Goal: Task Accomplishment & Management: Manage account settings

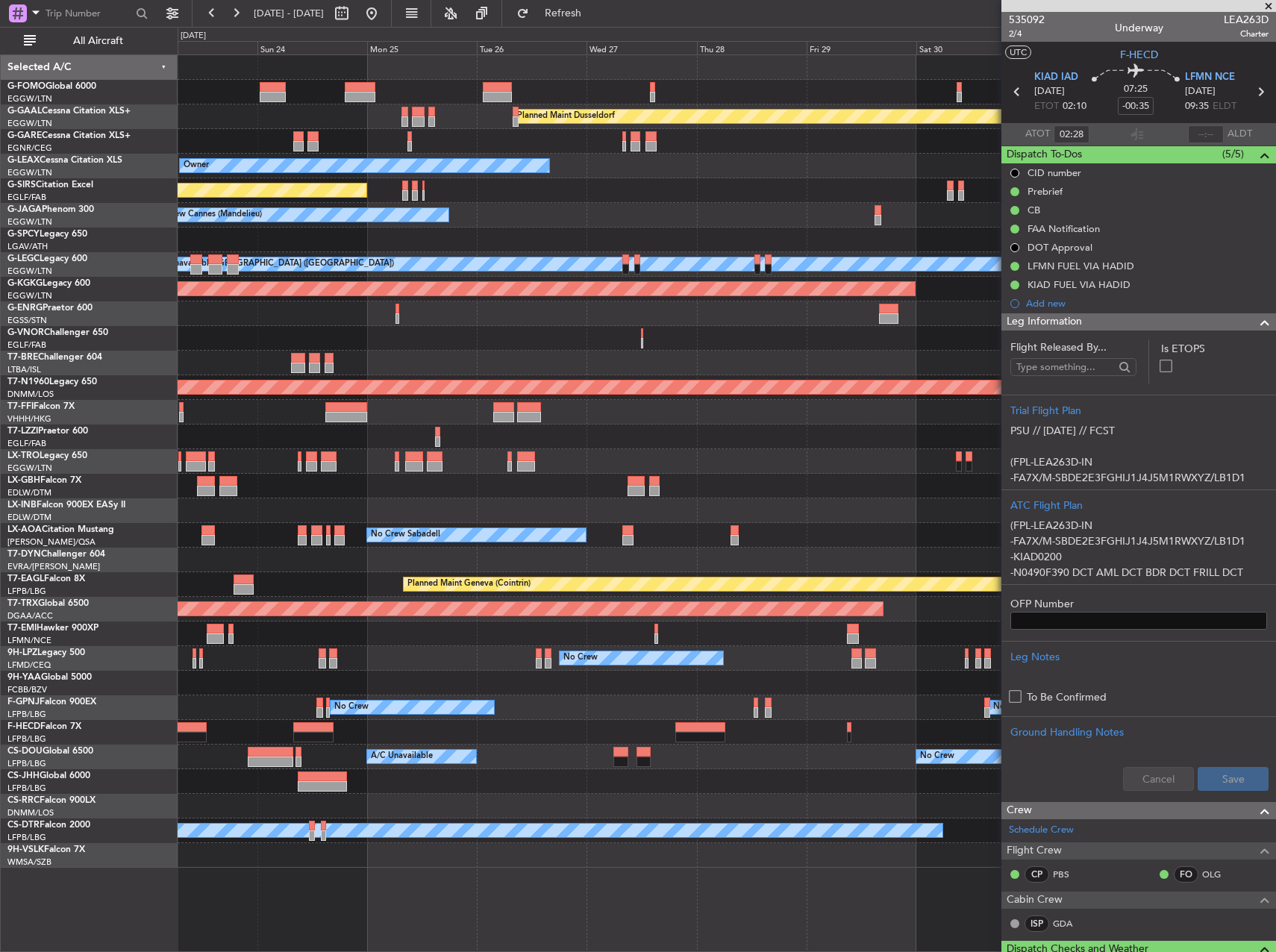
click at [448, 277] on div "Planned Maint Dusseldorf Owner Unplanned Maint Oxford (Kidlington) No Crew Cann…" at bounding box center [727, 462] width 1098 height 813
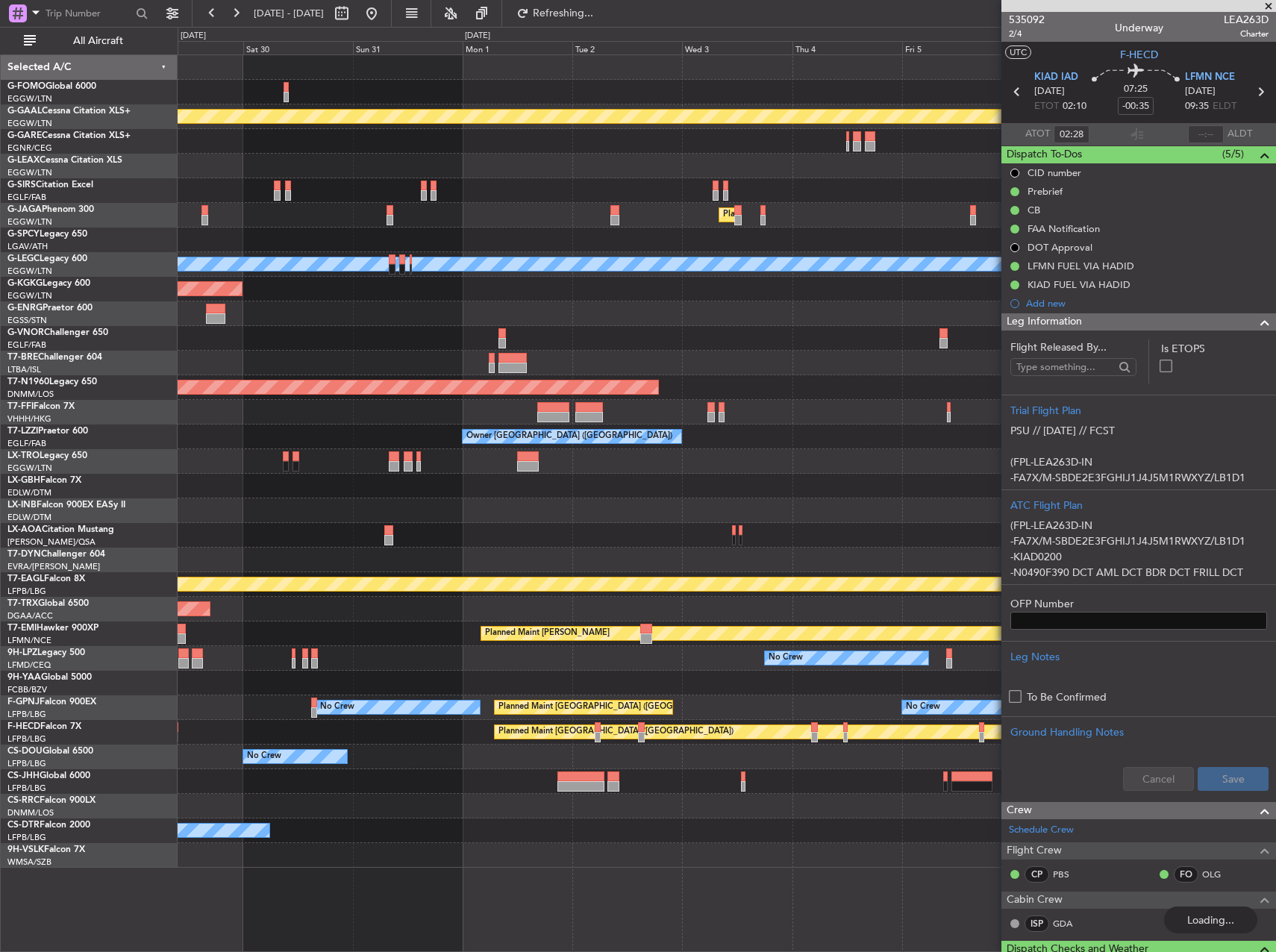
click at [202, 299] on div "AOG Maint [GEOGRAPHIC_DATA] (Ataturk)" at bounding box center [727, 289] width 1098 height 25
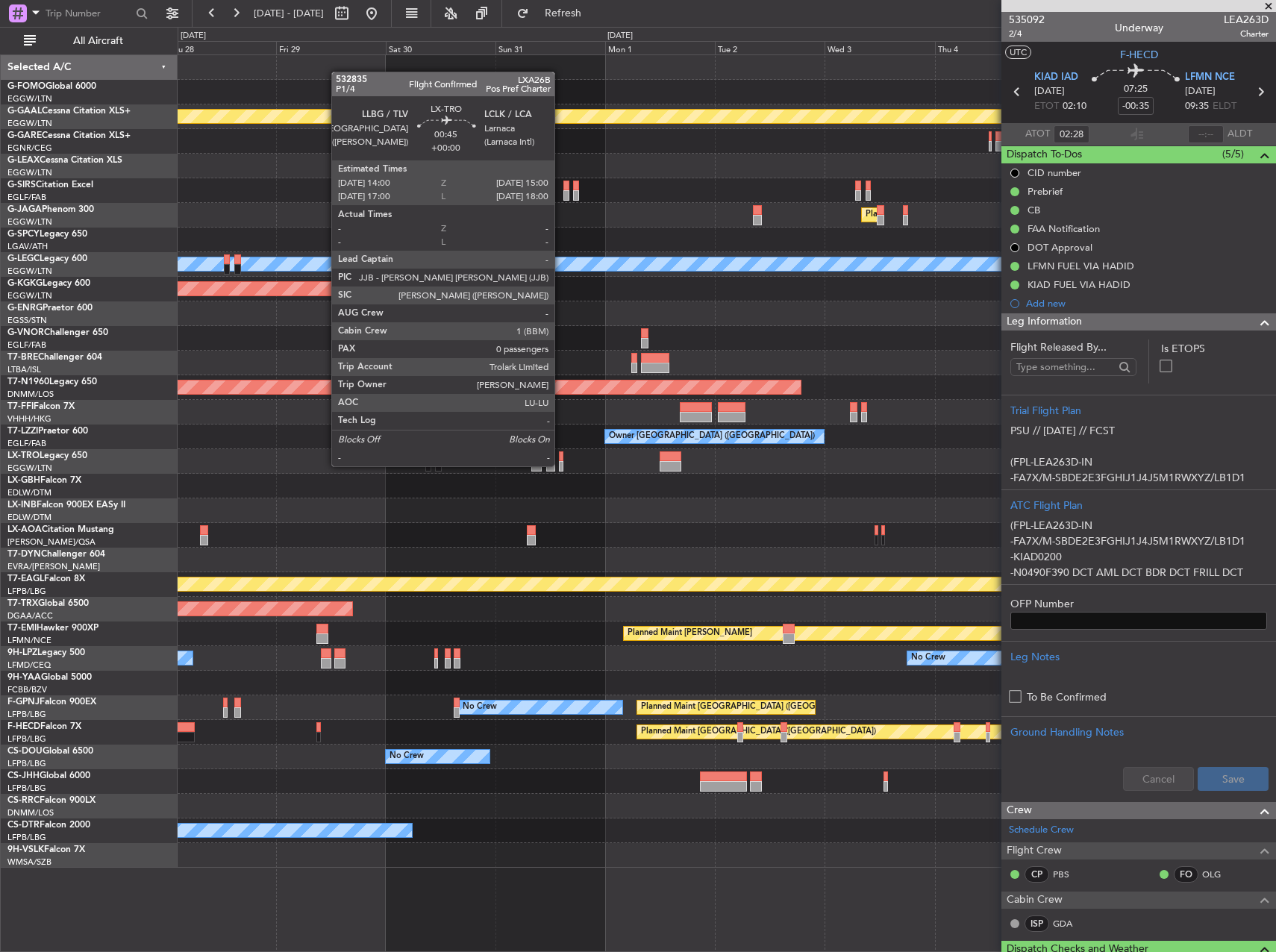
click at [561, 465] on div at bounding box center [562, 466] width 5 height 10
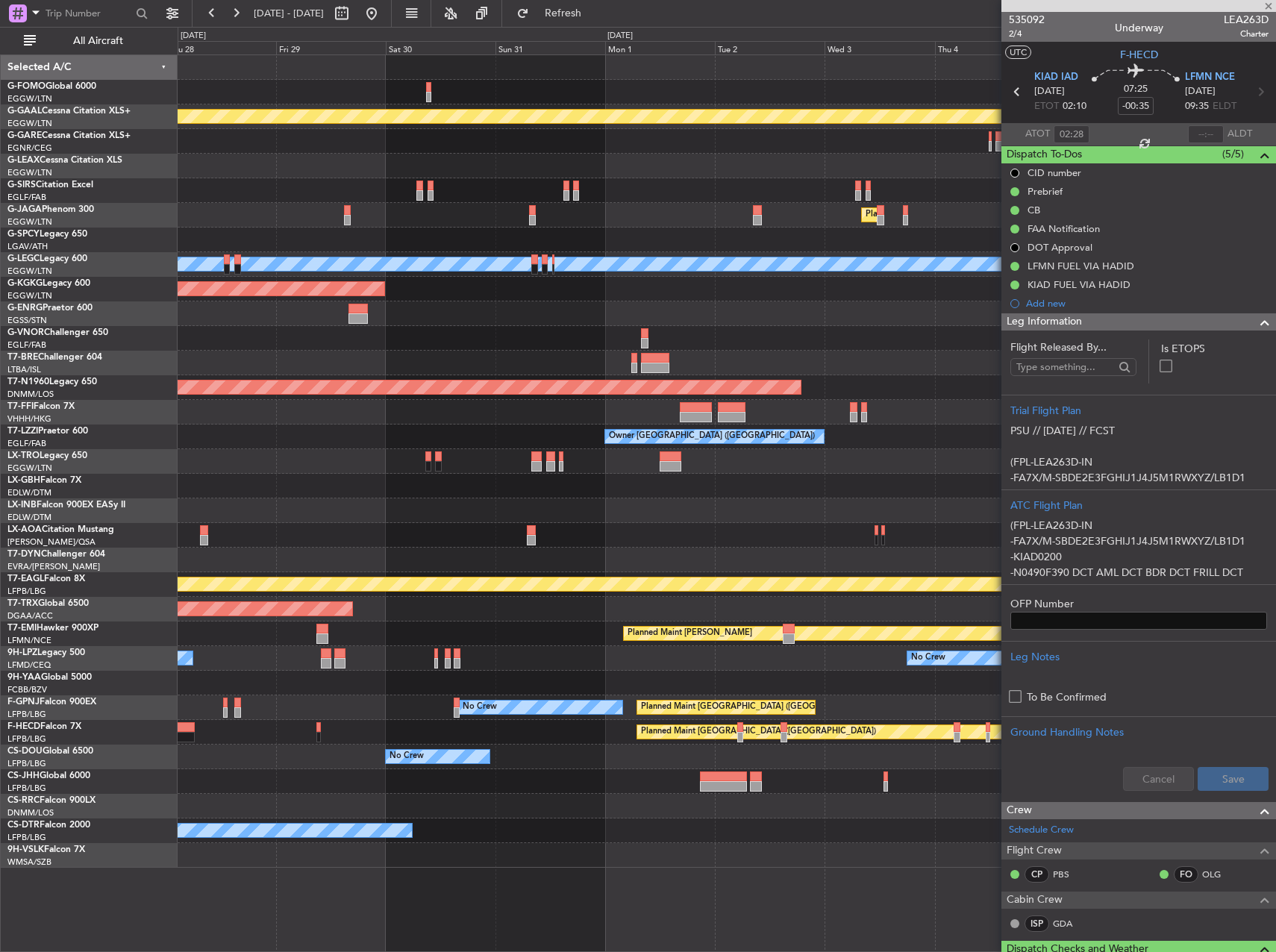
type input "0"
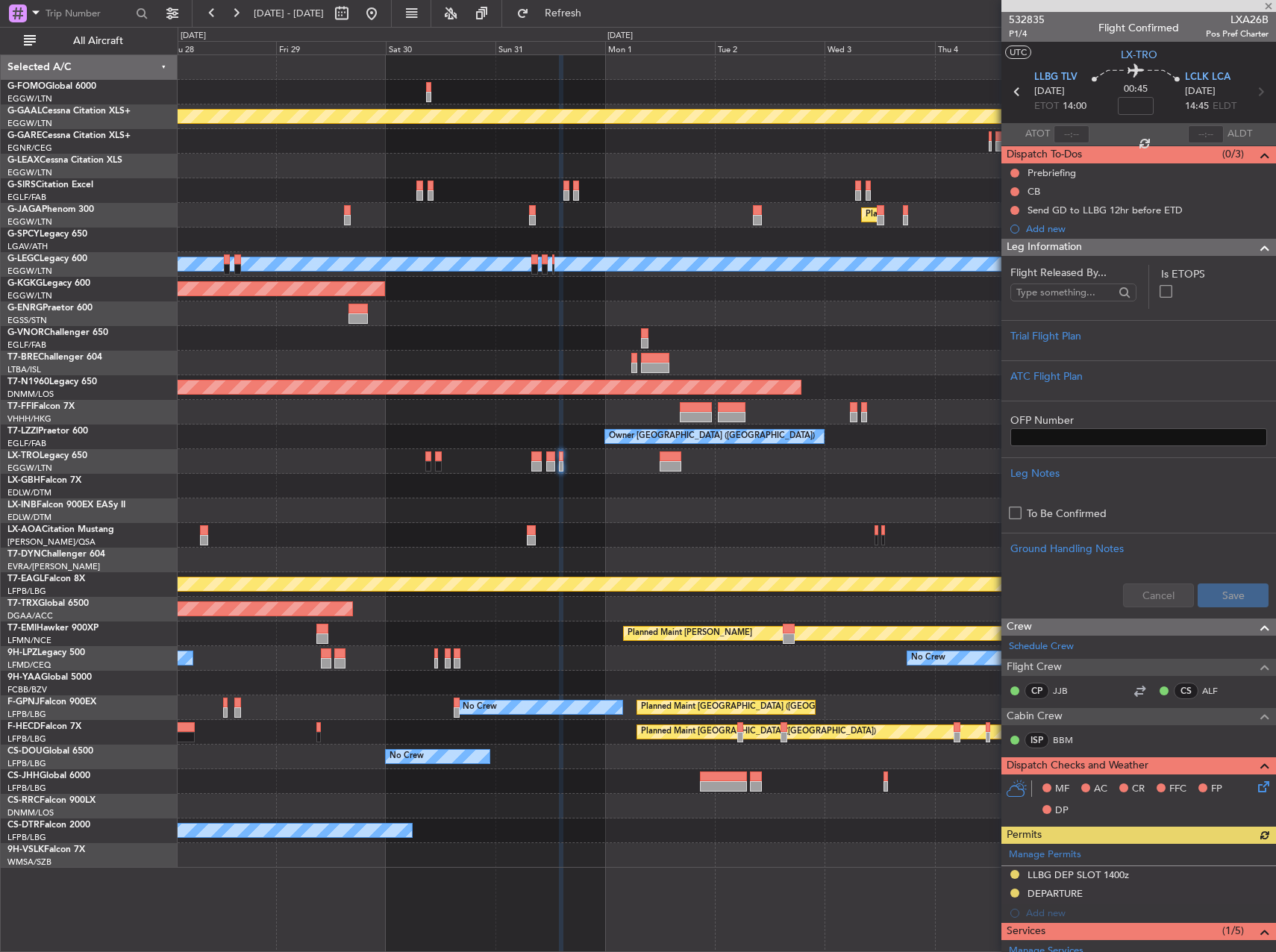
scroll to position [237, 0]
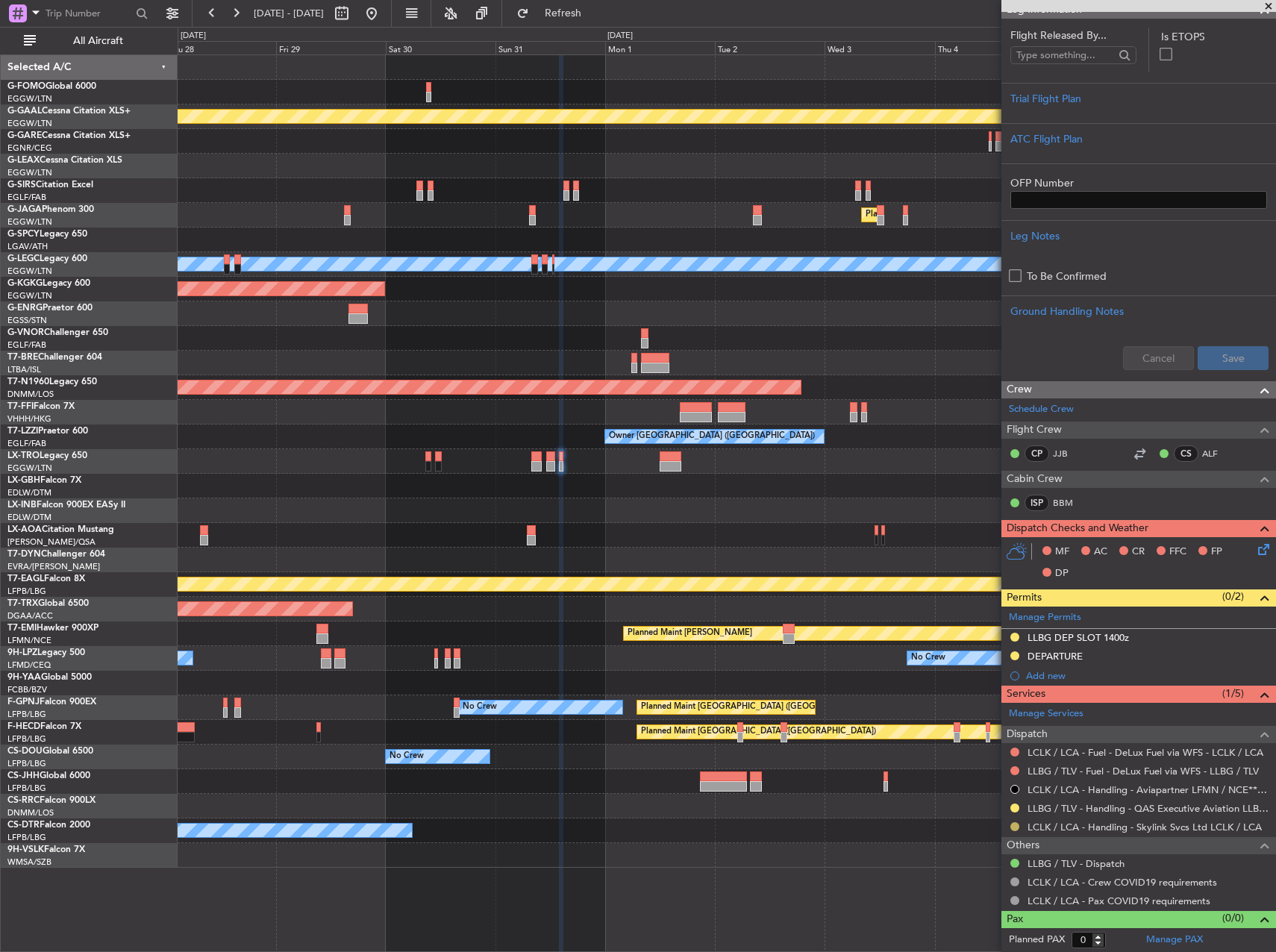
click at [1016, 824] on button at bounding box center [1014, 827] width 9 height 9
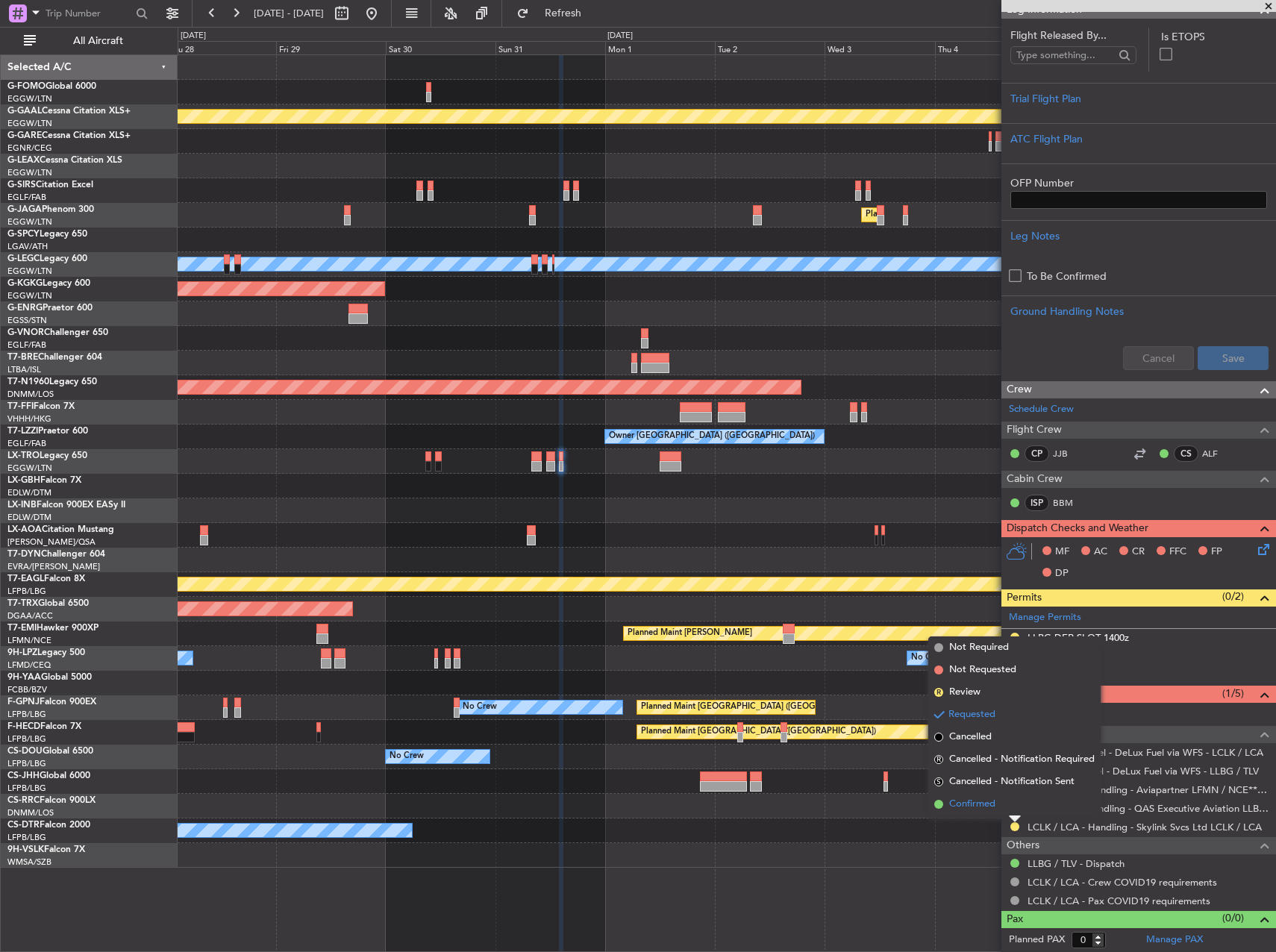
click at [1014, 805] on li "Confirmed" at bounding box center [1014, 805] width 173 height 22
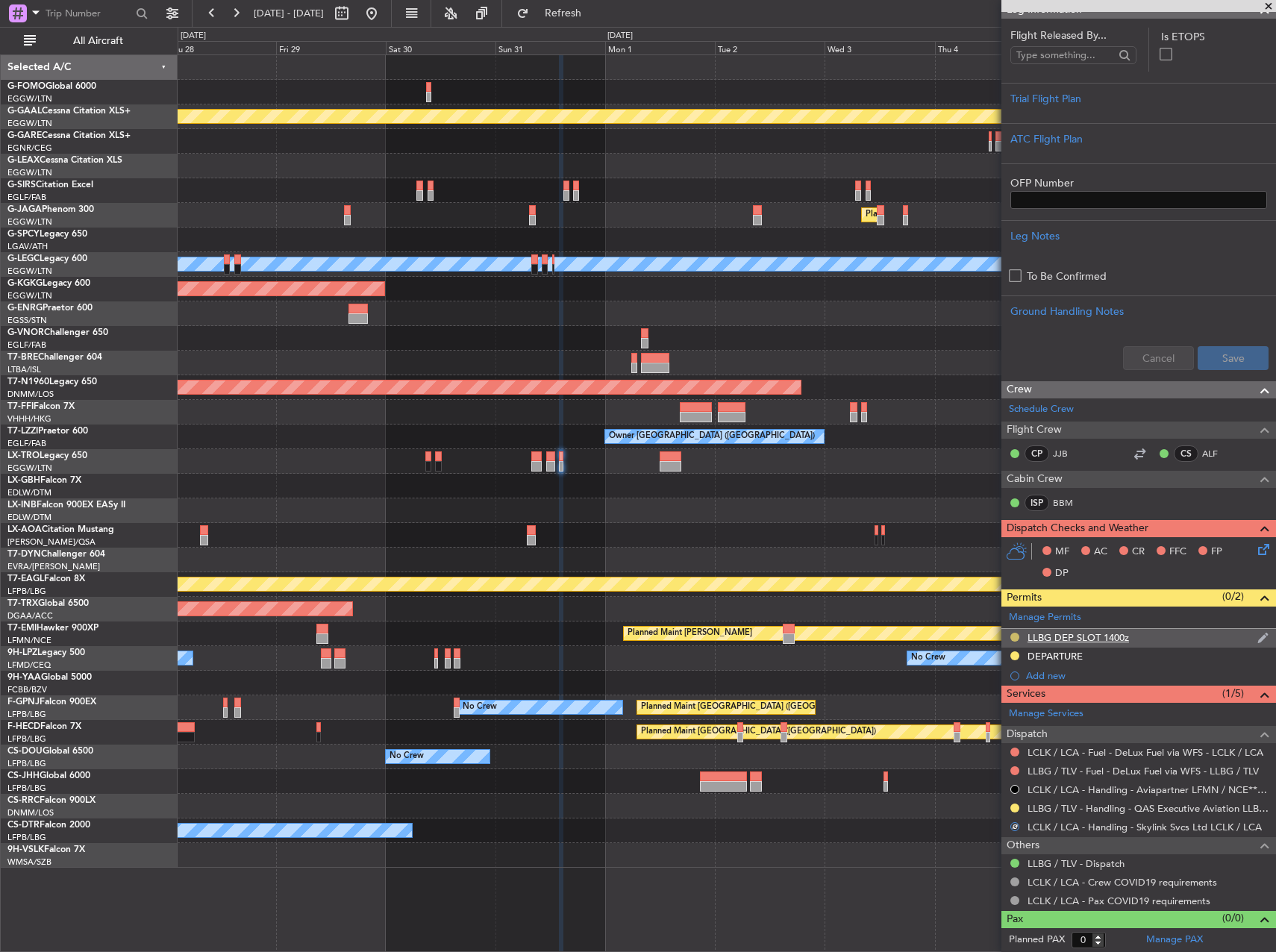
click at [1015, 636] on button at bounding box center [1014, 637] width 9 height 9
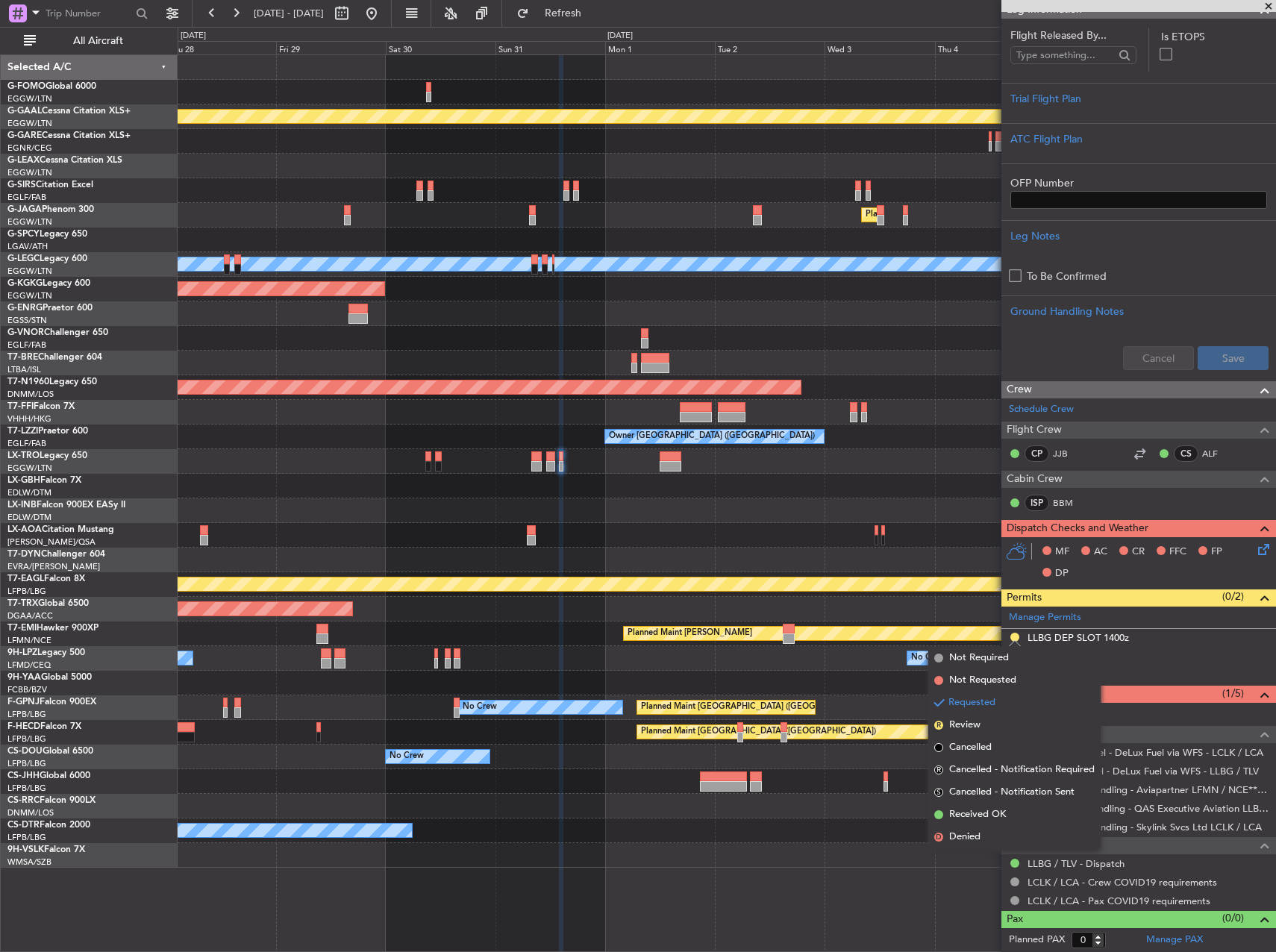
click at [843, 881] on div "Planned Maint Dusseldorf Owner Planned Maint London (Luton) No Crew Cannes (Man…" at bounding box center [727, 504] width 1098 height 898
click at [985, 917] on div "Planned Maint Dusseldorf Owner Planned Maint London (Luton) No Crew Cannes (Man…" at bounding box center [727, 504] width 1098 height 898
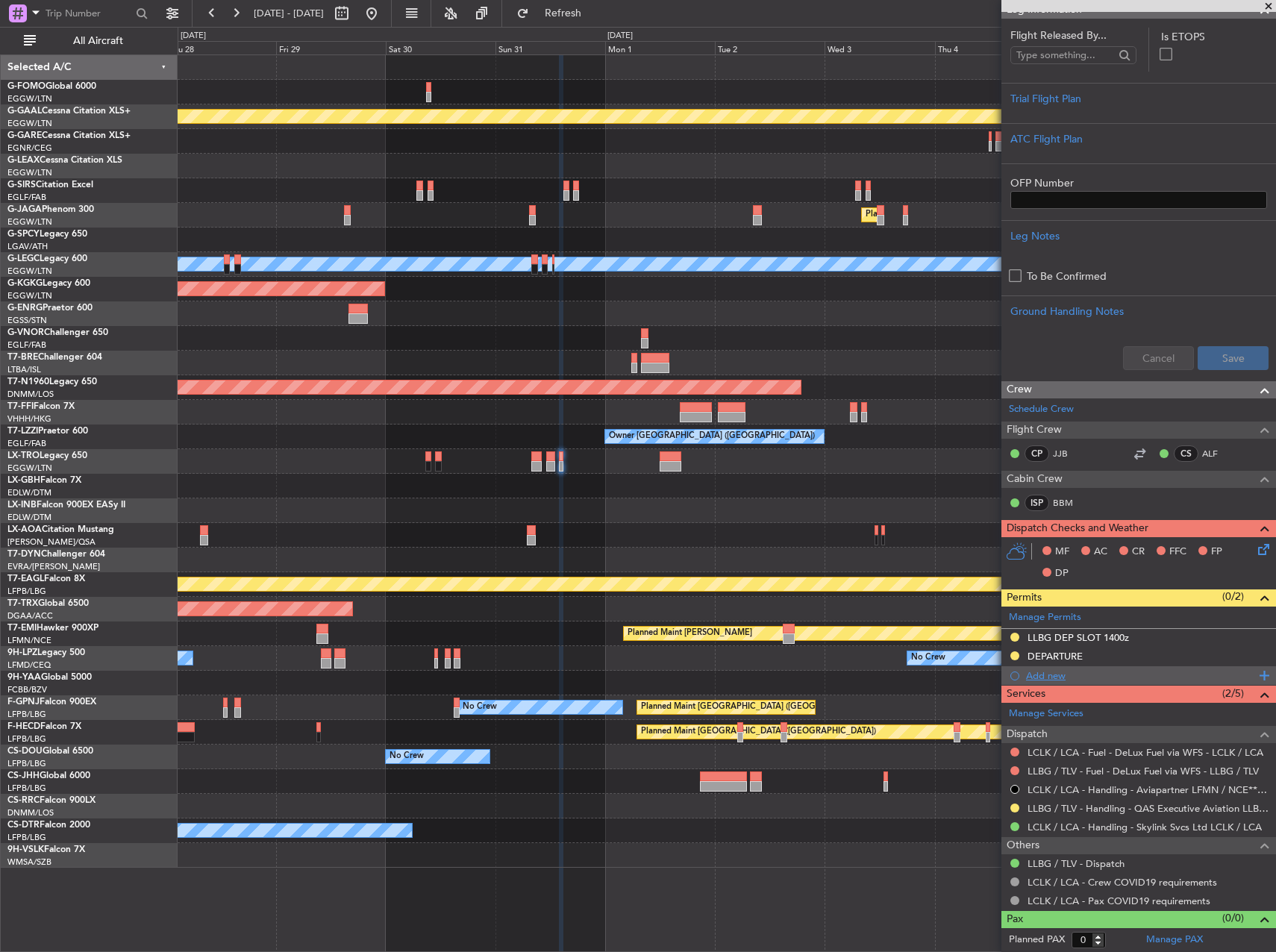
click at [1052, 677] on div "Add new" at bounding box center [1141, 676] width 229 height 13
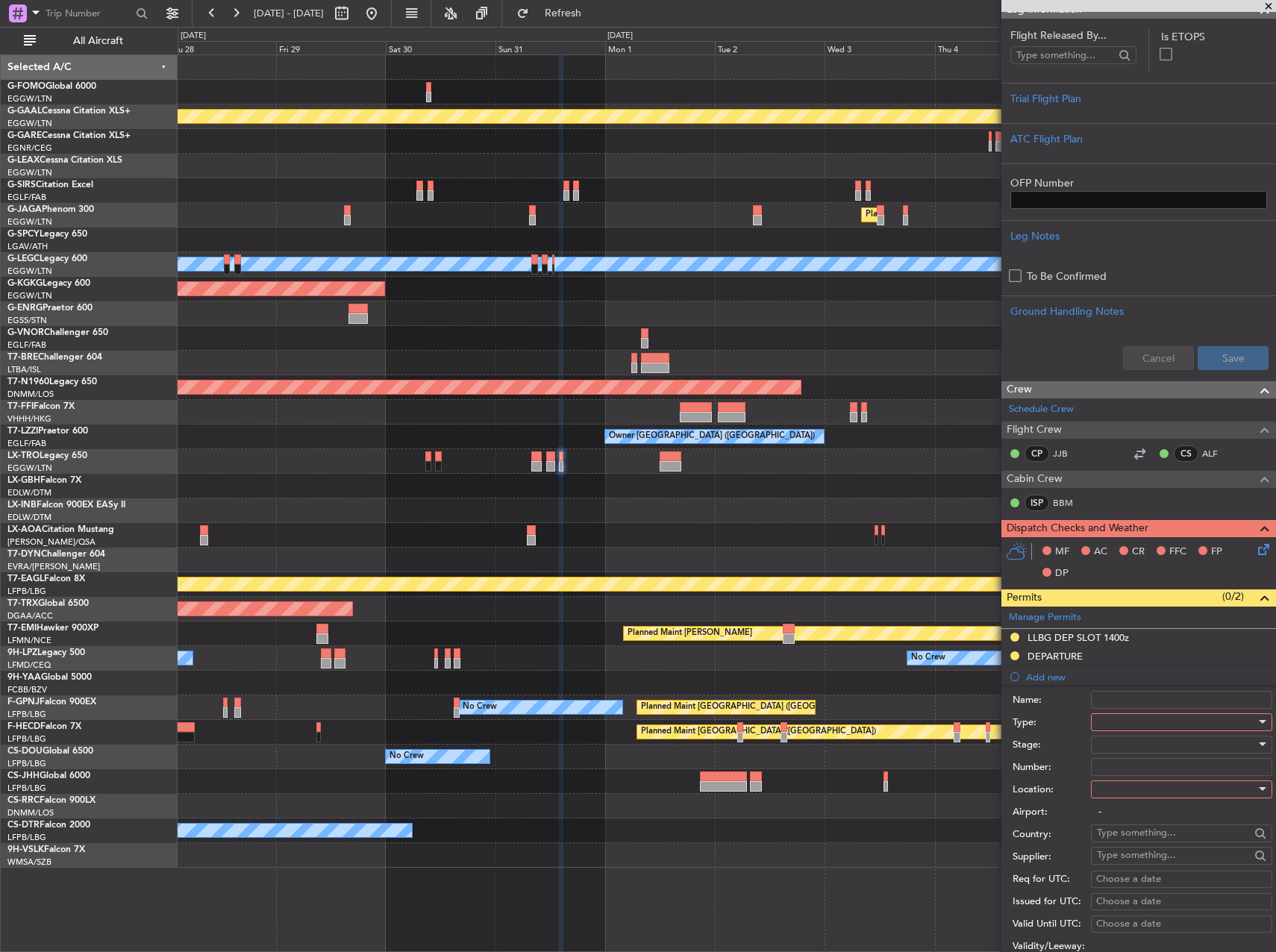
click at [1145, 718] on div at bounding box center [1177, 723] width 159 height 22
click at [1136, 815] on span "Landing" at bounding box center [1176, 811] width 157 height 22
click at [1130, 748] on div at bounding box center [1177, 745] width 159 height 22
drag, startPoint x: 1156, startPoint y: 852, endPoint x: 1153, endPoint y: 860, distance: 8.5
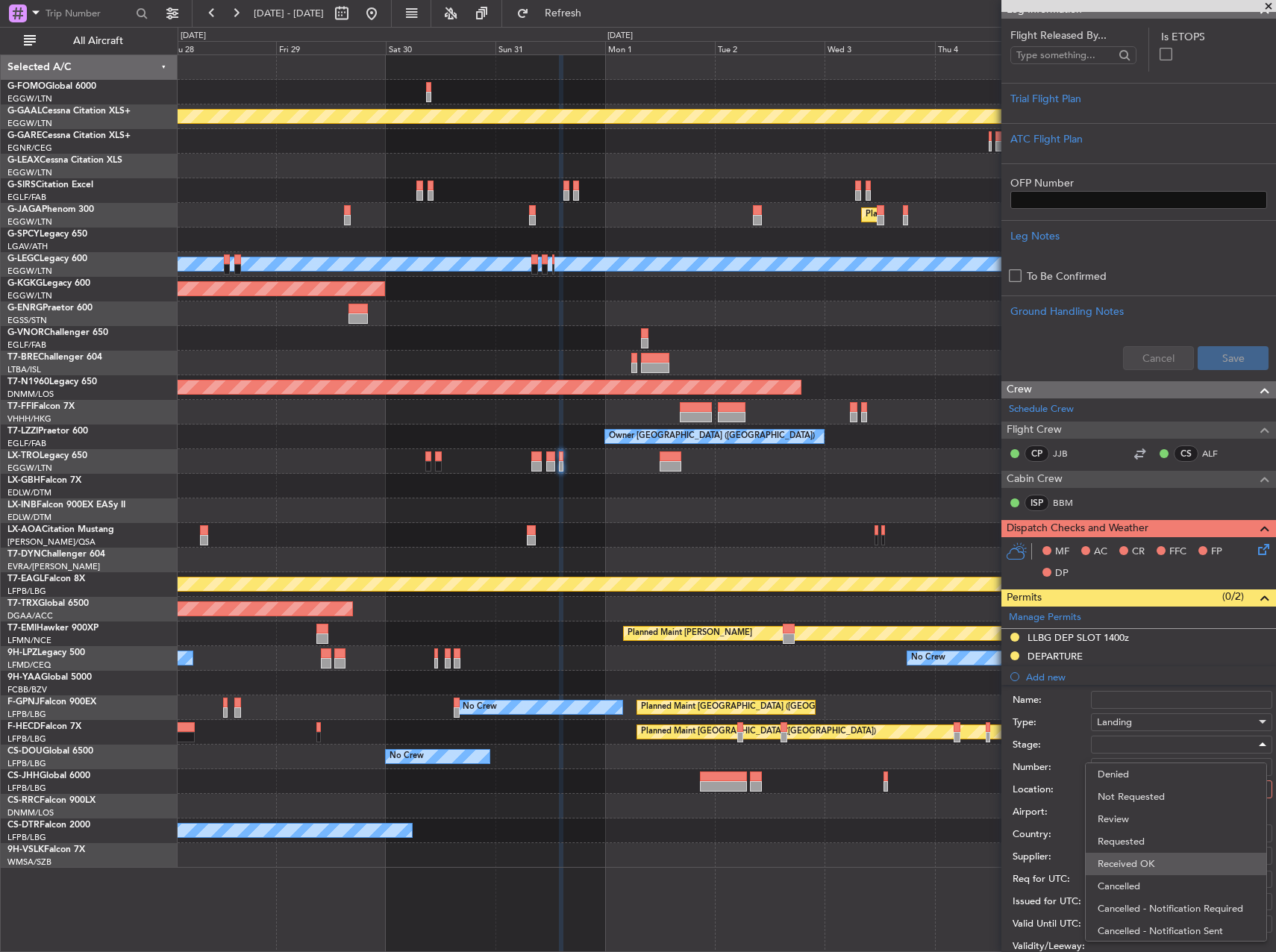
click at [1153, 860] on div "Denied Not Requested Review Requested Received OK Cancelled Cancelled - Notific…" at bounding box center [1176, 852] width 182 height 179
click at [1153, 862] on span "Received OK" at bounding box center [1176, 864] width 157 height 22
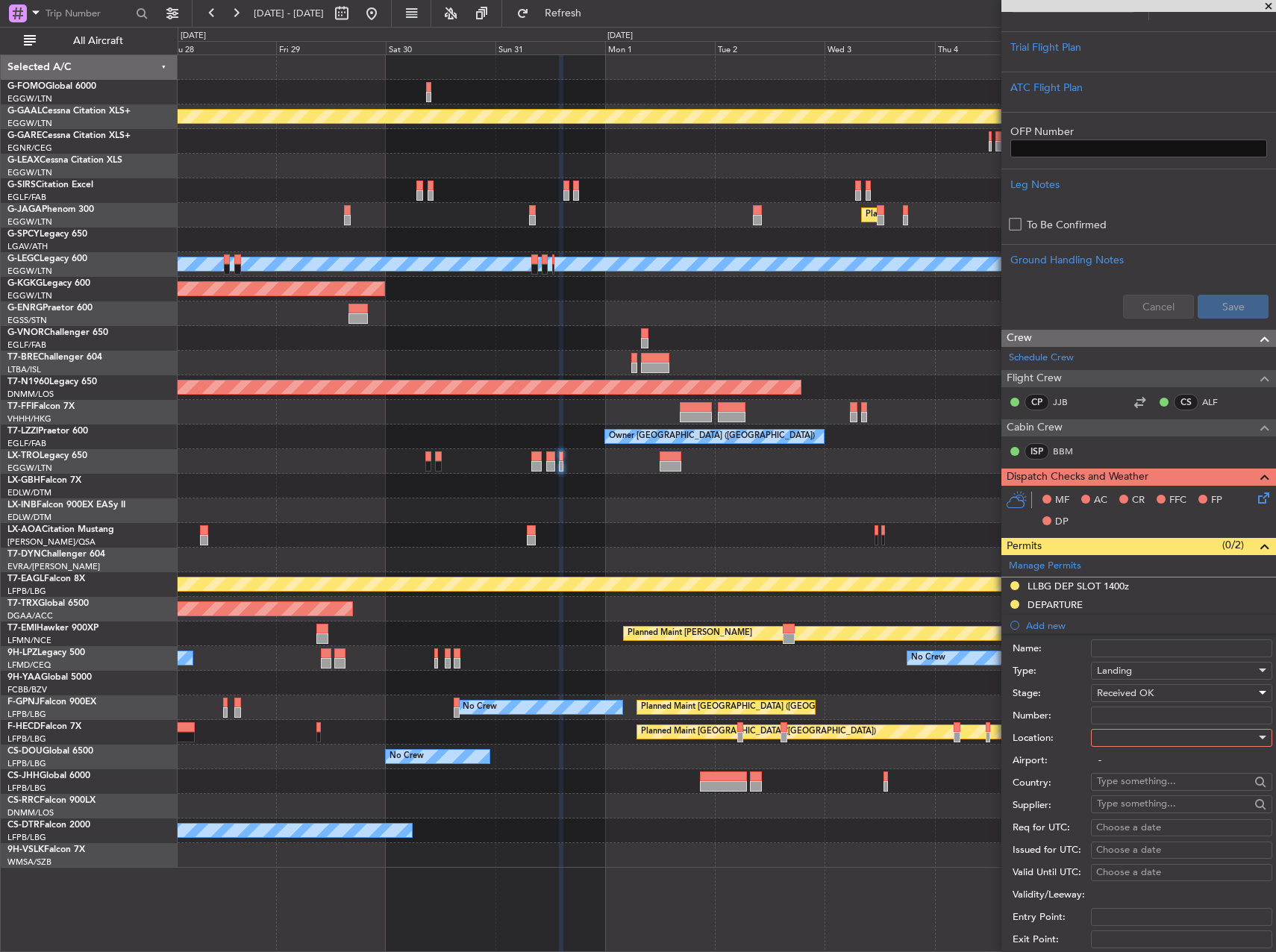
scroll to position [312, 0]
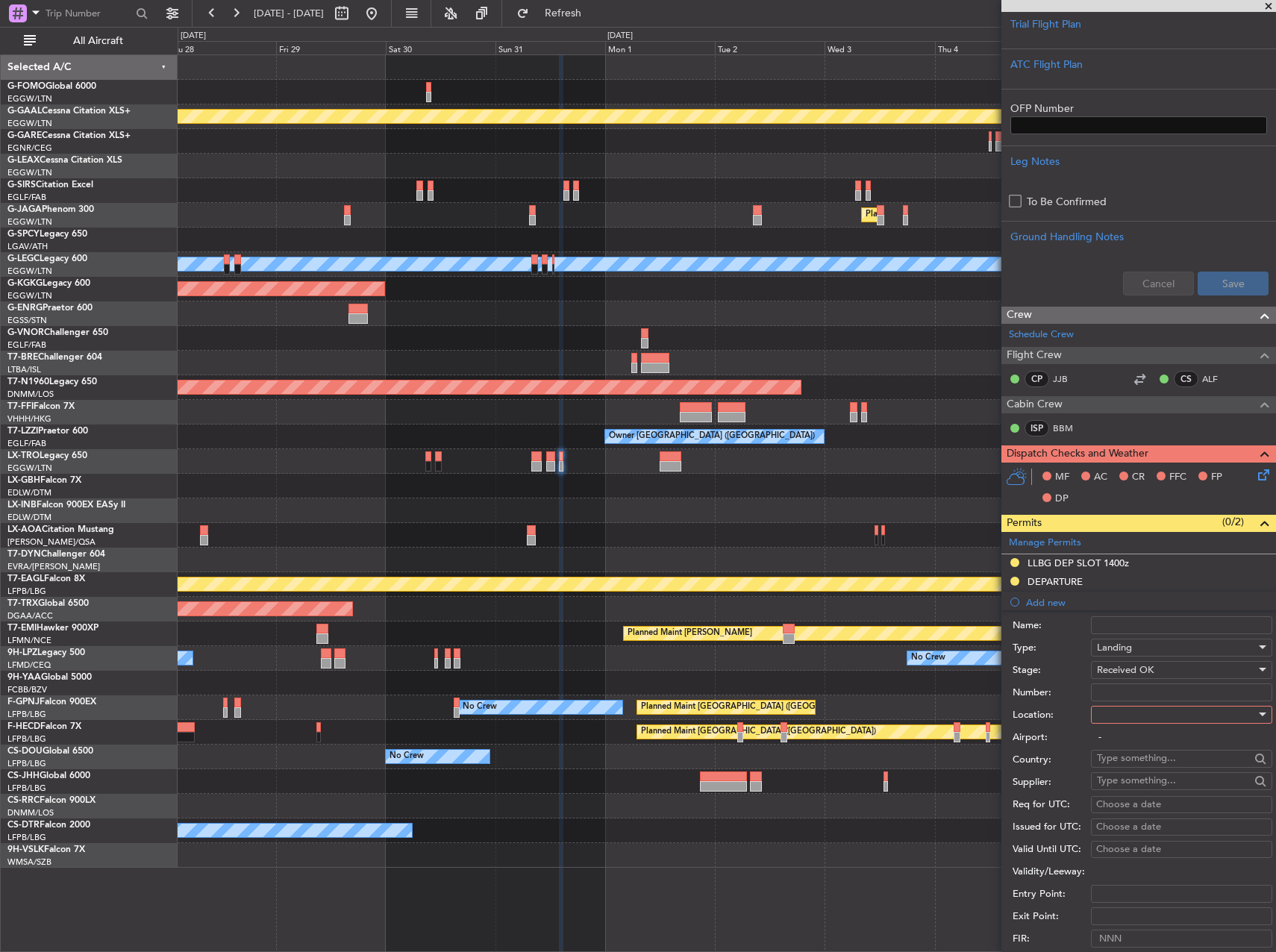
click at [1161, 733] on input "-" at bounding box center [1182, 737] width 181 height 18
click at [1155, 718] on div at bounding box center [1177, 715] width 159 height 22
click at [1147, 790] on span "Arrival" at bounding box center [1176, 789] width 157 height 22
type input "LCLK / LCA"
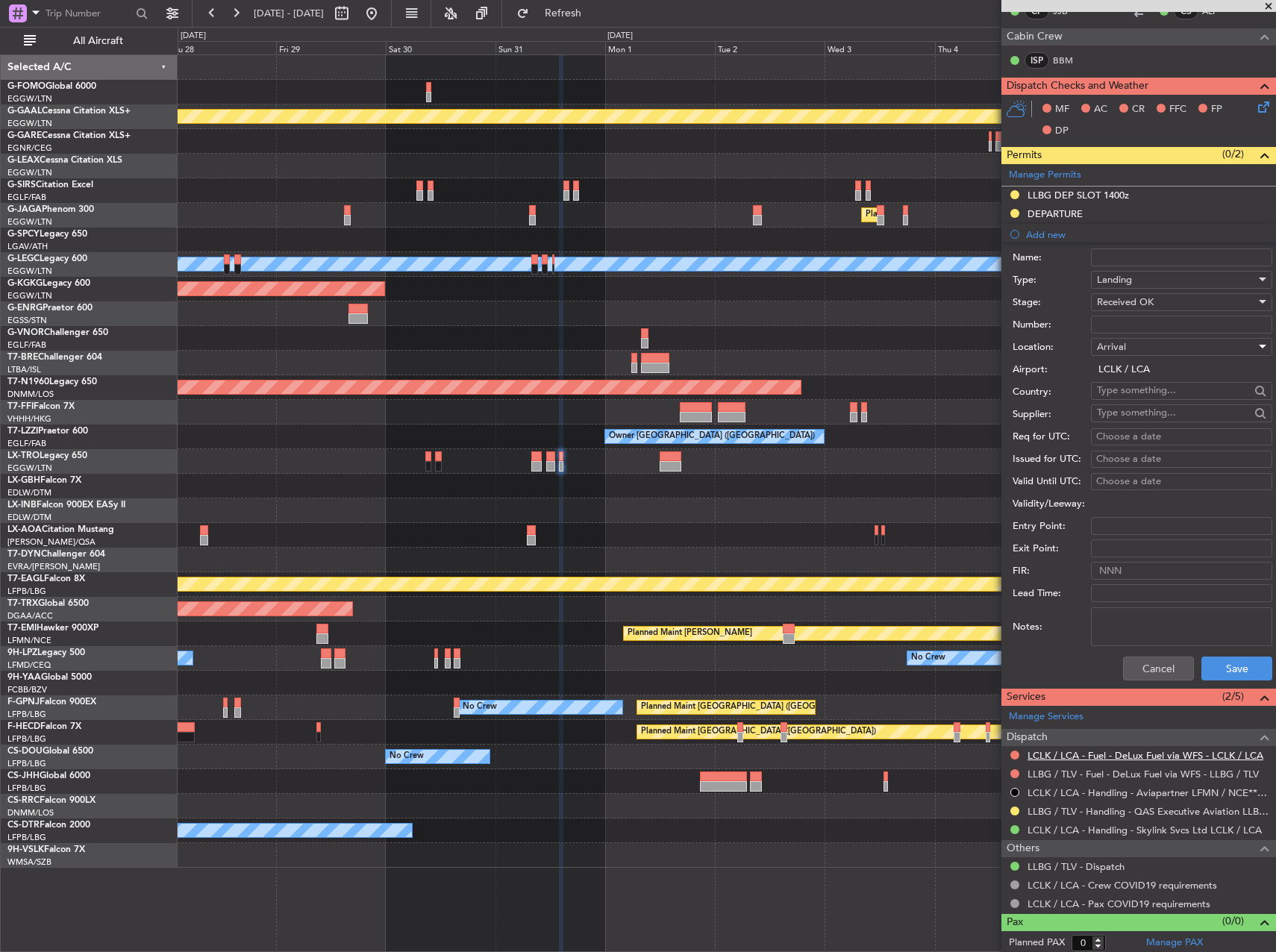
scroll to position [683, 0]
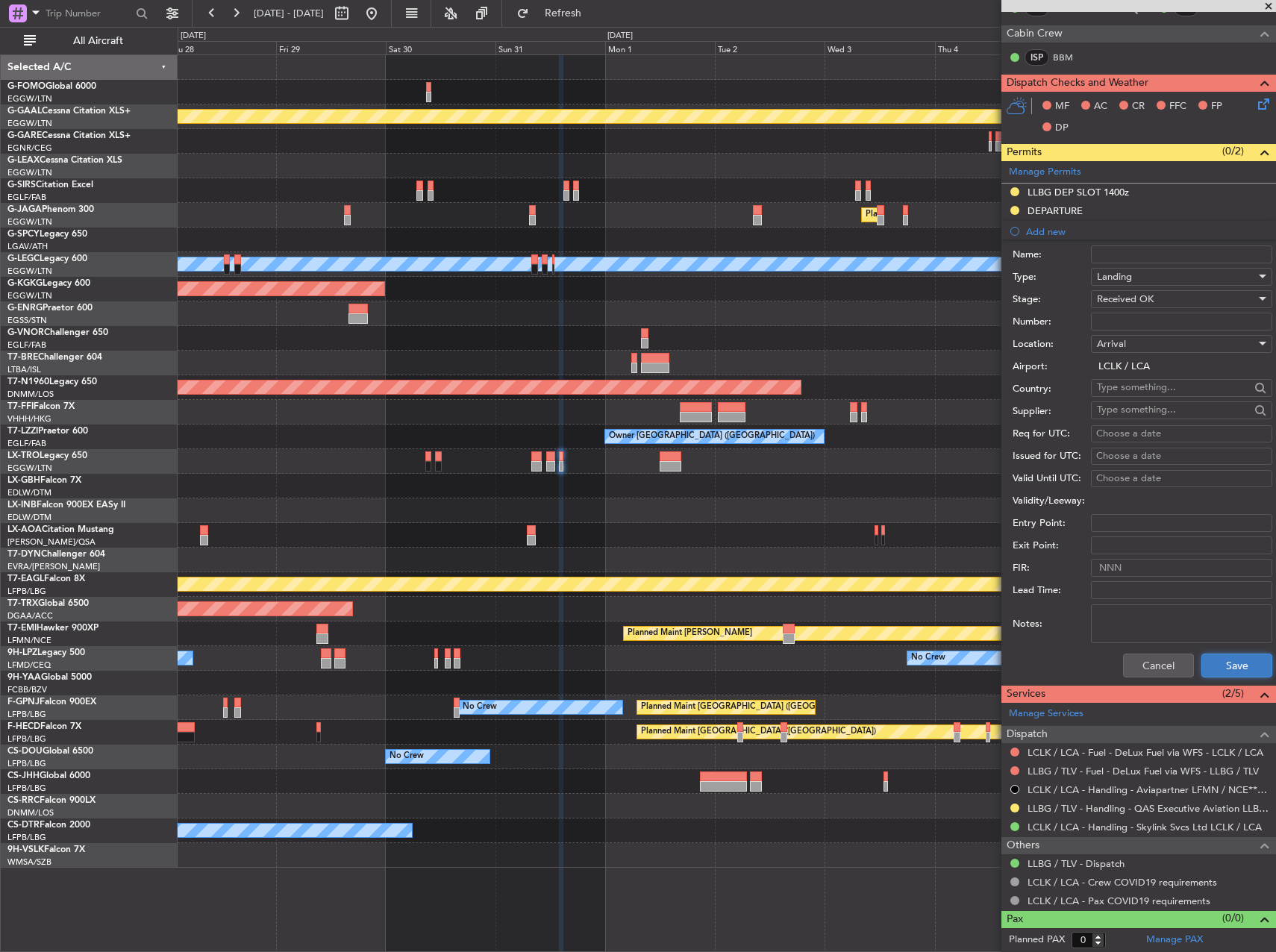
click at [1223, 669] on button "Save" at bounding box center [1237, 665] width 71 height 24
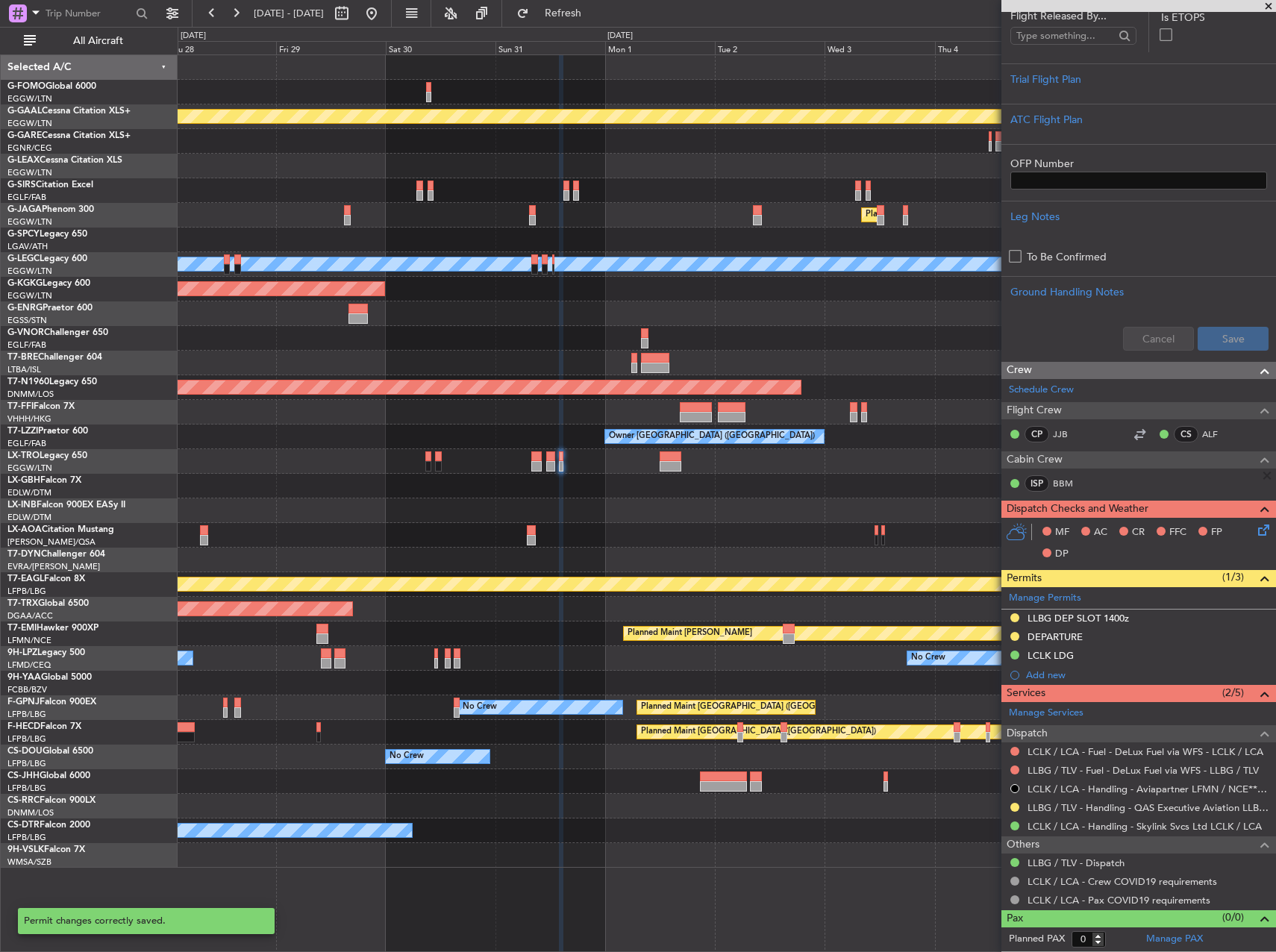
scroll to position [256, 0]
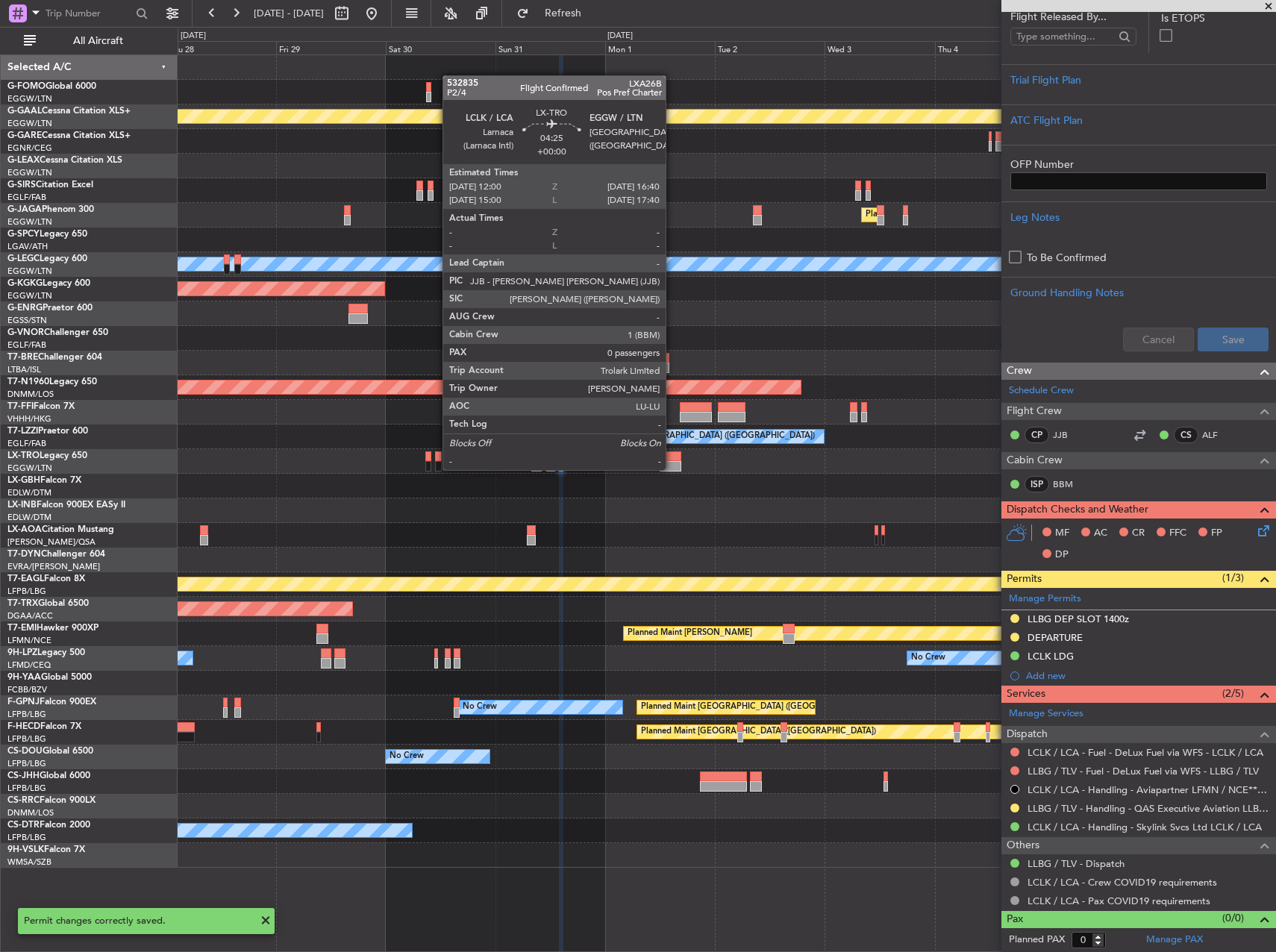
click at [672, 469] on div at bounding box center [670, 466] width 21 height 10
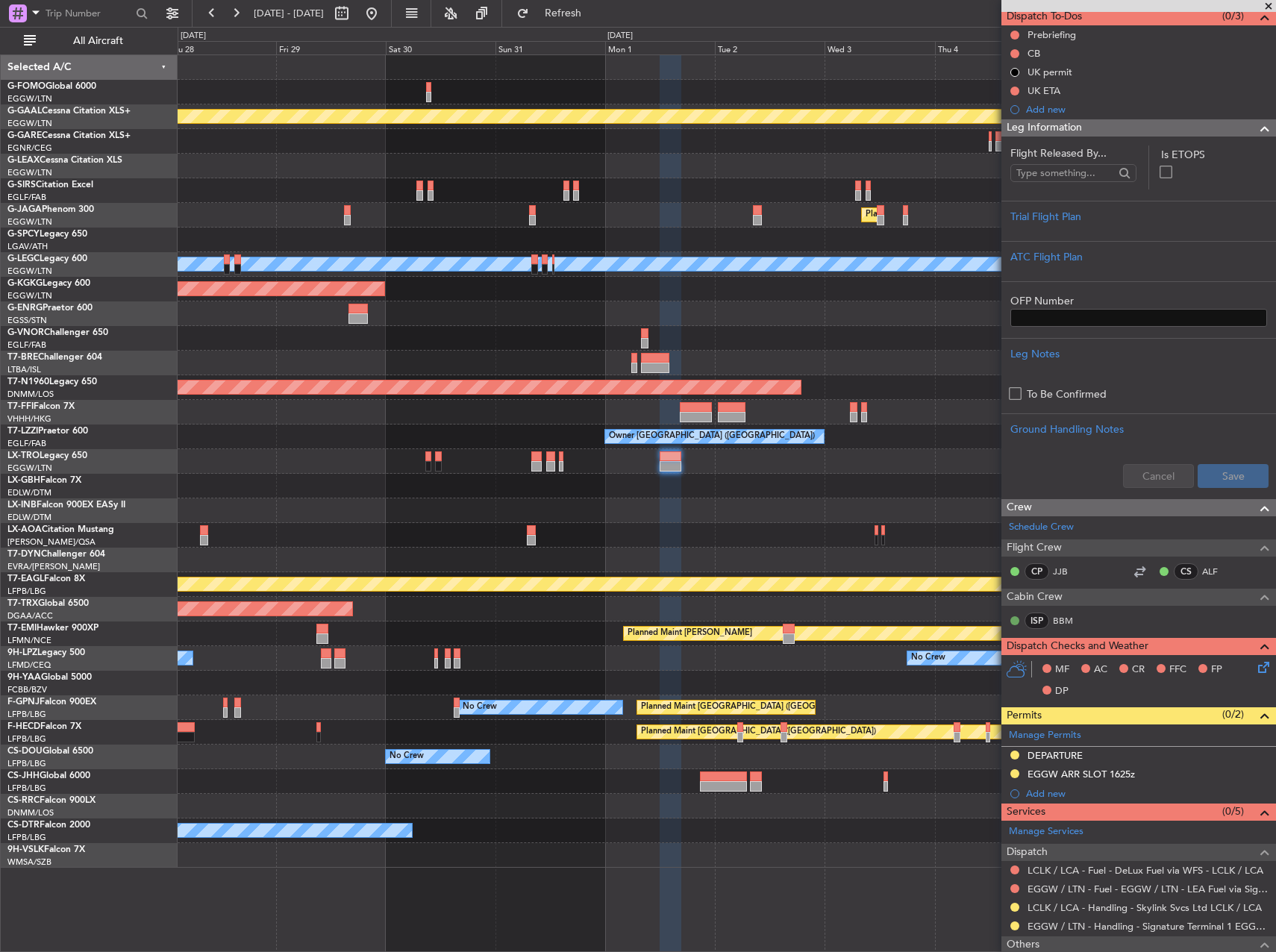
scroll to position [237, 0]
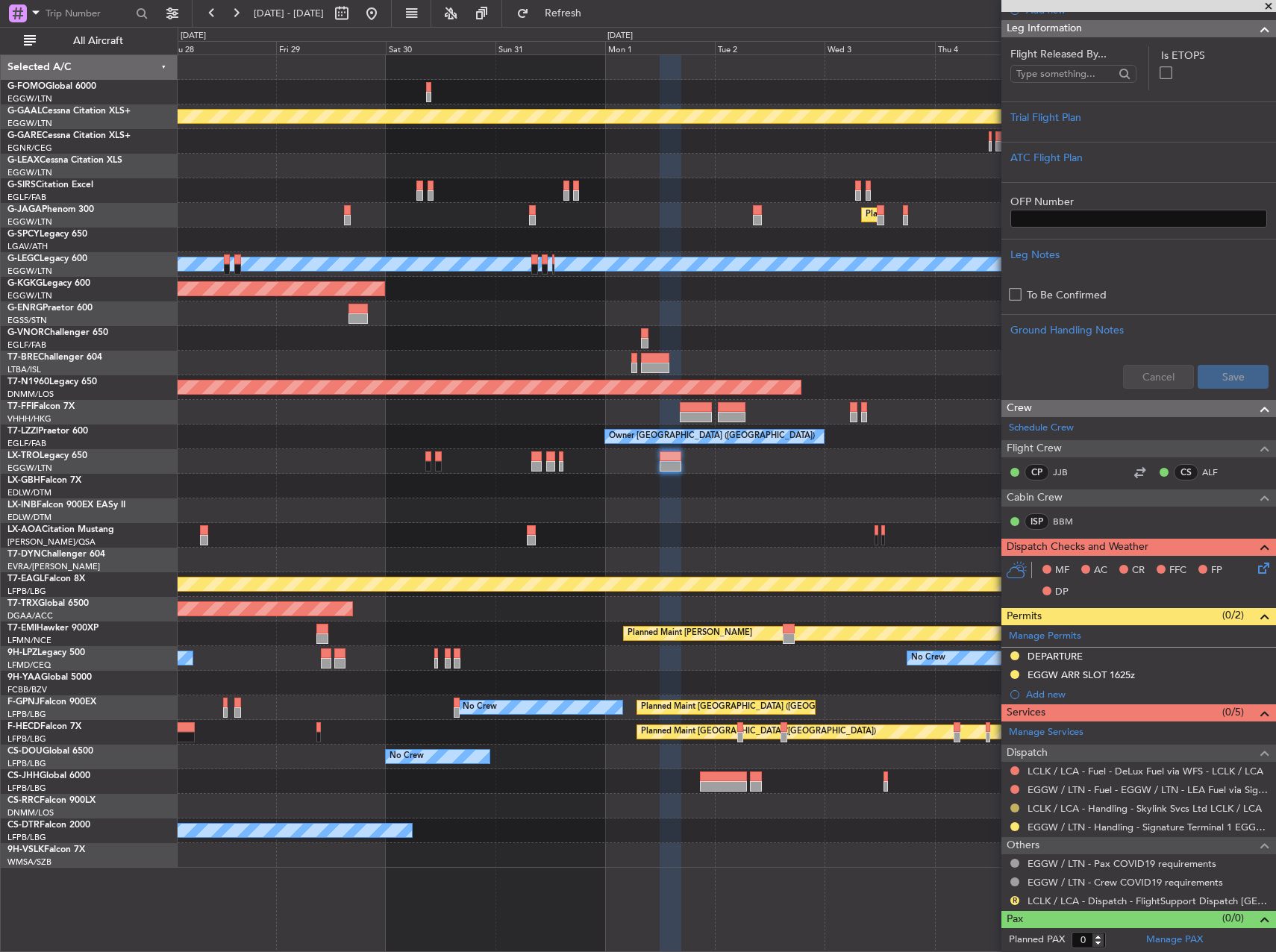
click at [1015, 805] on button at bounding box center [1014, 808] width 9 height 9
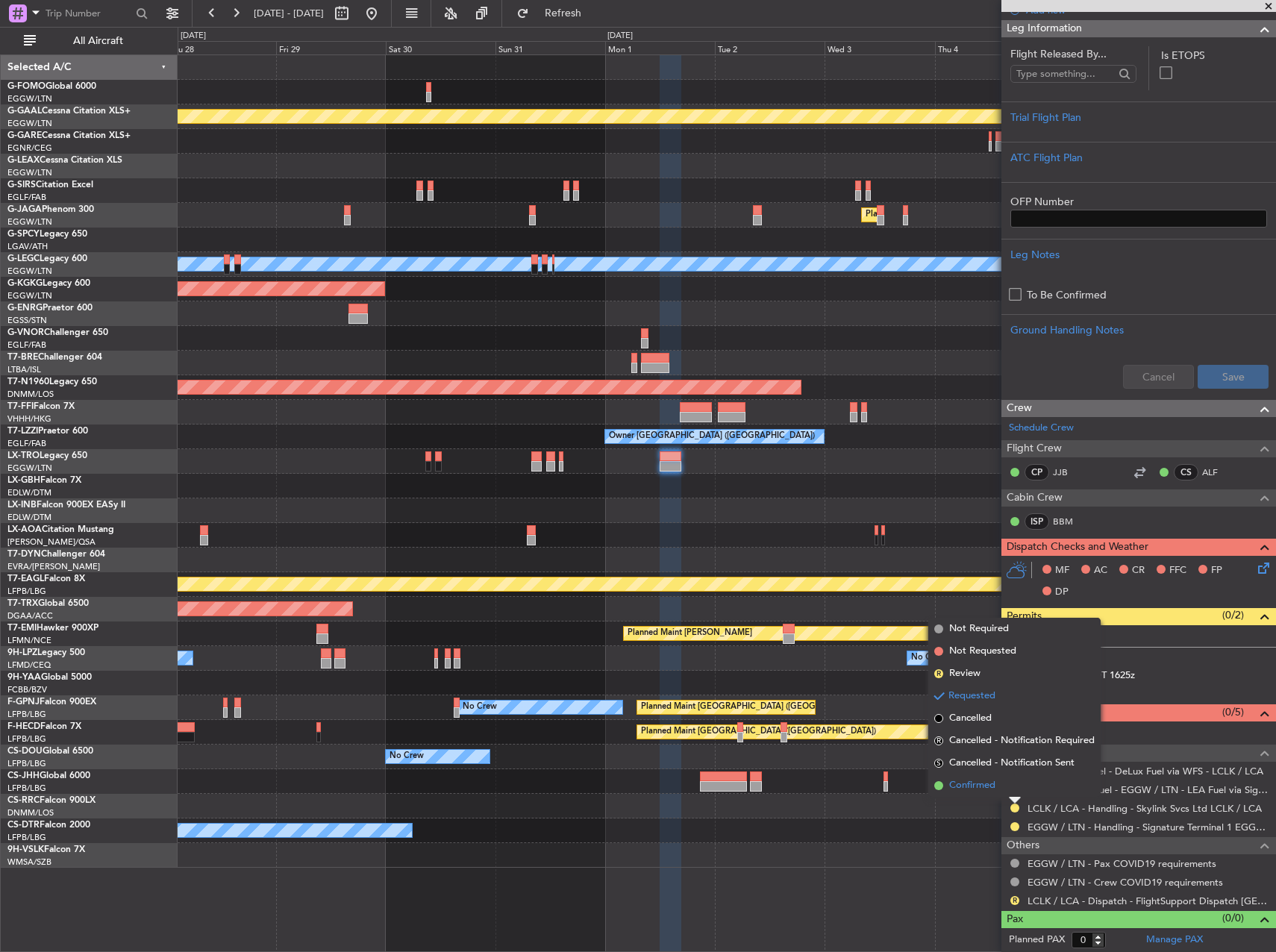
click at [987, 789] on span "Confirmed" at bounding box center [972, 785] width 46 height 15
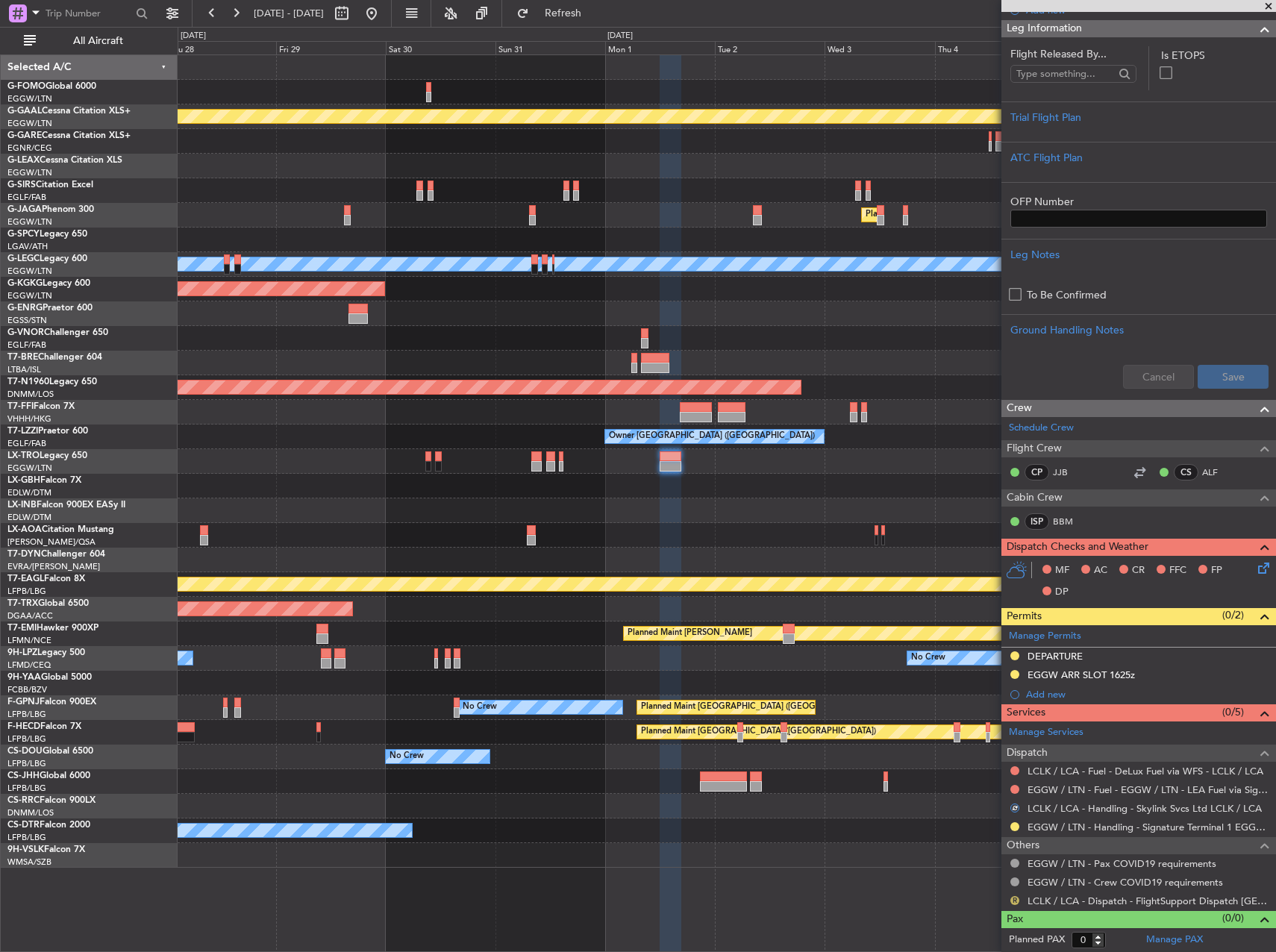
click at [1016, 898] on button "R" at bounding box center [1014, 901] width 9 height 9
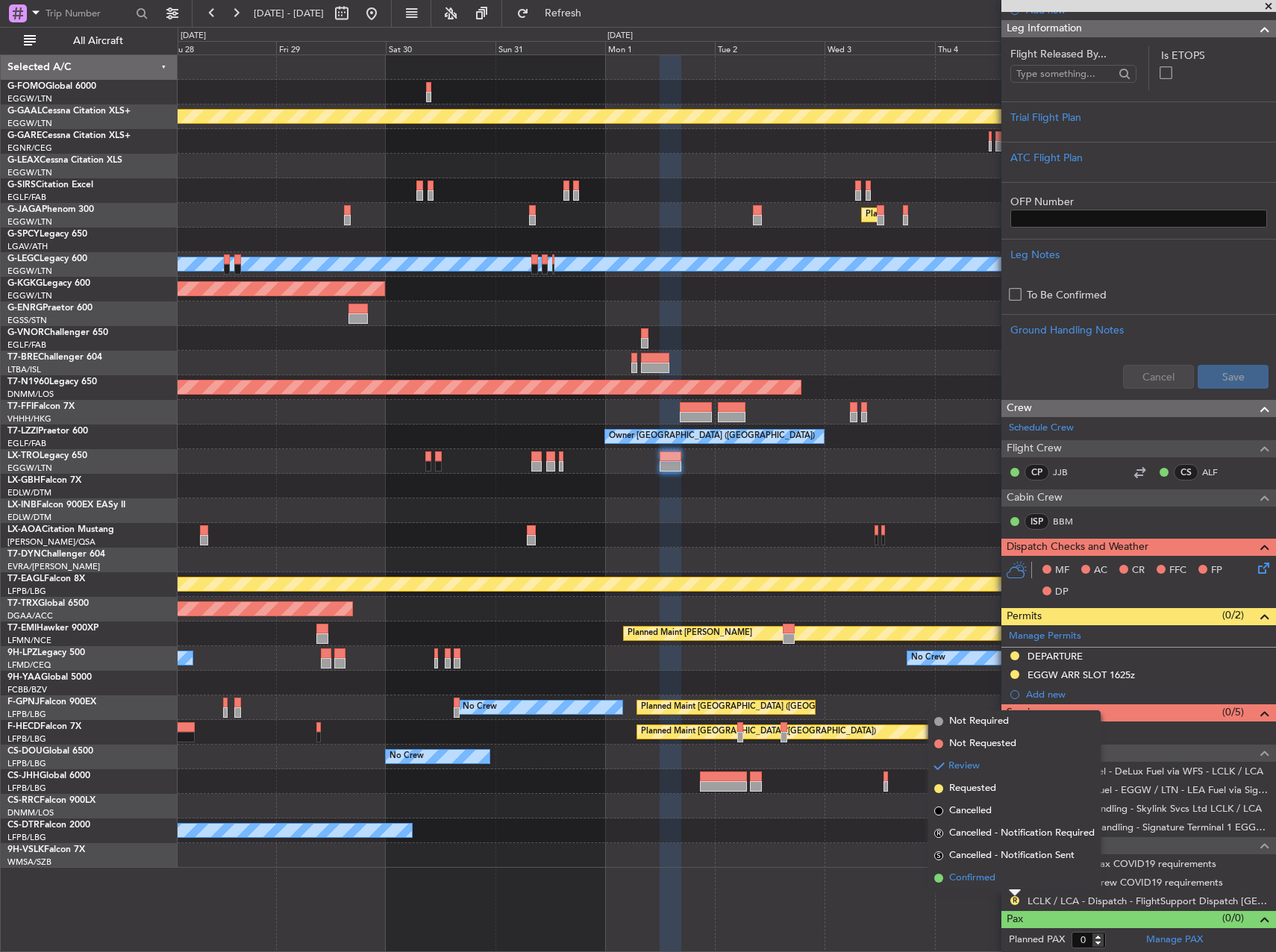
drag, startPoint x: 1011, startPoint y: 881, endPoint x: 966, endPoint y: 875, distance: 45.4
click at [966, 875] on span "Confirmed" at bounding box center [972, 878] width 46 height 15
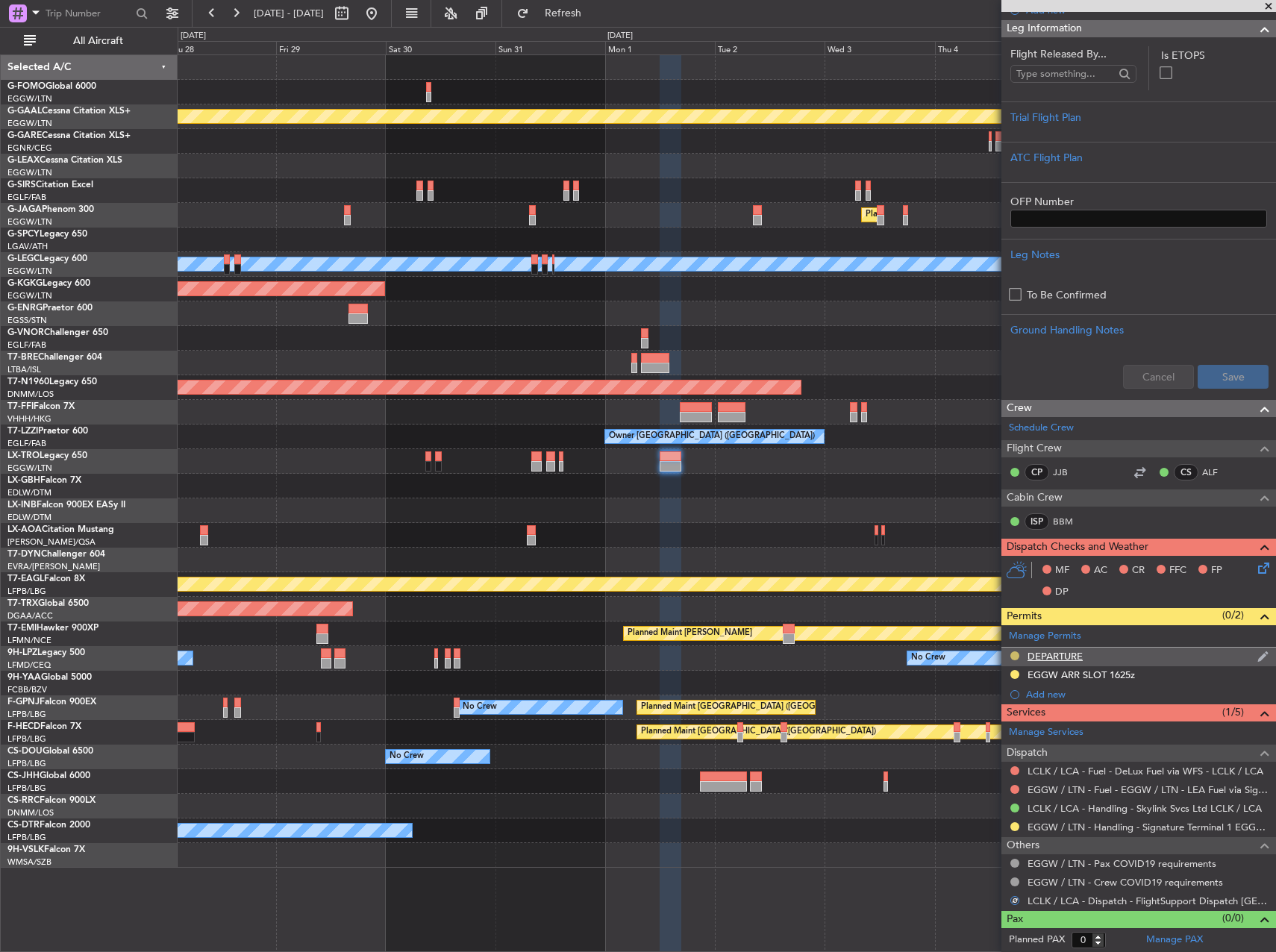
click at [1017, 656] on button at bounding box center [1014, 656] width 9 height 9
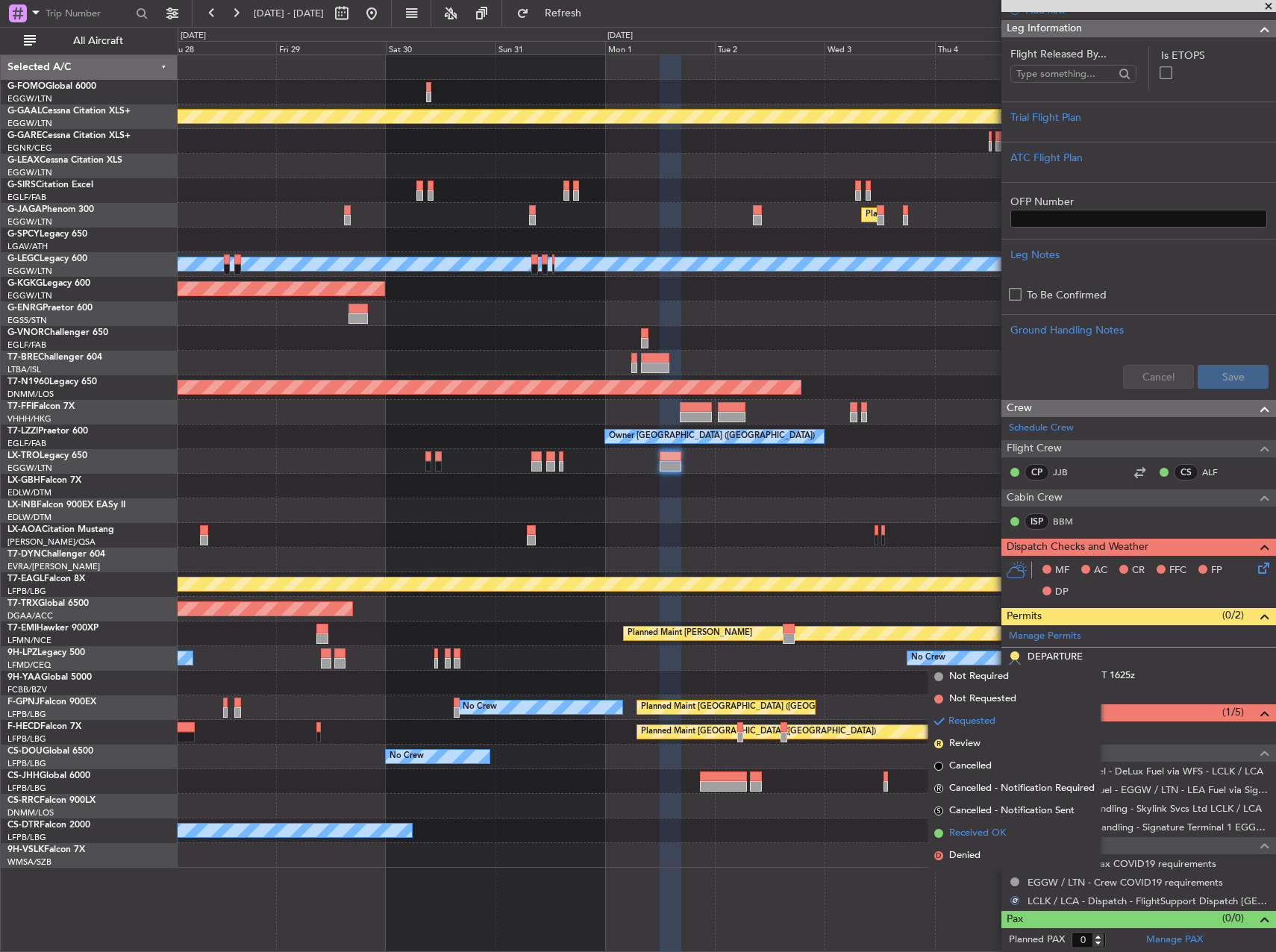
click at [1011, 834] on li "Received OK" at bounding box center [1014, 834] width 173 height 22
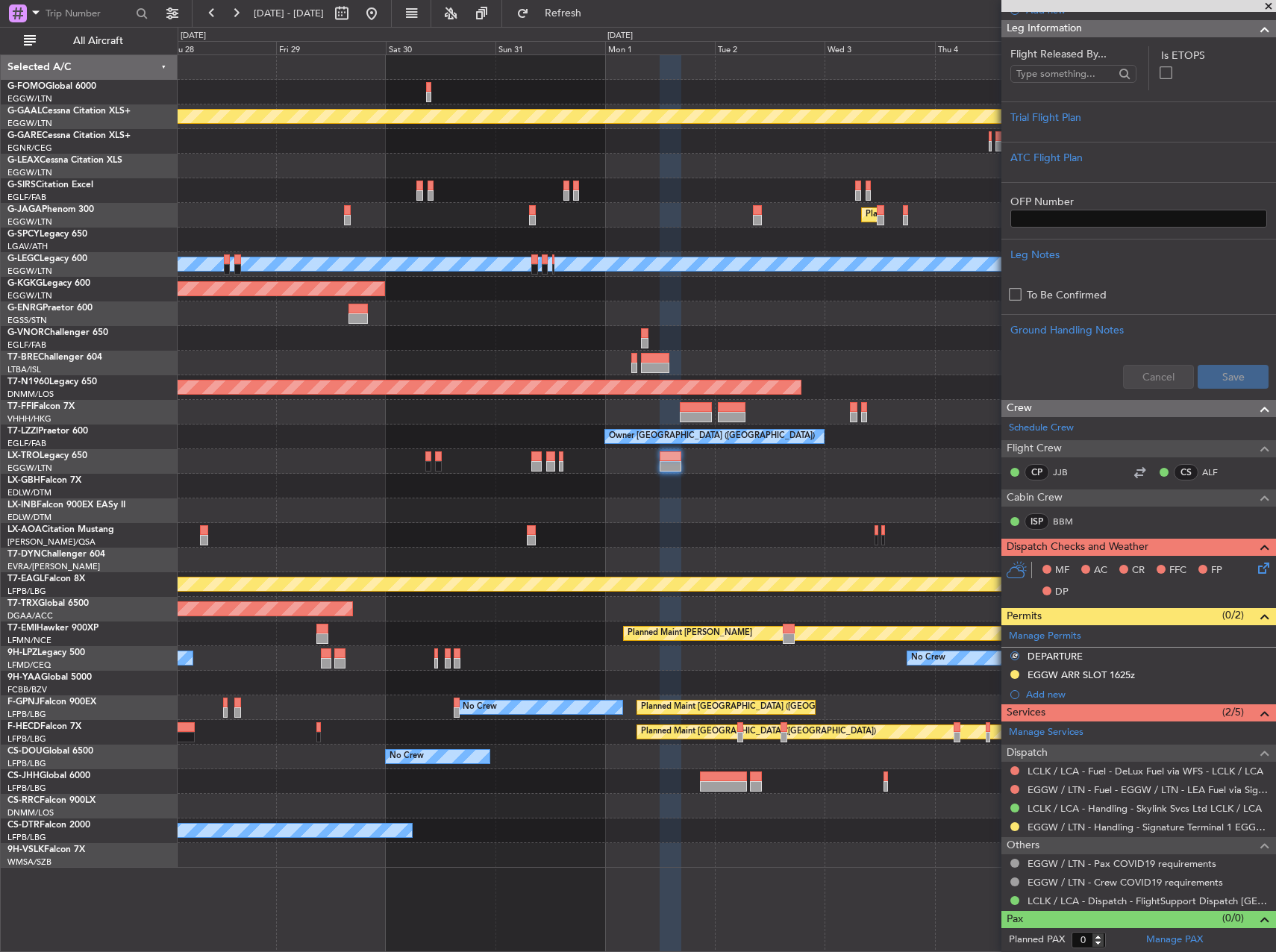
click at [909, 504] on div at bounding box center [727, 511] width 1098 height 25
click at [383, 16] on button at bounding box center [372, 14] width 24 height 24
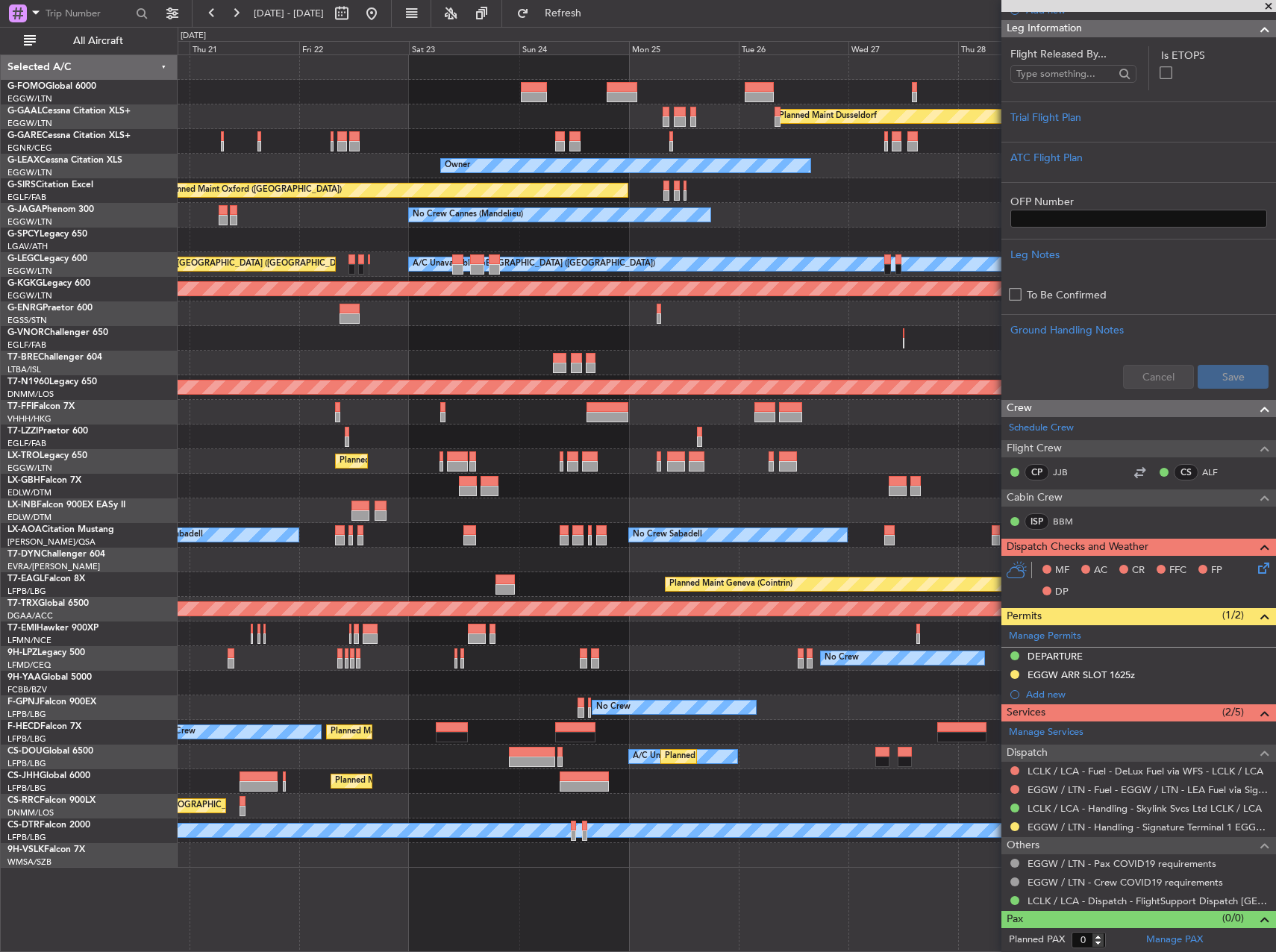
click at [270, 459] on div "Planned Maint Dusseldorf Unplanned Maint Chester Owner Owner Unplanned Maint Ox…" at bounding box center [727, 462] width 1098 height 813
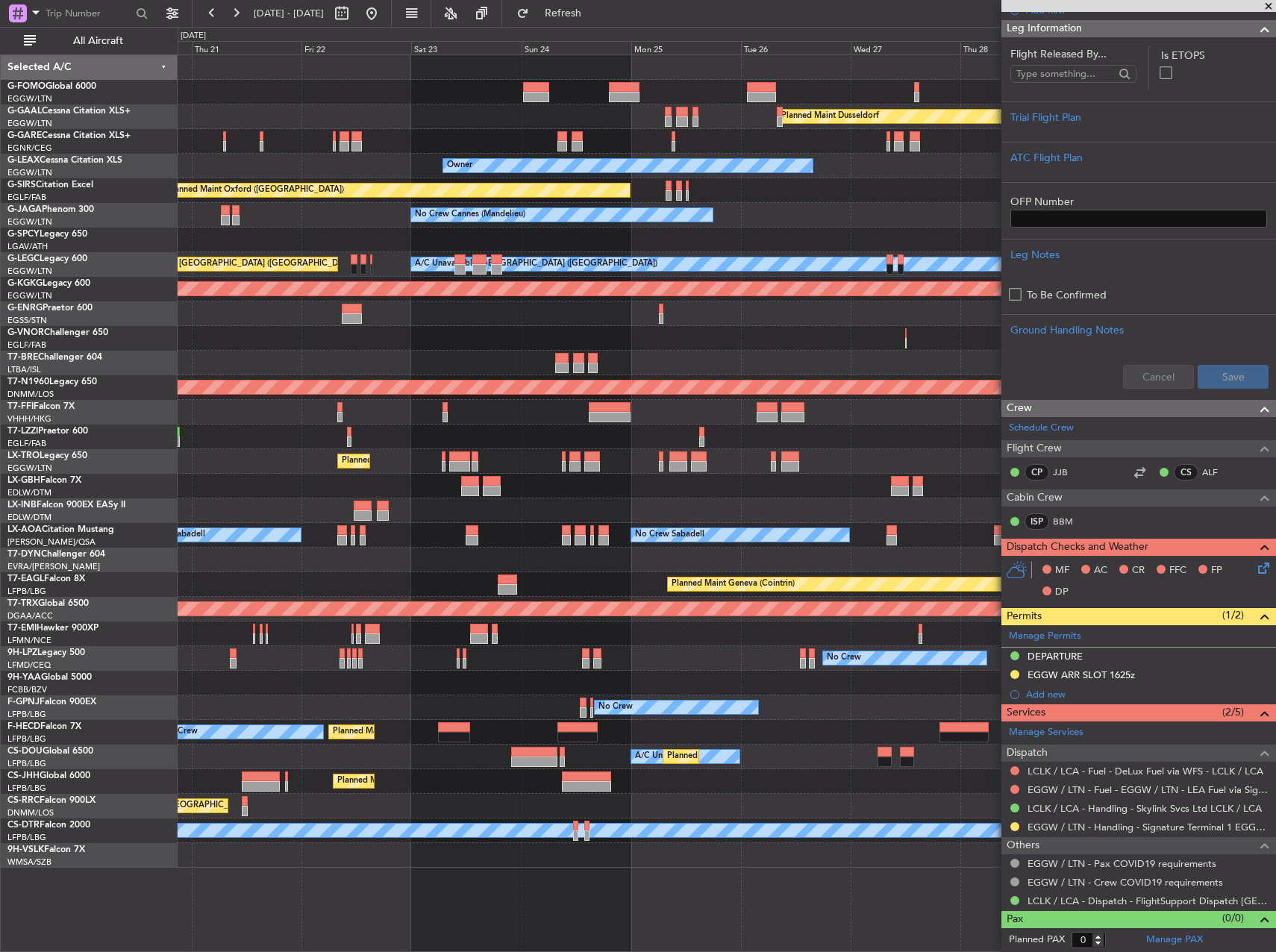
click at [183, 429] on div "Planned Maint Dusseldorf Unplanned Maint Chester Owner Owner Unplanned Maint Ox…" at bounding box center [727, 462] width 1098 height 813
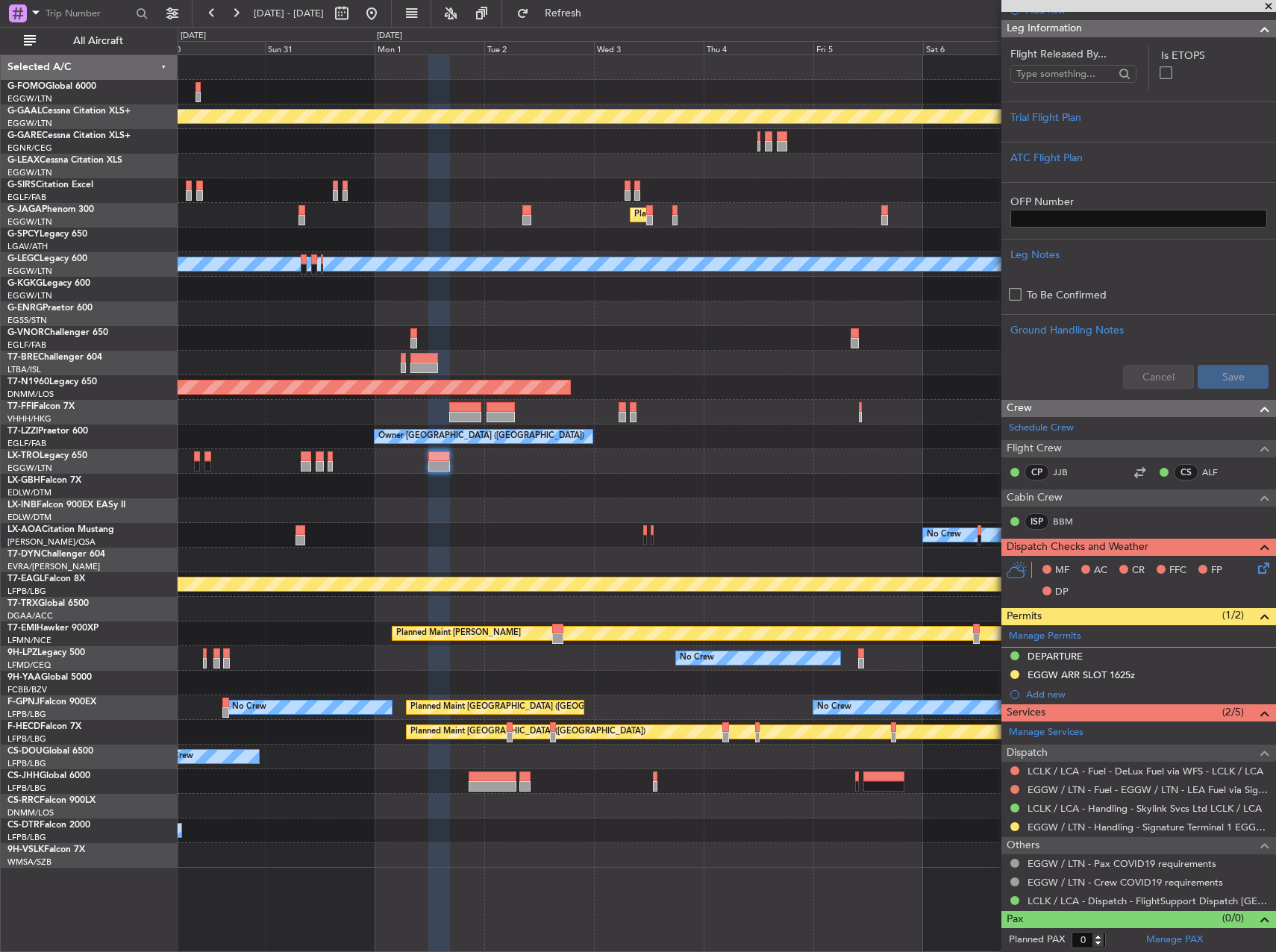
click at [200, 405] on div "Planned Maint Dusseldorf Planned Maint London (Luton) A/C Unavailable London (L…" at bounding box center [727, 462] width 1098 height 813
click at [638, 356] on div at bounding box center [727, 363] width 1098 height 25
click at [21, 19] on div at bounding box center [17, 13] width 18 height 18
click at [111, 118] on div "Airport" at bounding box center [104, 118] width 192 height 27
click at [74, 9] on input "text" at bounding box center [88, 14] width 86 height 22
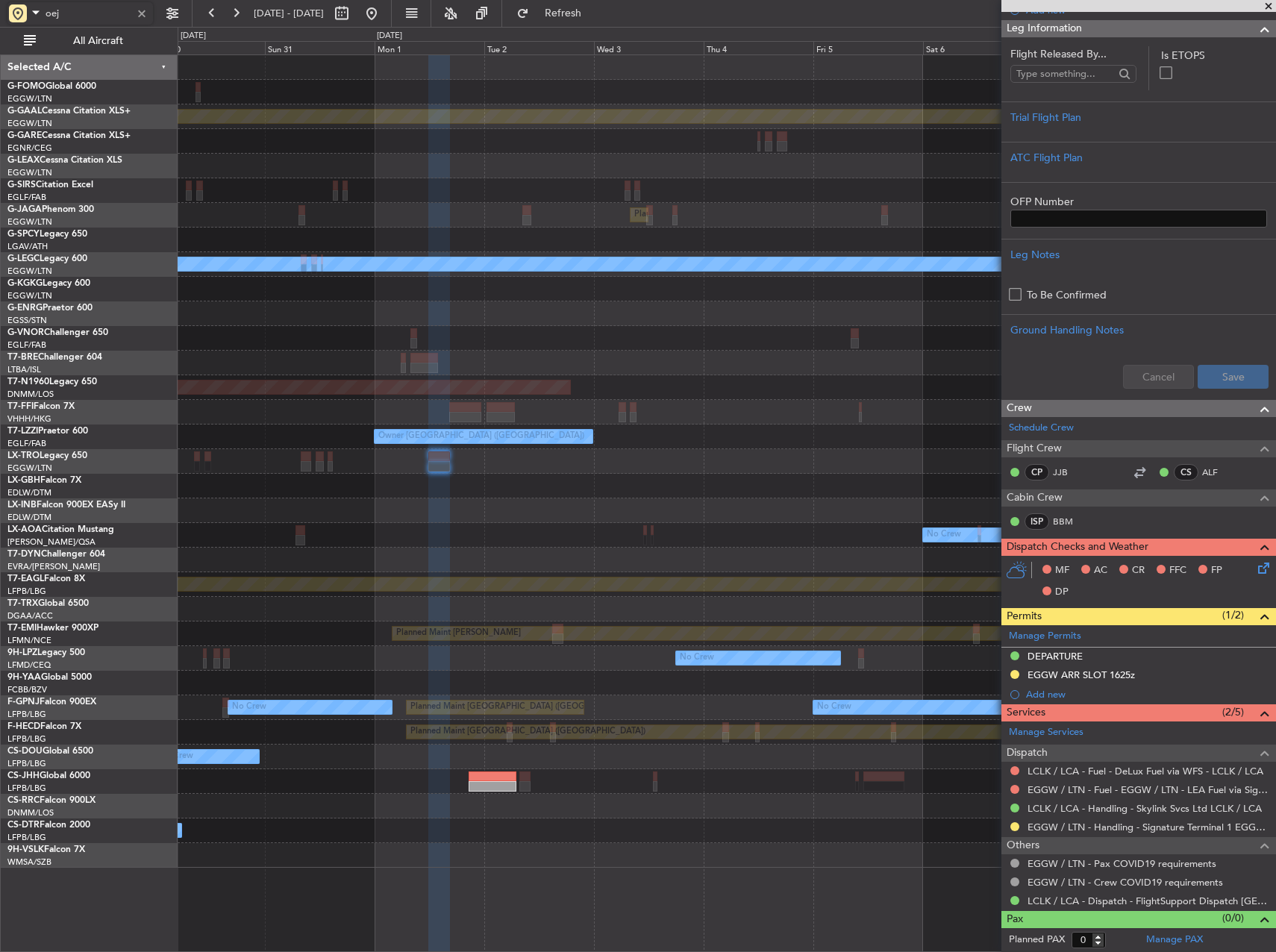
type input "oejn"
click at [873, 318] on div "Owner" at bounding box center [727, 314] width 1098 height 25
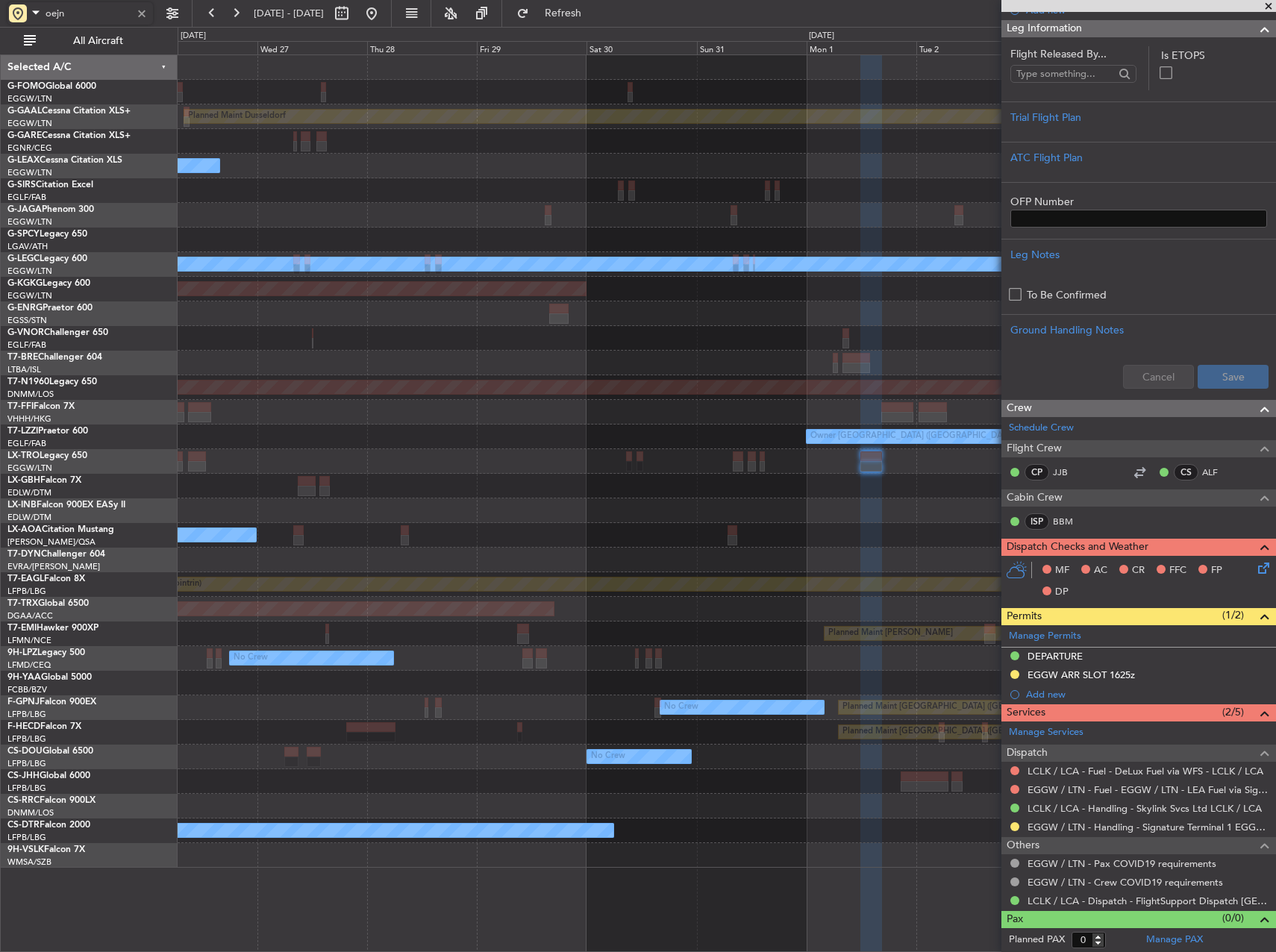
click at [876, 285] on div "Planned Maint Dusseldorf Owner Unplanned Maint Oxford (Kidlington) Planned Main…" at bounding box center [727, 462] width 1098 height 813
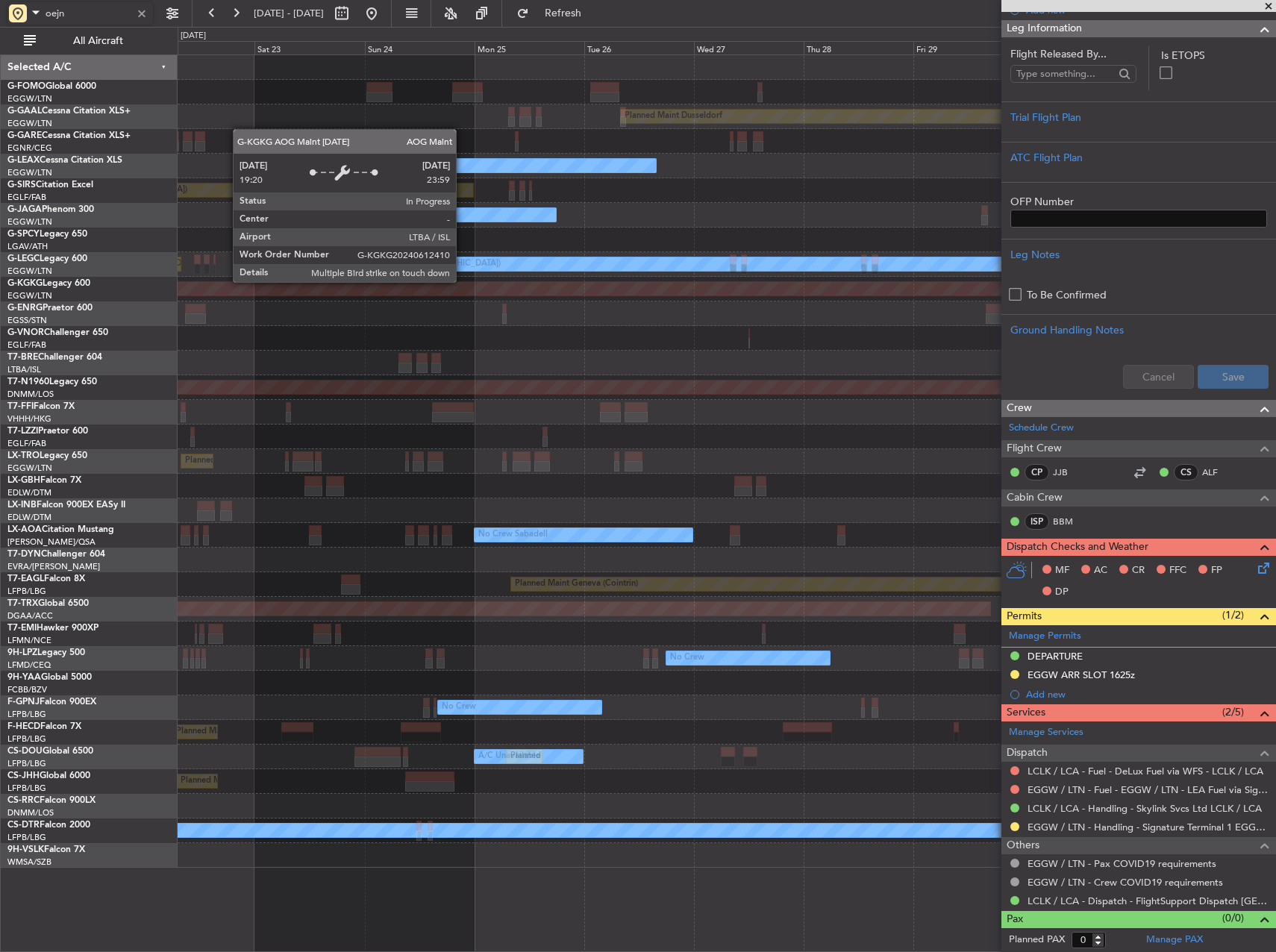
click at [975, 267] on div "Planned Maint Dusseldorf Unplanned Maint Chester Owner Unplanned Maint Oxford (…" at bounding box center [727, 462] width 1098 height 813
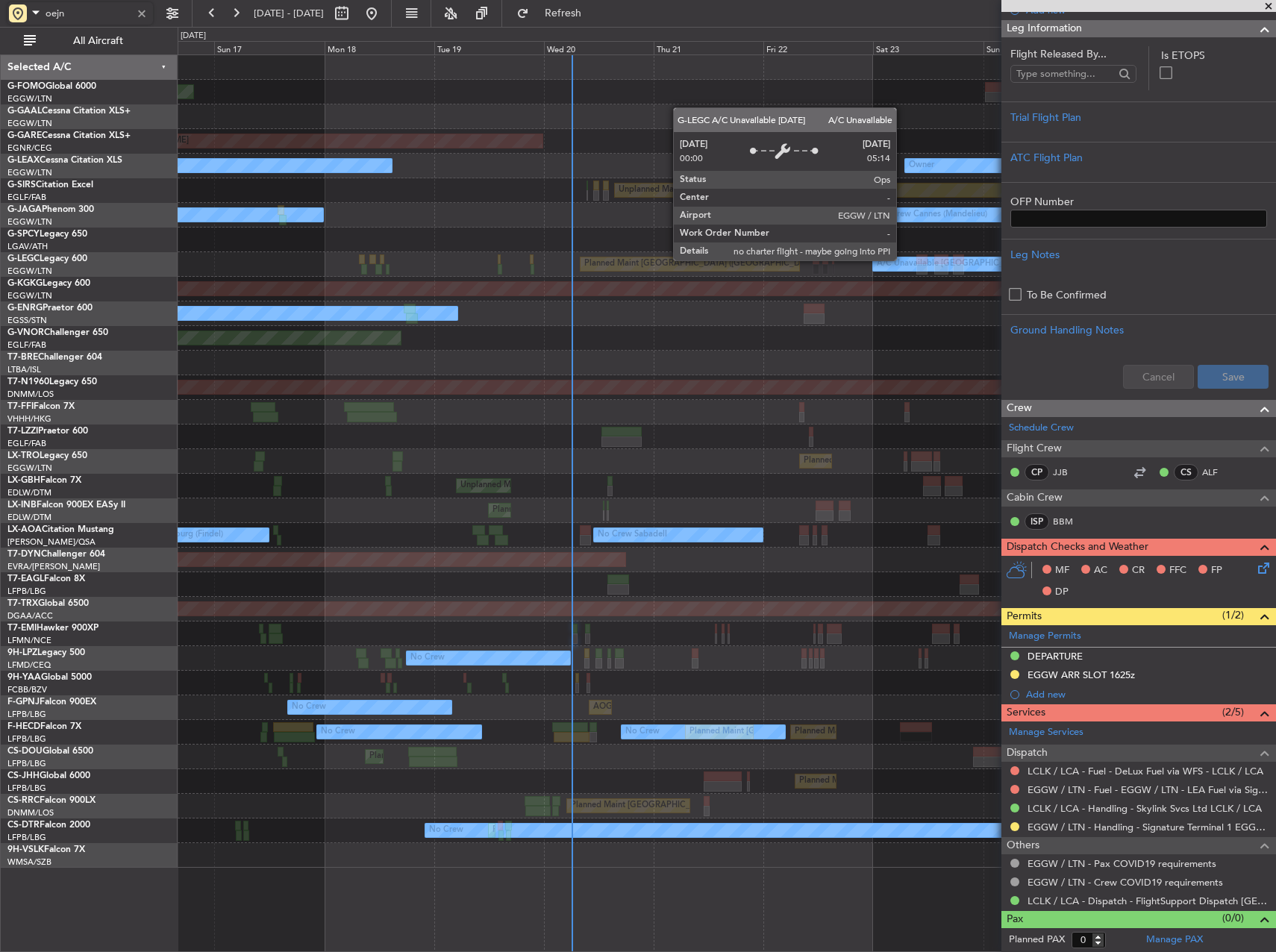
click at [1113, 275] on fb-app "oejn 30 Aug 2025 - 09 Sep 2025 Refresh Quick Links All Aircraft Planned Maint W…" at bounding box center [638, 482] width 1276 height 941
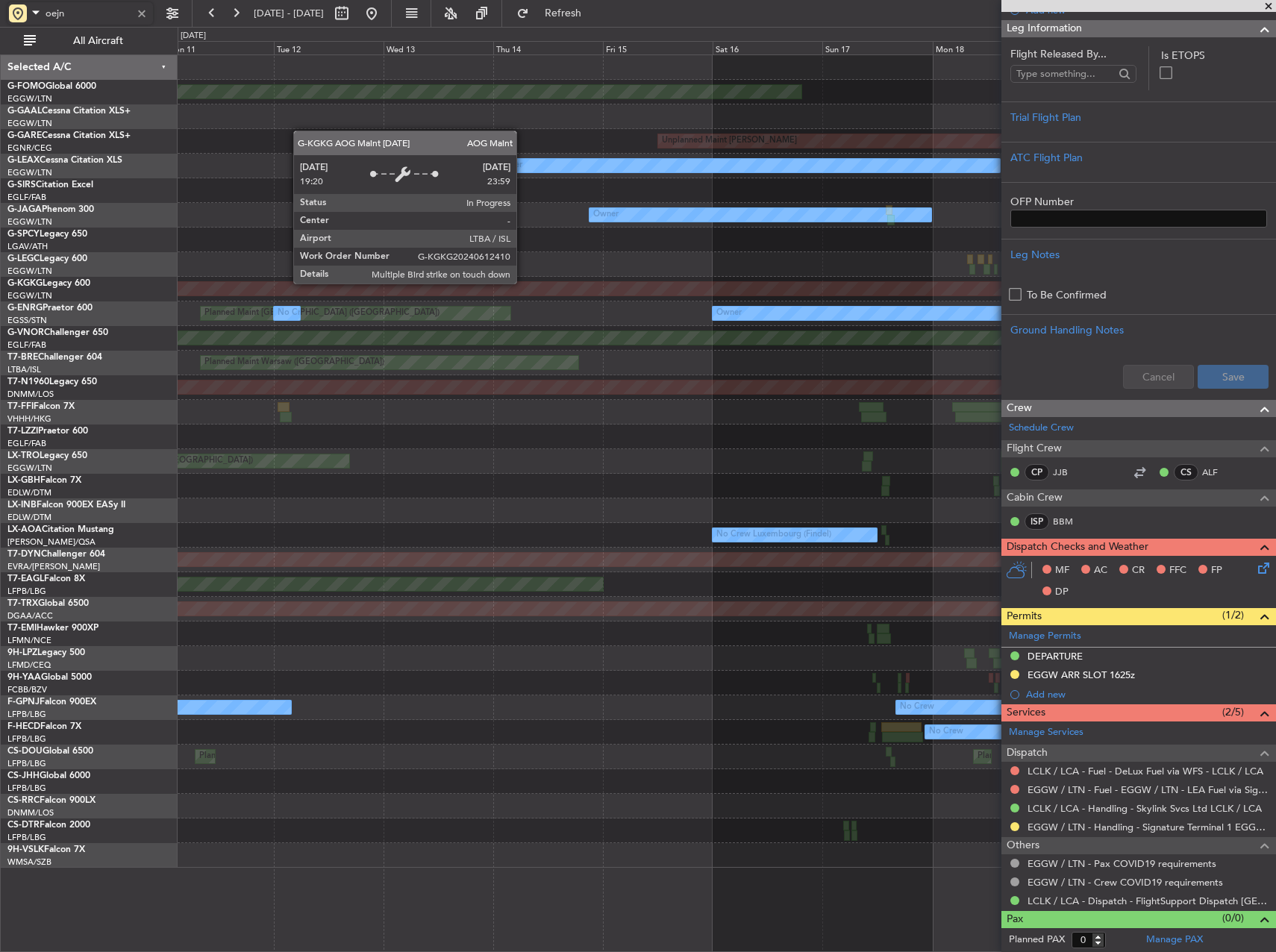
click at [993, 273] on div "Planned Maint Windsor Locks (Bradley Intl) No Crew Unplanned Maint Chester Owne…" at bounding box center [727, 462] width 1098 height 813
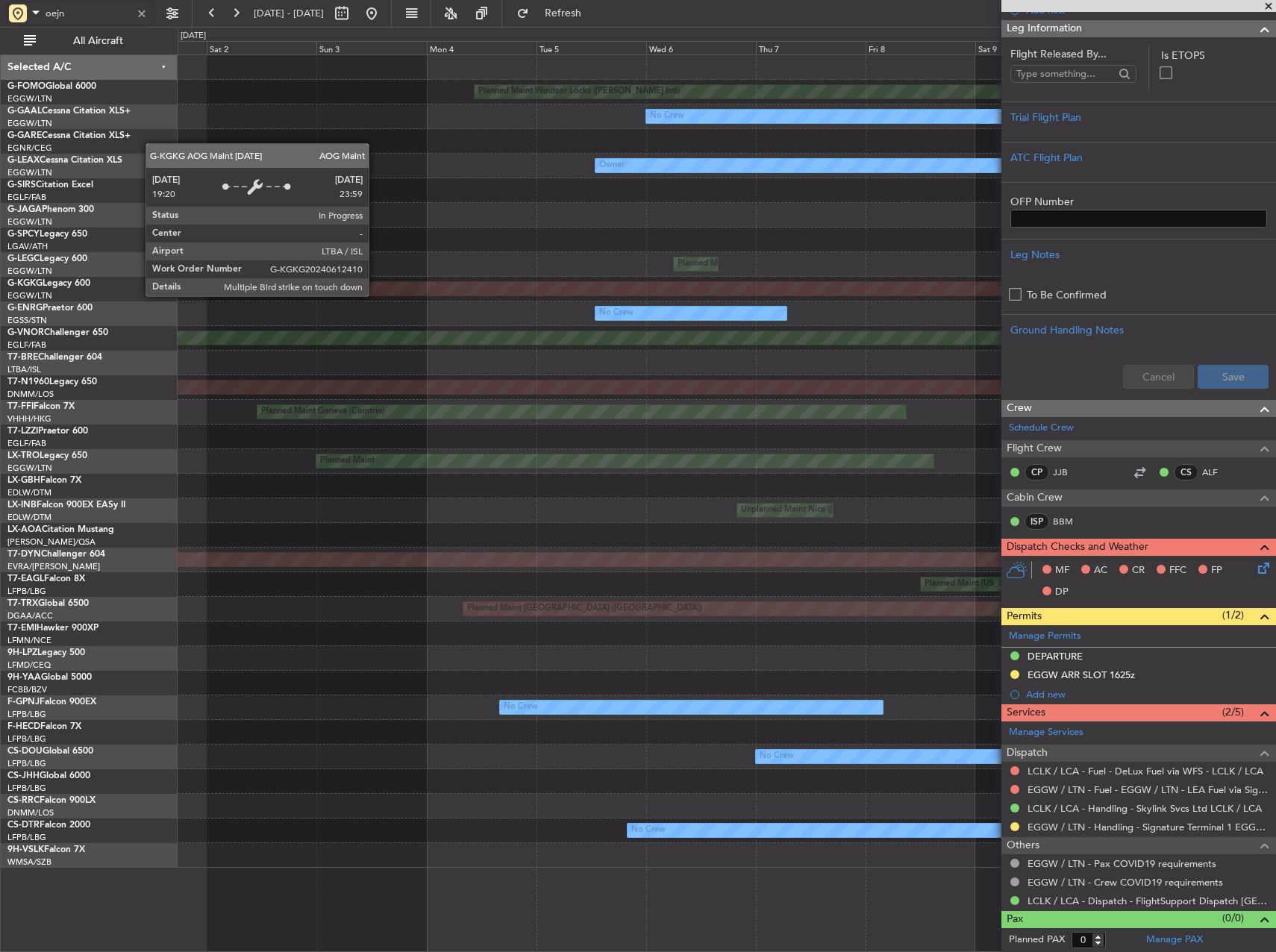
click at [967, 288] on div "AOG Maint [GEOGRAPHIC_DATA] (Ataturk)" at bounding box center [726, 288] width 3293 height 15
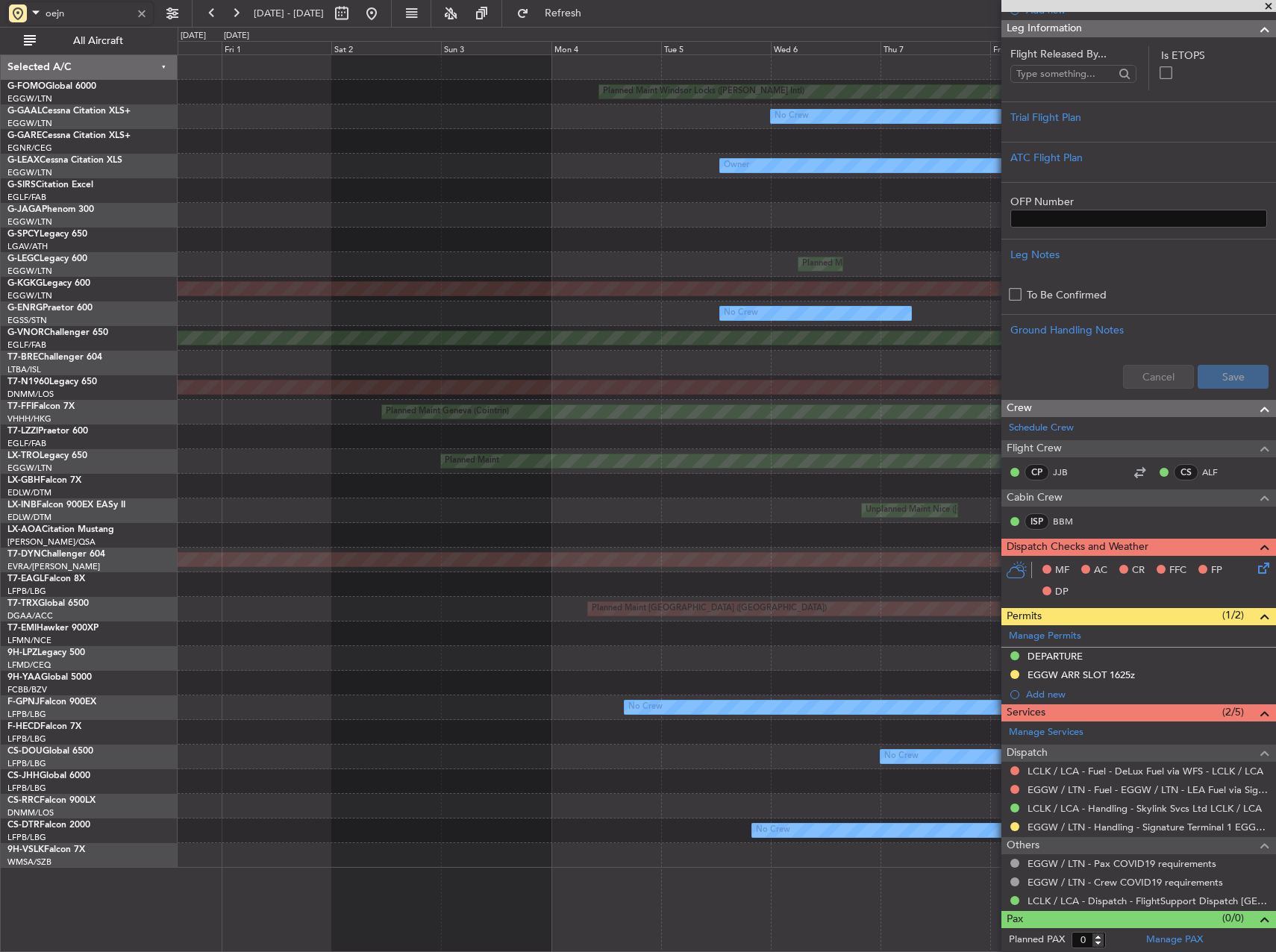
click at [1095, 293] on fb-app "oejn 30 Aug 2025 - 09 Sep 2025 Refresh Quick Links All Aircraft Planned Maint W…" at bounding box center [638, 482] width 1276 height 941
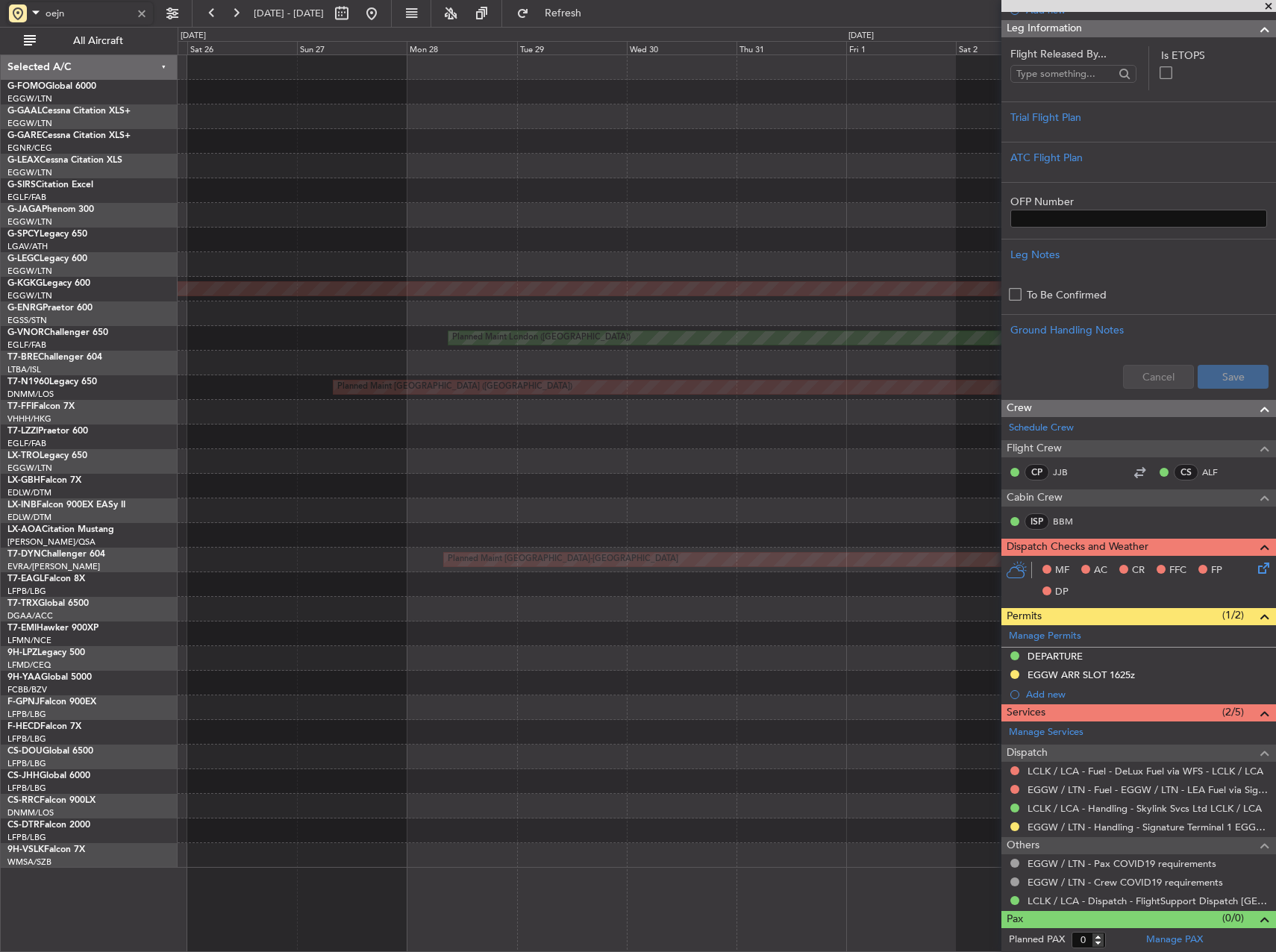
click at [1063, 294] on fb-app "oejn 30 Aug 2025 - 09 Sep 2025 Refresh Quick Links All Aircraft Planned Maint W…" at bounding box center [638, 482] width 1276 height 941
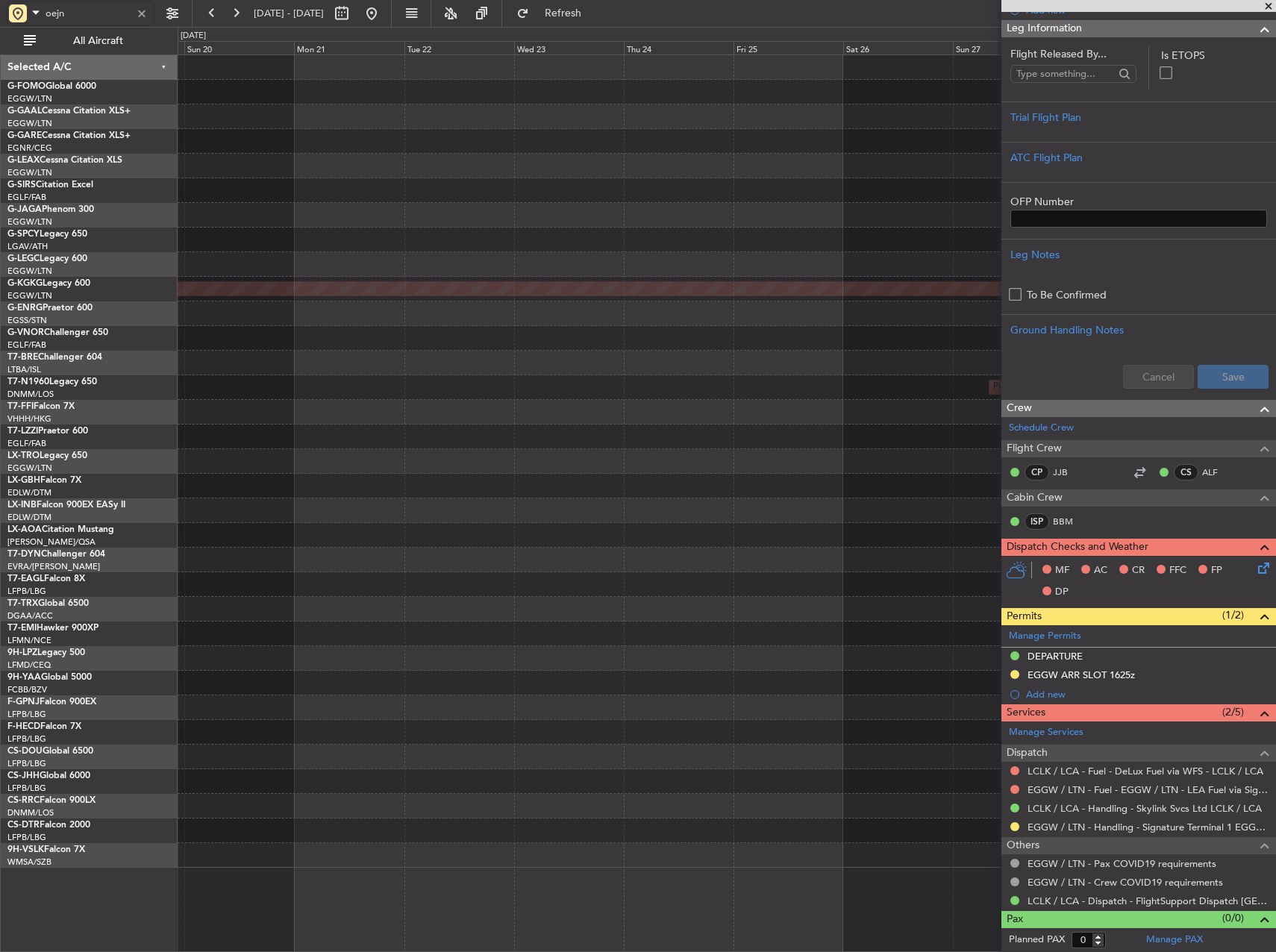
click at [751, 306] on div at bounding box center [727, 314] width 1098 height 25
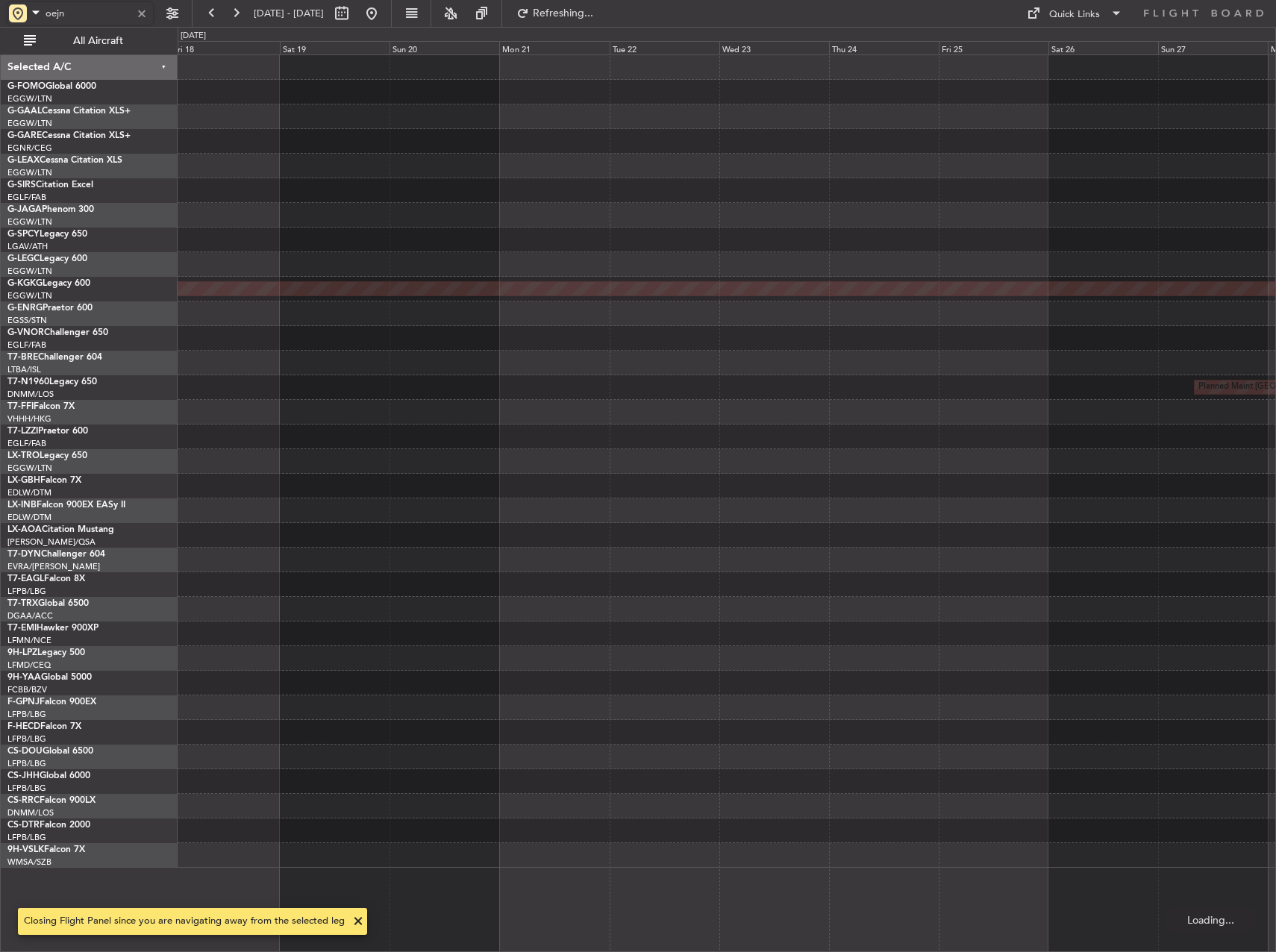
scroll to position [0, 0]
click at [565, 301] on div "AOG Maint Istanbul (Ataturk) Planned Maint London (Biggin Hill) Planned Maint L…" at bounding box center [727, 462] width 1098 height 813
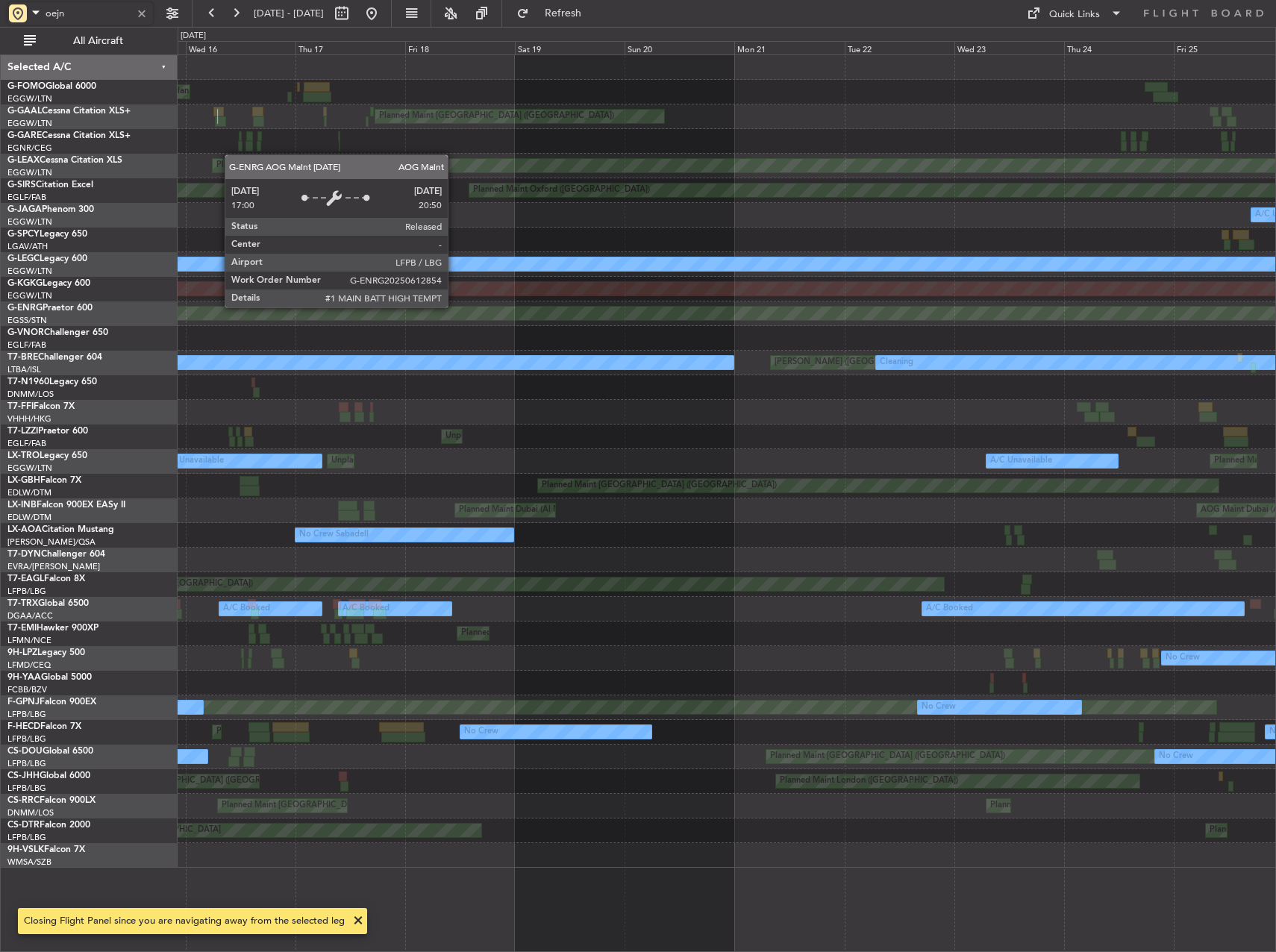
click at [1064, 304] on div "AOG Maint Paris ([GEOGRAPHIC_DATA])" at bounding box center [727, 314] width 1098 height 25
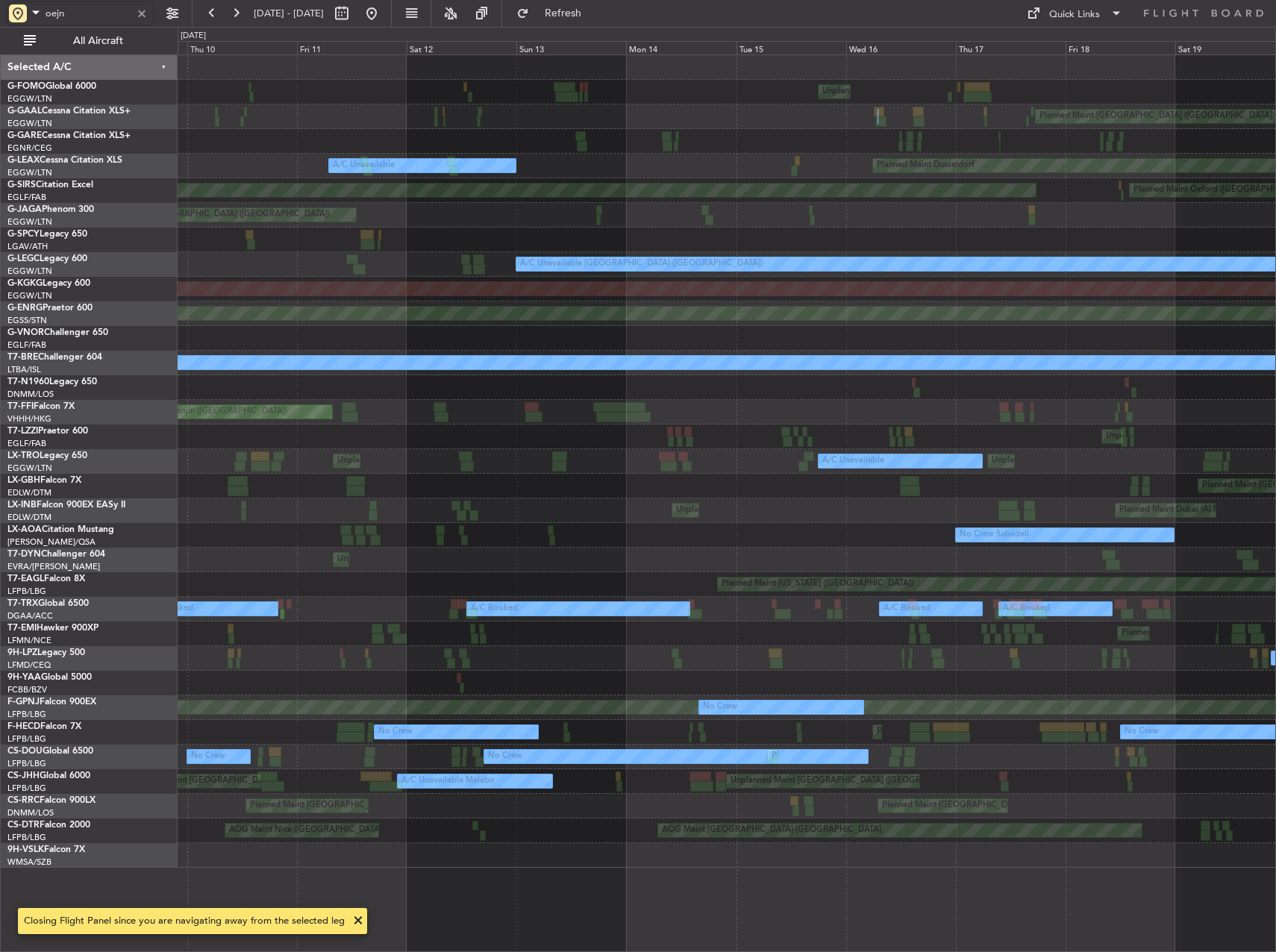
click at [1272, 262] on div "Unplanned Maint New York (Teterboro) Planned Maint London (Luton) A/C Unavailab…" at bounding box center [727, 462] width 1098 height 813
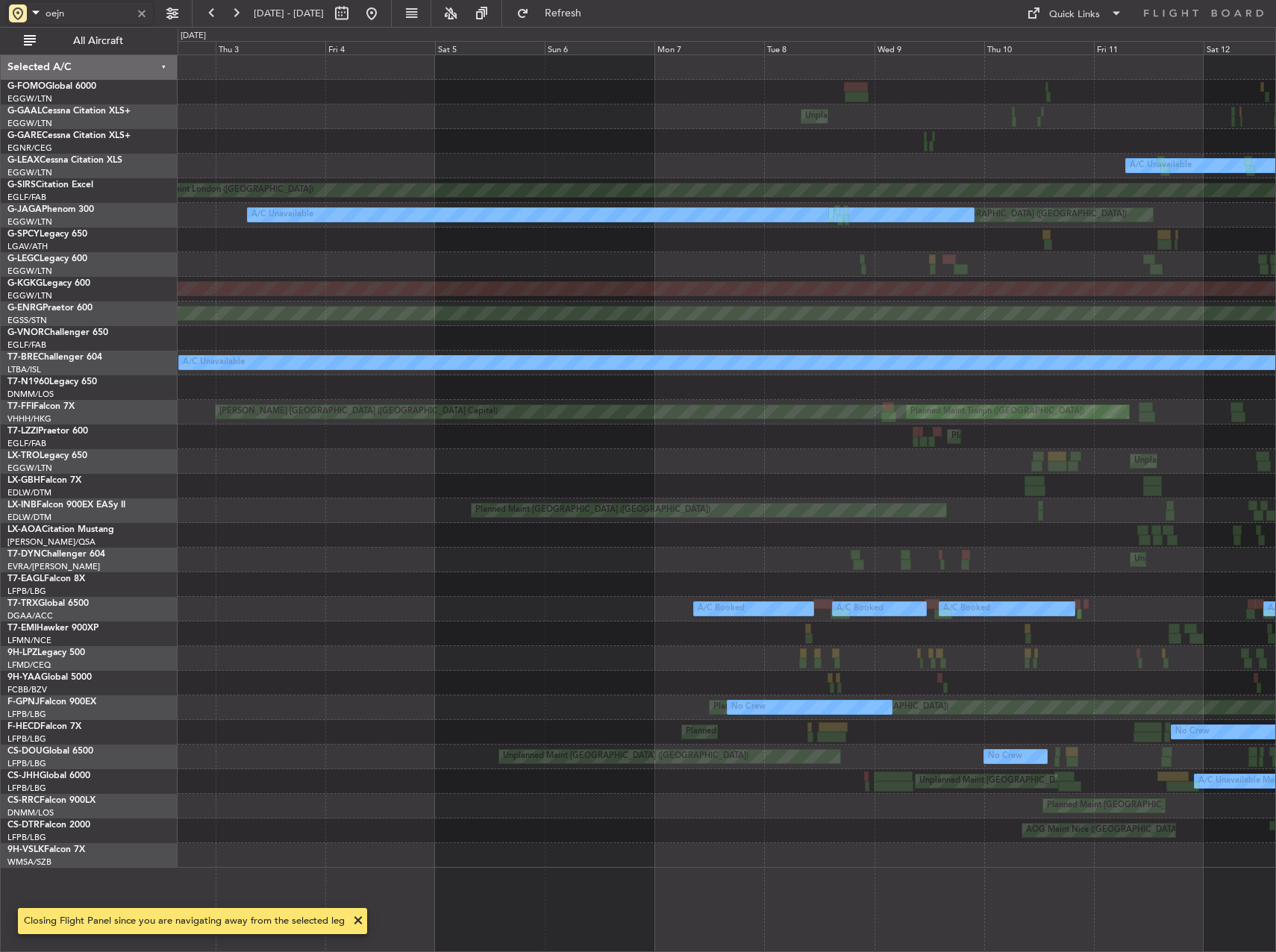
click at [1154, 242] on div "Unplanned Maint London (Luton) A/C Unavailable AOG Maint London (Farnborough) P…" at bounding box center [727, 462] width 1098 height 813
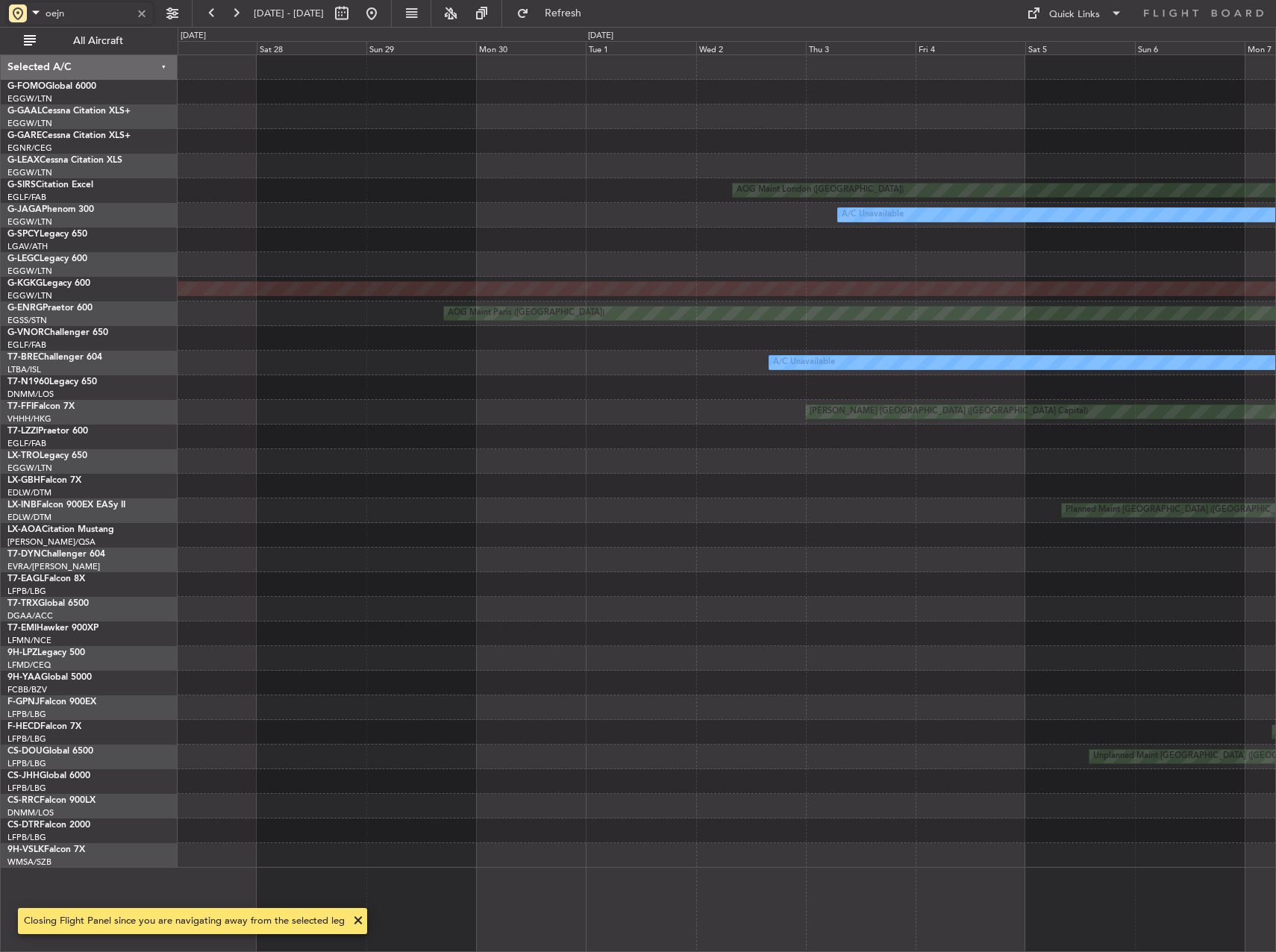
click at [594, 268] on div "Unplanned Maint London (Luton) AOG Maint London (Farnborough) A/C Unavailable P…" at bounding box center [727, 462] width 1098 height 813
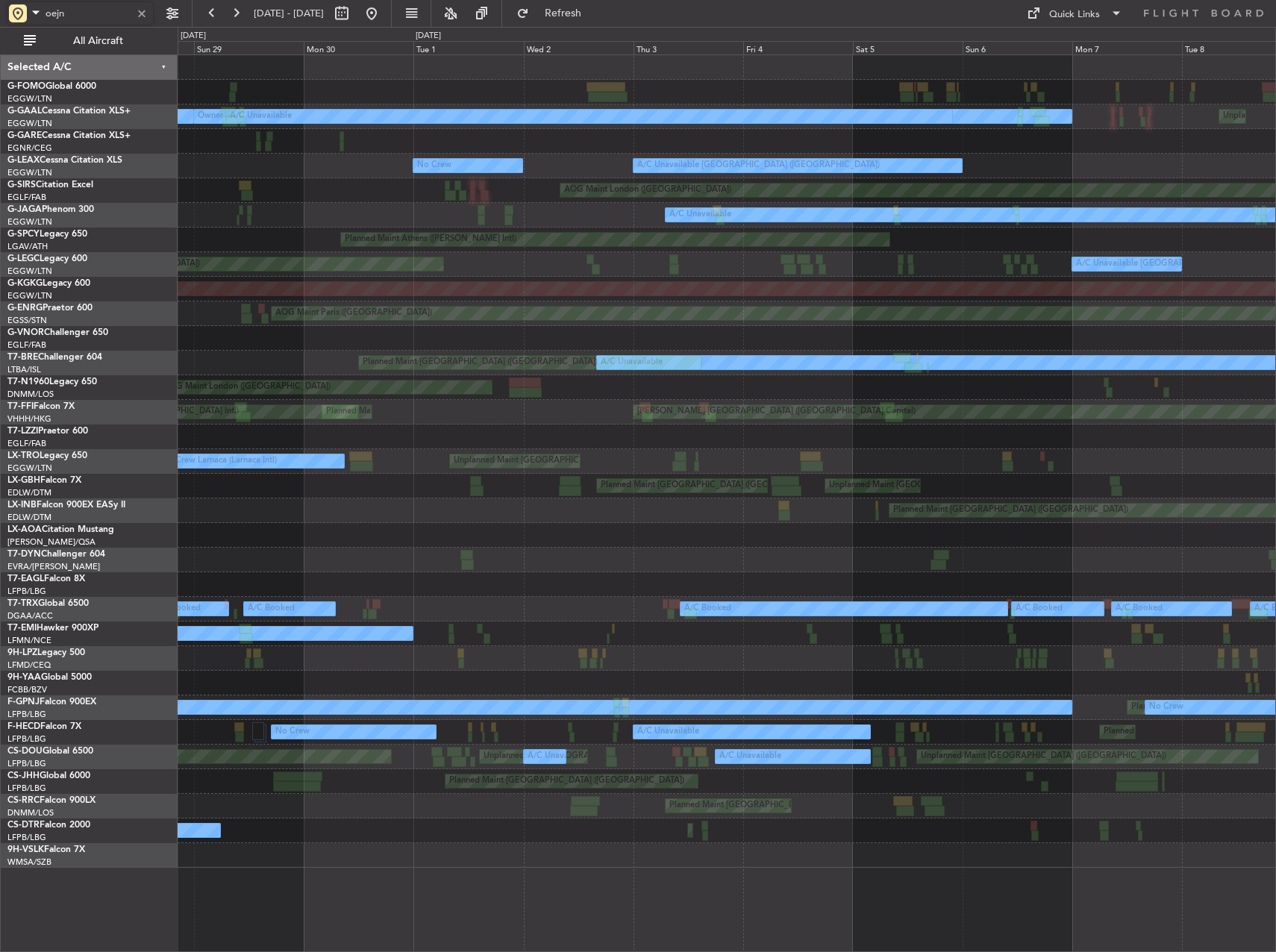
click at [1060, 183] on div "Unplanned Maint London (Luton) Owner London (Luton) A/C Unavailable Owner MEL L…" at bounding box center [727, 462] width 1098 height 813
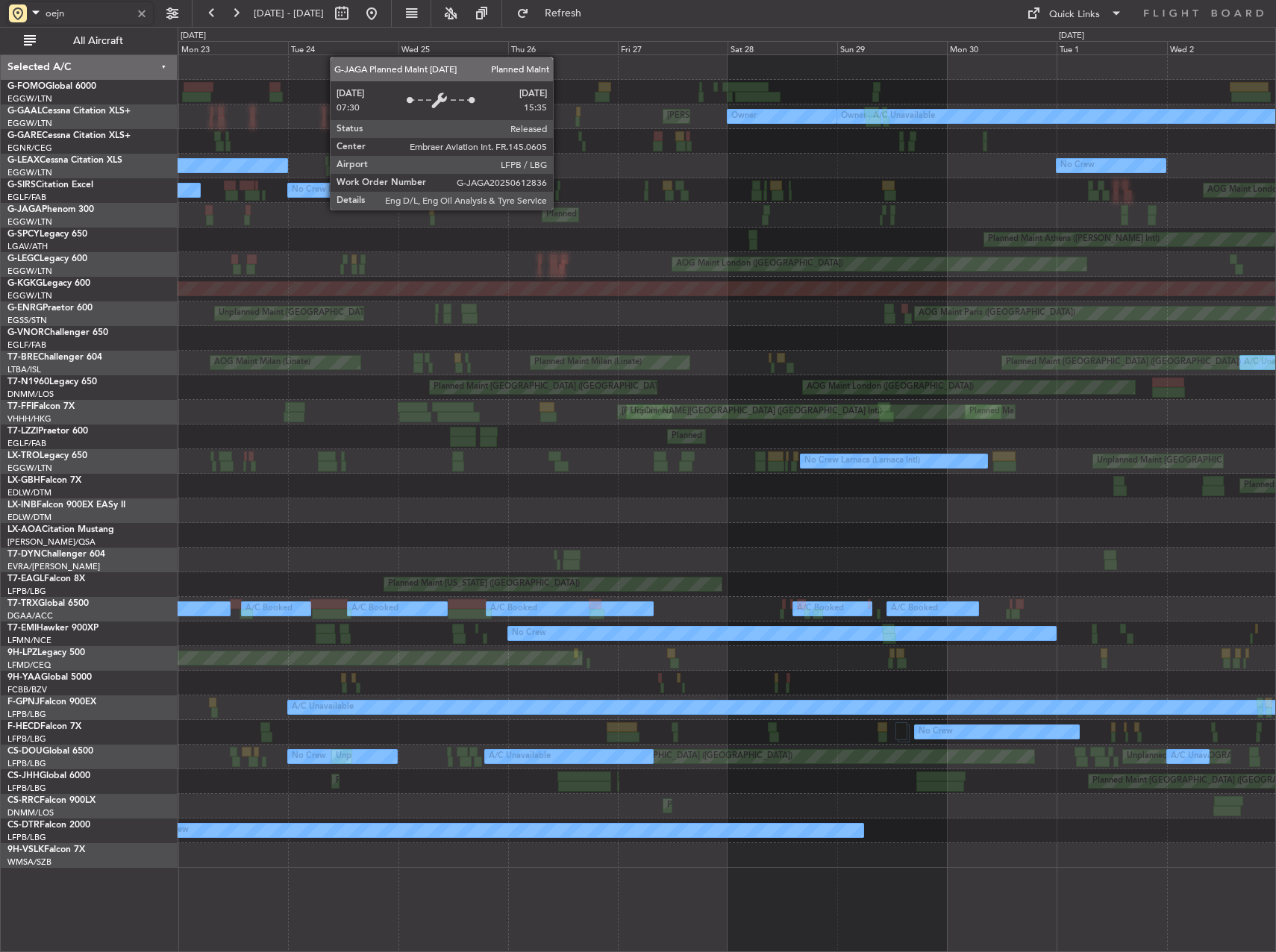
click at [1168, 185] on div "Owner London (Luton) A/C Unavailable Owner MEL London (Luton) No Crew No Crew A…" at bounding box center [727, 462] width 1098 height 813
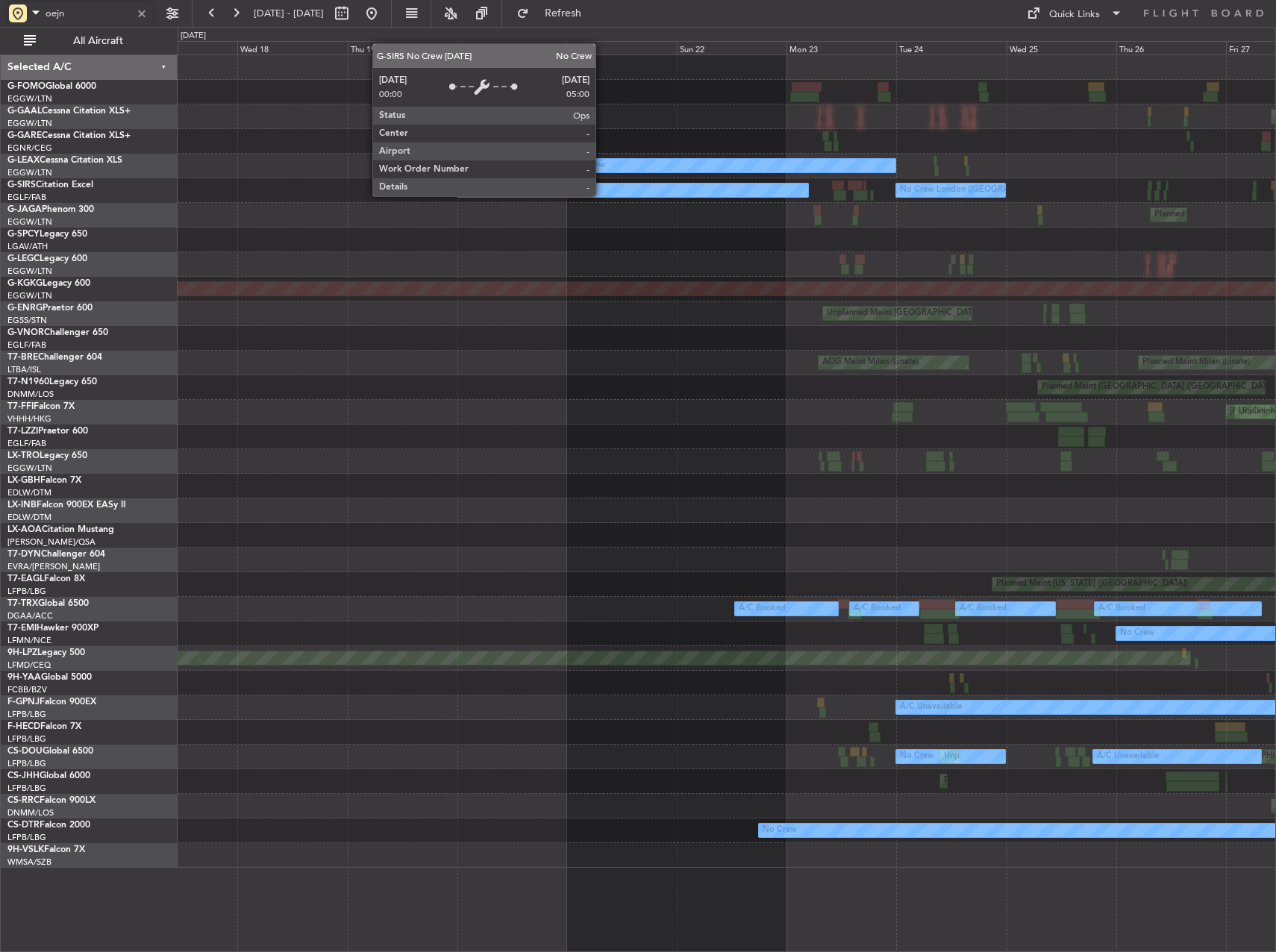
click at [1060, 176] on div "MEL London (Luton) Owner Owner London (Luton) A/C Unavailable No Crew No Crew L…" at bounding box center [727, 462] width 1098 height 813
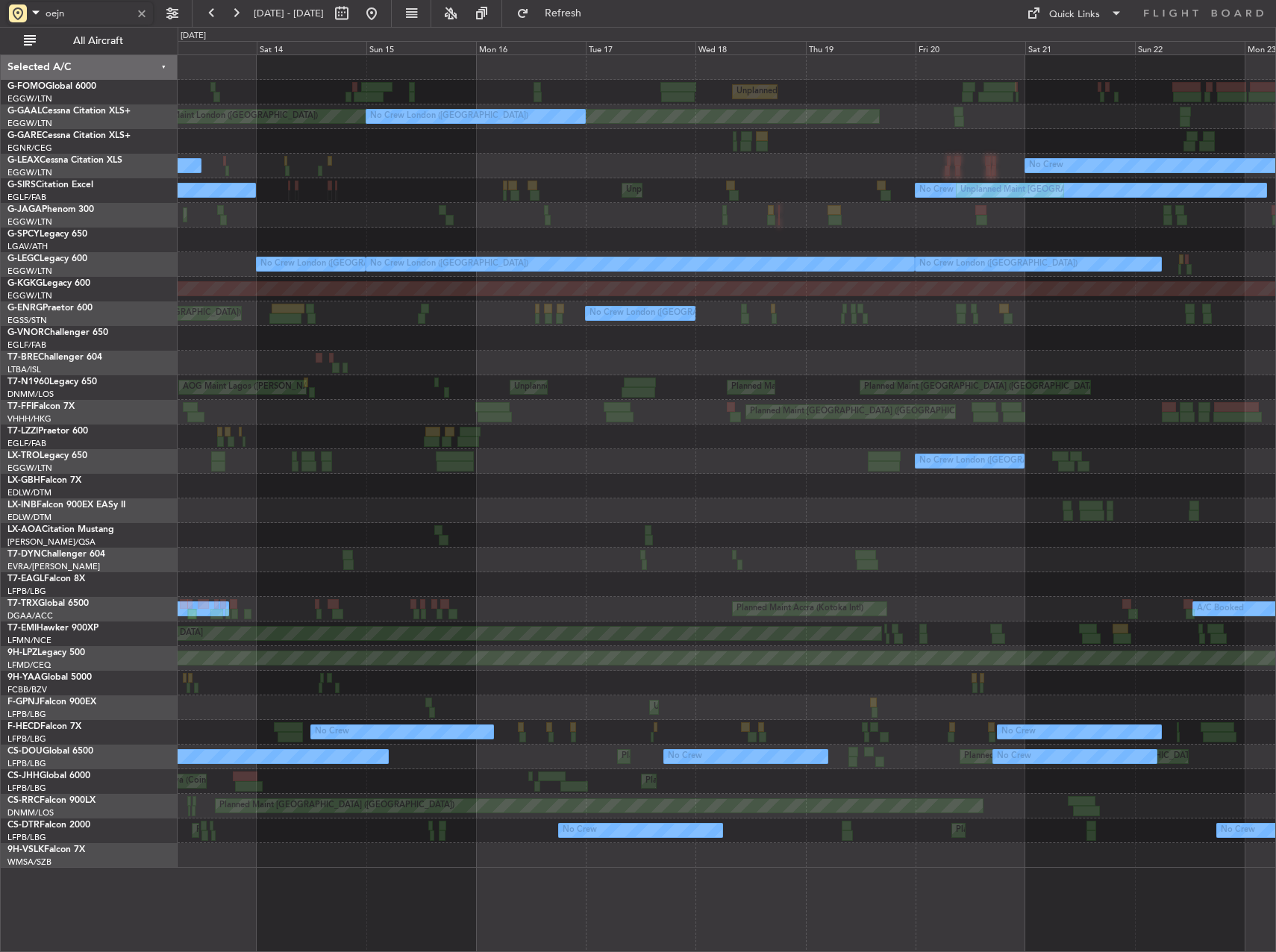
click at [988, 201] on div "Unplanned Maint London (Luton) Planned Maint London (Luton) AOG Maint London (L…" at bounding box center [727, 462] width 1098 height 813
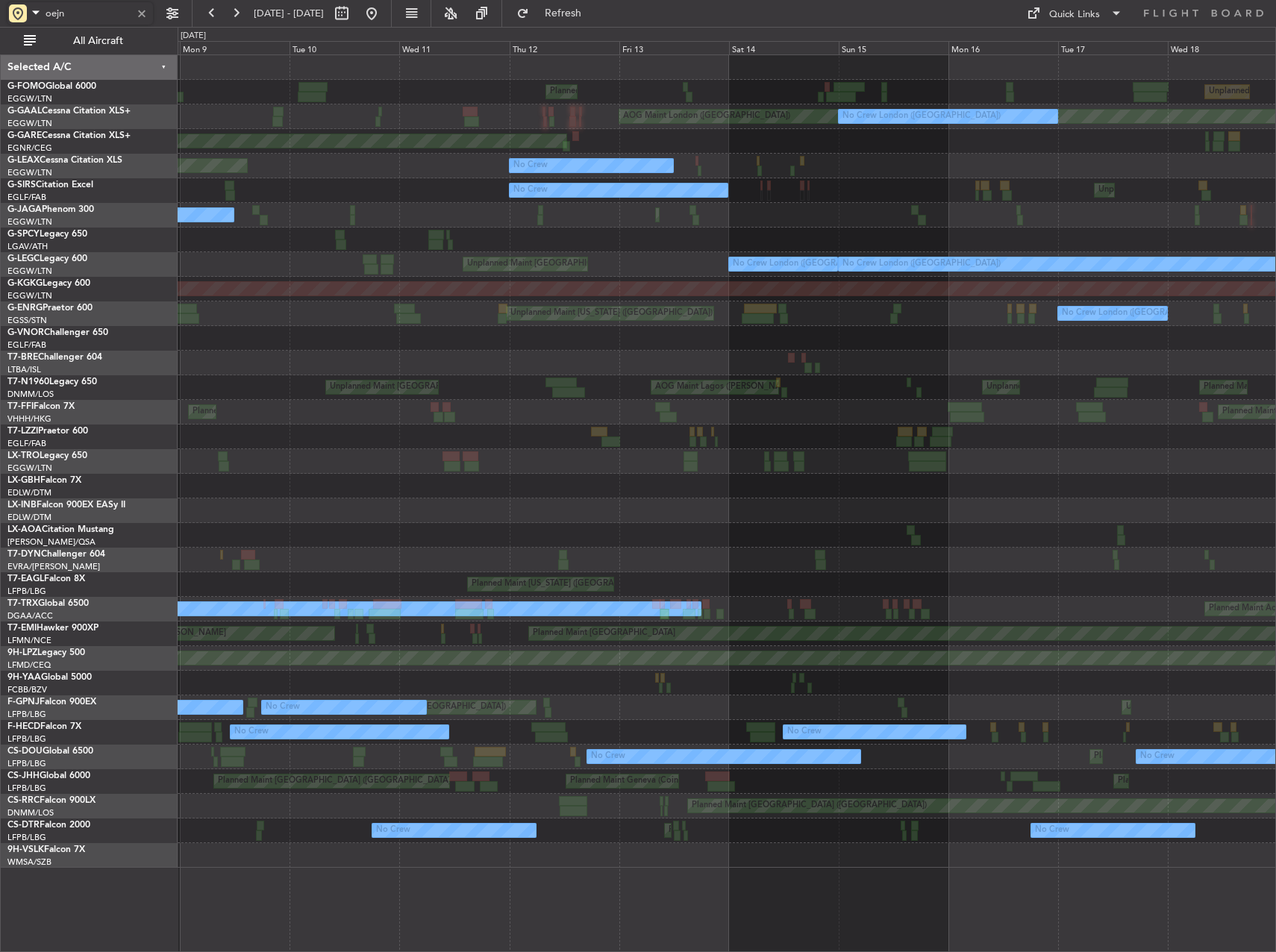
click at [1079, 170] on div "Unplanned Maint London (Luton) Planned Maint London (Luton) AOG Maint London (L…" at bounding box center [727, 462] width 1098 height 813
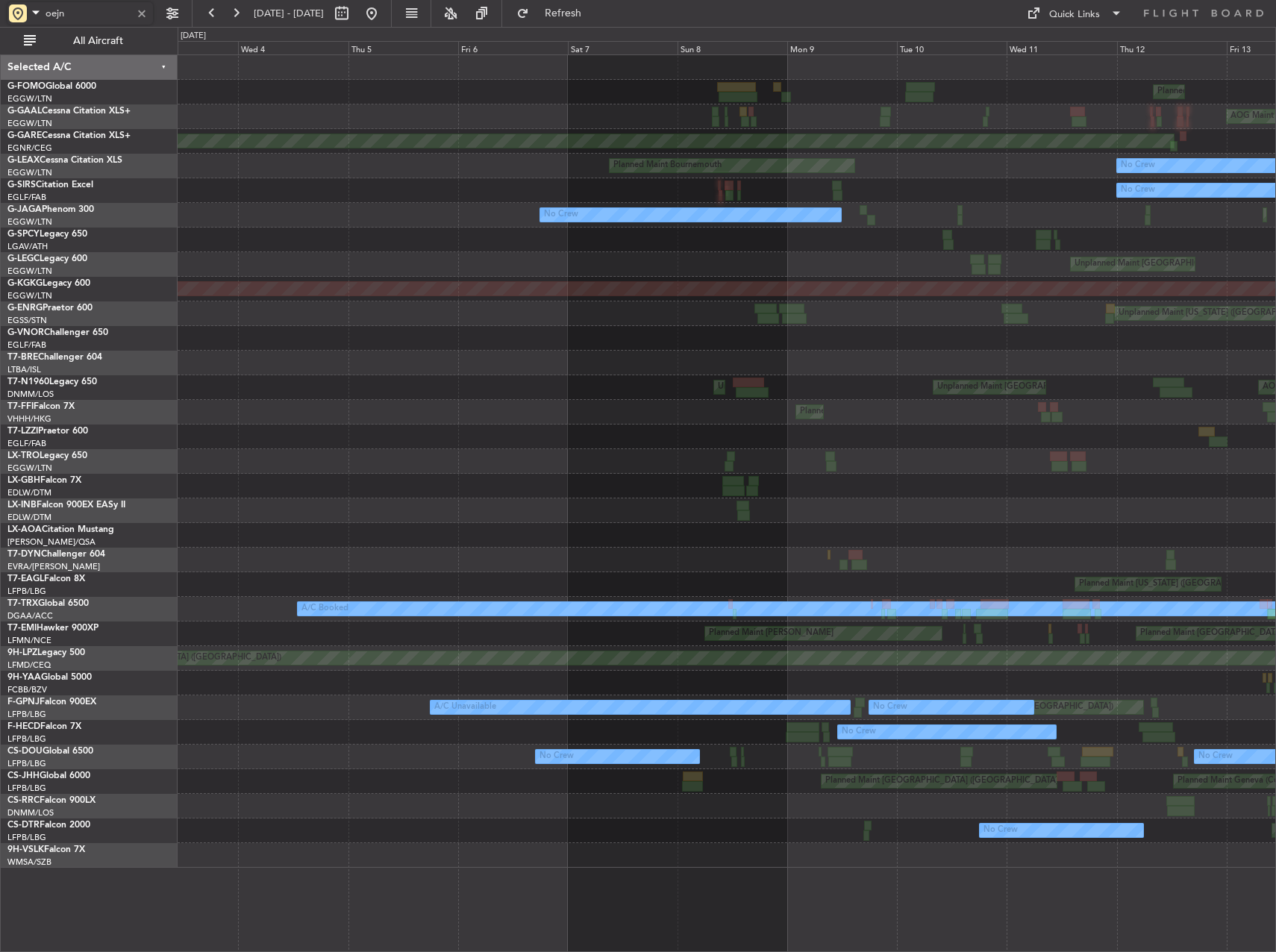
click at [879, 176] on div "Planned Maint London (Luton) AOG Maint London (Luton) No Crew London (Luton) Pl…" at bounding box center [727, 462] width 1098 height 813
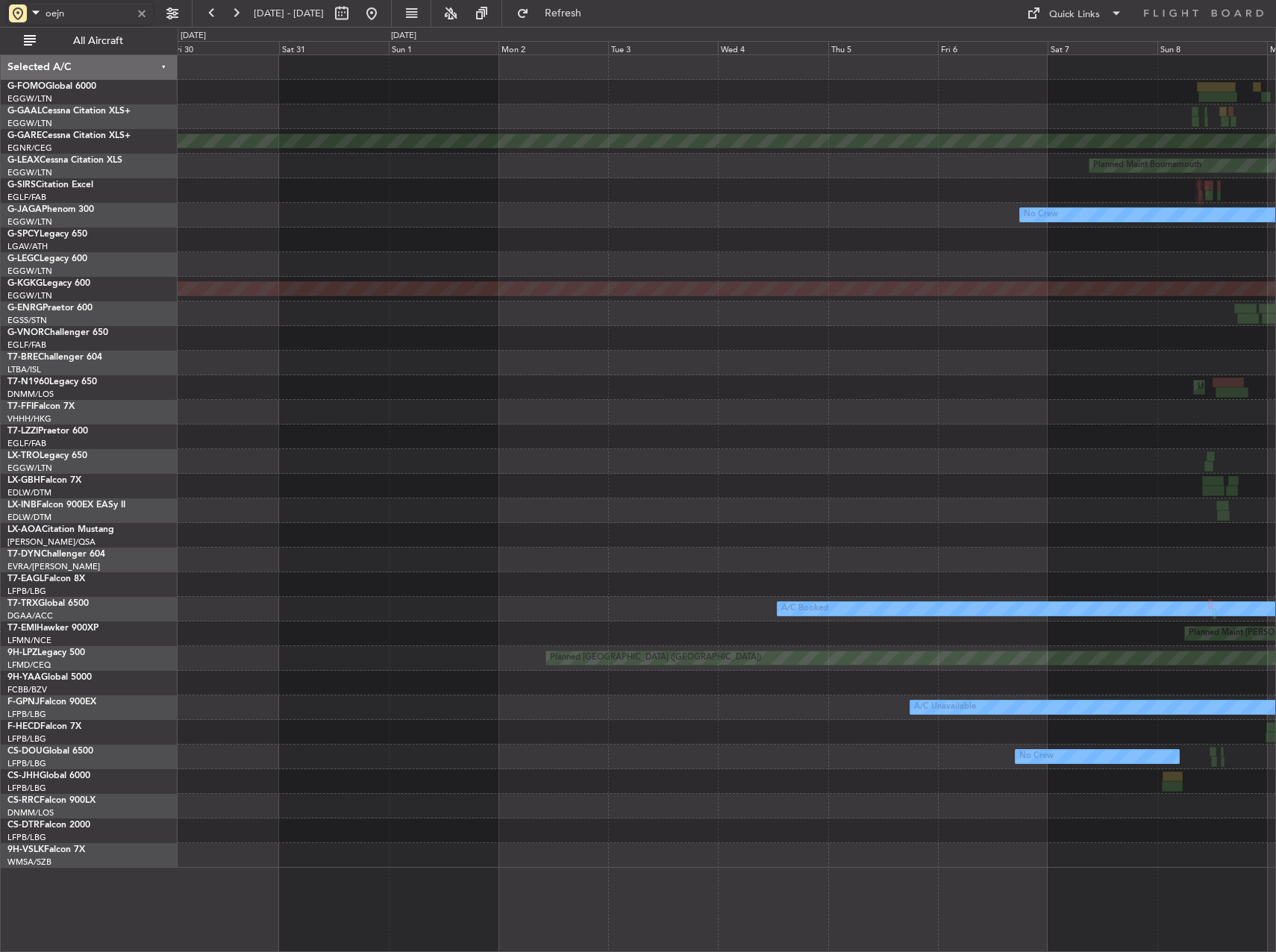
click at [836, 186] on div at bounding box center [727, 191] width 1098 height 25
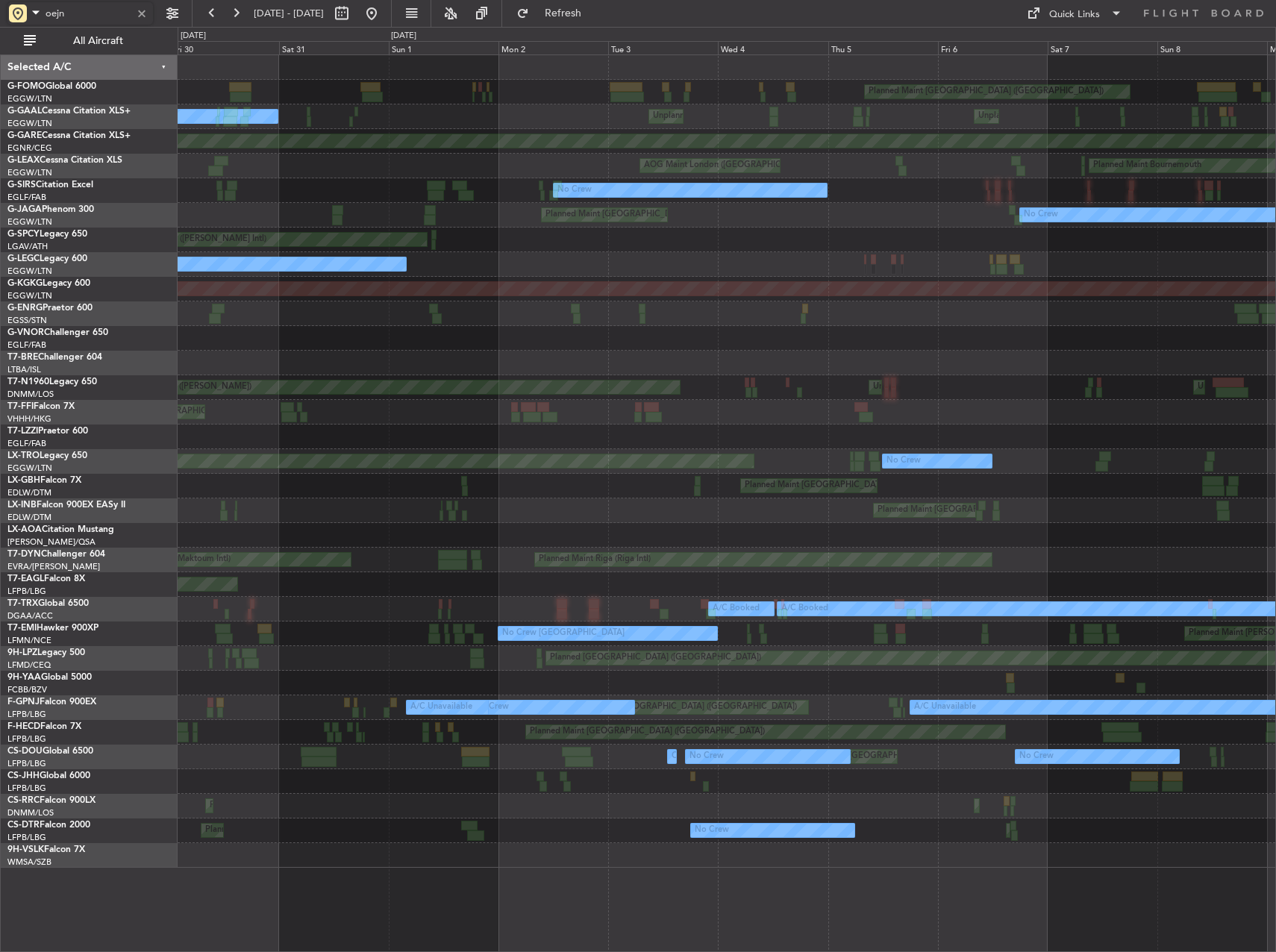
click at [1085, 224] on div "Planned Maint London (Luton) Unplanned Maint London (Luton) Unplanned Maint Lon…" at bounding box center [727, 462] width 1098 height 813
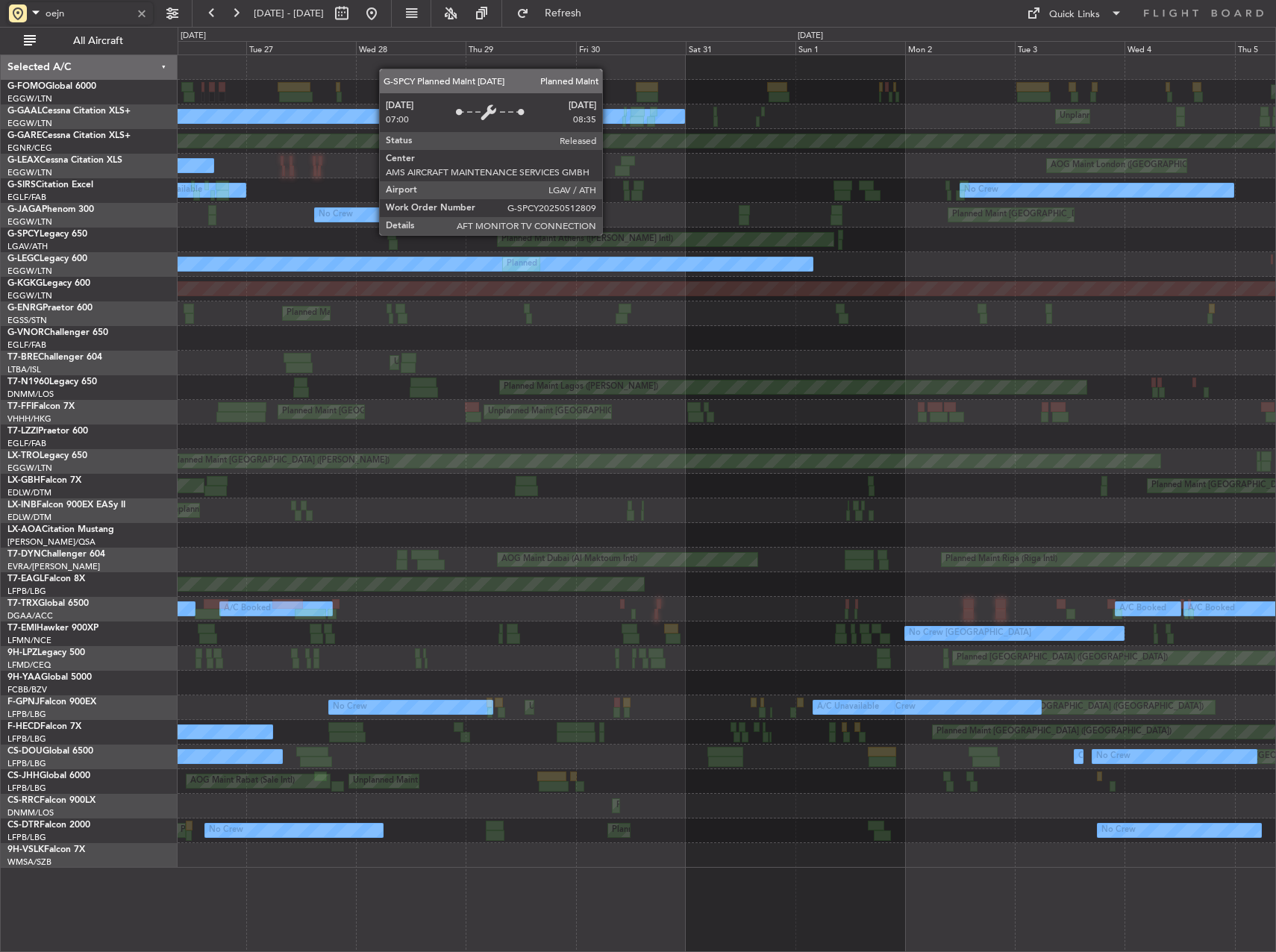
click at [1092, 188] on div "Planned Maint London (Luton) Unplanned Maint London (Luton) Owner London (Luton…" at bounding box center [727, 462] width 1098 height 813
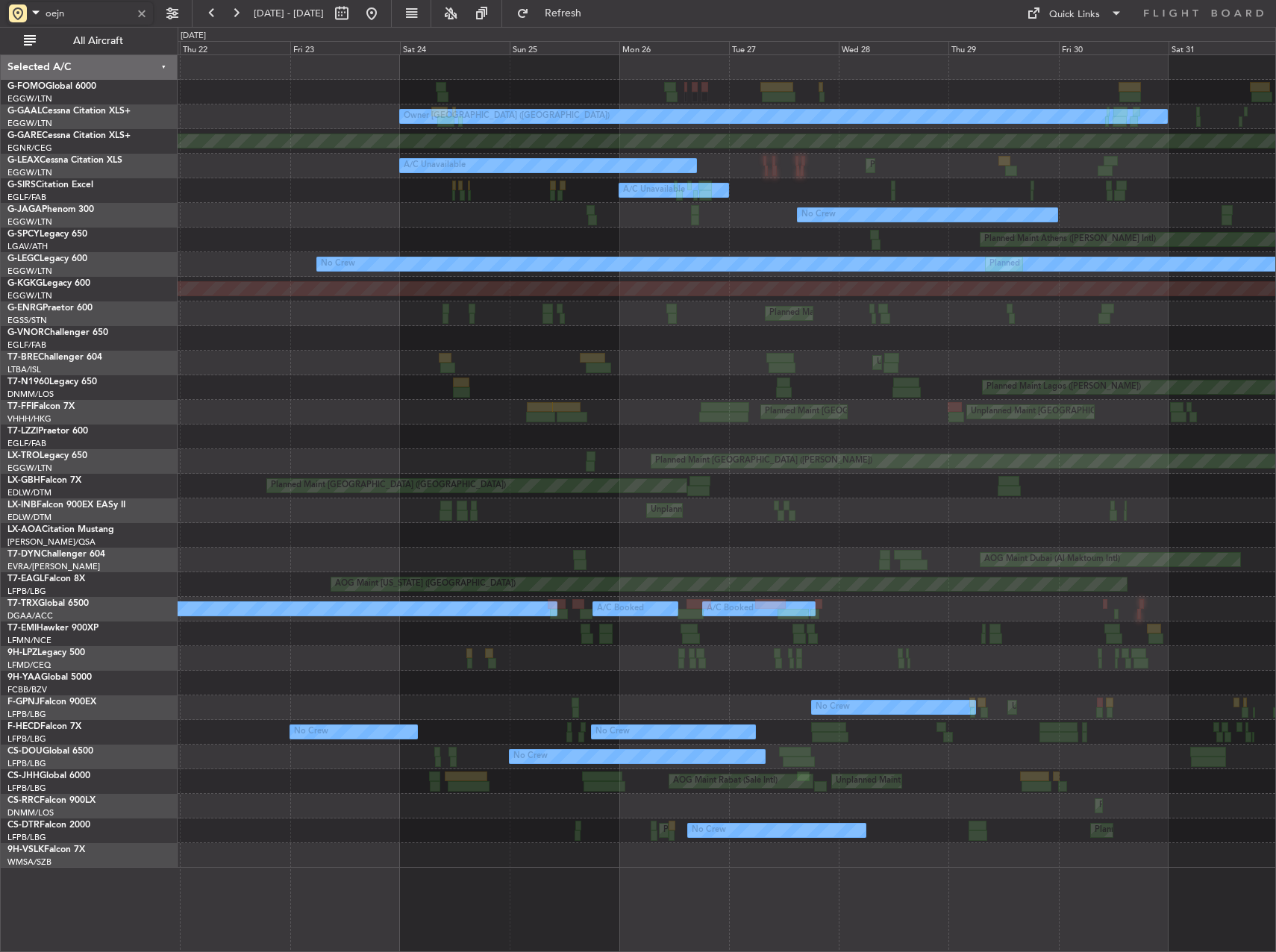
click at [1018, 193] on div "Owner London (Luton) Unplanned Maint London (Luton) Planned Maint Dusseldorf Pl…" at bounding box center [727, 462] width 1098 height 813
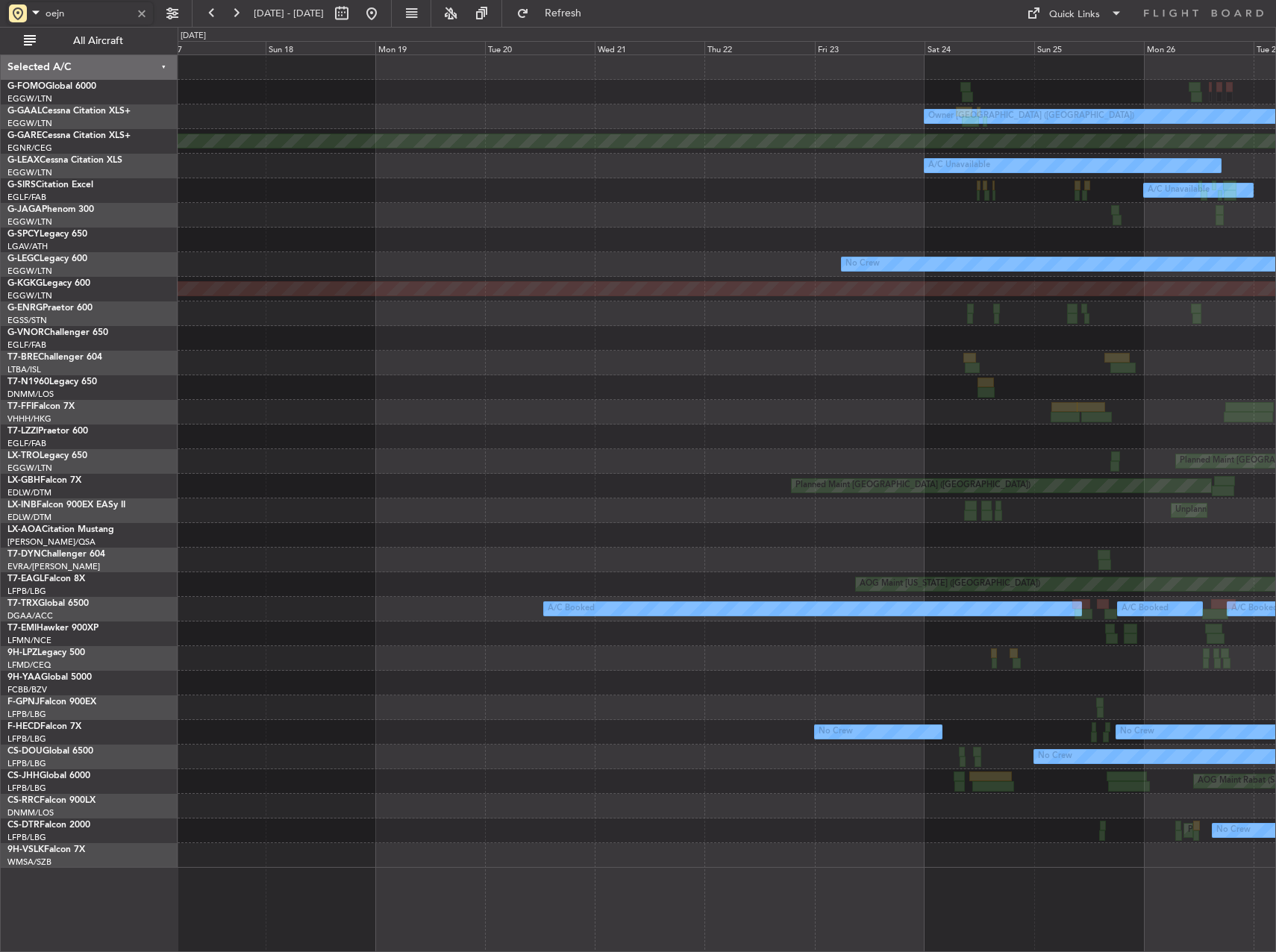
click at [895, 192] on div "Owner London (Luton) Planned Maint Dusseldorf A/C Unavailable Planned Maint Lon…" at bounding box center [727, 462] width 1098 height 813
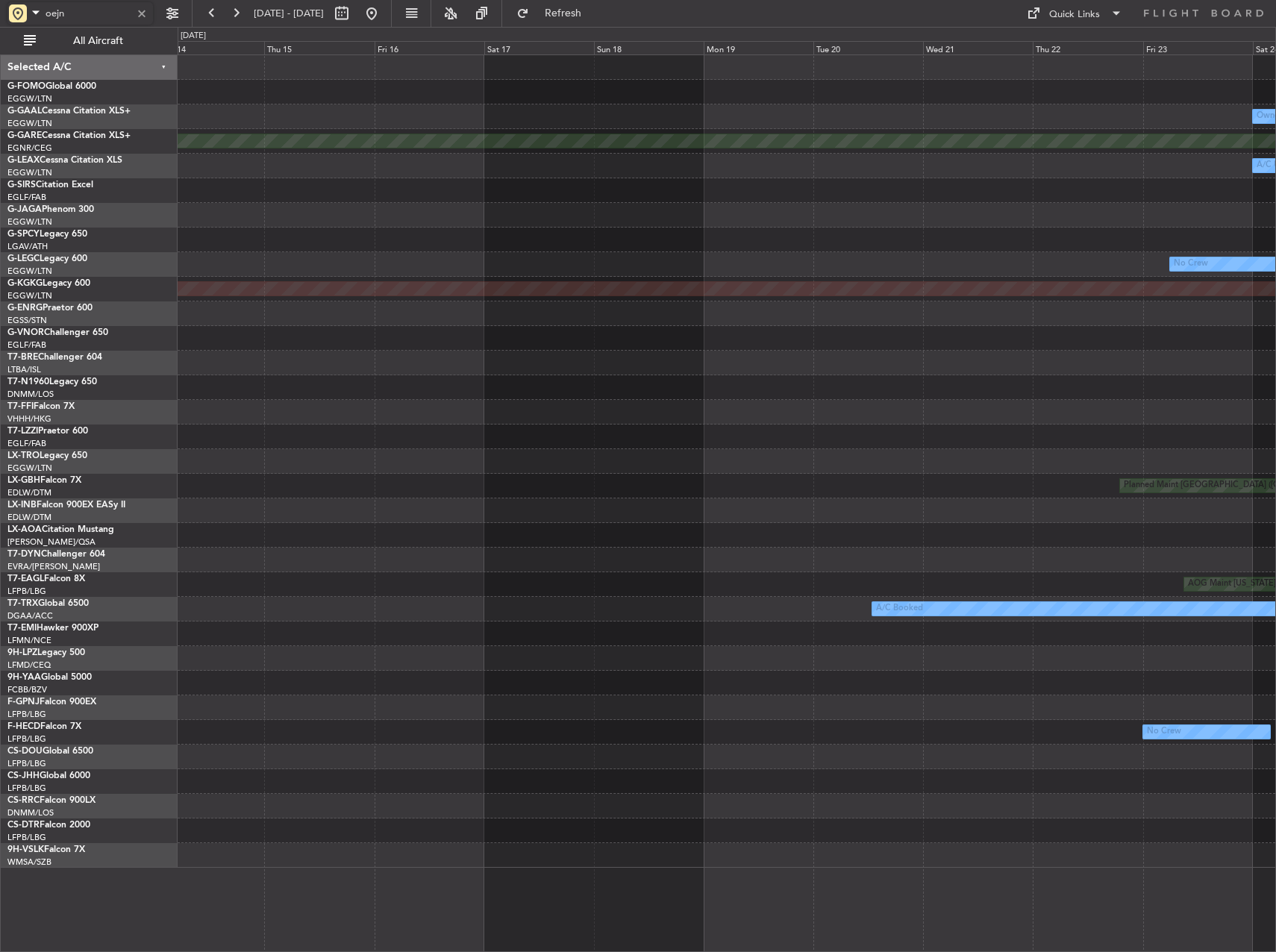
click at [806, 191] on div "A/C Unavailable" at bounding box center [727, 191] width 1098 height 25
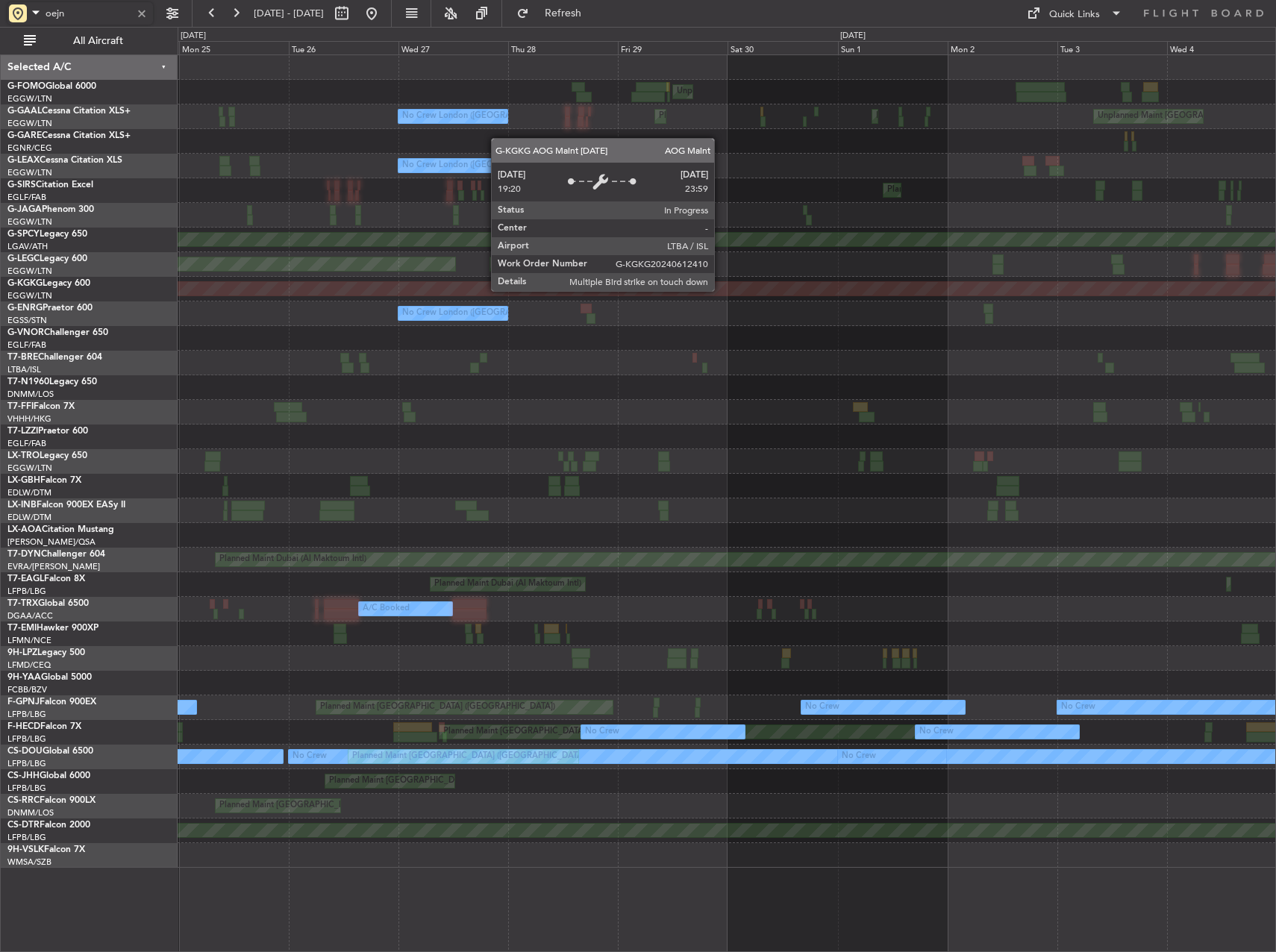
click at [1127, 301] on div "AOG Maint [GEOGRAPHIC_DATA] (Ataturk)" at bounding box center [727, 289] width 1098 height 25
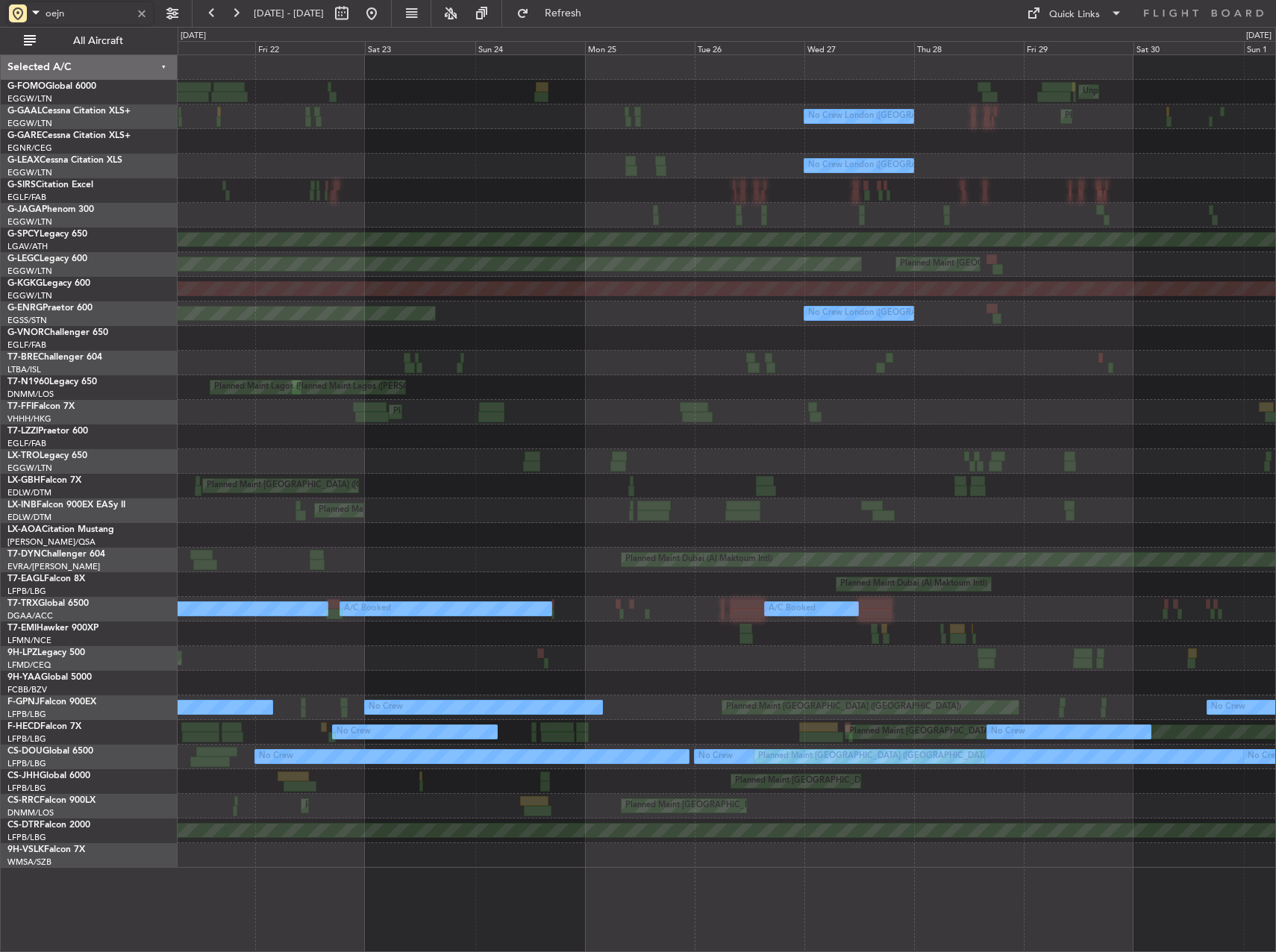
click at [981, 281] on div "Unplanned Maint [GEOGRAPHIC_DATA] ([GEOGRAPHIC_DATA]) Planned Maint [GEOGRAPHIC…" at bounding box center [727, 462] width 1098 height 813
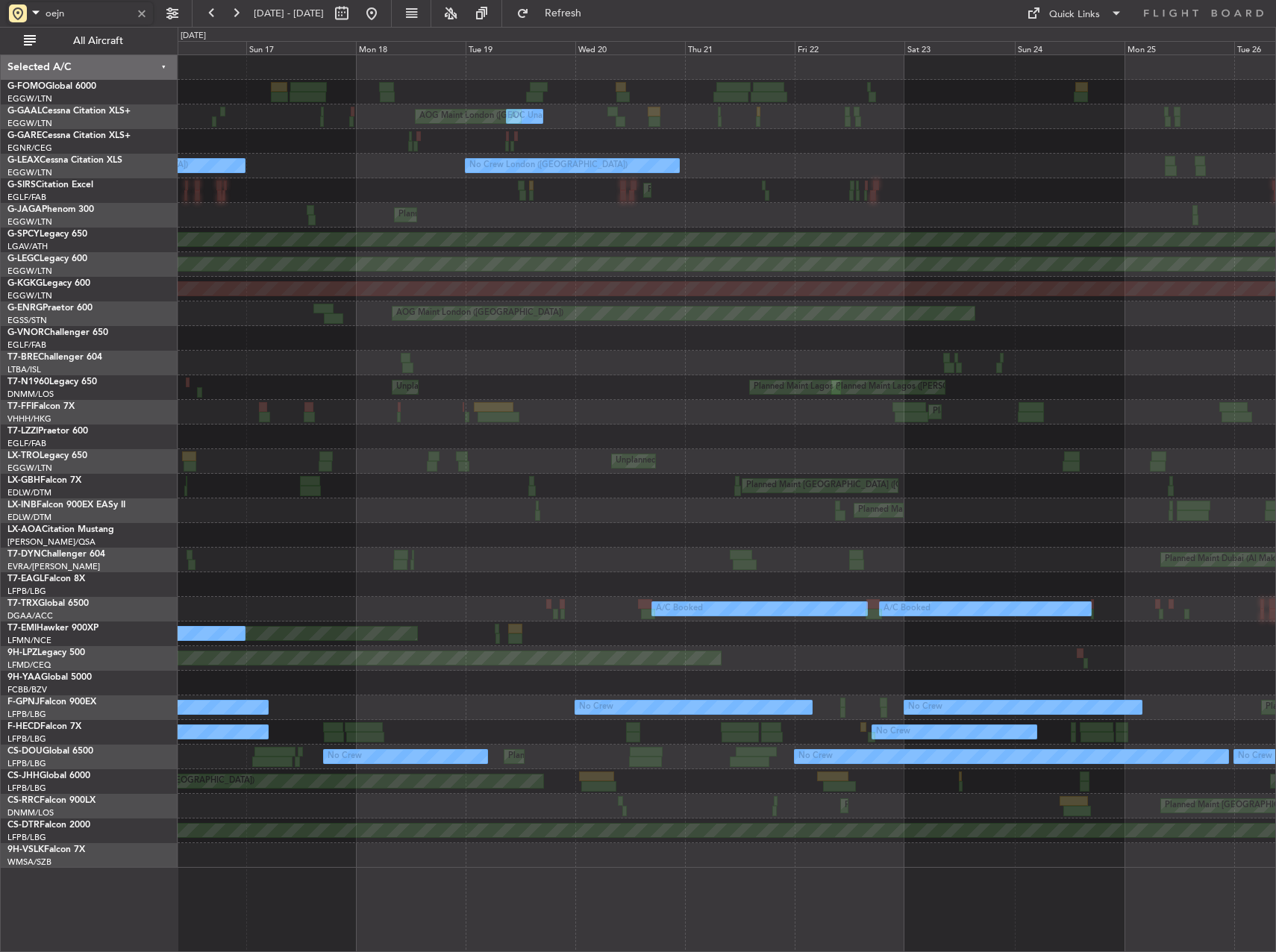
click at [902, 281] on div "AOG Maint [GEOGRAPHIC_DATA] (Ataturk)" at bounding box center [727, 289] width 1098 height 25
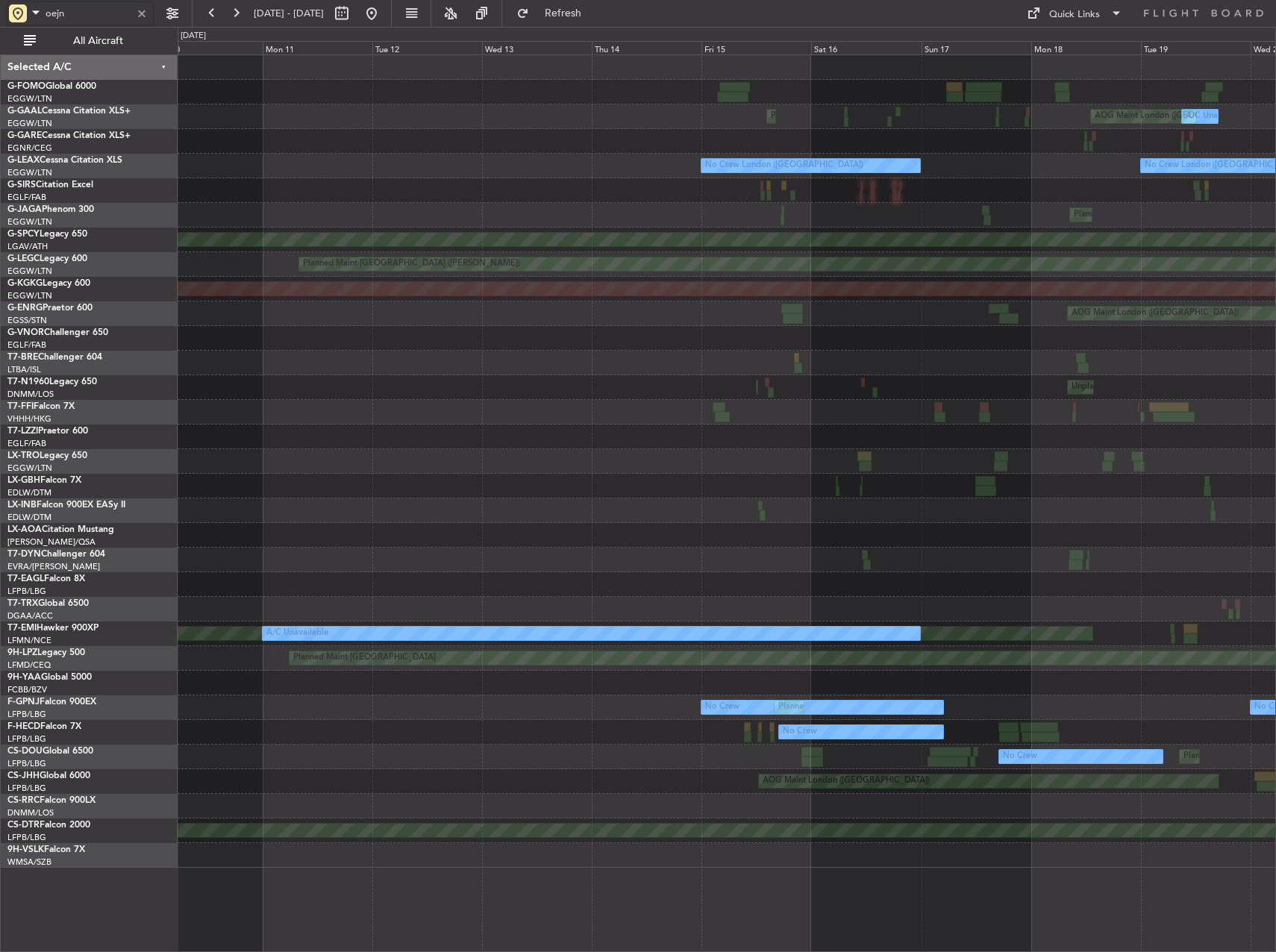
click at [973, 276] on div "Planned Maint [GEOGRAPHIC_DATA] ([PERSON_NAME])" at bounding box center [727, 264] width 1098 height 25
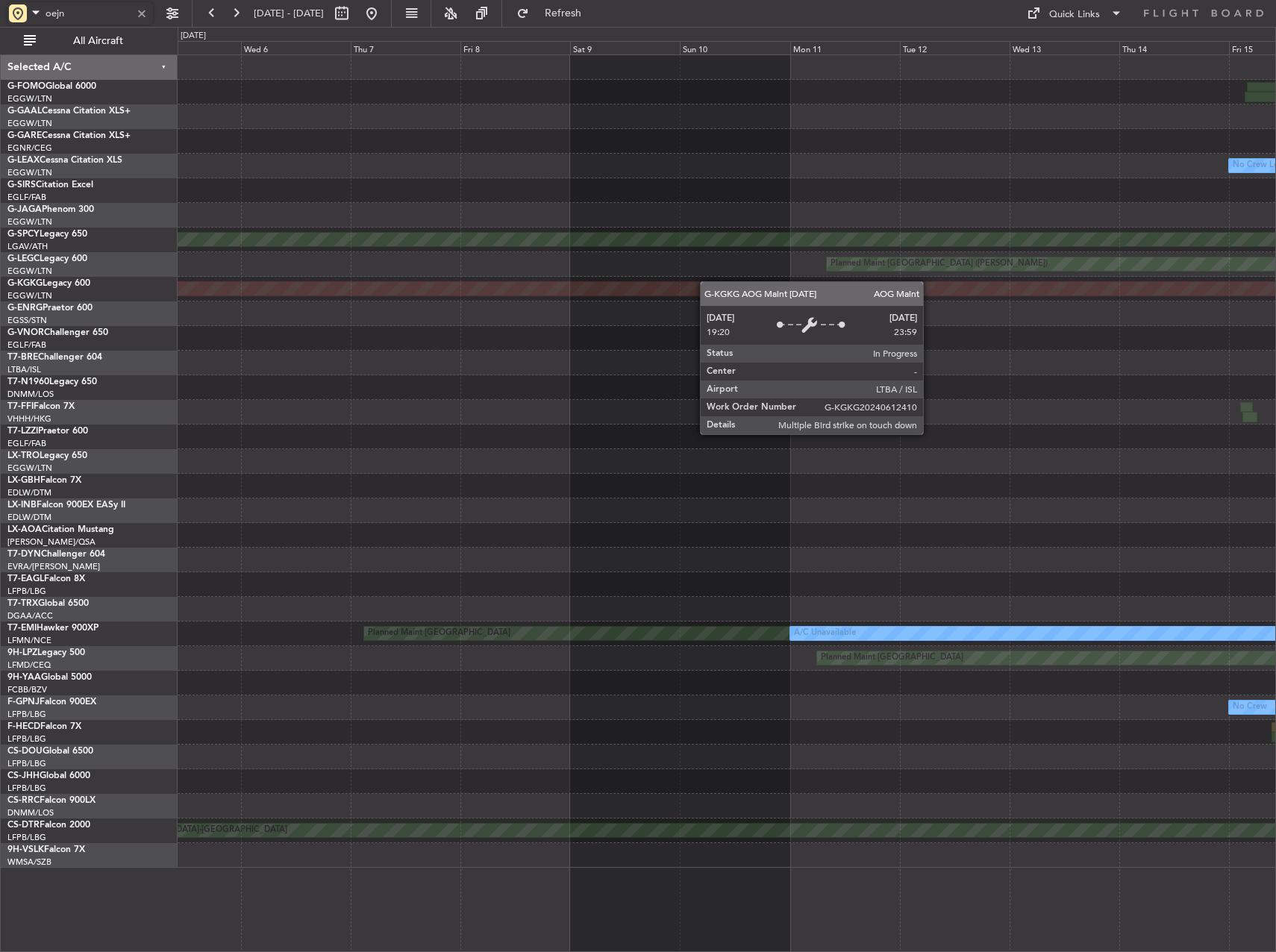
click at [853, 290] on div "Planned Maint [GEOGRAPHIC_DATA] ([GEOGRAPHIC_DATA]) No Crew [GEOGRAPHIC_DATA] (…" at bounding box center [727, 462] width 1098 height 813
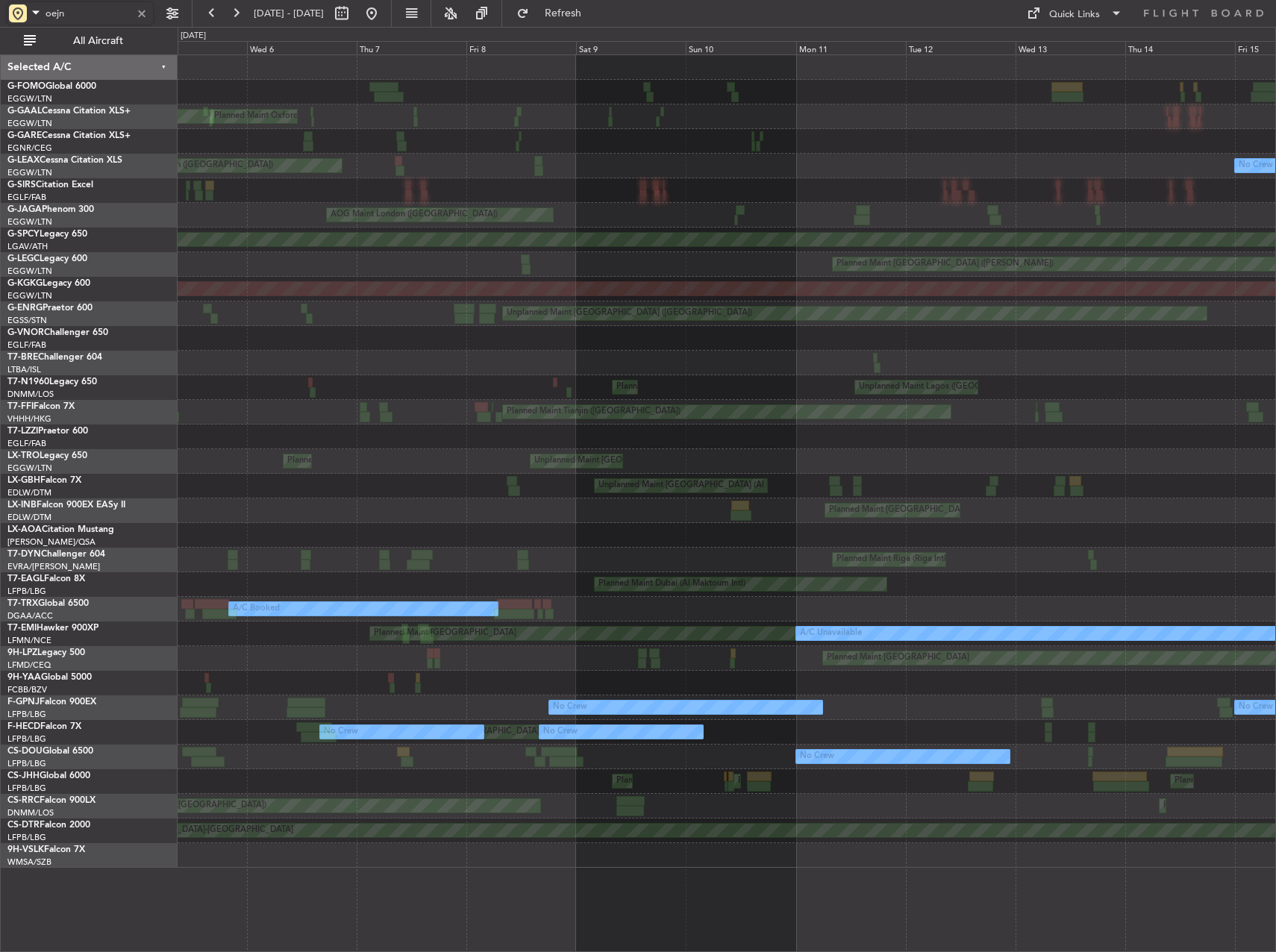
click at [1044, 259] on div "Planned Maint [GEOGRAPHIC_DATA] ([PERSON_NAME])" at bounding box center [727, 264] width 1098 height 25
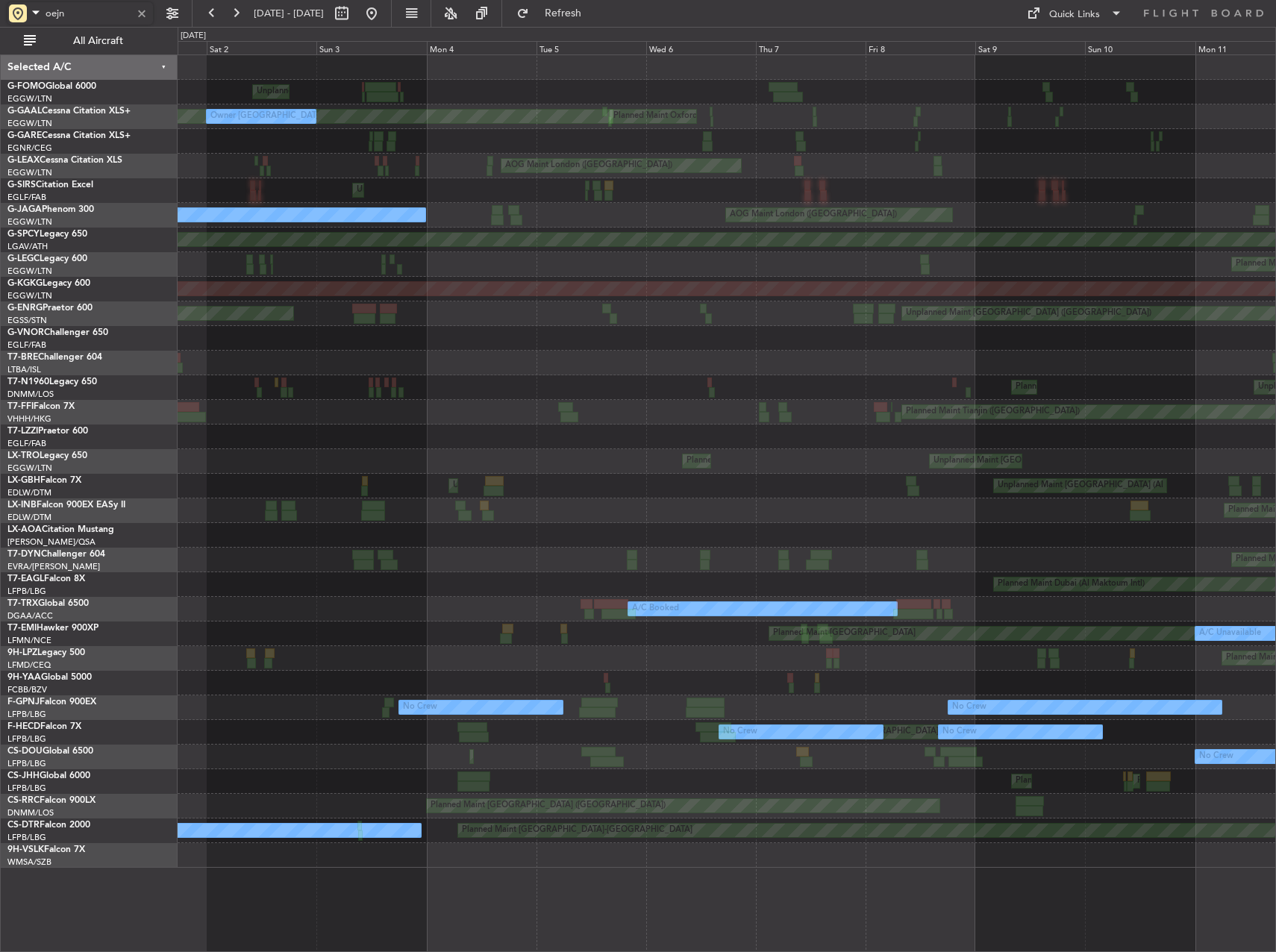
click at [942, 240] on div "Unplanned Maint [GEOGRAPHIC_DATA] ([GEOGRAPHIC_DATA]) Planned Maint [GEOGRAPHIC…" at bounding box center [727, 462] width 1098 height 813
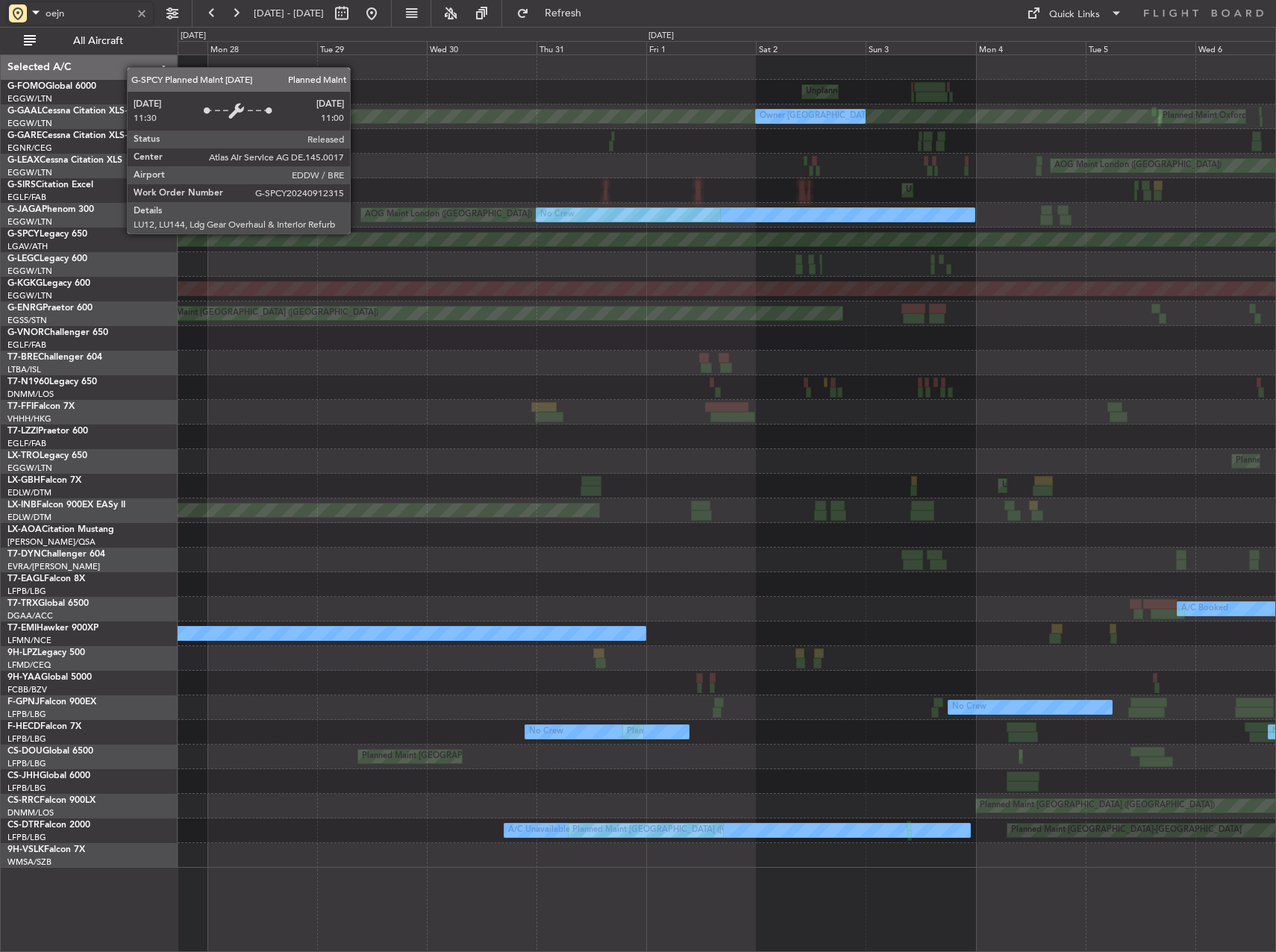
click at [942, 247] on div "Planned Maint [GEOGRAPHIC_DATA]" at bounding box center [727, 239] width 1098 height 25
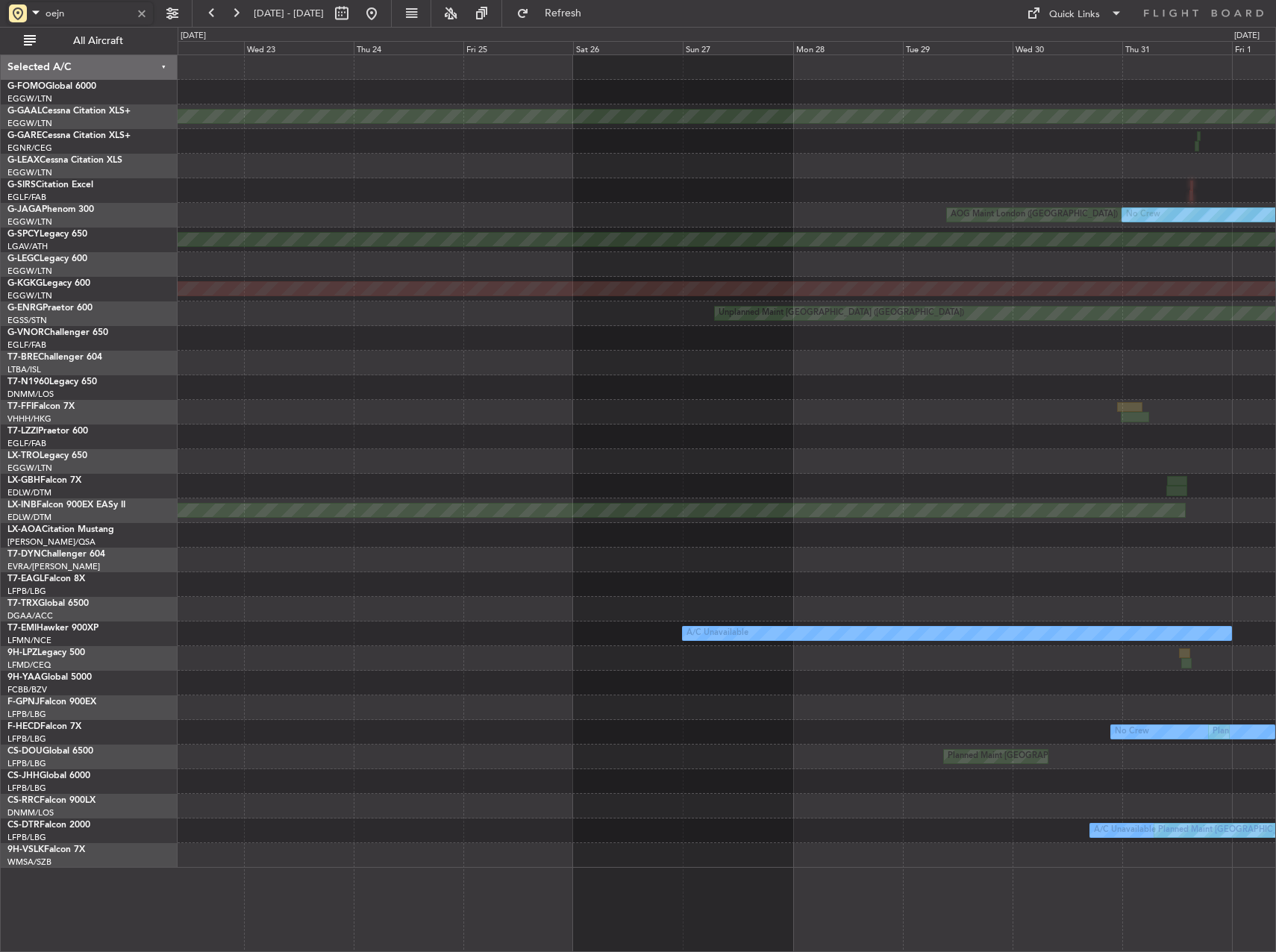
click at [247, 224] on div "Unplanned Maint [GEOGRAPHIC_DATA] ([GEOGRAPHIC_DATA]) Planned Maint [GEOGRAPHIC…" at bounding box center [727, 462] width 1098 height 813
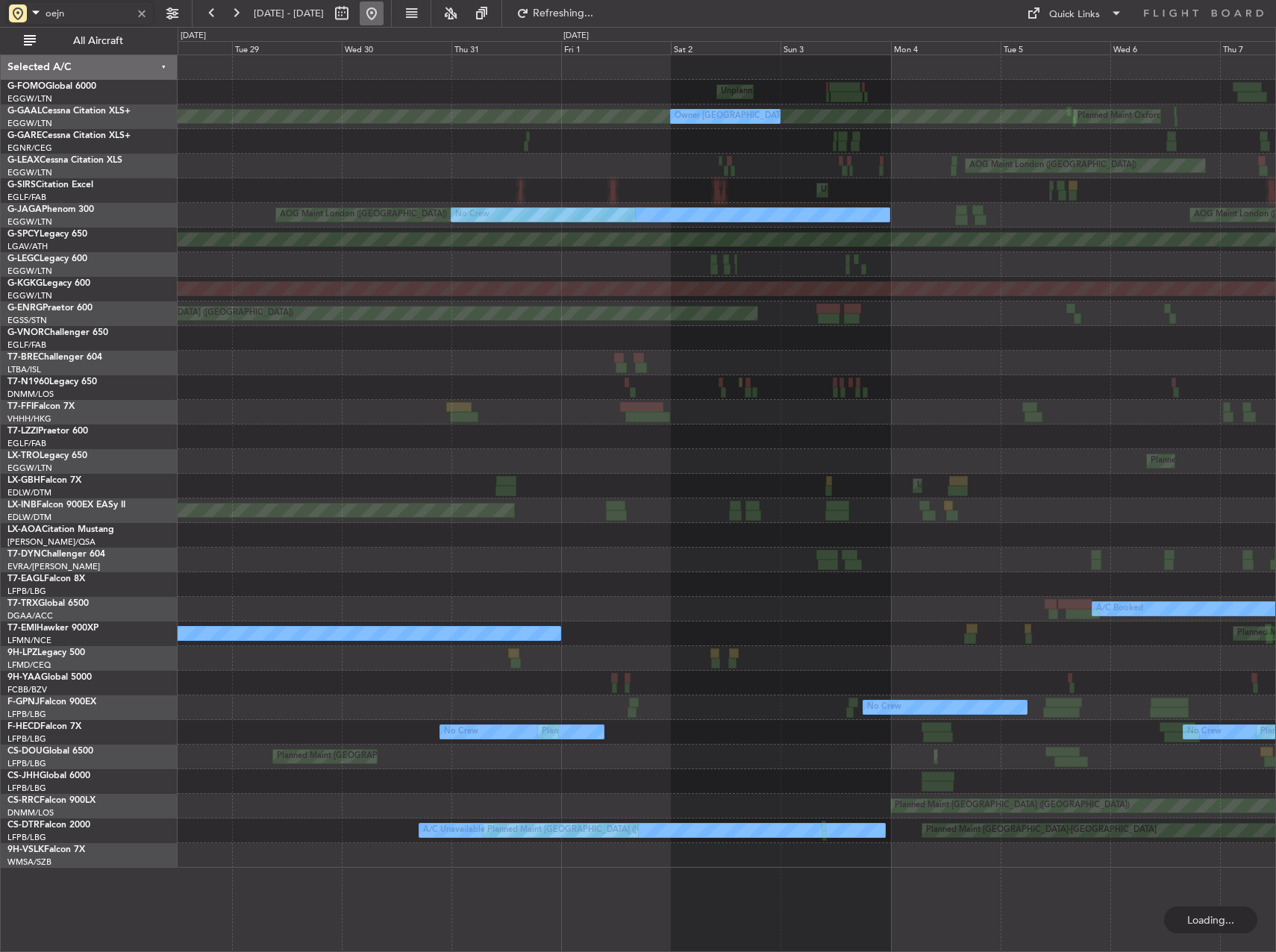
type input "oejn"
click at [383, 10] on button at bounding box center [372, 14] width 24 height 24
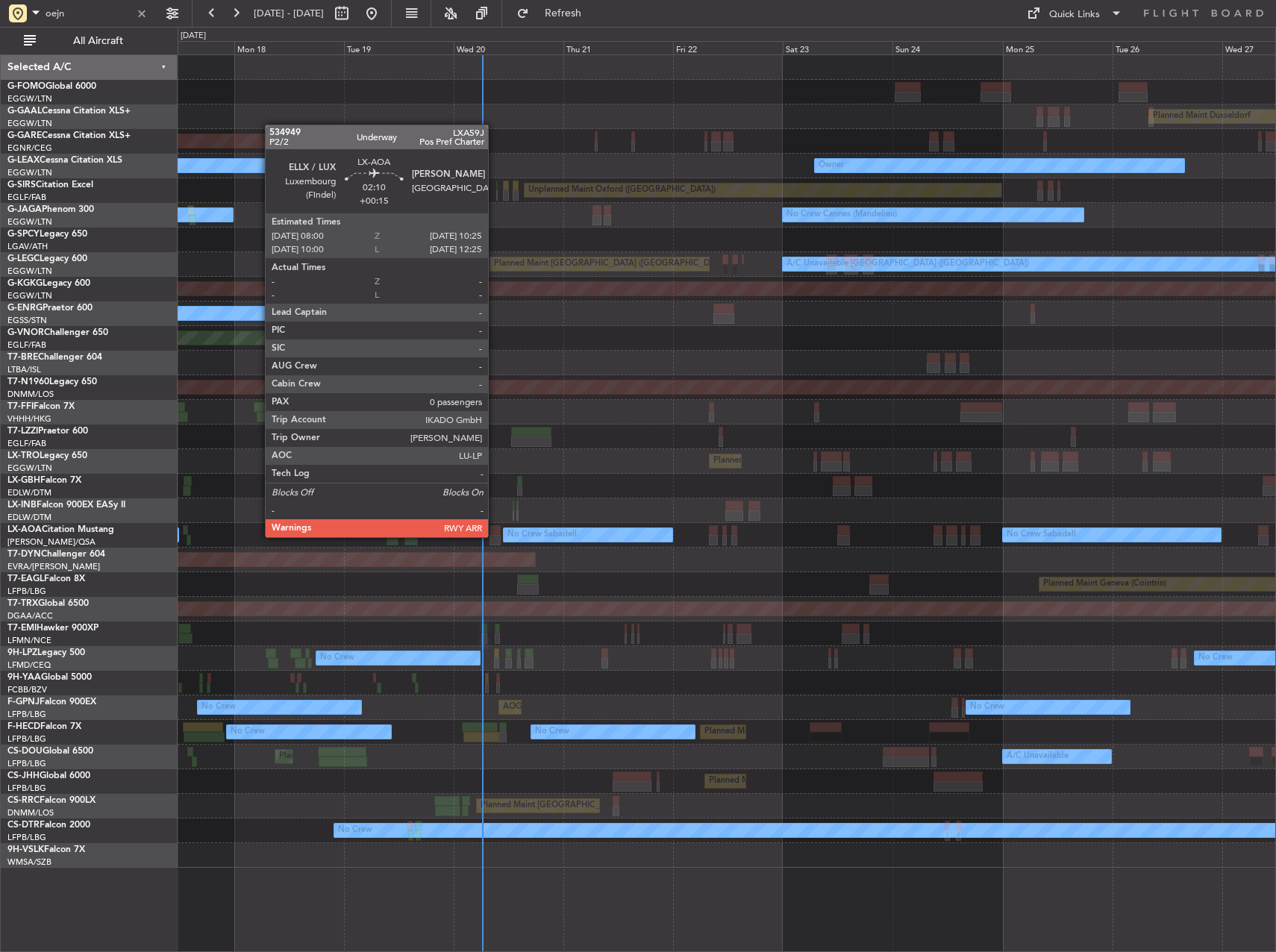
click at [495, 535] on div at bounding box center [494, 541] width 11 height 10
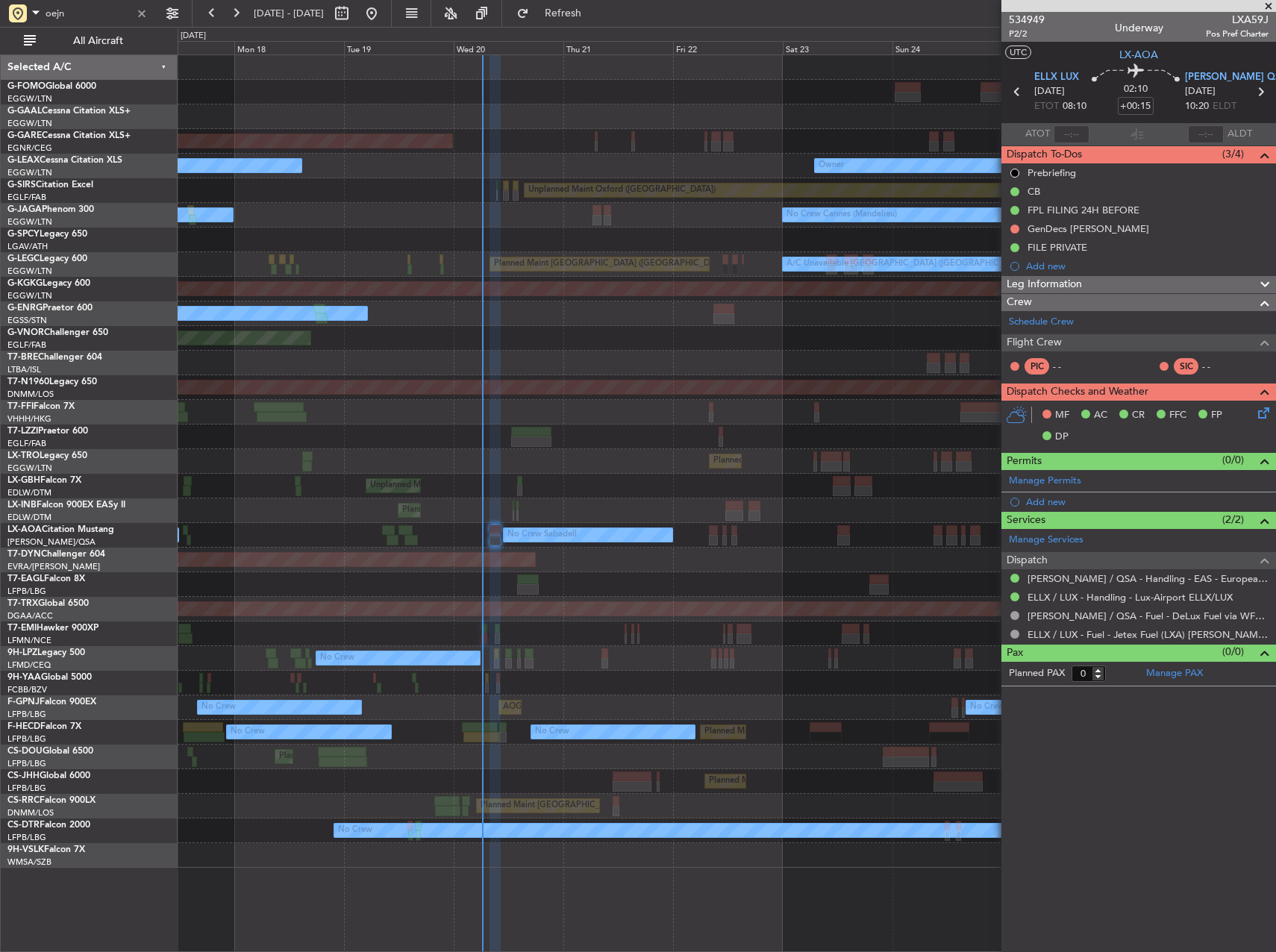
drag, startPoint x: 141, startPoint y: 9, endPoint x: 154, endPoint y: 17, distance: 15.3
click at [141, 9] on div at bounding box center [141, 13] width 16 height 16
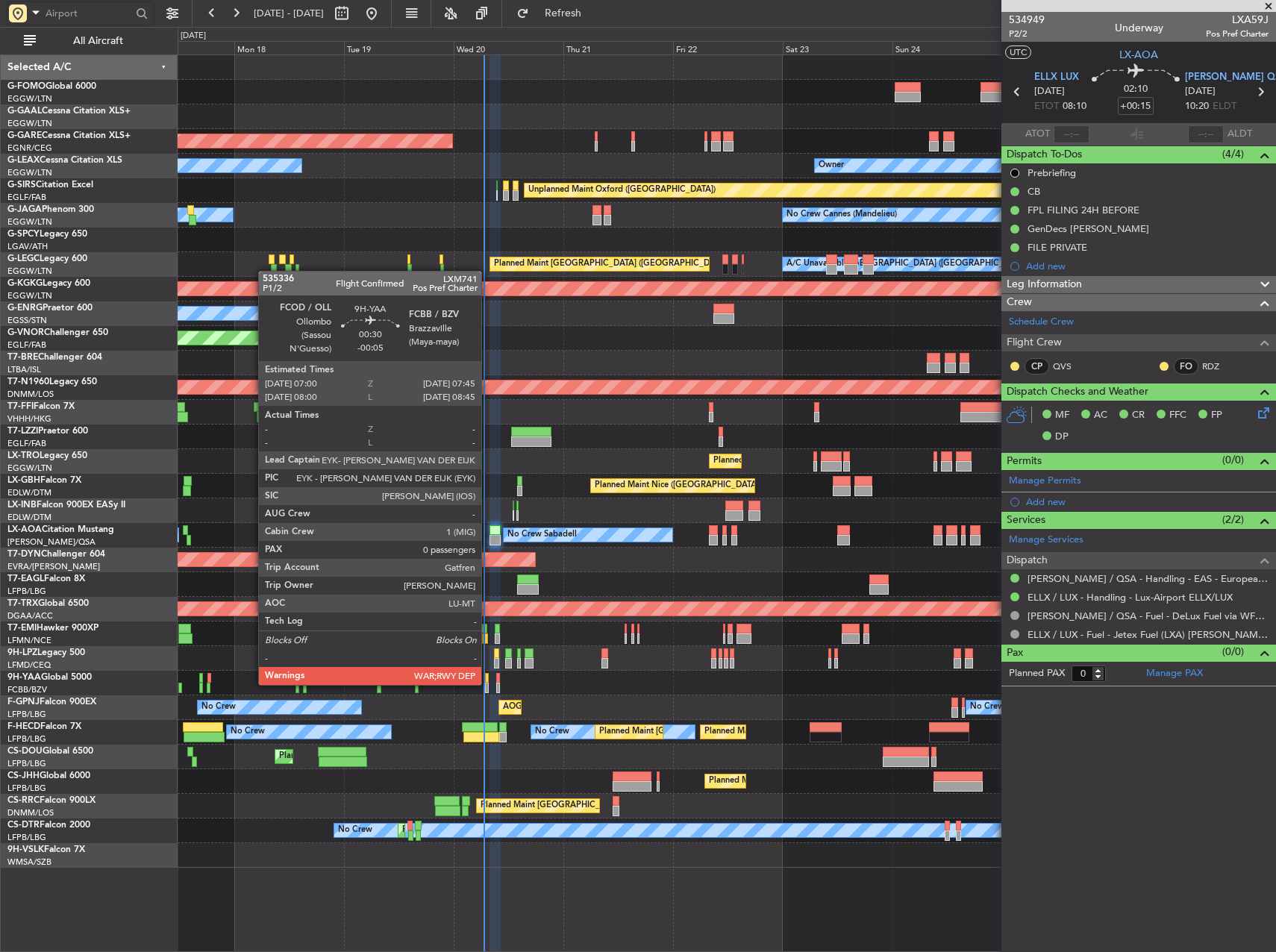
click at [488, 683] on div at bounding box center [487, 688] width 3 height 10
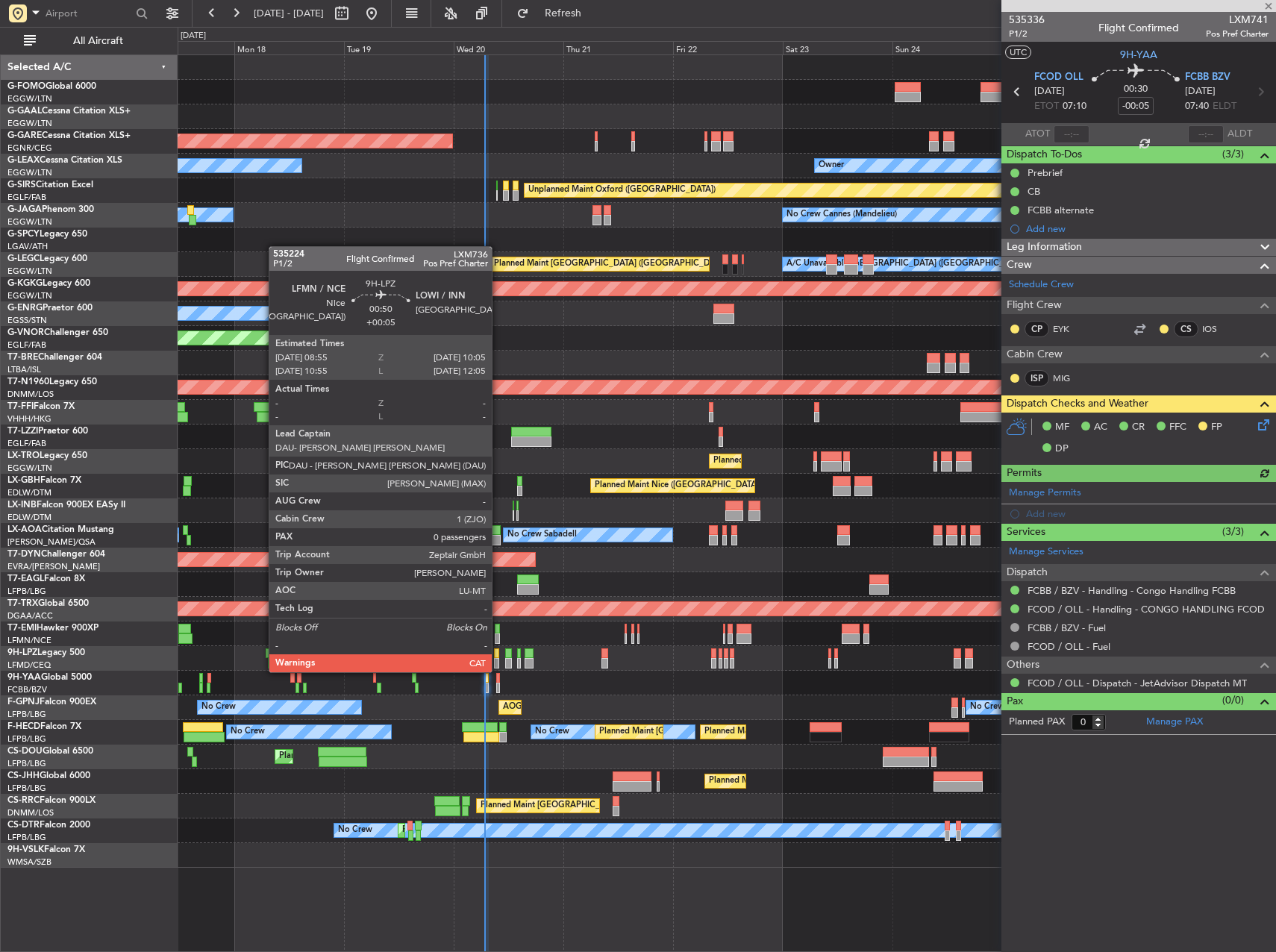
click at [499, 658] on div at bounding box center [497, 653] width 6 height 10
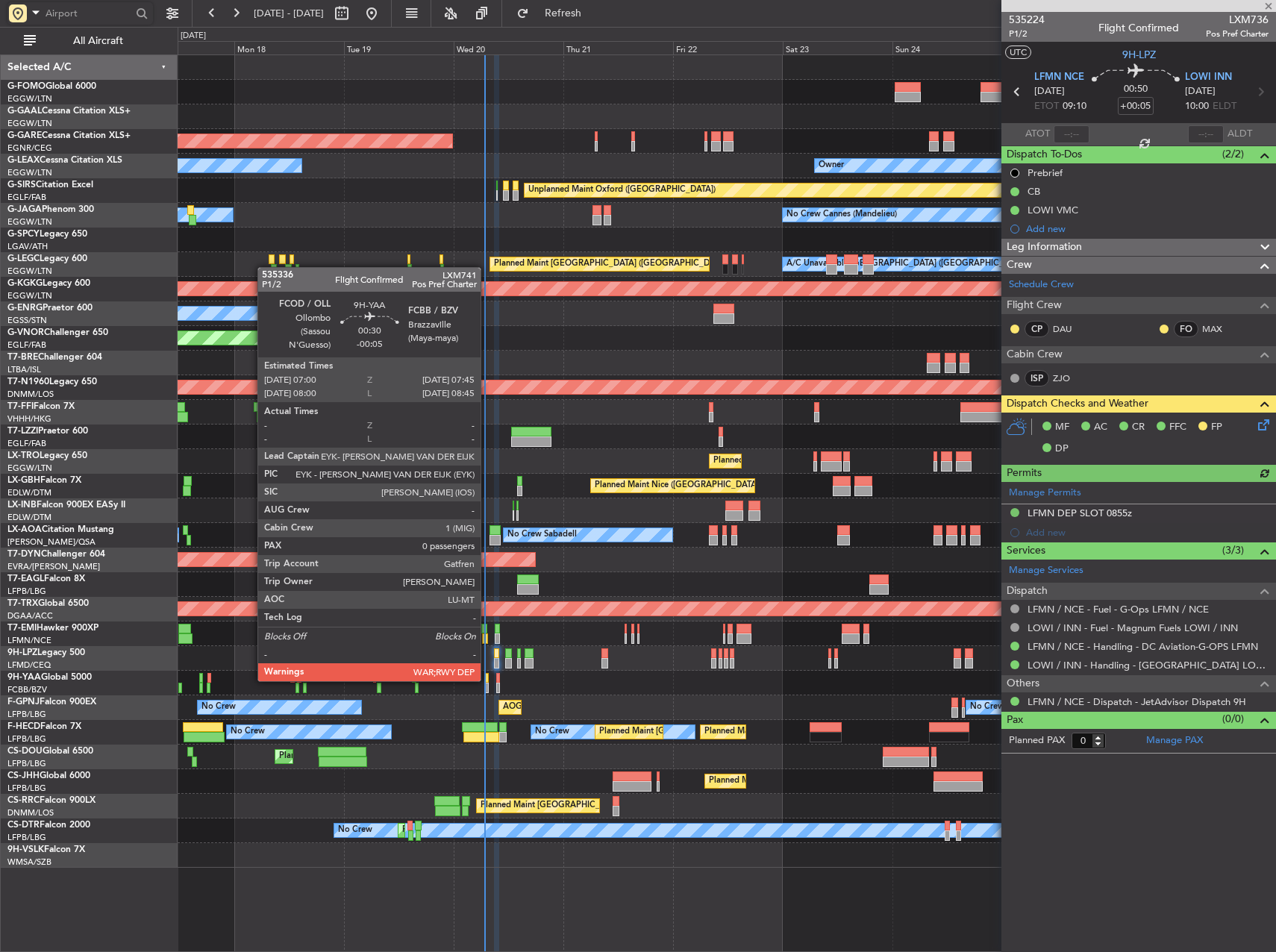
click at [487, 680] on div at bounding box center [487, 678] width 3 height 10
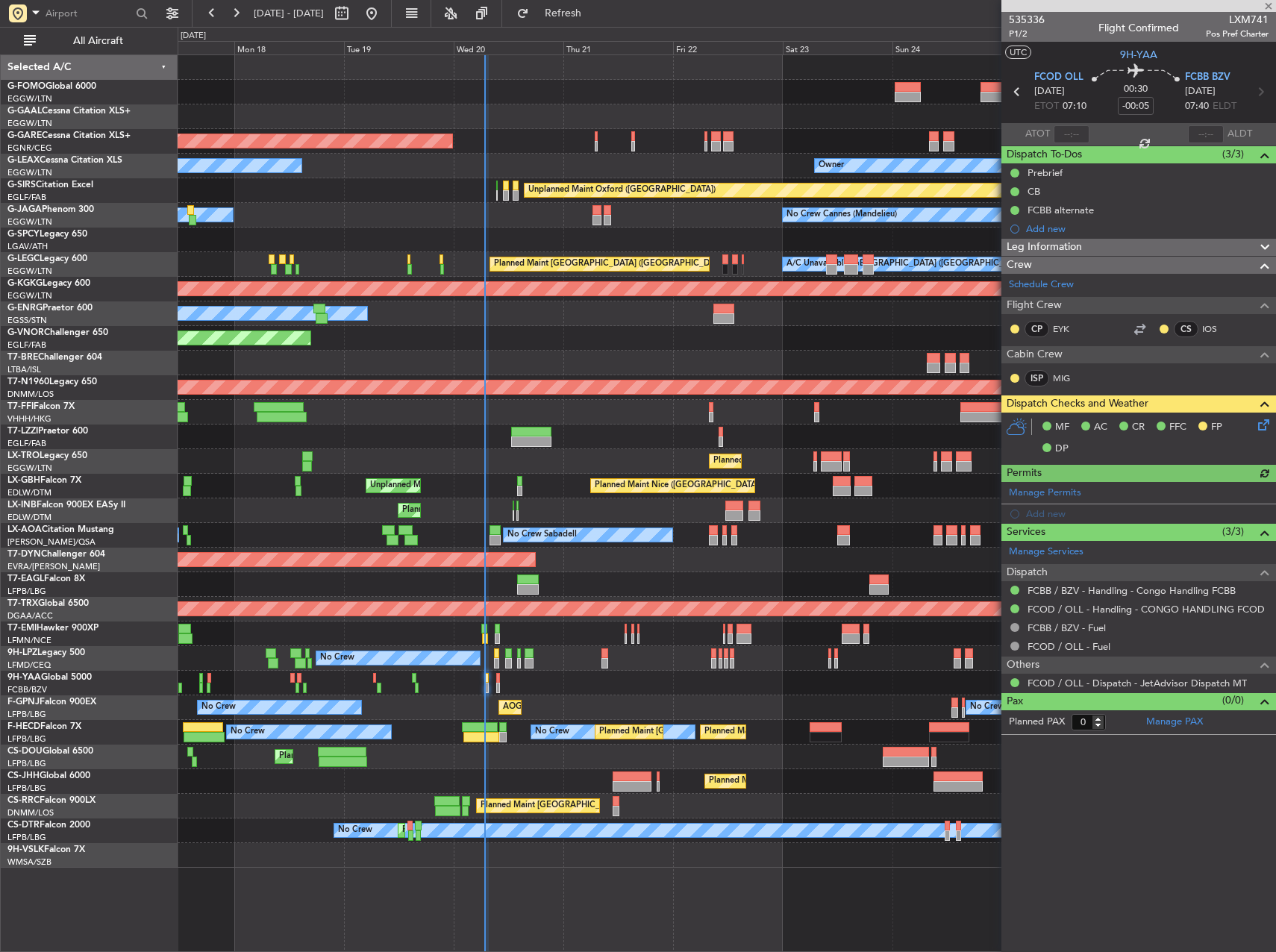
click at [1261, 426] on icon at bounding box center [1261, 423] width 12 height 12
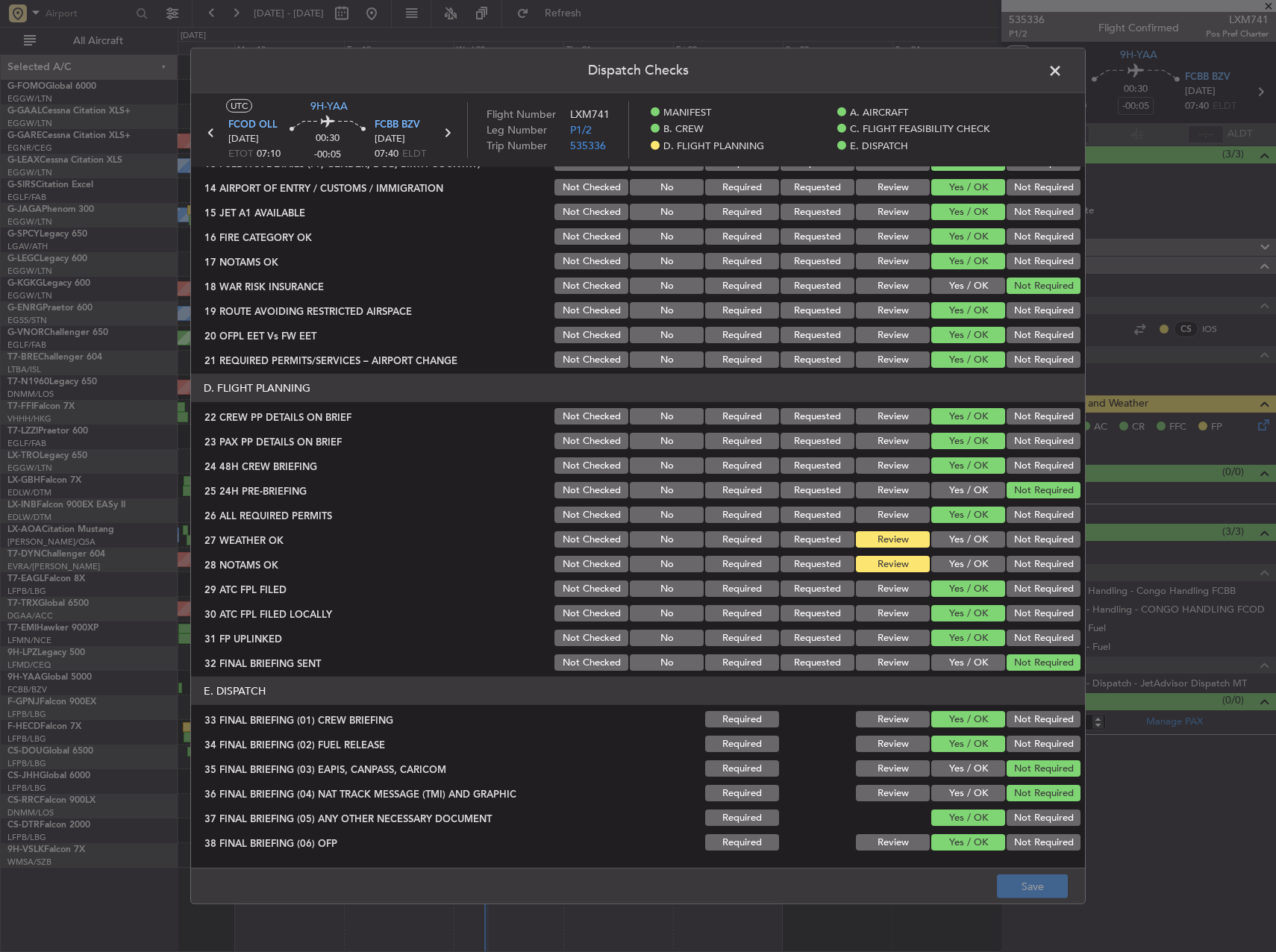
scroll to position [523, 0]
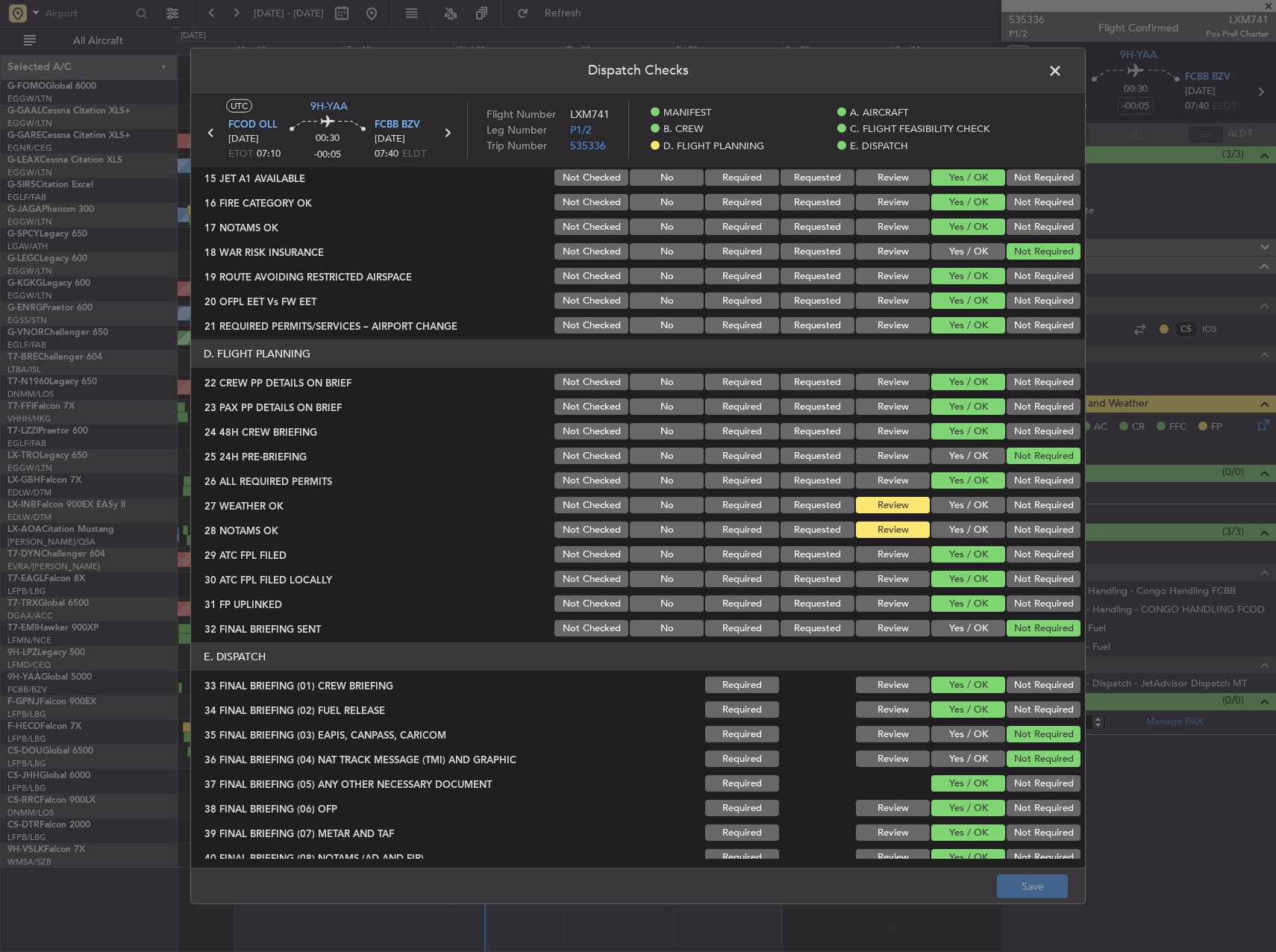
click at [953, 506] on button "Yes / OK" at bounding box center [968, 505] width 74 height 16
click at [953, 523] on button "Yes / OK" at bounding box center [968, 529] width 74 height 16
click at [1022, 890] on button "Save" at bounding box center [1032, 887] width 71 height 24
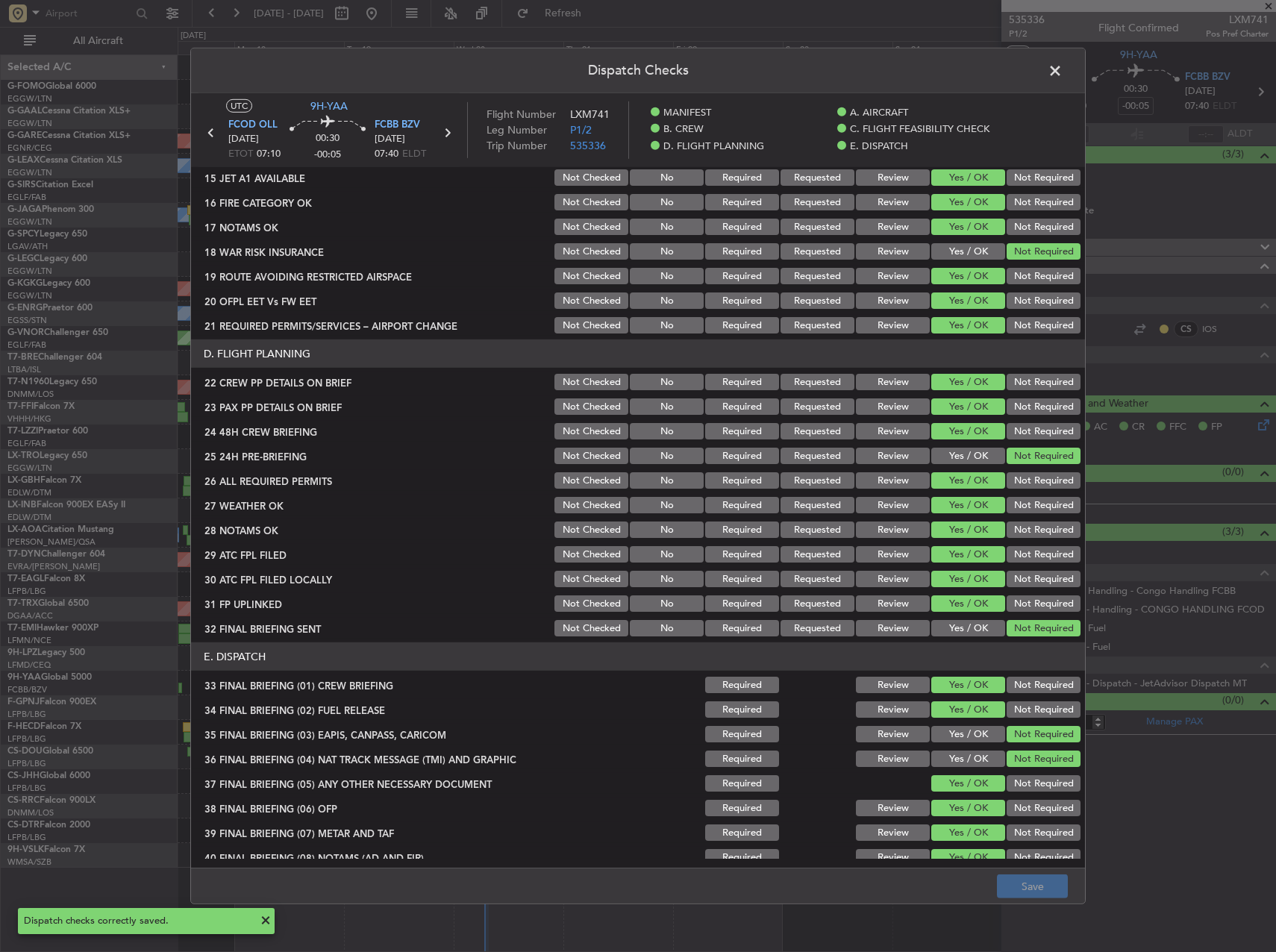
scroll to position [634, 0]
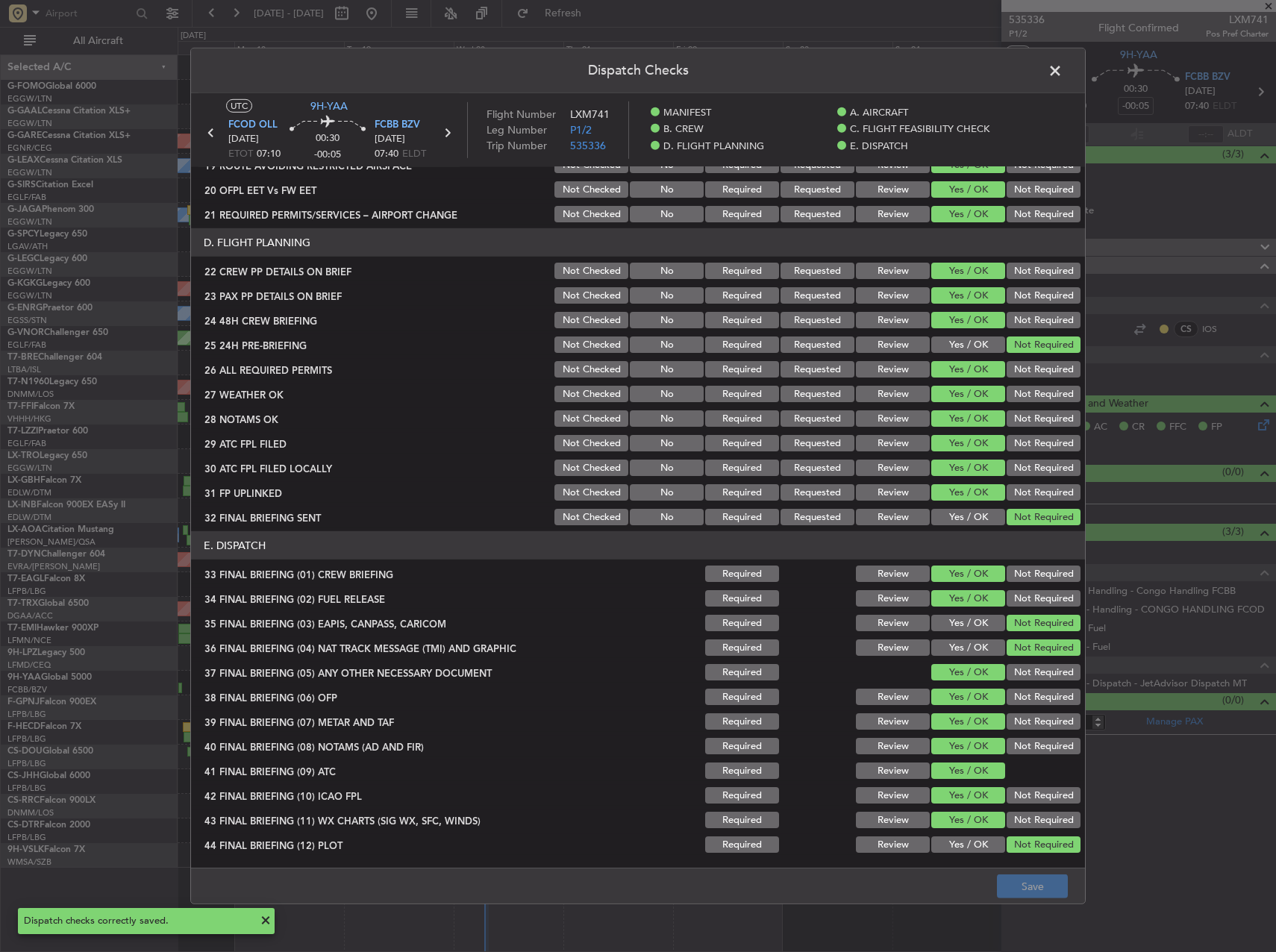
click at [1063, 72] on span at bounding box center [1063, 74] width 0 height 30
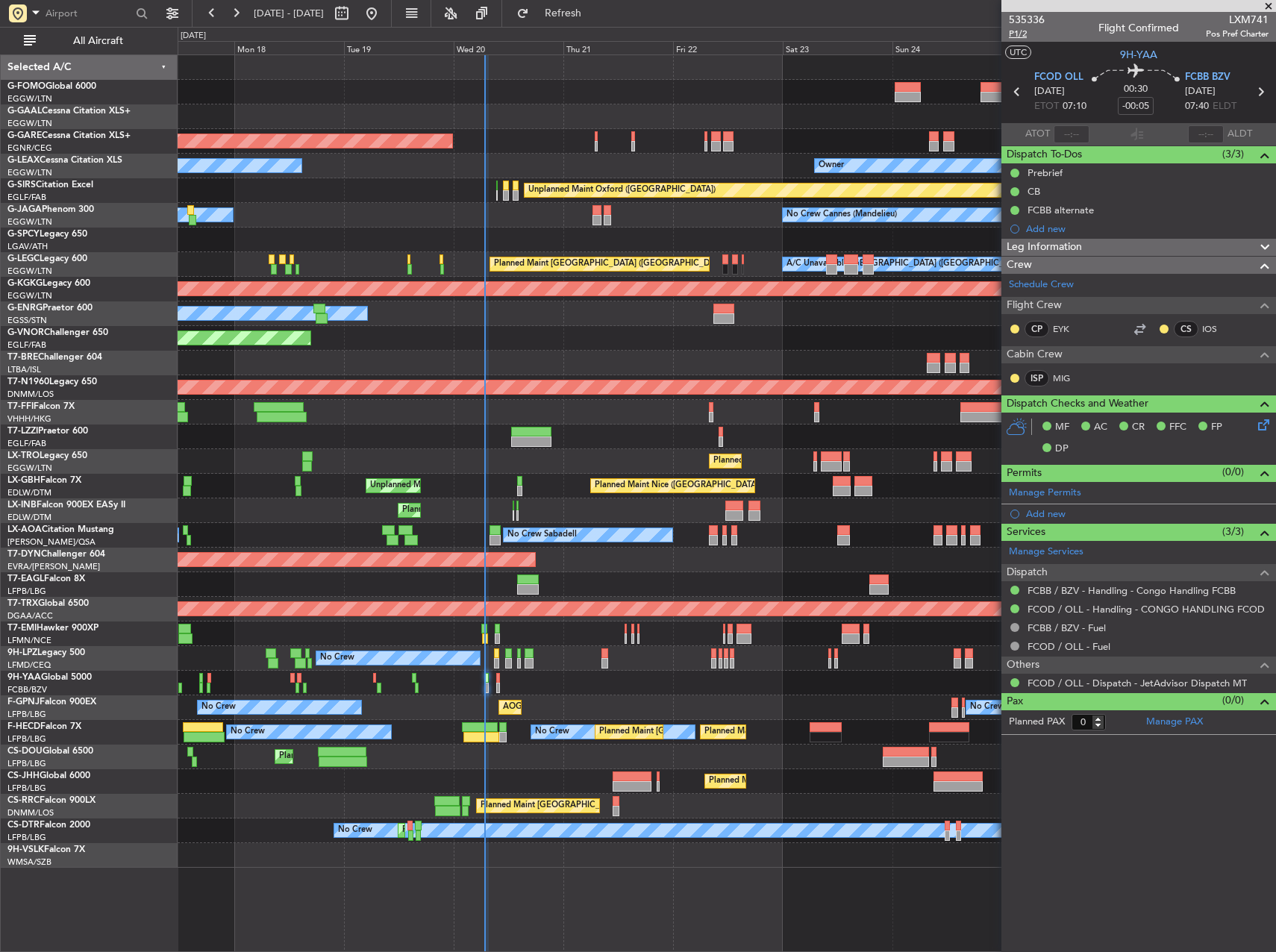
click at [1014, 34] on span "P1/2" at bounding box center [1027, 33] width 36 height 13
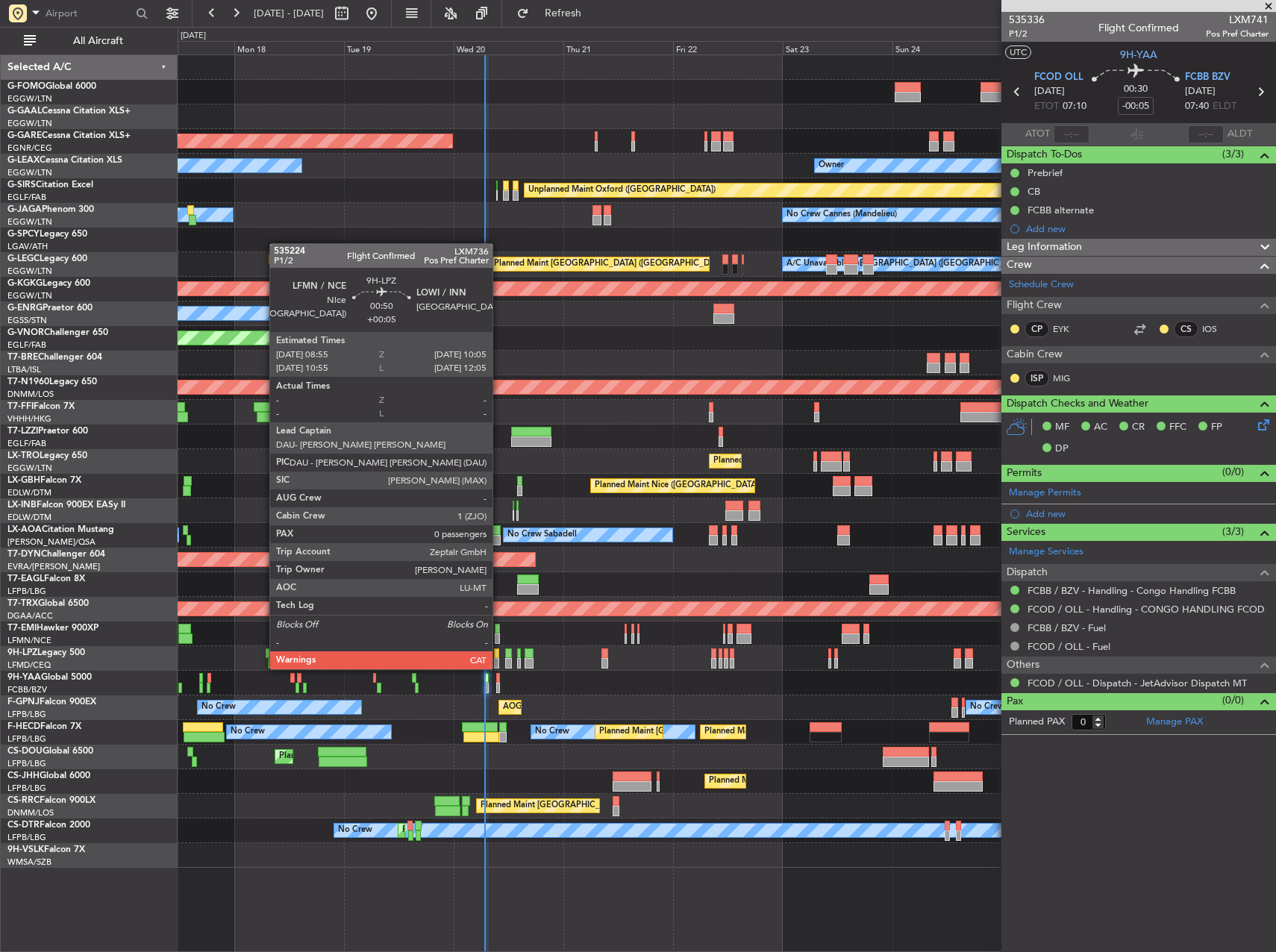
click at [499, 654] on div at bounding box center [497, 653] width 6 height 10
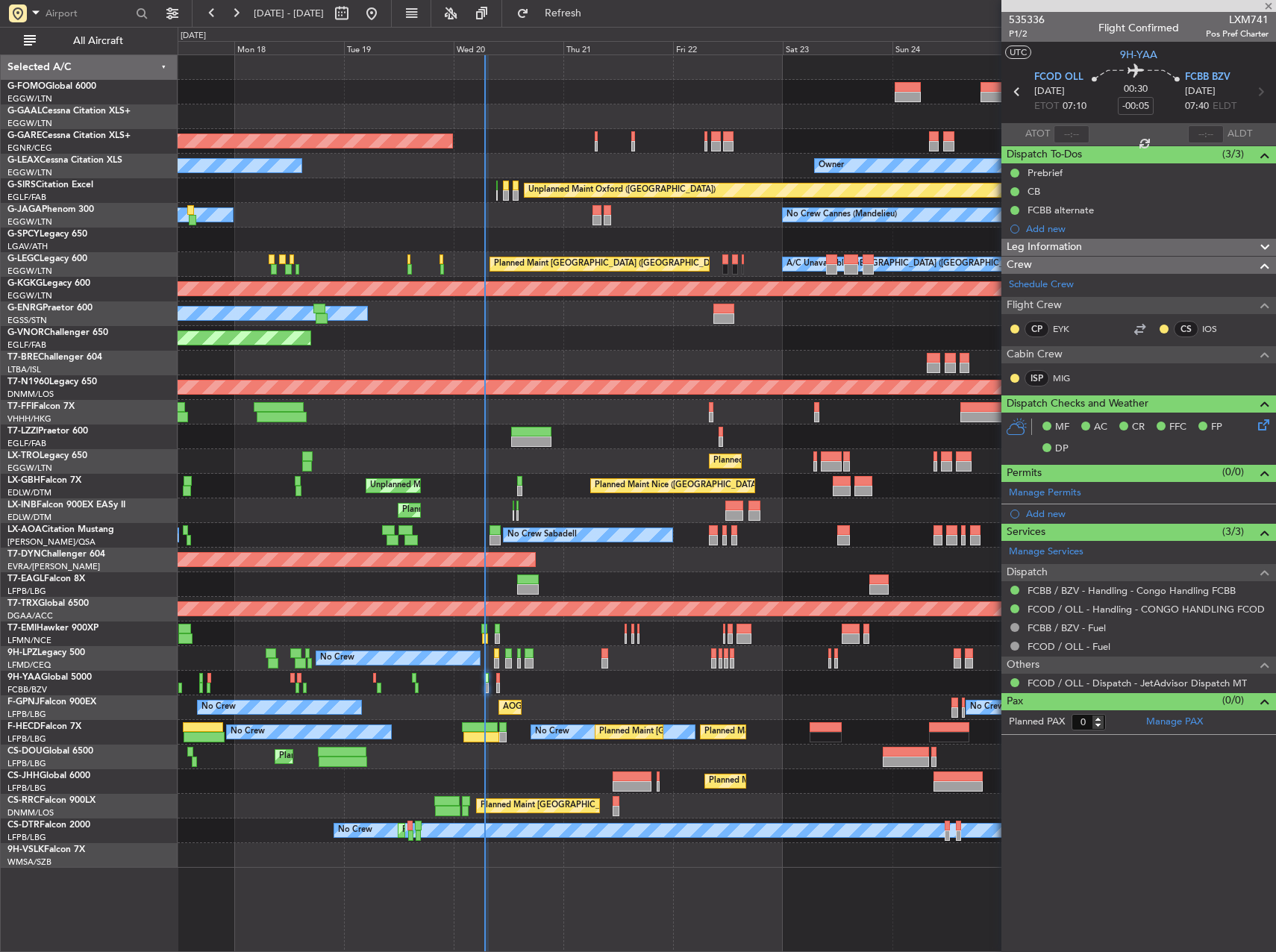
type input "+00:05"
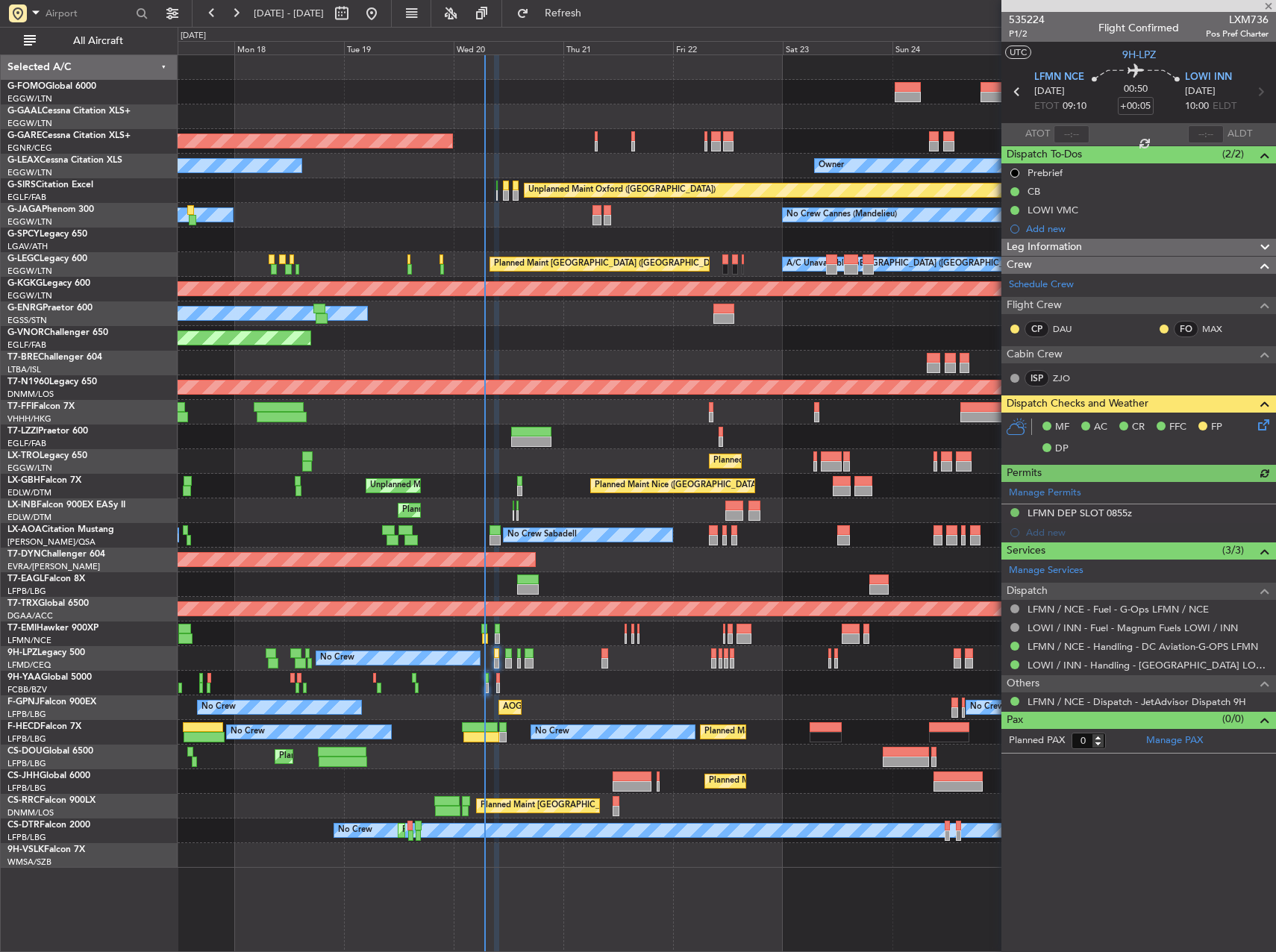
click at [1267, 429] on icon at bounding box center [1261, 423] width 12 height 12
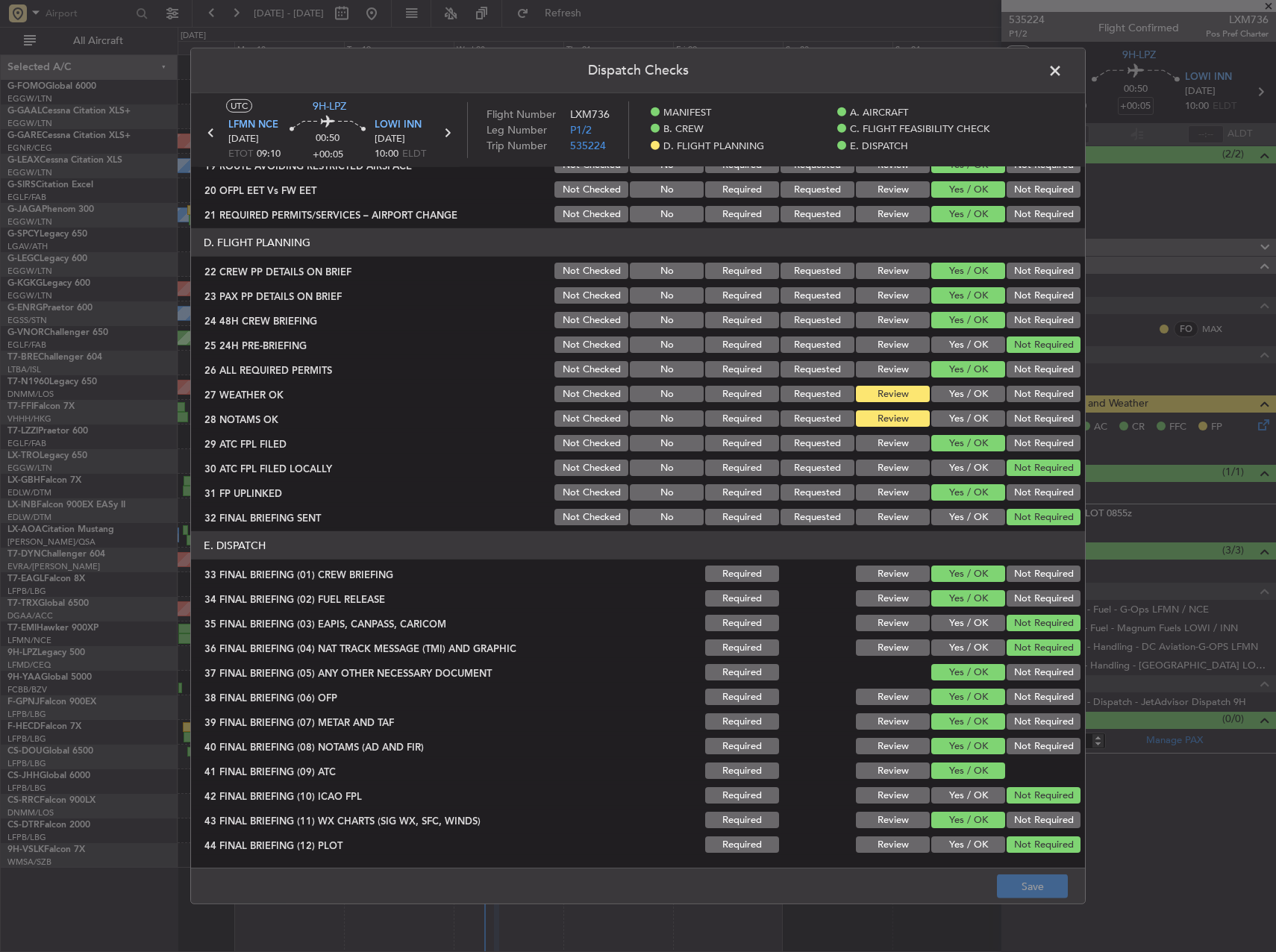
click at [971, 395] on button "Yes / OK" at bounding box center [968, 393] width 74 height 16
click at [971, 411] on button "Yes / OK" at bounding box center [968, 418] width 74 height 16
click at [1030, 883] on button "Save" at bounding box center [1032, 887] width 71 height 24
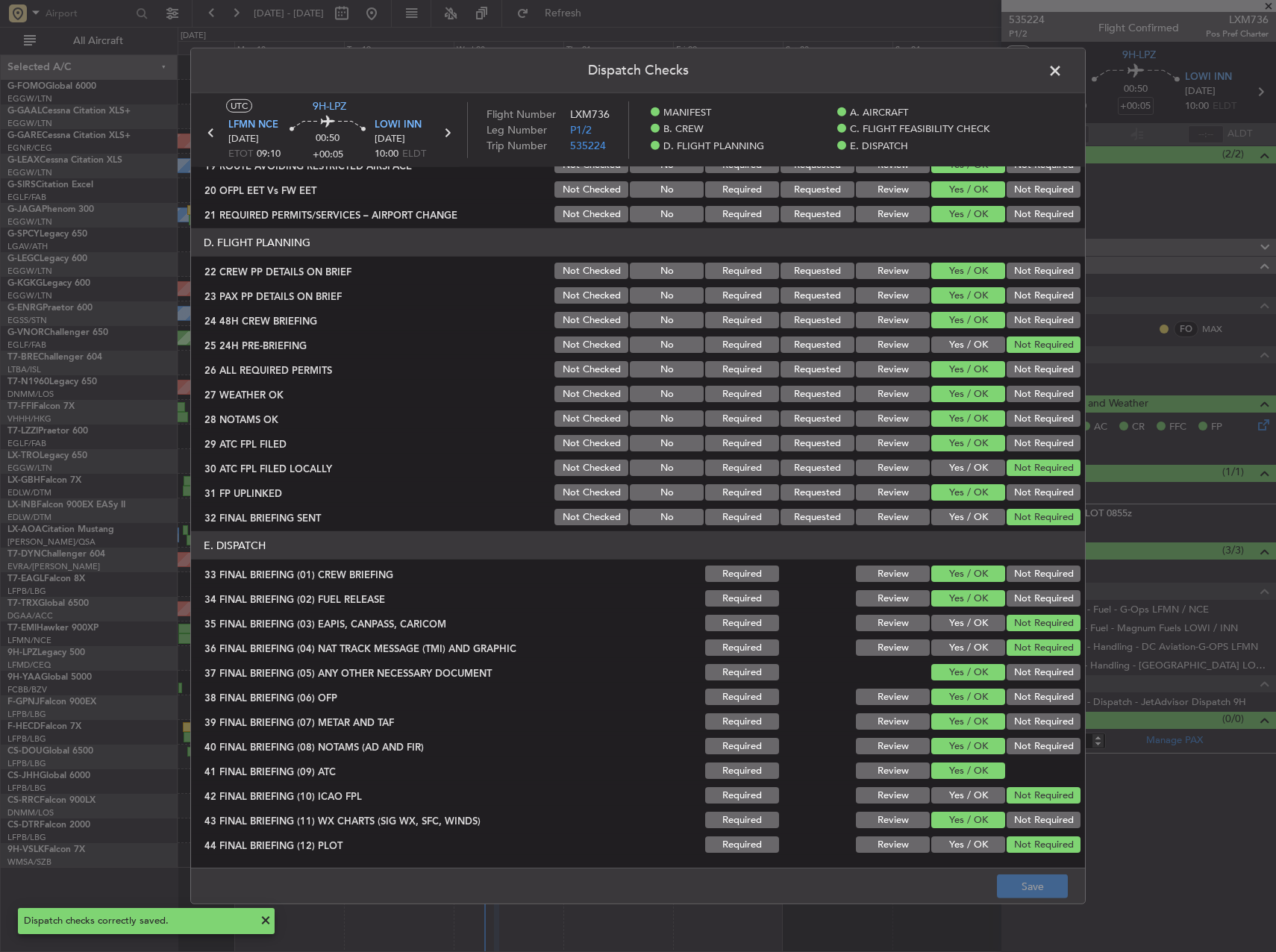
click at [1063, 69] on span at bounding box center [1063, 74] width 0 height 30
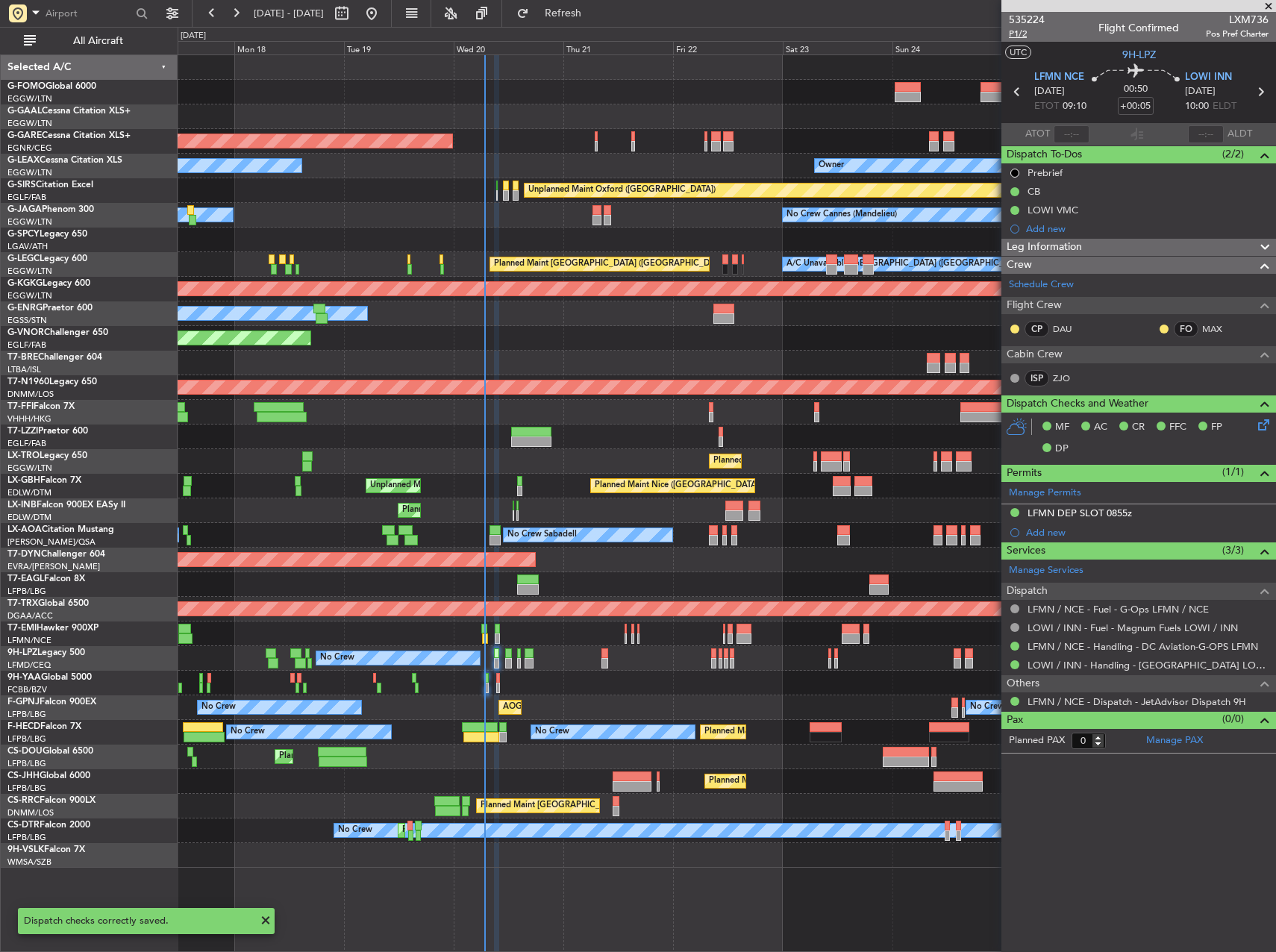
click at [1022, 38] on span "P1/2" at bounding box center [1027, 33] width 36 height 13
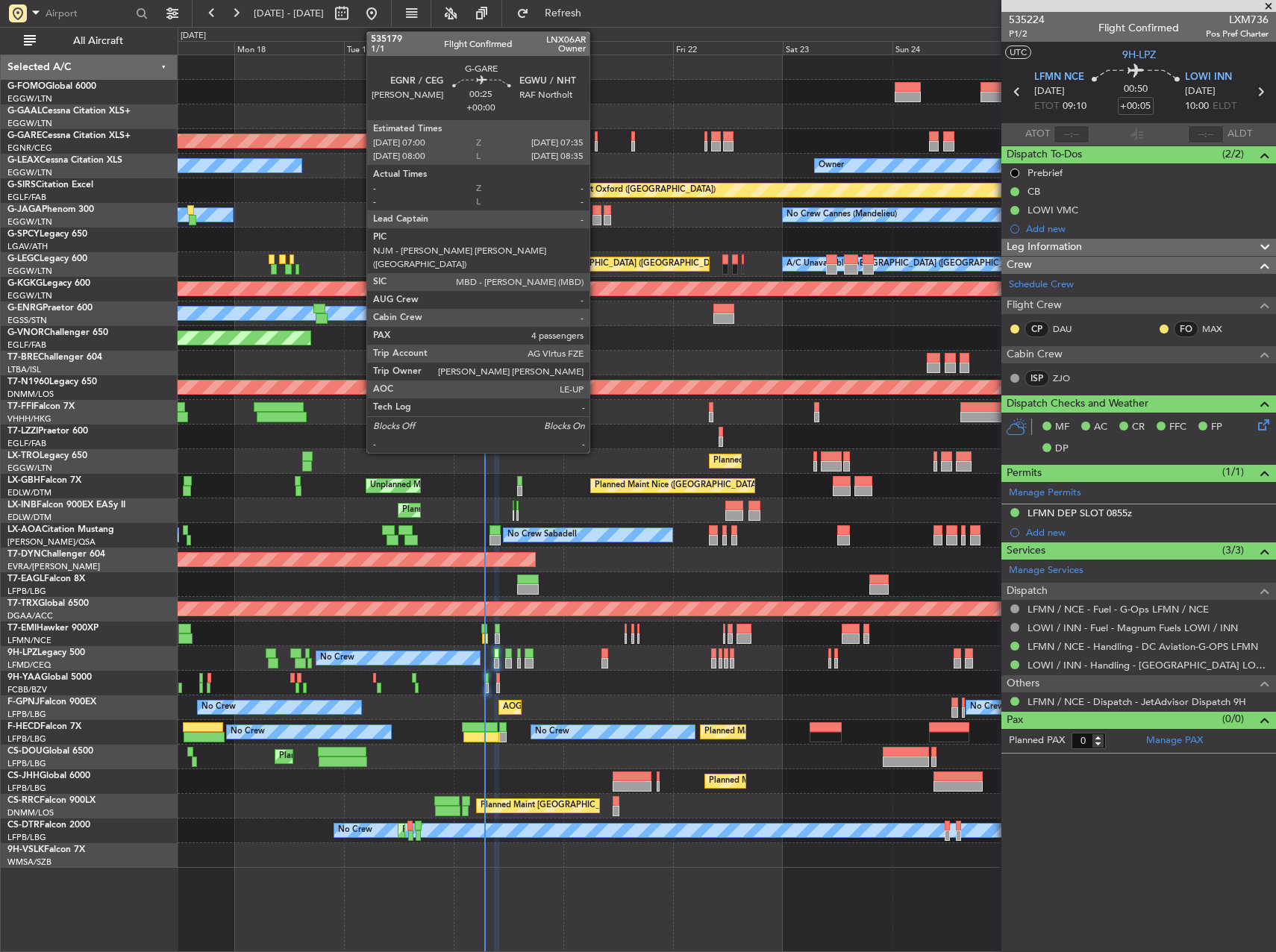
click at [596, 139] on div at bounding box center [595, 137] width 3 height 10
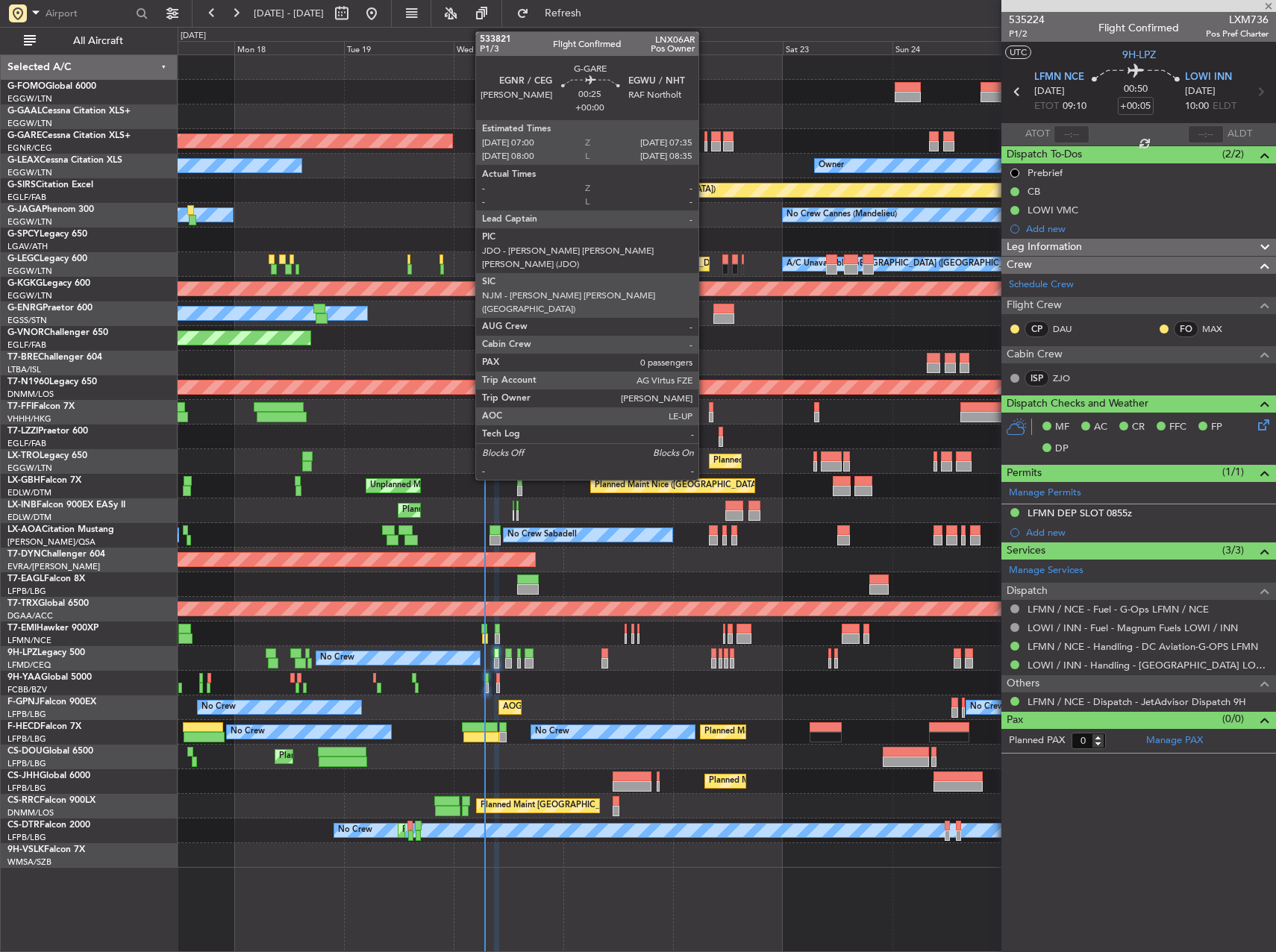
type input "4"
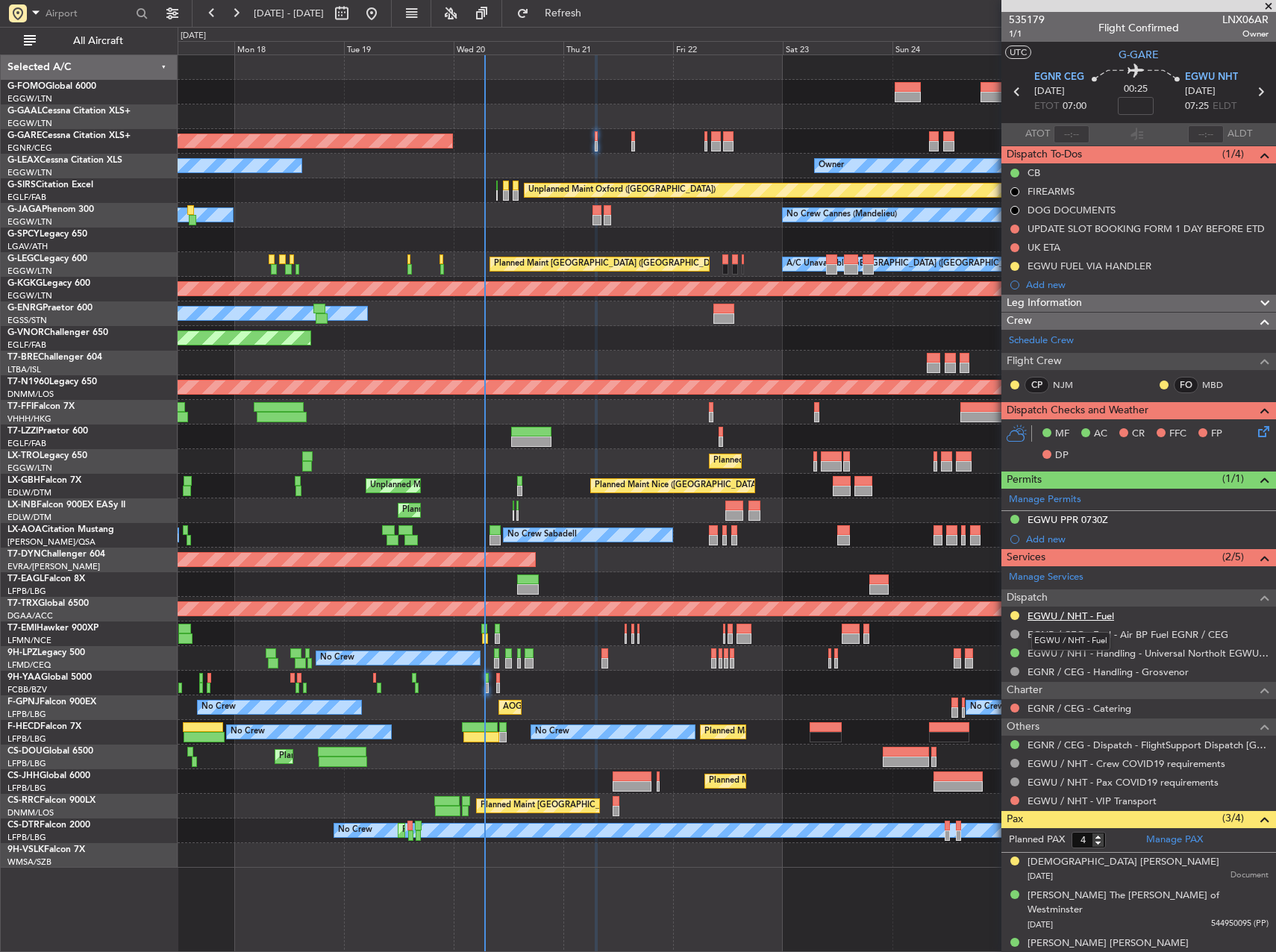
click at [1069, 615] on link "EGWU / NHT - Fuel" at bounding box center [1071, 616] width 86 height 13
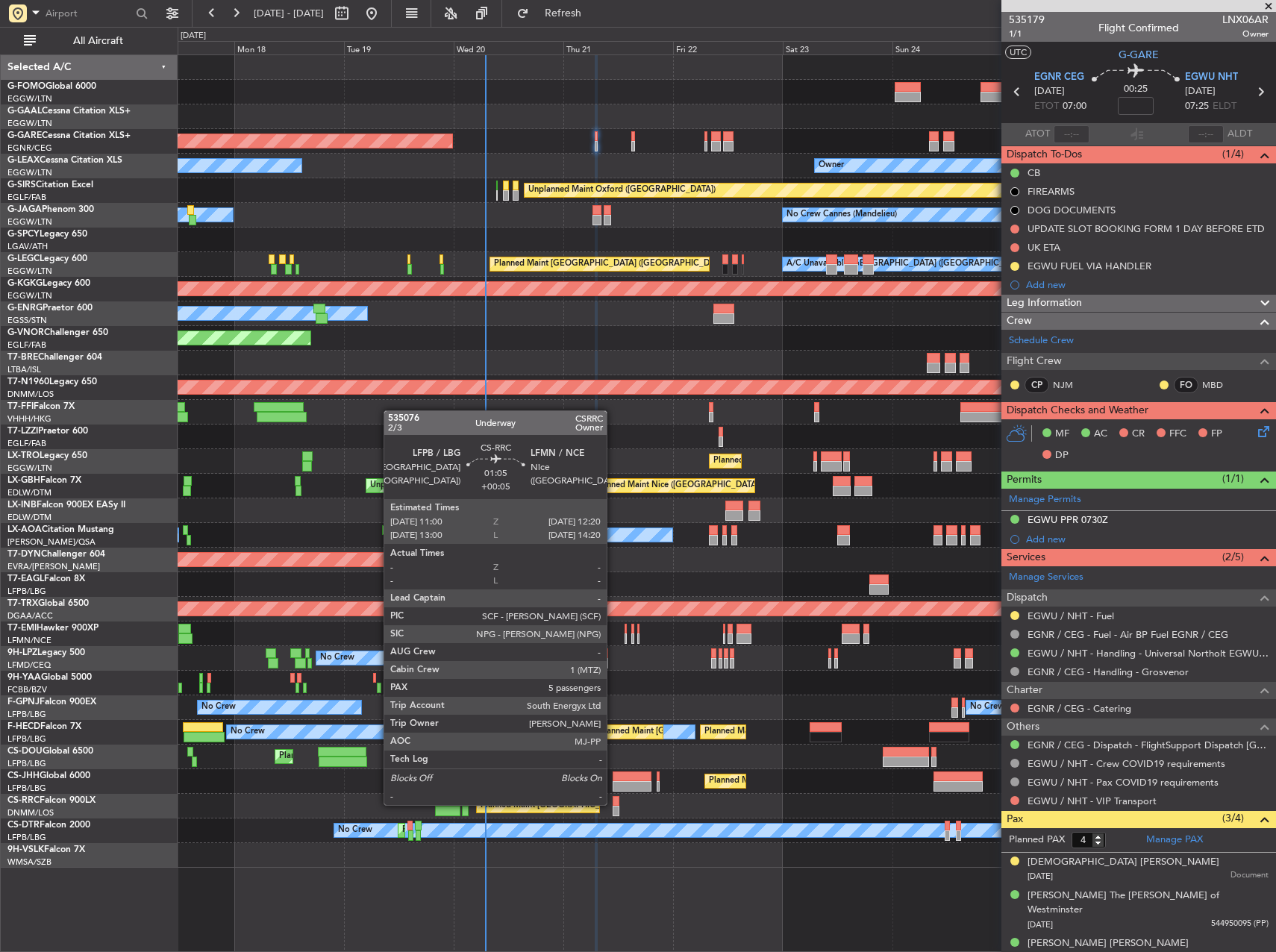
click at [613, 804] on div at bounding box center [616, 801] width 7 height 10
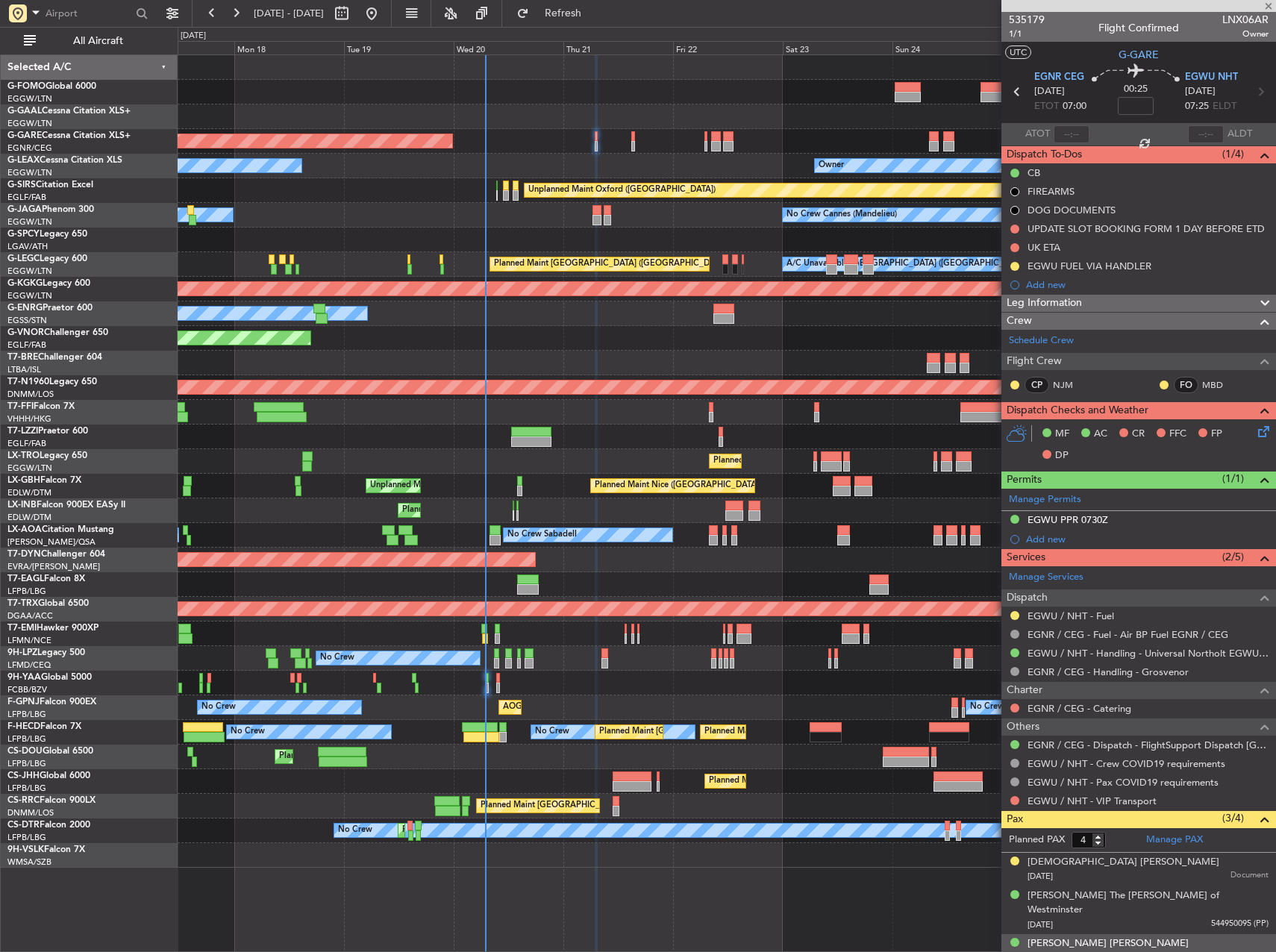
type input "+00:05"
type input "5"
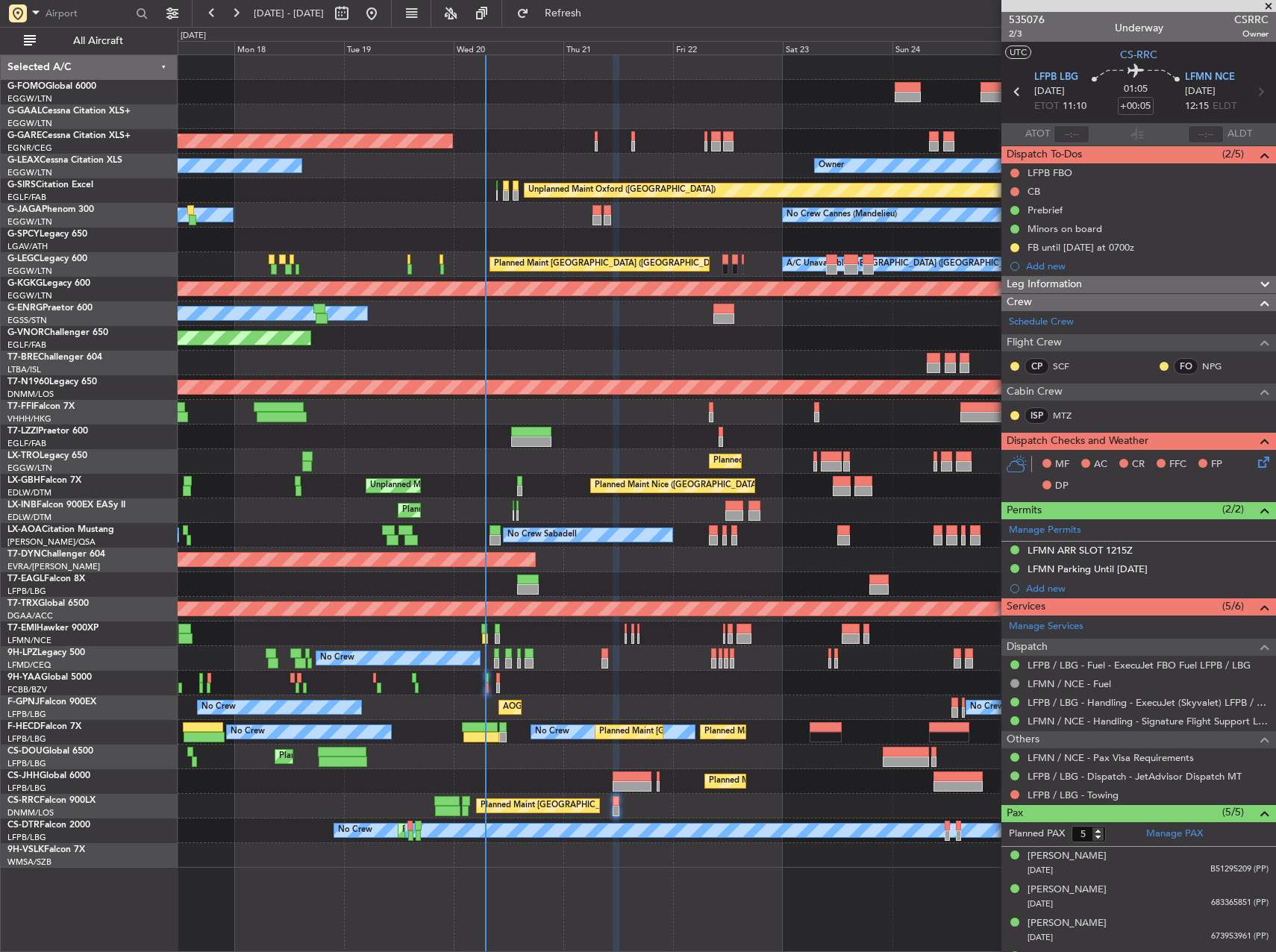
click at [1255, 458] on icon at bounding box center [1261, 460] width 12 height 12
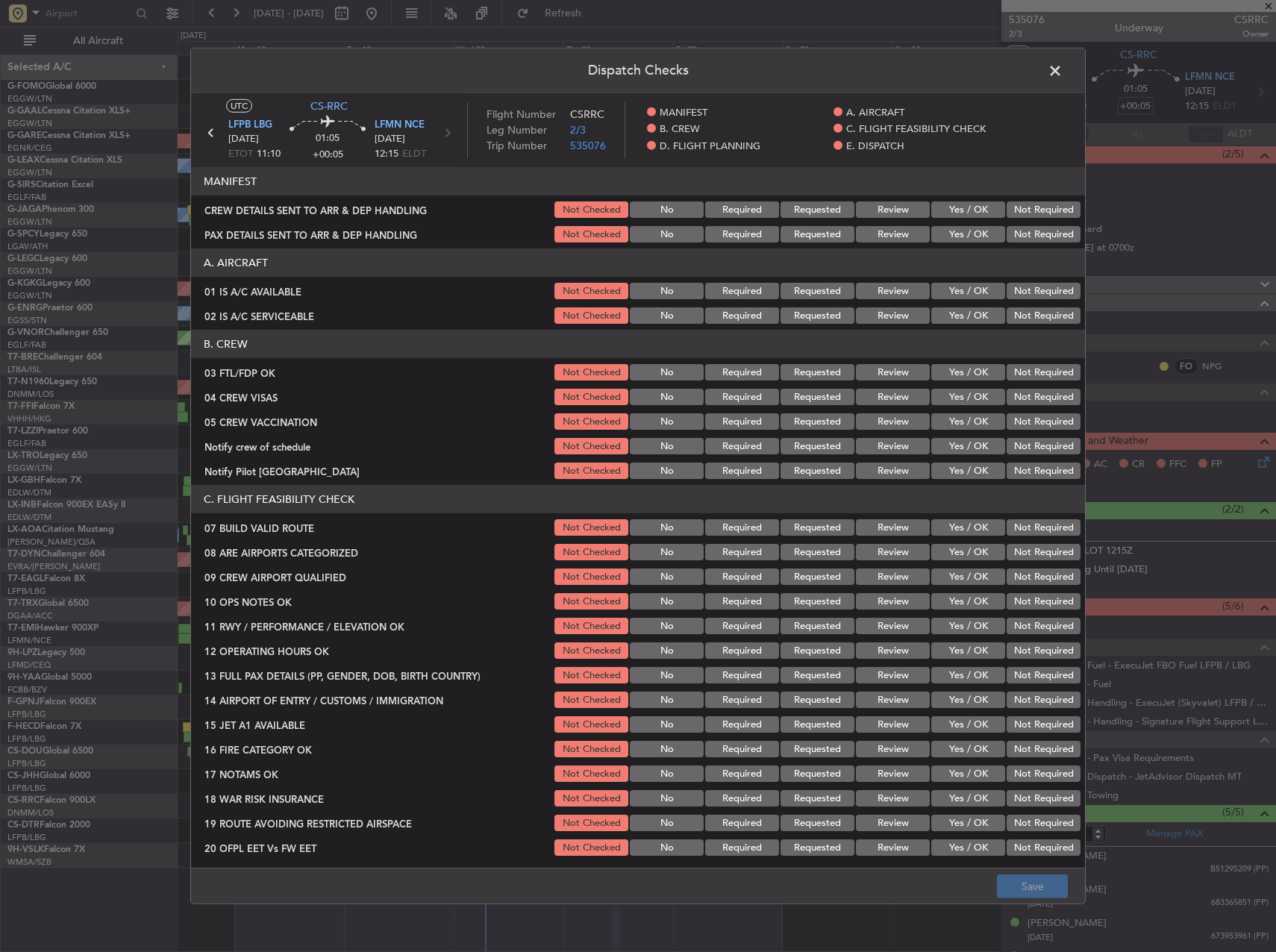
click at [969, 289] on button "Yes / OK" at bounding box center [968, 291] width 74 height 16
click at [969, 296] on button "Yes / OK" at bounding box center [968, 291] width 74 height 16
click at [970, 305] on div "Yes / OK" at bounding box center [966, 316] width 75 height 21
click at [963, 370] on button "Yes / OK" at bounding box center [968, 372] width 74 height 16
click at [963, 397] on button "Yes / OK" at bounding box center [968, 397] width 74 height 16
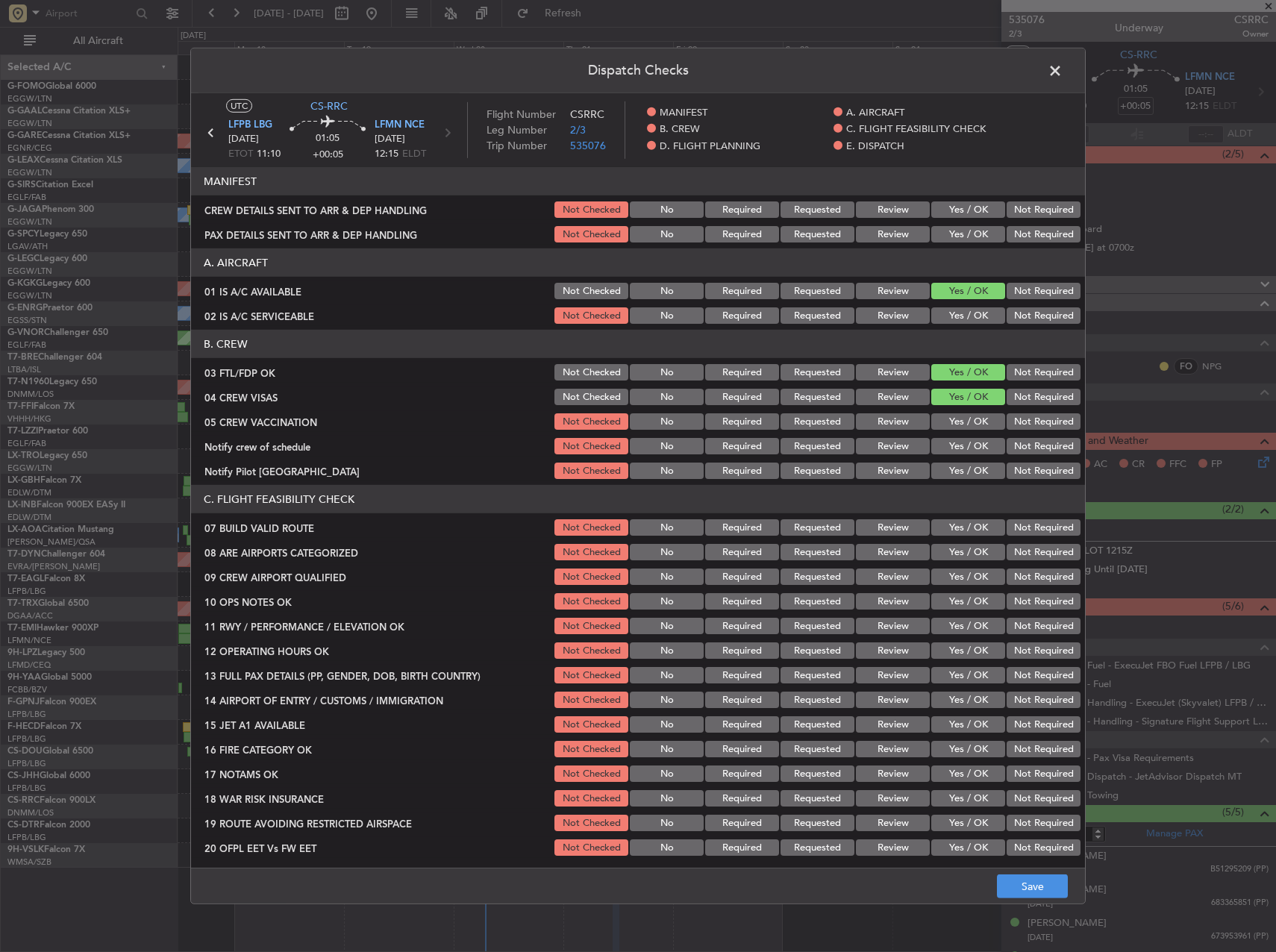
drag, startPoint x: 967, startPoint y: 412, endPoint x: 974, endPoint y: 419, distance: 9.9
click at [969, 414] on div "Yes / OK" at bounding box center [966, 422] width 75 height 21
click at [974, 419] on button "Yes / OK" at bounding box center [968, 421] width 74 height 16
click at [980, 442] on button "Yes / OK" at bounding box center [968, 446] width 74 height 16
click at [966, 471] on button "Yes / OK" at bounding box center [968, 470] width 74 height 16
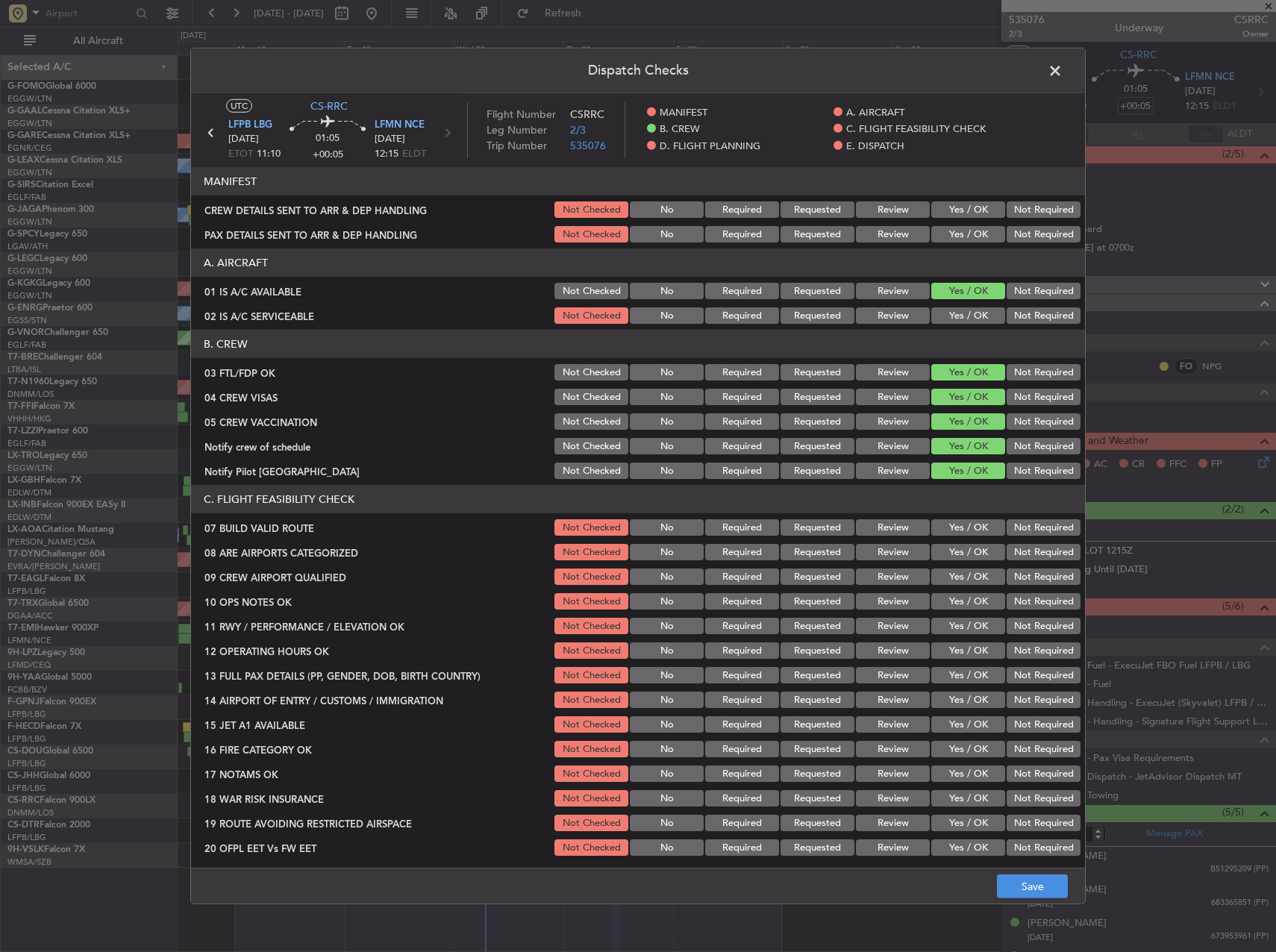
drag, startPoint x: 1010, startPoint y: 477, endPoint x: 947, endPoint y: 471, distance: 63.3
click at [945, 471] on div "Notify Pilot CATB Airport Not Checked No Required Requested Review Yes / OK Not…" at bounding box center [637, 470] width 894 height 21
click at [1027, 411] on section "B. CREW 03 FTL/FDP OK Not Checked No Required Requested Review Yes / OK Not Req…" at bounding box center [637, 405] width 894 height 151
click at [1028, 423] on button "Not Required" at bounding box center [1043, 421] width 74 height 16
click at [1028, 405] on button "Not Required" at bounding box center [1043, 397] width 74 height 16
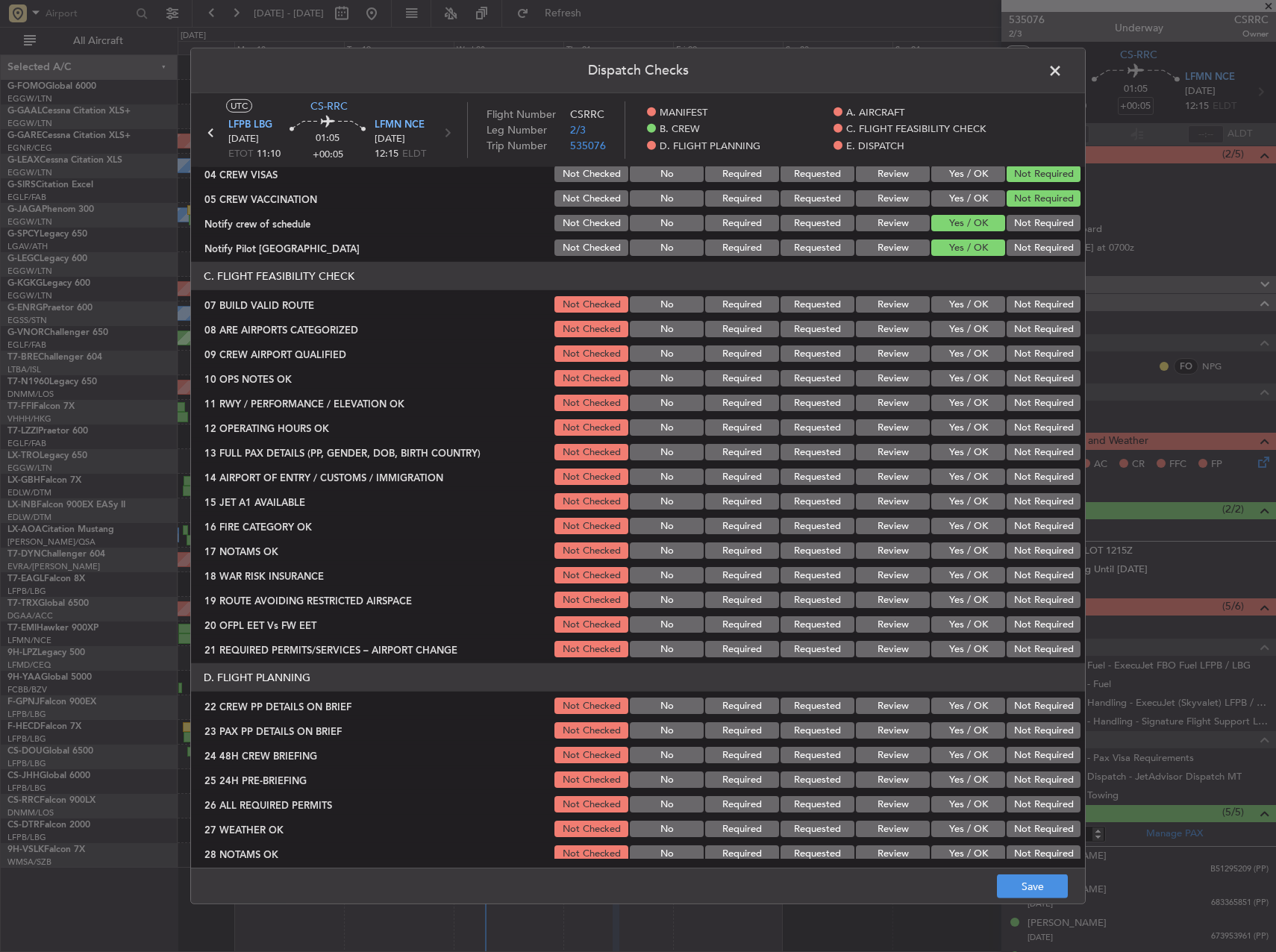
scroll to position [224, 0]
click at [952, 300] on button "Yes / OK" at bounding box center [968, 304] width 74 height 16
click at [954, 322] on button "Yes / OK" at bounding box center [968, 328] width 74 height 16
click at [956, 348] on button "Yes / OK" at bounding box center [968, 352] width 74 height 16
drag, startPoint x: 958, startPoint y: 371, endPoint x: 961, endPoint y: 387, distance: 16.3
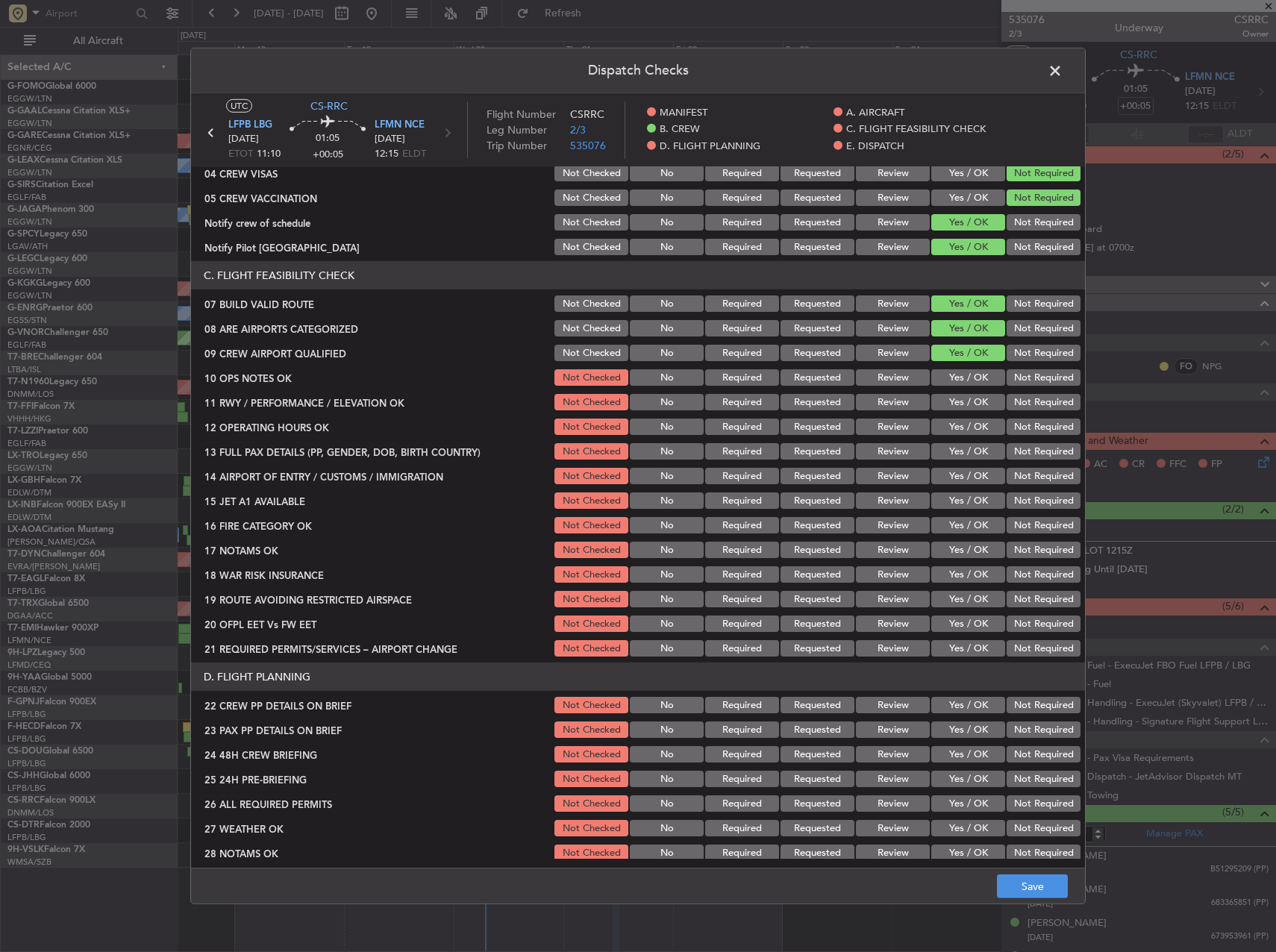
click at [958, 372] on button "Yes / OK" at bounding box center [968, 377] width 74 height 16
click at [963, 397] on button "Yes / OK" at bounding box center [968, 402] width 74 height 16
click at [963, 426] on button "Yes / OK" at bounding box center [968, 427] width 74 height 16
drag, startPoint x: 963, startPoint y: 442, endPoint x: 965, endPoint y: 452, distance: 10.2
click at [963, 443] on div "Yes / OK" at bounding box center [966, 452] width 75 height 21
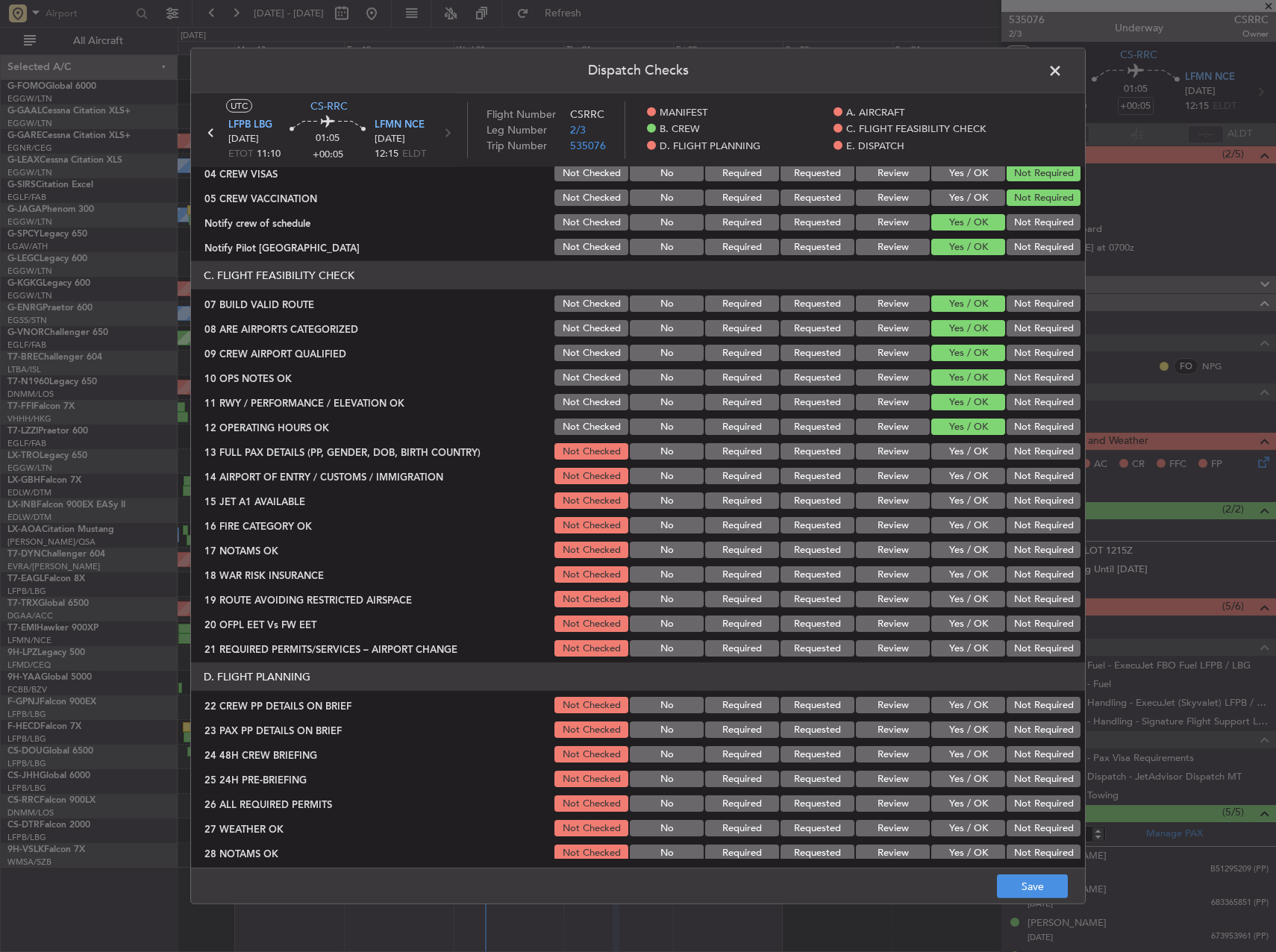
click at [965, 458] on button "Yes / OK" at bounding box center [968, 451] width 74 height 16
click at [966, 472] on button "Yes / OK" at bounding box center [968, 476] width 74 height 16
click at [969, 495] on button "Yes / OK" at bounding box center [968, 500] width 74 height 16
drag, startPoint x: 969, startPoint y: 514, endPoint x: 969, endPoint y: 525, distance: 11.0
click at [969, 515] on section "C. FLIGHT FEASIBILITY CHECK 07 BUILD VALID ROUTE Not Checked No Required Reques…" at bounding box center [637, 459] width 894 height 398
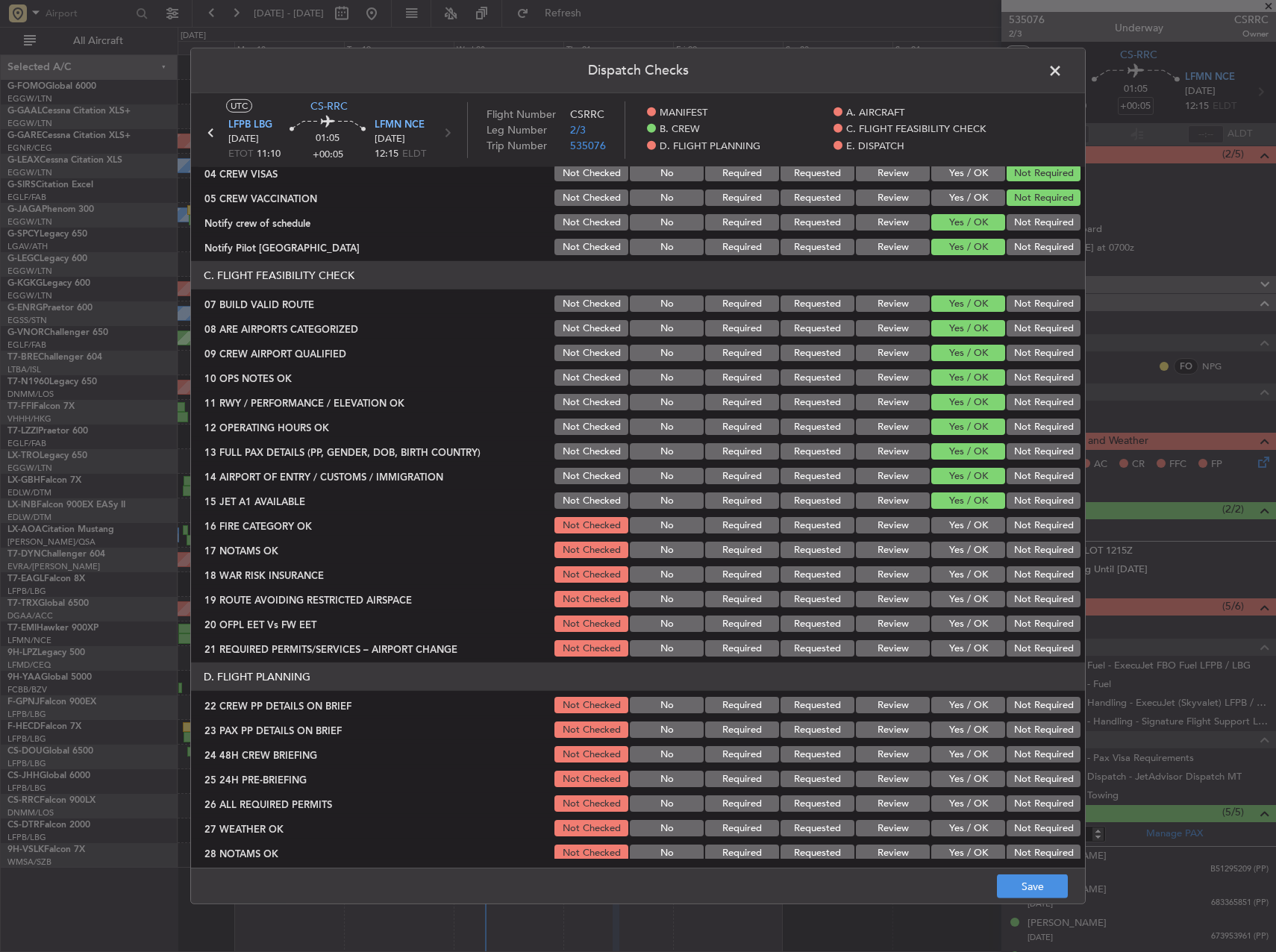
click at [969, 529] on button "Yes / OK" at bounding box center [968, 525] width 74 height 16
drag, startPoint x: 971, startPoint y: 544, endPoint x: 979, endPoint y: 553, distance: 12.0
click at [971, 545] on button "Yes / OK" at bounding box center [968, 549] width 74 height 16
click at [1009, 571] on button "Not Required" at bounding box center [1043, 574] width 74 height 16
click at [975, 592] on button "Yes / OK" at bounding box center [968, 599] width 74 height 16
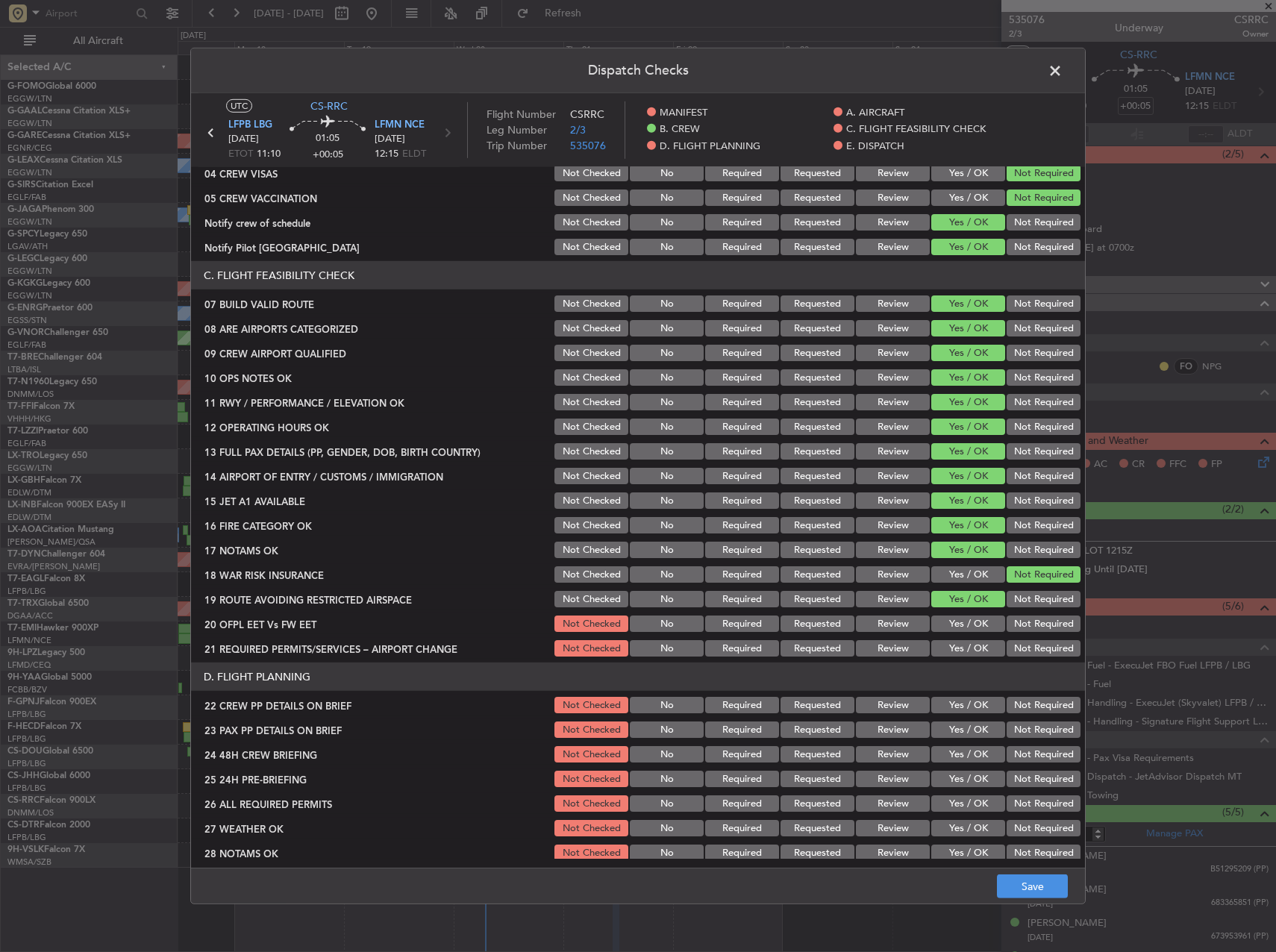
click at [972, 612] on section "C. FLIGHT FEASIBILITY CHECK 07 BUILD VALID ROUTE Not Checked No Required Reques…" at bounding box center [637, 459] width 894 height 398
drag, startPoint x: 972, startPoint y: 621, endPoint x: 981, endPoint y: 631, distance: 13.5
click at [973, 622] on button "Yes / OK" at bounding box center [968, 624] width 74 height 16
click at [985, 647] on button "Yes / OK" at bounding box center [968, 648] width 74 height 16
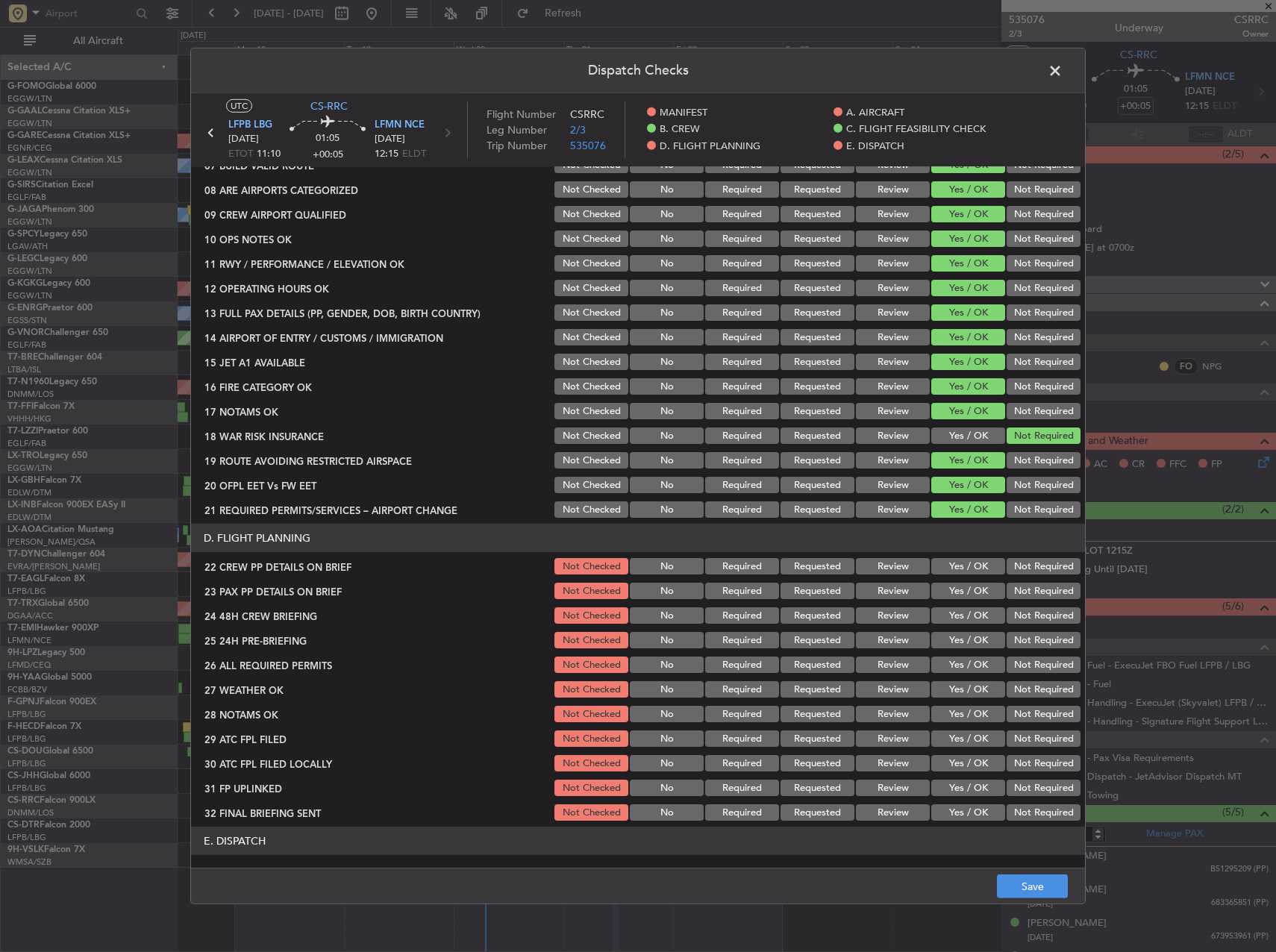
scroll to position [373, 0]
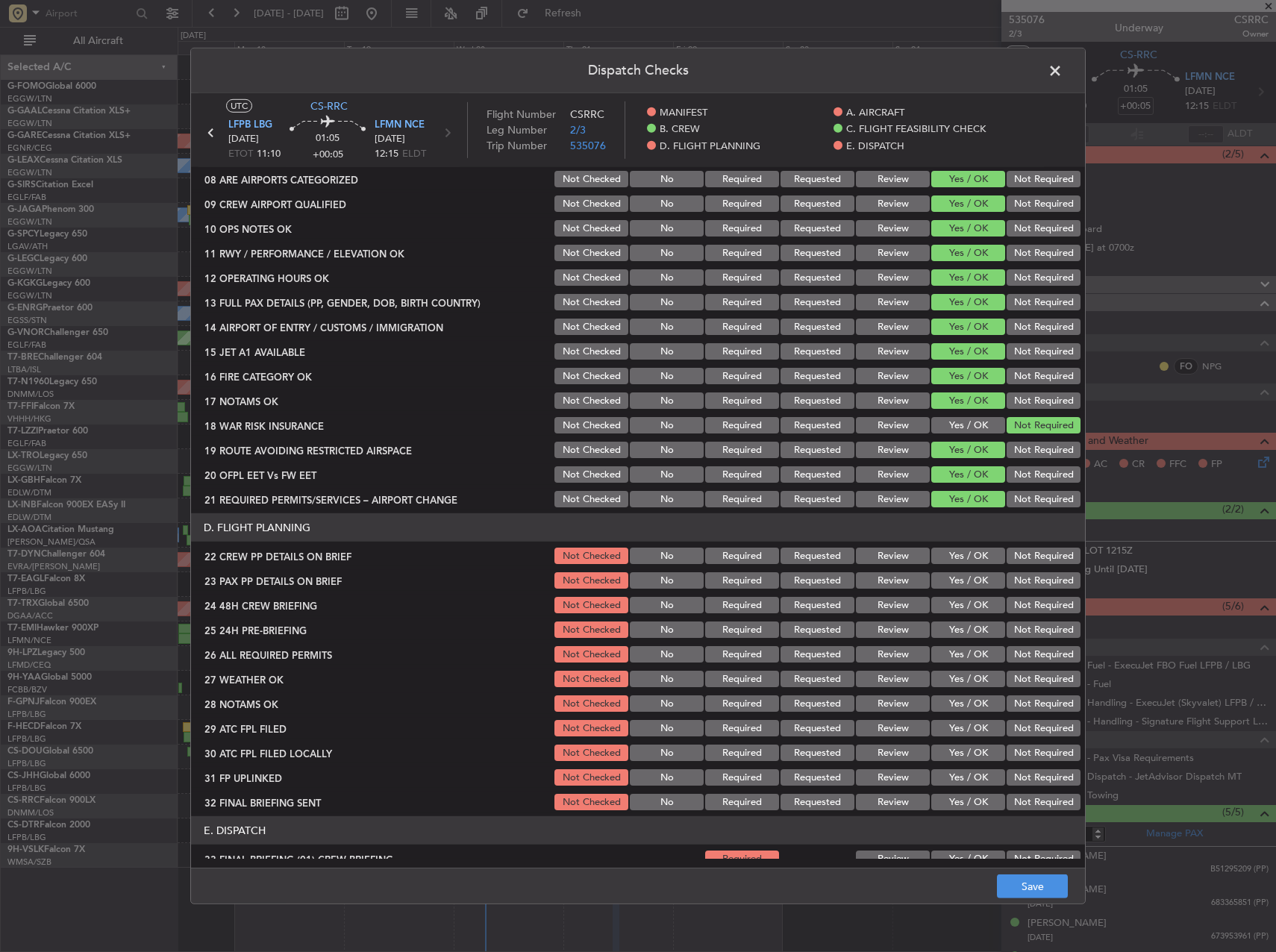
click at [954, 546] on div "Yes / OK" at bounding box center [966, 556] width 75 height 21
click at [954, 556] on button "Yes / OK" at bounding box center [968, 555] width 74 height 16
click at [958, 577] on button "Yes / OK" at bounding box center [968, 580] width 74 height 16
drag, startPoint x: 964, startPoint y: 605, endPoint x: 972, endPoint y: 616, distance: 13.6
click at [966, 606] on button "Yes / OK" at bounding box center [968, 605] width 74 height 16
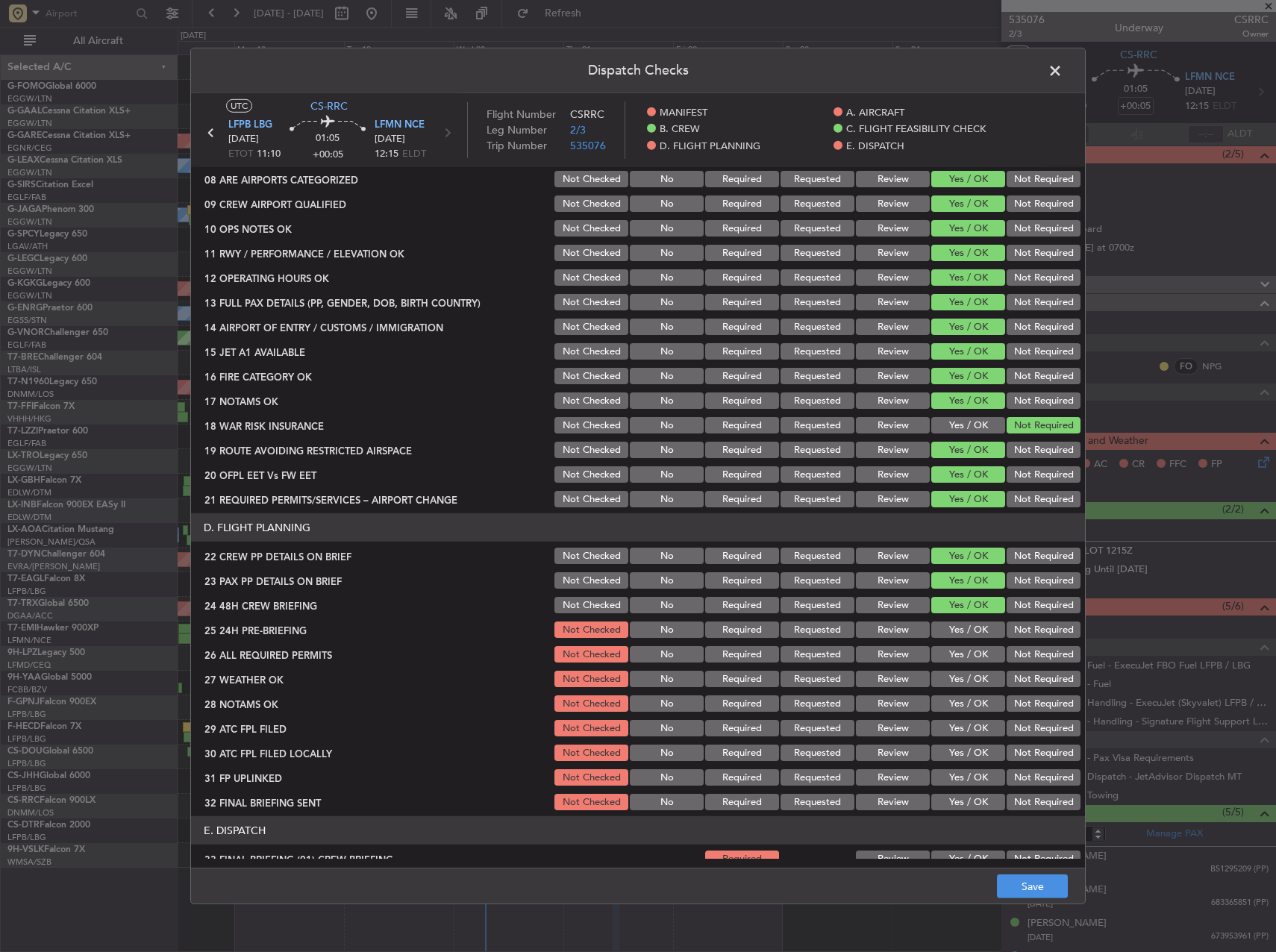
click at [1007, 648] on button "Not Required" at bounding box center [1043, 654] width 74 height 16
click at [1007, 636] on button "Not Required" at bounding box center [1043, 630] width 74 height 16
click at [978, 653] on button "Yes / OK" at bounding box center [968, 654] width 74 height 16
click at [575, 659] on button "Not Checked" at bounding box center [591, 654] width 74 height 16
click at [1033, 891] on button "Save" at bounding box center [1032, 887] width 71 height 24
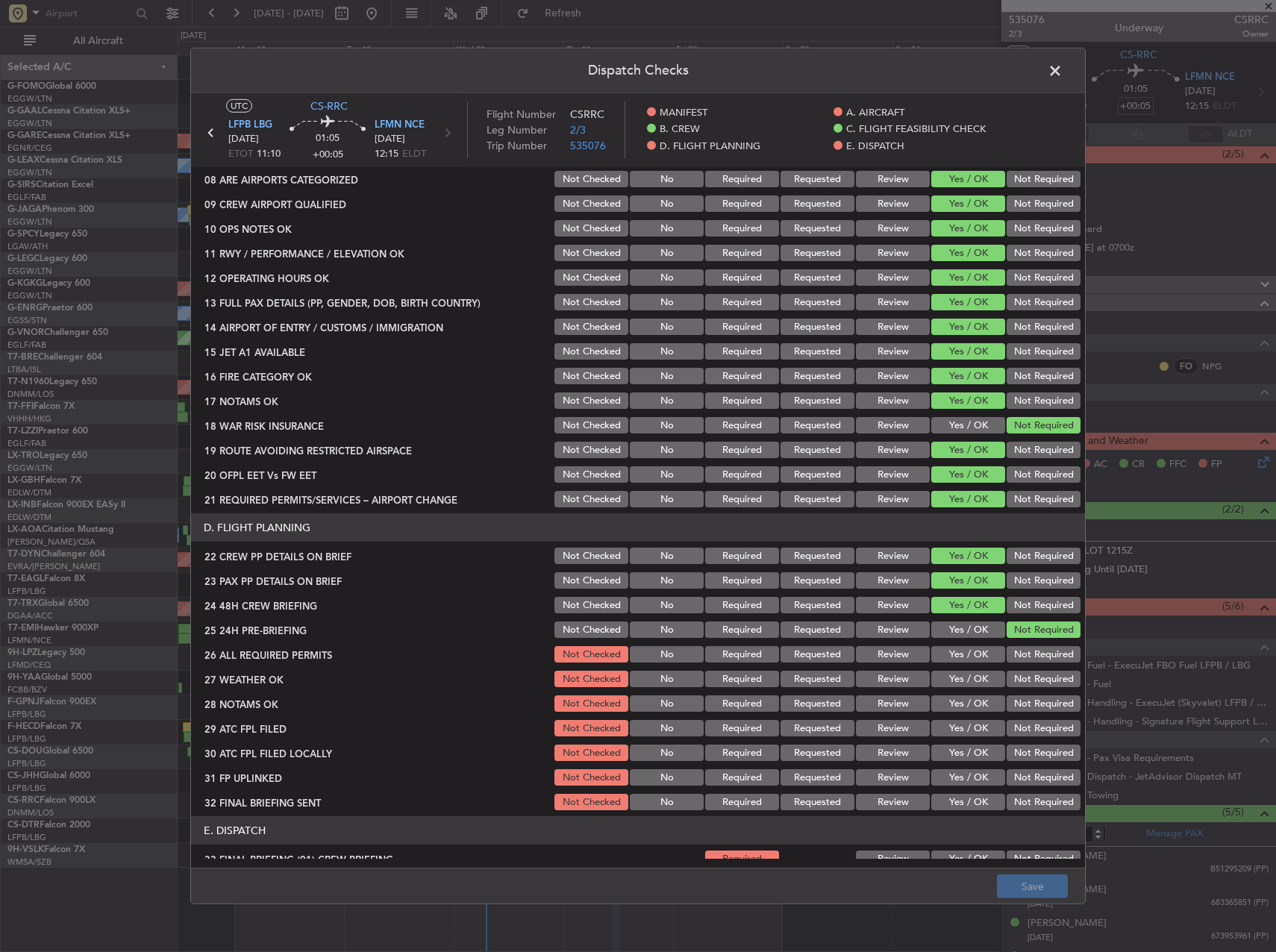
click at [1063, 70] on span at bounding box center [1063, 74] width 0 height 30
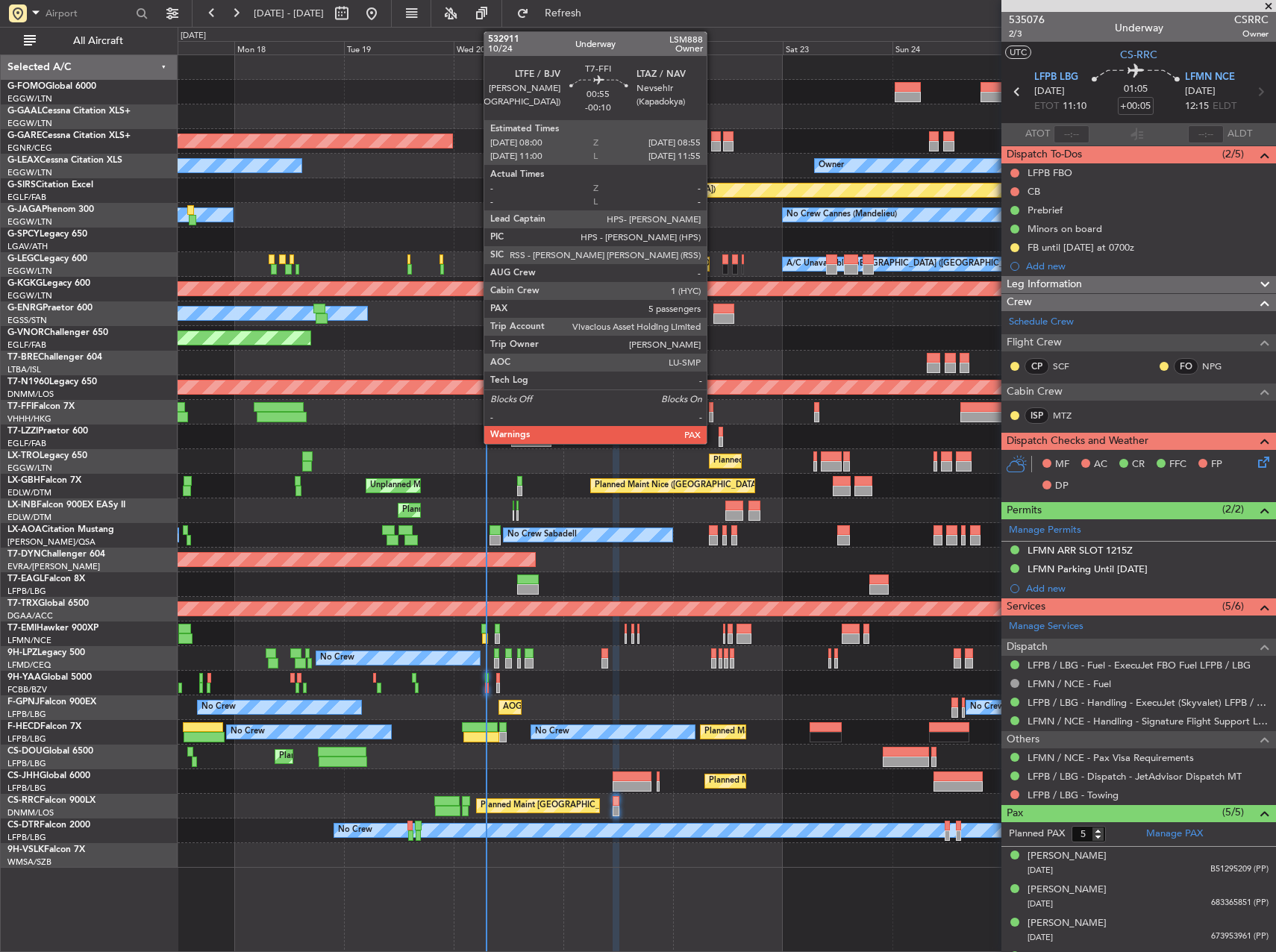
click at [713, 413] on div at bounding box center [711, 417] width 4 height 10
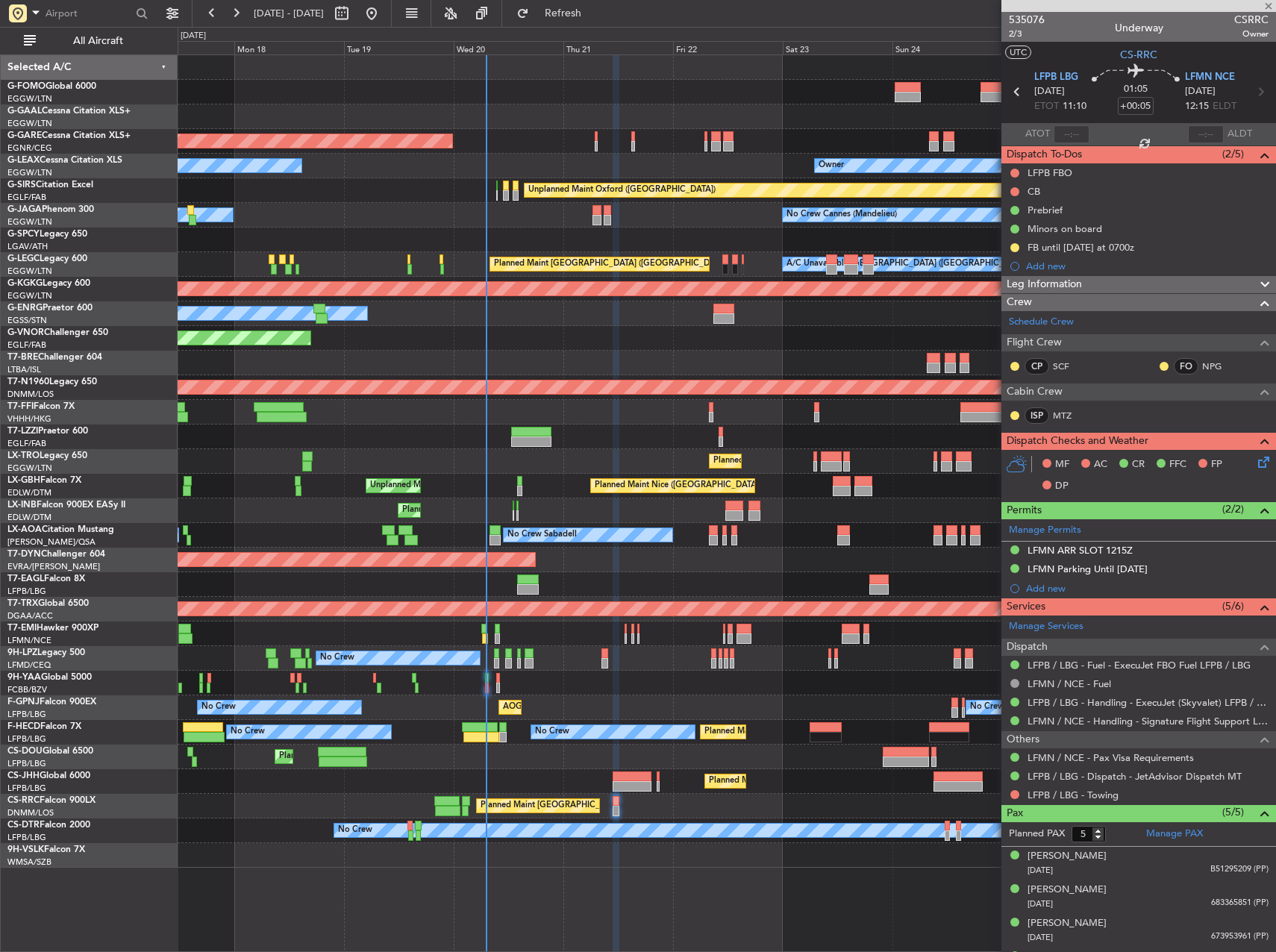
type input "-00:10"
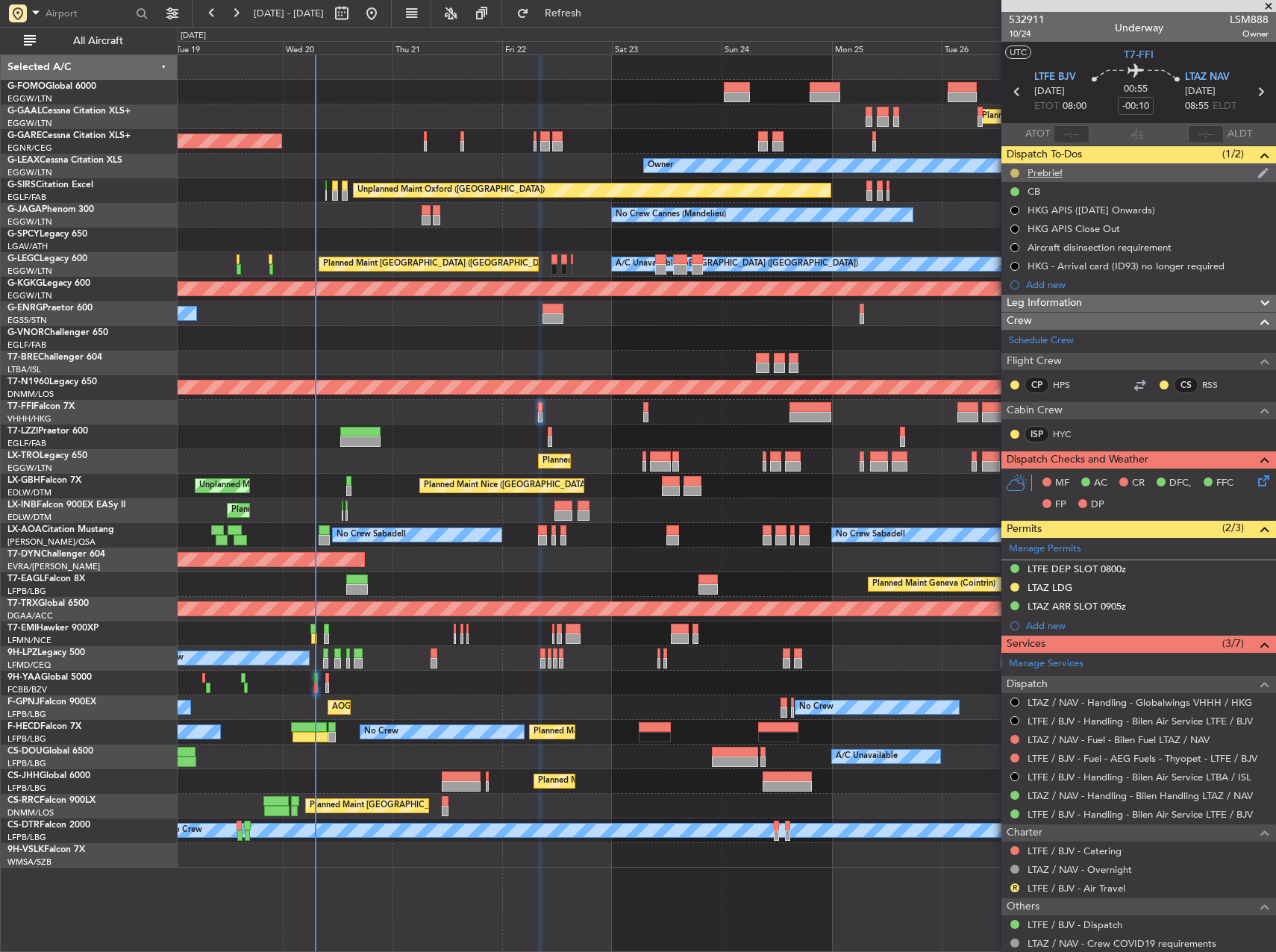
click at [1015, 173] on button at bounding box center [1014, 173] width 9 height 9
click at [1022, 239] on span "Completed" at bounding box center [1021, 238] width 50 height 15
click at [1063, 174] on div "Prebrief" at bounding box center [1138, 173] width 275 height 19
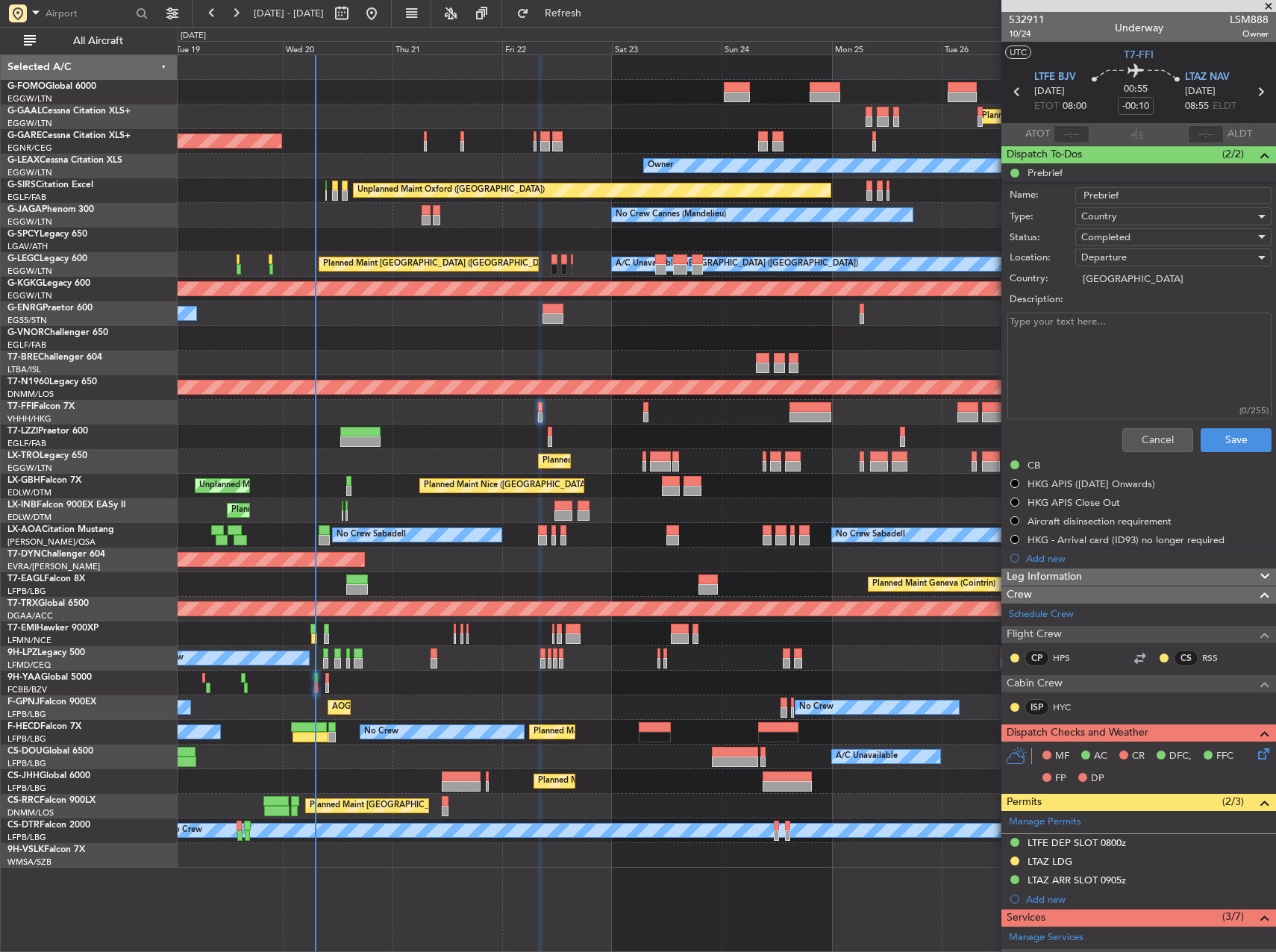
click at [1104, 346] on textarea "Description:" at bounding box center [1139, 366] width 264 height 107
type textarea "12000"
click at [1220, 435] on button "Save" at bounding box center [1236, 441] width 71 height 24
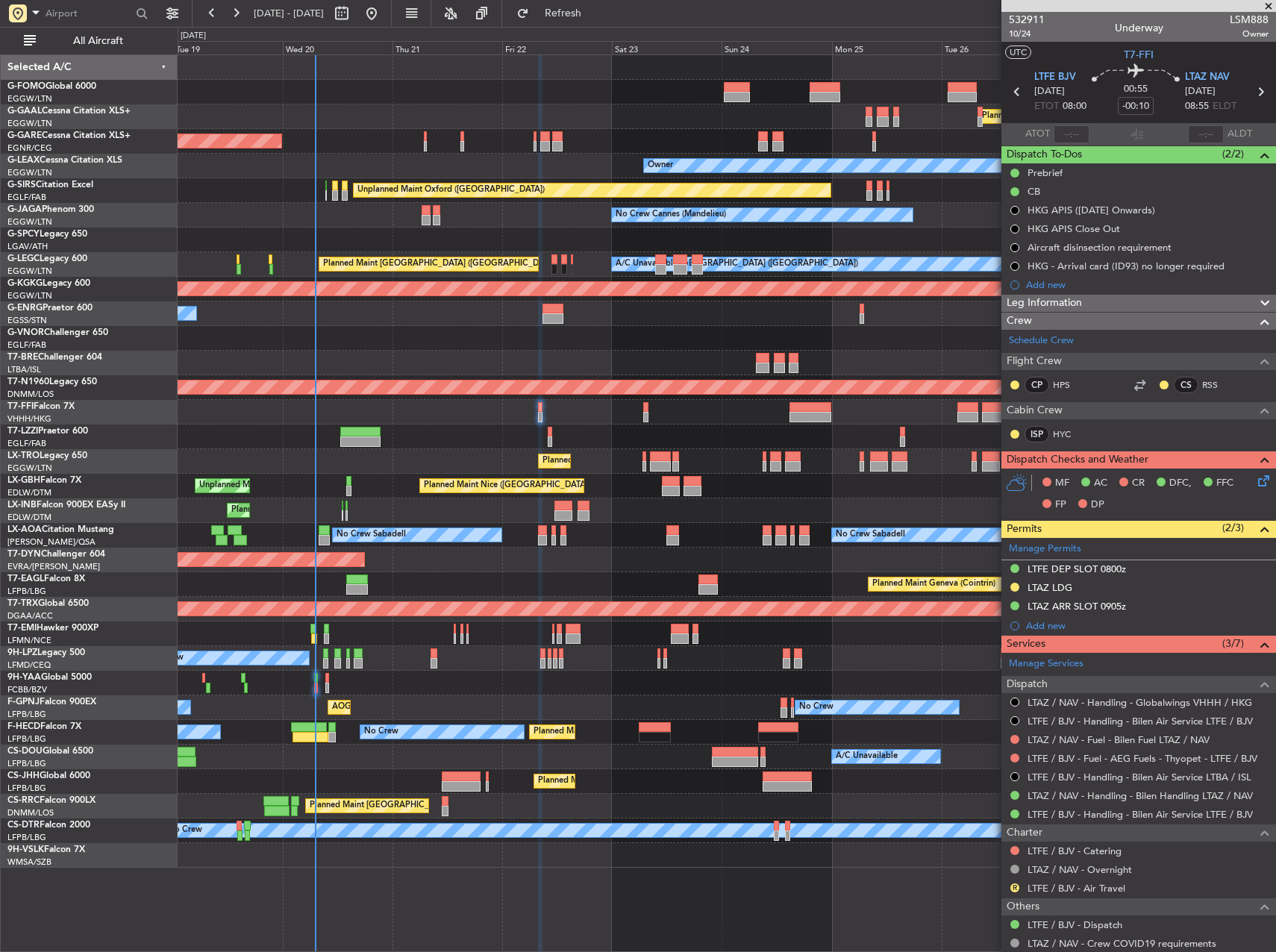
click at [648, 409] on div at bounding box center [727, 412] width 1098 height 25
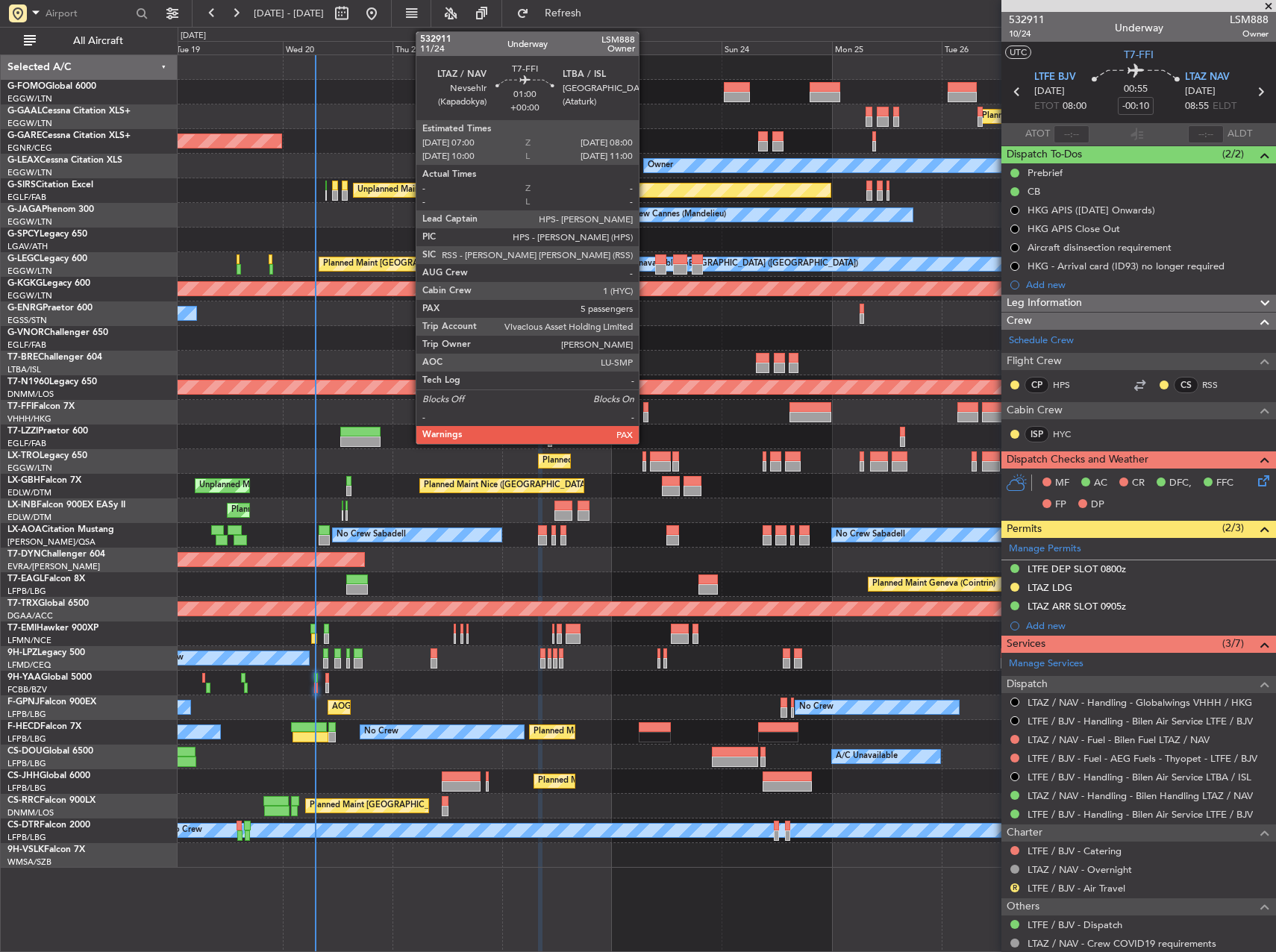
click at [646, 409] on div at bounding box center [646, 407] width 5 height 10
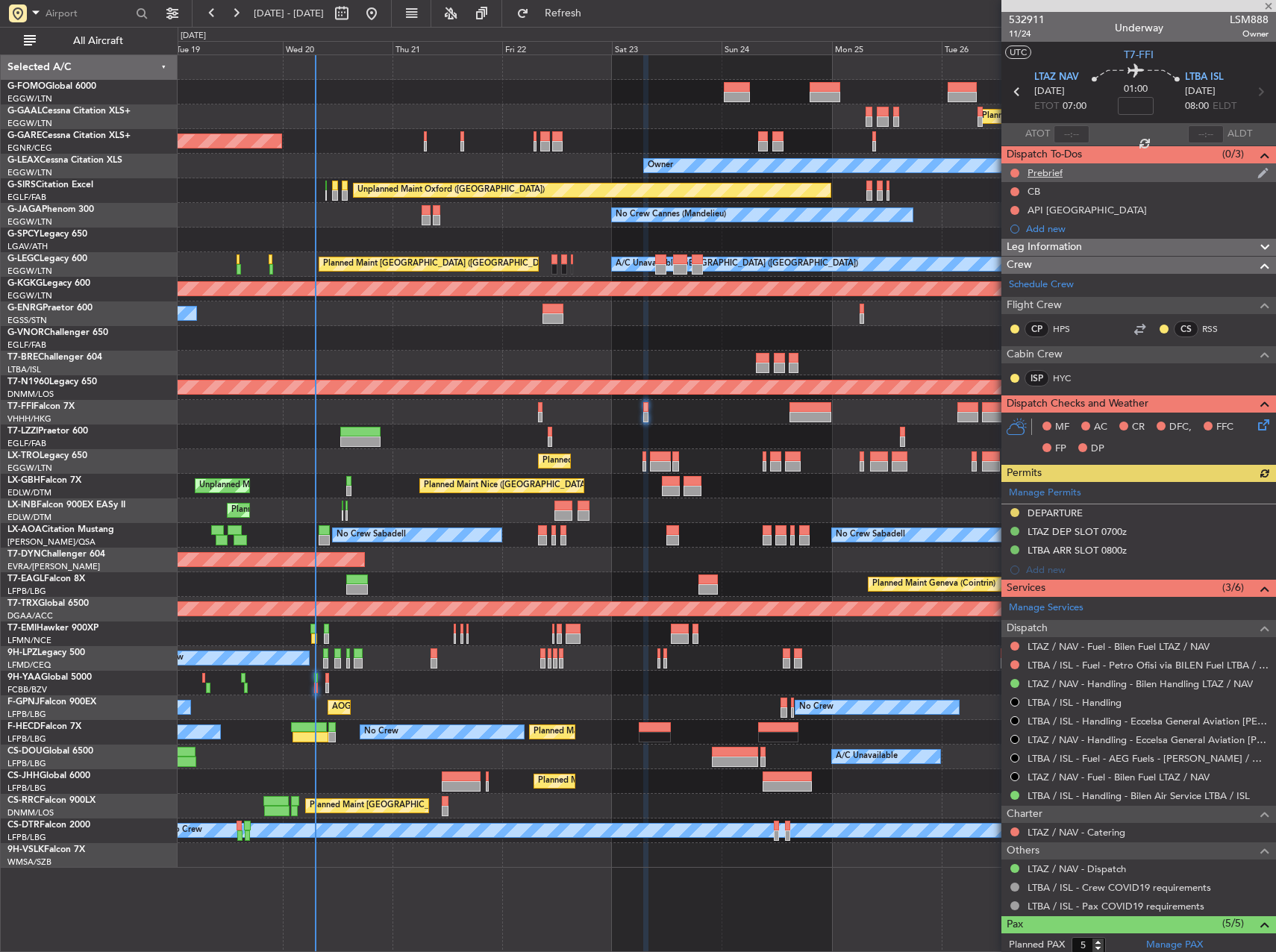
click at [1039, 173] on div "Prebrief" at bounding box center [1045, 173] width 35 height 13
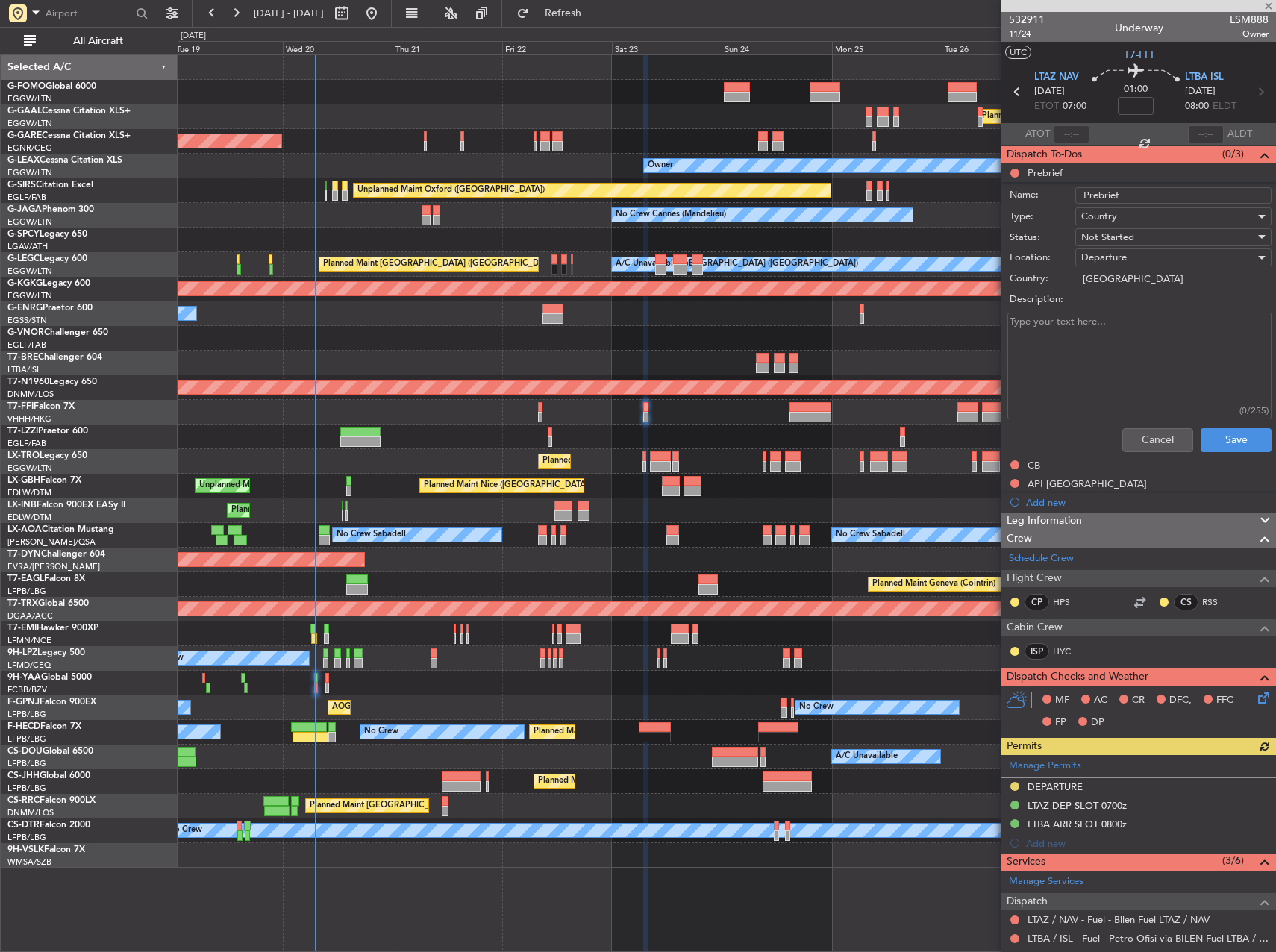
click at [1108, 342] on textarea "Description:" at bounding box center [1139, 366] width 264 height 107
type textarea "remaining from the day before"
click at [1103, 237] on span "Not Started" at bounding box center [1108, 238] width 53 height 14
click at [1120, 307] on span "Completed" at bounding box center [1167, 312] width 174 height 22
click at [1232, 433] on button "Save" at bounding box center [1236, 441] width 71 height 24
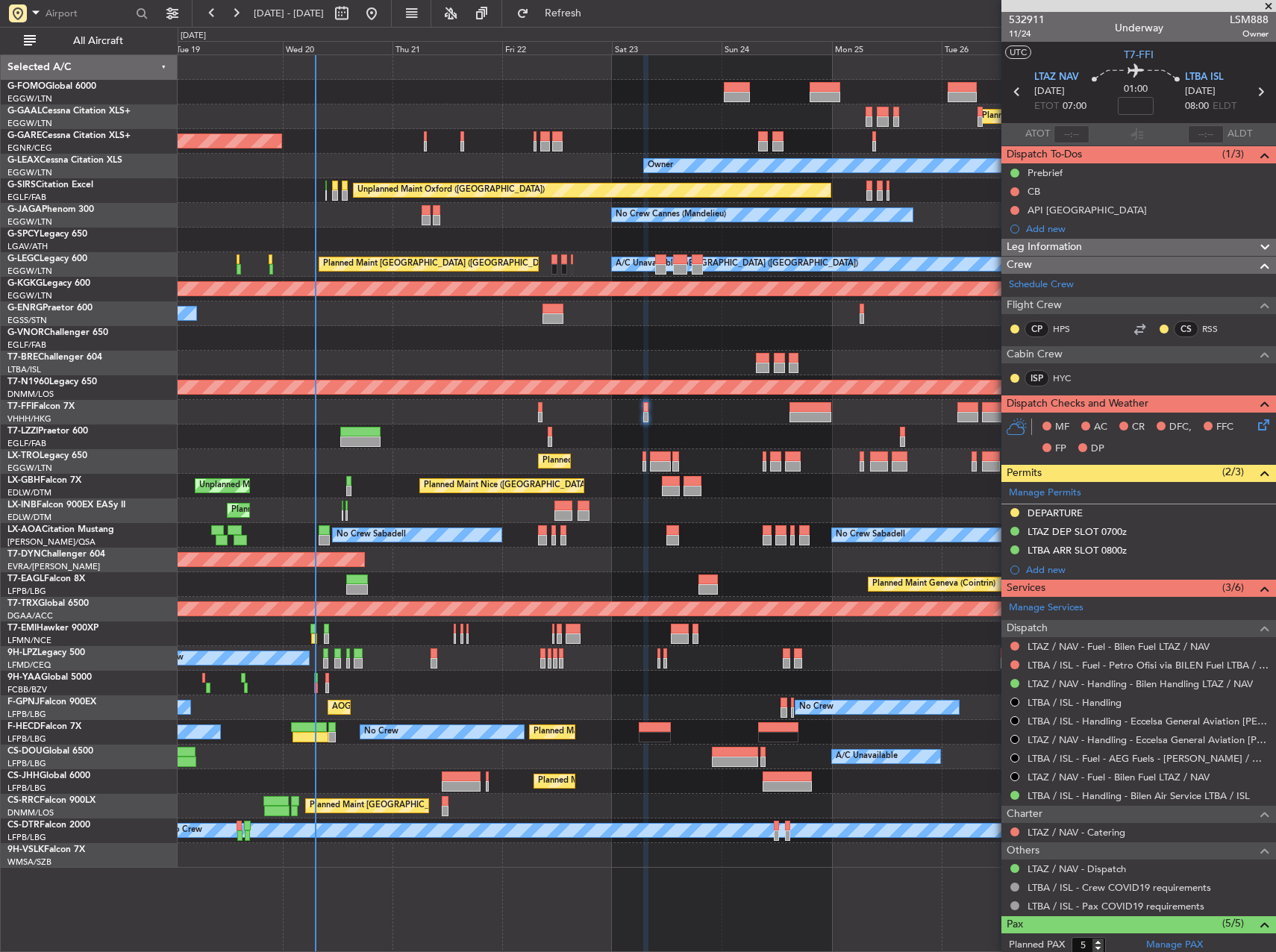
drag, startPoint x: 1197, startPoint y: 249, endPoint x: 896, endPoint y: 334, distance: 312.8
click at [896, 334] on fb-app "19 Aug 2025 - 29 Aug 2025 Refresh Quick Links All Aircraft Planned Maint Windso…" at bounding box center [638, 482] width 1276 height 941
click at [517, 441] on div "Planned Maint Windsor Locks (Bradley Intl) Planned Maint Dusseldorf Unplanned M…" at bounding box center [727, 462] width 1098 height 813
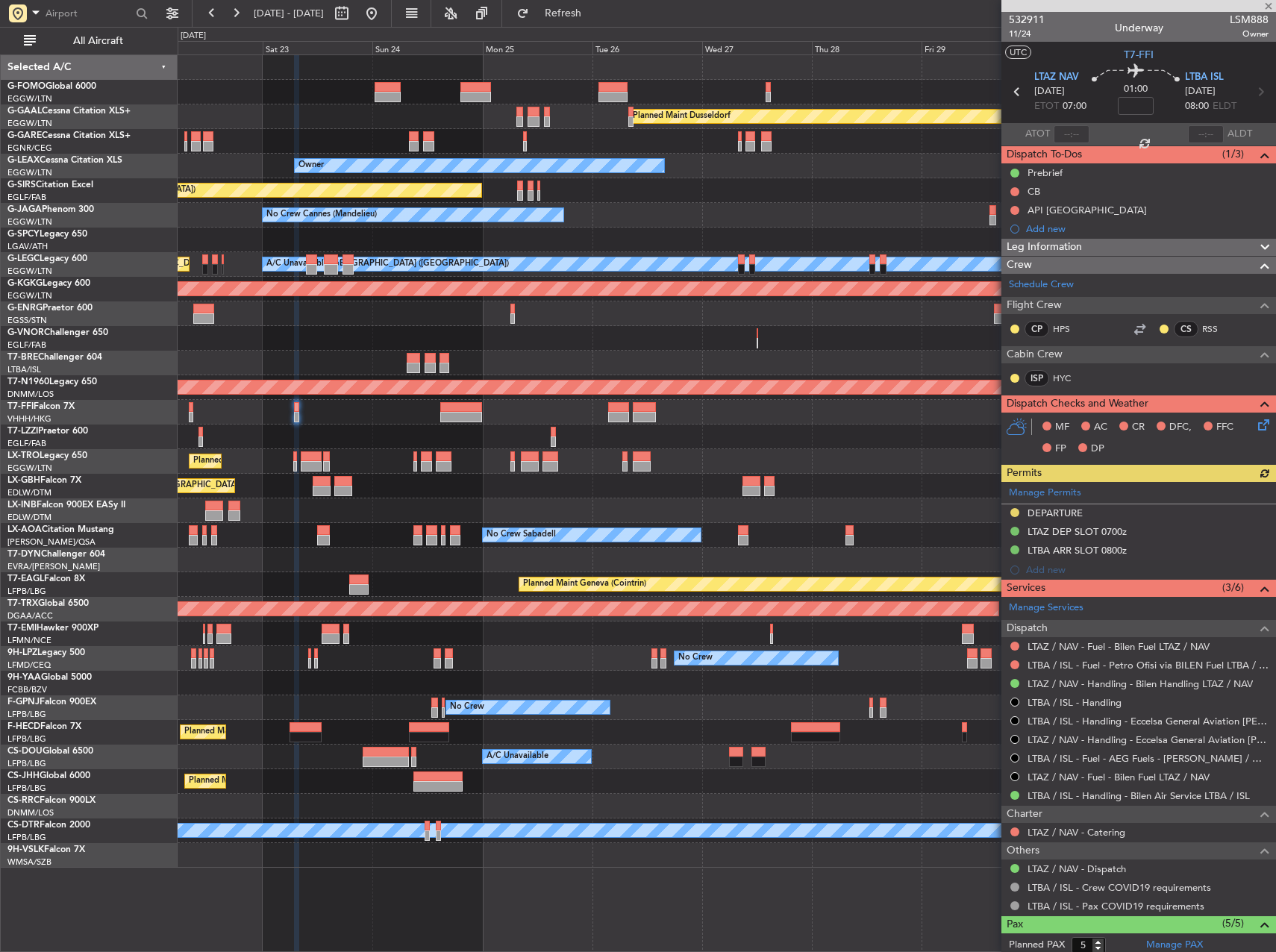
click at [473, 423] on div at bounding box center [727, 412] width 1098 height 25
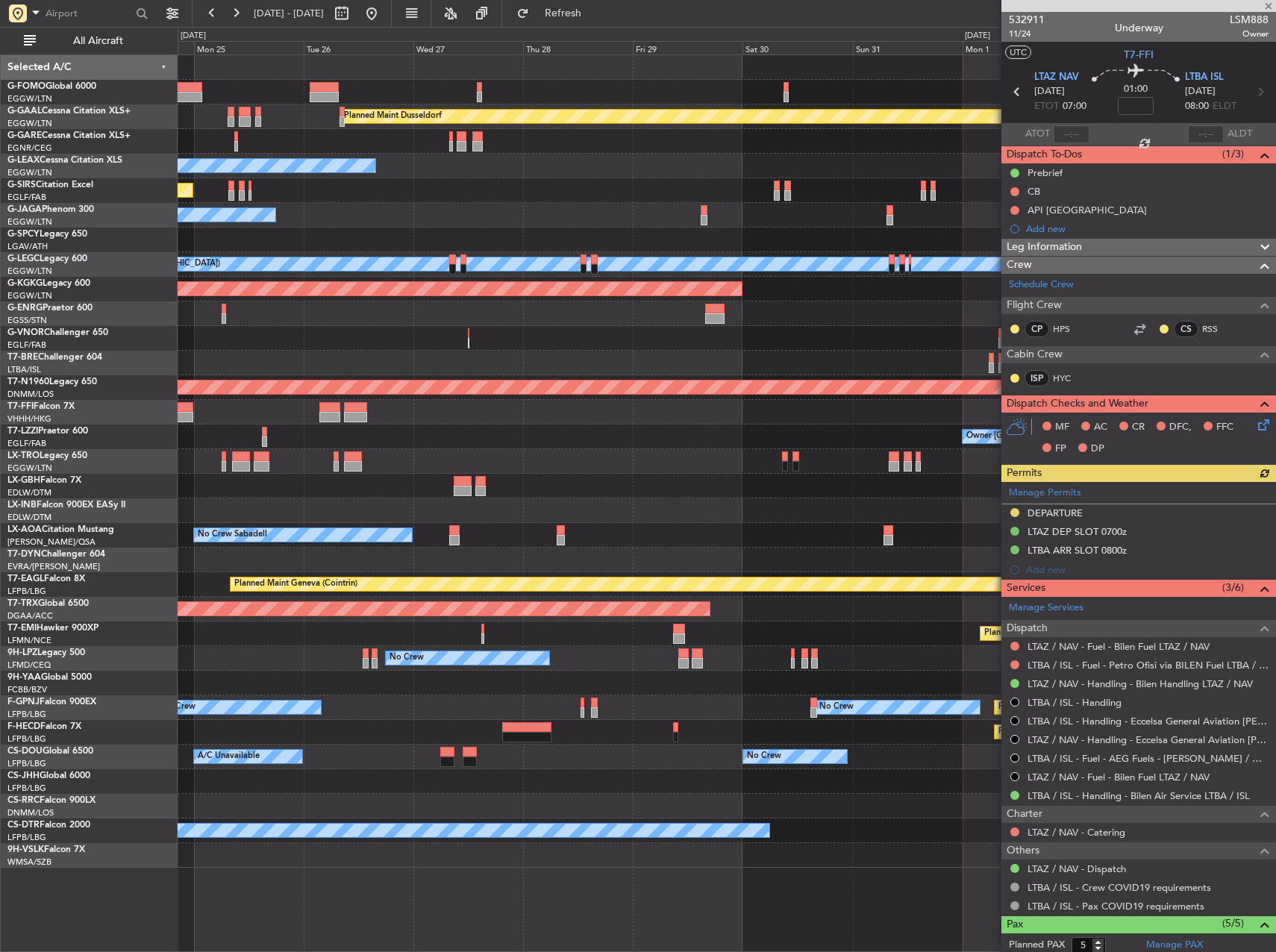
click at [438, 421] on div at bounding box center [727, 412] width 1098 height 25
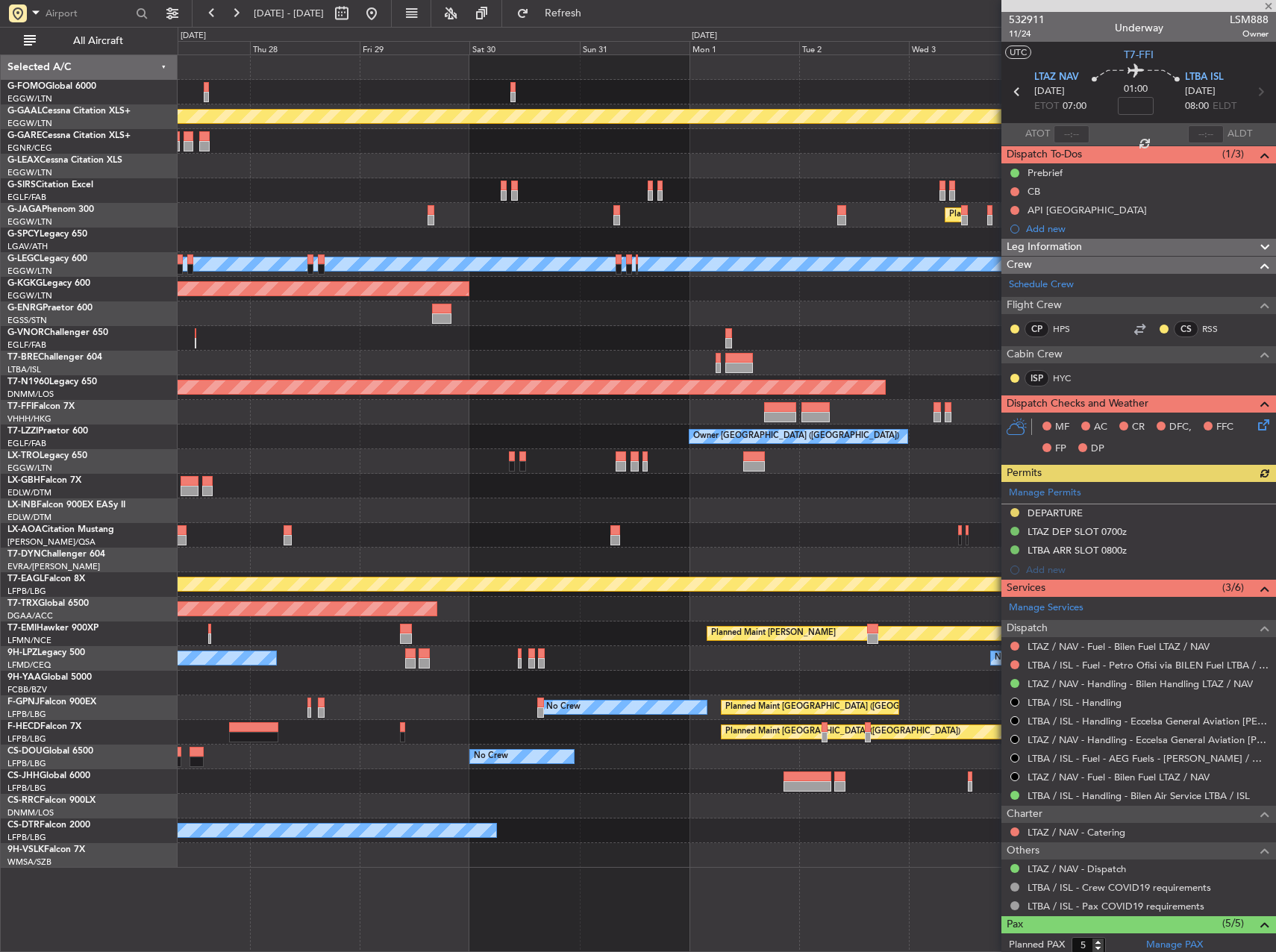
click at [529, 414] on div at bounding box center [727, 412] width 1098 height 25
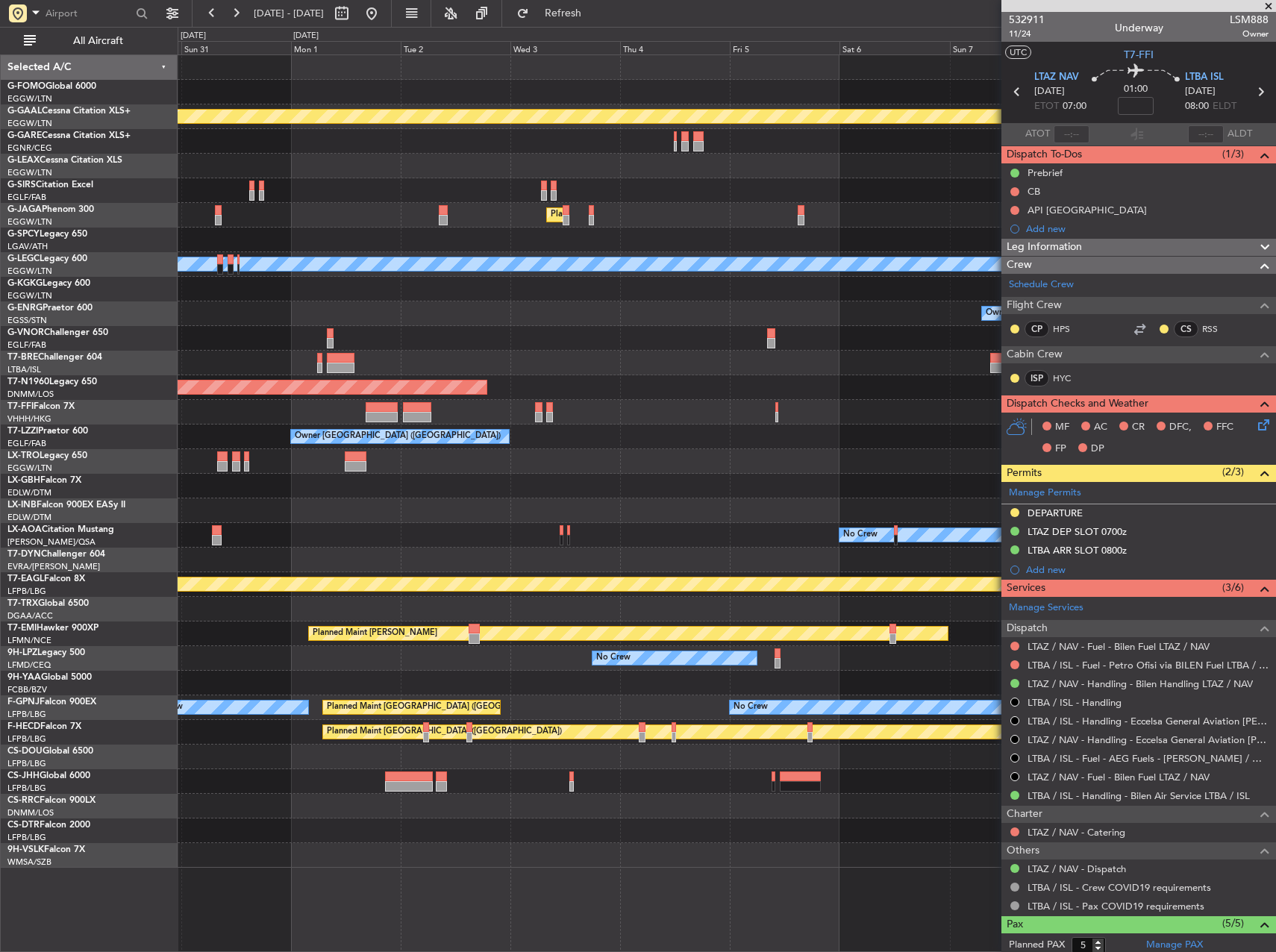
click at [637, 417] on div "Planned Maint Geneva (Cointrin)" at bounding box center [727, 412] width 1098 height 25
click at [383, 15] on button at bounding box center [372, 14] width 24 height 24
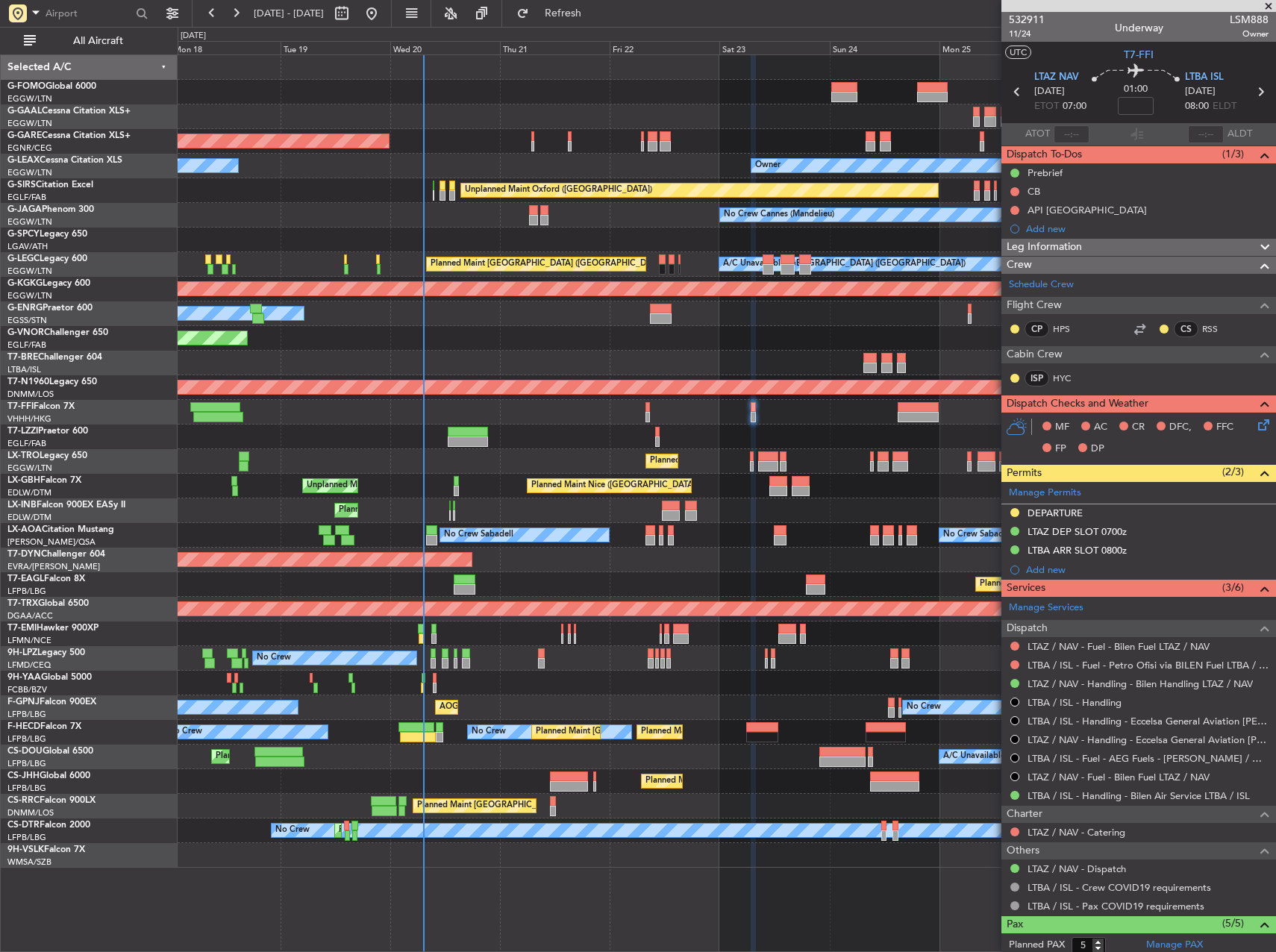
click at [627, 340] on div "Planned Maint London ([GEOGRAPHIC_DATA])" at bounding box center [727, 338] width 1098 height 25
click at [413, 349] on div "Planned Maint London ([GEOGRAPHIC_DATA])" at bounding box center [727, 338] width 1098 height 25
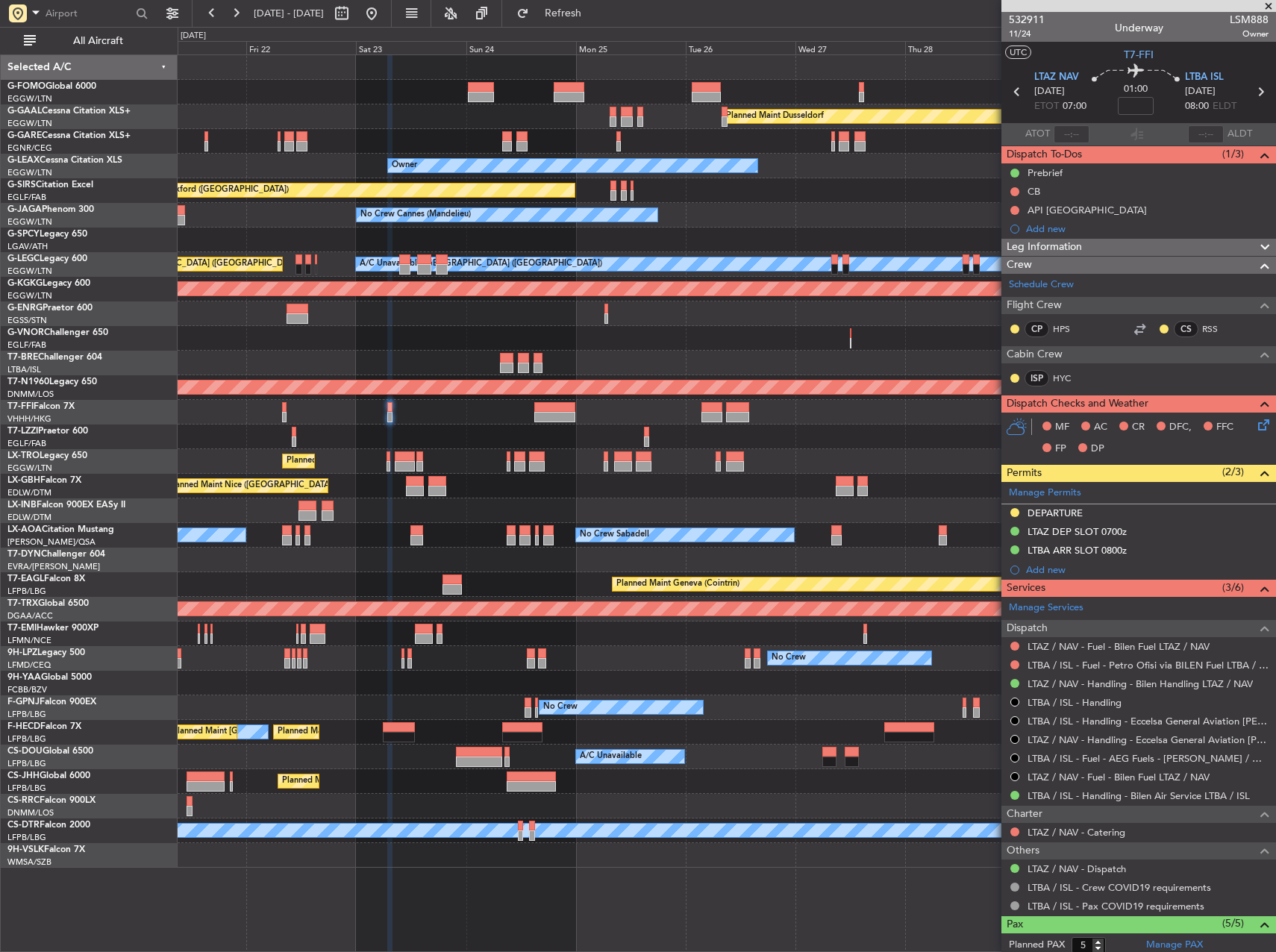
click at [309, 355] on div "Planned Maint Dusseldorf Unplanned Maint Chester Owner Unplanned Maint Oxford (…" at bounding box center [727, 462] width 1098 height 813
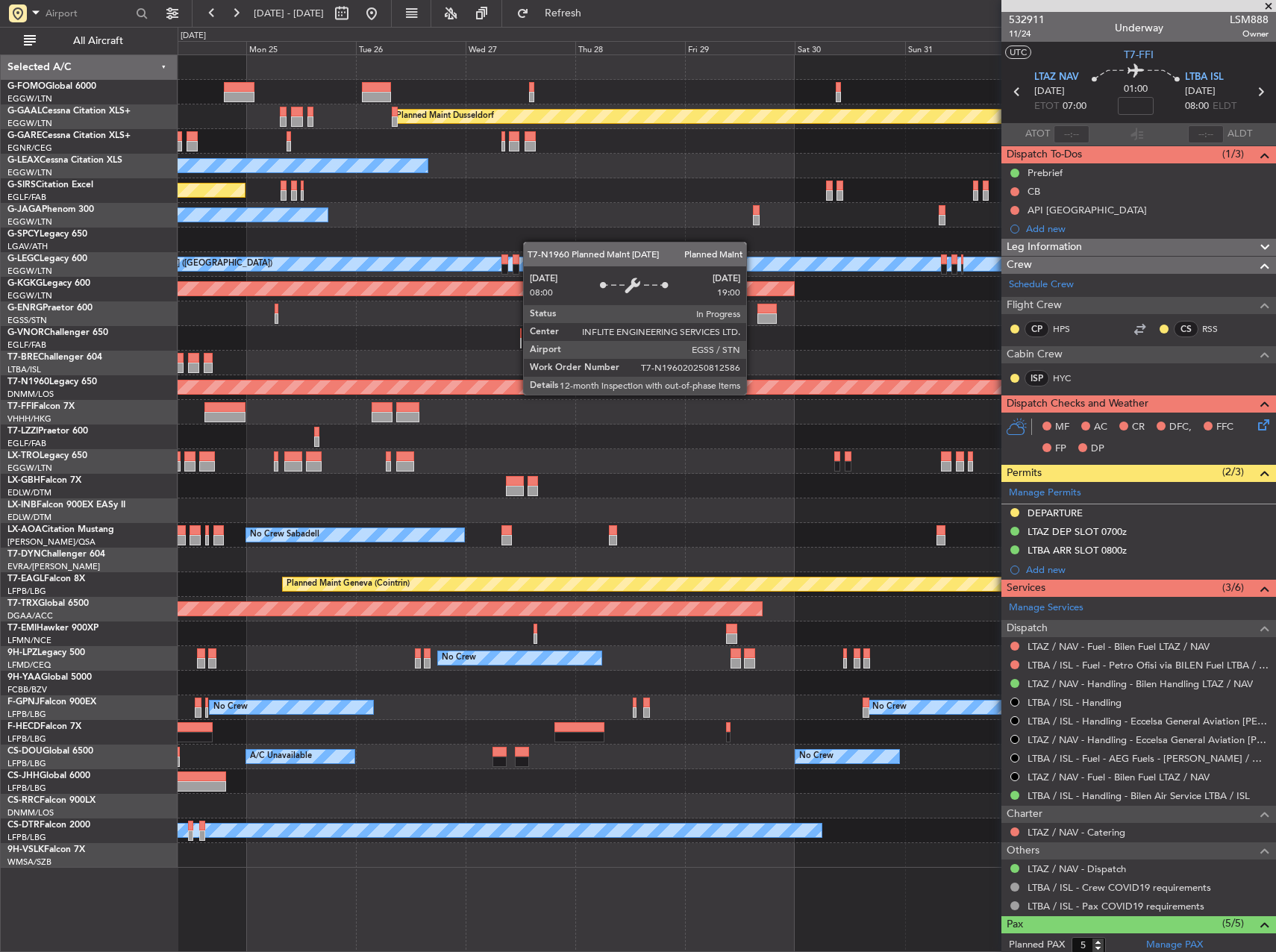
click at [421, 389] on div "Planned Maint [GEOGRAPHIC_DATA] ([GEOGRAPHIC_DATA])" at bounding box center [145, 387] width 2131 height 15
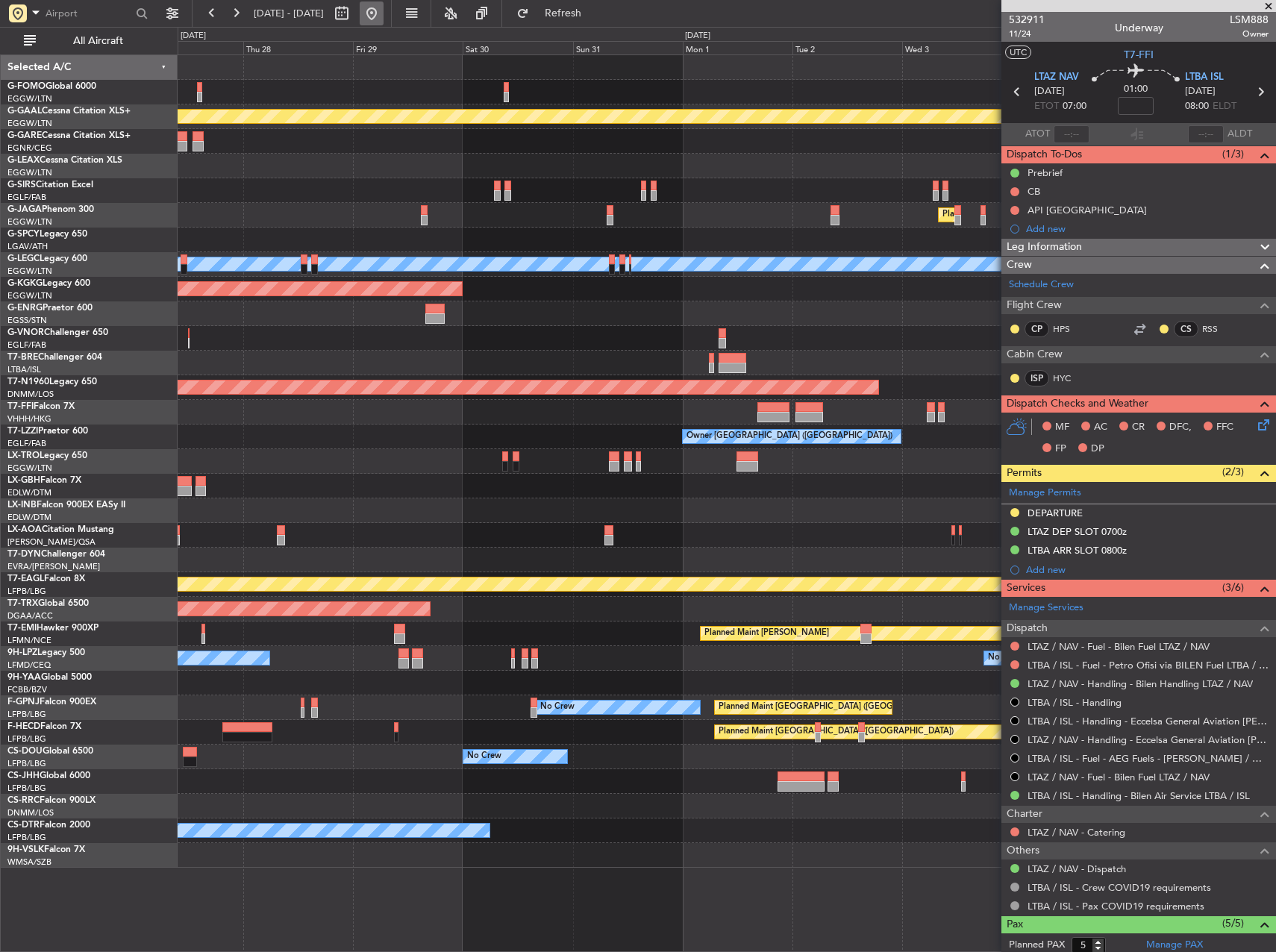
click at [383, 15] on button at bounding box center [372, 14] width 24 height 24
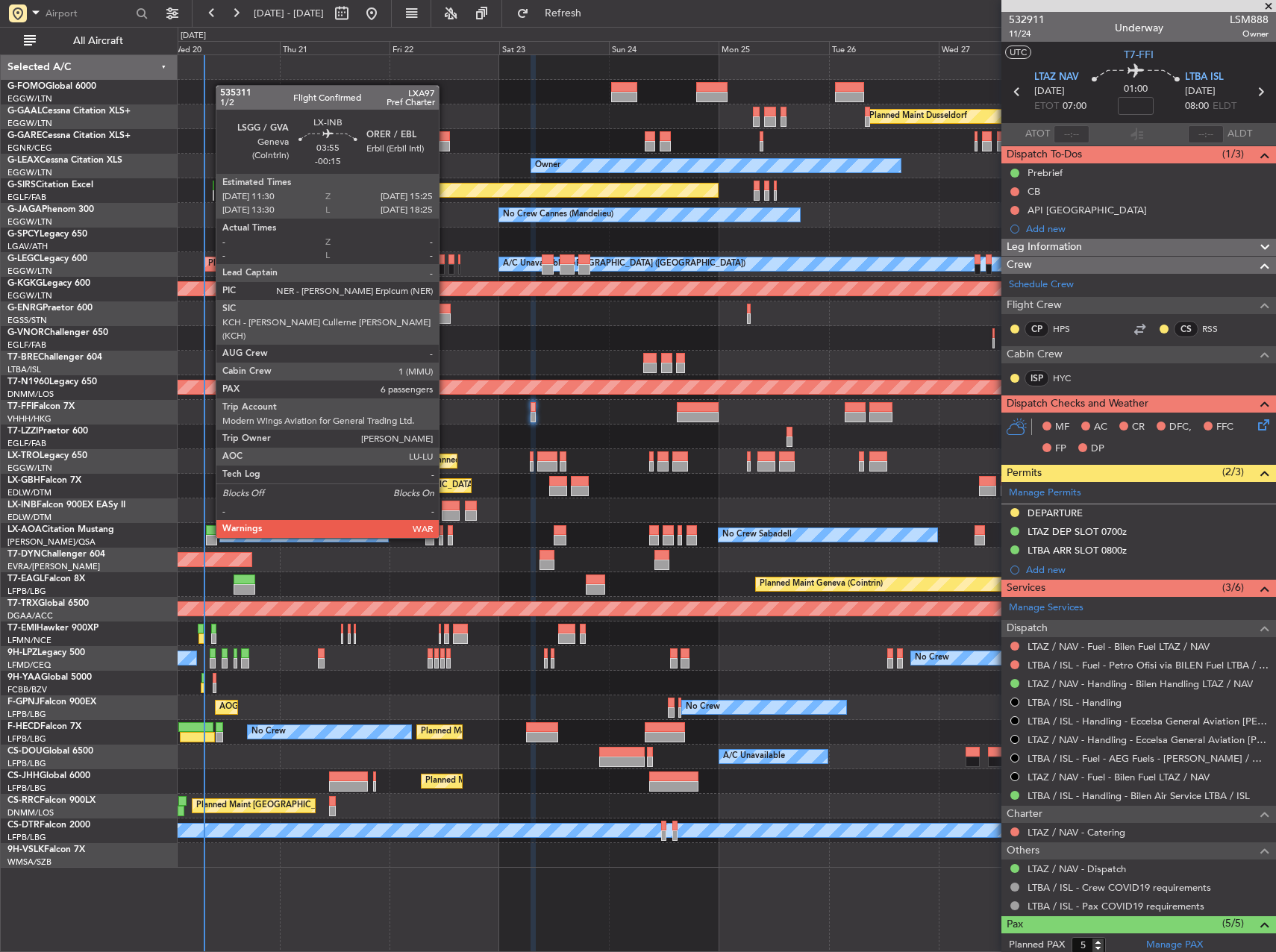
click at [446, 510] on div at bounding box center [452, 506] width 19 height 10
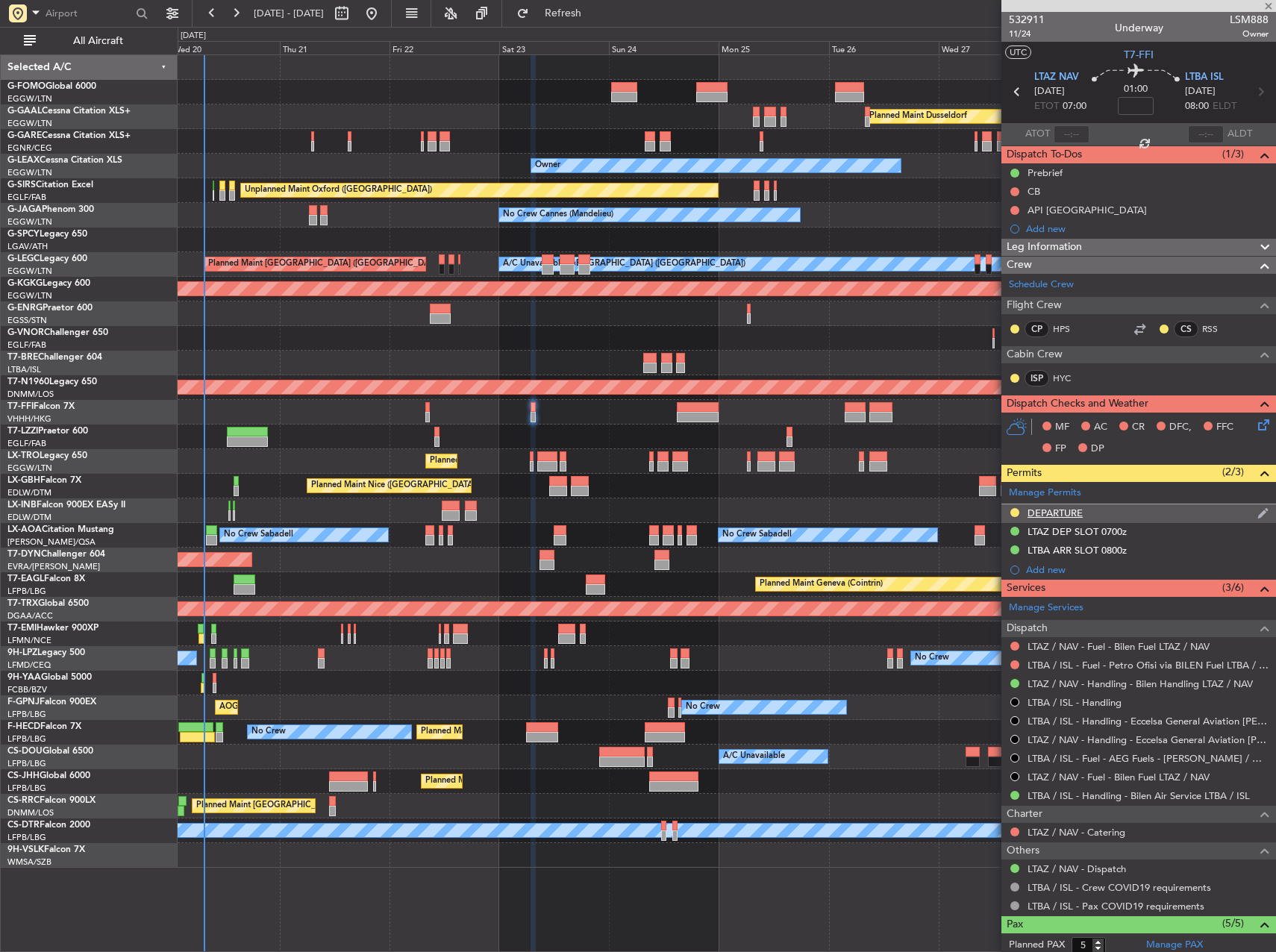
type input "-00:15"
type input "6"
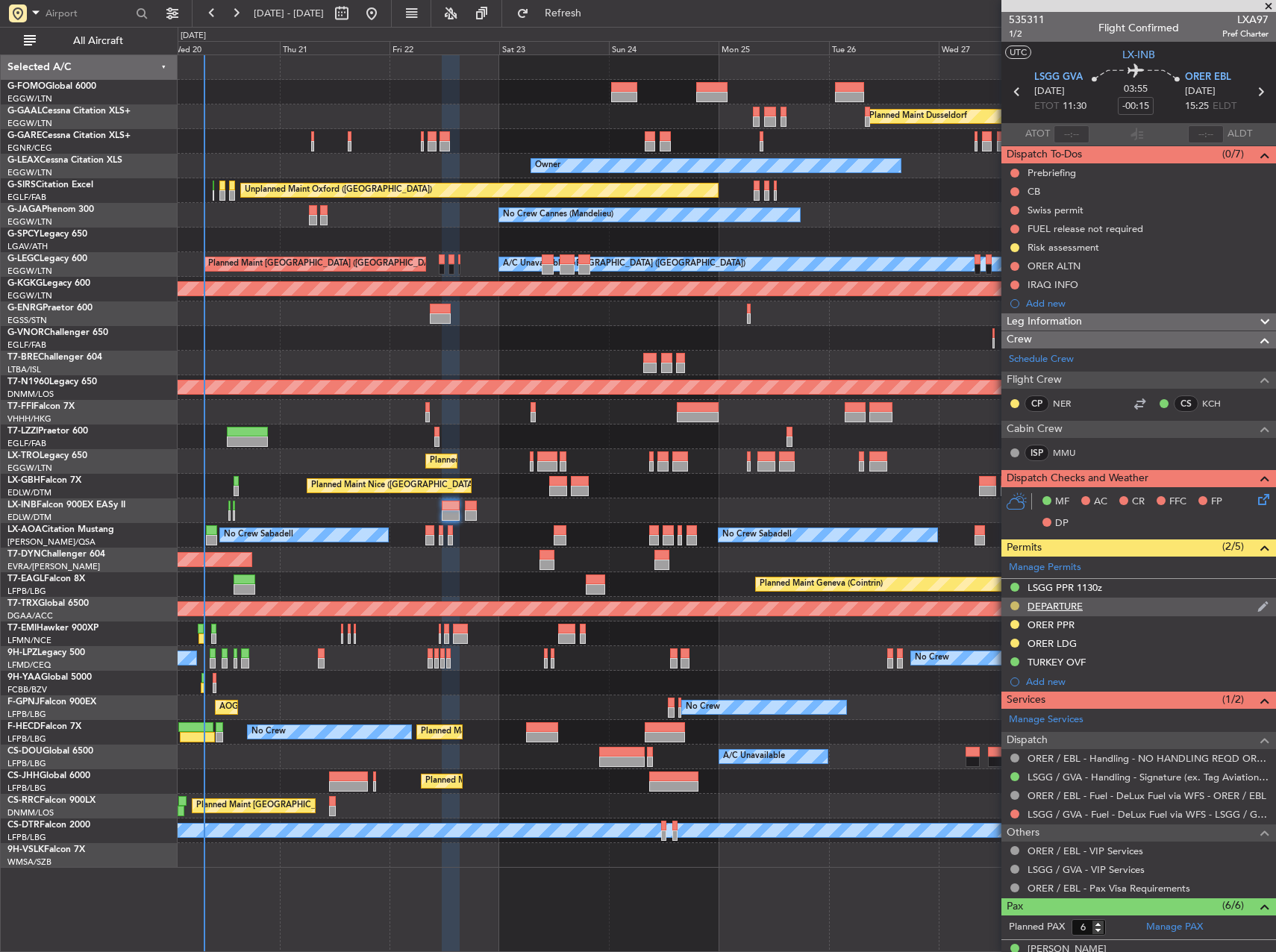
click at [1016, 606] on button at bounding box center [1014, 606] width 9 height 9
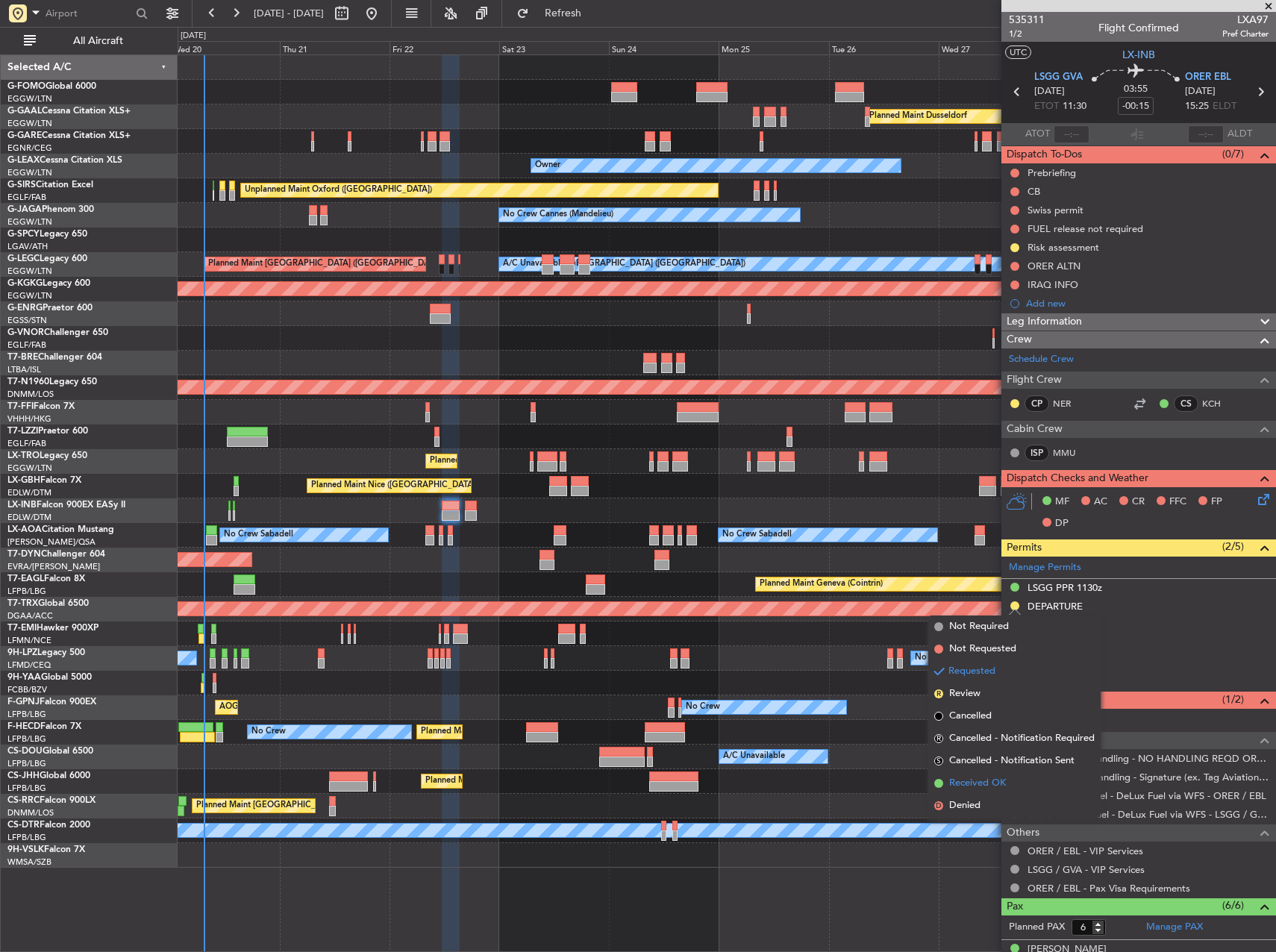
click at [999, 785] on span "Received OK" at bounding box center [978, 783] width 56 height 15
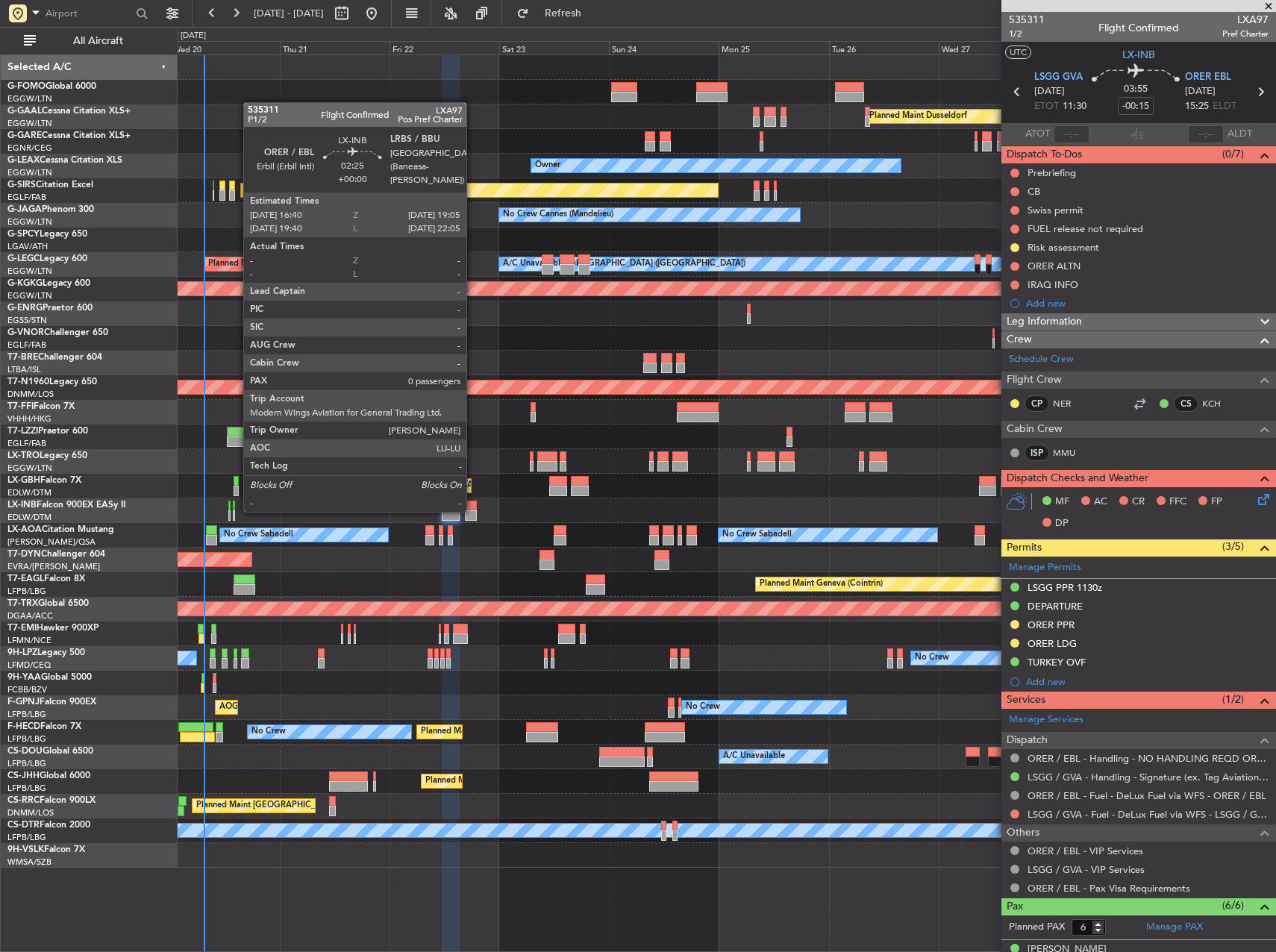
click at [473, 511] on div at bounding box center [470, 516] width 11 height 10
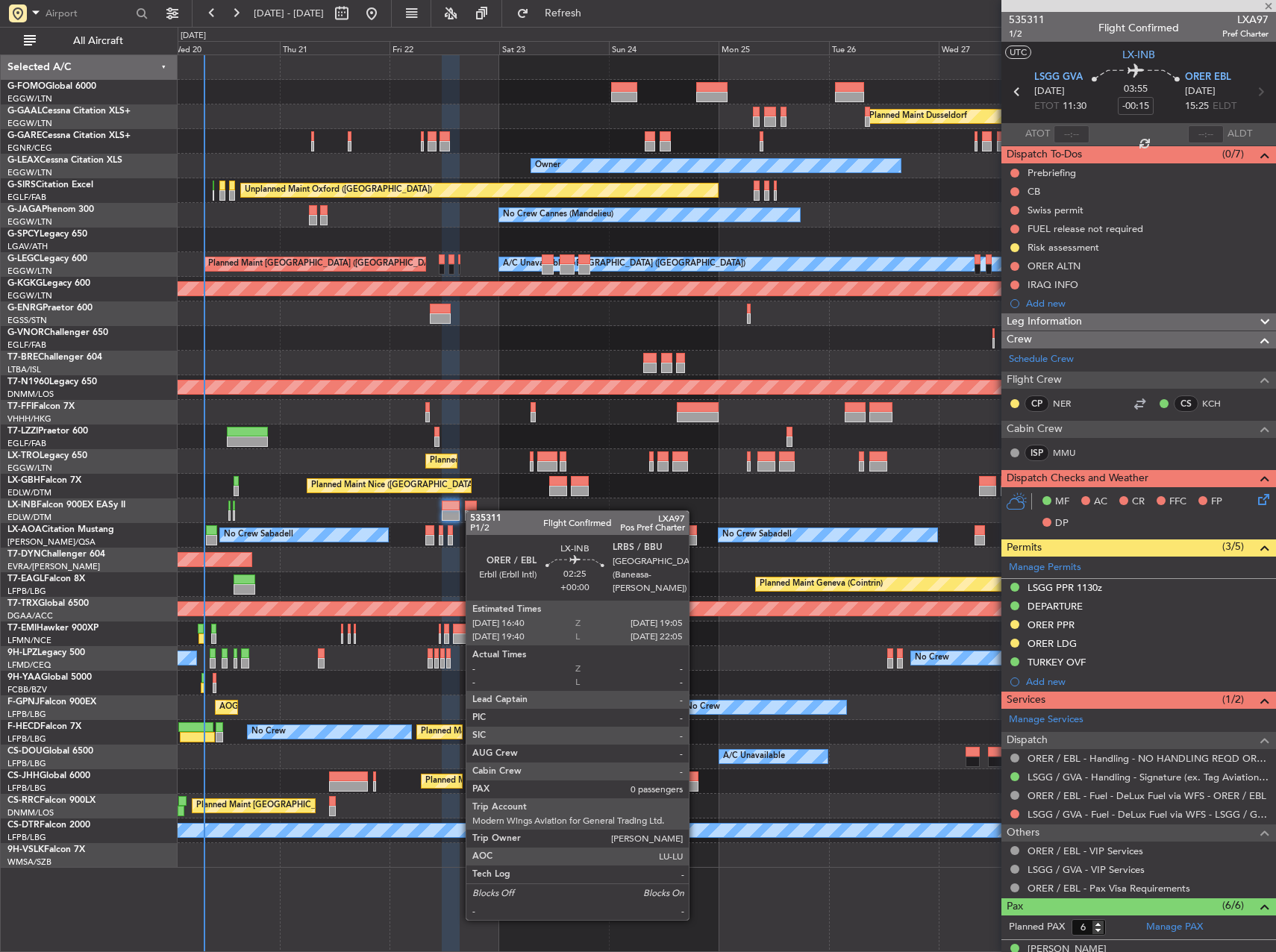
type input "0"
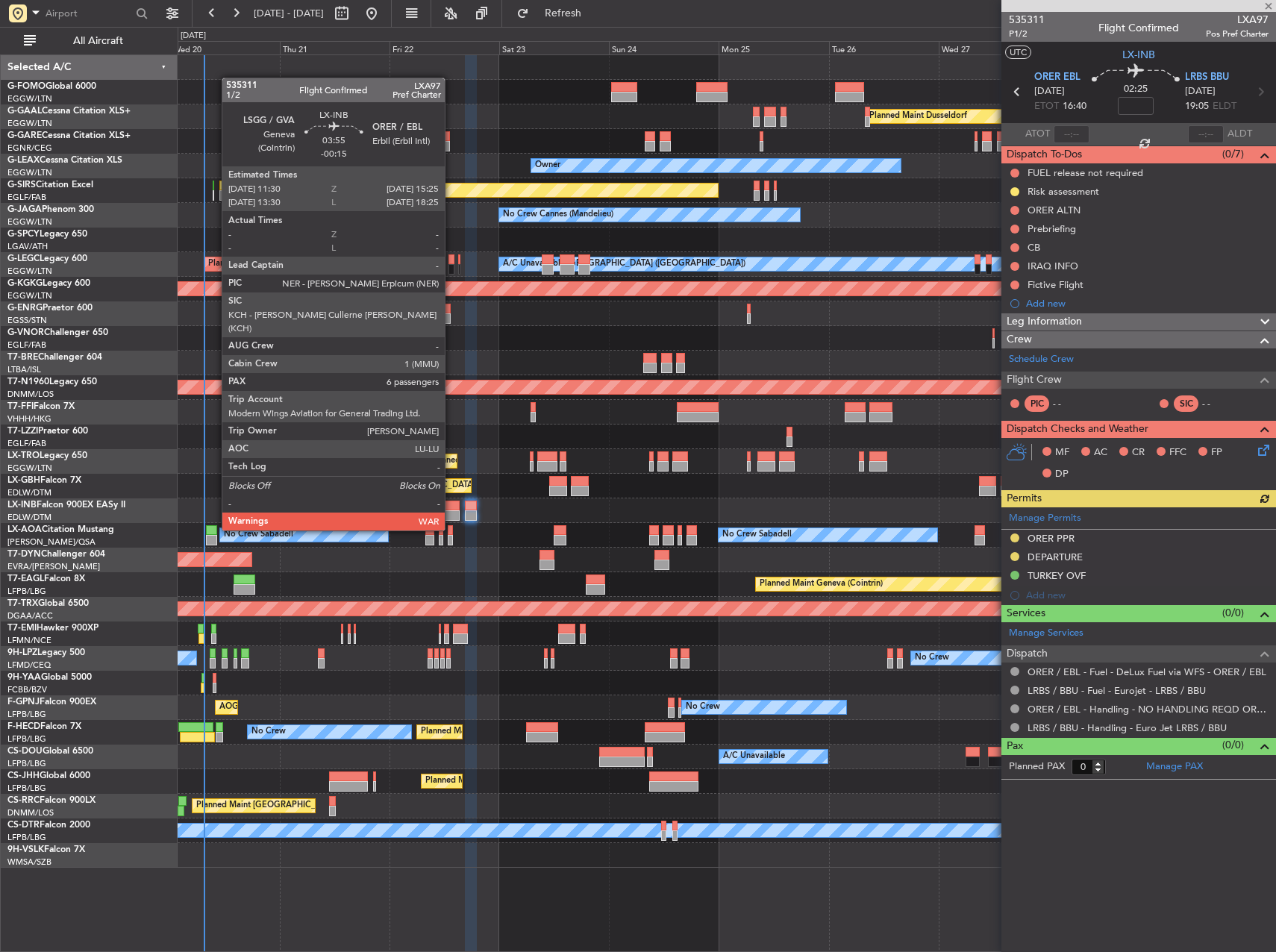
click at [452, 502] on div at bounding box center [452, 506] width 19 height 10
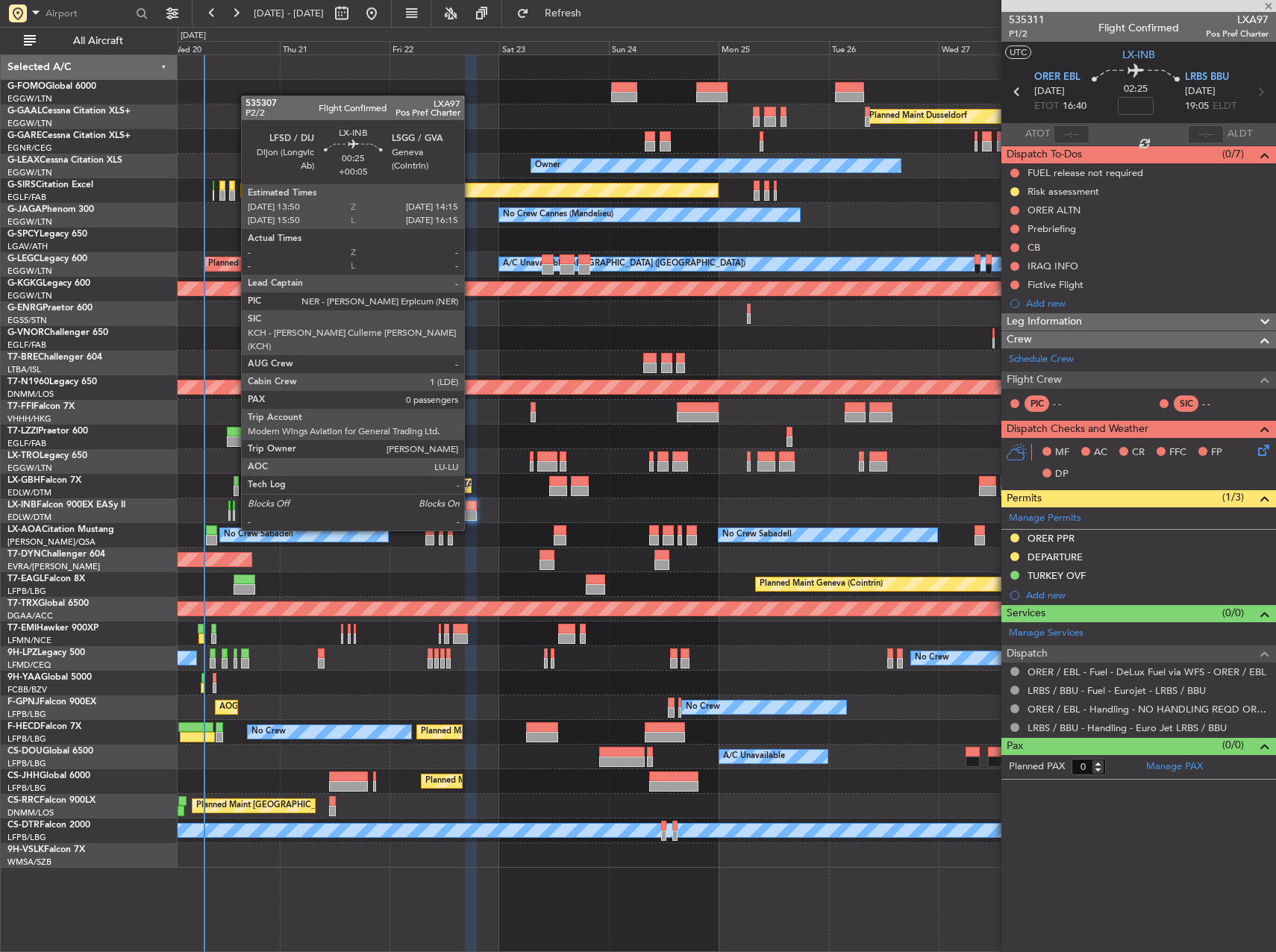
click at [233, 502] on div at bounding box center [233, 506] width 3 height 10
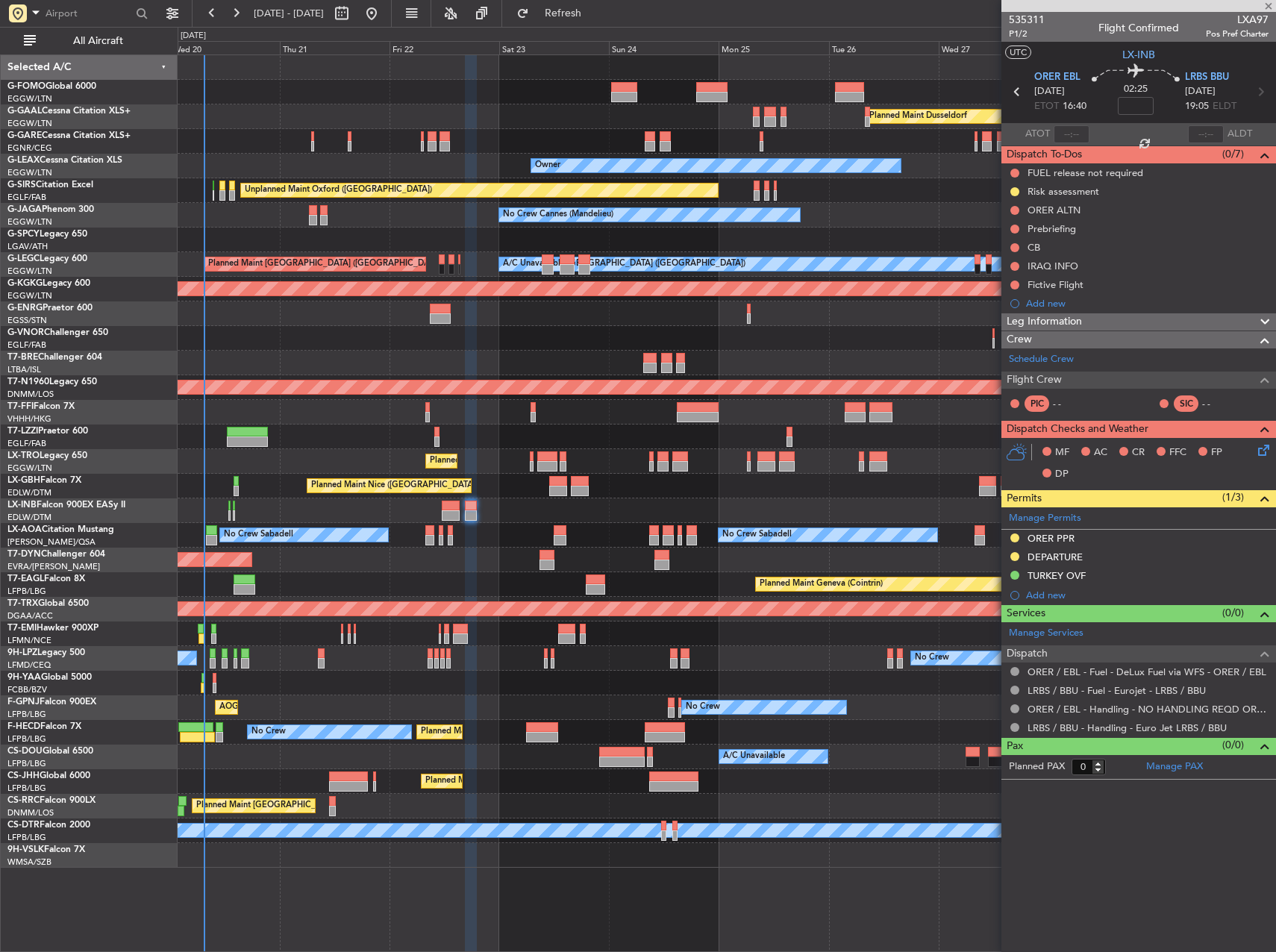
type input "+00:05"
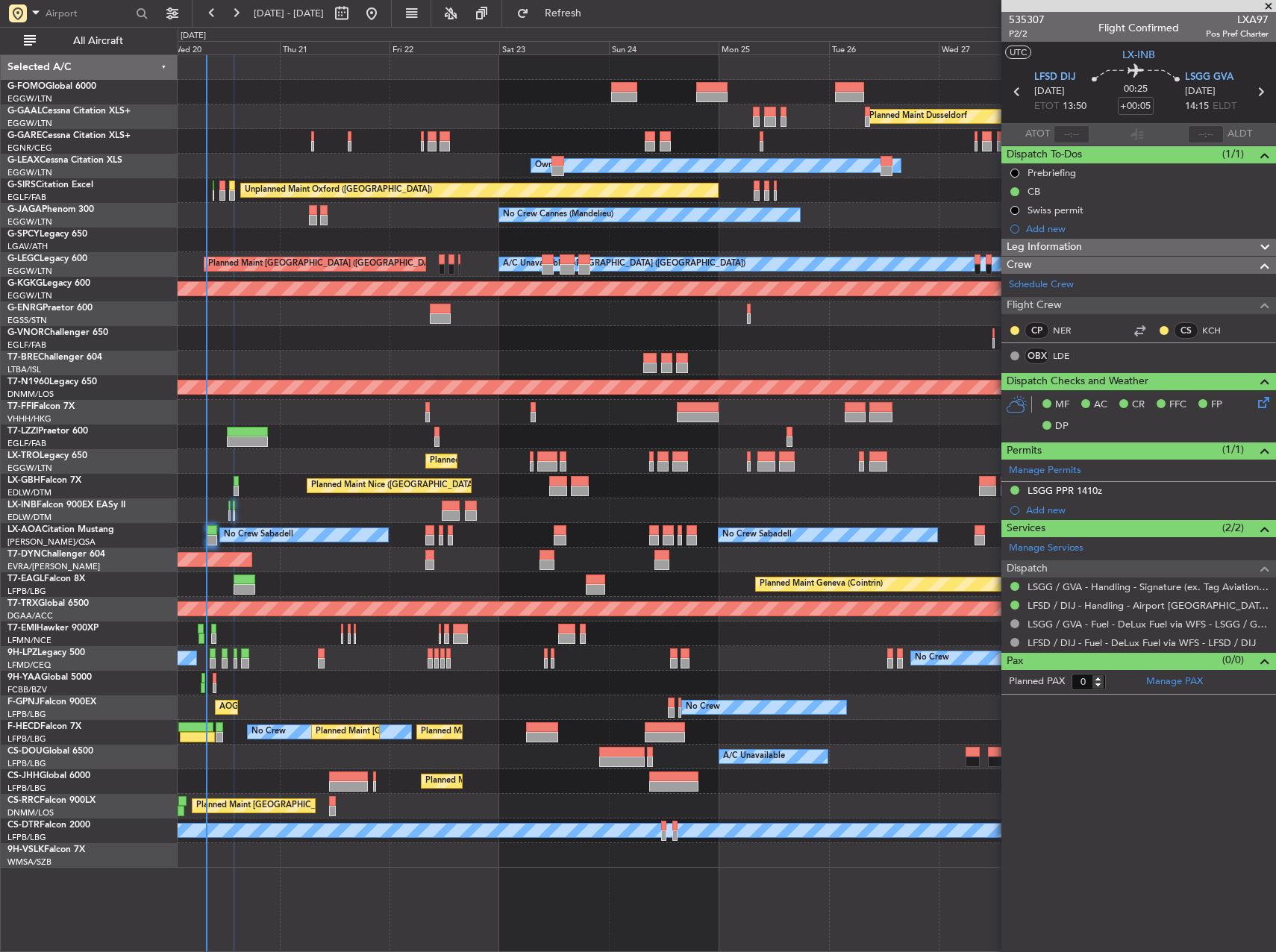
click at [439, 232] on div at bounding box center [727, 239] width 1098 height 25
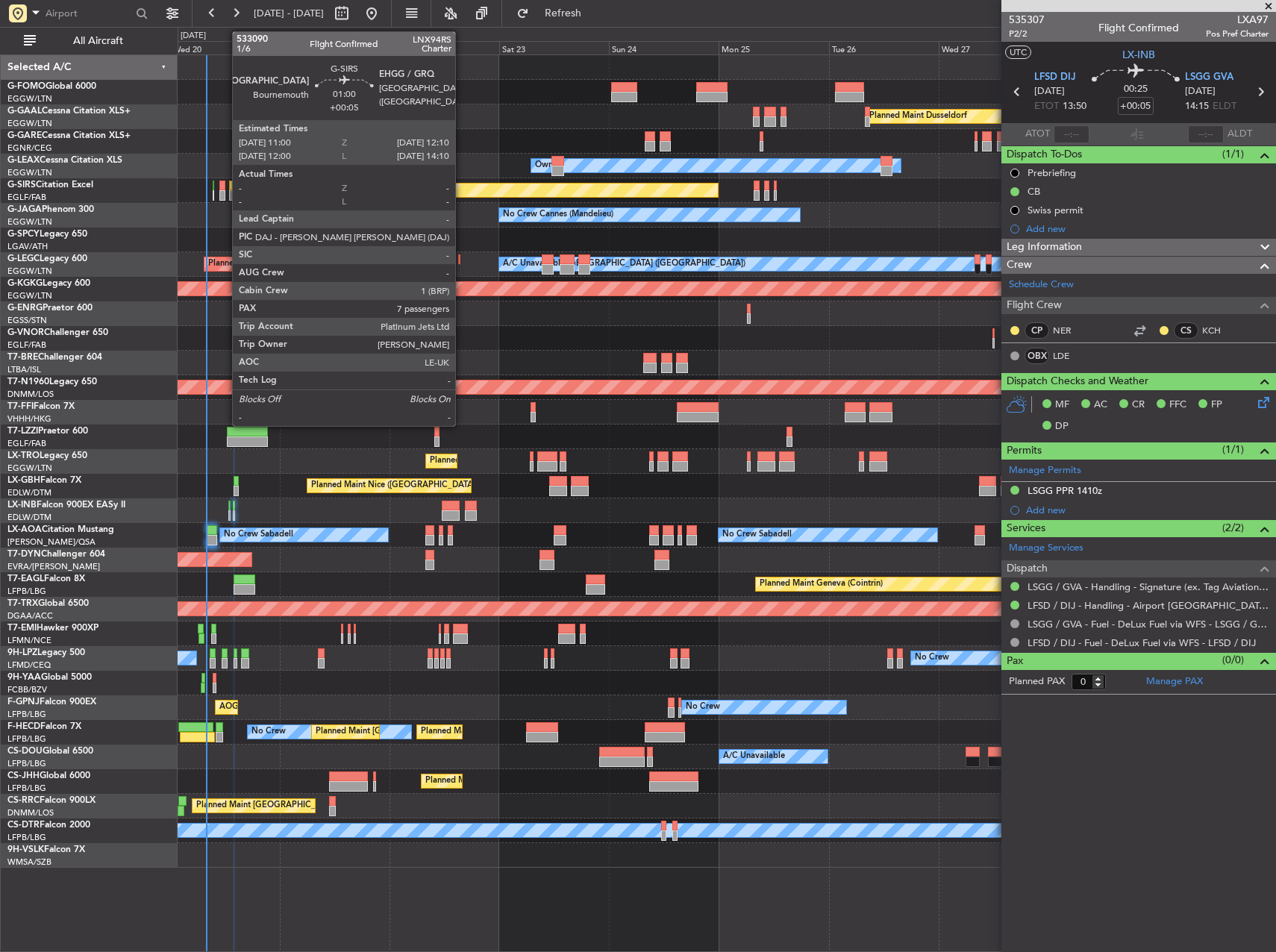
click at [225, 186] on div at bounding box center [222, 186] width 6 height 10
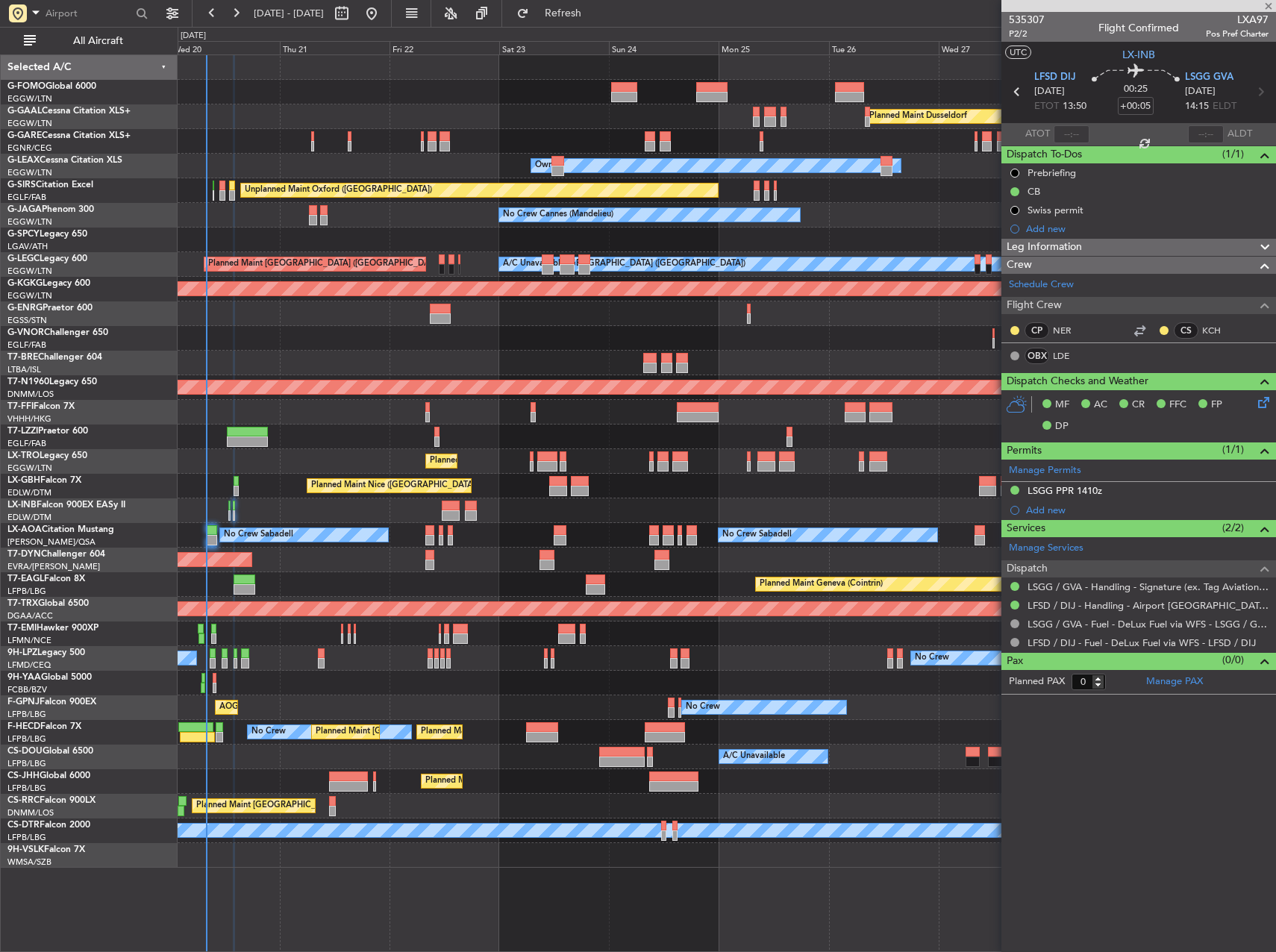
type input "7"
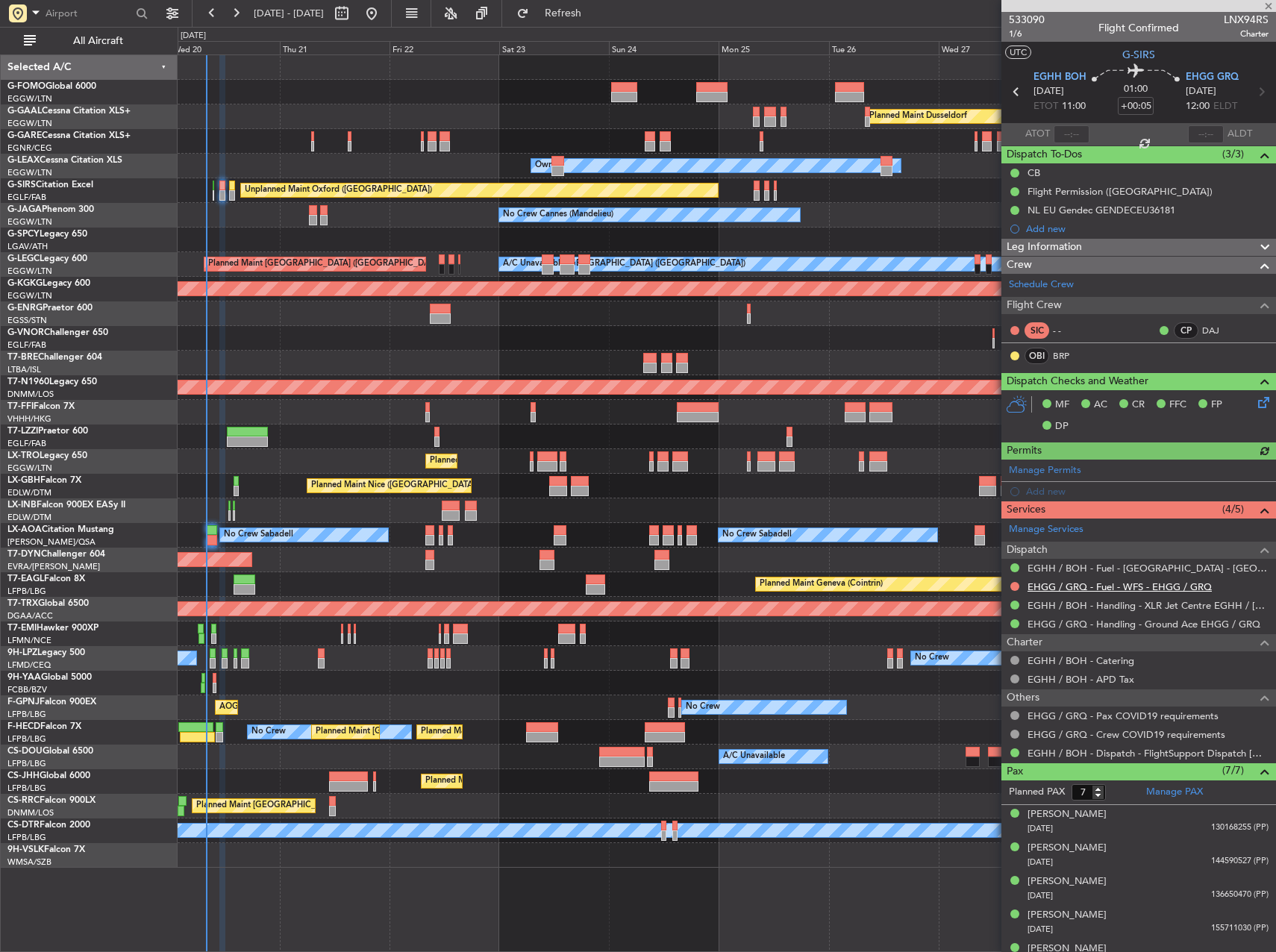
click at [1114, 581] on link "EHGG / GRQ - Fuel - WFS - EHGG / GRQ" at bounding box center [1120, 587] width 185 height 13
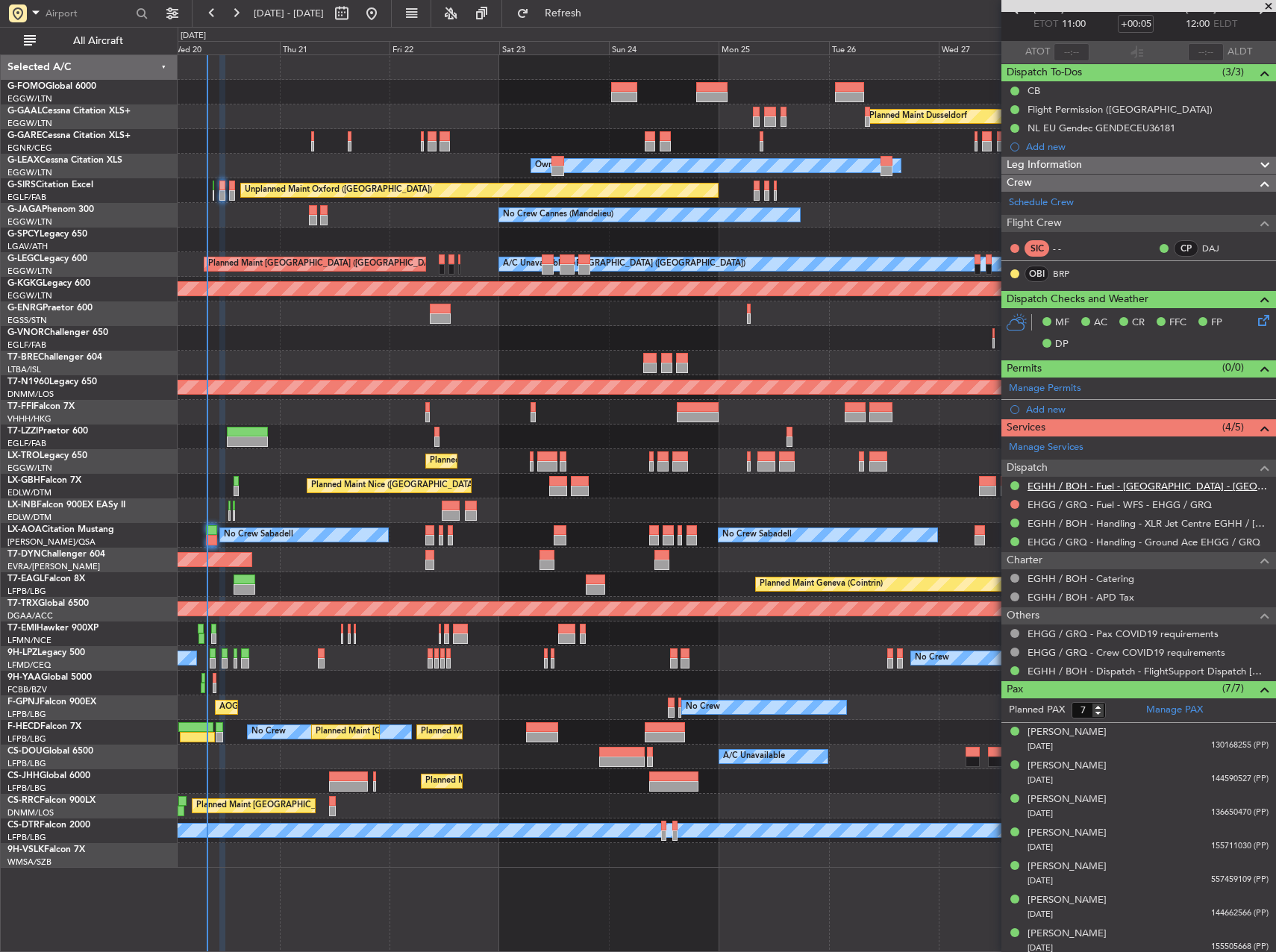
scroll to position [87, 0]
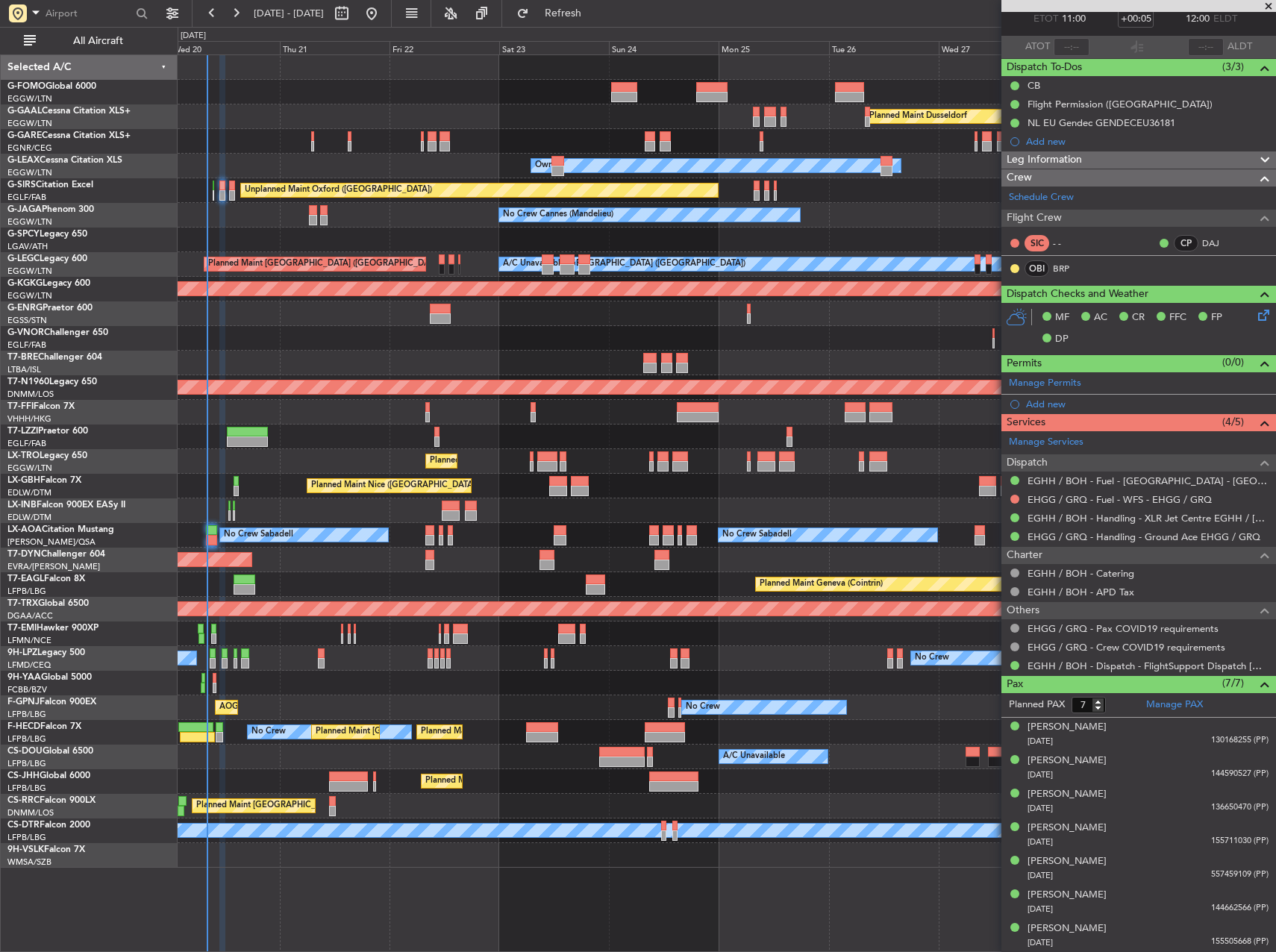
click at [295, 576] on div "Planned Maint Geneva (Cointrin)" at bounding box center [727, 584] width 1098 height 25
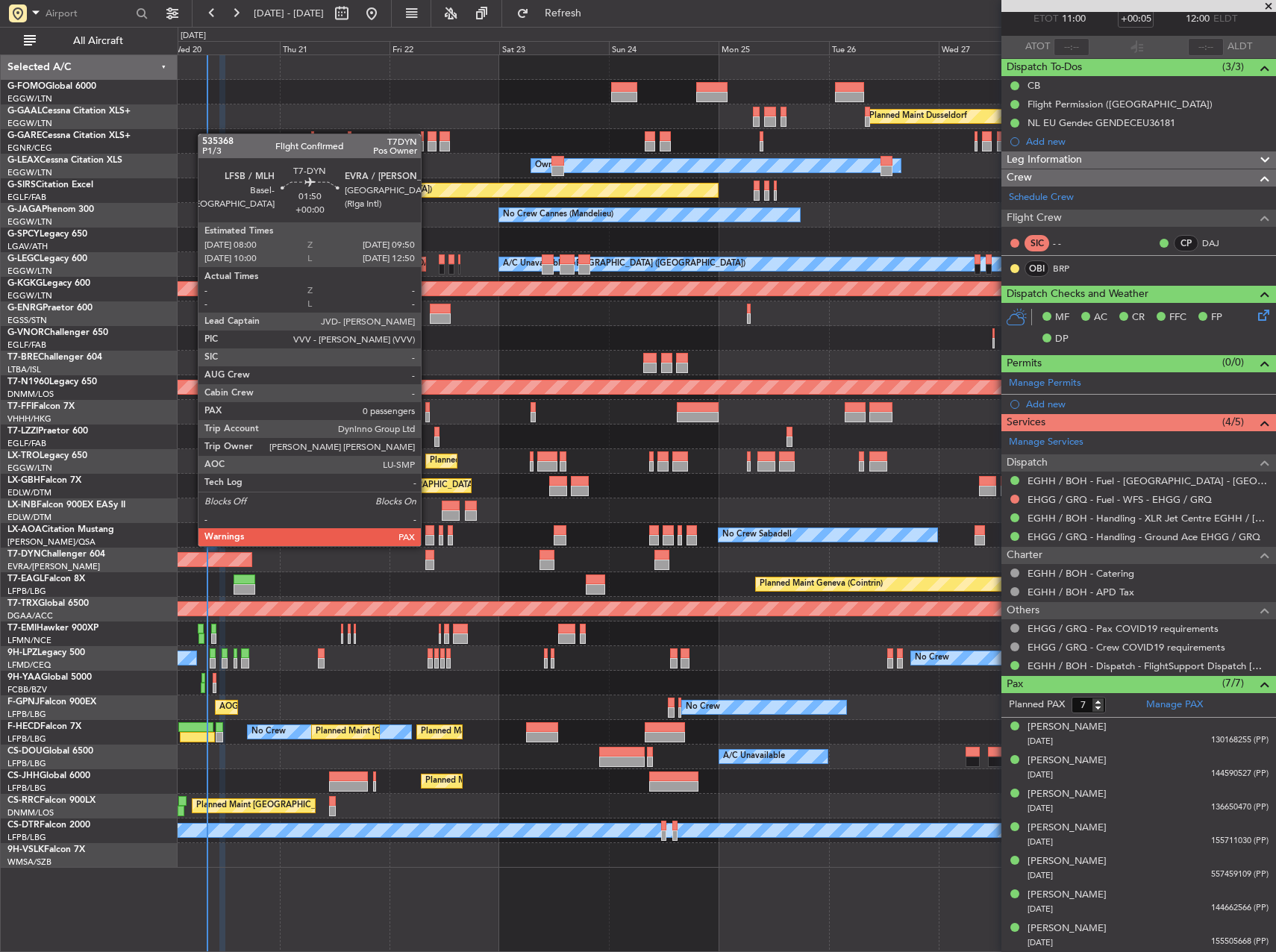
click at [428, 559] on div at bounding box center [429, 555] width 9 height 10
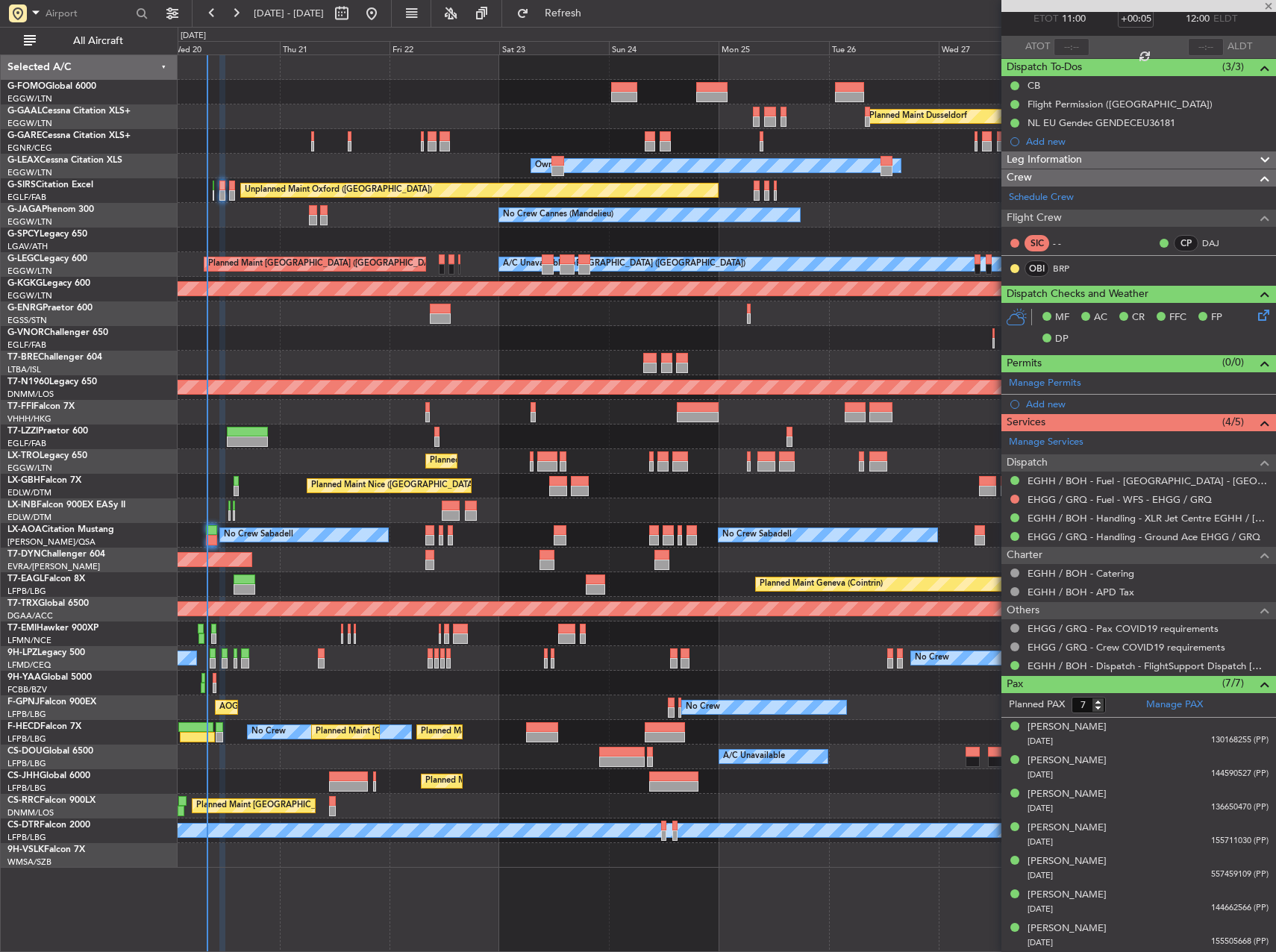
type input "0"
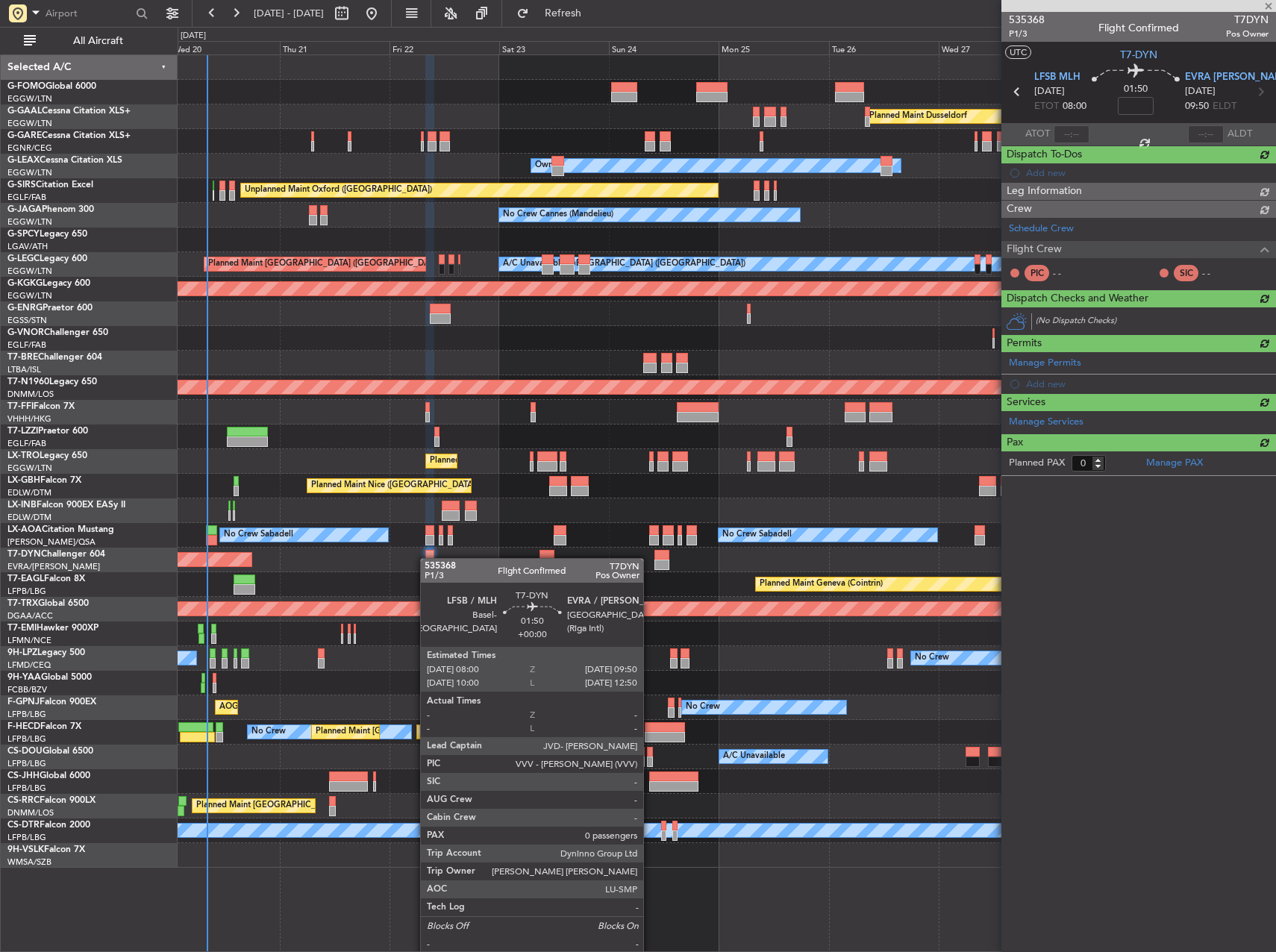
scroll to position [0, 0]
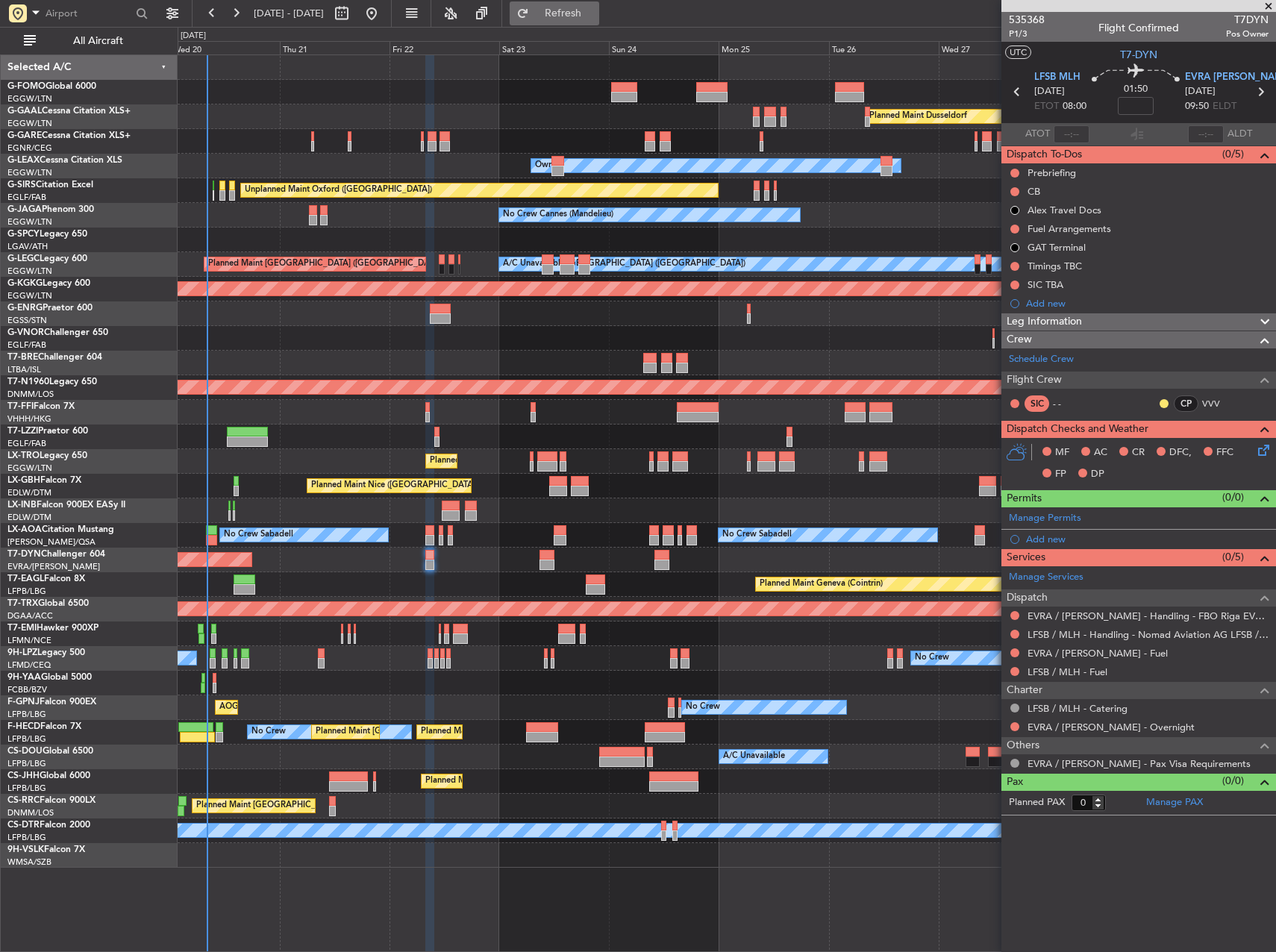
click at [594, 9] on span "Refresh" at bounding box center [563, 14] width 62 height 10
click at [1110, 316] on div "Leg Information" at bounding box center [1138, 322] width 275 height 17
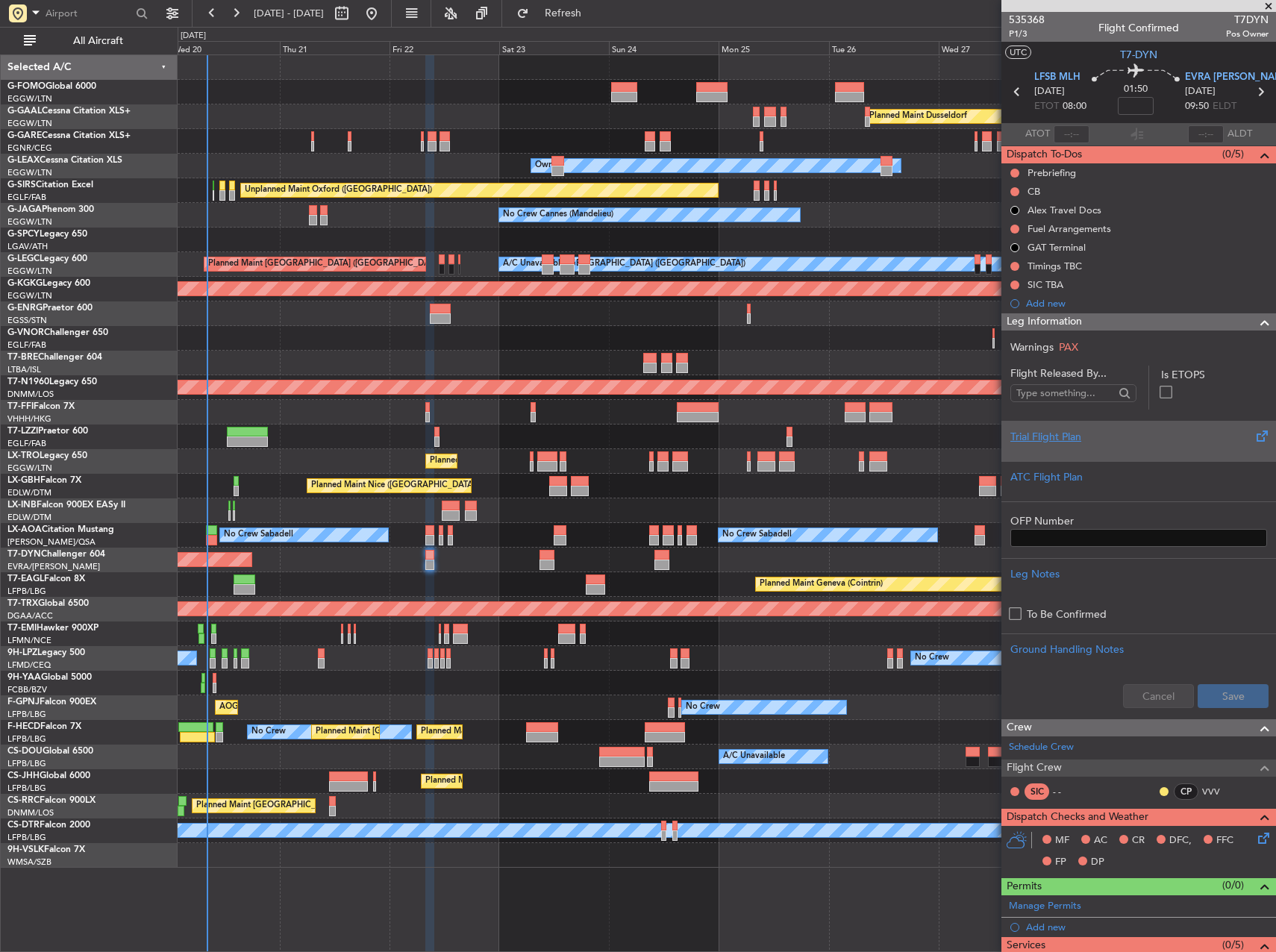
click at [1118, 448] on div at bounding box center [1138, 449] width 257 height 9
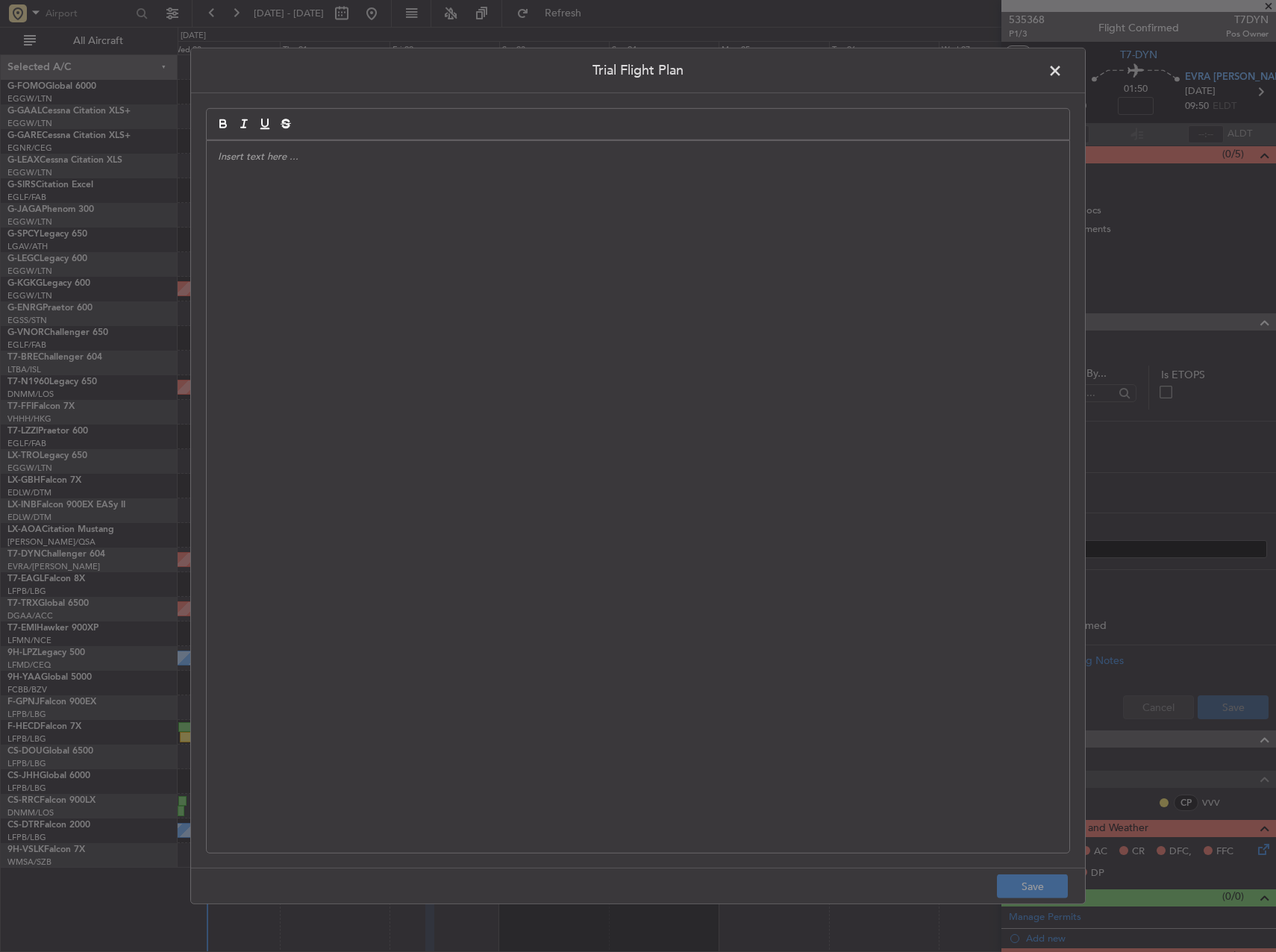
click at [610, 227] on div at bounding box center [638, 497] width 863 height 712
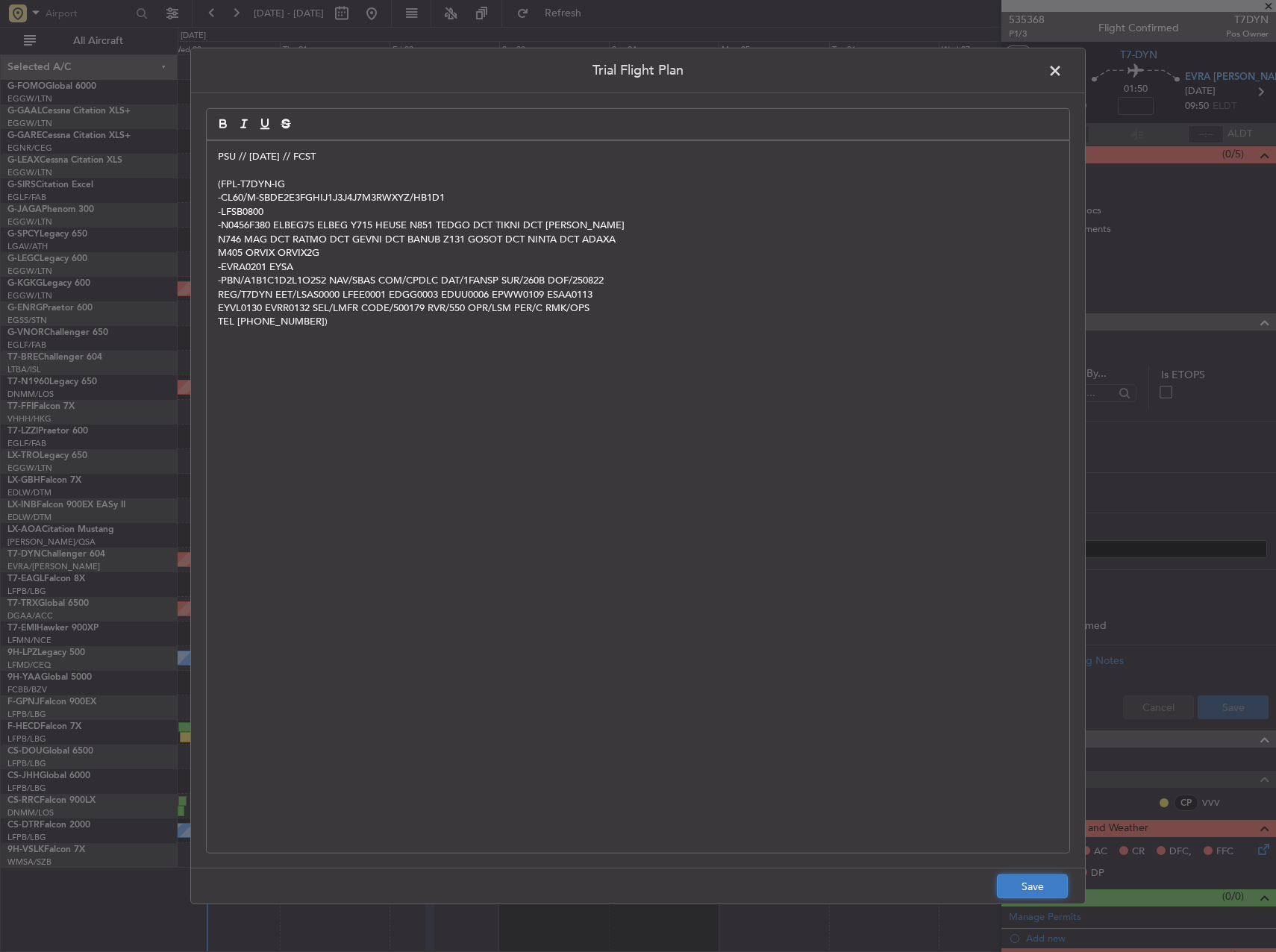
click at [1043, 883] on button "Save" at bounding box center [1032, 887] width 71 height 24
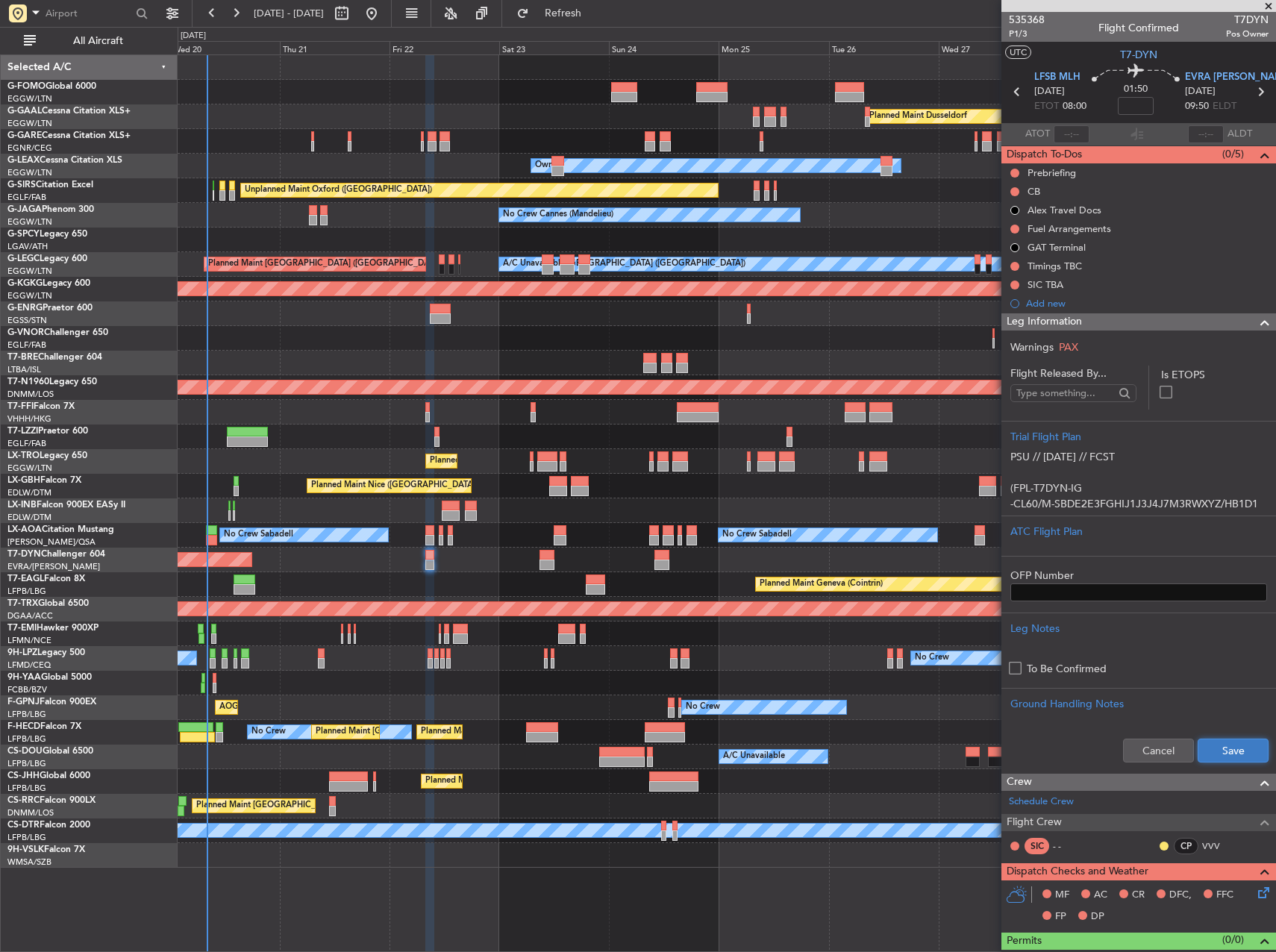
click at [1213, 748] on button "Save" at bounding box center [1232, 751] width 71 height 24
click at [1135, 103] on input at bounding box center [1136, 105] width 36 height 18
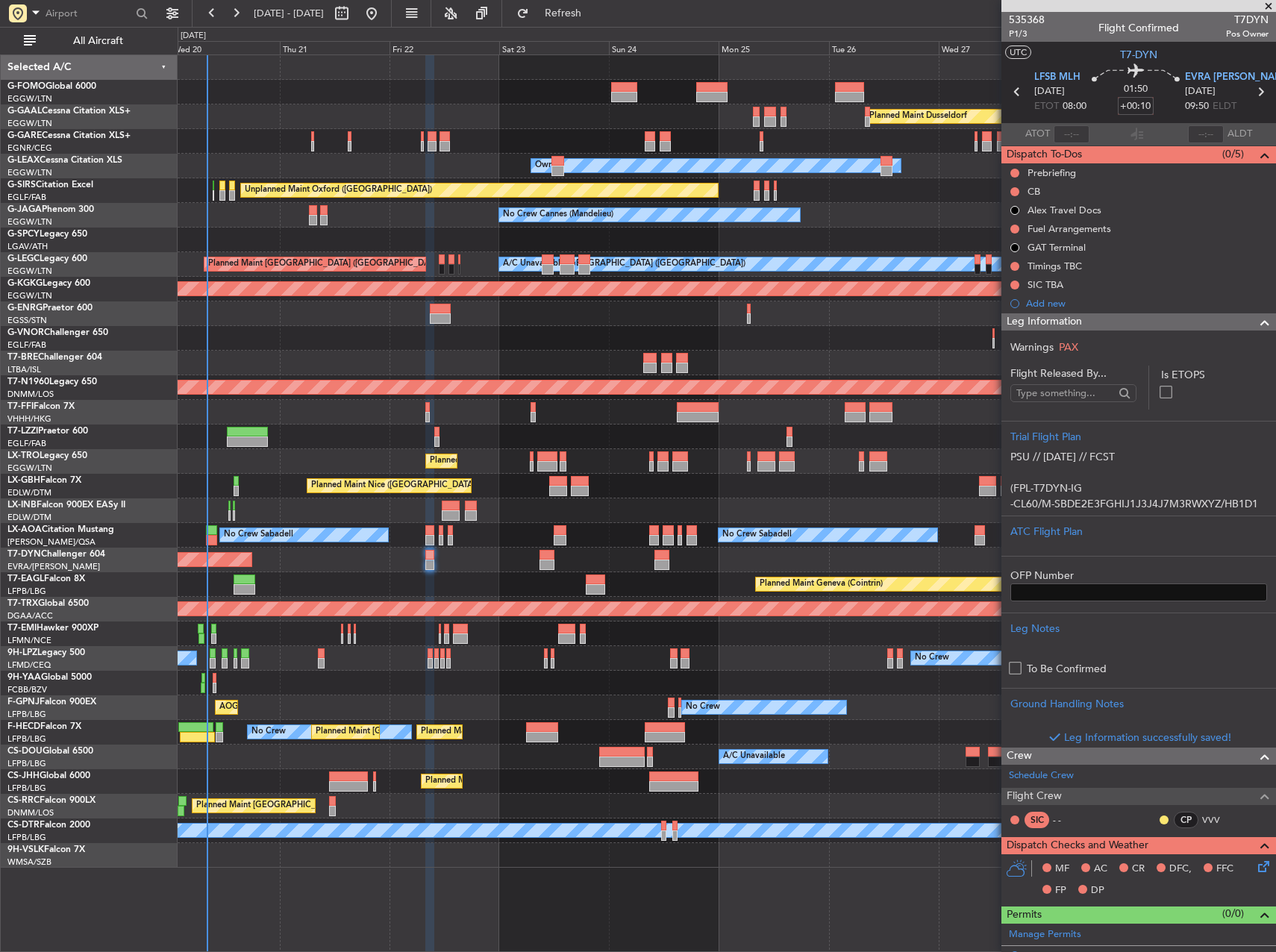
click at [844, 210] on div "No Crew Cannes (Mandelieu) Owner" at bounding box center [727, 215] width 1098 height 25
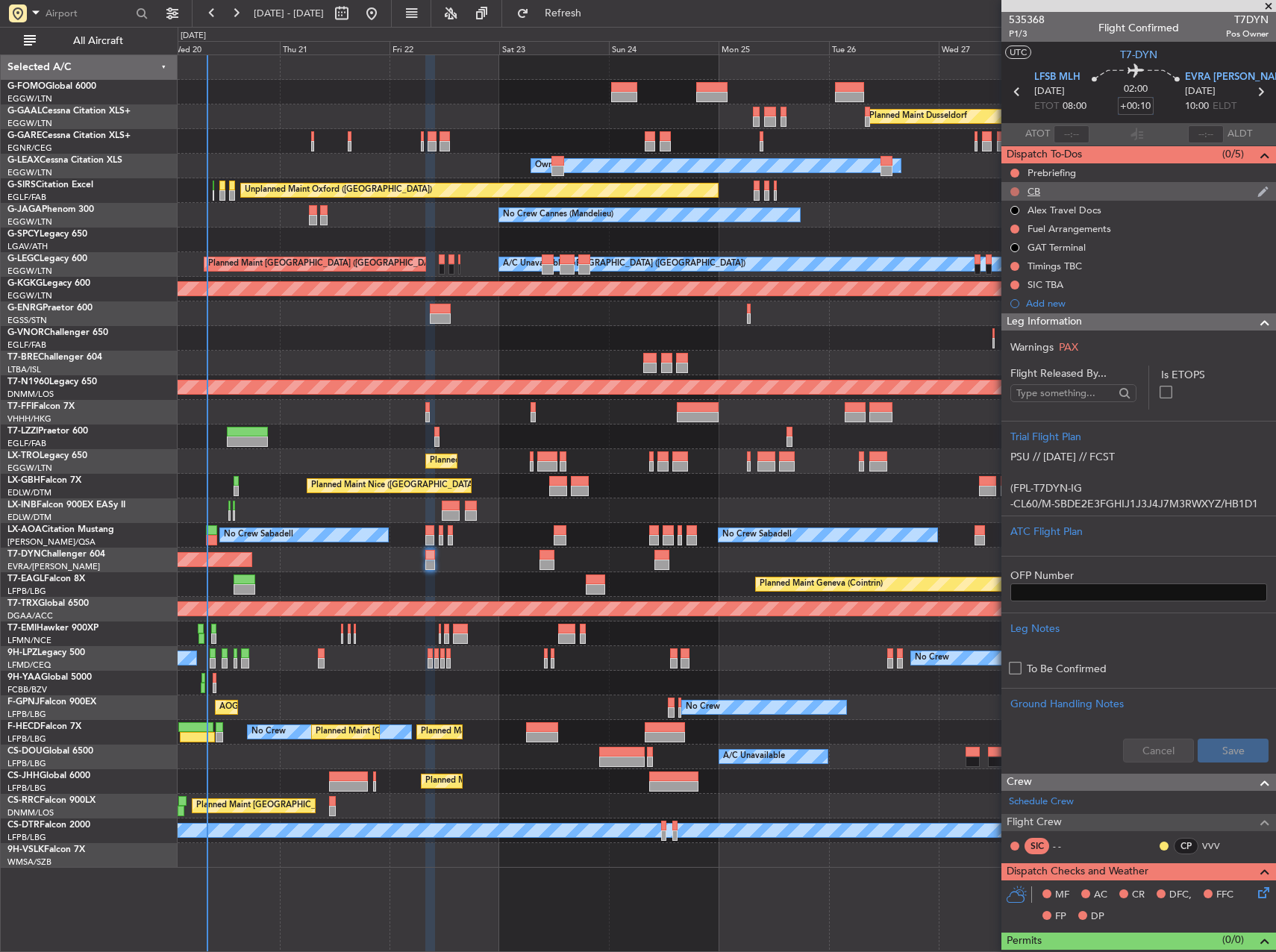
type input "+00:10"
click at [1017, 190] on button at bounding box center [1014, 192] width 9 height 9
click at [891, 212] on div "No Crew Cannes (Mandelieu) Owner" at bounding box center [727, 215] width 1098 height 25
click at [960, 186] on div "Unplanned Maint Oxford ([GEOGRAPHIC_DATA])" at bounding box center [727, 191] width 1098 height 25
click at [1016, 173] on button at bounding box center [1014, 173] width 9 height 9
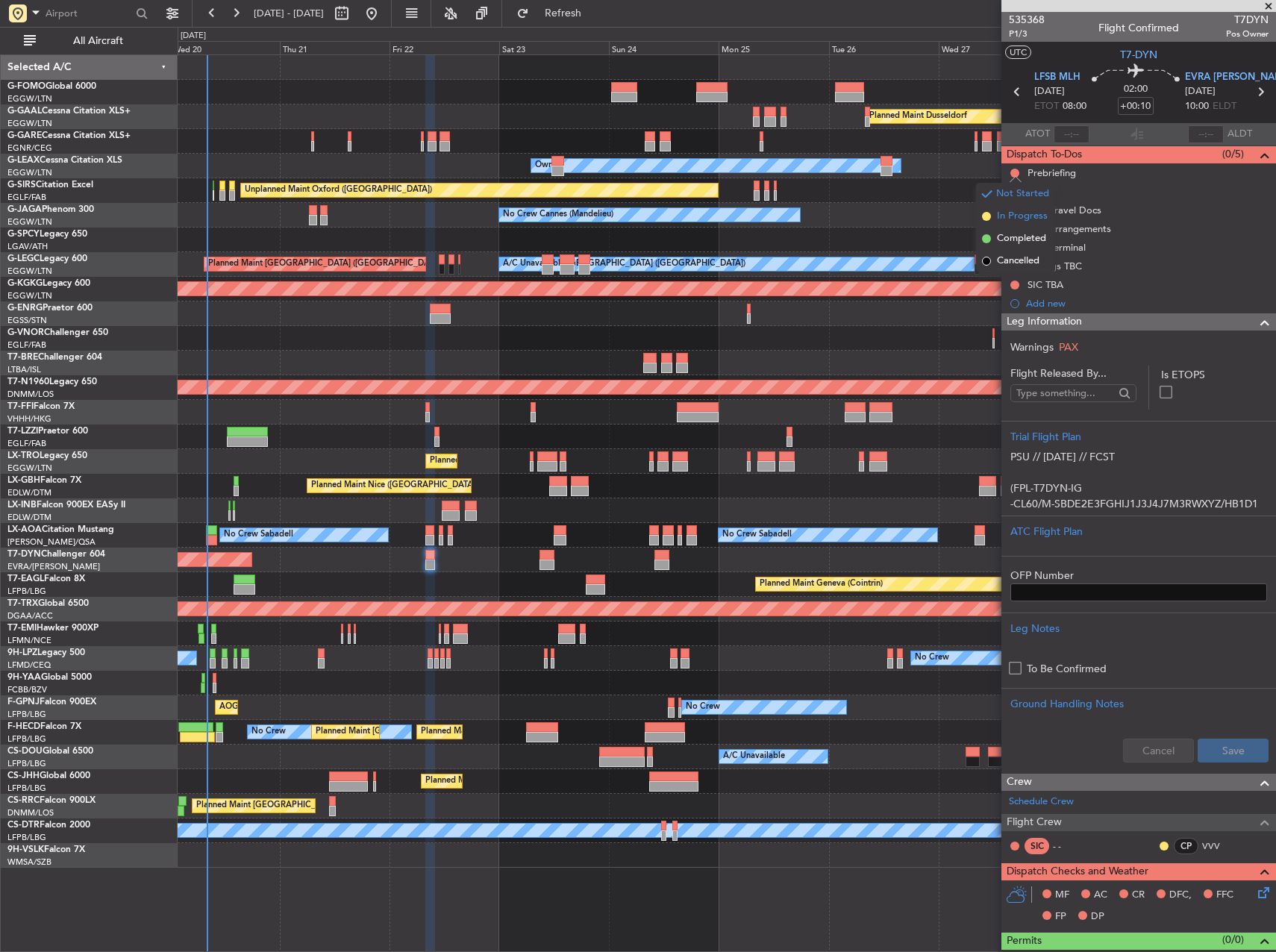
click at [1004, 214] on span "In Progress" at bounding box center [1022, 216] width 50 height 15
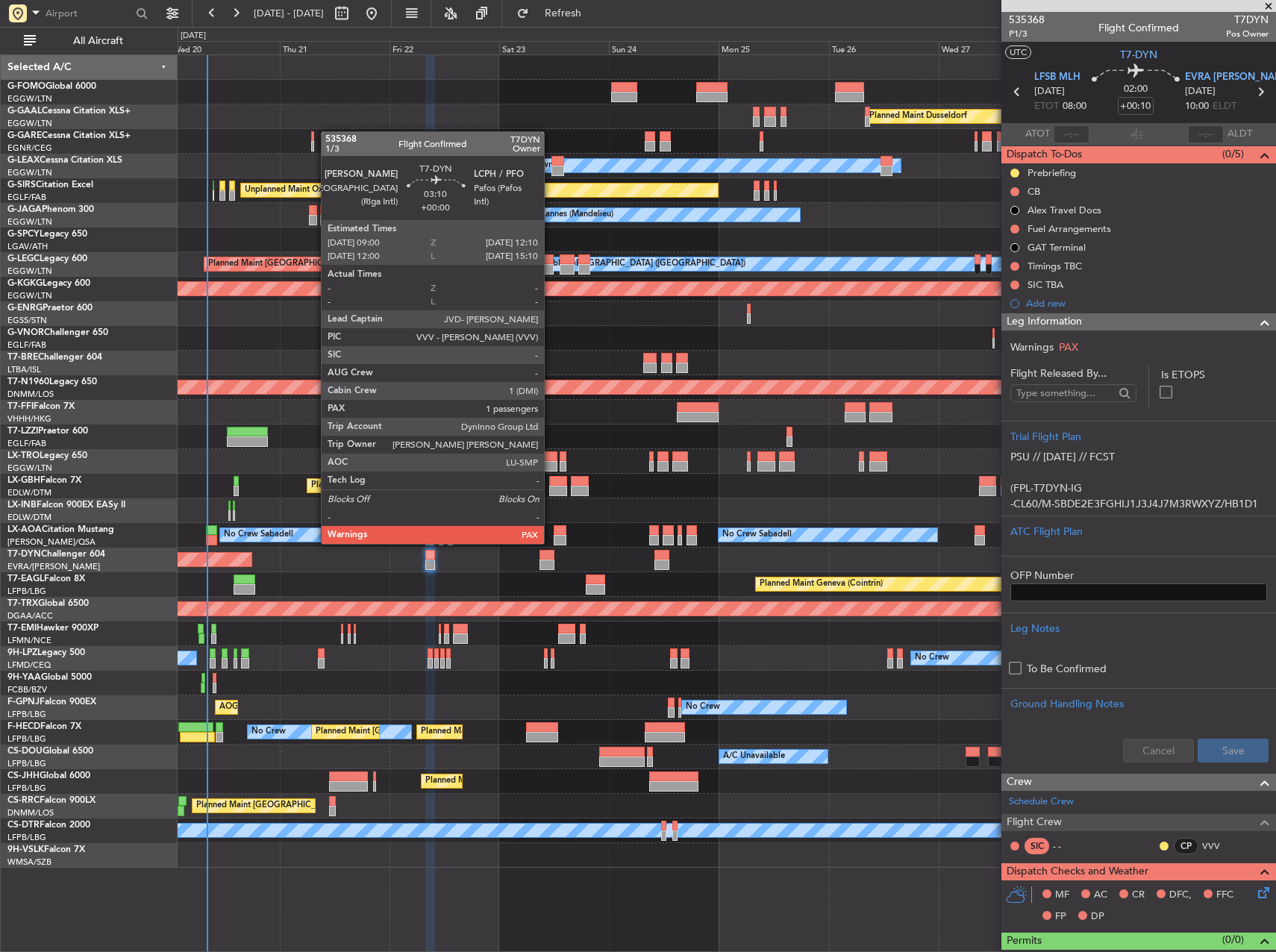
click at [551, 556] on div at bounding box center [546, 555] width 15 height 10
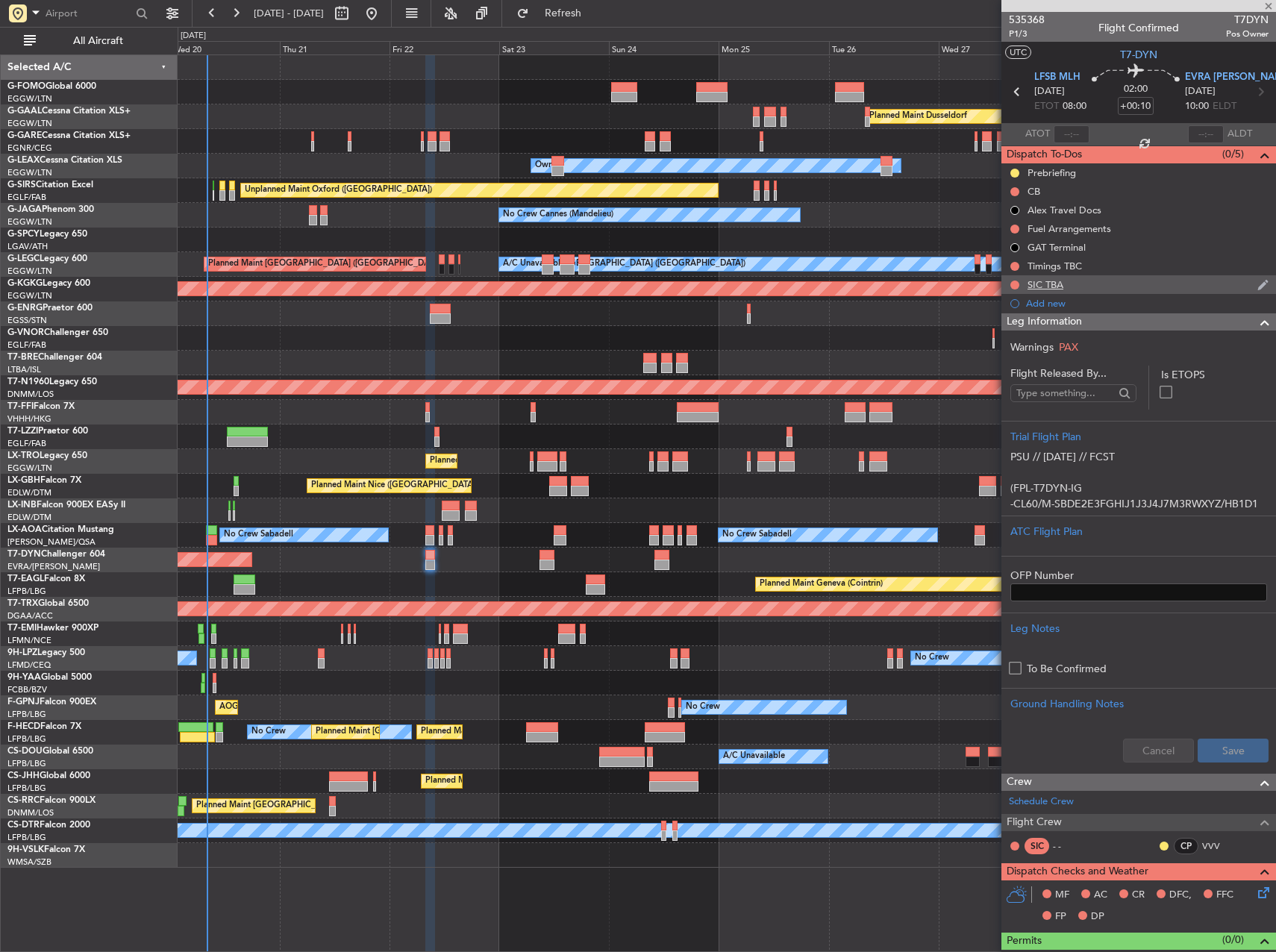
type input "3"
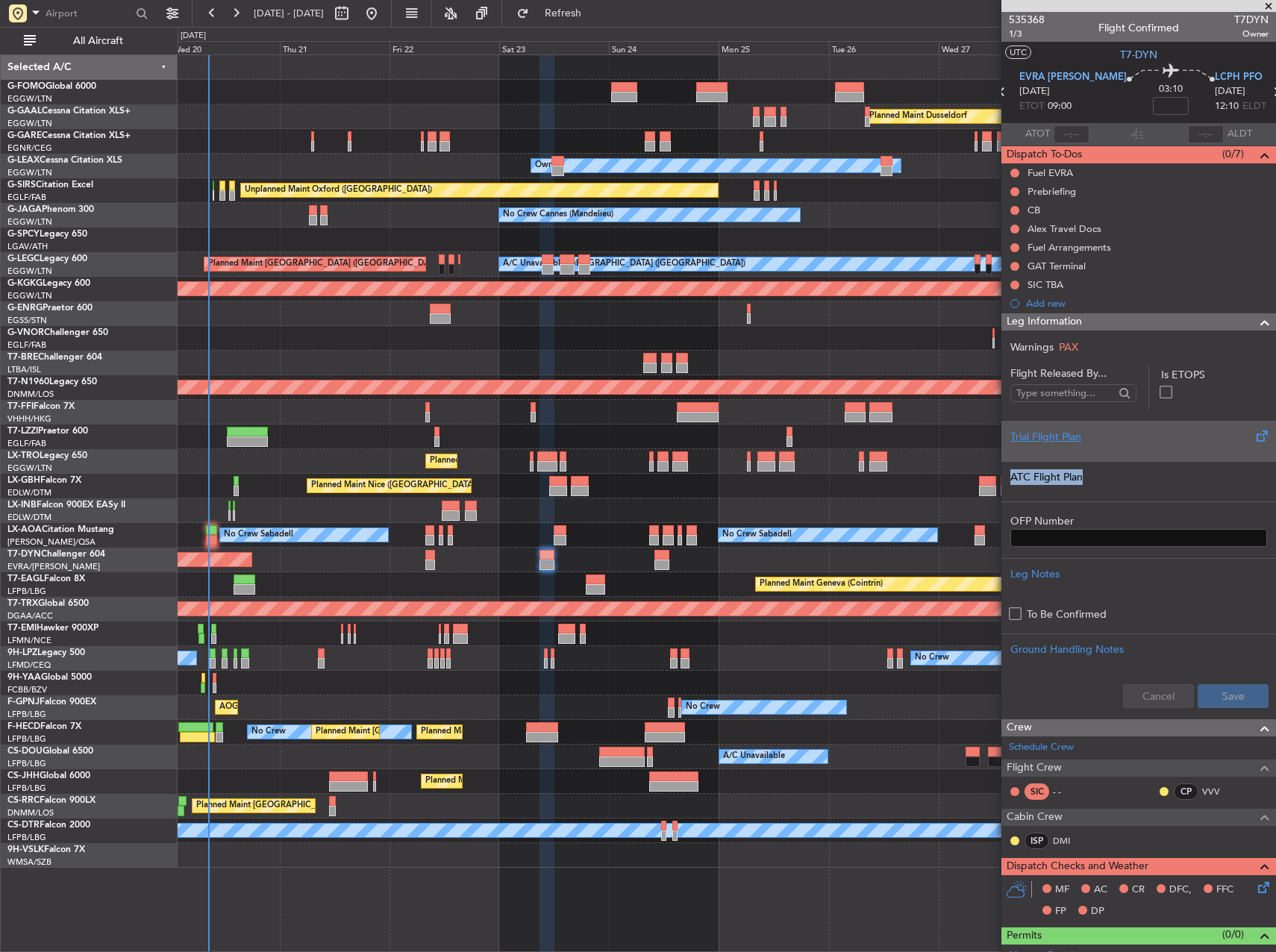
drag, startPoint x: 1112, startPoint y: 465, endPoint x: 1112, endPoint y: 454, distance: 11.0
click at [1112, 454] on form "Flight Released By... Is ETOPS Trial Flight Plan ATC Flight Plan OFP Number Leg…" at bounding box center [1138, 542] width 275 height 353
drag, startPoint x: 1112, startPoint y: 454, endPoint x: 1107, endPoint y: 447, distance: 8.6
click at [1107, 447] on div at bounding box center [1138, 449] width 257 height 9
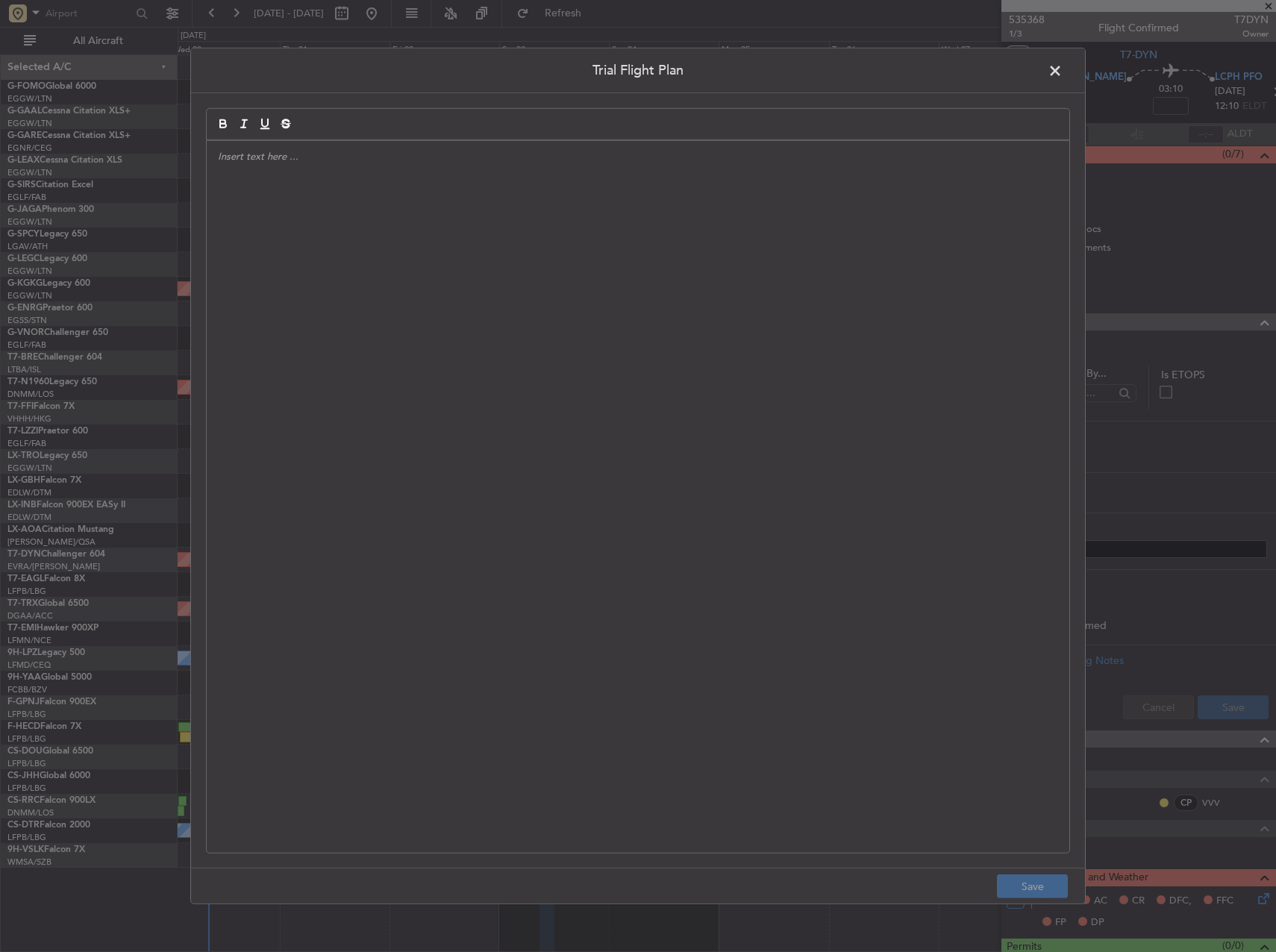
click at [755, 385] on div at bounding box center [638, 497] width 863 height 712
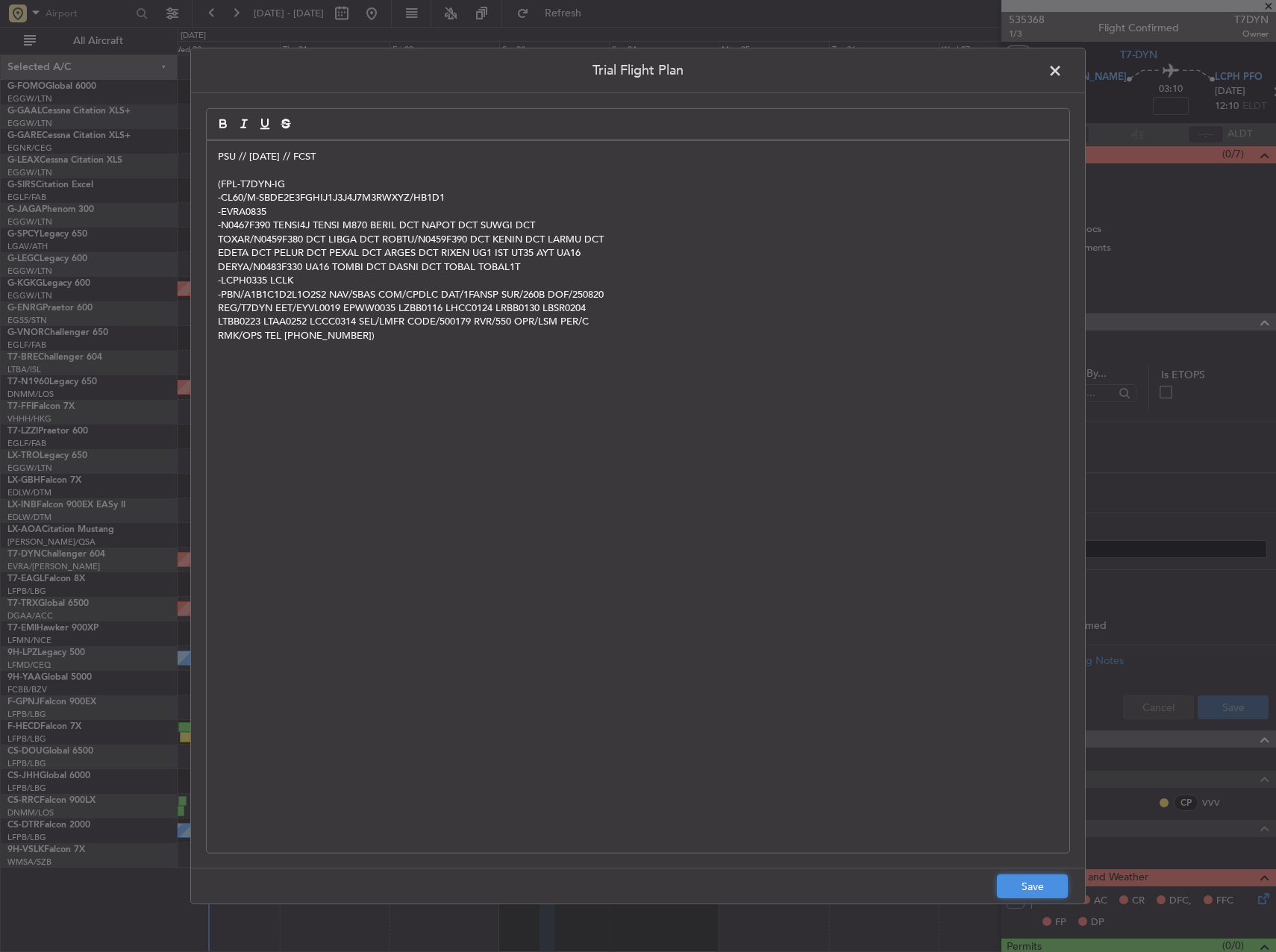
click at [1033, 878] on button "Save" at bounding box center [1032, 887] width 71 height 24
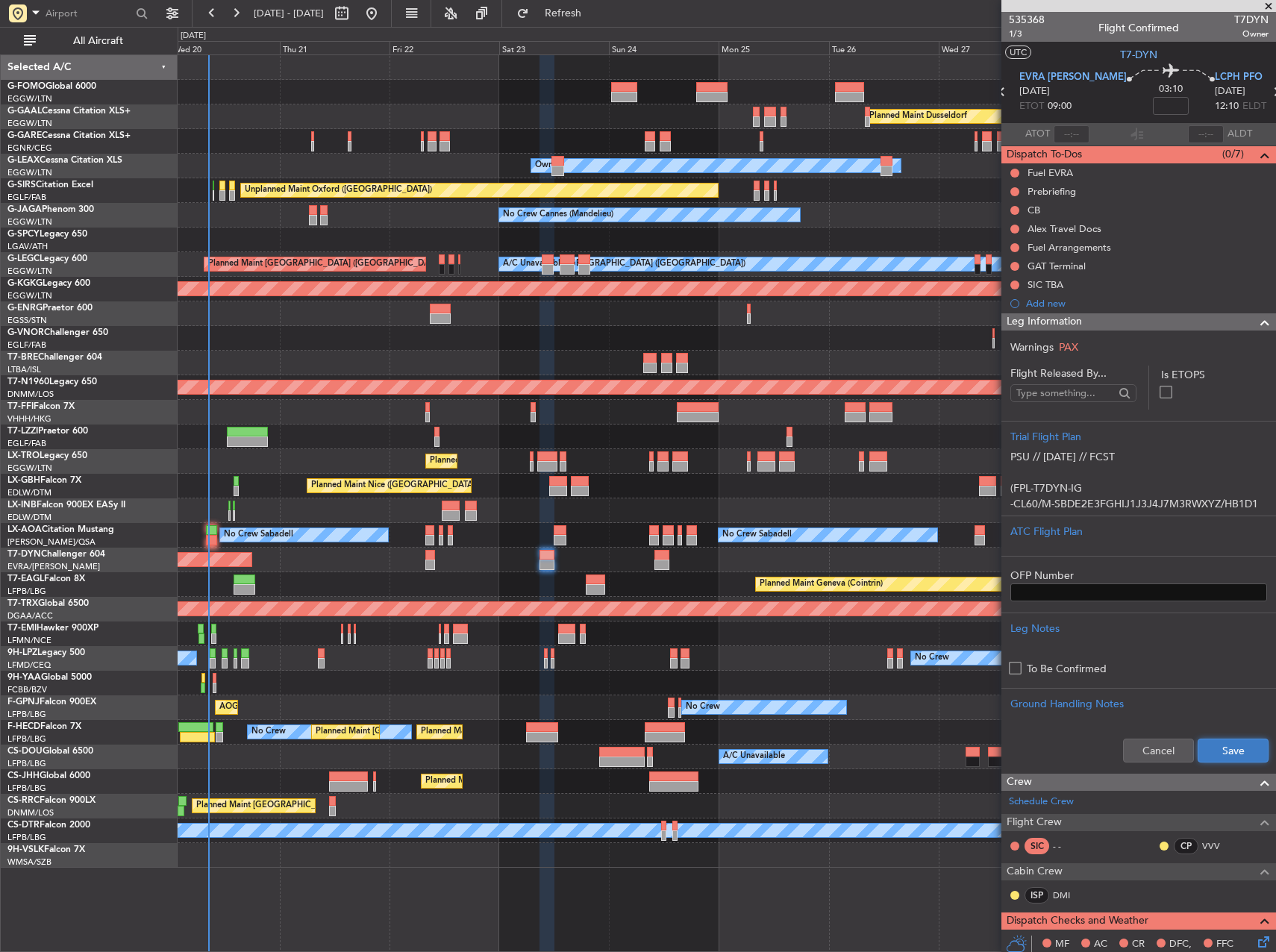
click at [1221, 744] on button "Save" at bounding box center [1232, 751] width 71 height 24
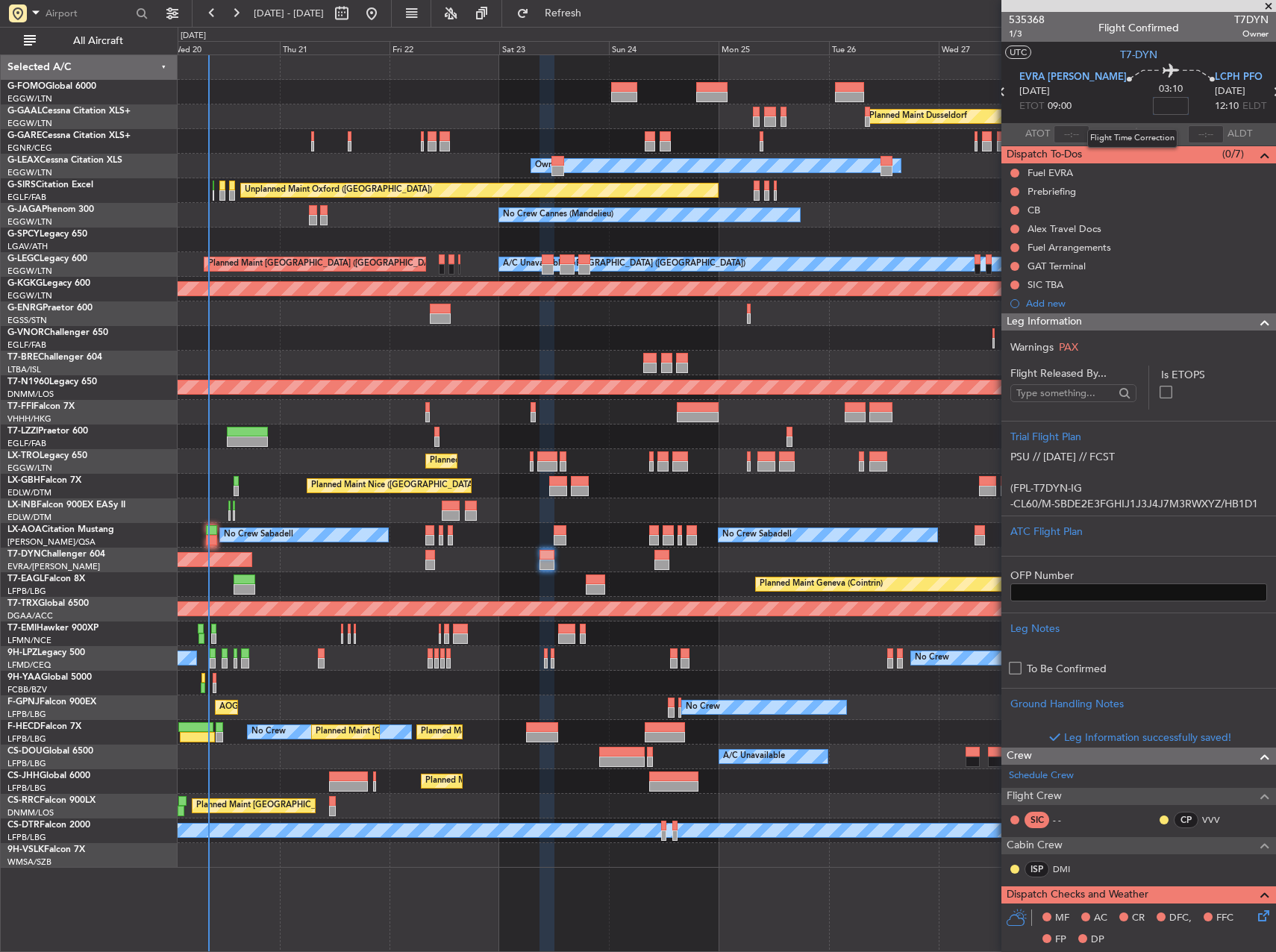
click at [1153, 103] on input at bounding box center [1171, 105] width 36 height 18
click at [897, 219] on div "No Crew Cannes (Mandelieu) Owner" at bounding box center [727, 215] width 1098 height 25
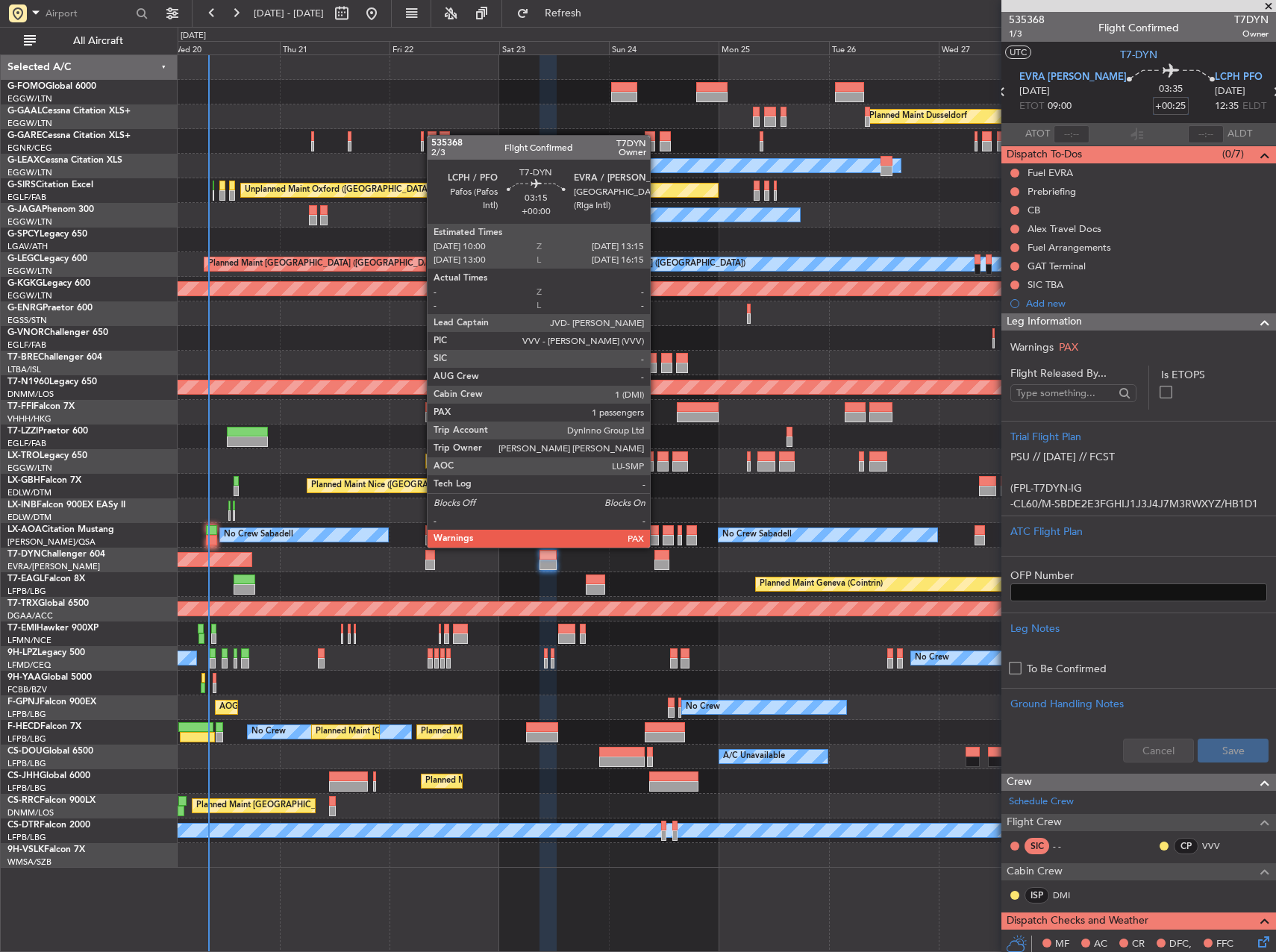
click at [657, 559] on div at bounding box center [661, 565] width 15 height 10
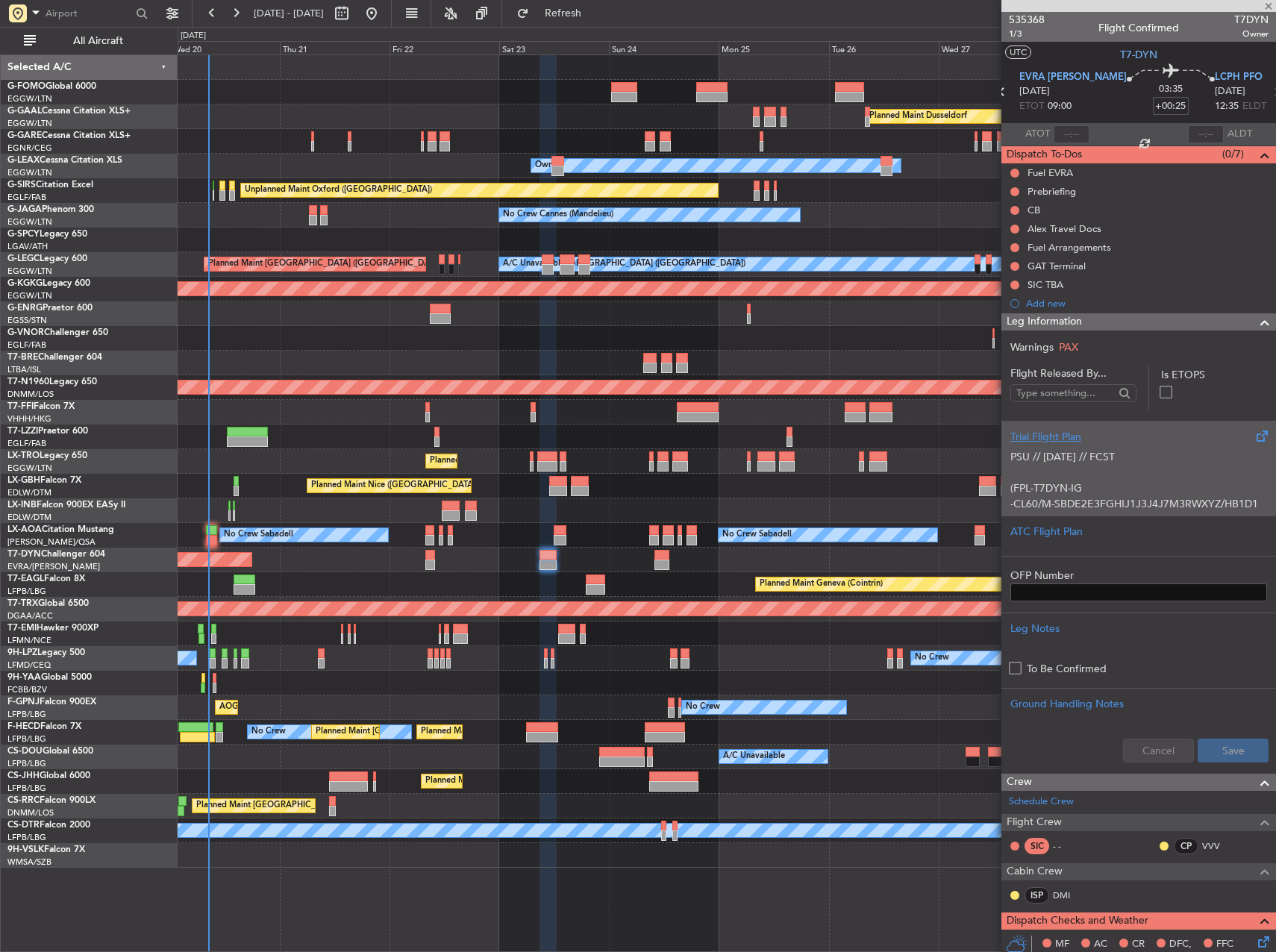
type input "+00:25"
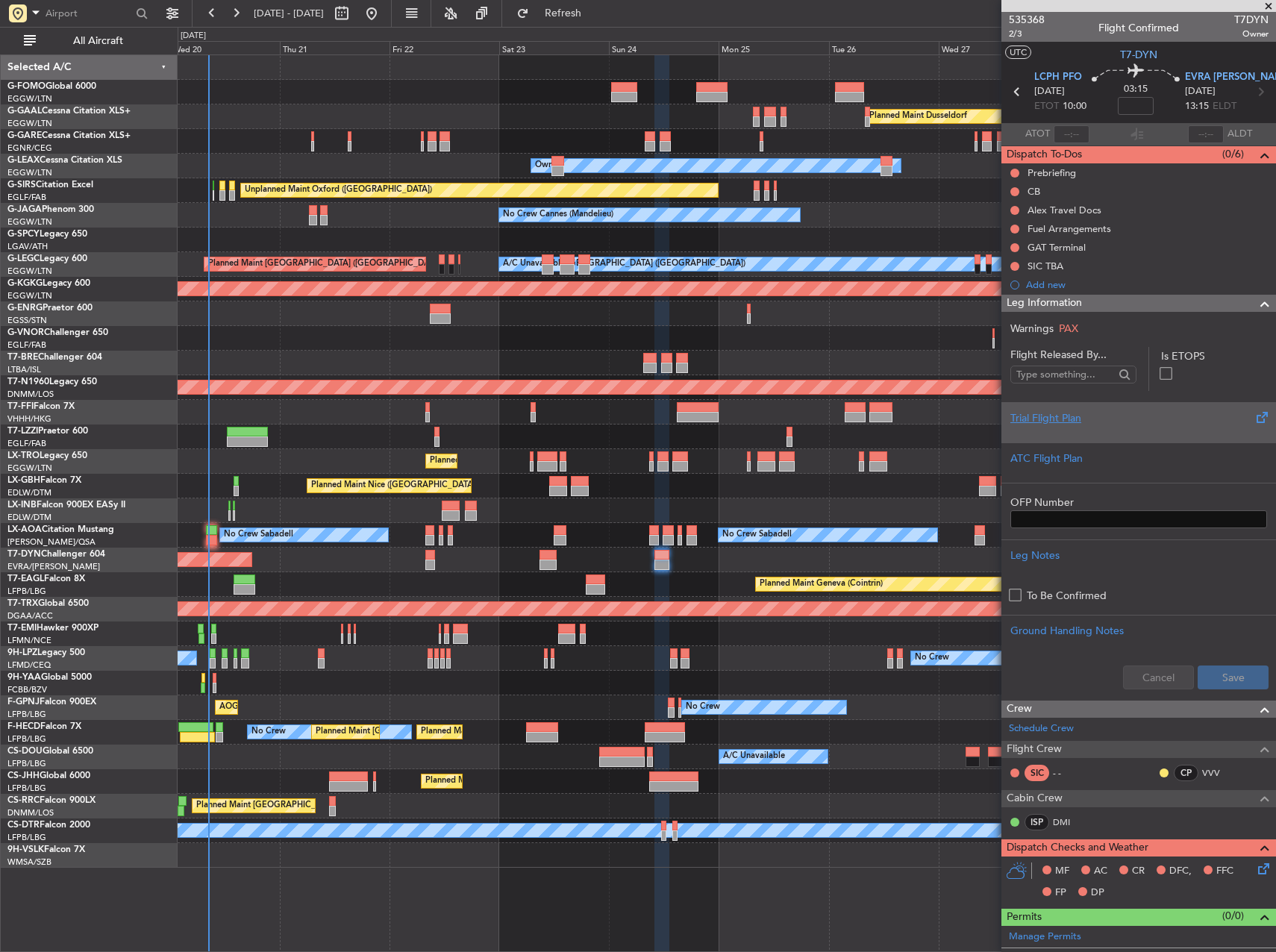
click at [1127, 419] on div "Trial Flight Plan" at bounding box center [1138, 418] width 257 height 15
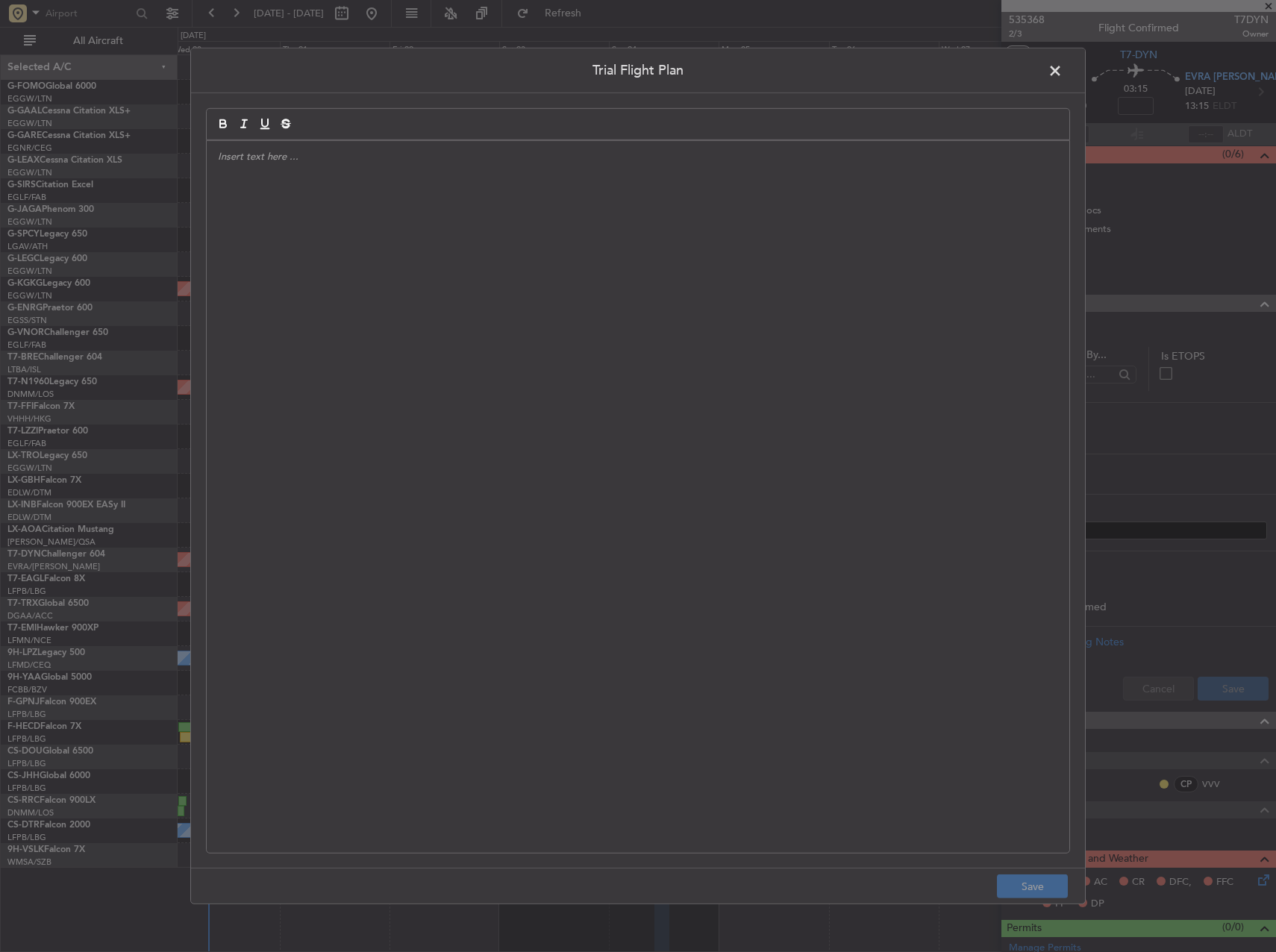
click at [558, 274] on div at bounding box center [638, 497] width 863 height 712
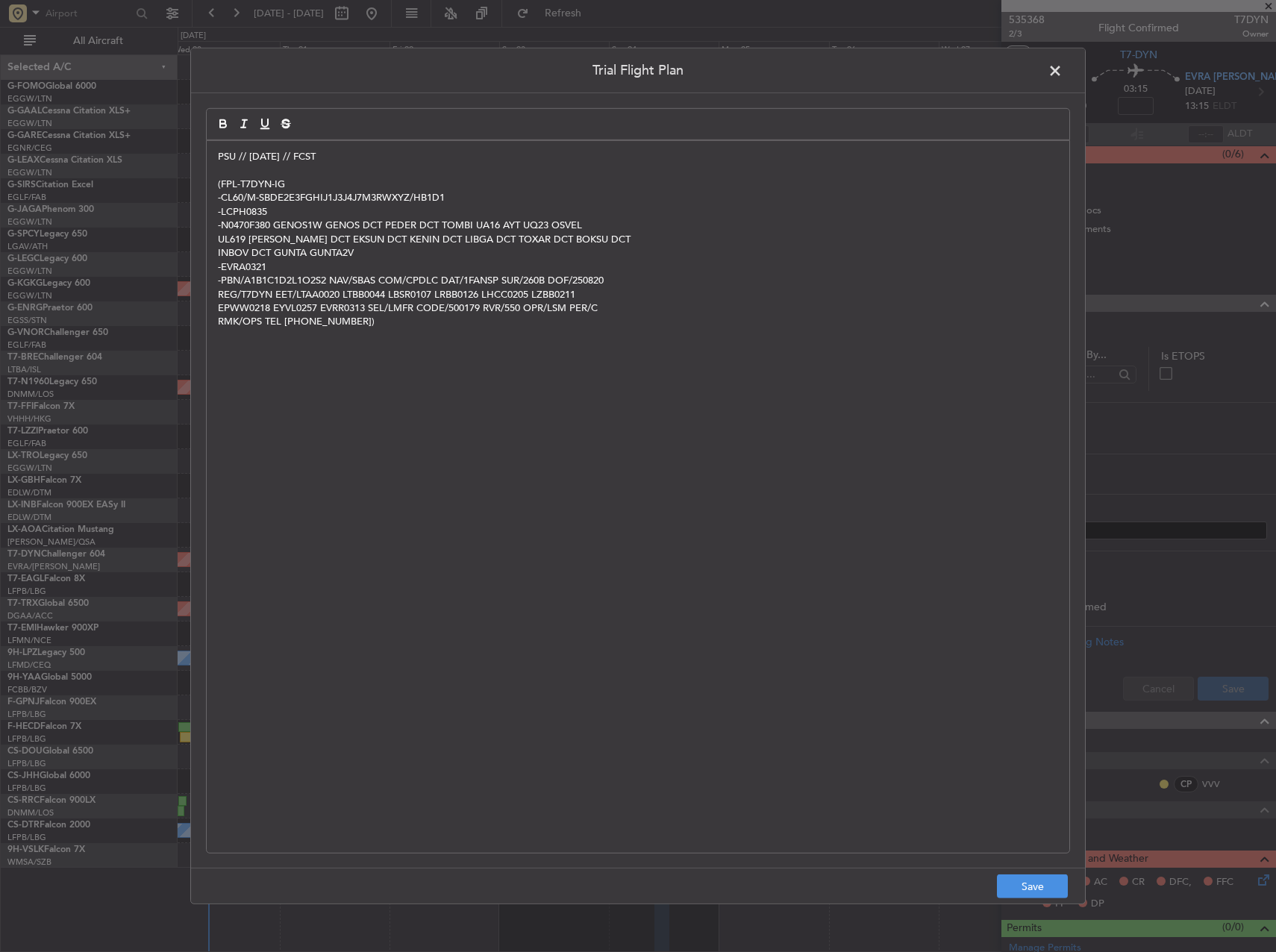
click at [1043, 899] on footer "Save" at bounding box center [637, 886] width 894 height 36
click at [1037, 886] on button "Save" at bounding box center [1032, 887] width 71 height 24
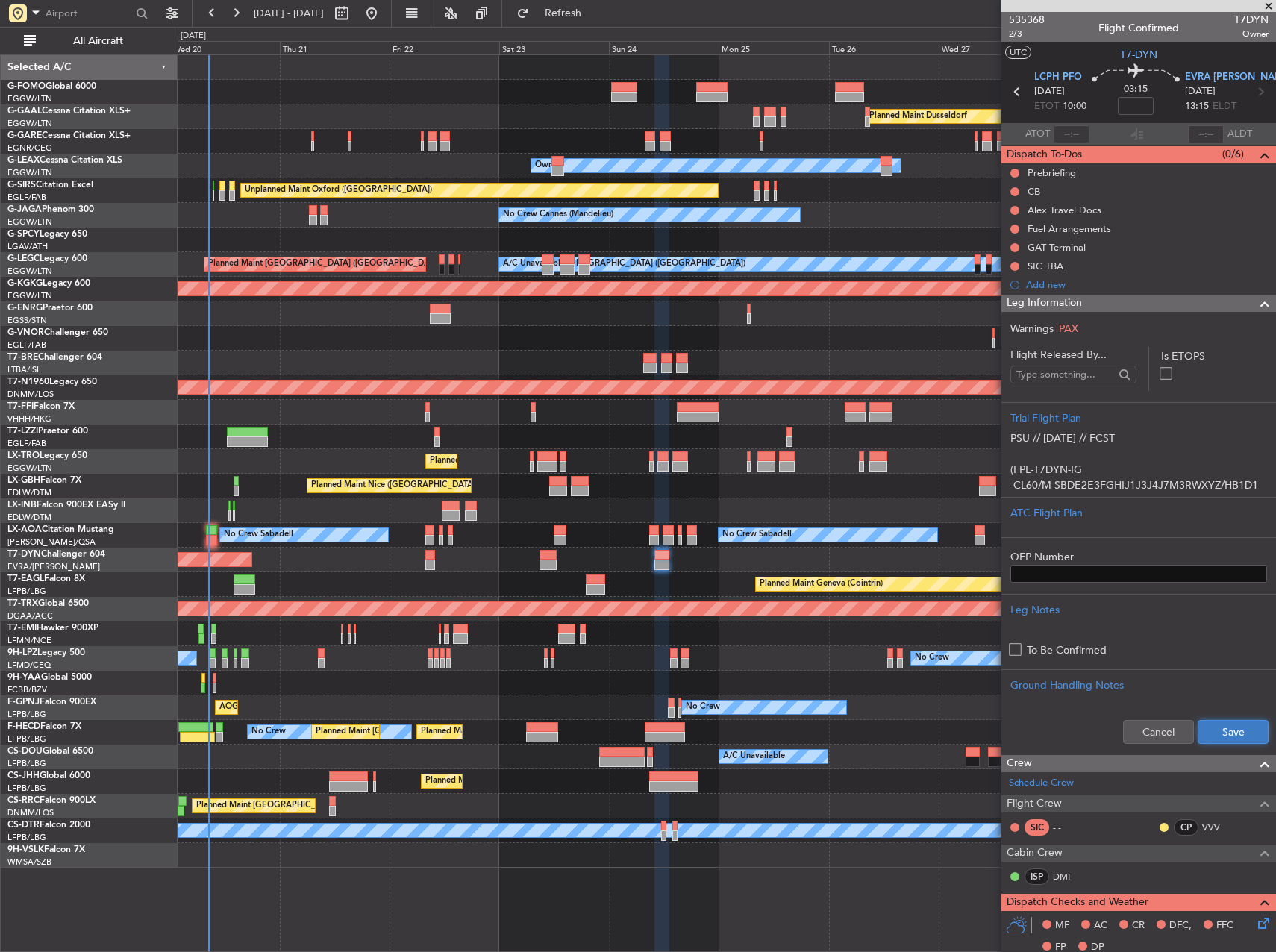
click at [1226, 723] on button "Save" at bounding box center [1232, 732] width 71 height 24
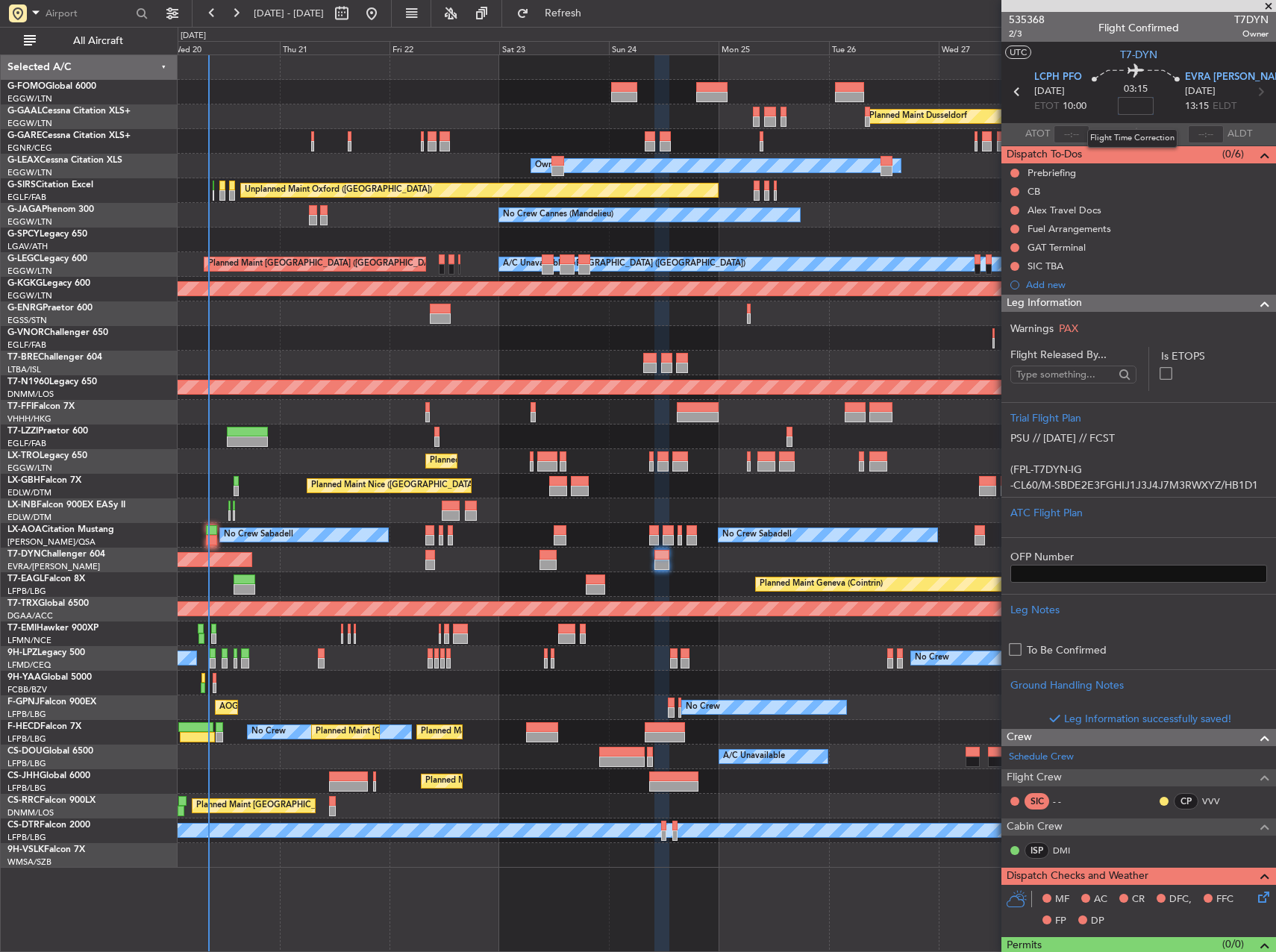
click at [1125, 107] on input at bounding box center [1136, 105] width 36 height 18
click at [917, 214] on div "No Crew Cannes (Mandelieu) Owner" at bounding box center [727, 215] width 1098 height 25
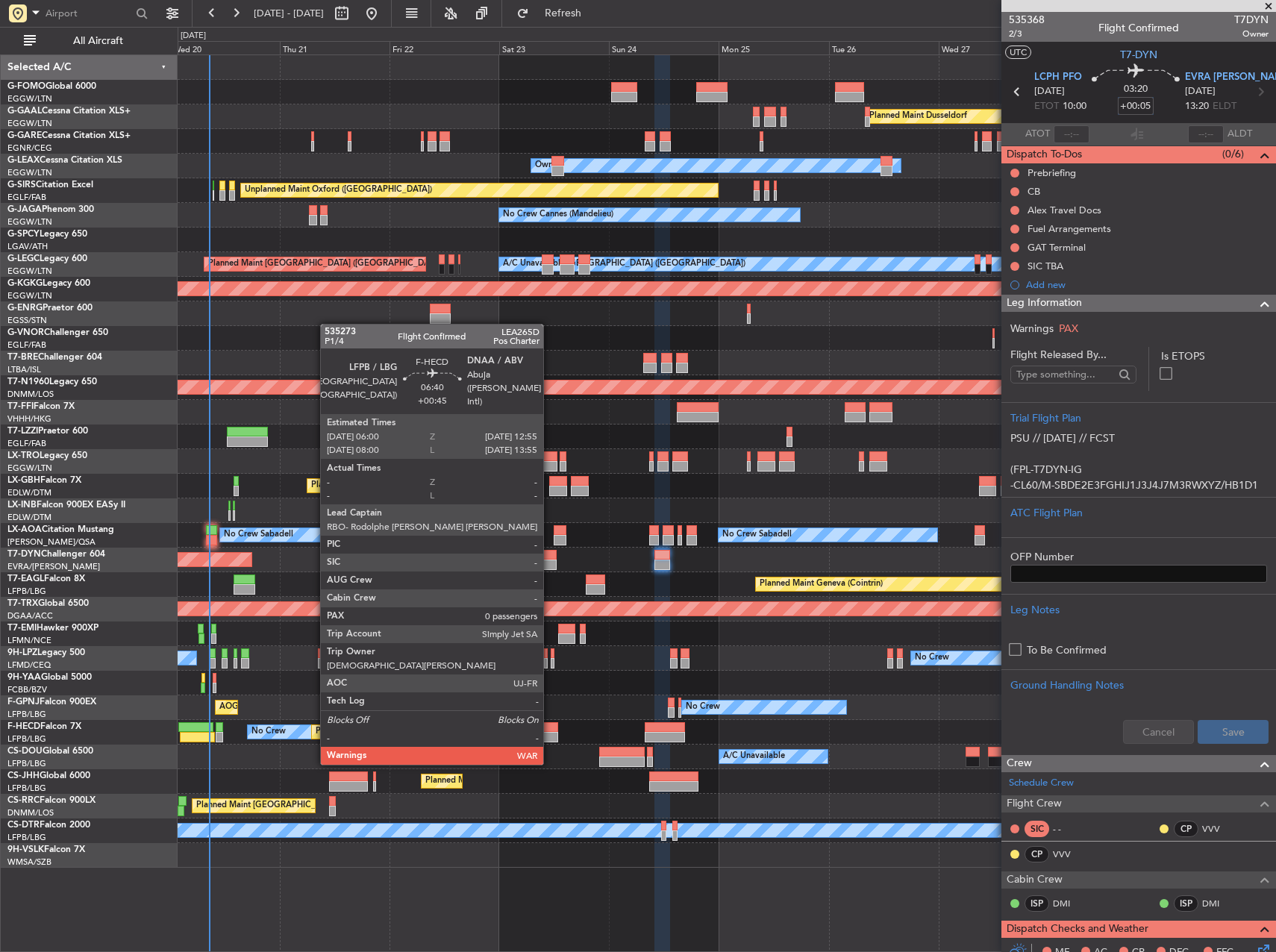
click at [550, 735] on div at bounding box center [542, 737] width 32 height 10
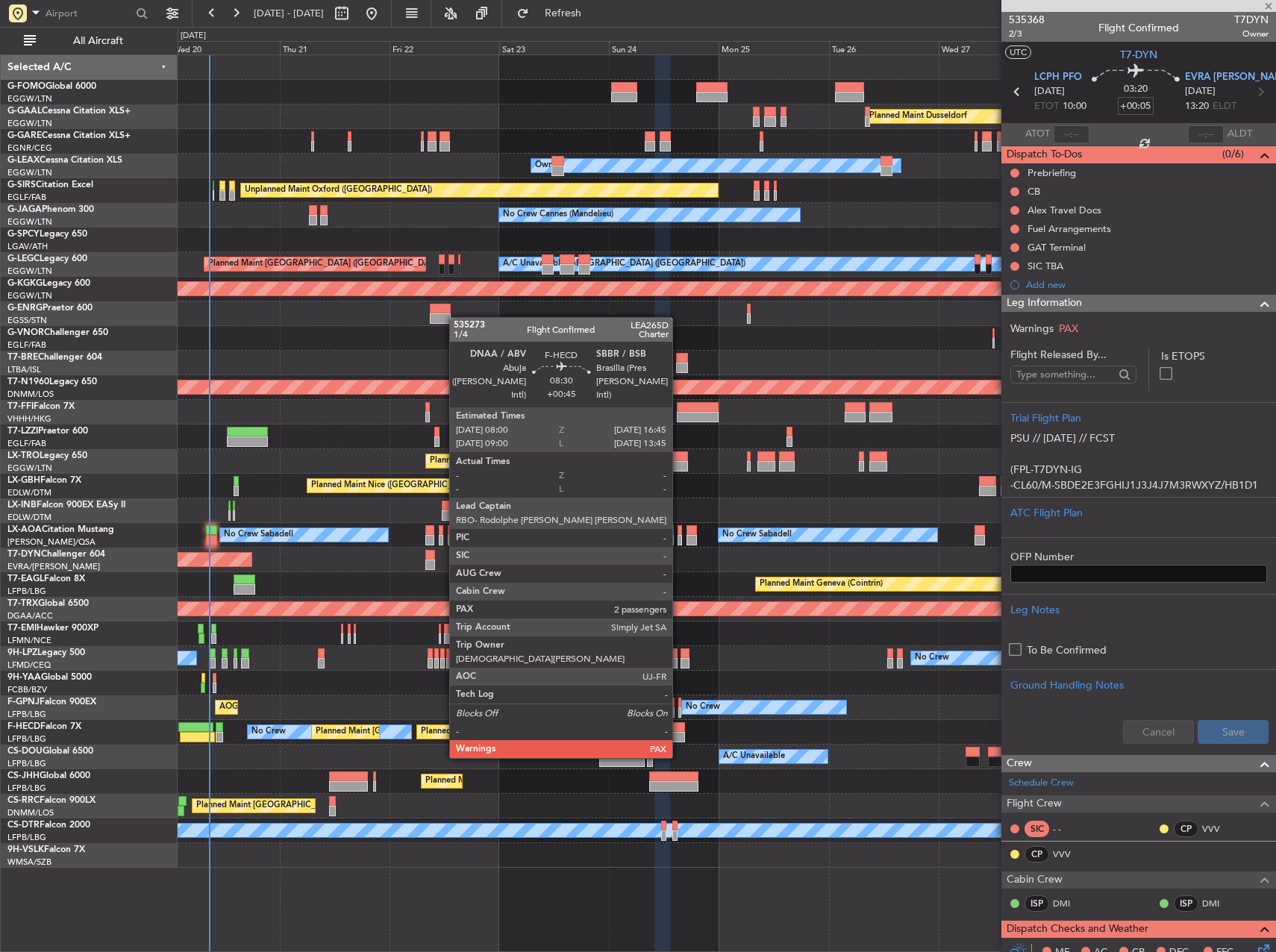
type input "+00:45"
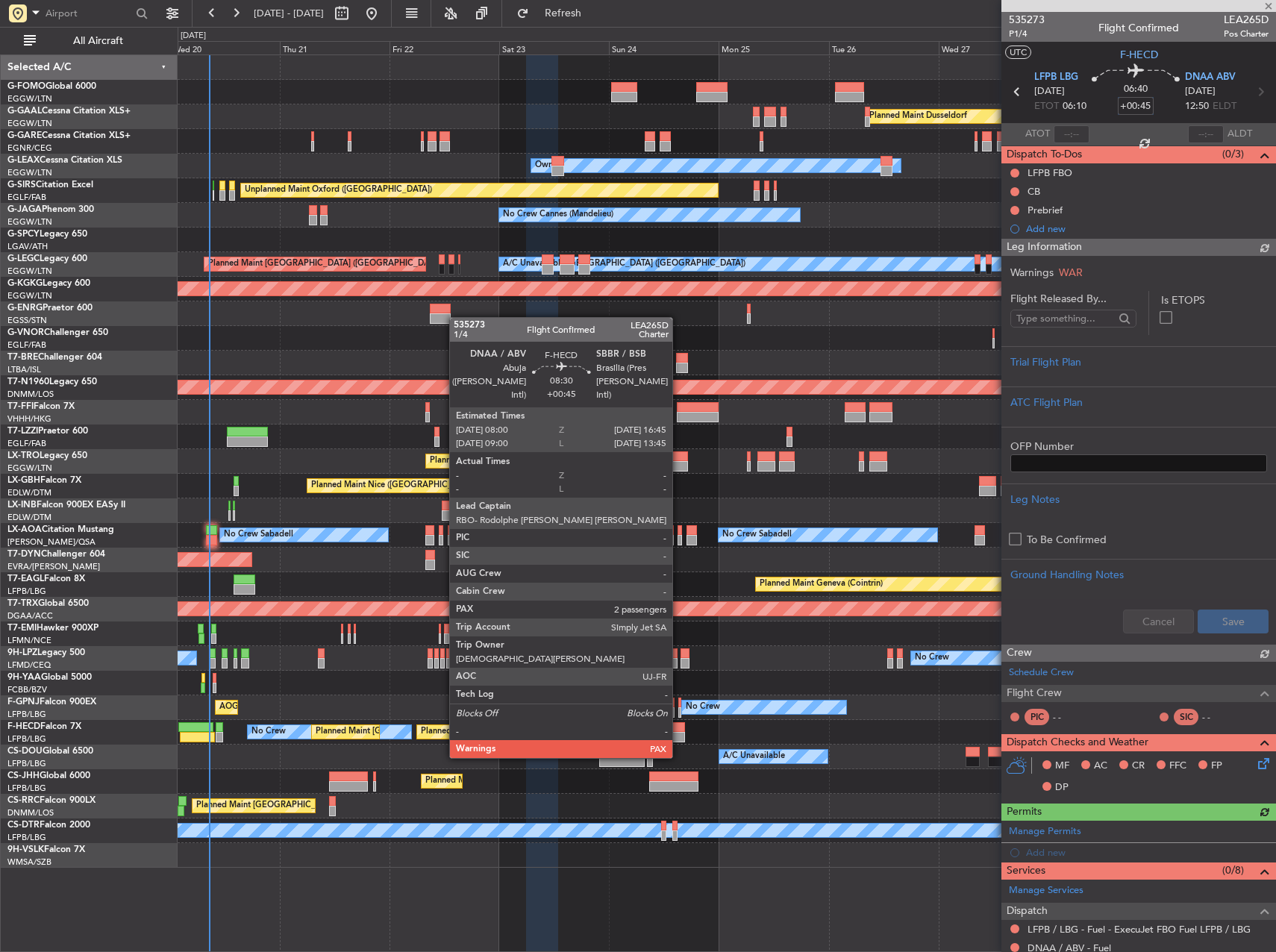
click at [679, 730] on div at bounding box center [665, 728] width 40 height 10
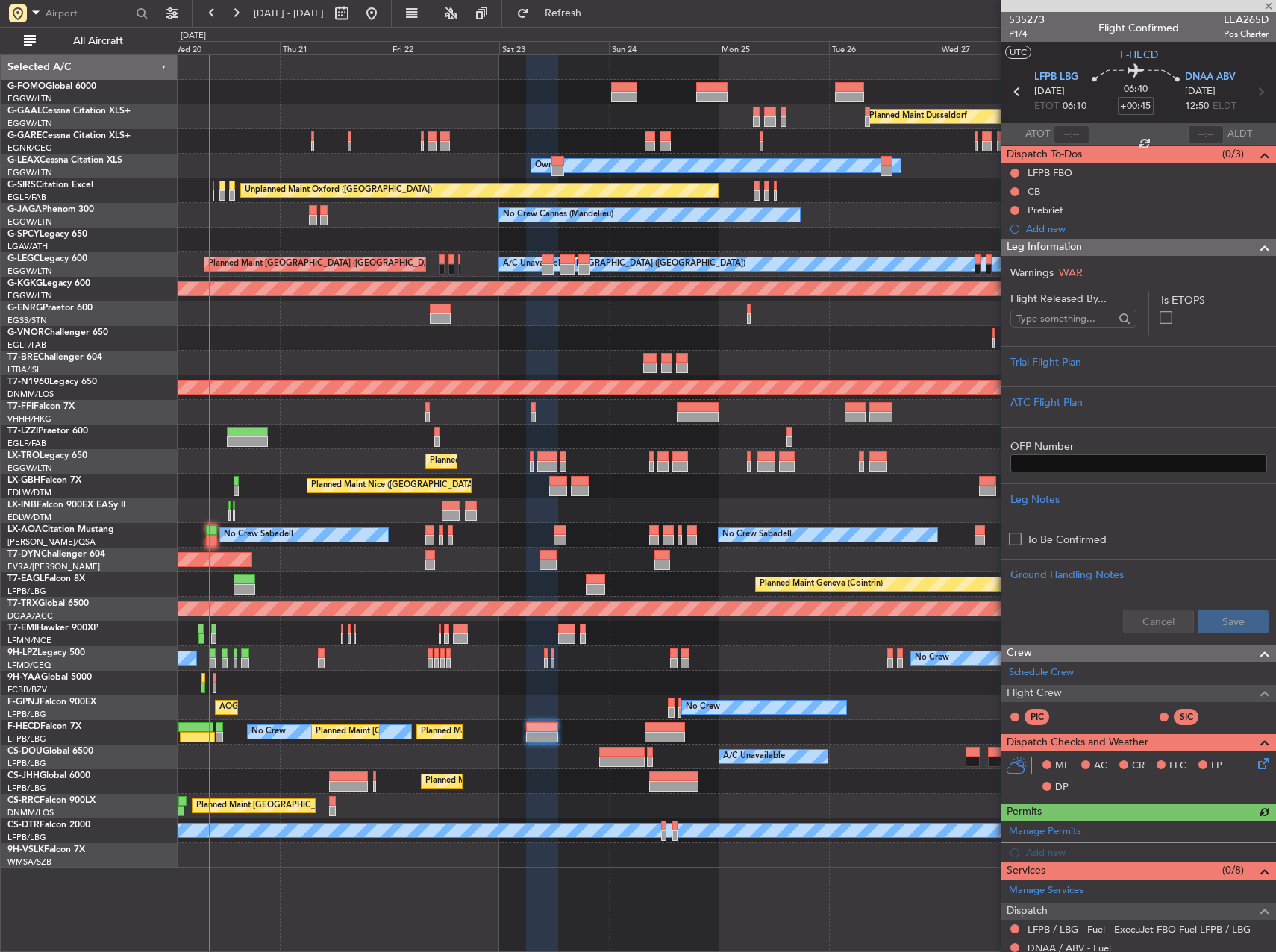
type input "2"
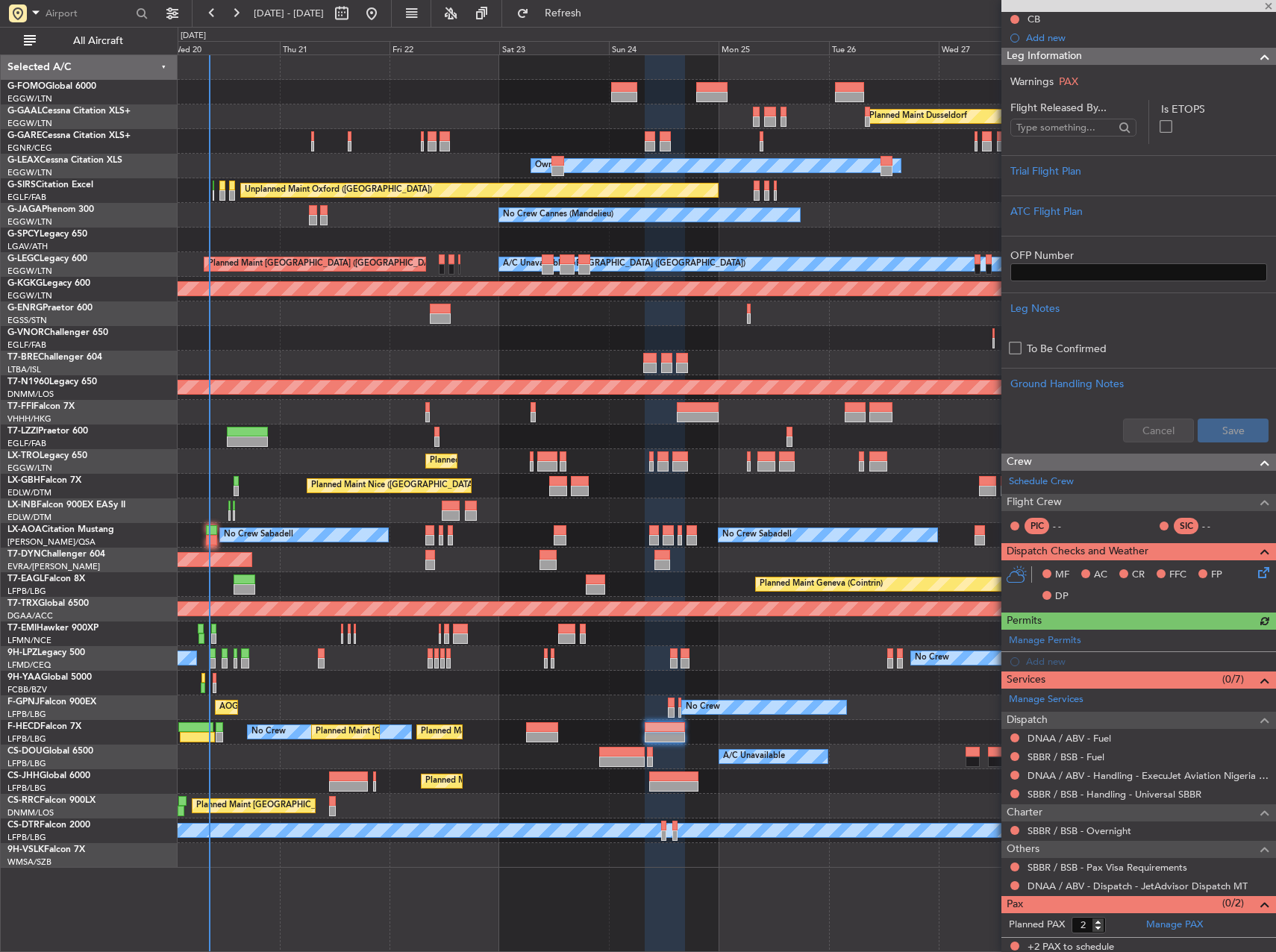
scroll to position [176, 0]
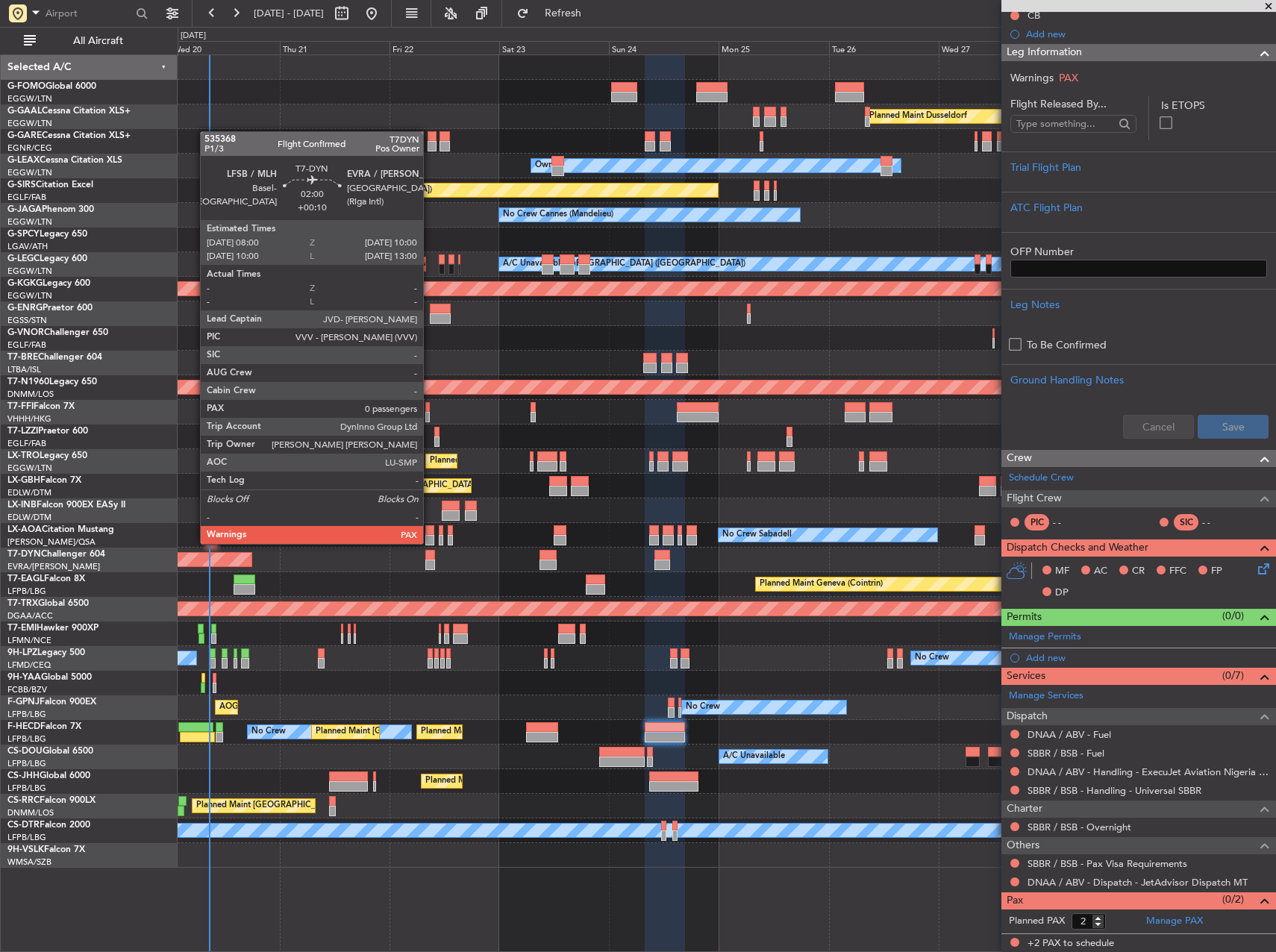
click at [430, 556] on div at bounding box center [429, 555] width 9 height 10
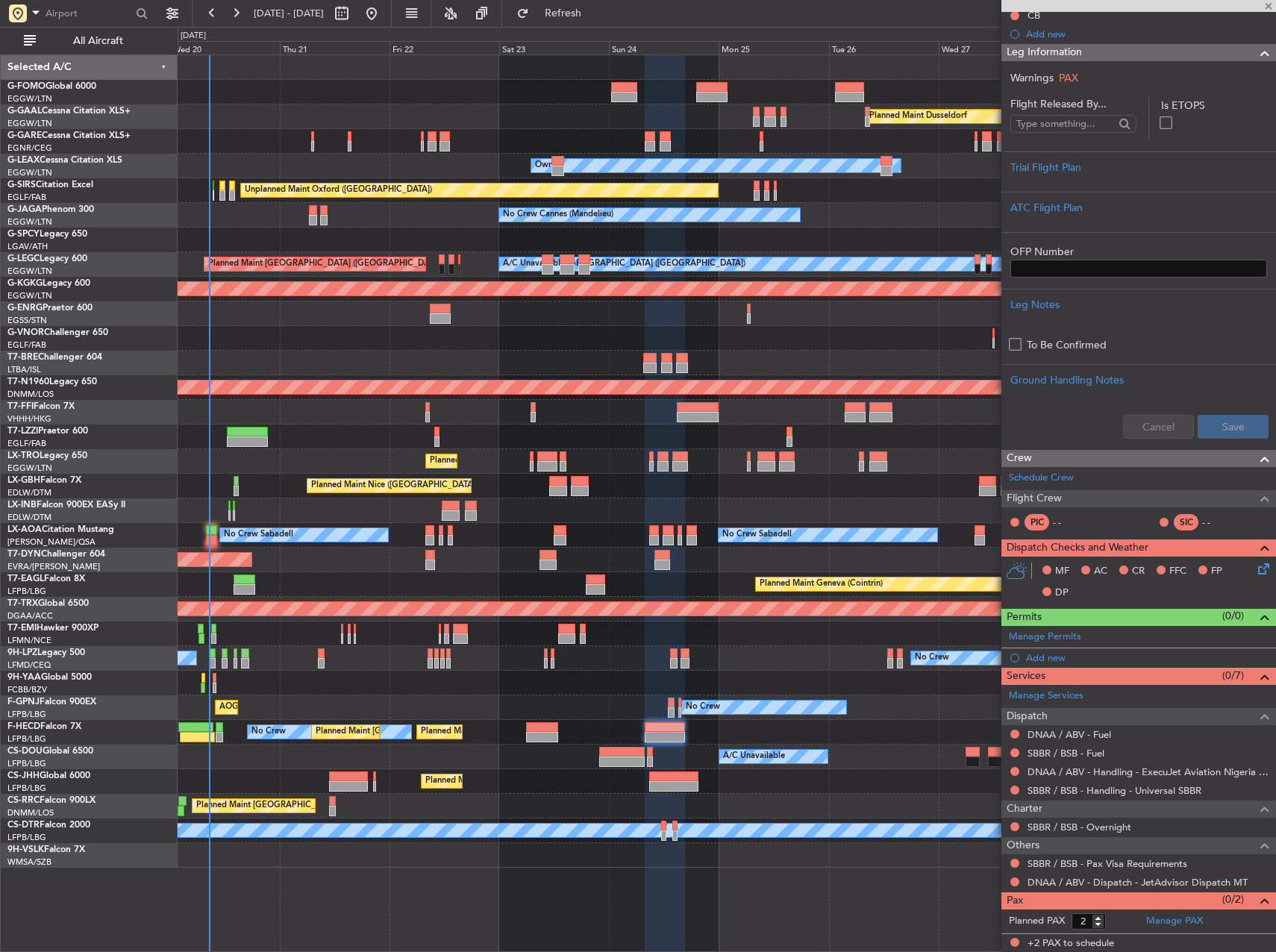
type input "+00:10"
type input "0"
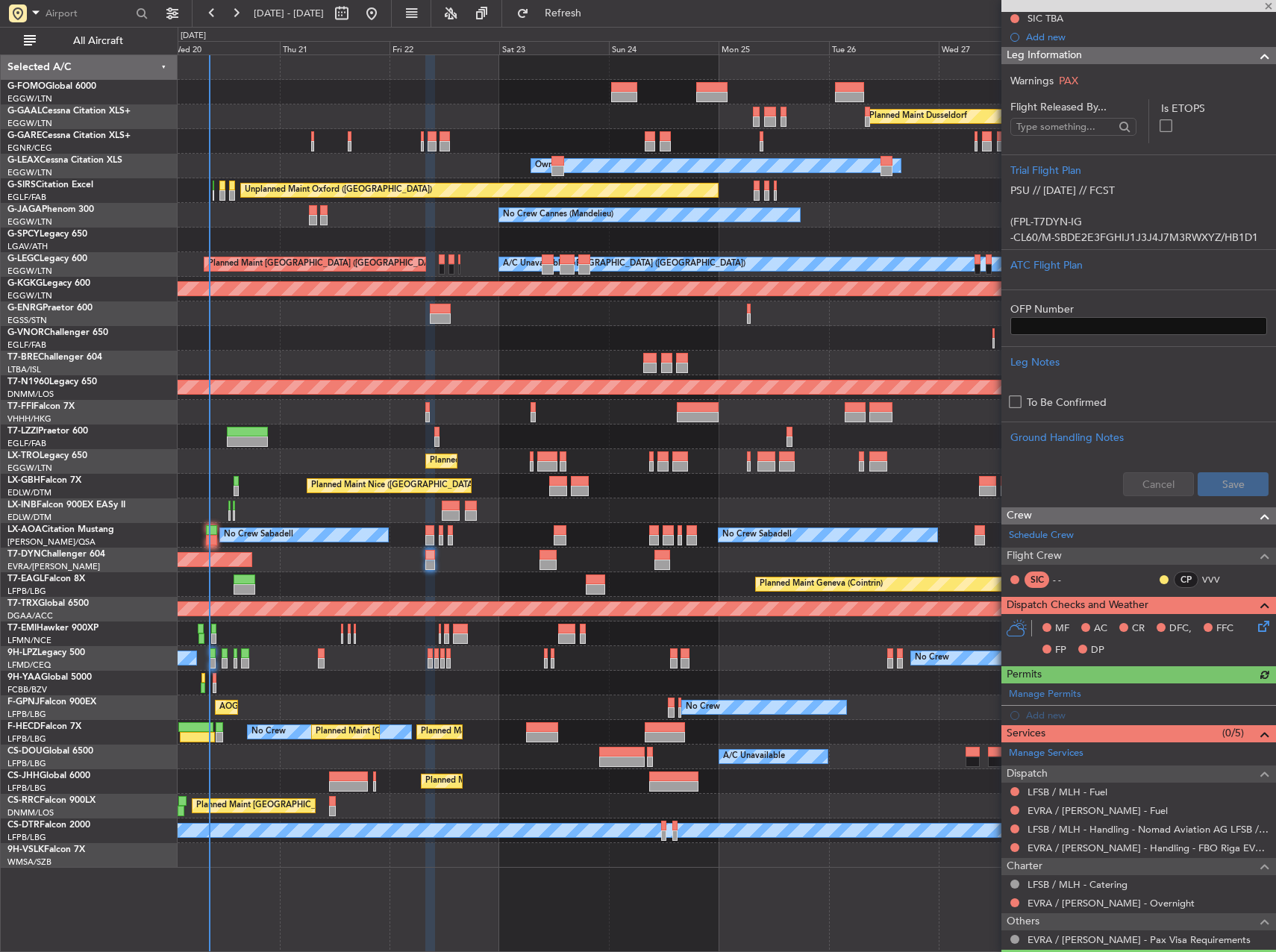
scroll to position [305, 0]
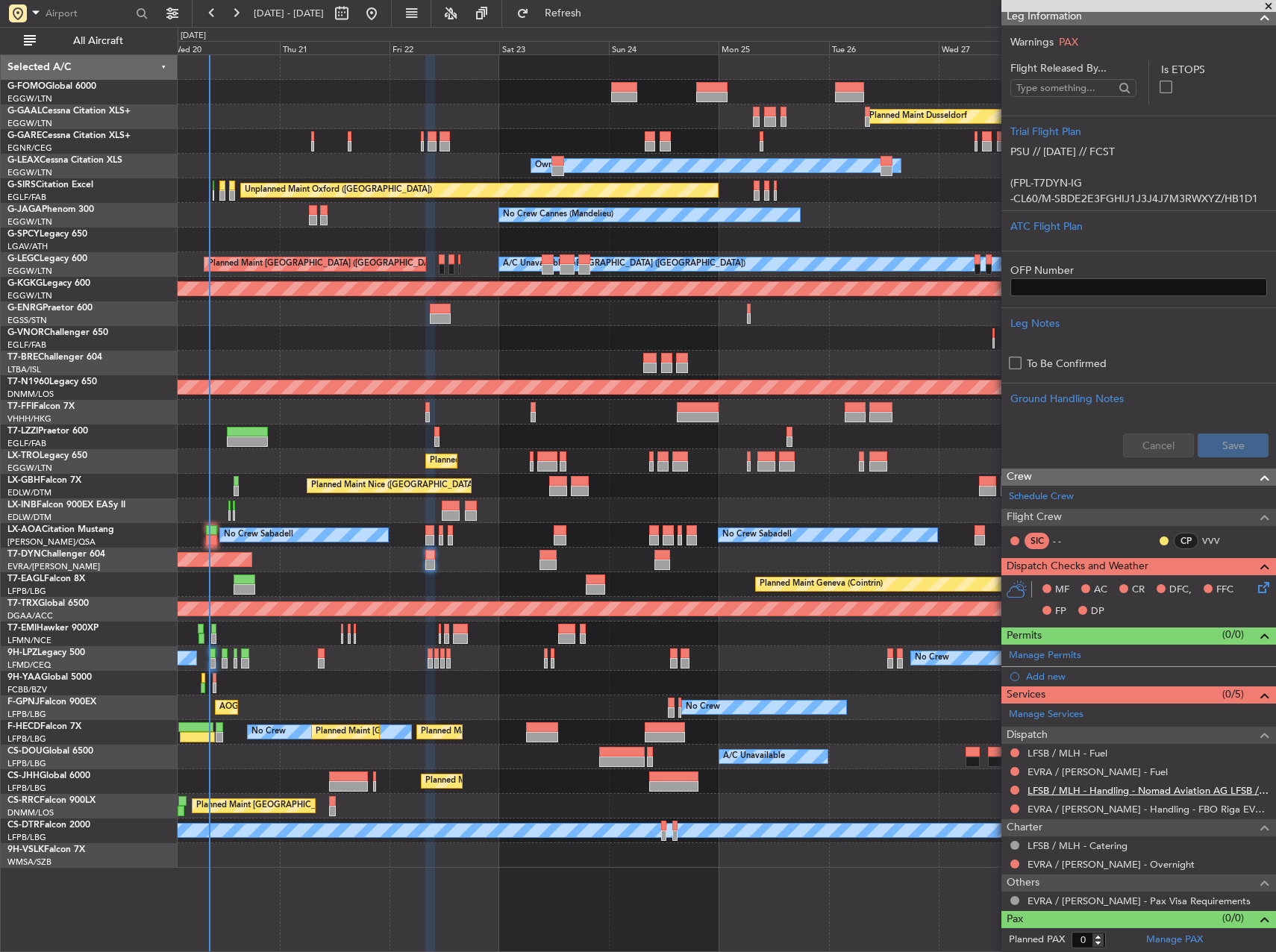
click at [1069, 792] on link "LFSB / MLH - Handling - Nomad Aviation AG LFSB / MLH" at bounding box center [1149, 790] width 241 height 13
click at [1110, 813] on link "EVRA / RIX - Handling - FBO Riga EVRA / RIX" at bounding box center [1149, 809] width 241 height 13
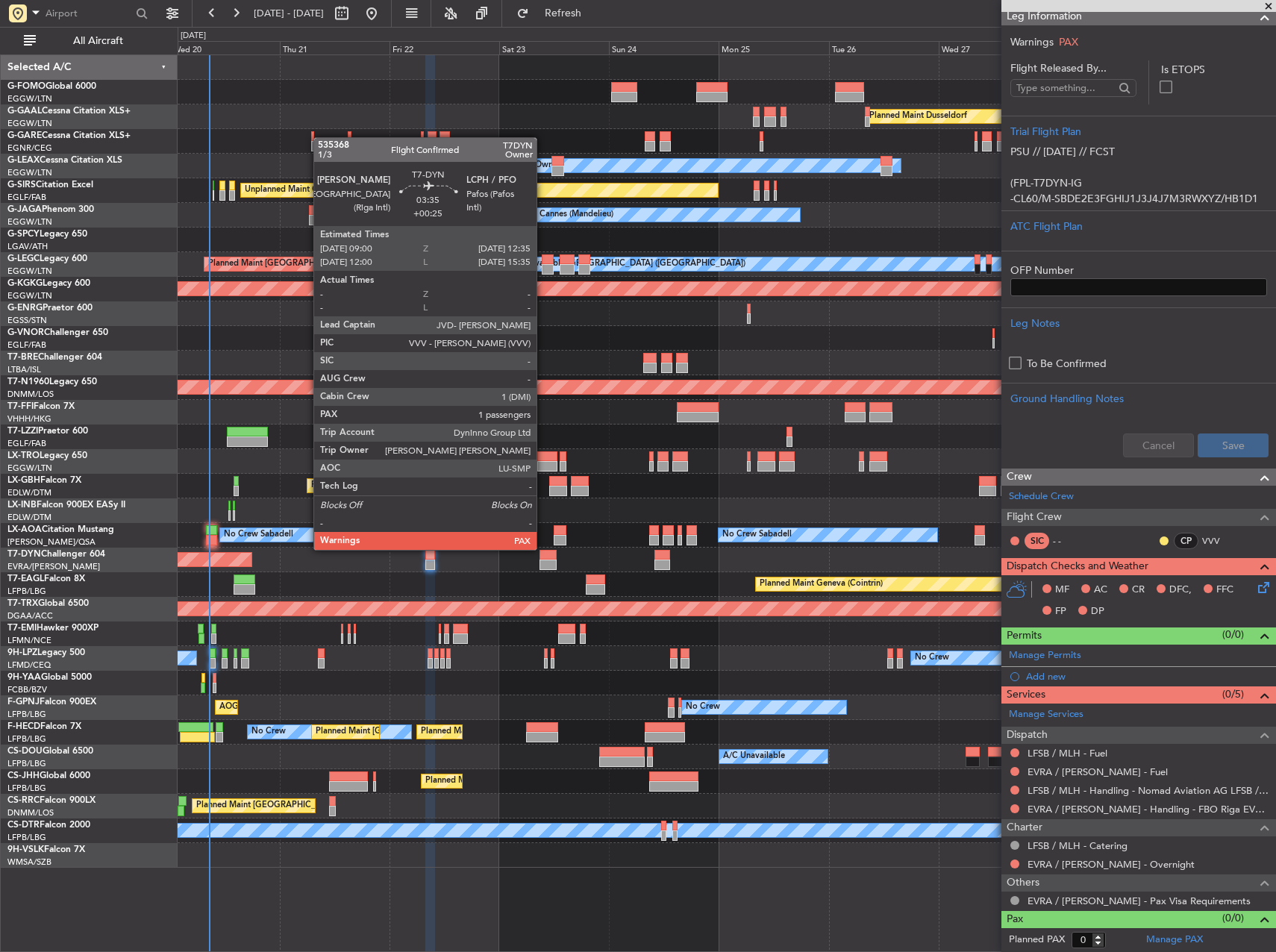
click at [544, 562] on div at bounding box center [547, 565] width 16 height 10
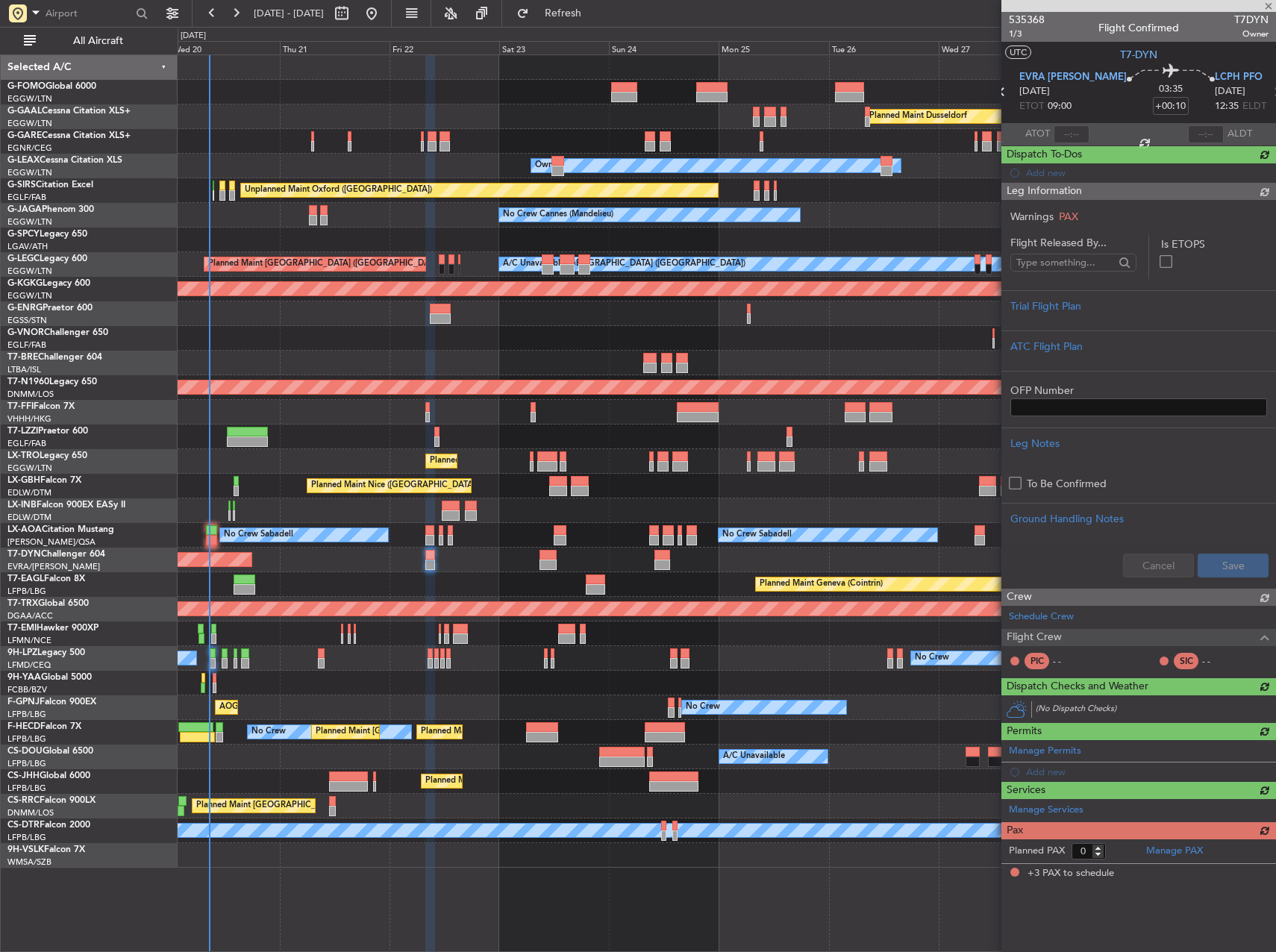
type input "+00:25"
type input "3"
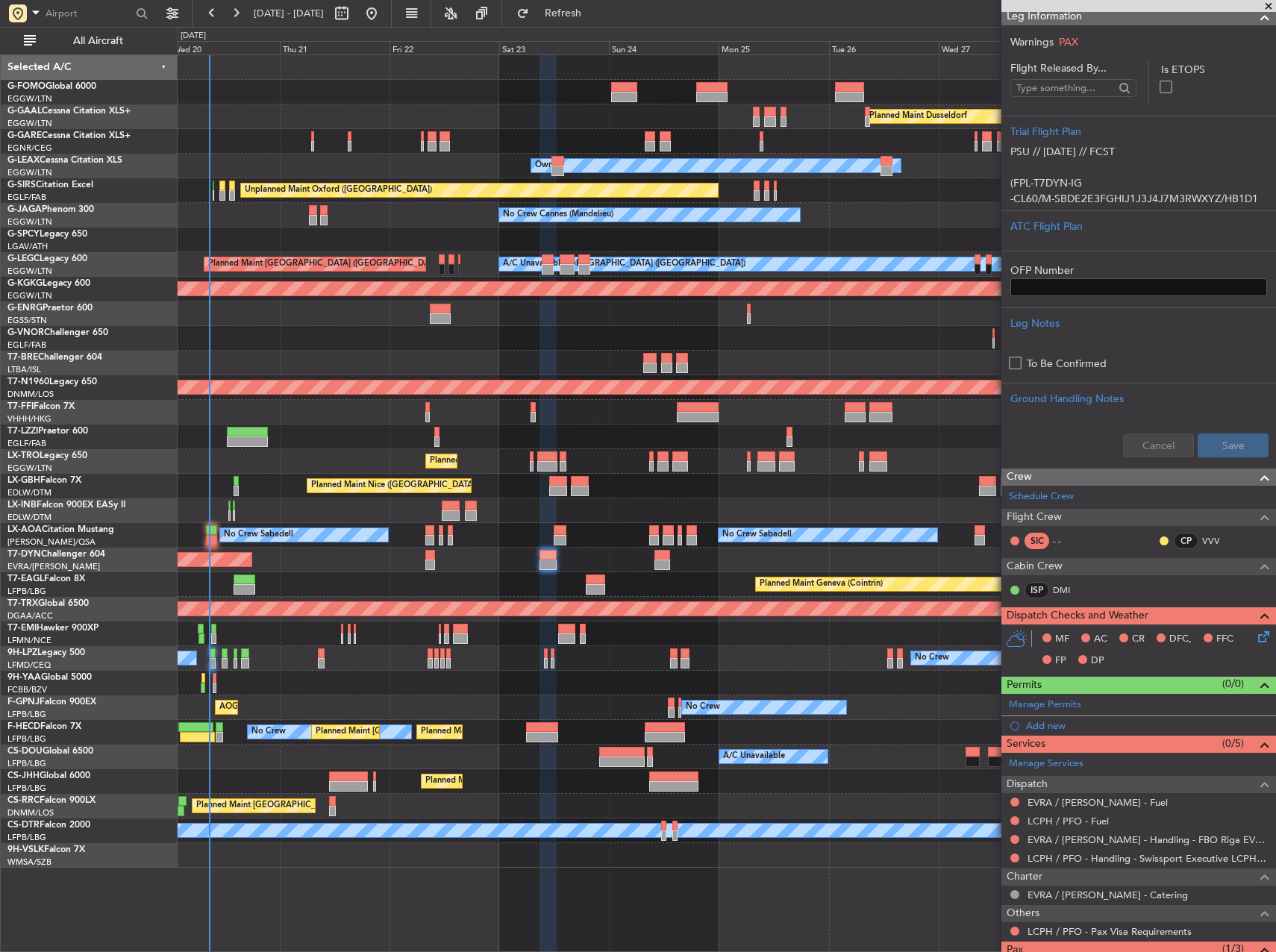
scroll to position [0, 0]
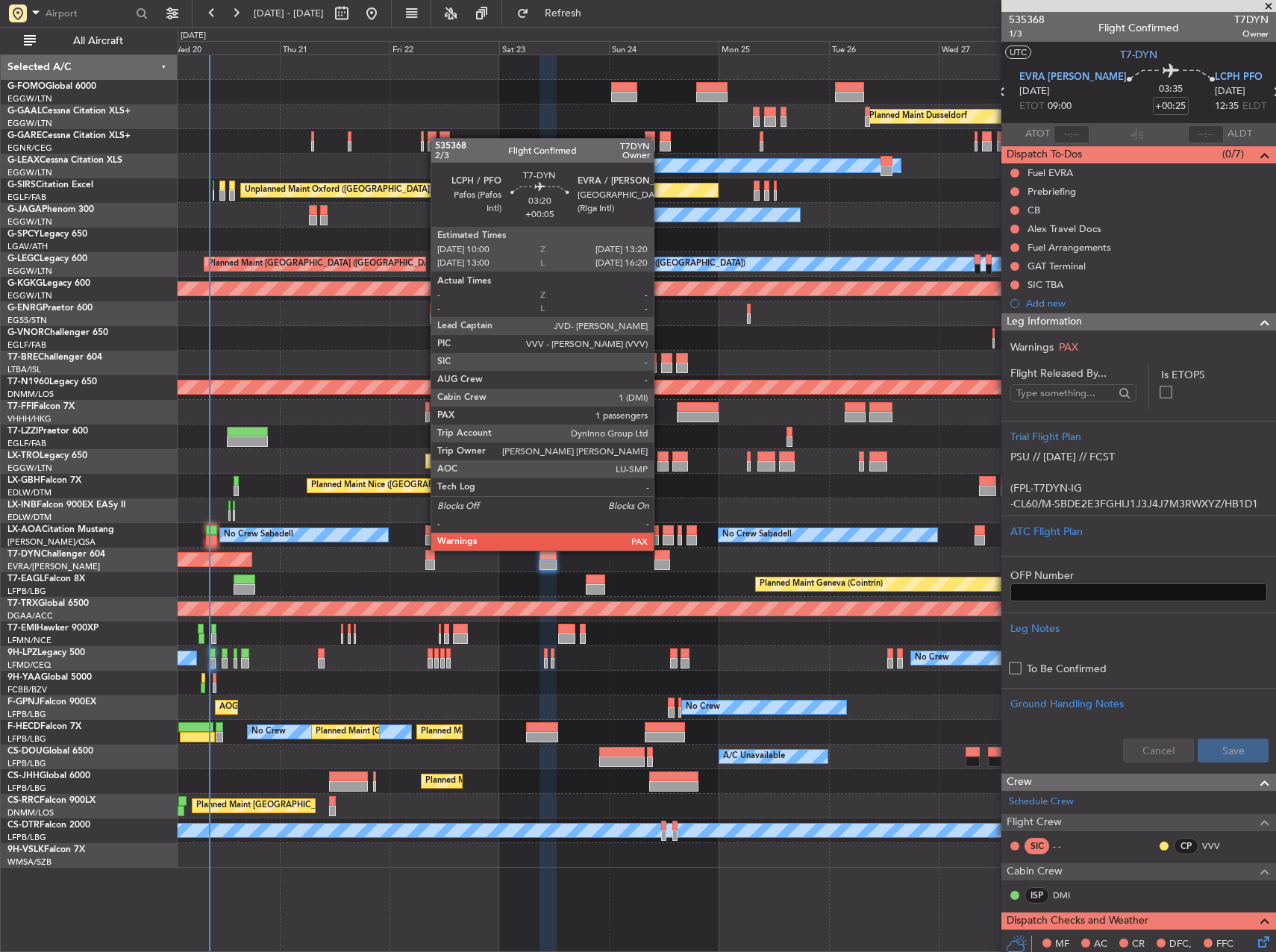
click at [660, 563] on div at bounding box center [662, 565] width 15 height 10
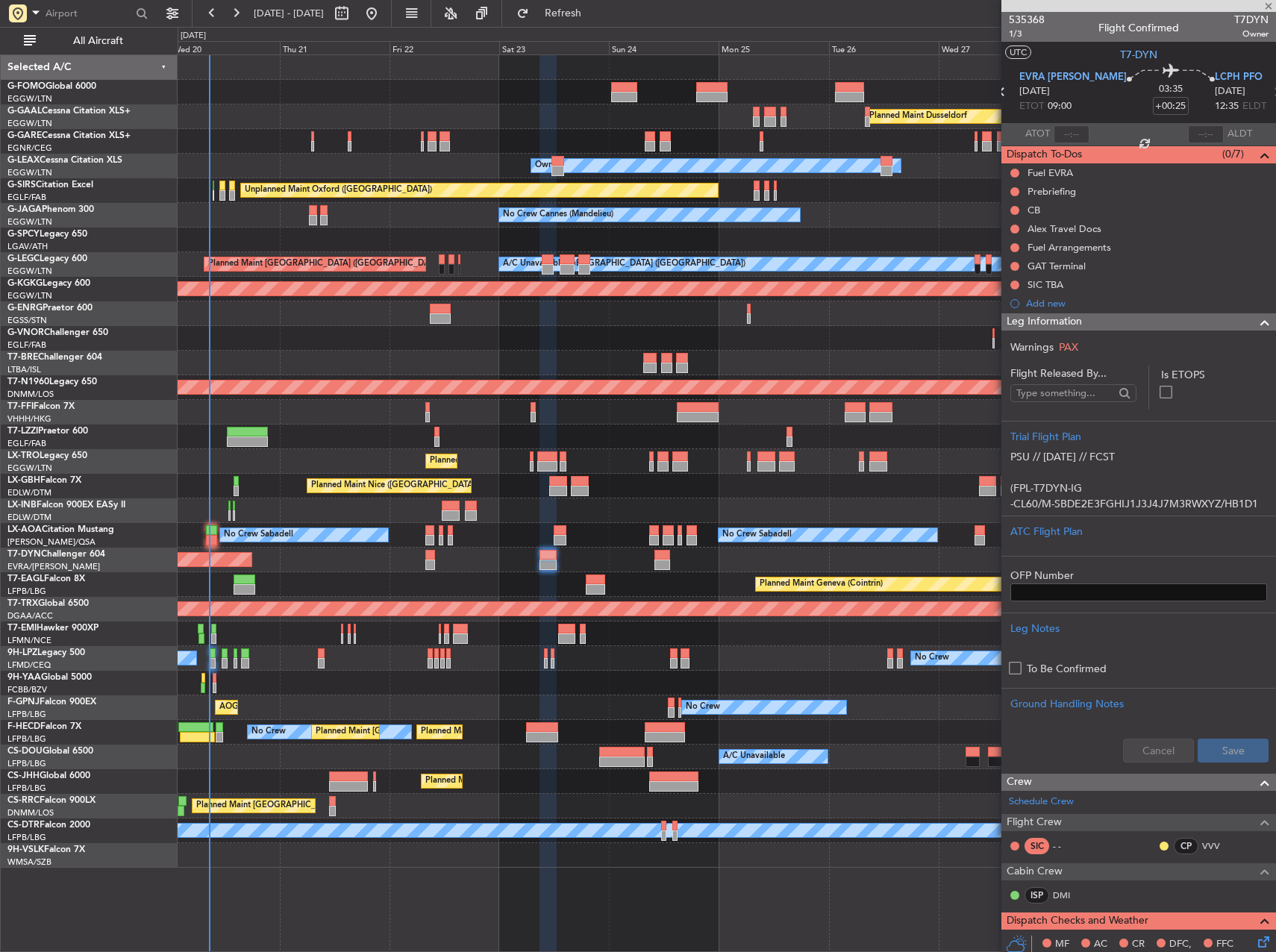
type input "+00:05"
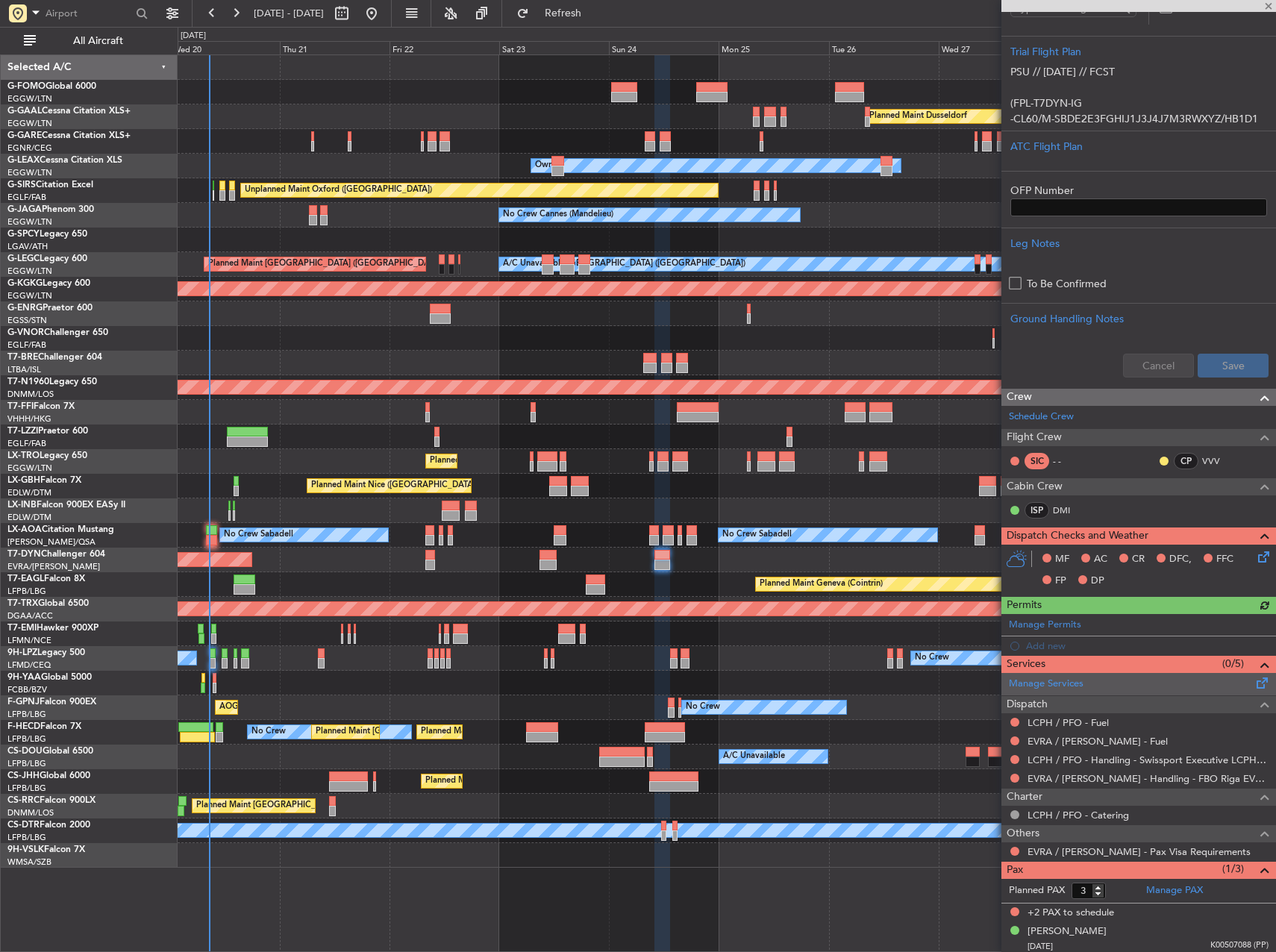
scroll to position [370, 0]
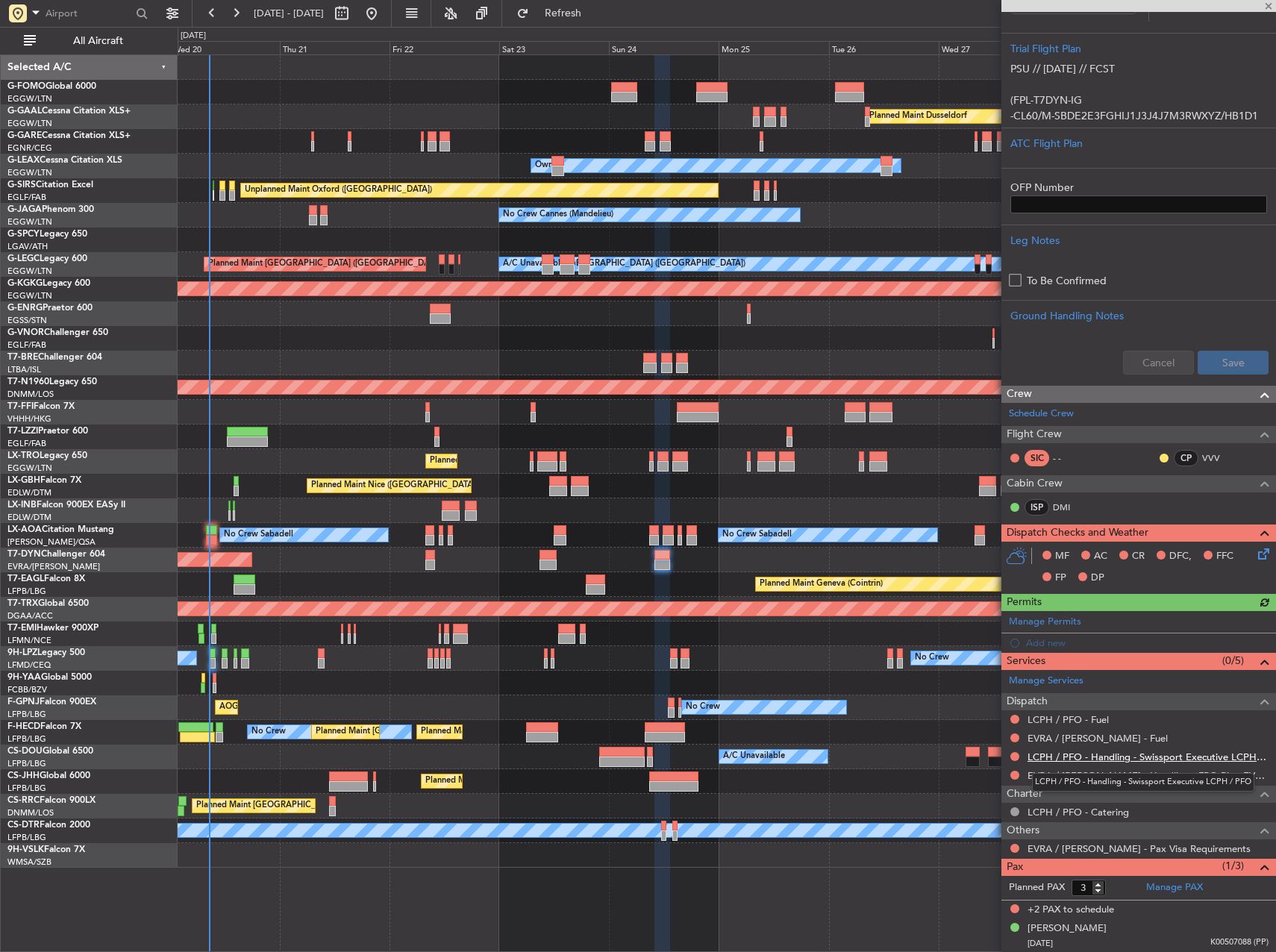
click at [1072, 758] on link "LCPH / PFO - Handling - Swissport Executive LCPH / PFO" at bounding box center [1149, 757] width 241 height 13
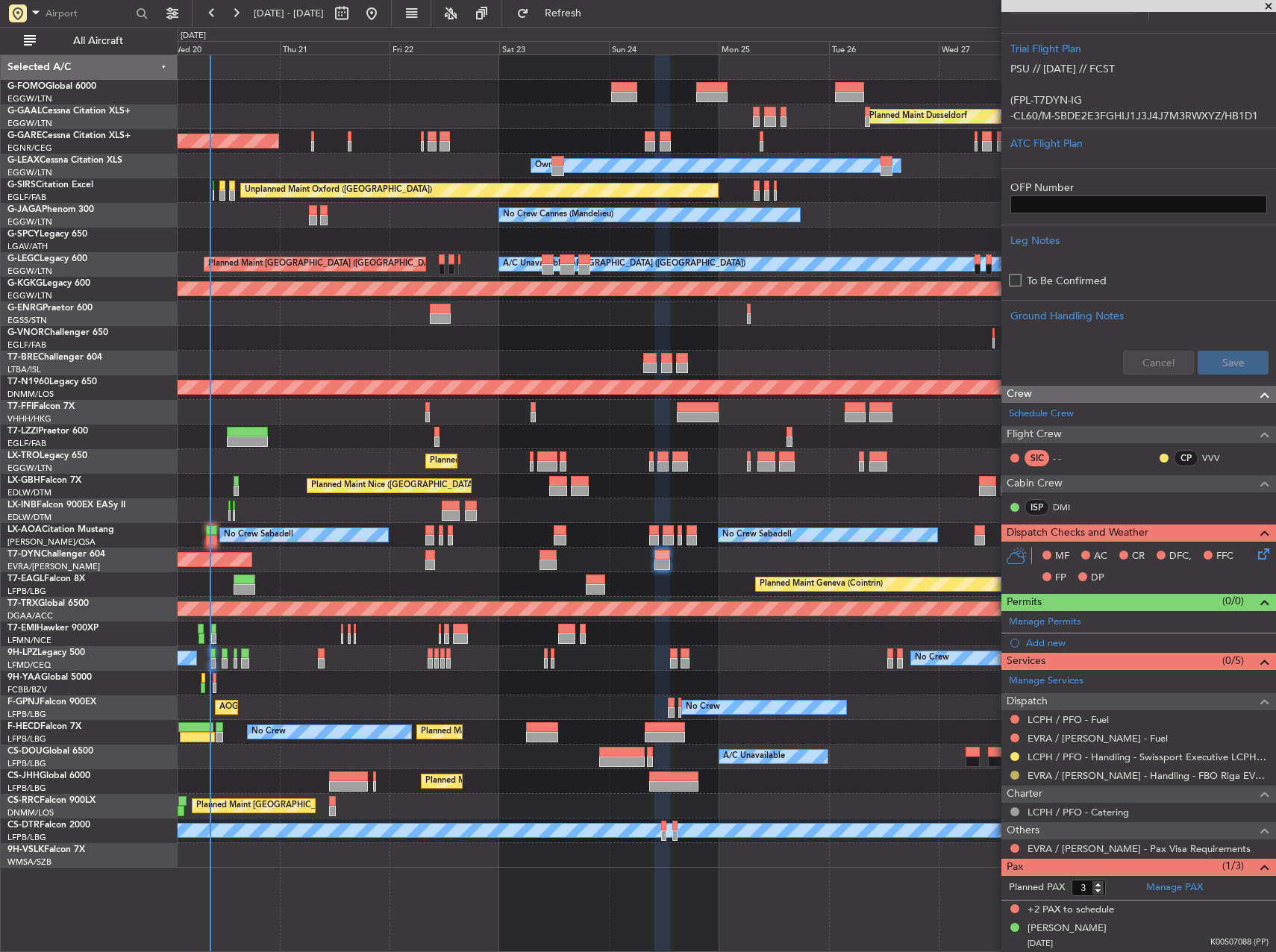
click at [1013, 774] on button at bounding box center [1014, 775] width 9 height 9
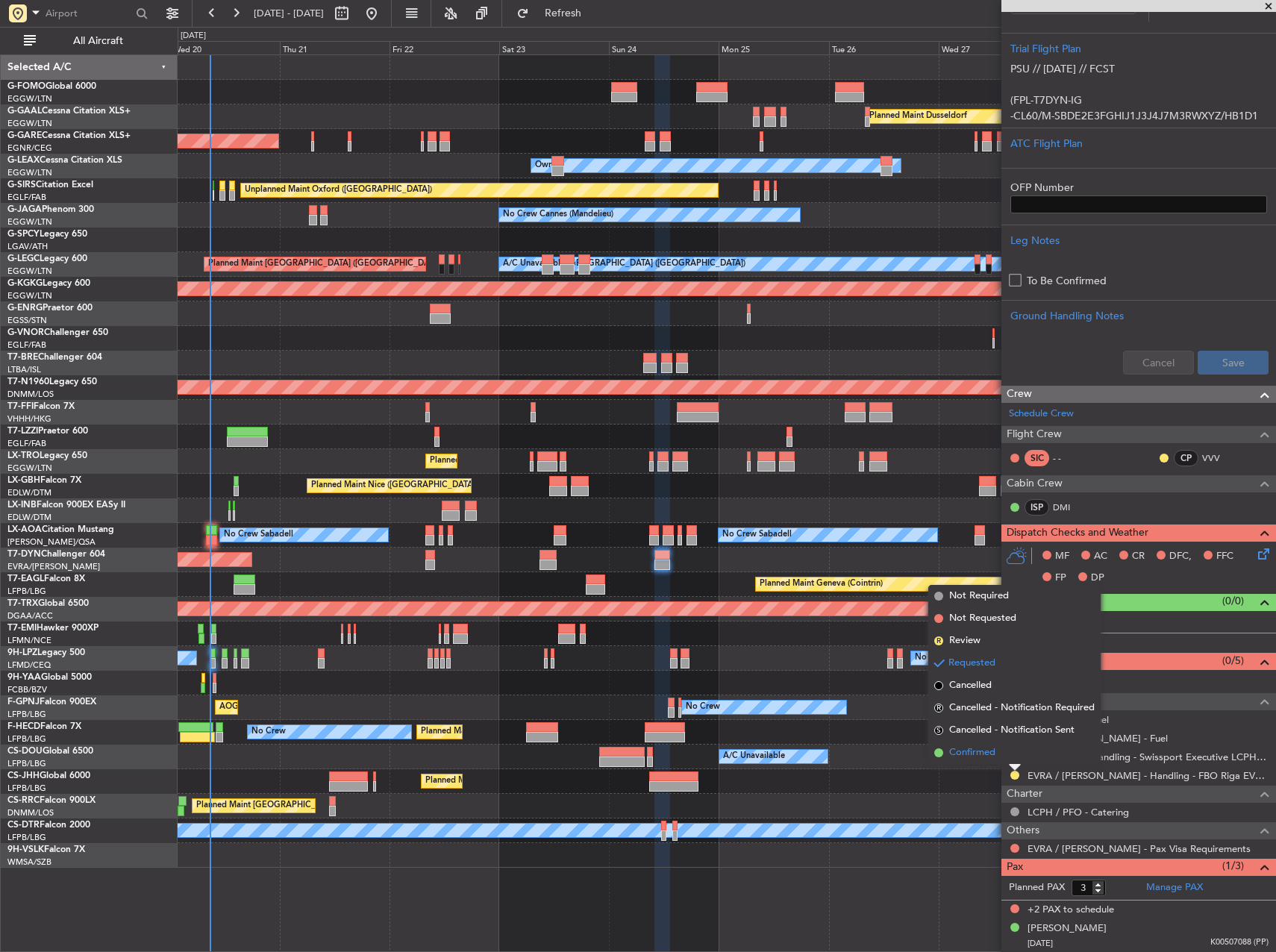
click at [952, 753] on span "Confirmed" at bounding box center [972, 753] width 46 height 15
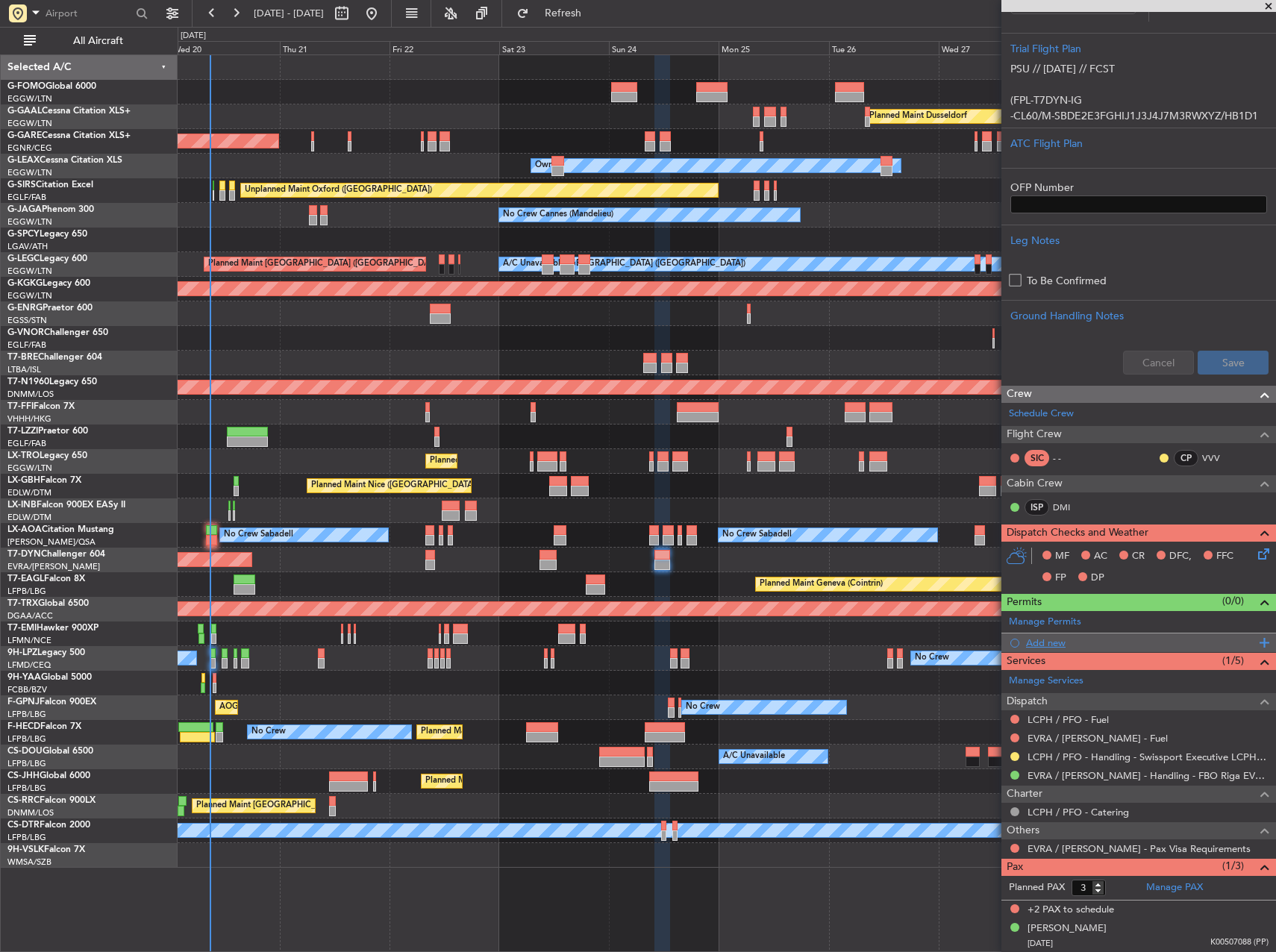
click at [1047, 636] on div "Add new" at bounding box center [1141, 642] width 229 height 13
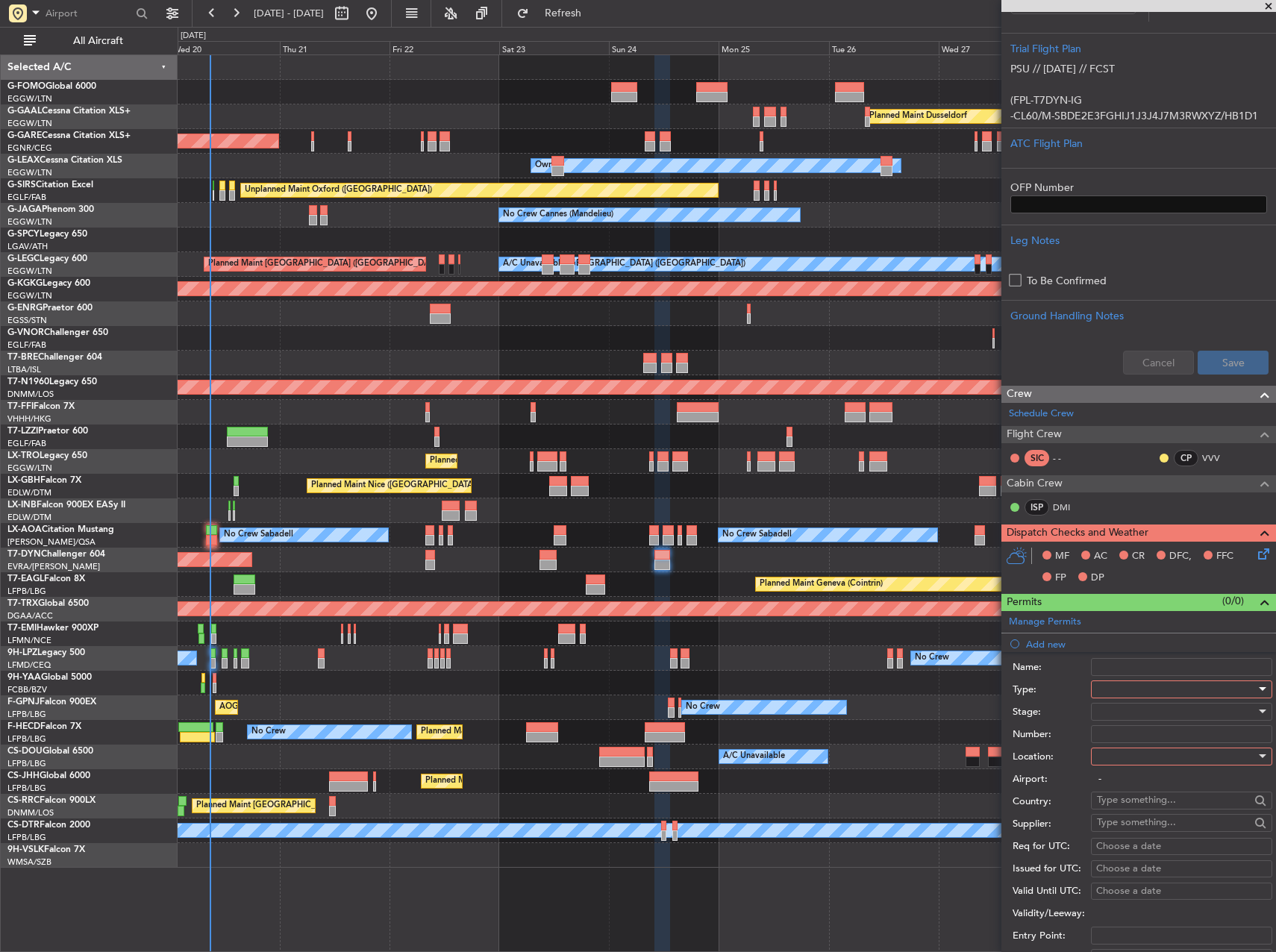
click at [1132, 687] on div at bounding box center [1177, 689] width 159 height 22
click at [1150, 818] on span "Departure" at bounding box center [1176, 824] width 157 height 22
click at [1155, 714] on div at bounding box center [1177, 712] width 159 height 22
drag, startPoint x: 1158, startPoint y: 809, endPoint x: 1158, endPoint y: 798, distance: 11.0
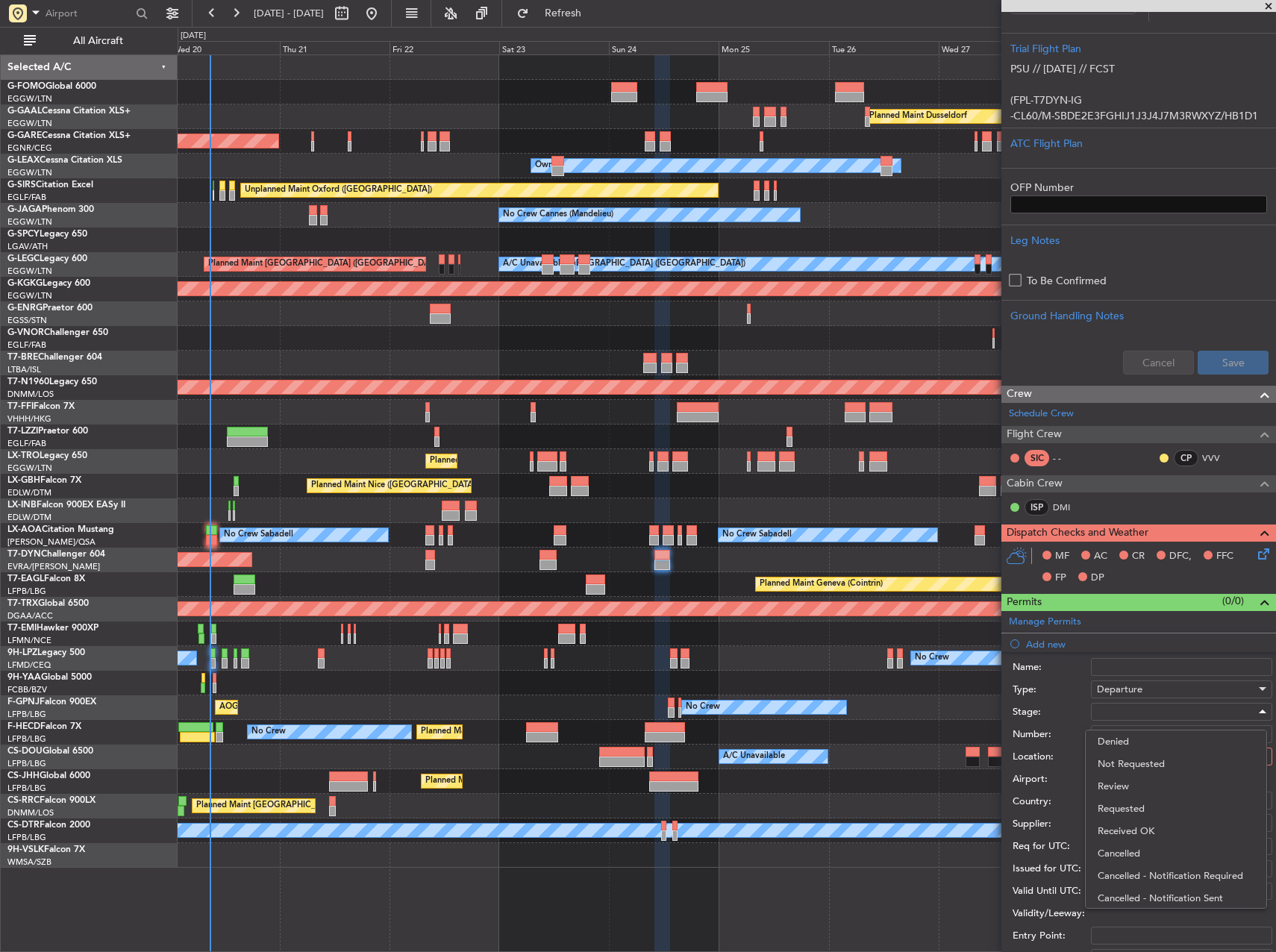
click at [1158, 808] on span "Requested" at bounding box center [1176, 809] width 157 height 22
click at [1150, 748] on div at bounding box center [1177, 757] width 159 height 22
click at [1154, 783] on span "Departure" at bounding box center [1176, 787] width 157 height 22
type input "LCPH / PFO"
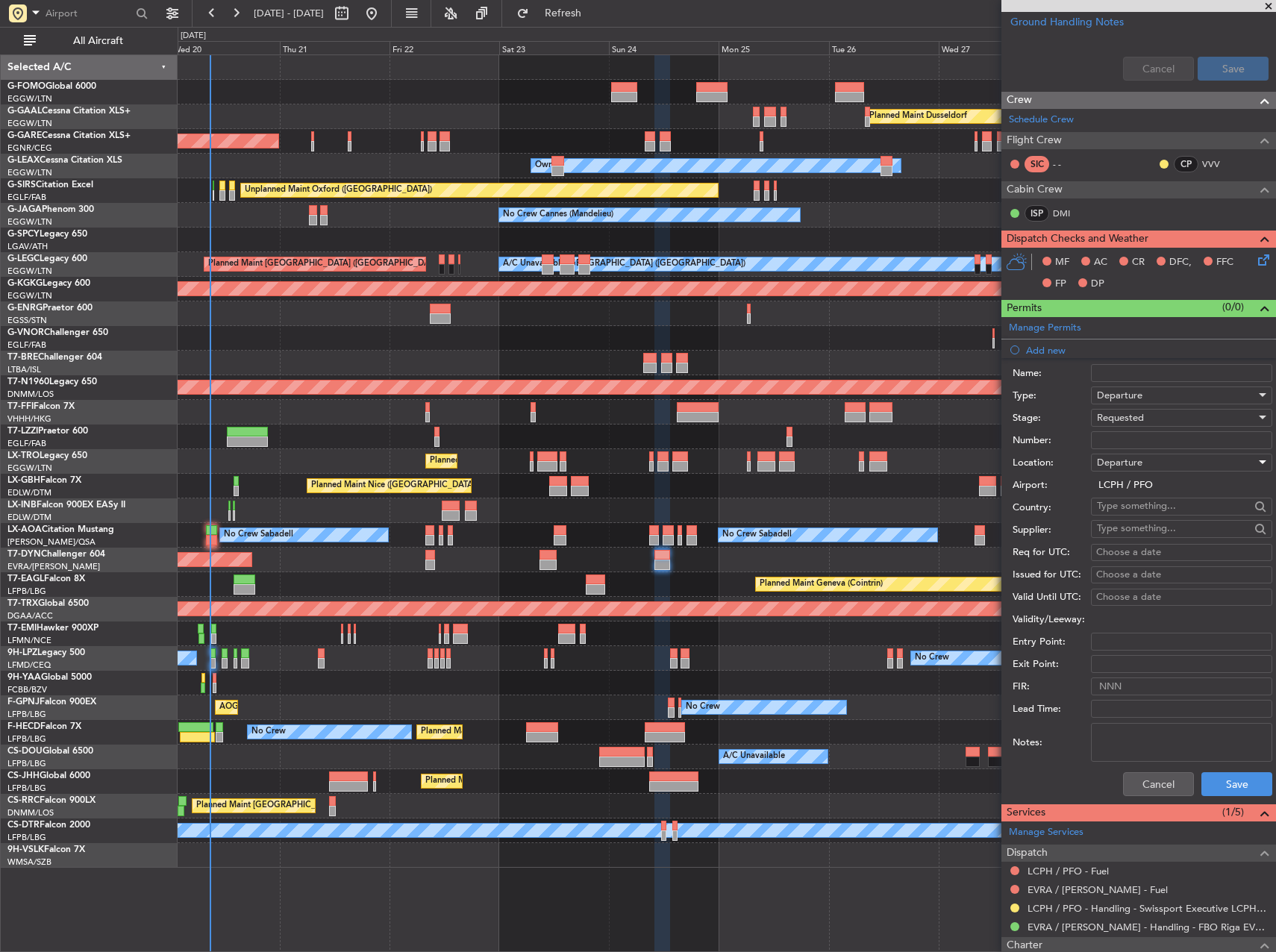
scroll to position [668, 0]
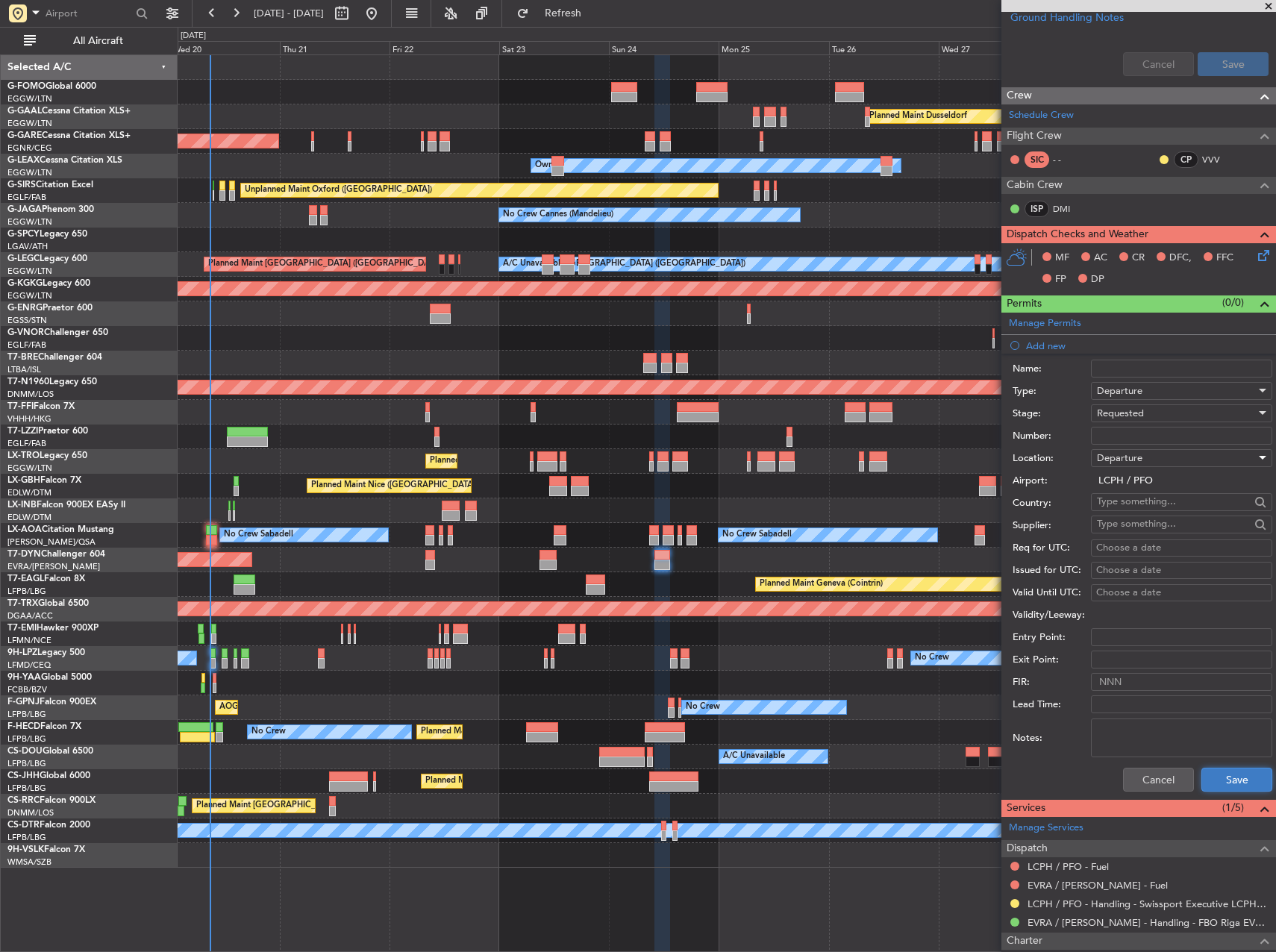
click at [1221, 773] on button "Save" at bounding box center [1237, 780] width 71 height 24
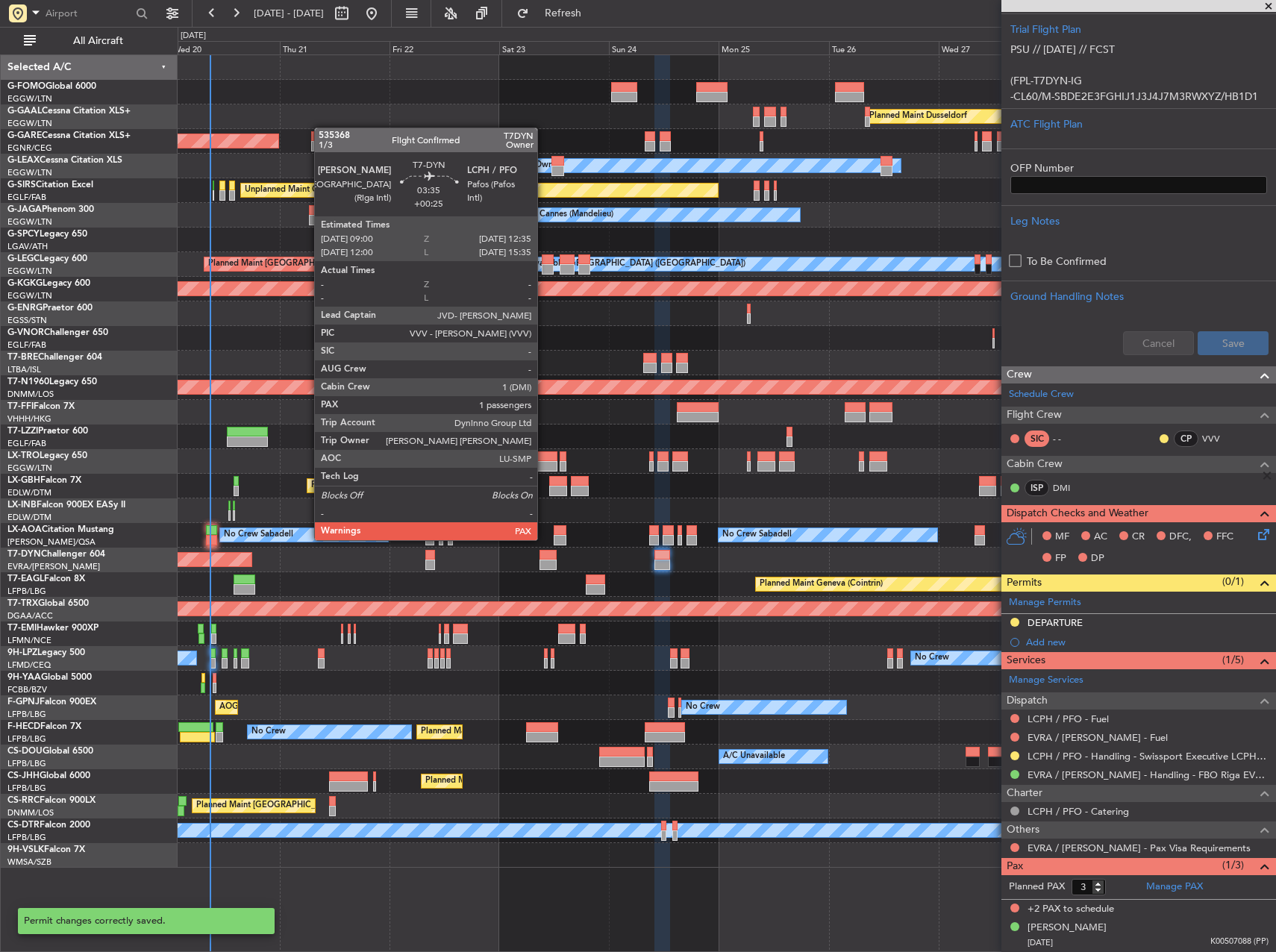
scroll to position [388, 0]
click at [544, 553] on div at bounding box center [547, 555] width 16 height 10
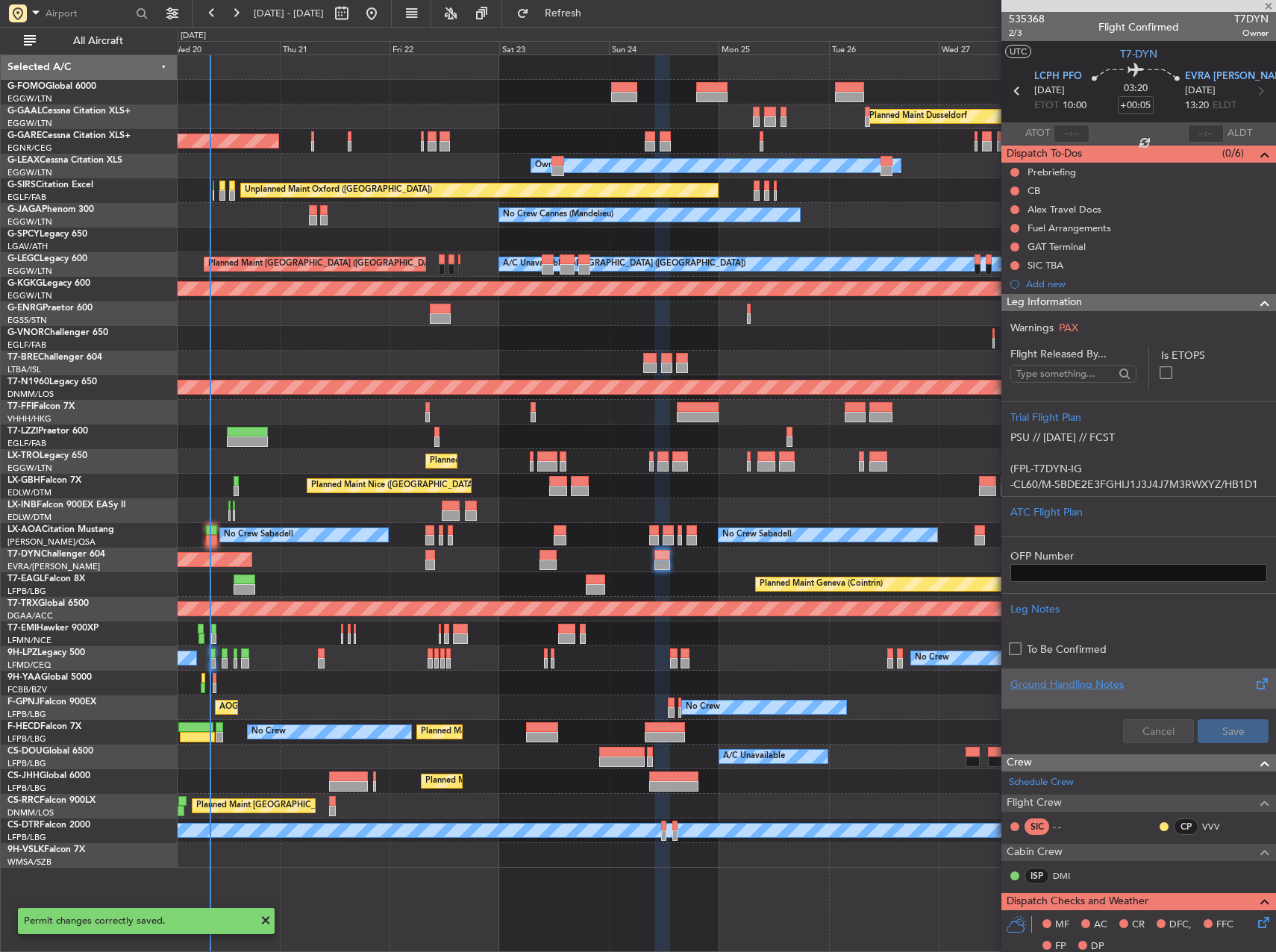
scroll to position [0, 0]
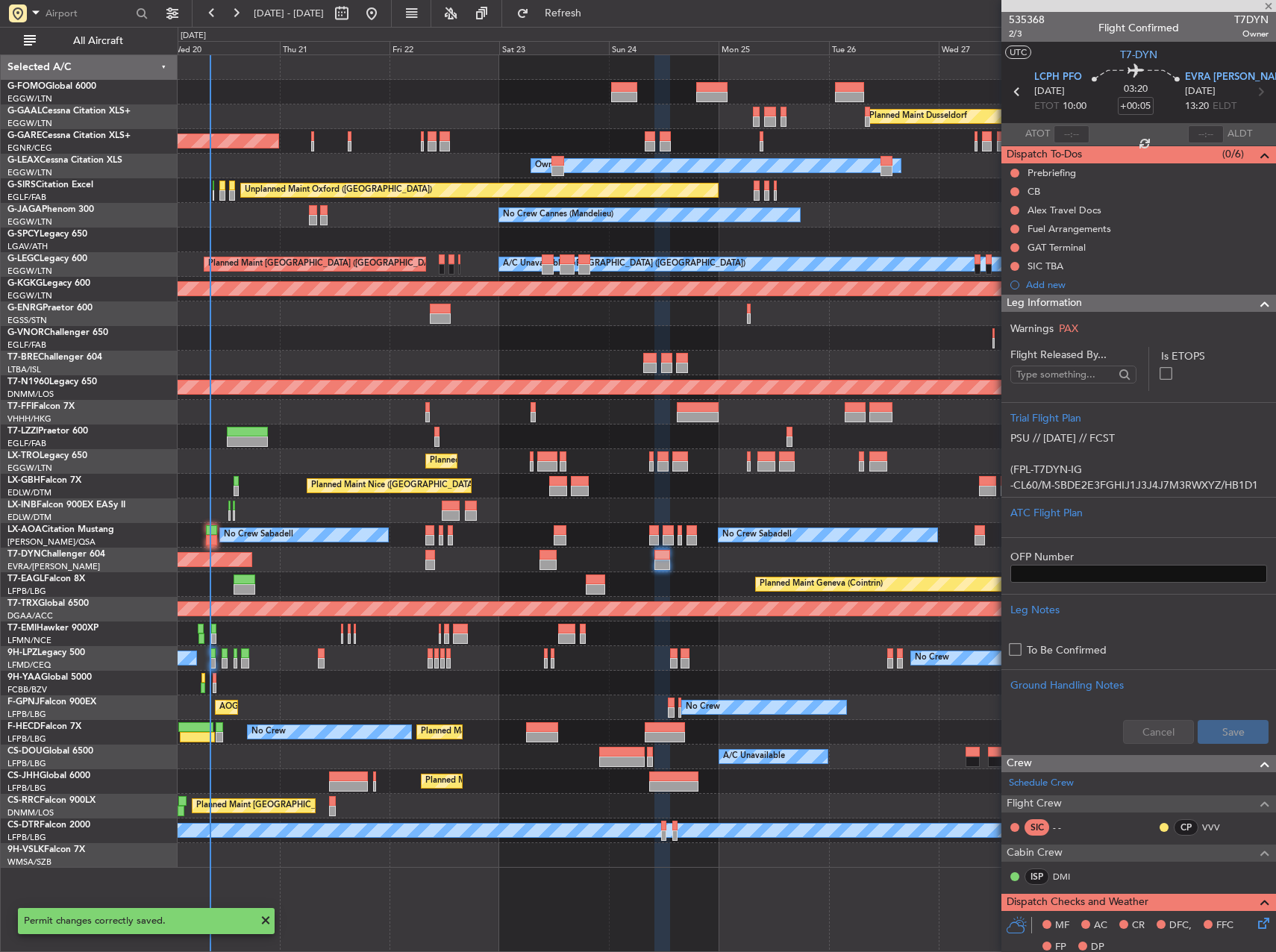
type input "+00:25"
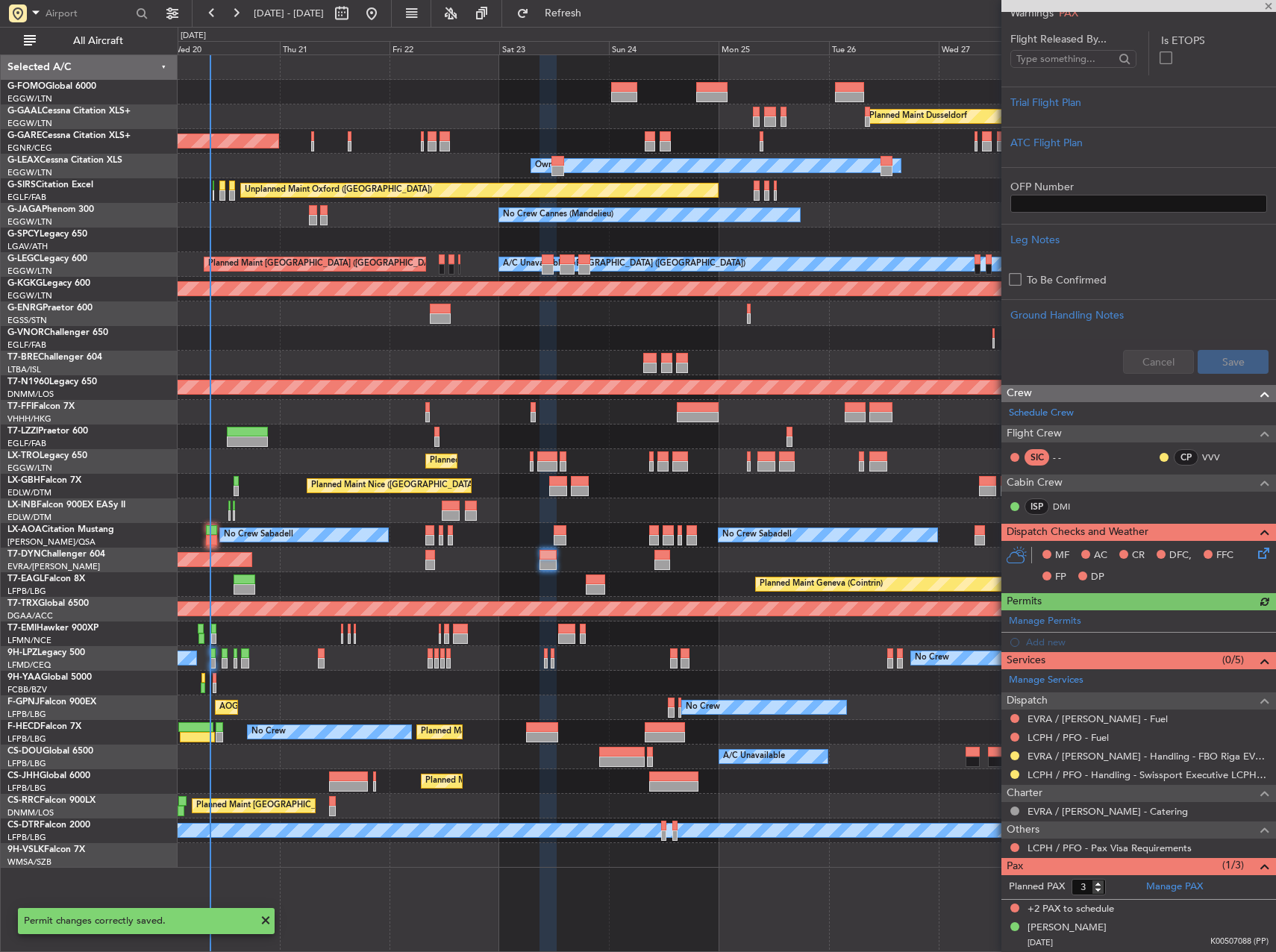
scroll to position [388, 0]
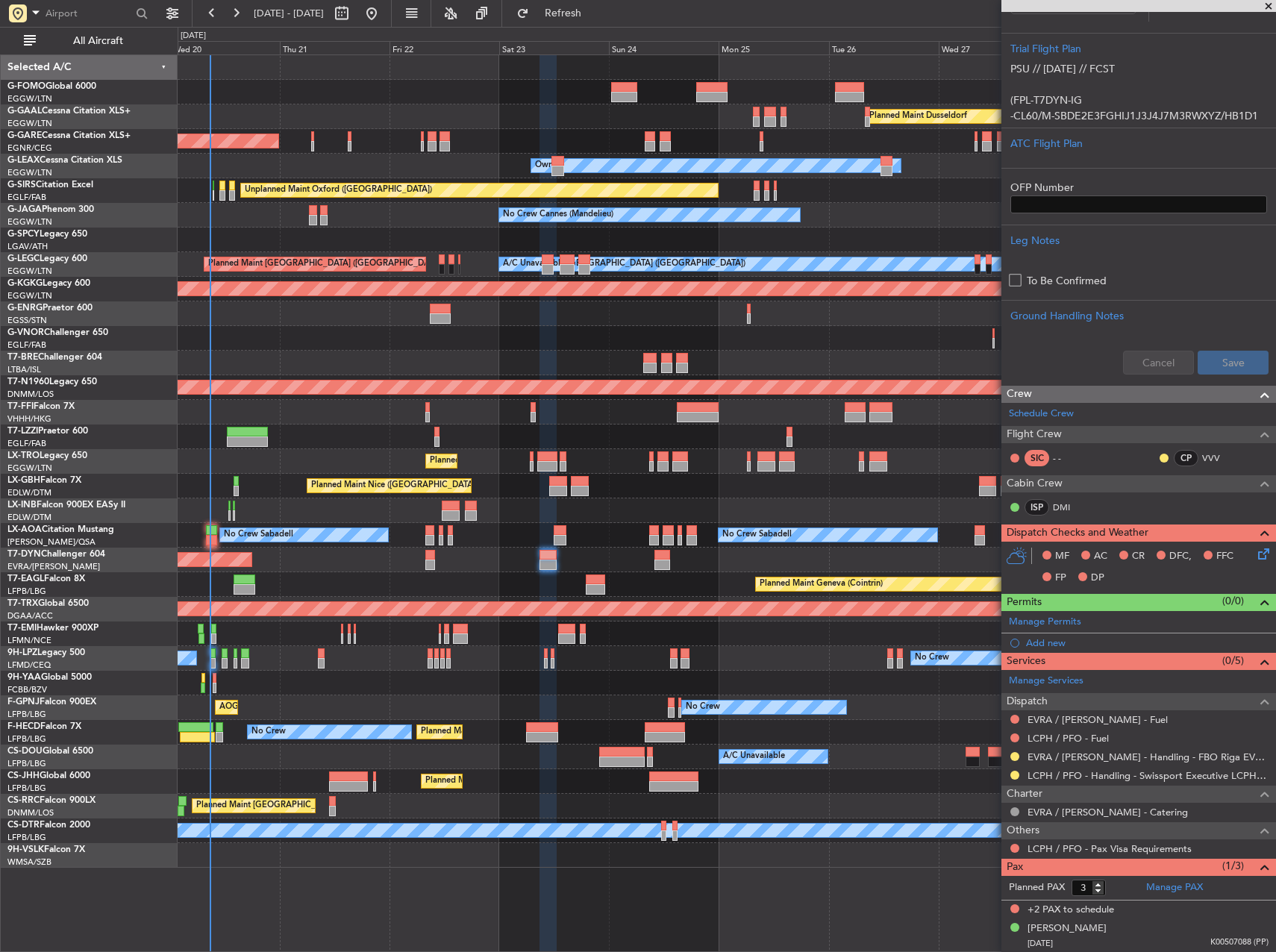
drag, startPoint x: 1061, startPoint y: 642, endPoint x: 1083, endPoint y: 645, distance: 22.2
click at [1060, 642] on div "Add new" at bounding box center [1148, 642] width 243 height 13
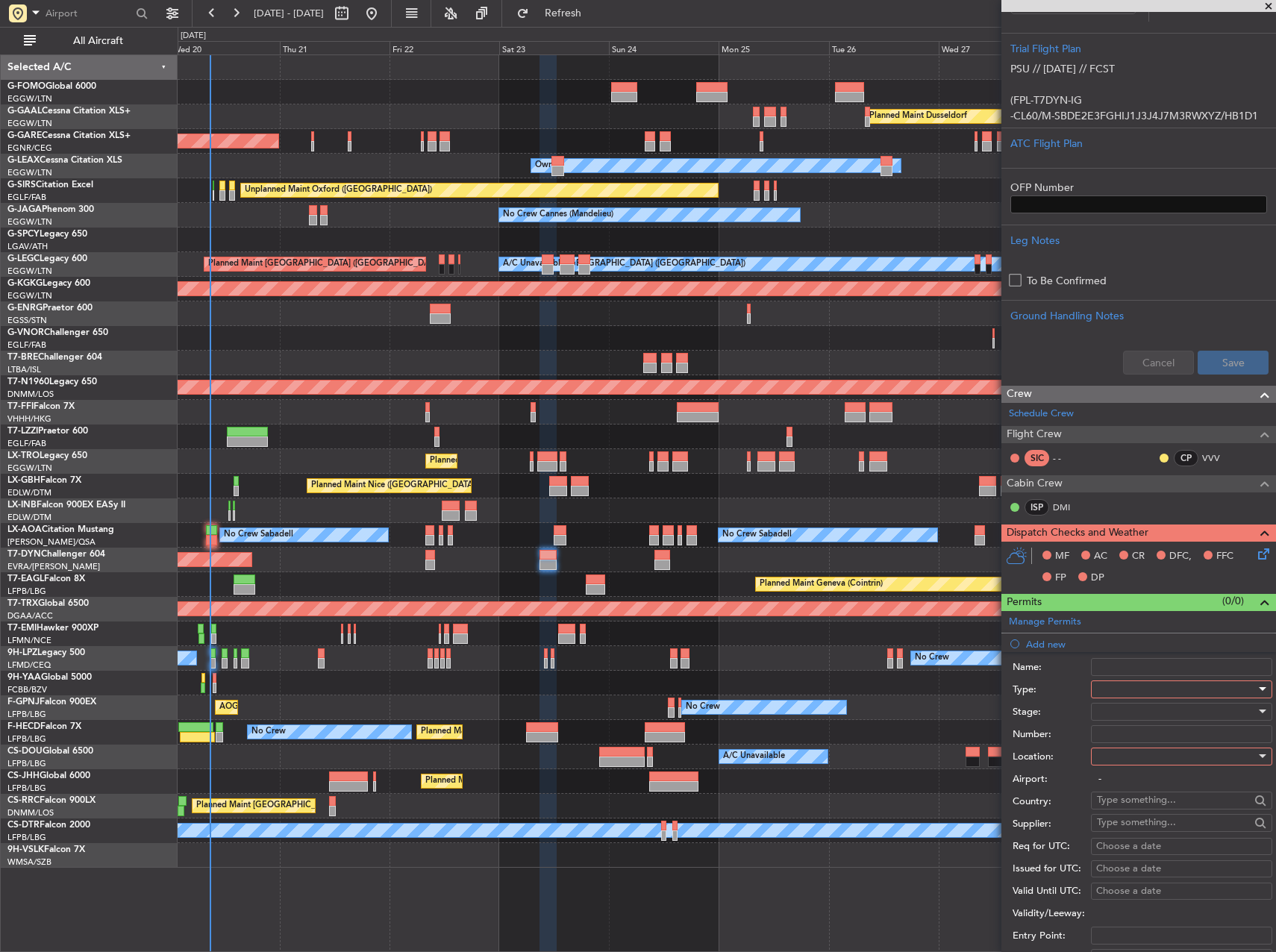
click at [1134, 688] on div at bounding box center [1177, 689] width 159 height 22
drag, startPoint x: 1131, startPoint y: 763, endPoint x: 1127, endPoint y: 752, distance: 11.7
click at [1127, 752] on div "ADC ADNC API CANPASS CARICOM CID COBT CUSTOMS Departure DOT Approval EAPIS Ferr…" at bounding box center [1176, 796] width 182 height 179
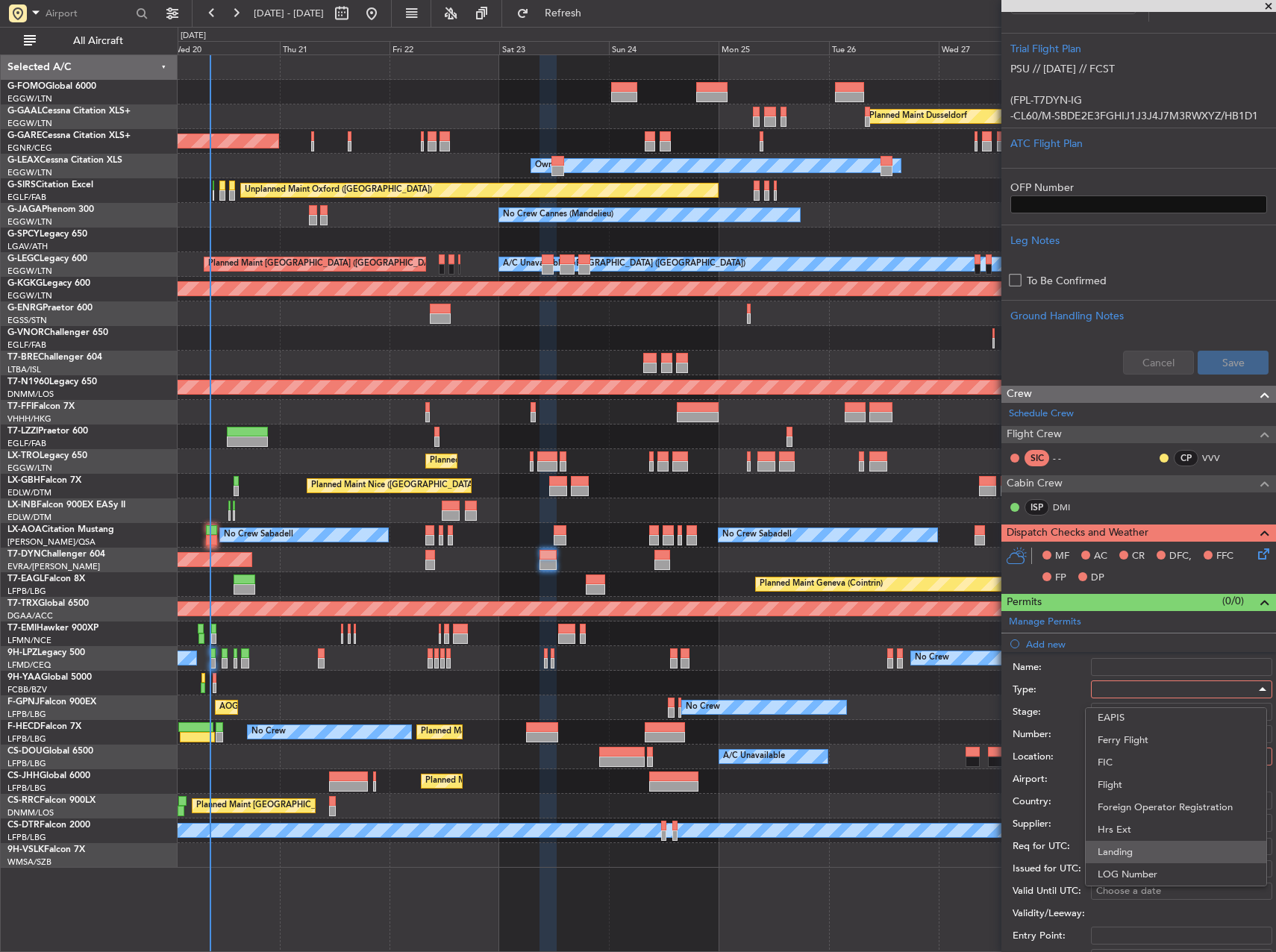
click at [1152, 848] on span "Landing" at bounding box center [1176, 852] width 157 height 22
click at [1144, 707] on div at bounding box center [1177, 712] width 159 height 22
click at [1157, 807] on span "Requested" at bounding box center [1176, 809] width 157 height 22
click at [1126, 754] on div at bounding box center [1177, 757] width 159 height 22
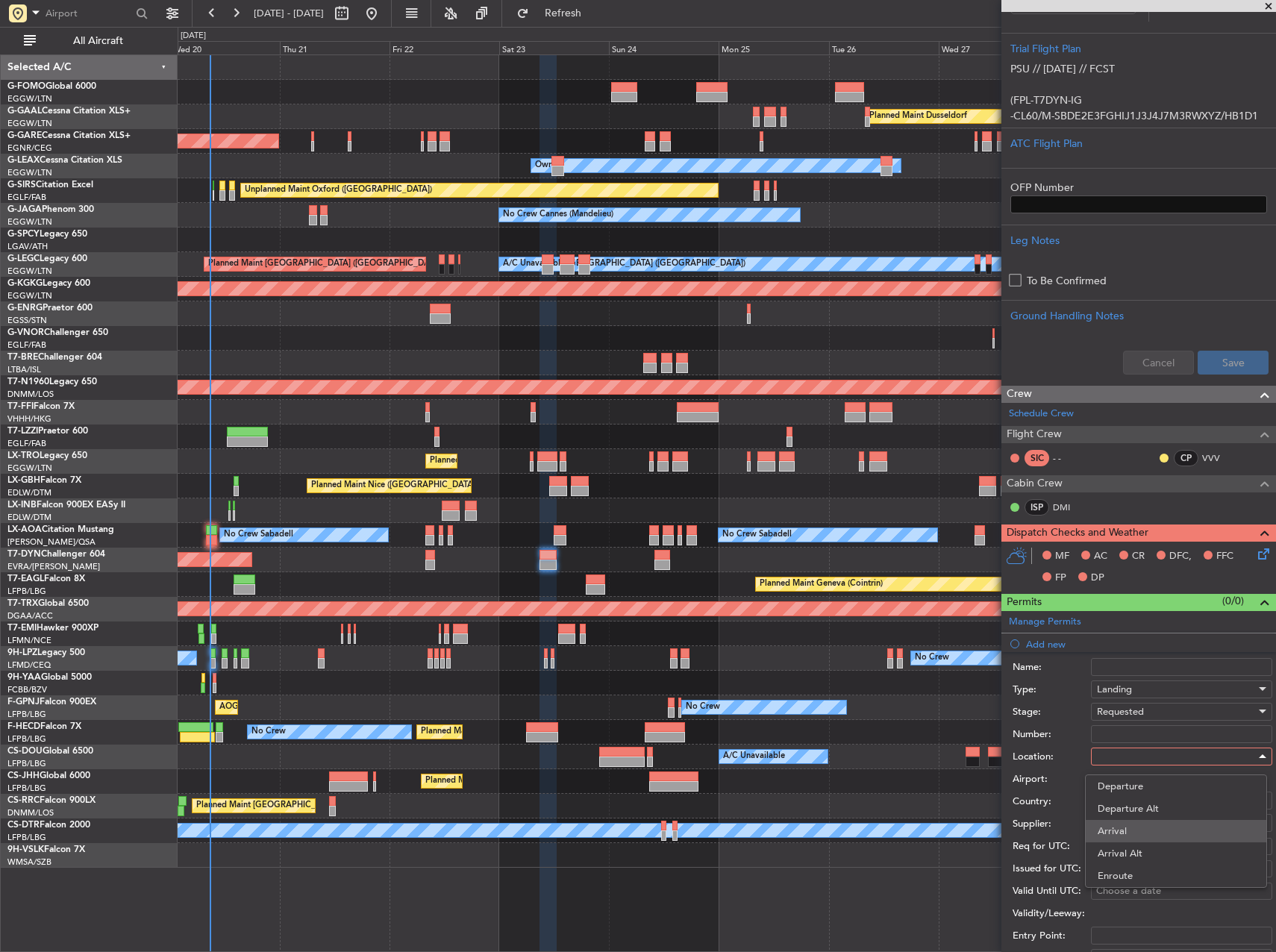
click at [1140, 832] on span "Arrival" at bounding box center [1176, 831] width 157 height 22
type input "LCPH / PFO"
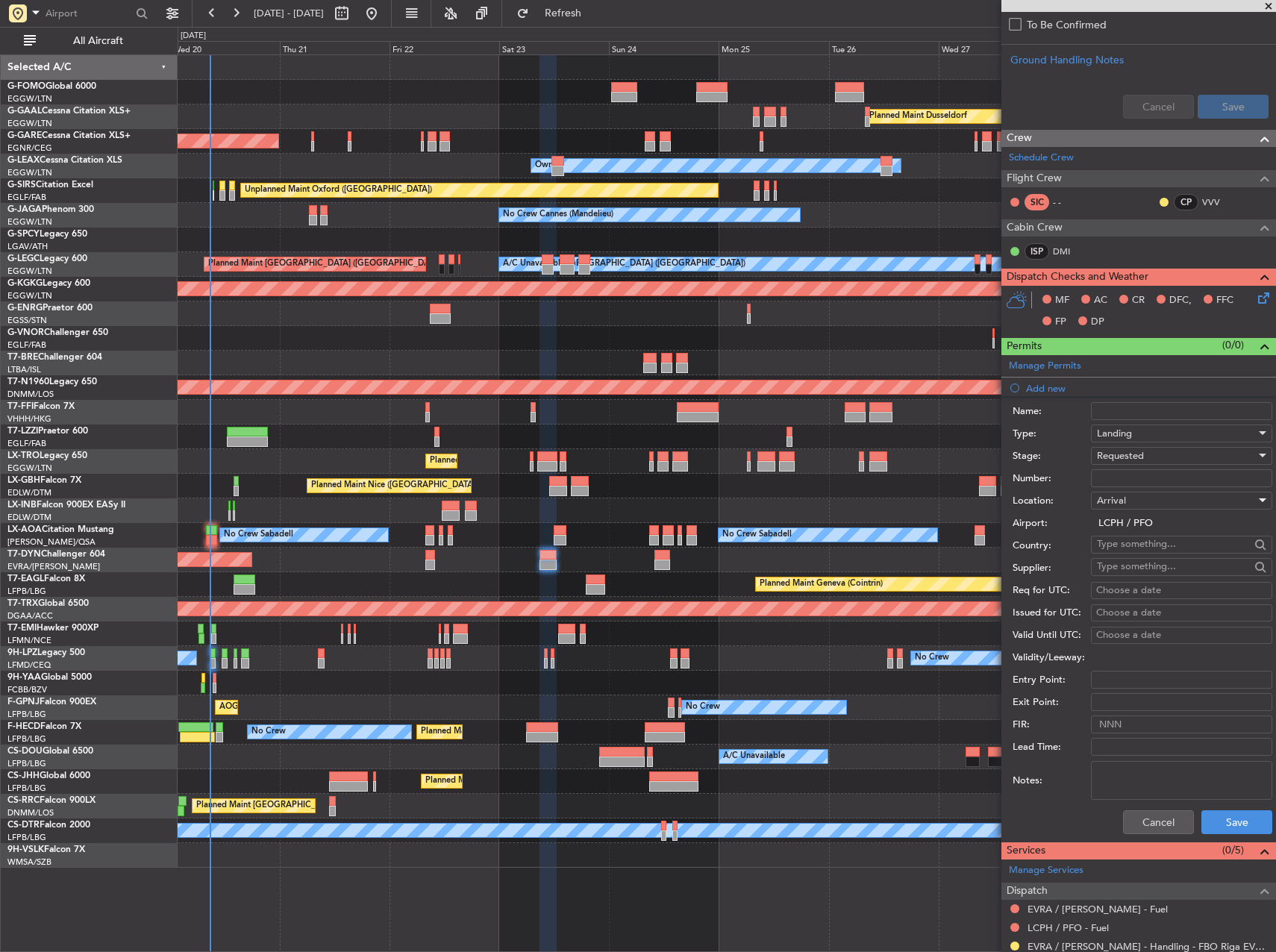
scroll to position [687, 0]
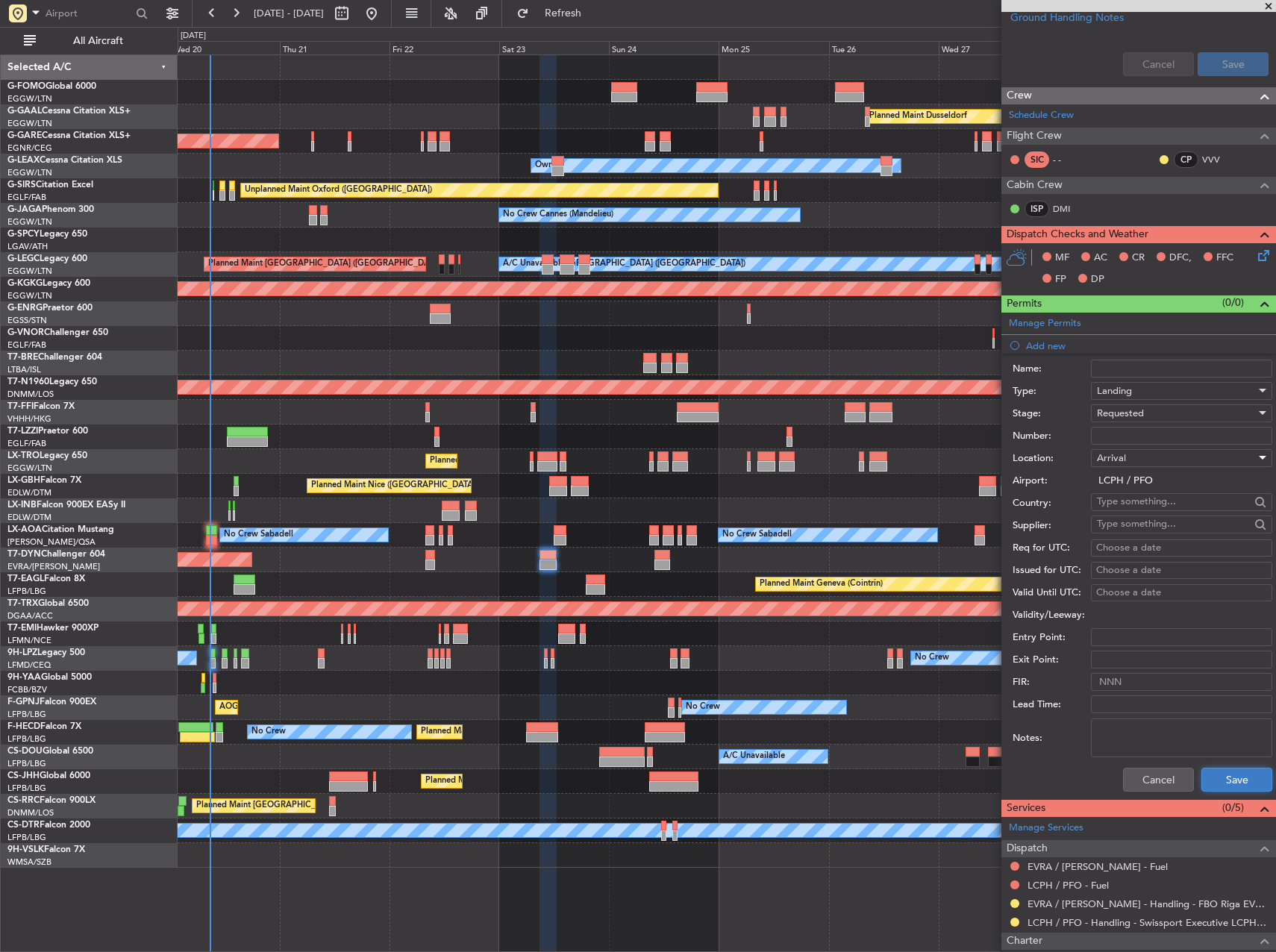
click at [1215, 780] on button "Save" at bounding box center [1237, 780] width 71 height 24
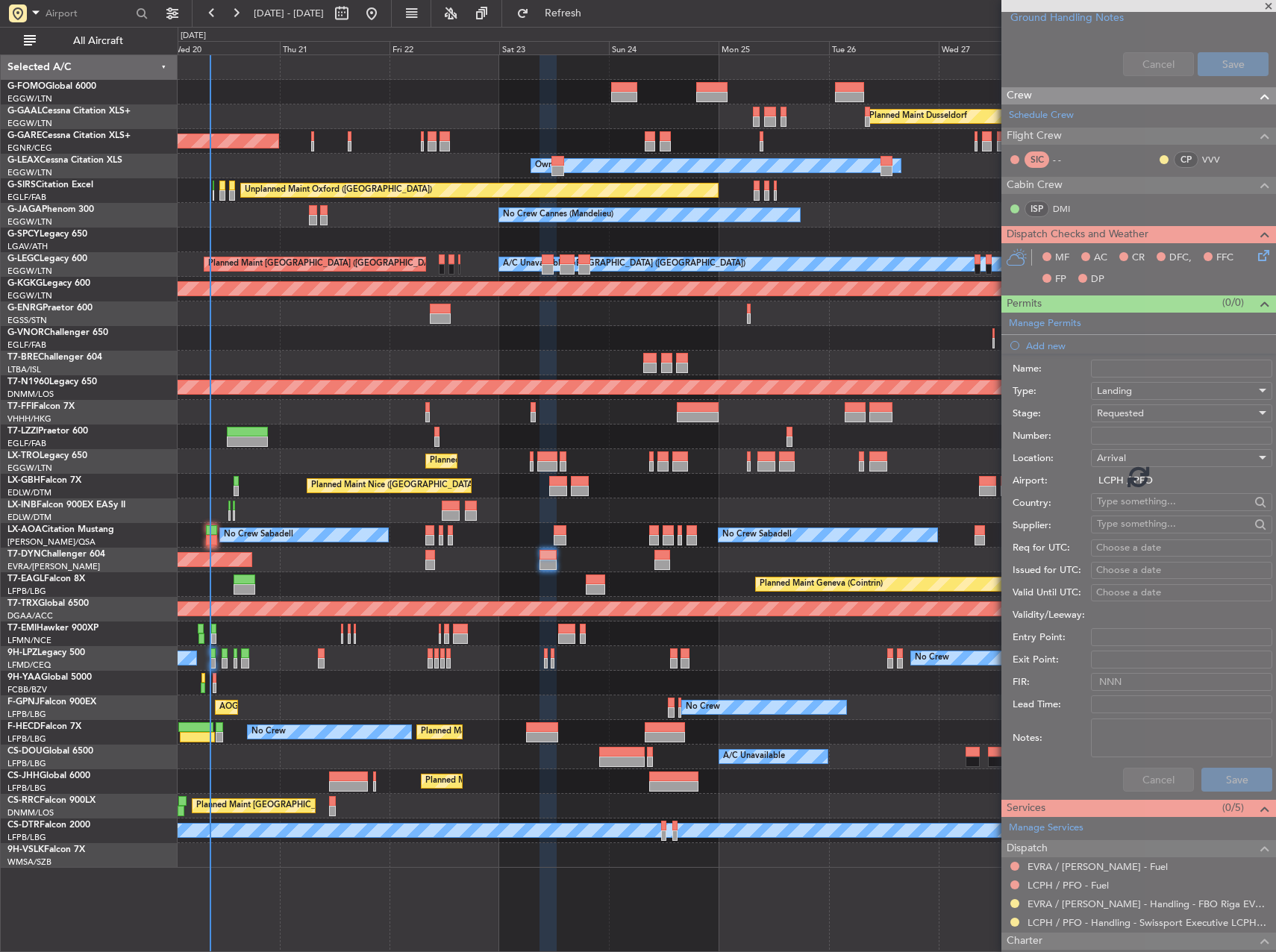
scroll to position [407, 0]
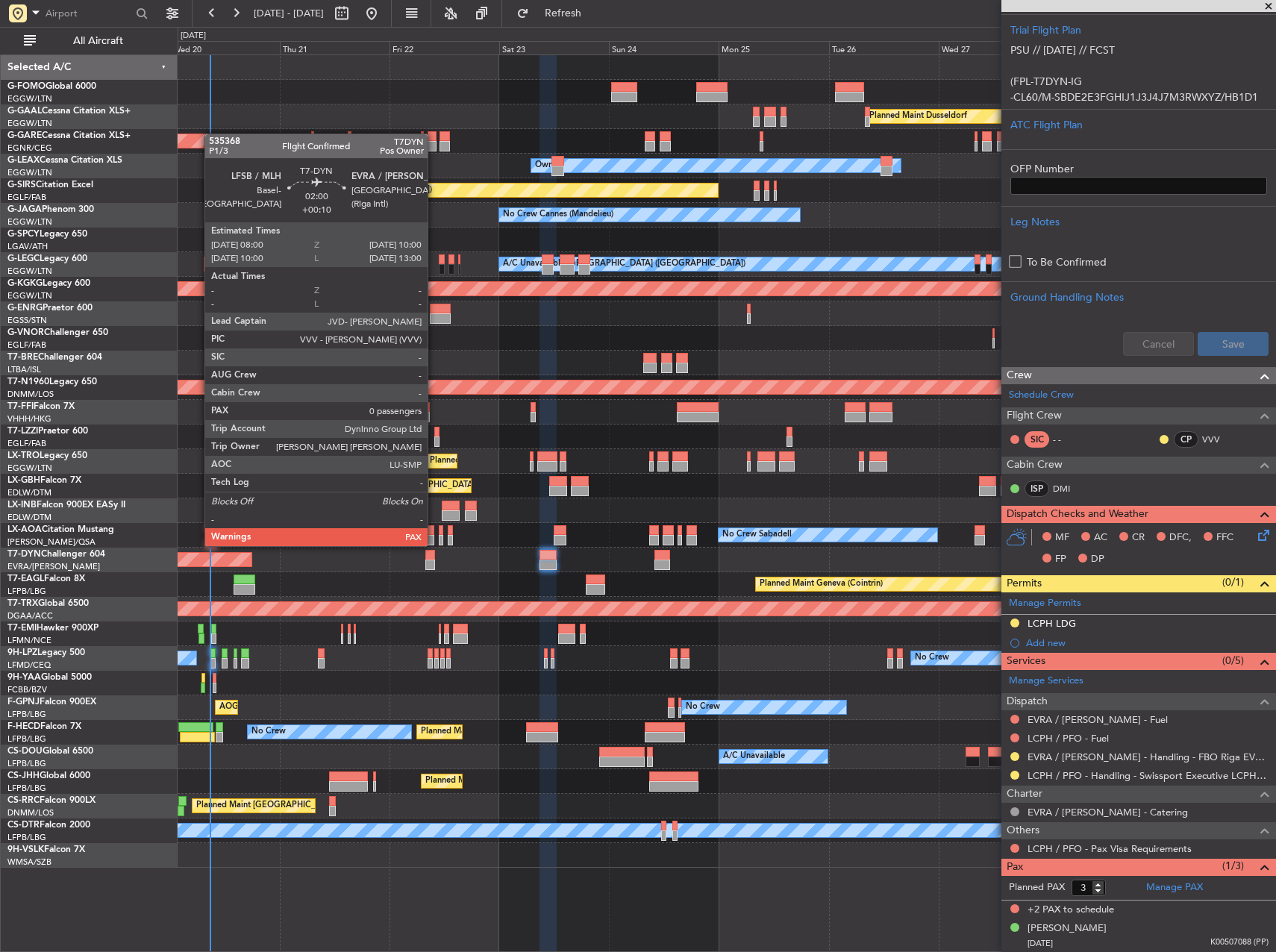
click at [434, 559] on div at bounding box center [429, 555] width 9 height 10
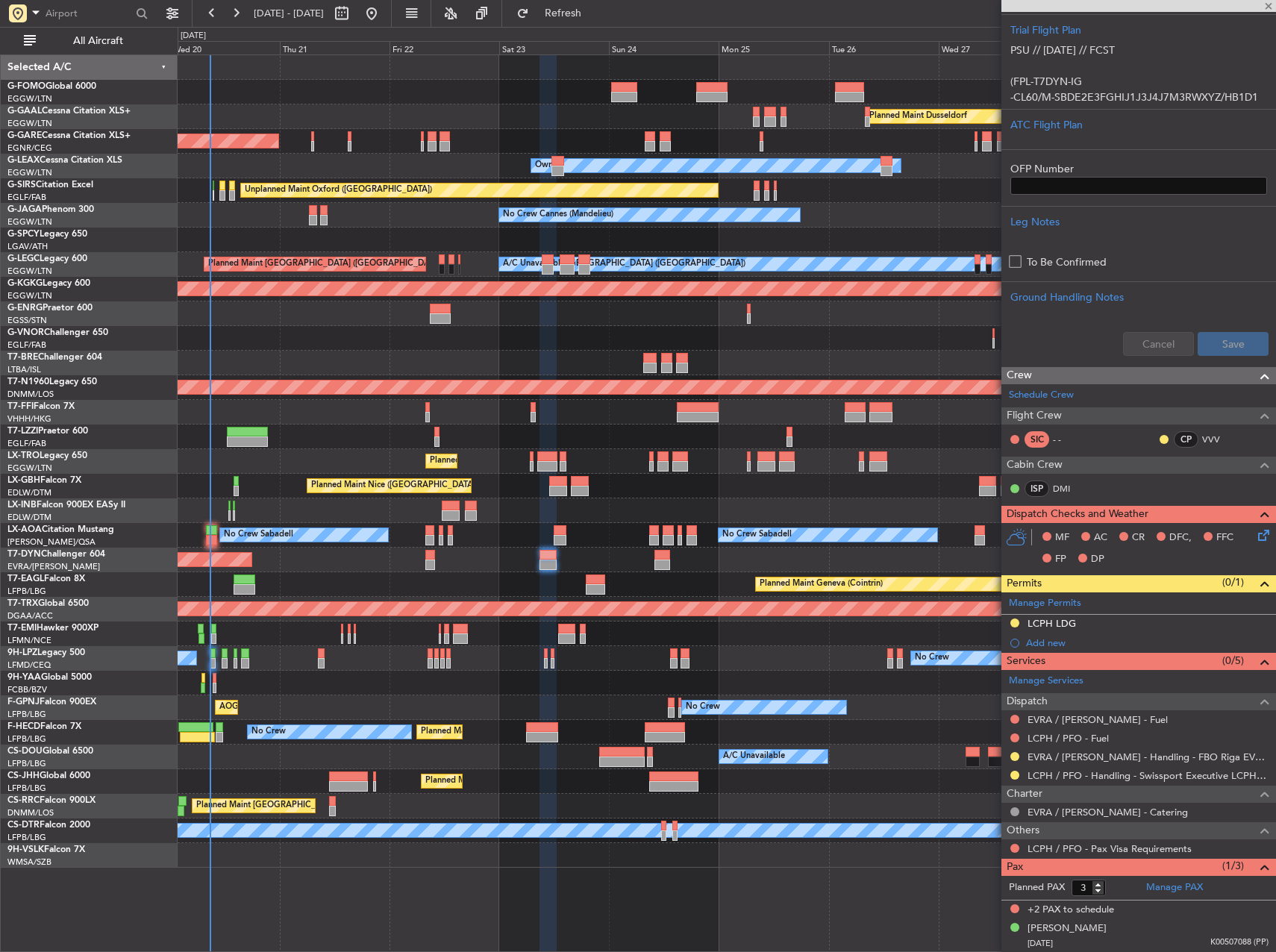
drag, startPoint x: 618, startPoint y: 1, endPoint x: 665, endPoint y: 1, distance: 47.0
click at [606, 1] on fb-refresh-button "Refresh" at bounding box center [554, 13] width 104 height 27
type input "+00:10"
type input "0"
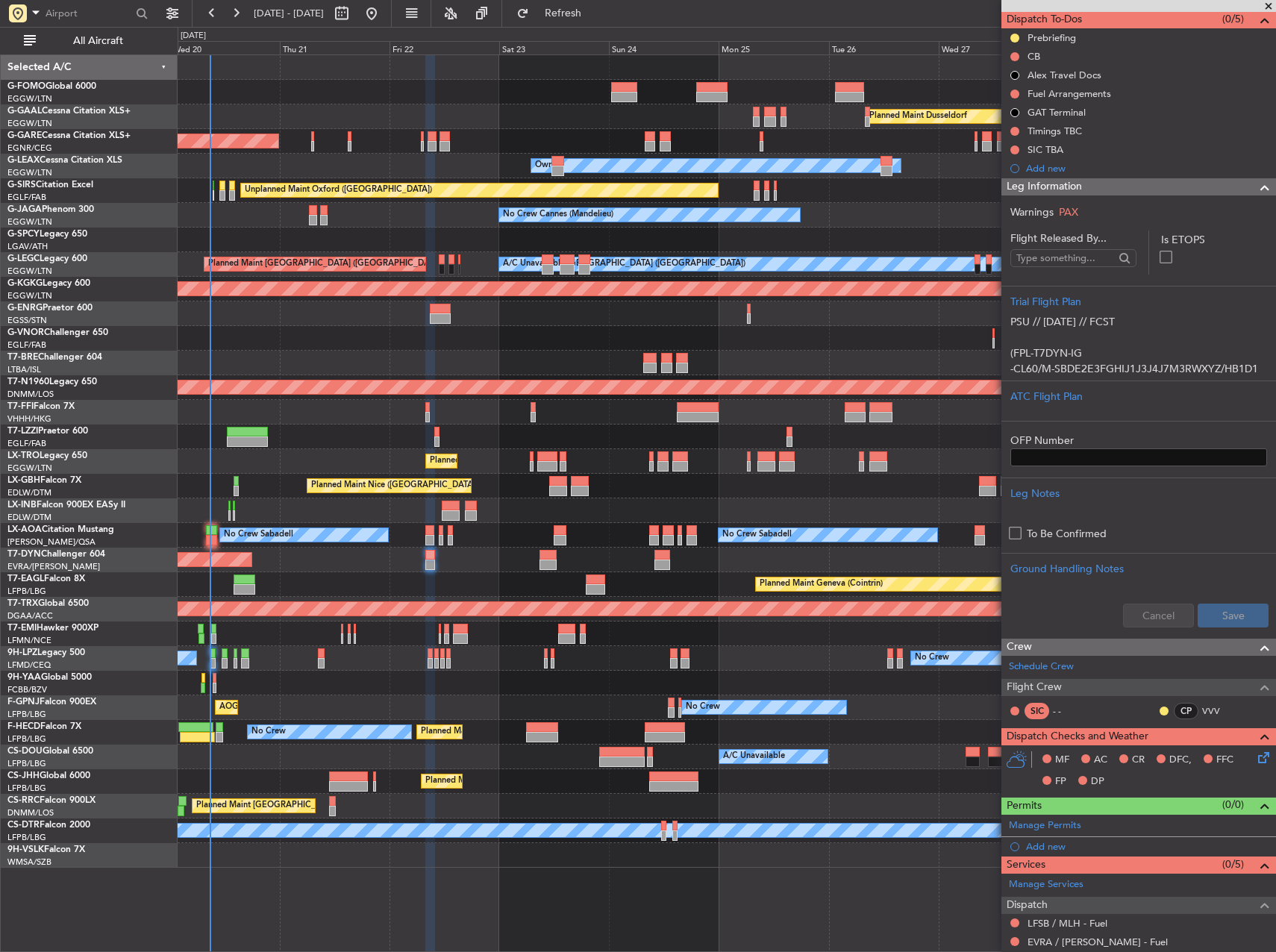
scroll to position [0, 0]
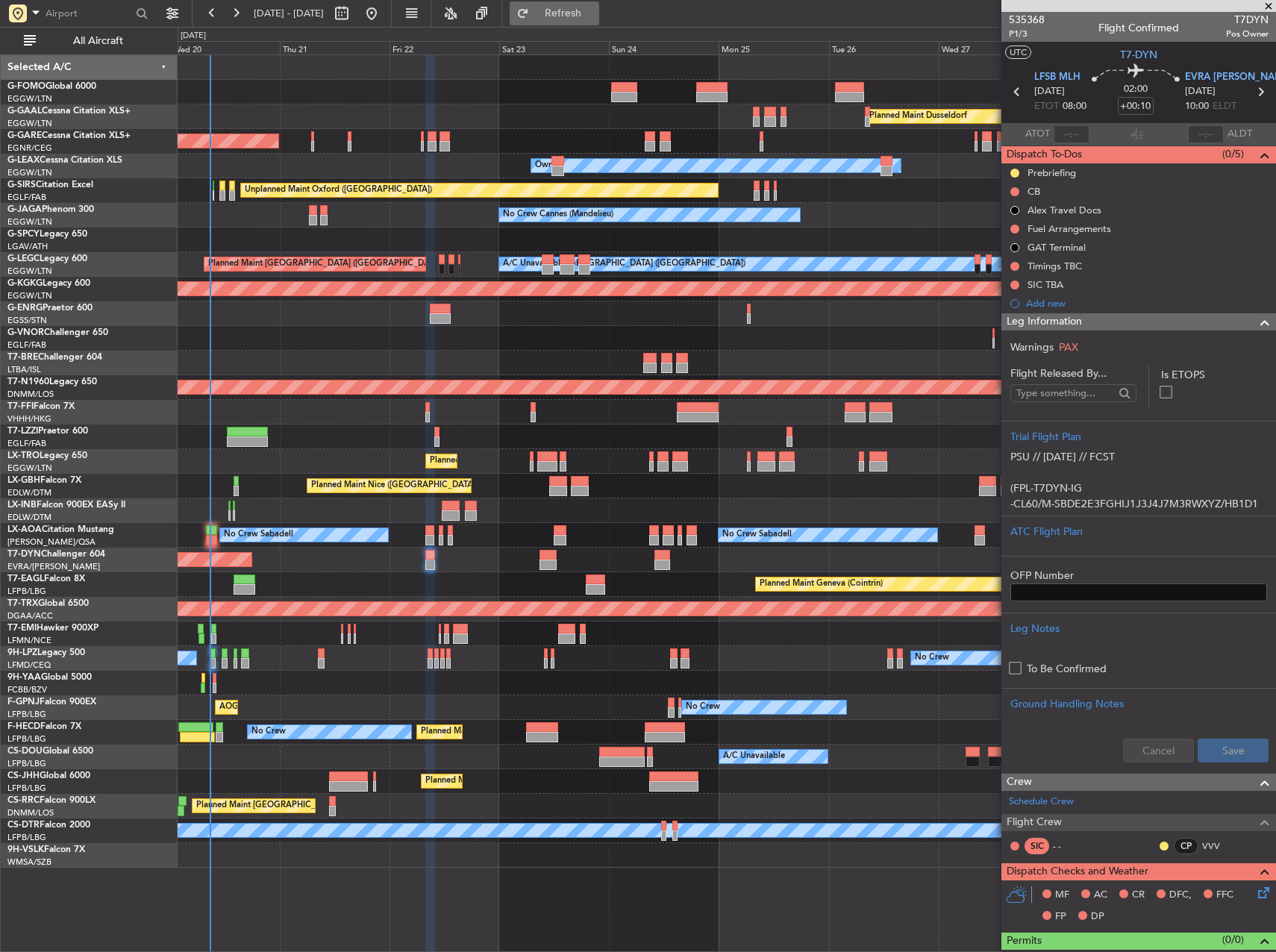
click at [600, 3] on button "Refresh" at bounding box center [554, 14] width 90 height 24
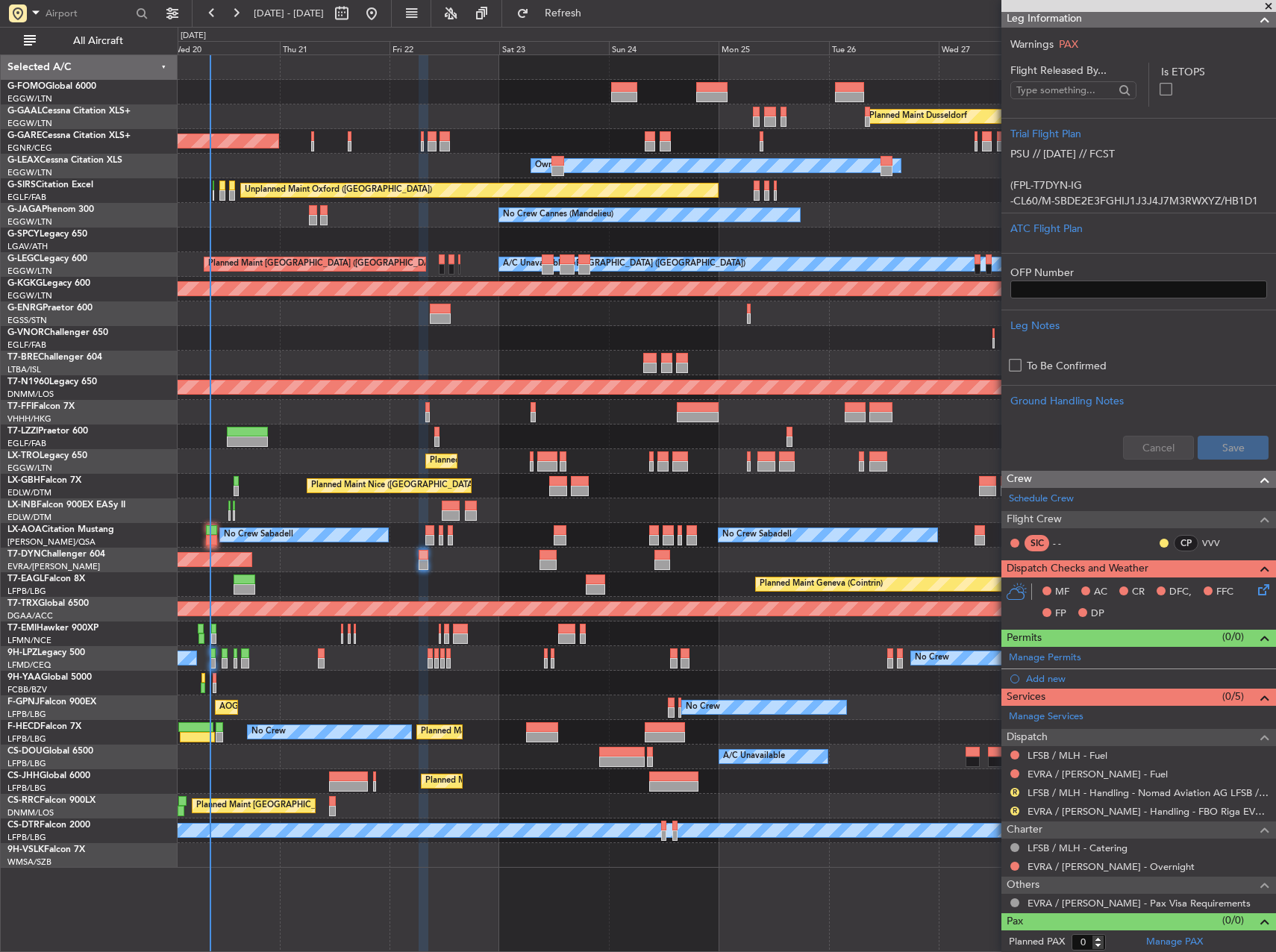
scroll to position [305, 0]
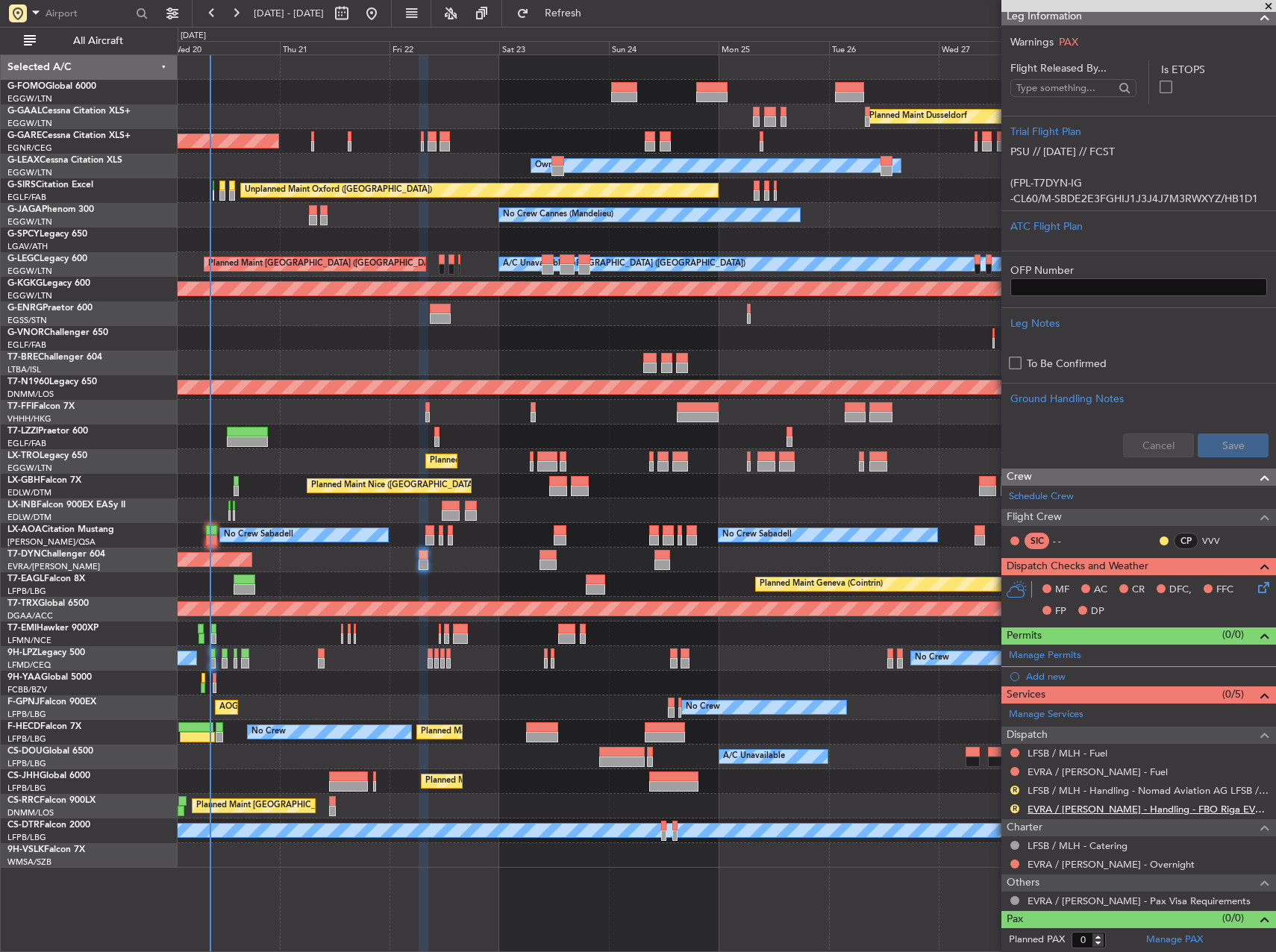
click at [1086, 810] on link "EVRA / RIX - Handling - FBO Riga EVRA / RIX" at bounding box center [1149, 809] width 241 height 13
click at [1090, 787] on link "LFSB / MLH - Handling - Nomad Aviation AG LFSB / MLH" at bounding box center [1149, 790] width 241 height 13
drag, startPoint x: 604, startPoint y: 18, endPoint x: 617, endPoint y: 38, distance: 23.9
click at [594, 18] on span "Refresh" at bounding box center [563, 14] width 62 height 10
click at [1014, 805] on button at bounding box center [1014, 809] width 9 height 9
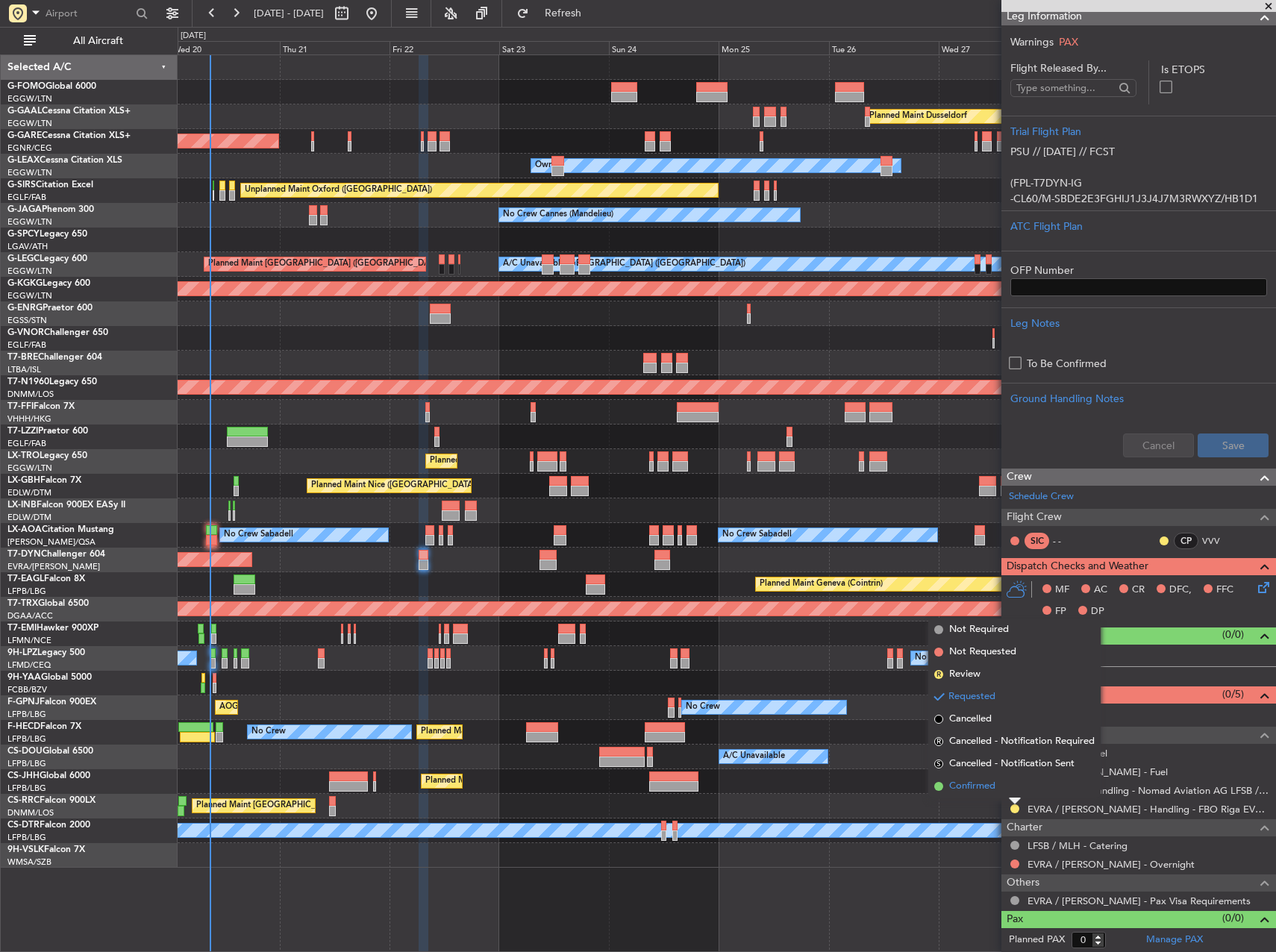
click at [972, 789] on span "Confirmed" at bounding box center [972, 786] width 46 height 15
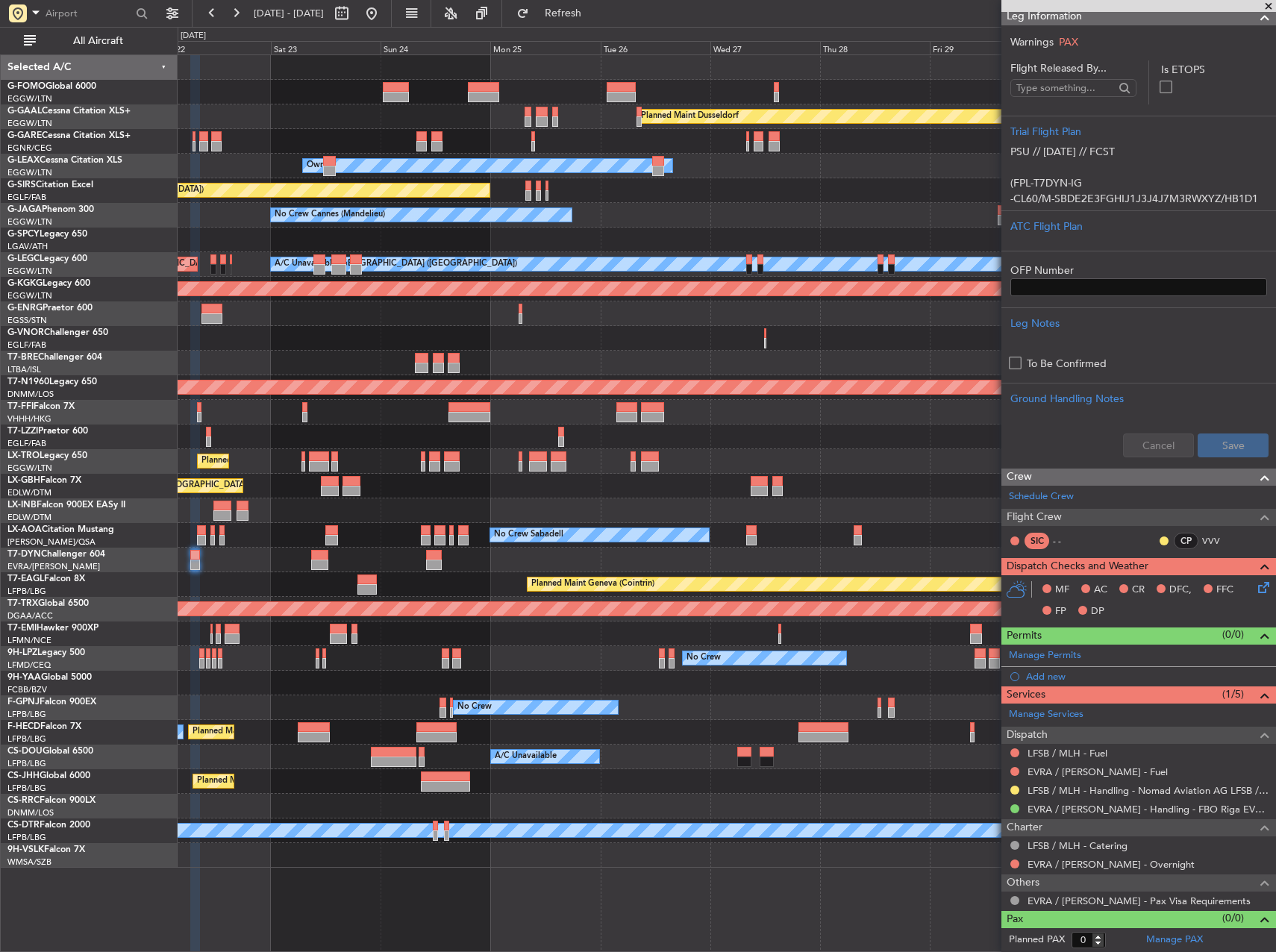
click at [484, 347] on div at bounding box center [727, 338] width 1098 height 25
click at [413, 348] on div "Planned Maint Dusseldorf Unplanned Maint Chester Owner Unplanned Maint Oxford (…" at bounding box center [727, 462] width 1098 height 813
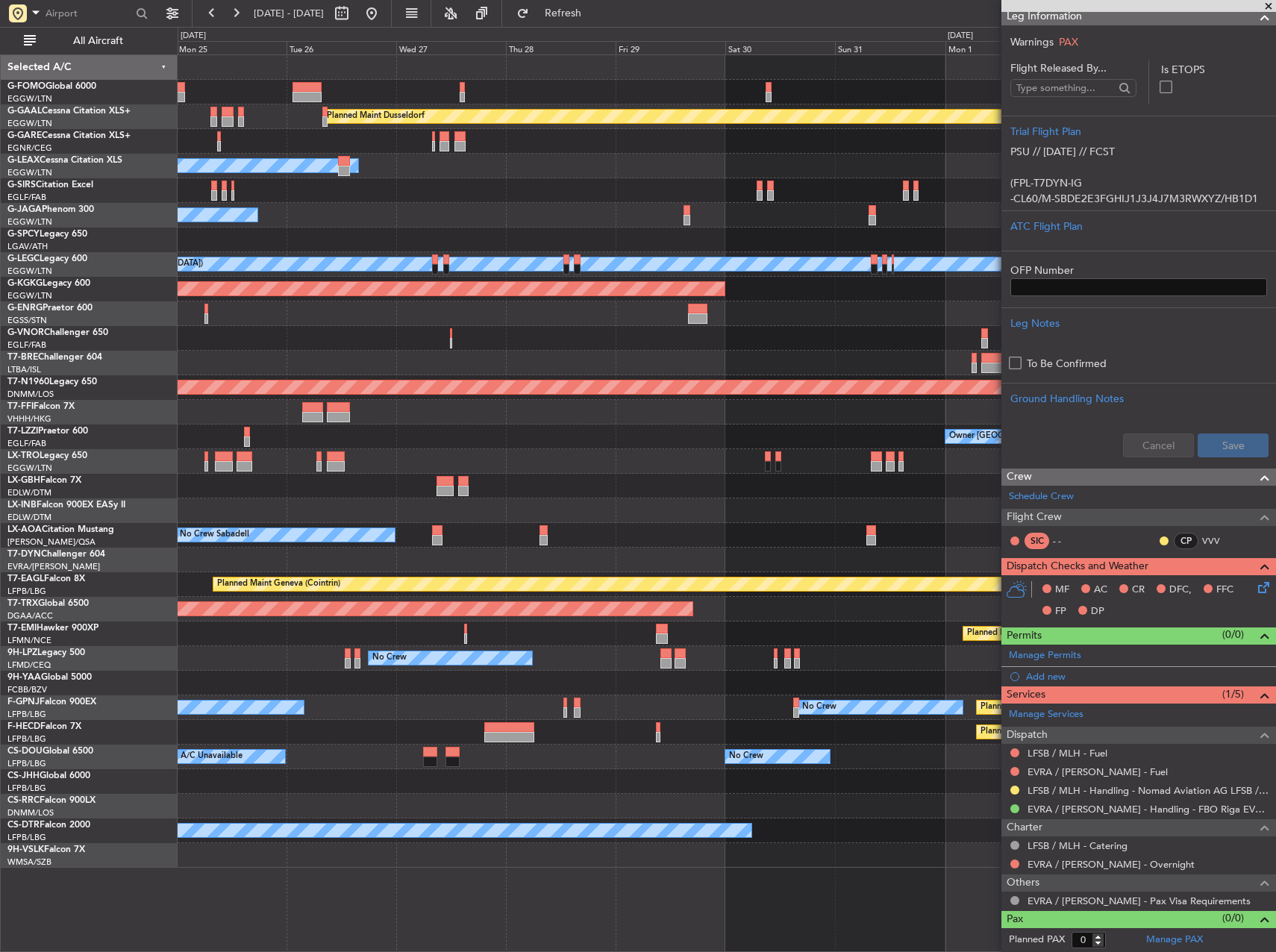
click at [327, 342] on div at bounding box center [727, 338] width 1098 height 25
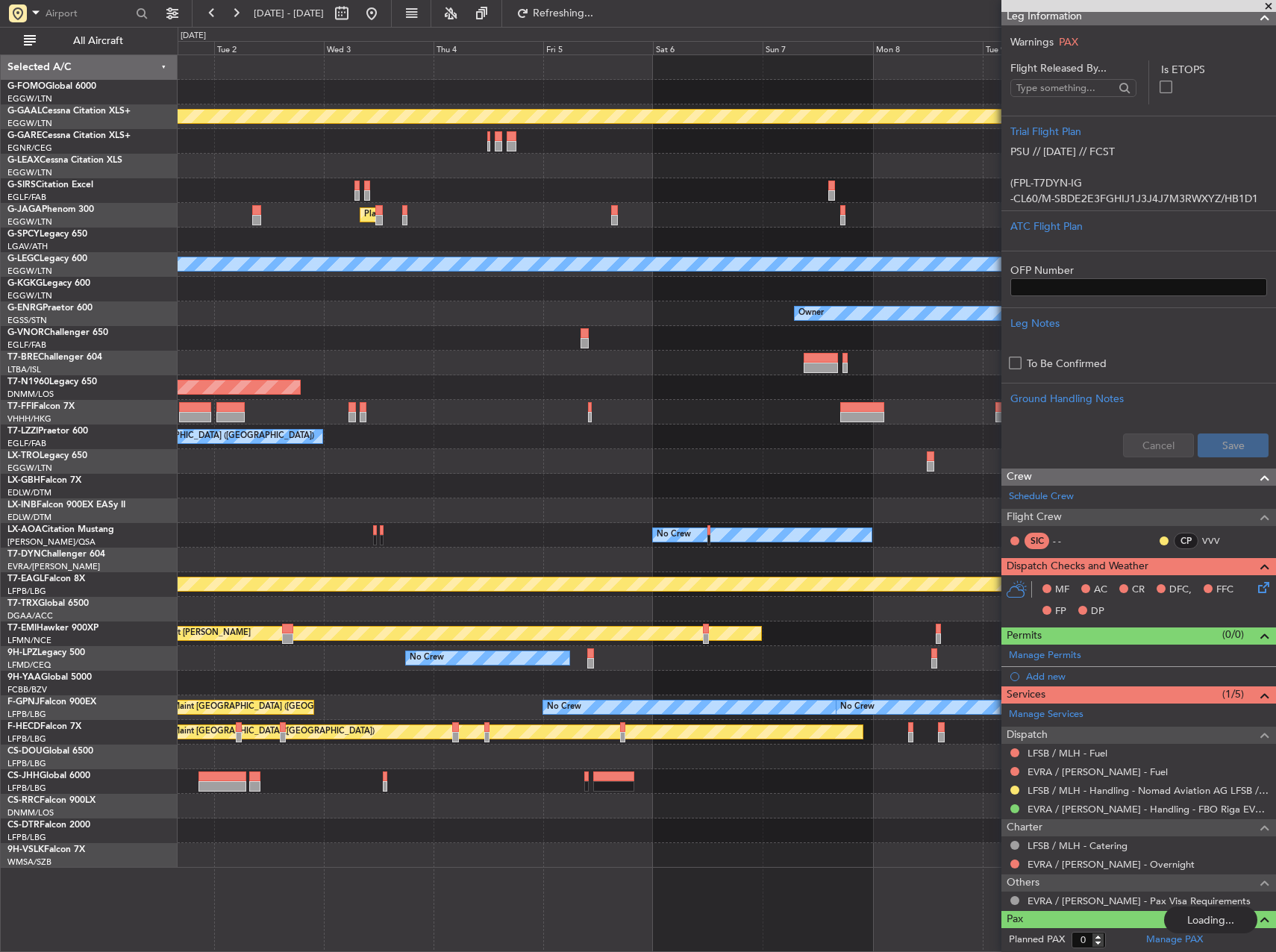
click at [220, 365] on div at bounding box center [727, 363] width 1098 height 25
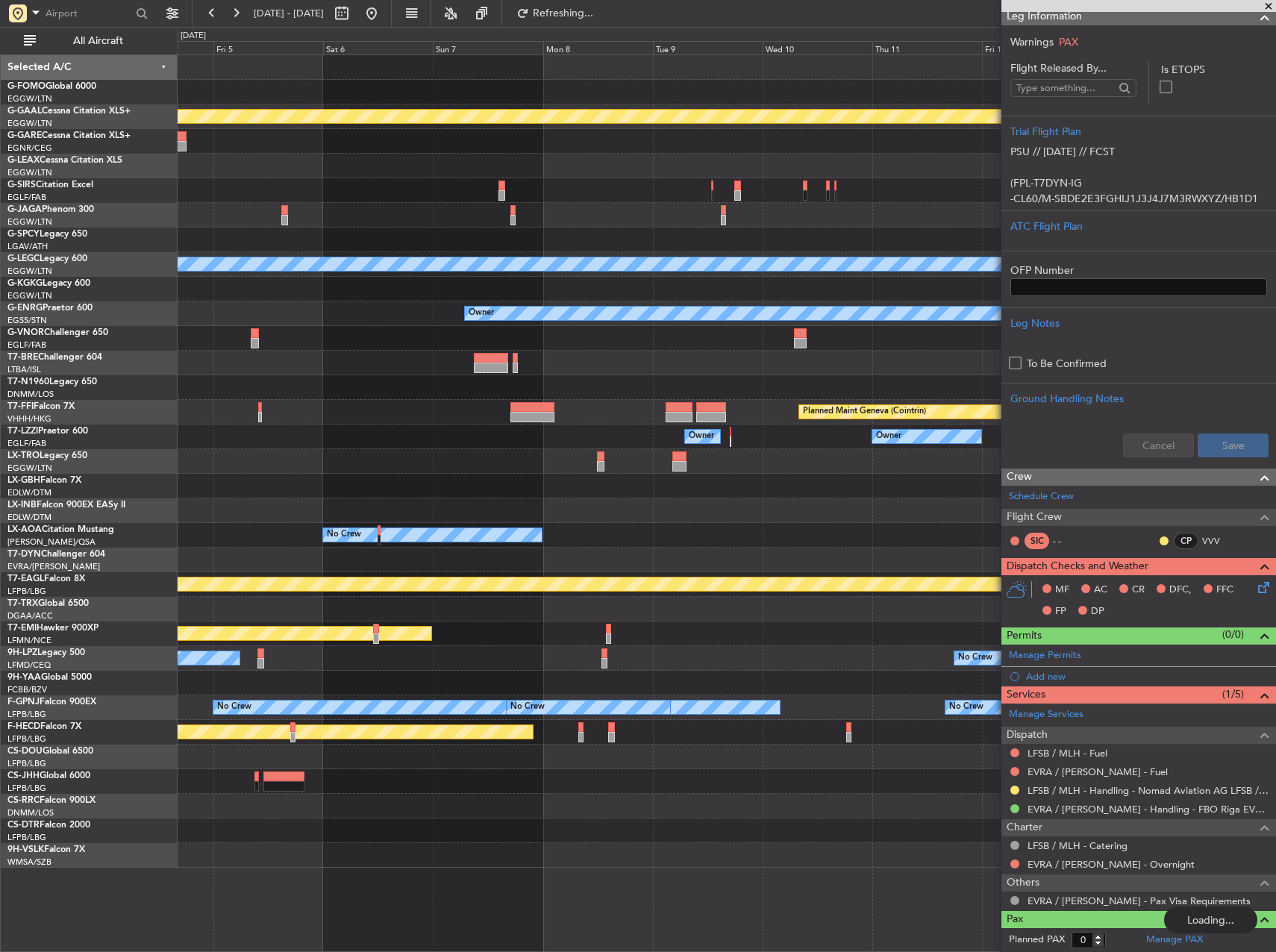
click at [284, 378] on div "Planned Maint Dusseldorf Planned Maint London (Luton) A/C Unavailable London (L…" at bounding box center [727, 462] width 1098 height 813
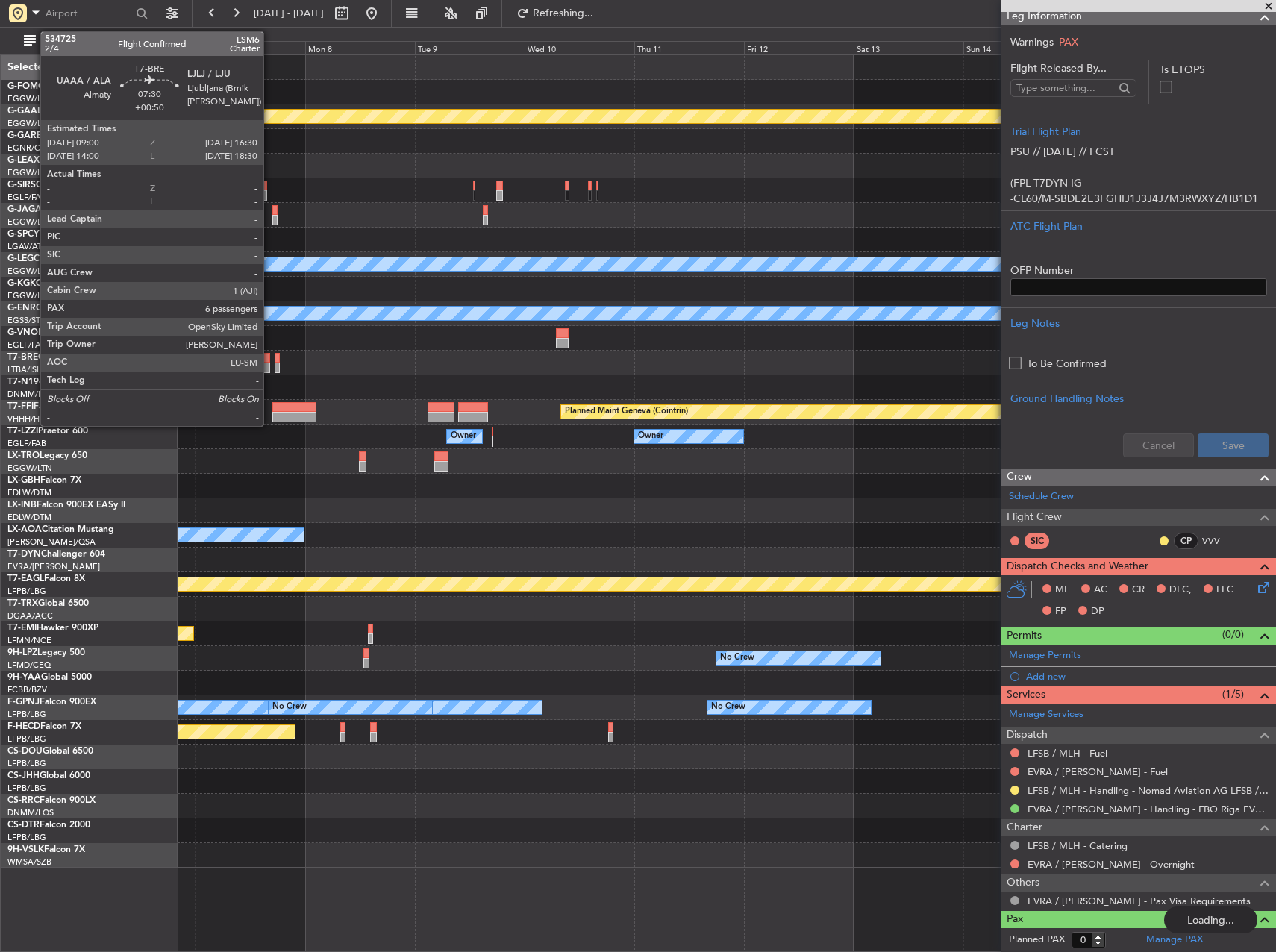
click at [270, 370] on div "Planned Maint Dusseldorf A/C Unavailable London (Luton) Owner Planned Maint Gen…" at bounding box center [727, 462] width 1098 height 813
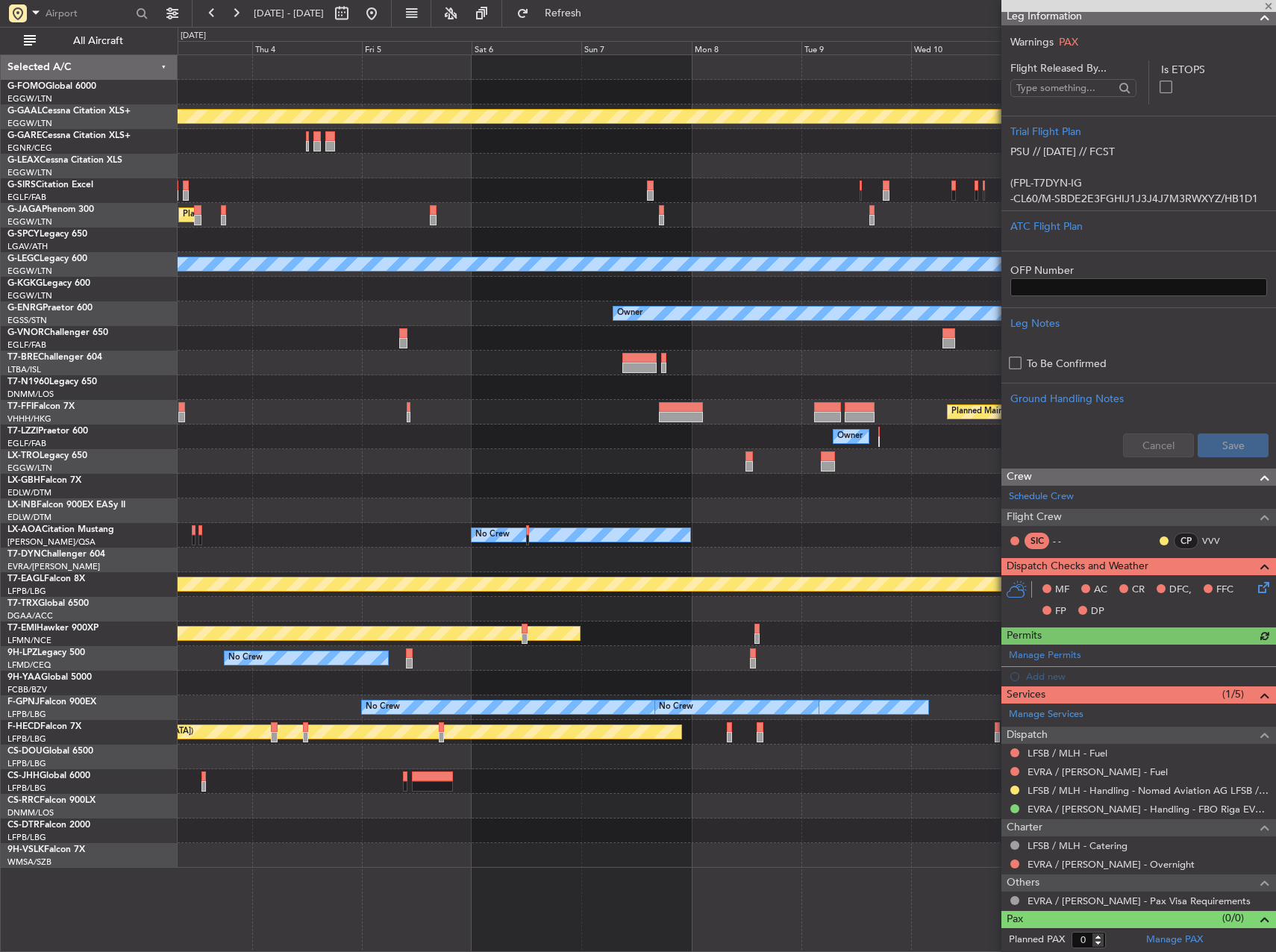
click at [864, 354] on div "Planned Maint Dusseldorf Planned Maint London (Luton) A/C Unavailable London (L…" at bounding box center [727, 462] width 1098 height 813
click at [860, 328] on div "Planned Maint Dusseldorf Planned Maint London (Luton) A/C Unavailable London (L…" at bounding box center [727, 462] width 1098 height 813
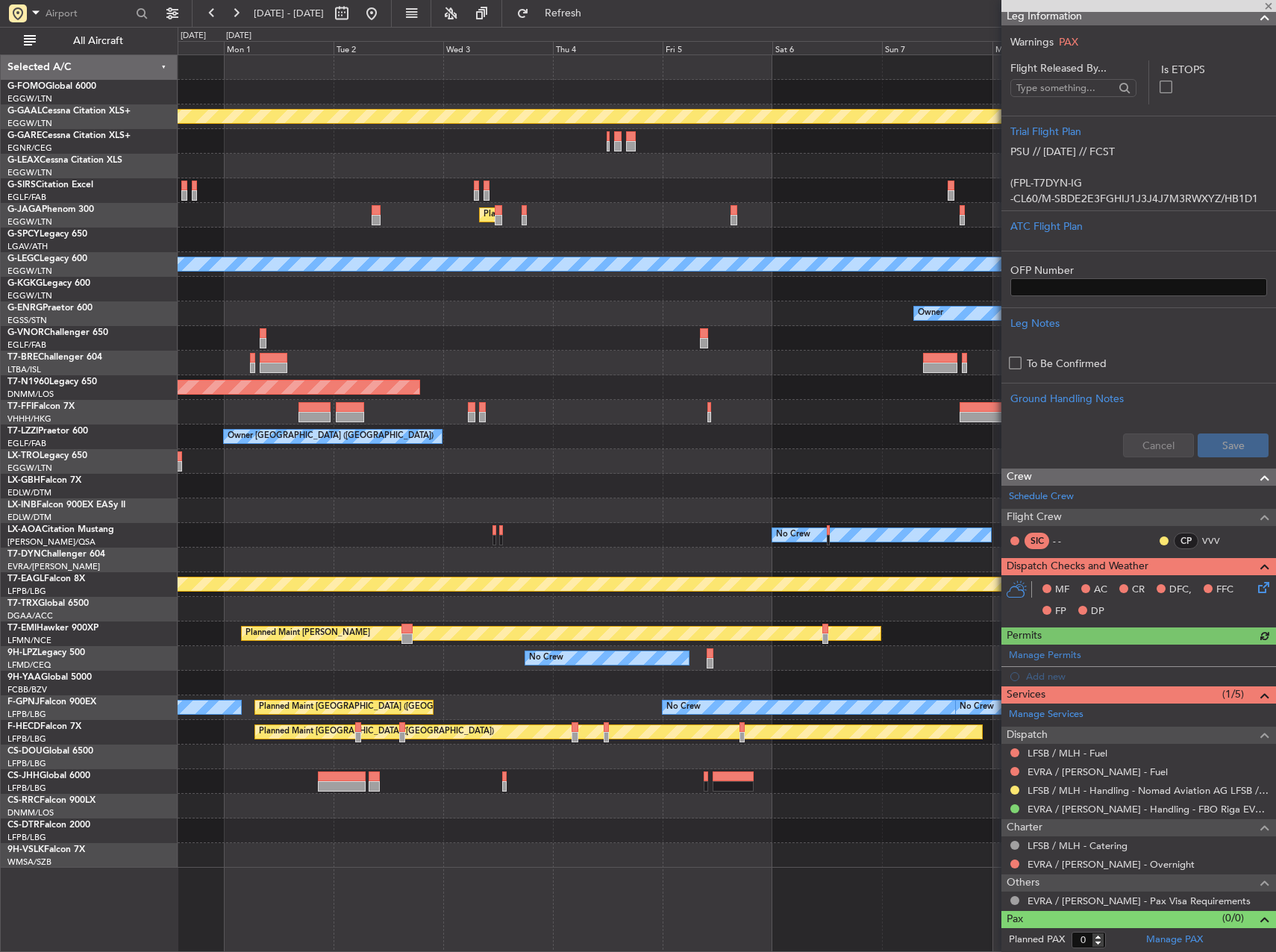
click at [643, 307] on div "Owner" at bounding box center [727, 314] width 1098 height 25
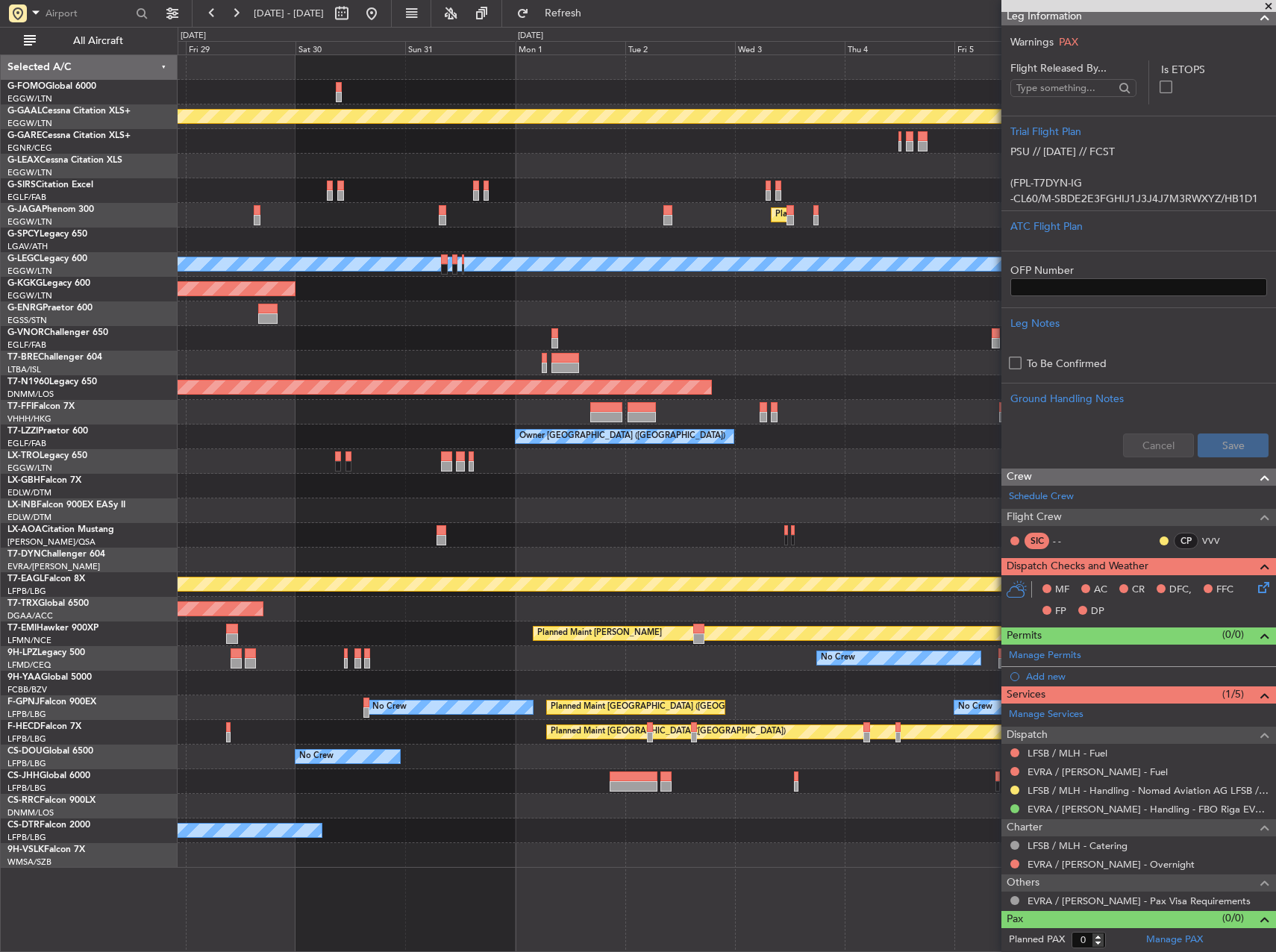
click at [564, 471] on div at bounding box center [727, 461] width 1098 height 25
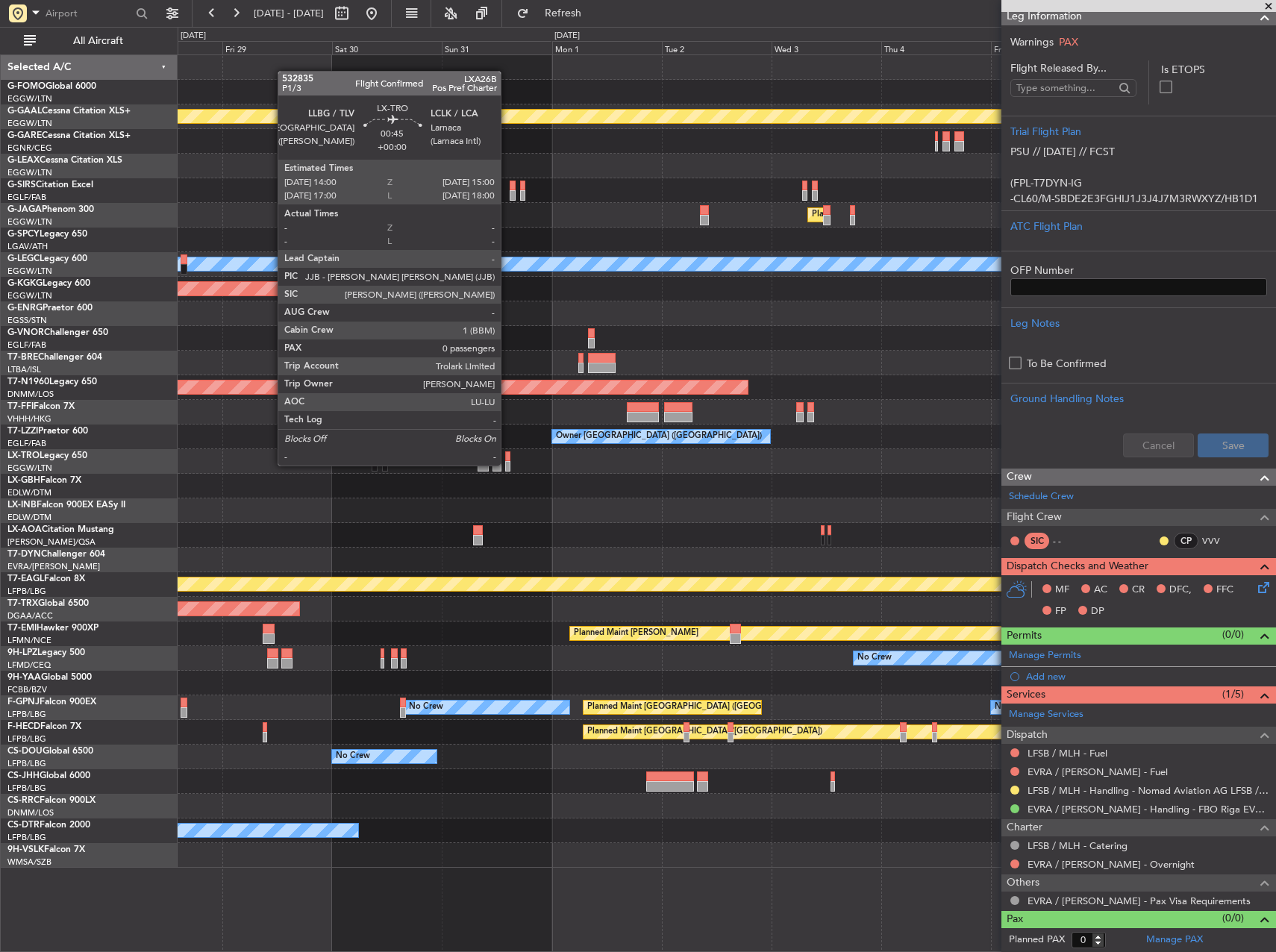
click at [507, 464] on div at bounding box center [508, 466] width 5 height 10
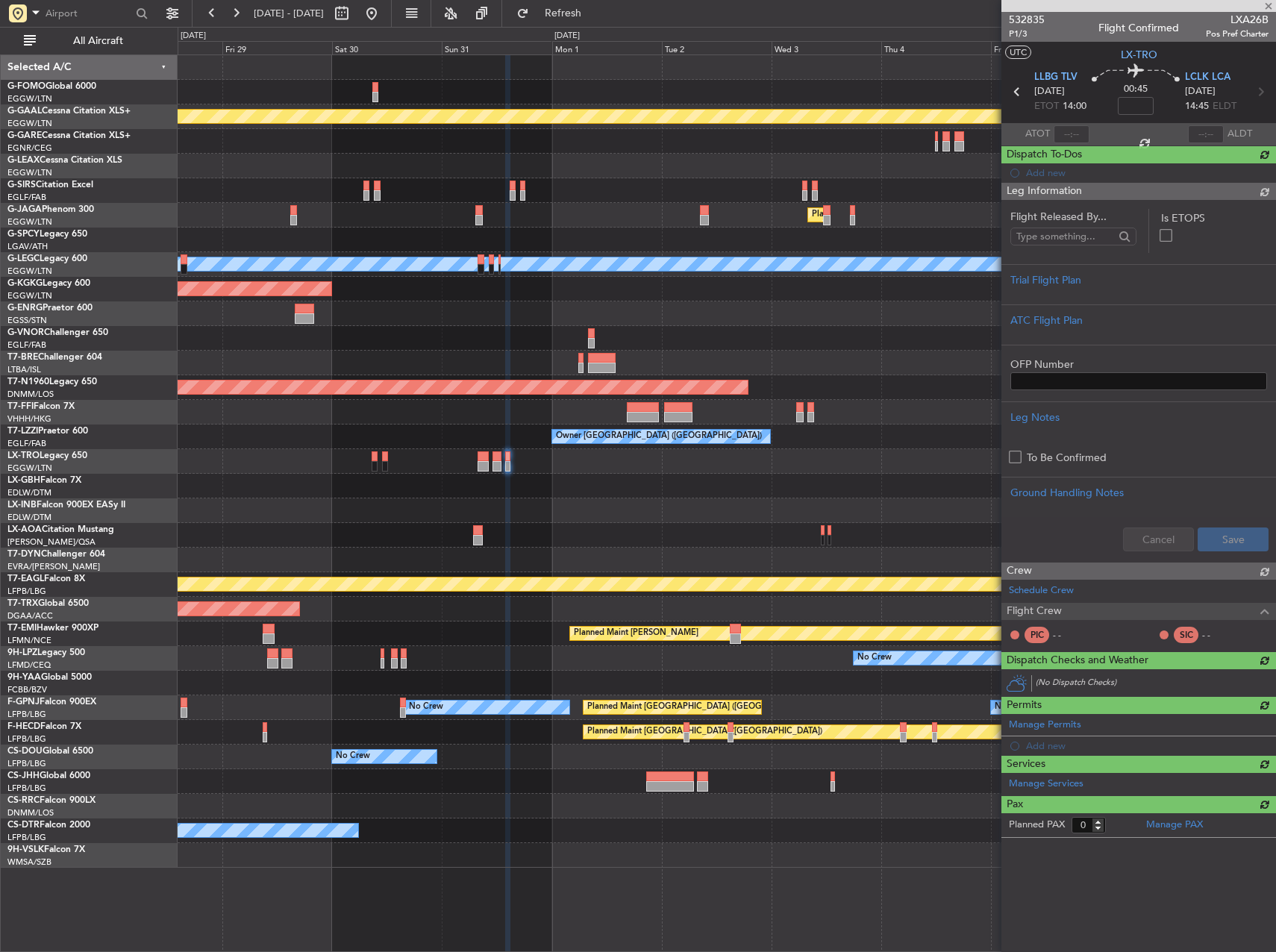
scroll to position [0, 0]
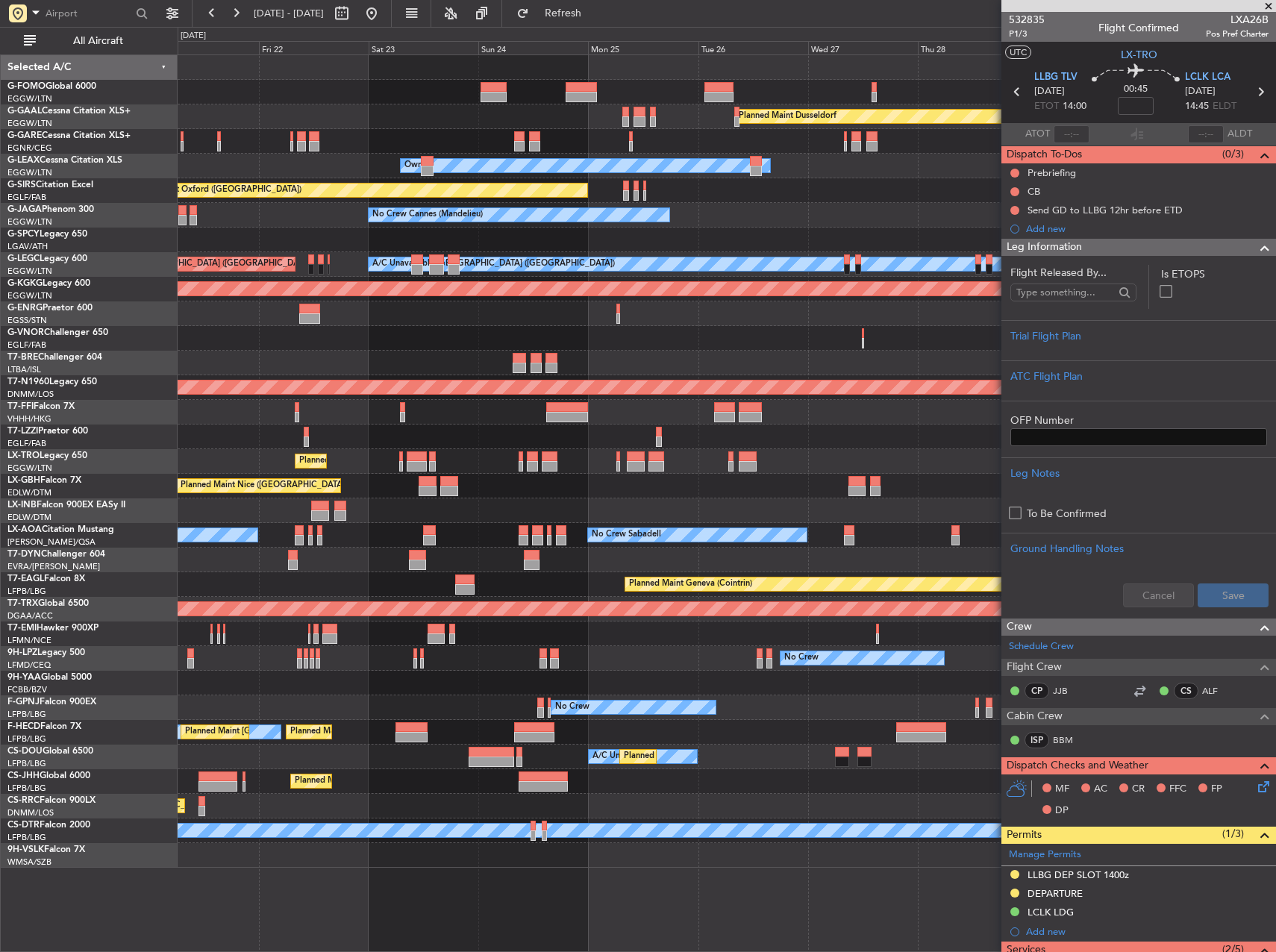
click at [1275, 528] on html "28 Aug 2025 - 07 Sep 2025 Refresh Quick Links All Aircraft Planned Maint Dussel…" at bounding box center [638, 476] width 1276 height 952
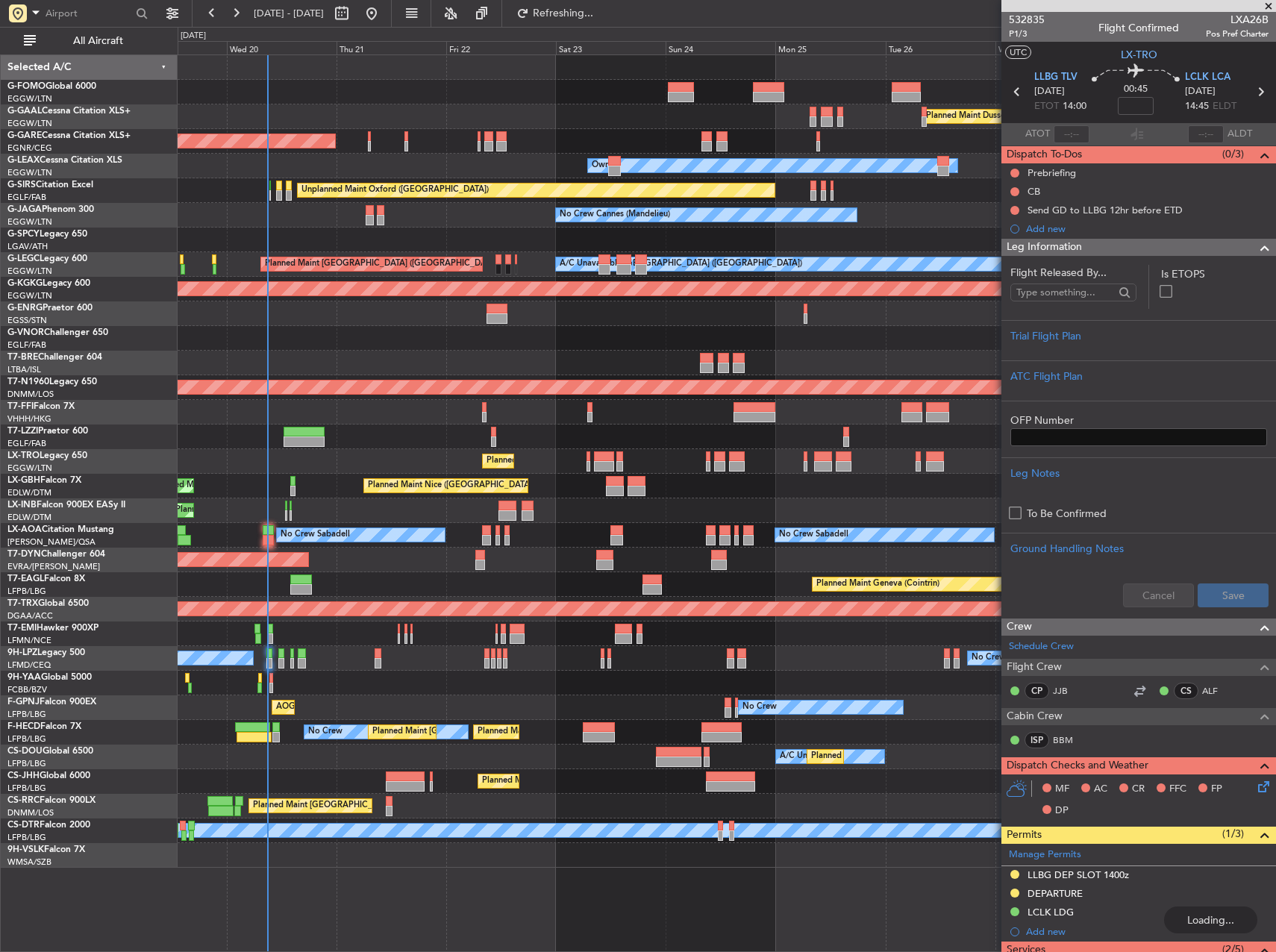
click at [628, 671] on div "No Crew No Crew" at bounding box center [727, 659] width 1098 height 25
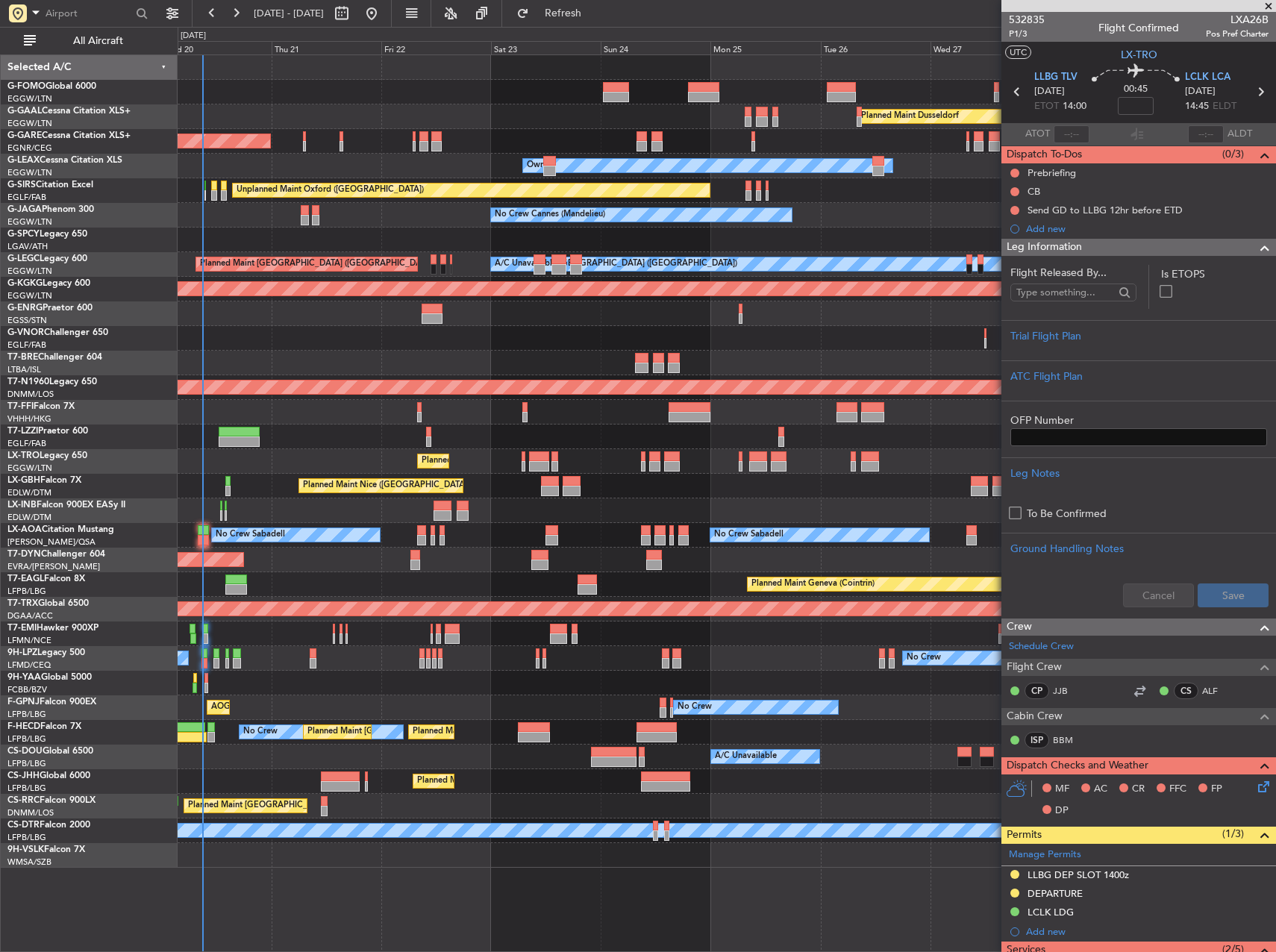
click at [786, 810] on div "Planned Maint [GEOGRAPHIC_DATA] ([GEOGRAPHIC_DATA])" at bounding box center [727, 806] width 1098 height 25
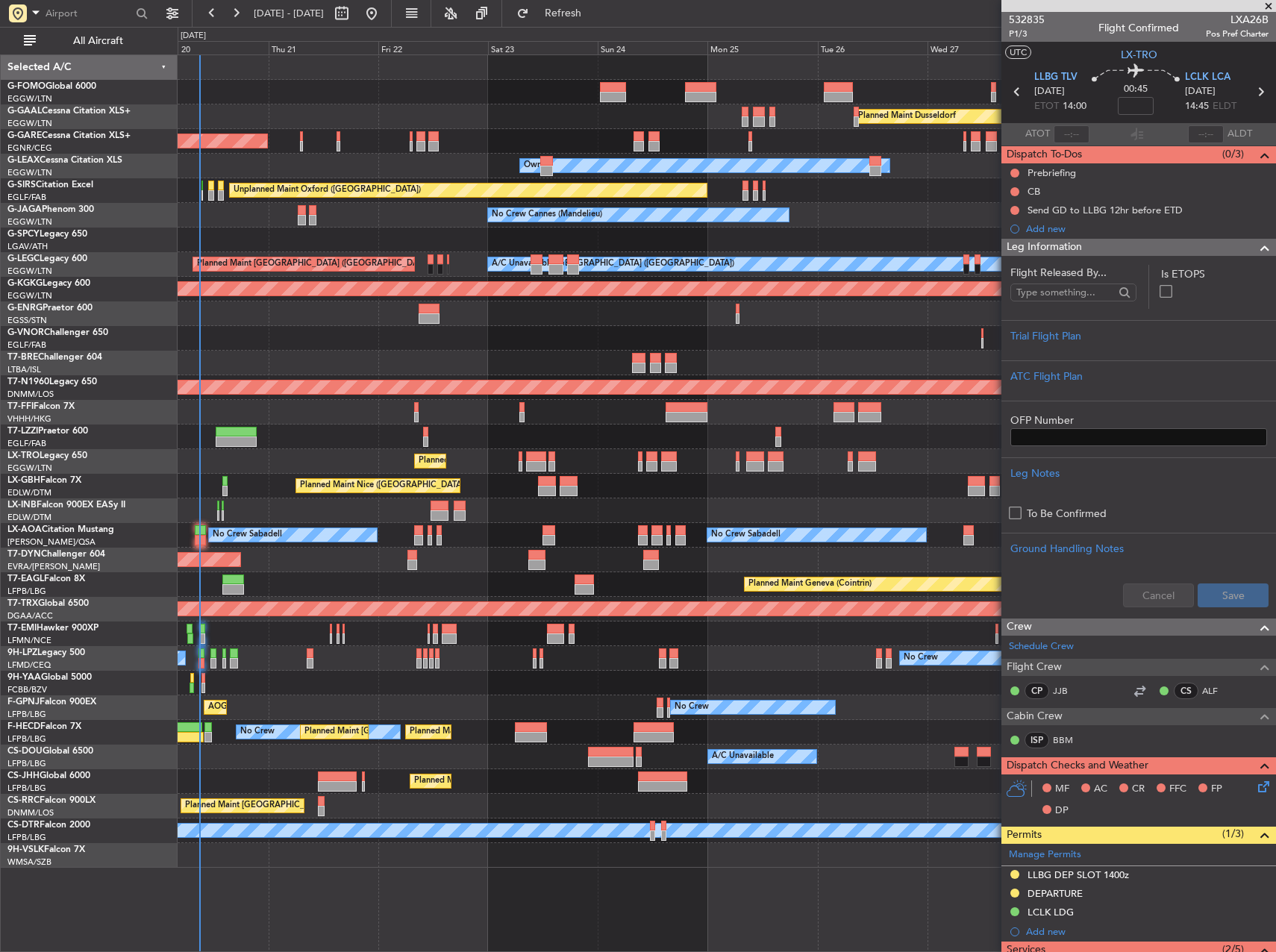
click at [750, 797] on div "Planned Maint [GEOGRAPHIC_DATA] ([GEOGRAPHIC_DATA])" at bounding box center [727, 806] width 1098 height 25
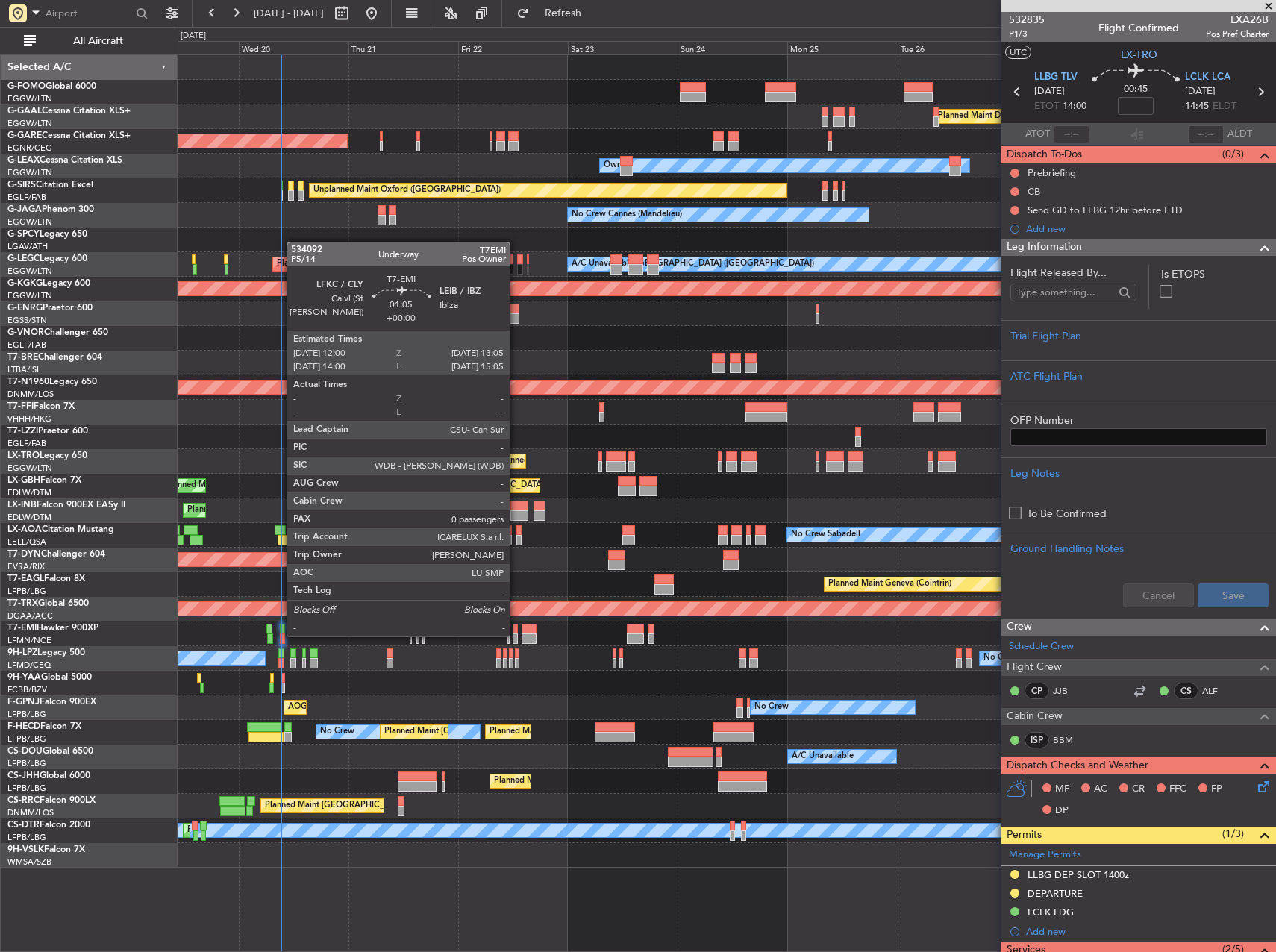
click at [517, 636] on div at bounding box center [515, 639] width 5 height 10
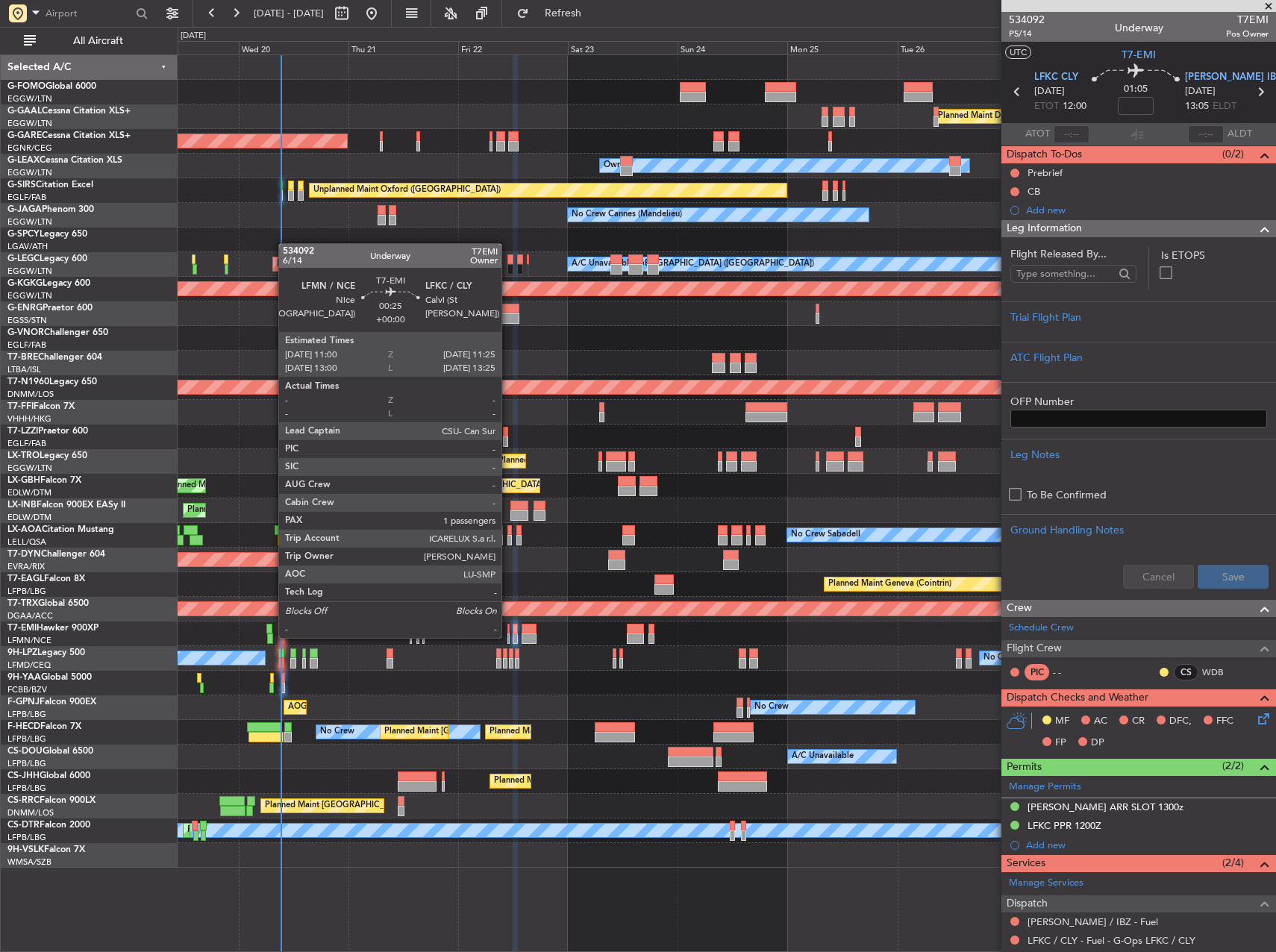
click at [508, 636] on div at bounding box center [508, 639] width 3 height 10
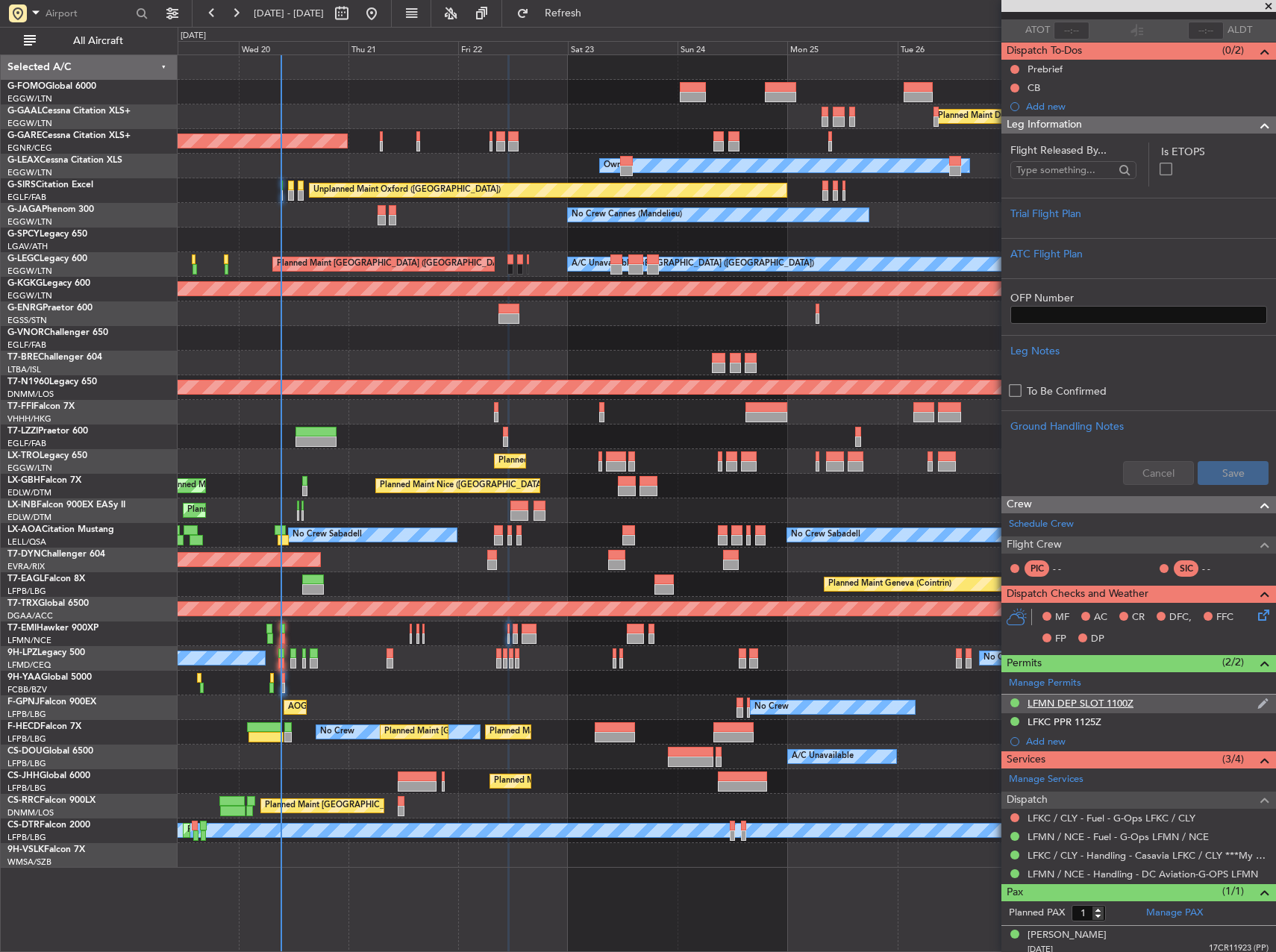
scroll to position [110, 0]
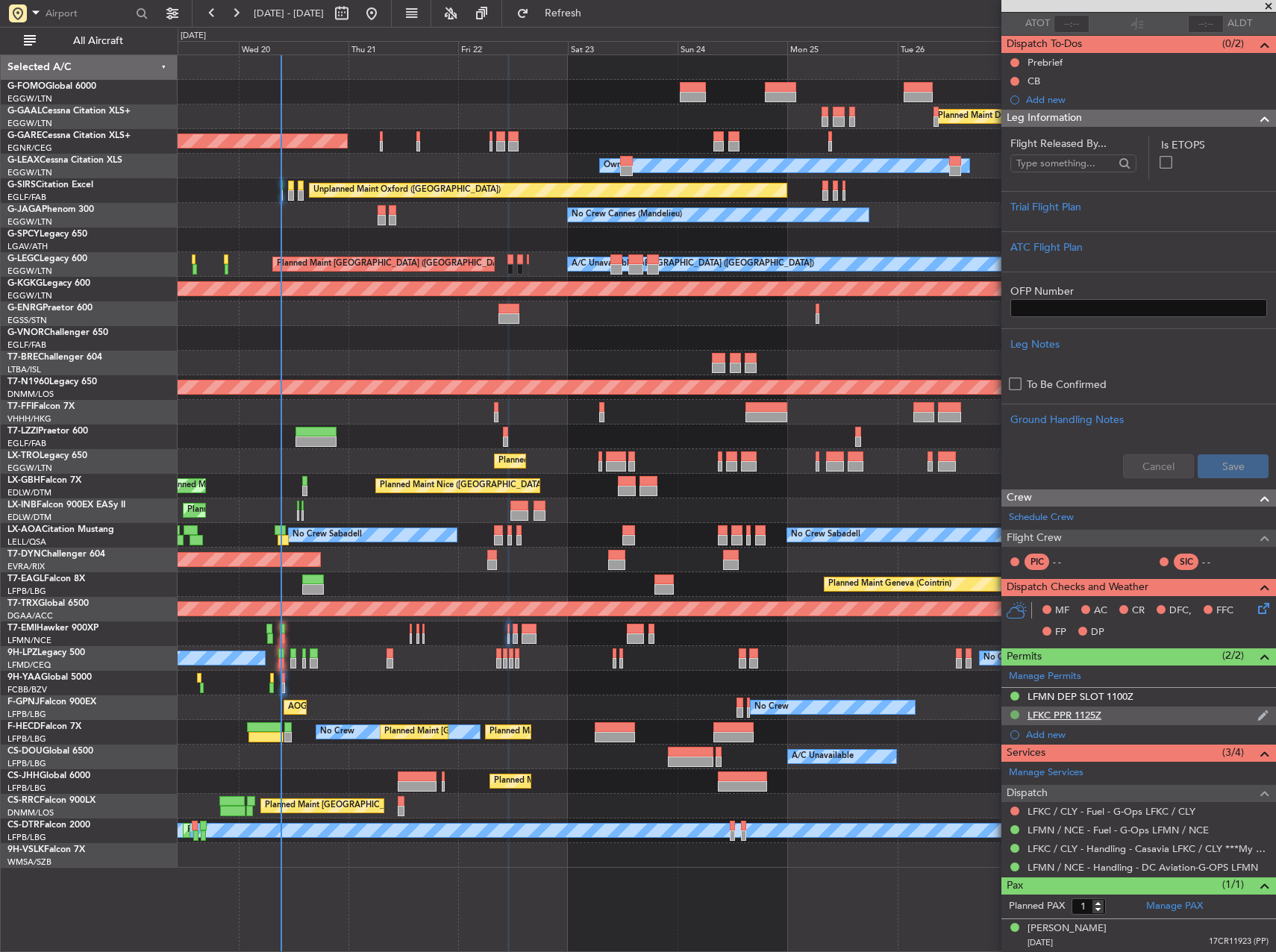
click at [1015, 713] on button at bounding box center [1014, 715] width 9 height 9
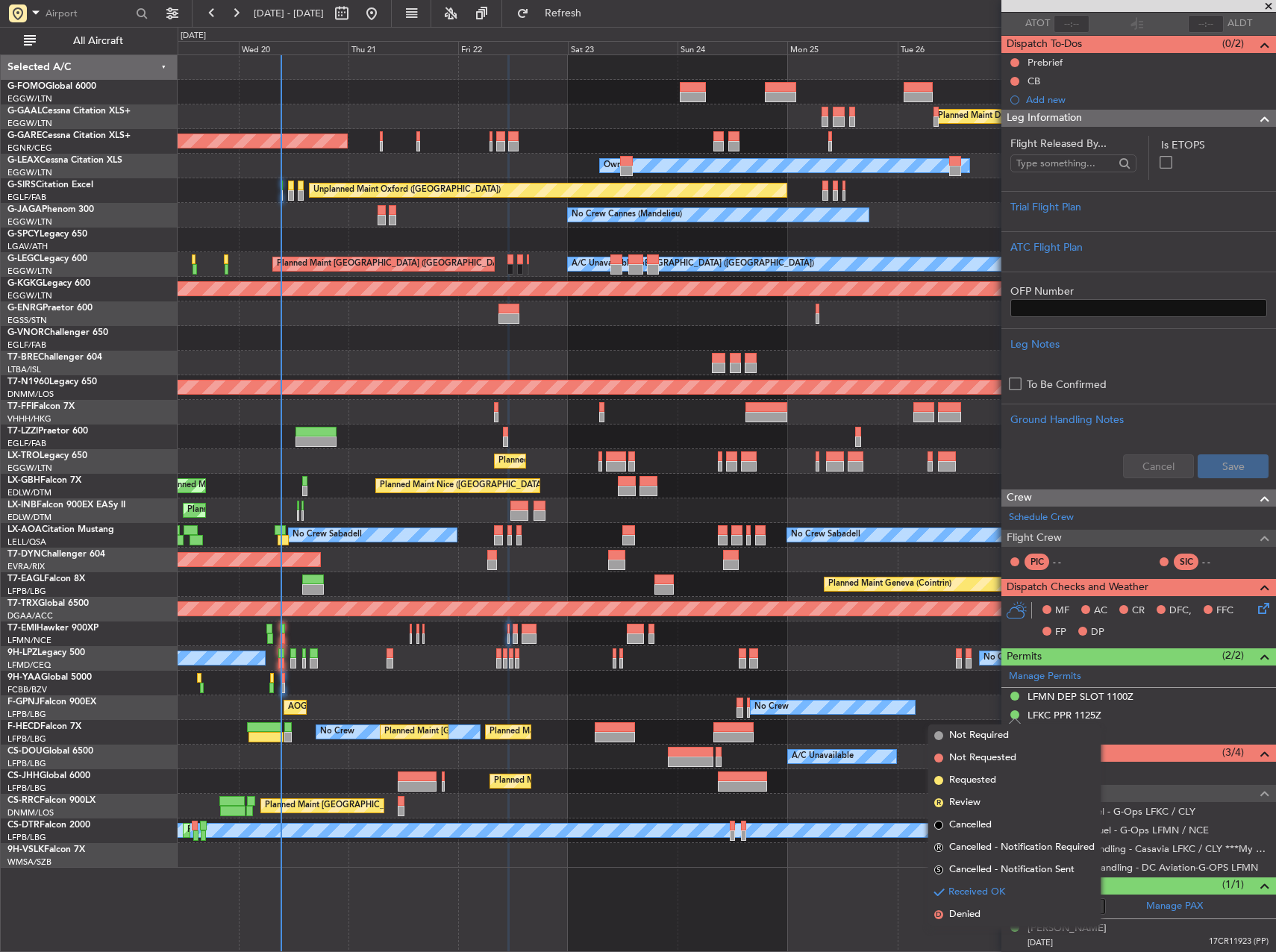
click at [880, 671] on div "No Crew No Crew" at bounding box center [727, 659] width 1098 height 25
click at [1208, 724] on div "LFKC PPR 1125Z" at bounding box center [1138, 716] width 275 height 19
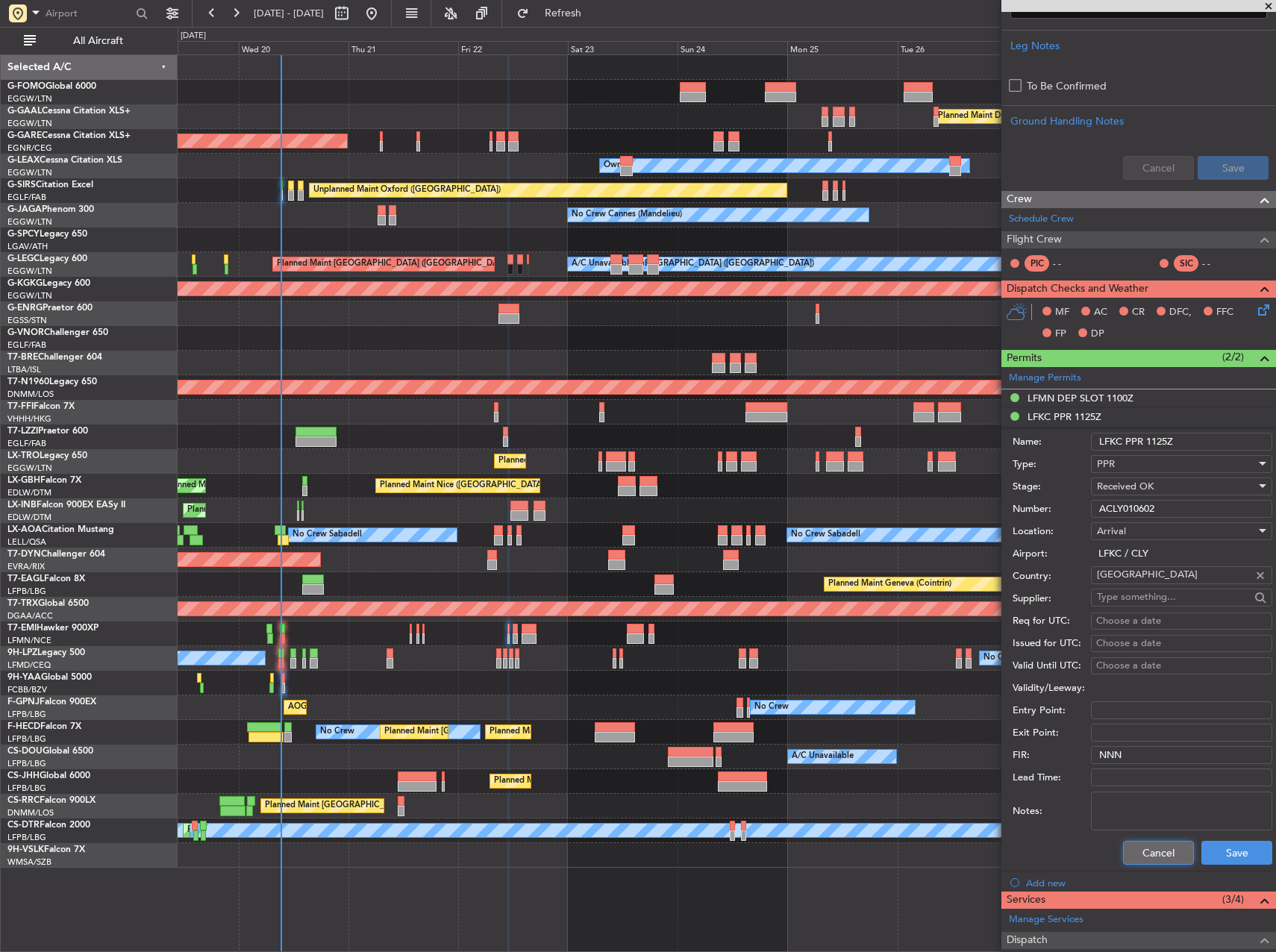
click at [1167, 851] on button "Cancel" at bounding box center [1158, 853] width 71 height 24
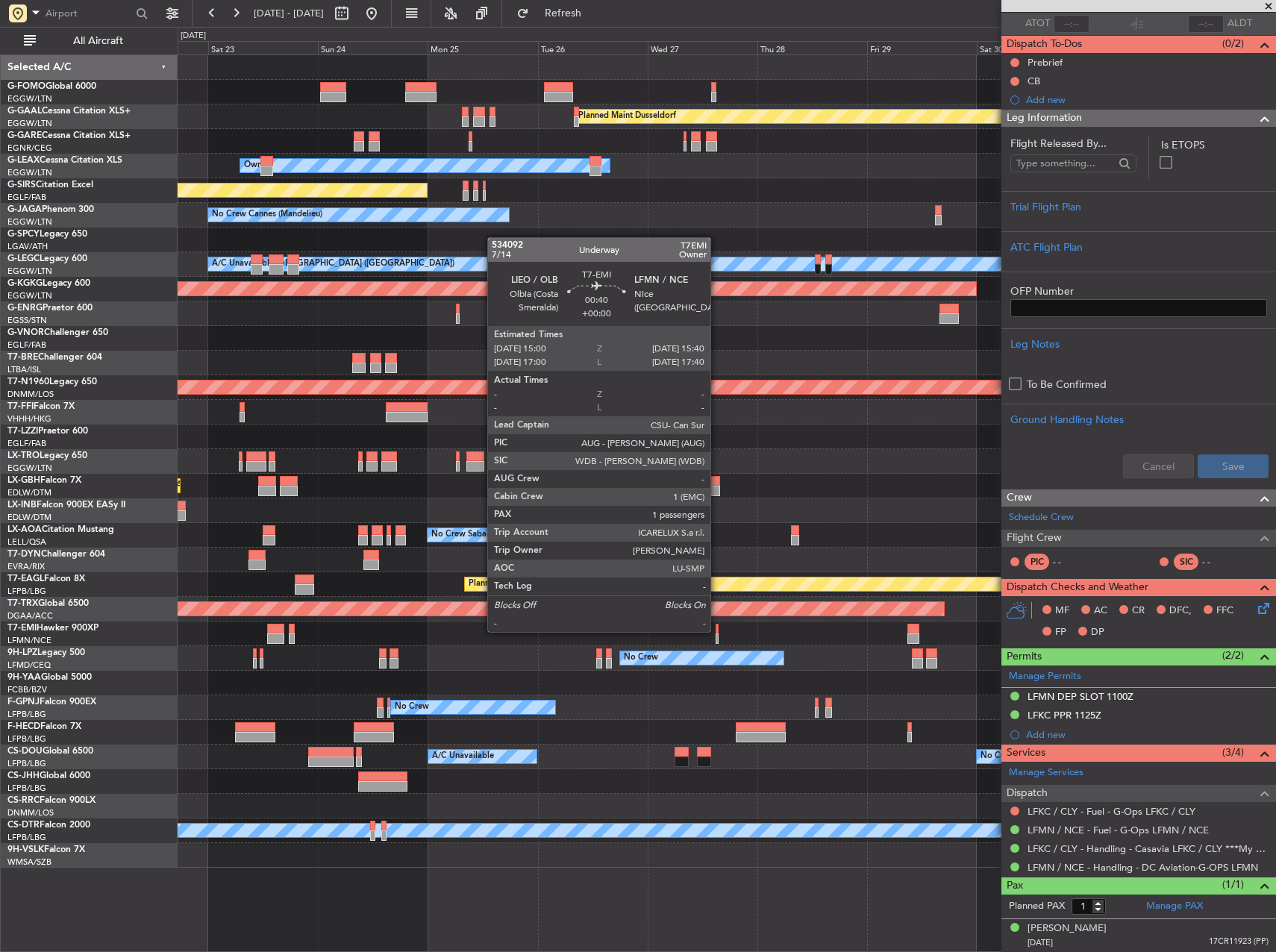
click at [718, 630] on div at bounding box center [718, 629] width 3 height 10
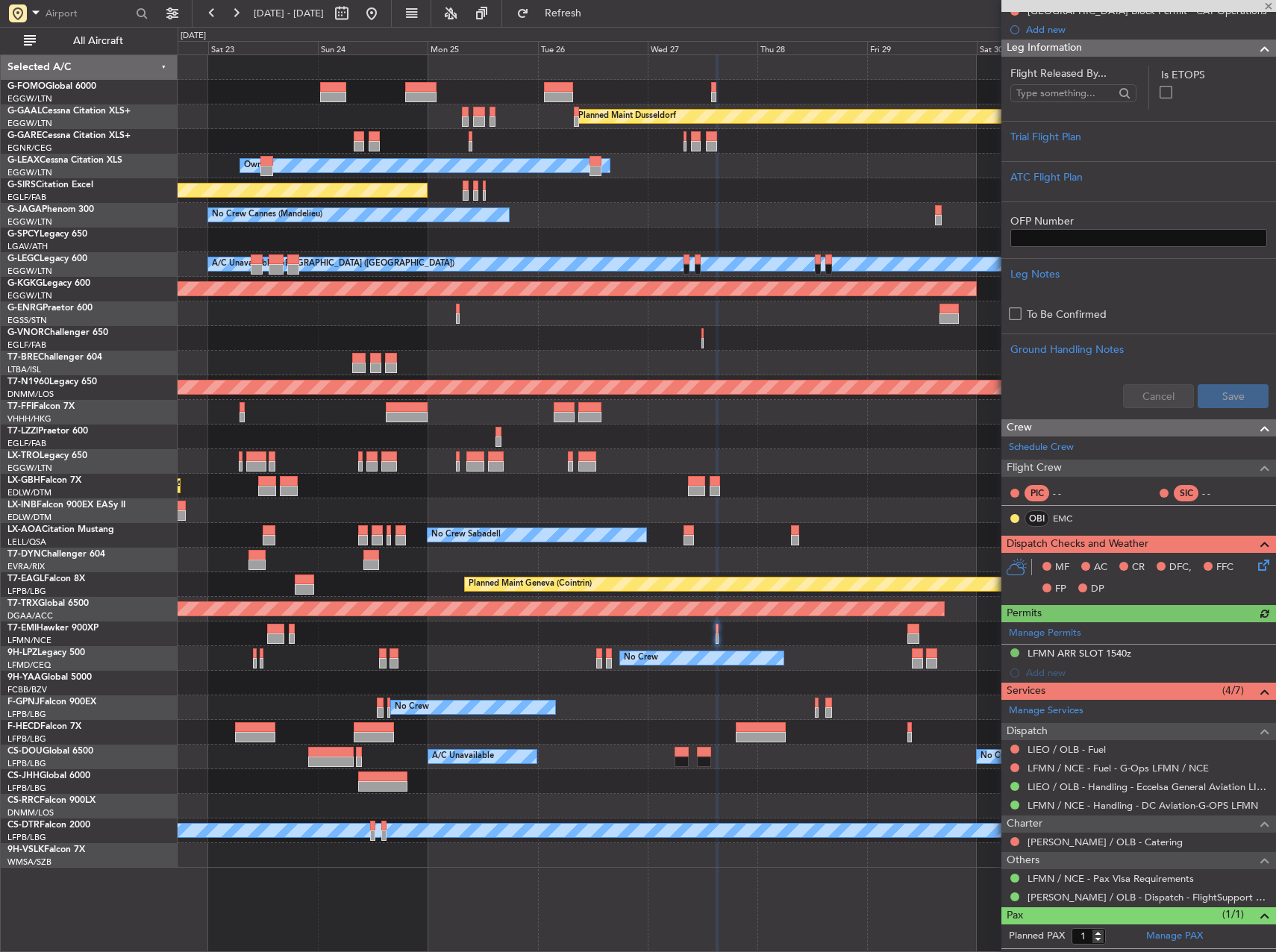
scroll to position [229, 0]
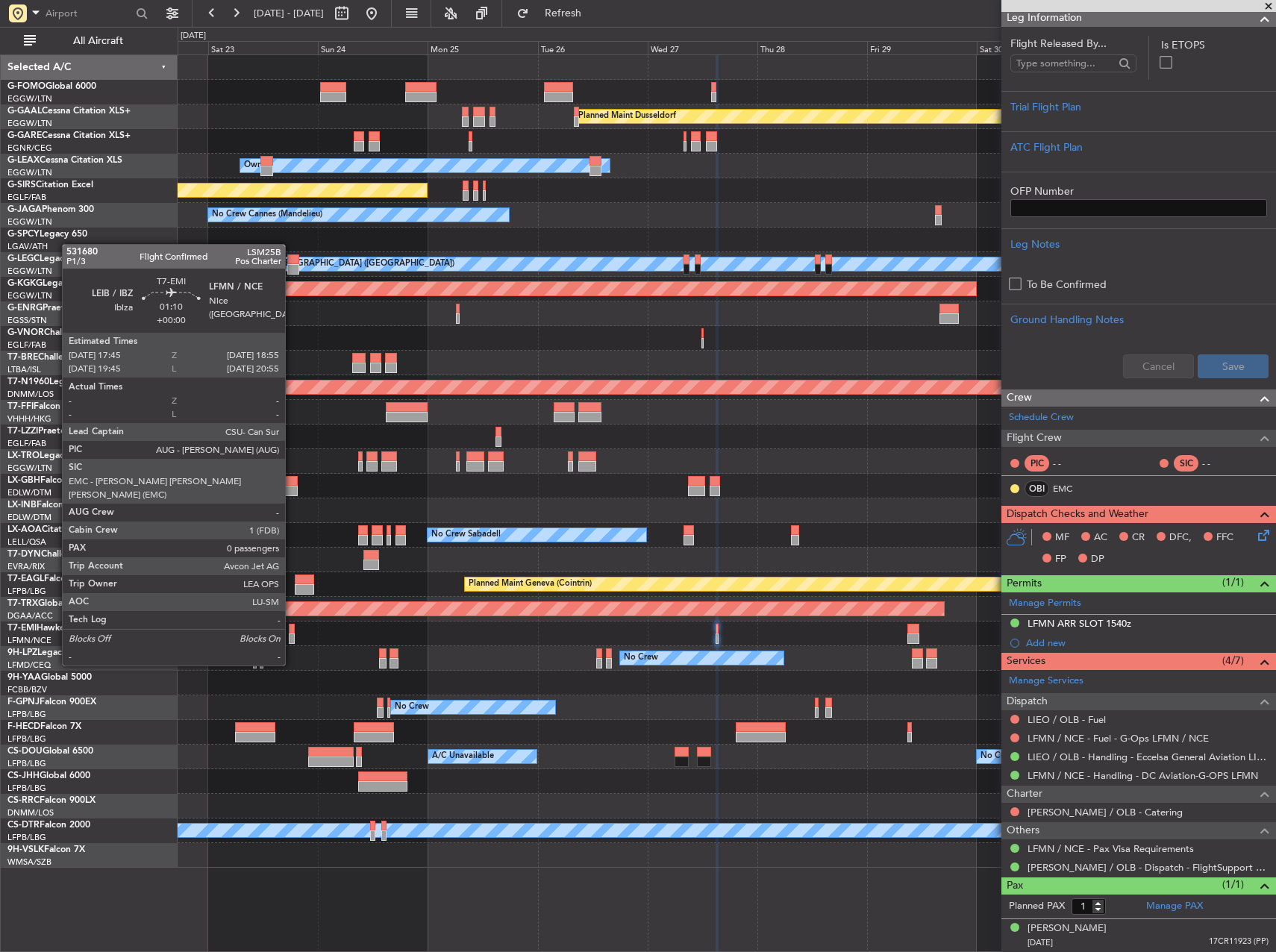
click at [292, 637] on div at bounding box center [292, 639] width 6 height 10
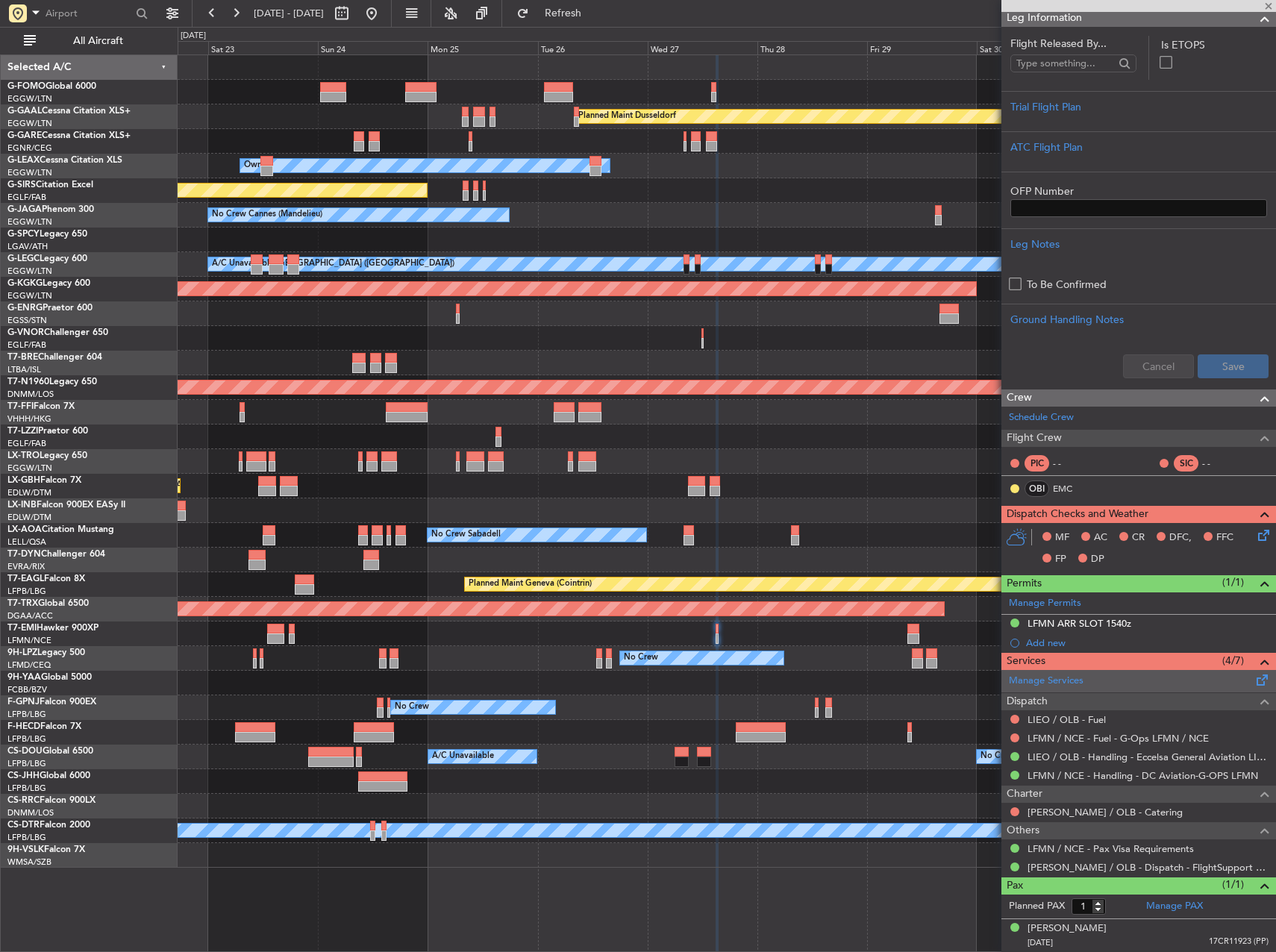
type input "0"
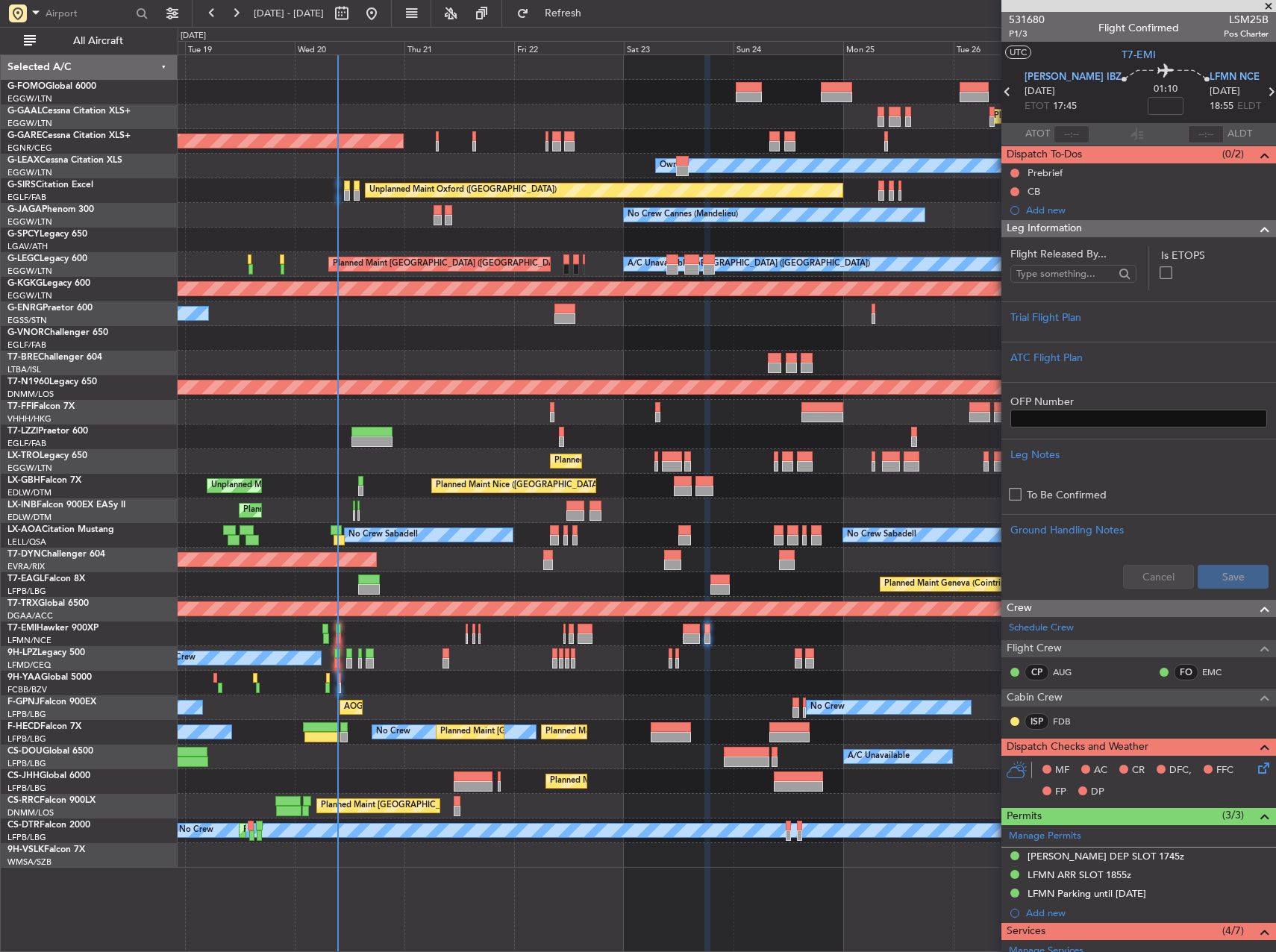
click at [1156, 547] on fb-app "[DATE] - [DATE] Refresh Quick Links All Aircraft Planned Maint Windsor Locks ([…" at bounding box center [638, 482] width 1276 height 941
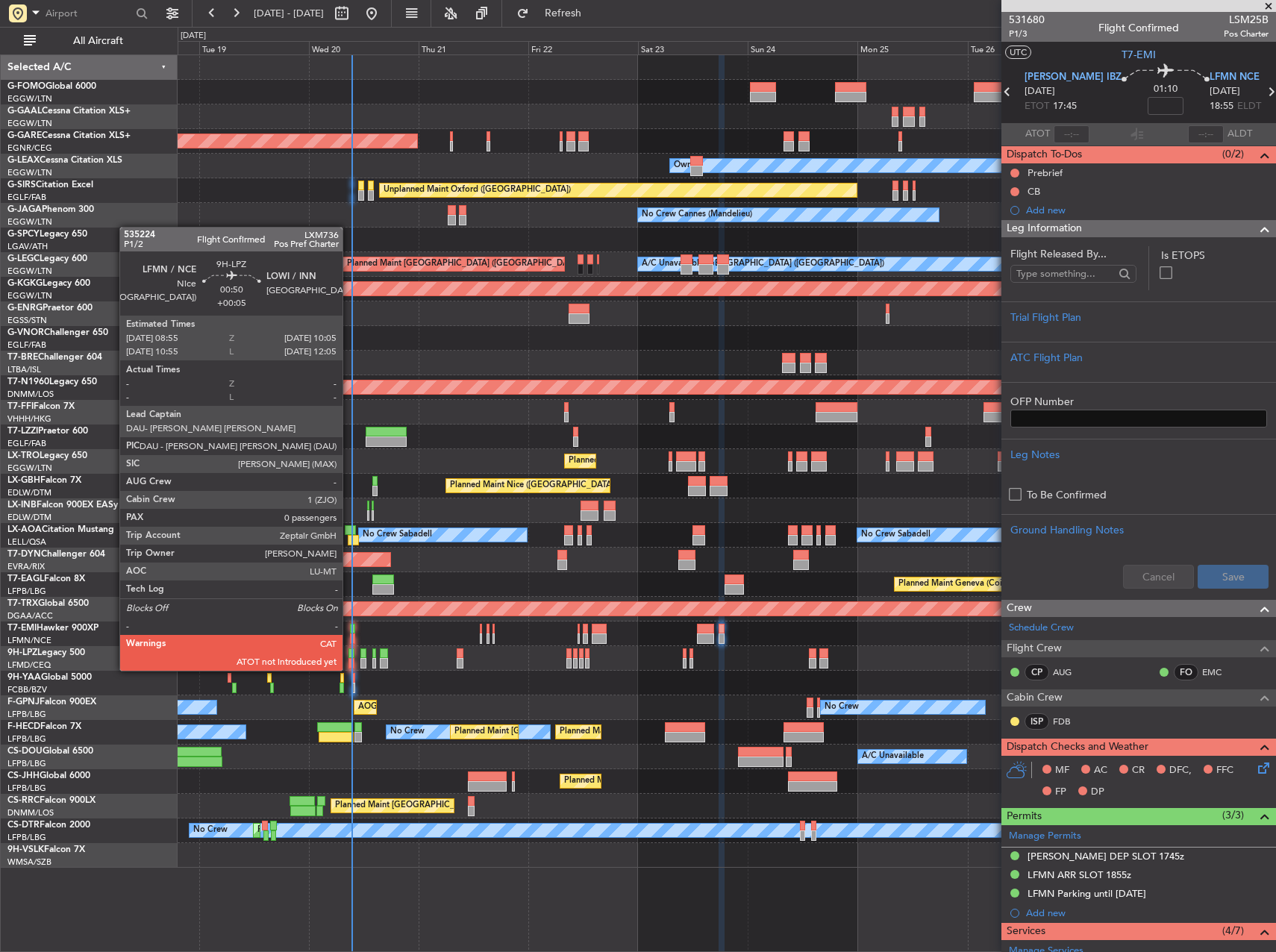
click at [352, 657] on div at bounding box center [351, 653] width 6 height 10
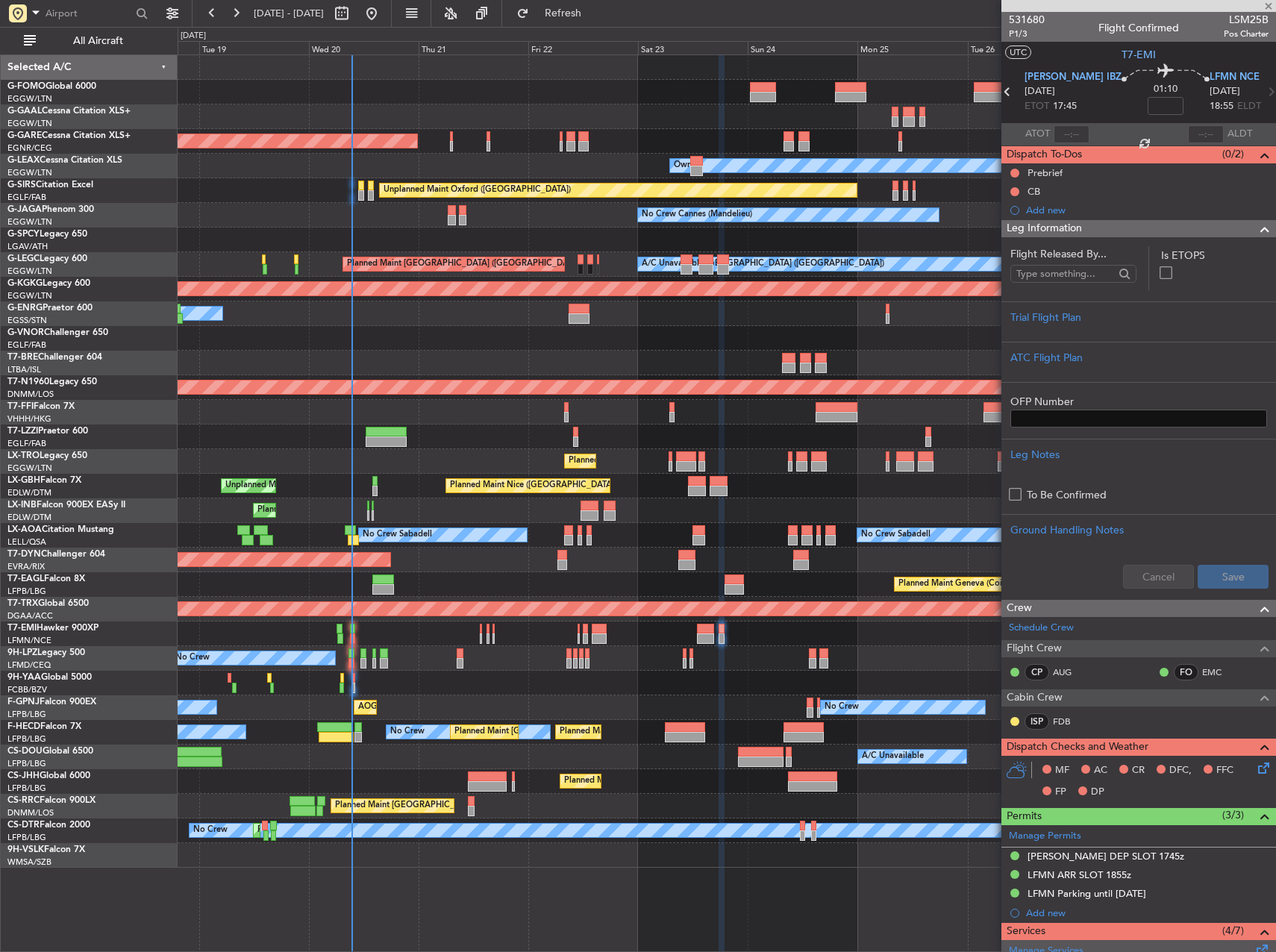
type input "+00:05"
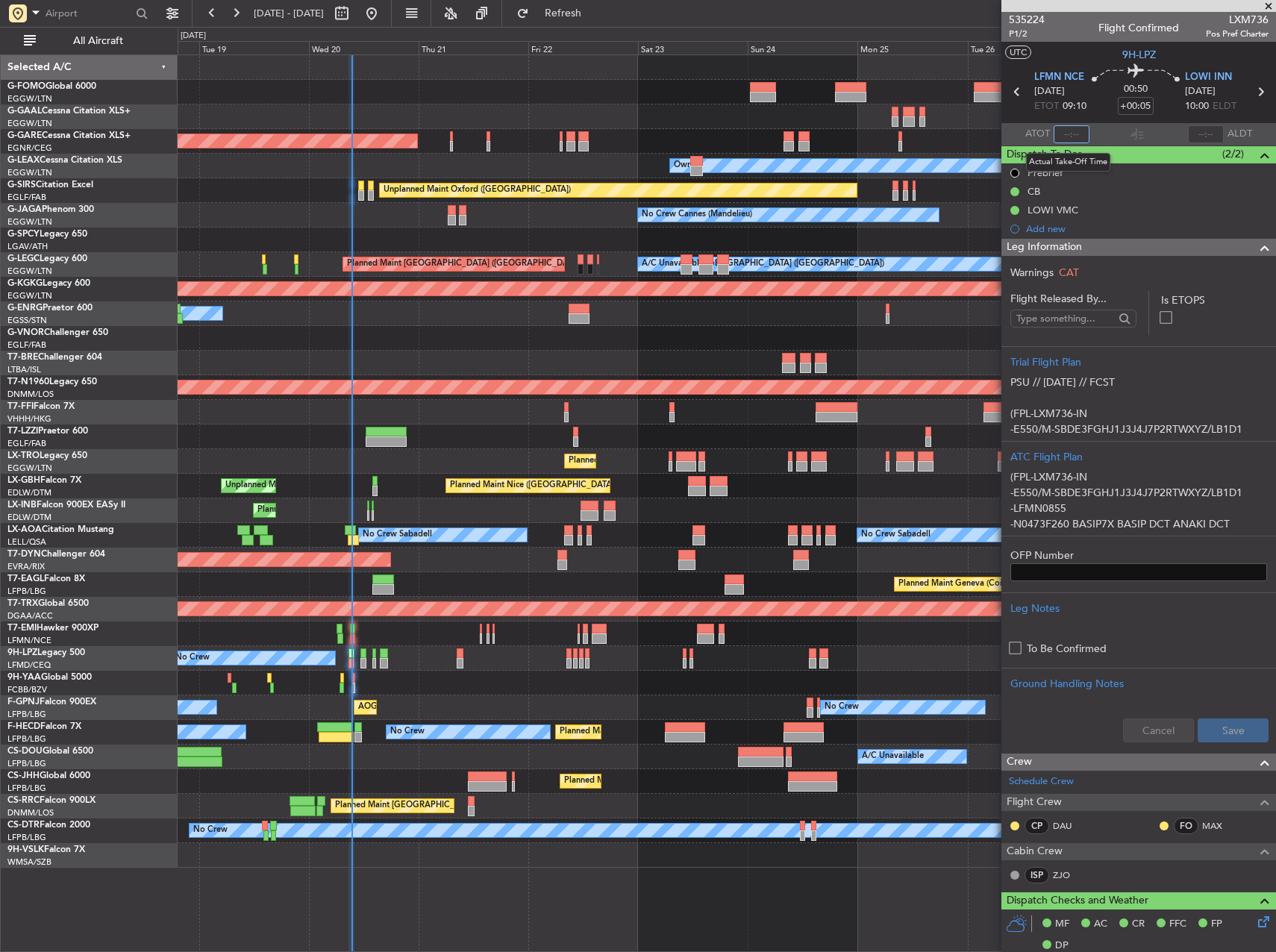
click at [1072, 138] on input "text" at bounding box center [1072, 134] width 36 height 18
click at [529, 354] on div at bounding box center [727, 363] width 1098 height 25
type input "09:16"
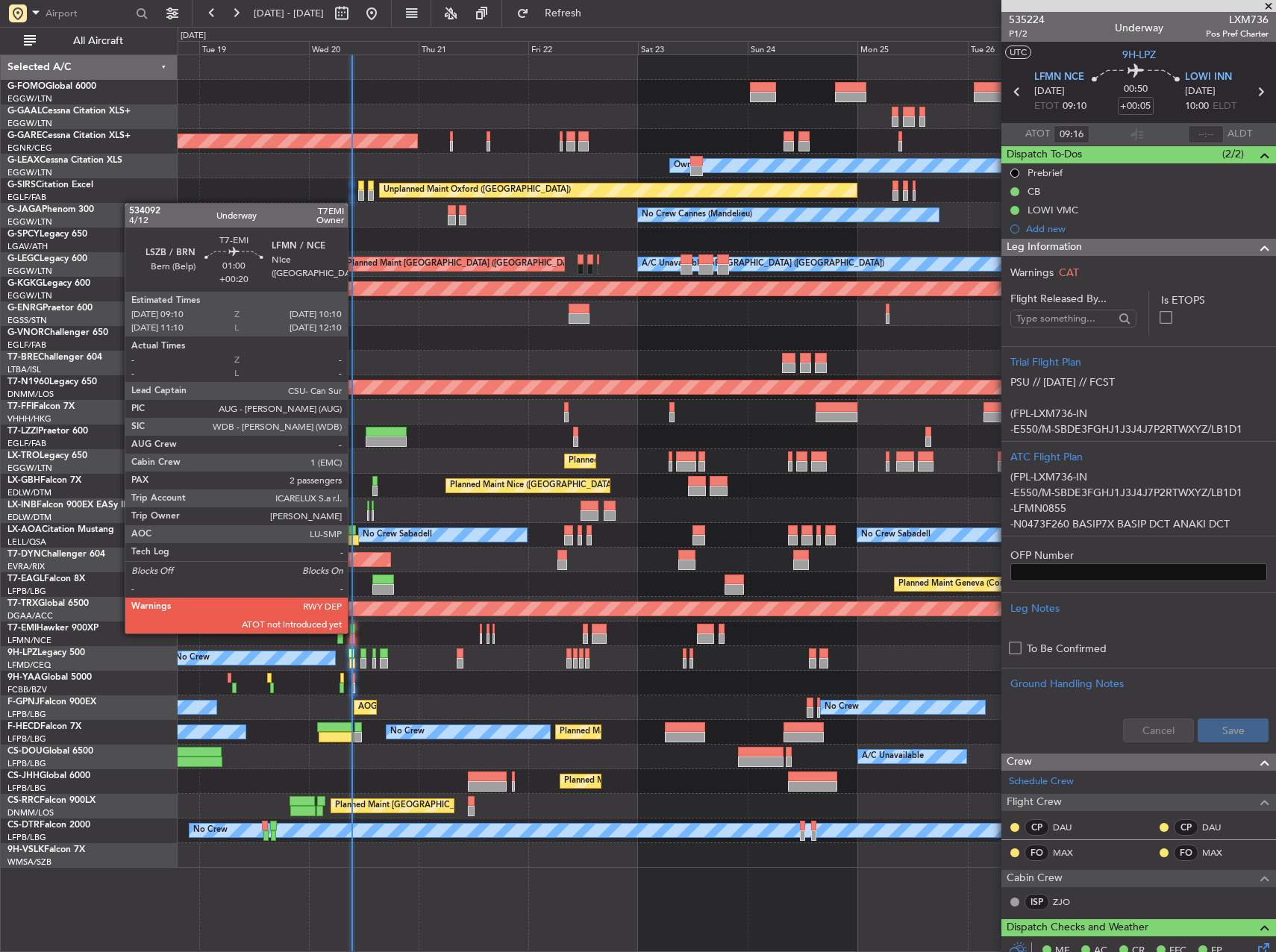
click at [354, 632] on div at bounding box center [352, 629] width 5 height 10
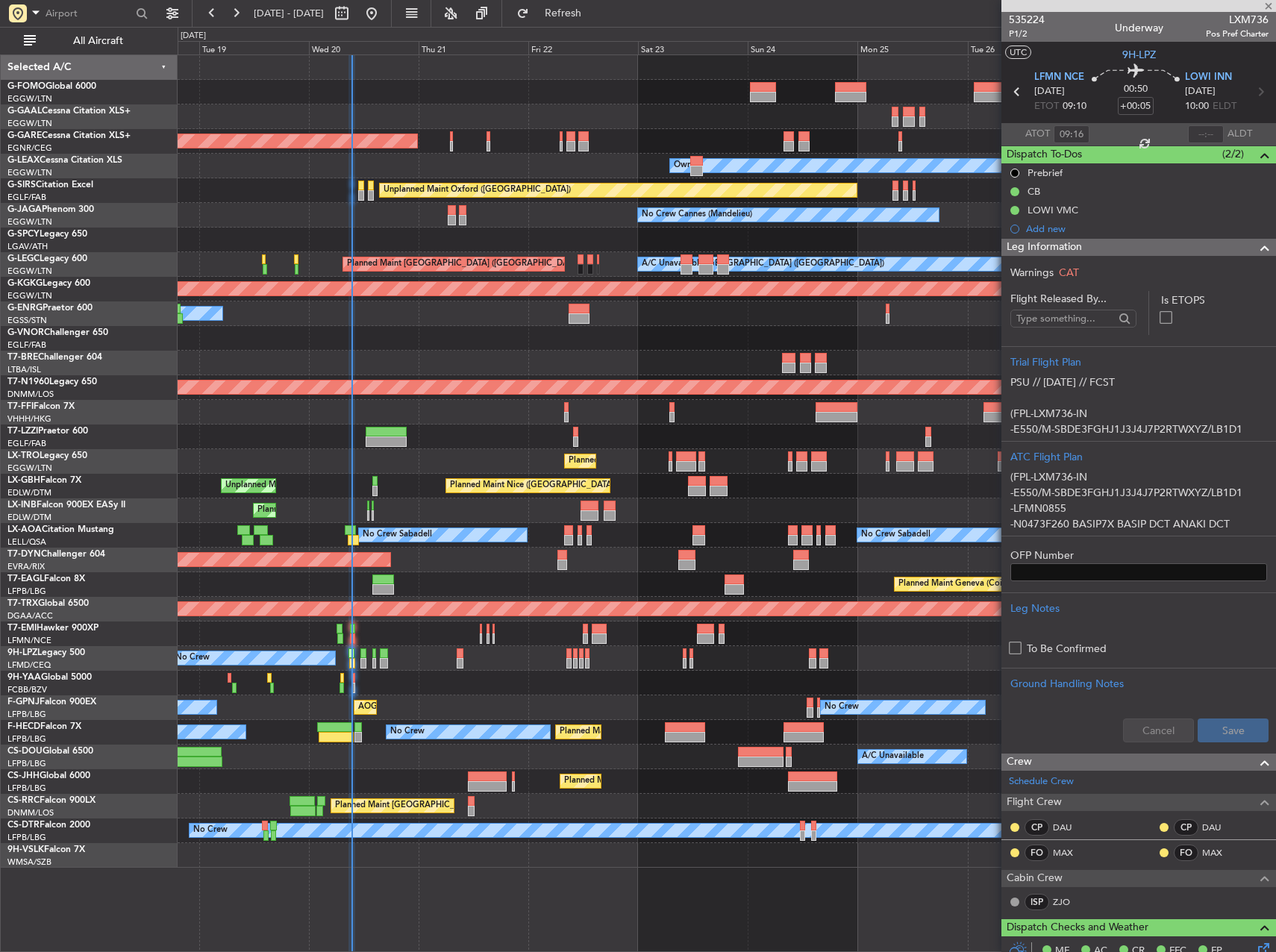
type input "+00:20"
type input "2"
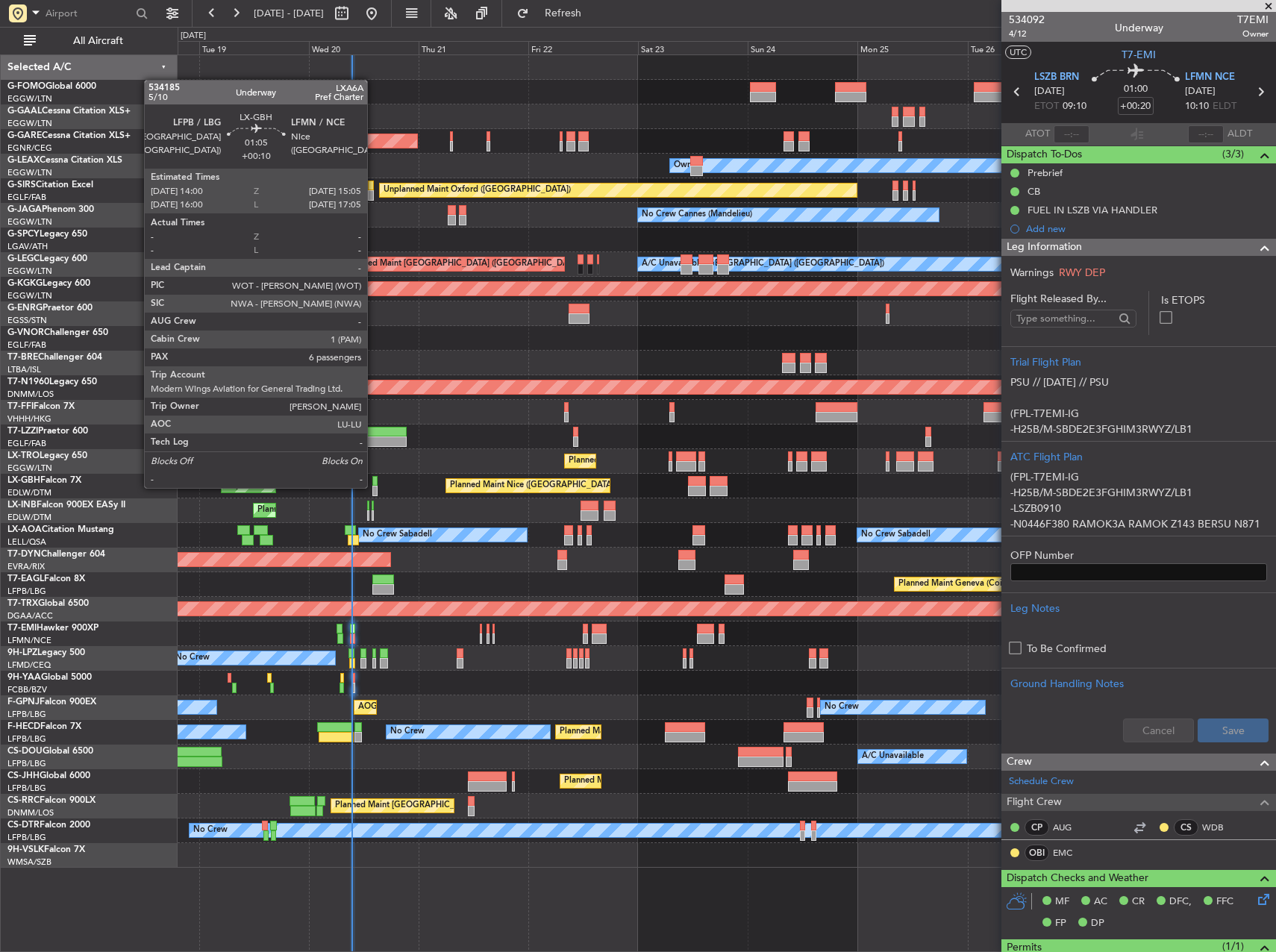
click at [374, 487] on div at bounding box center [375, 491] width 5 height 10
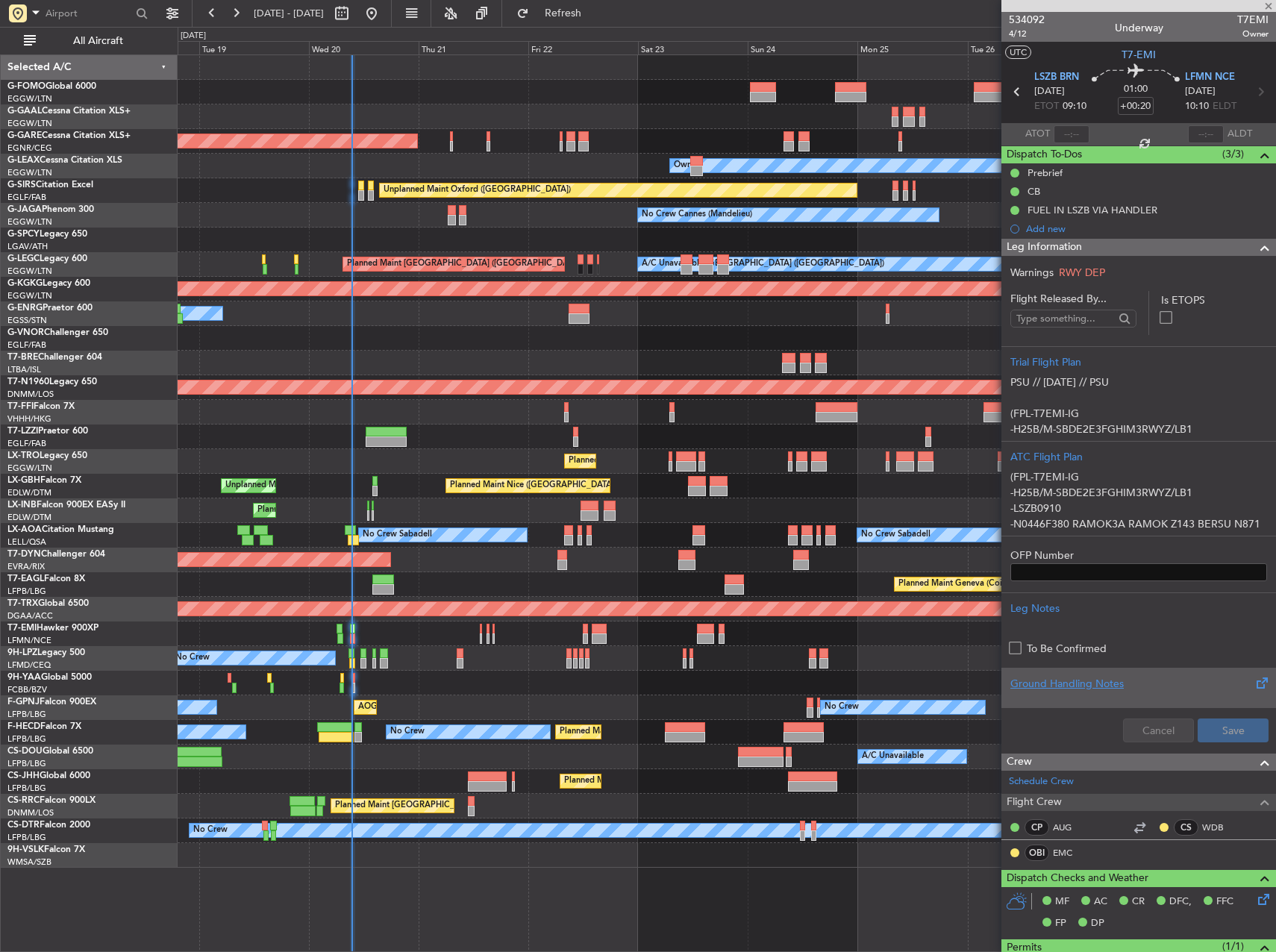
type input "+00:10"
type input "6"
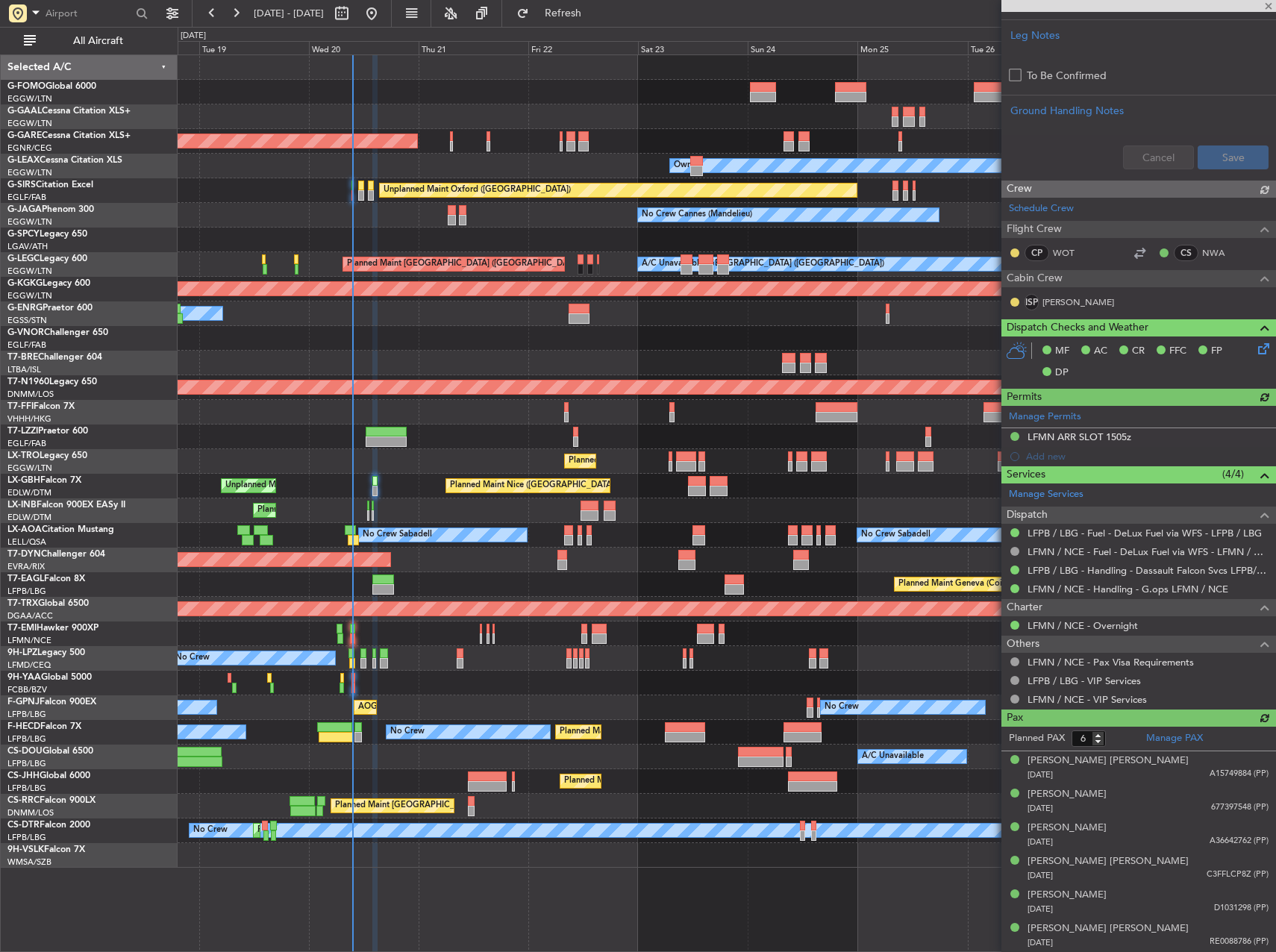
scroll to position [565, 0]
click at [278, 347] on div "Planned Maint London ([GEOGRAPHIC_DATA])" at bounding box center [727, 338] width 1098 height 25
click at [265, 221] on div "No Crew Cannes (Mandelieu) Owner" at bounding box center [727, 215] width 1098 height 25
click at [79, 164] on link "G-[PERSON_NAME] Cessna Citation XLS" at bounding box center [65, 160] width 115 height 9
click at [73, 209] on link "G-JAGA Phenom 300" at bounding box center [50, 210] width 86 height 9
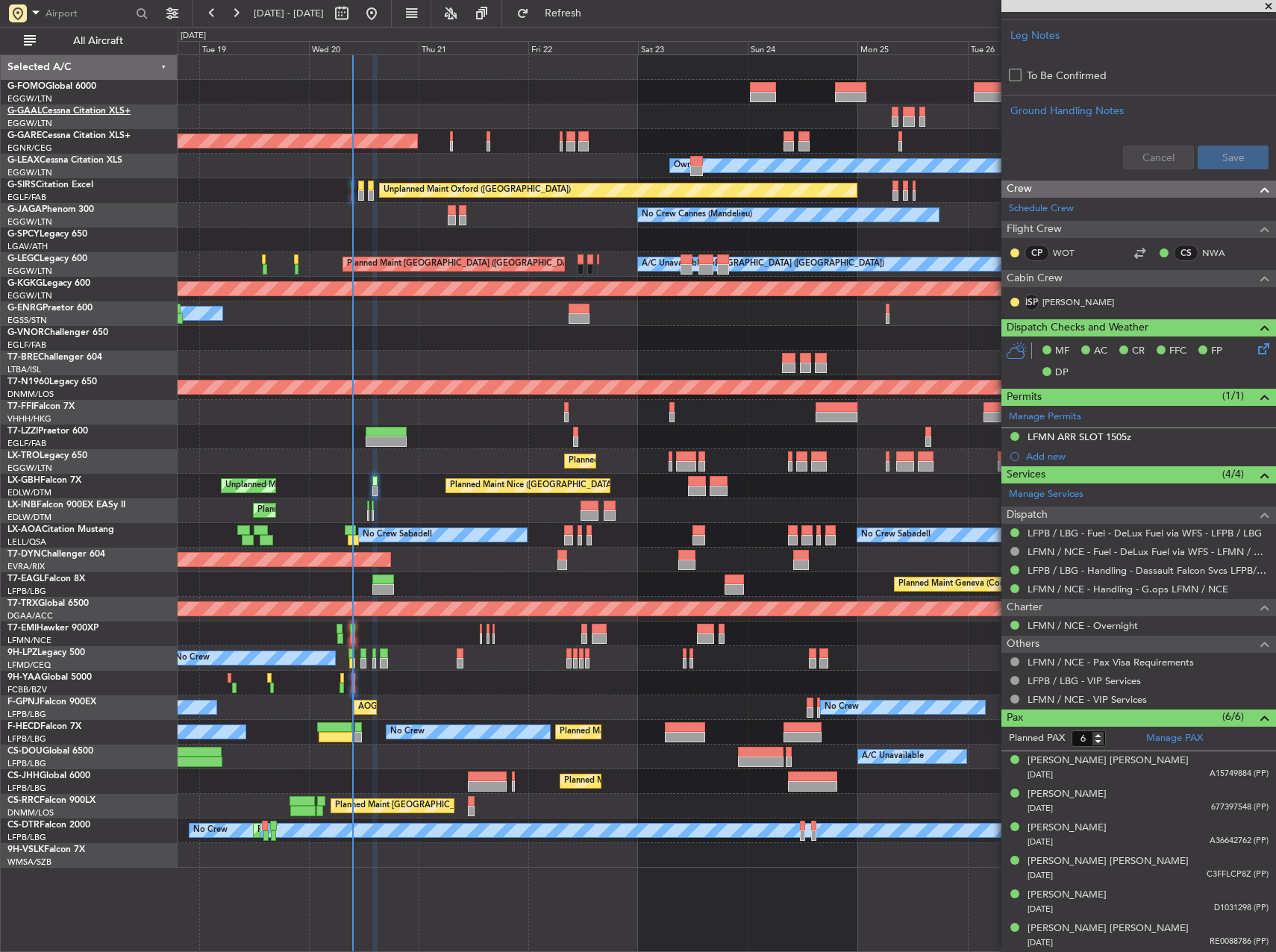
click at [110, 109] on link "G-GAAL Cessna Citation XLS+" at bounding box center [69, 111] width 123 height 9
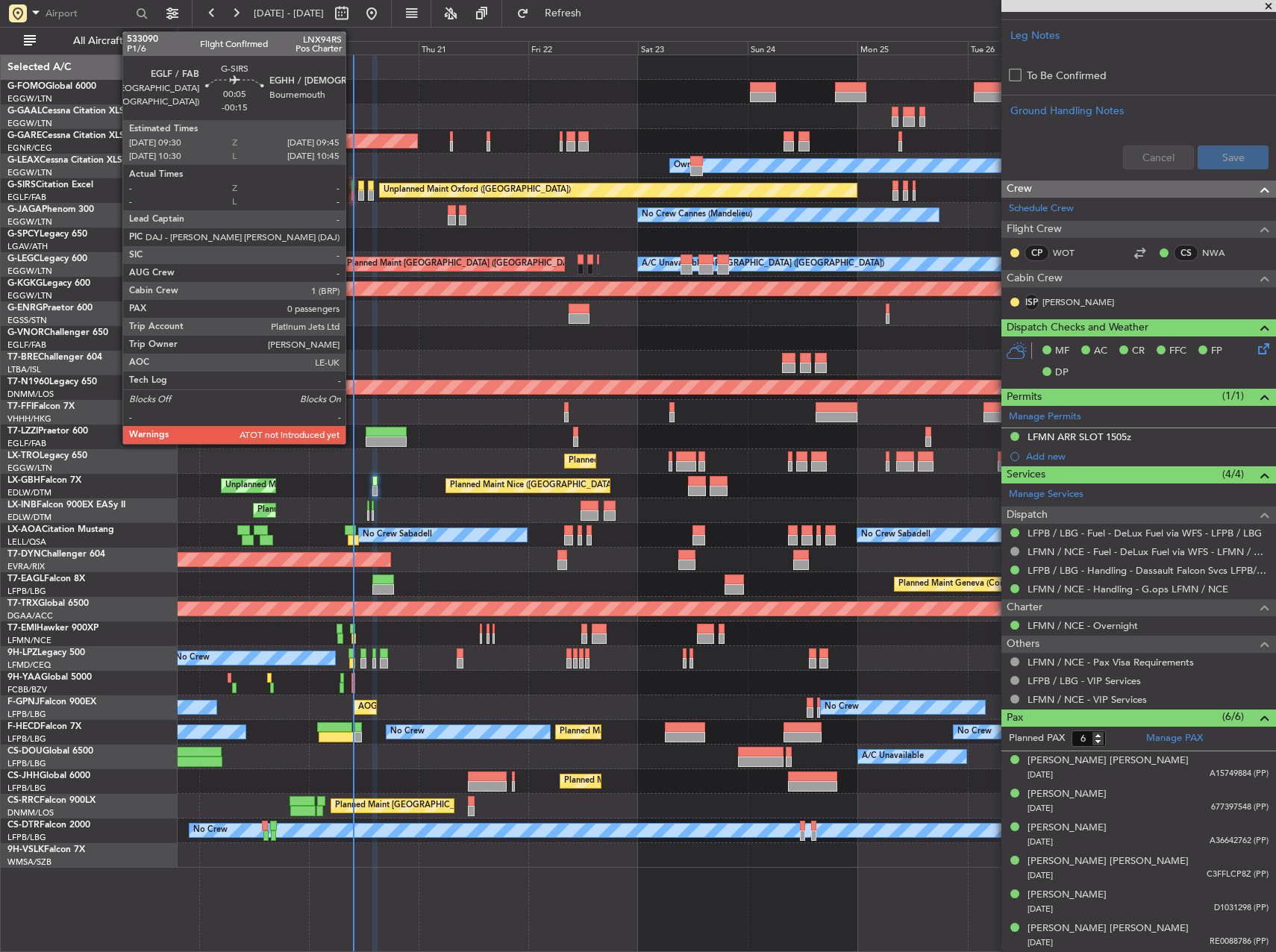
click at [352, 195] on div at bounding box center [352, 196] width 2 height 10
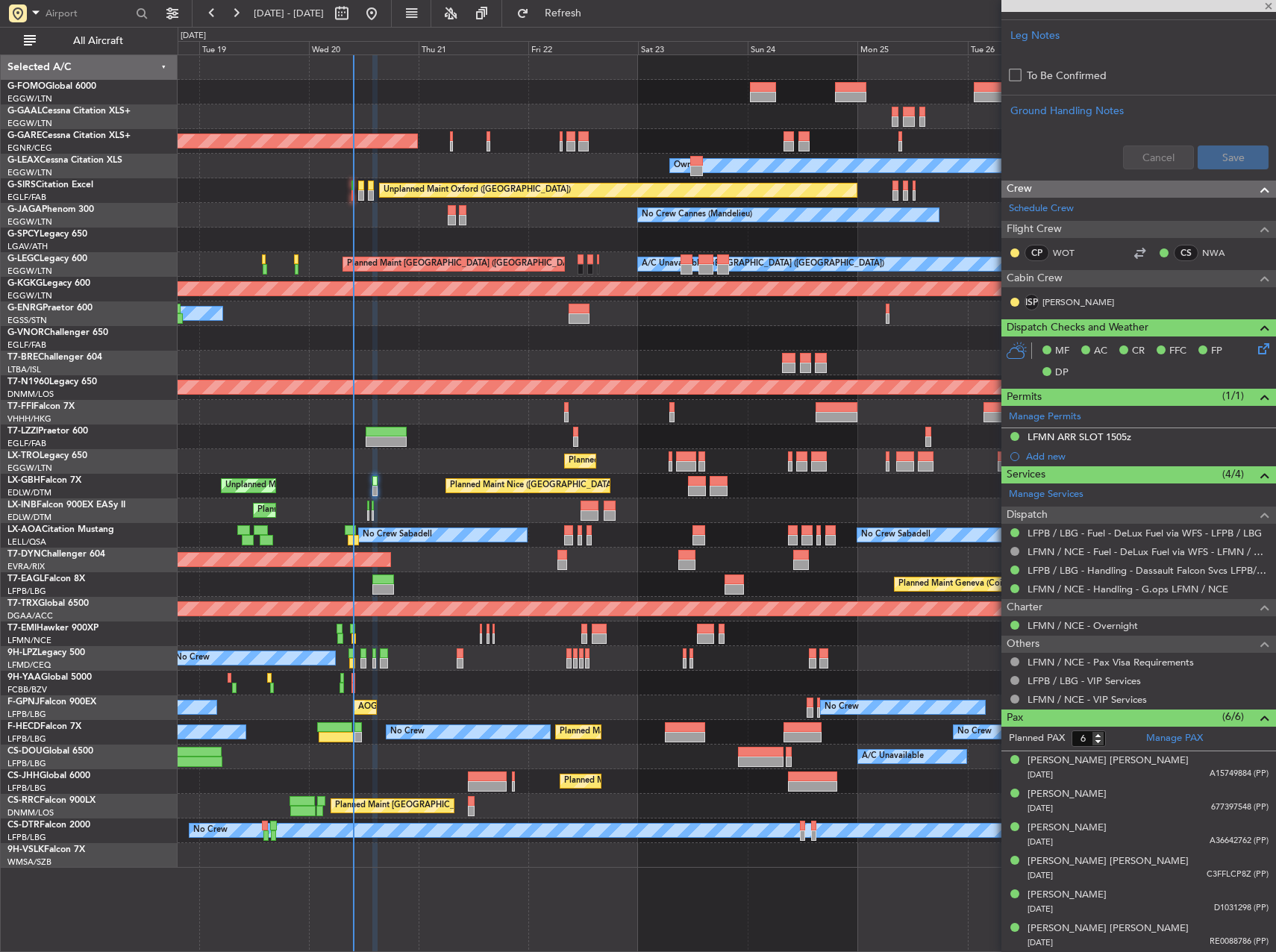
type input "-00:15"
type input "0"
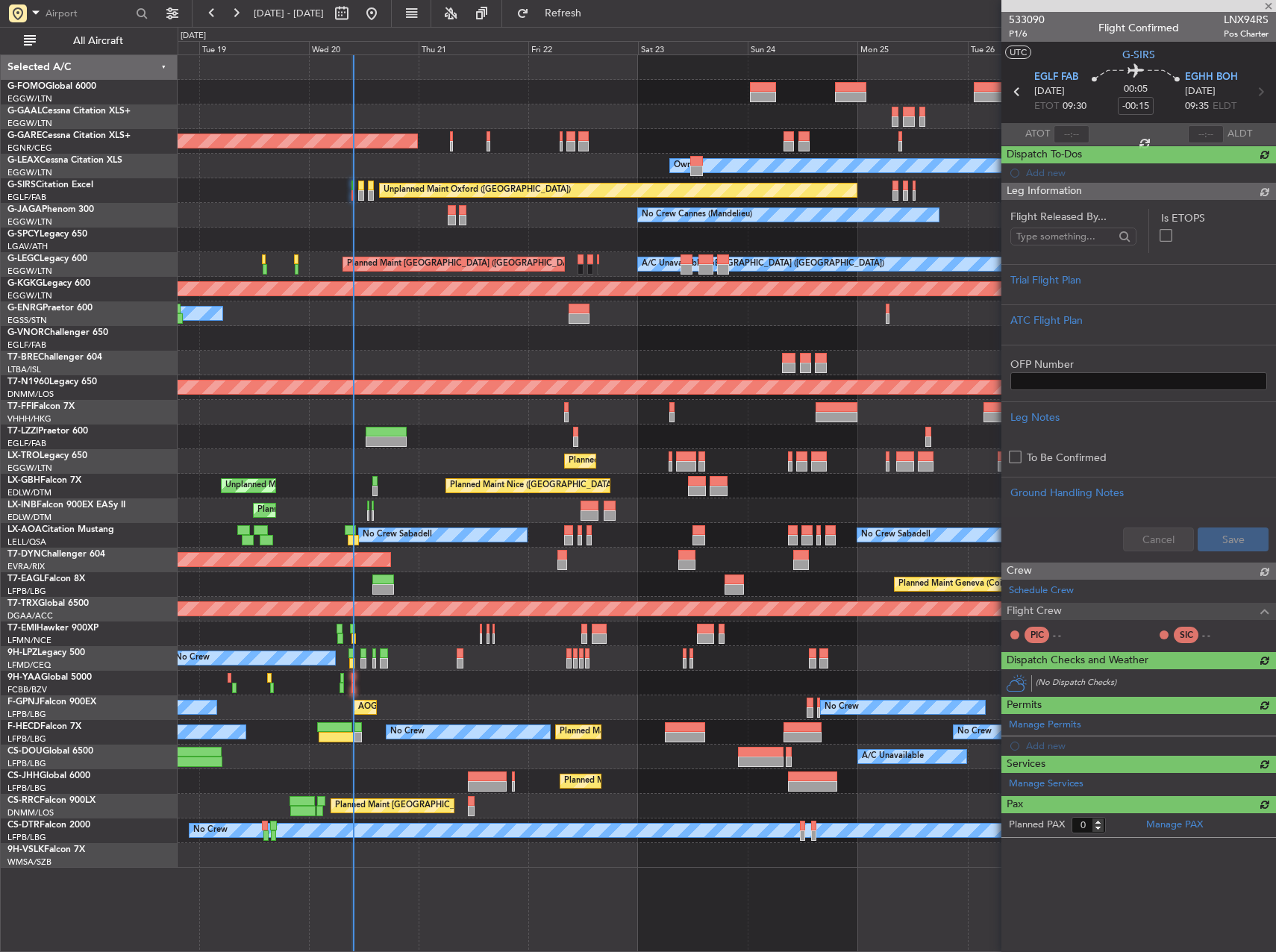
scroll to position [0, 0]
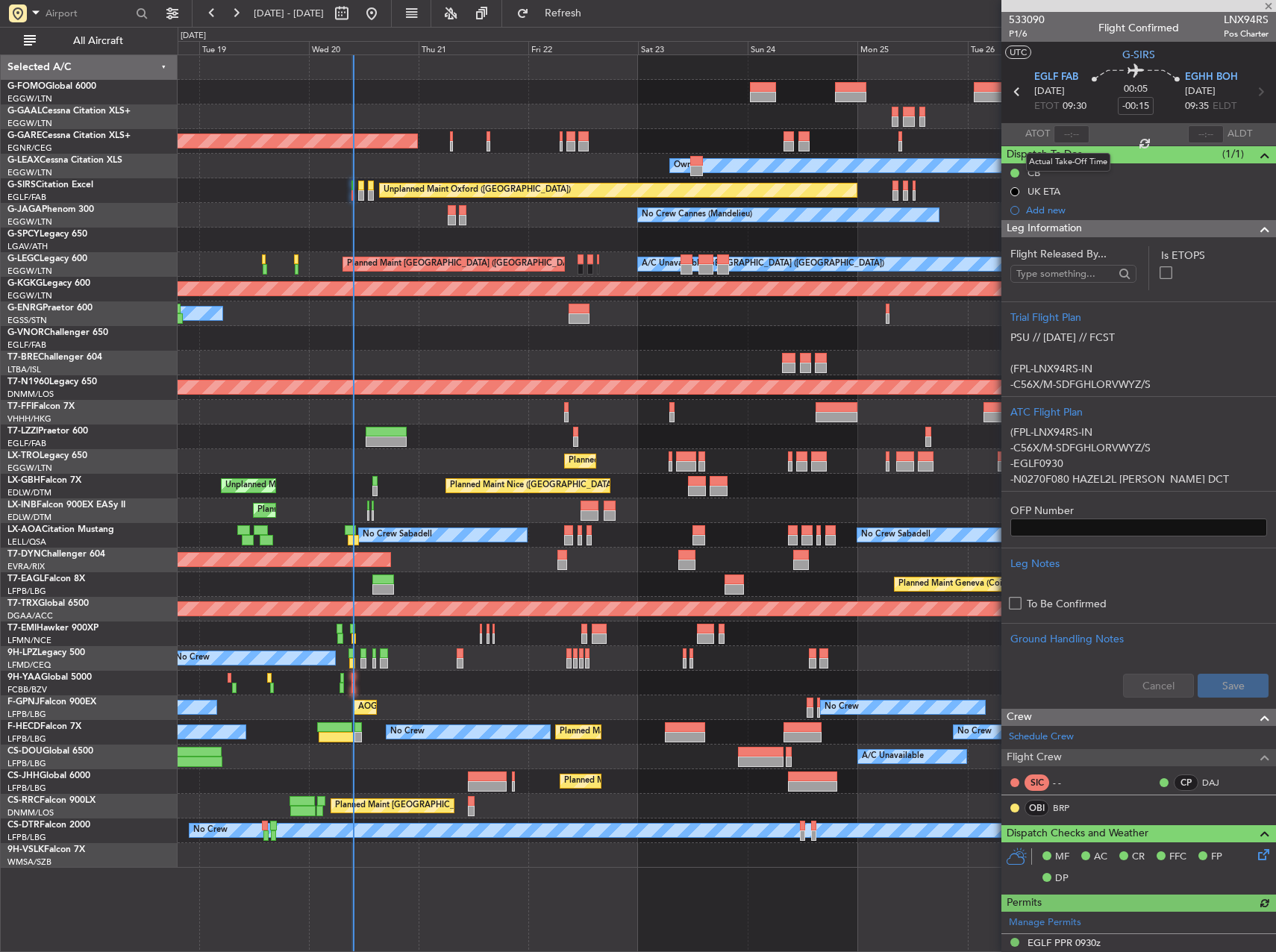
click at [1073, 134] on div at bounding box center [1072, 134] width 36 height 18
click at [1069, 127] on input "text" at bounding box center [1072, 134] width 36 height 18
click at [470, 342] on div "Planned Maint London ([GEOGRAPHIC_DATA])" at bounding box center [727, 338] width 1098 height 25
type input "09:43"
click at [600, 5] on button "Refresh" at bounding box center [554, 14] width 90 height 24
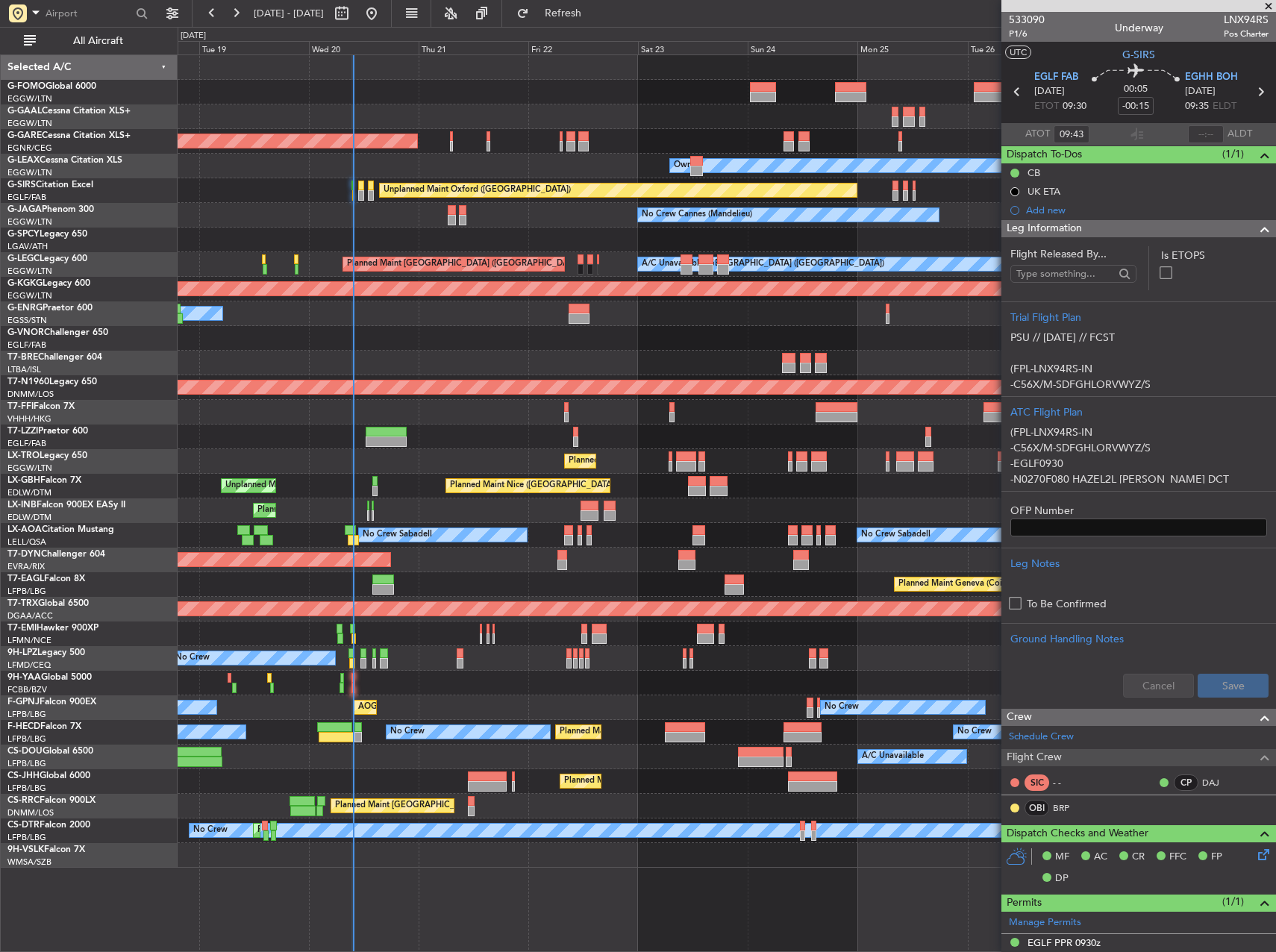
click at [795, 345] on div "Planned Maint London ([GEOGRAPHIC_DATA])" at bounding box center [727, 338] width 1098 height 25
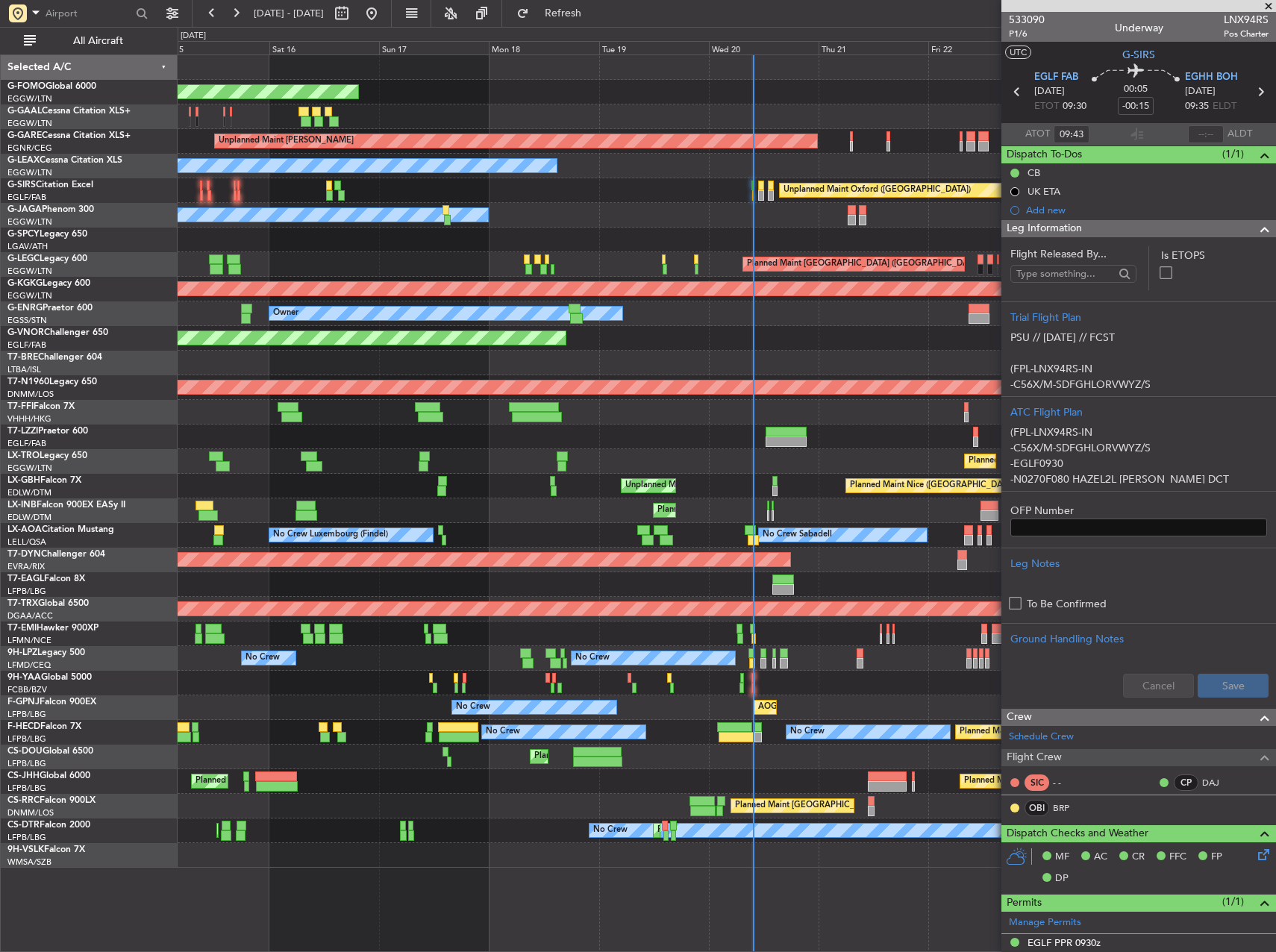
click at [731, 340] on div "Planned Maint Windsor Locks ([PERSON_NAME] Intl) Planned Maint Planned [GEOGRAP…" at bounding box center [727, 462] width 1098 height 813
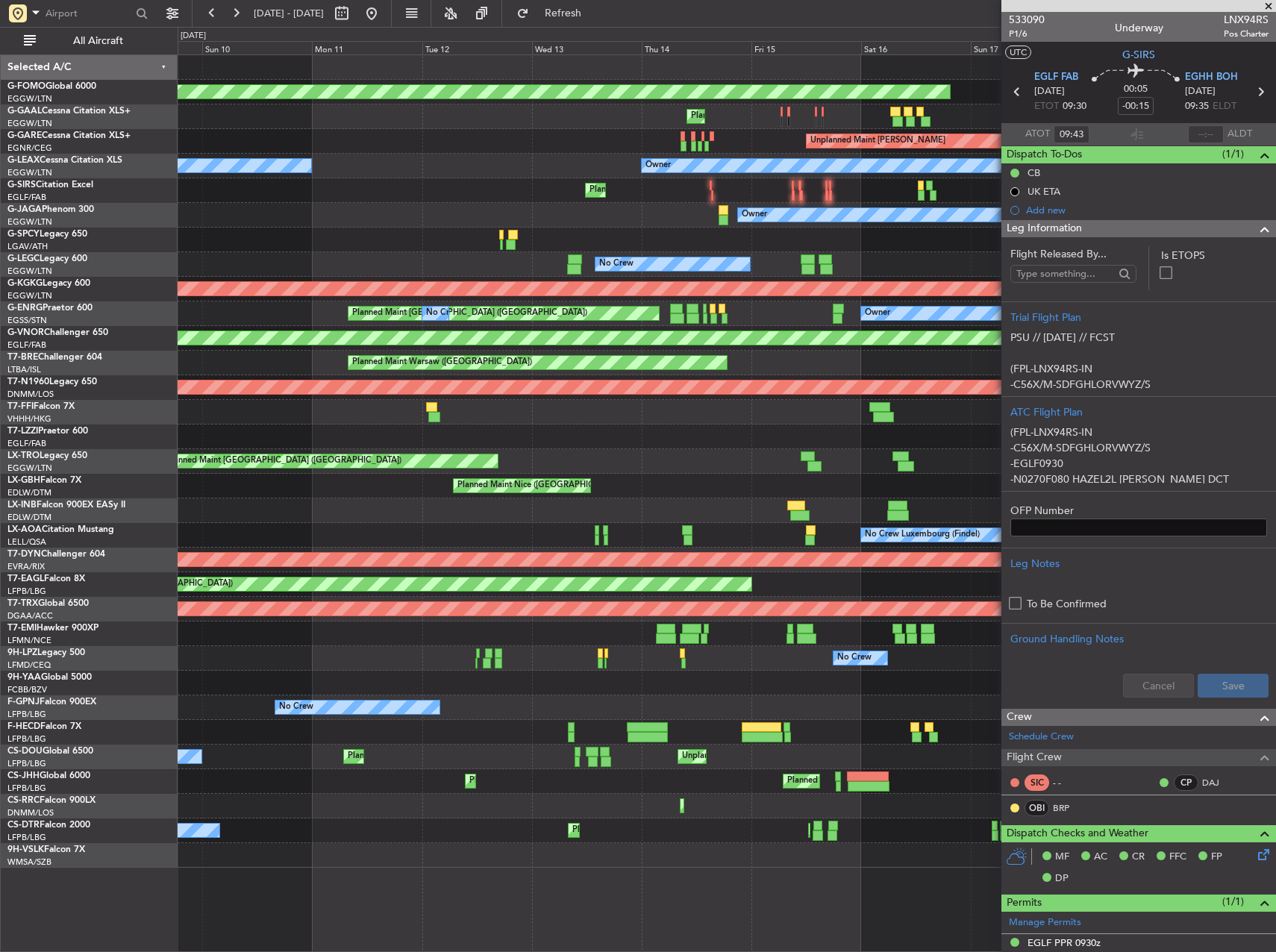
click at [737, 362] on div "Planned Maint Warsaw ([GEOGRAPHIC_DATA])" at bounding box center [727, 363] width 1098 height 25
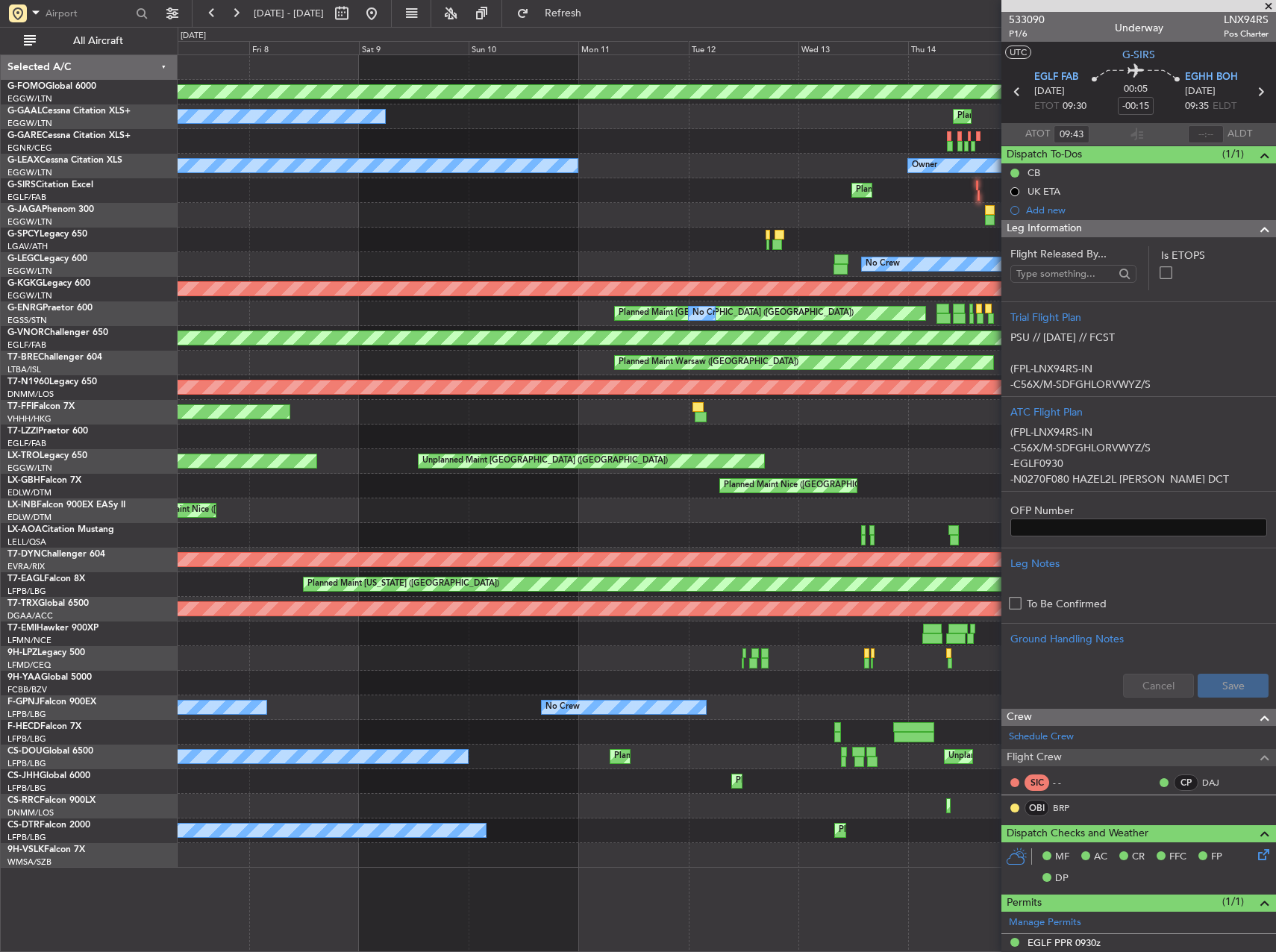
click at [42, 377] on div "Planned Maint Windsor Locks ([PERSON_NAME] Intl) Planned Maint No Crew Unplanne…" at bounding box center [638, 489] width 1276 height 925
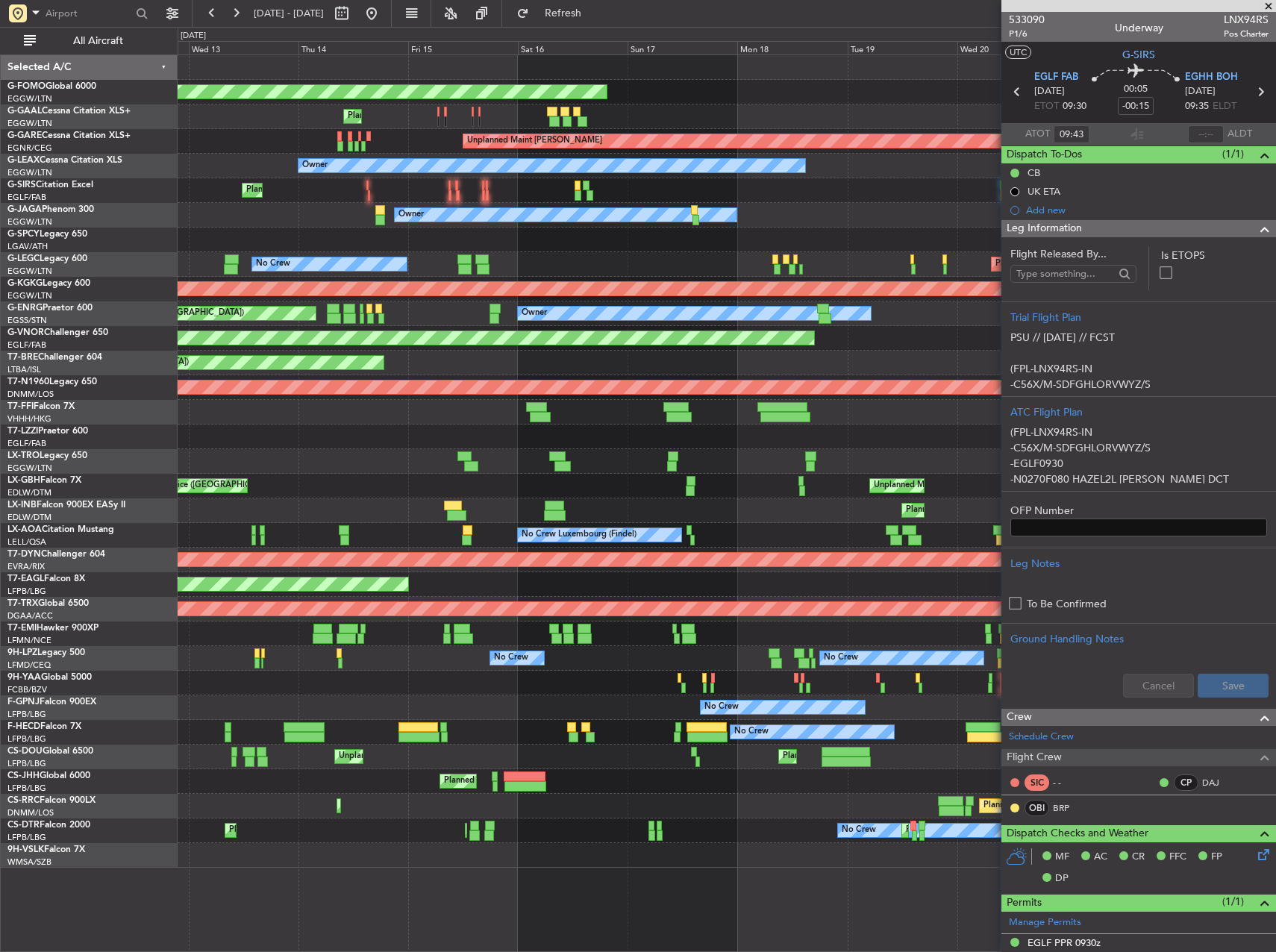
click at [103, 393] on div "Planned Maint Windsor Locks ([PERSON_NAME] Intl) Planned Maint Unplanned Maint …" at bounding box center [638, 489] width 1276 height 925
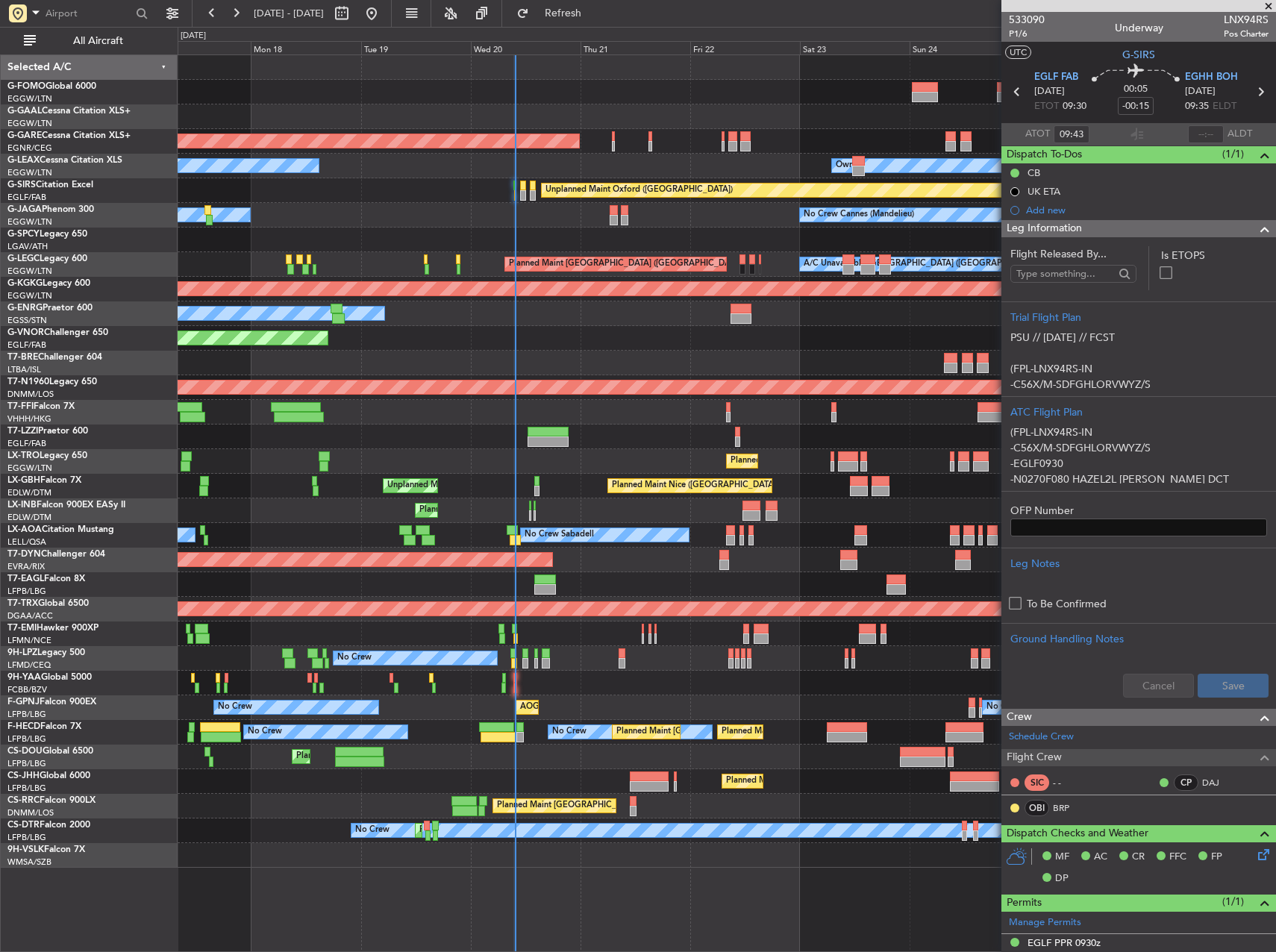
click at [127, 382] on div "Planned Maint Windsor Locks ([PERSON_NAME] Intl) Planned [GEOGRAPHIC_DATA] Unpl…" at bounding box center [638, 489] width 1276 height 925
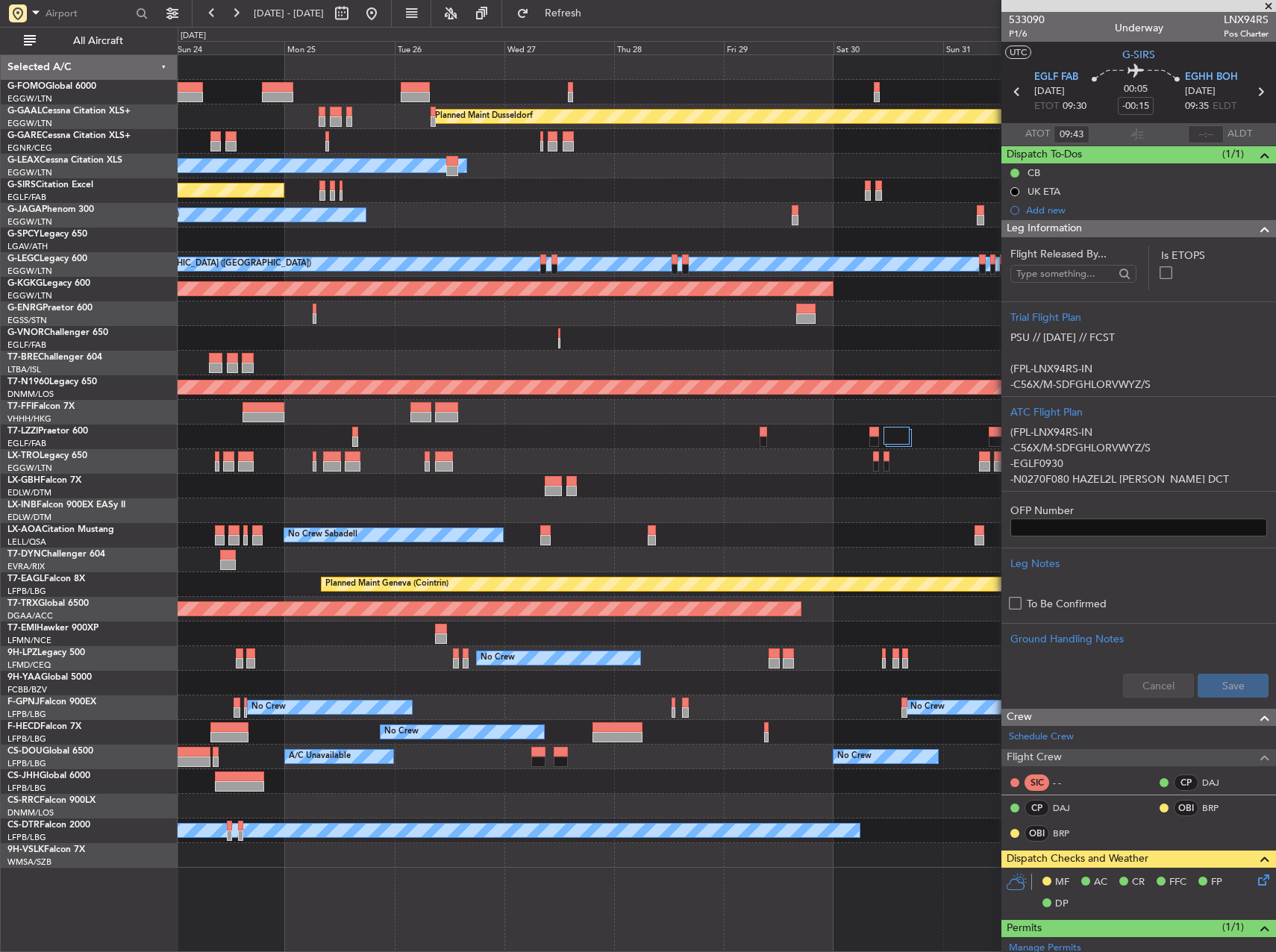
click at [323, 226] on div "Planned Maint Dusseldorf Owner Unplanned Maint [GEOGRAPHIC_DATA] ([GEOGRAPHIC_D…" at bounding box center [727, 462] width 1098 height 813
click at [810, 324] on div at bounding box center [727, 314] width 1098 height 25
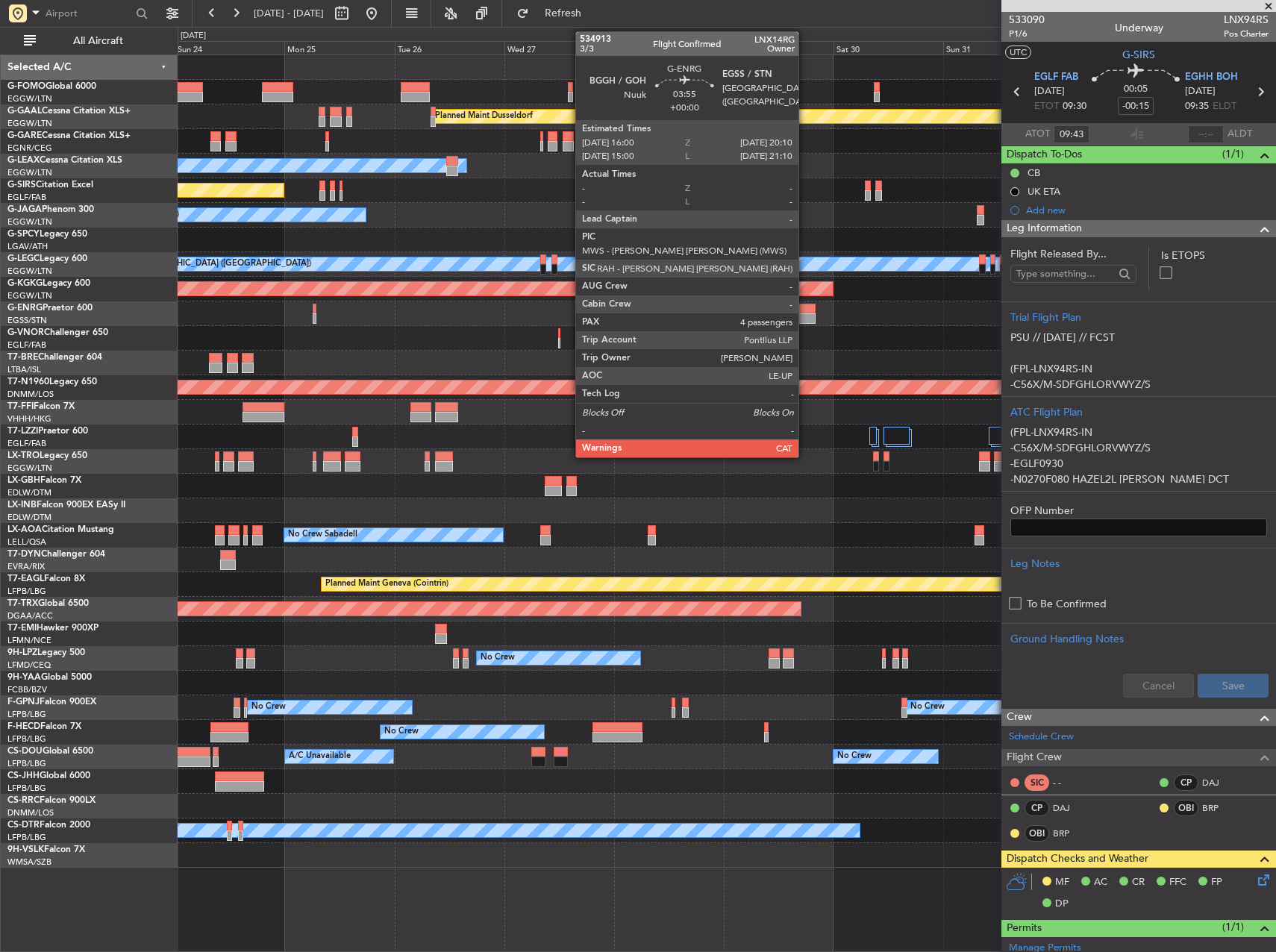
click at [805, 318] on div at bounding box center [806, 318] width 20 height 10
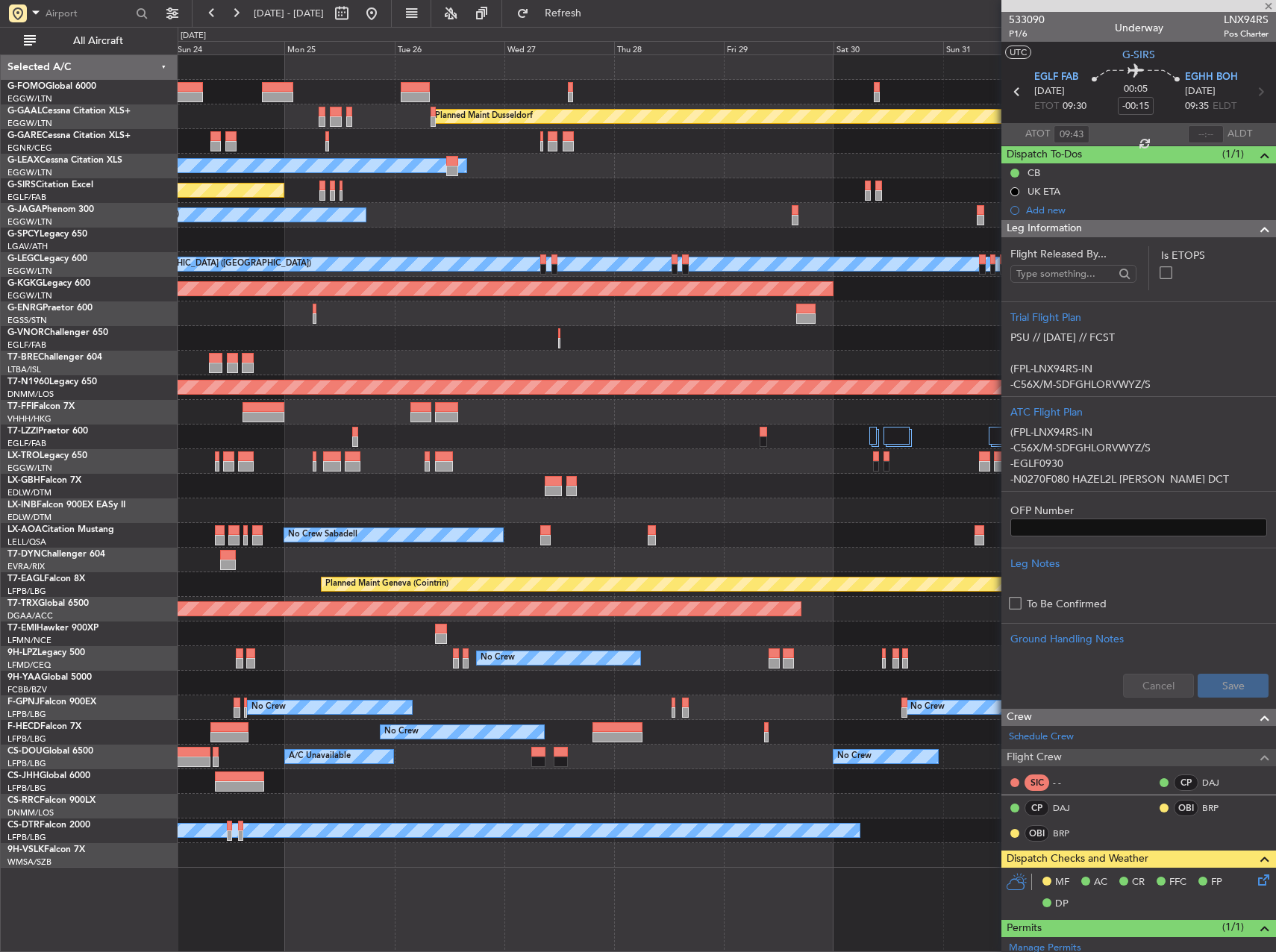
type input "4"
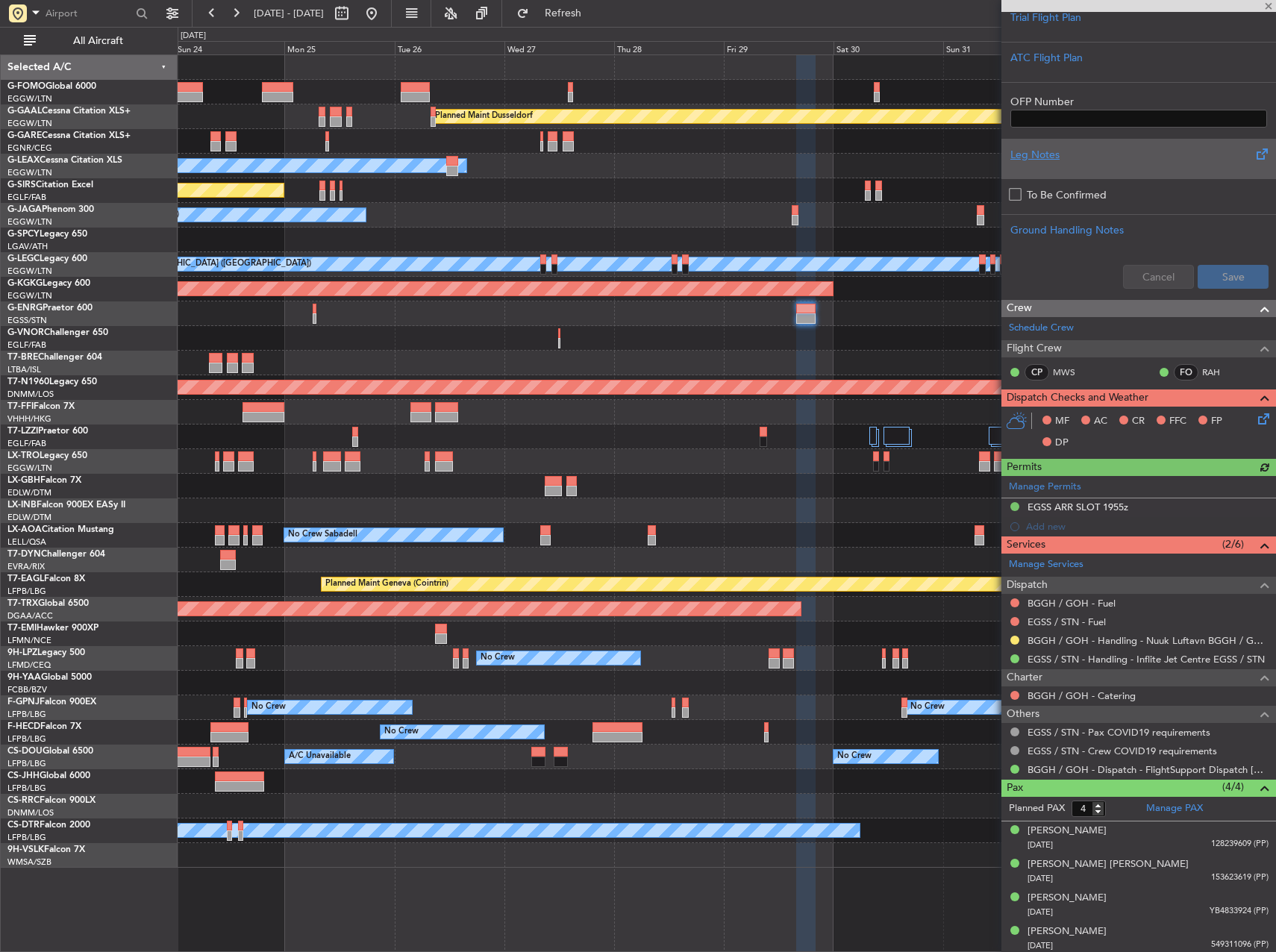
scroll to position [329, 0]
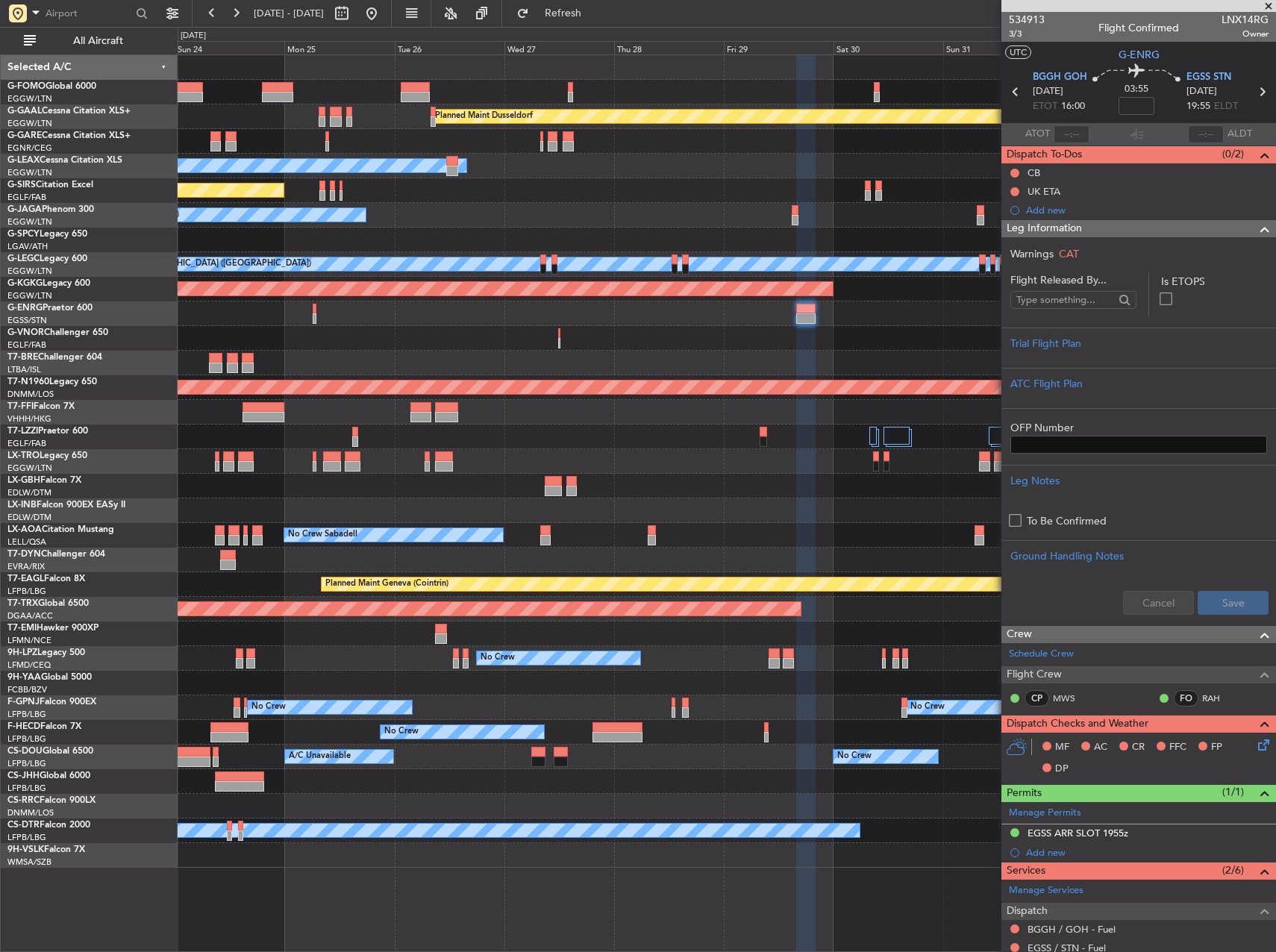
scroll to position [329, 0]
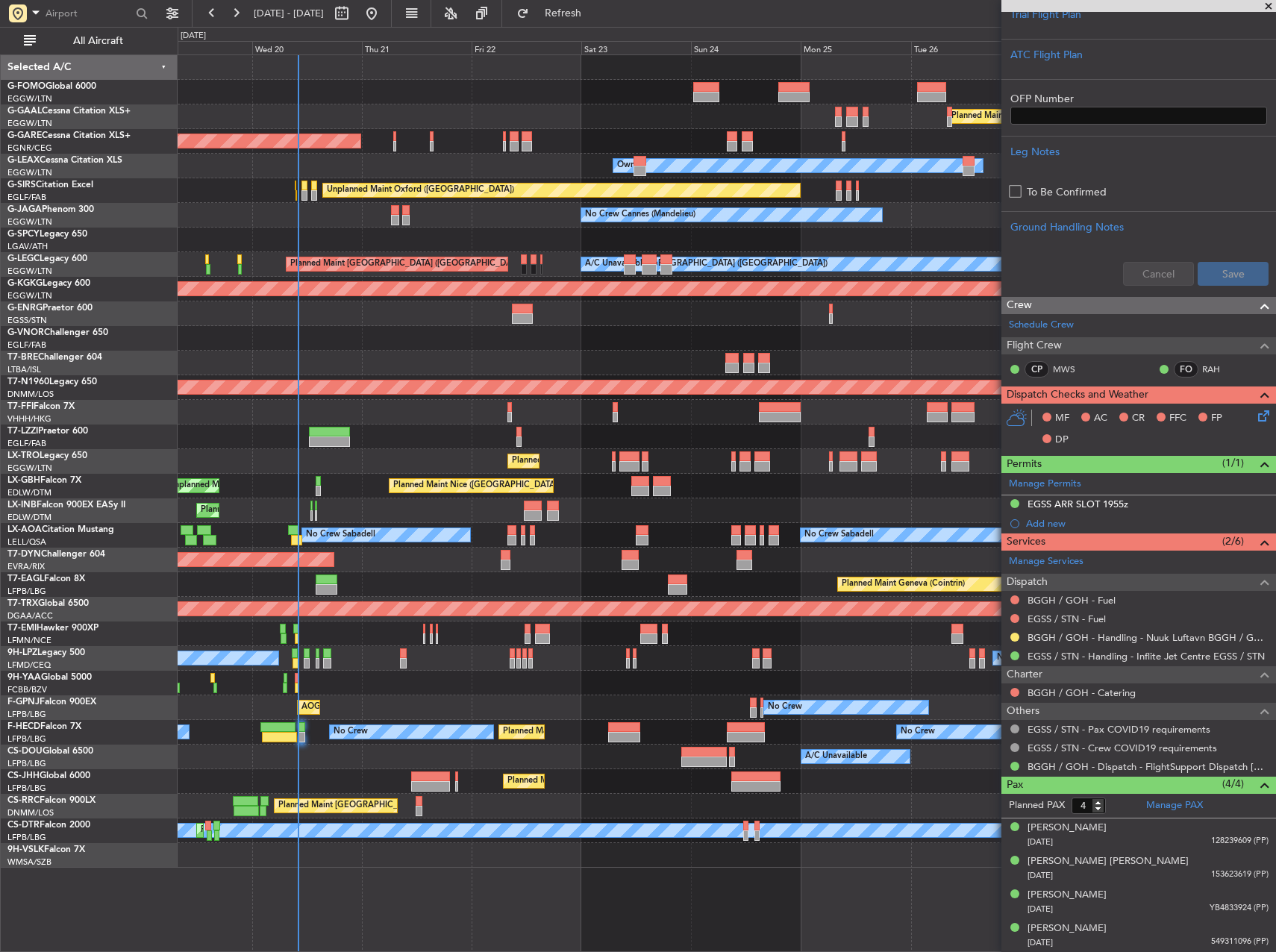
click at [912, 302] on div "Planned Maint Dusseldorf Unplanned Maint Chester Owner Owner Unplanned Maint Ox…" at bounding box center [727, 462] width 1098 height 813
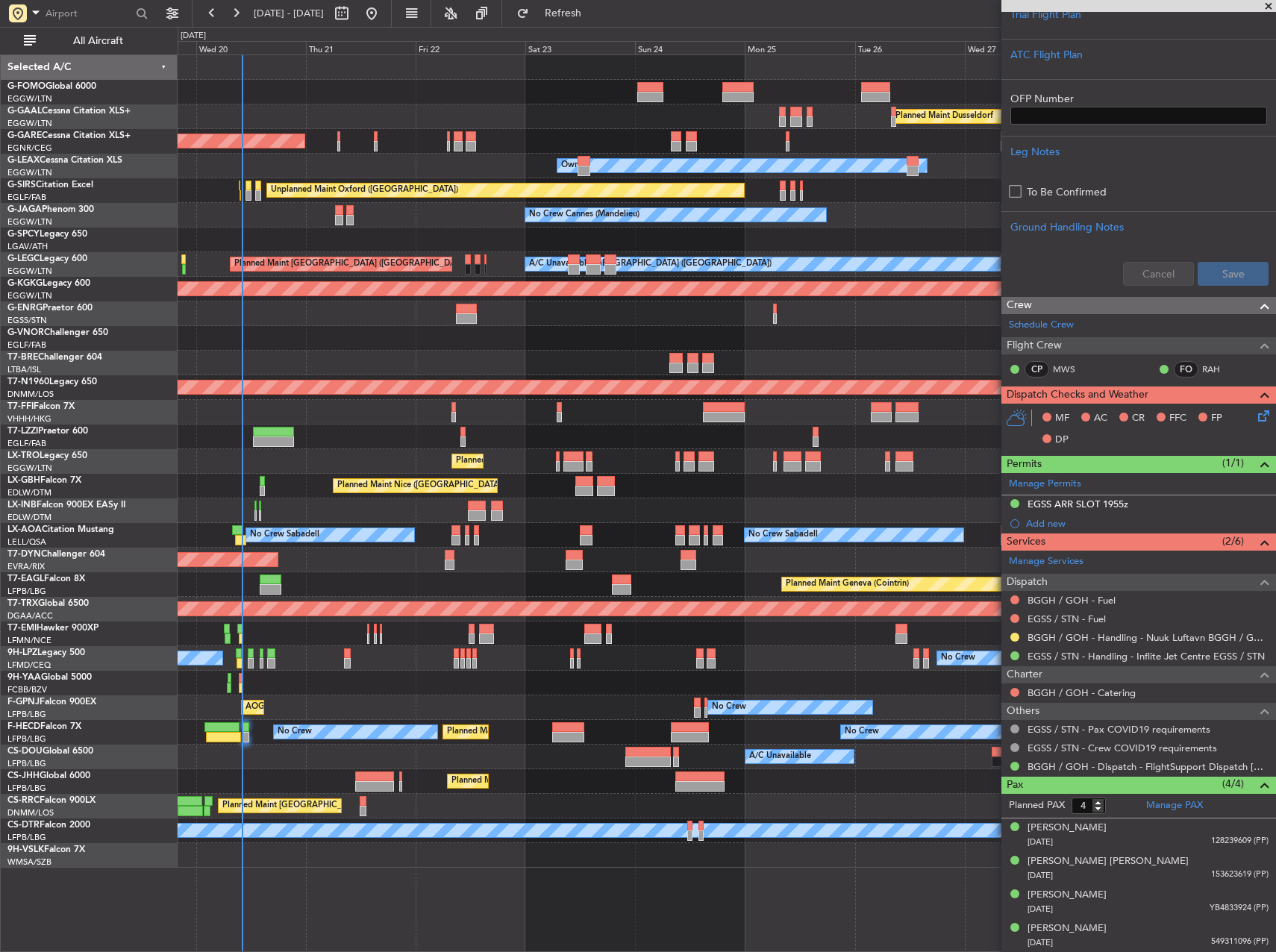
click at [856, 345] on div "Planned Maint London ([GEOGRAPHIC_DATA])" at bounding box center [727, 338] width 1098 height 25
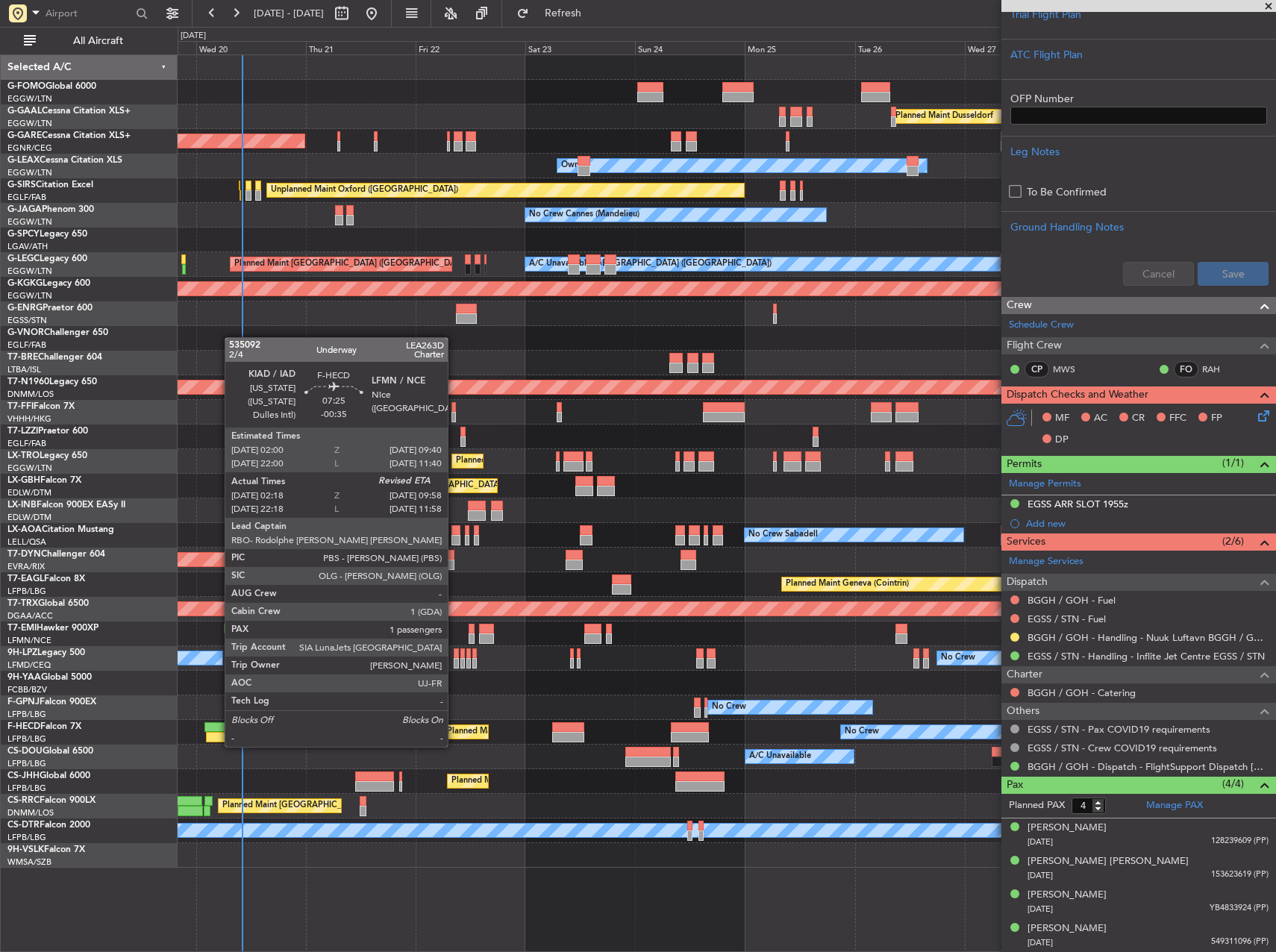
click at [217, 732] on div at bounding box center [224, 737] width 36 height 10
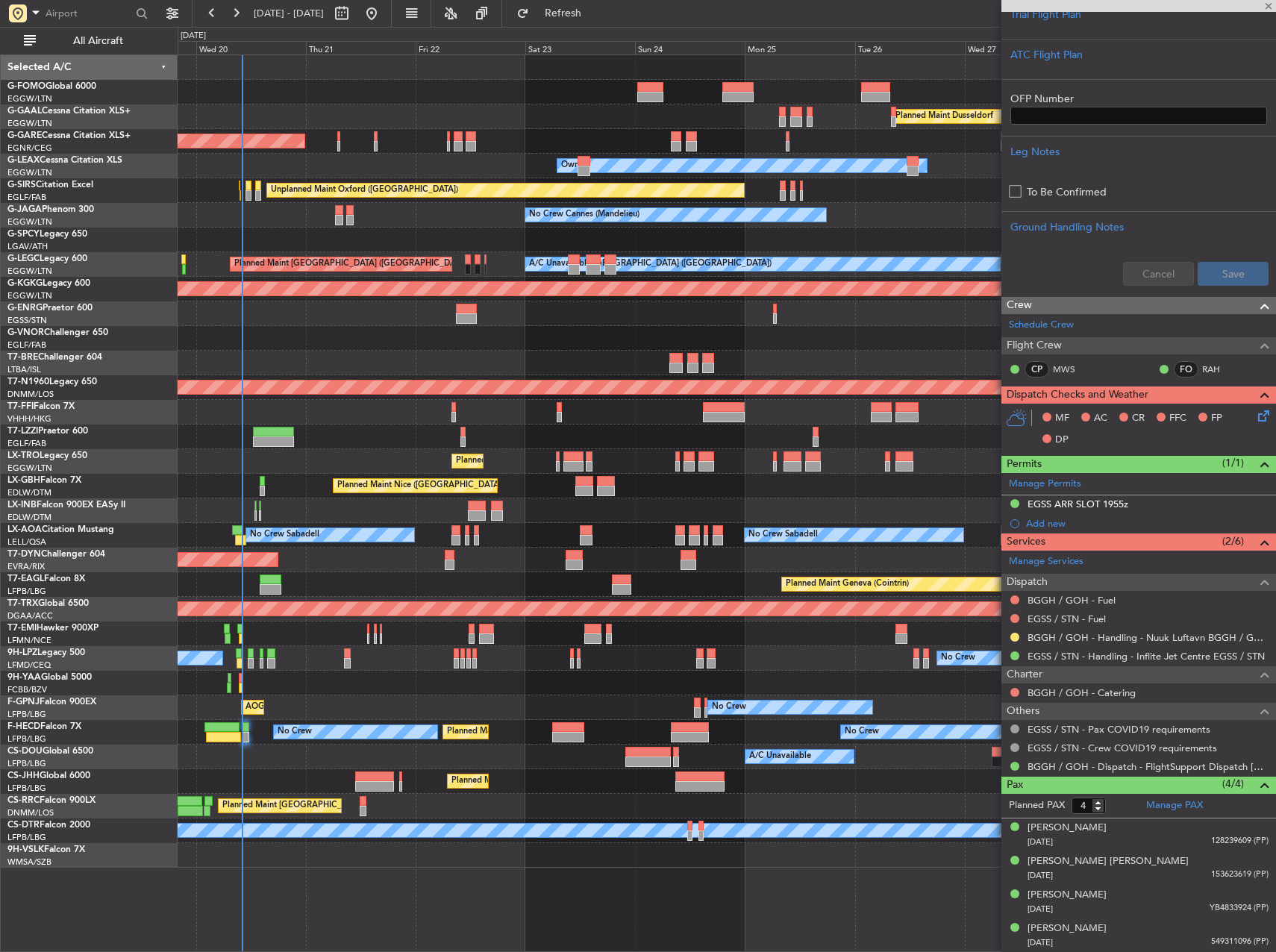
type input "-00:35"
type input "02:28"
type input "1"
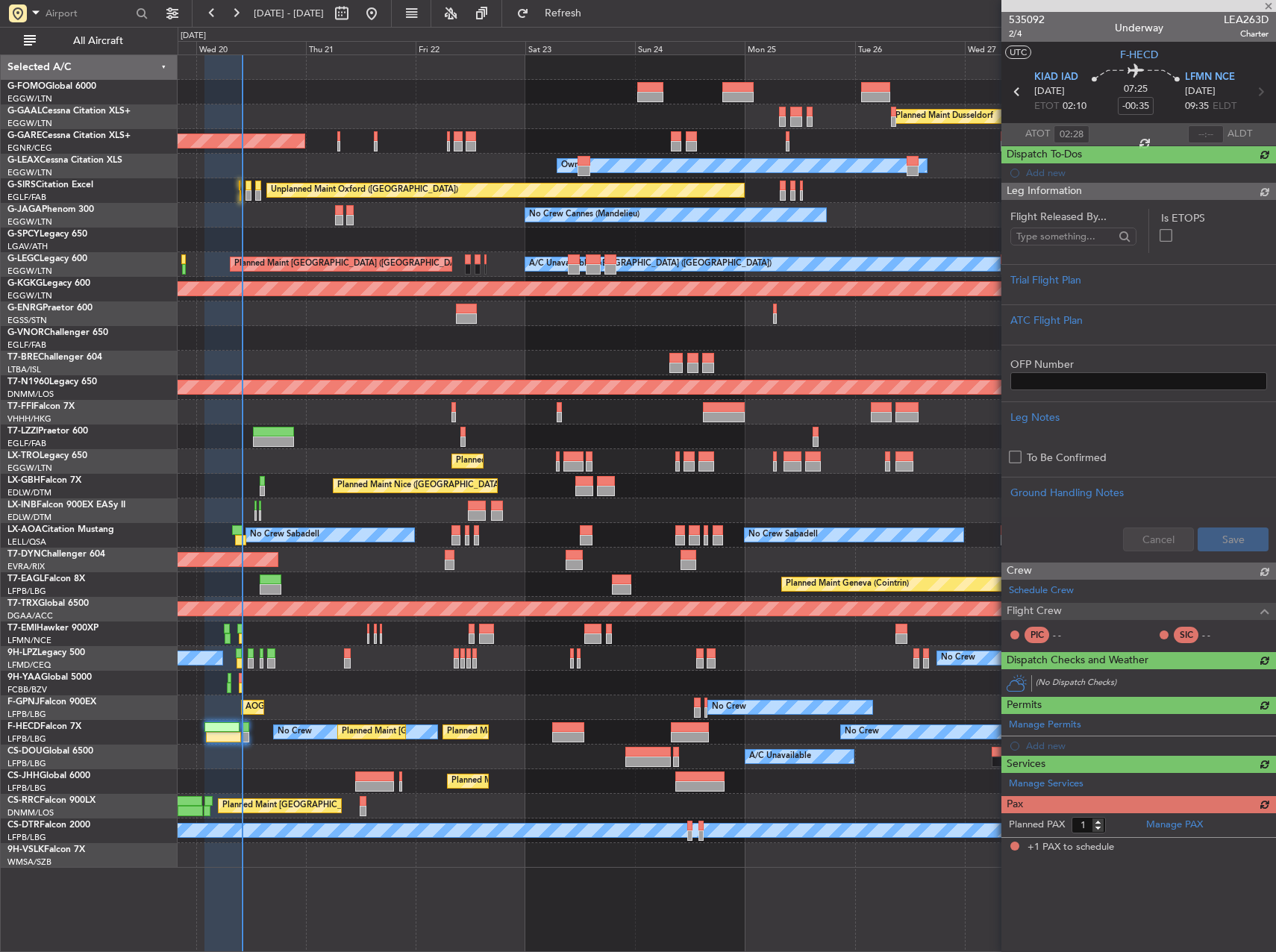
scroll to position [0, 0]
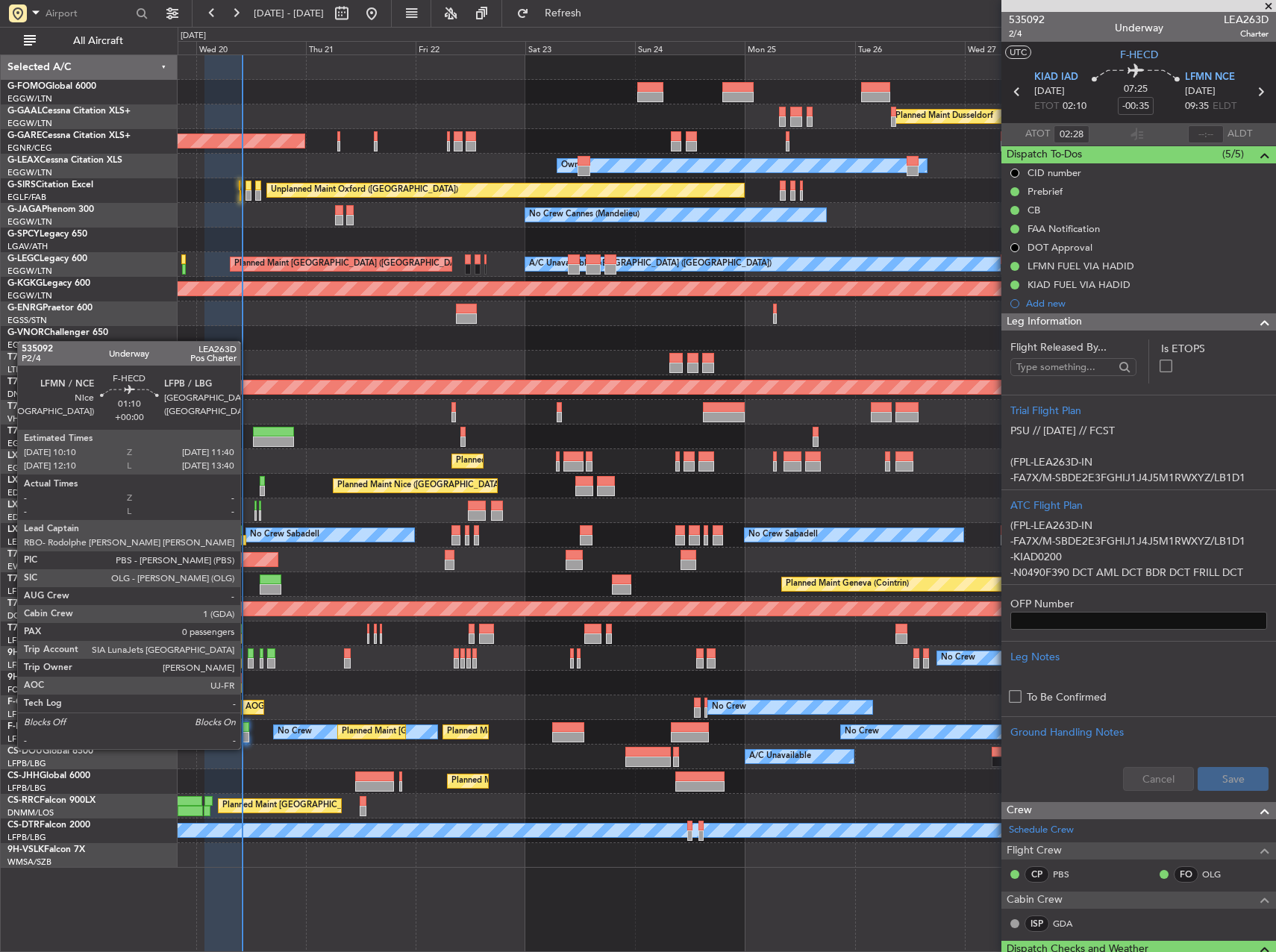
click at [246, 735] on div at bounding box center [245, 737] width 8 height 10
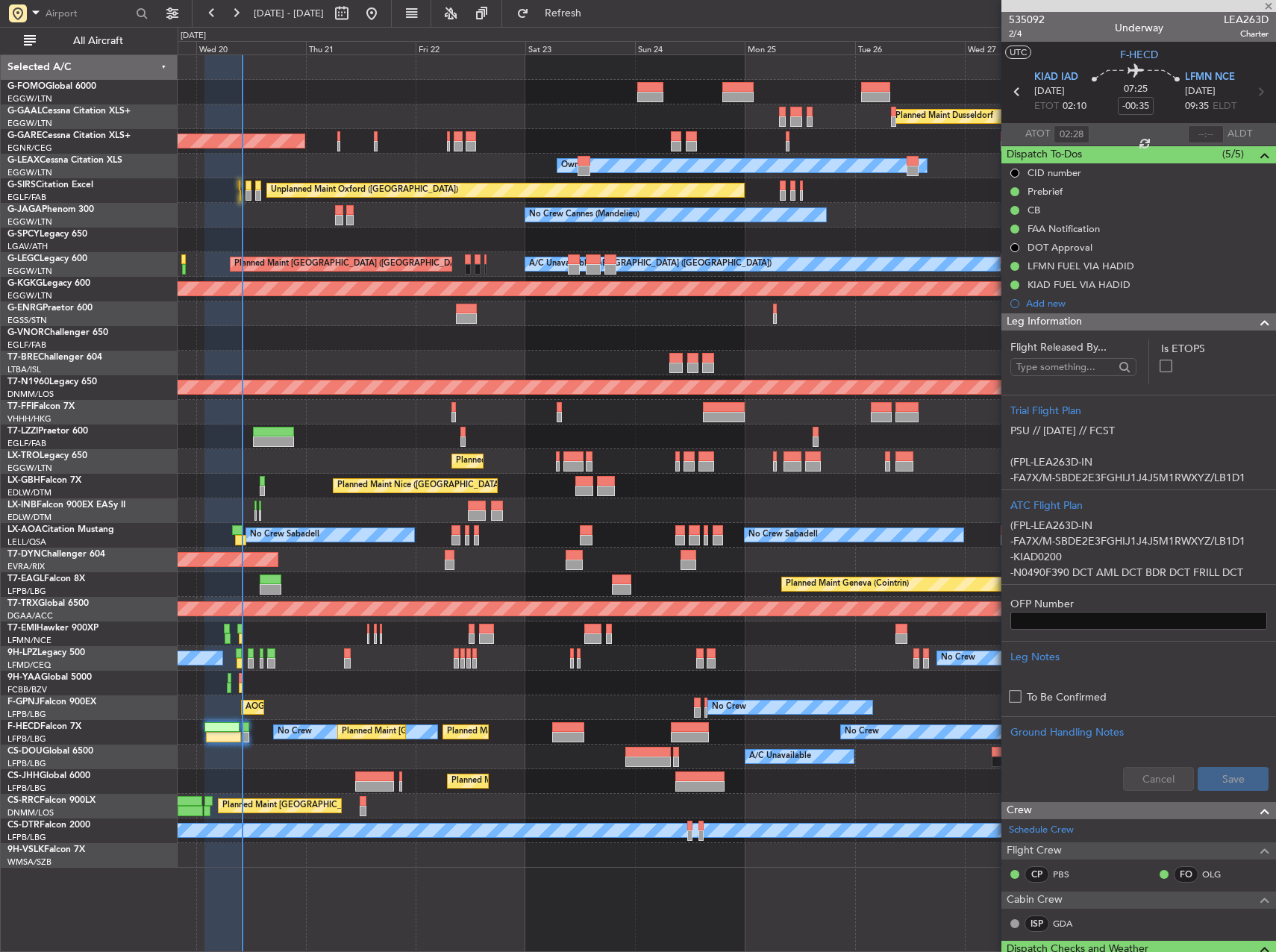
type input "0"
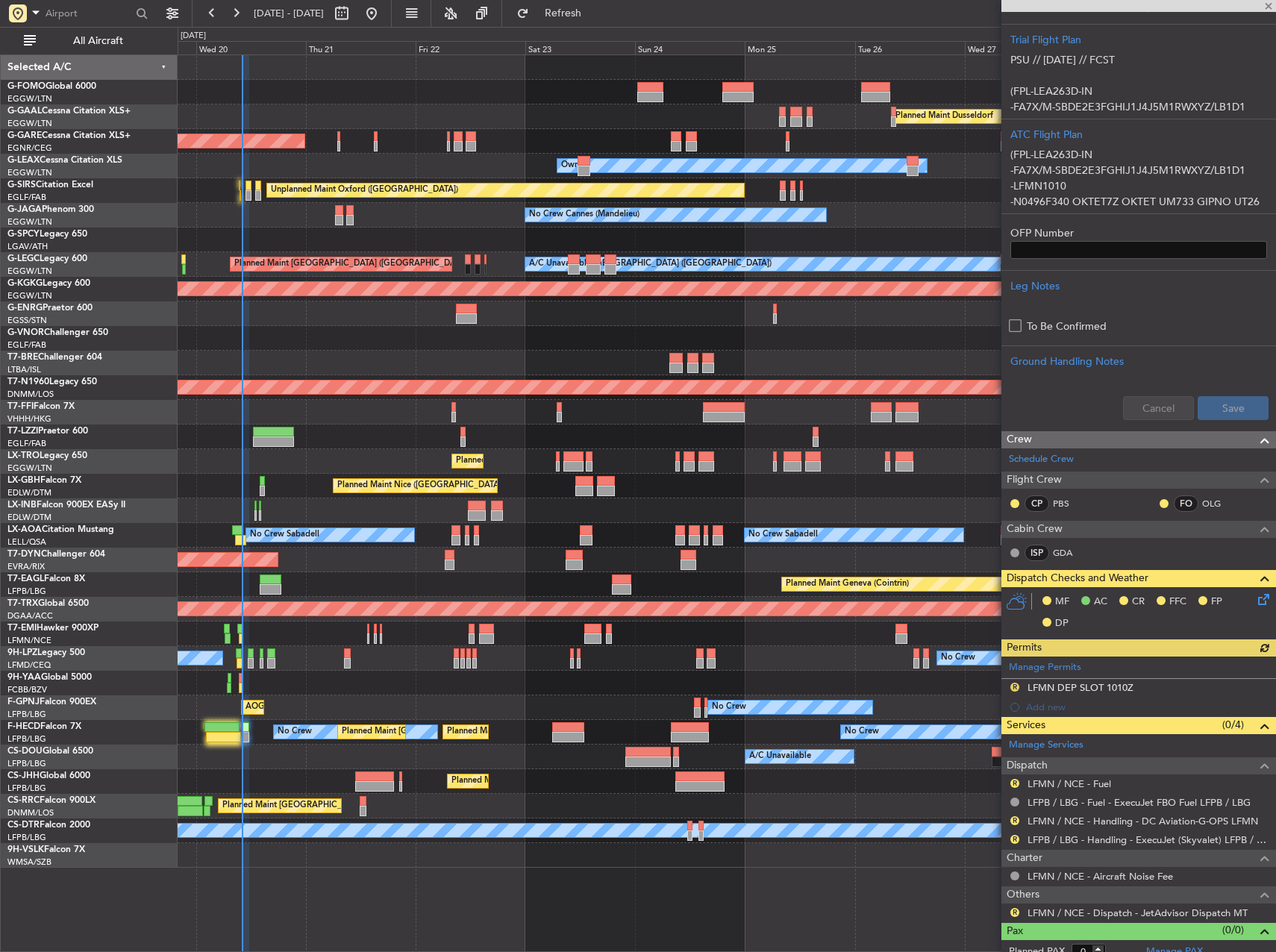
scroll to position [308, 0]
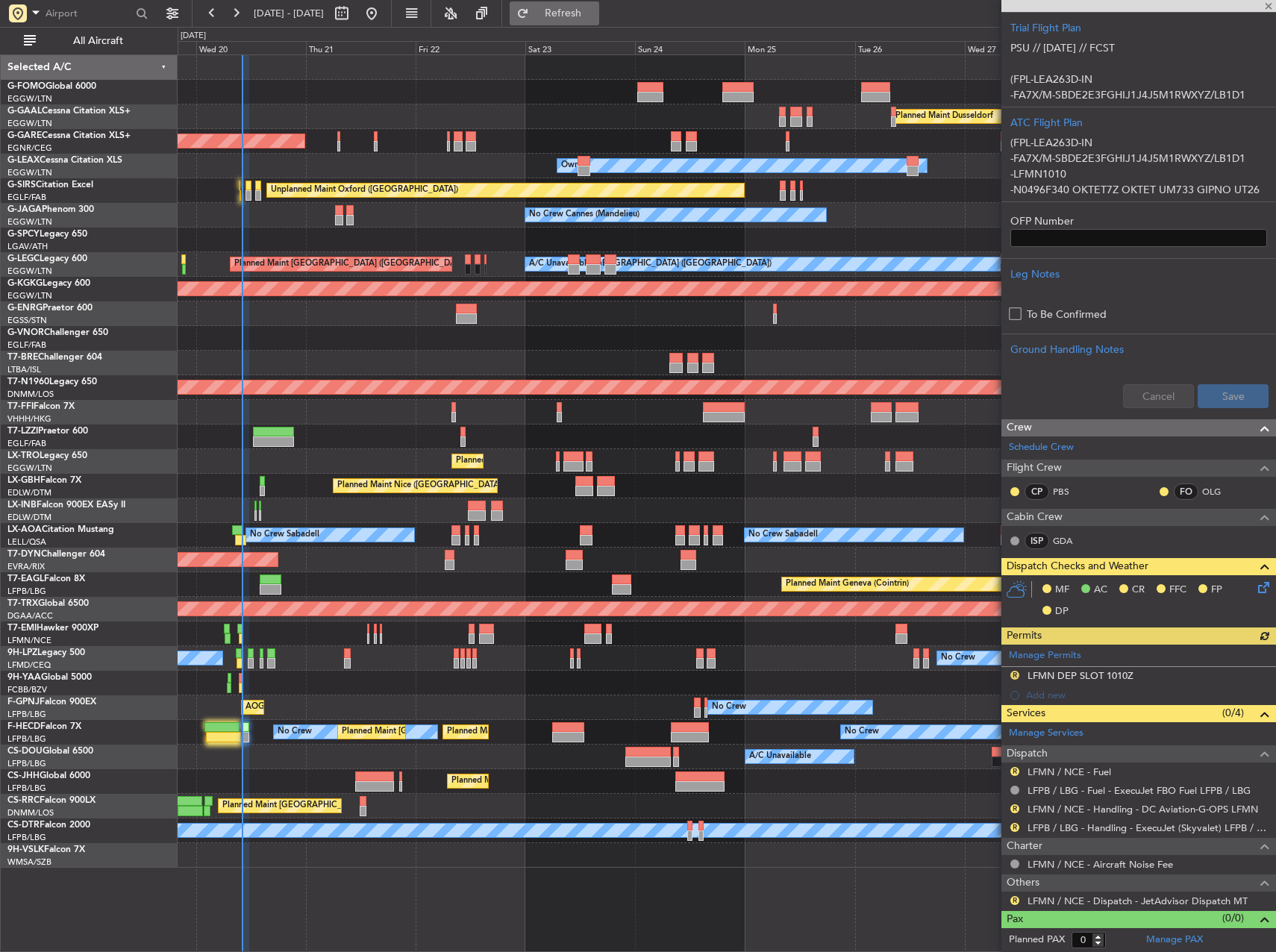
click at [600, 5] on button "Refresh" at bounding box center [554, 14] width 90 height 24
click at [1014, 828] on button "R" at bounding box center [1014, 827] width 9 height 9
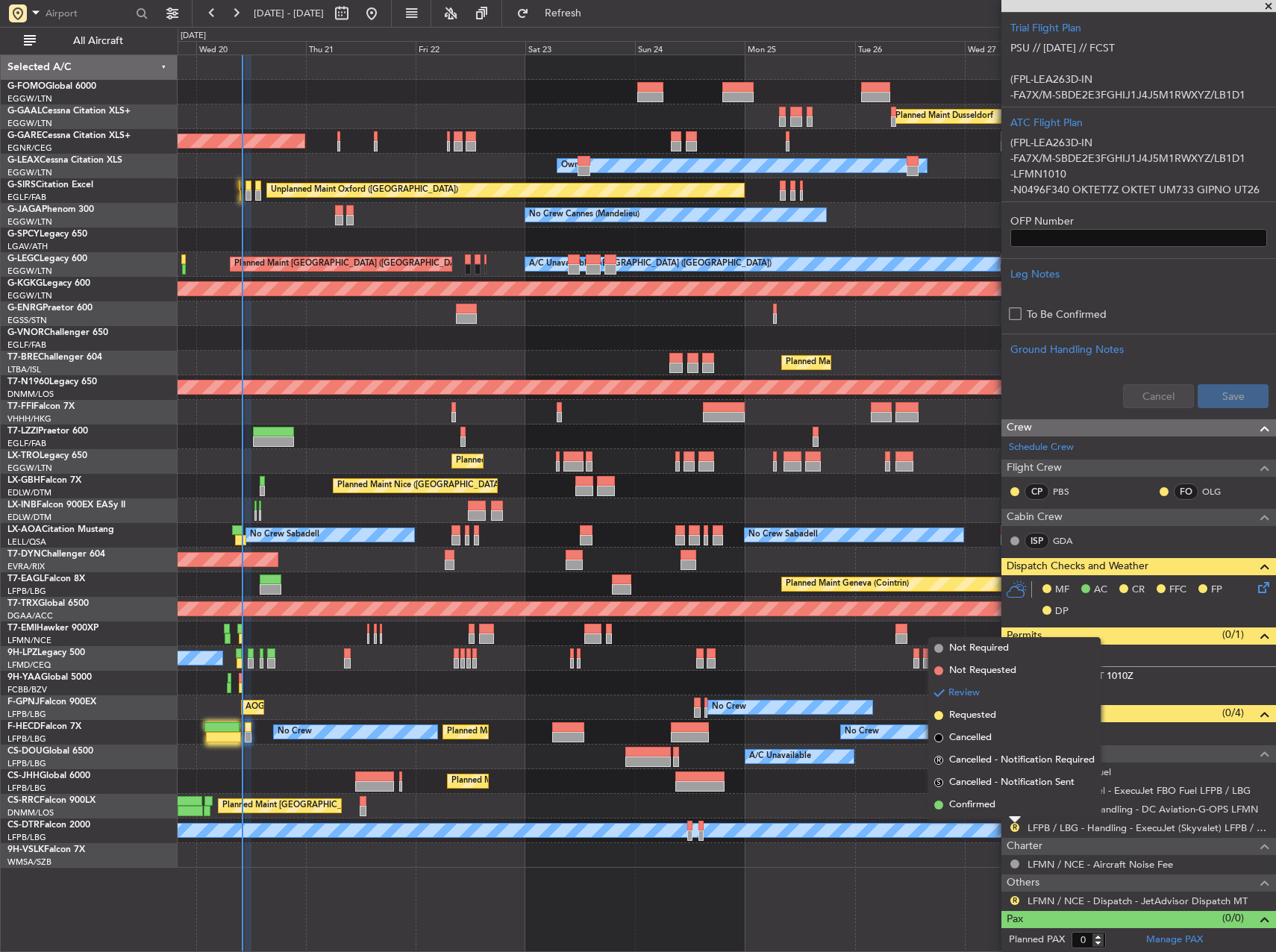
drag, startPoint x: 980, startPoint y: 802, endPoint x: 999, endPoint y: 852, distance: 53.5
click at [979, 802] on span "Confirmed" at bounding box center [972, 805] width 46 height 15
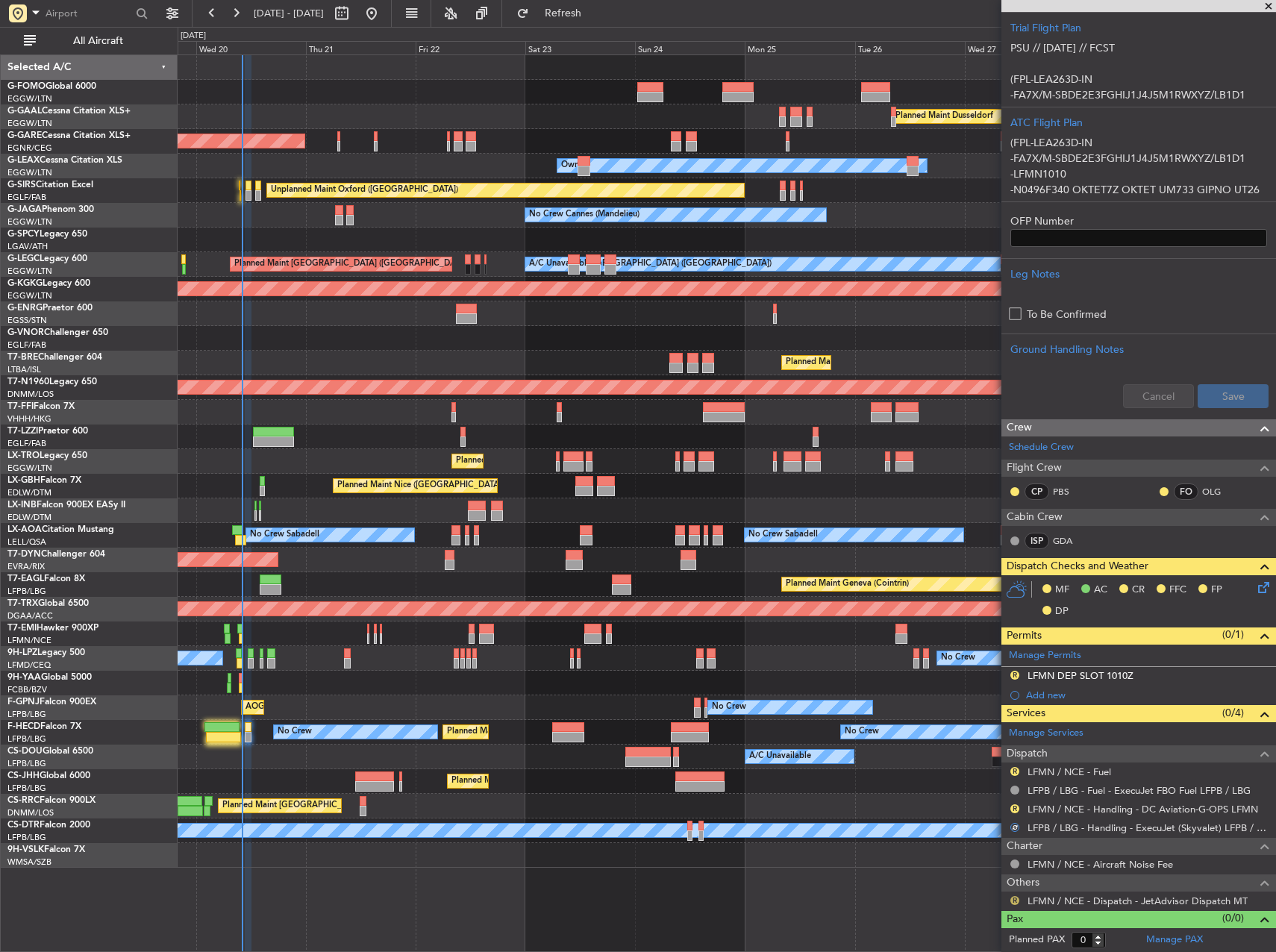
click at [1014, 896] on mat-tooltip-component "Review" at bounding box center [1014, 877] width 54 height 39
click at [1013, 899] on button "R" at bounding box center [1014, 901] width 9 height 9
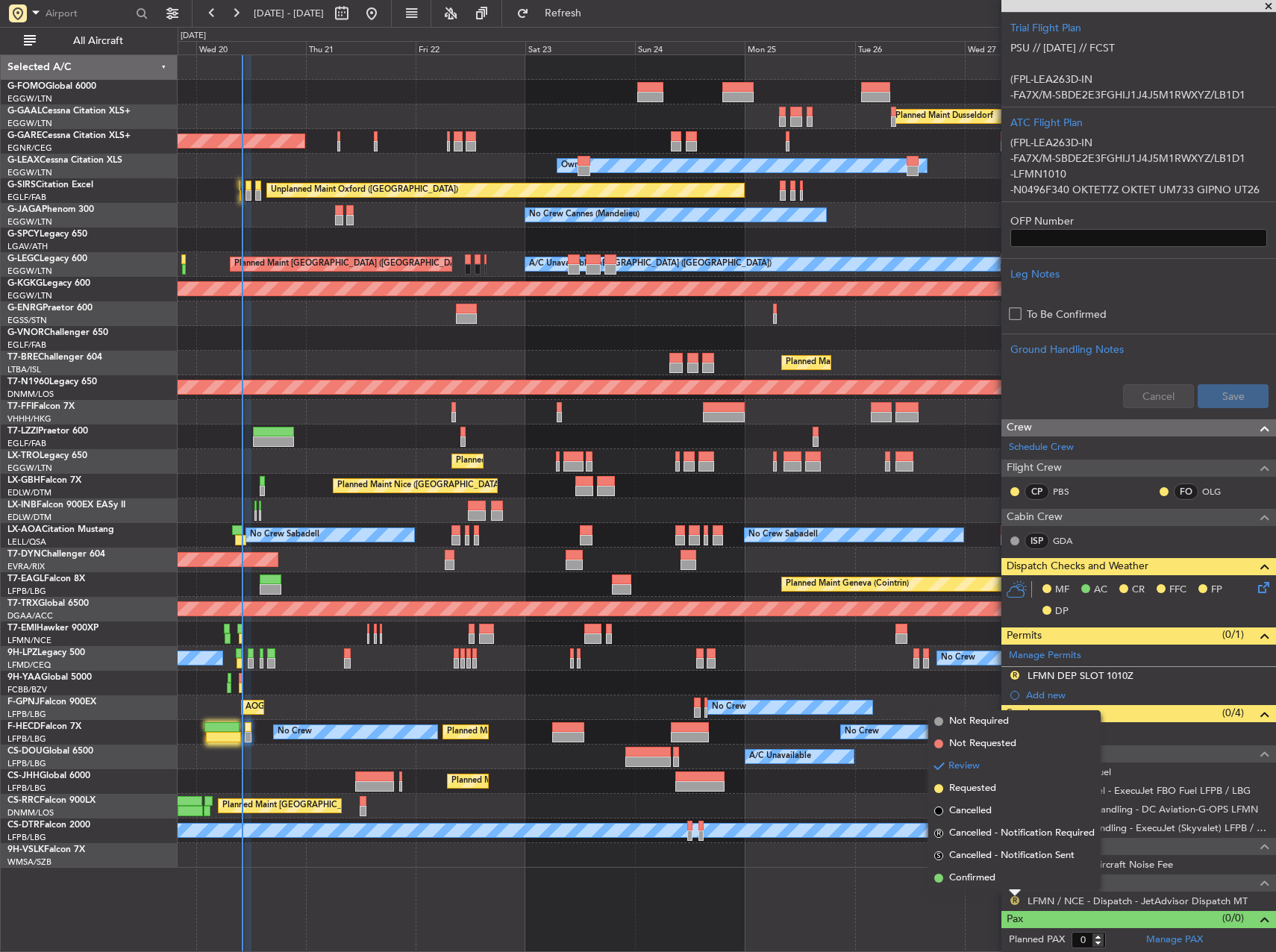
click at [1012, 881] on mat-tooltip-component "Review" at bounding box center [1014, 877] width 54 height 39
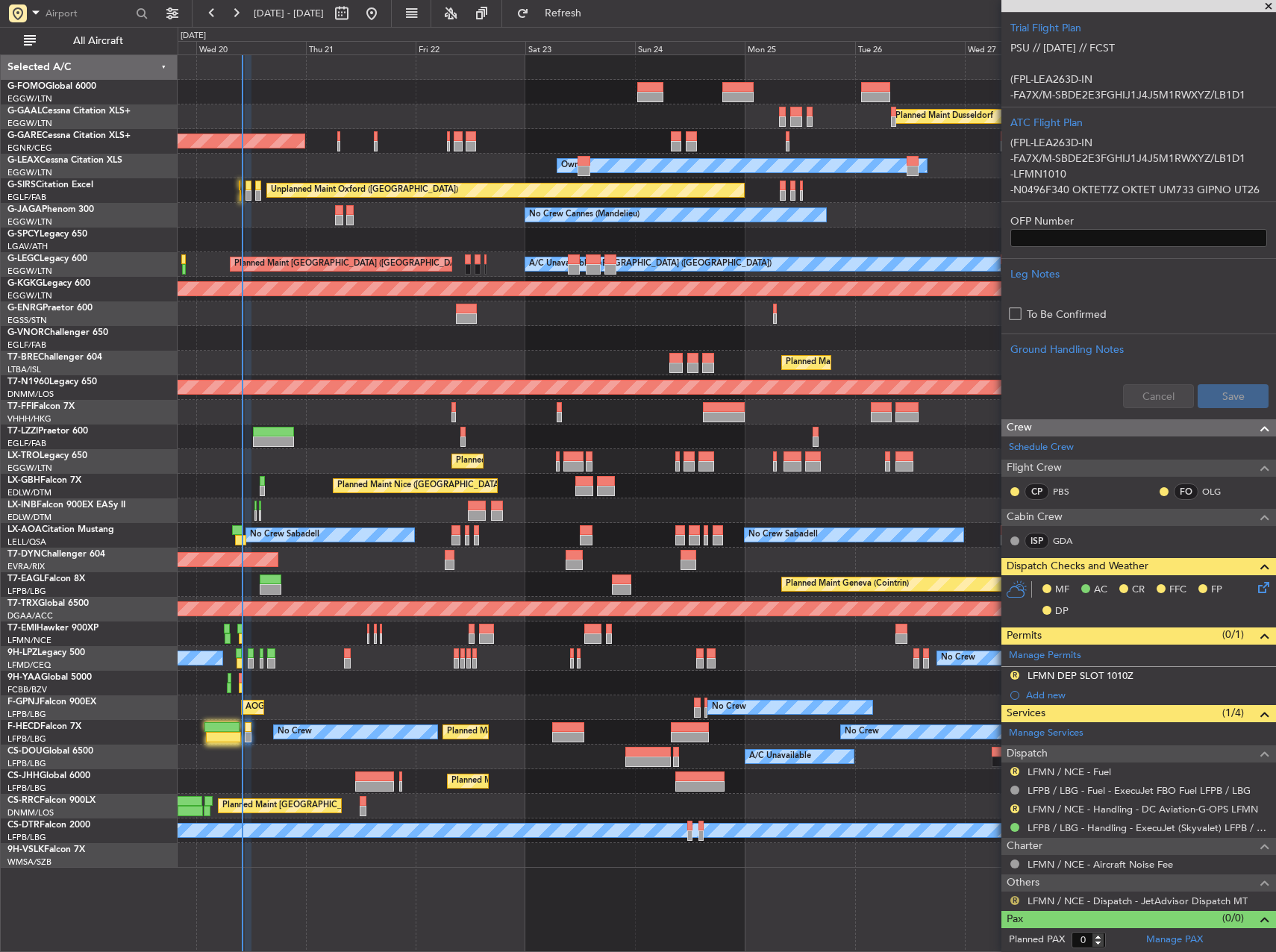
click at [1016, 898] on button "R" at bounding box center [1014, 901] width 9 height 9
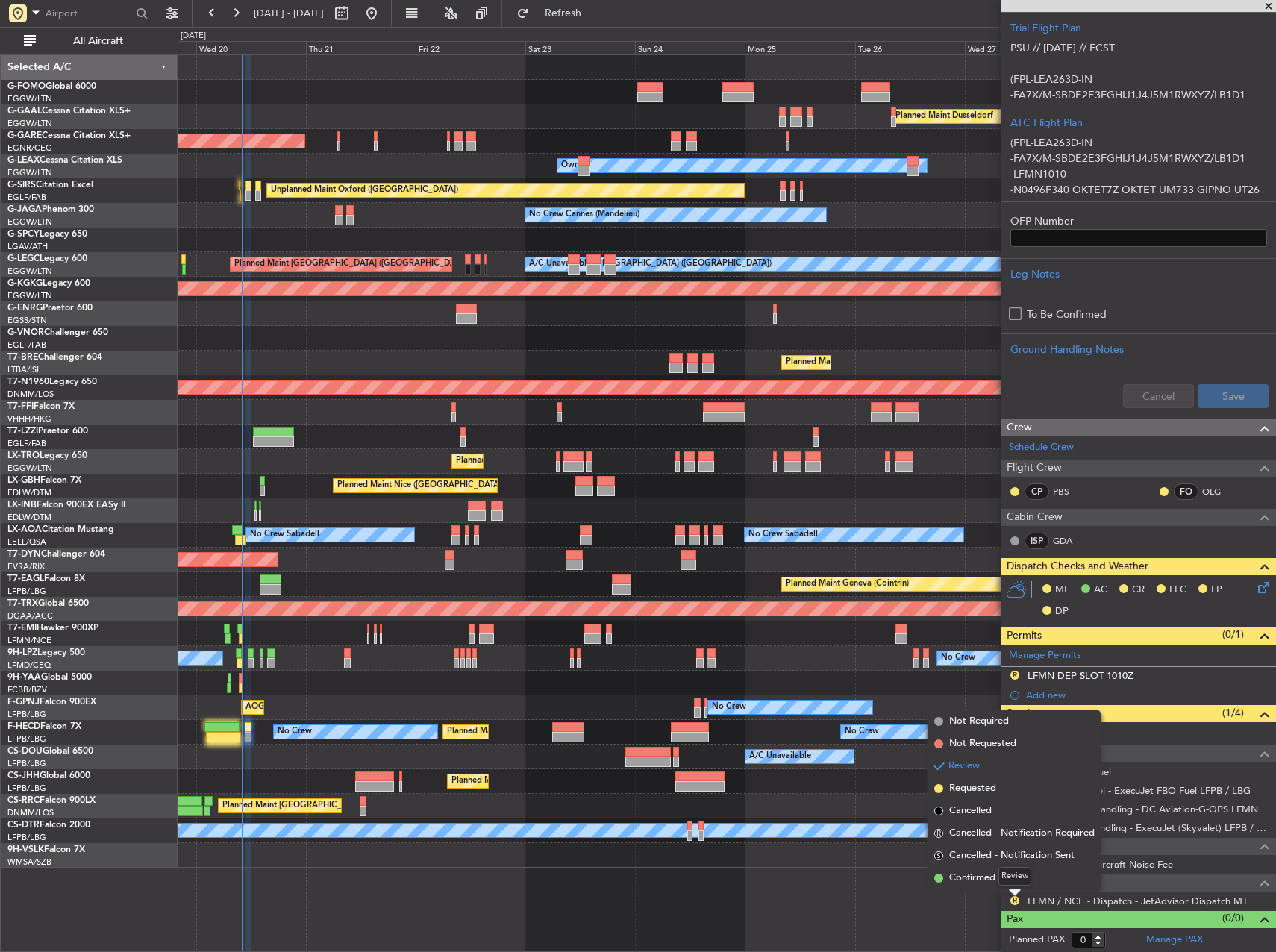
click at [998, 876] on mat-tooltip-component "Review" at bounding box center [1014, 877] width 54 height 39
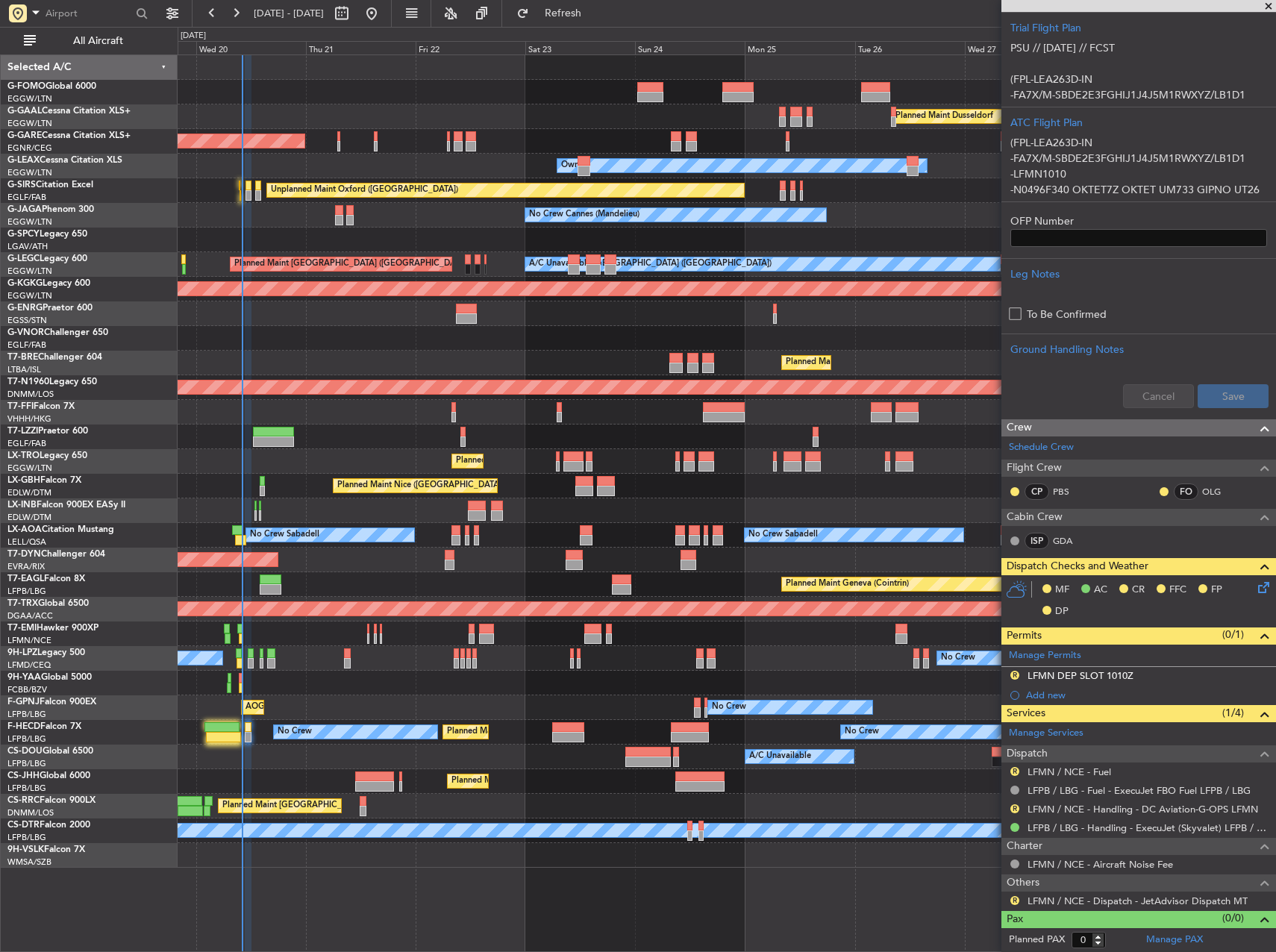
drag, startPoint x: 1010, startPoint y: 898, endPoint x: 1020, endPoint y: 902, distance: 10.8
click at [1014, 900] on button "R" at bounding box center [1014, 901] width 9 height 9
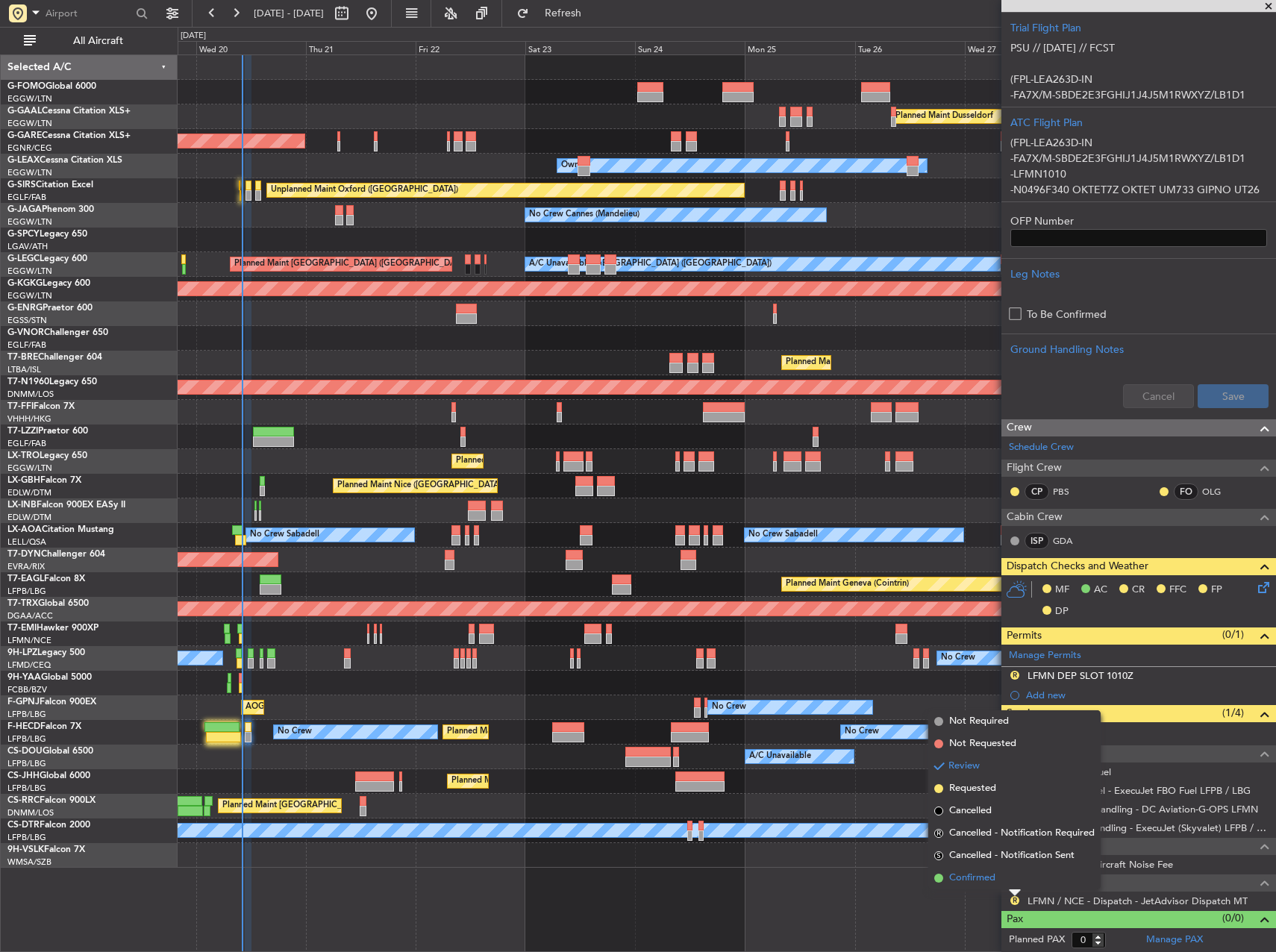
click at [974, 875] on span "Confirmed" at bounding box center [972, 878] width 46 height 15
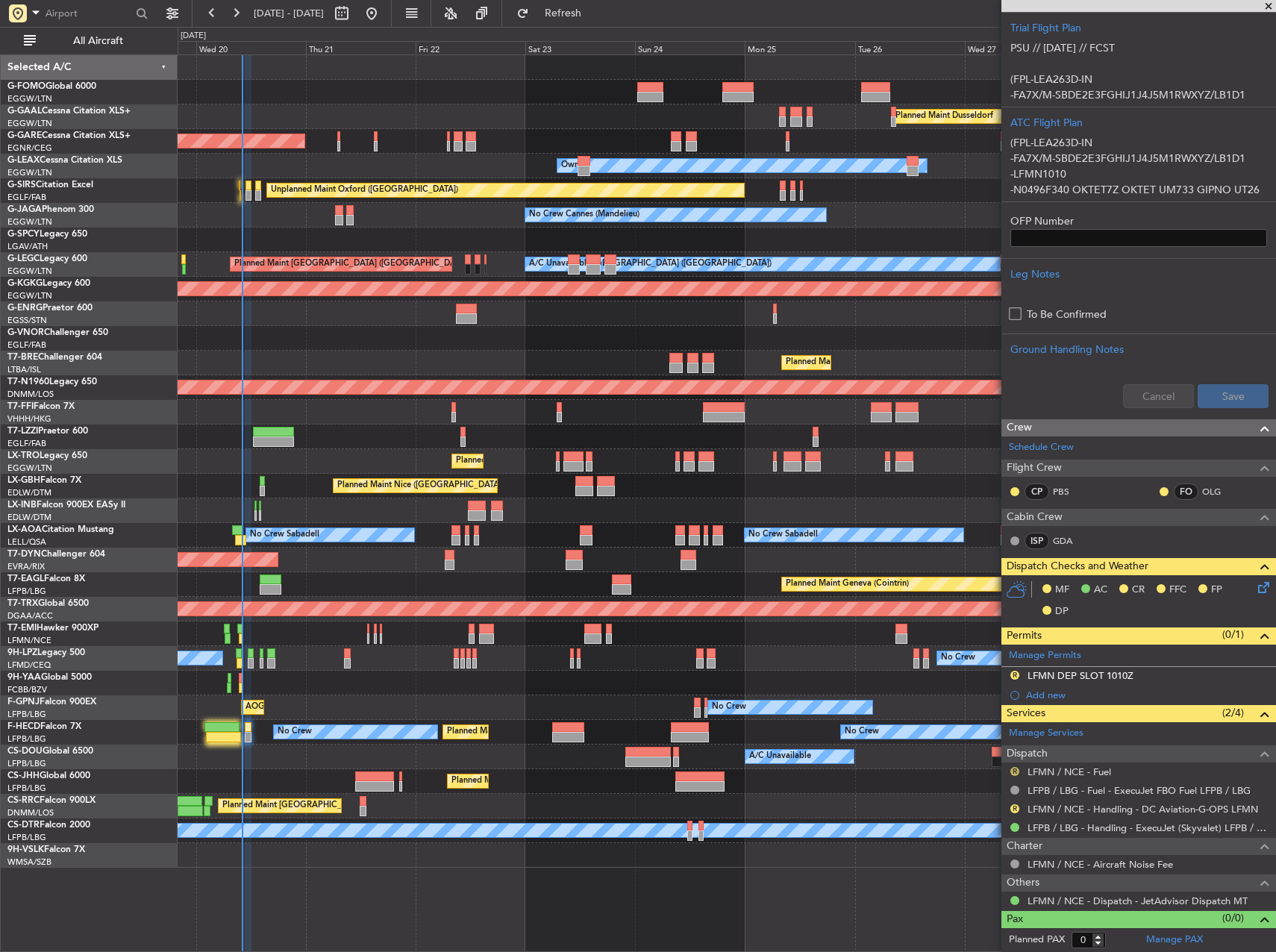
click at [1013, 770] on button "R" at bounding box center [1014, 772] width 9 height 9
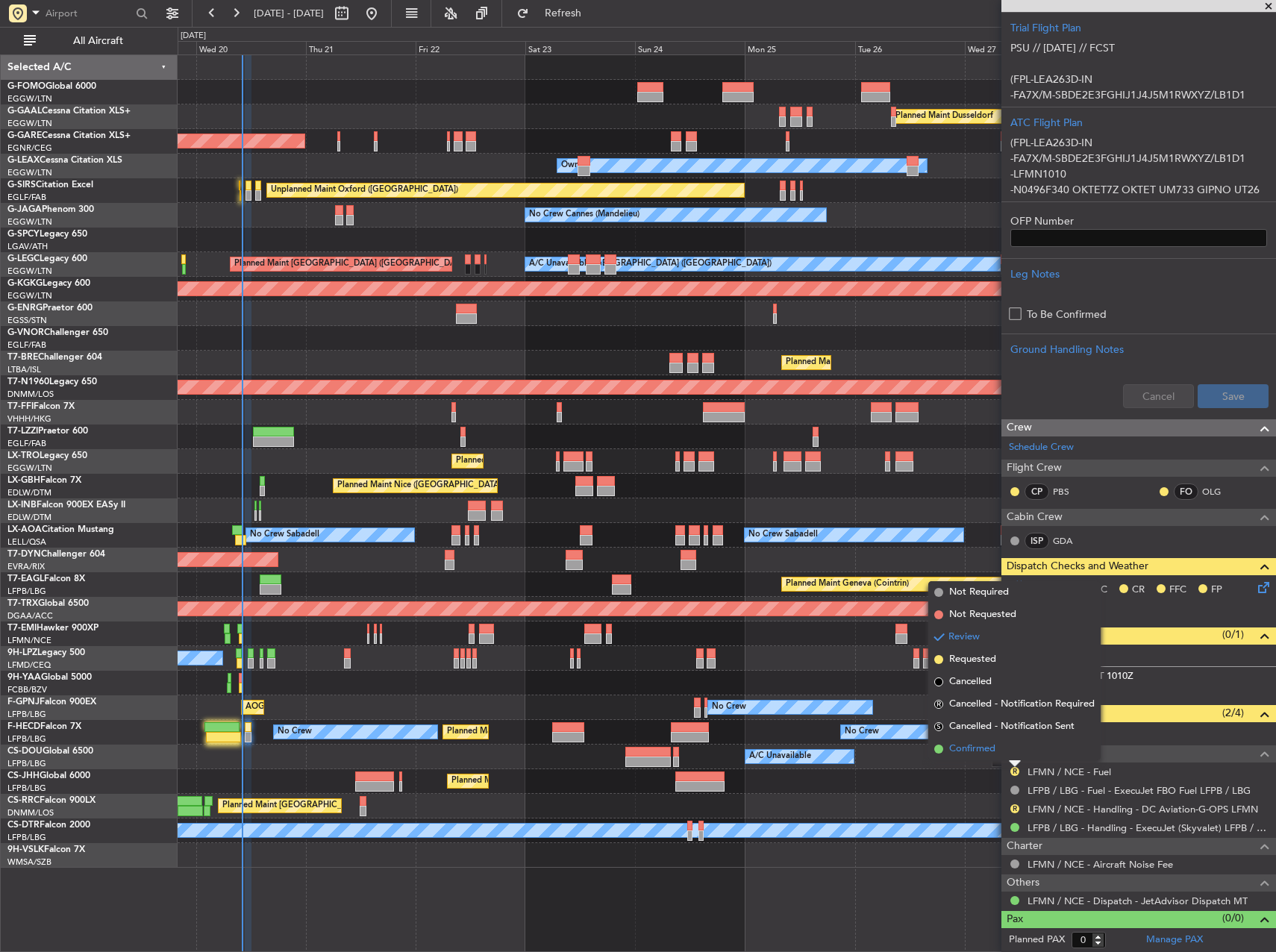
click at [984, 750] on span "Confirmed" at bounding box center [972, 748] width 46 height 15
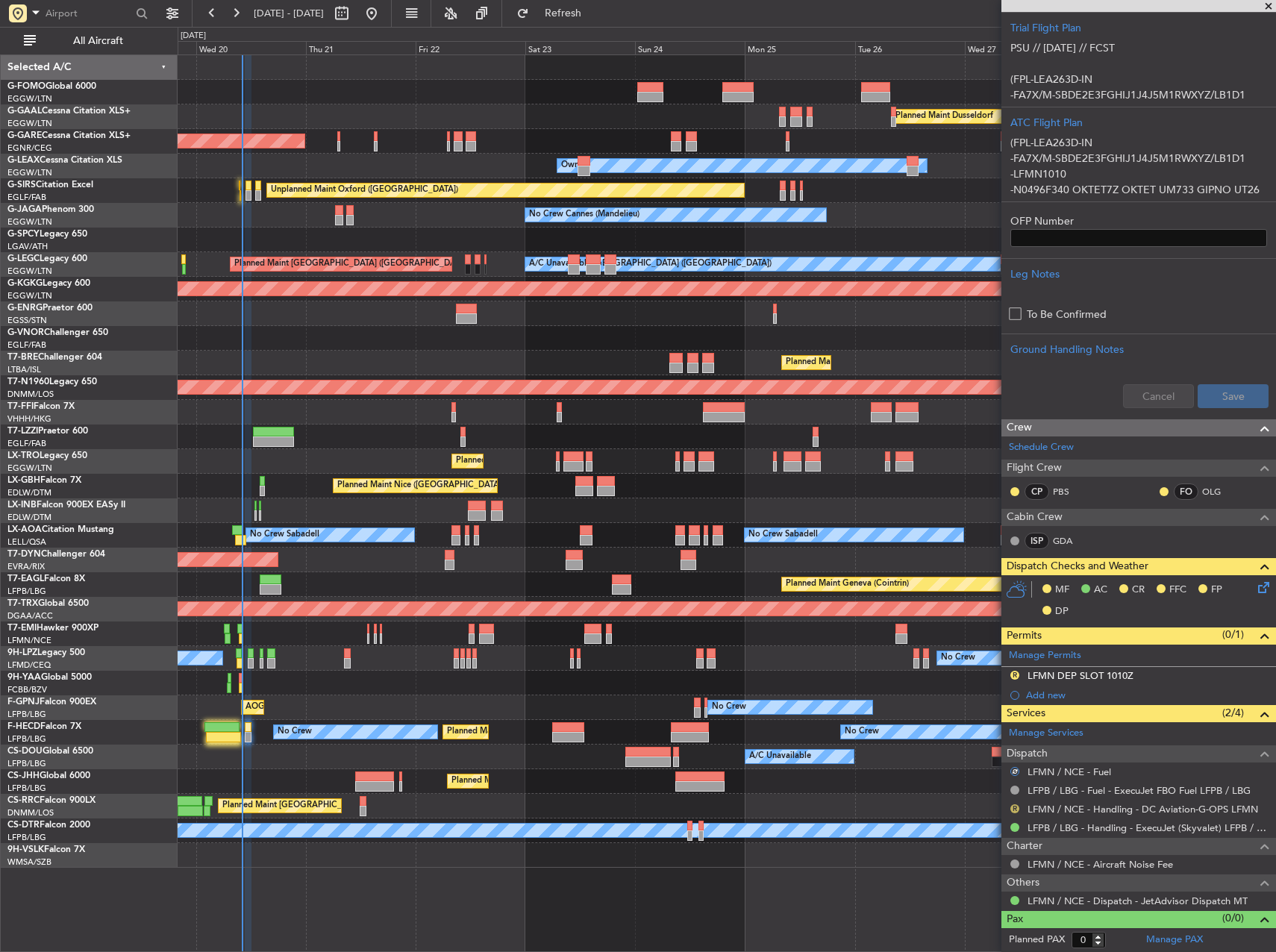
click at [1013, 807] on button "R" at bounding box center [1014, 809] width 9 height 9
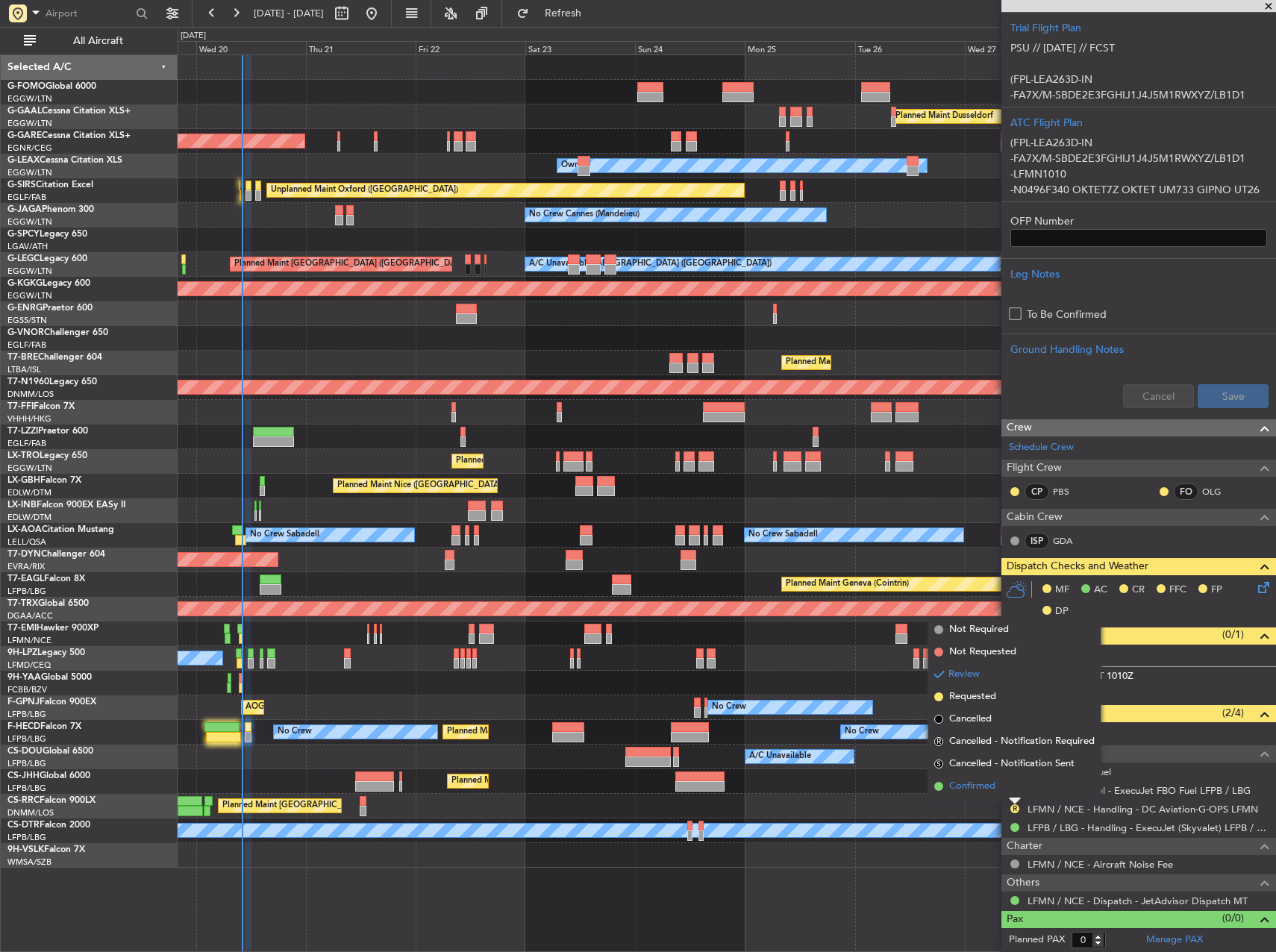
click at [992, 789] on span "Confirmed" at bounding box center [972, 786] width 46 height 15
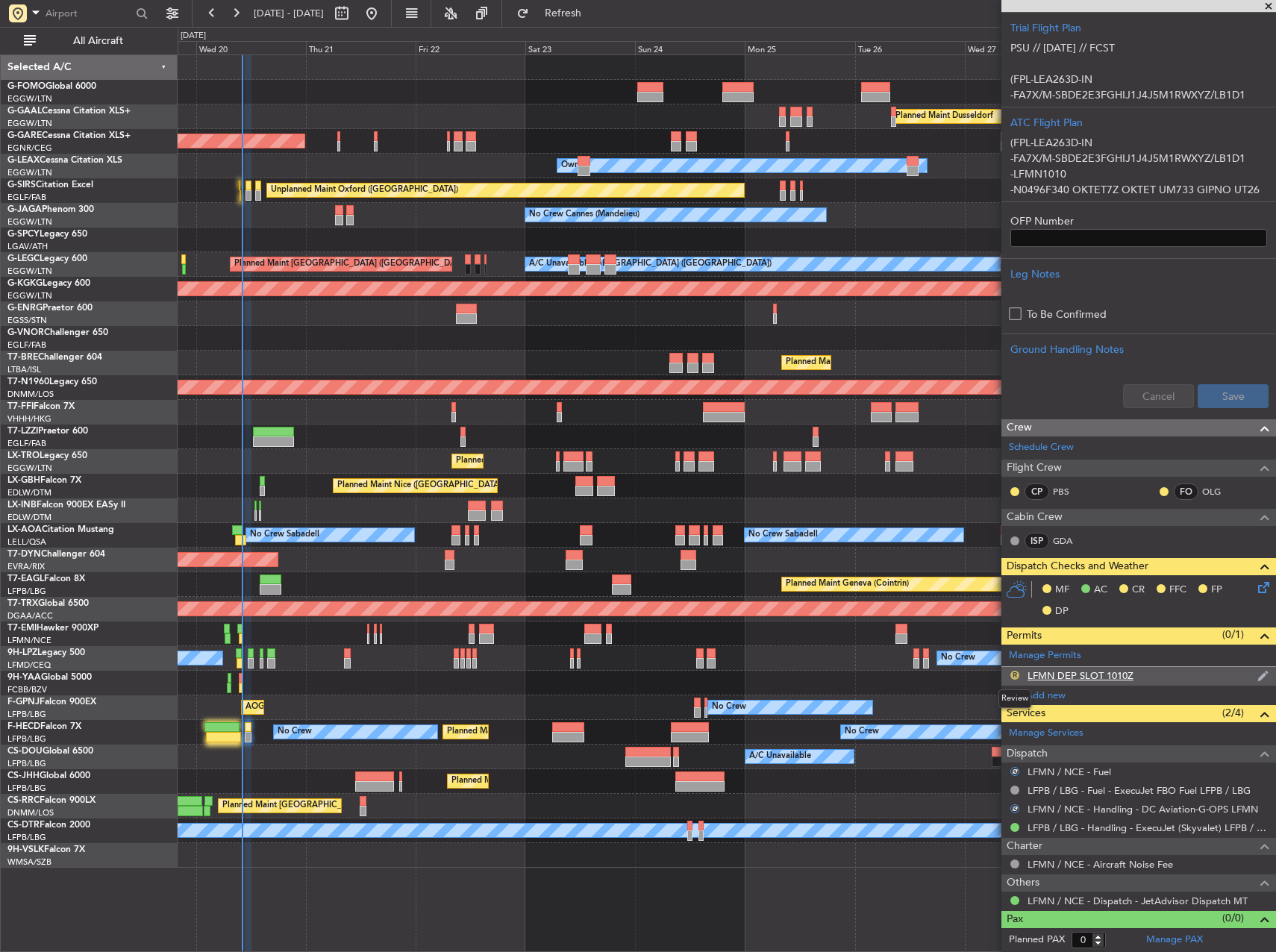
click at [1013, 674] on button "R" at bounding box center [1014, 675] width 9 height 9
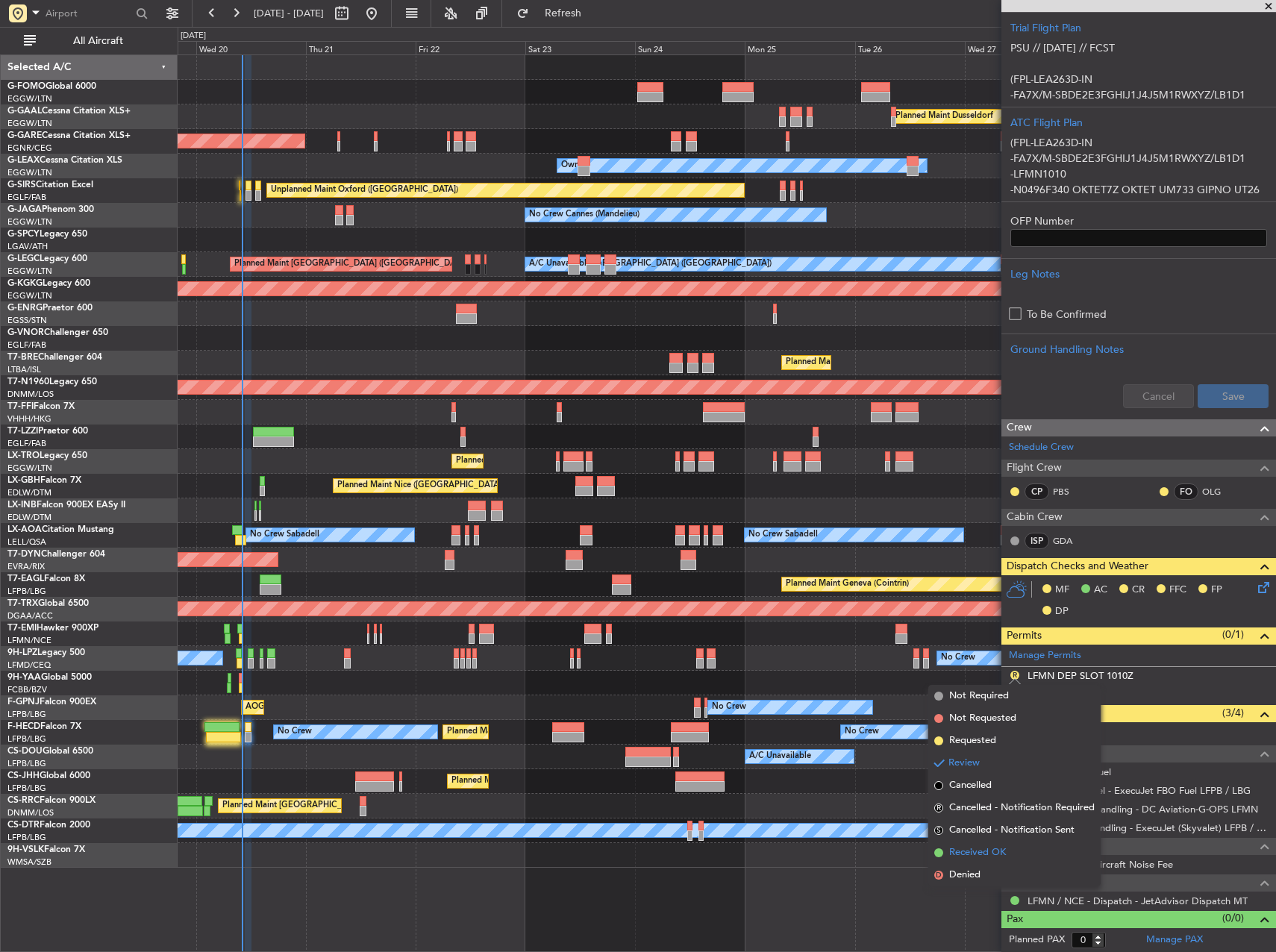
click at [1002, 845] on li "Received OK" at bounding box center [1014, 853] width 173 height 22
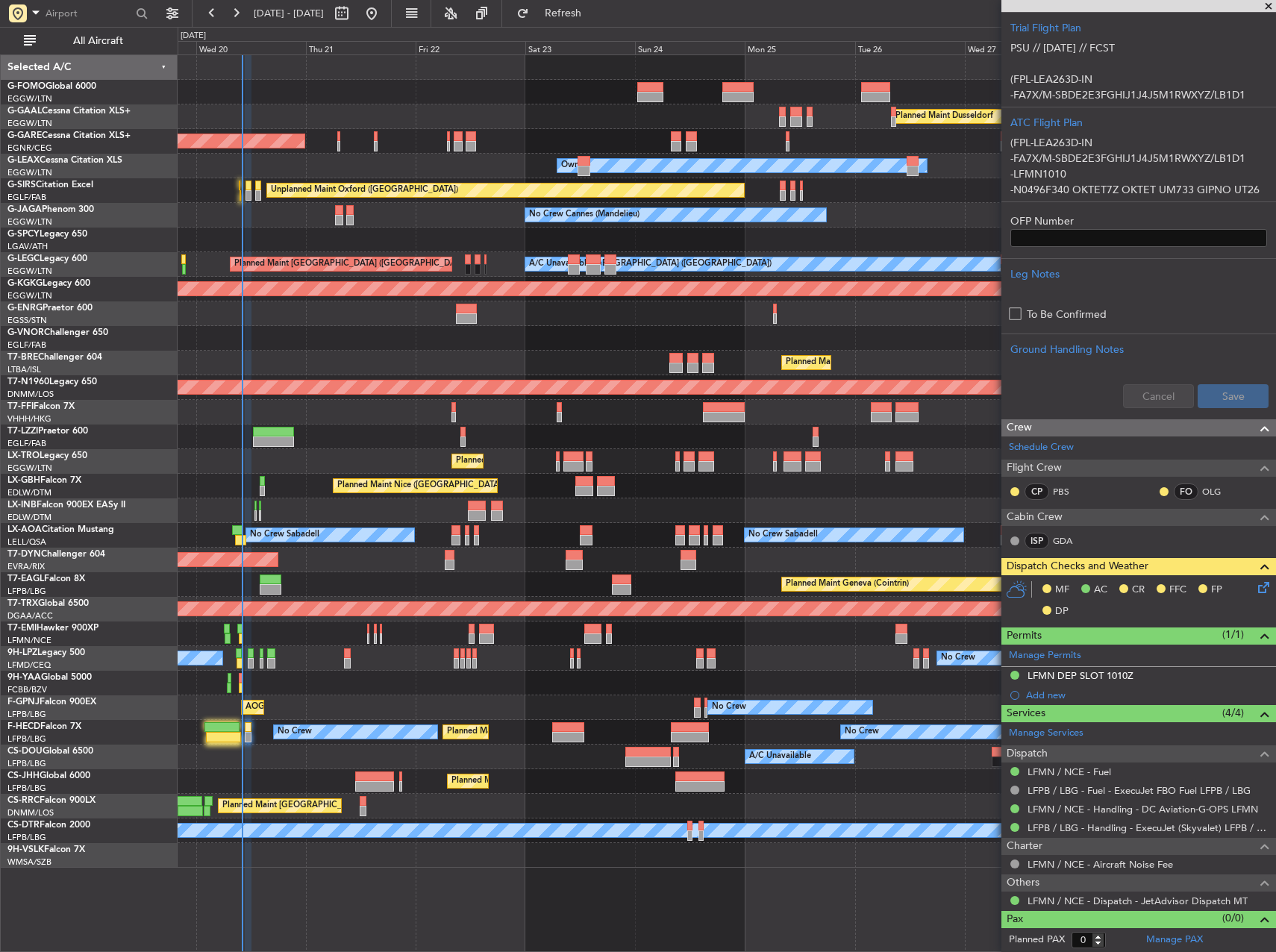
click at [1255, 591] on icon at bounding box center [1261, 585] width 12 height 12
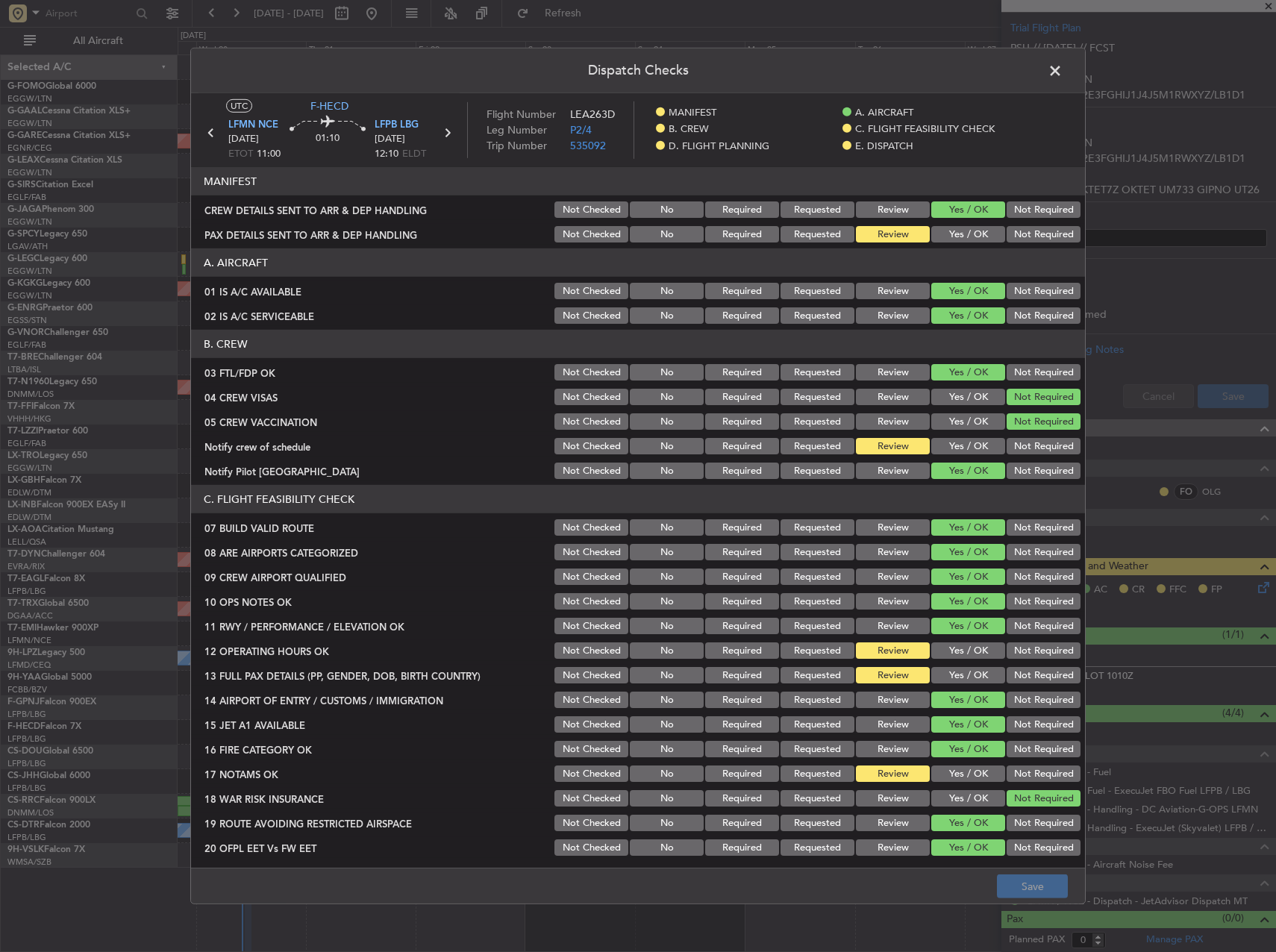
click at [946, 234] on button "Yes / OK" at bounding box center [968, 234] width 74 height 16
click at [972, 448] on button "Yes / OK" at bounding box center [968, 446] width 74 height 16
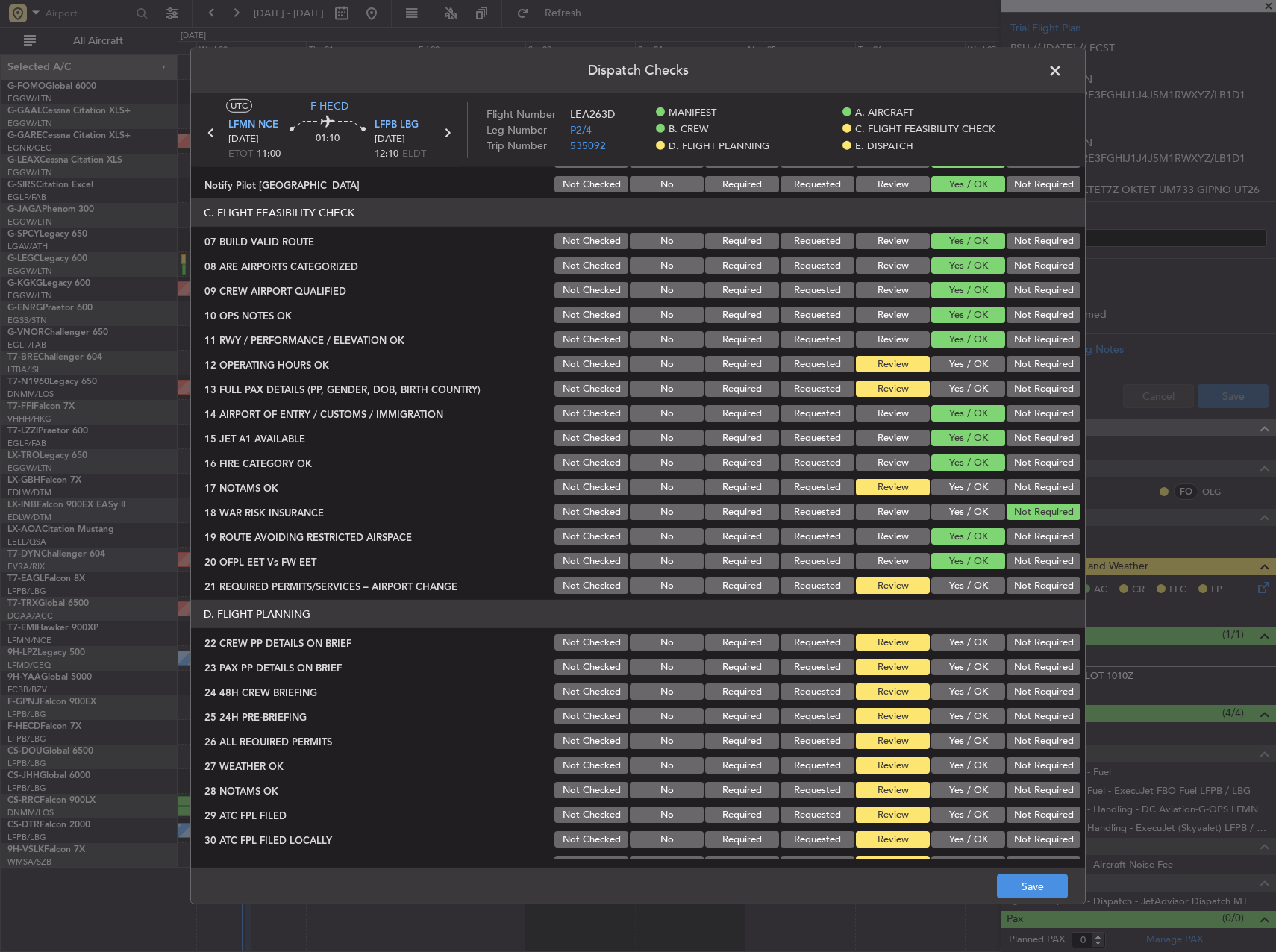
scroll to position [299, 0]
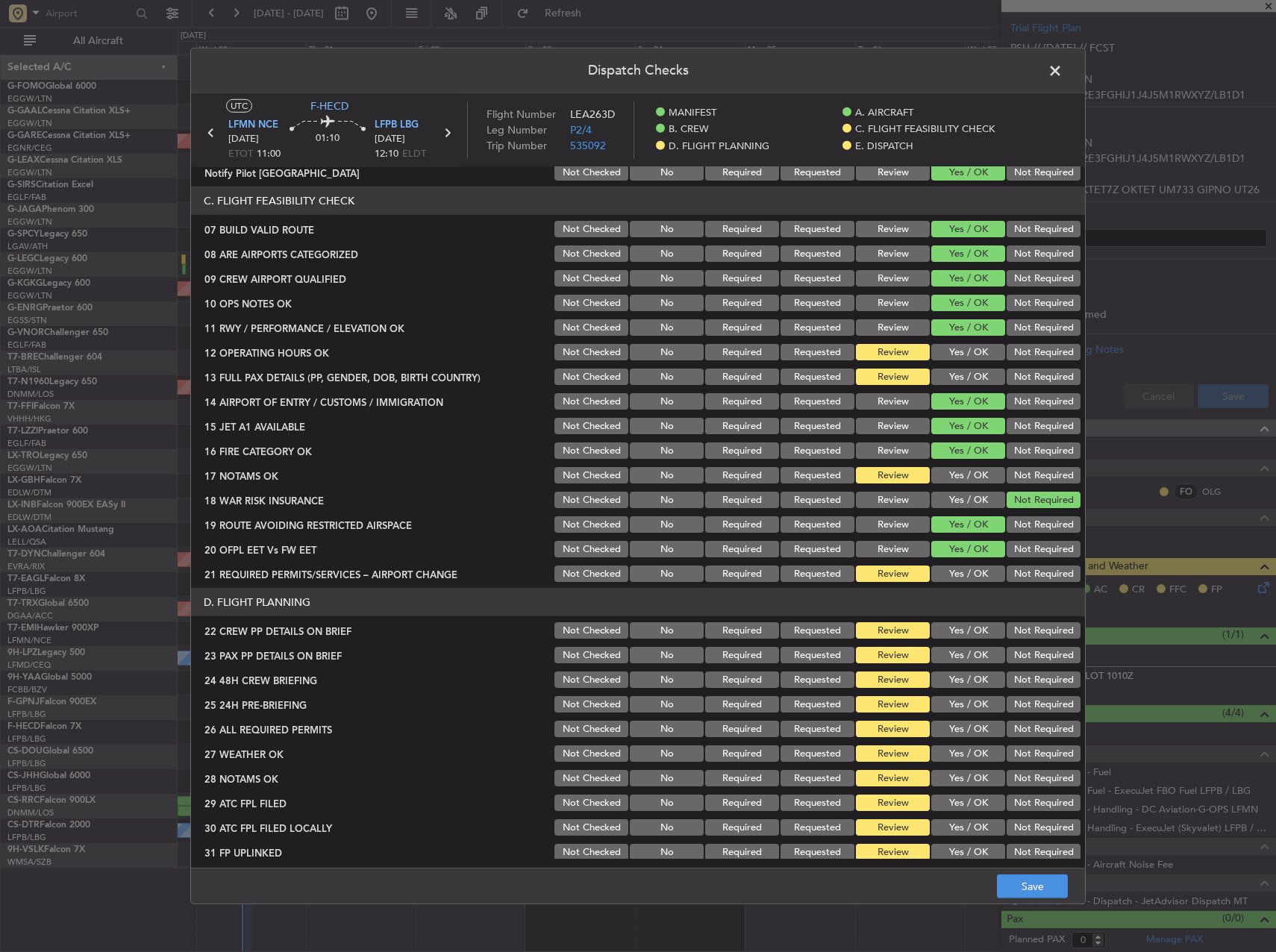
click at [937, 352] on button "Yes / OK" at bounding box center [968, 352] width 74 height 16
click at [942, 370] on button "Yes / OK" at bounding box center [968, 376] width 74 height 16
click at [960, 471] on button "Yes / OK" at bounding box center [968, 475] width 74 height 16
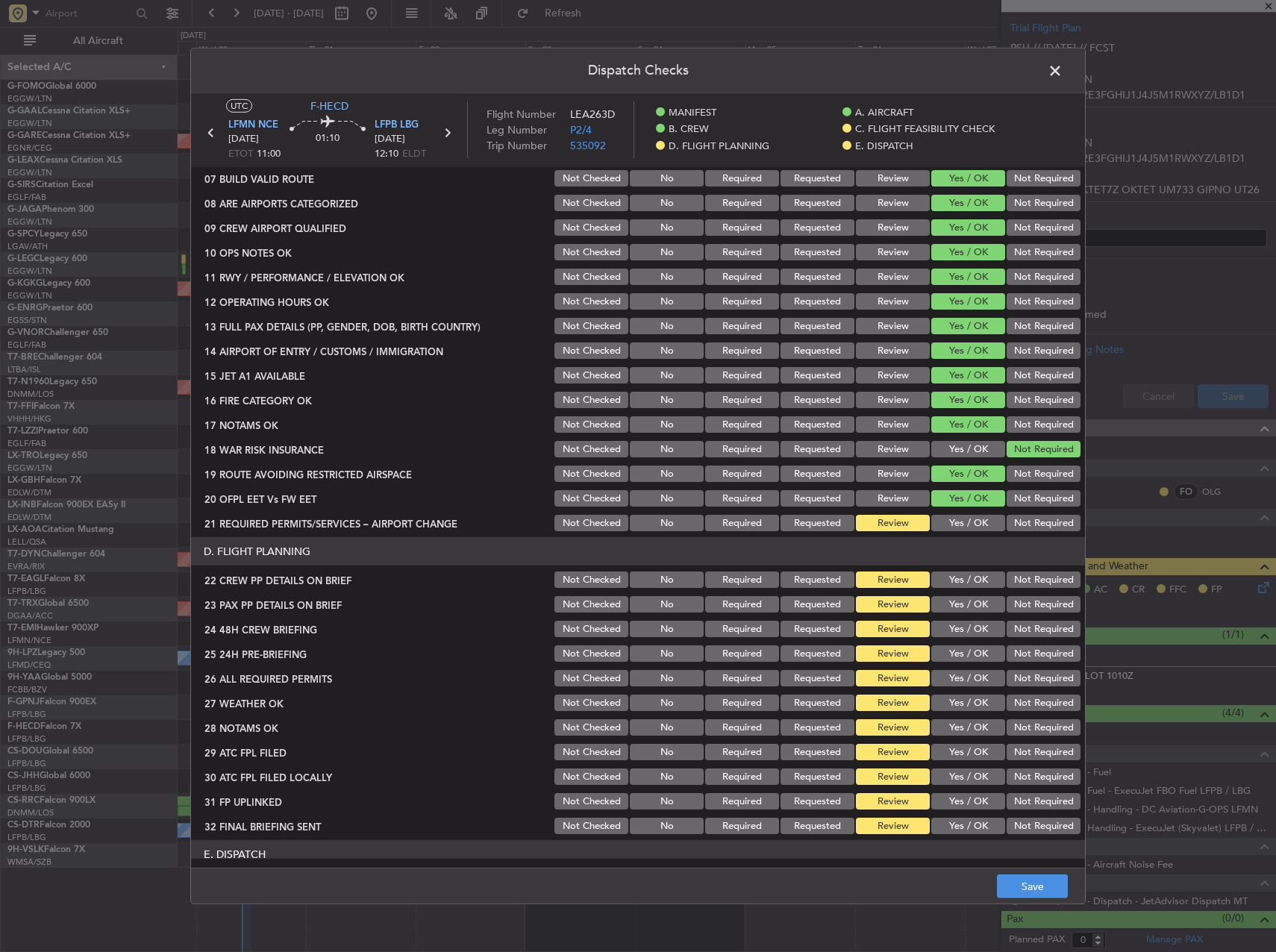
scroll to position [373, 0]
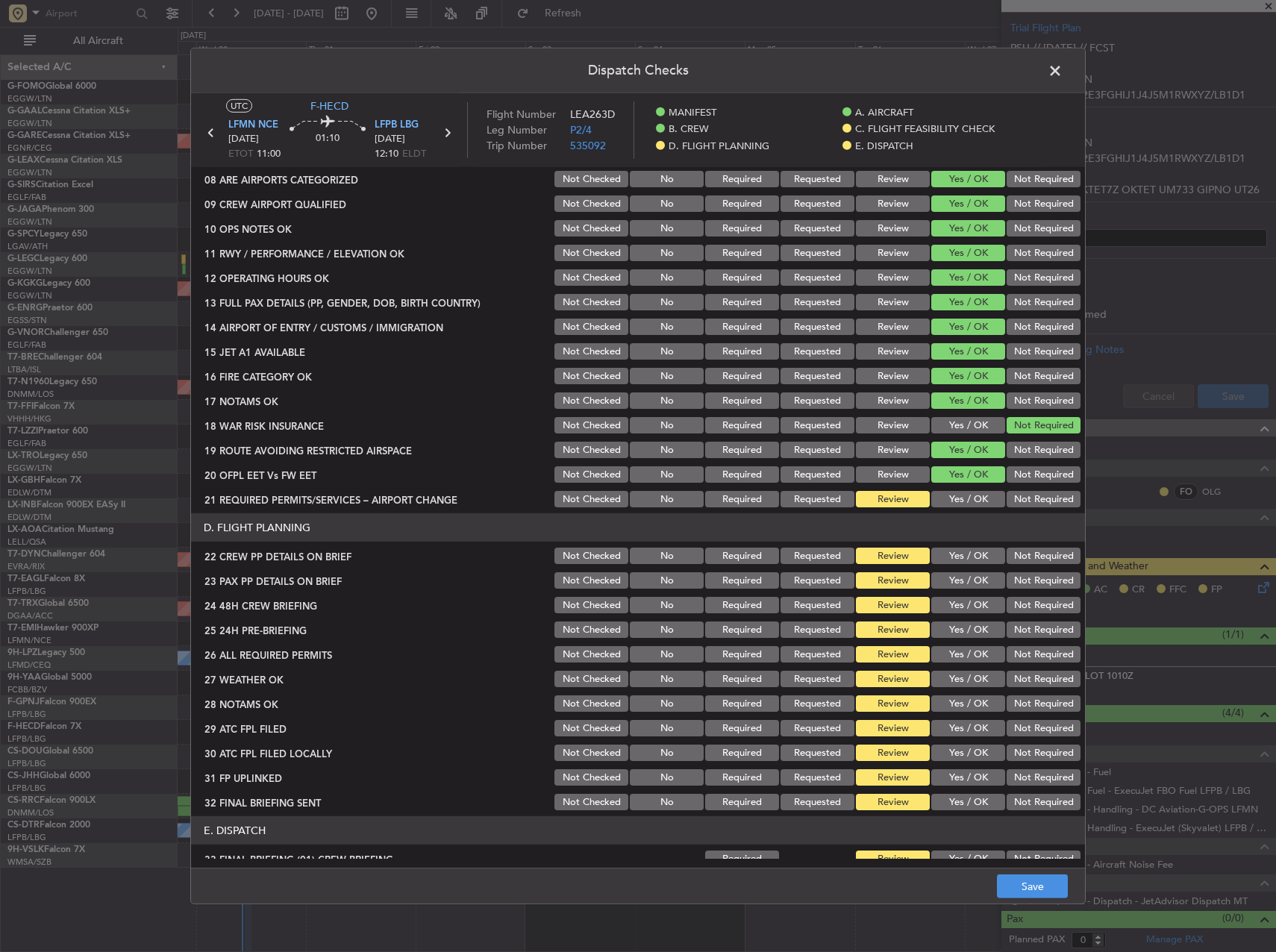
click at [982, 500] on button "Yes / OK" at bounding box center [968, 499] width 74 height 16
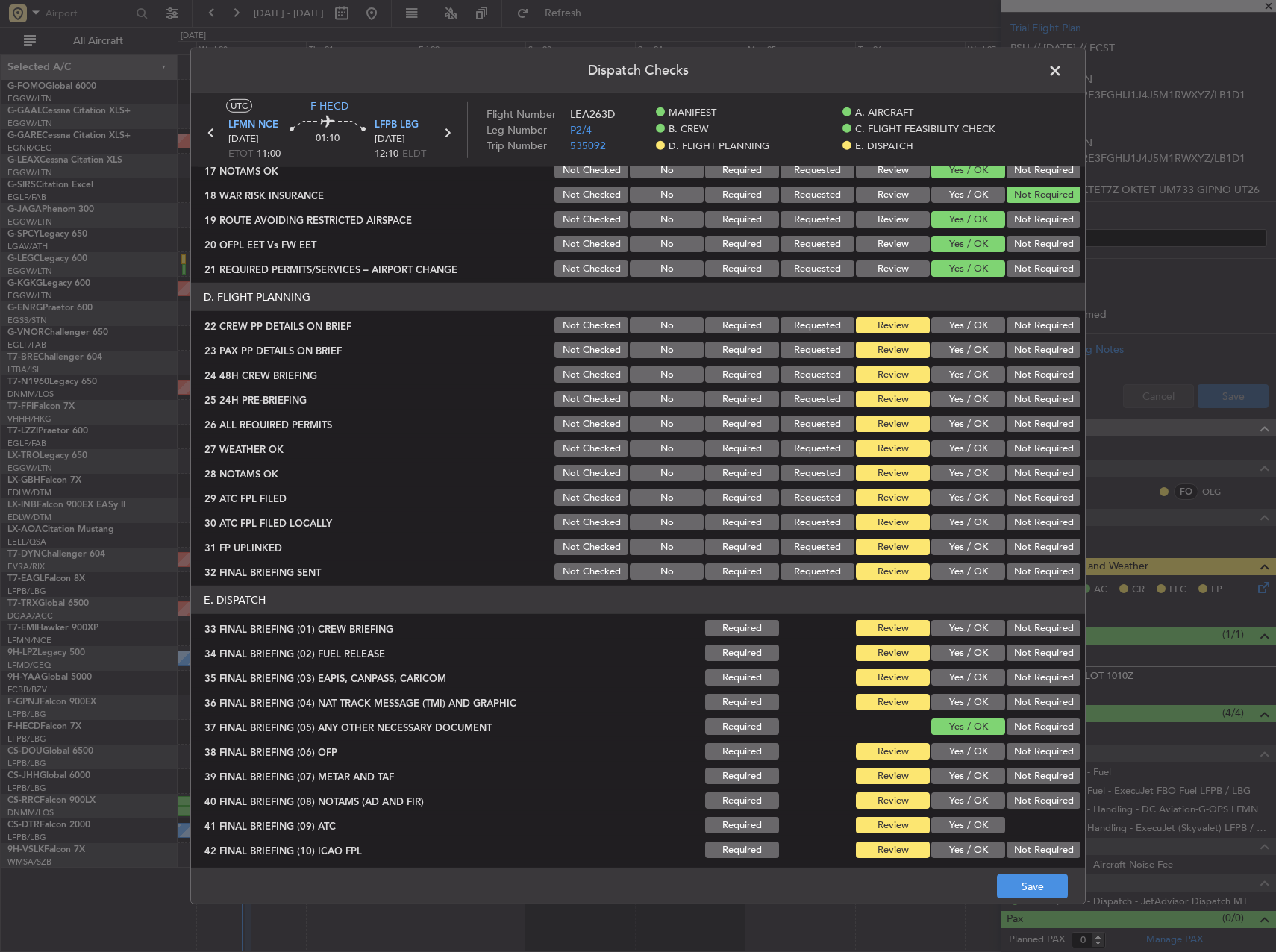
scroll to position [659, 0]
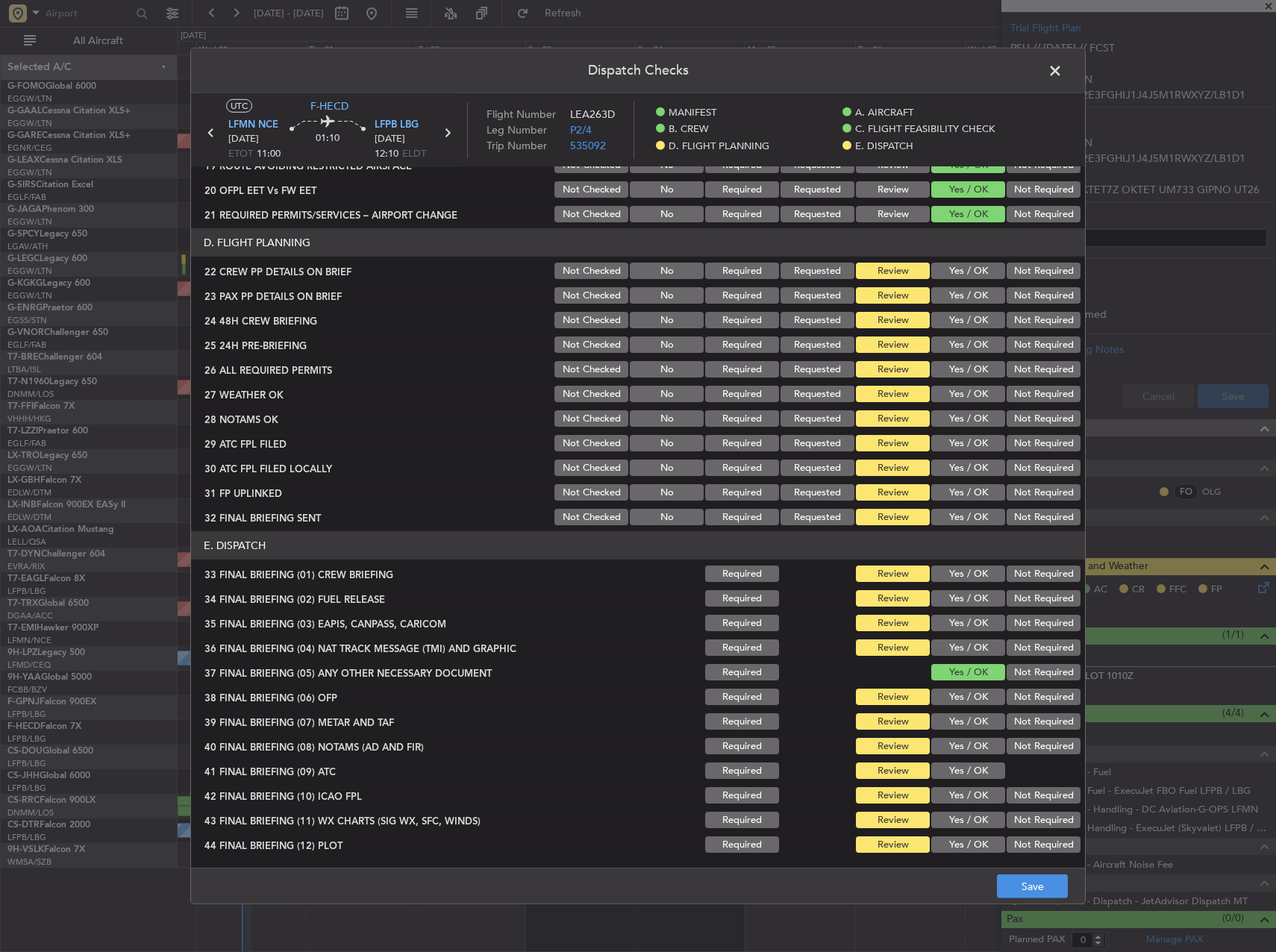
click at [952, 272] on button "Yes / OK" at bounding box center [968, 270] width 74 height 16
drag, startPoint x: 957, startPoint y: 296, endPoint x: 961, endPoint y: 313, distance: 17.5
click at [956, 296] on button "Yes / OK" at bounding box center [968, 295] width 74 height 16
click at [964, 328] on div "Yes / OK" at bounding box center [966, 320] width 75 height 21
click at [1013, 344] on button "Not Required" at bounding box center [1043, 345] width 74 height 16
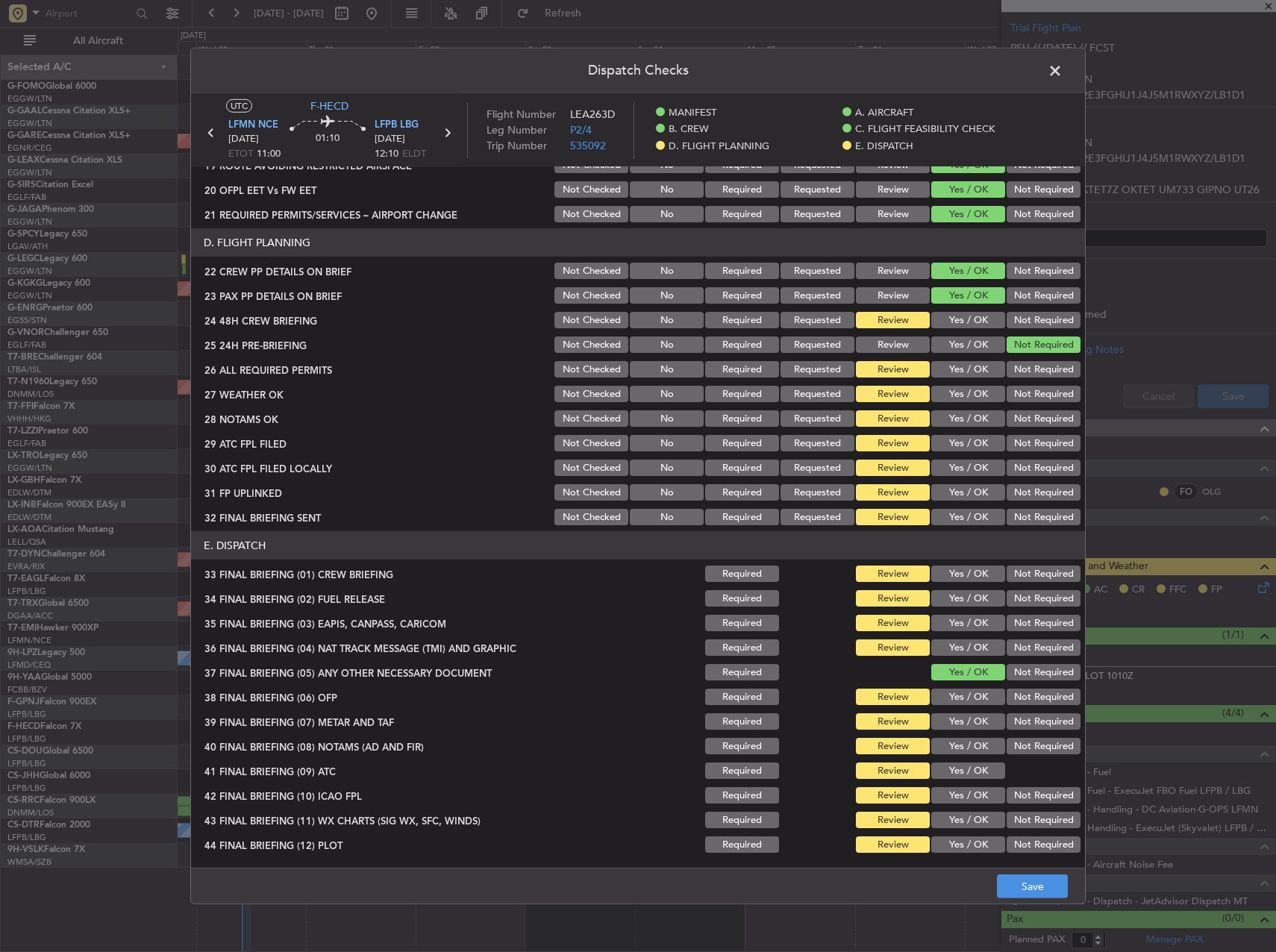
click at [948, 313] on button "Yes / OK" at bounding box center [968, 320] width 74 height 16
click at [956, 362] on button "Yes / OK" at bounding box center [968, 369] width 74 height 16
click at [965, 397] on button "Yes / OK" at bounding box center [968, 393] width 74 height 16
drag, startPoint x: 967, startPoint y: 413, endPoint x: 967, endPoint y: 433, distance: 20.0
click at [967, 419] on button "Yes / OK" at bounding box center [968, 418] width 74 height 16
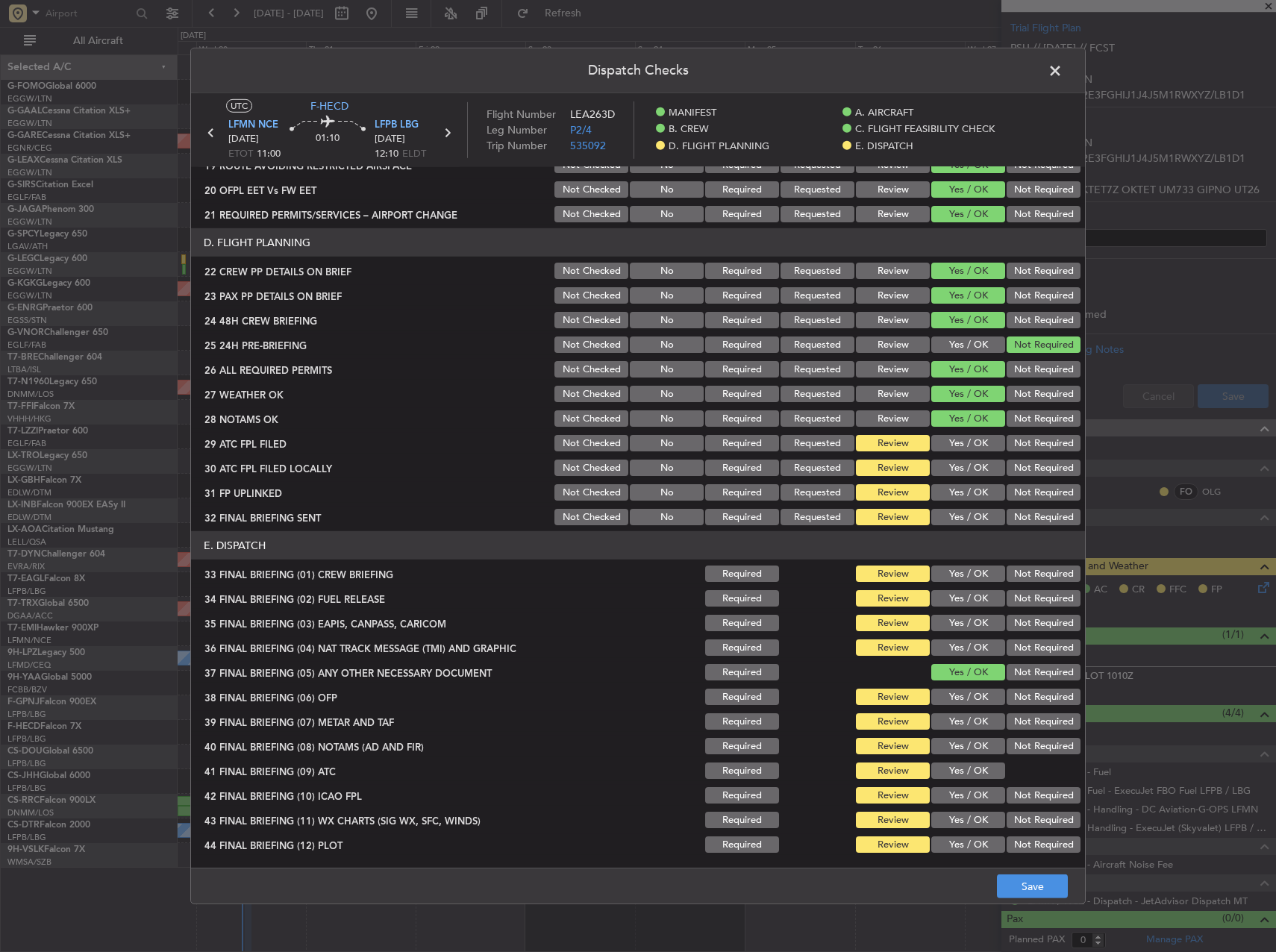
click at [968, 441] on button "Yes / OK" at bounding box center [968, 443] width 74 height 16
click at [970, 463] on button "Yes / OK" at bounding box center [968, 467] width 74 height 16
click at [1010, 482] on section "D. FLIGHT PLANNING 22 CREW PP DETAILS ON BRIEF Not Checked No Required Requeste…" at bounding box center [637, 378] width 894 height 299
click at [1010, 474] on button "Not Required" at bounding box center [1043, 467] width 74 height 16
click at [988, 495] on button "Yes / OK" at bounding box center [968, 492] width 74 height 16
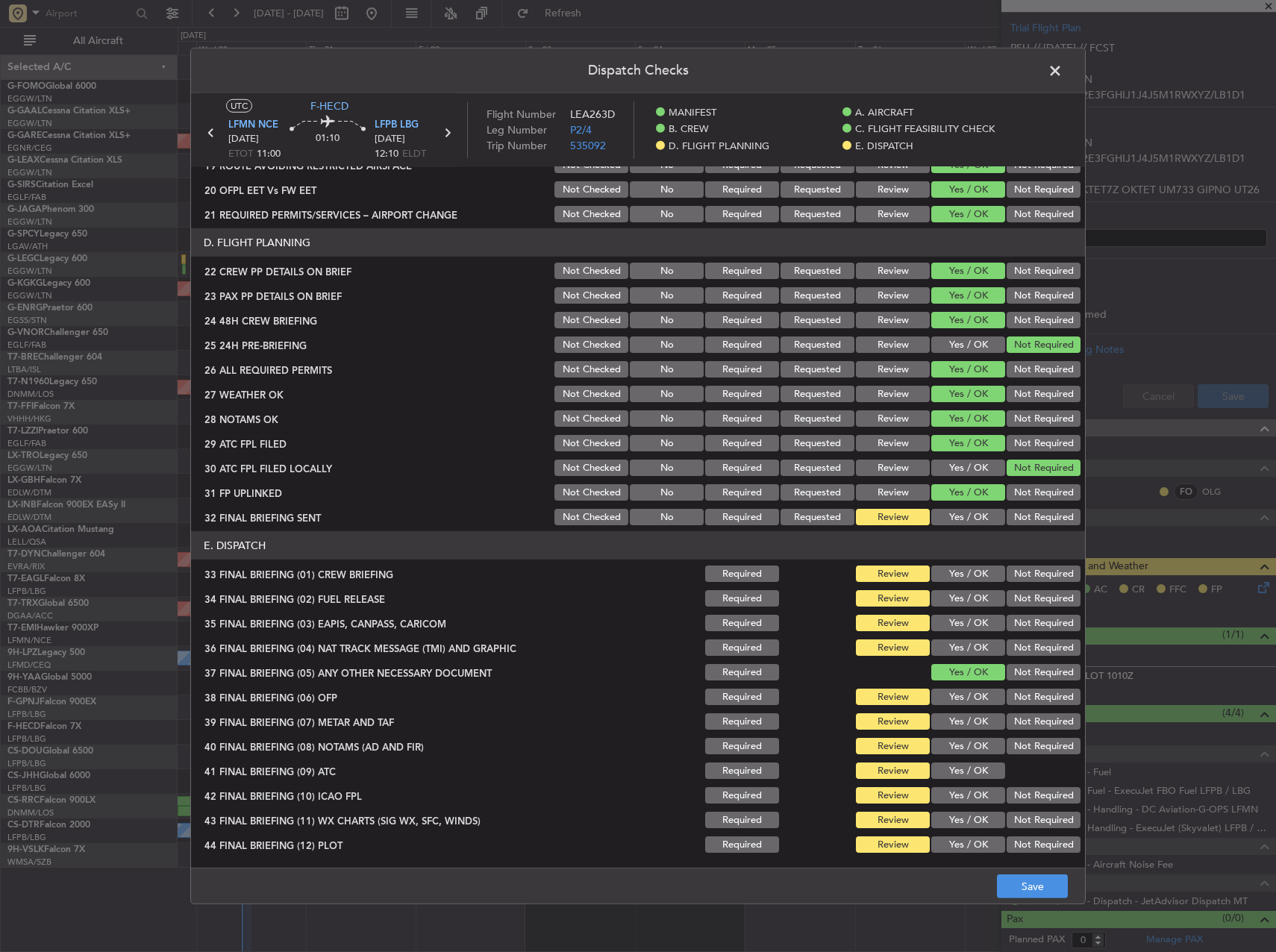
click at [1022, 515] on button "Not Required" at bounding box center [1043, 517] width 74 height 16
click at [968, 572] on button "Yes / OK" at bounding box center [968, 573] width 74 height 16
click at [966, 594] on button "Yes / OK" at bounding box center [968, 598] width 74 height 16
click at [1008, 612] on div "Not Required" at bounding box center [1042, 623] width 75 height 21
click at [1022, 632] on div "Not Required" at bounding box center [1042, 623] width 75 height 21
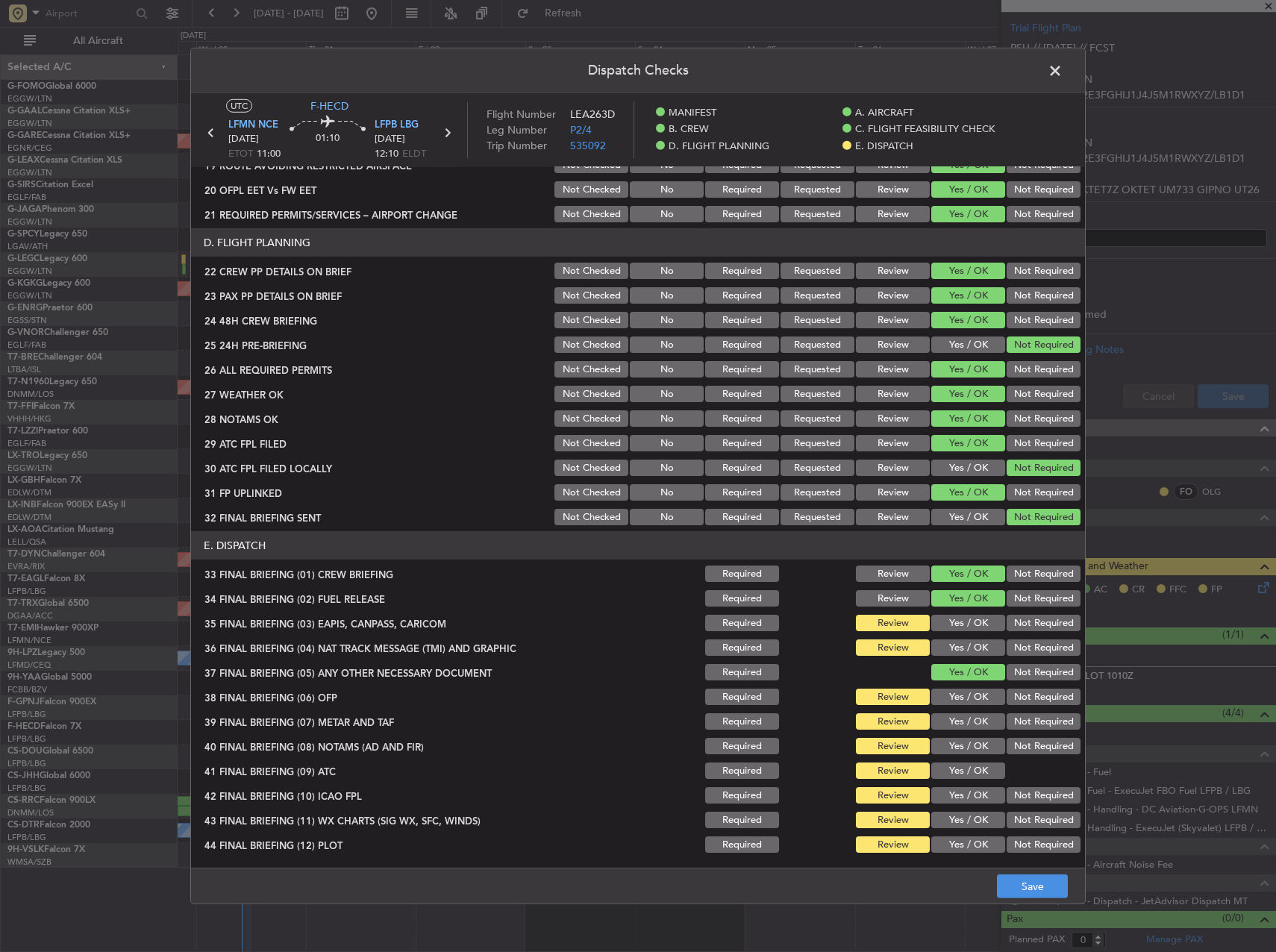
click at [1017, 656] on div "Not Required" at bounding box center [1042, 647] width 75 height 21
click at [1017, 630] on div "Not Required" at bounding box center [1042, 623] width 75 height 21
click at [1017, 627] on button "Not Required" at bounding box center [1043, 623] width 74 height 16
click at [969, 626] on button "Yes / OK" at bounding box center [968, 623] width 74 height 16
click at [972, 640] on button "Yes / OK" at bounding box center [968, 647] width 74 height 16
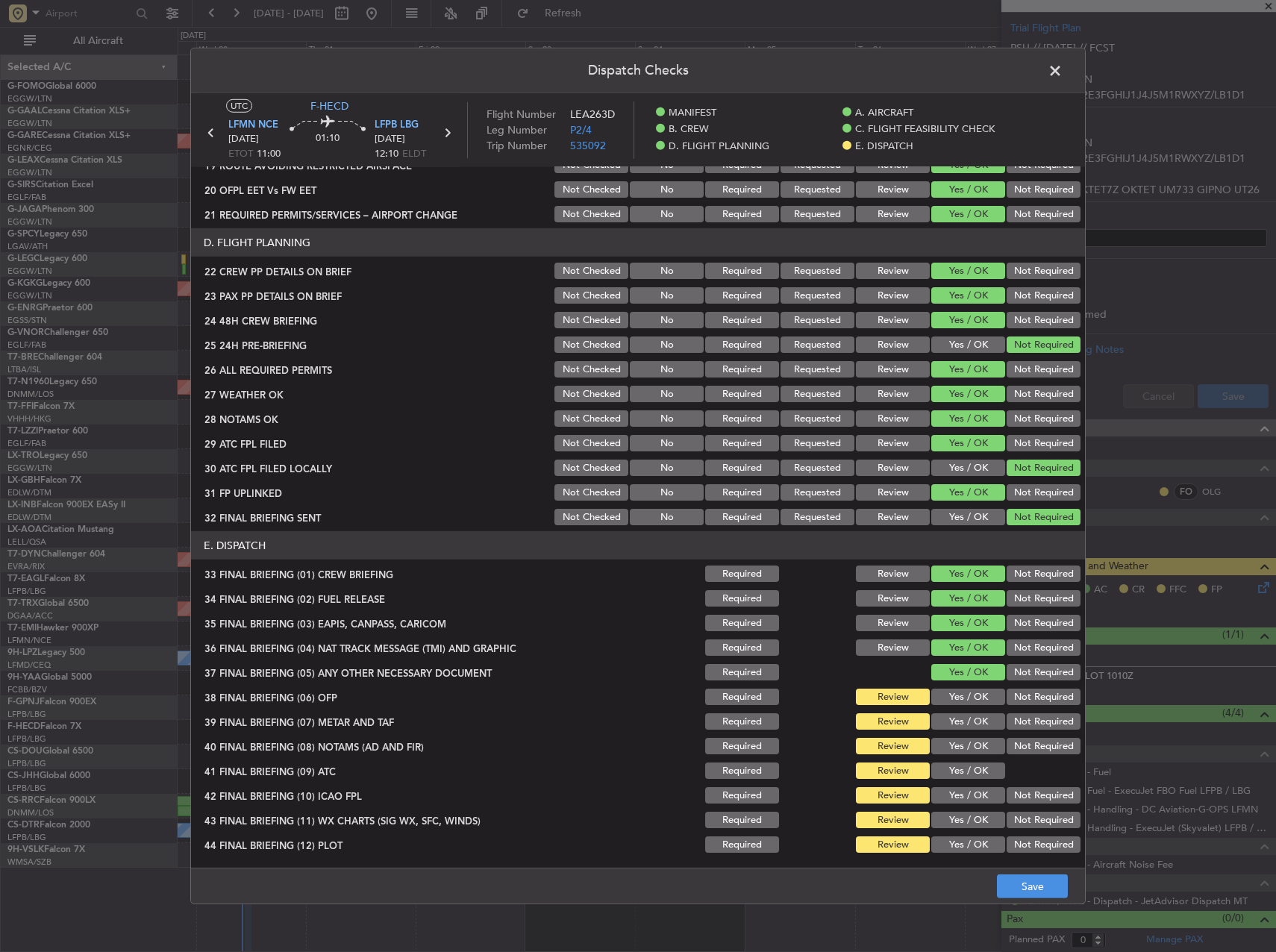
click at [966, 712] on div "Yes / OK" at bounding box center [966, 722] width 75 height 21
drag, startPoint x: 964, startPoint y: 703, endPoint x: 963, endPoint y: 711, distance: 8.1
click at [963, 703] on button "Yes / OK" at bounding box center [968, 696] width 74 height 16
click at [962, 718] on button "Yes / OK" at bounding box center [968, 721] width 74 height 16
click at [964, 742] on button "Yes / OK" at bounding box center [968, 746] width 74 height 16
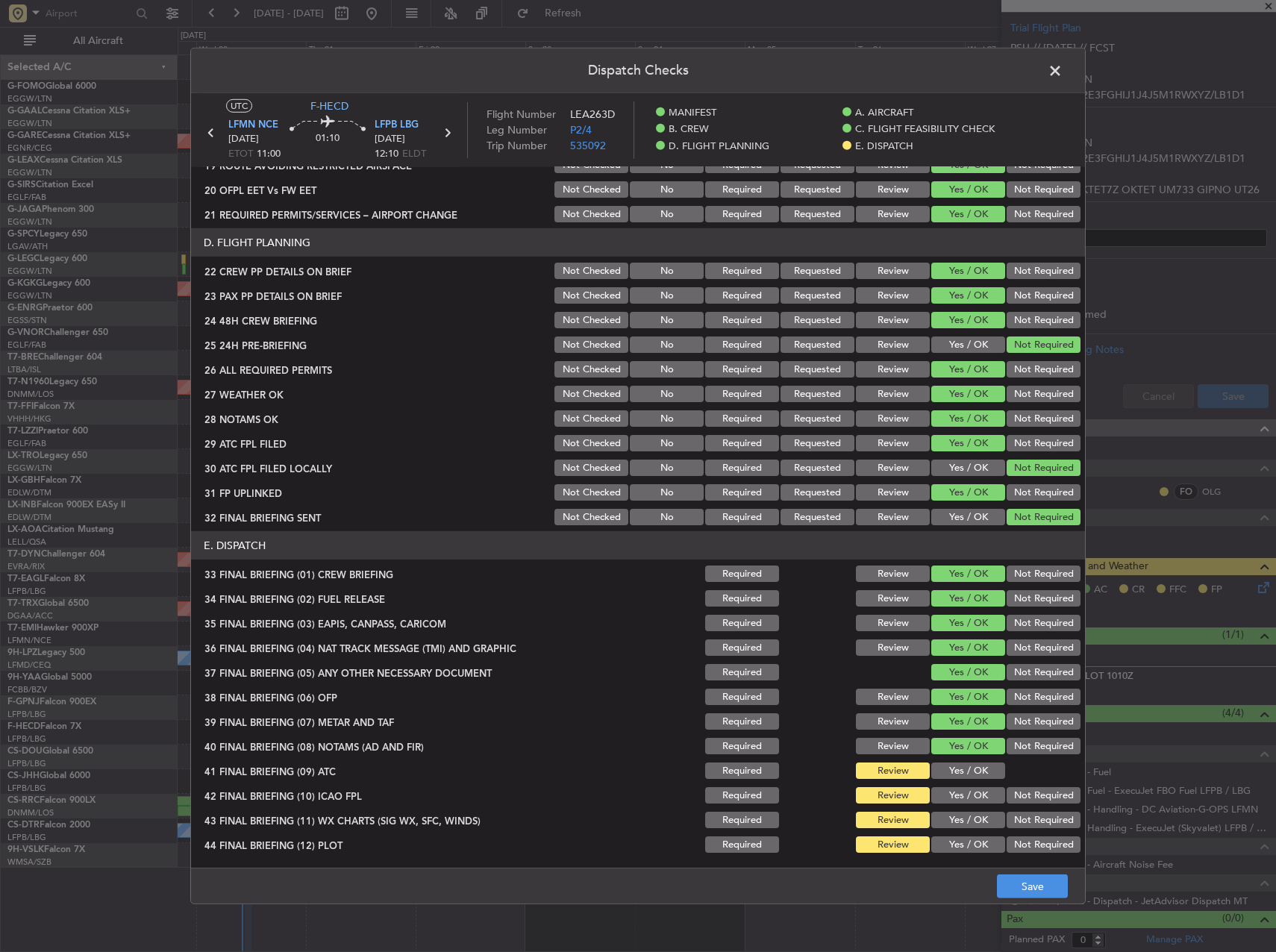
click at [965, 760] on section "E. DISPATCH 33 FINAL BRIEFING (01) CREW BRIEFING Required Review Yes / OK Not R…" at bounding box center [637, 693] width 894 height 324
drag, startPoint x: 965, startPoint y: 760, endPoint x: 966, endPoint y: 770, distance: 10.0
click at [966, 770] on button "Yes / OK" at bounding box center [968, 771] width 74 height 16
click at [1032, 800] on button "Not Required" at bounding box center [1043, 795] width 74 height 16
click at [992, 817] on button "Yes / OK" at bounding box center [968, 819] width 74 height 16
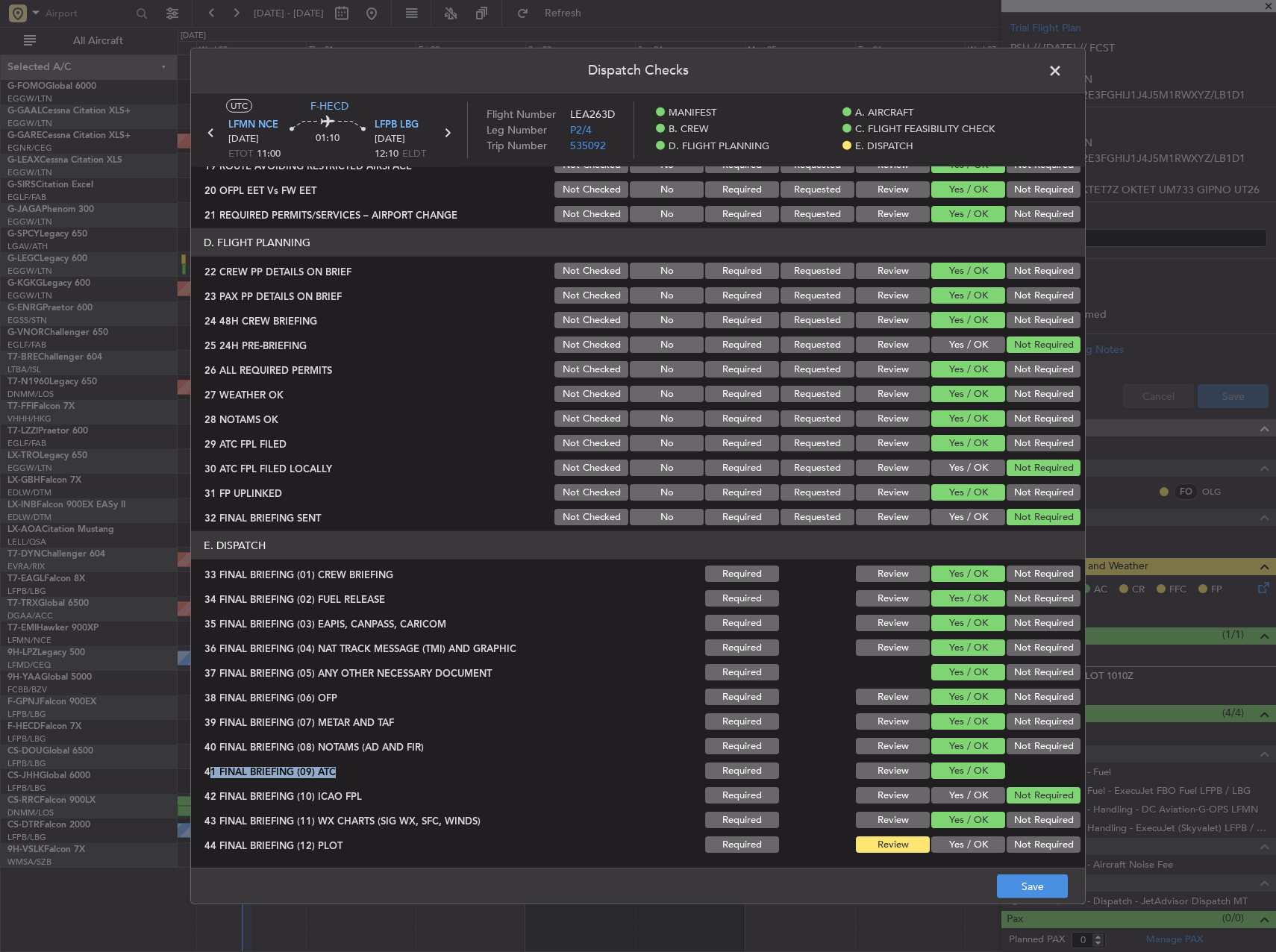
click at [967, 850] on button "Yes / OK" at bounding box center [968, 844] width 74 height 16
click at [1023, 887] on button "Save" at bounding box center [1032, 887] width 71 height 24
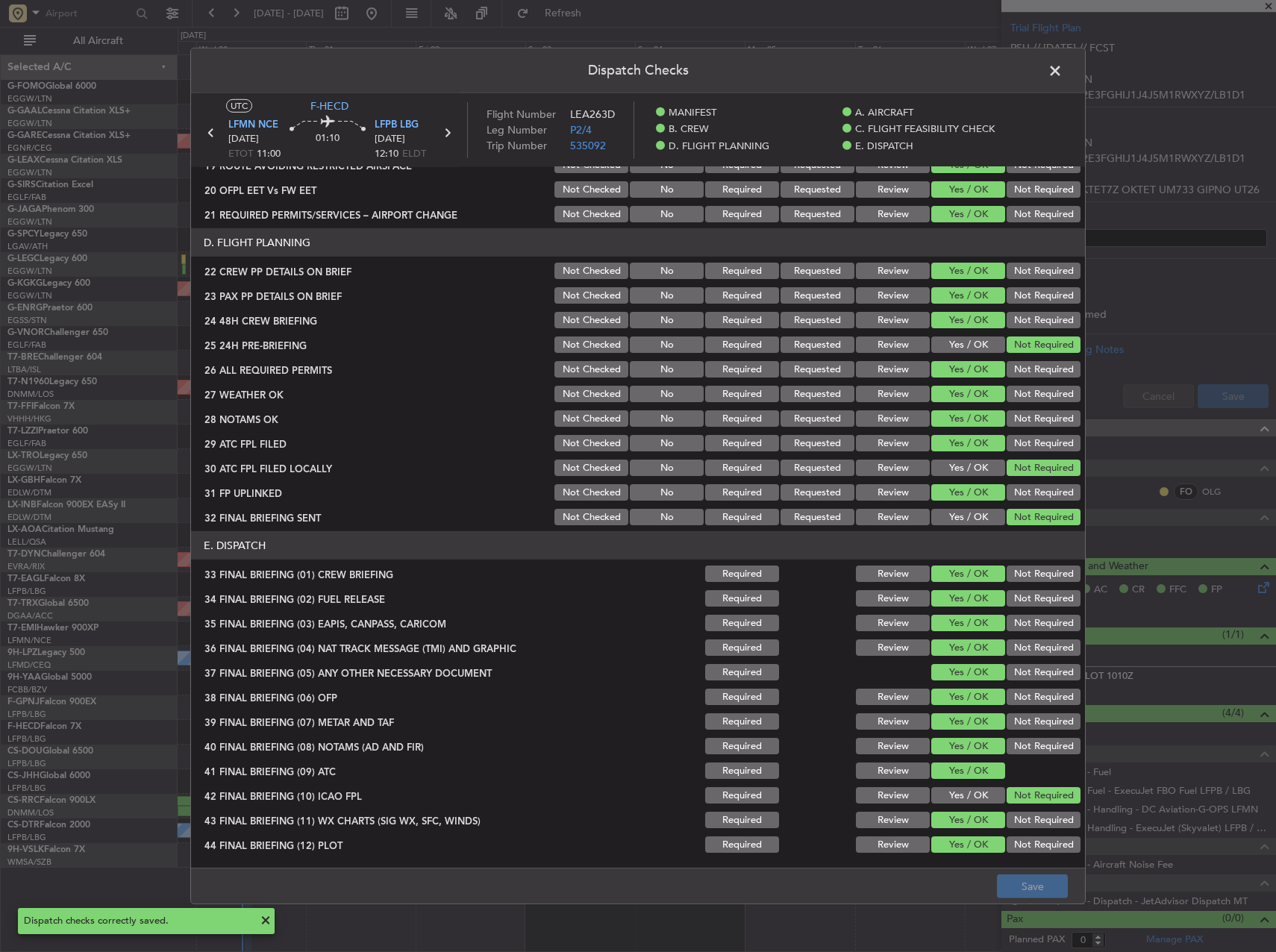
click at [1063, 65] on span at bounding box center [1063, 74] width 0 height 30
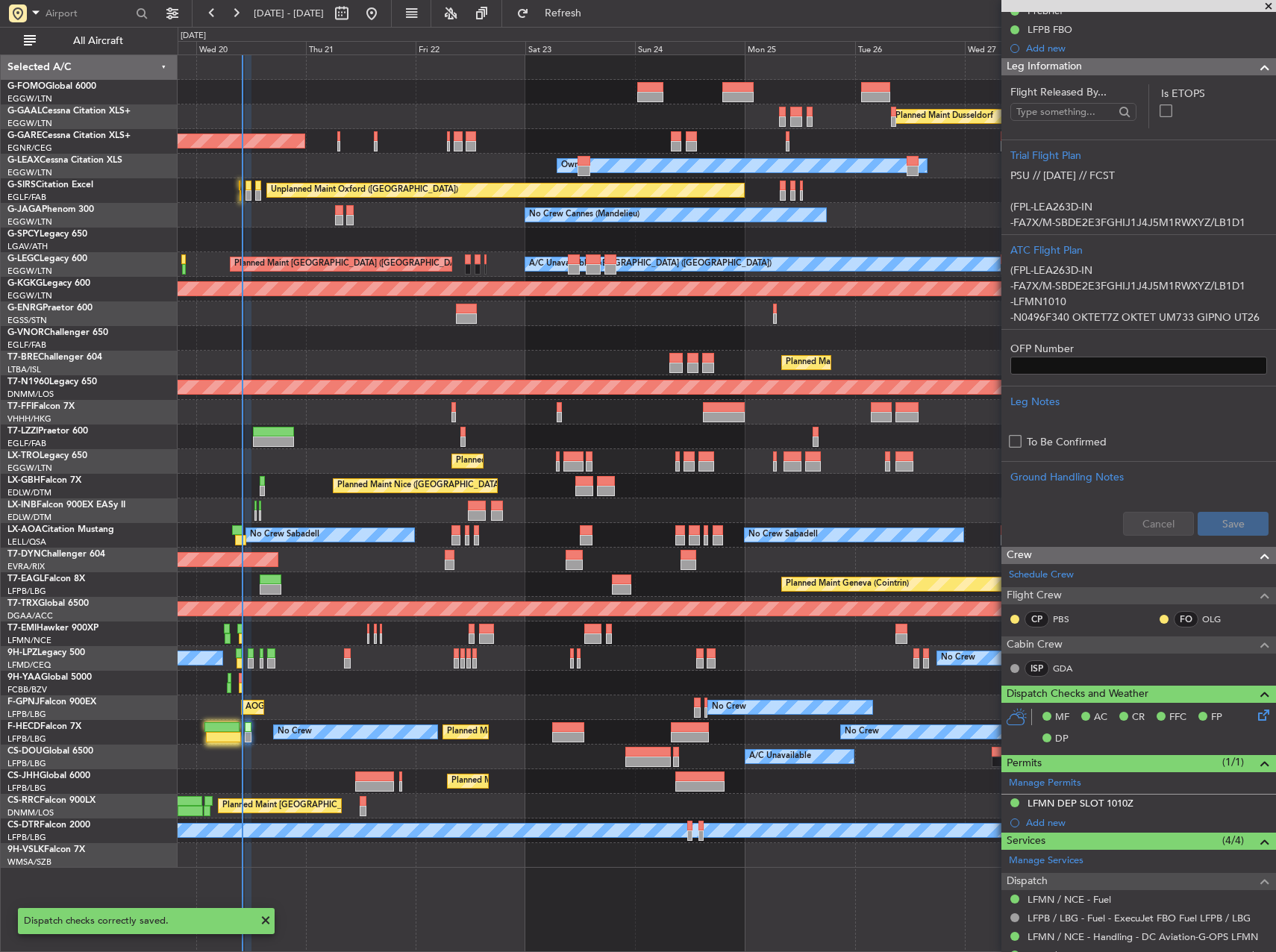
scroll to position [308, 0]
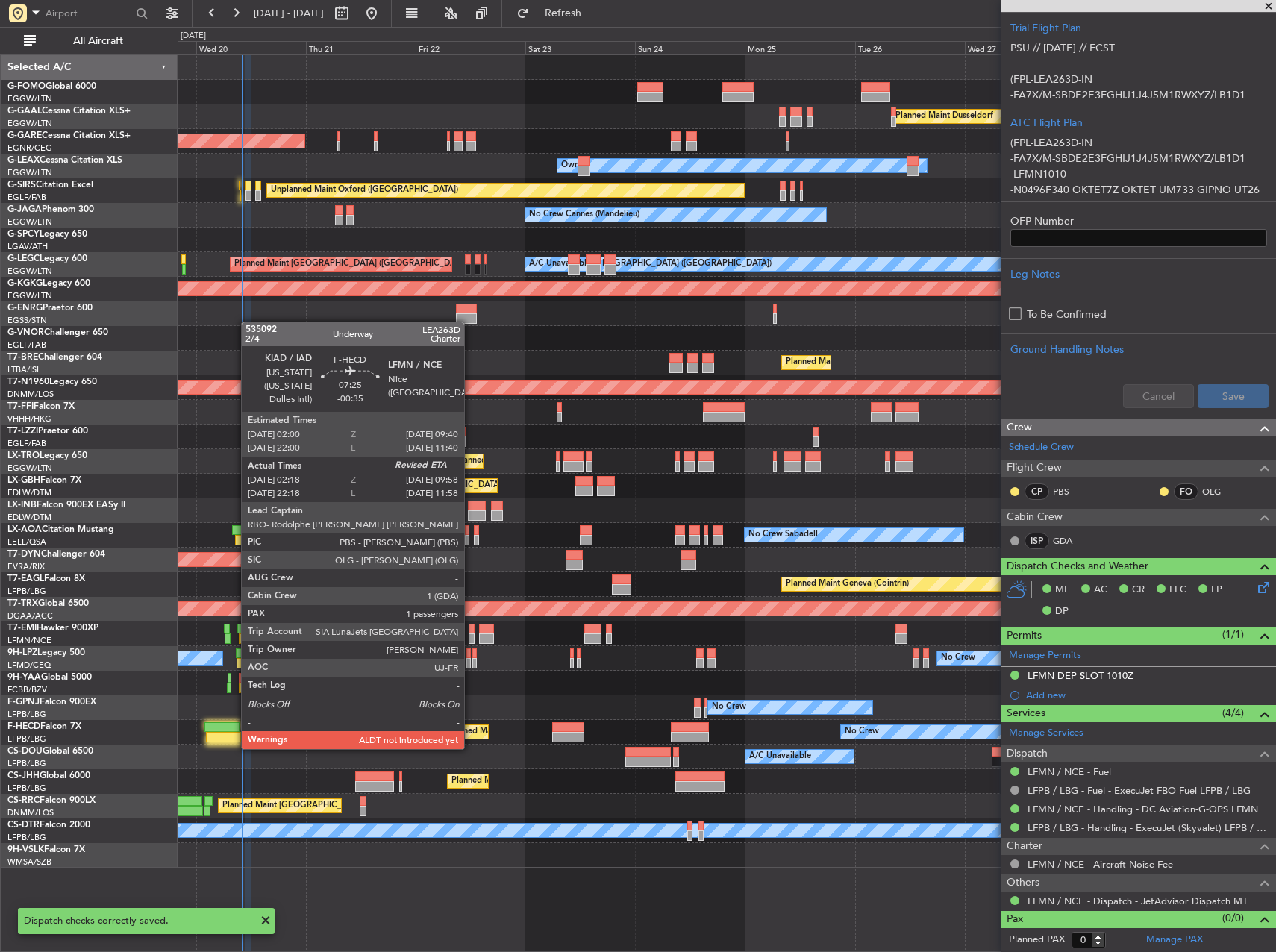
click at [233, 735] on div at bounding box center [224, 737] width 36 height 10
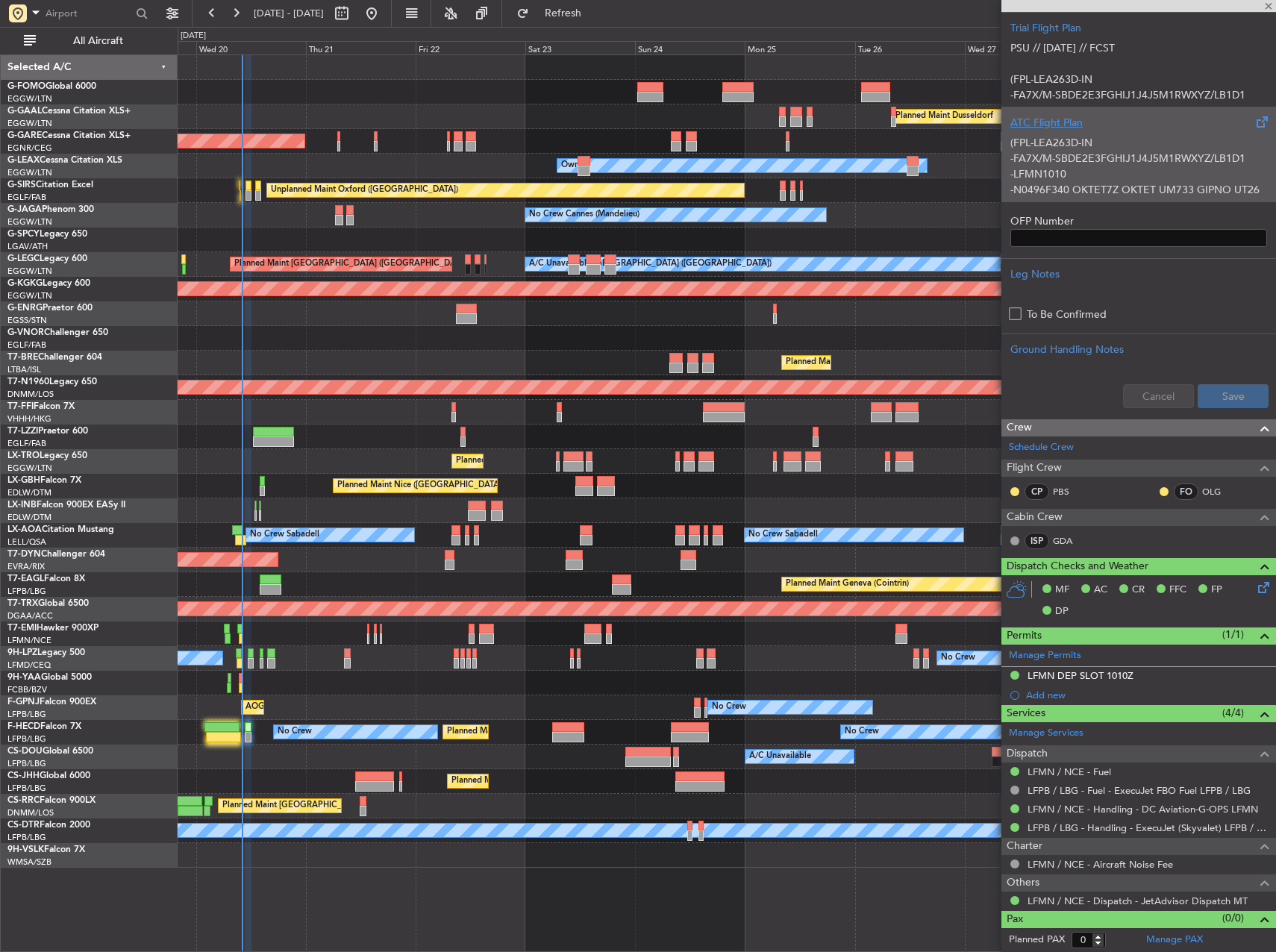
type input "-00:35"
type input "02:28"
type input "1"
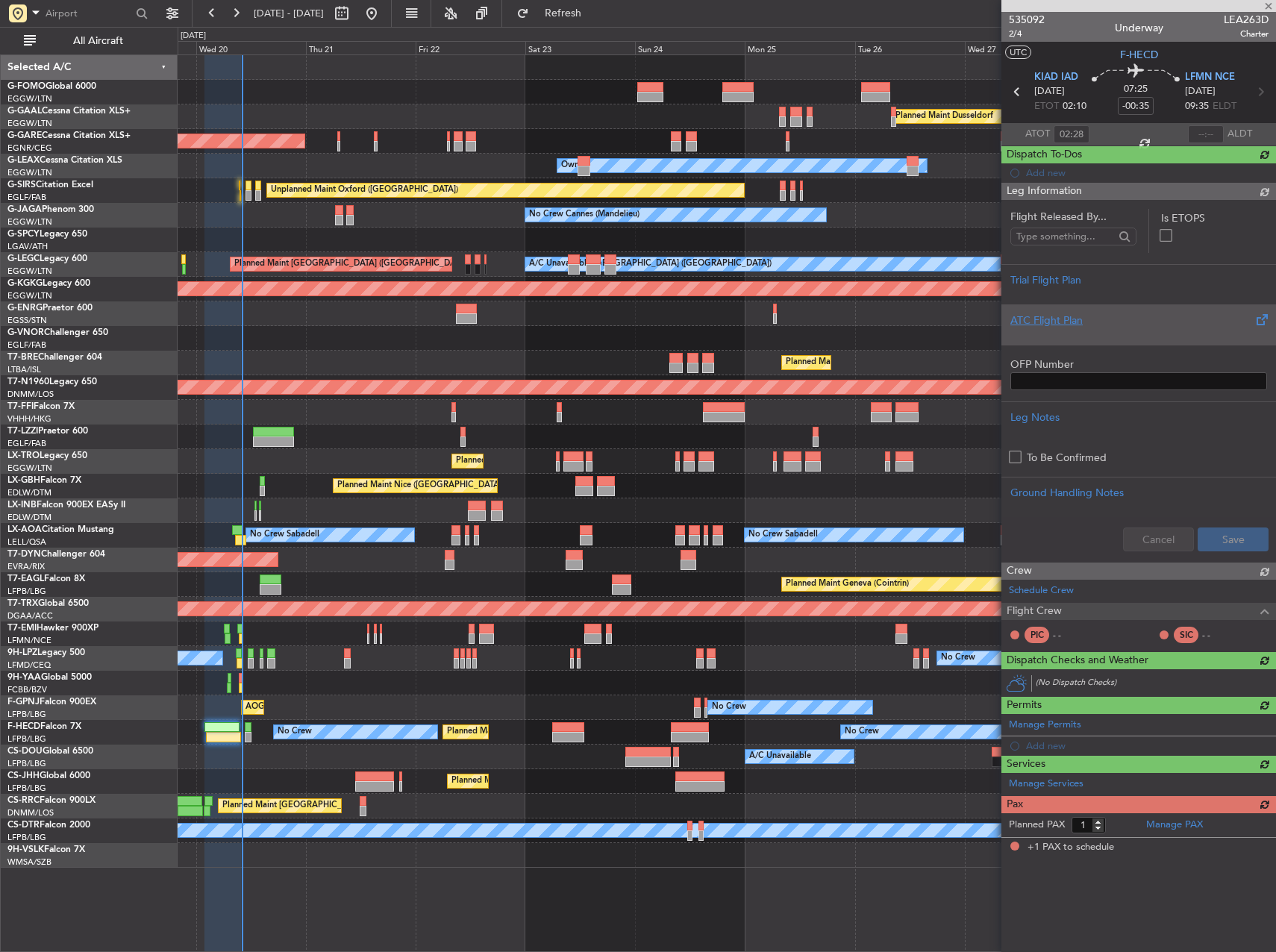
scroll to position [0, 0]
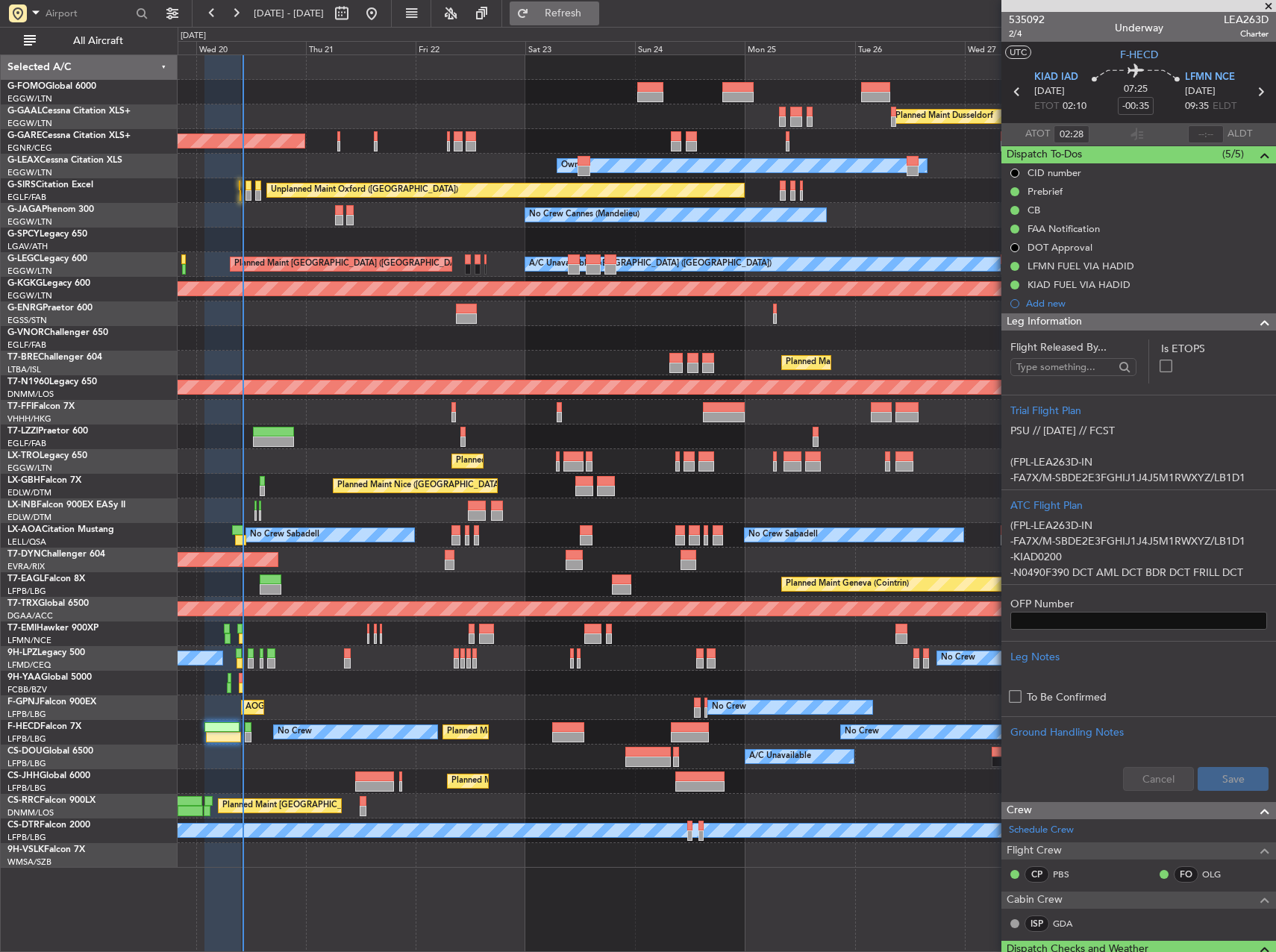
click at [594, 15] on span "Refresh" at bounding box center [563, 14] width 62 height 10
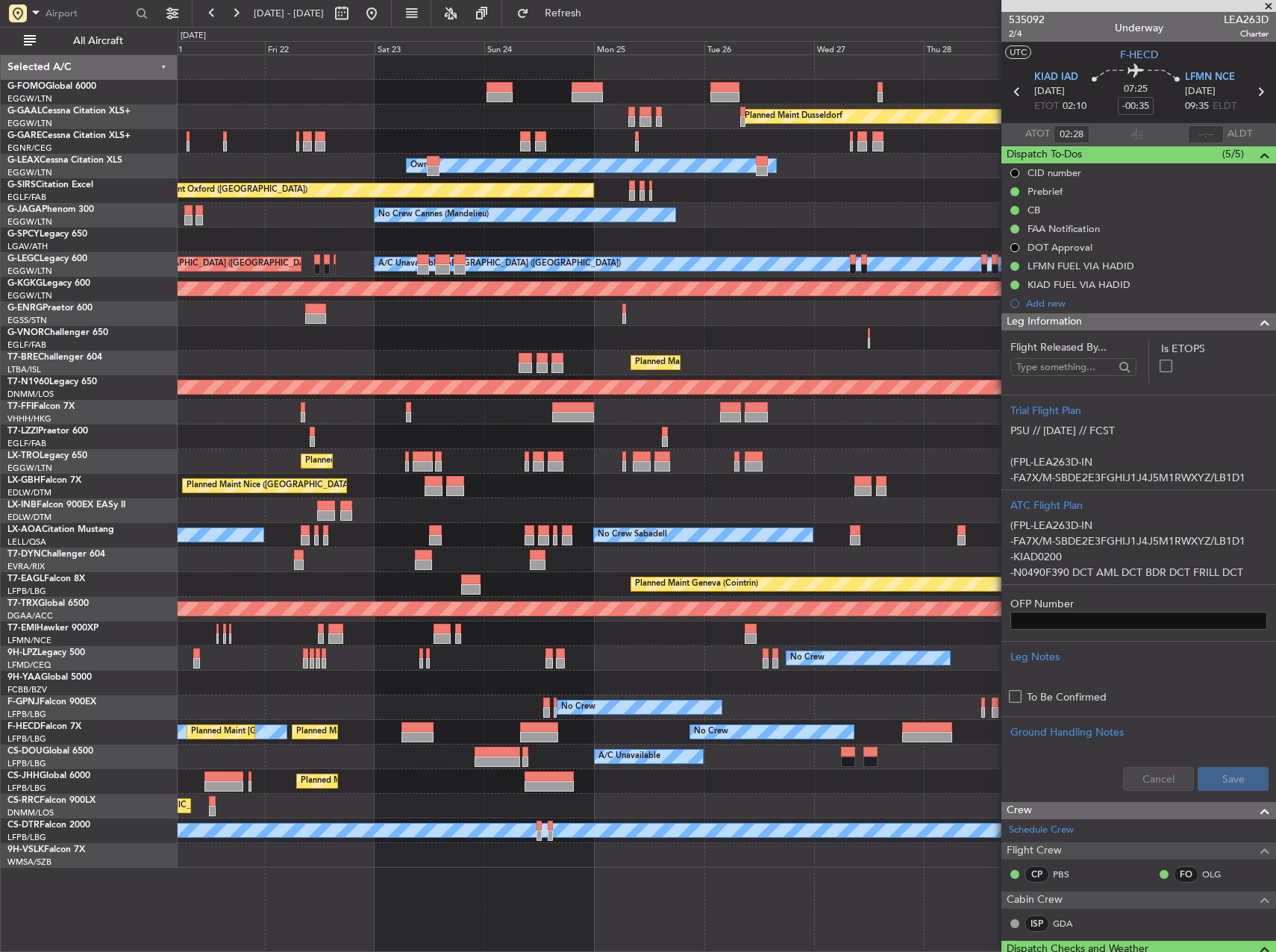
click at [667, 325] on div "Owner" at bounding box center [727, 314] width 1098 height 25
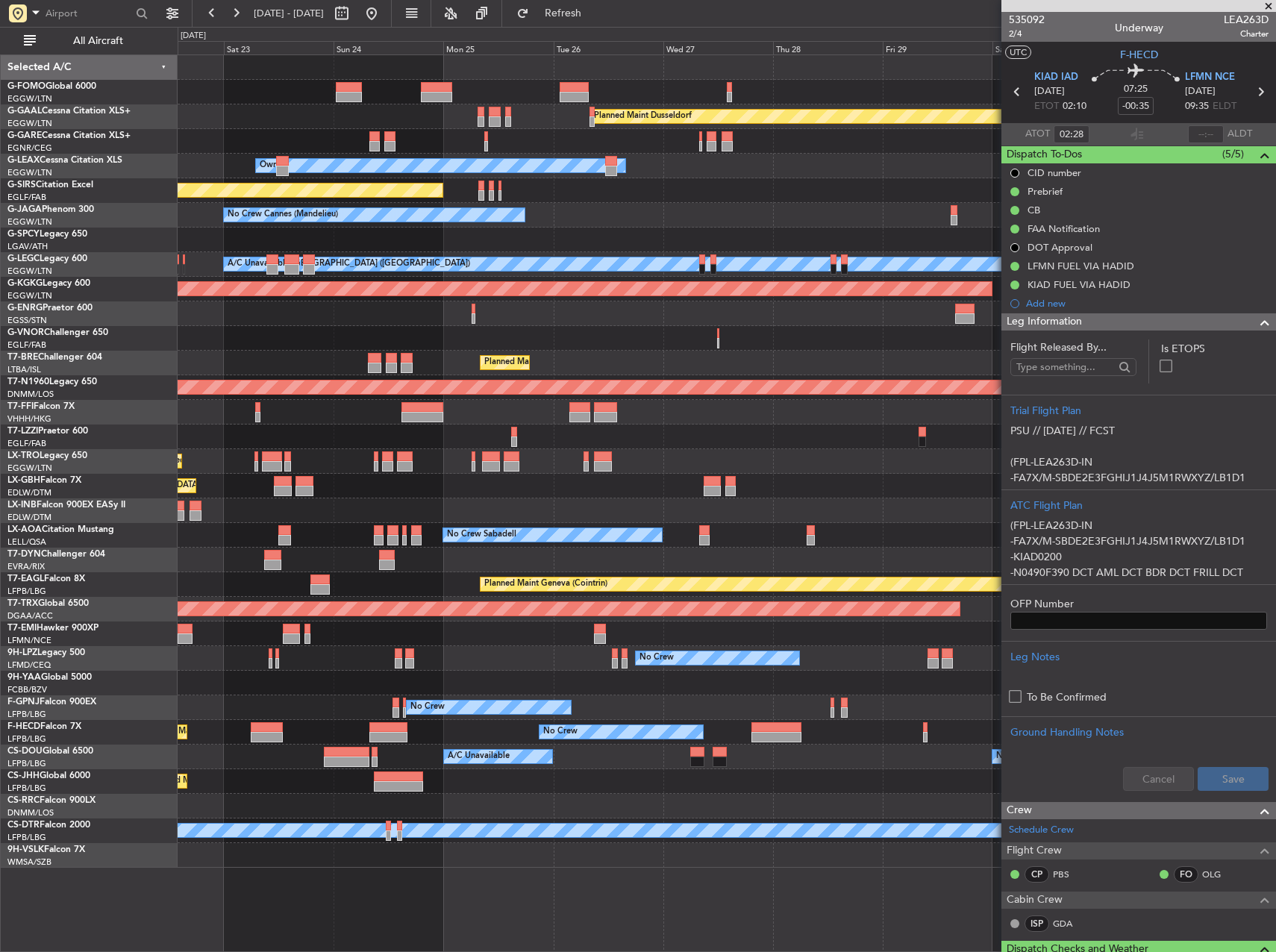
click at [505, 315] on div at bounding box center [727, 314] width 1098 height 25
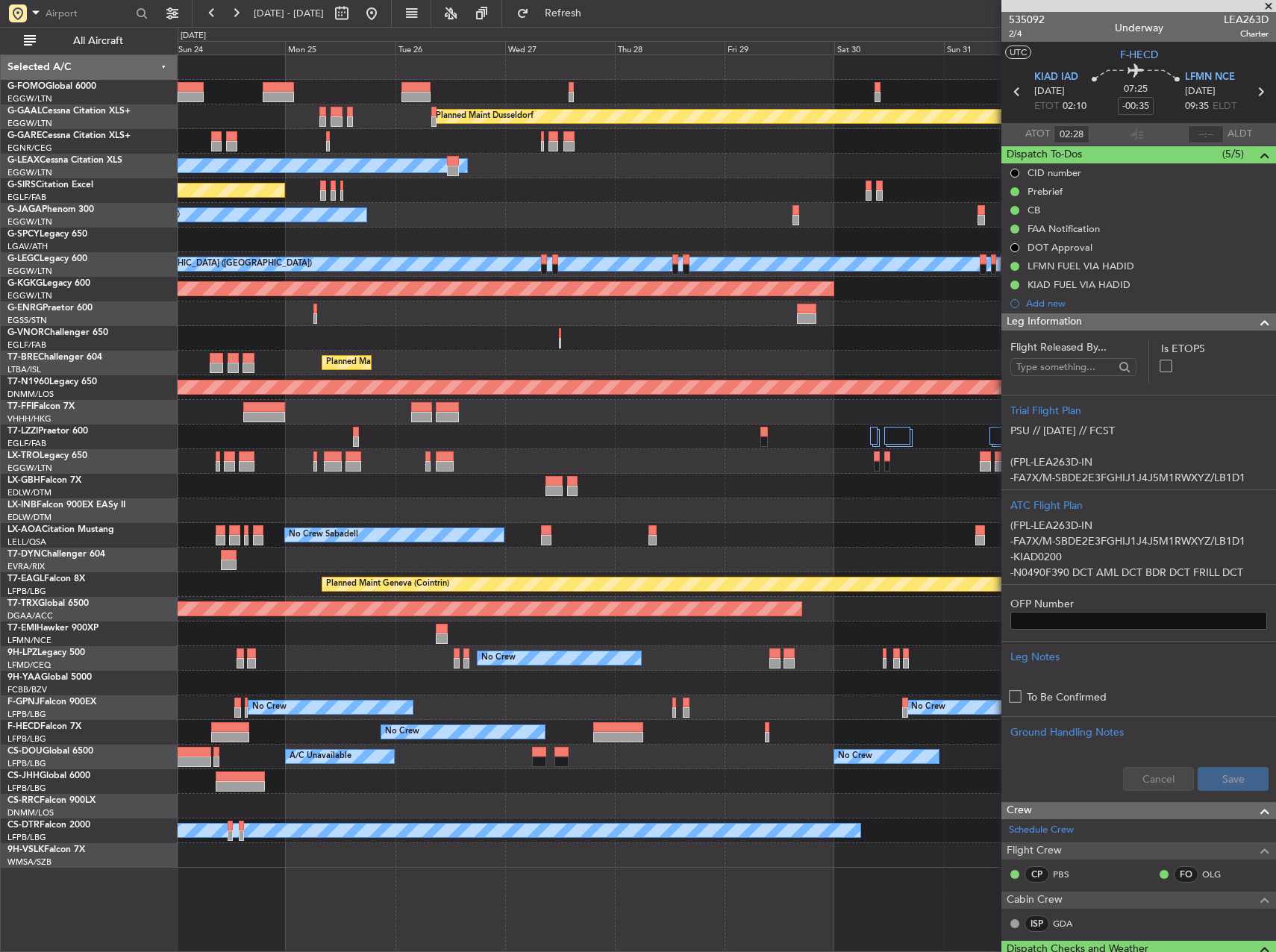
click at [371, 331] on div at bounding box center [727, 338] width 1098 height 25
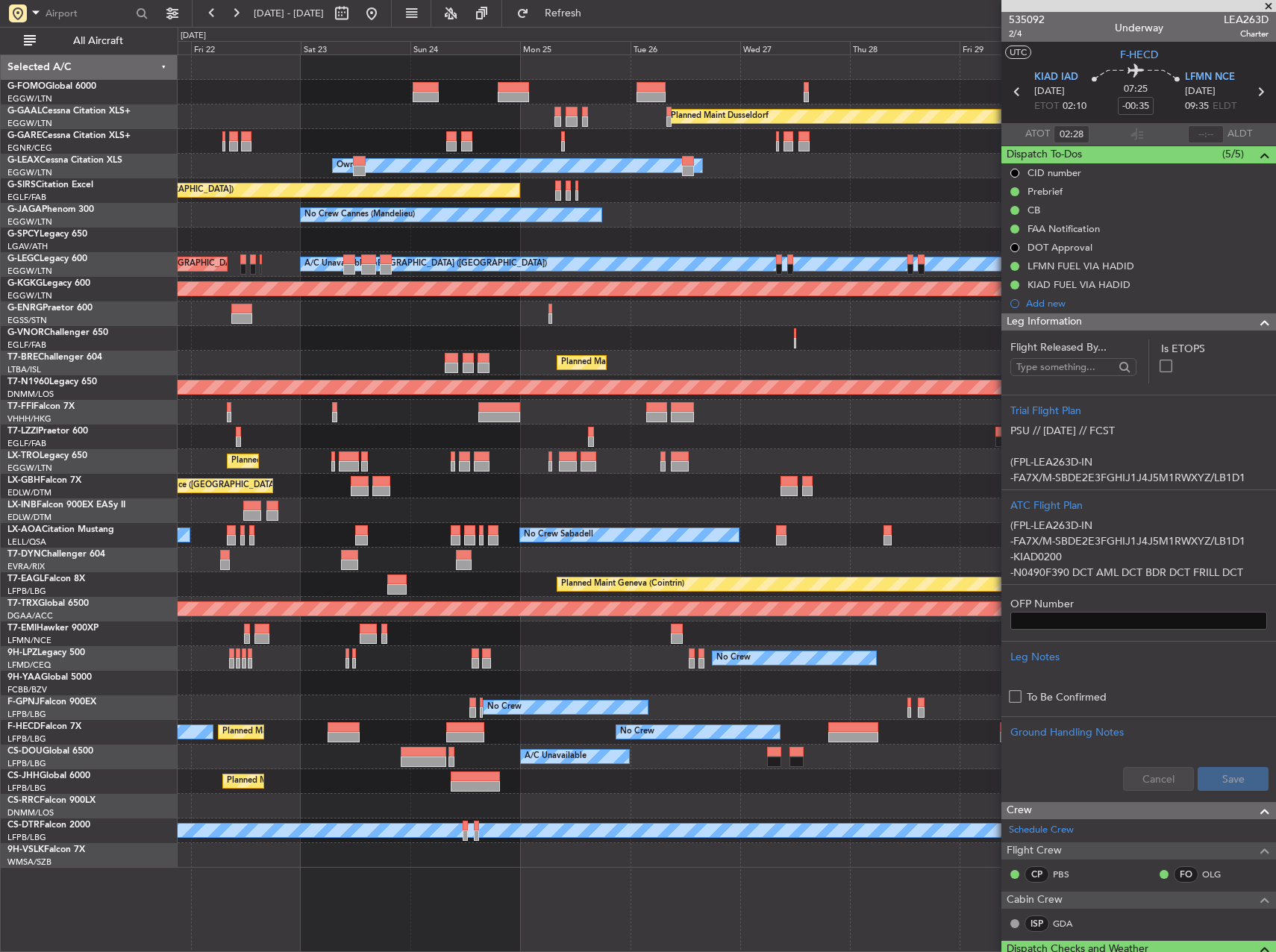
click at [872, 505] on div "Planned Maint Dusseldorf Unplanned Maint Chester Owner Unplanned Maint Oxford (…" at bounding box center [727, 462] width 1098 height 813
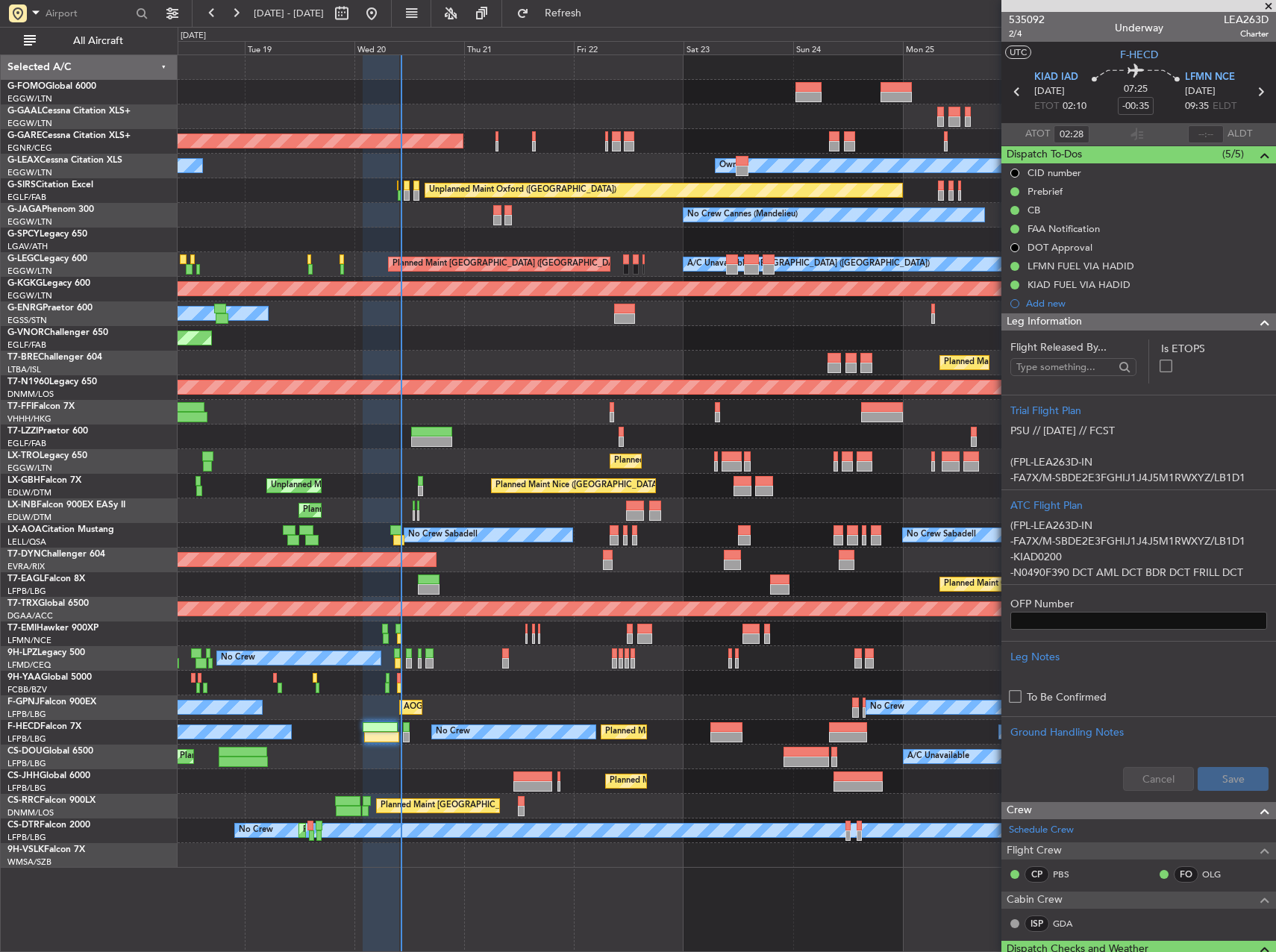
click at [938, 626] on div at bounding box center [727, 634] width 1098 height 25
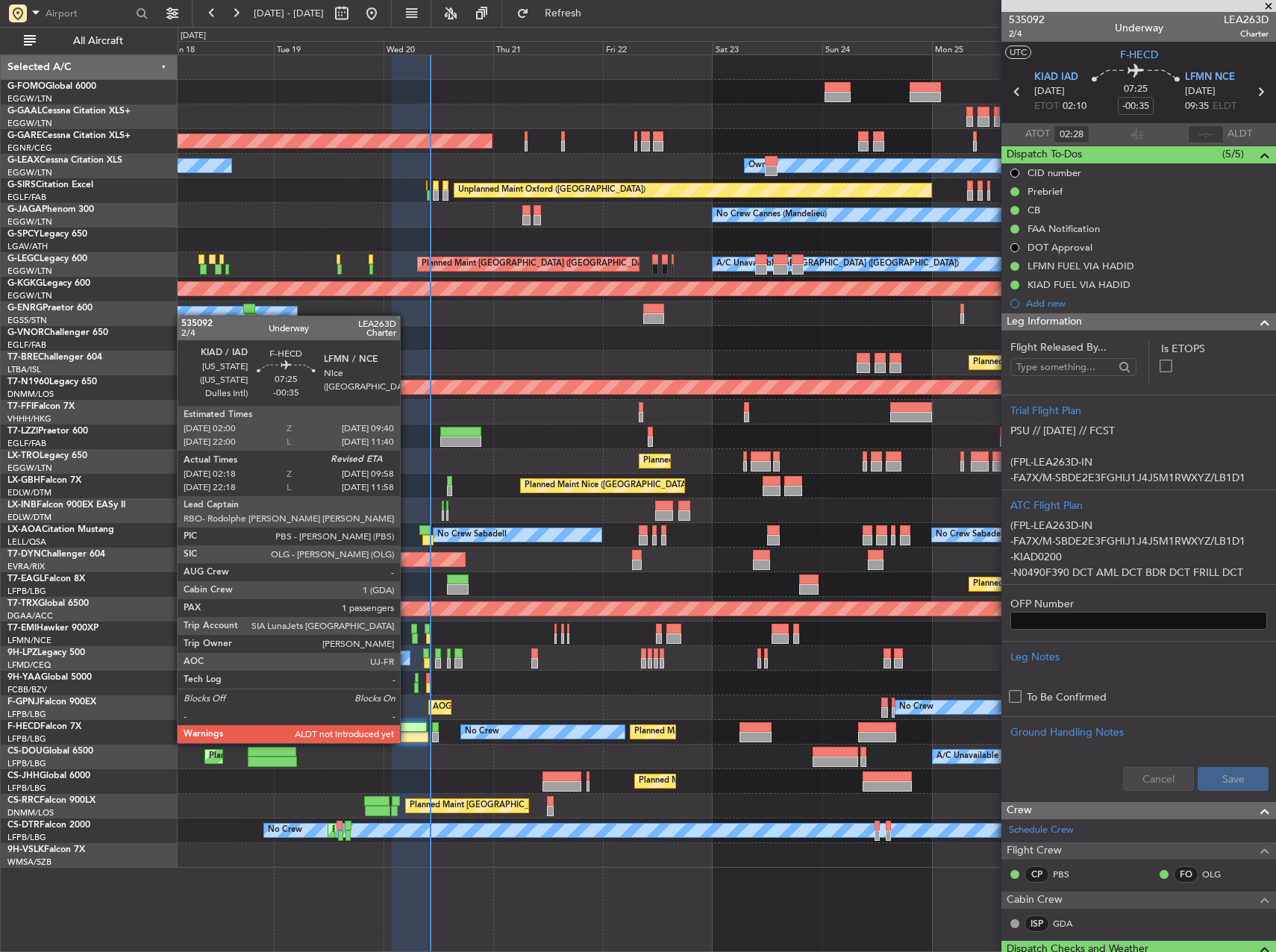
click at [407, 729] on div at bounding box center [410, 728] width 36 height 10
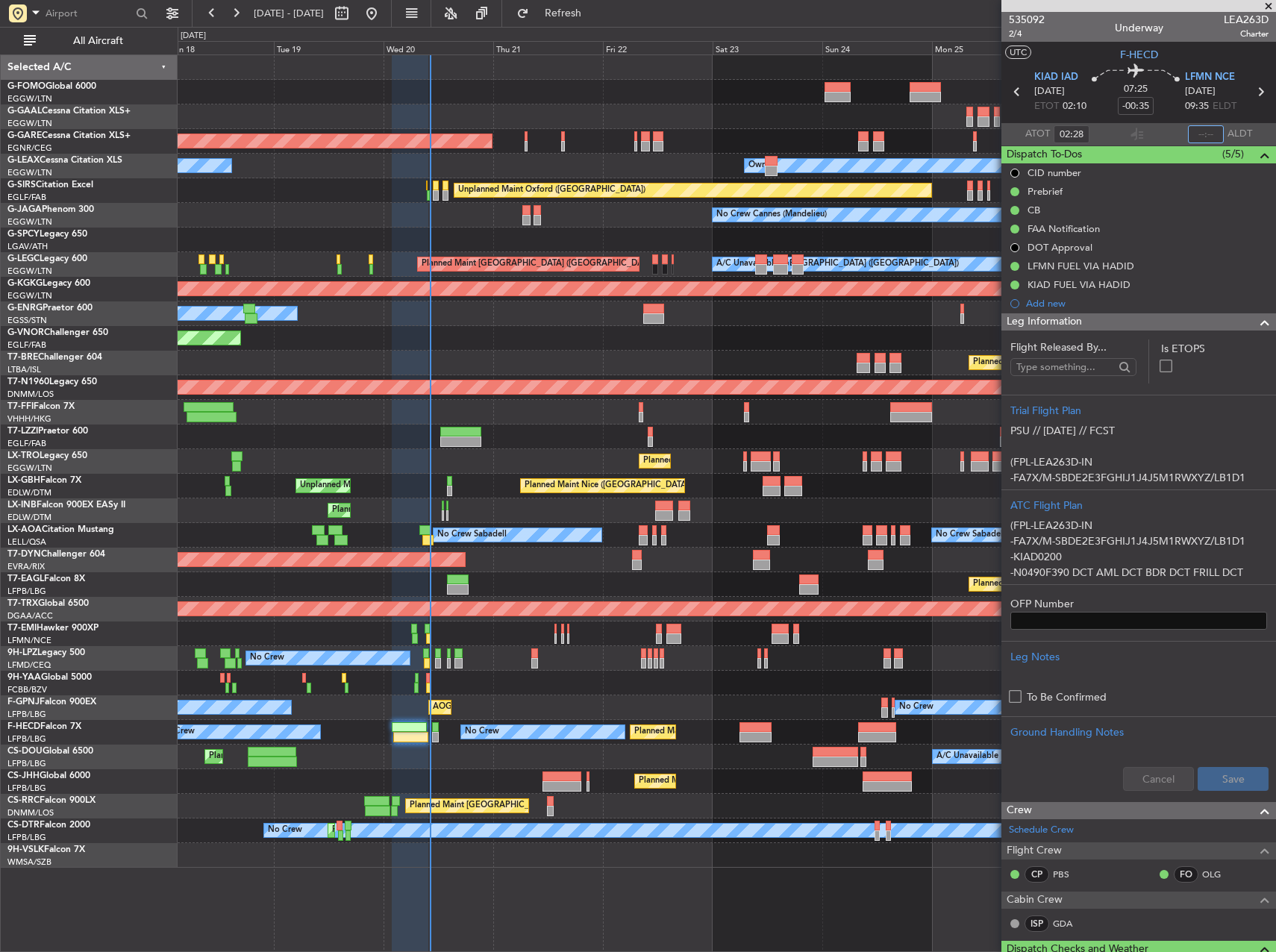
click at [1191, 133] on input "text" at bounding box center [1206, 134] width 36 height 18
click at [764, 325] on div "Owner" at bounding box center [727, 314] width 1098 height 25
type input "10:10"
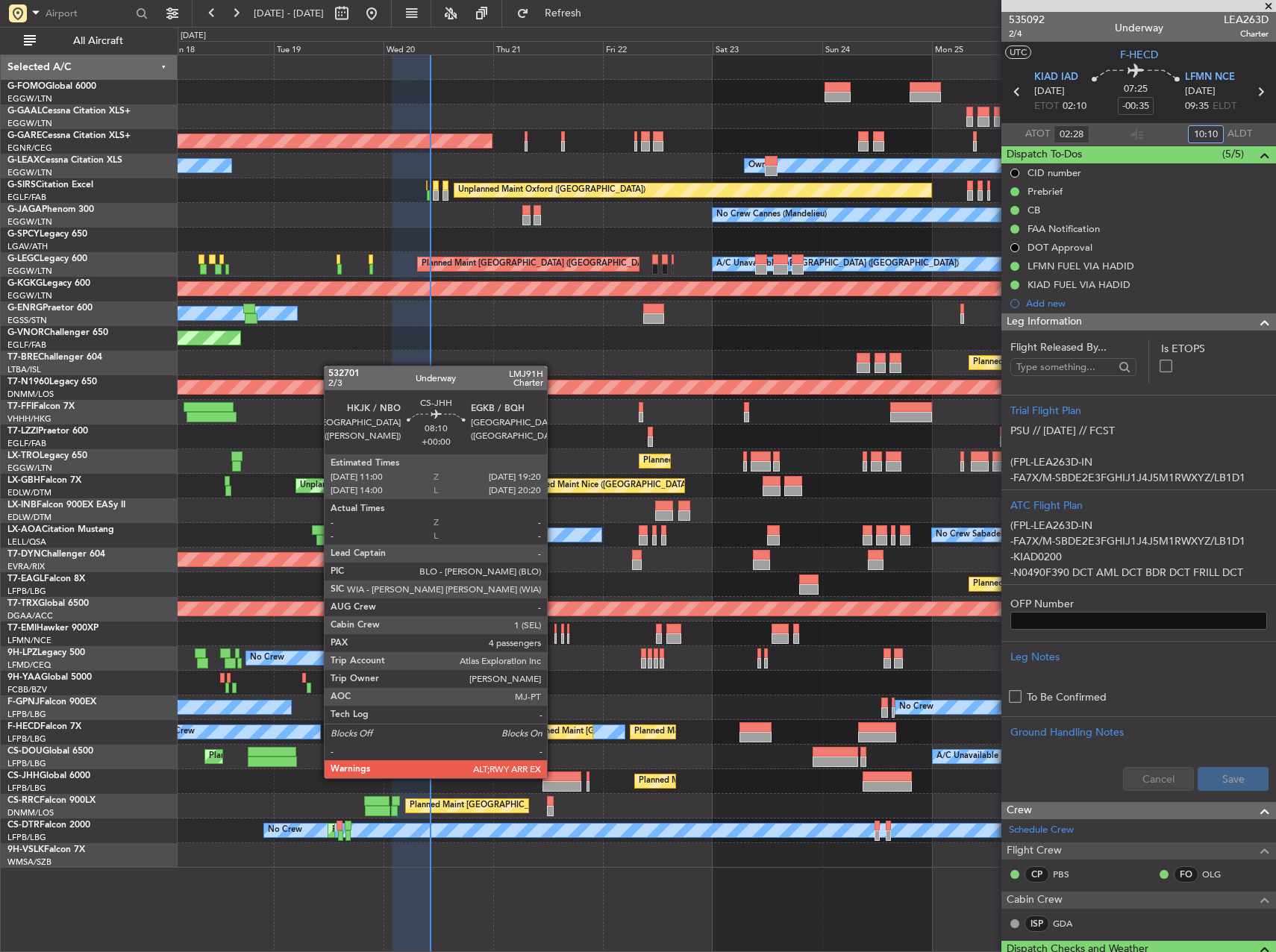
click at [555, 776] on div at bounding box center [561, 777] width 38 height 10
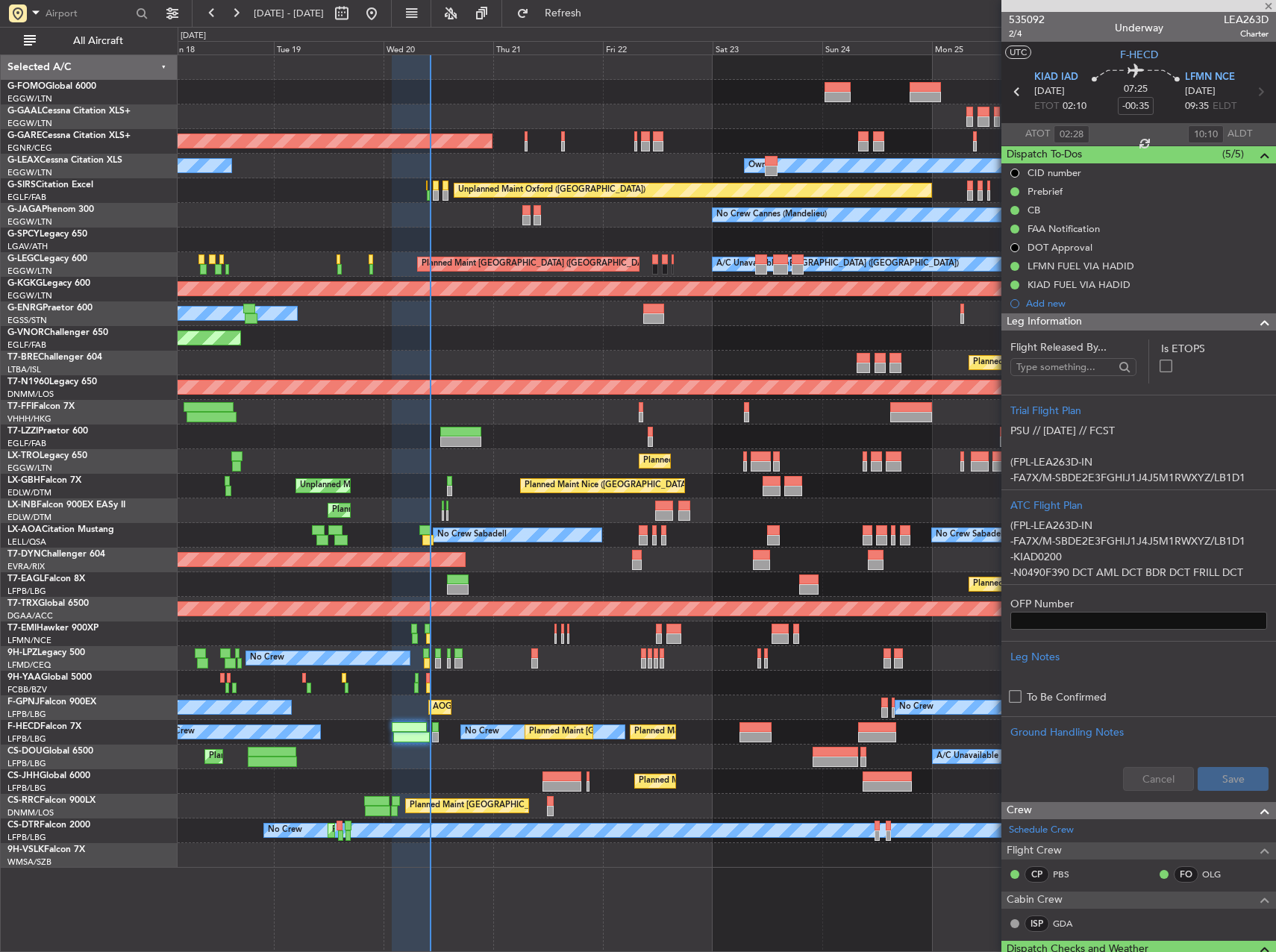
type input "4"
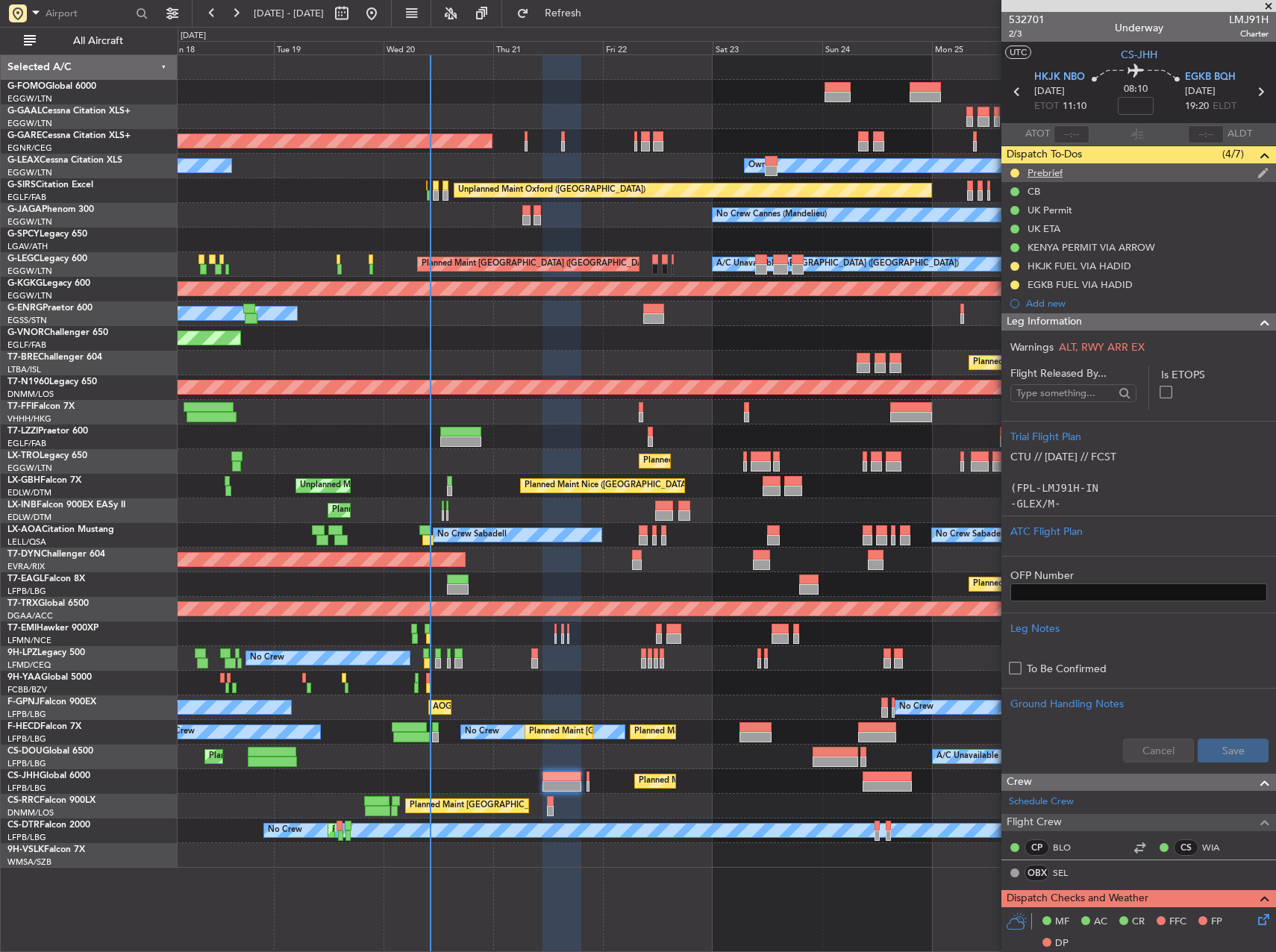
click at [1039, 171] on div "Prebrief" at bounding box center [1045, 173] width 35 height 13
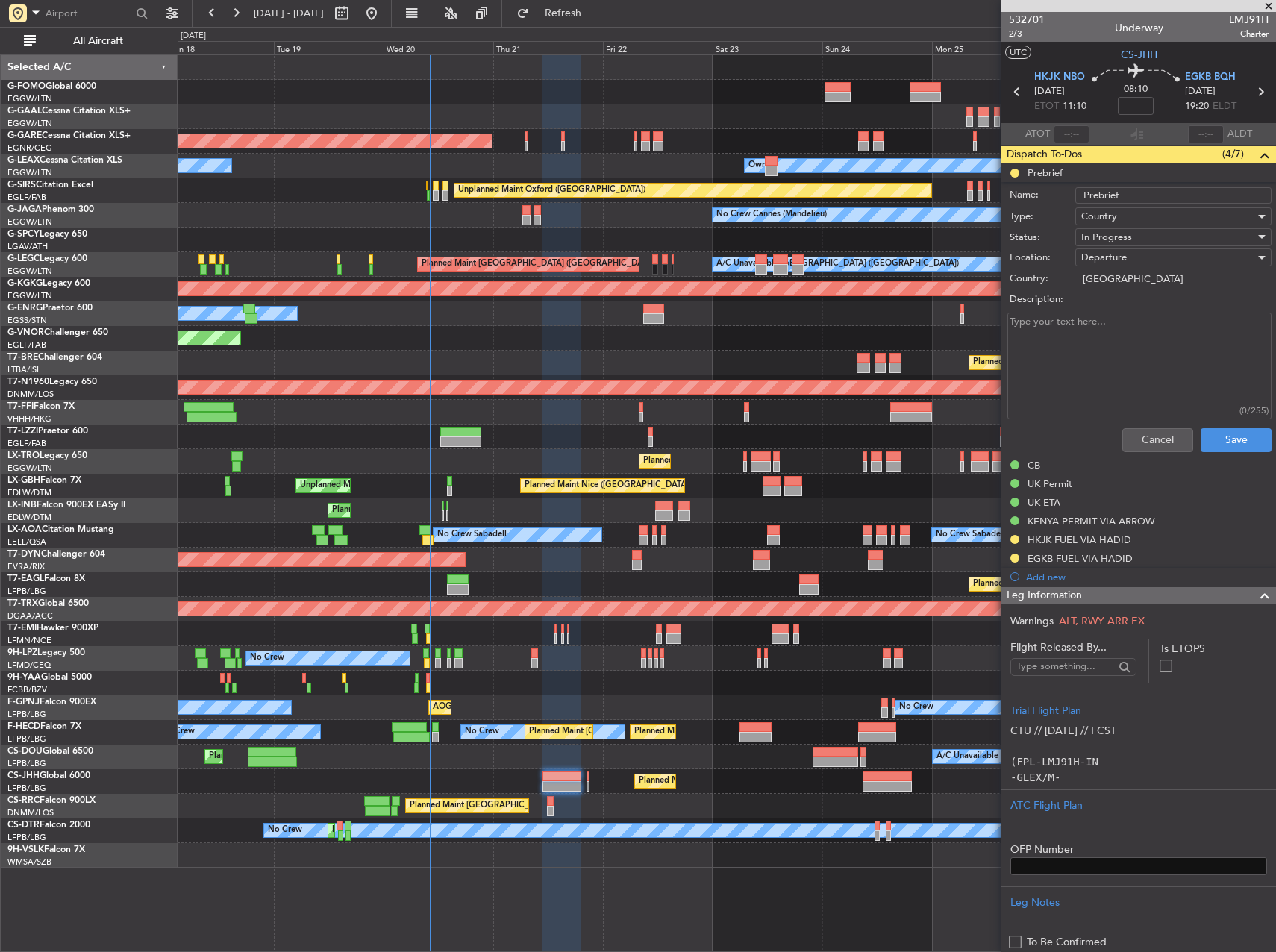
click at [1104, 343] on textarea "Description:" at bounding box center [1139, 366] width 264 height 107
type textarea "38000"
click at [1131, 237] on div "In Progress" at bounding box center [1167, 237] width 174 height 22
click at [1125, 306] on span "Completed" at bounding box center [1167, 312] width 174 height 22
click at [1230, 438] on button "Save" at bounding box center [1236, 441] width 71 height 24
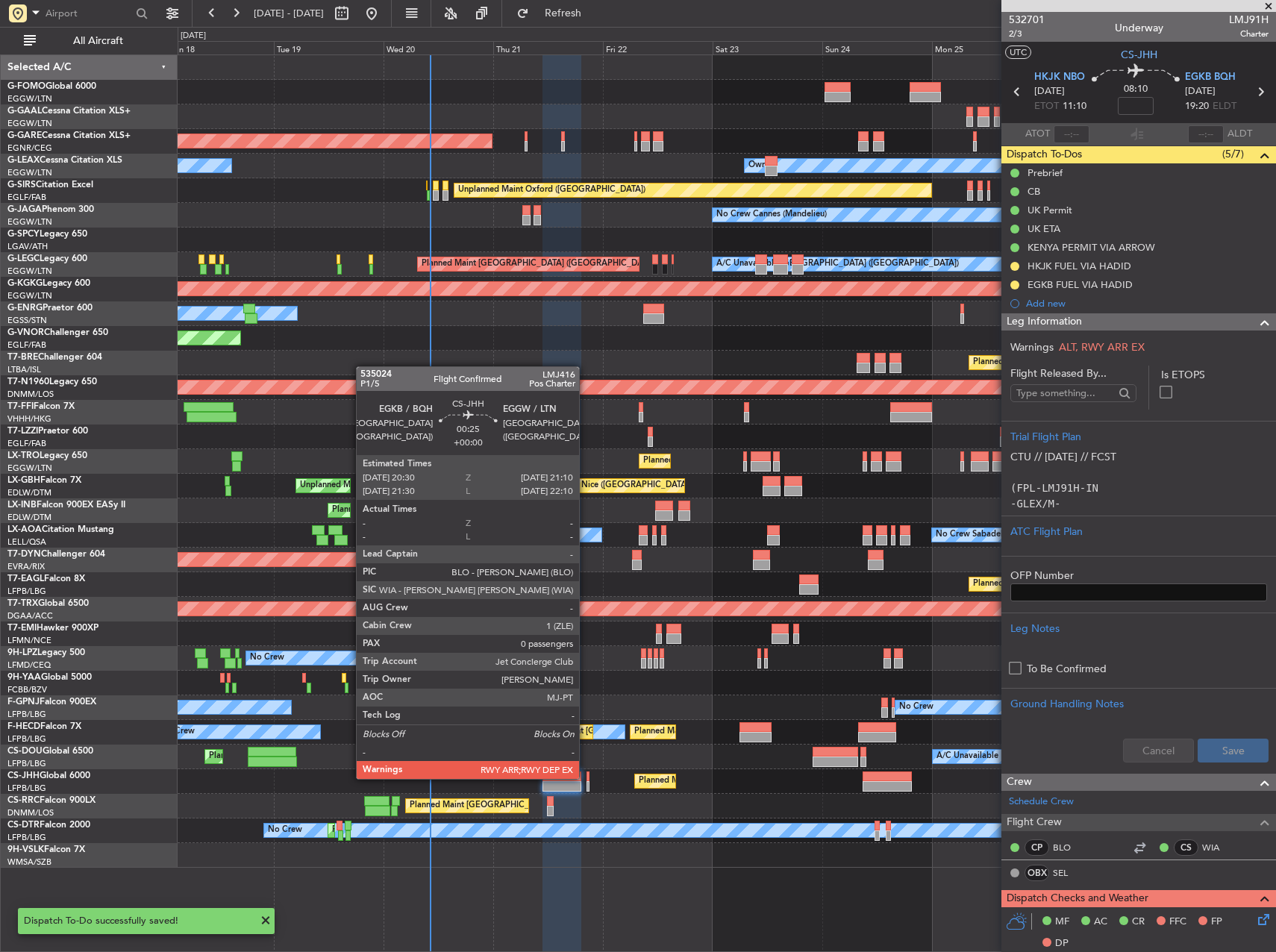
click at [587, 778] on div at bounding box center [588, 777] width 3 height 10
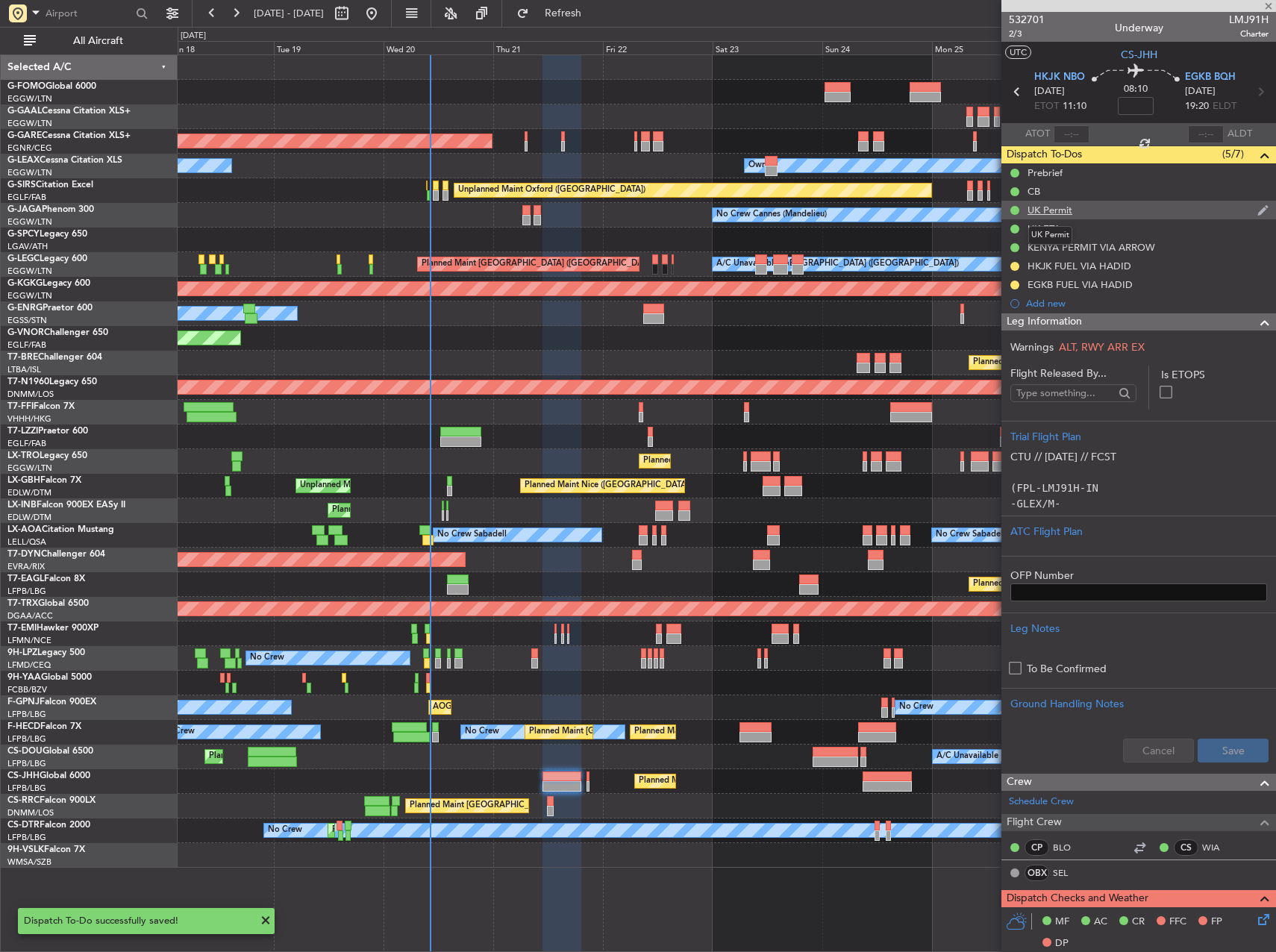
type input "0"
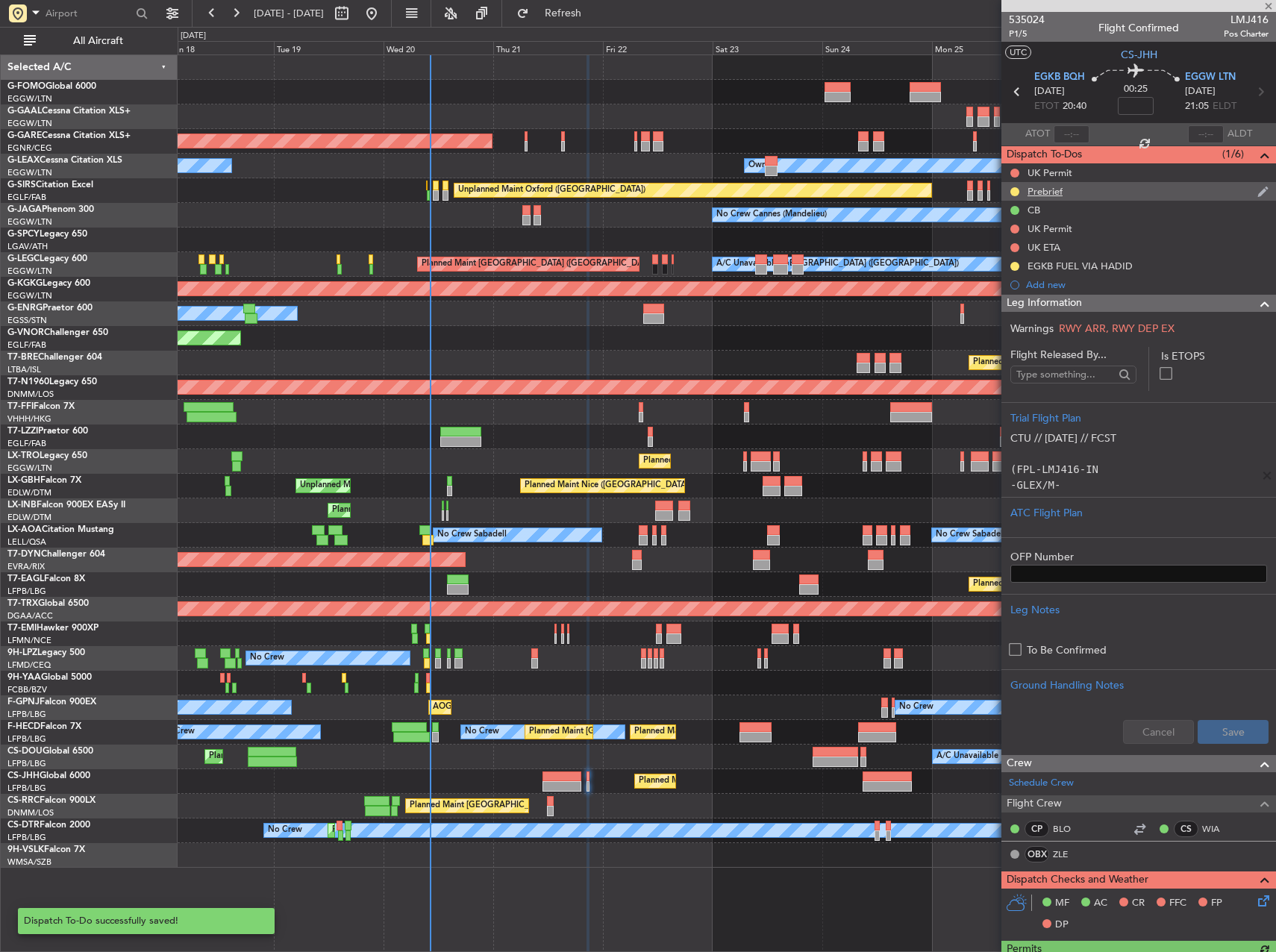
click at [1057, 194] on div "Prebrief" at bounding box center [1045, 191] width 35 height 13
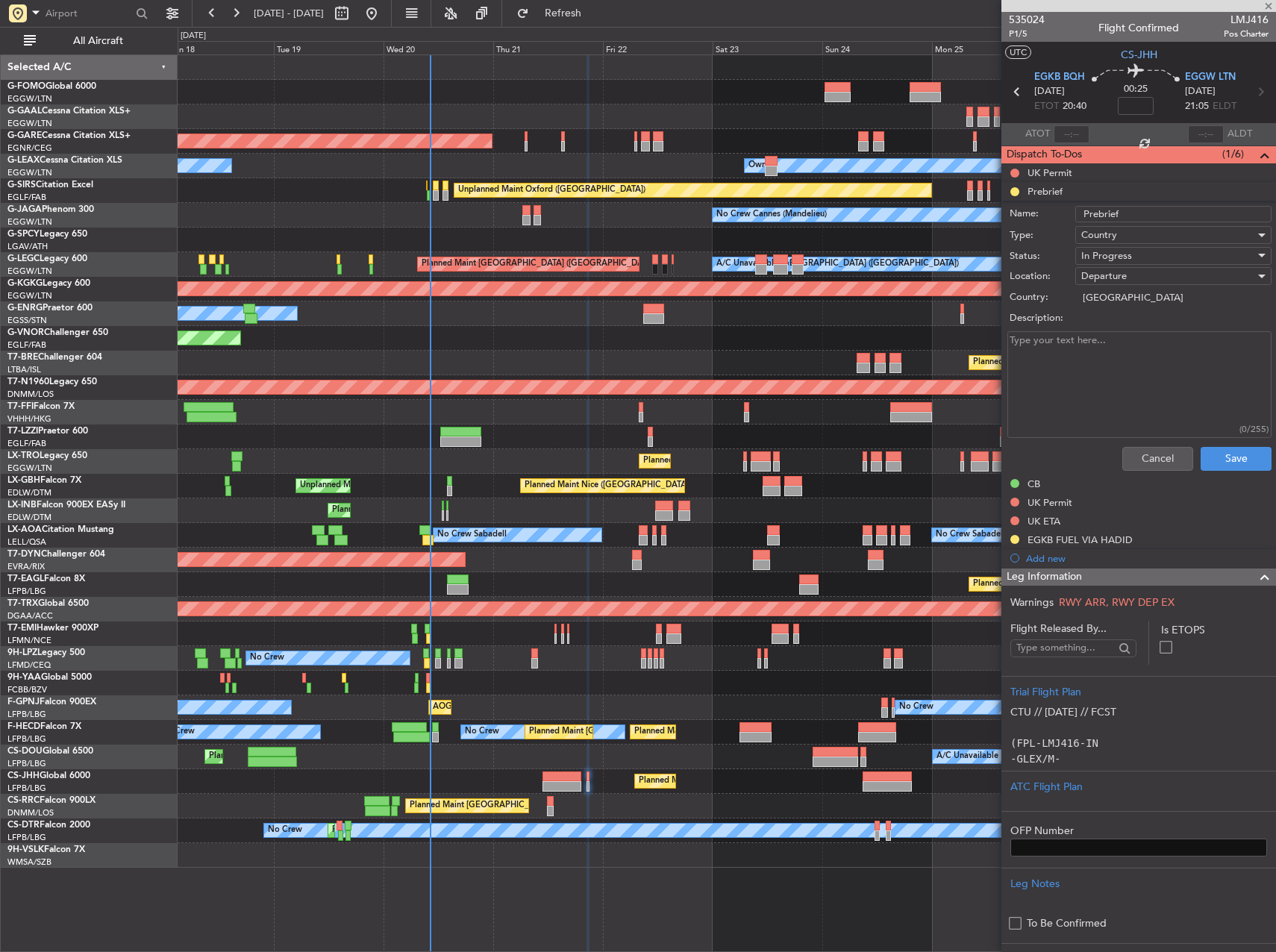
click at [1128, 358] on textarea "Description:" at bounding box center [1139, 384] width 264 height 107
type textarea "9000"
click at [1114, 257] on span "In Progress" at bounding box center [1106, 256] width 50 height 14
click at [1132, 327] on span "Completed" at bounding box center [1167, 330] width 174 height 22
click at [1216, 461] on button "Save" at bounding box center [1236, 459] width 71 height 24
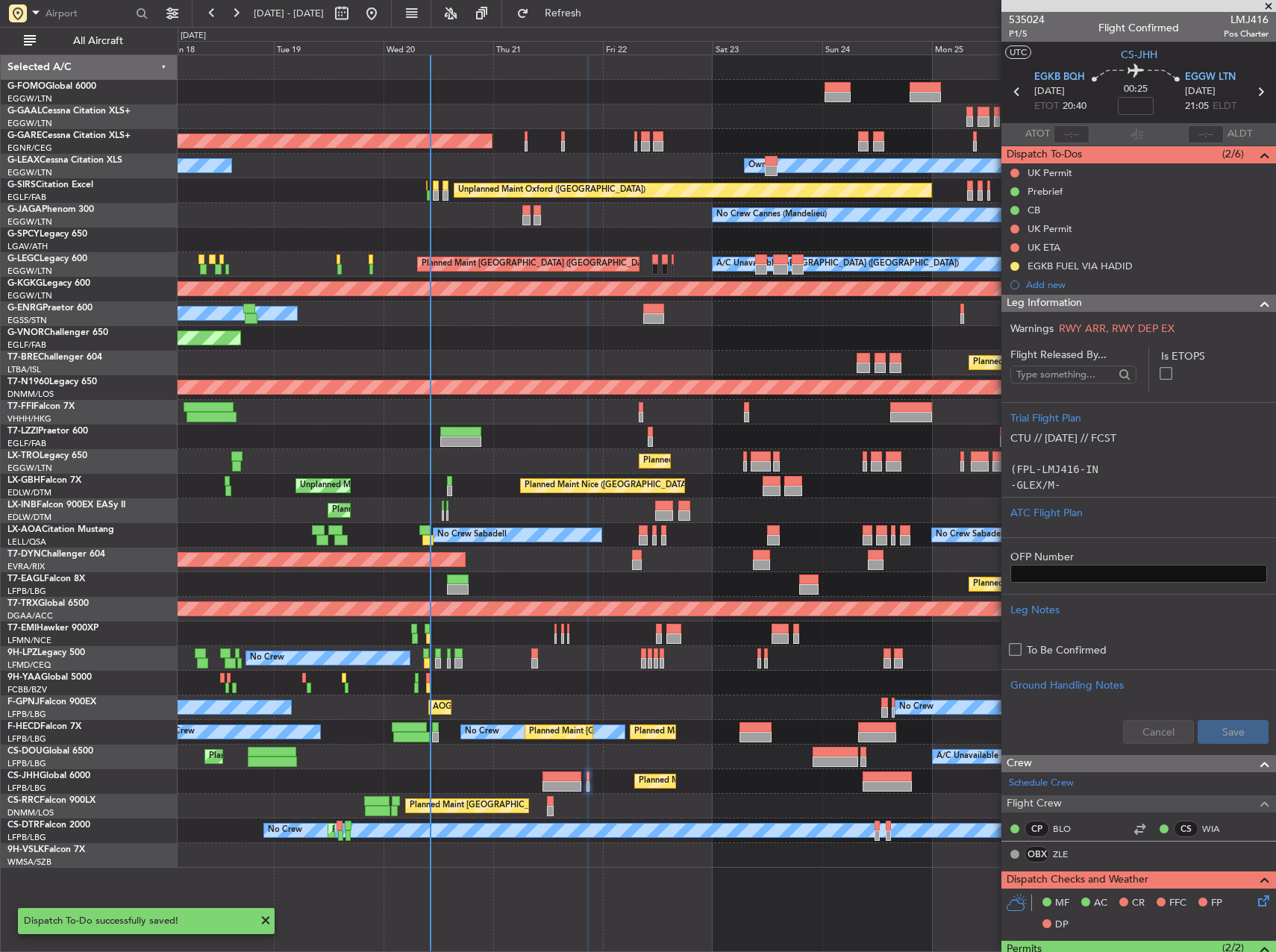
click at [759, 343] on div "Planned Maint London ([GEOGRAPHIC_DATA])" at bounding box center [727, 338] width 1098 height 25
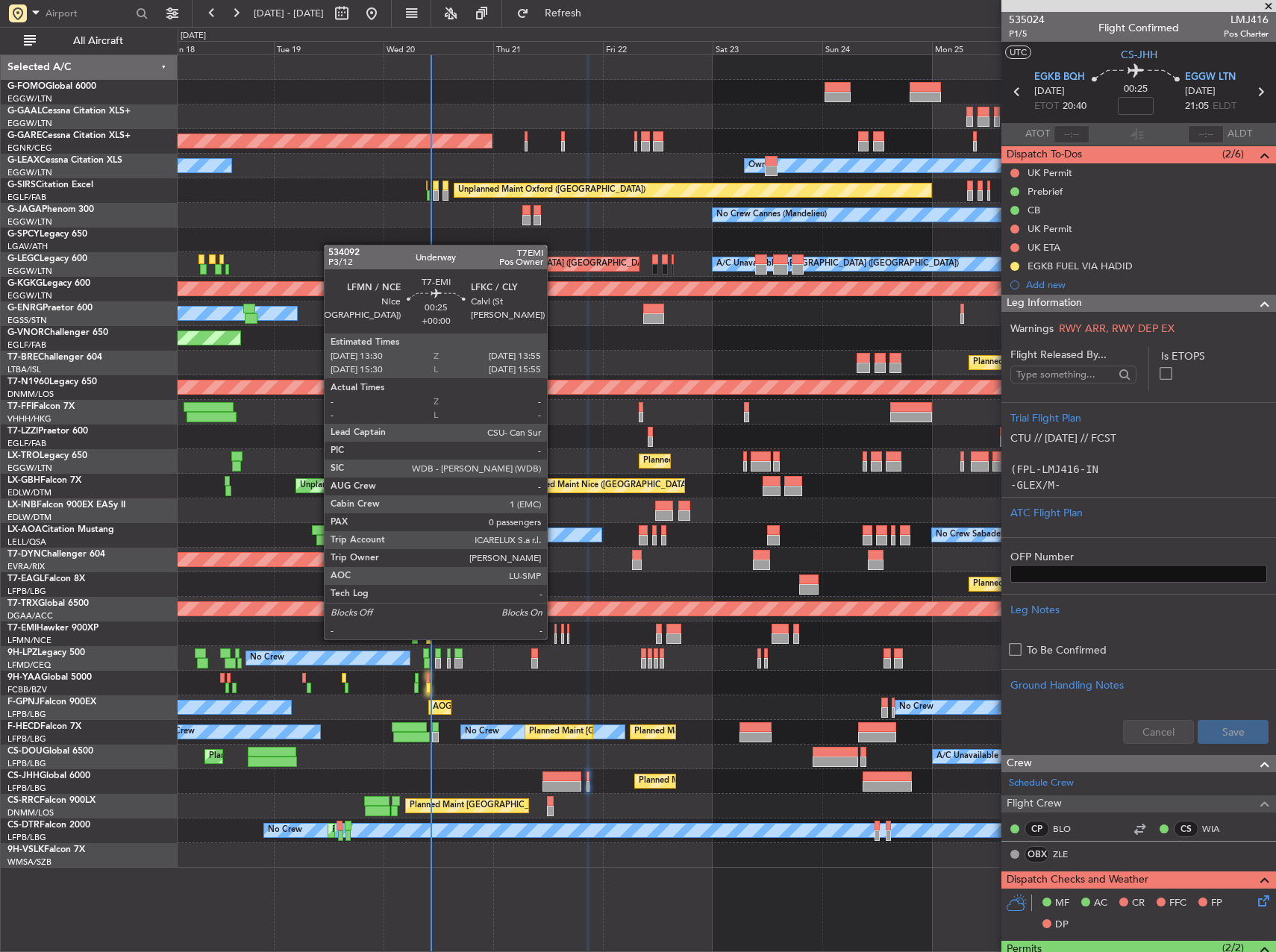
click at [554, 638] on div at bounding box center [555, 639] width 3 height 10
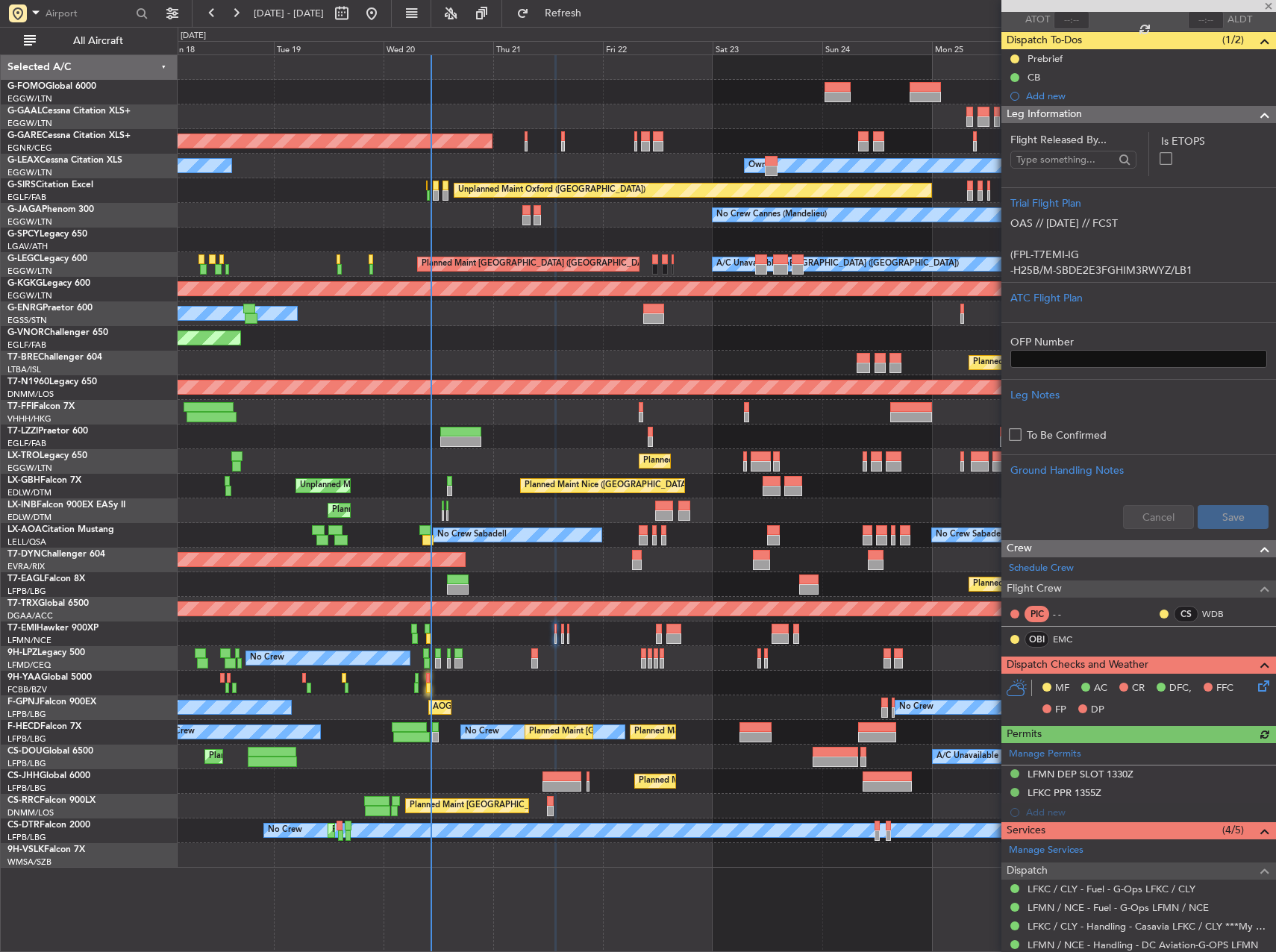
scroll to position [45, 0]
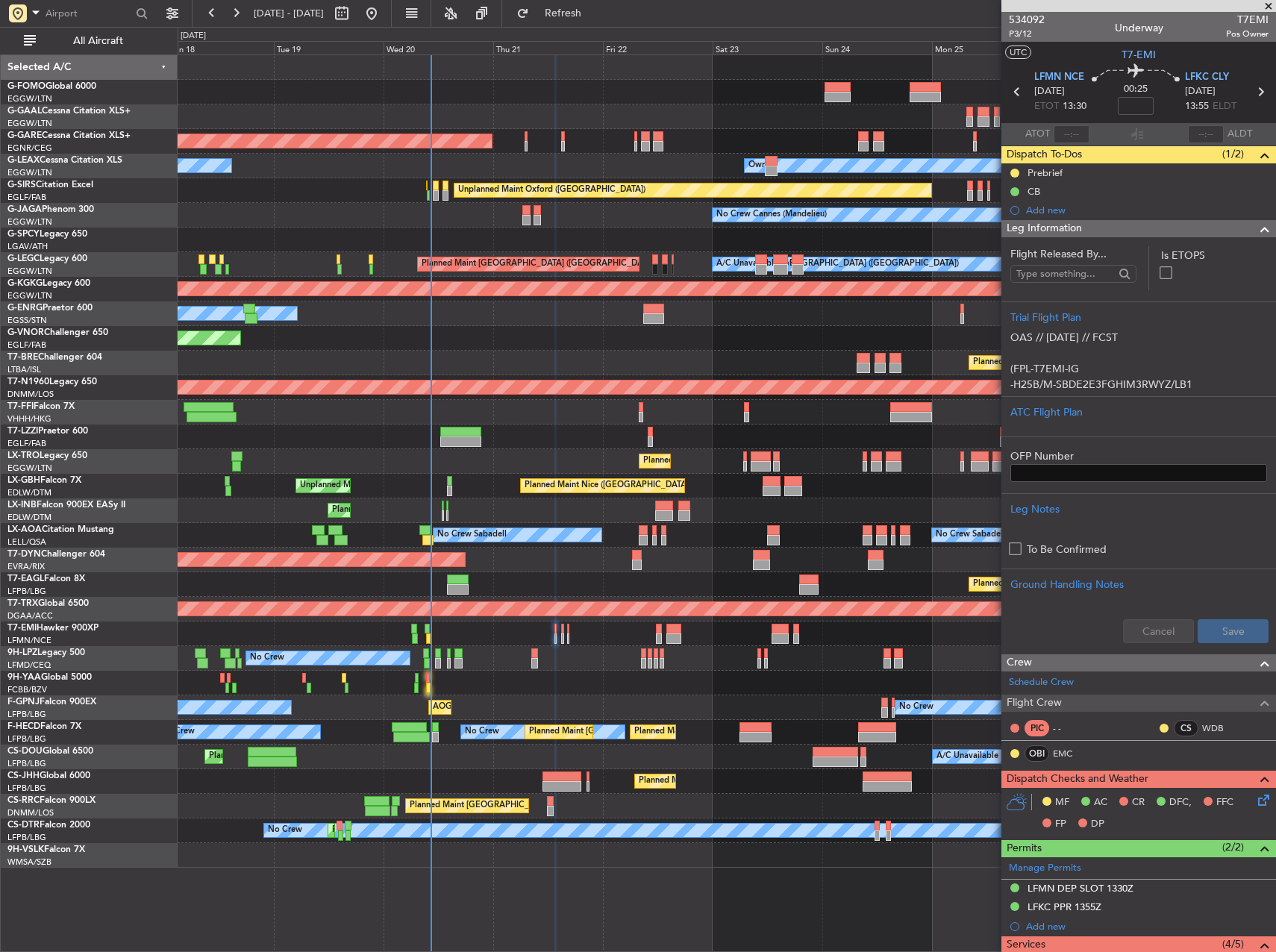
scroll to position [45, 0]
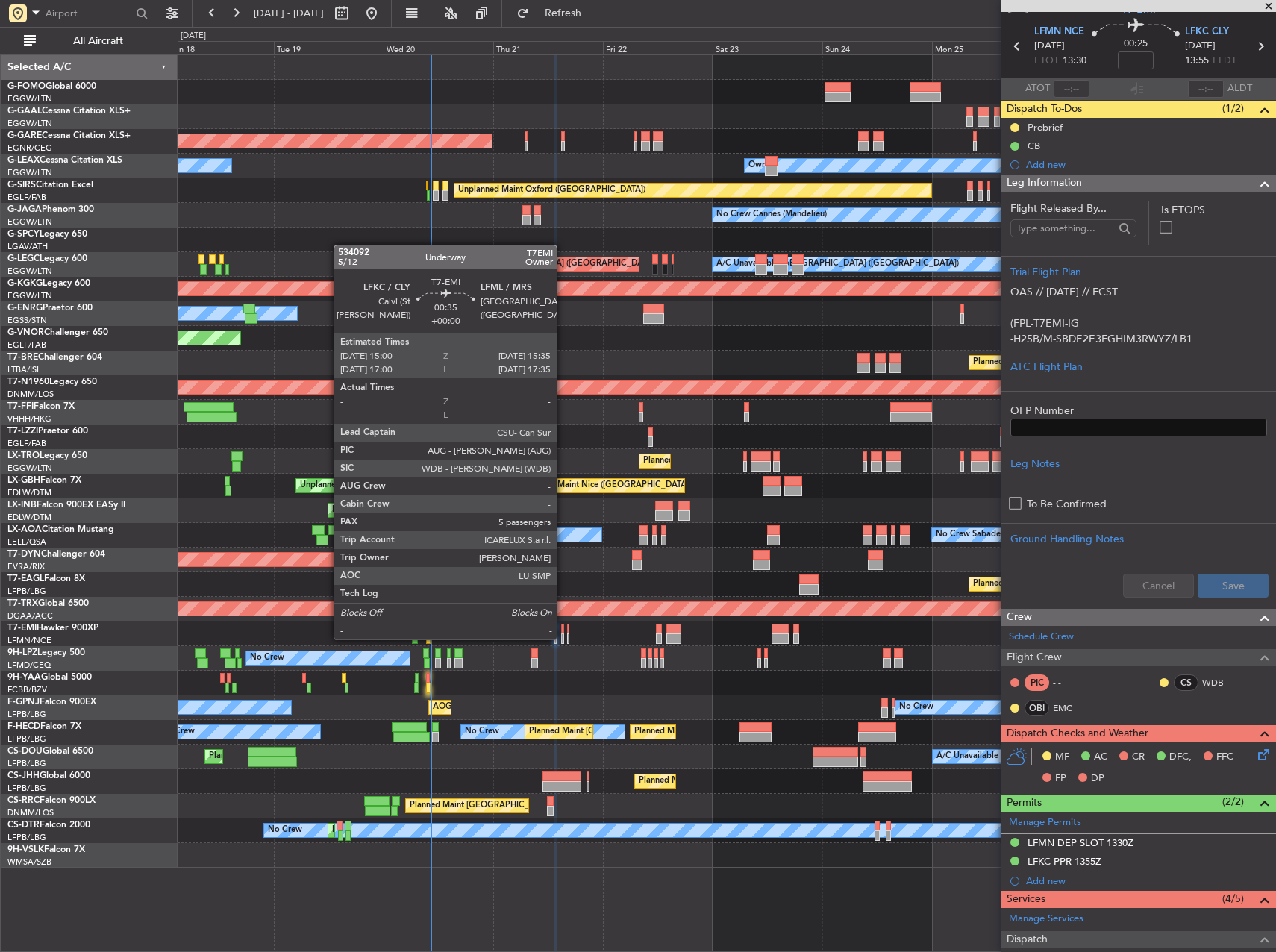
click at [564, 638] on div at bounding box center [562, 639] width 3 height 10
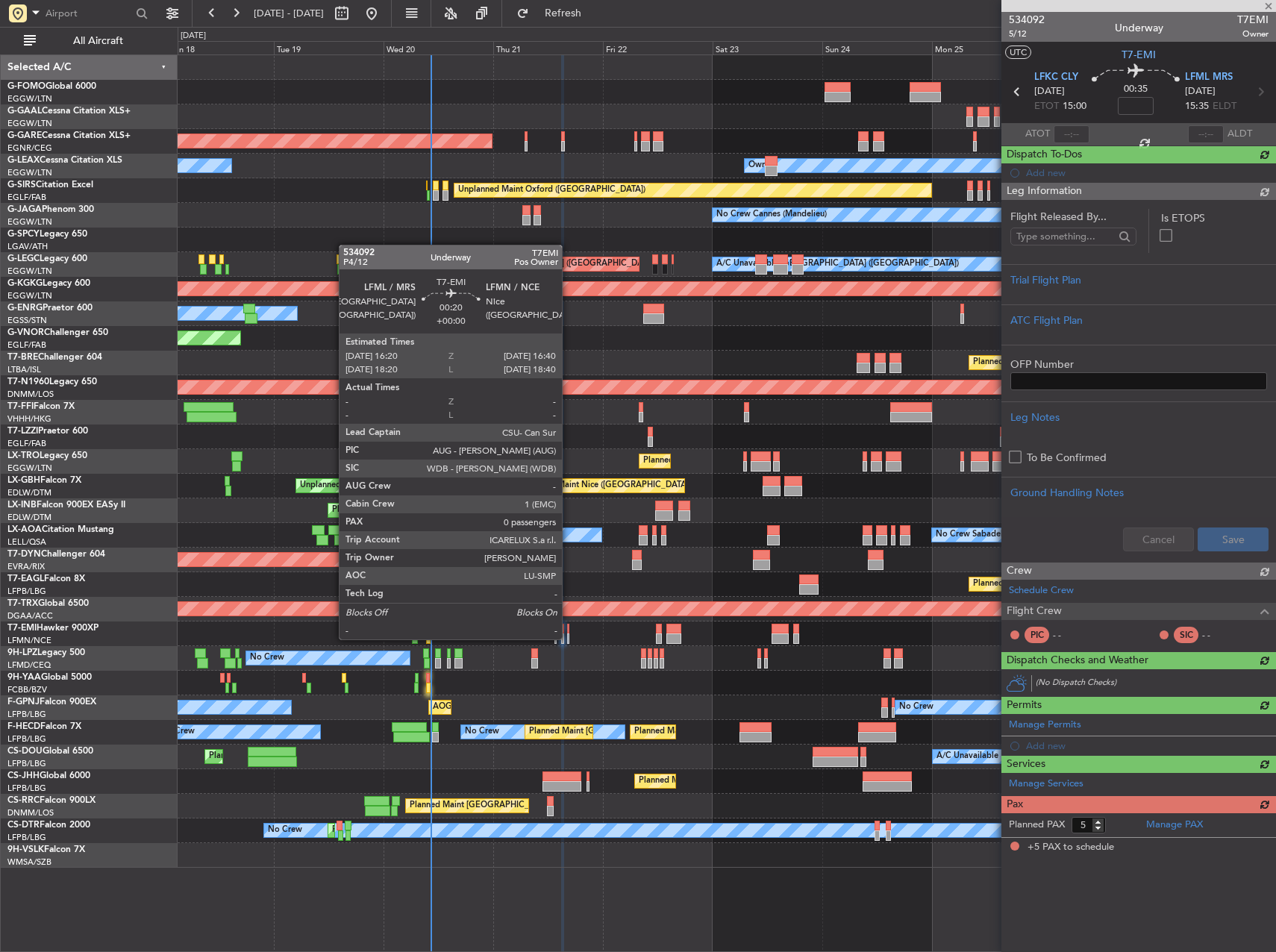
scroll to position [0, 0]
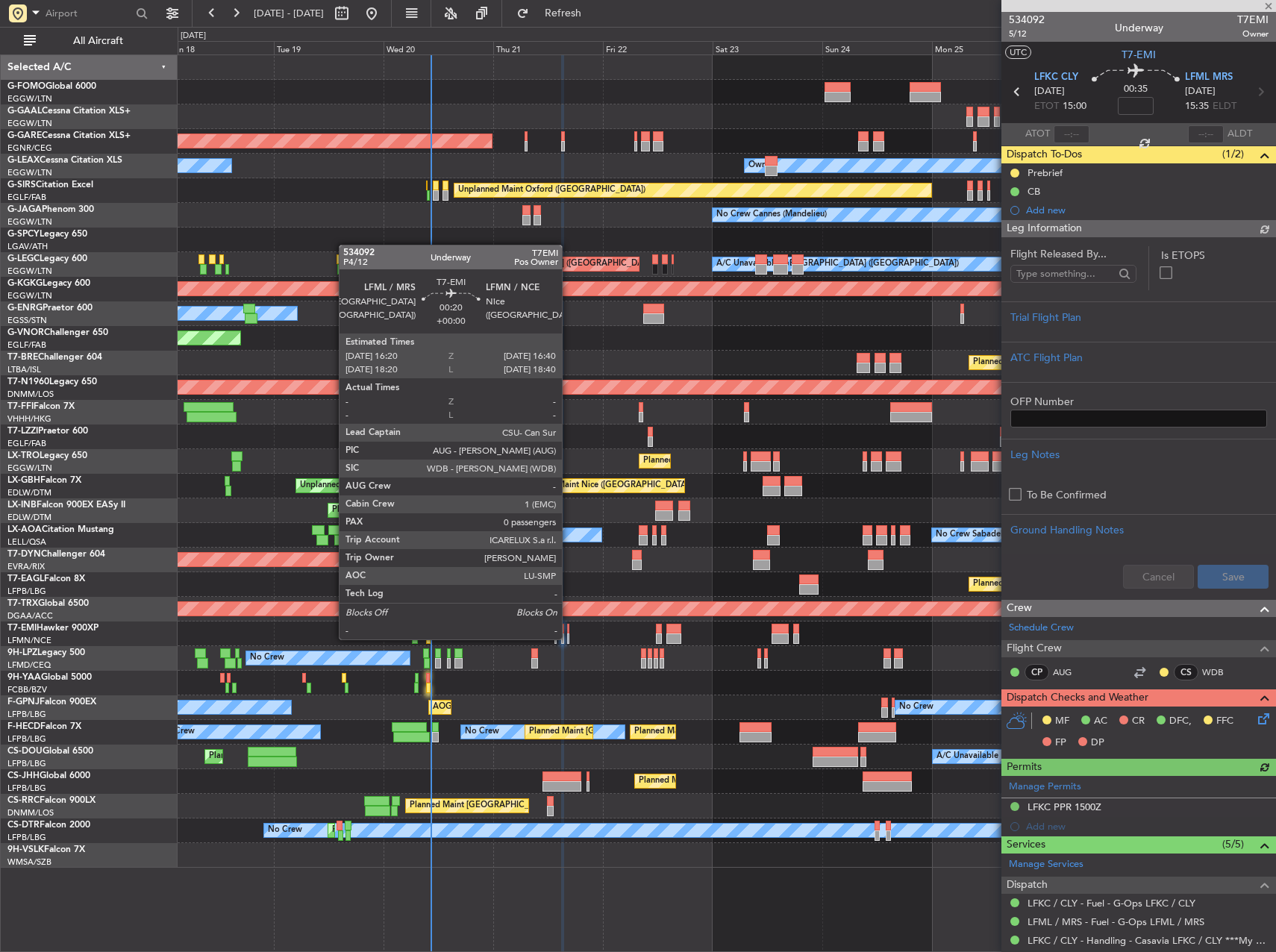
click at [569, 638] on div at bounding box center [568, 639] width 3 height 10
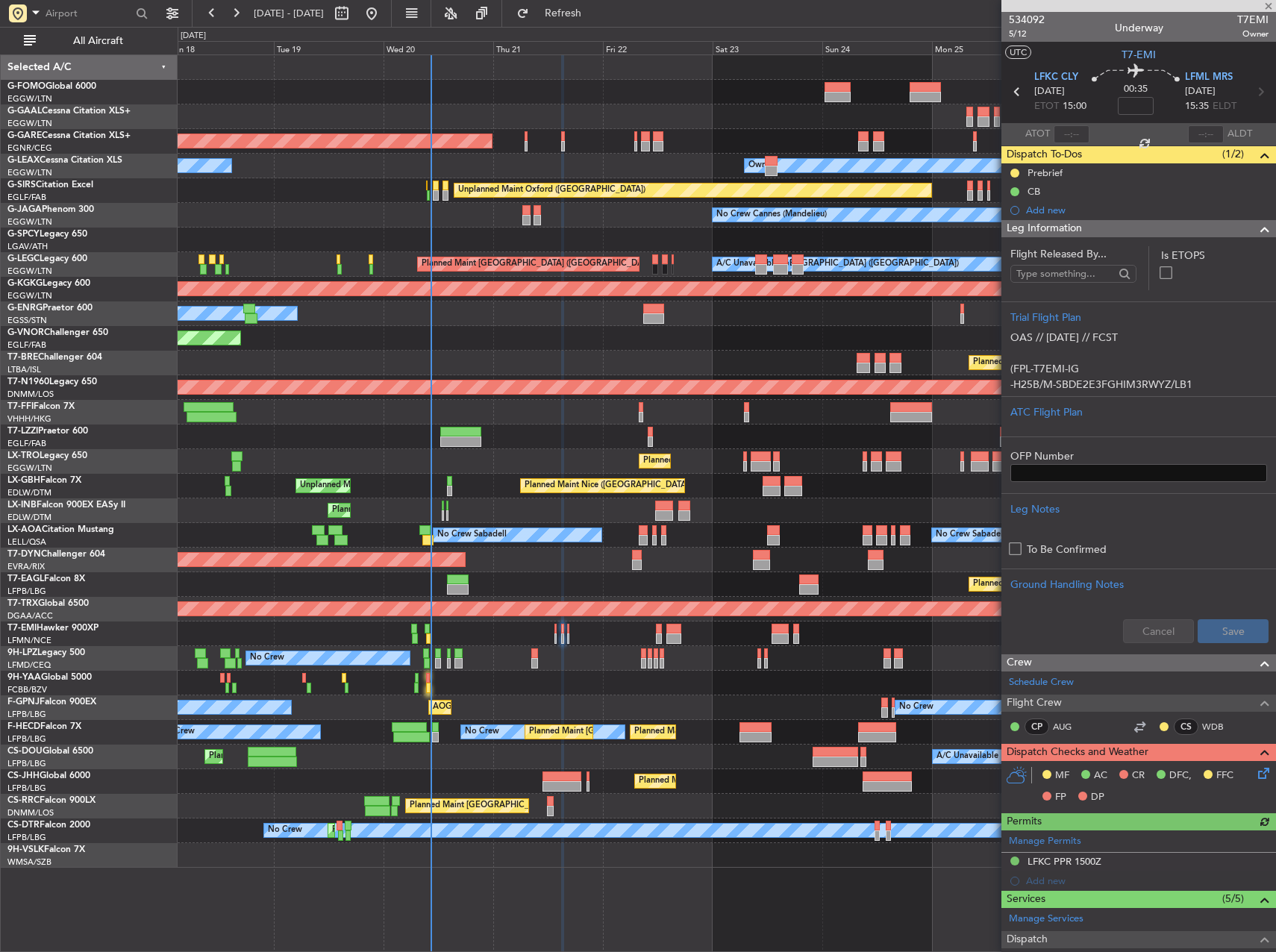
type input "0"
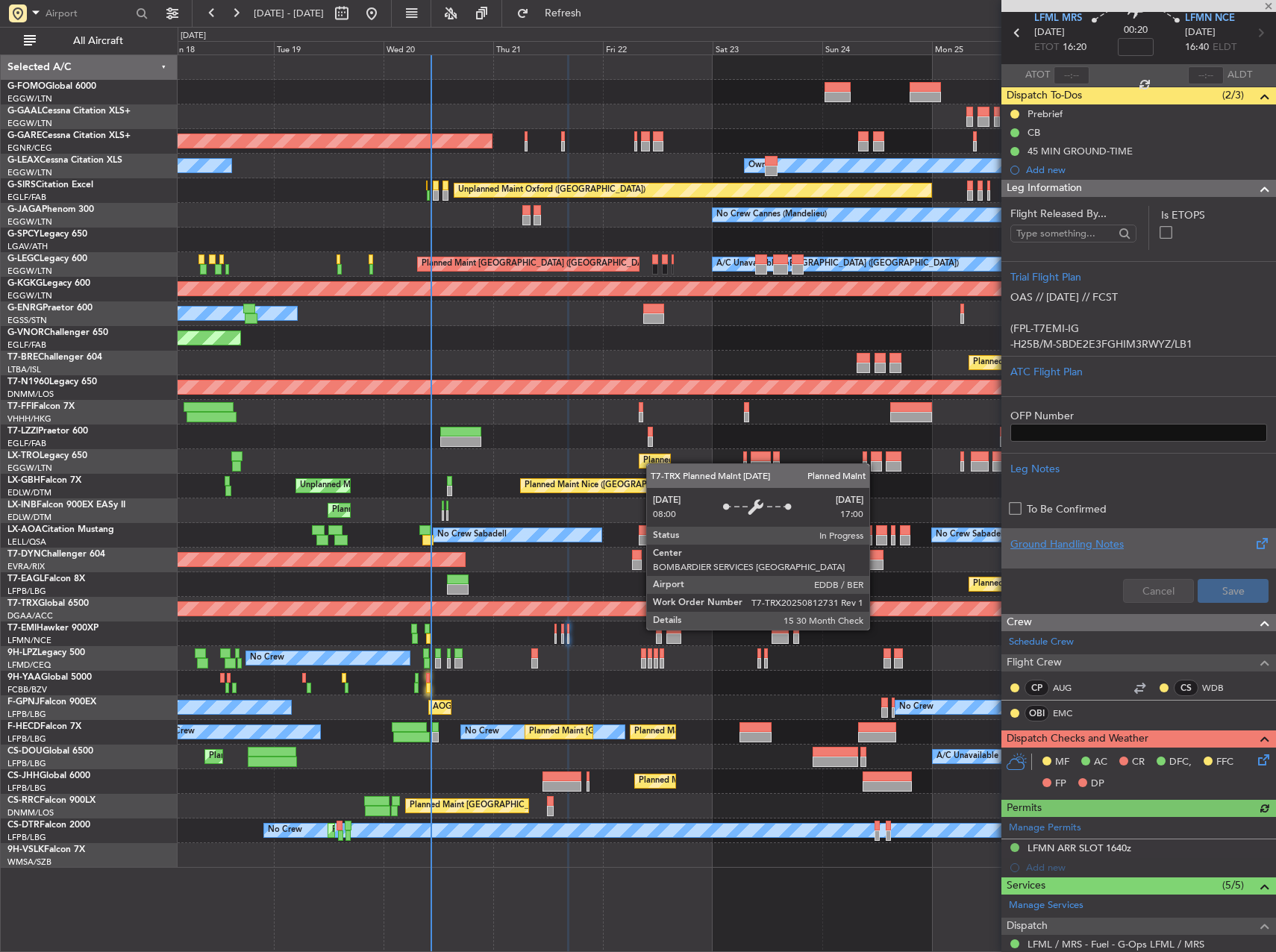
scroll to position [231, 0]
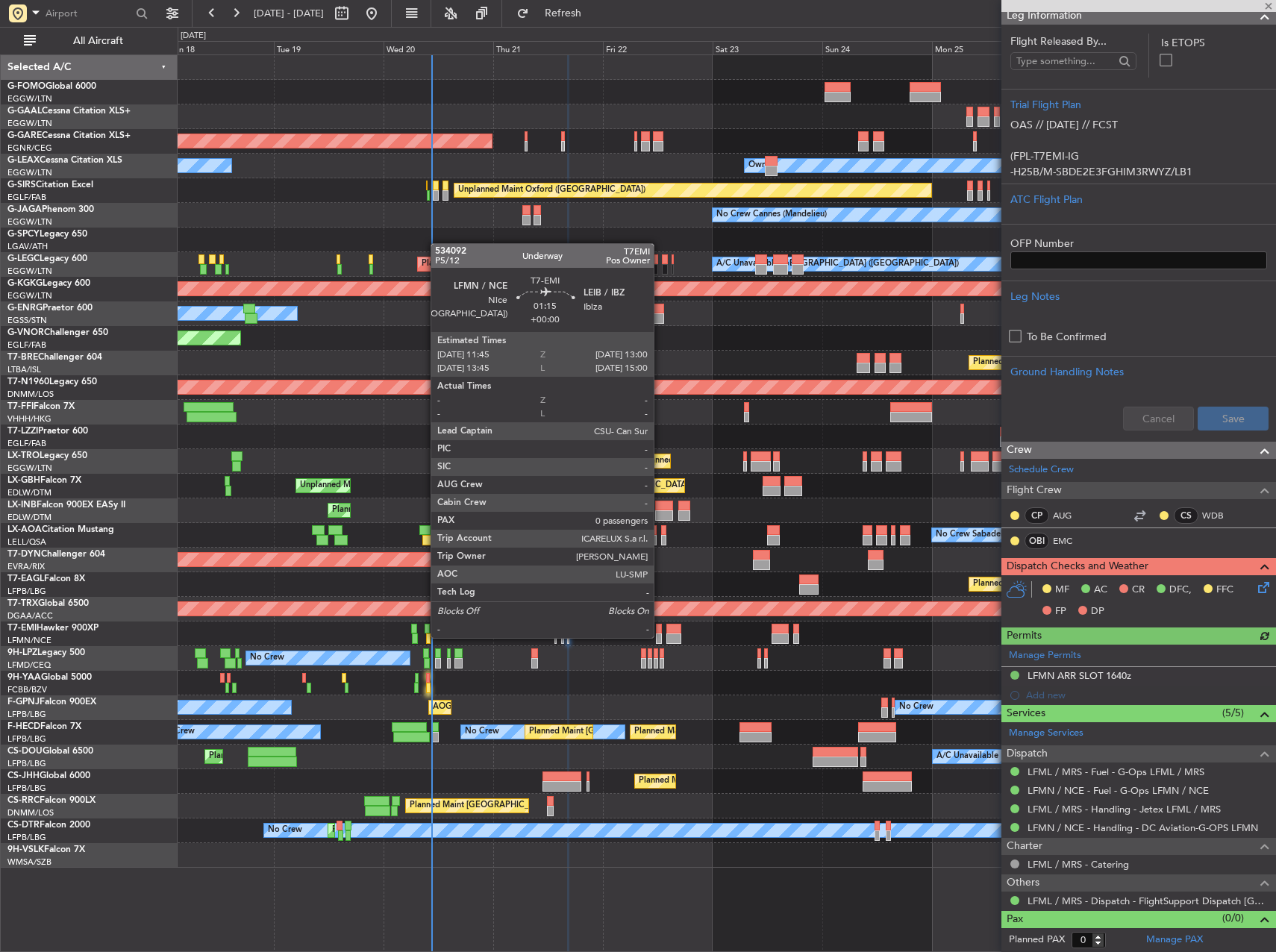
click at [660, 636] on div at bounding box center [659, 639] width 6 height 10
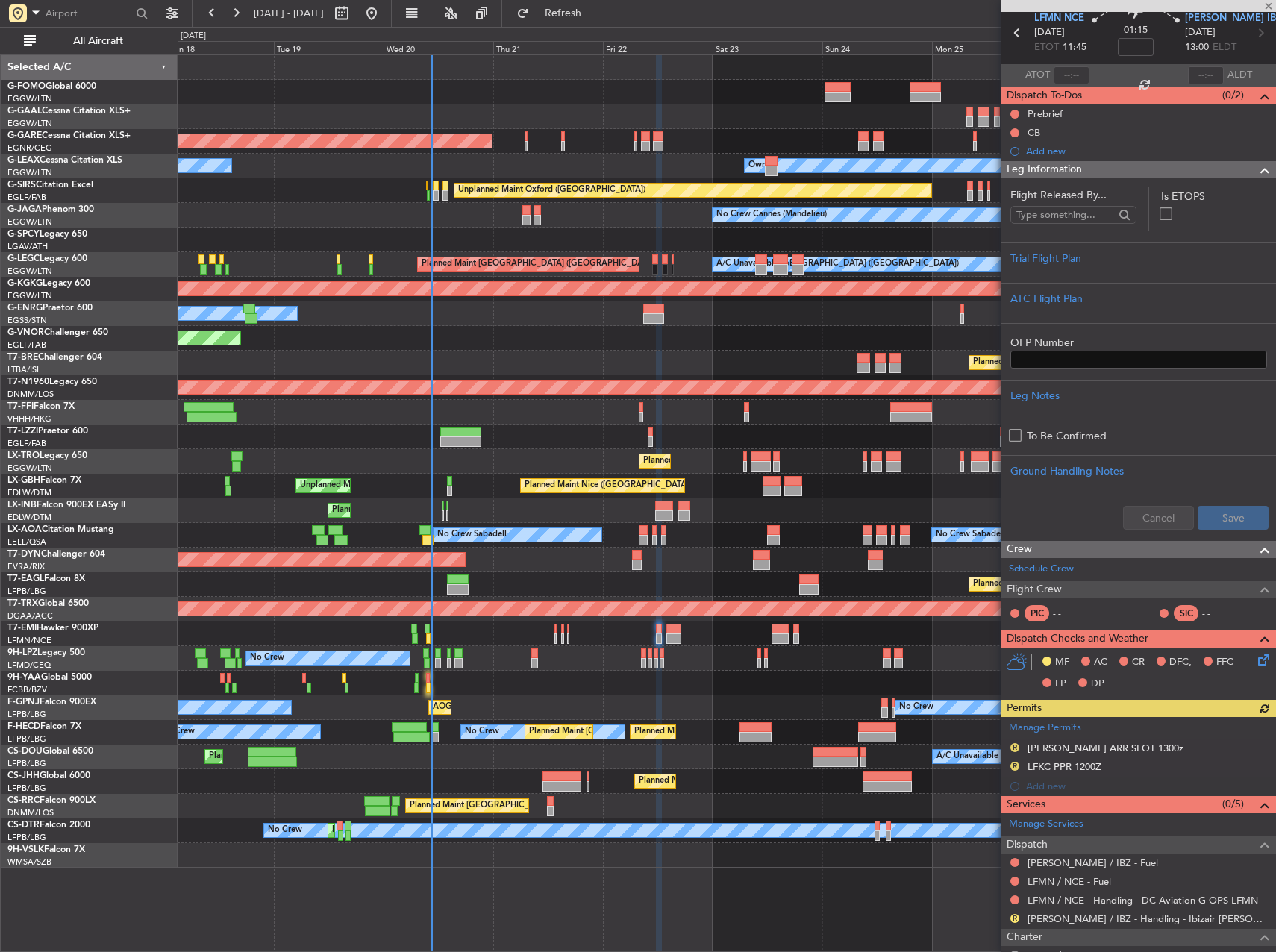
scroll to position [150, 0]
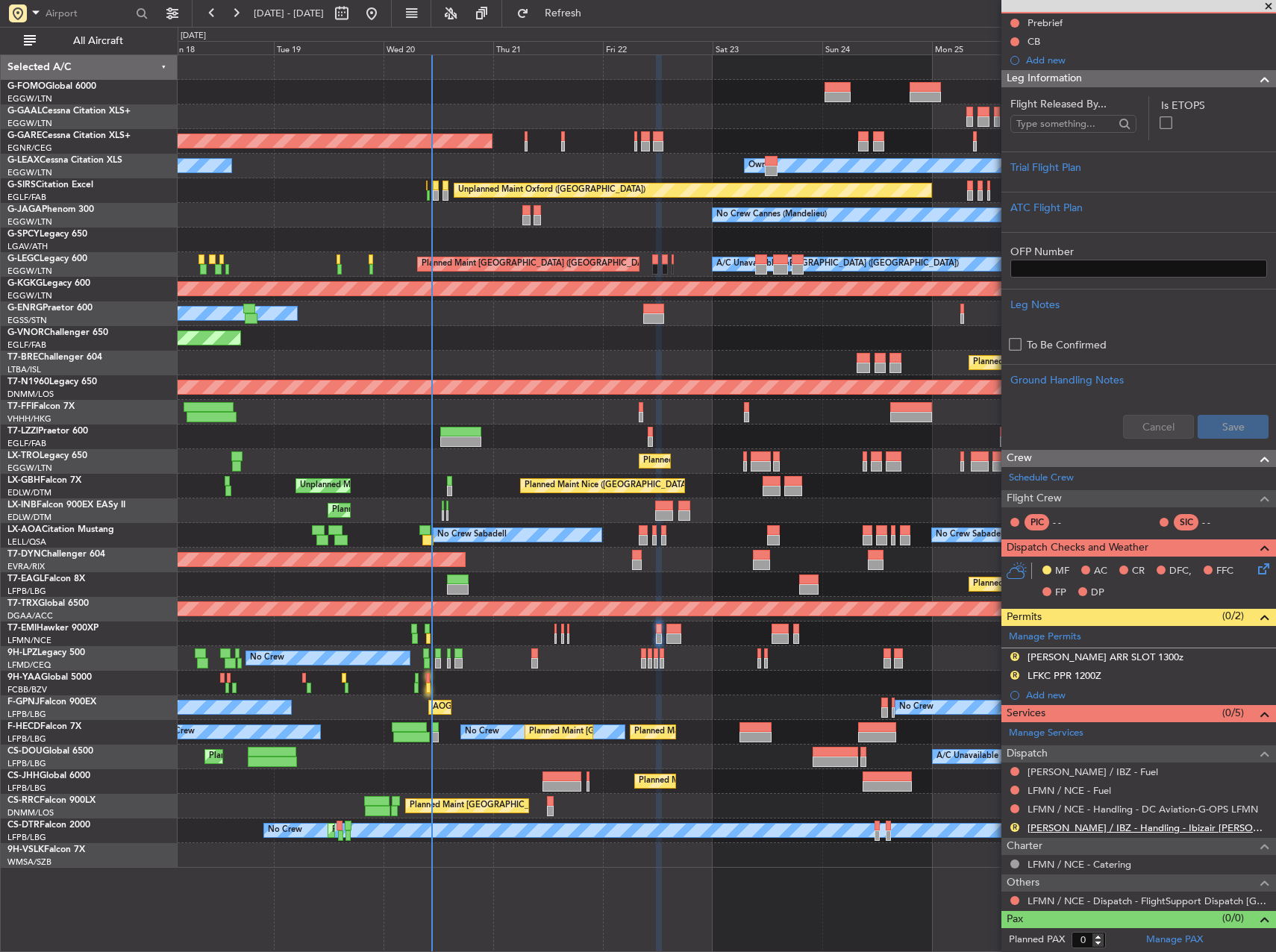
click at [1057, 829] on link "[PERSON_NAME] / IBZ - Handling - Ibizair [PERSON_NAME] / IBZ" at bounding box center [1149, 828] width 241 height 13
click at [1104, 808] on link "LFMN / NCE - Handling - DC Aviation-G-OPS LFMN" at bounding box center [1143, 809] width 231 height 13
click at [594, 9] on span "Refresh" at bounding box center [563, 14] width 62 height 10
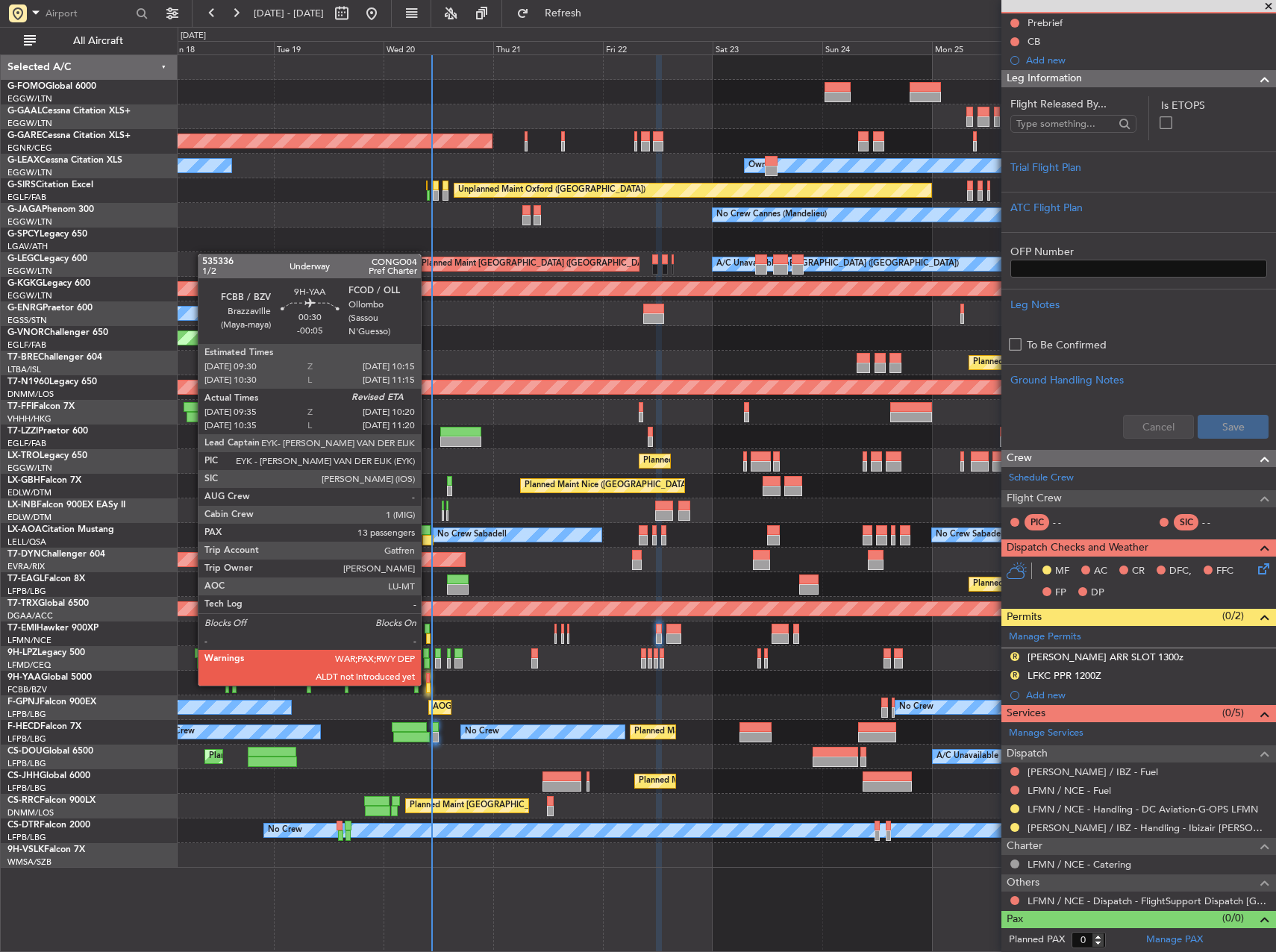
click at [428, 684] on div at bounding box center [428, 688] width 3 height 10
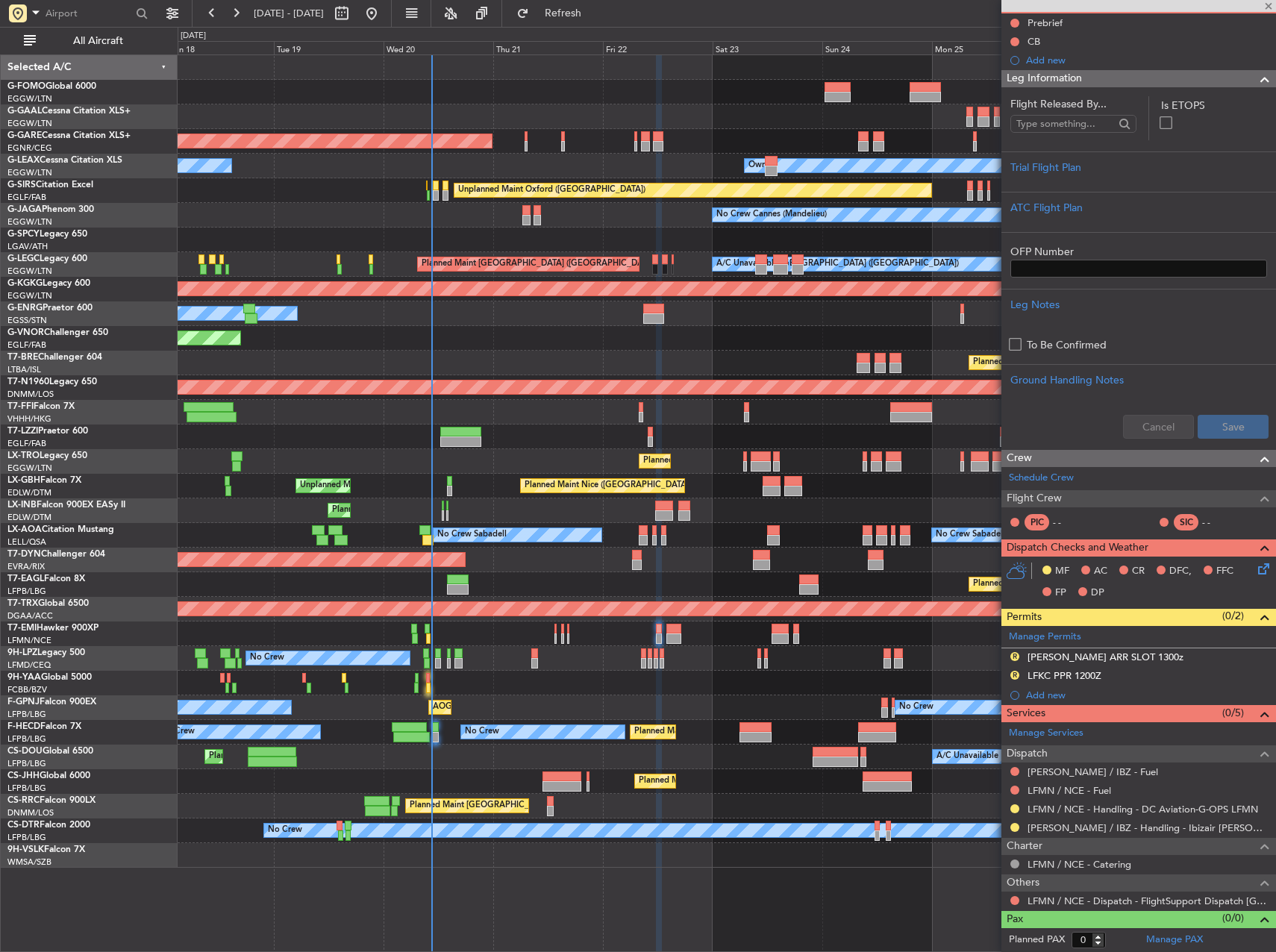
type input "-00:05"
type input "09:45"
type input "13"
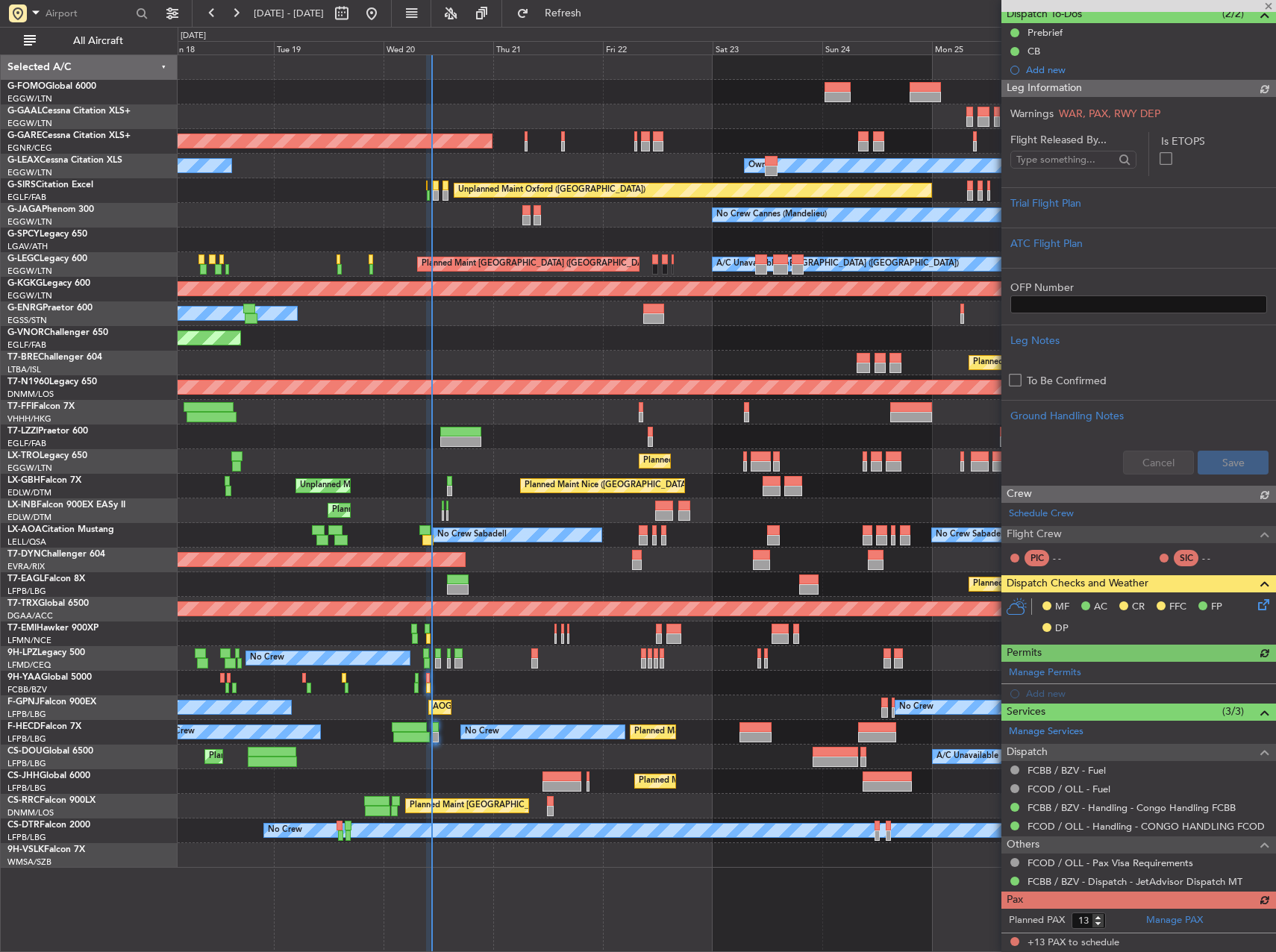
scroll to position [0, 0]
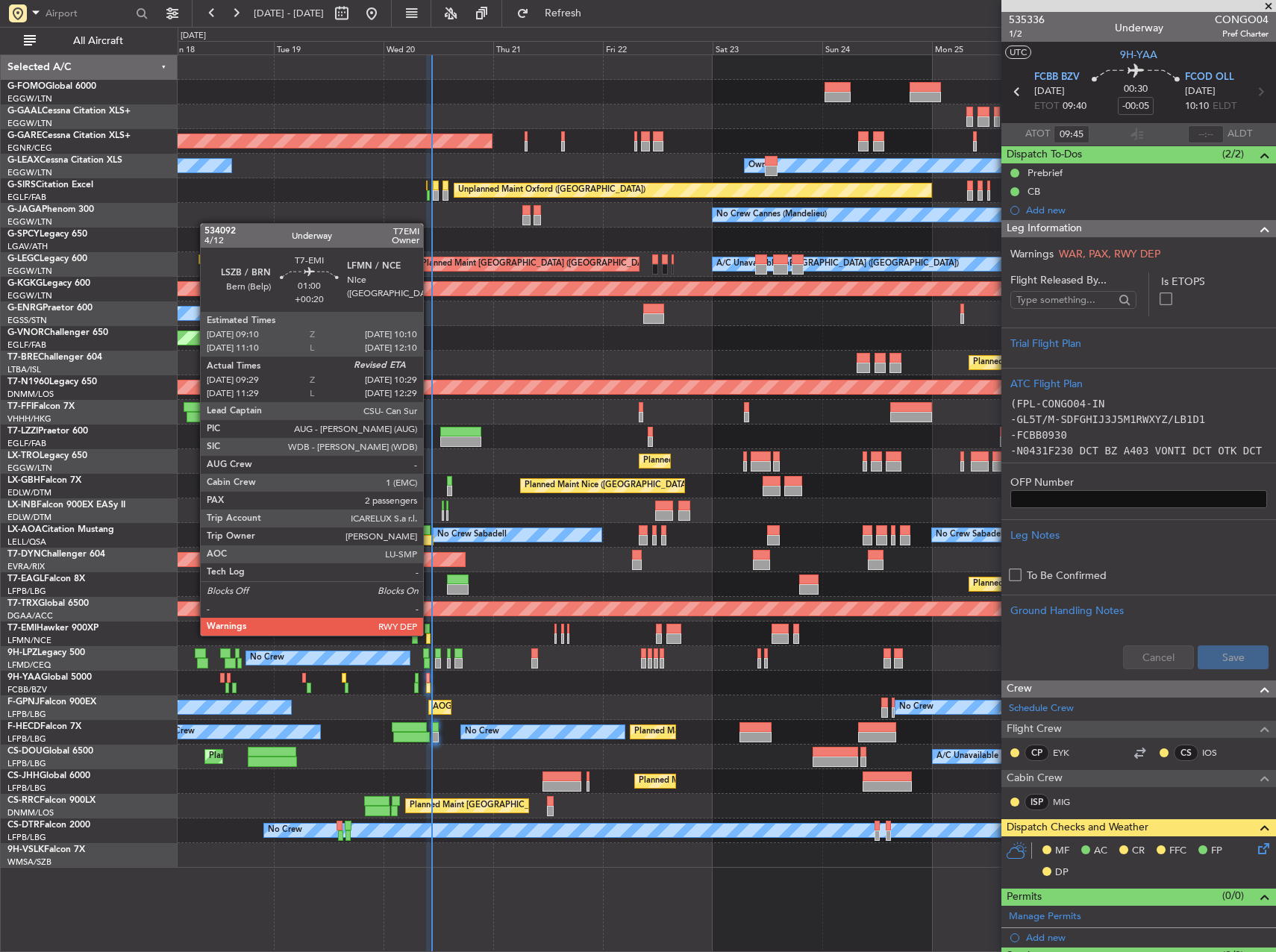
click at [430, 635] on div at bounding box center [428, 639] width 5 height 10
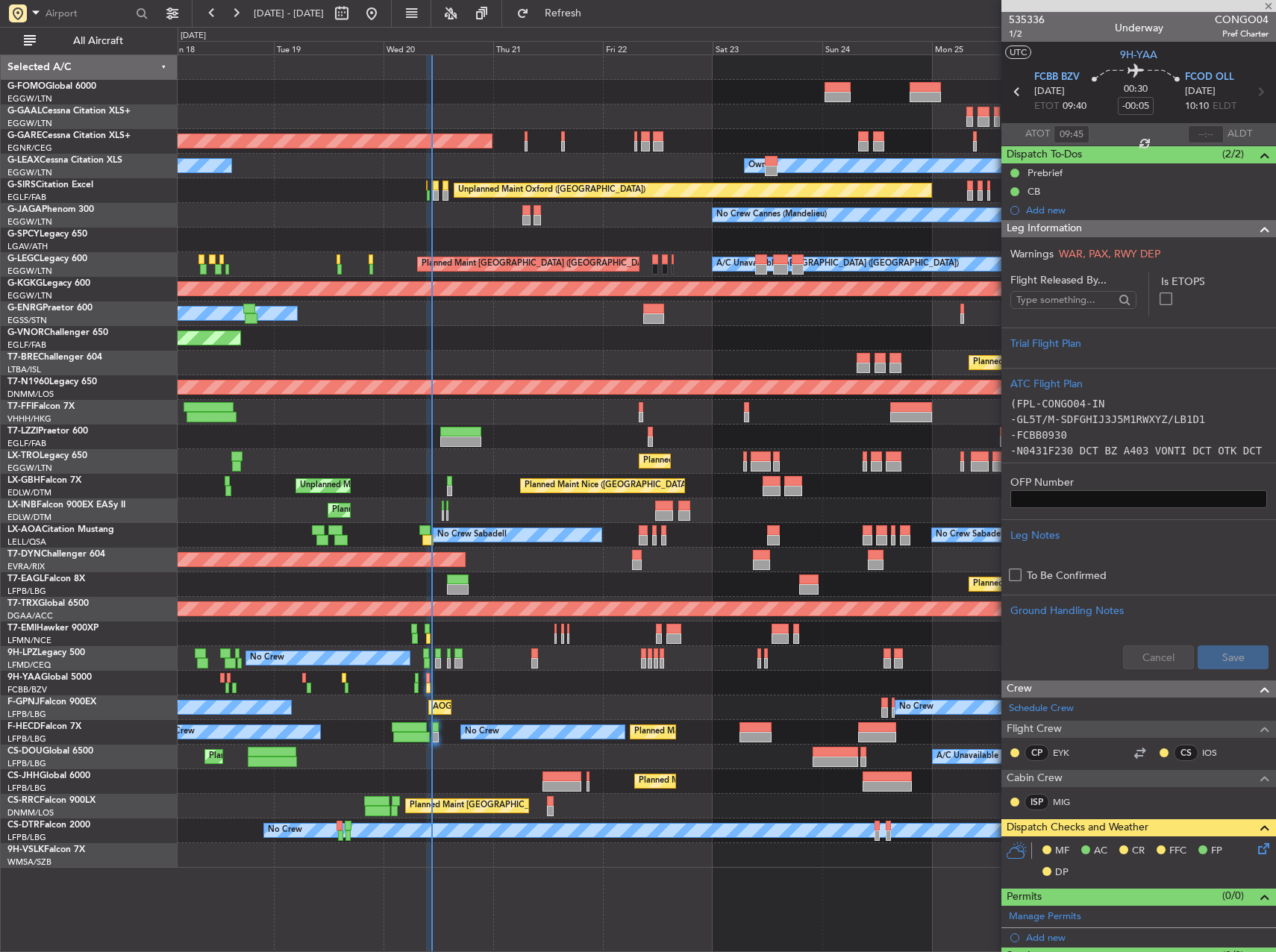
type input "+00:20"
type input "09:29"
type input "2"
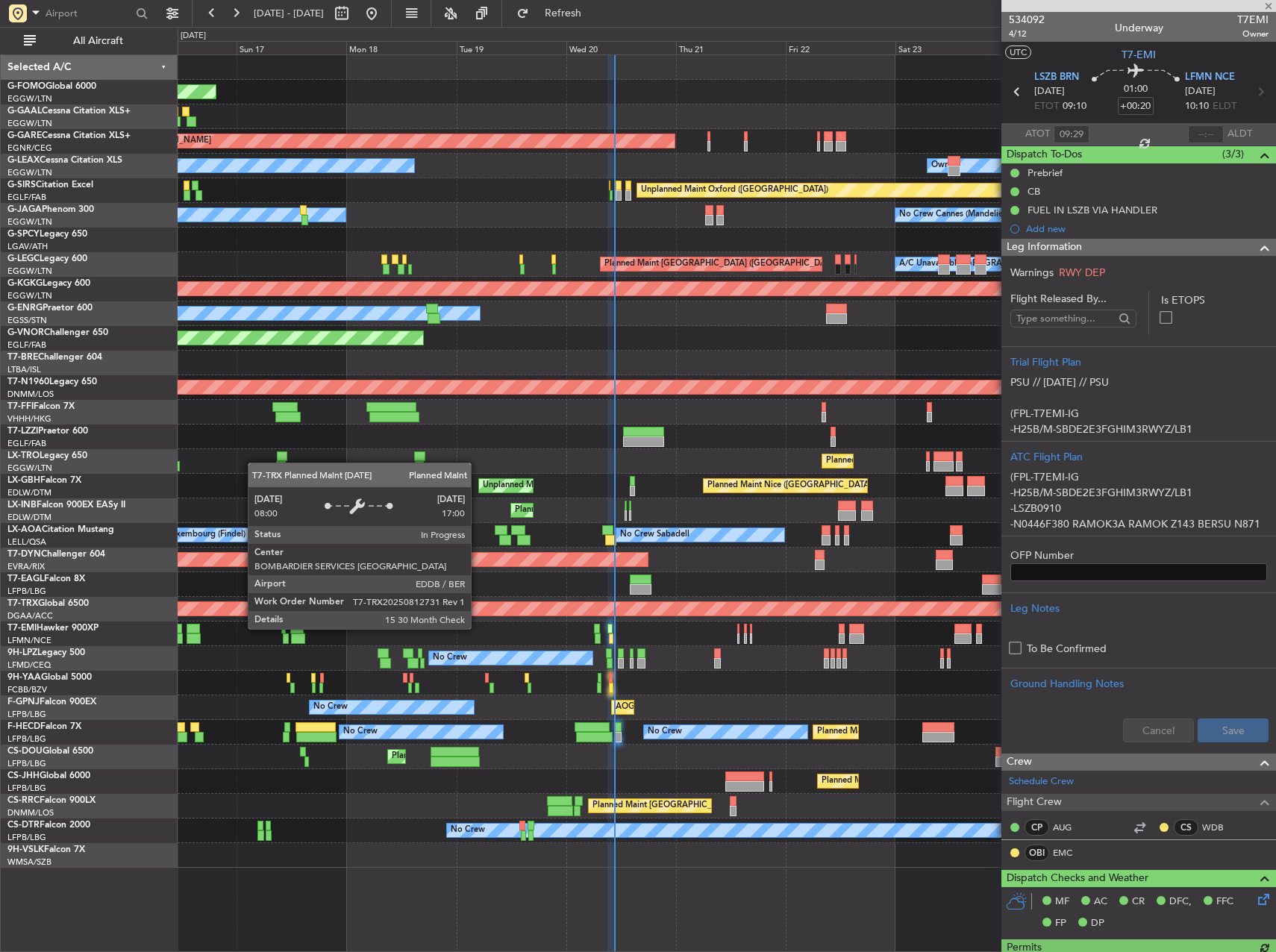
click at [659, 606] on div "Planned Maint [GEOGRAPHIC_DATA] ([GEOGRAPHIC_DATA])" at bounding box center [356, 609] width 2550 height 14
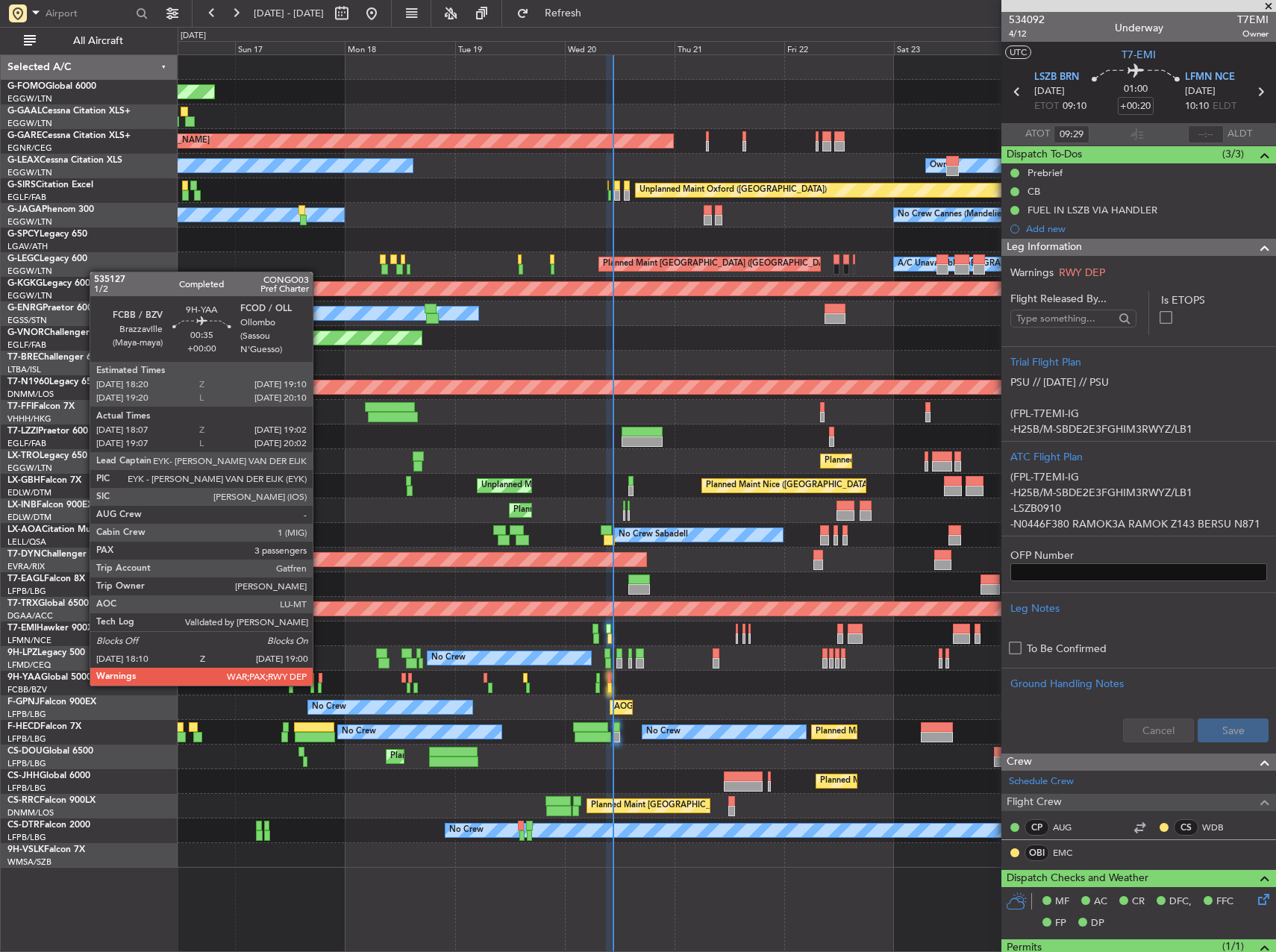
click at [319, 684] on div at bounding box center [320, 688] width 4 height 10
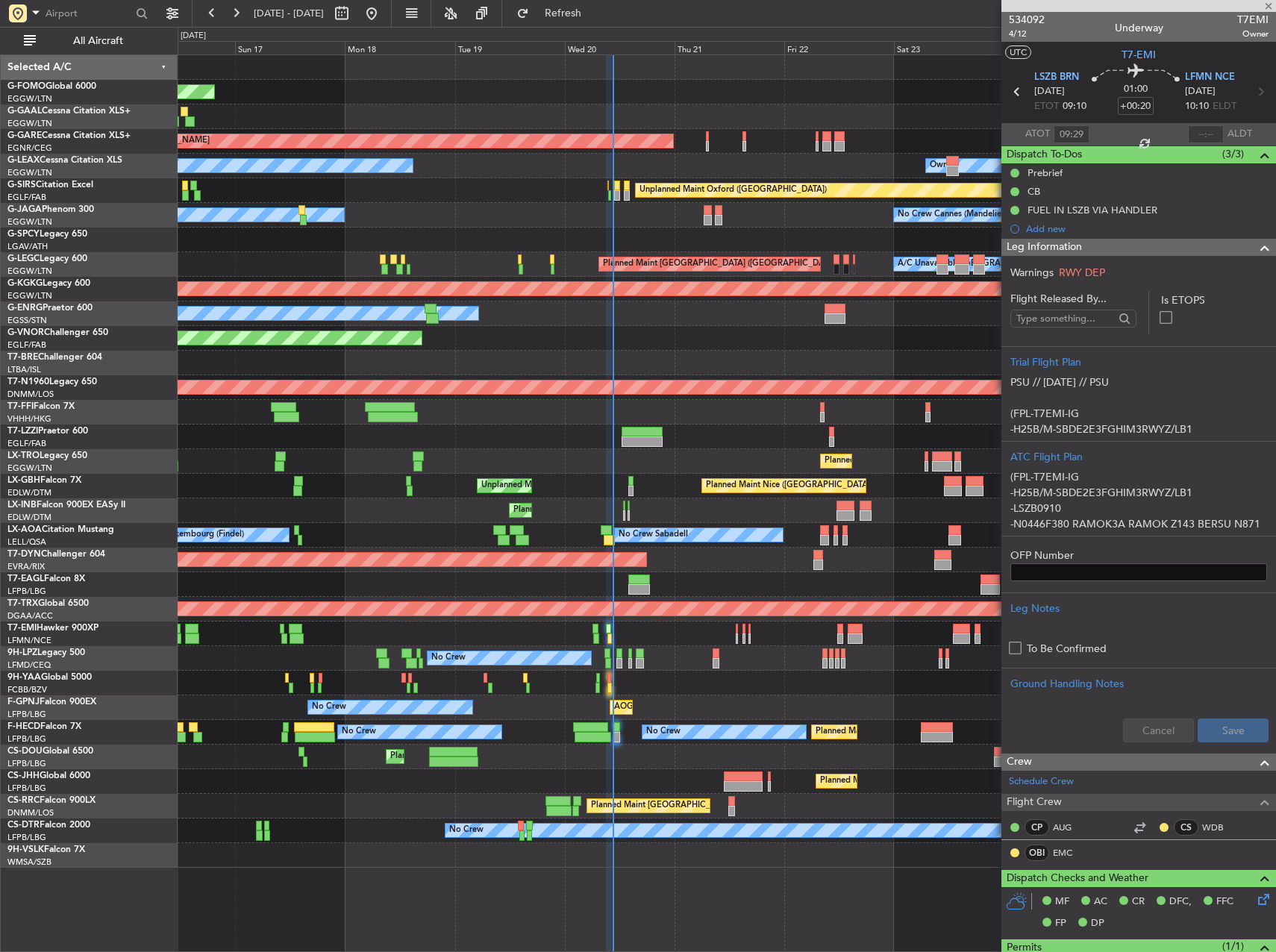
type input "18:17"
type input "18:57"
type input "3"
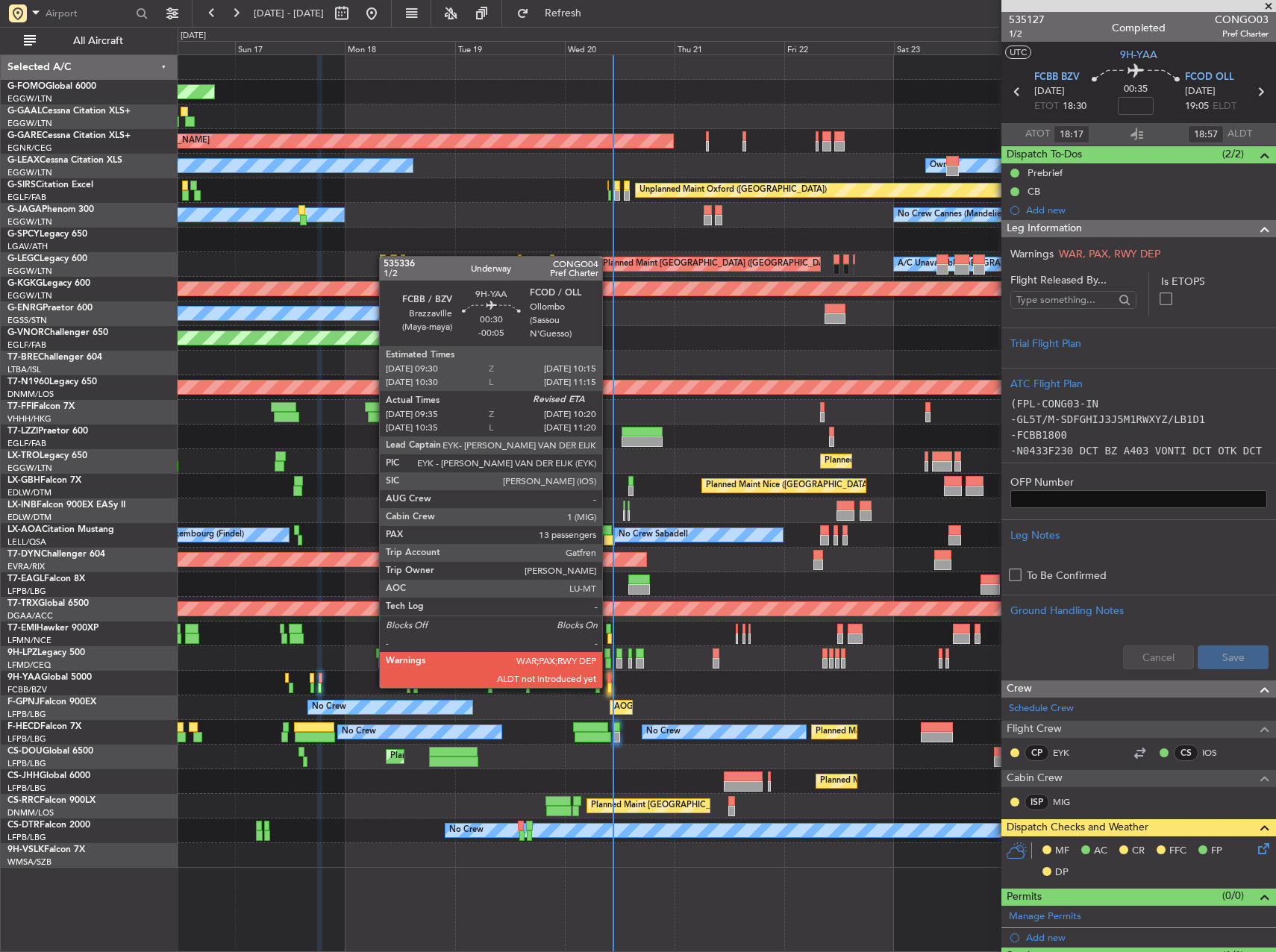
click at [609, 687] on div at bounding box center [609, 688] width 3 height 10
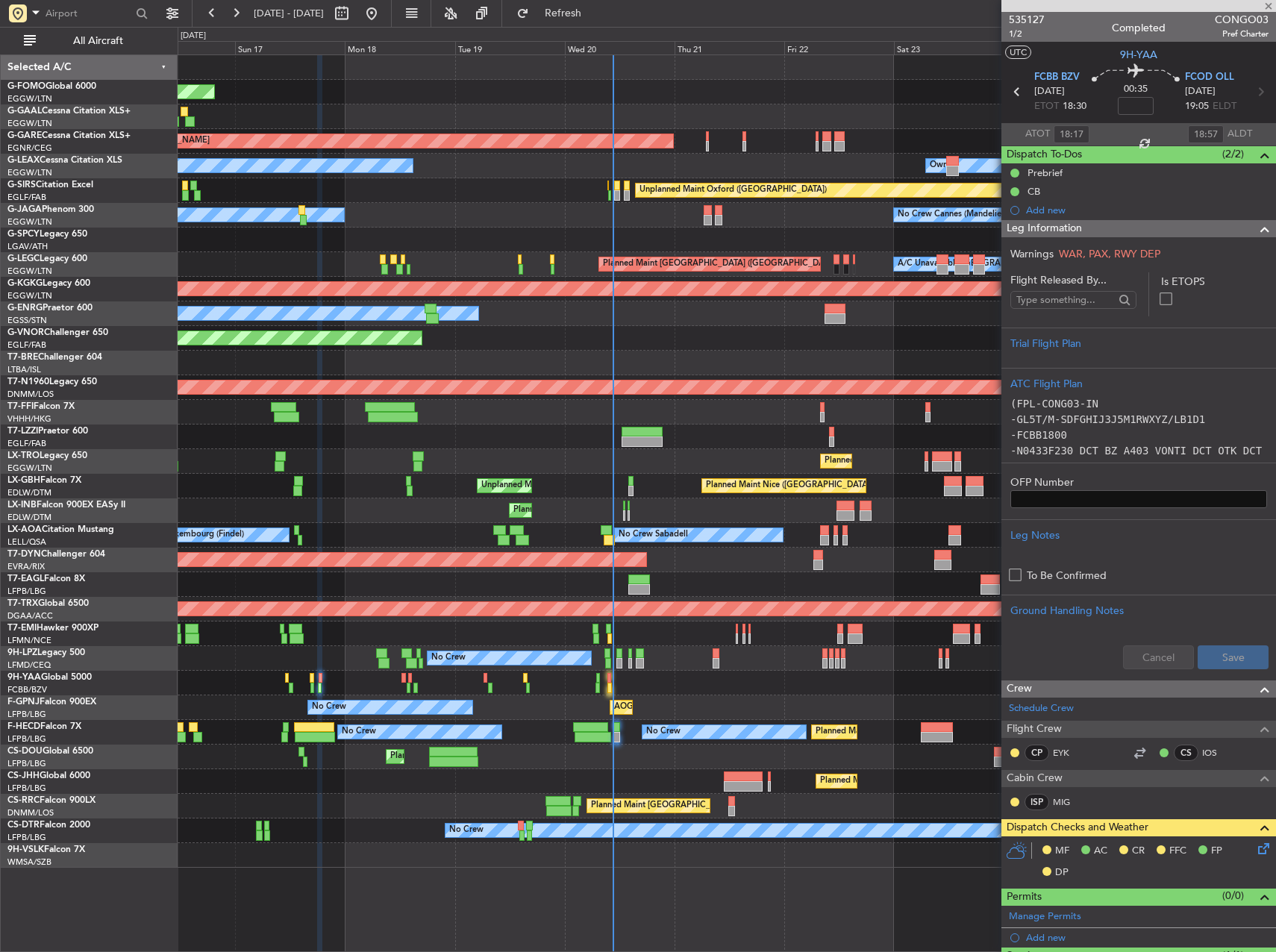
type input "-00:05"
type input "09:45"
type input "13"
click at [1195, 131] on input "text" at bounding box center [1206, 134] width 36 height 18
click at [766, 364] on div "Planned Maint Paris (Le Bourget) Planned Maint Warsaw (Modlin)" at bounding box center [727, 363] width 1098 height 25
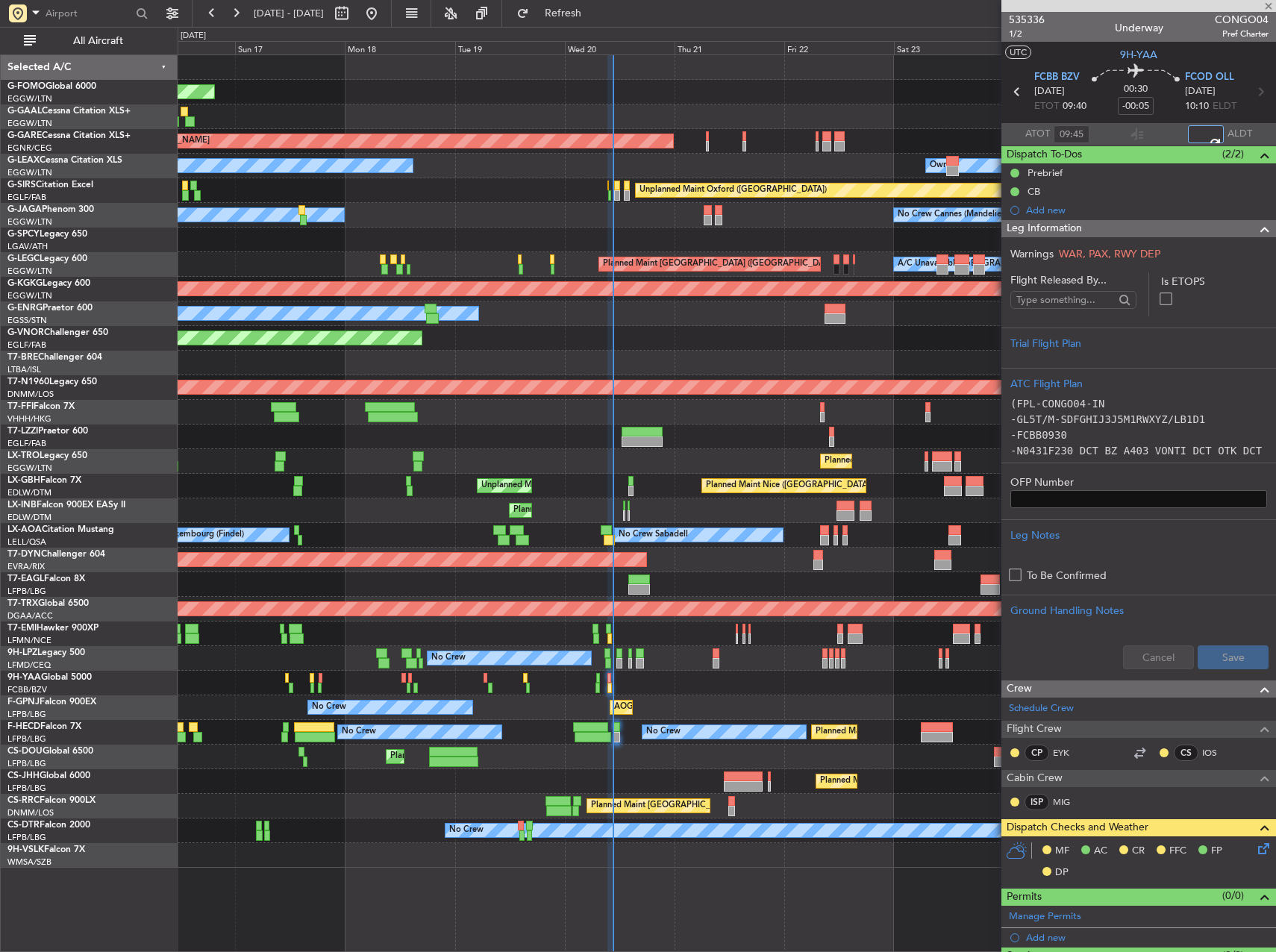
type input "10:25"
click at [588, 3] on button "Refresh" at bounding box center [554, 14] width 90 height 24
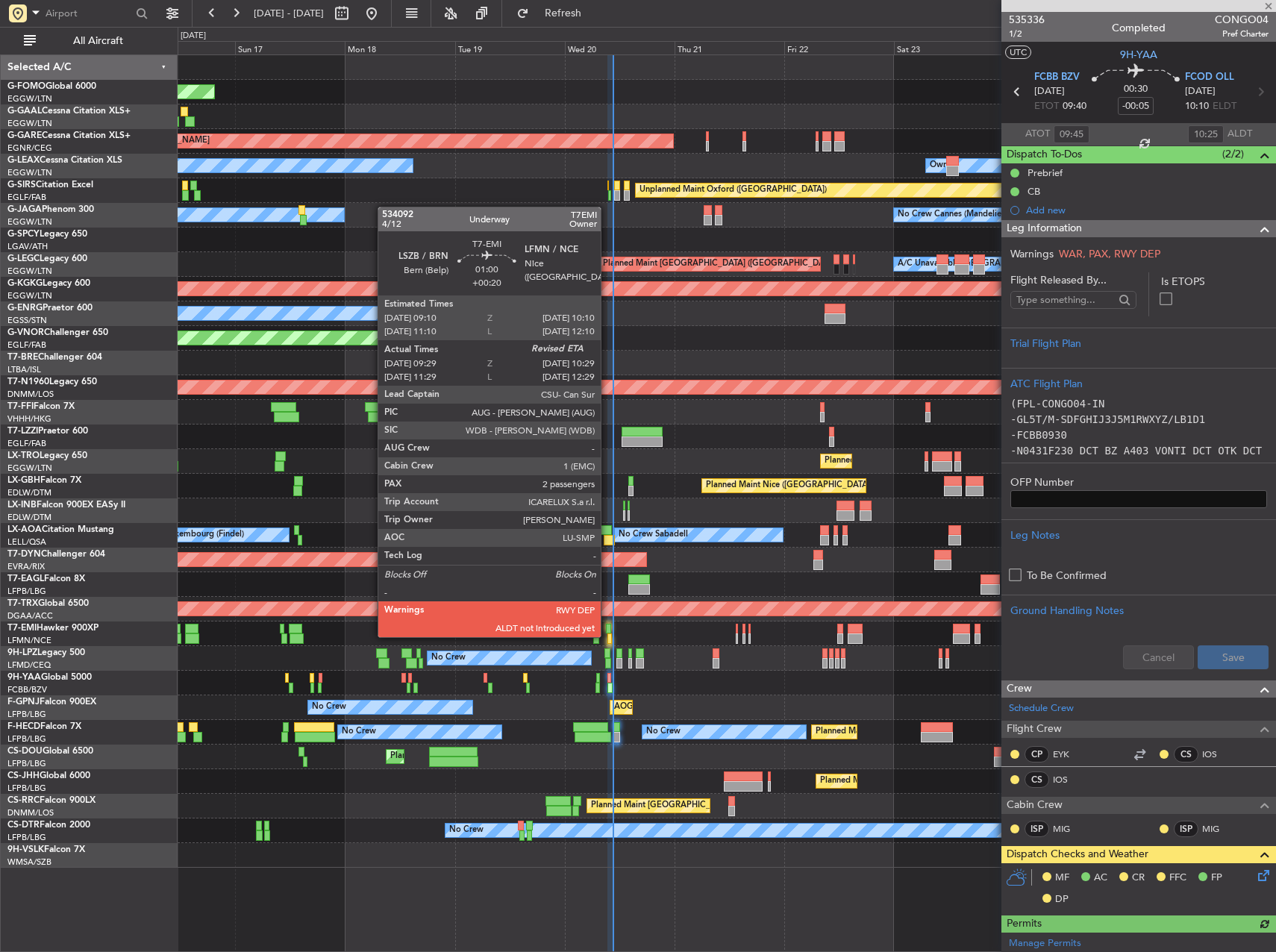
click at [607, 636] on div at bounding box center [610, 639] width 5 height 10
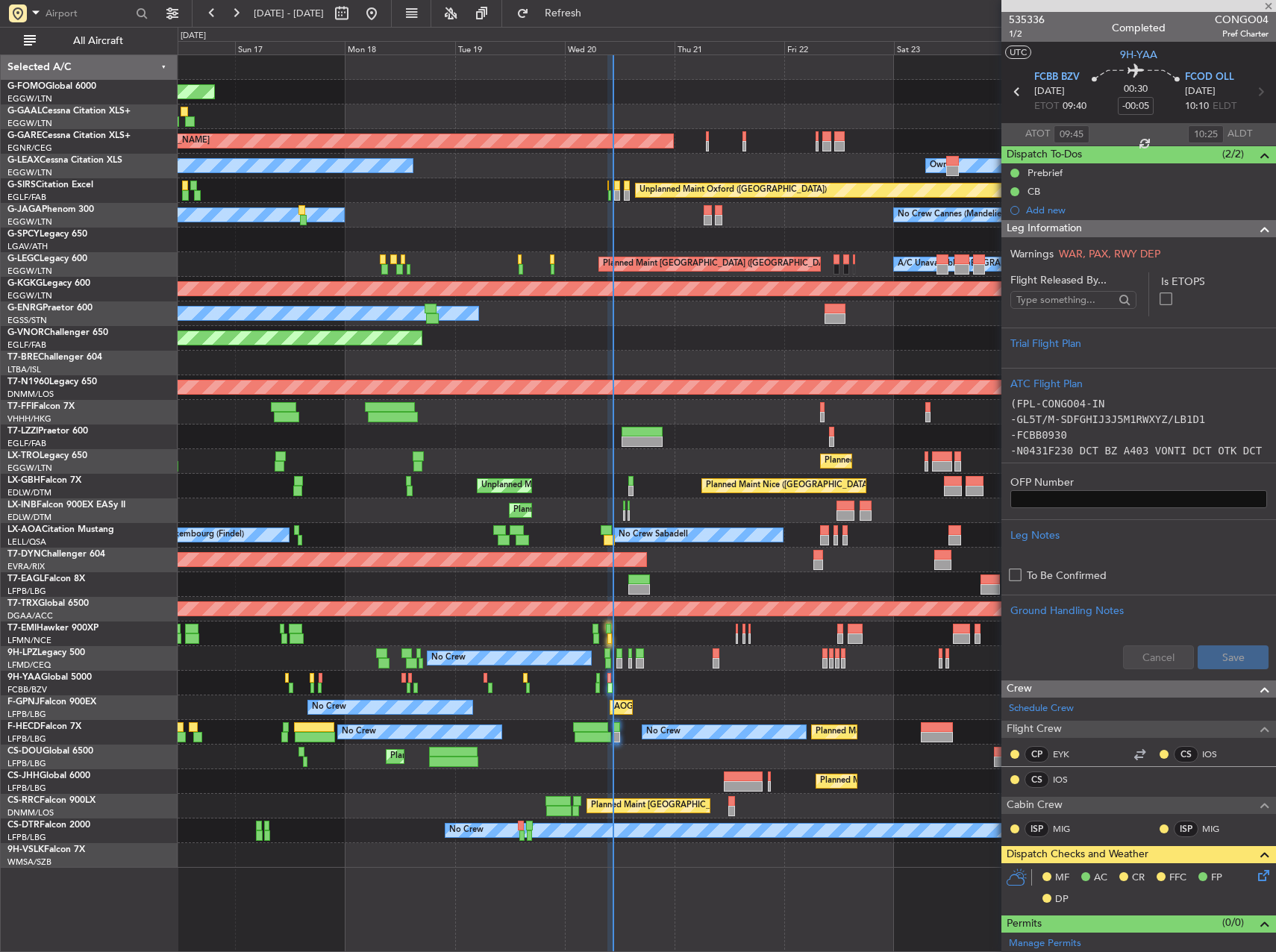
type input "+00:20"
type input "09:29"
type input "2"
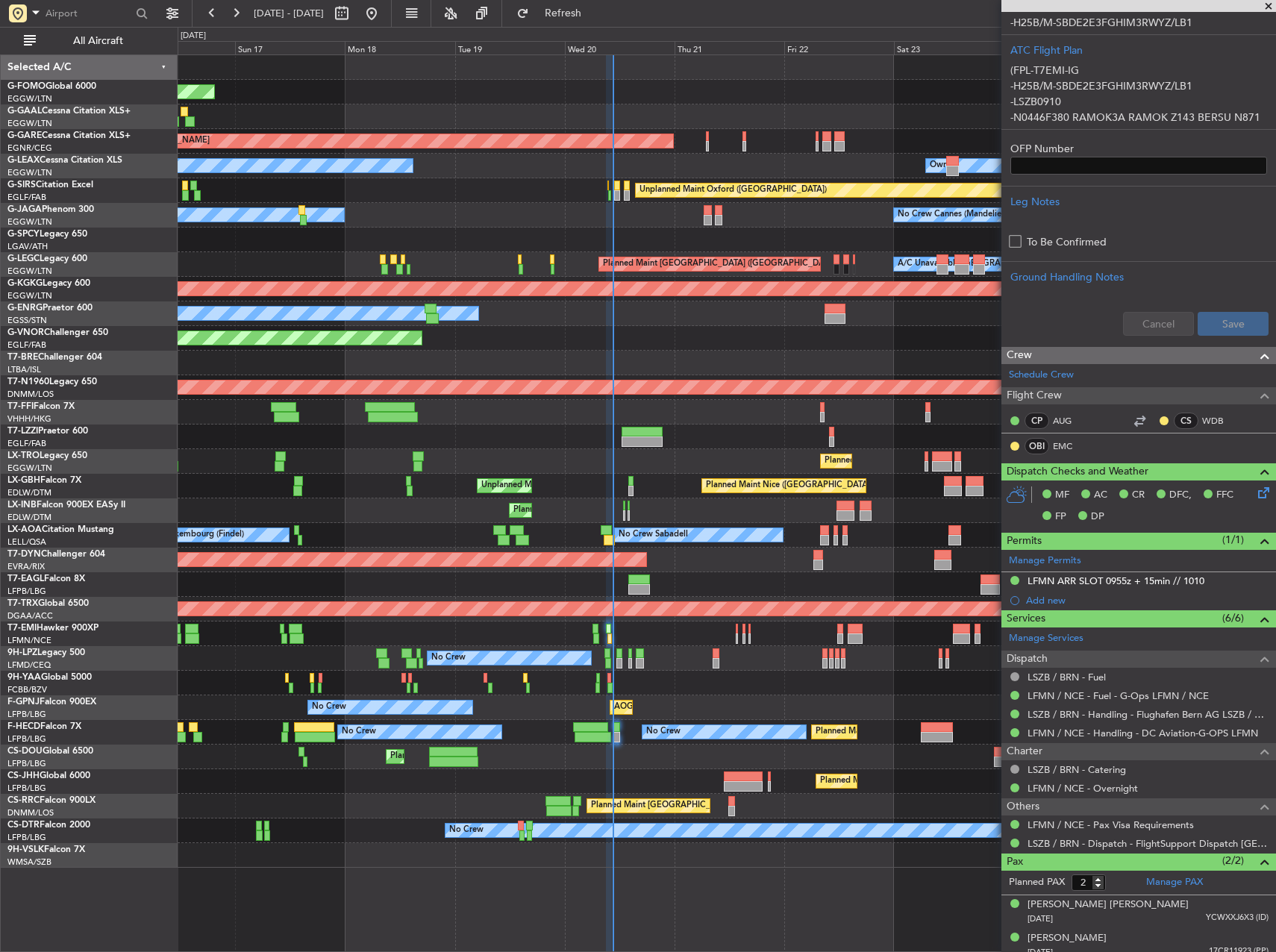
scroll to position [417, 0]
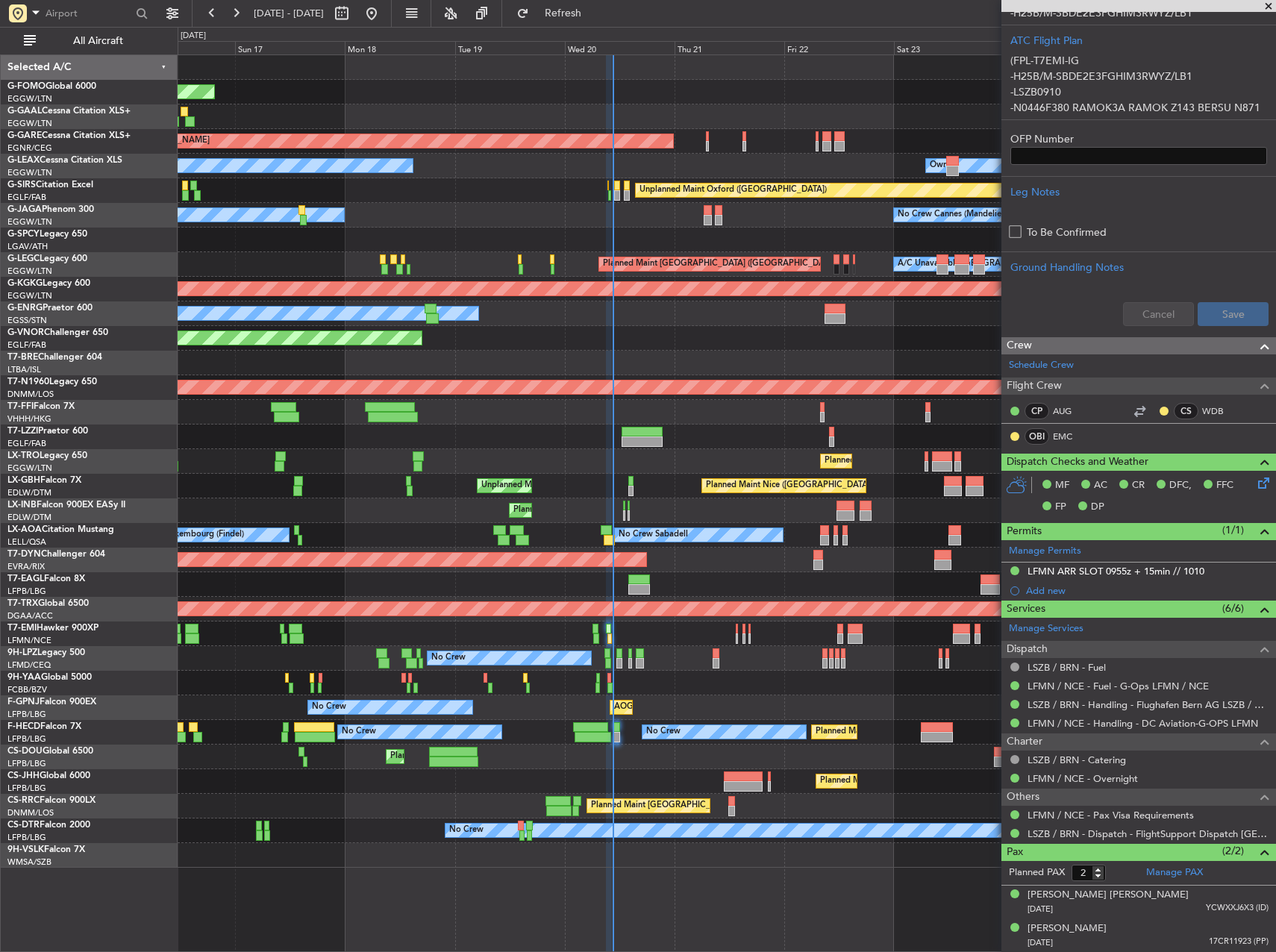
click at [727, 671] on div at bounding box center [727, 683] width 1098 height 25
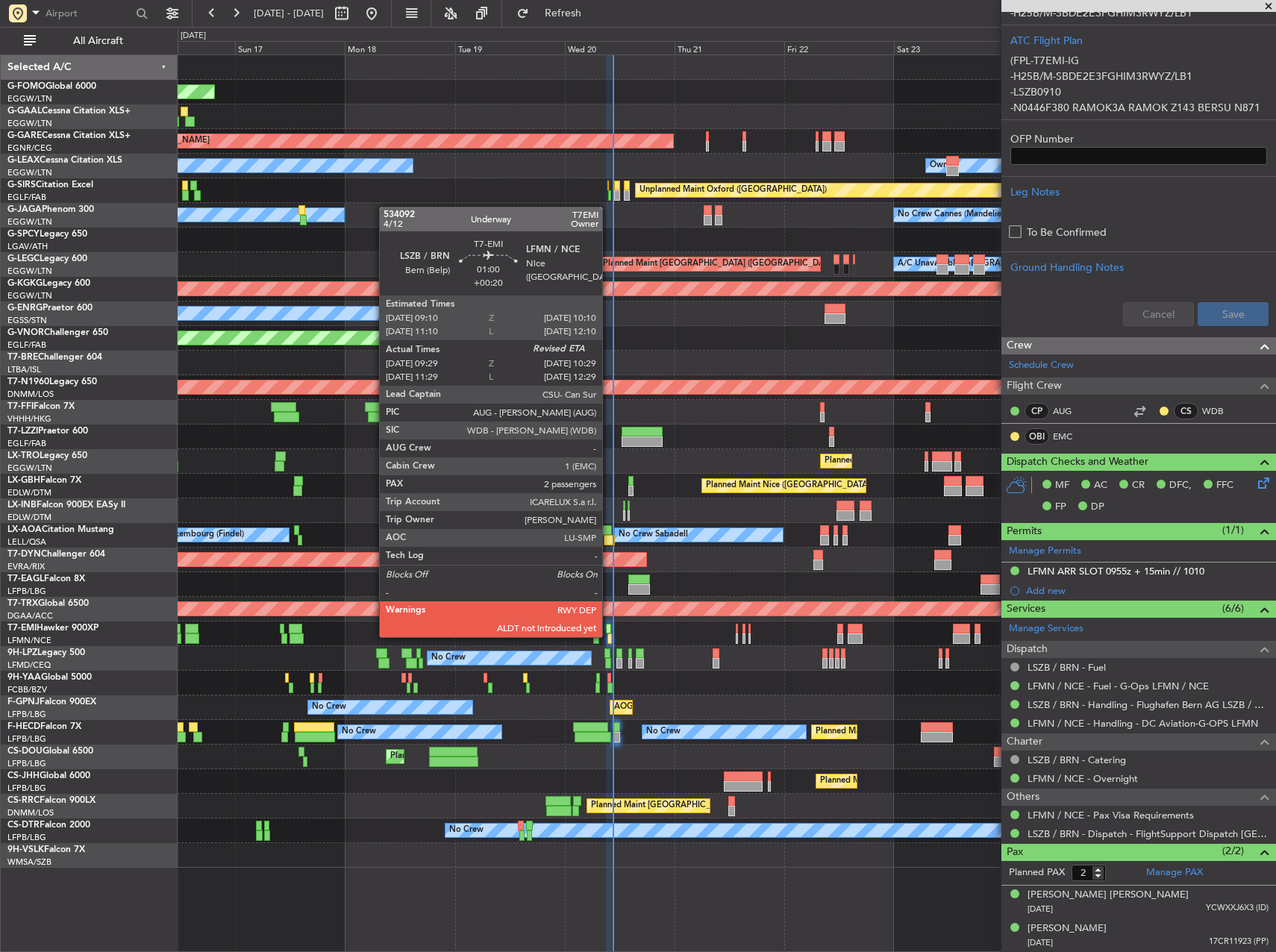
click at [607, 637] on div at bounding box center [610, 639] width 5 height 10
click at [610, 636] on div at bounding box center [610, 639] width 5 height 10
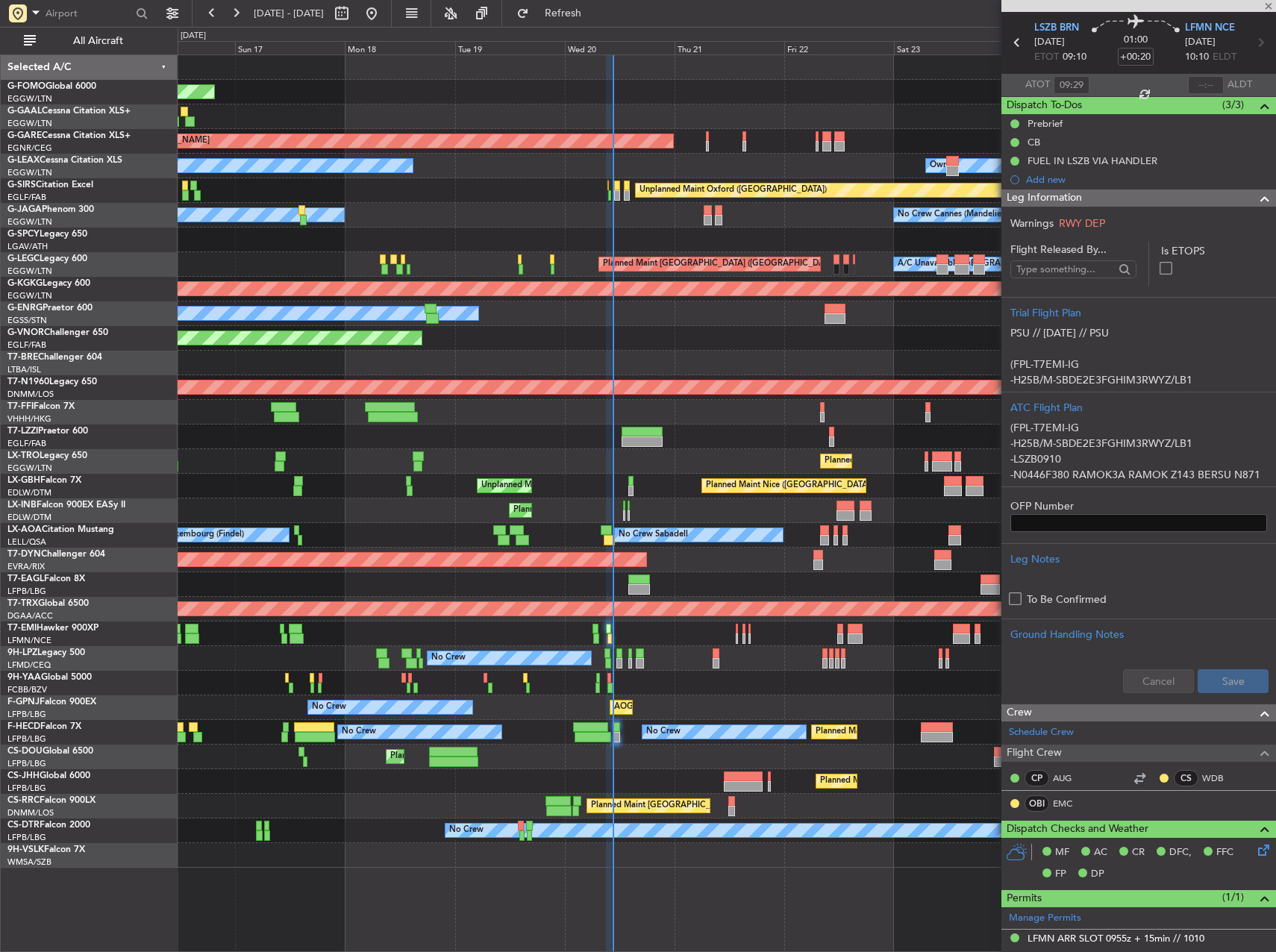
scroll to position [0, 0]
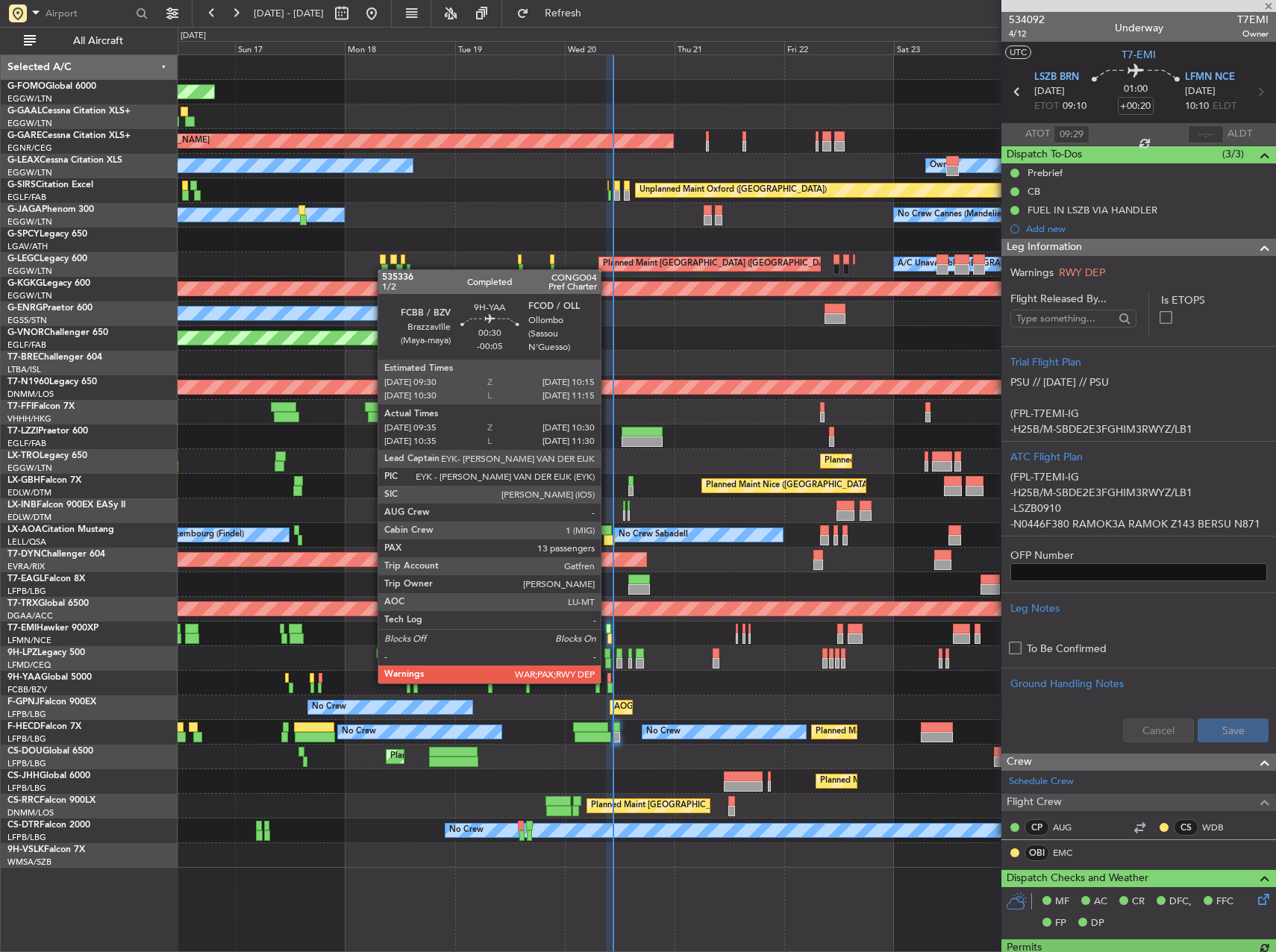
click at [607, 683] on div at bounding box center [609, 678] width 3 height 10
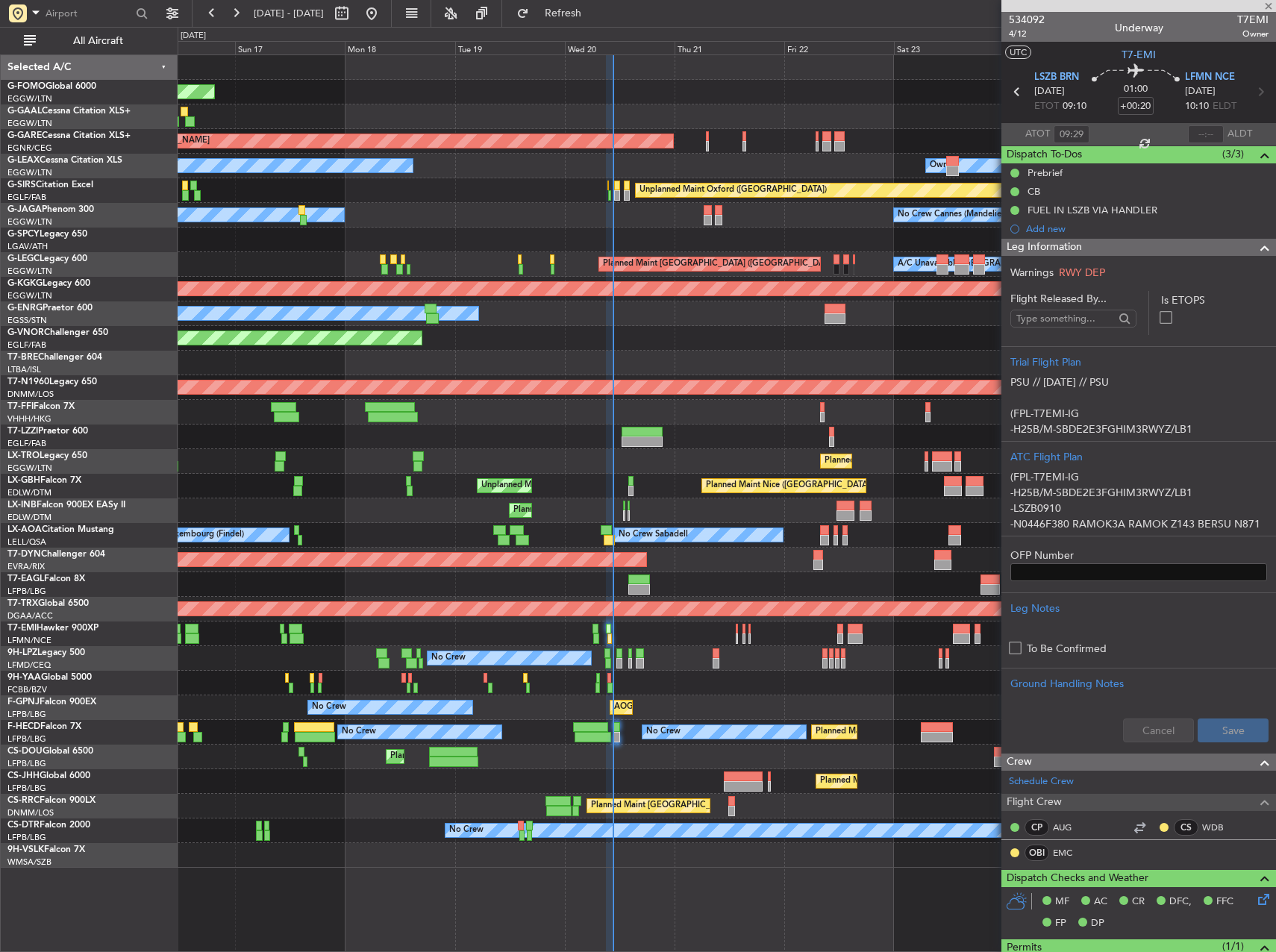
type input "-00:05"
type input "09:45"
type input "10:25"
type input "13"
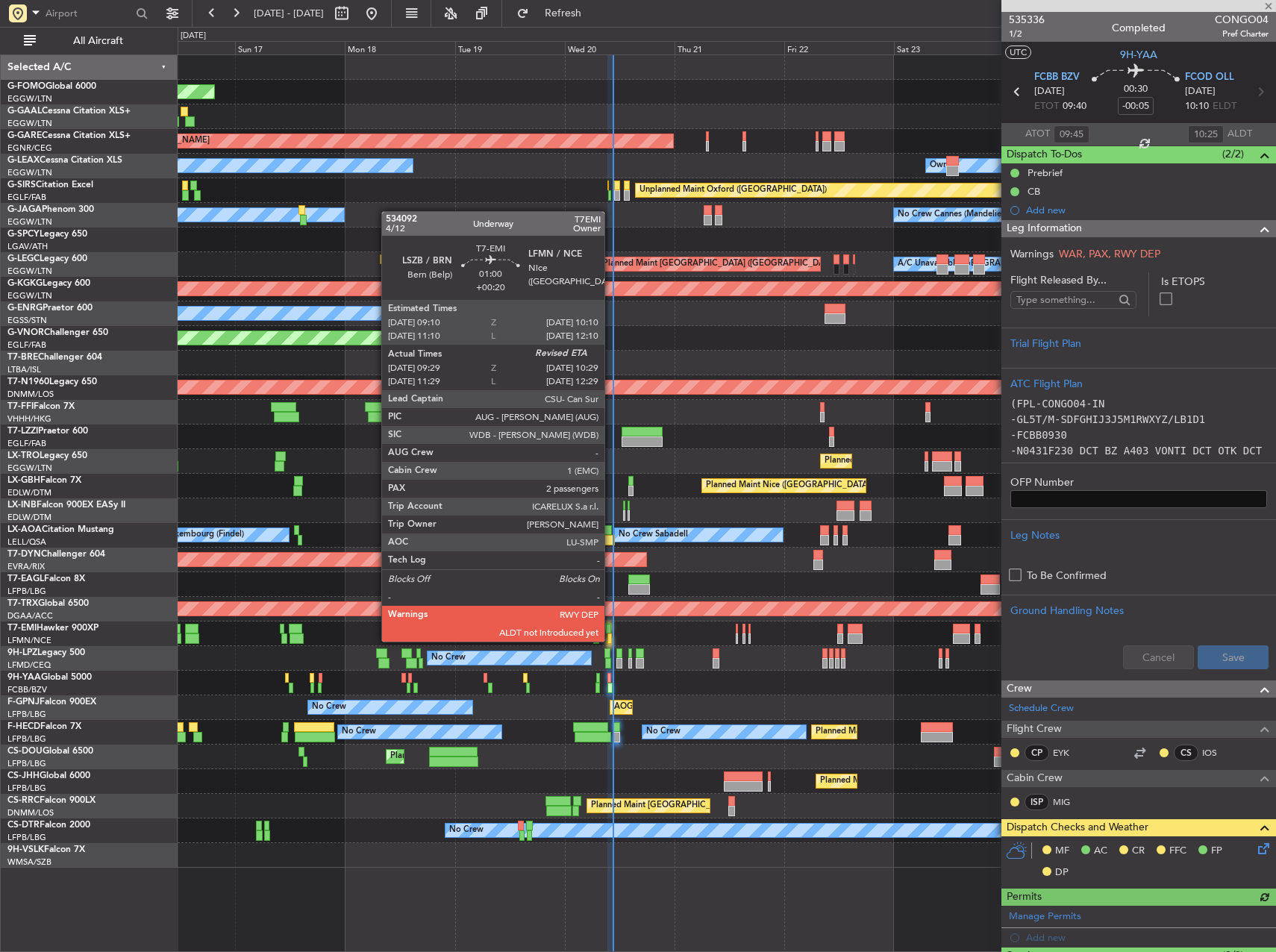
click at [611, 641] on div at bounding box center [610, 639] width 5 height 10
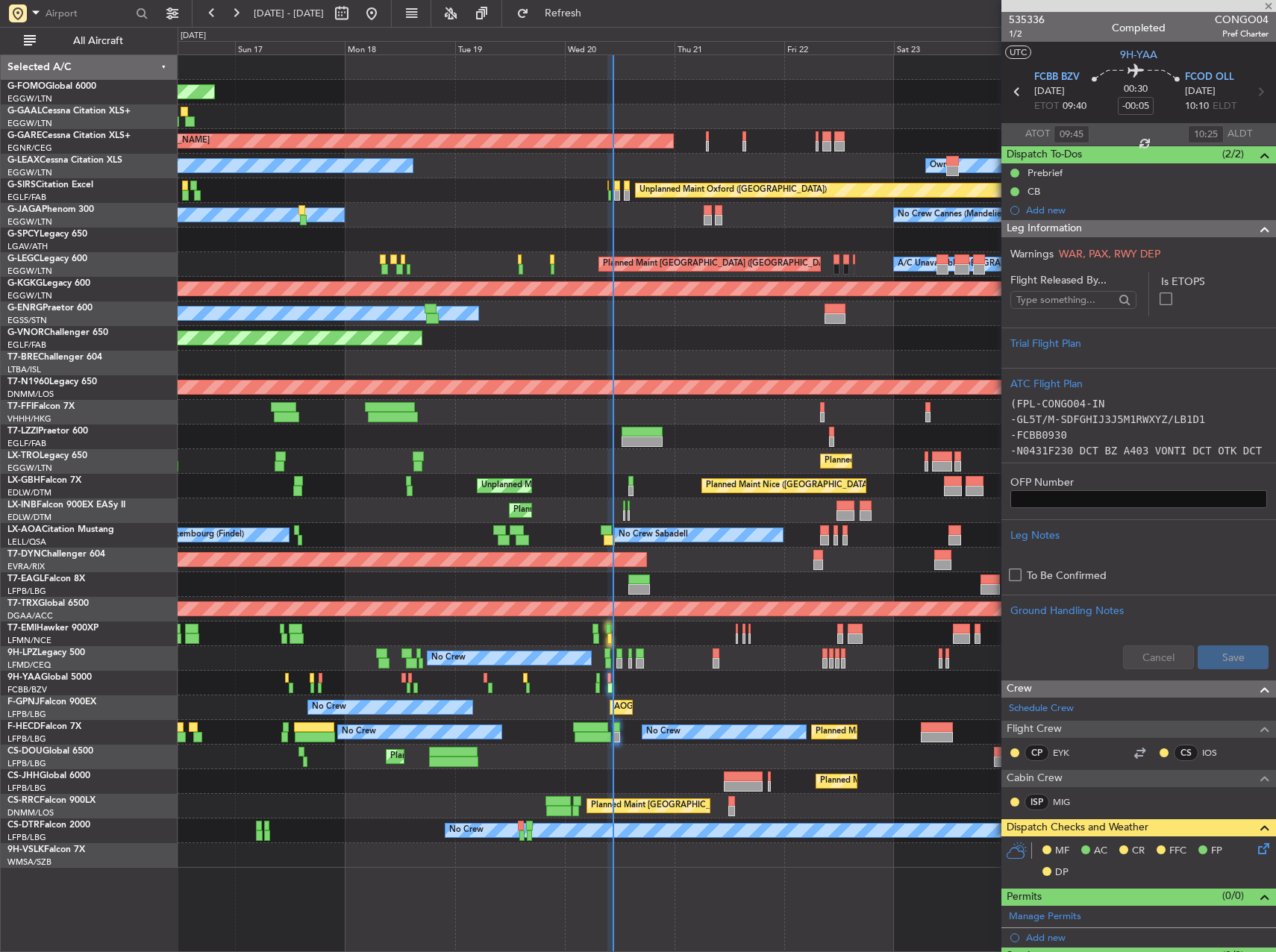
type input "+00:20"
type input "09:29"
type input "2"
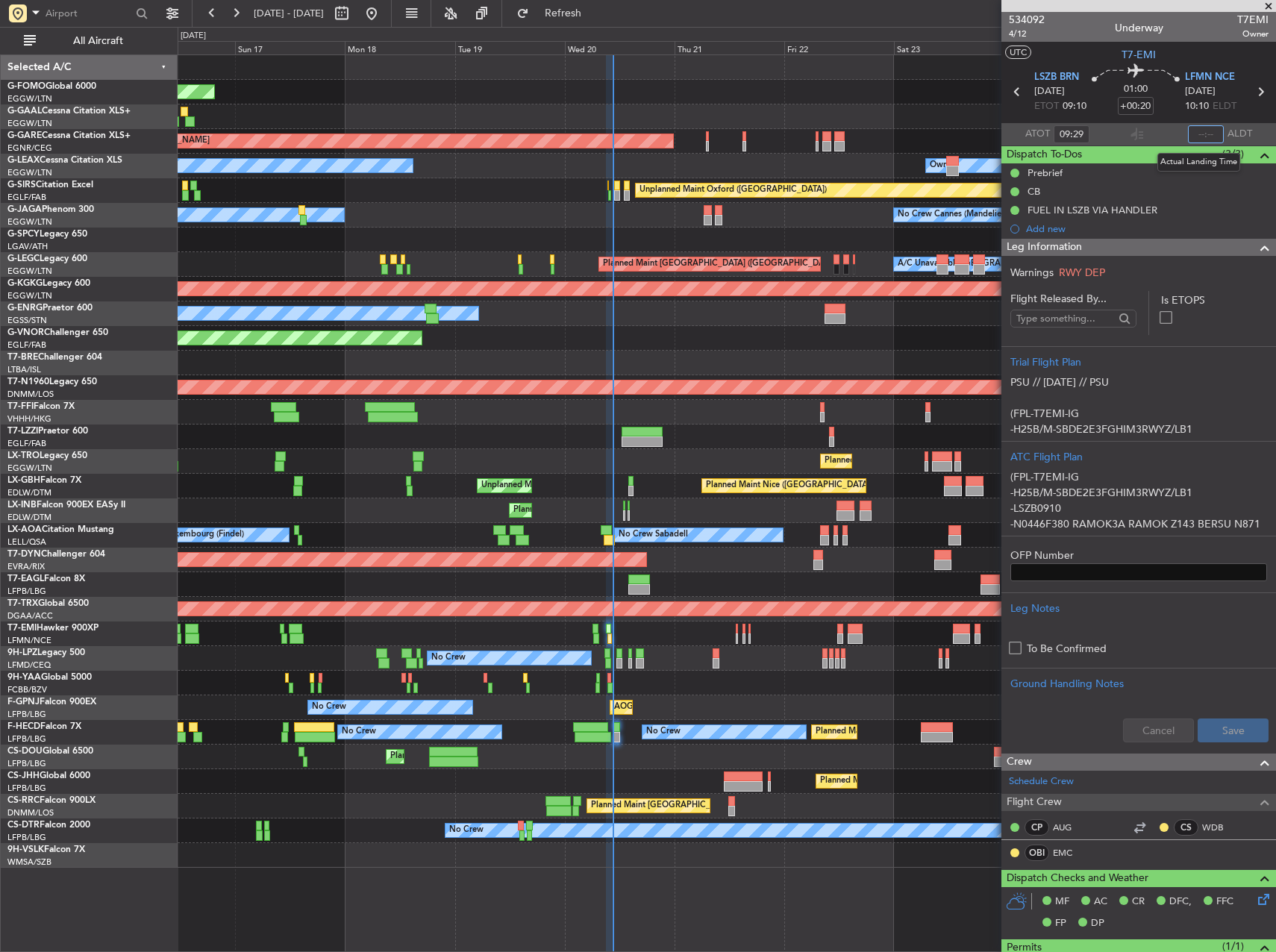
click at [1205, 133] on input "text" at bounding box center [1206, 134] width 36 height 18
click at [779, 348] on div "Planned Maint London ([GEOGRAPHIC_DATA])" at bounding box center [727, 338] width 1098 height 25
click at [720, 435] on div at bounding box center [727, 436] width 1098 height 25
type input "10:34"
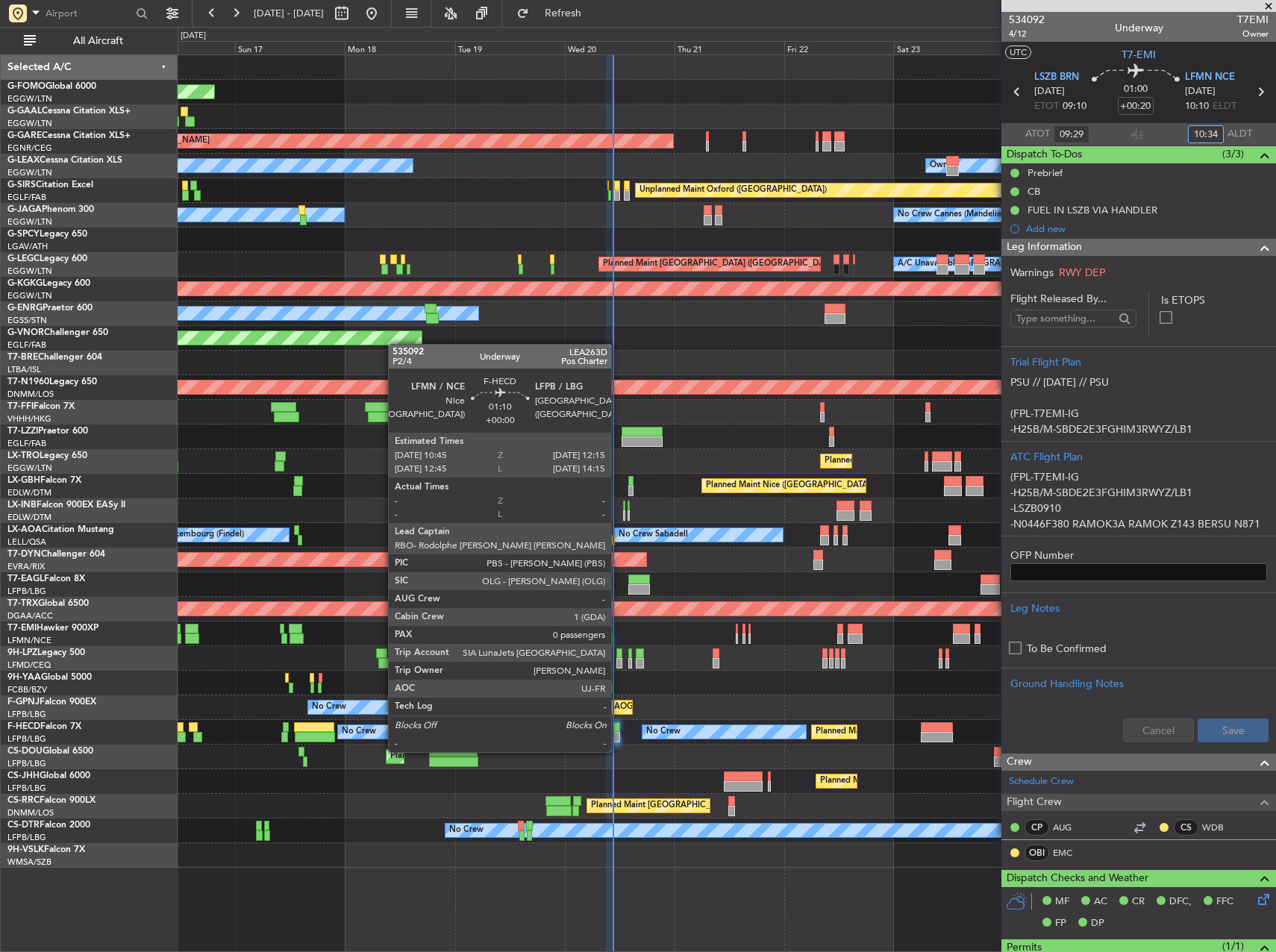
click at [617, 737] on div at bounding box center [617, 737] width 8 height 10
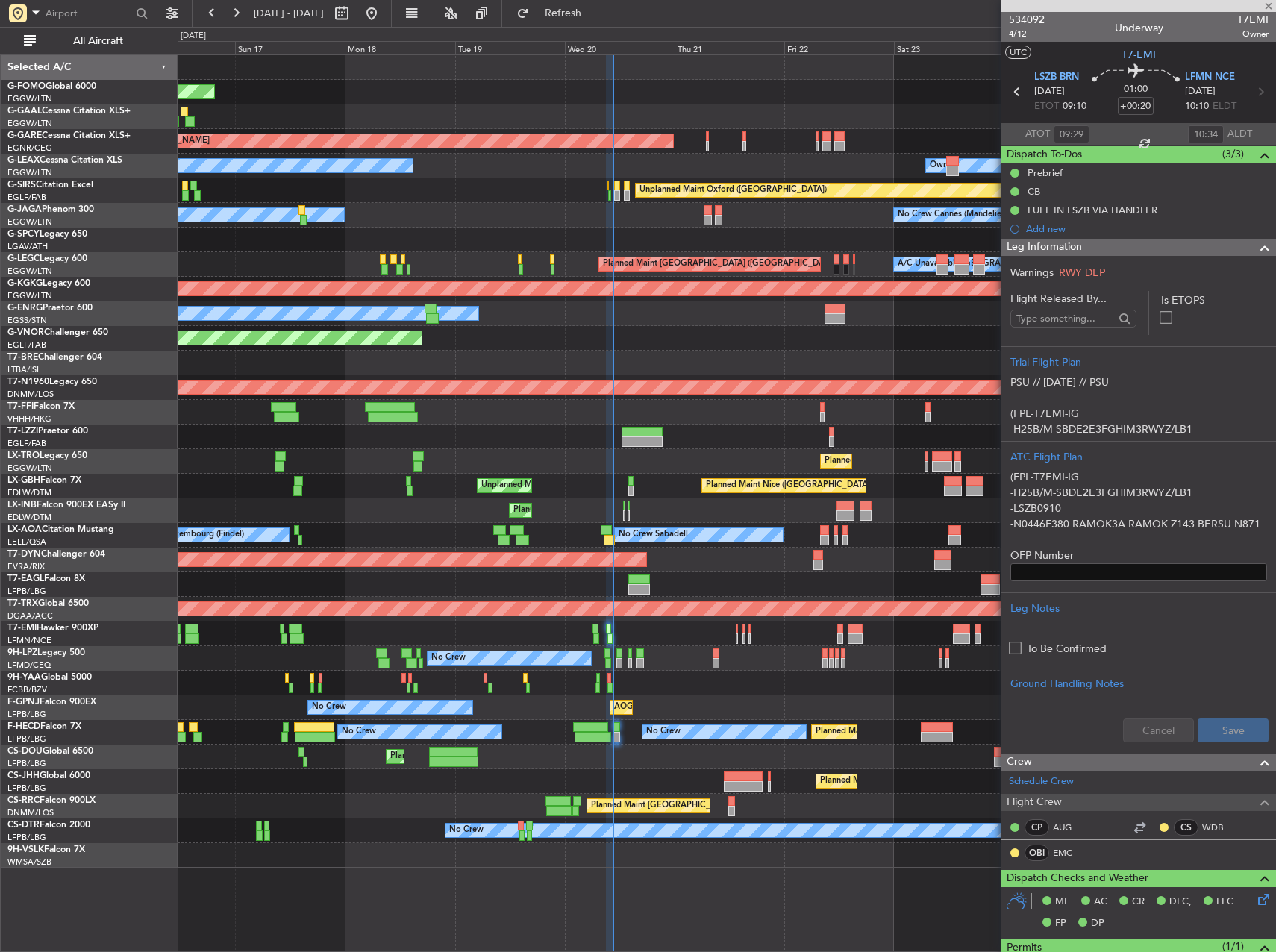
type input "0"
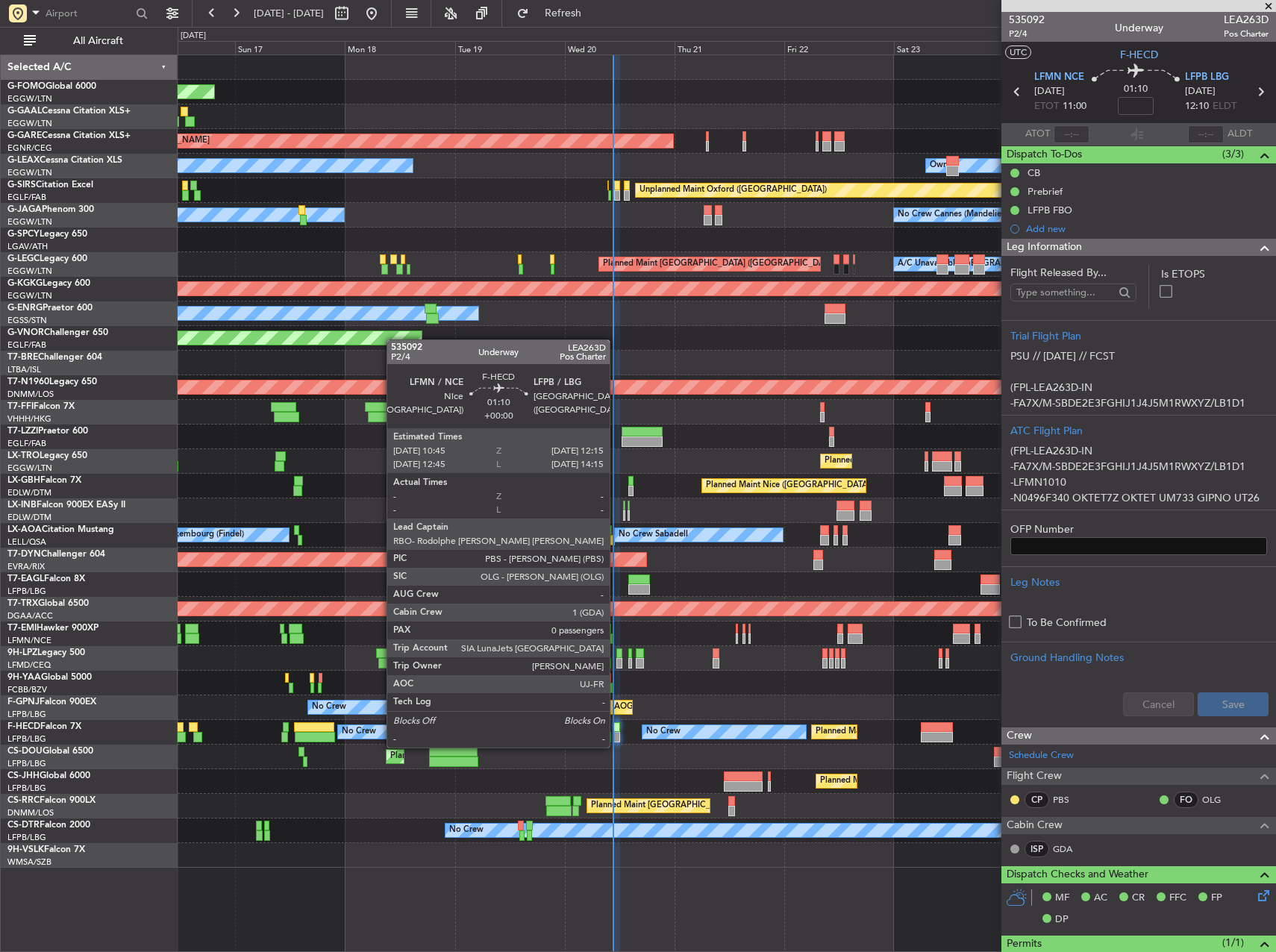
click at [617, 733] on div at bounding box center [617, 737] width 8 height 10
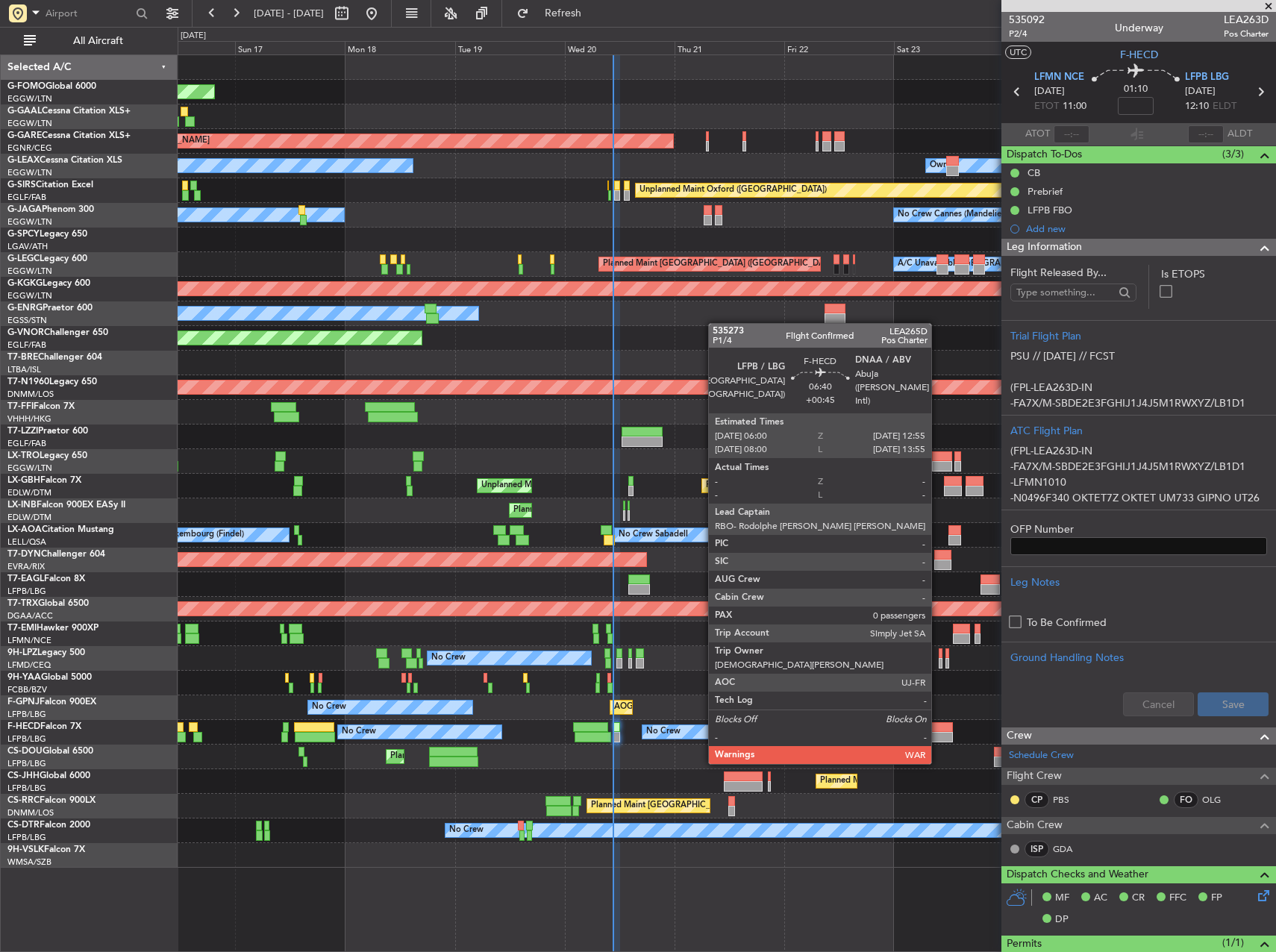
click at [938, 735] on div at bounding box center [937, 737] width 32 height 10
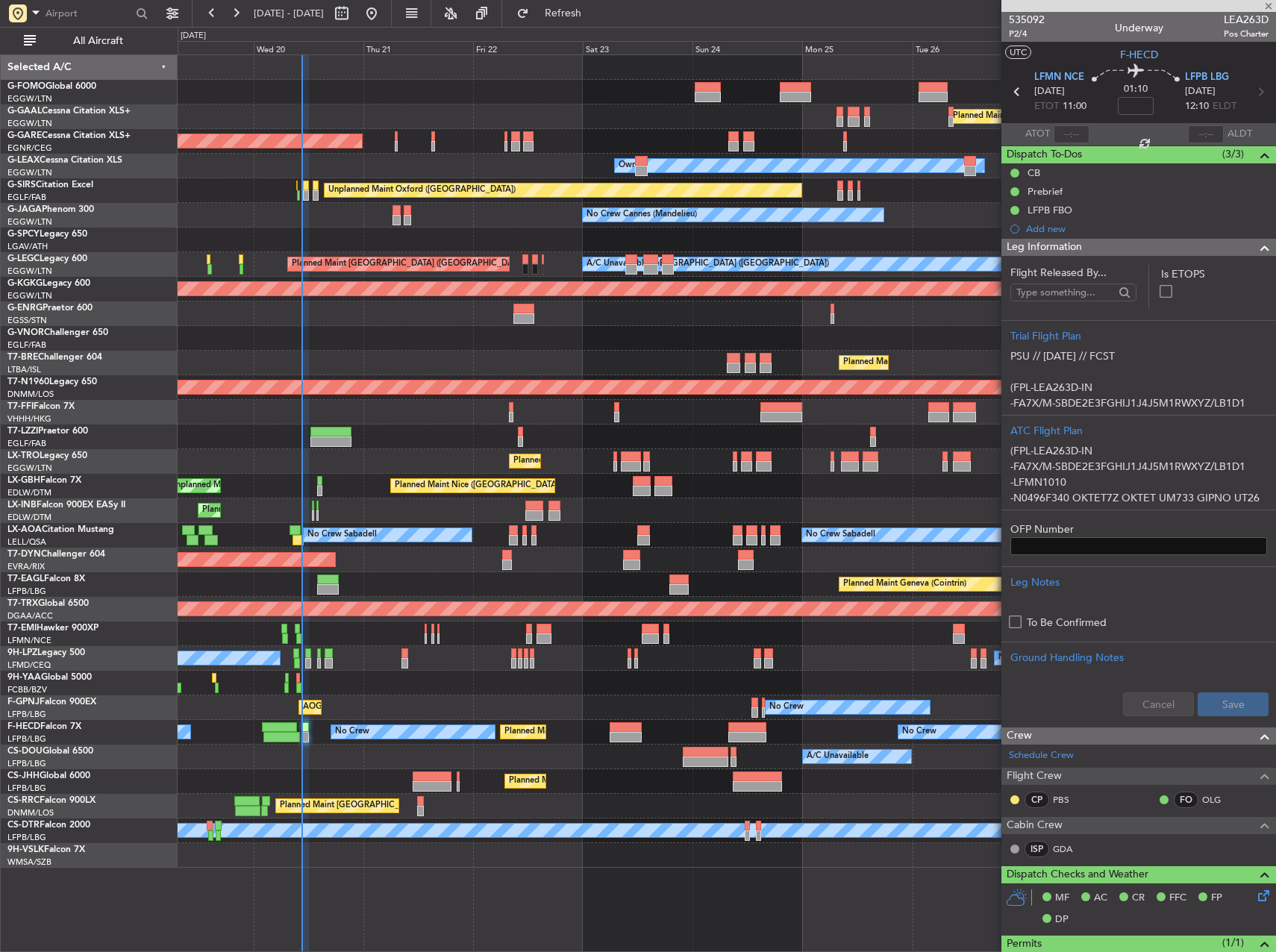
click at [585, 752] on div "Planned Maint Windsor Locks (Bradley Intl) Planned Maint Dusseldorf Unplanned M…" at bounding box center [727, 462] width 1098 height 813
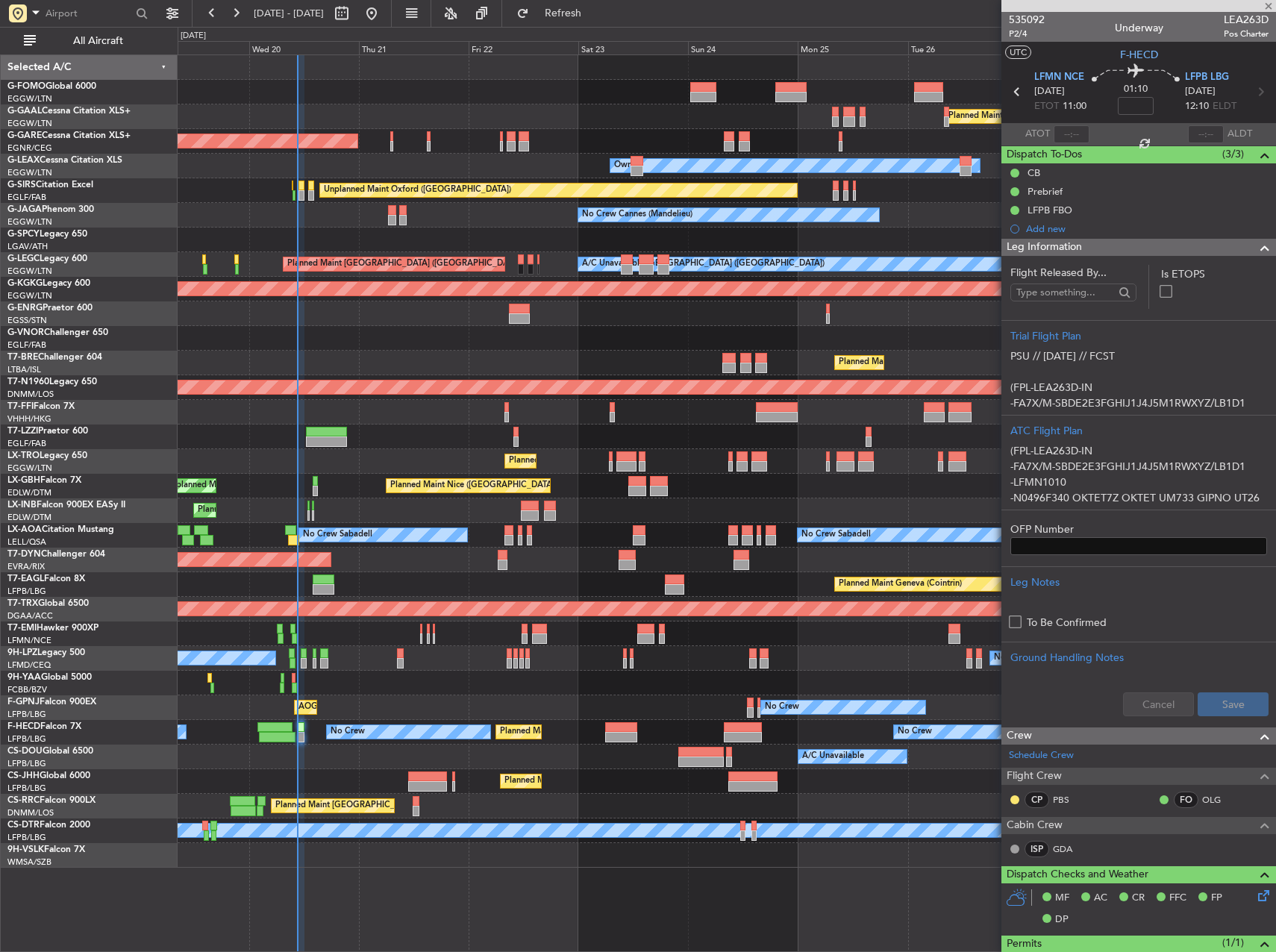
type input "+00:45"
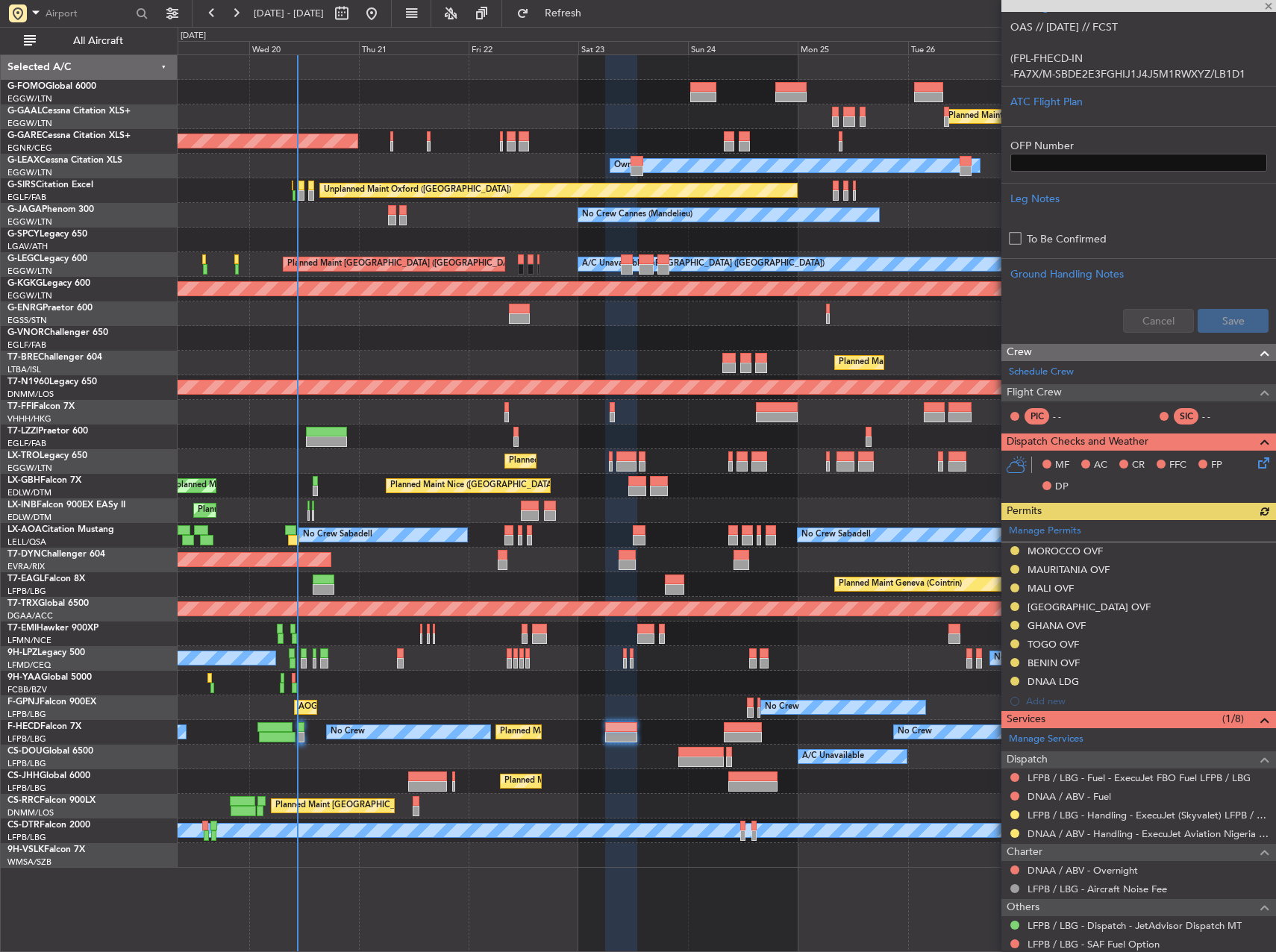
scroll to position [373, 0]
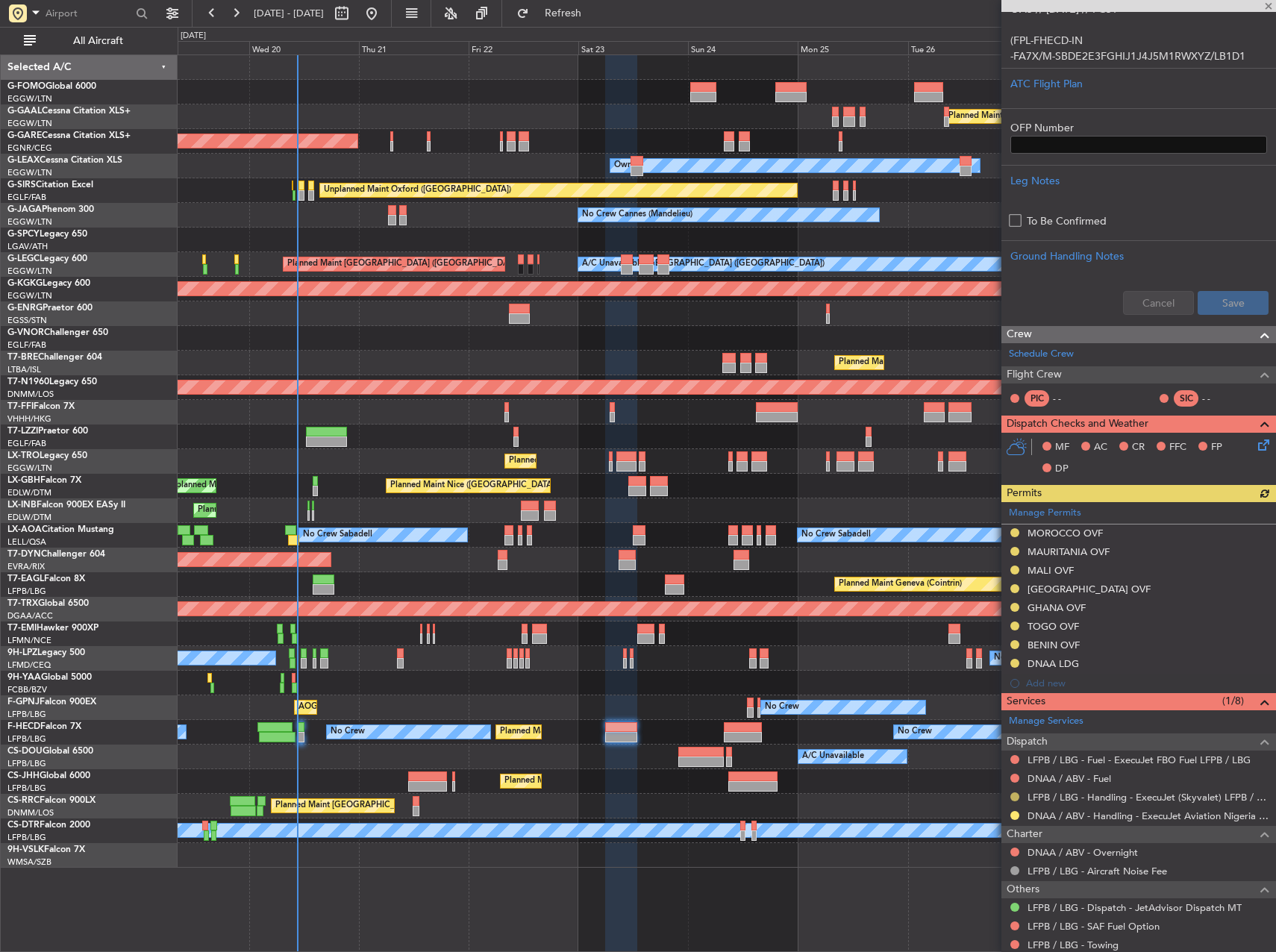
click at [1014, 797] on button at bounding box center [1014, 797] width 9 height 9
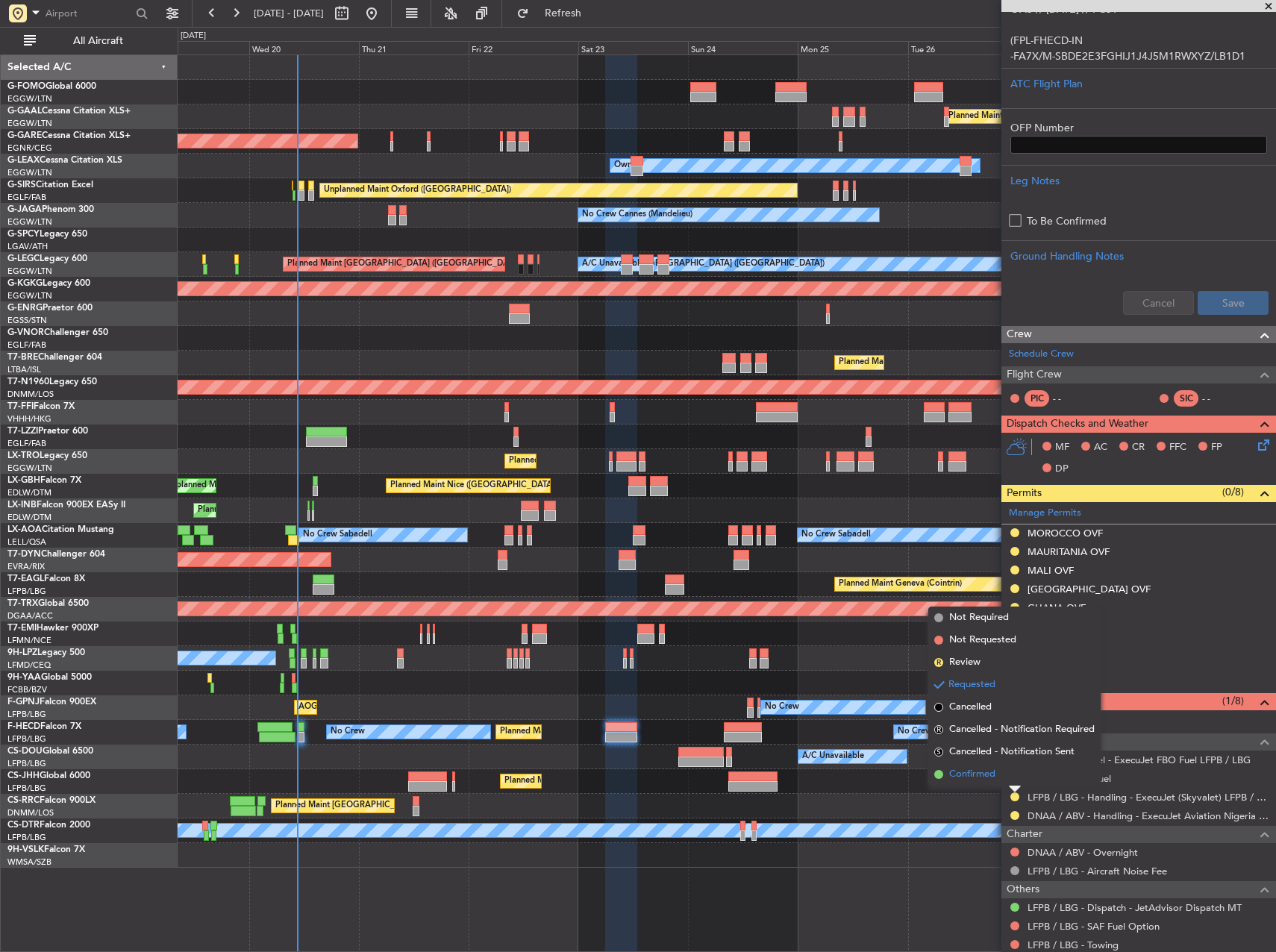
click at [966, 774] on span "Confirmed" at bounding box center [972, 774] width 46 height 15
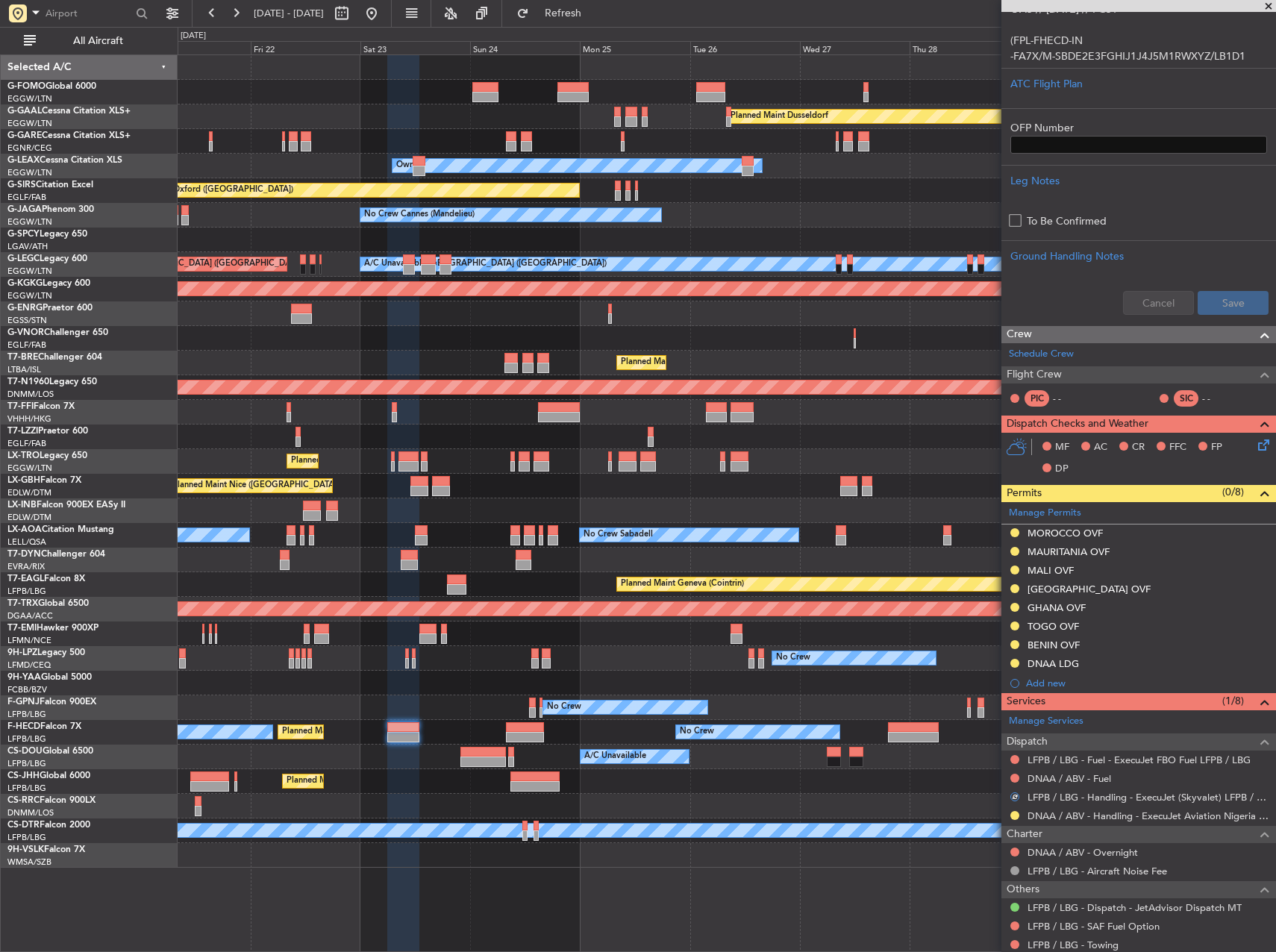
click at [611, 778] on div "Planned Maint Dusseldorf Unplanned Maint Chester Owner Unplanned Maint Oxford (…" at bounding box center [727, 462] width 1098 height 813
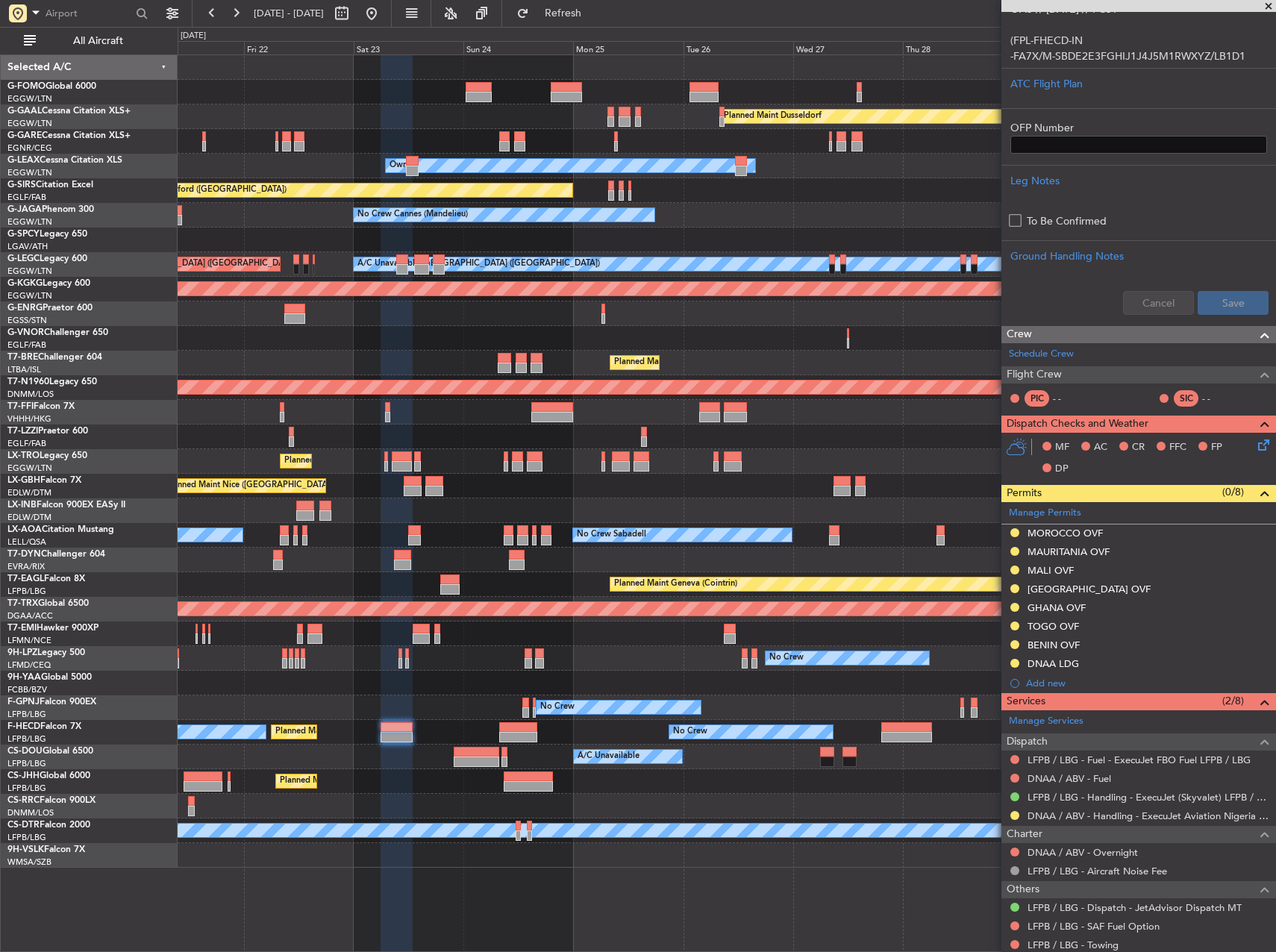
click at [705, 788] on div "Planned Maint [GEOGRAPHIC_DATA] ([GEOGRAPHIC_DATA])" at bounding box center [727, 782] width 1098 height 25
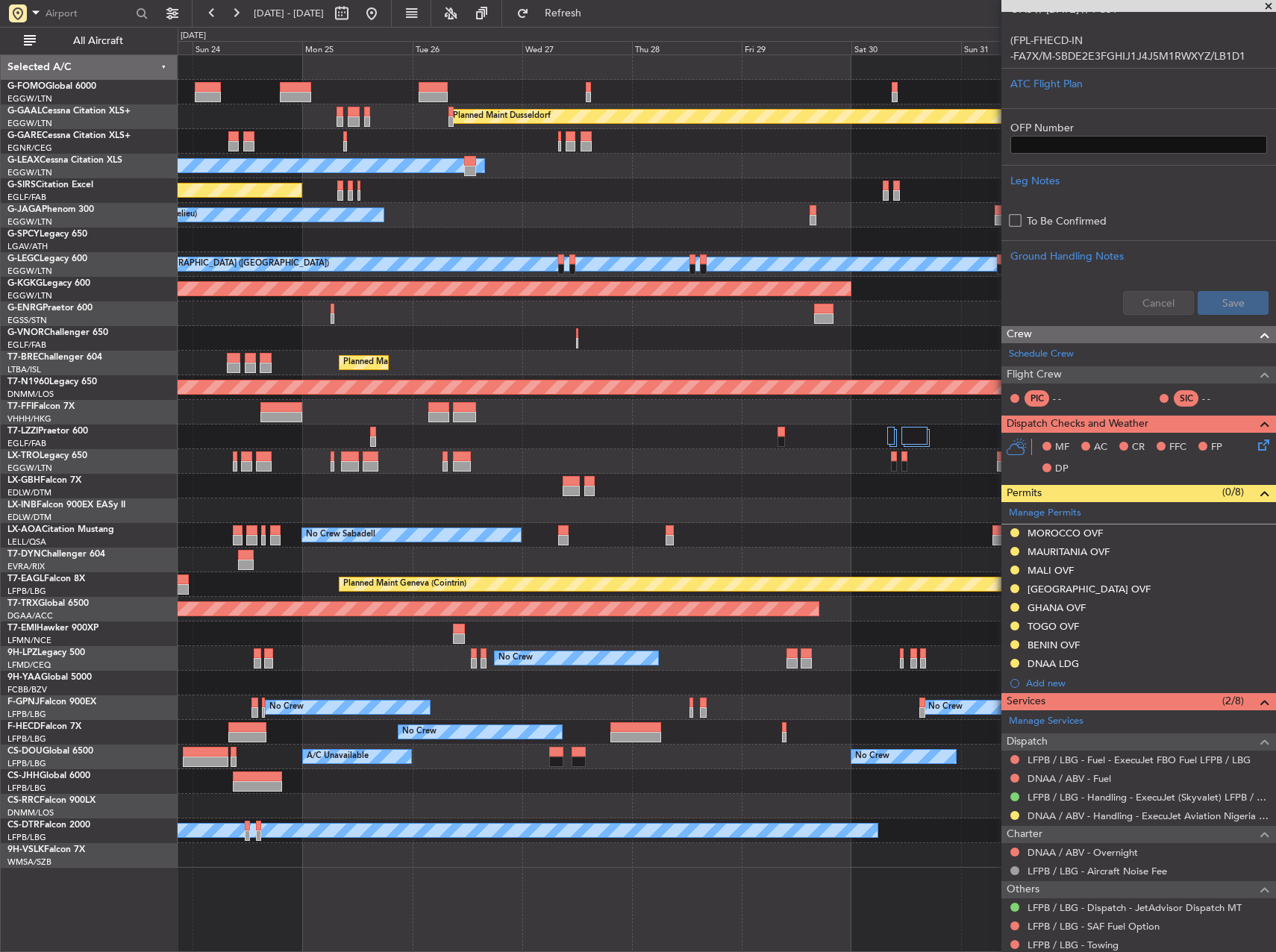
click at [582, 753] on div "No Crew Planned Maint Paris (Le Bourget) A/C Unavailable" at bounding box center [727, 757] width 1098 height 25
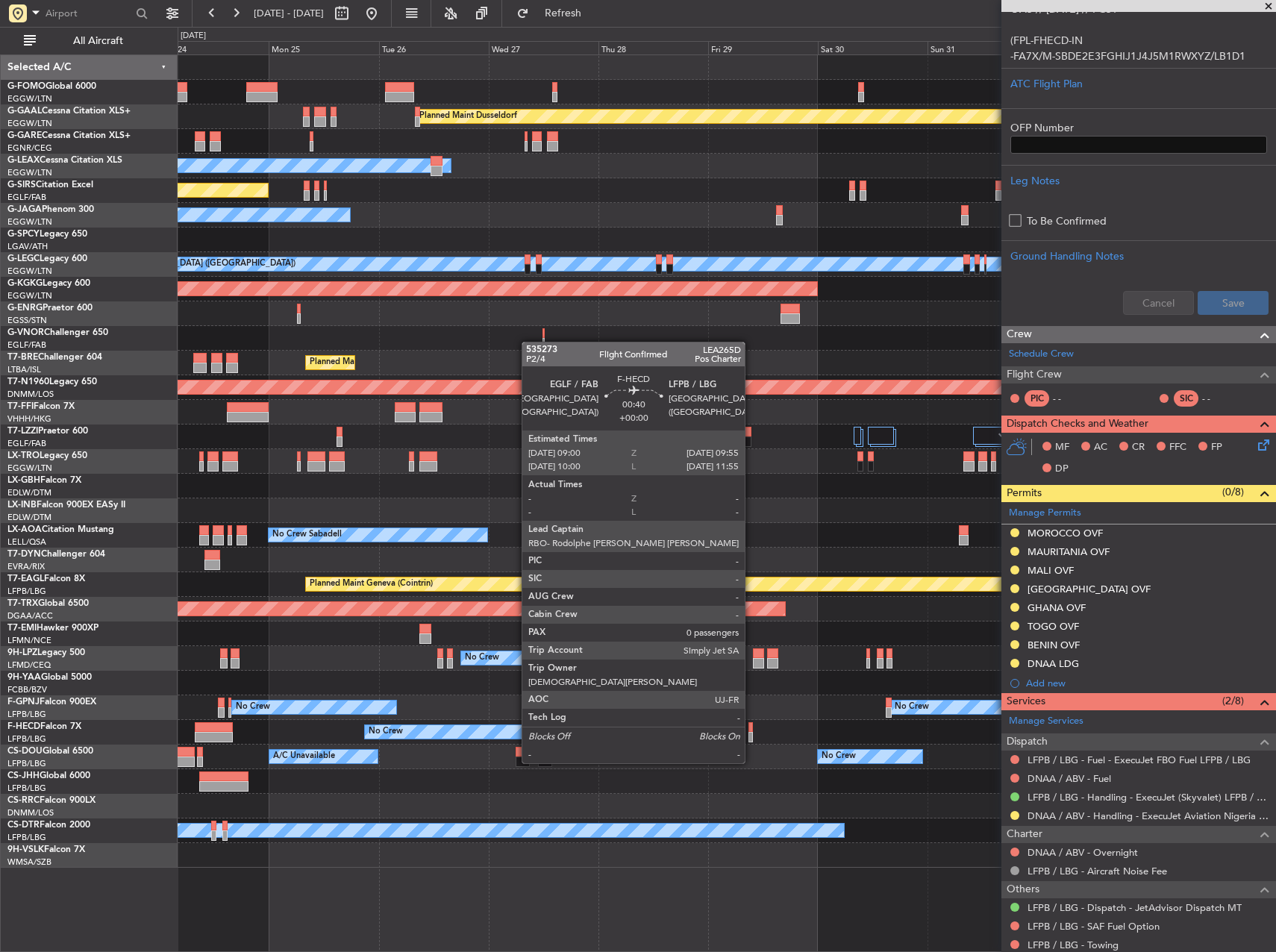
click at [752, 735] on div at bounding box center [750, 737] width 4 height 10
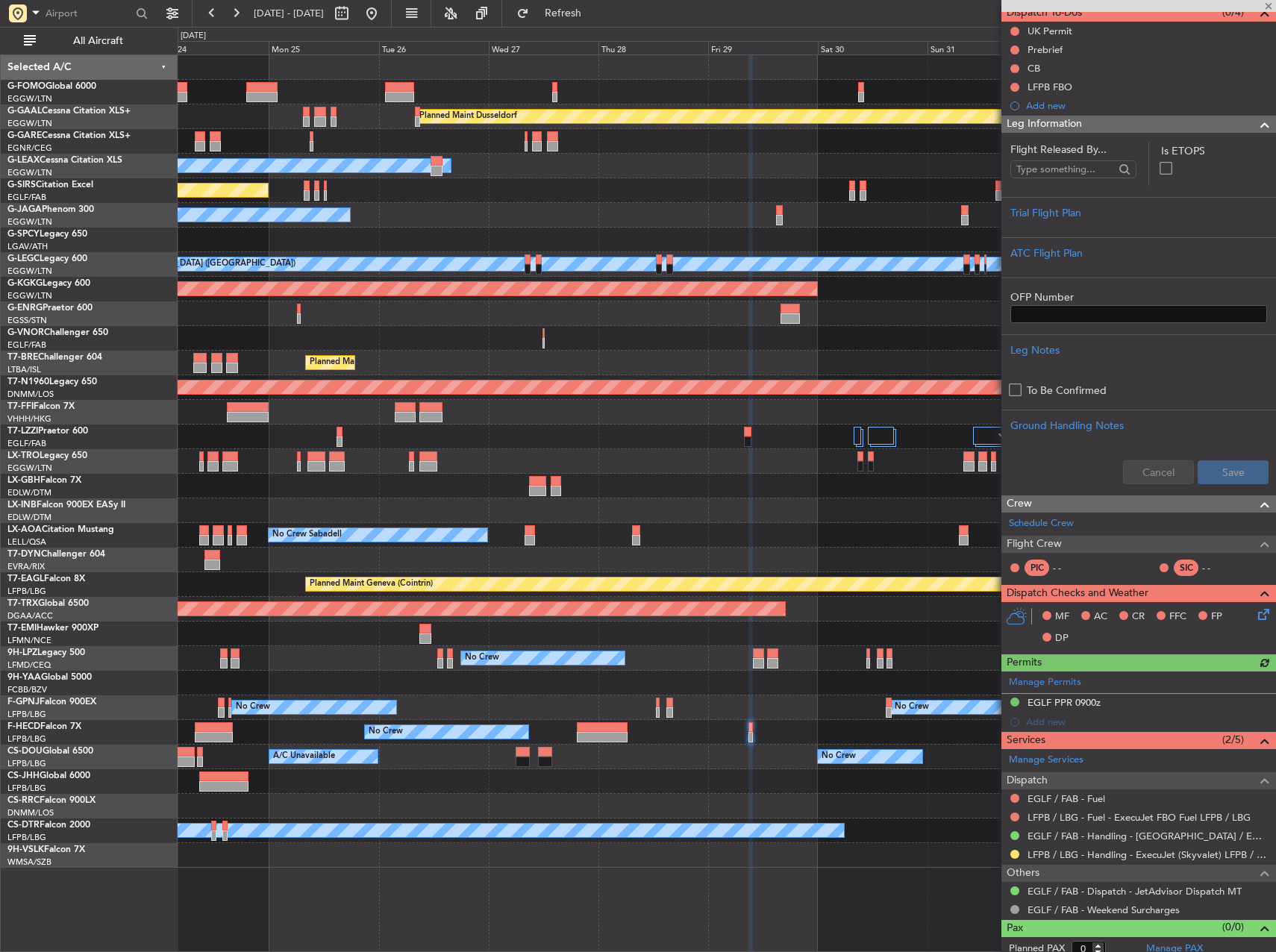
scroll to position [151, 0]
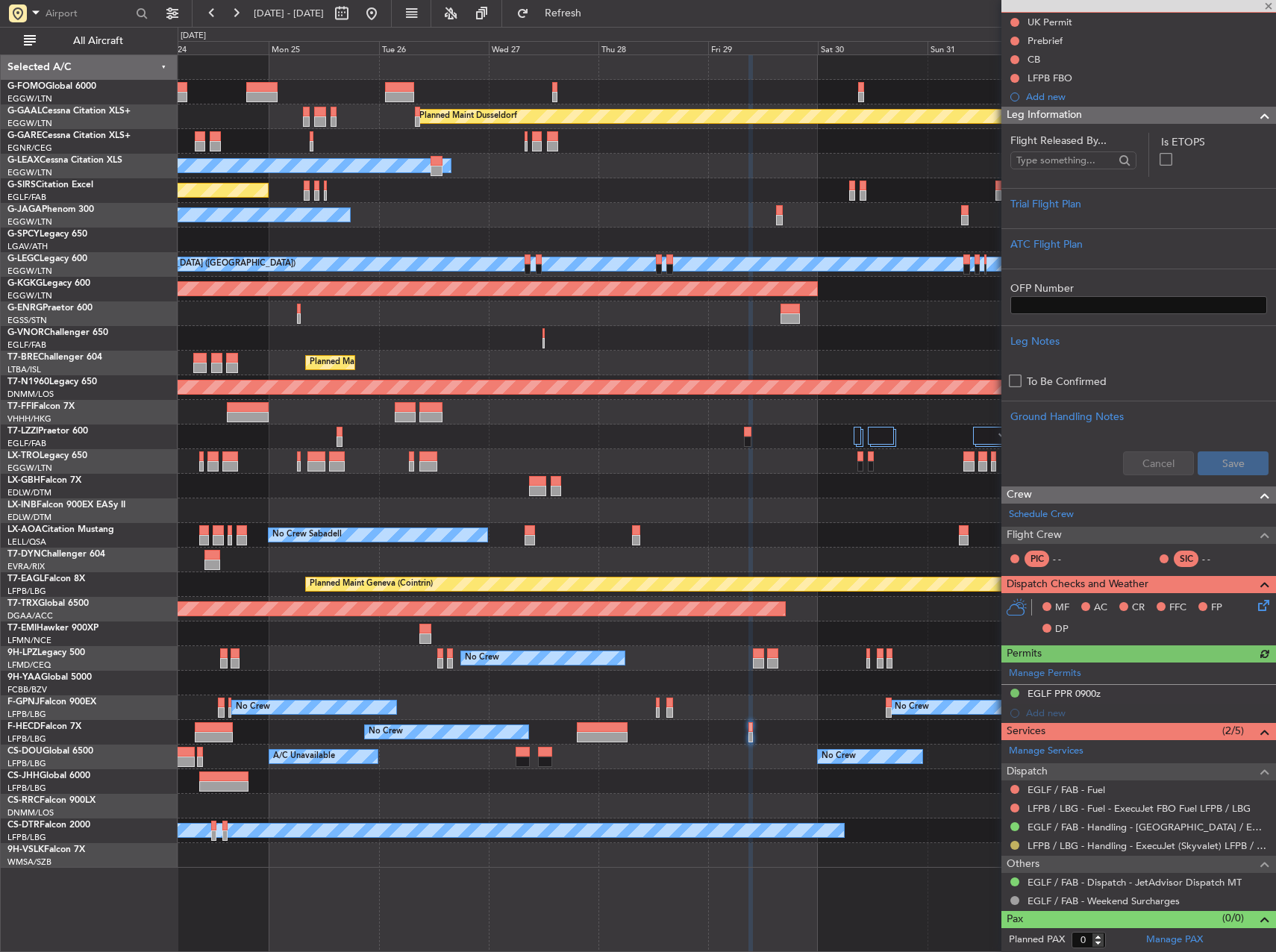
click at [1014, 844] on button at bounding box center [1014, 845] width 9 height 9
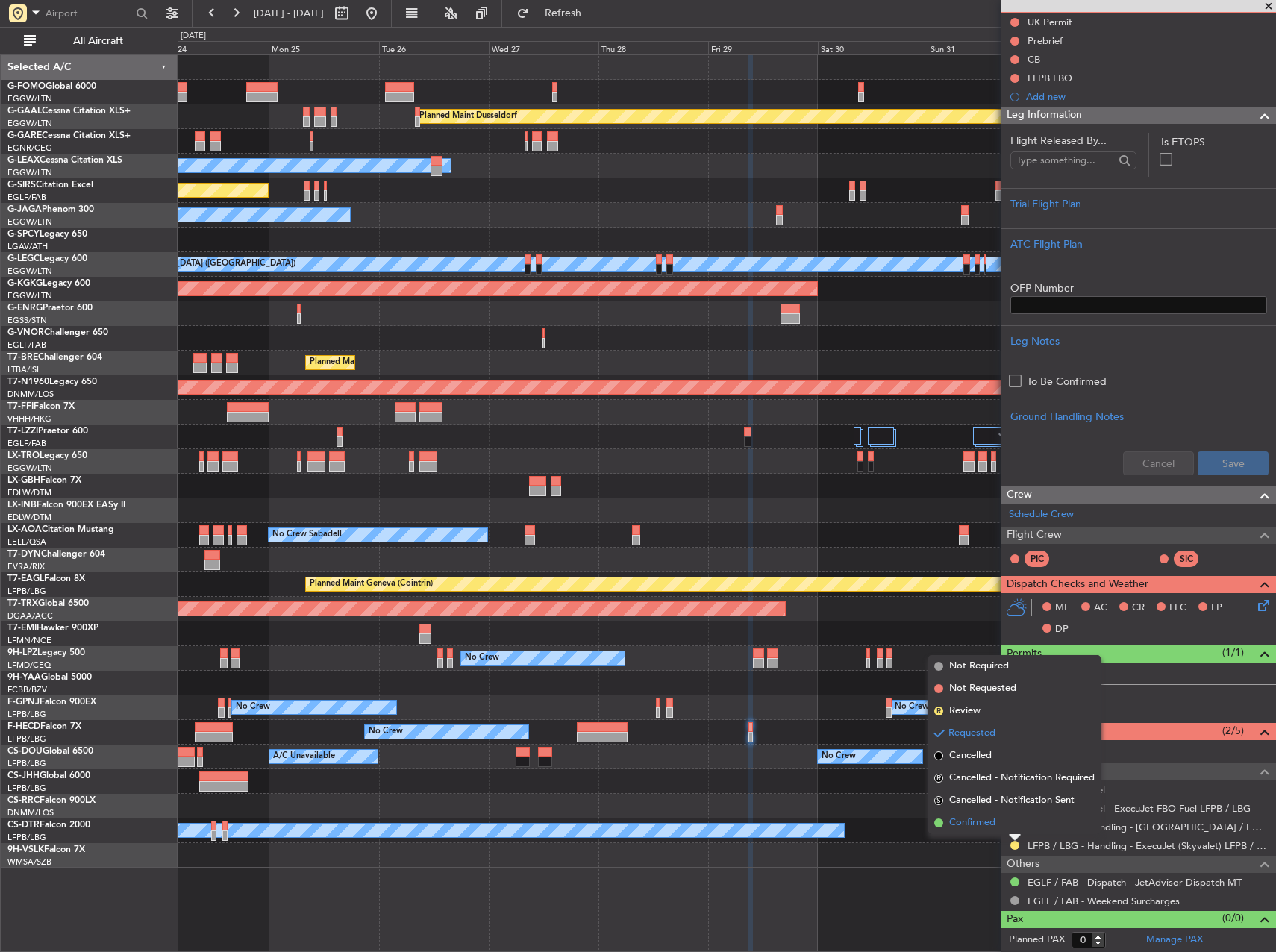
click at [991, 824] on span "Confirmed" at bounding box center [972, 823] width 46 height 15
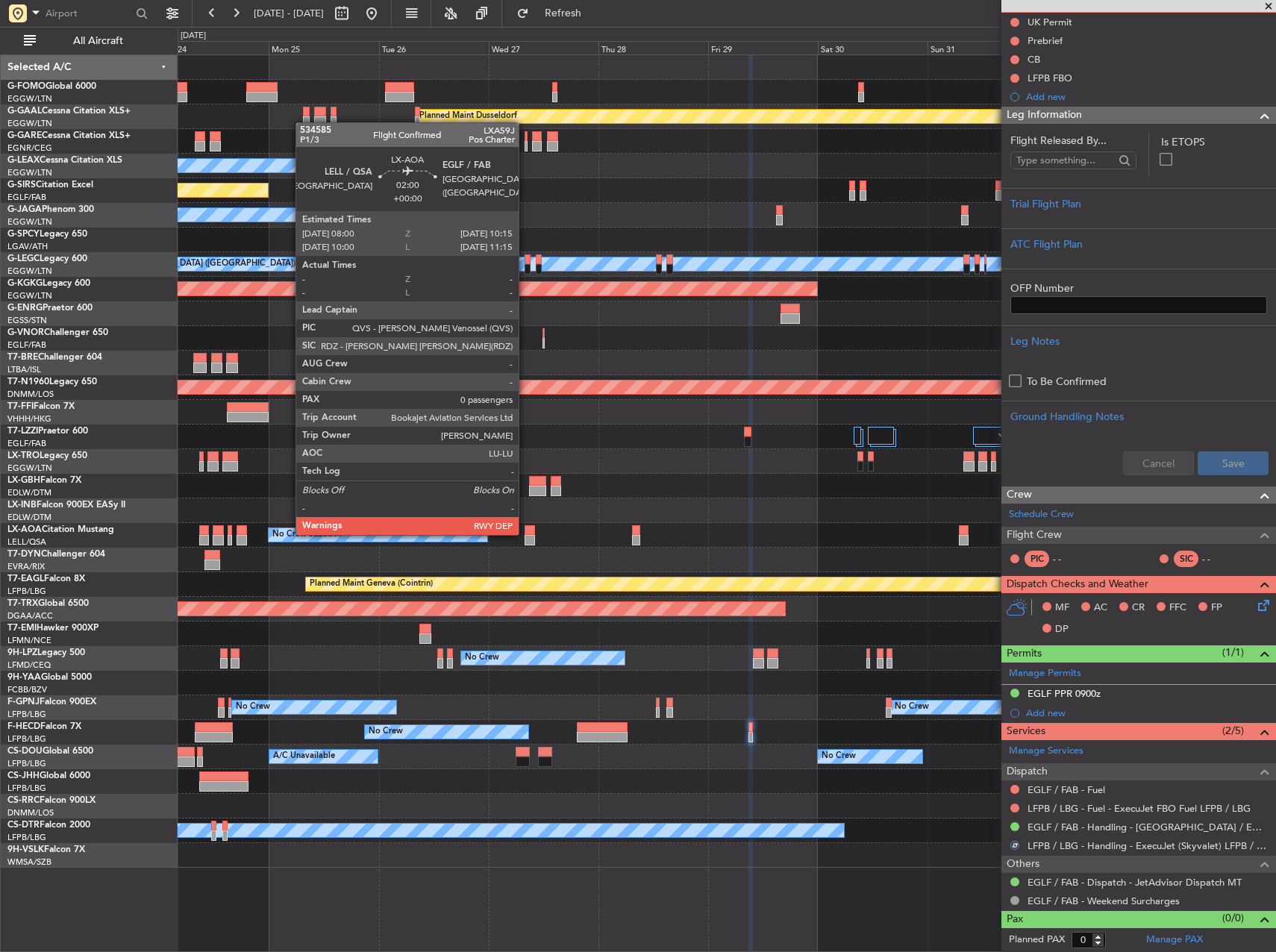
click at [525, 534] on div at bounding box center [529, 530] width 10 height 10
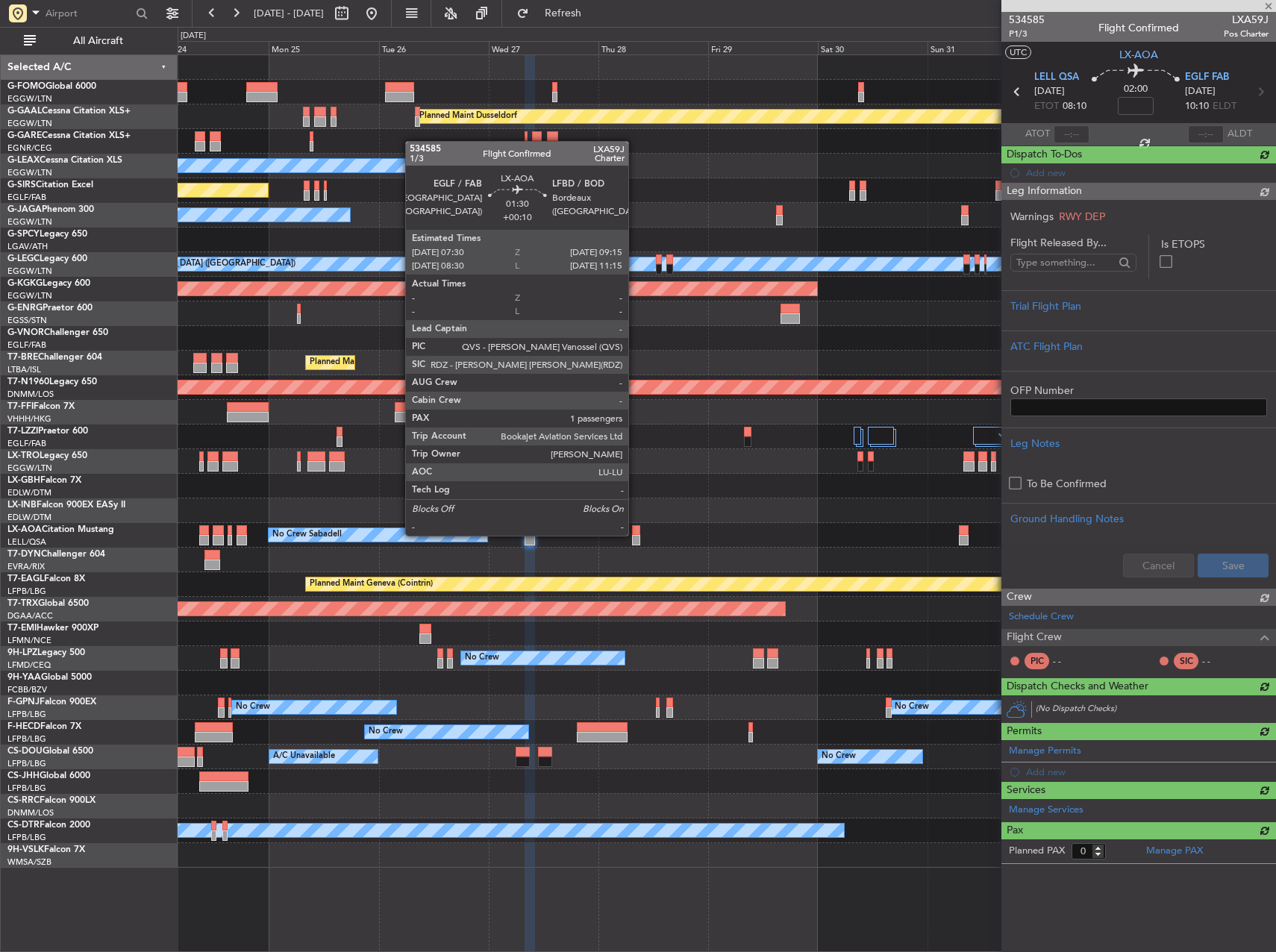
scroll to position [0, 0]
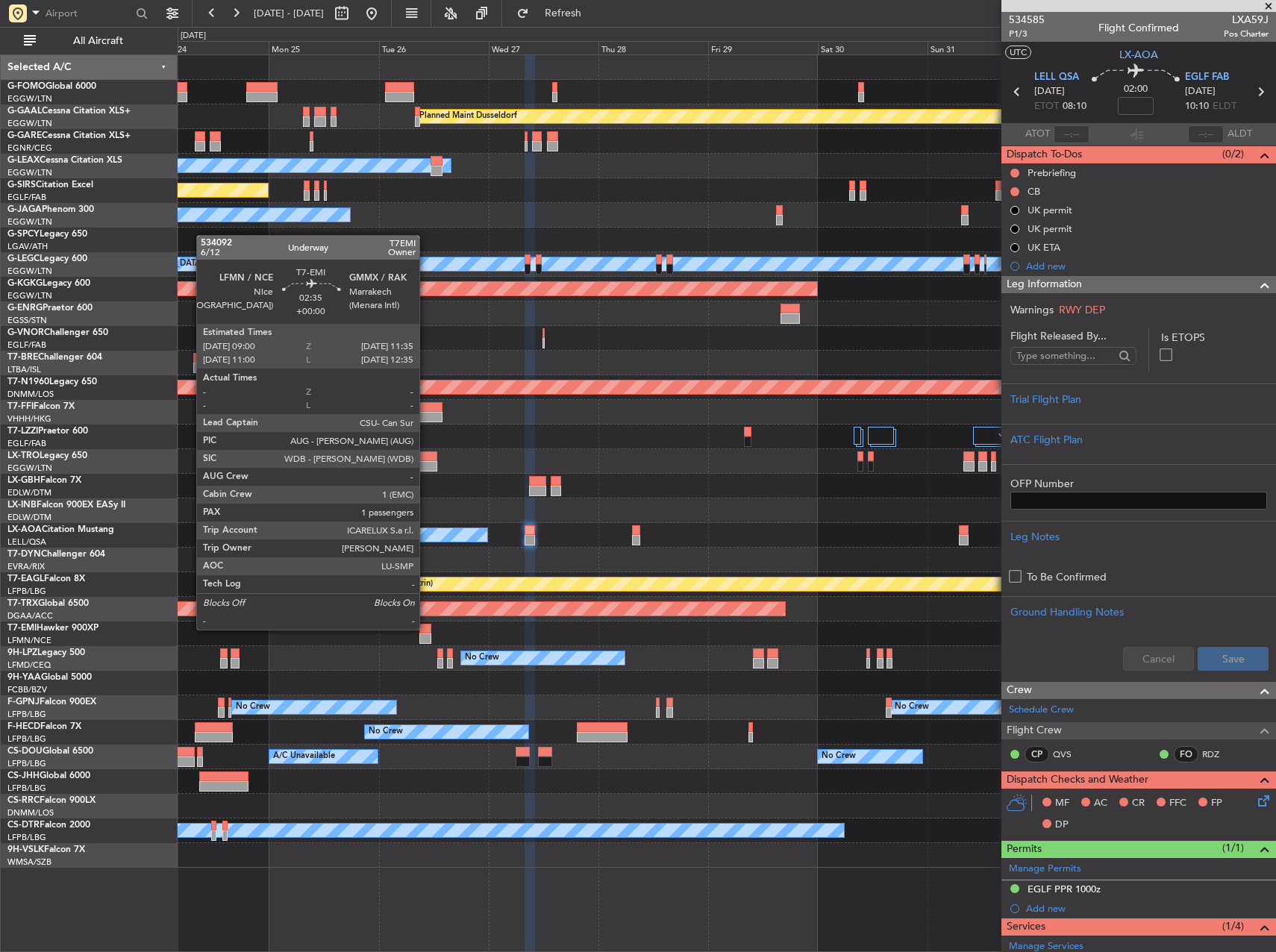
click at [426, 629] on div at bounding box center [425, 629] width 12 height 10
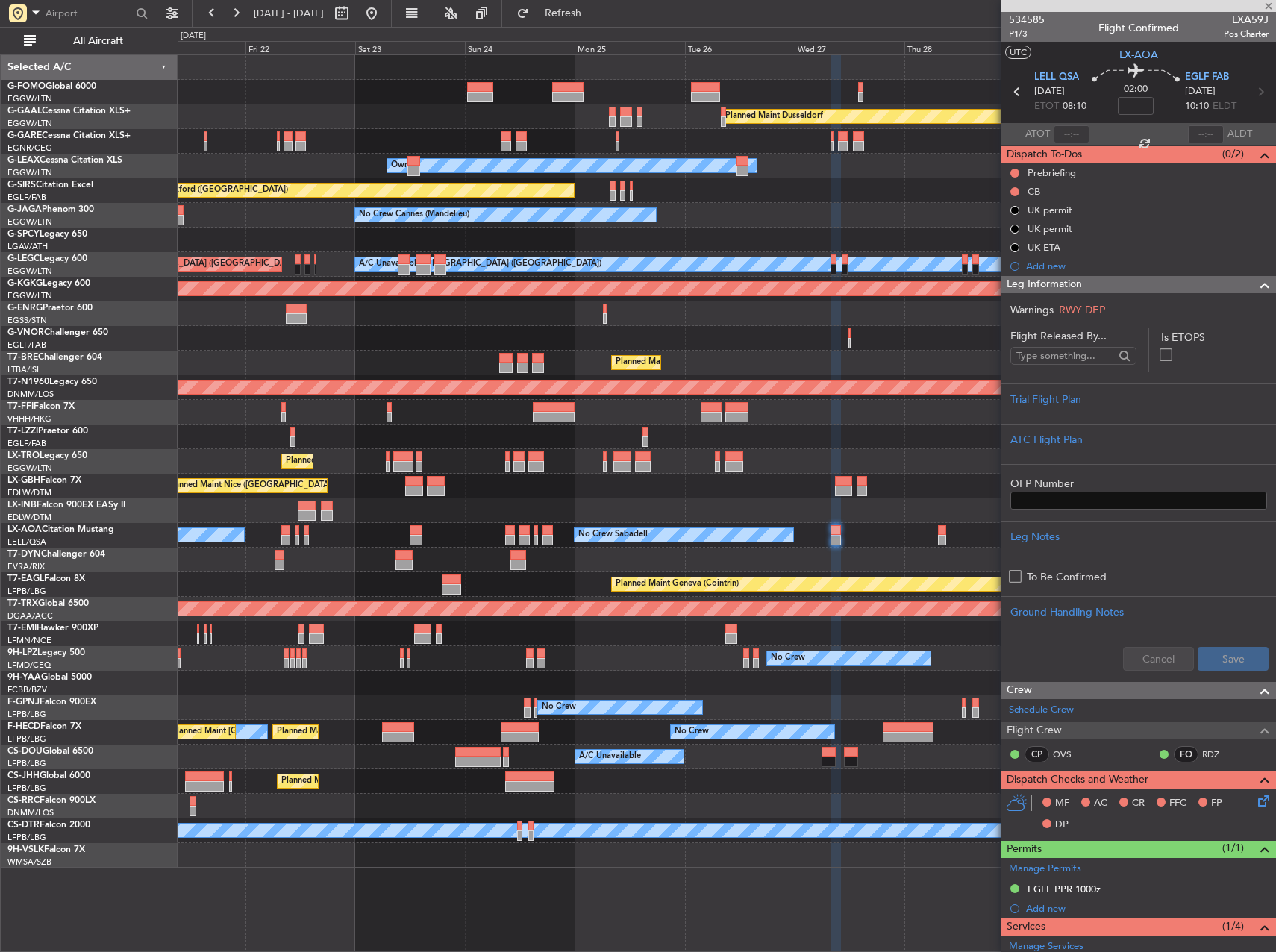
click at [688, 621] on div "Planned Maint Dusseldorf Unplanned Maint Chester Owner Unplanned Maint Oxford (…" at bounding box center [727, 462] width 1098 height 813
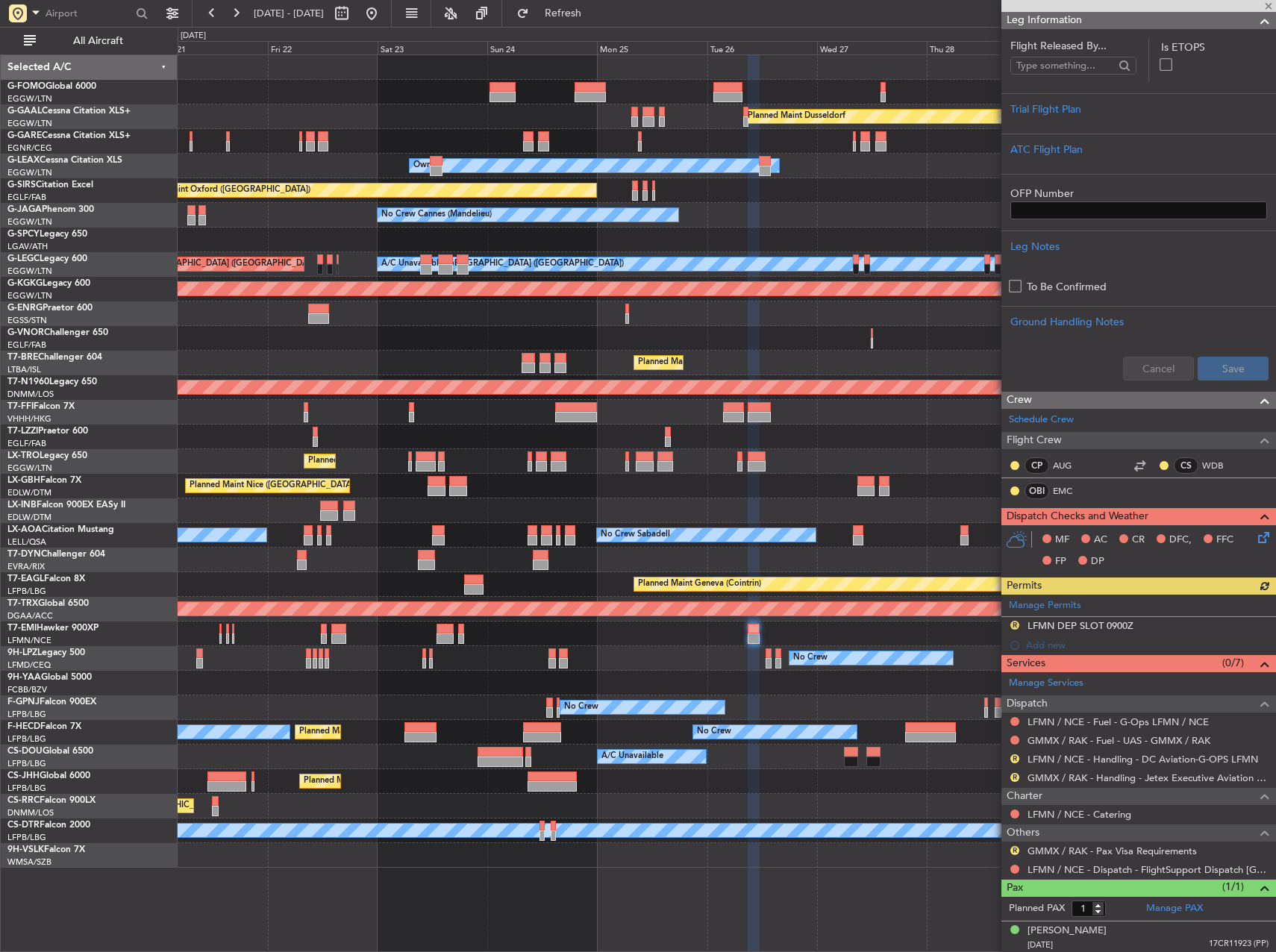
scroll to position [210, 0]
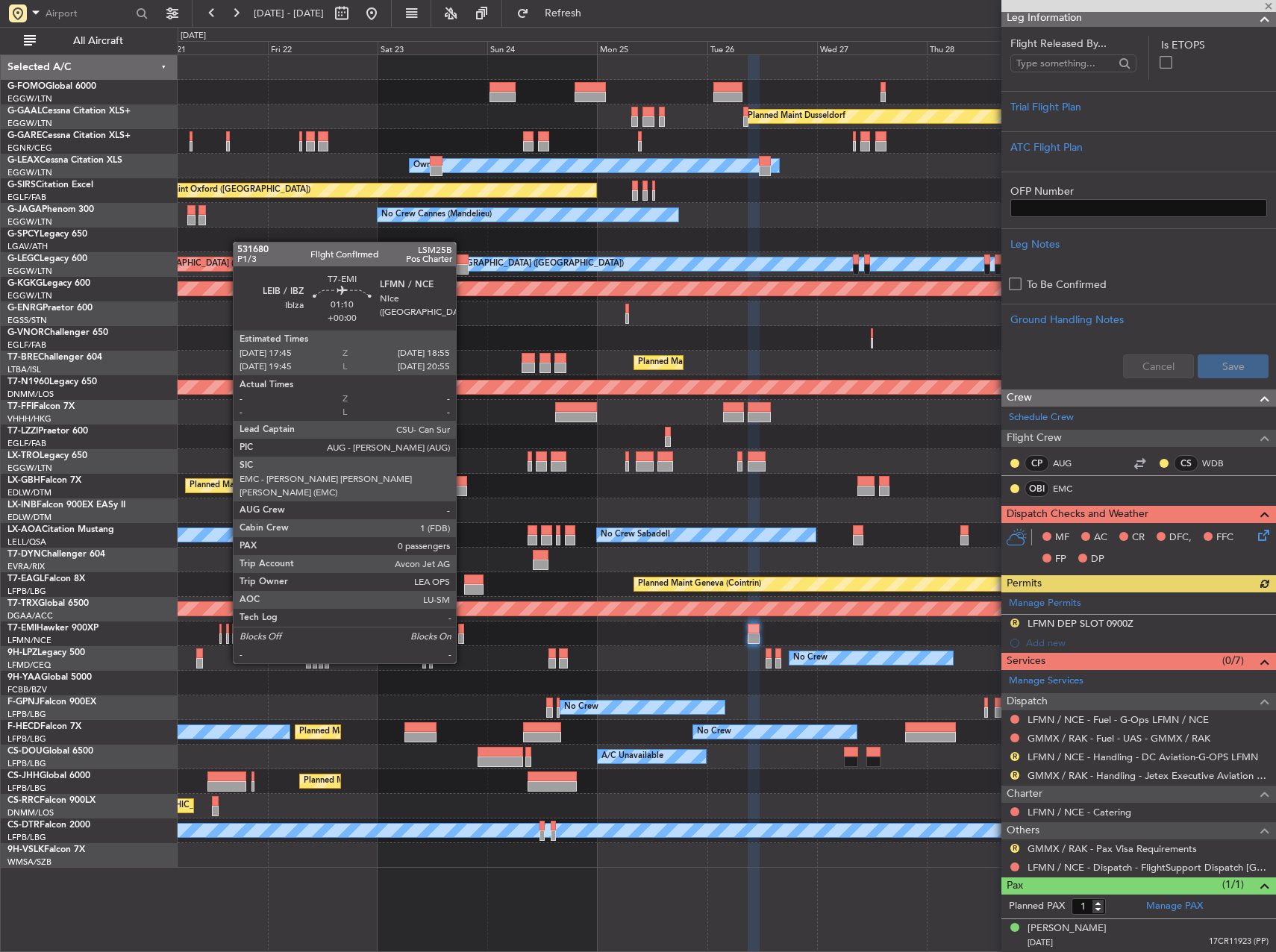
click at [463, 636] on div at bounding box center [461, 639] width 6 height 10
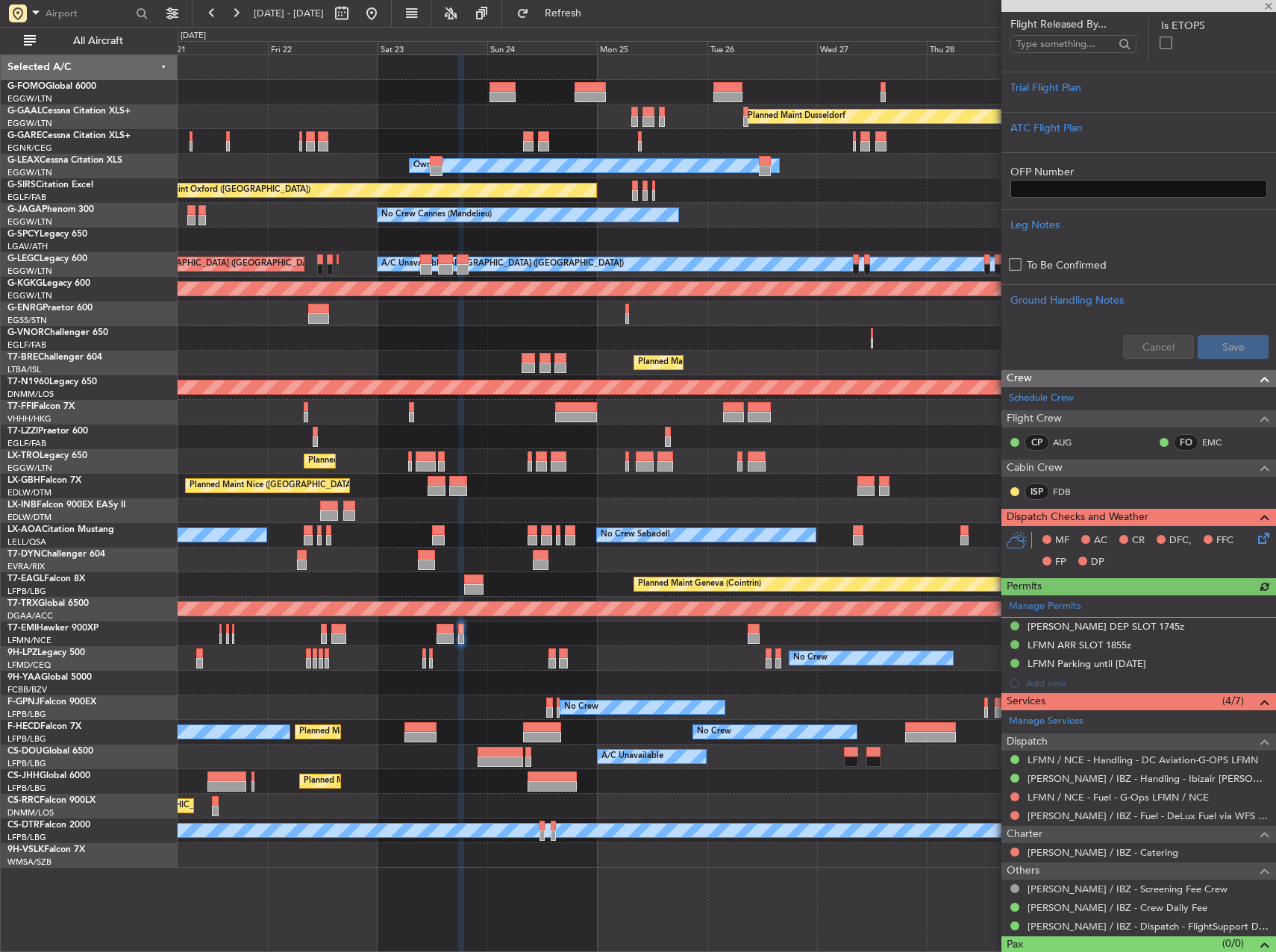
scroll to position [255, 0]
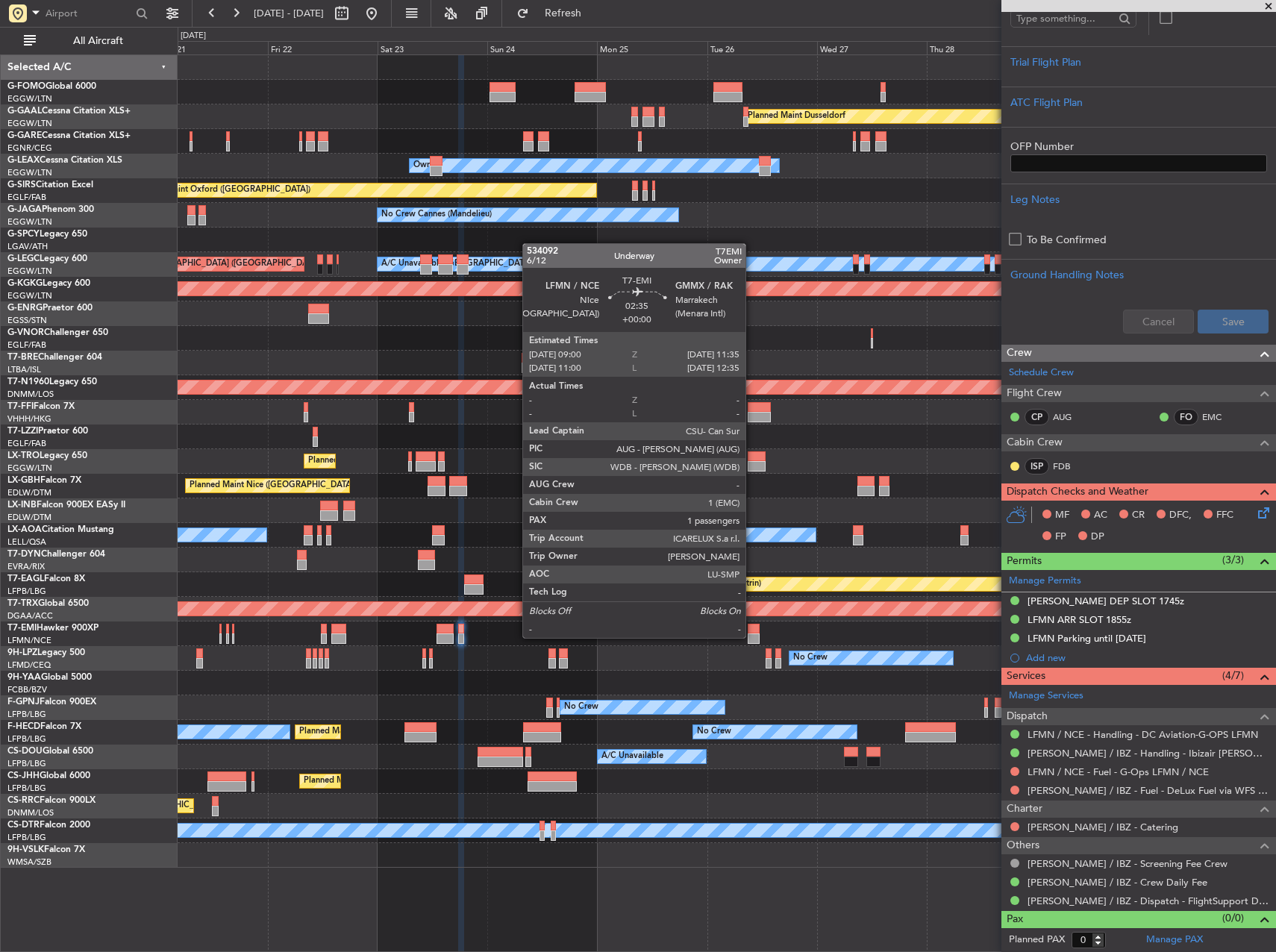
click at [753, 636] on div at bounding box center [753, 639] width 12 height 10
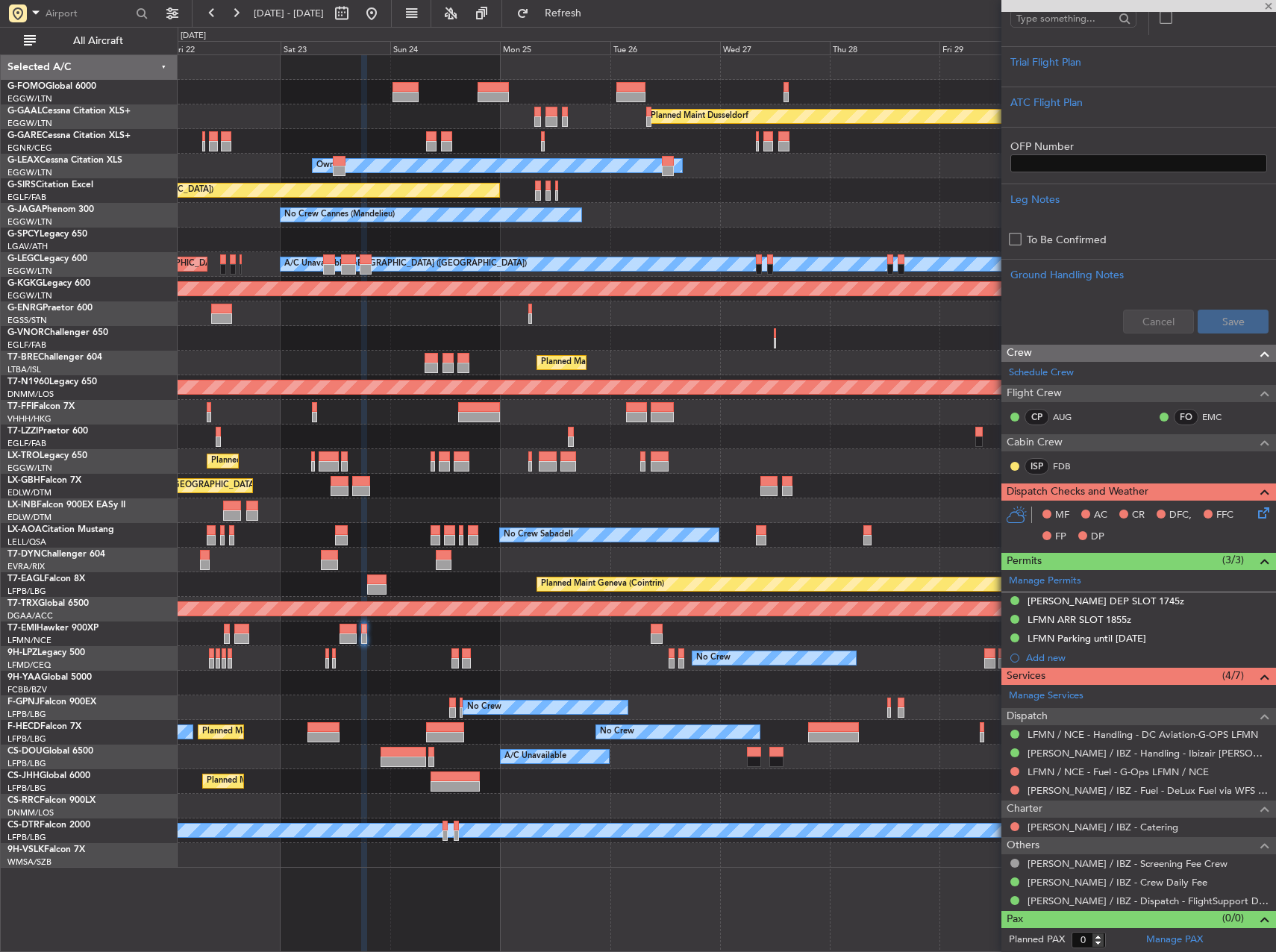
click at [705, 640] on div "Planned Maint Chester" at bounding box center [727, 634] width 1098 height 25
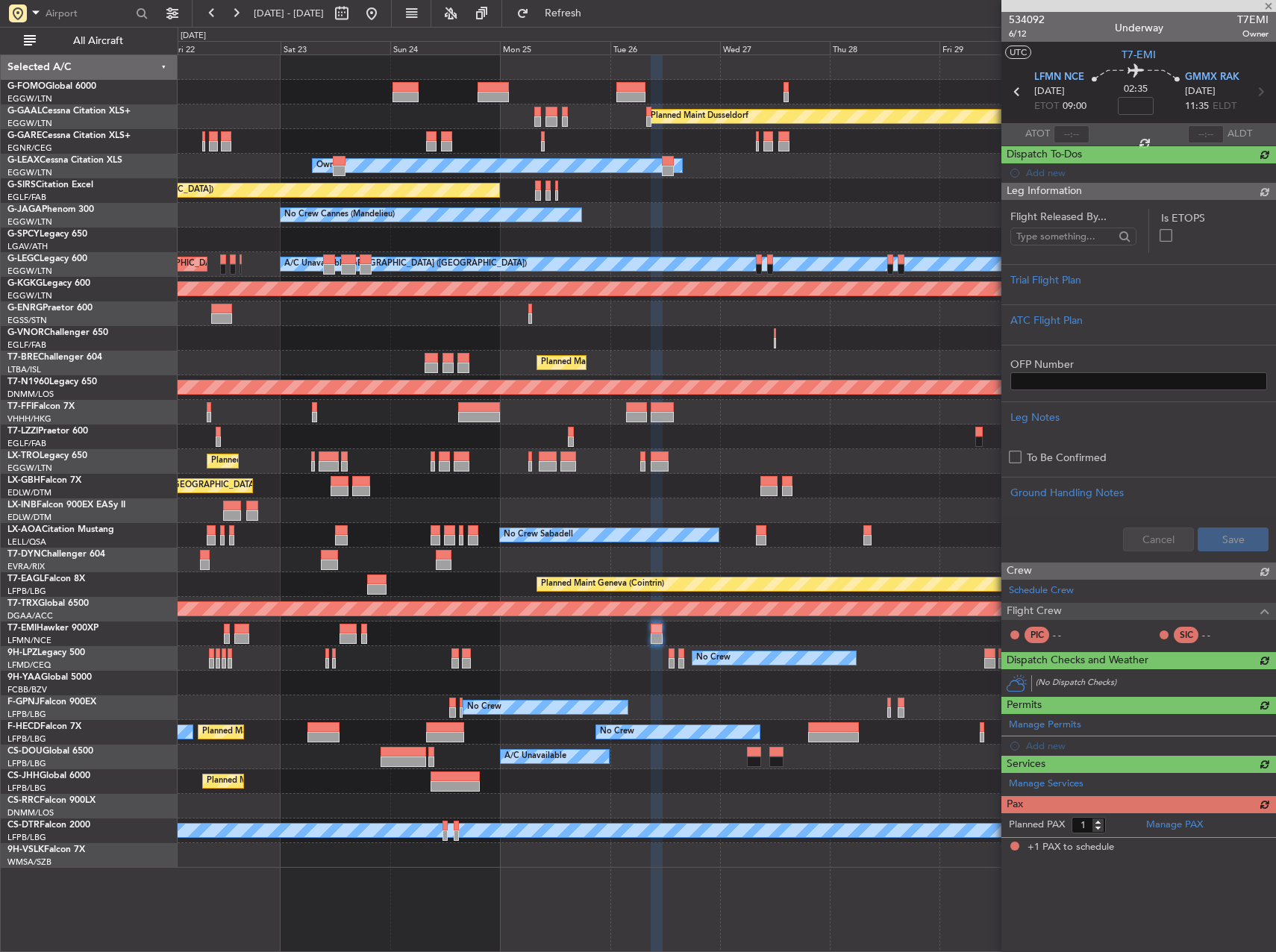
click at [694, 624] on div "Planned Maint Chester" at bounding box center [727, 634] width 1098 height 25
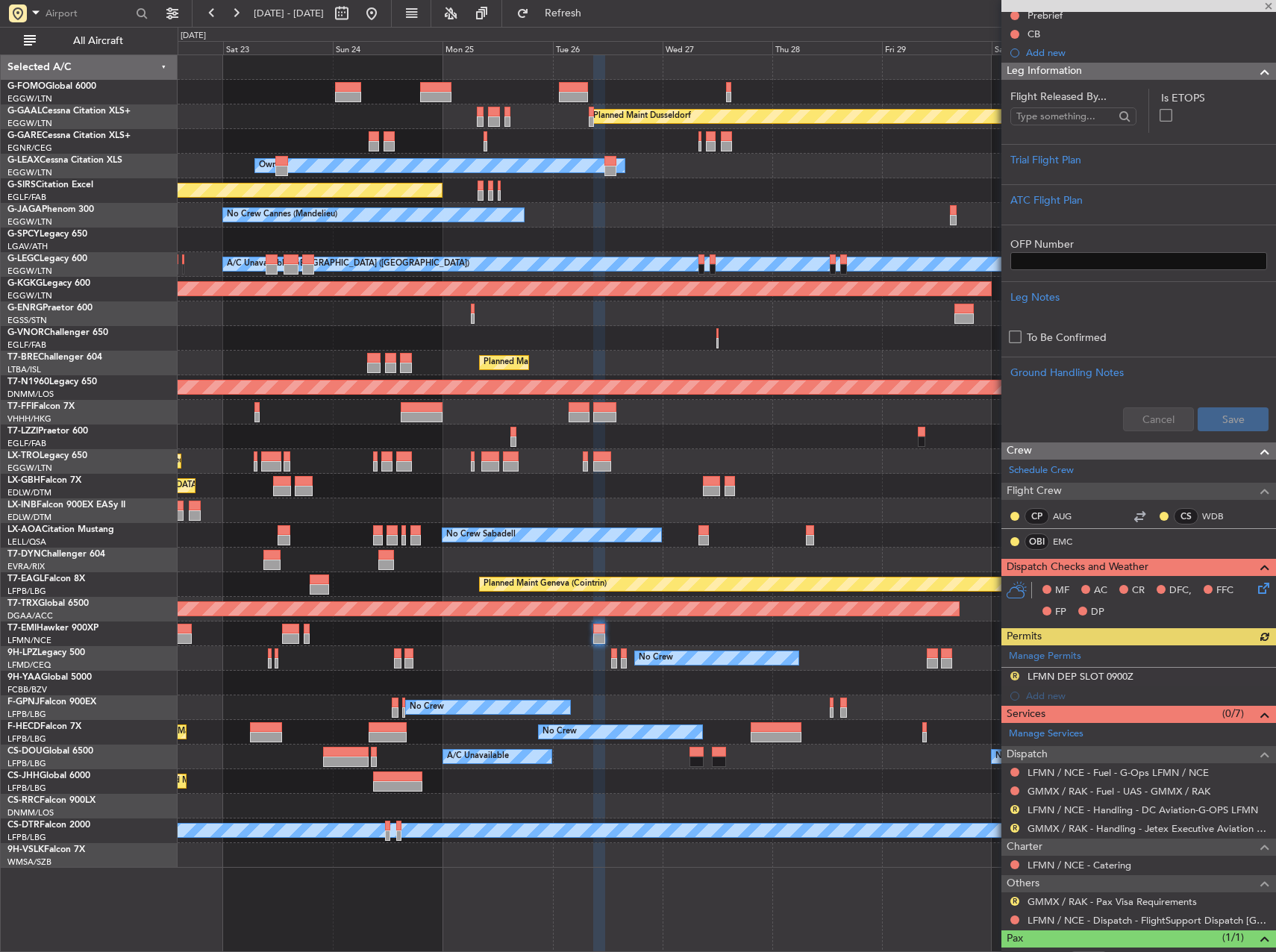
scroll to position [210, 0]
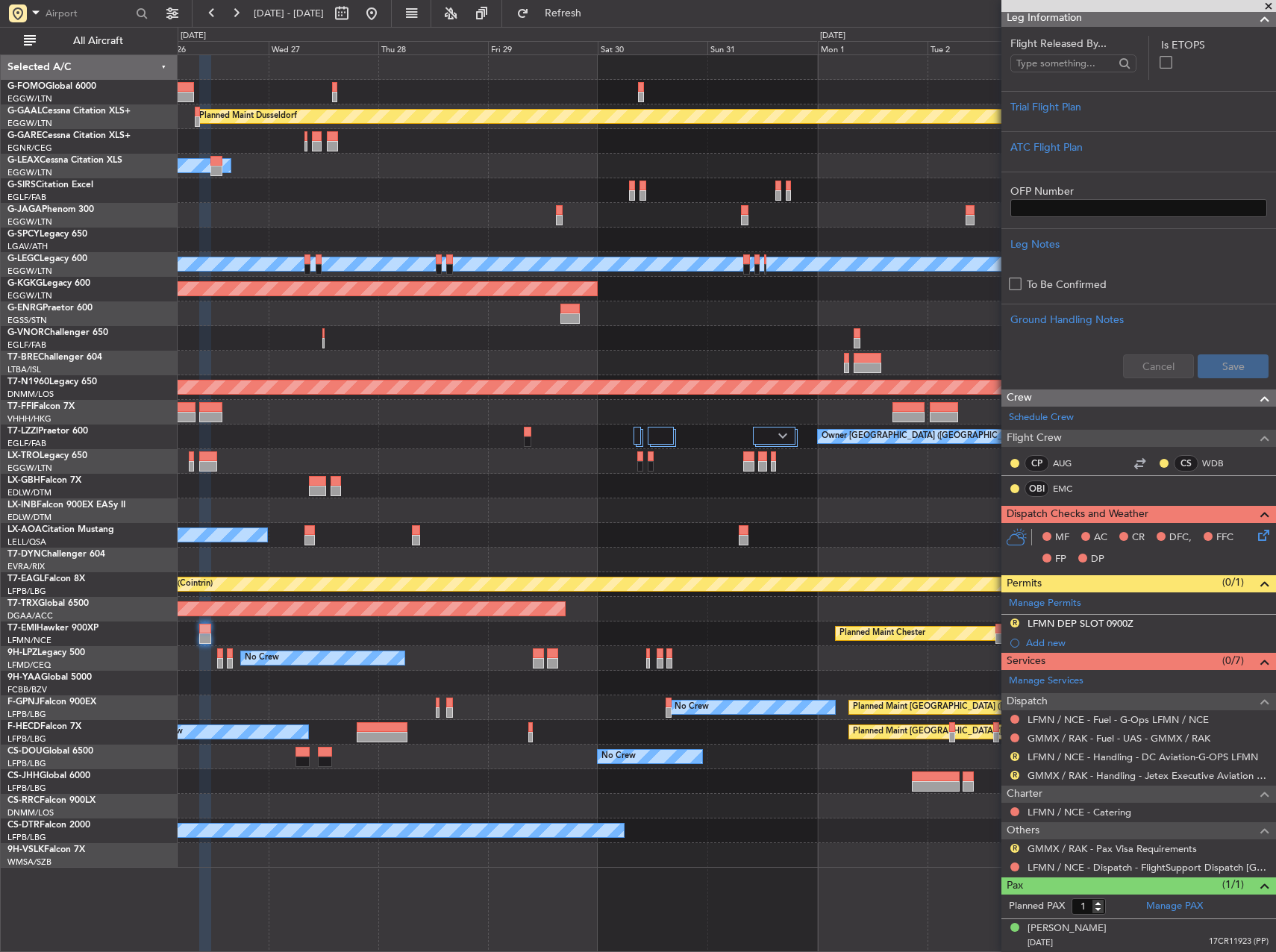
click at [481, 647] on div "Planned Maint Dusseldorf Owner Unplanned Maint Oxford (Kidlington) Planned Main…" at bounding box center [727, 462] width 1098 height 813
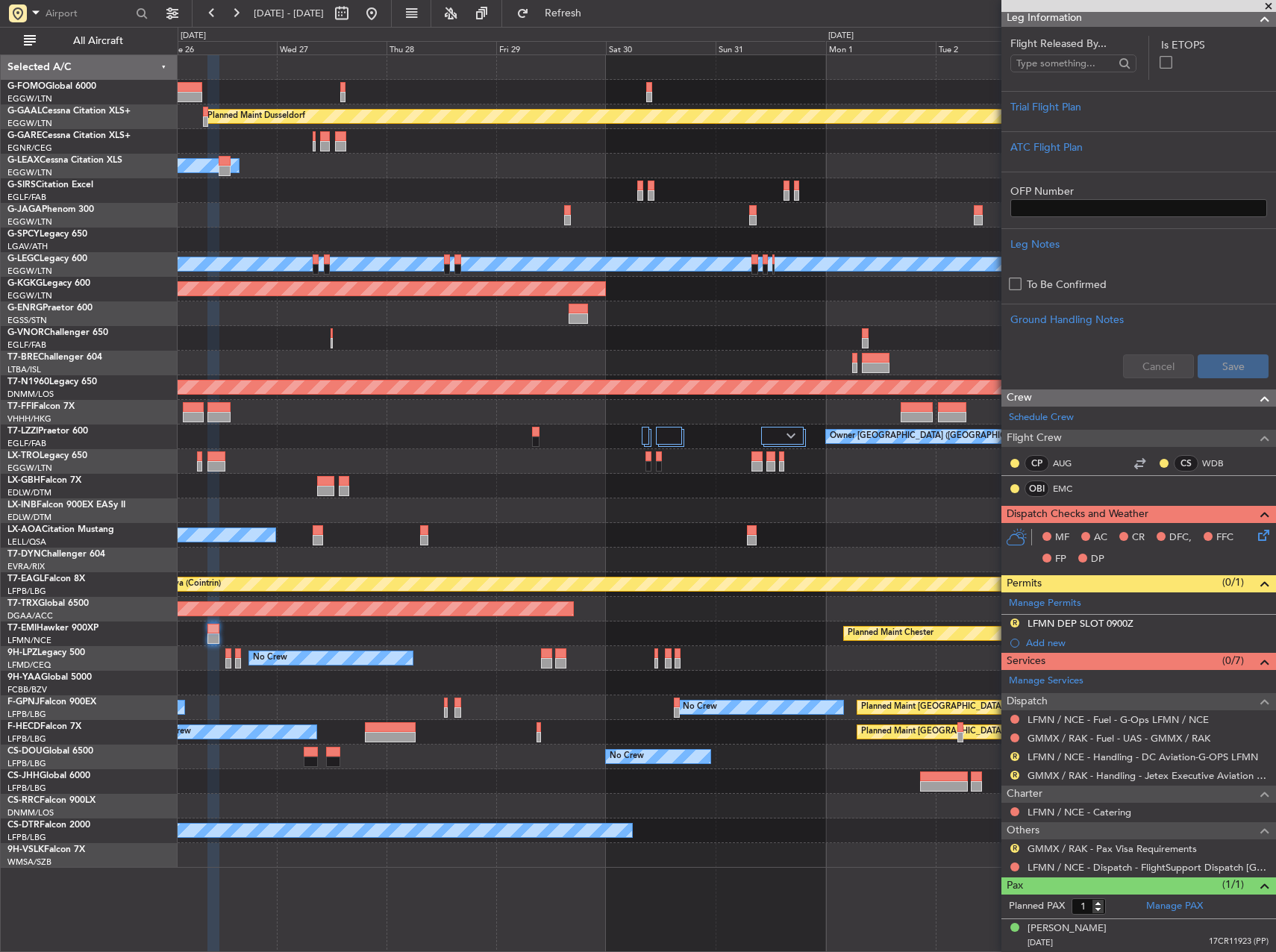
click at [676, 633] on div "Planned Maint Chester" at bounding box center [727, 634] width 1098 height 25
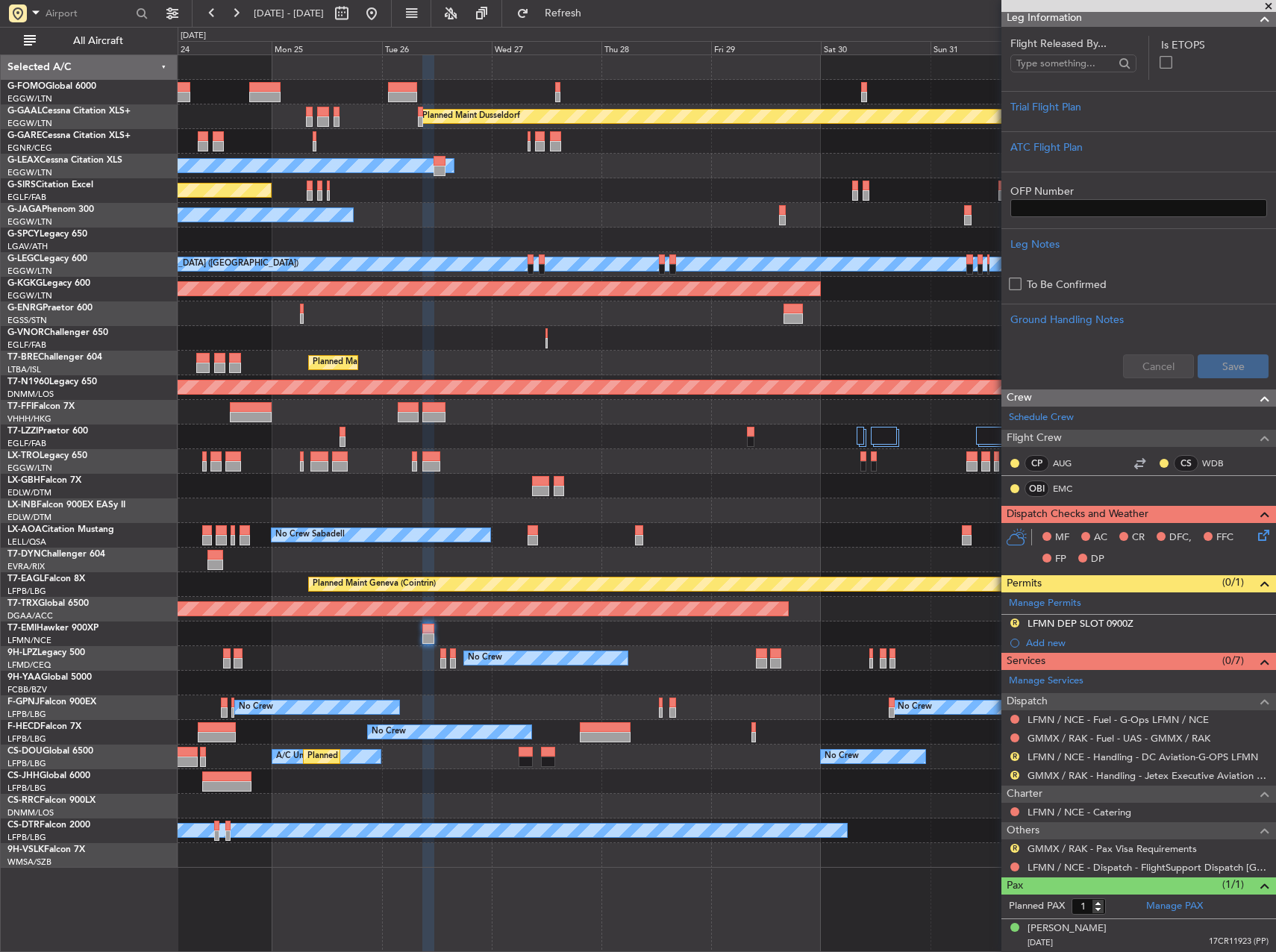
click at [857, 624] on div "Planned Maint Chester" at bounding box center [727, 634] width 1098 height 25
click at [1036, 753] on link "LFMN / NCE - Handling - DC Aviation-G-OPS LFMN" at bounding box center [1143, 757] width 231 height 13
click at [1143, 776] on link "GMMX / RAK - Handling - Jetex Executive Aviation GMMX / RAK" at bounding box center [1149, 776] width 241 height 13
click at [576, 22] on button "Refresh" at bounding box center [554, 14] width 90 height 24
click at [1016, 849] on button "R" at bounding box center [1014, 849] width 9 height 9
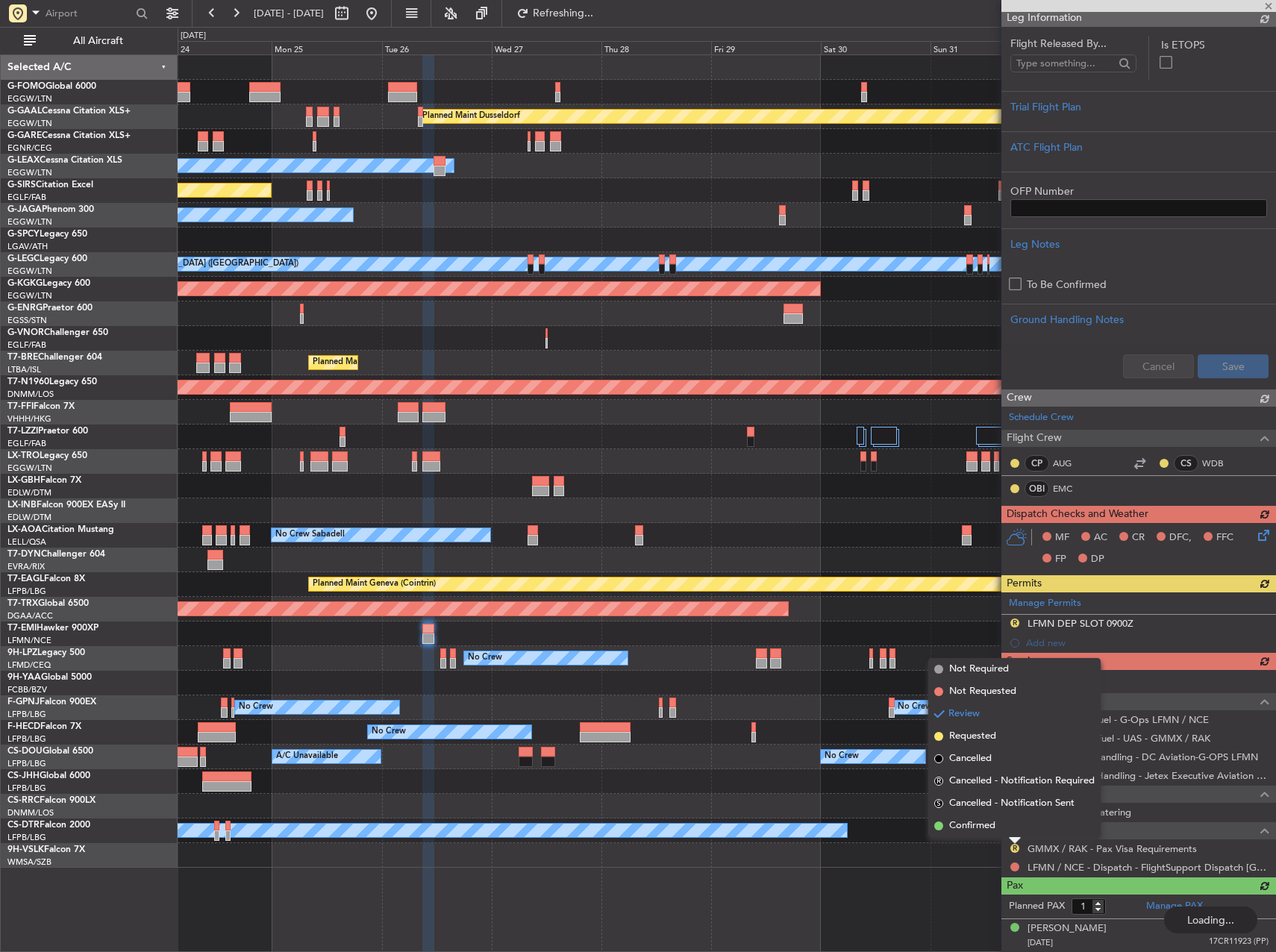
click at [933, 873] on div "Planned Maint Dusseldorf Owner Unplanned Maint Oxford (Kidlington) No Crew Cann…" at bounding box center [727, 504] width 1098 height 898
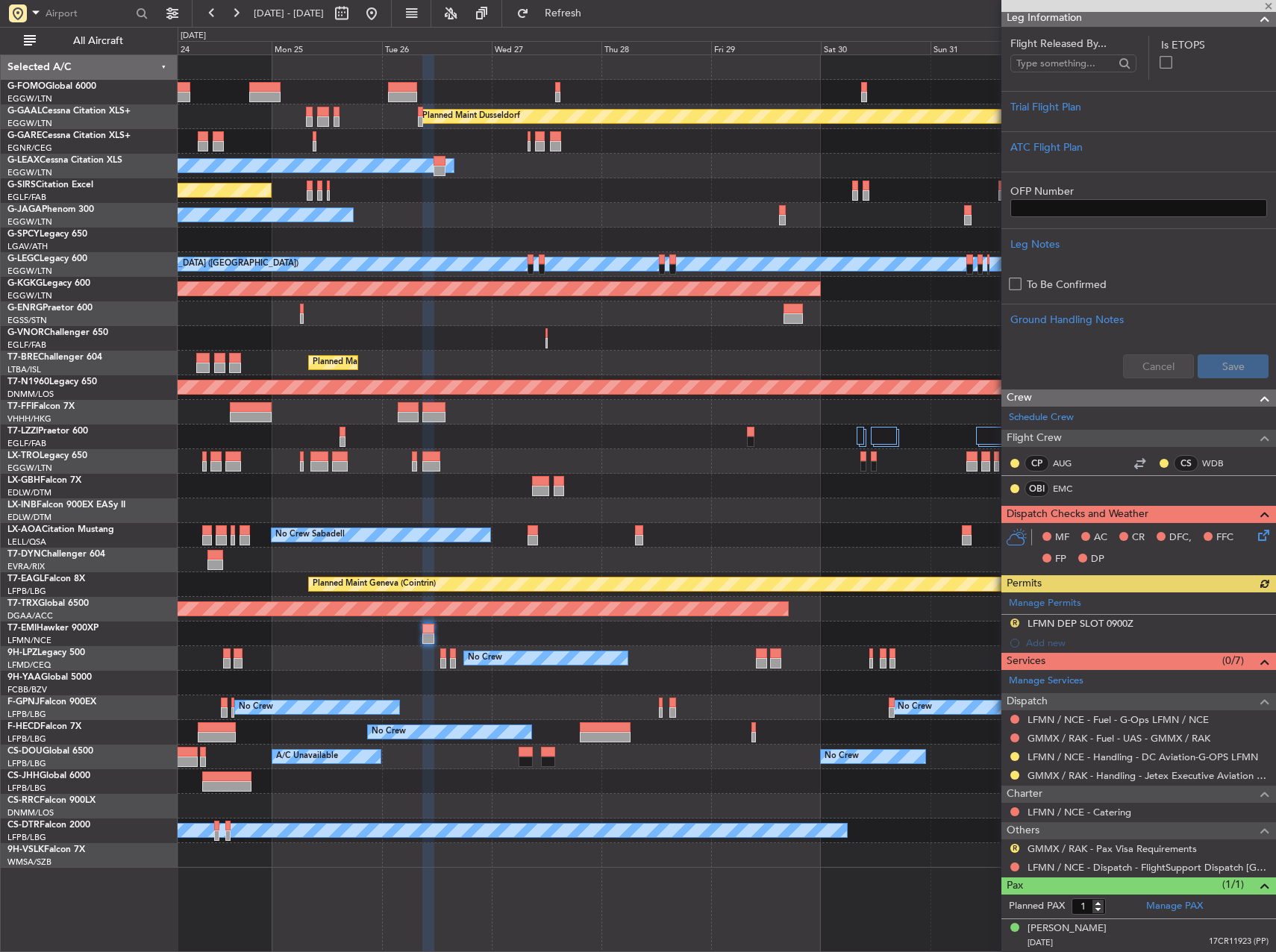
click at [1022, 867] on div "LFMN / NCE - Dispatch - FlightSupport Dispatch UK" at bounding box center [1138, 867] width 275 height 19
click at [1016, 867] on button at bounding box center [1014, 867] width 9 height 9
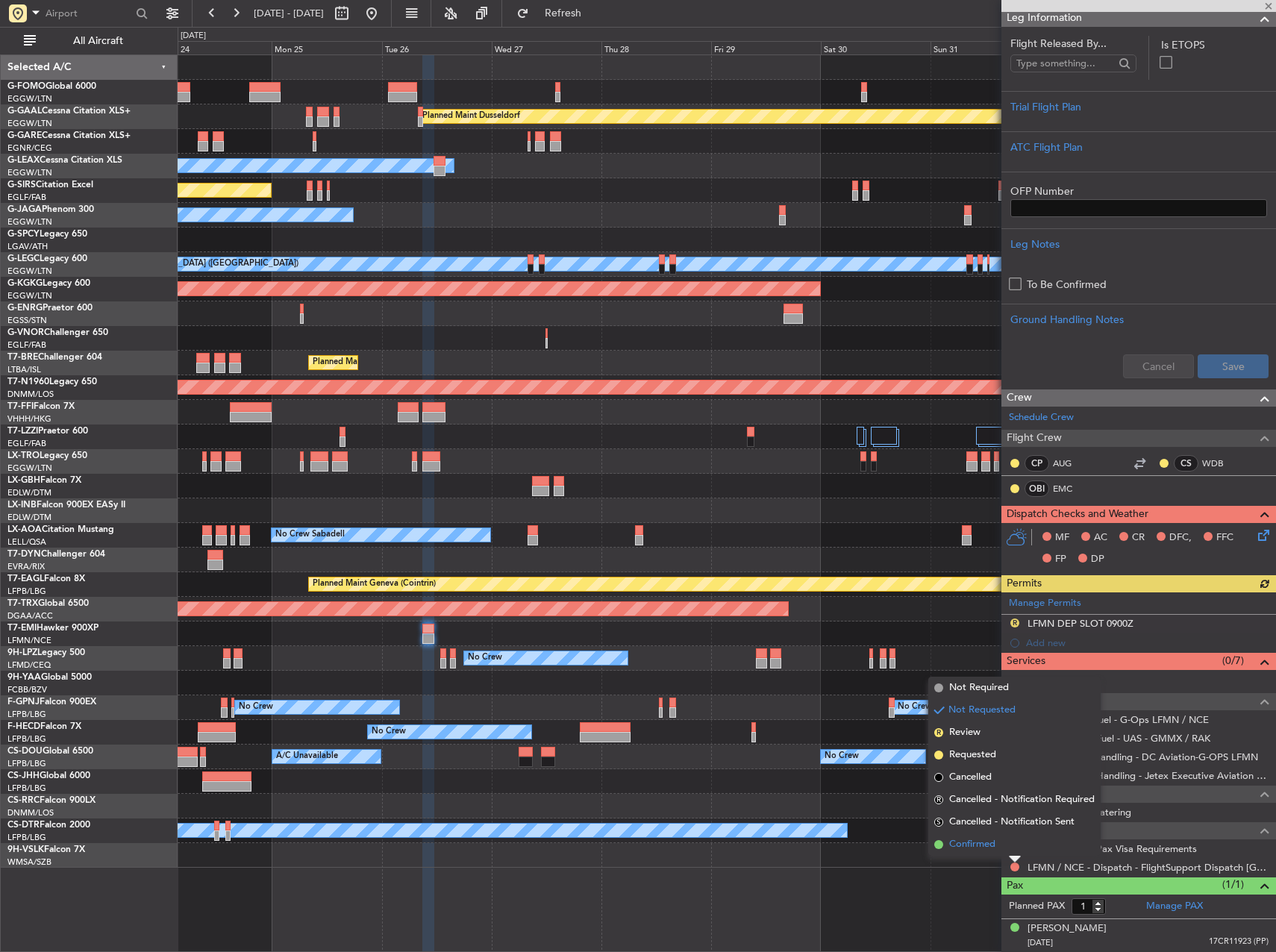
click at [1008, 849] on li "Confirmed" at bounding box center [1014, 845] width 173 height 22
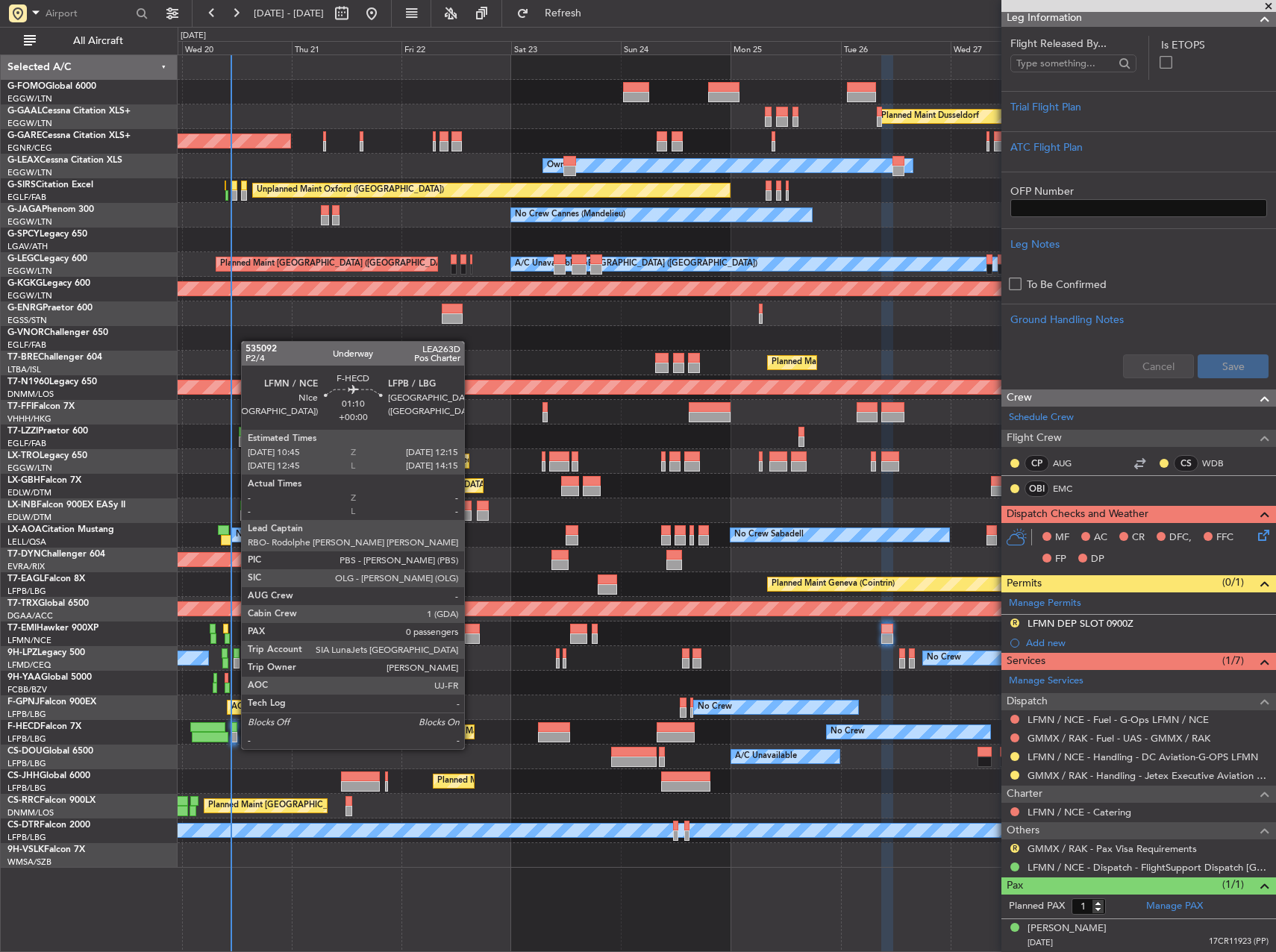
click at [233, 735] on div at bounding box center [234, 737] width 8 height 10
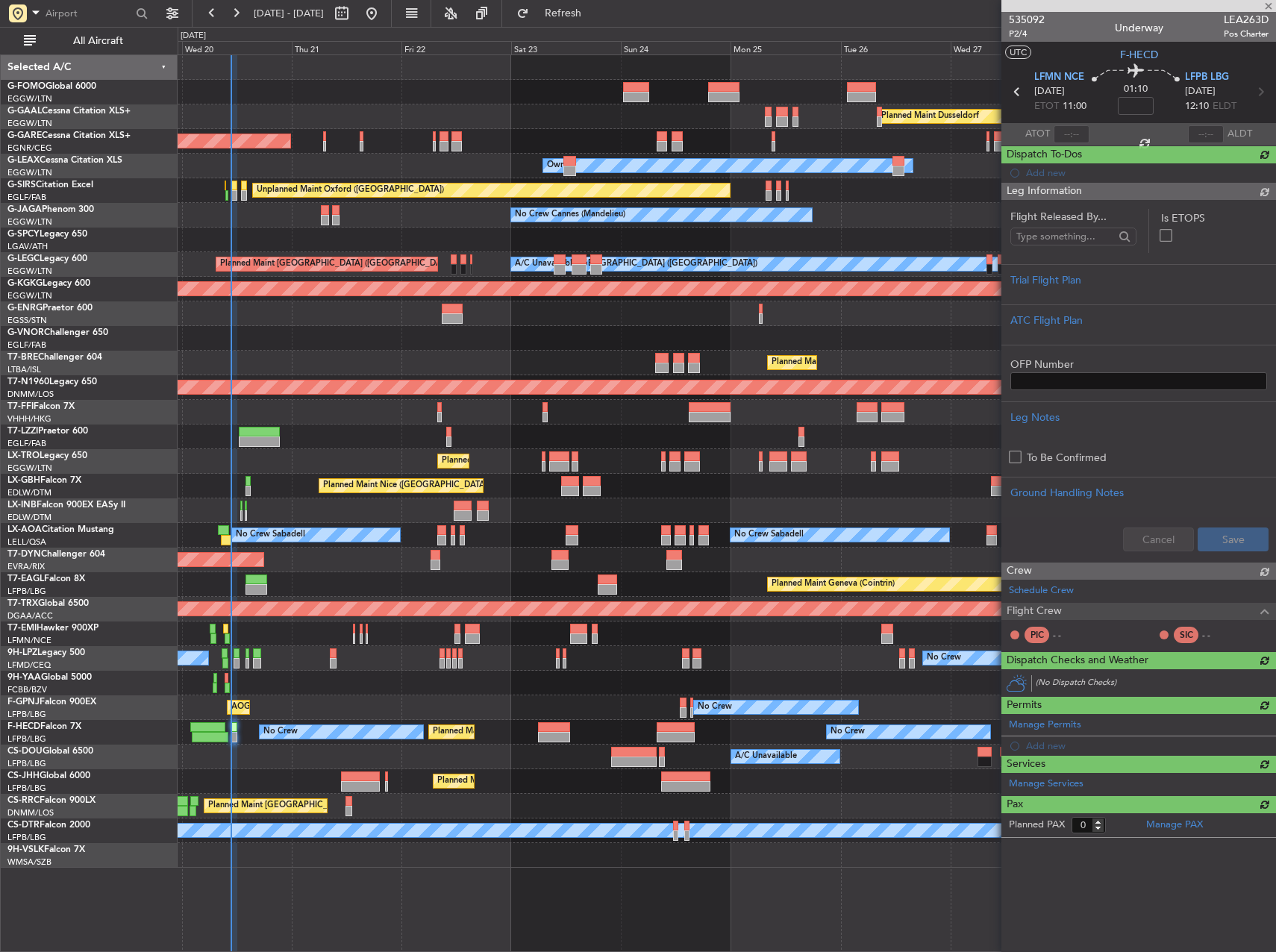
scroll to position [0, 0]
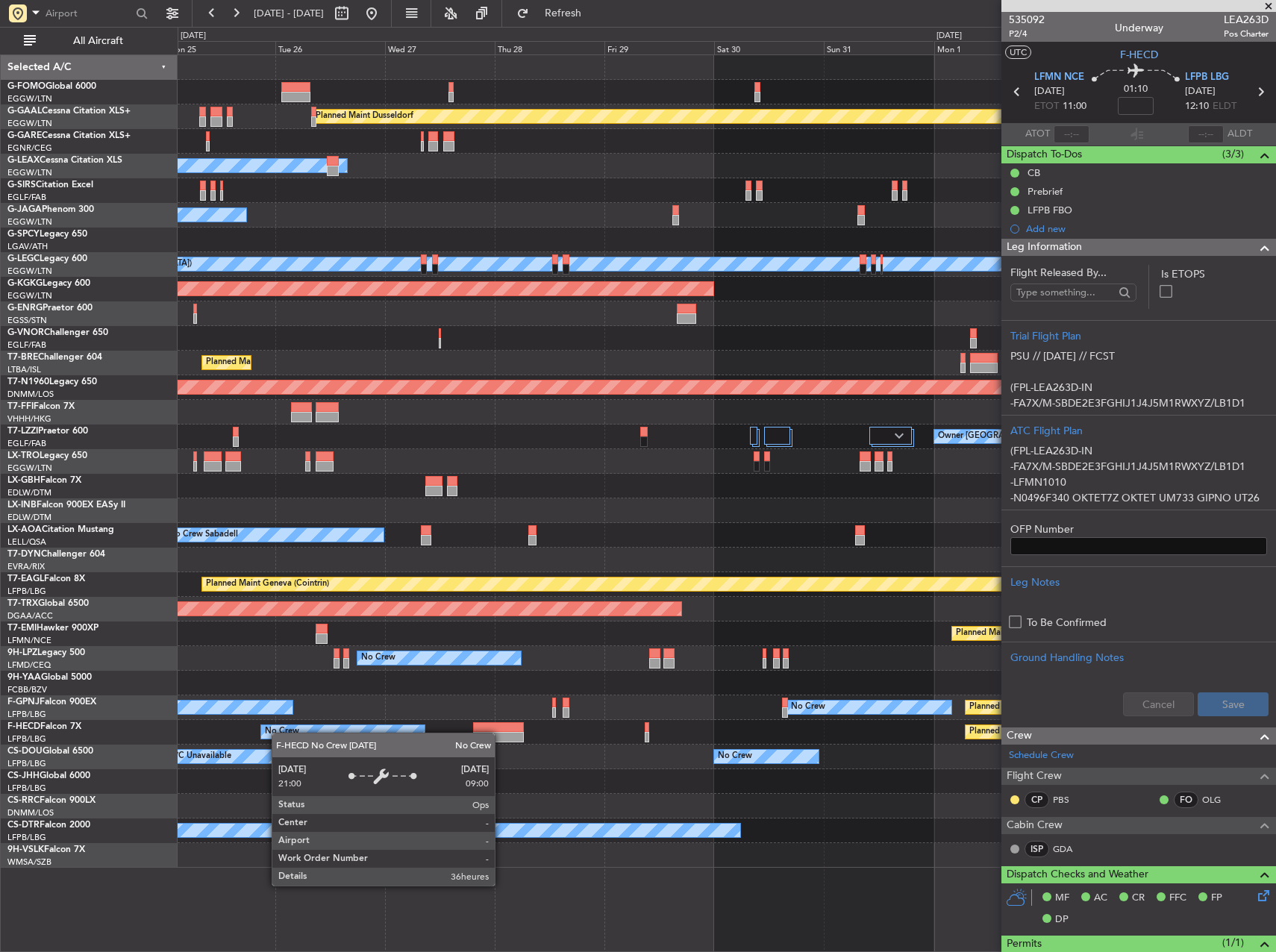
click at [278, 733] on div "Planned Maint Dusseldorf Owner Unplanned Maint Oxford (Kidlington) No Crew Cann…" at bounding box center [727, 462] width 1098 height 813
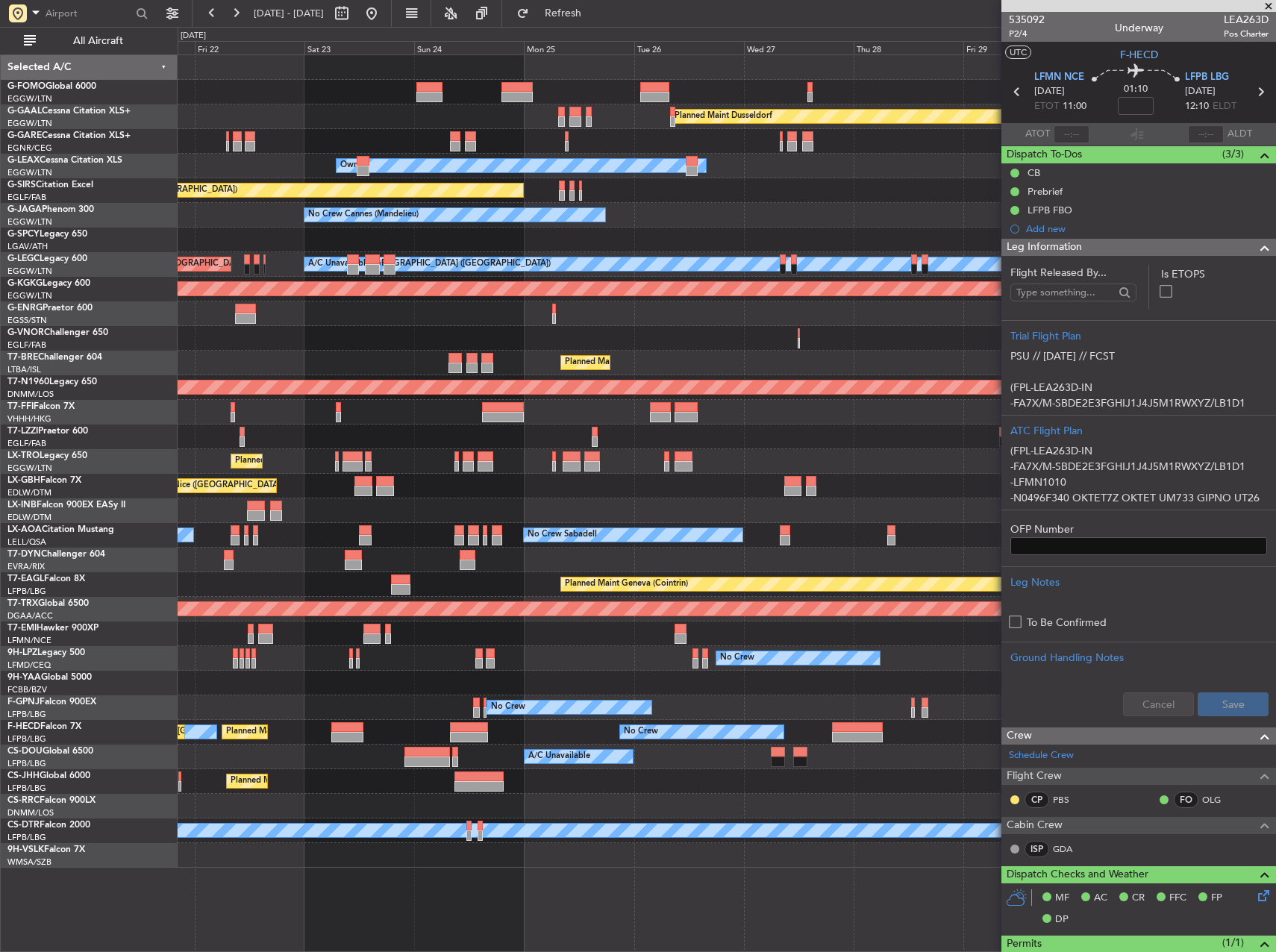
click at [819, 541] on div "No Crew Sabadell No Crew Sabadell" at bounding box center [727, 535] width 1098 height 25
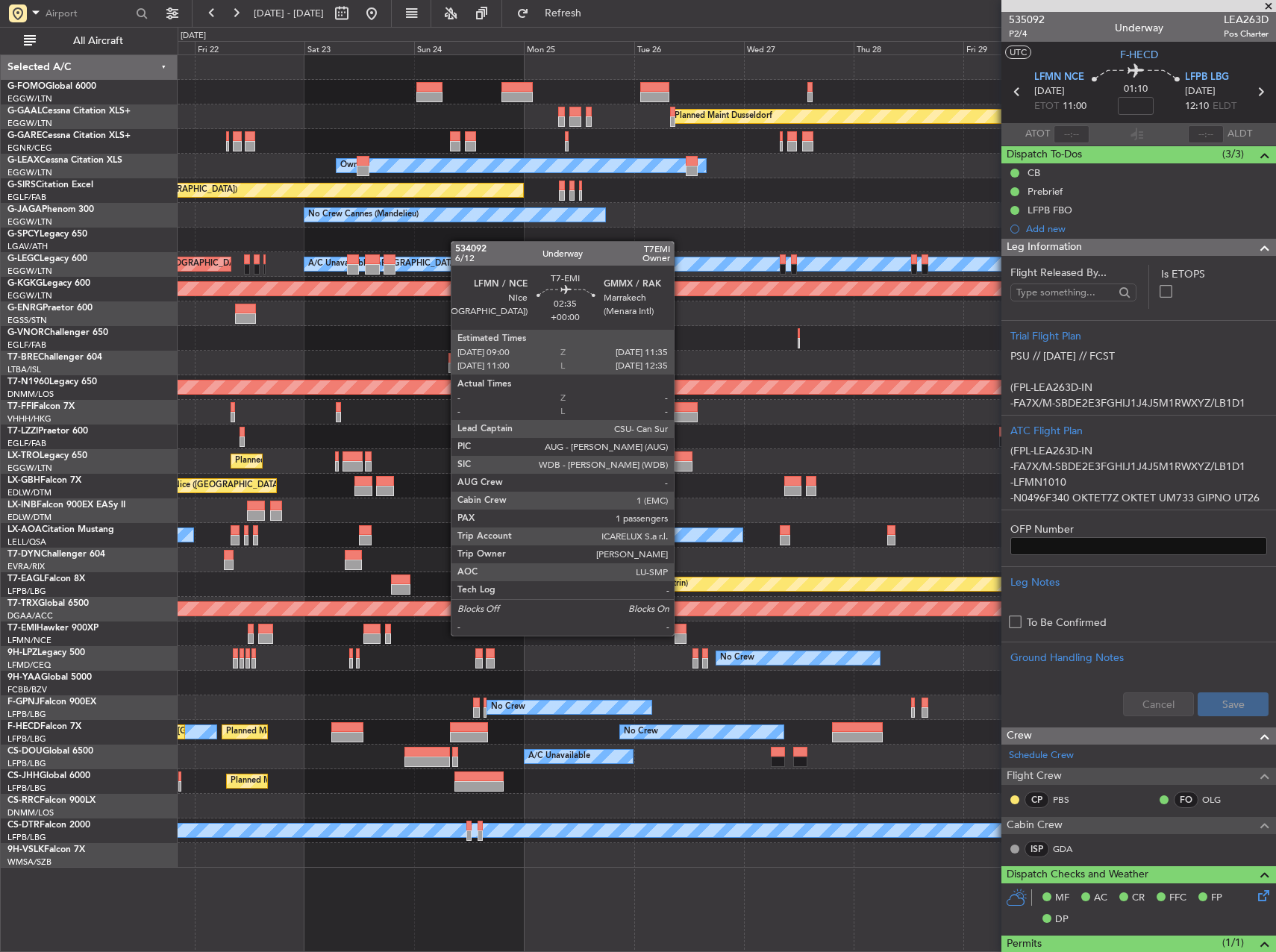
click at [681, 636] on div at bounding box center [681, 639] width 12 height 10
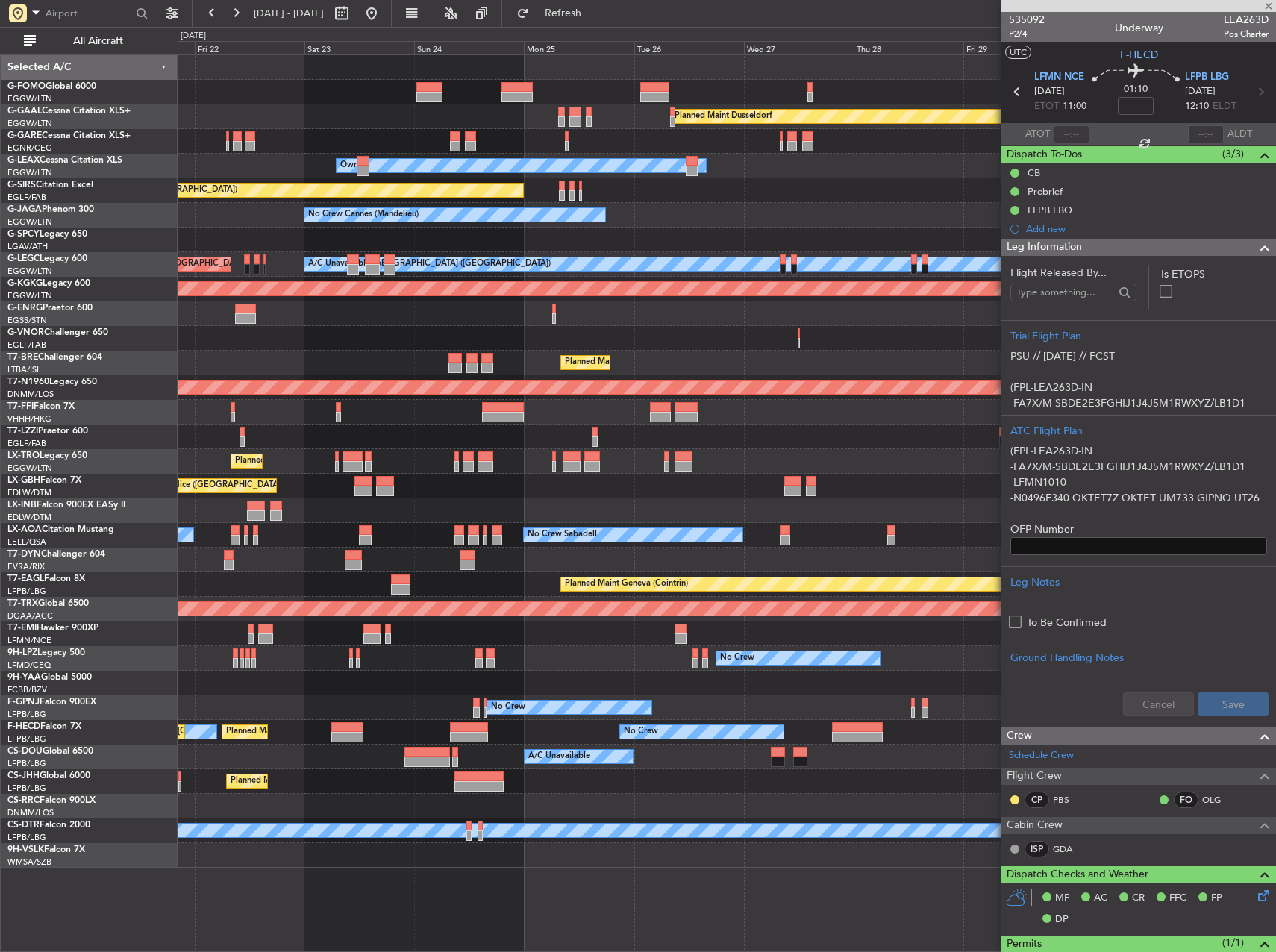
click at [646, 625] on div "Planned Maint Chester" at bounding box center [727, 634] width 1098 height 25
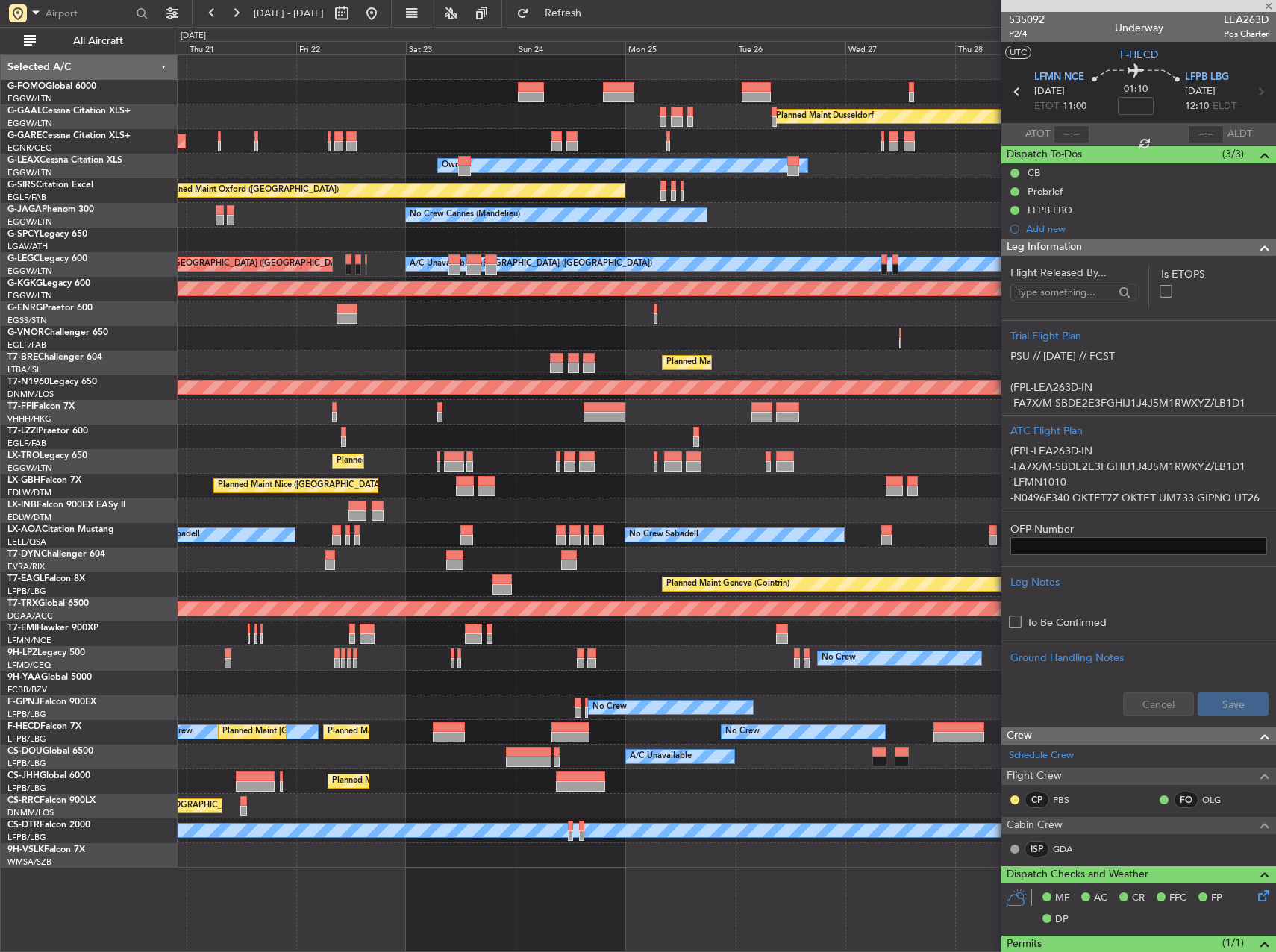
type input "1"
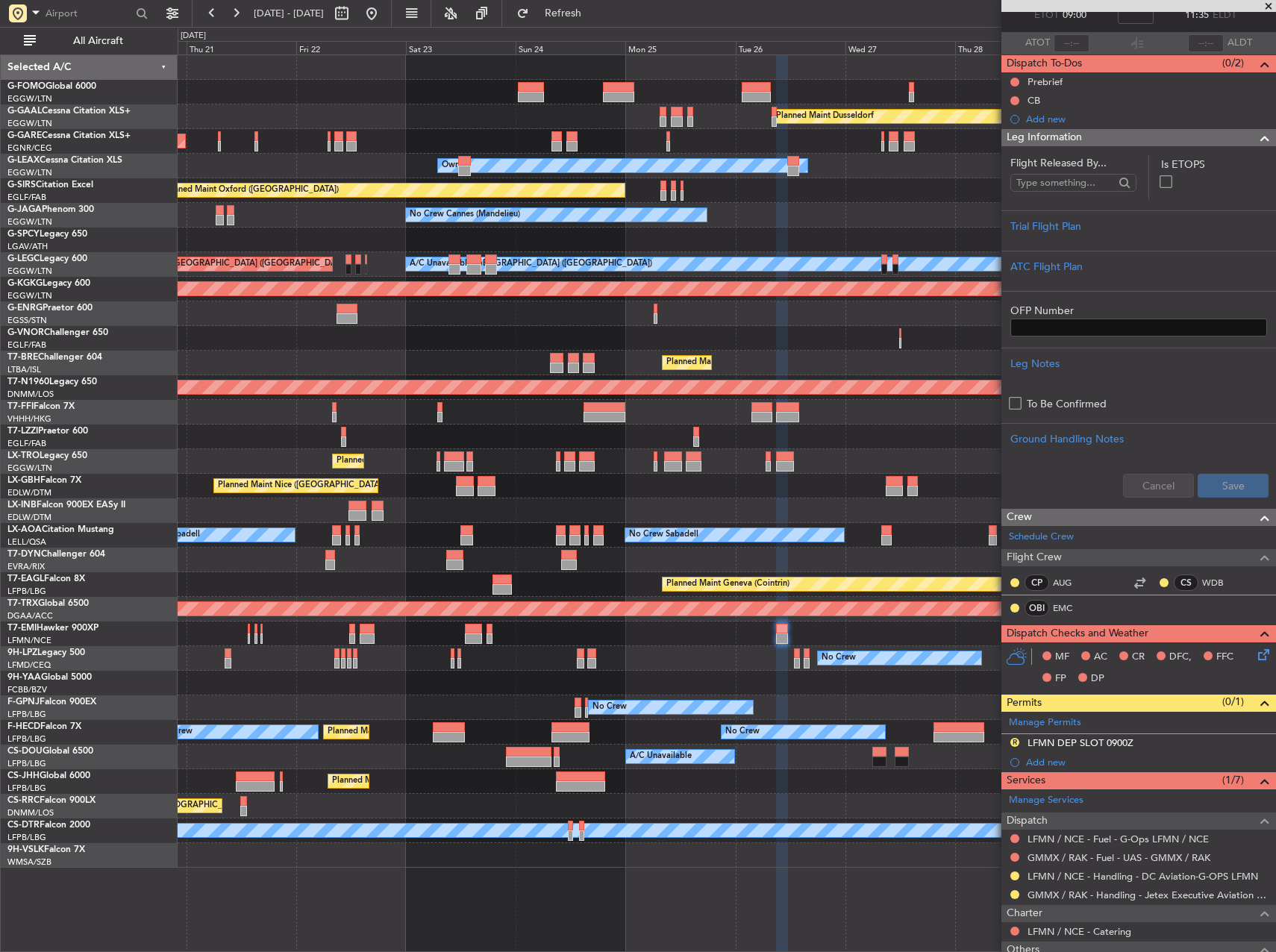
scroll to position [210, 0]
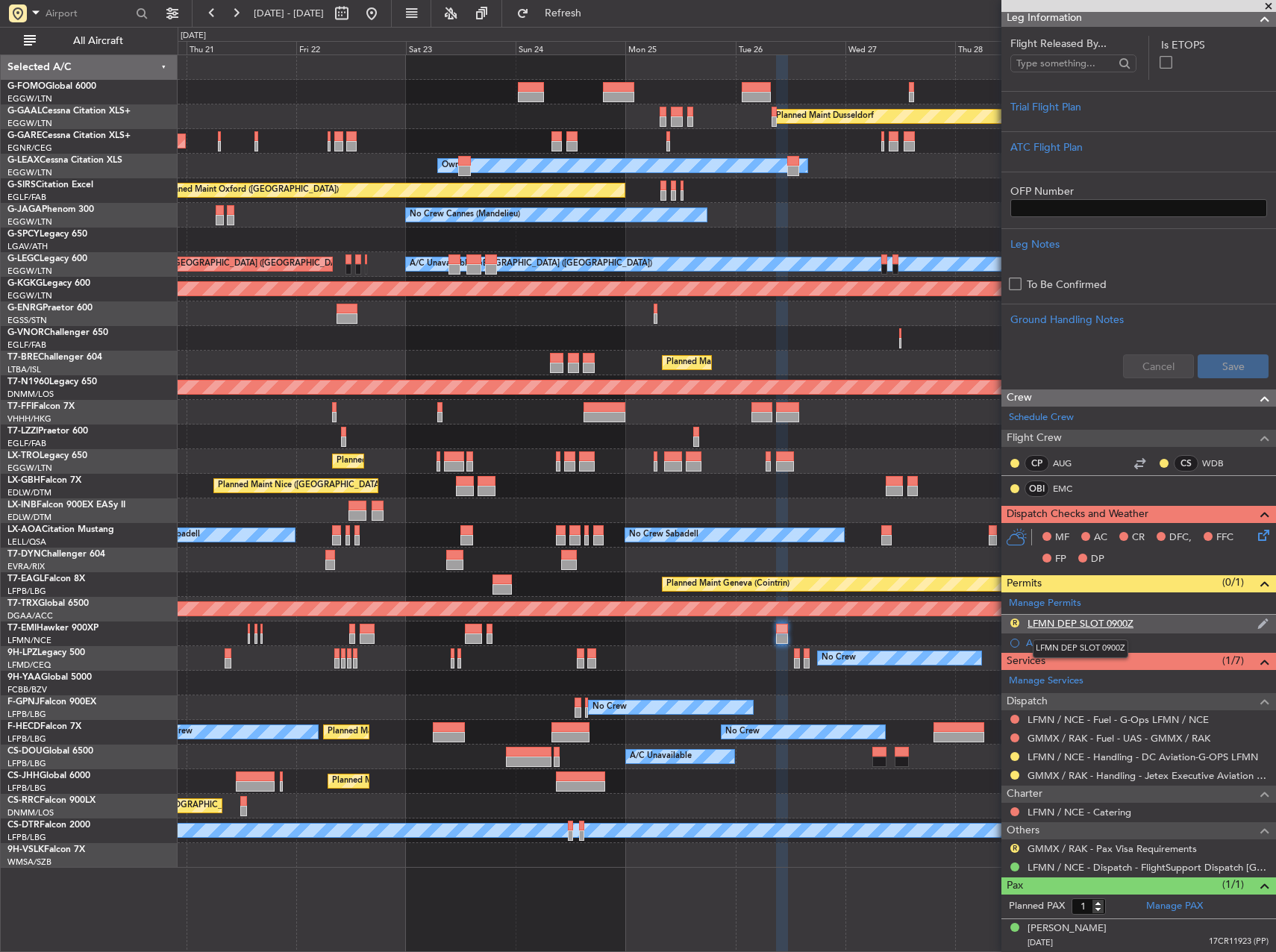
click at [1096, 622] on div "LFMN DEP SLOT 0900Z" at bounding box center [1081, 624] width 106 height 13
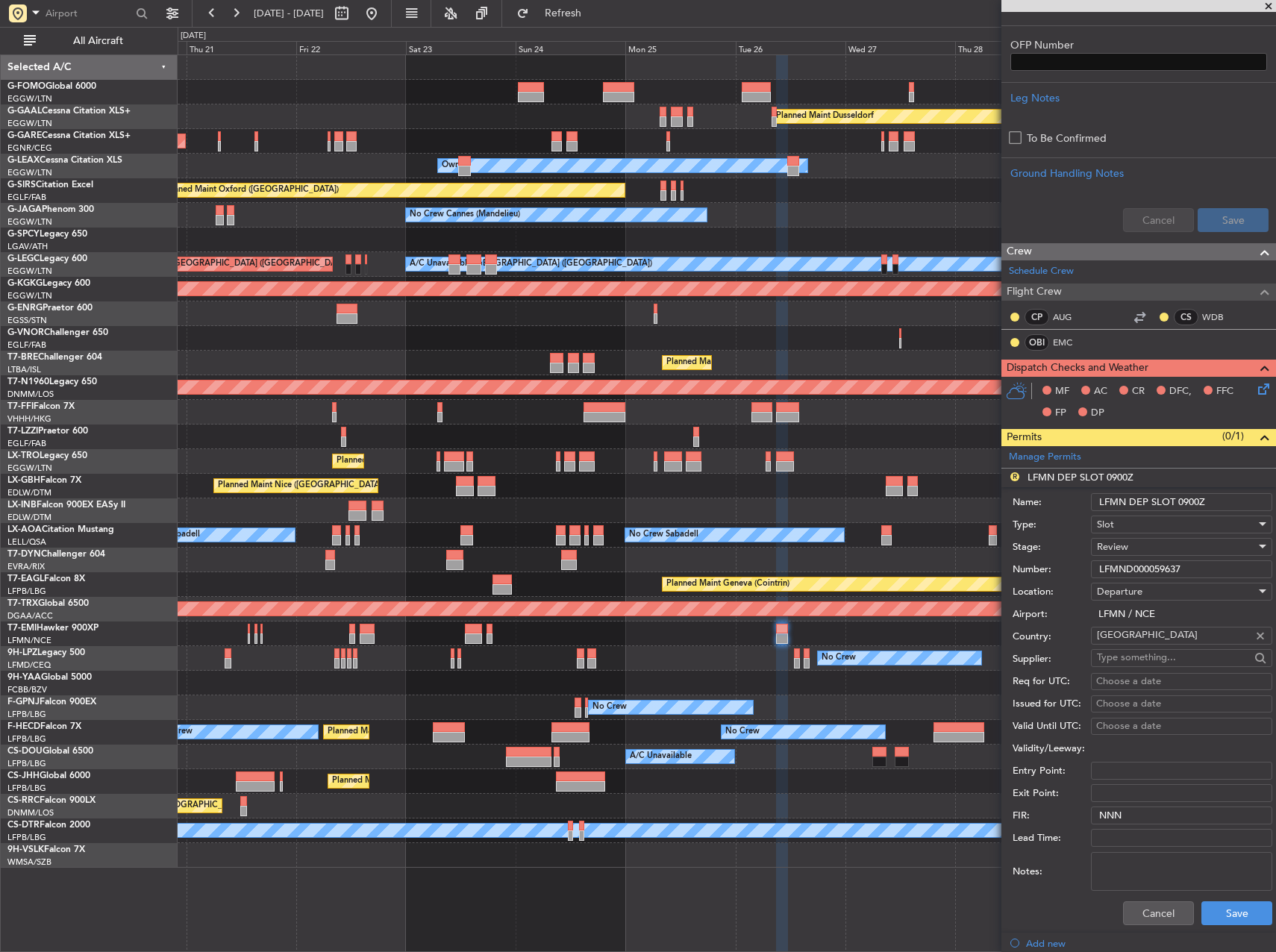
scroll to position [373, 0]
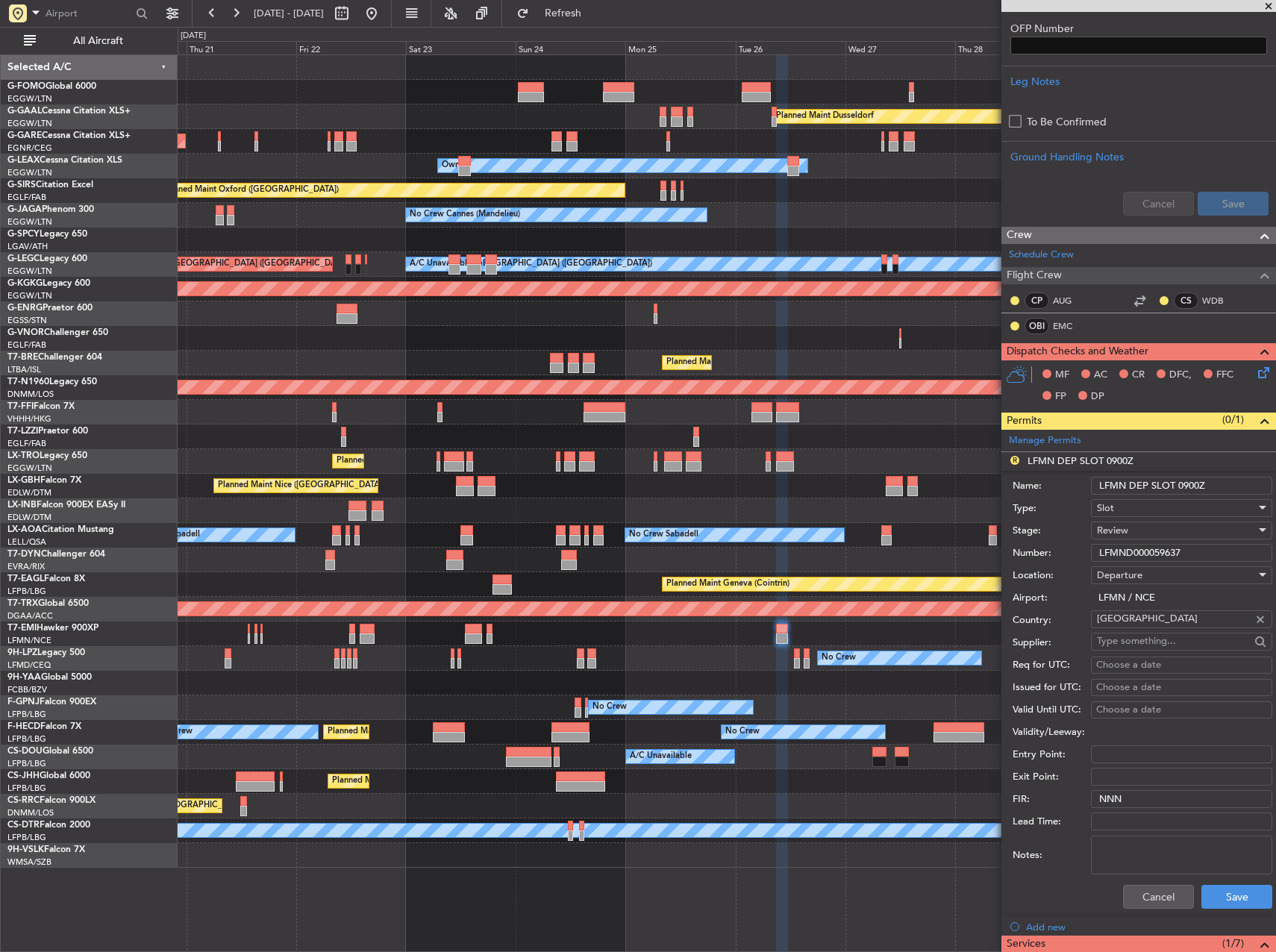
click at [1121, 529] on span "Review" at bounding box center [1113, 531] width 32 height 14
click at [1133, 625] on span "Requested" at bounding box center [1176, 628] width 157 height 22
click at [1228, 895] on button "Save" at bounding box center [1237, 897] width 71 height 24
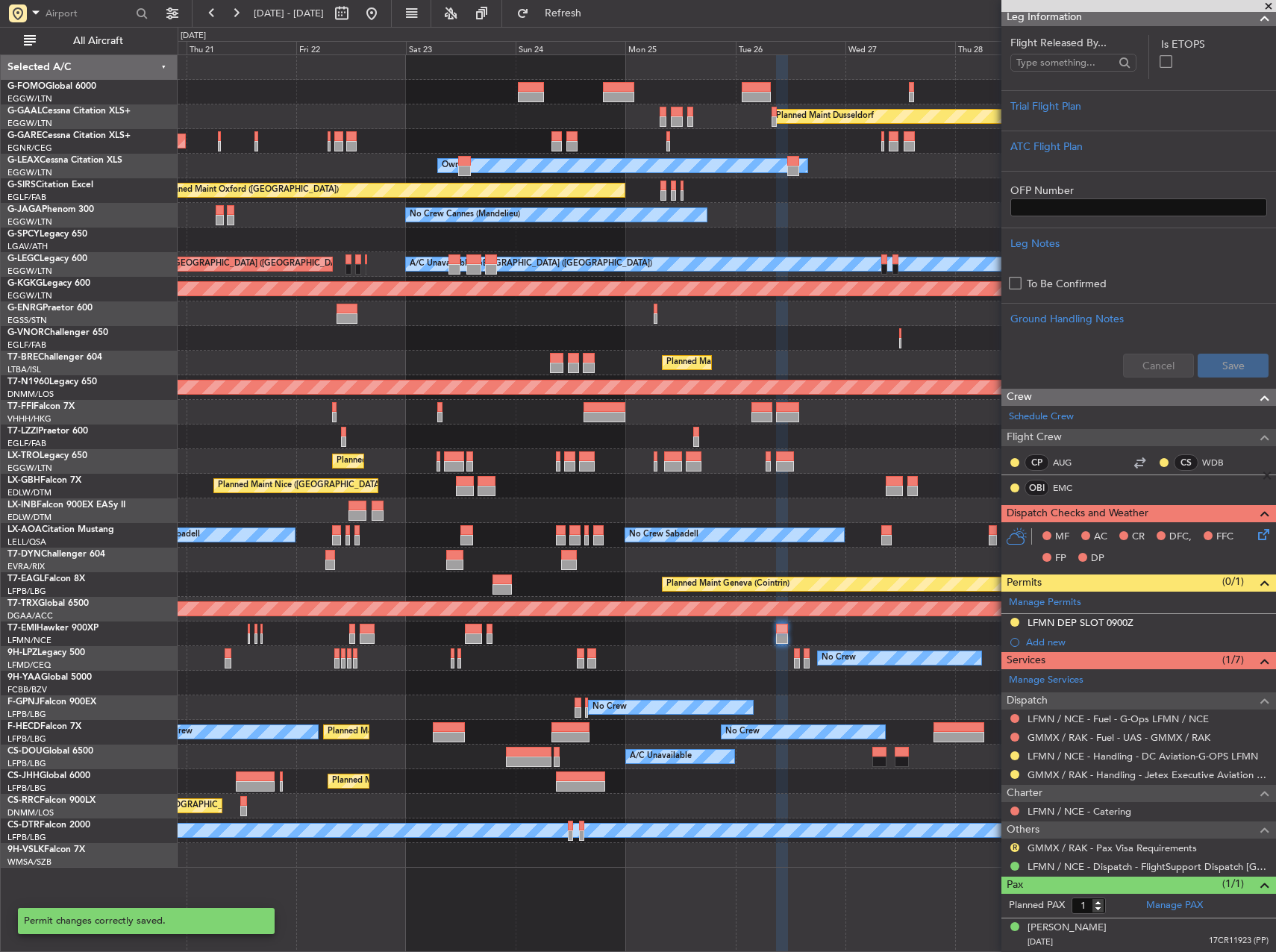
scroll to position [210, 0]
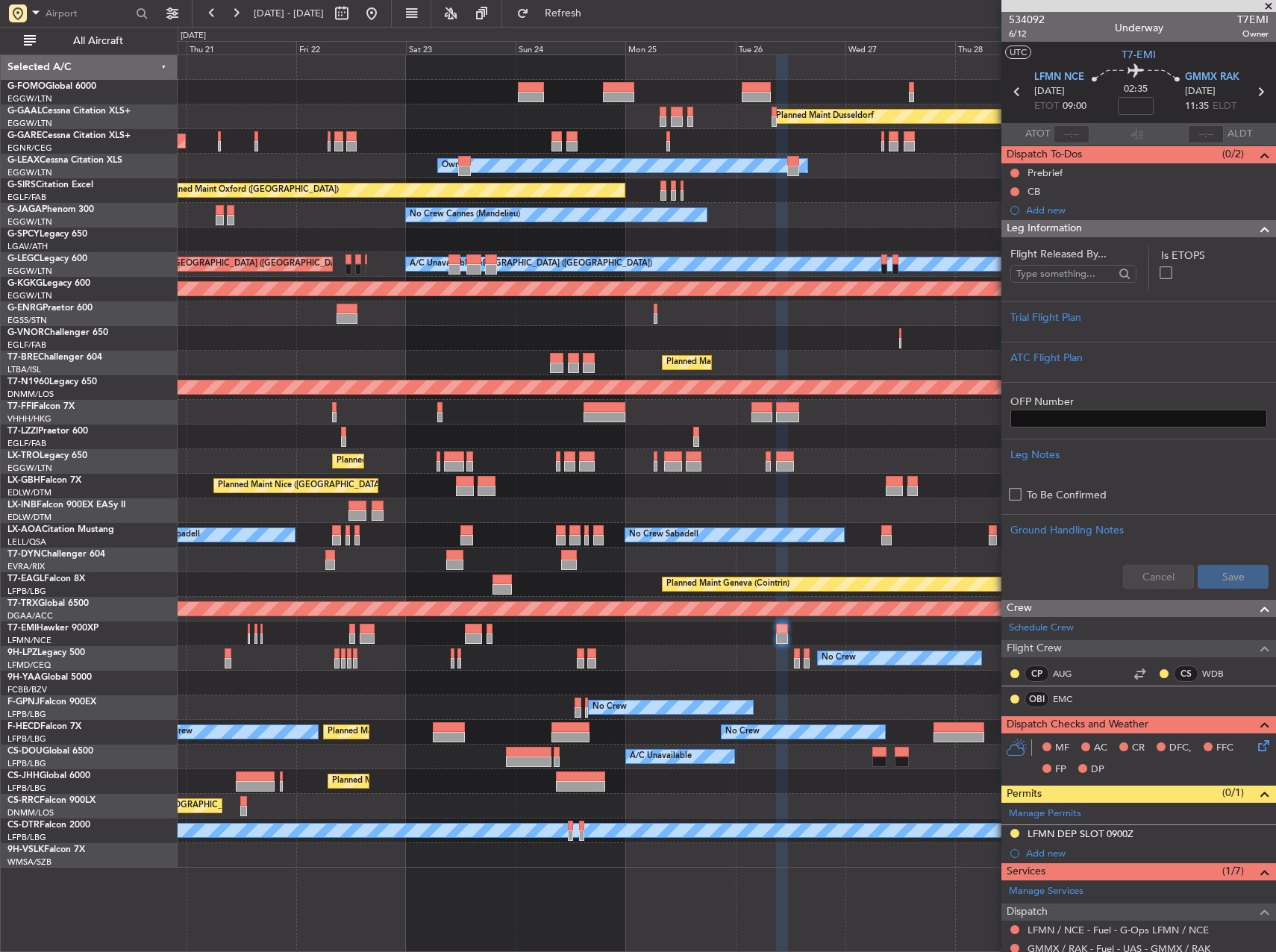
scroll to position [210, 0]
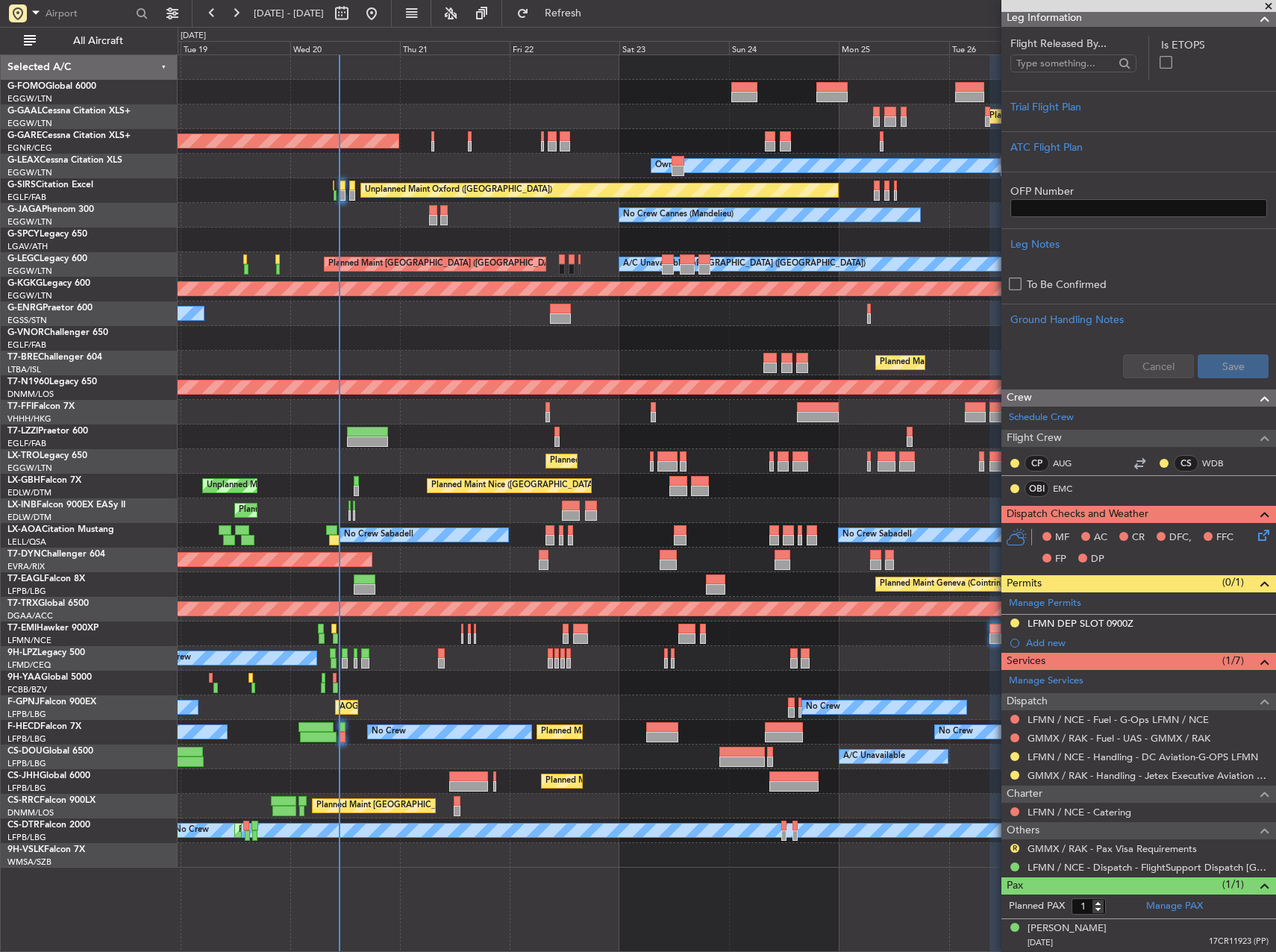
click at [746, 687] on div "Planned Maint Windsor Locks ([PERSON_NAME] Intl) Planned [GEOGRAPHIC_DATA] Unpl…" at bounding box center [727, 462] width 1098 height 813
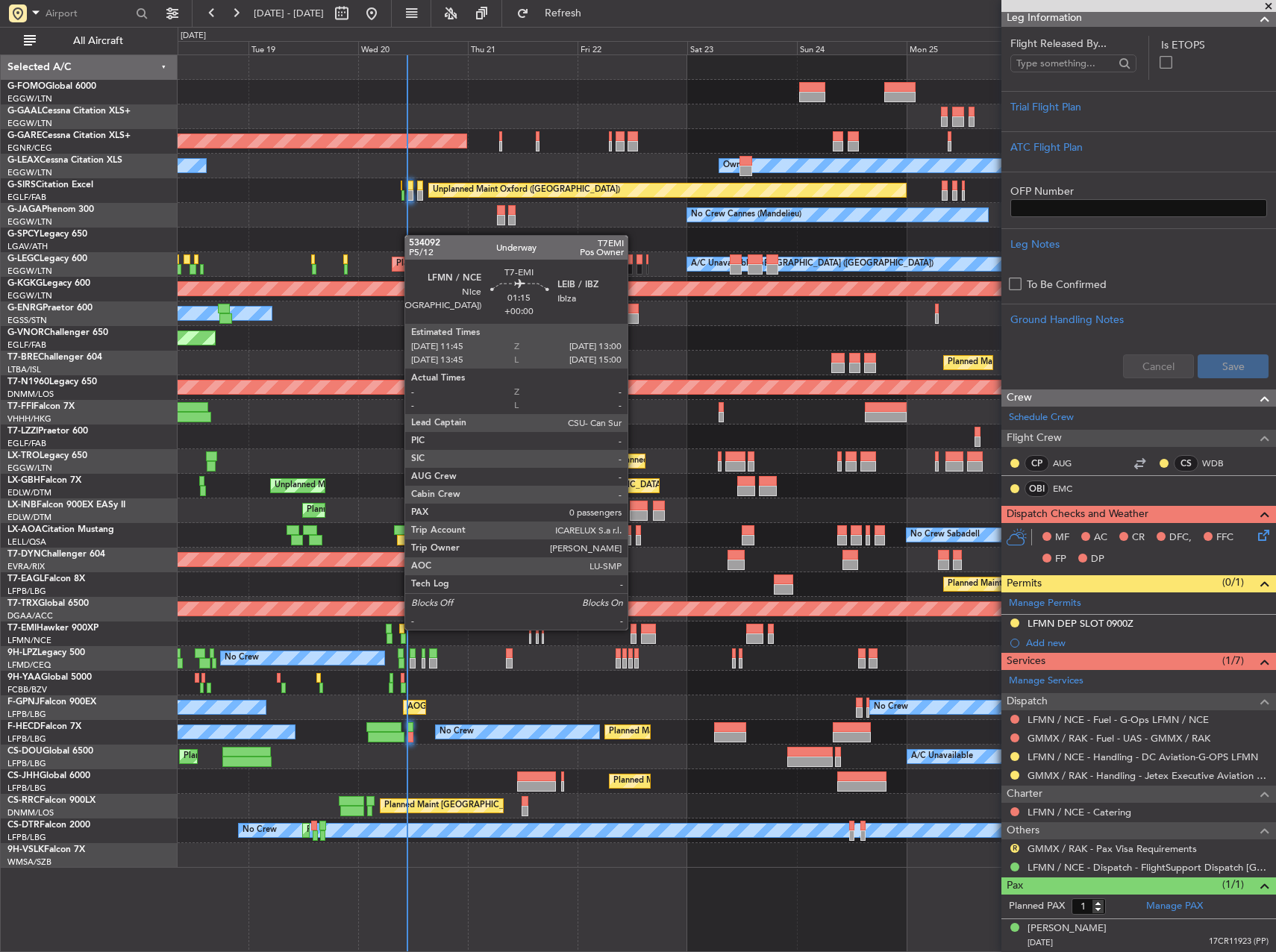
click at [635, 629] on div at bounding box center [633, 629] width 6 height 10
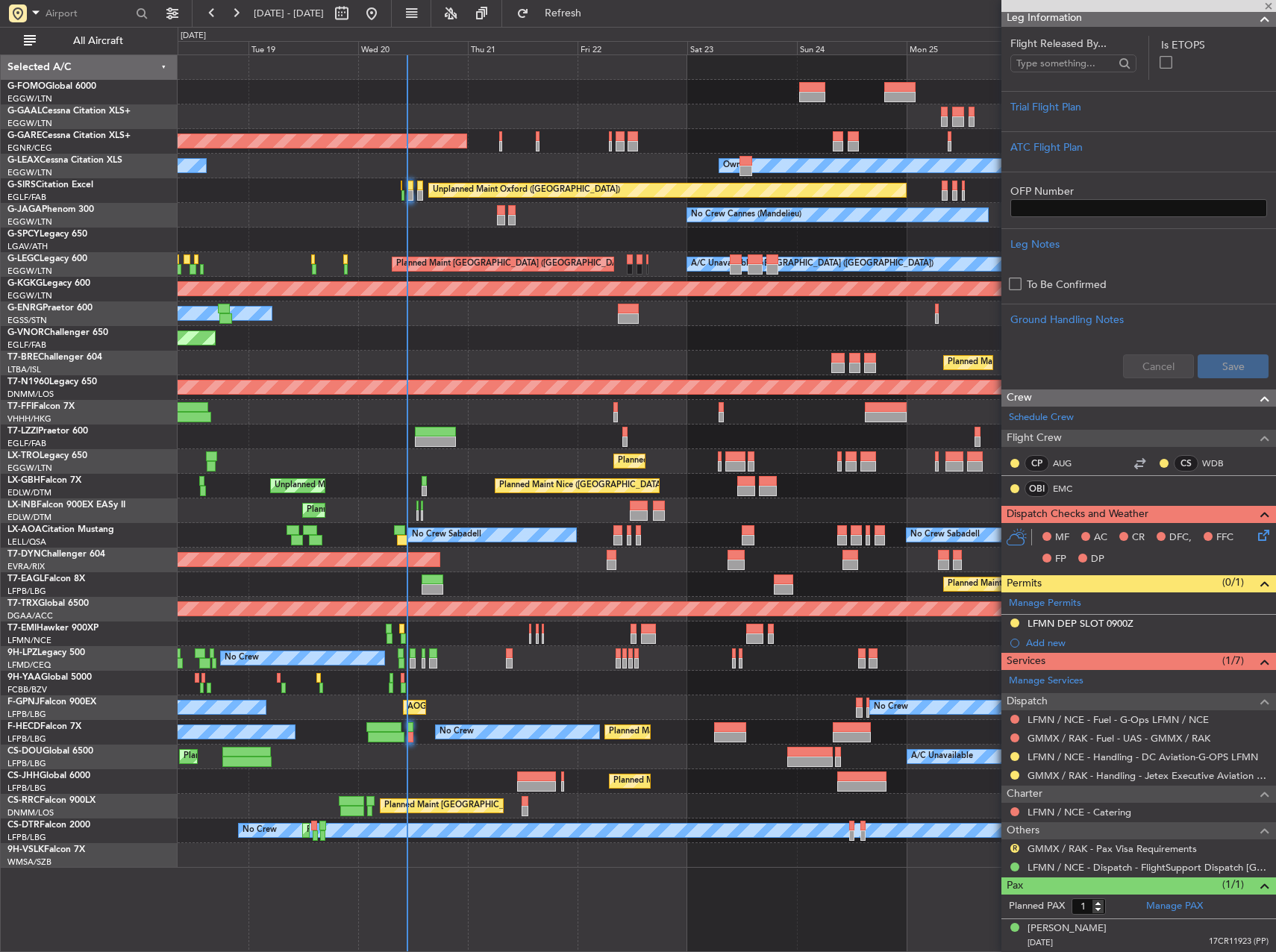
type input "0"
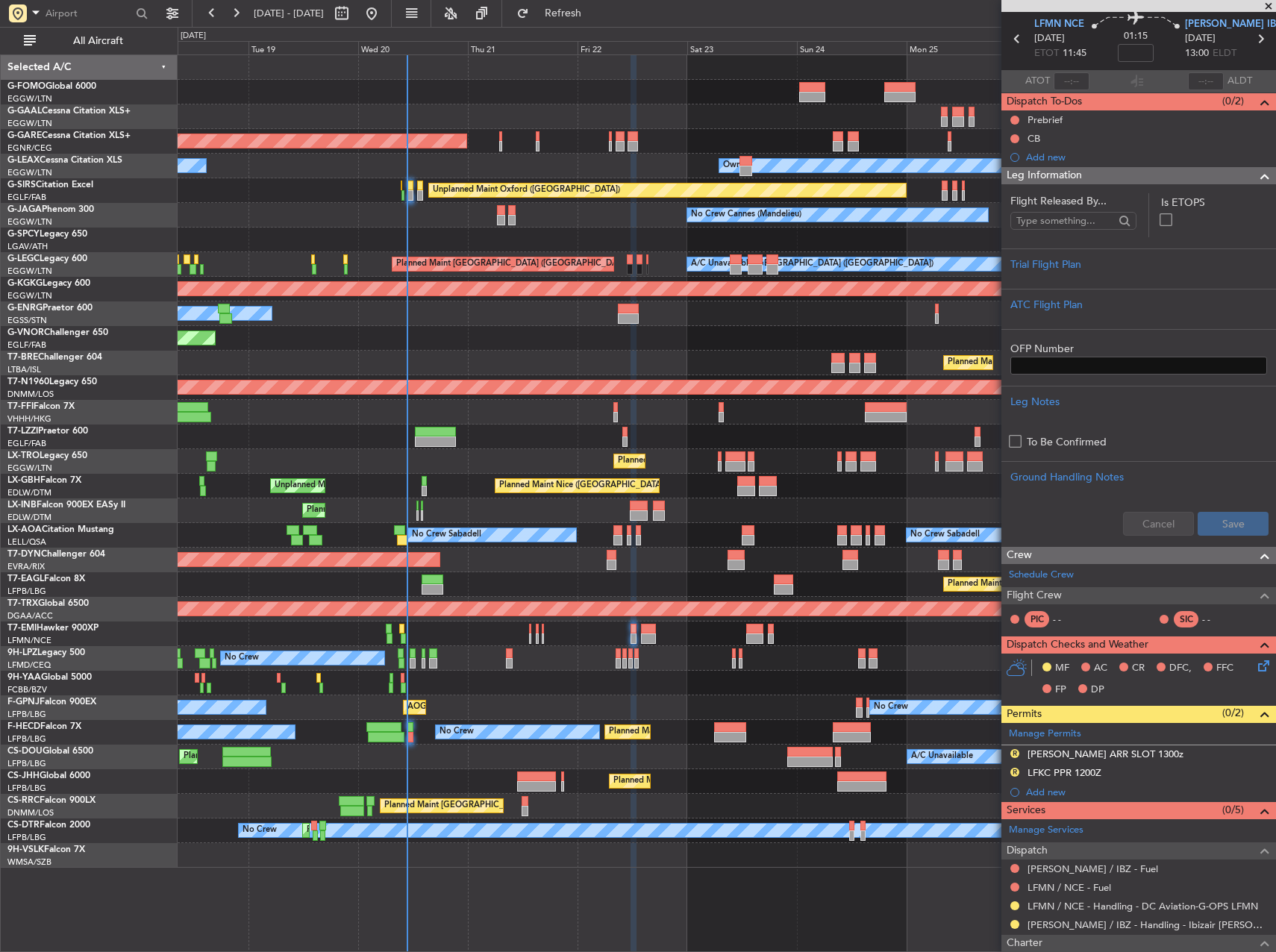
scroll to position [74, 0]
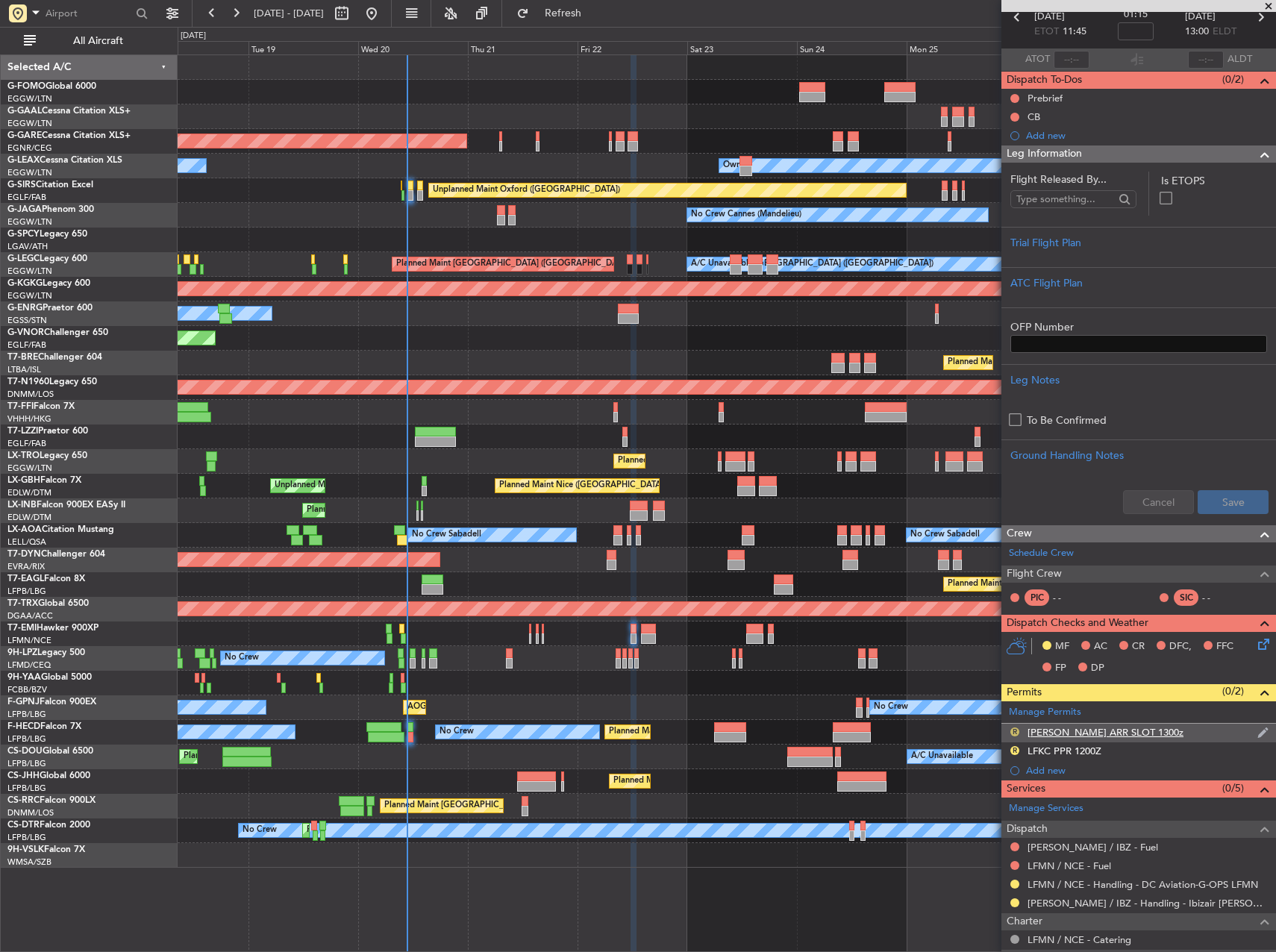
click at [1017, 730] on button "R" at bounding box center [1014, 732] width 9 height 9
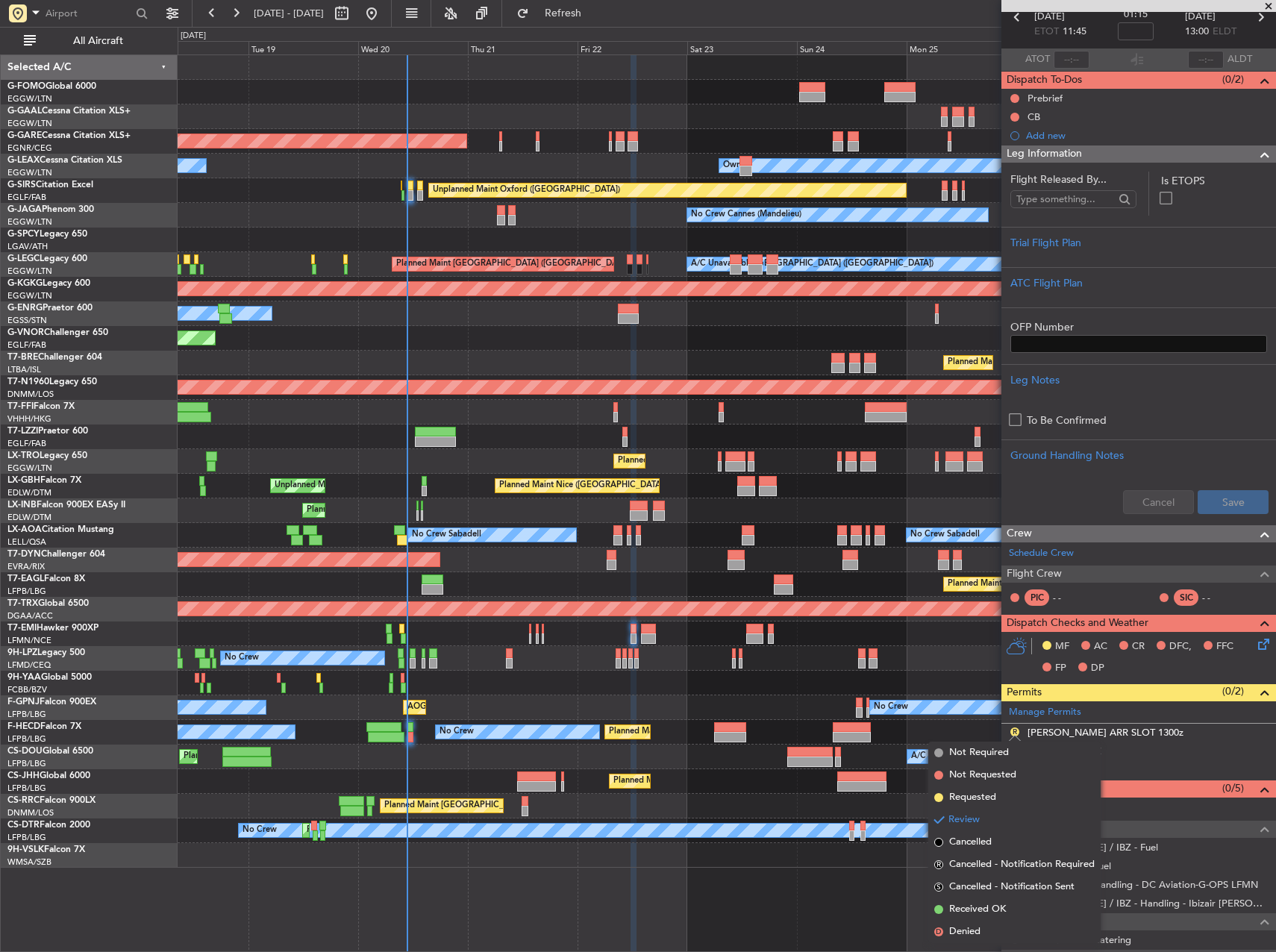
drag, startPoint x: 984, startPoint y: 909, endPoint x: 845, endPoint y: 886, distance: 140.9
click at [870, 895] on body "[DATE] - [DATE] Refresh Quick Links All Aircraft Planned Maint Windsor Locks ([…" at bounding box center [638, 476] width 1276 height 952
click at [843, 875] on div "Planned Maint Windsor Locks ([PERSON_NAME] Intl) Planned [GEOGRAPHIC_DATA] Unpl…" at bounding box center [727, 504] width 1098 height 898
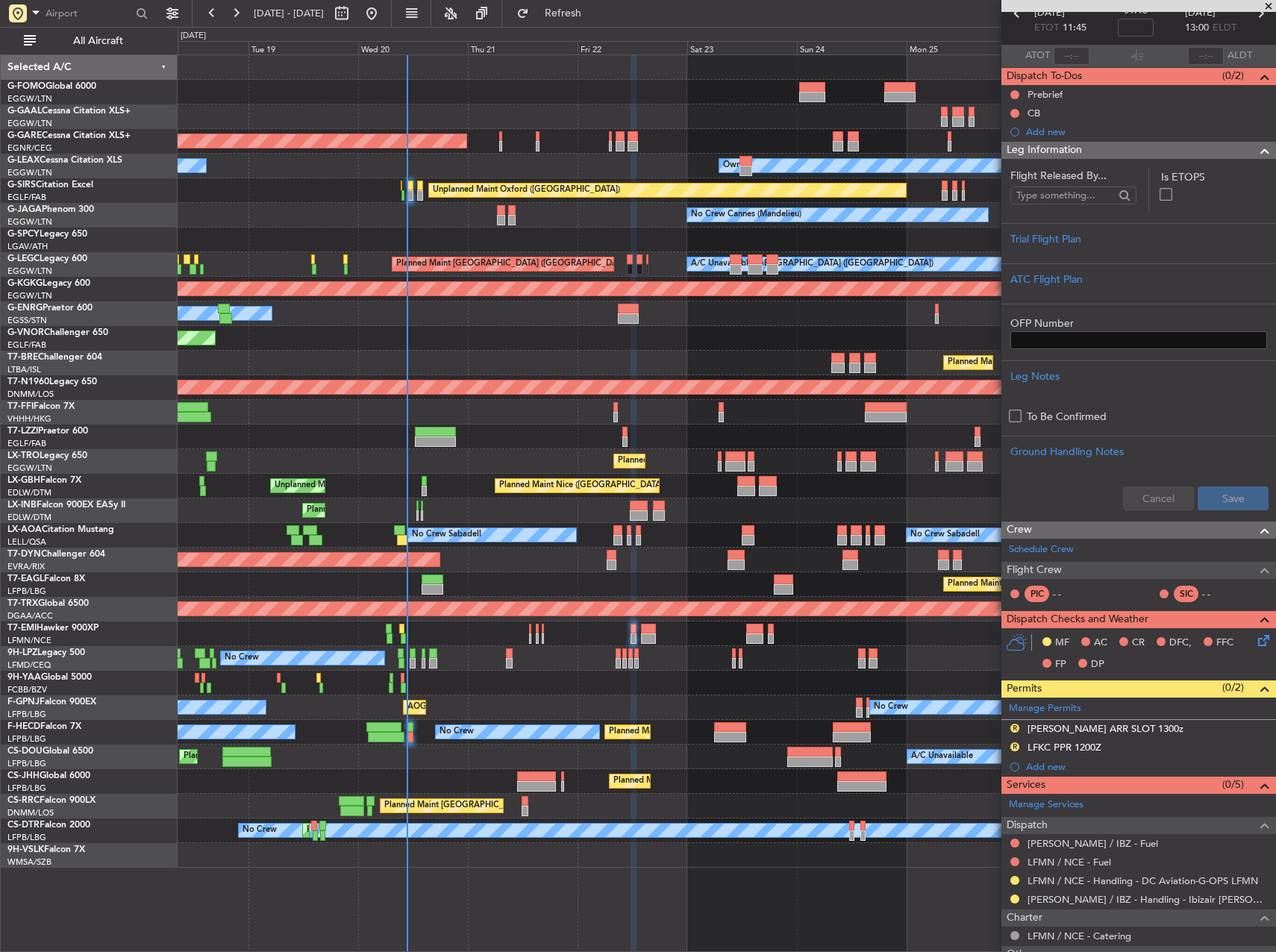
scroll to position [150, 0]
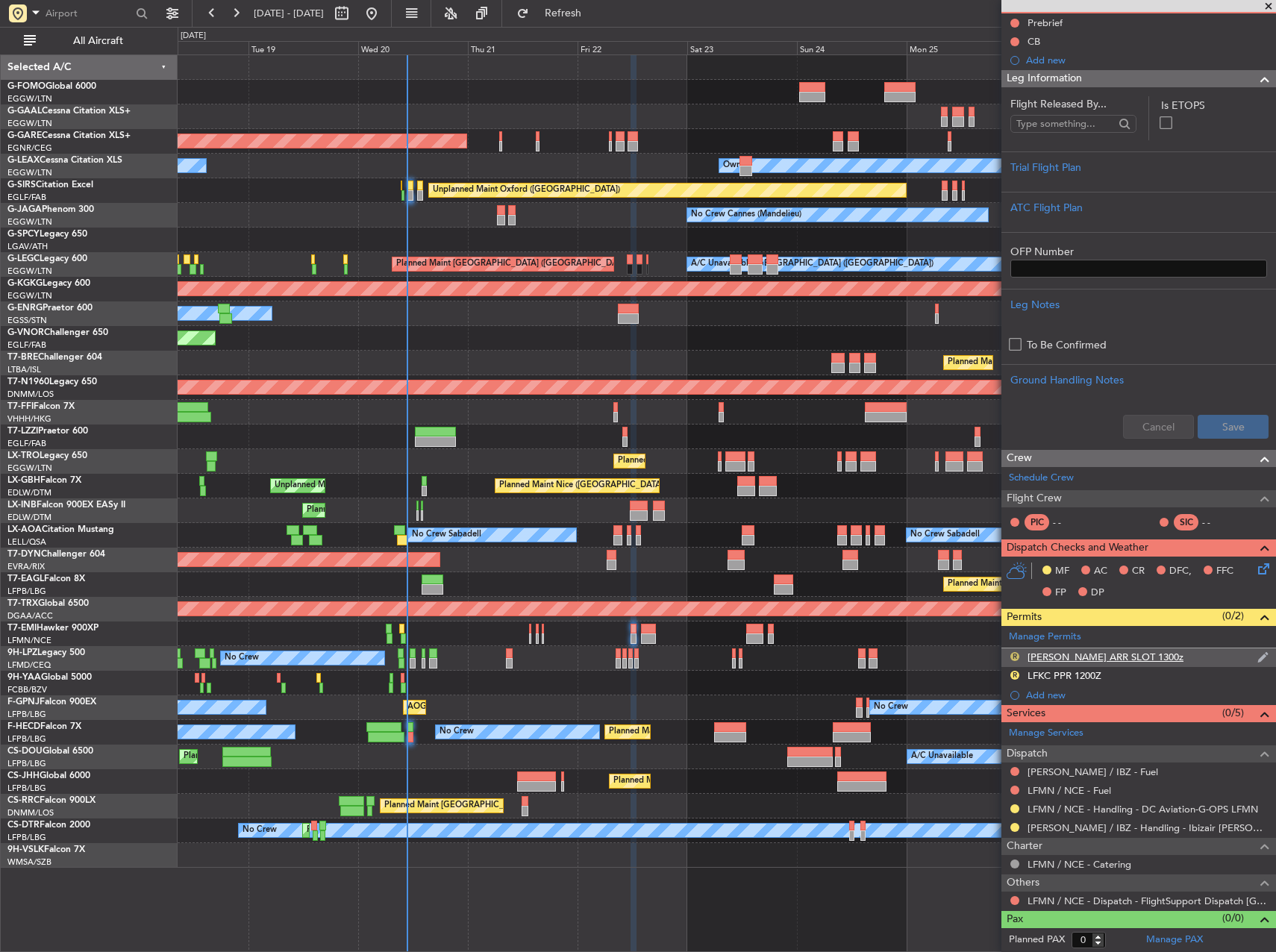
click at [1014, 653] on button "R" at bounding box center [1014, 657] width 9 height 9
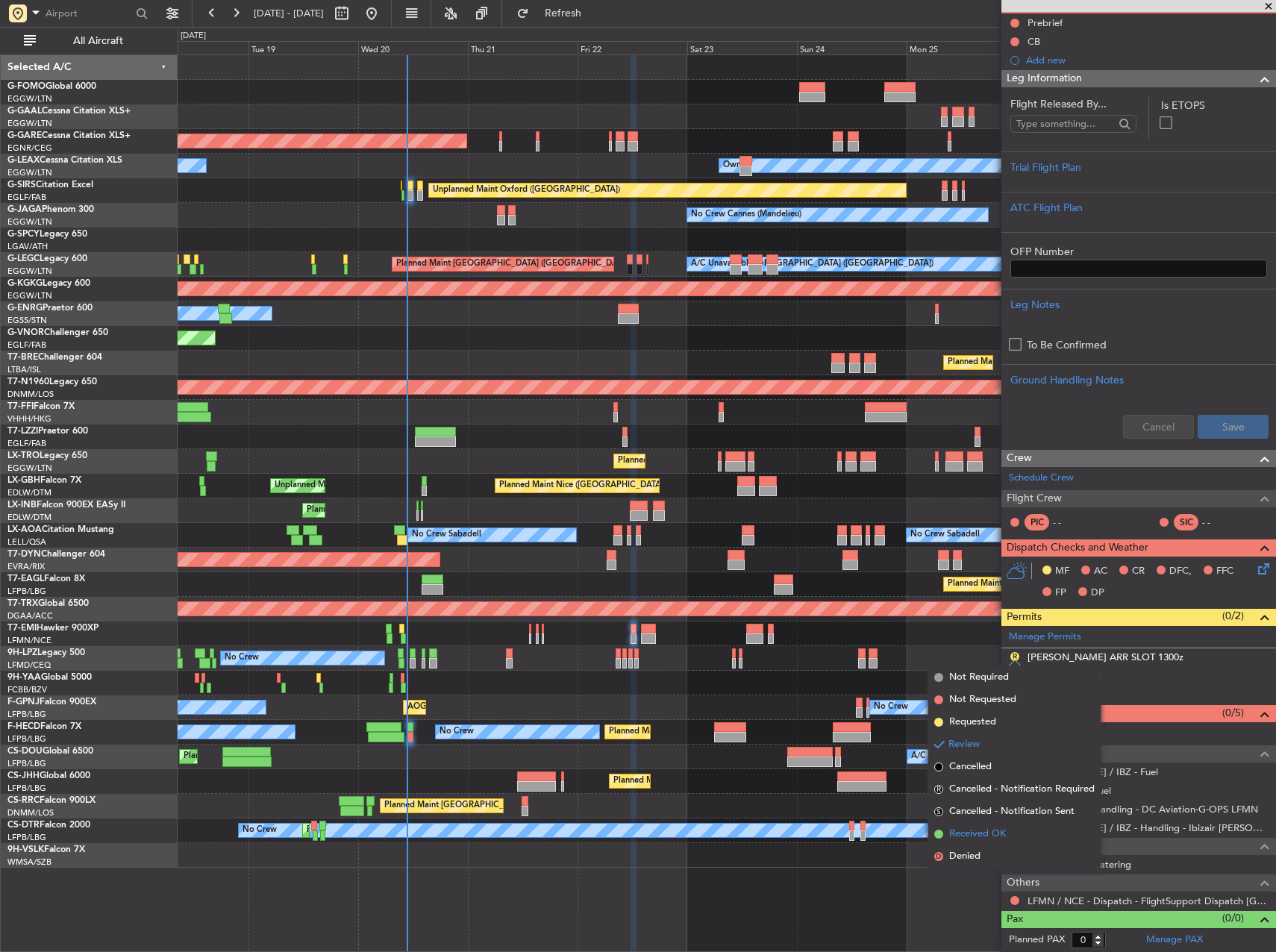
click at [975, 838] on span "Received OK" at bounding box center [978, 834] width 56 height 15
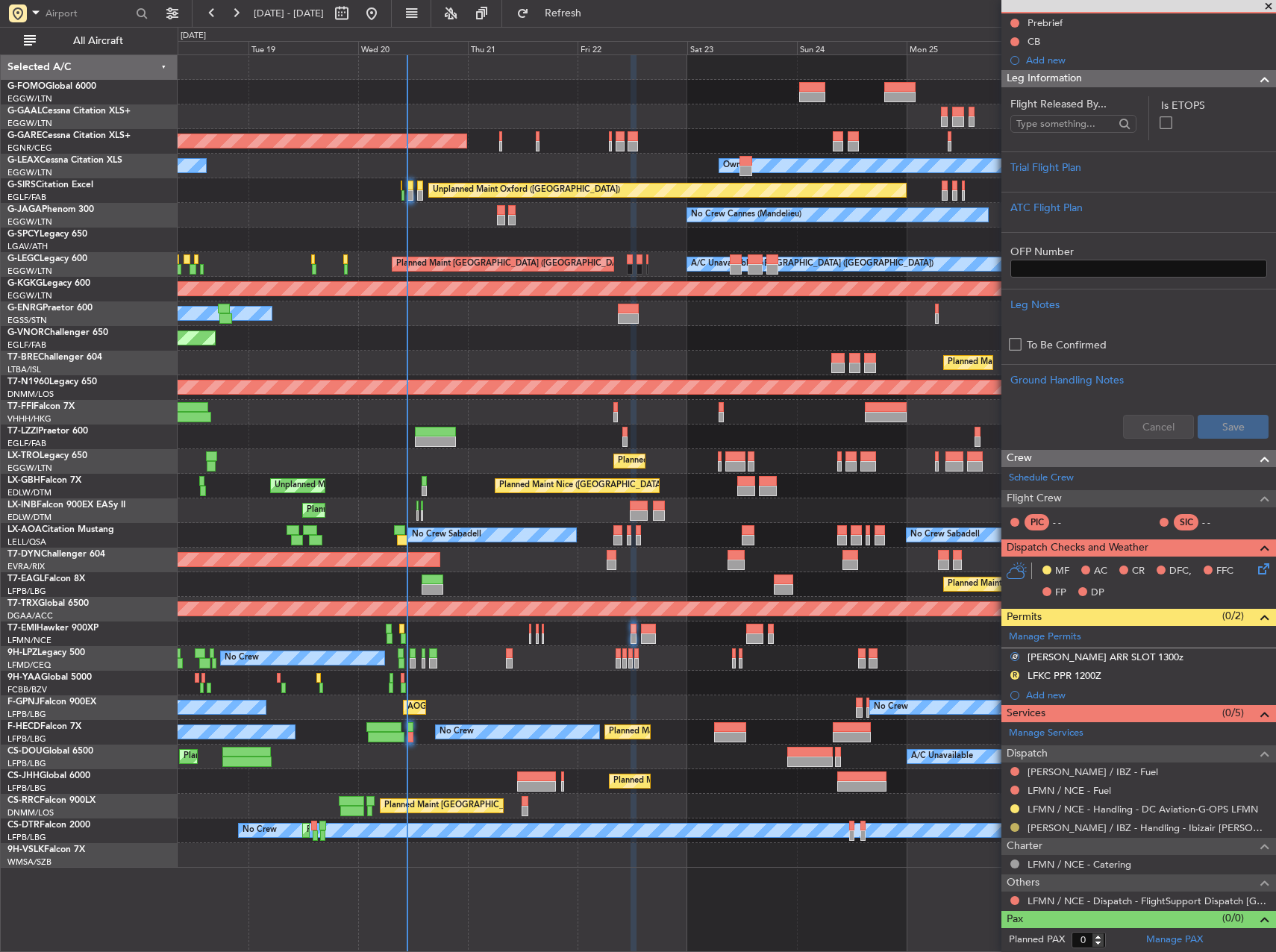
click at [1014, 825] on button at bounding box center [1014, 827] width 9 height 9
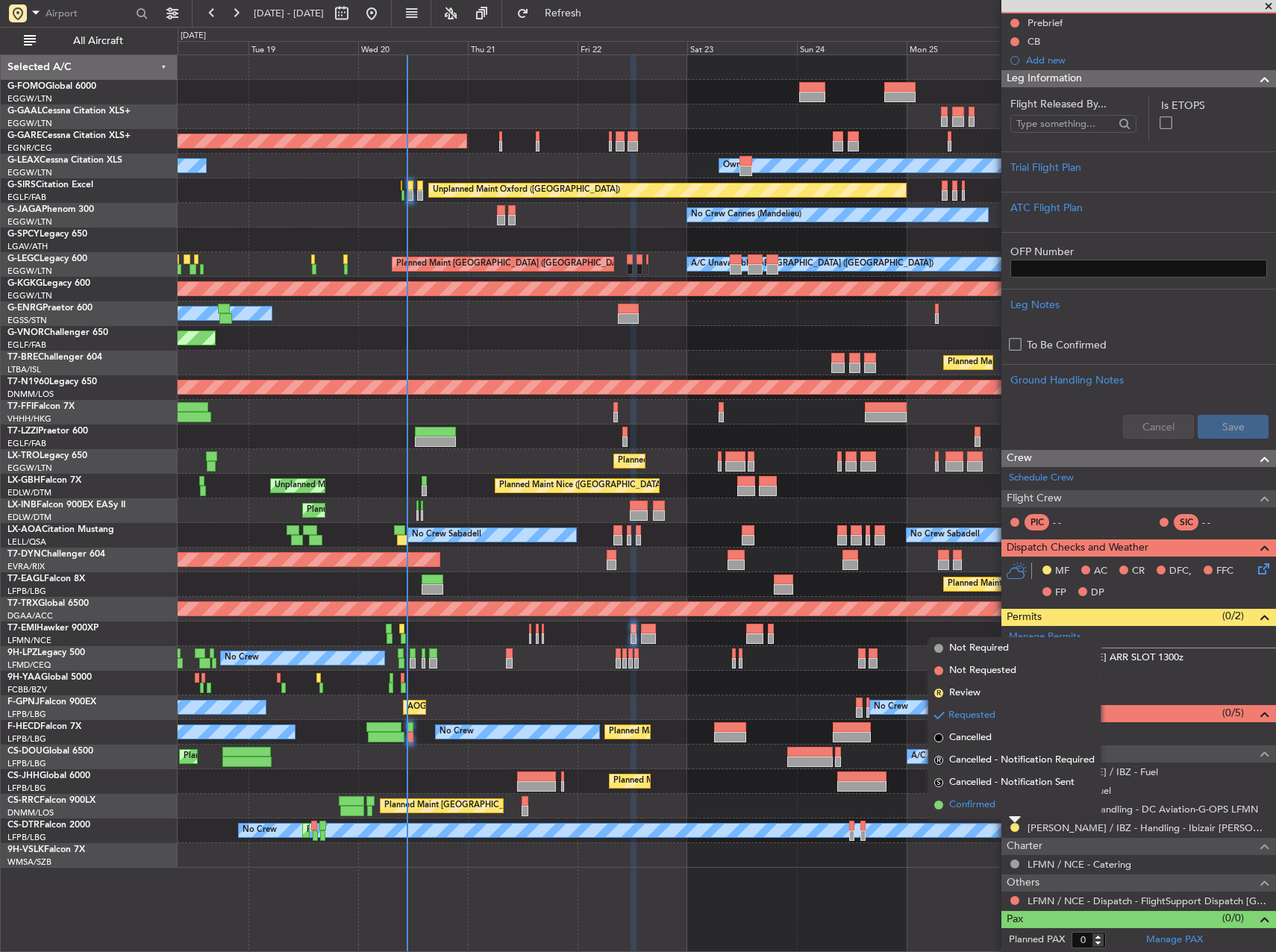
click at [987, 803] on span "Confirmed" at bounding box center [972, 805] width 46 height 15
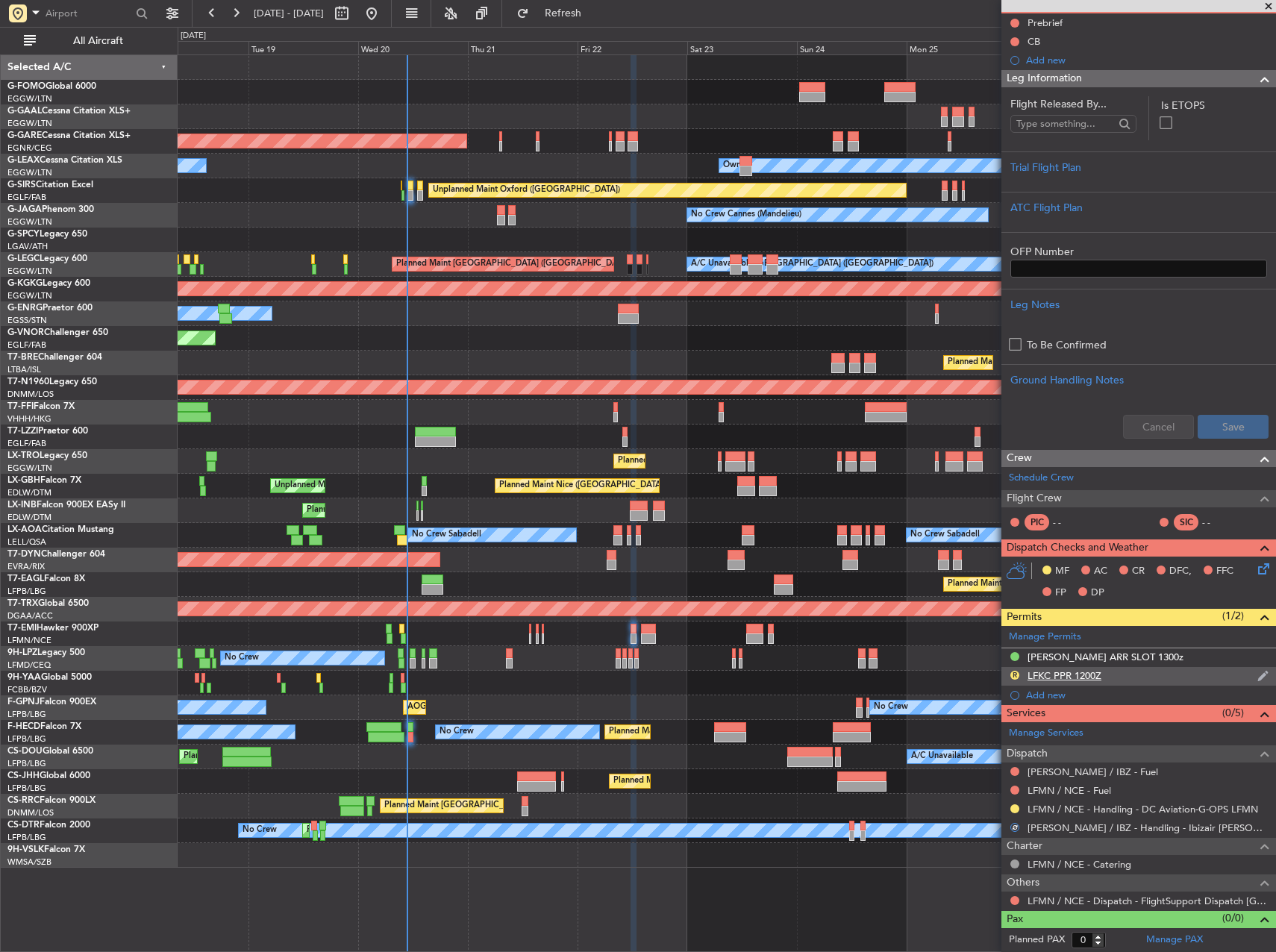
click at [1063, 677] on div "LFKC PPR 1200Z" at bounding box center [1065, 676] width 74 height 13
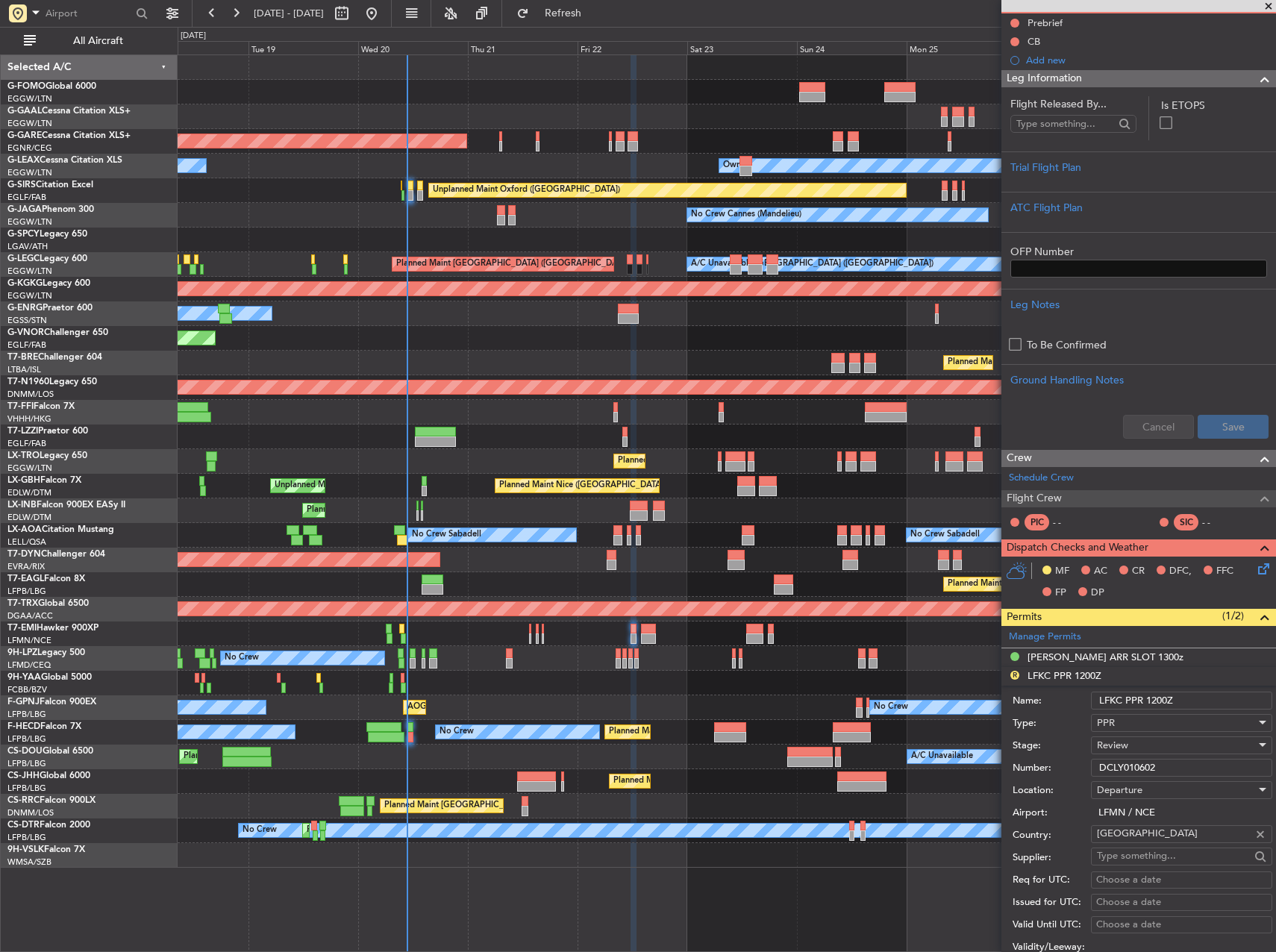
click at [1124, 742] on span "Review" at bounding box center [1113, 746] width 32 height 14
click at [1137, 847] on span "Requested" at bounding box center [1176, 843] width 157 height 22
click at [1133, 772] on input "DCLY010602" at bounding box center [1182, 767] width 181 height 18
click at [1118, 722] on div "PPR" at bounding box center [1177, 723] width 159 height 22
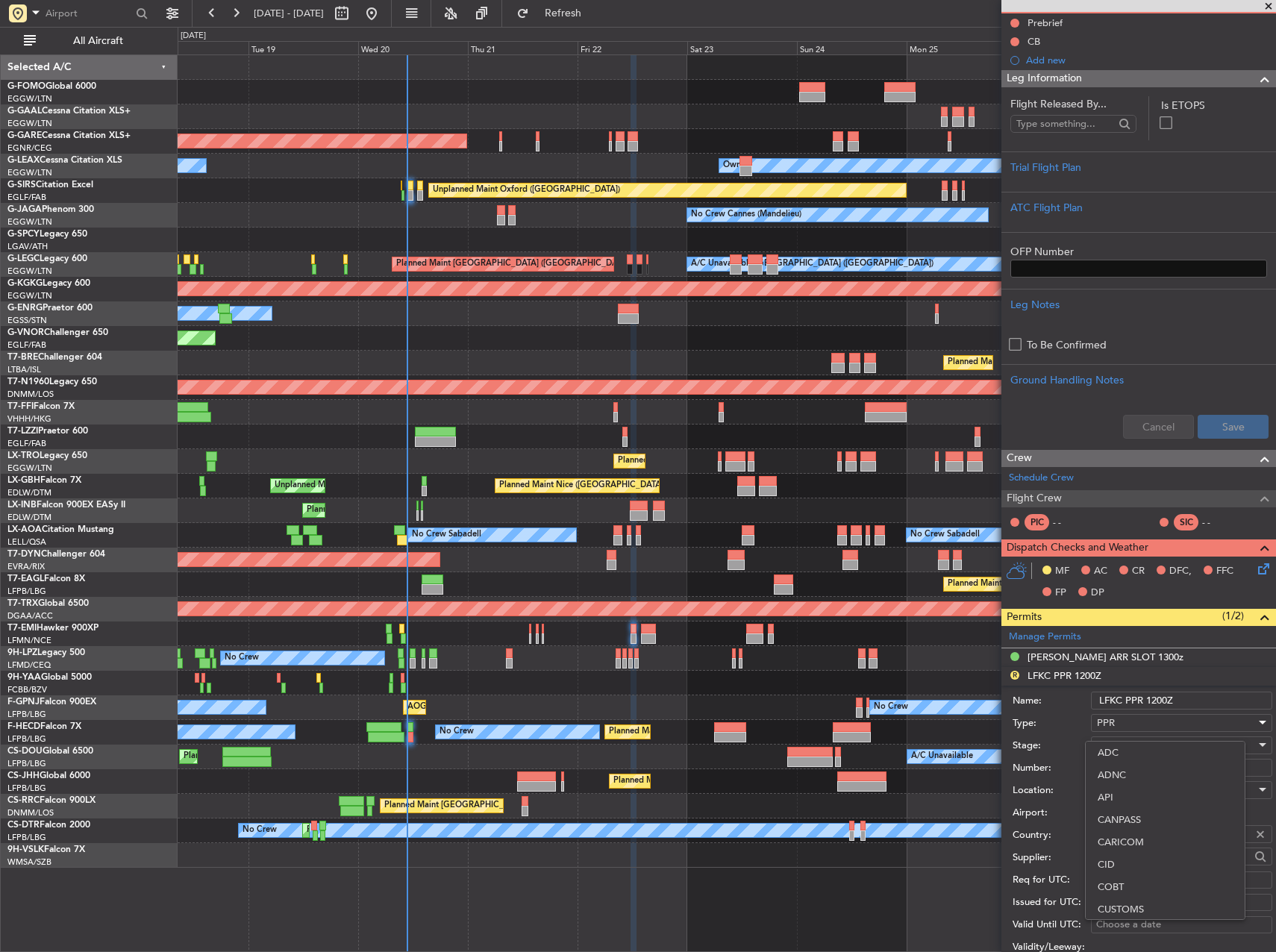
scroll to position [449, 0]
click at [1130, 864] on span "Slot" at bounding box center [1176, 863] width 157 height 22
click at [1137, 700] on input "LFKC PPR 1200Z" at bounding box center [1182, 701] width 181 height 18
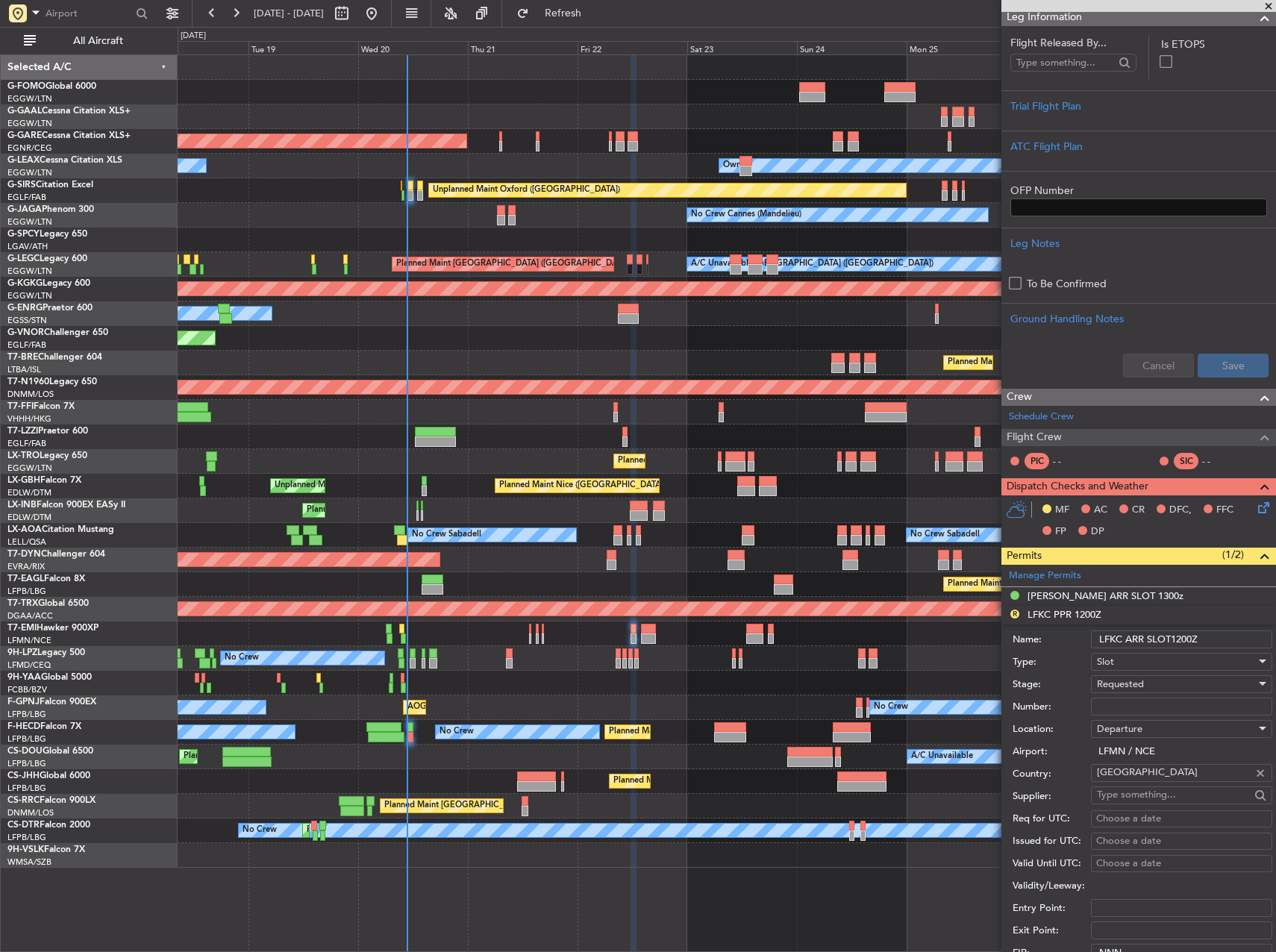
scroll to position [224, 0]
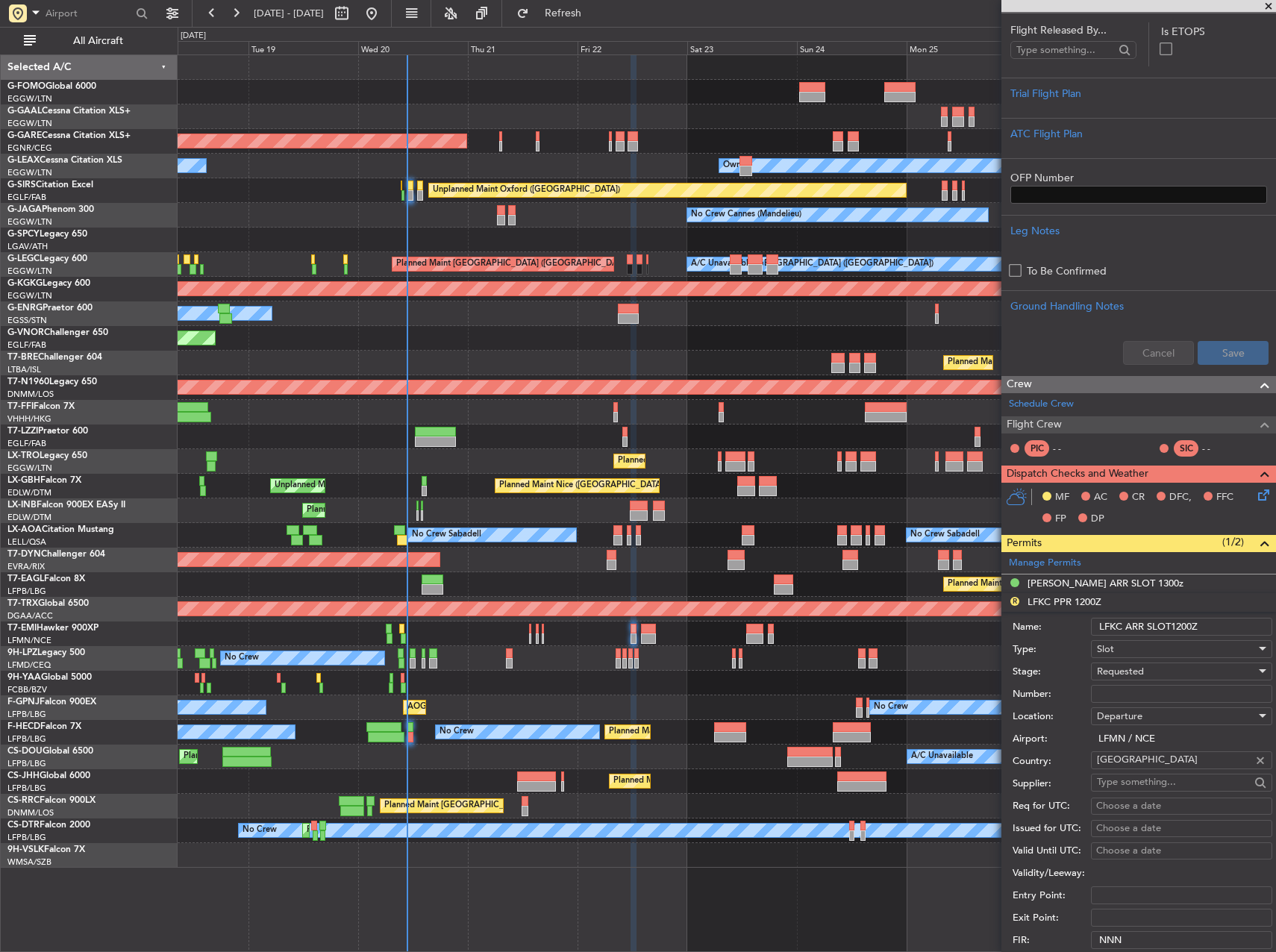
click at [1142, 629] on input "LFKC ARR SLOT1200Z" at bounding box center [1182, 626] width 181 height 18
click at [1121, 627] on input "LFKC ARR SLOT1200Z" at bounding box center [1182, 626] width 181 height 18
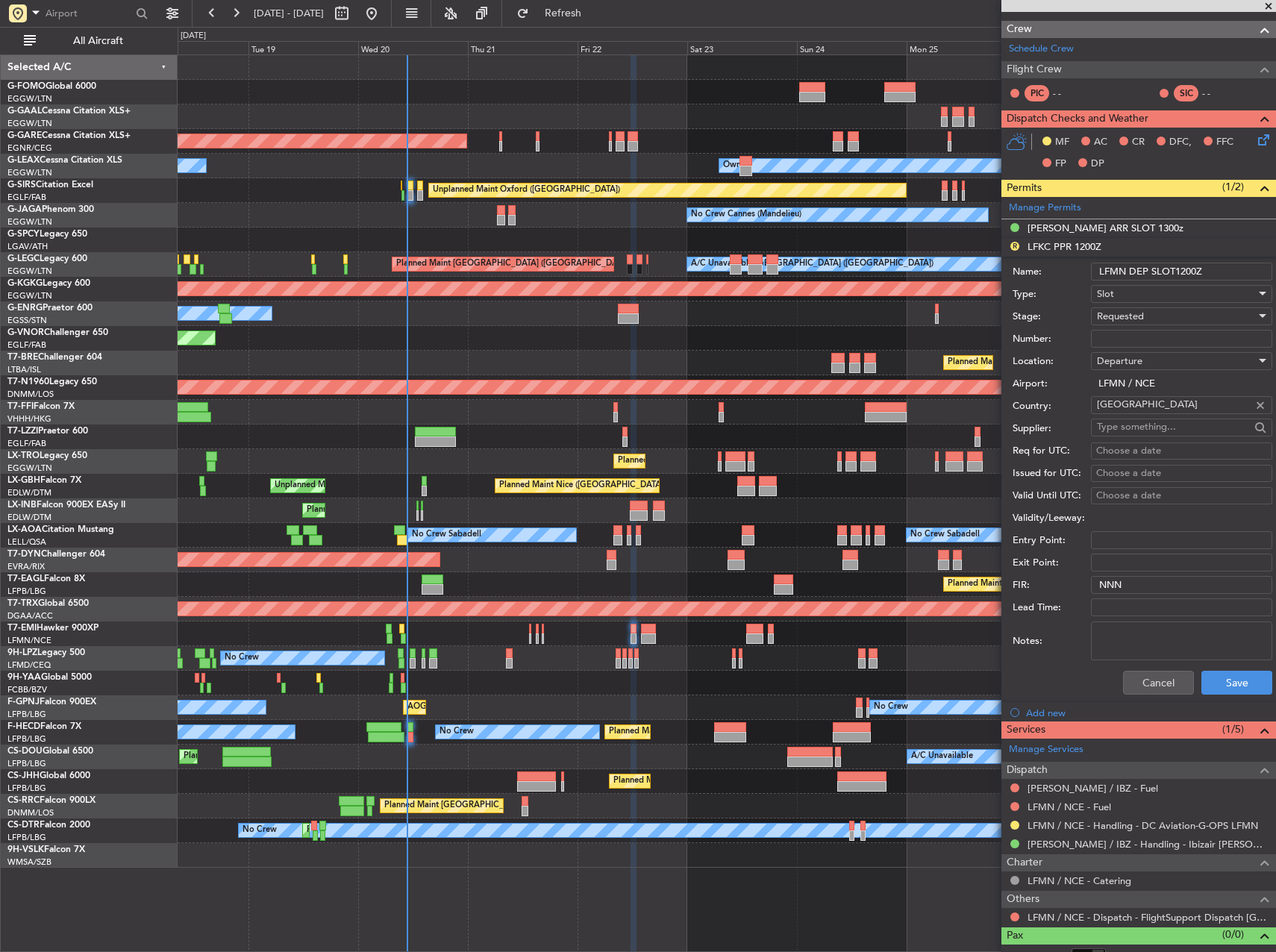
scroll to position [595, 0]
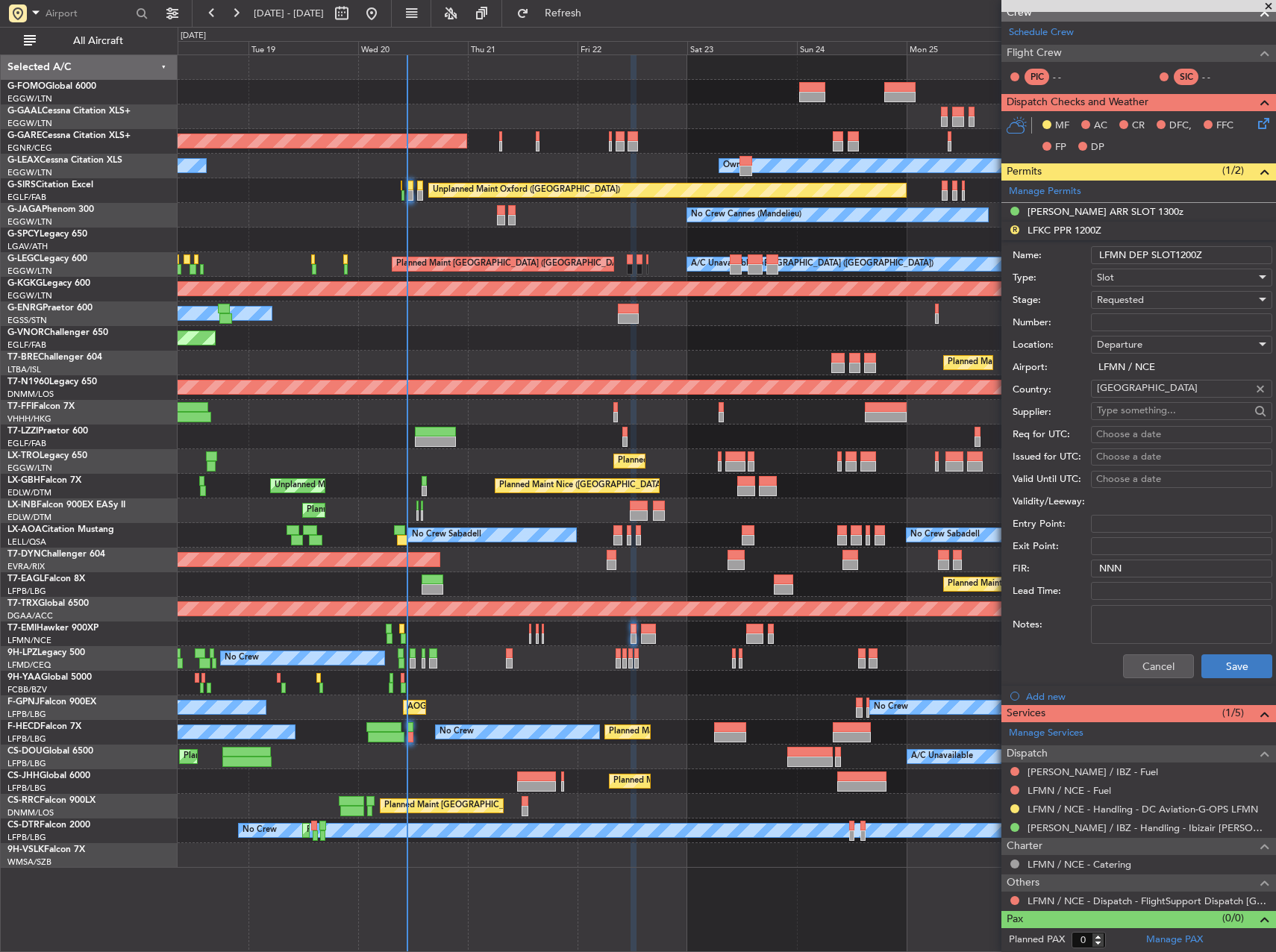
type input "LFMN DEP SLOT1200Z"
click at [1216, 664] on button "Save" at bounding box center [1237, 666] width 71 height 24
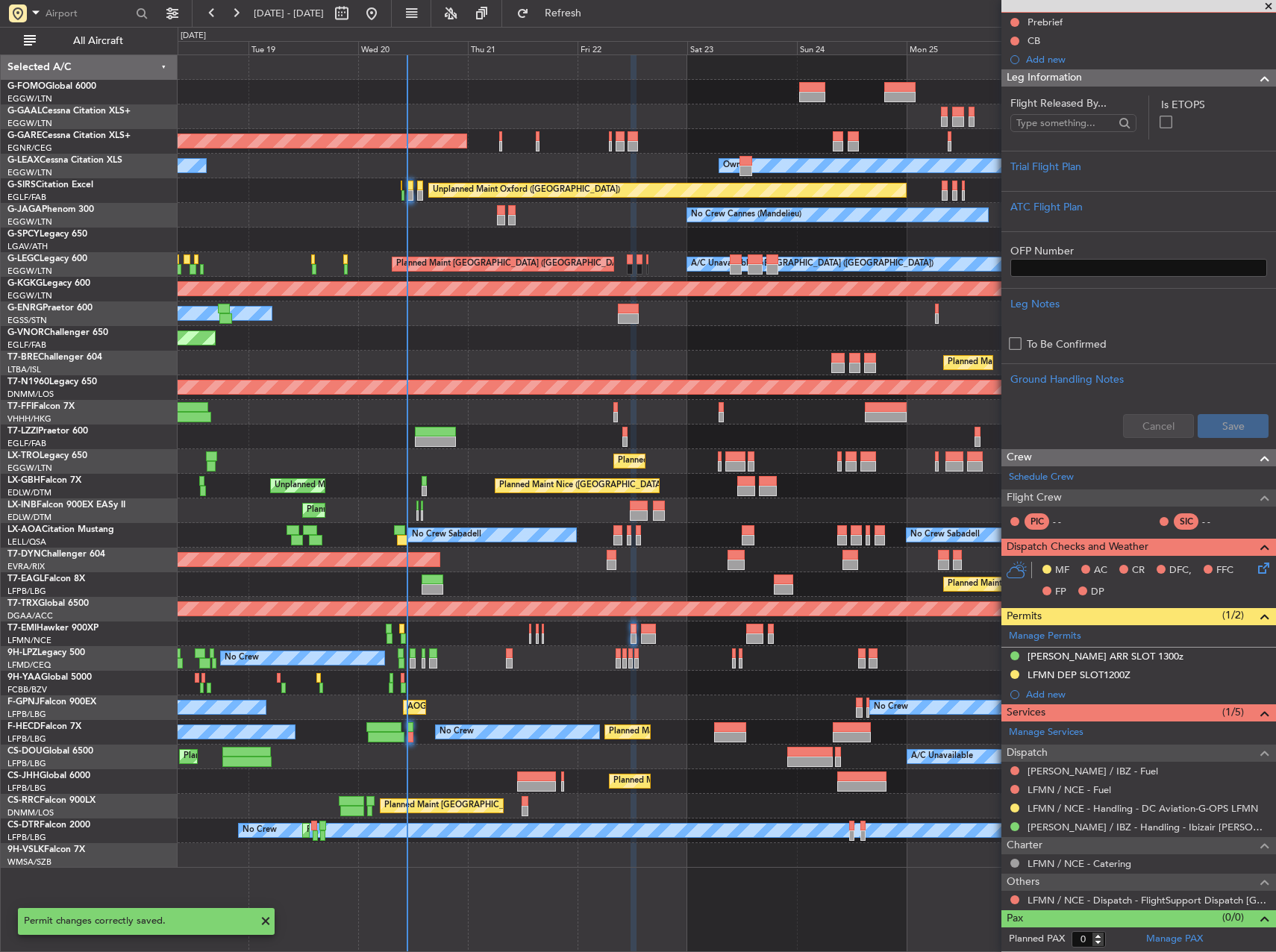
scroll to position [150, 0]
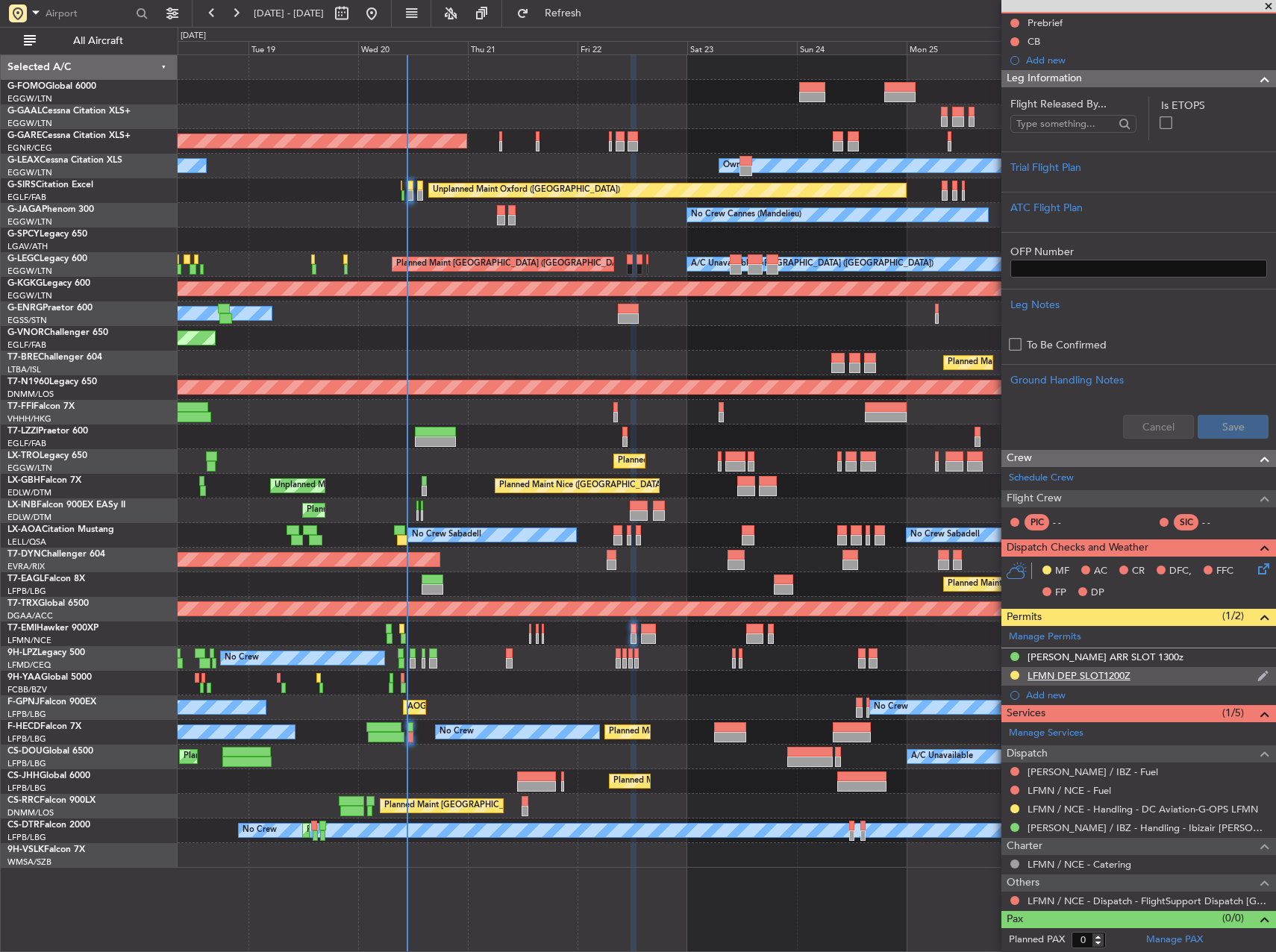
click at [1187, 671] on div "LFMN DEP SLOT1200Z" at bounding box center [1138, 677] width 275 height 19
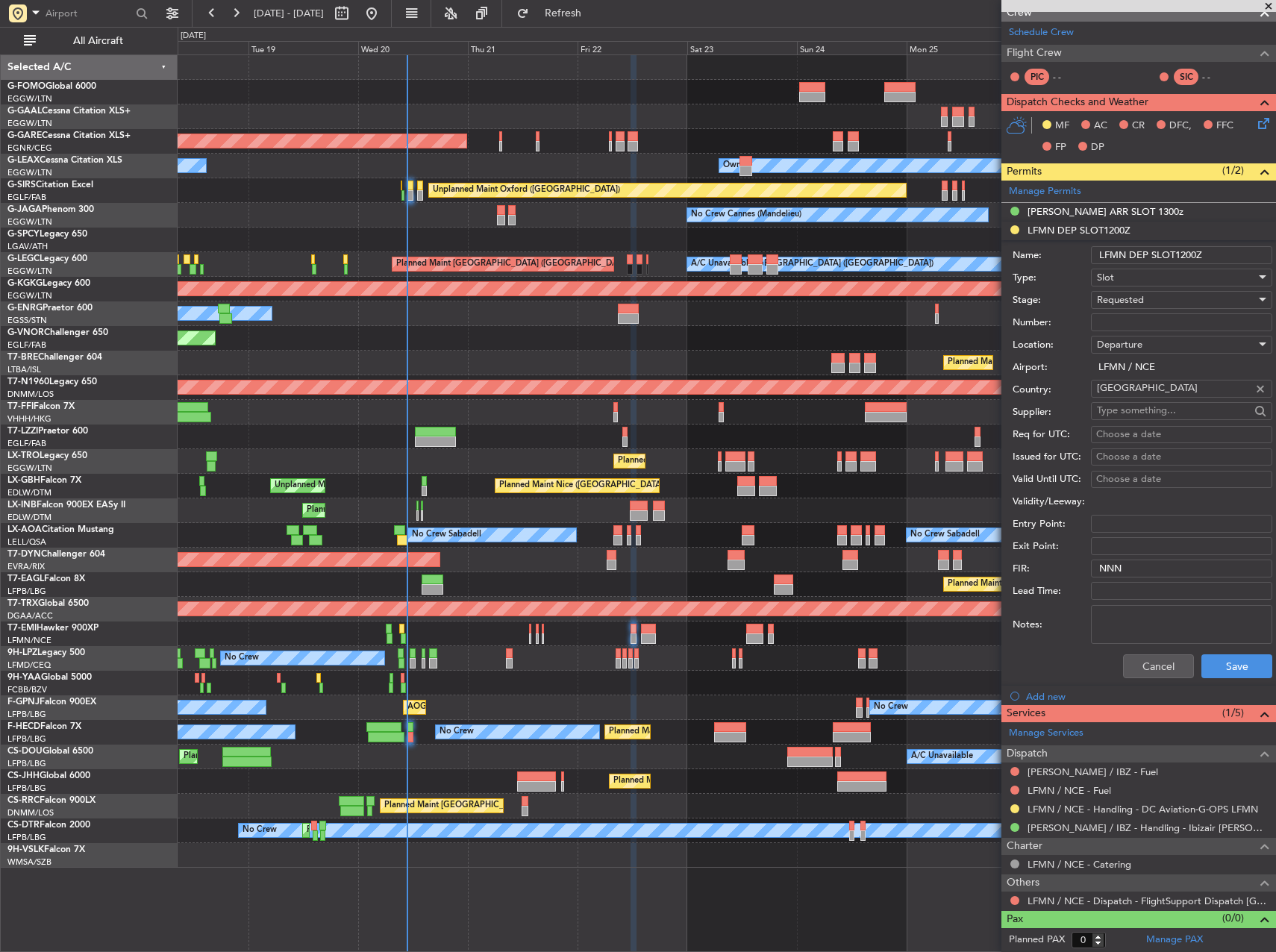
click at [1174, 254] on input "LFMN DEP SLOT1200Z" at bounding box center [1182, 255] width 181 height 18
type input "LFMN DEP SLOT 1200Z"
click at [1219, 676] on button "Save" at bounding box center [1237, 666] width 71 height 24
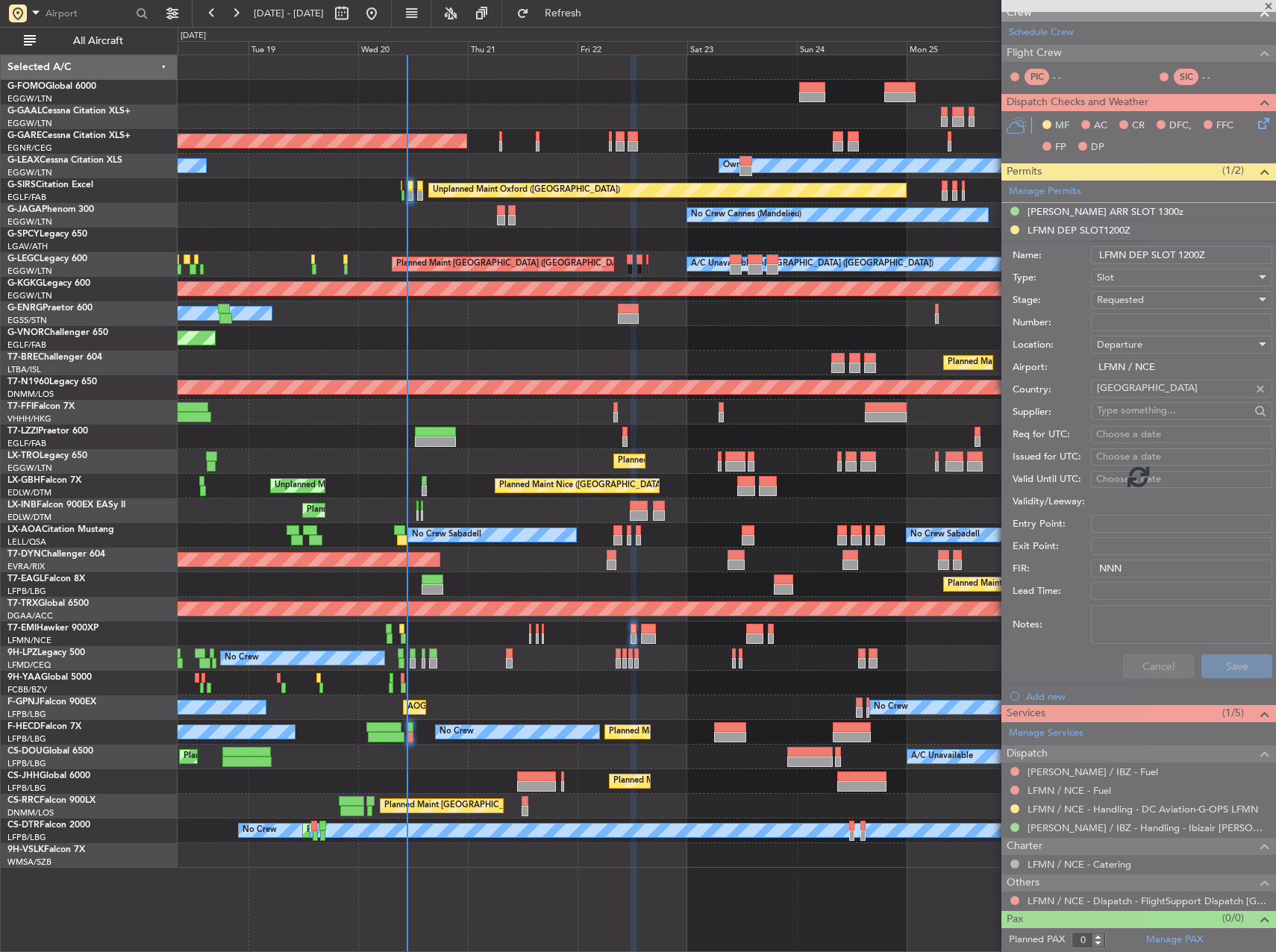
scroll to position [150, 0]
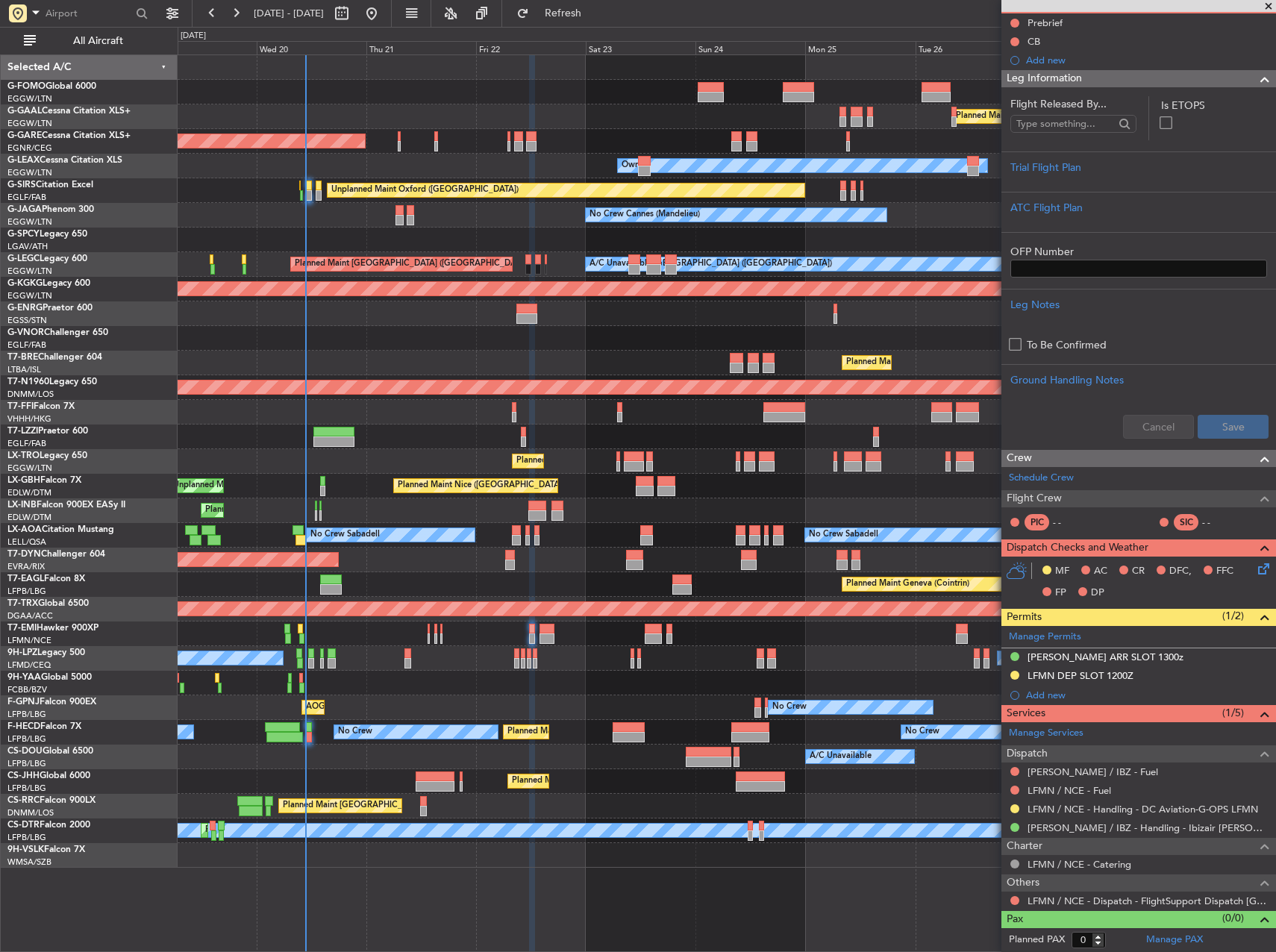
click at [611, 645] on div "Planned Maint Windsor Locks (Bradley Intl) Planned Maint Dusseldorf Unplanned M…" at bounding box center [727, 462] width 1098 height 813
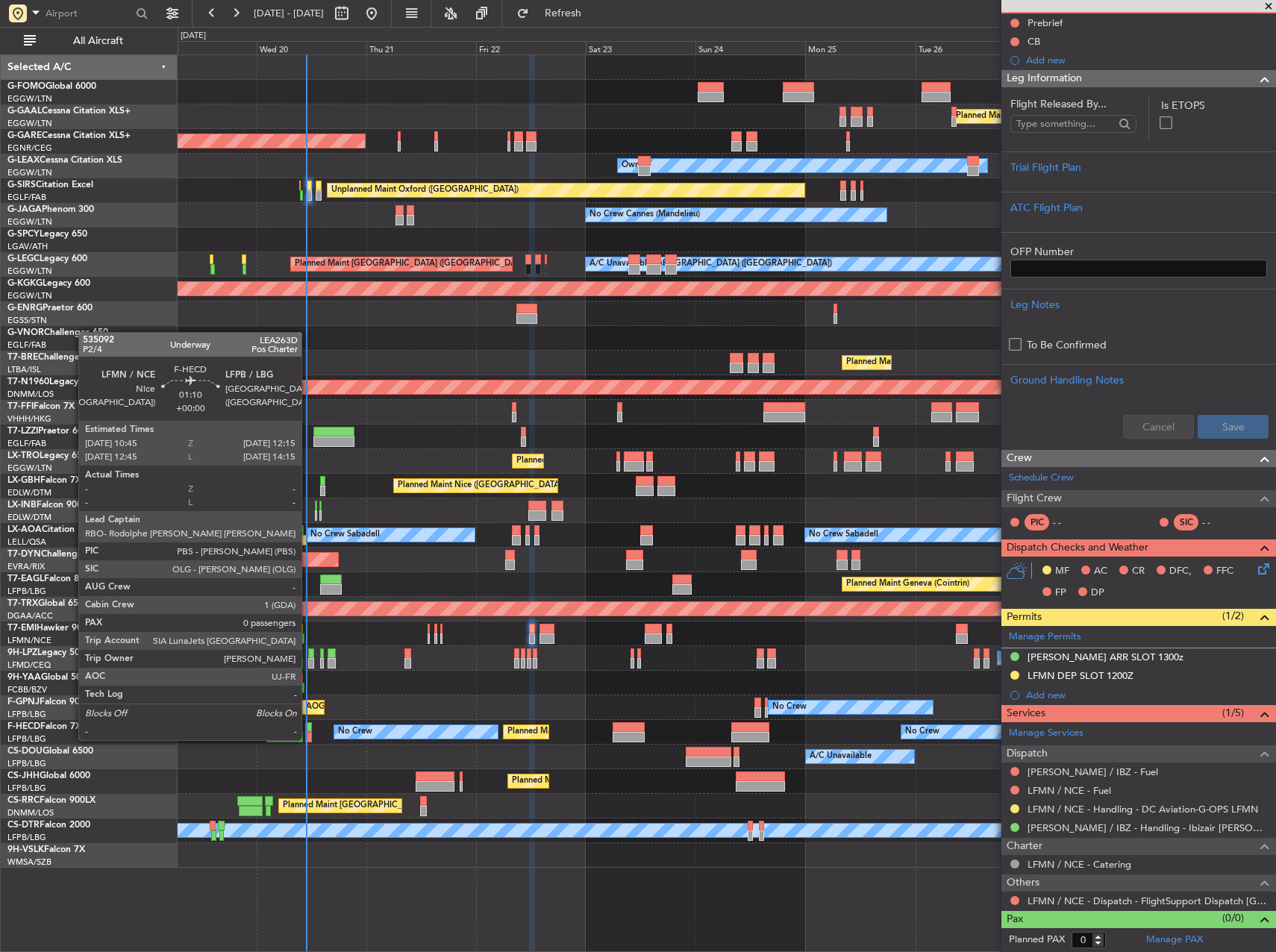
click at [308, 725] on div at bounding box center [309, 728] width 8 height 10
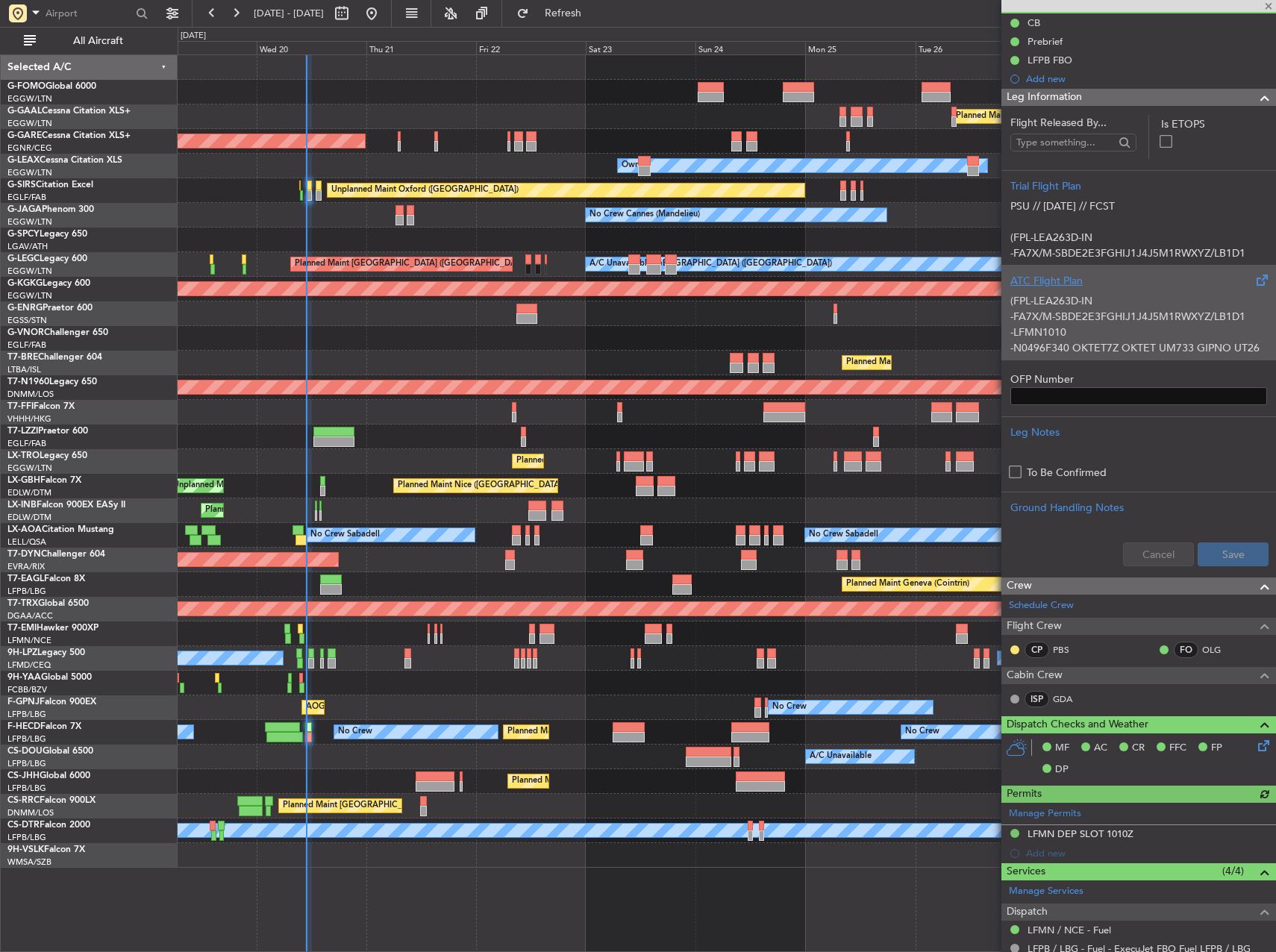
scroll to position [0, 0]
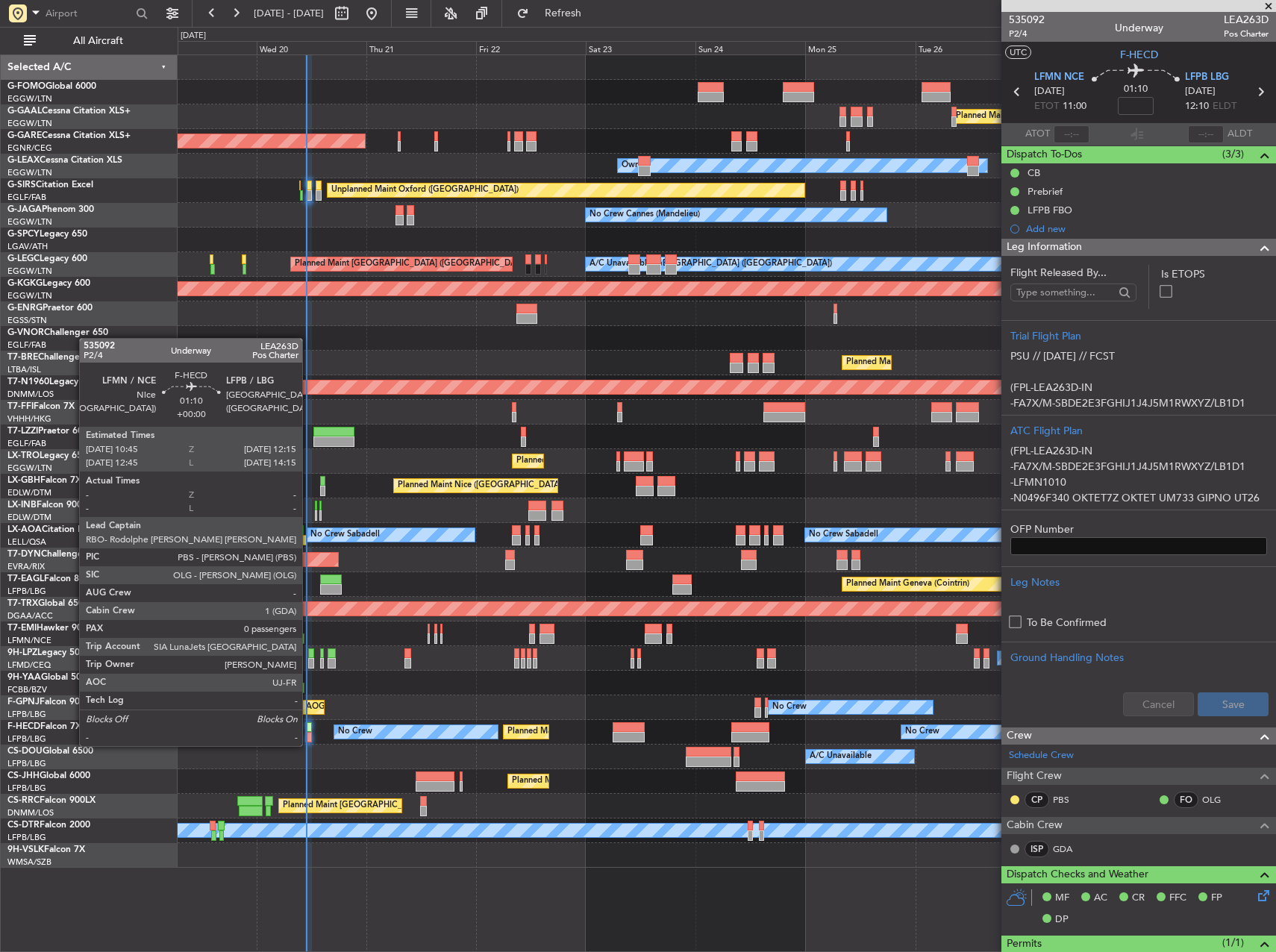
click at [309, 731] on div at bounding box center [309, 728] width 8 height 10
click at [310, 727] on div at bounding box center [309, 728] width 8 height 10
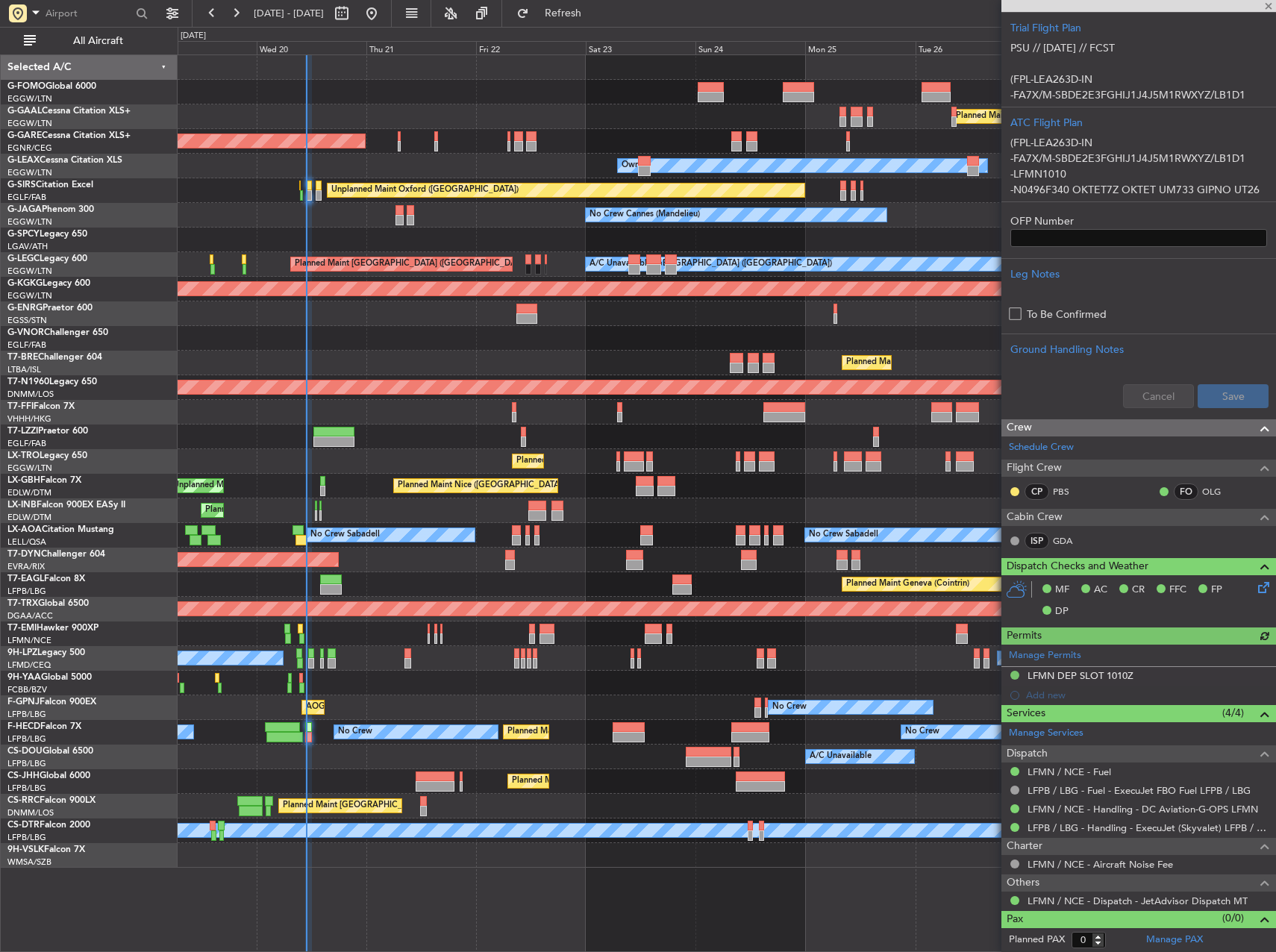
scroll to position [308, 0]
click at [437, 327] on div "Planned Maint Windsor Locks (Bradley Intl) Planned Maint Dusseldorf Unplanned M…" at bounding box center [727, 462] width 1098 height 813
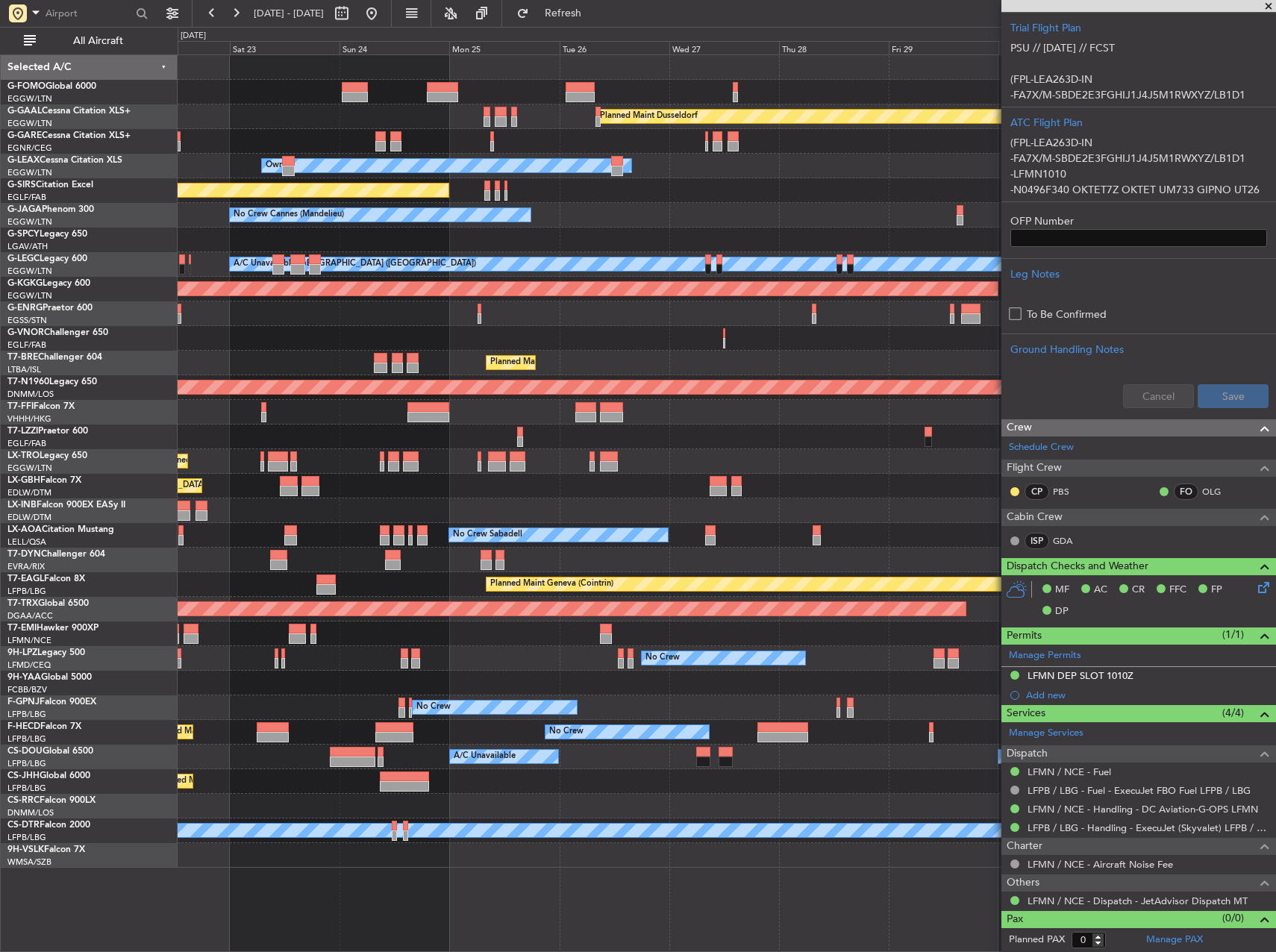
click at [471, 332] on div at bounding box center [727, 338] width 1098 height 25
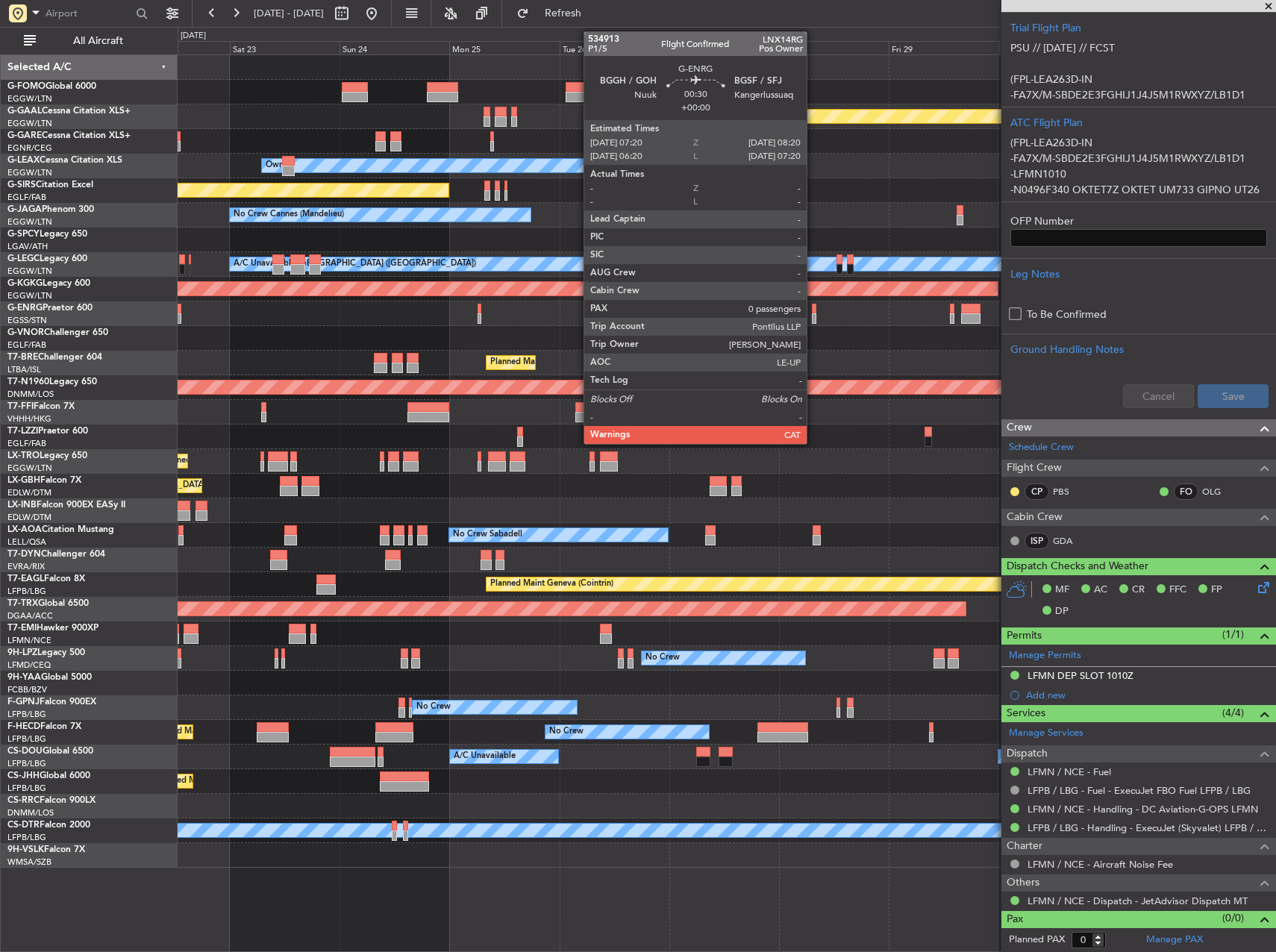
click at [813, 316] on div at bounding box center [814, 318] width 5 height 10
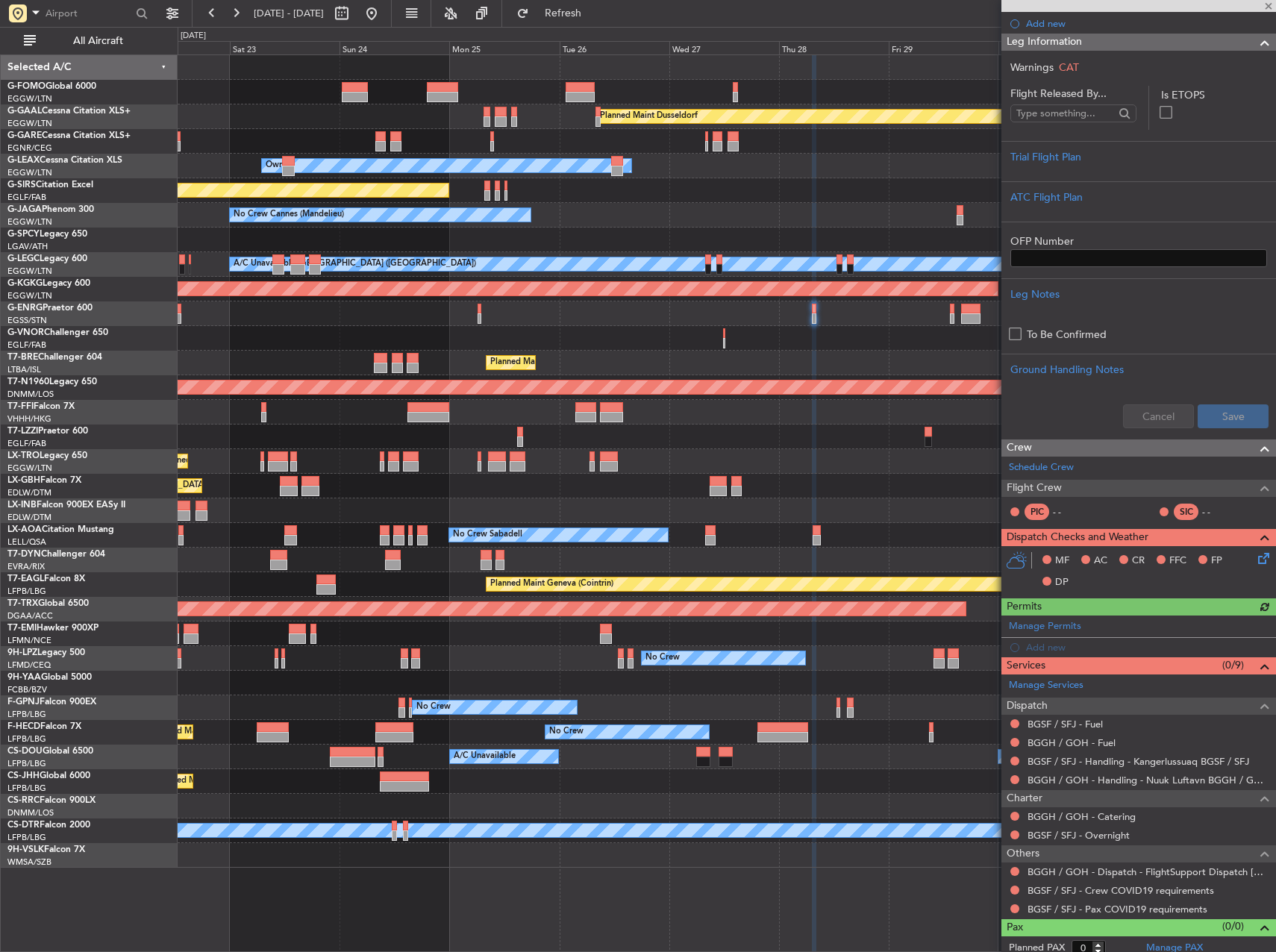
scroll to position [176, 0]
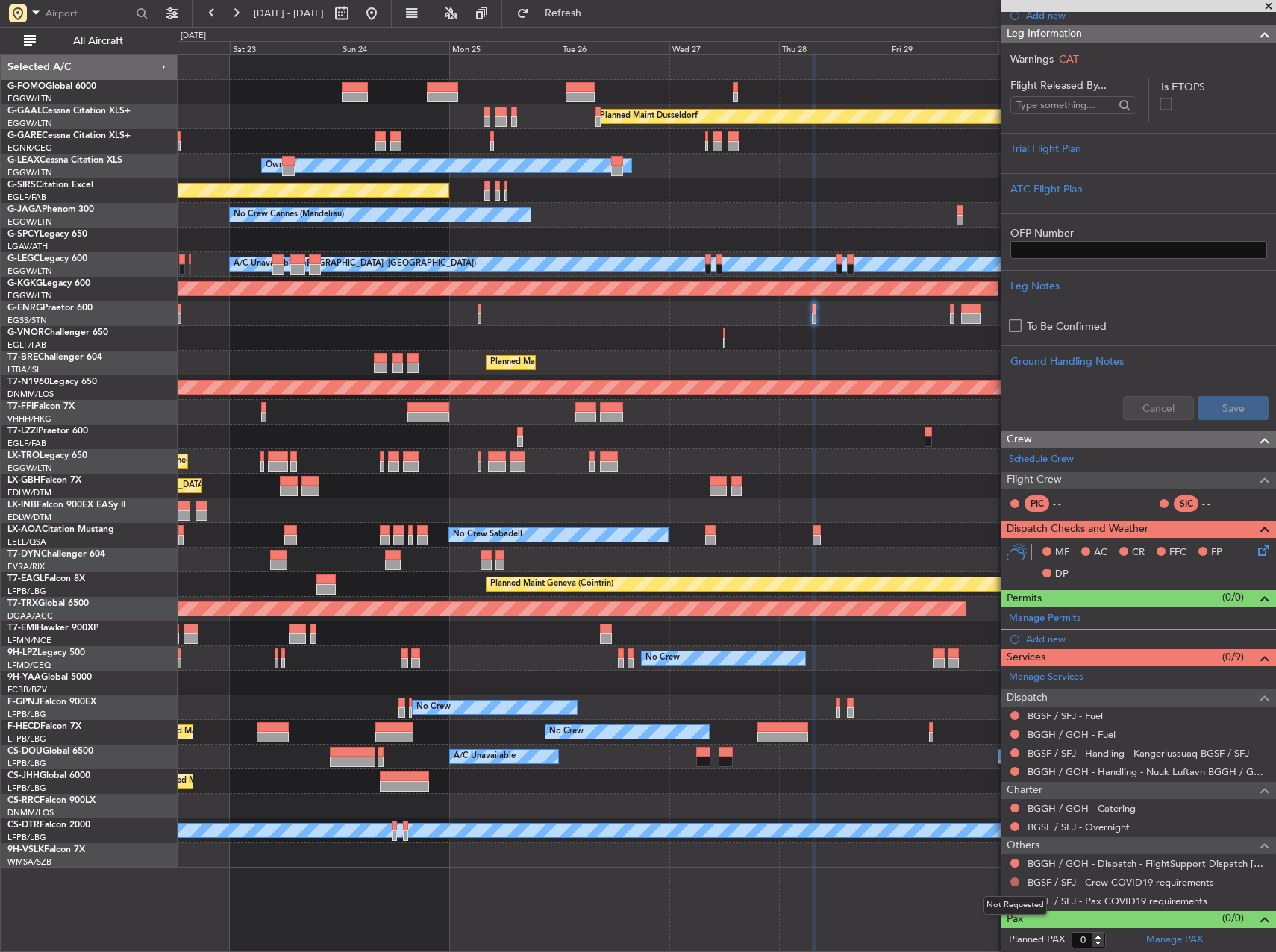
click at [1013, 881] on button at bounding box center [1014, 882] width 9 height 9
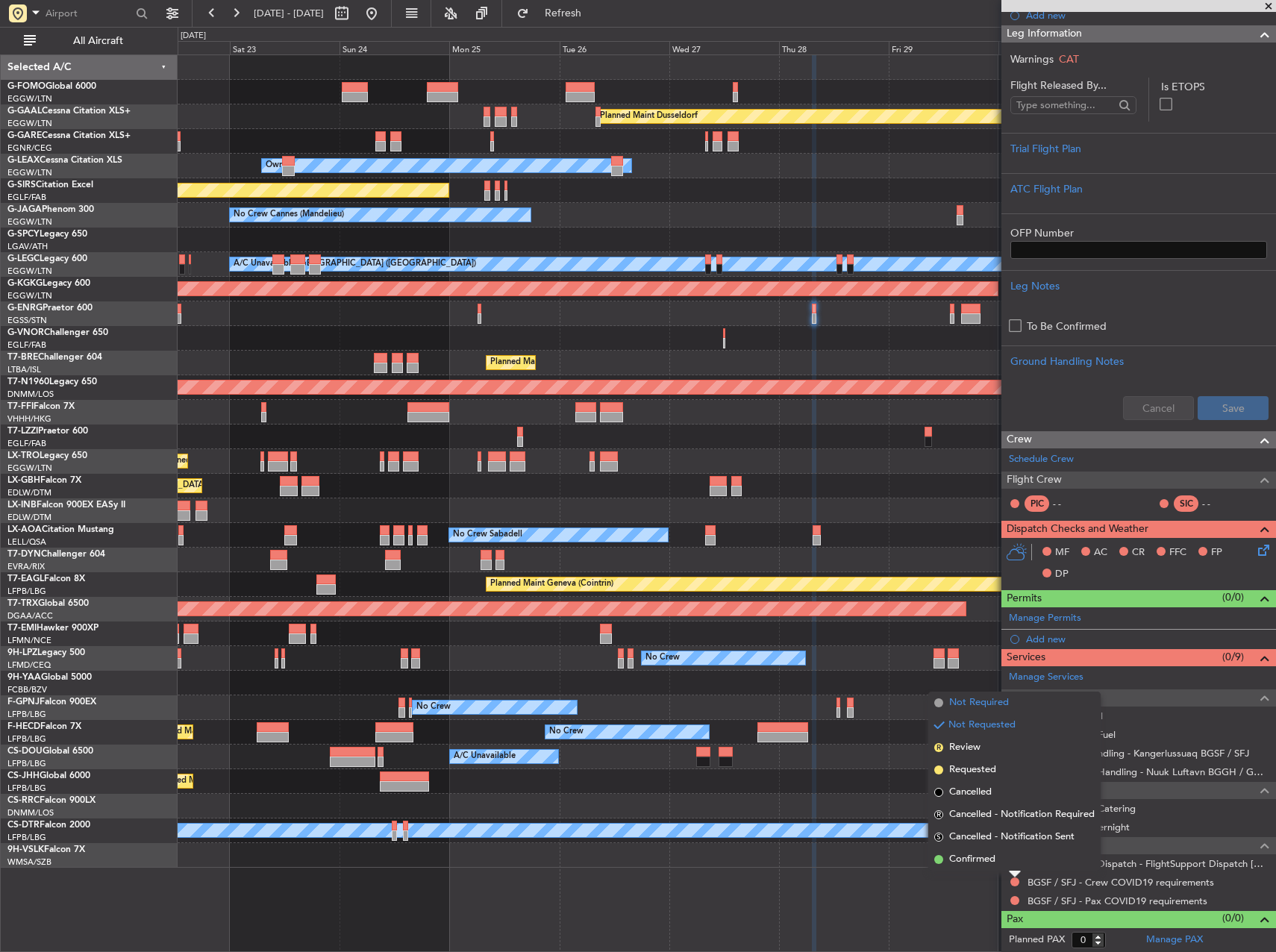
click at [981, 704] on span "Not Required" at bounding box center [979, 702] width 60 height 15
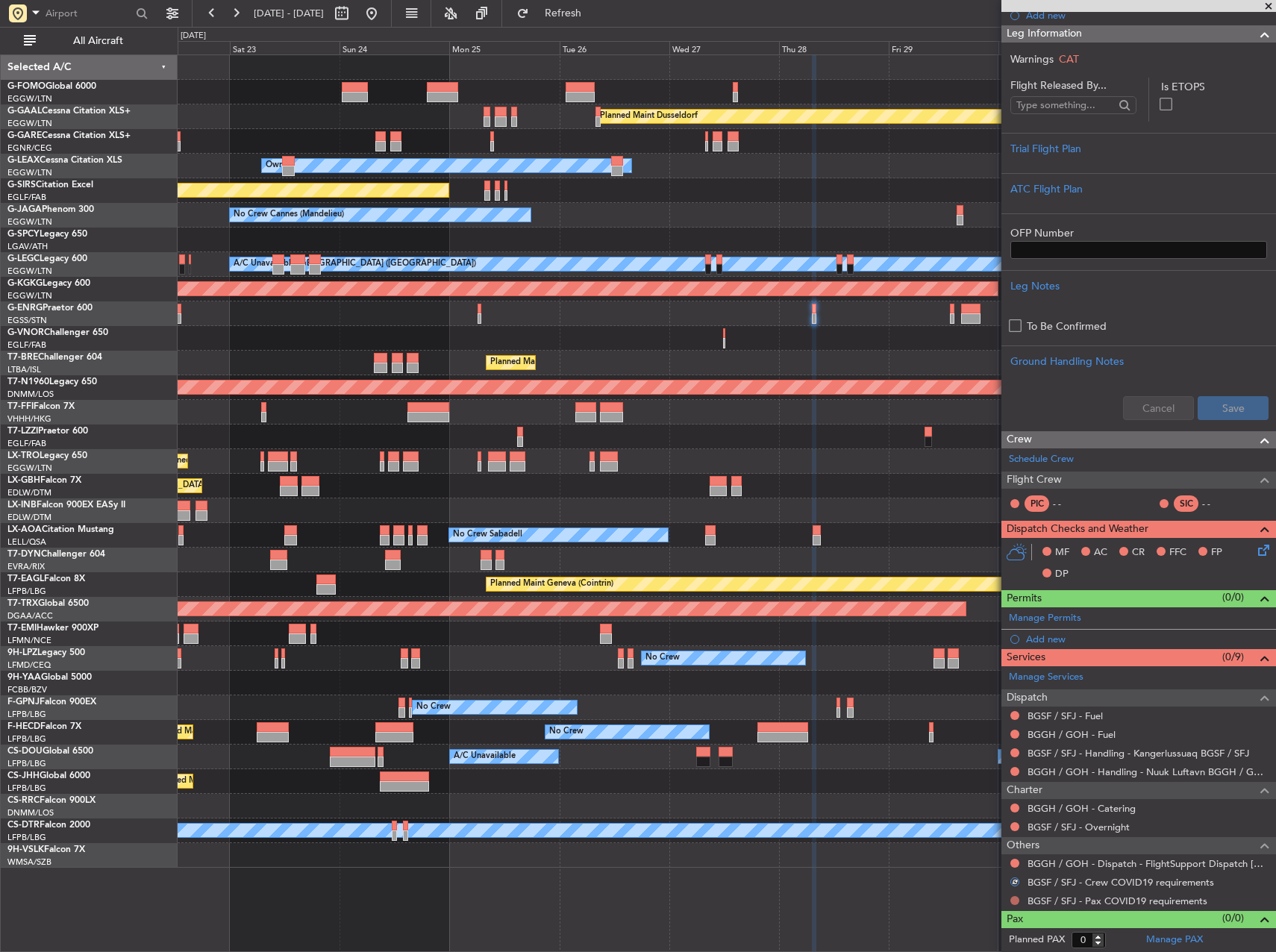
click at [1017, 899] on button at bounding box center [1014, 901] width 9 height 9
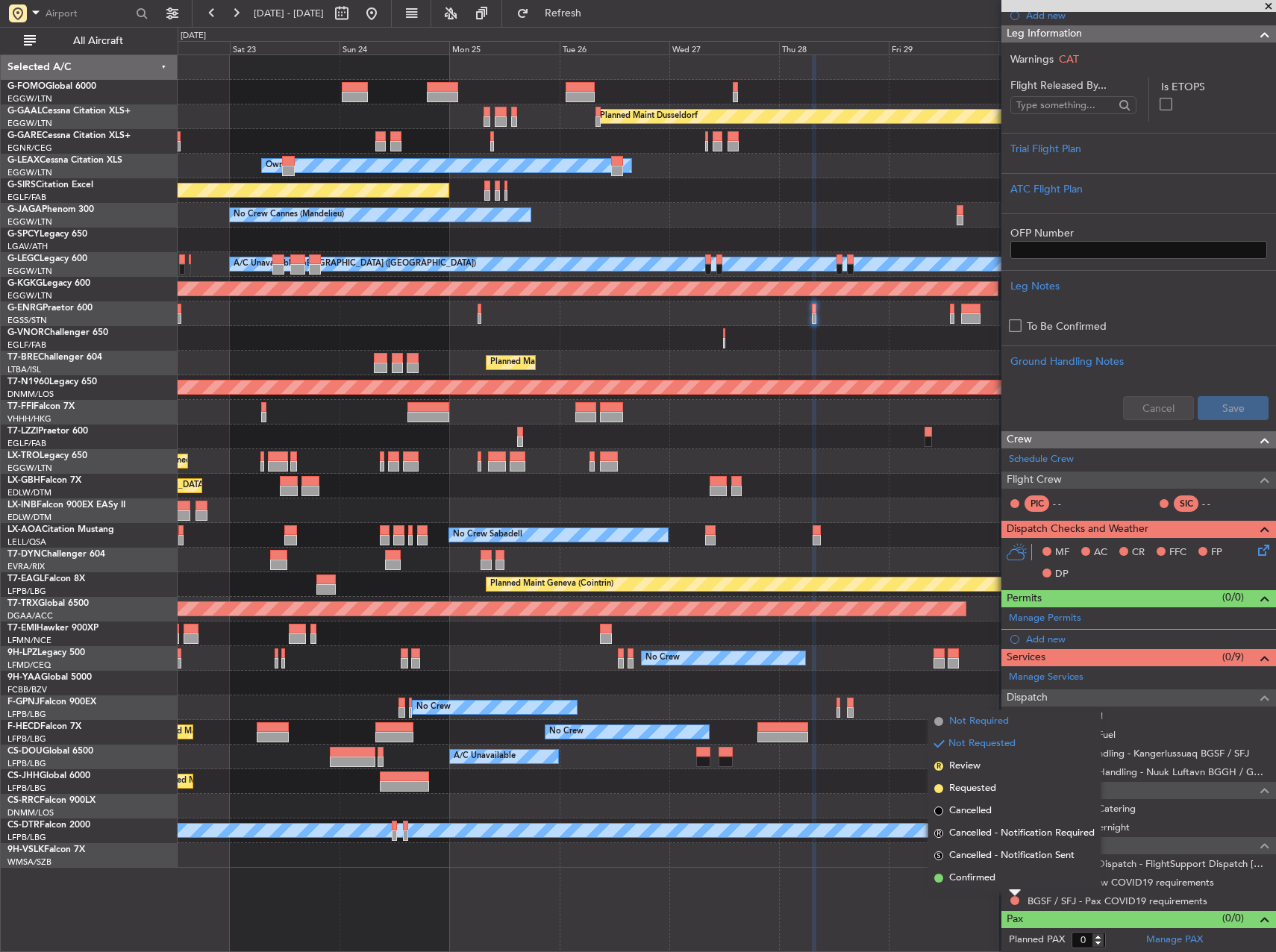
click at [989, 723] on span "Not Required" at bounding box center [979, 721] width 60 height 15
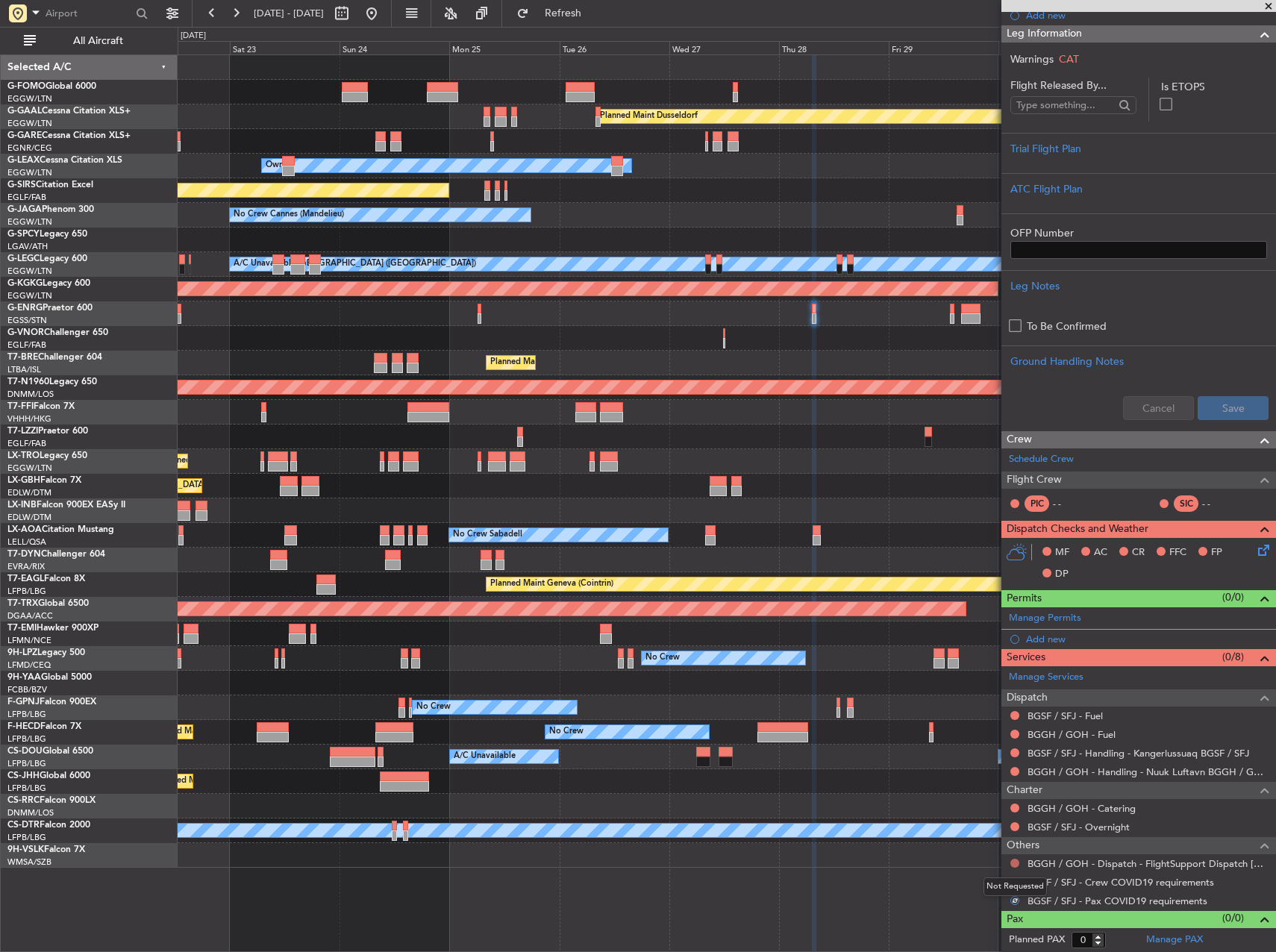
click at [1013, 862] on button at bounding box center [1014, 863] width 9 height 9
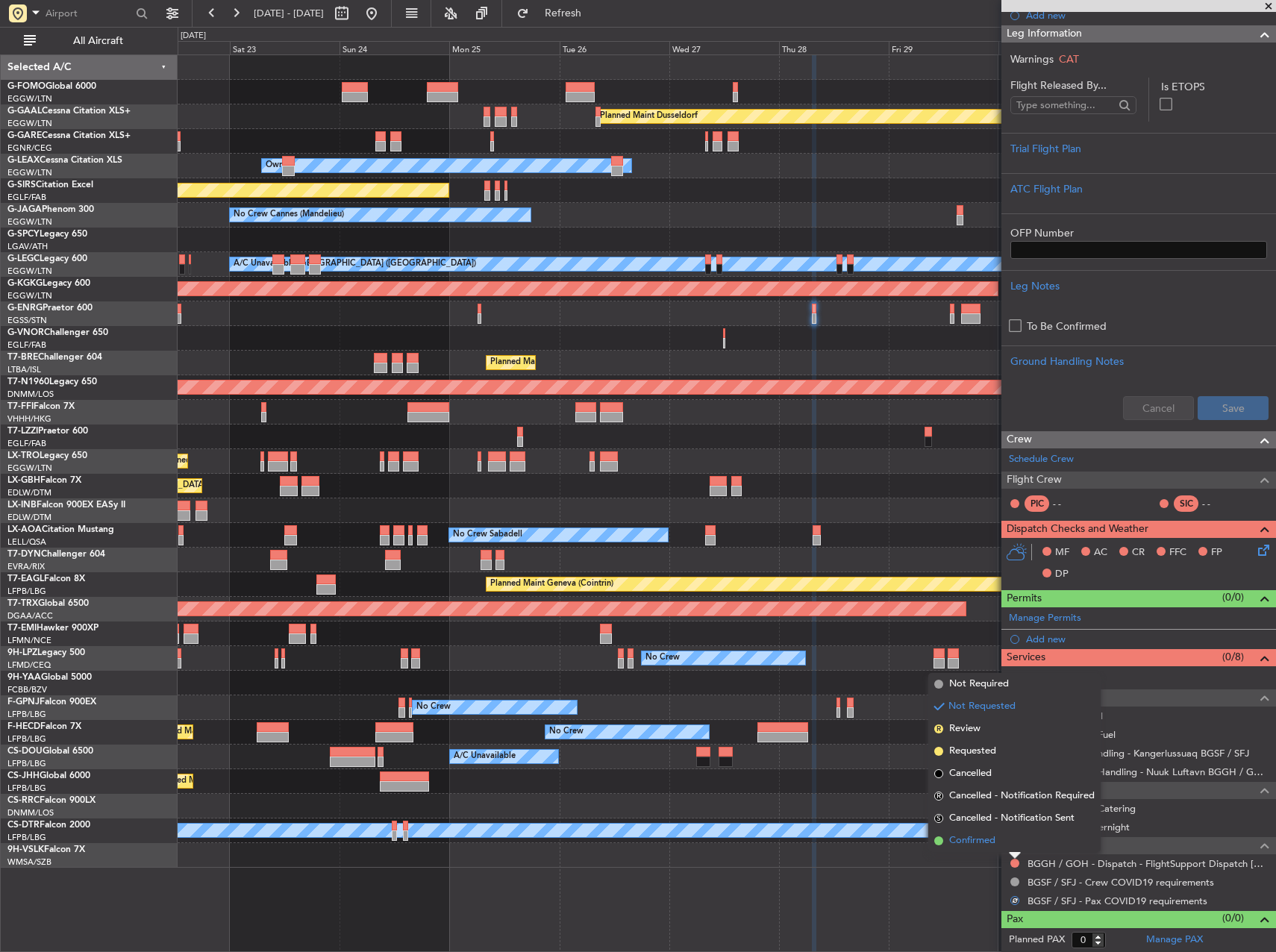
click at [1007, 840] on li "Confirmed" at bounding box center [1014, 841] width 173 height 22
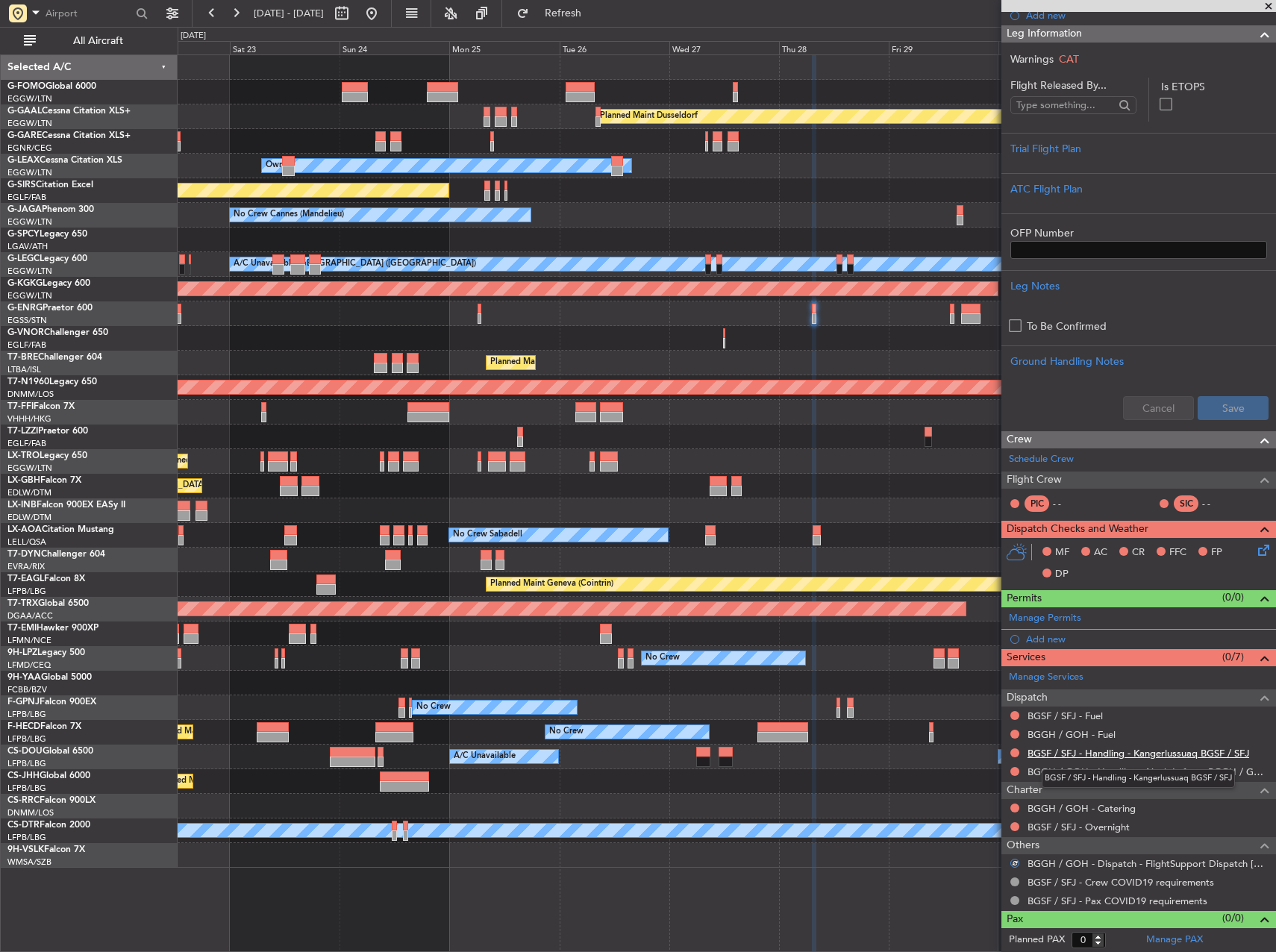
click at [1075, 754] on link "BGSF / SFJ - Handling - Kangerlussuaq BGSF / SFJ" at bounding box center [1138, 753] width 222 height 13
click at [1032, 767] on link "BGGH / GOH - Handling - Nuuk Luftavn BGGH / GOH" at bounding box center [1149, 772] width 241 height 13
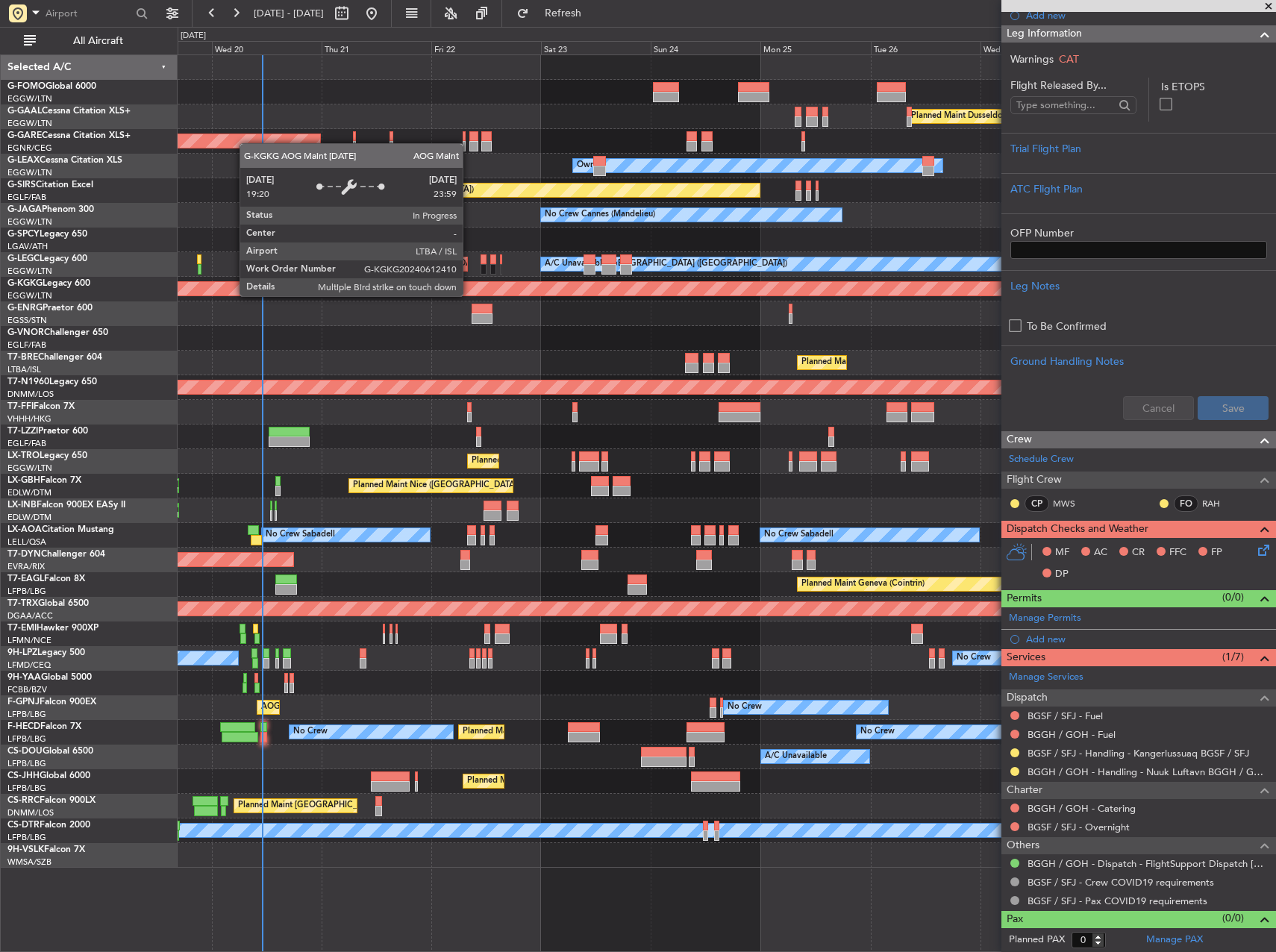
click at [781, 293] on div "AOG Maint [GEOGRAPHIC_DATA] (Ataturk)" at bounding box center [194, 288] width 2230 height 15
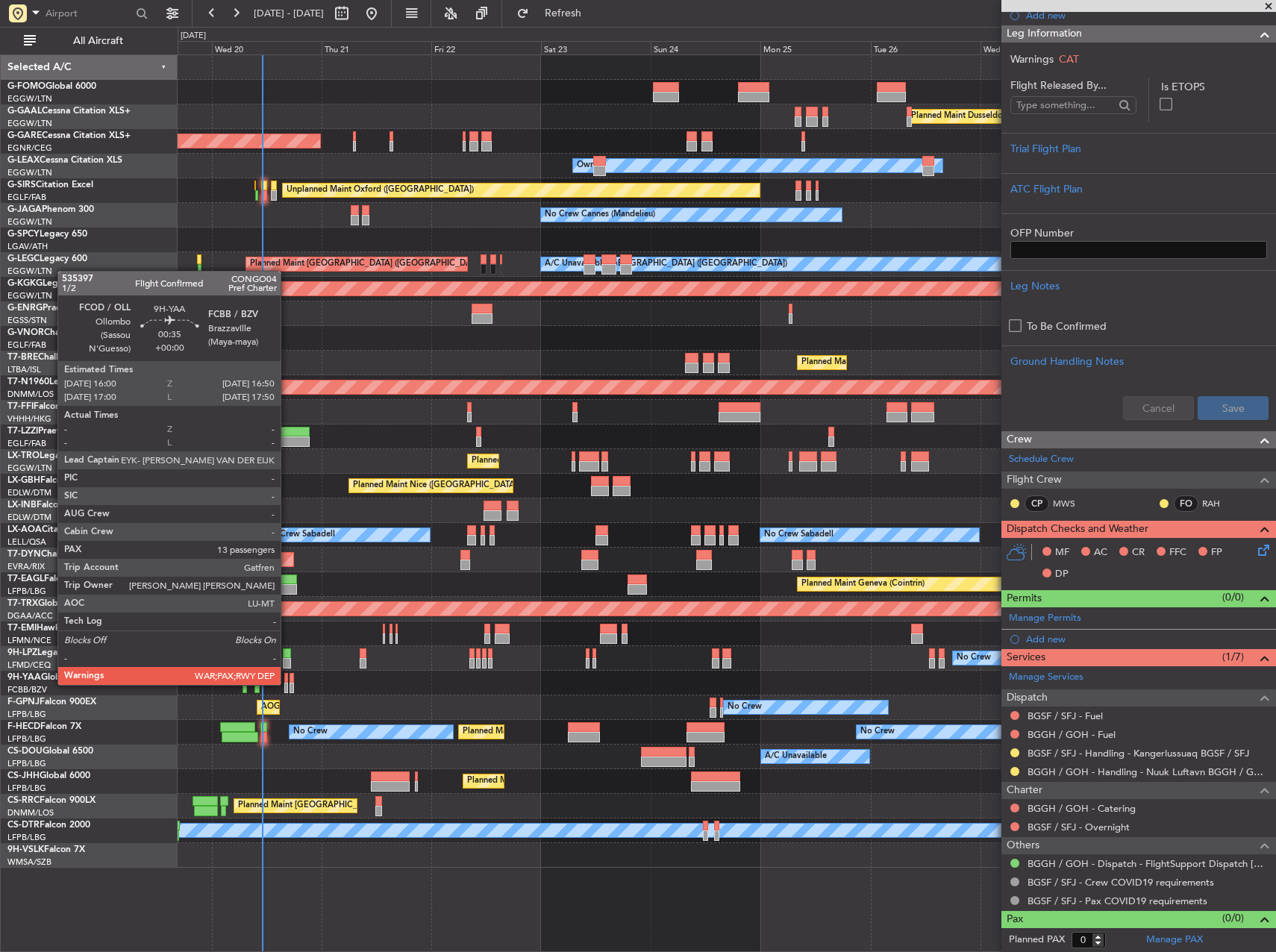
click at [287, 683] on div at bounding box center [286, 688] width 4 height 10
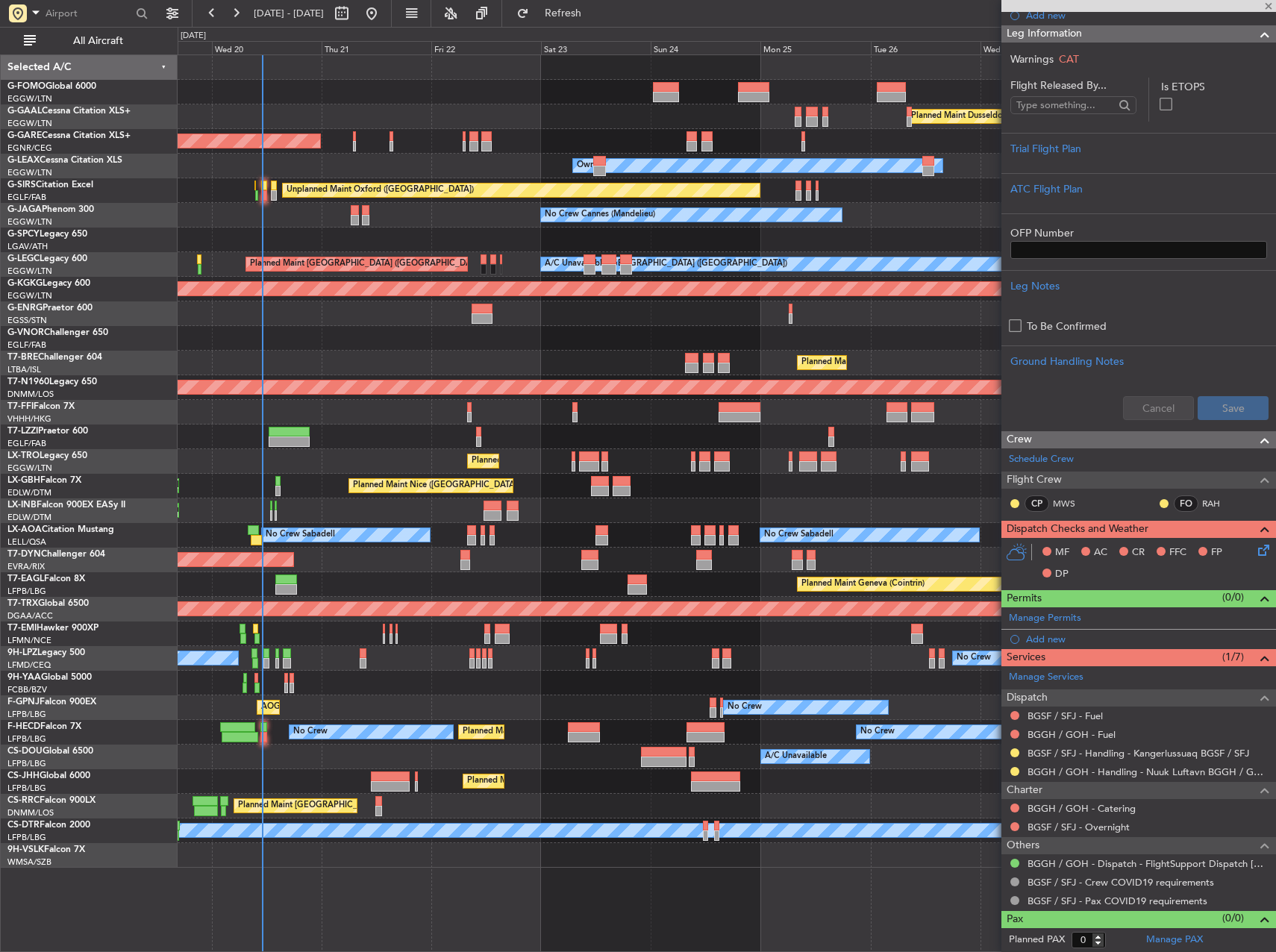
type input "13"
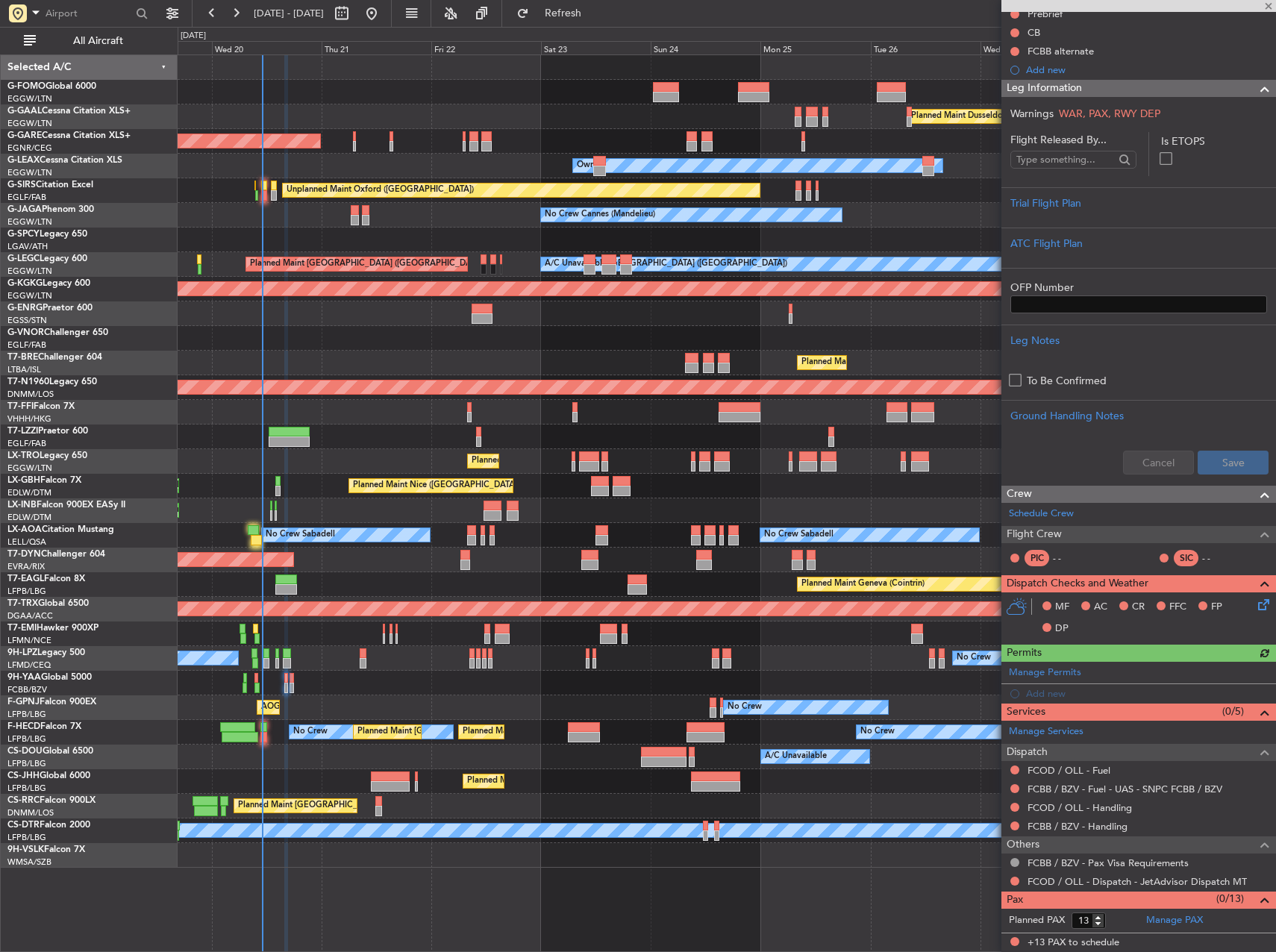
scroll to position [0, 0]
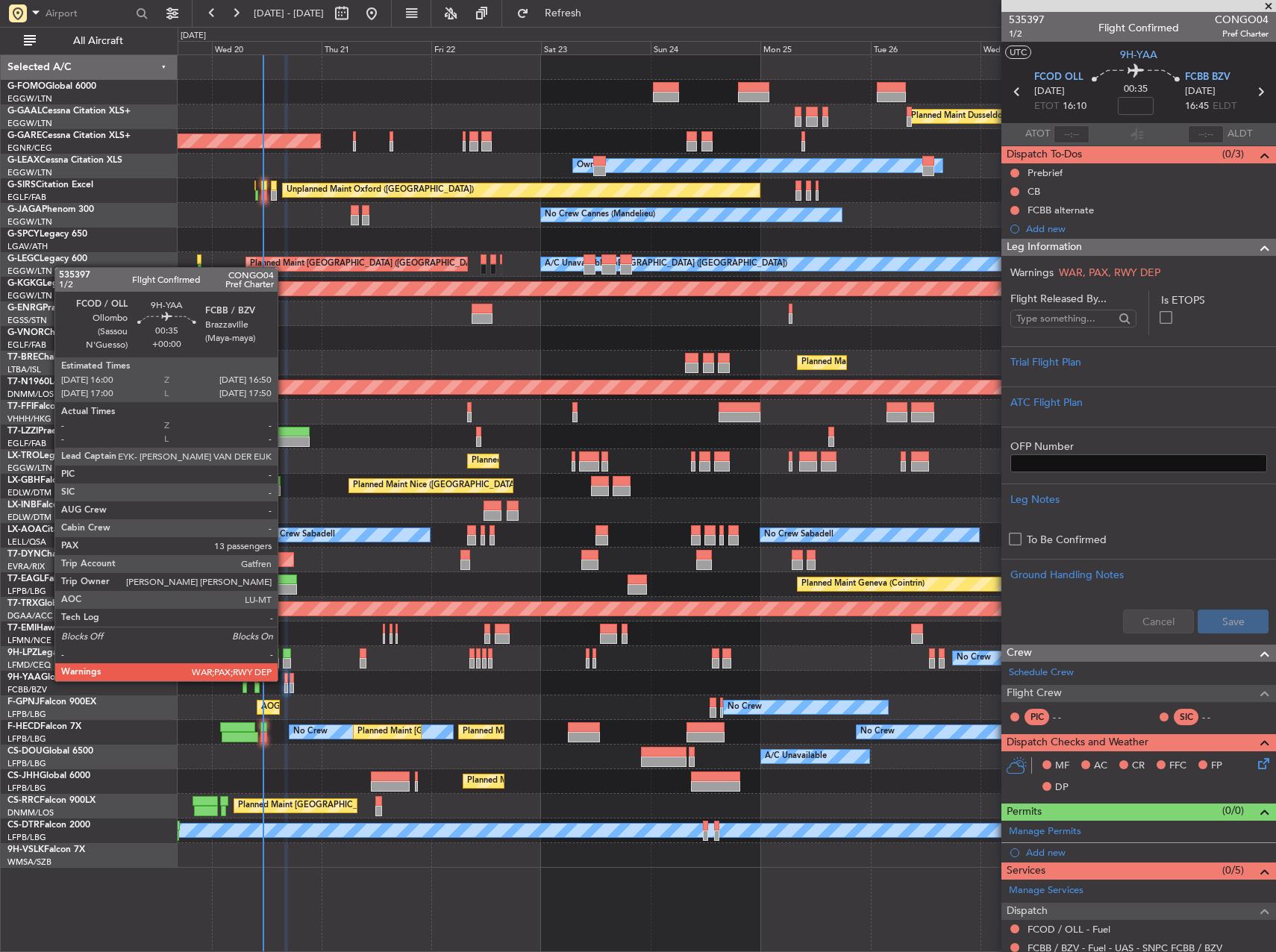
click at [284, 680] on div at bounding box center [286, 678] width 4 height 10
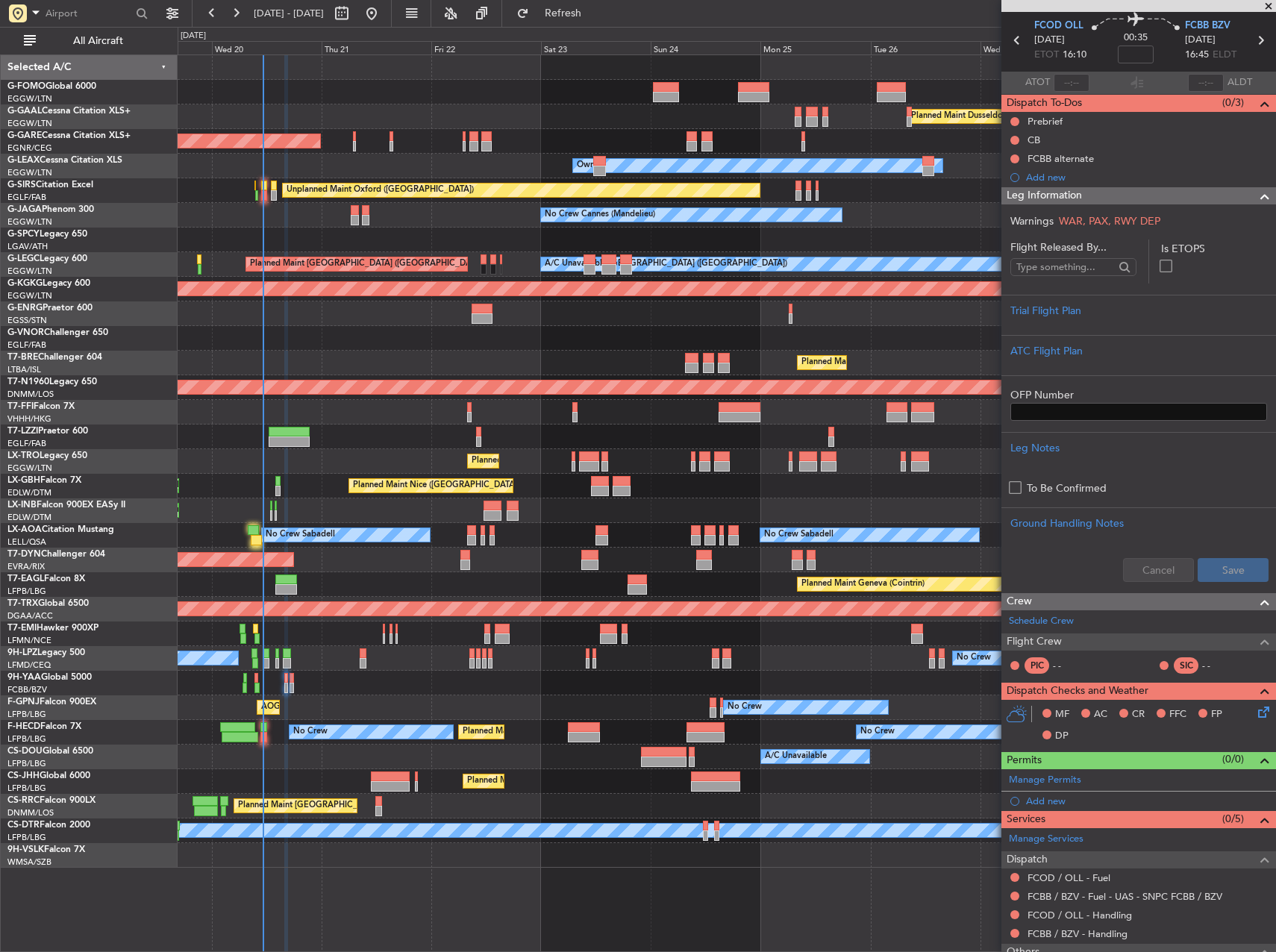
scroll to position [74, 0]
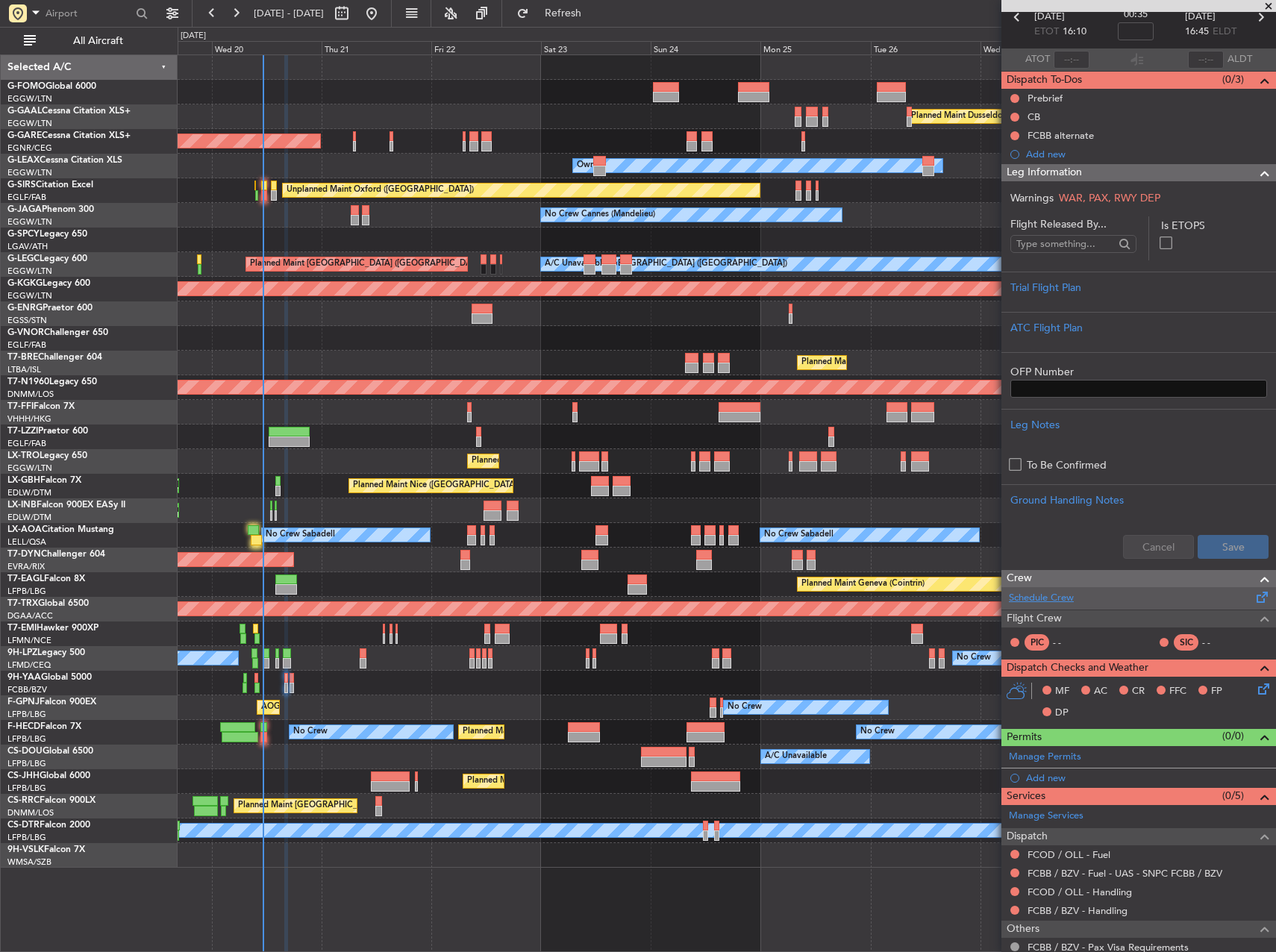
click at [1063, 602] on link "Schedule Crew" at bounding box center [1042, 598] width 65 height 15
click at [594, 13] on span "Refresh" at bounding box center [563, 14] width 62 height 10
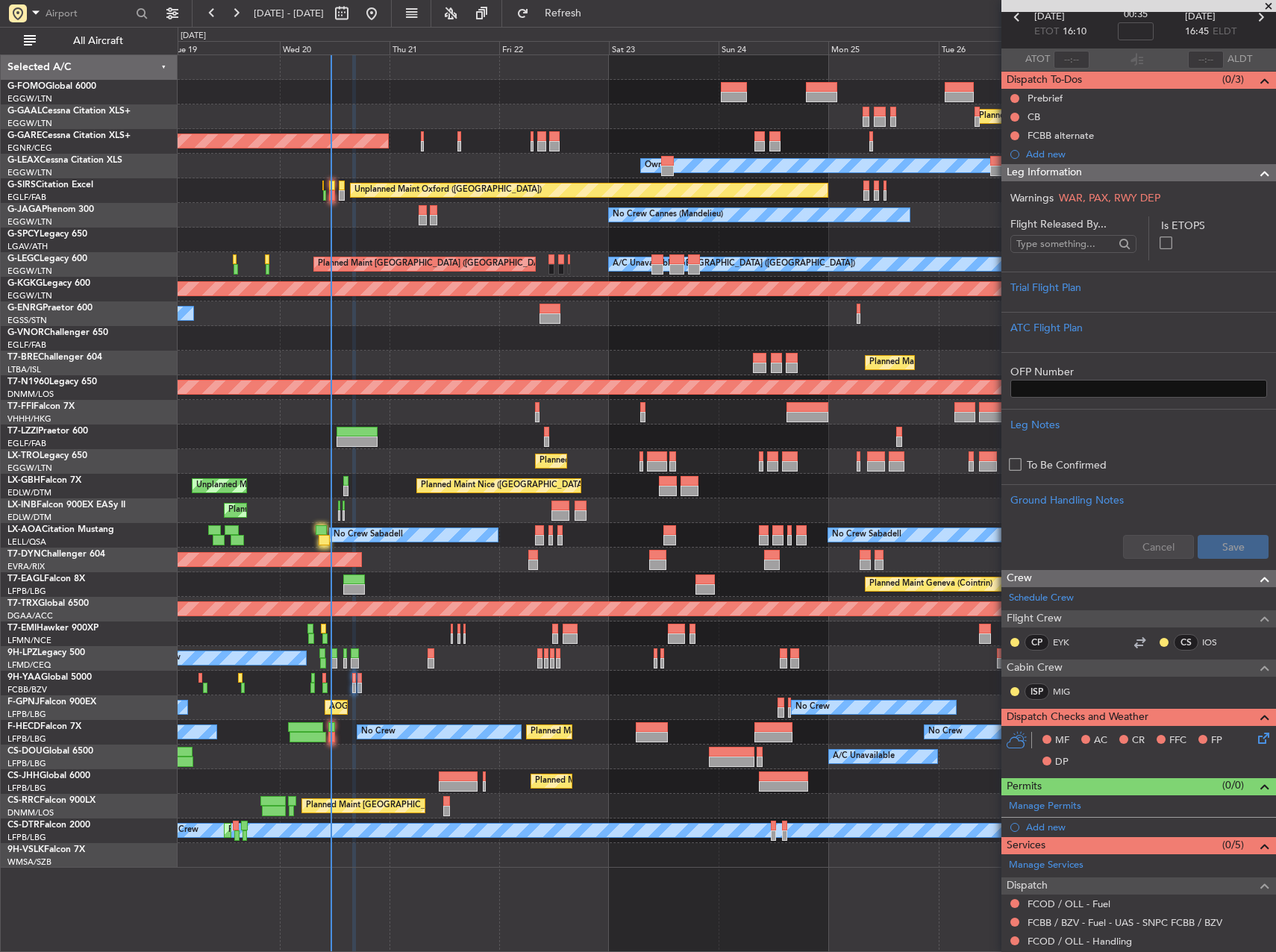
click at [459, 571] on div "Planned Maint Windsor Locks (Bradley Intl) Planned Maint Dusseldorf Unplanned M…" at bounding box center [727, 462] width 1098 height 813
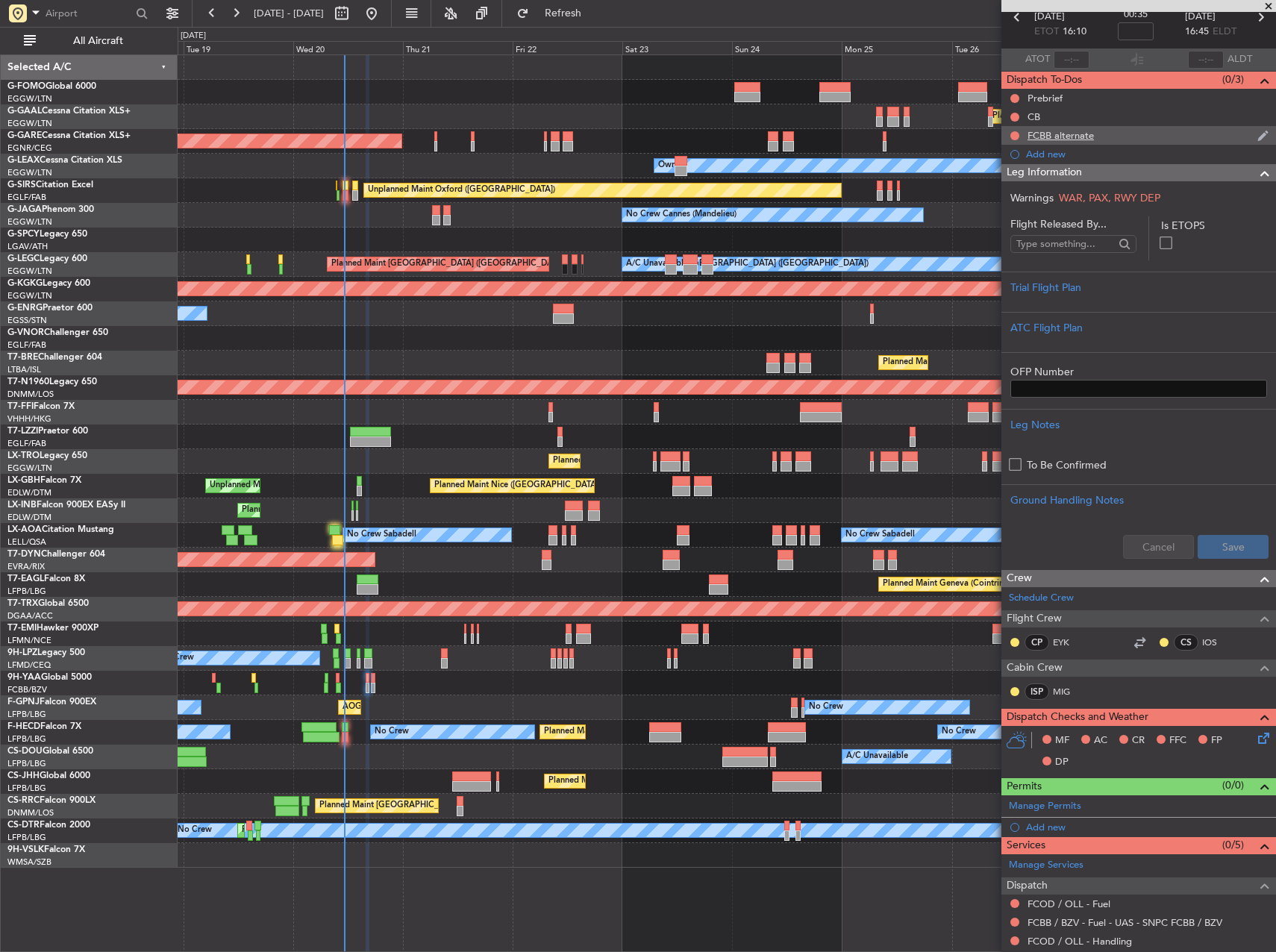
click at [1050, 130] on div "FCBB alternate" at bounding box center [1061, 135] width 67 height 13
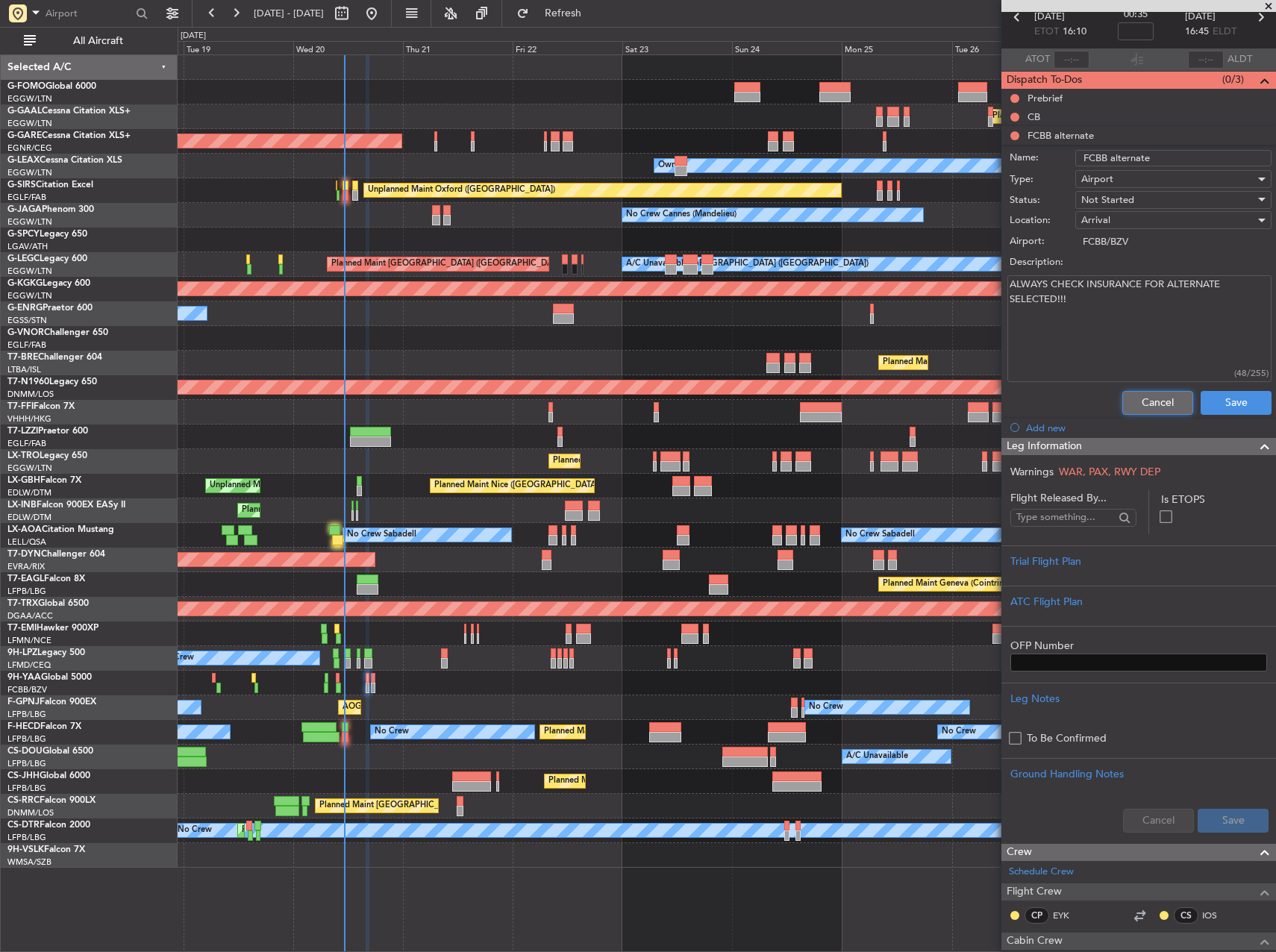
click at [1147, 397] on button "Cancel" at bounding box center [1157, 403] width 71 height 24
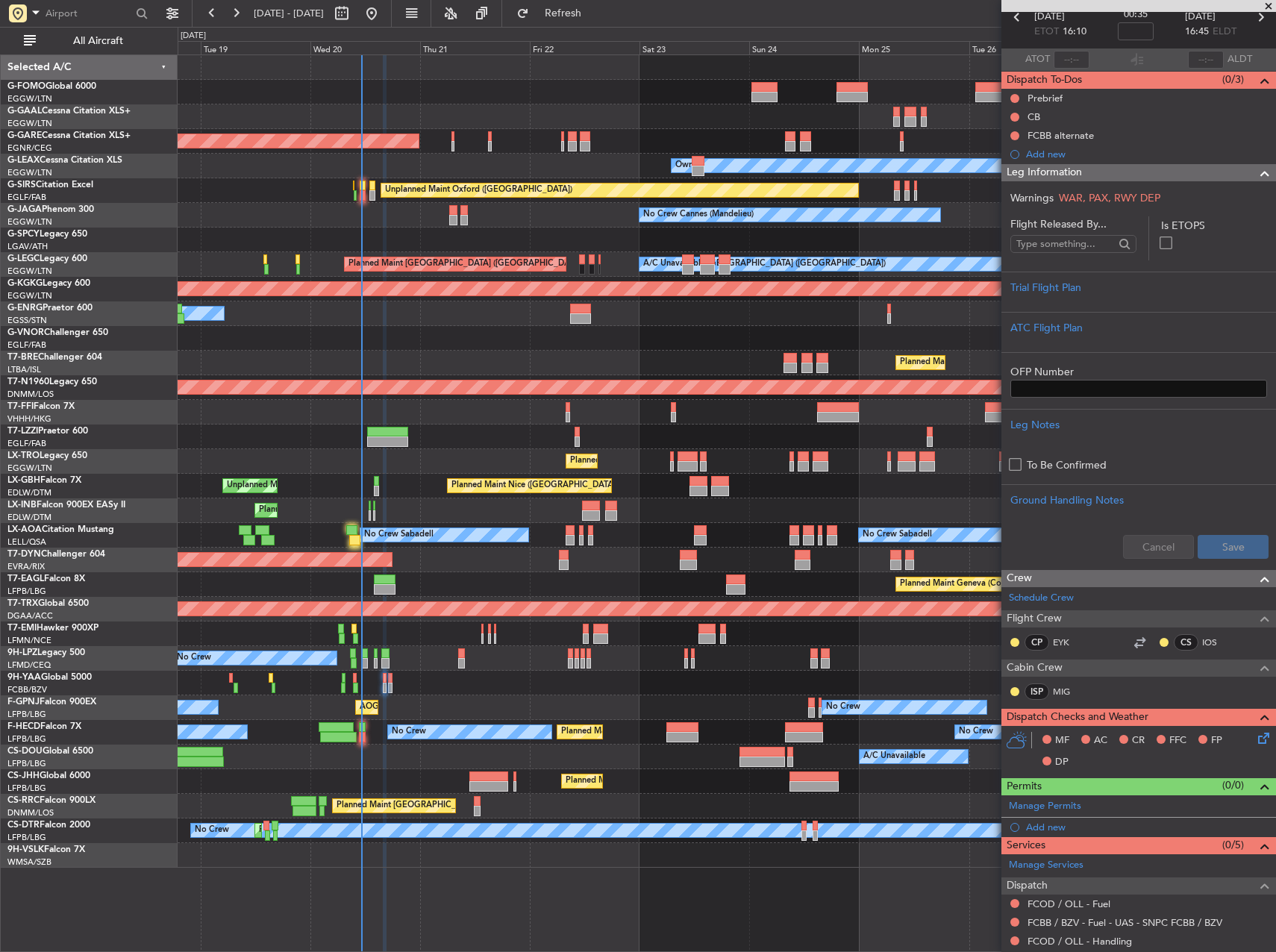
click at [411, 694] on div "Planned Maint Windsor Locks (Bradley Intl) Planned Maint Dusseldorf Unplanned M…" at bounding box center [727, 462] width 1098 height 813
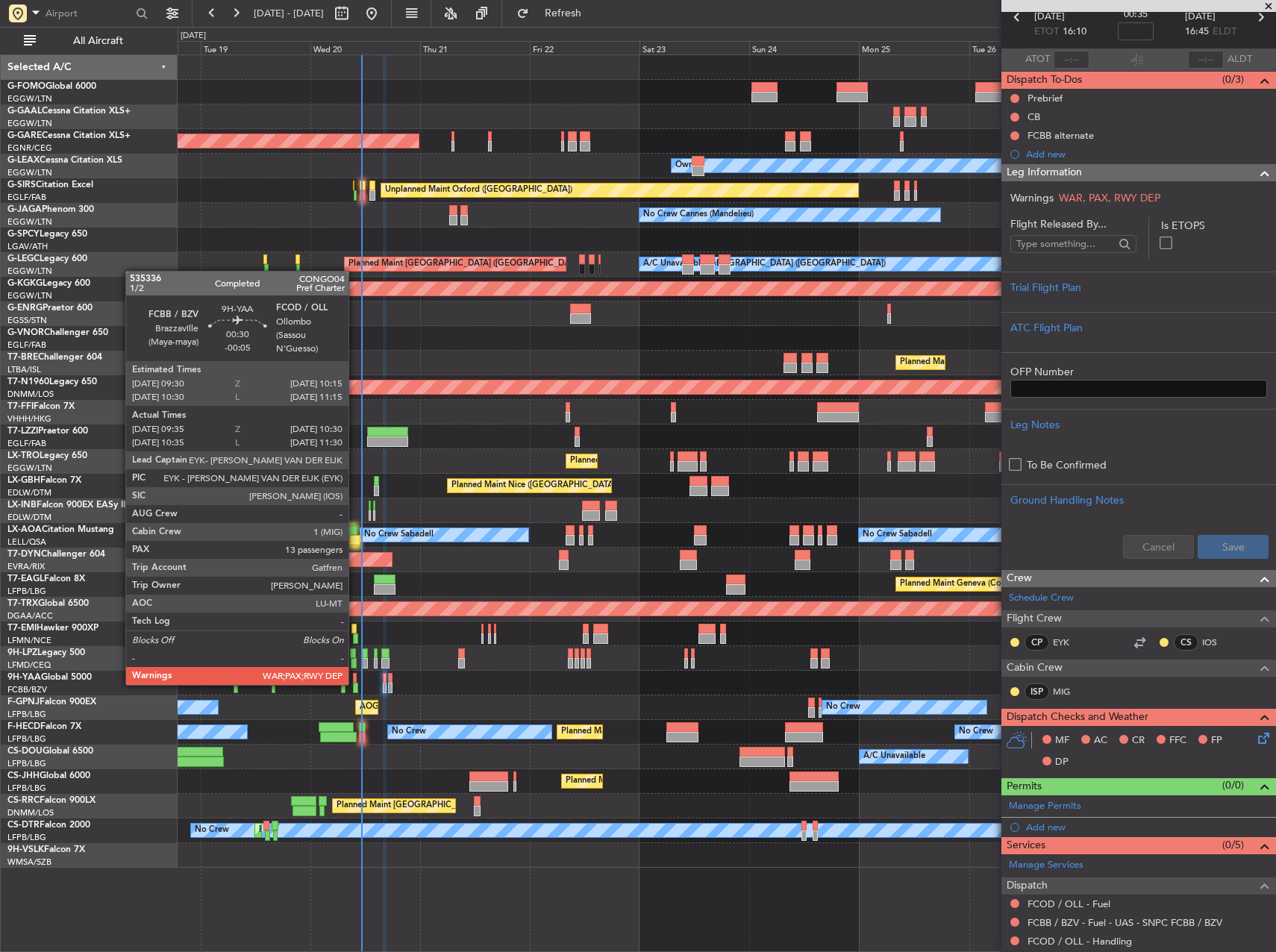
click at [355, 683] on div at bounding box center [355, 688] width 4 height 10
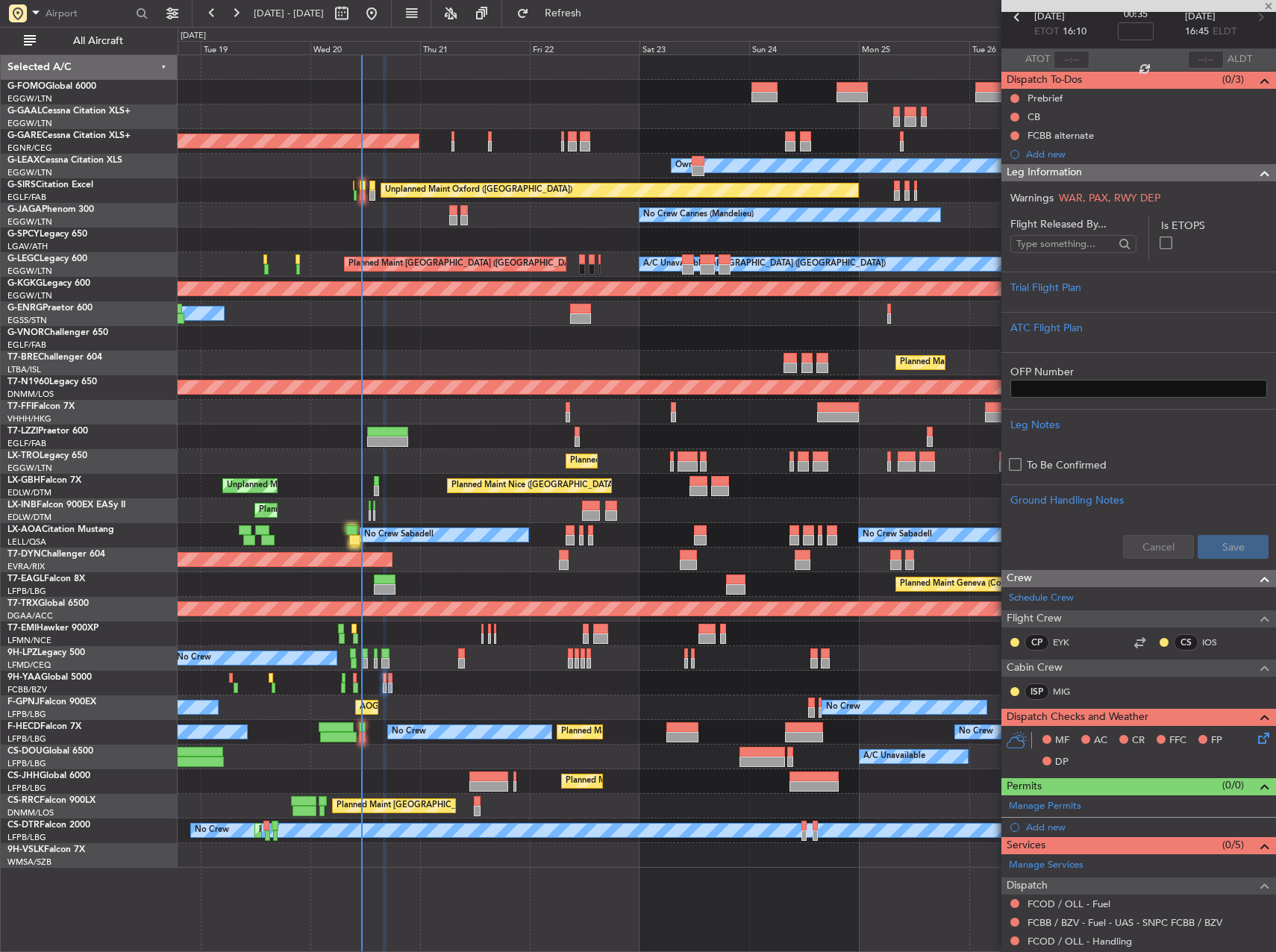
type input "-00:05"
type input "09:45"
type input "10:25"
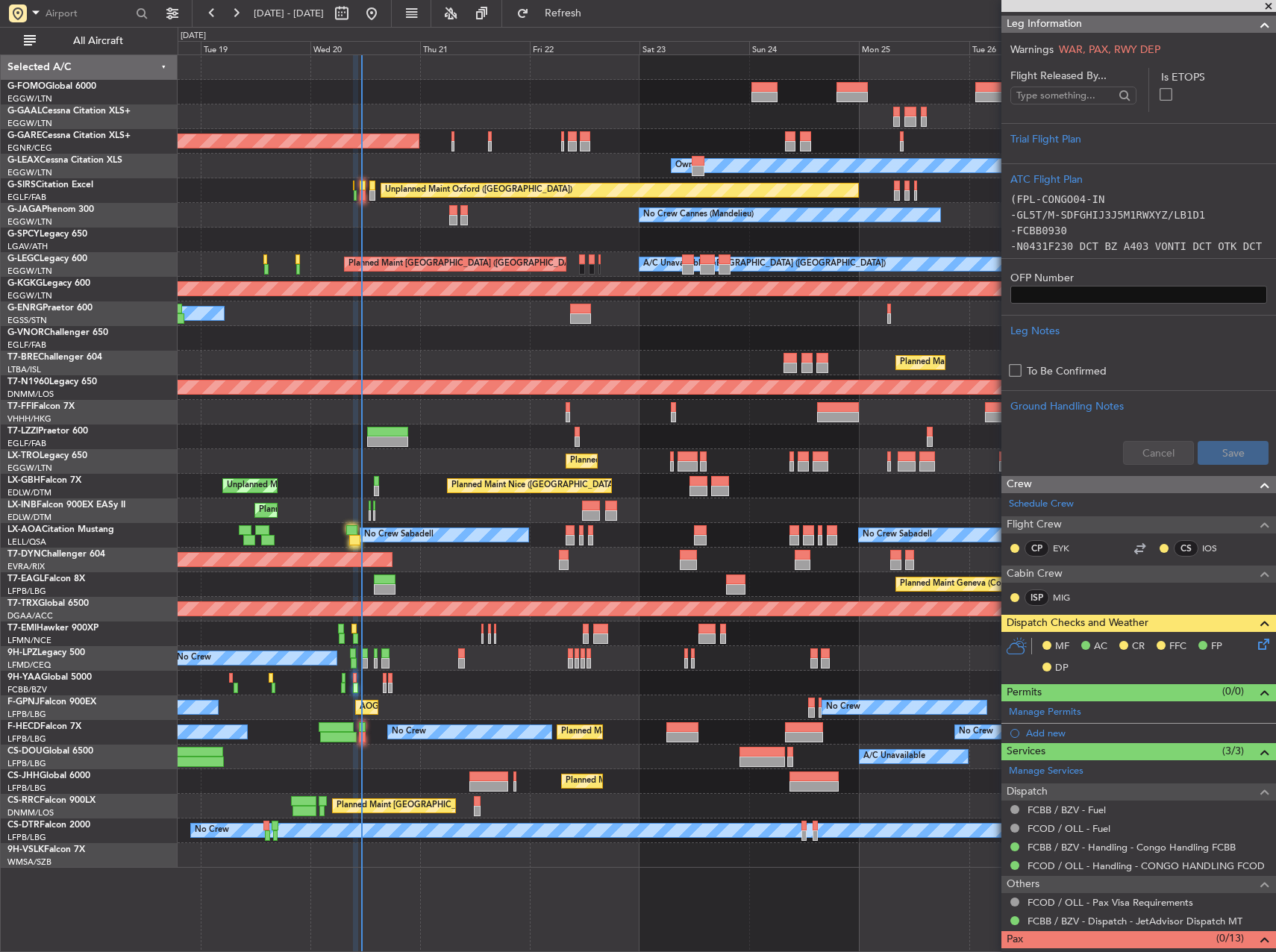
scroll to position [243, 0]
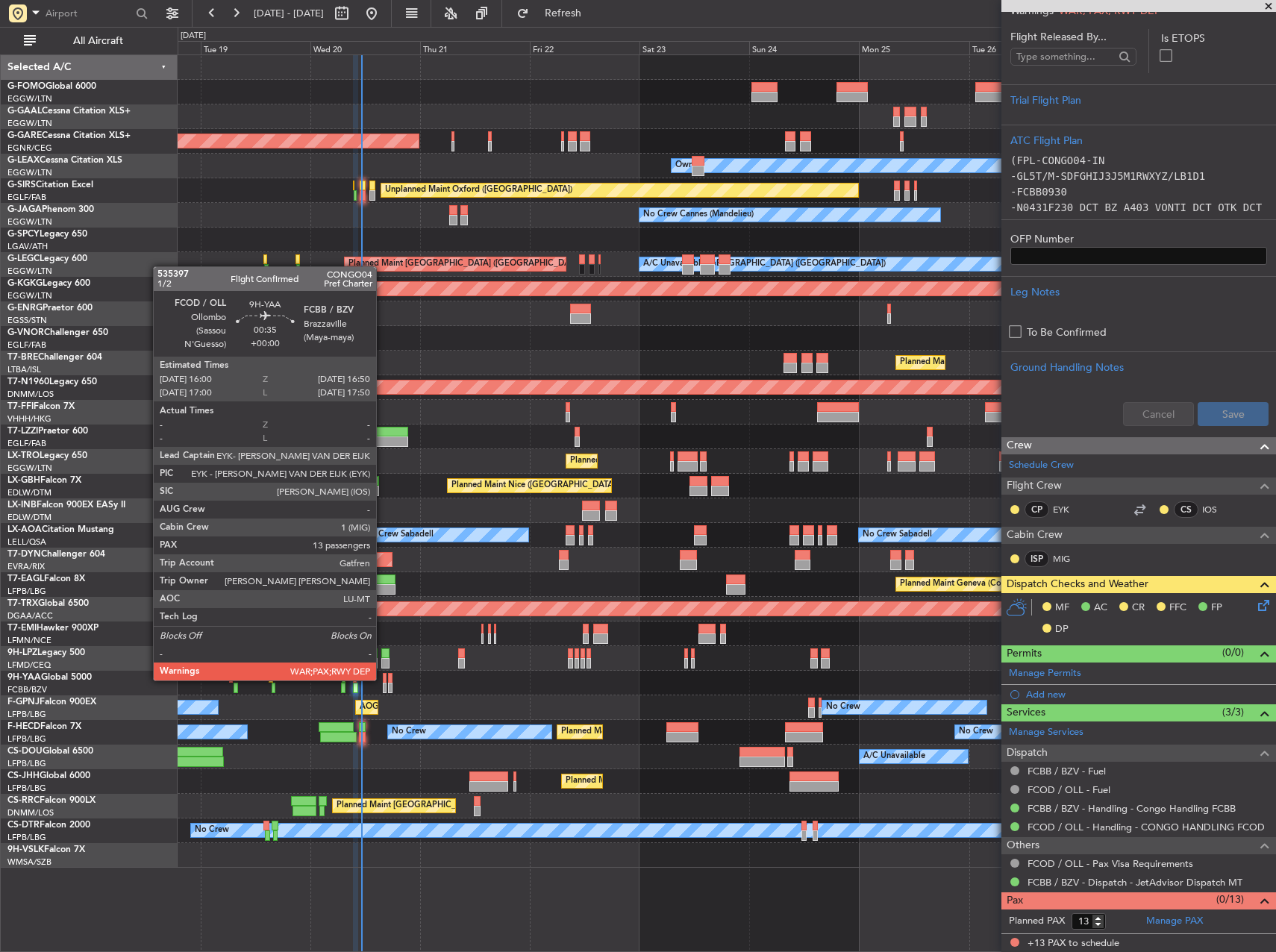
click at [383, 679] on div at bounding box center [385, 678] width 4 height 10
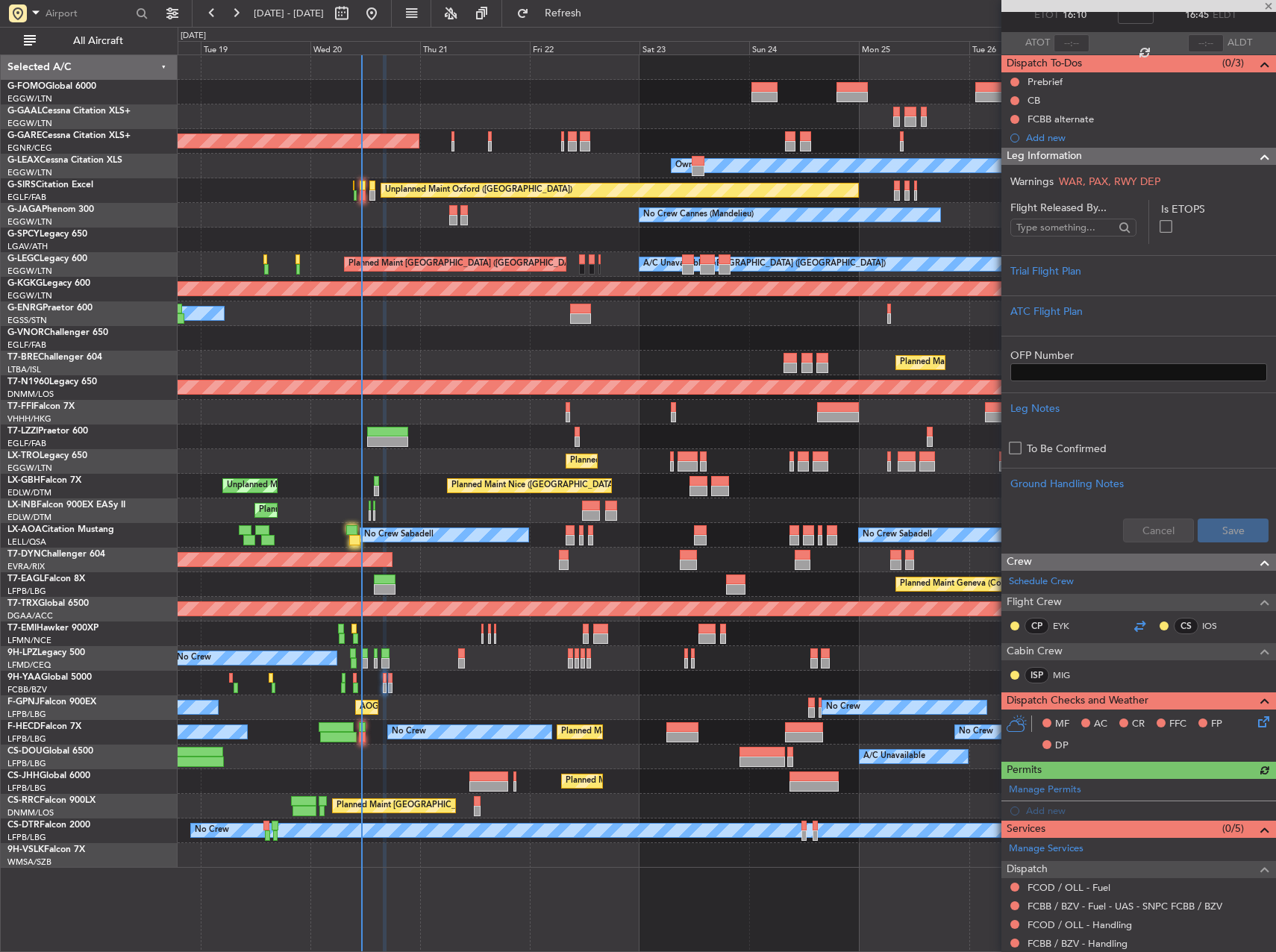
scroll to position [208, 0]
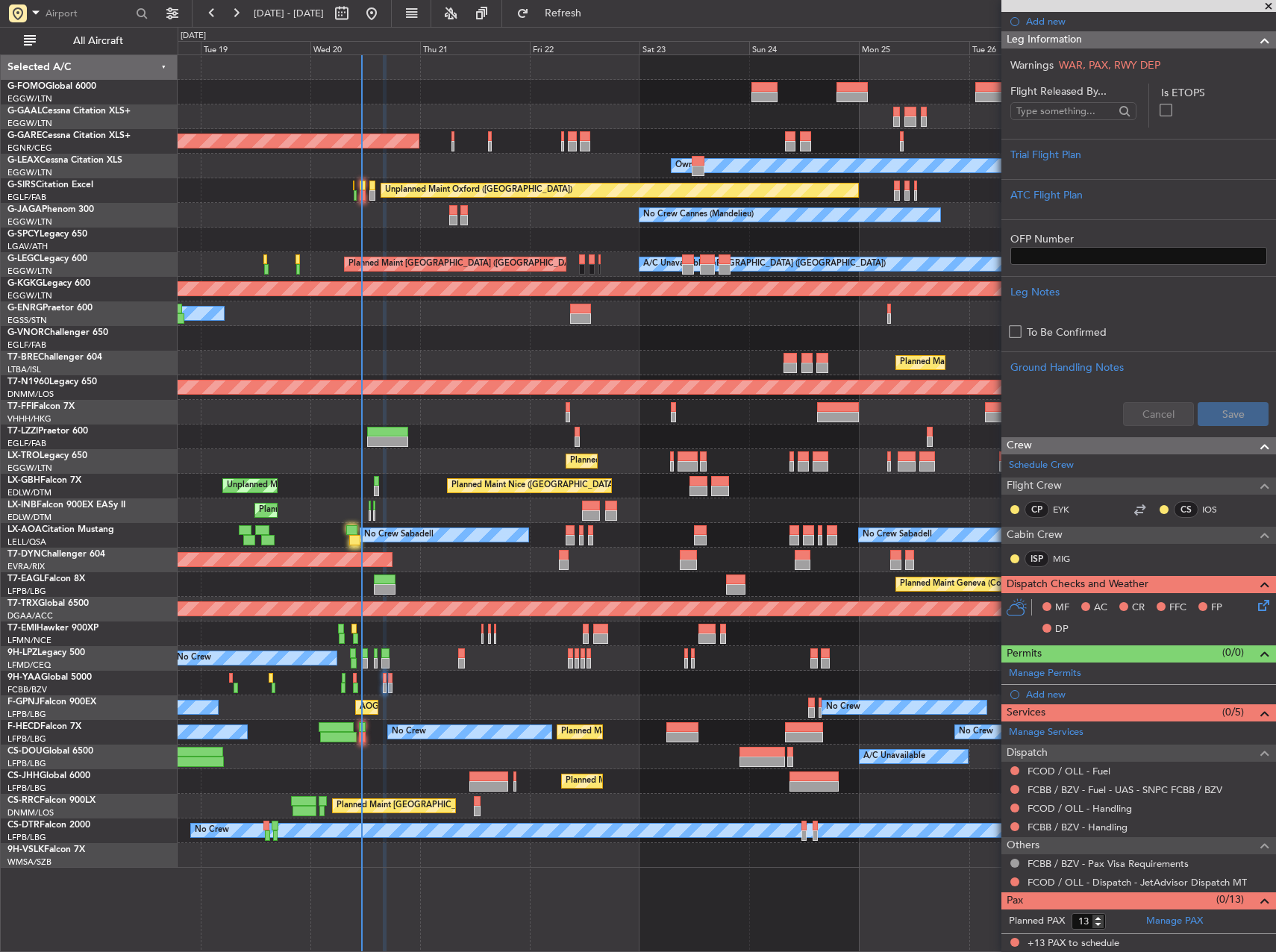
click at [1010, 811] on div at bounding box center [1015, 808] width 12 height 12
click at [1015, 806] on button at bounding box center [1014, 808] width 9 height 9
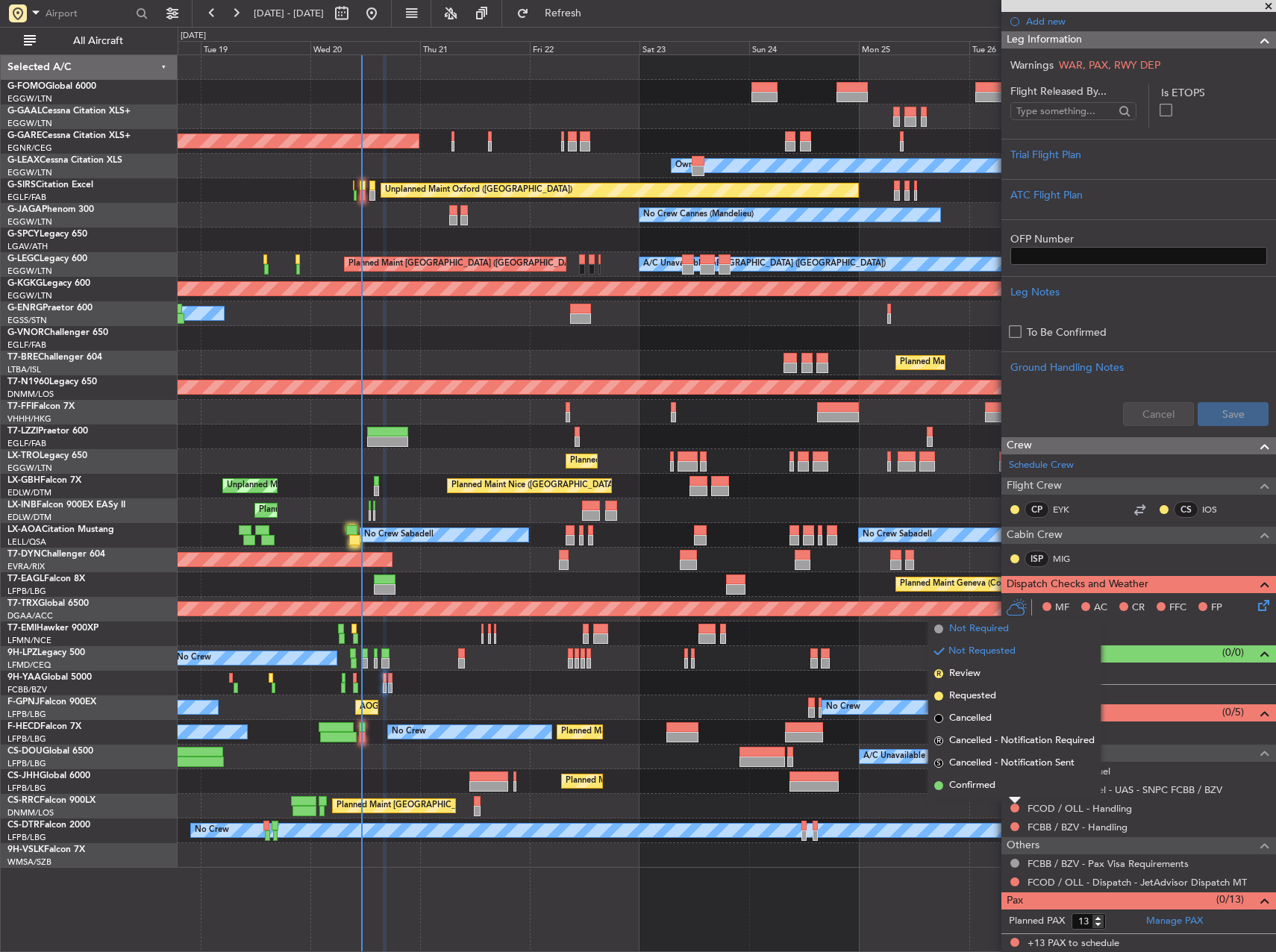
click at [971, 628] on span "Not Required" at bounding box center [979, 629] width 60 height 15
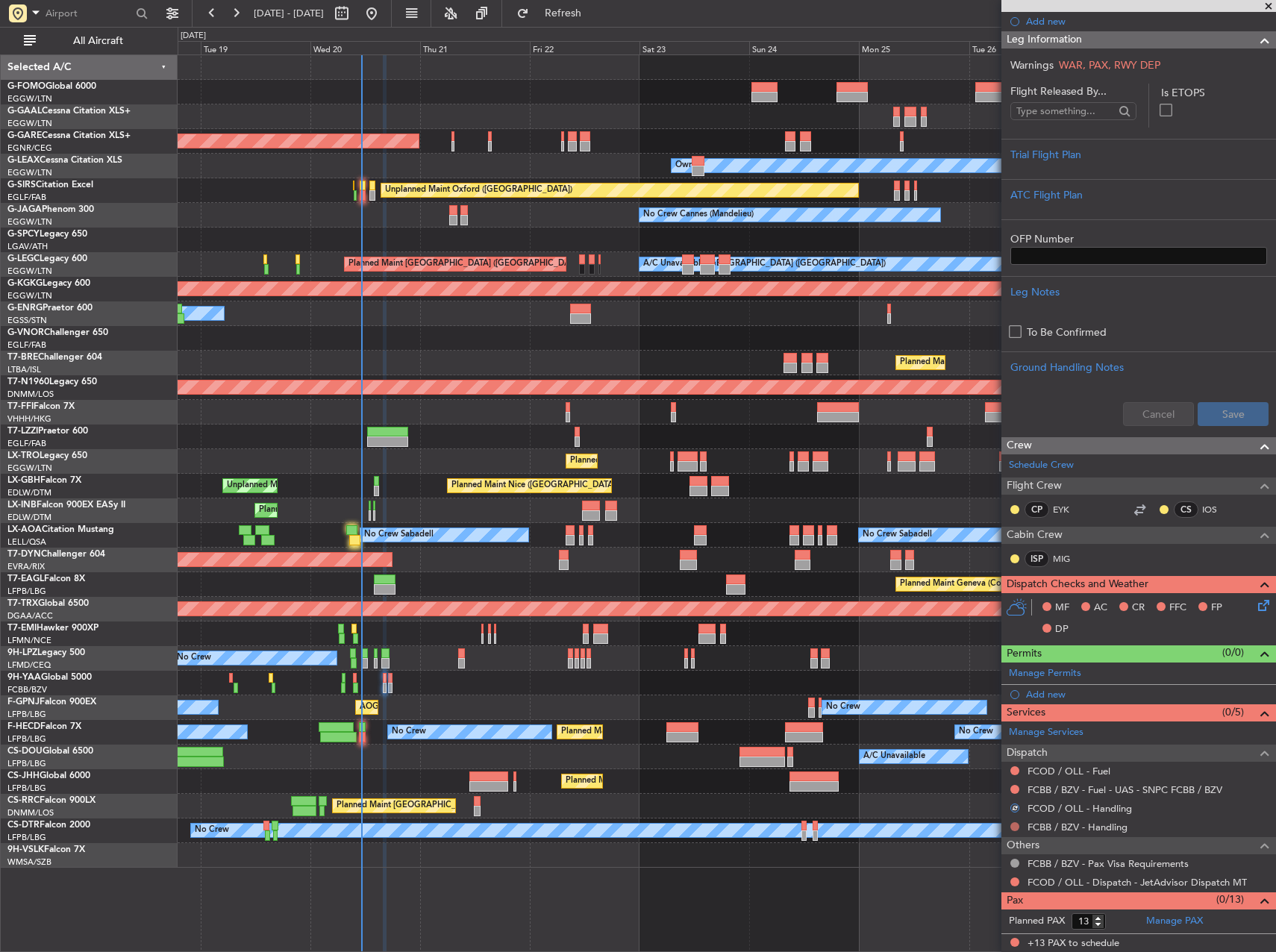
click at [1017, 825] on button at bounding box center [1014, 827] width 9 height 9
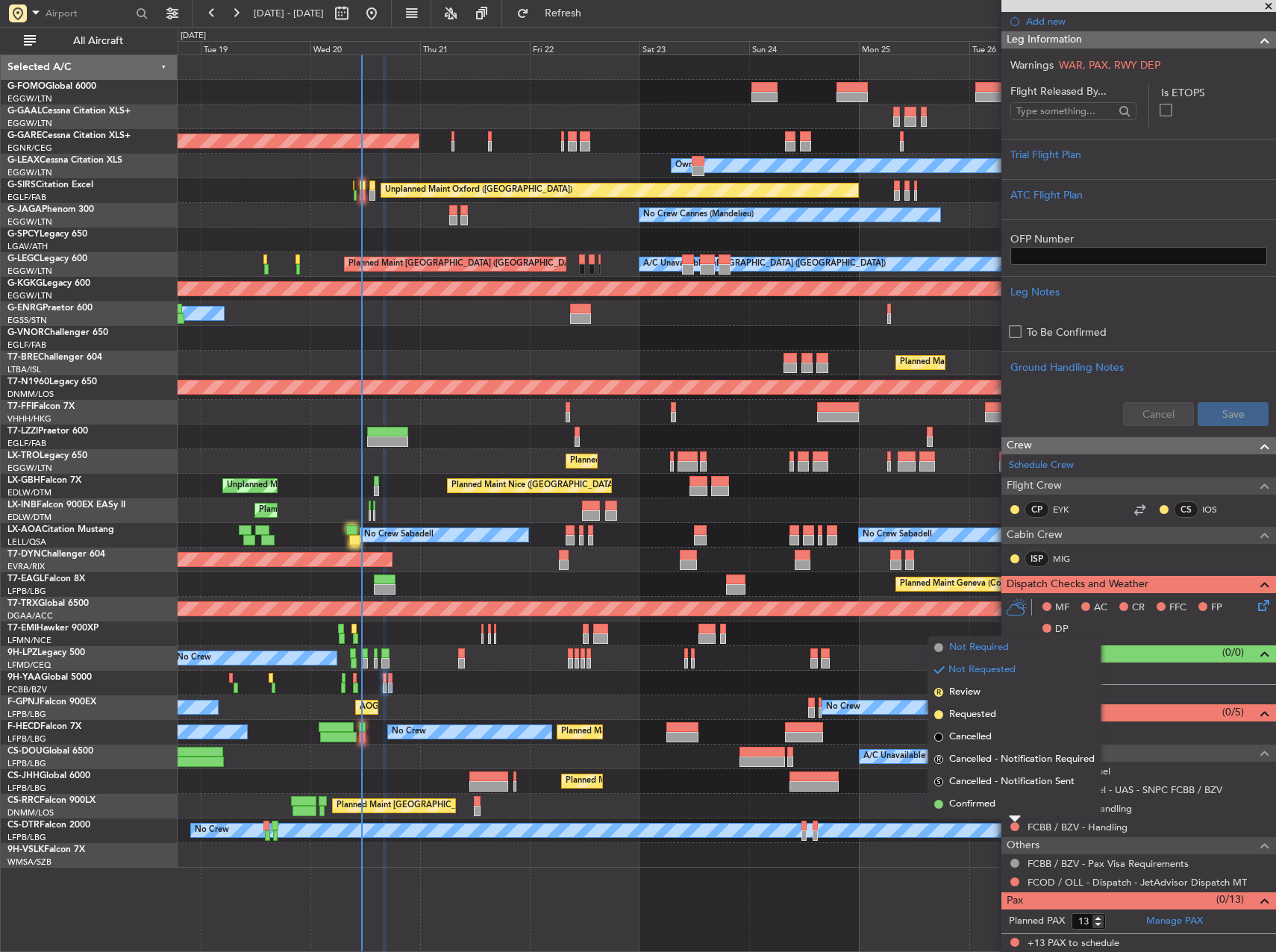
click at [972, 648] on span "Not Required" at bounding box center [979, 647] width 60 height 15
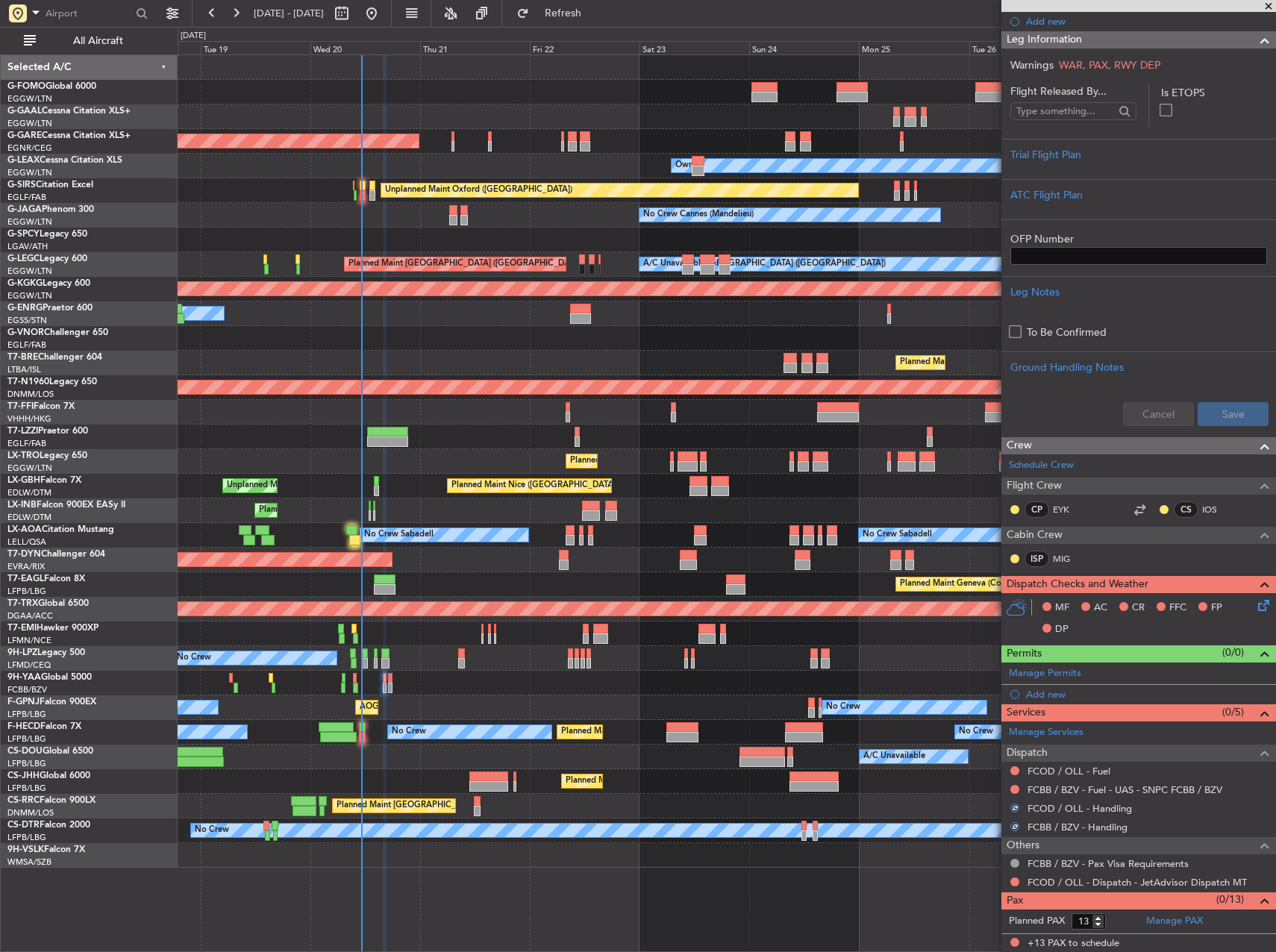
click at [1016, 785] on mat-tooltip-component "Not Requested" at bounding box center [1015, 795] width 85 height 39
click at [1016, 786] on div "Not Requested" at bounding box center [1015, 795] width 63 height 19
click at [1013, 787] on div "Not Requested" at bounding box center [1015, 795] width 63 height 19
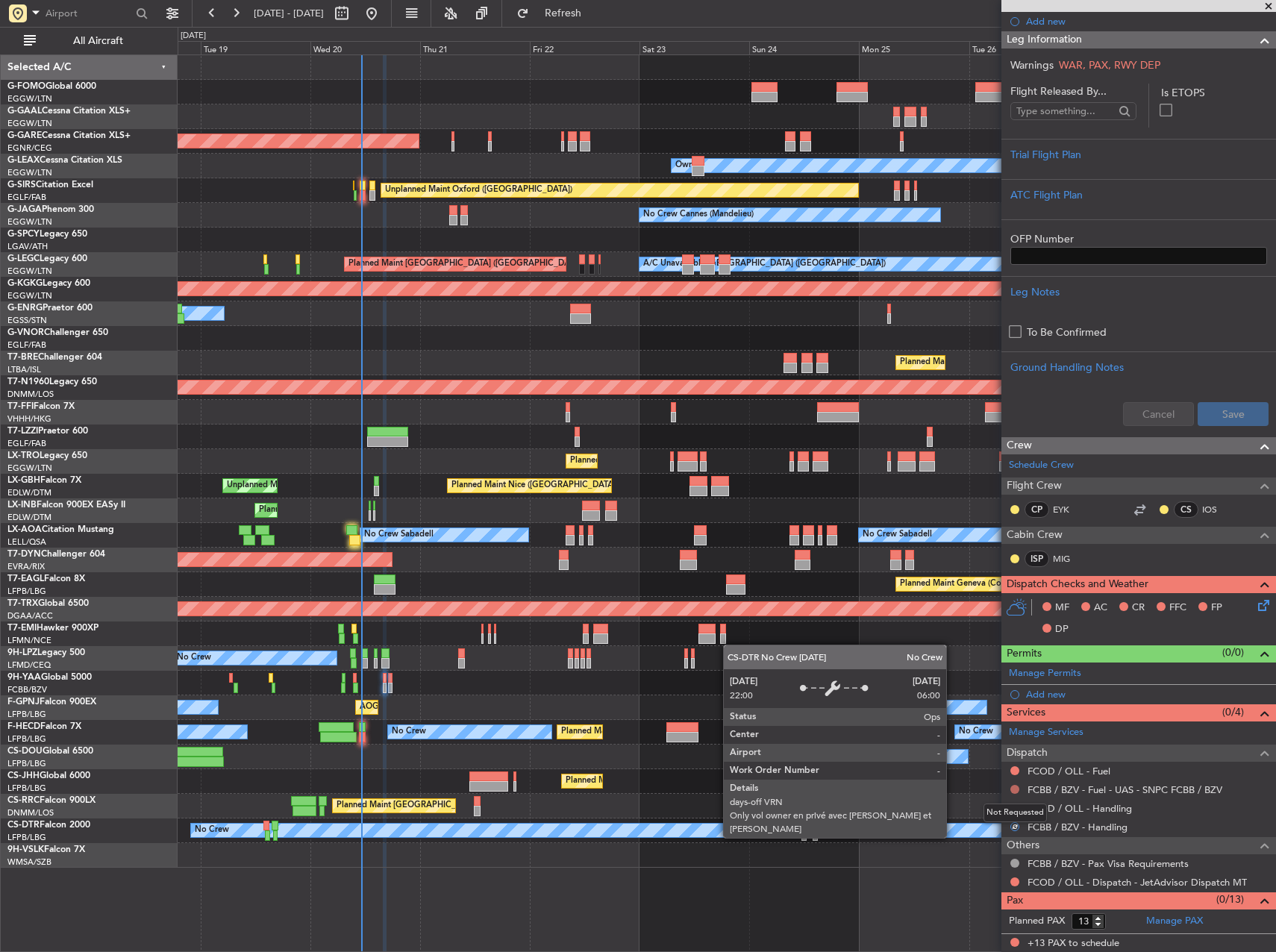
click at [1016, 793] on button at bounding box center [1014, 789] width 9 height 9
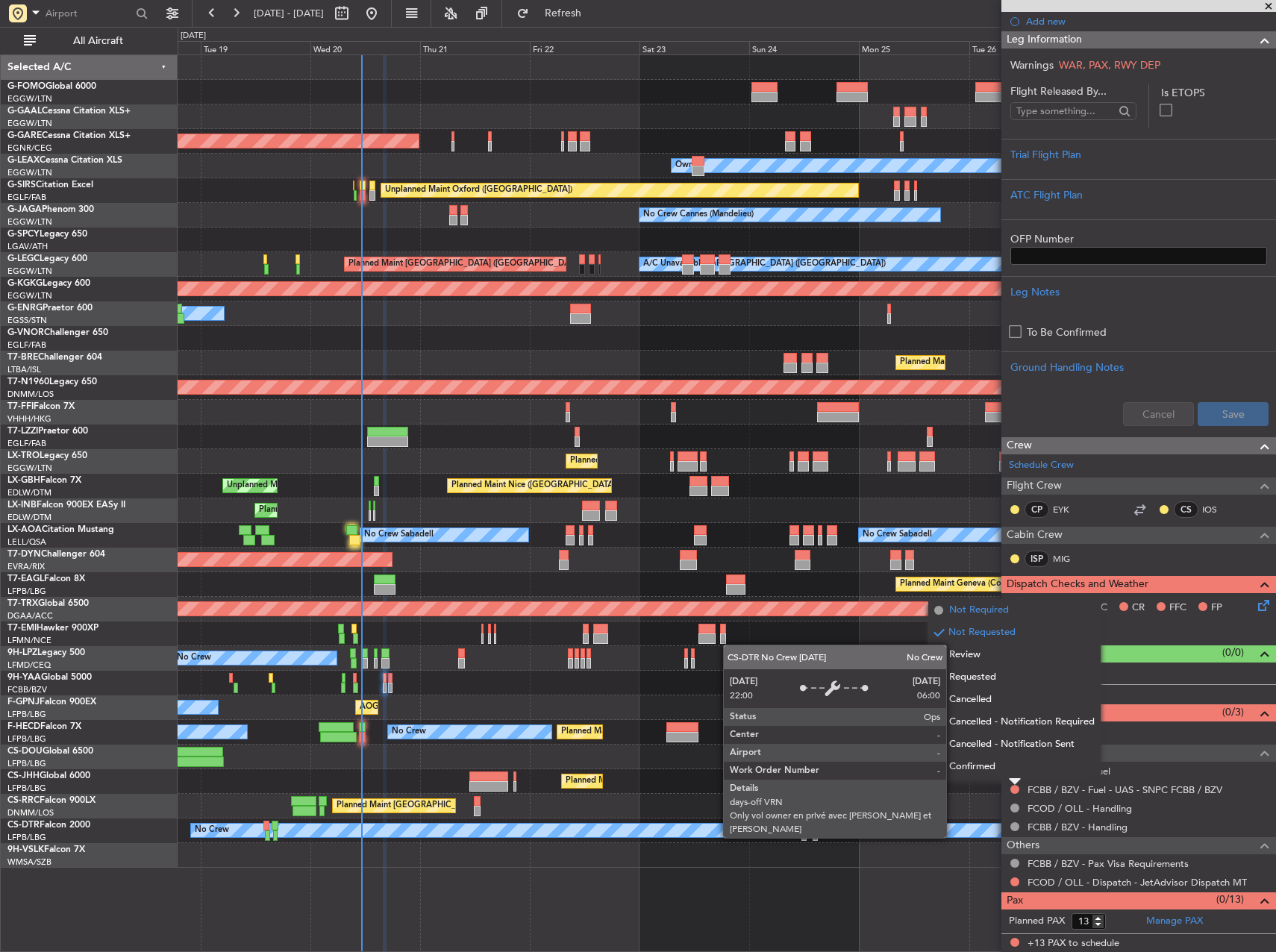
click at [982, 612] on span "Not Required" at bounding box center [979, 610] width 60 height 15
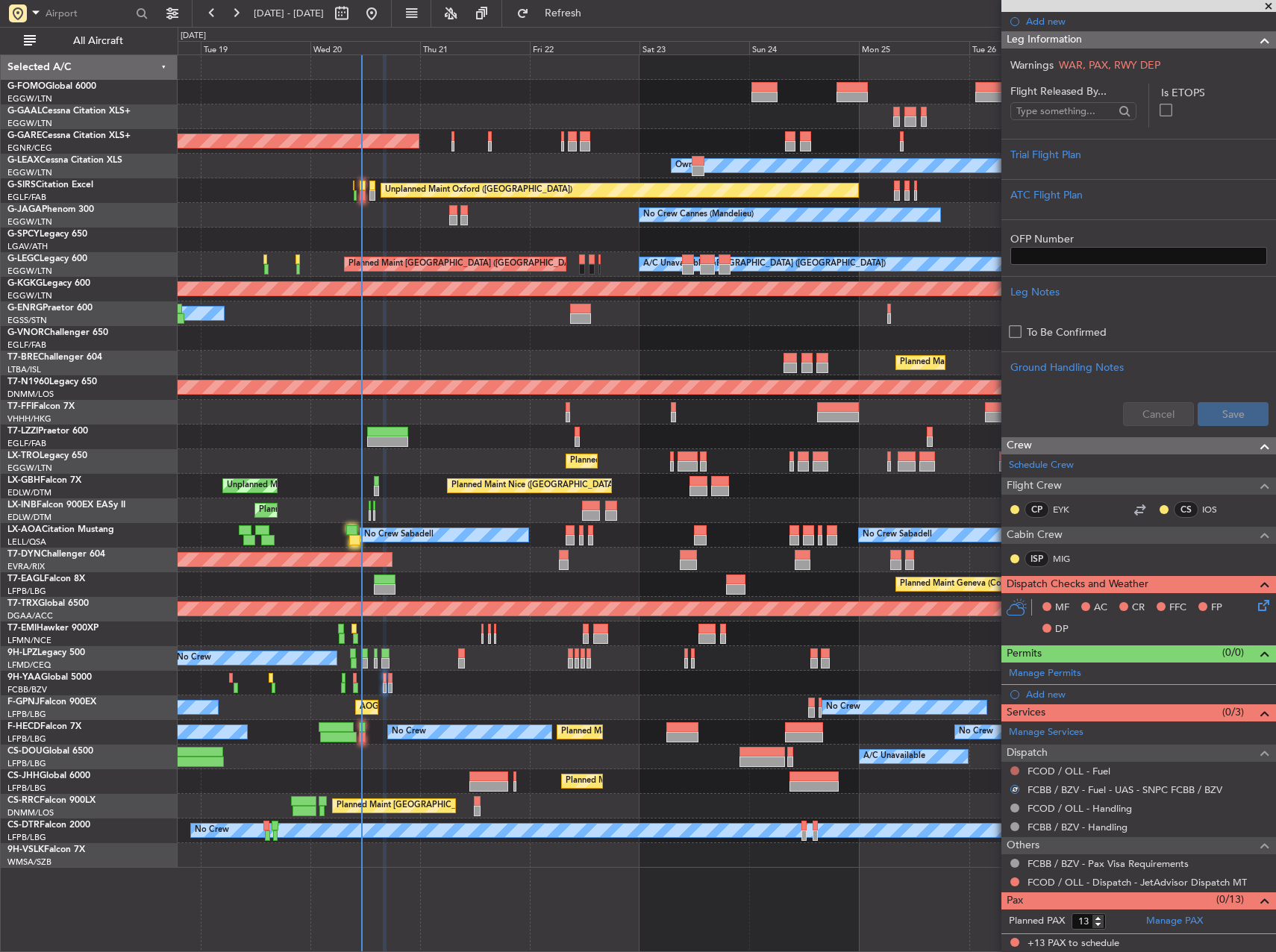
click at [1014, 773] on button at bounding box center [1014, 771] width 9 height 9
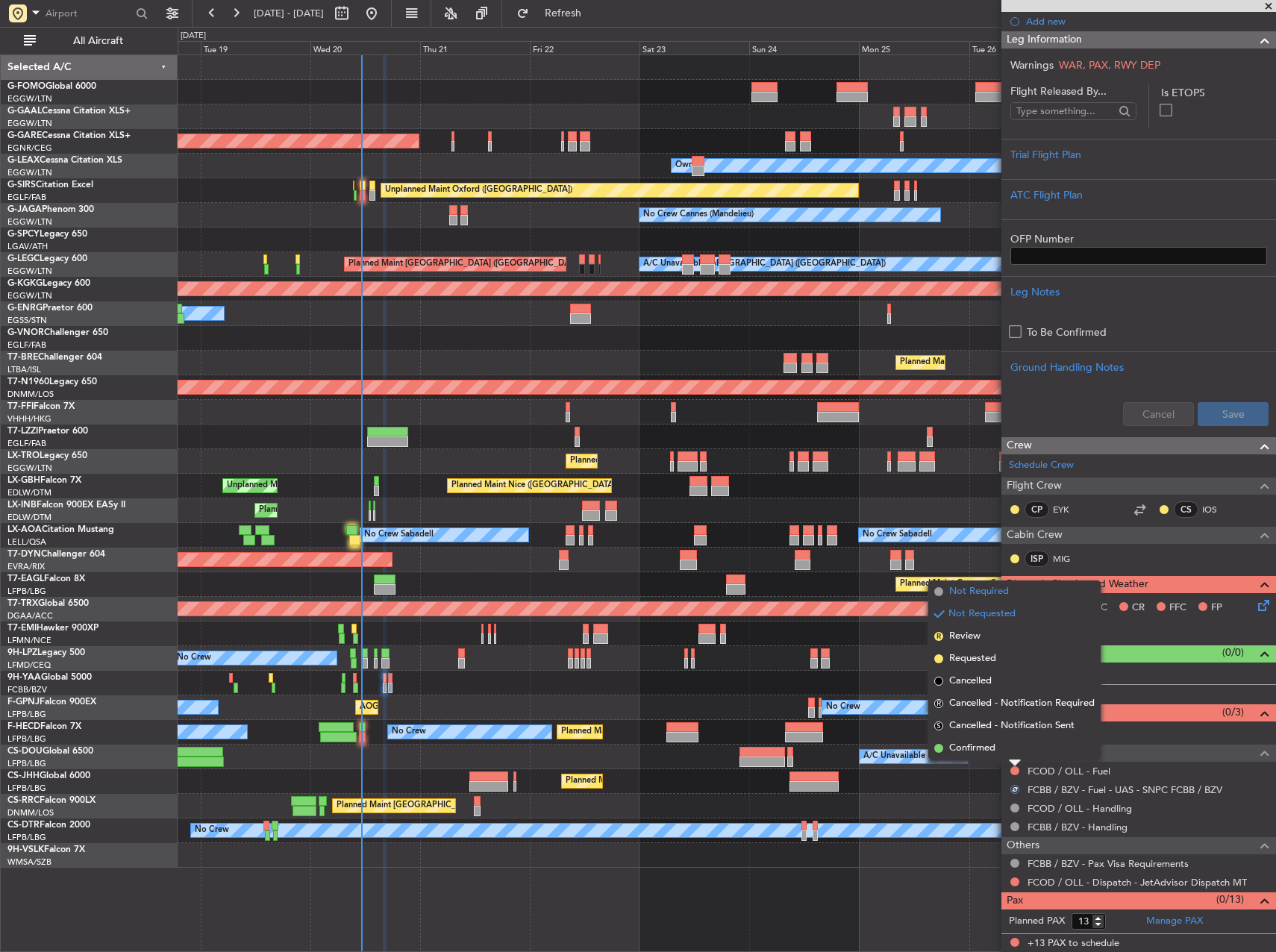
click at [993, 594] on span "Not Required" at bounding box center [979, 591] width 60 height 15
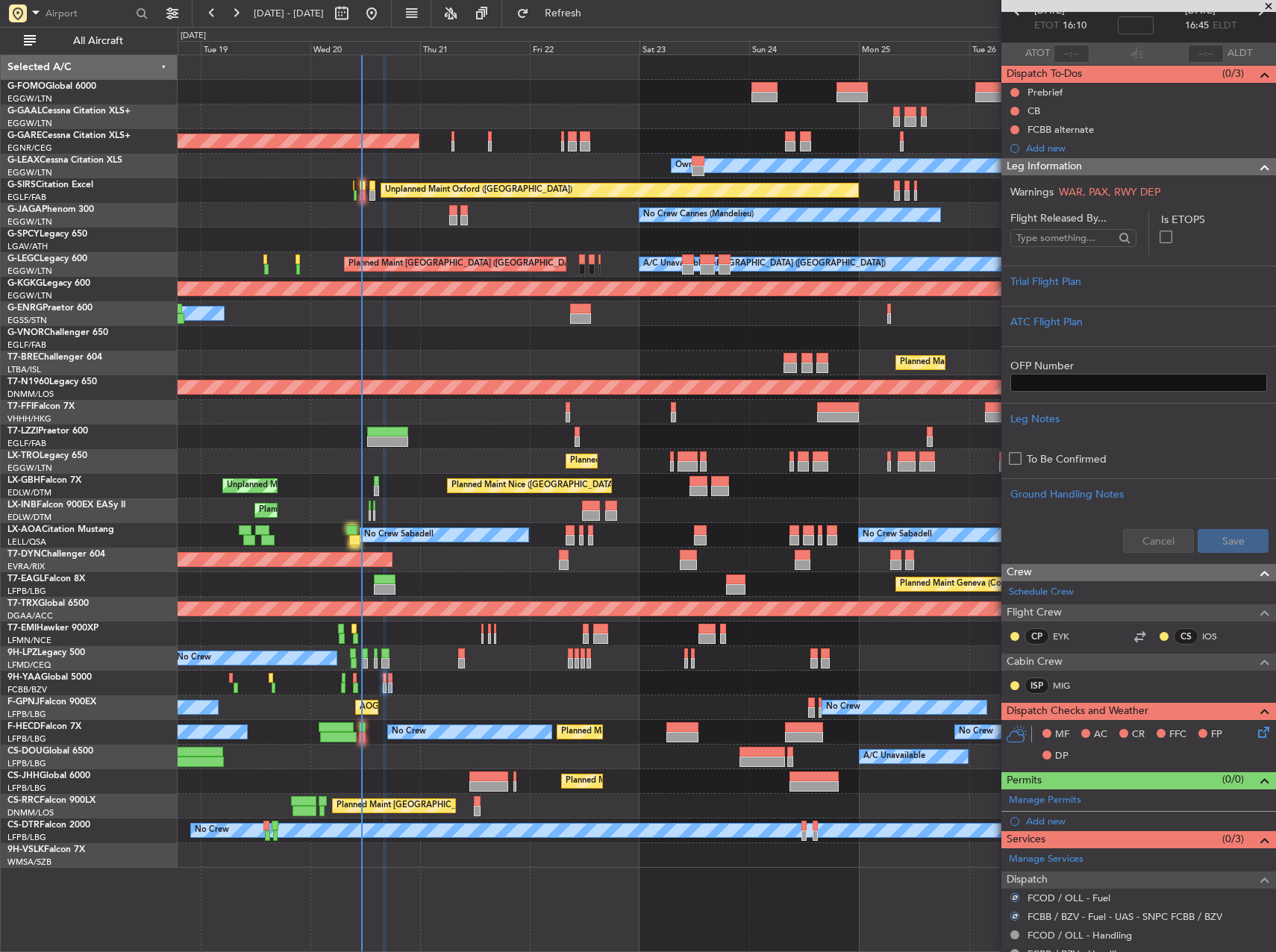
scroll to position [0, 0]
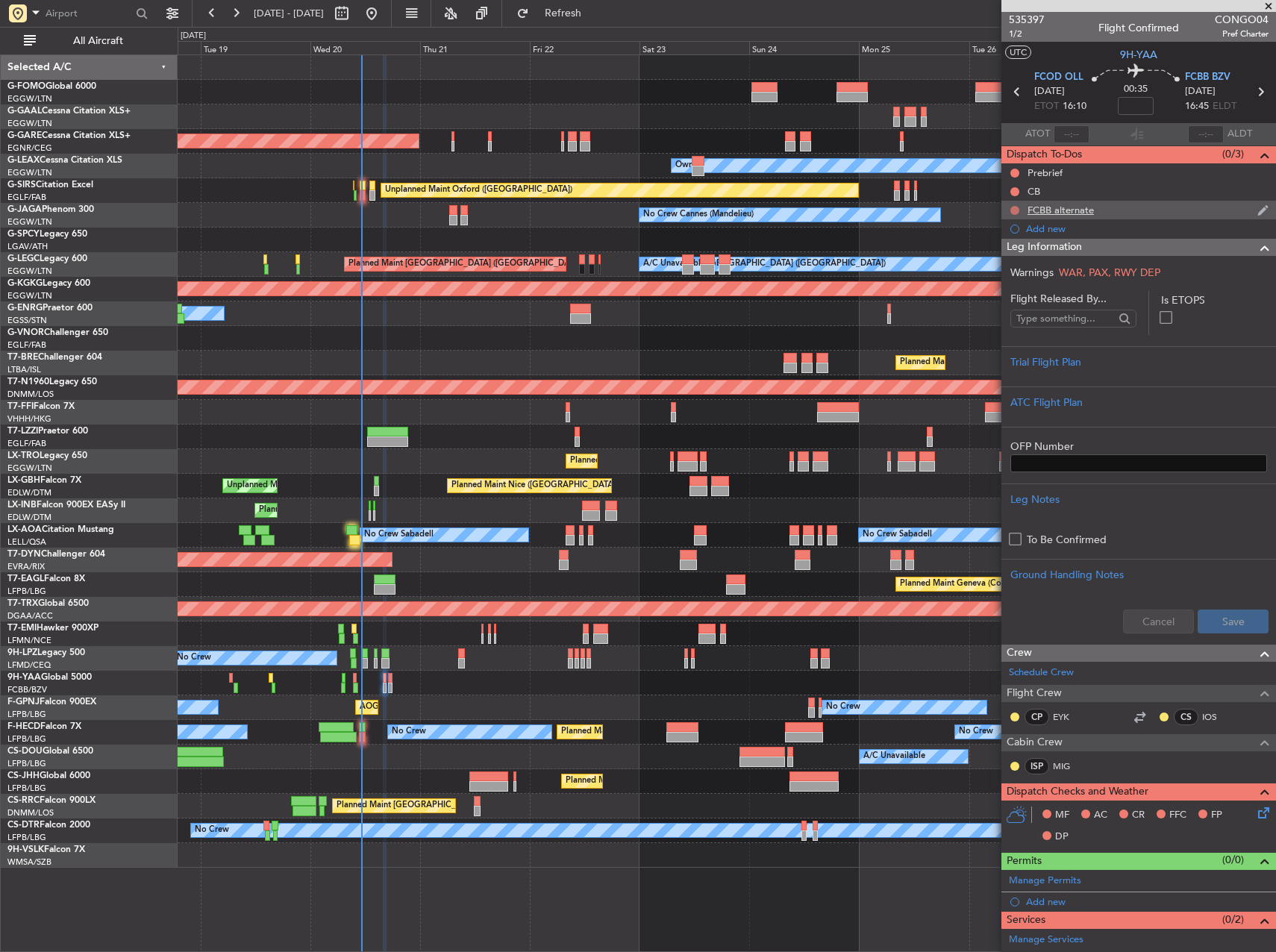
click at [1010, 208] on button at bounding box center [1014, 210] width 9 height 9
click at [1013, 272] on span "Completed" at bounding box center [1022, 275] width 50 height 15
click at [1015, 192] on button at bounding box center [1014, 192] width 9 height 9
click at [1010, 254] on span "Completed" at bounding box center [1022, 257] width 50 height 15
click at [1013, 173] on button at bounding box center [1014, 173] width 9 height 9
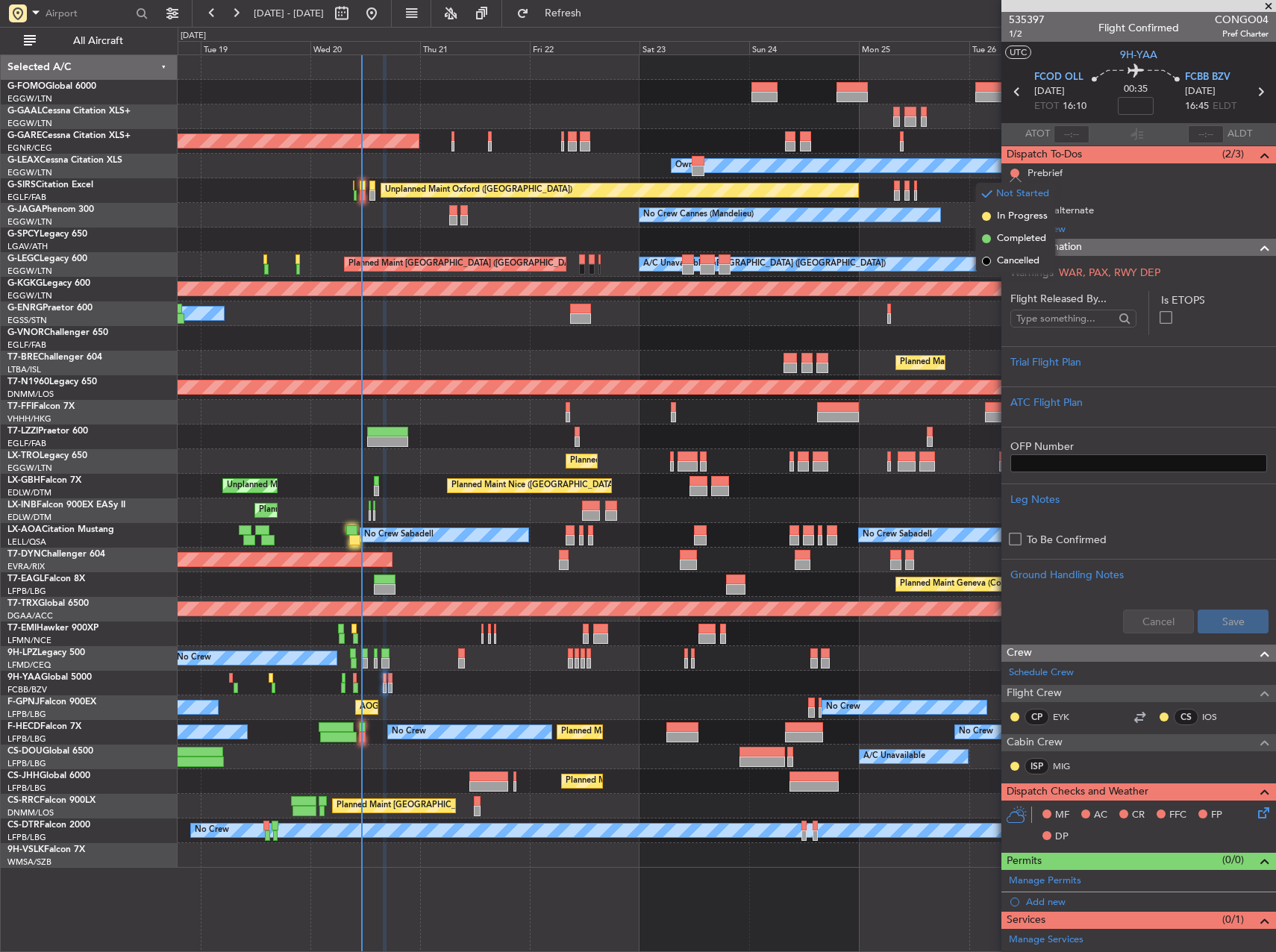
click at [1021, 239] on span "Completed" at bounding box center [1022, 238] width 50 height 15
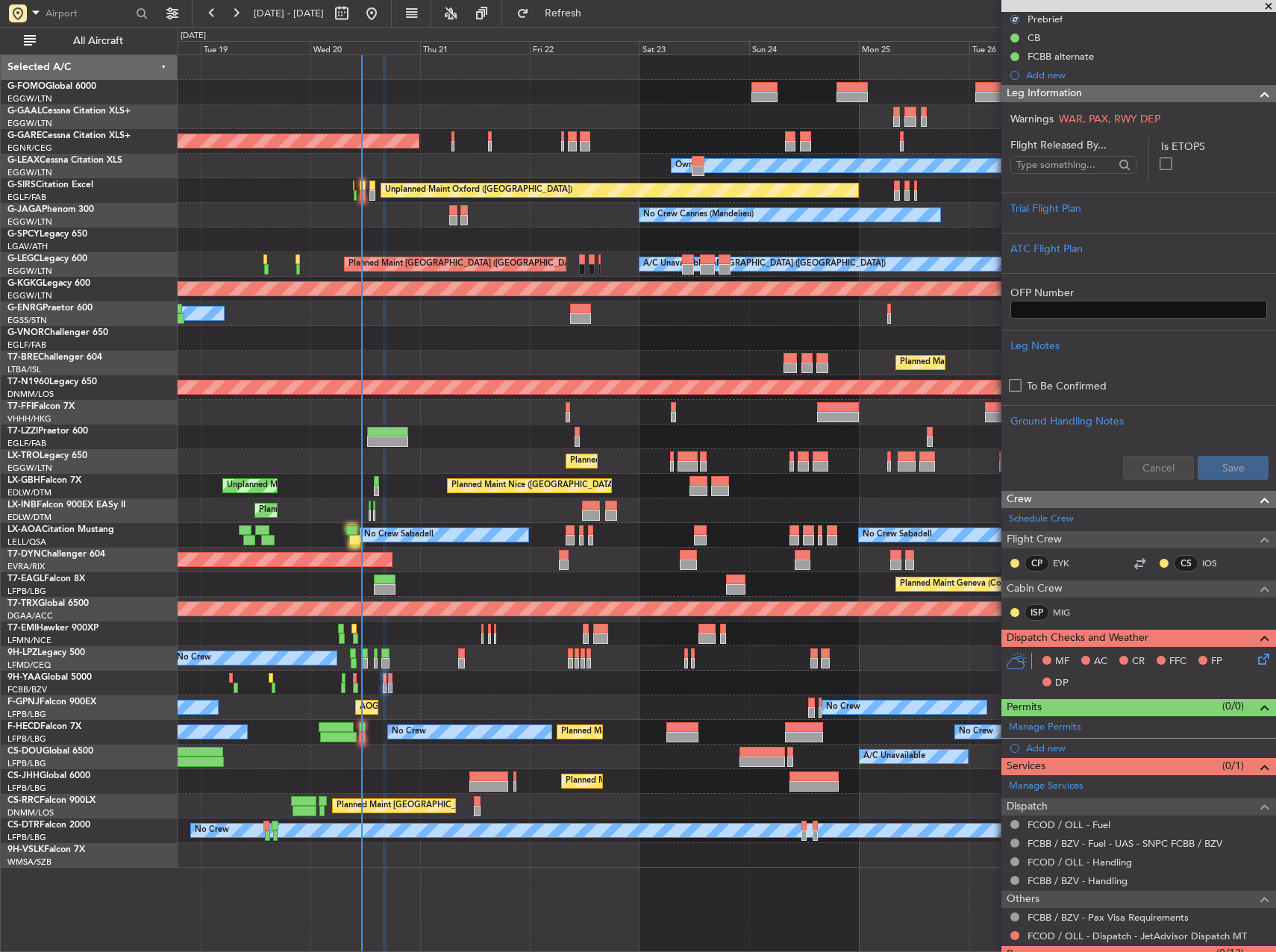
scroll to position [208, 0]
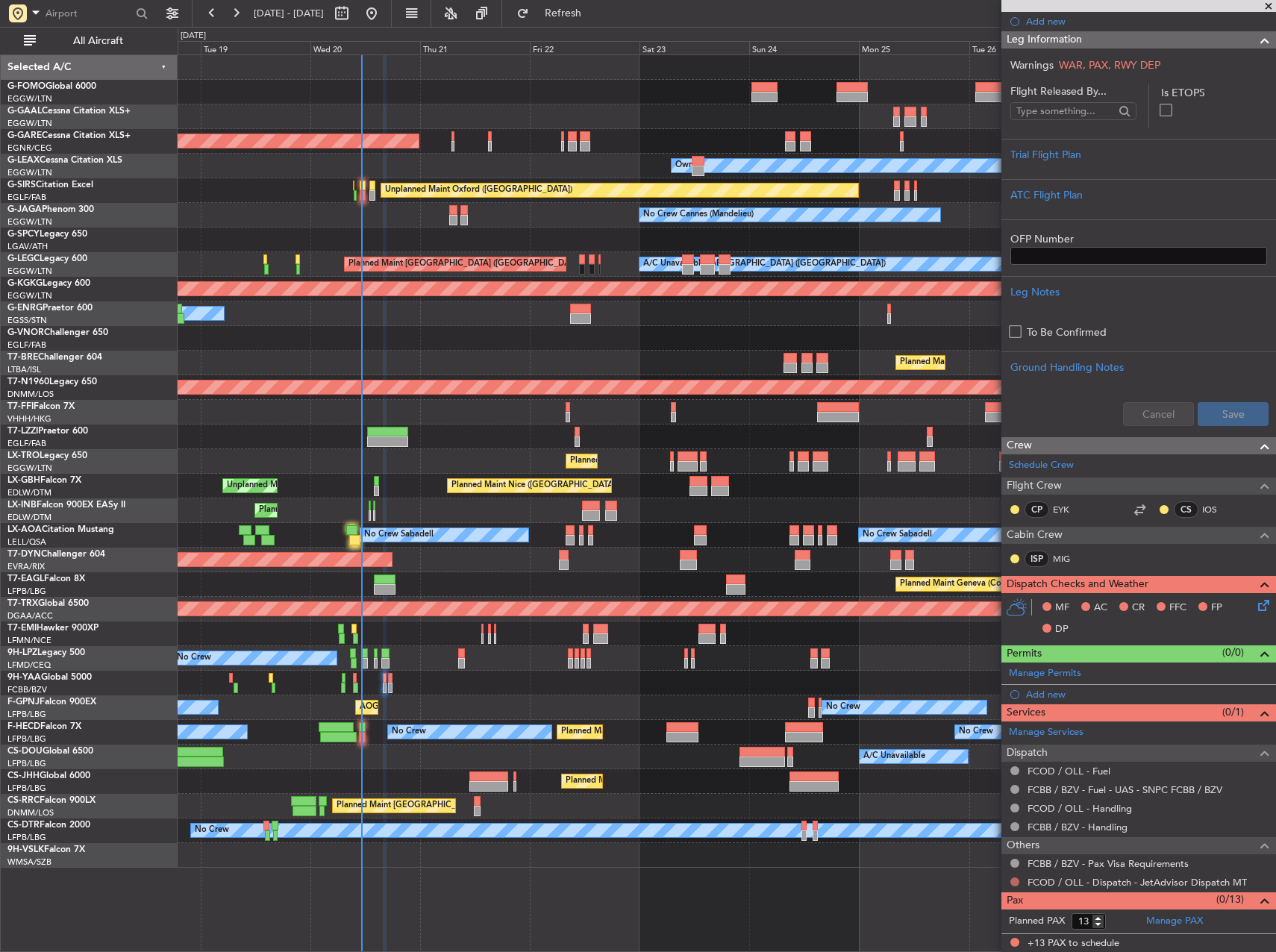
click at [1013, 881] on button at bounding box center [1014, 882] width 9 height 9
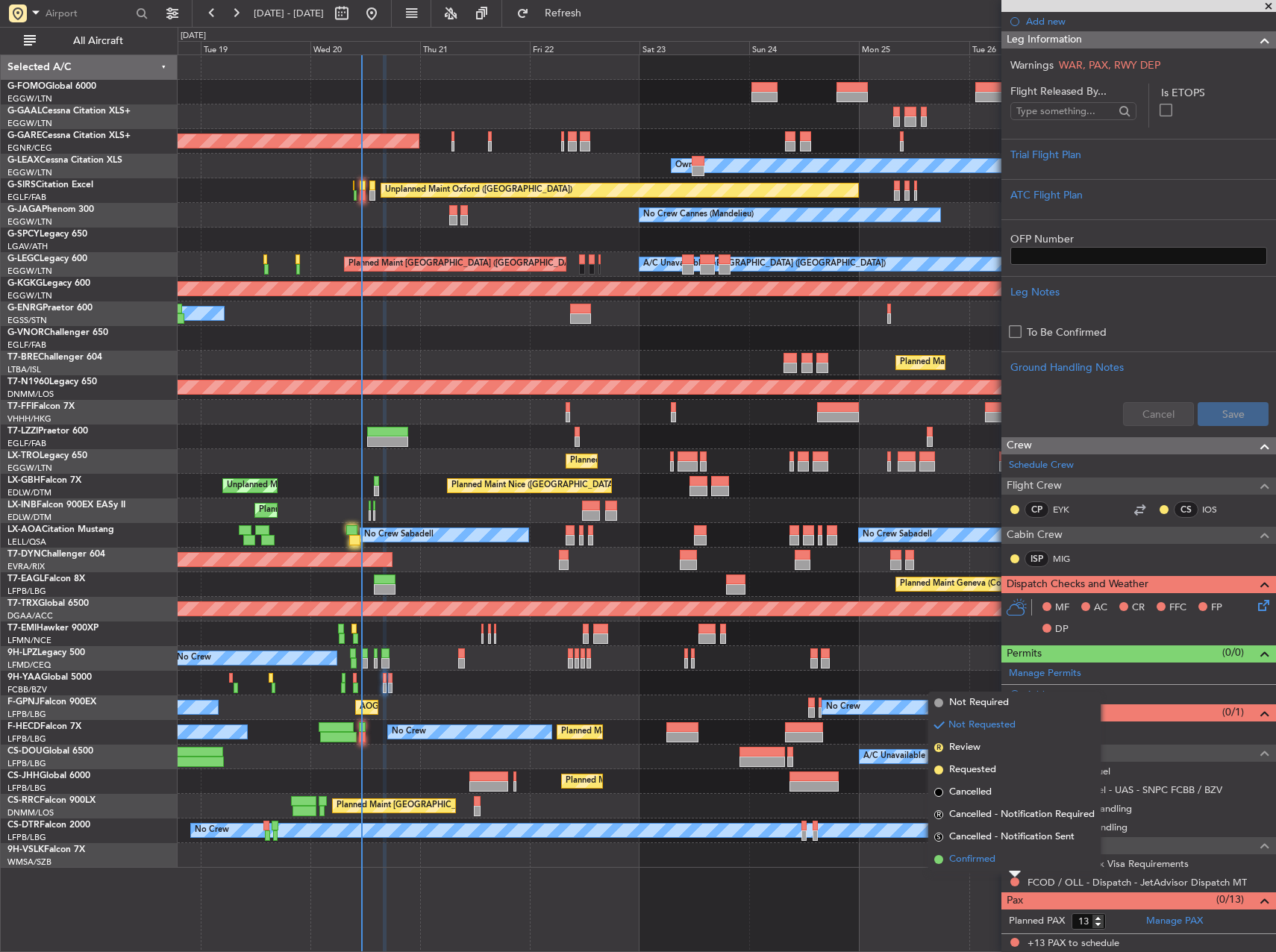
click at [975, 860] on span "Confirmed" at bounding box center [972, 859] width 46 height 15
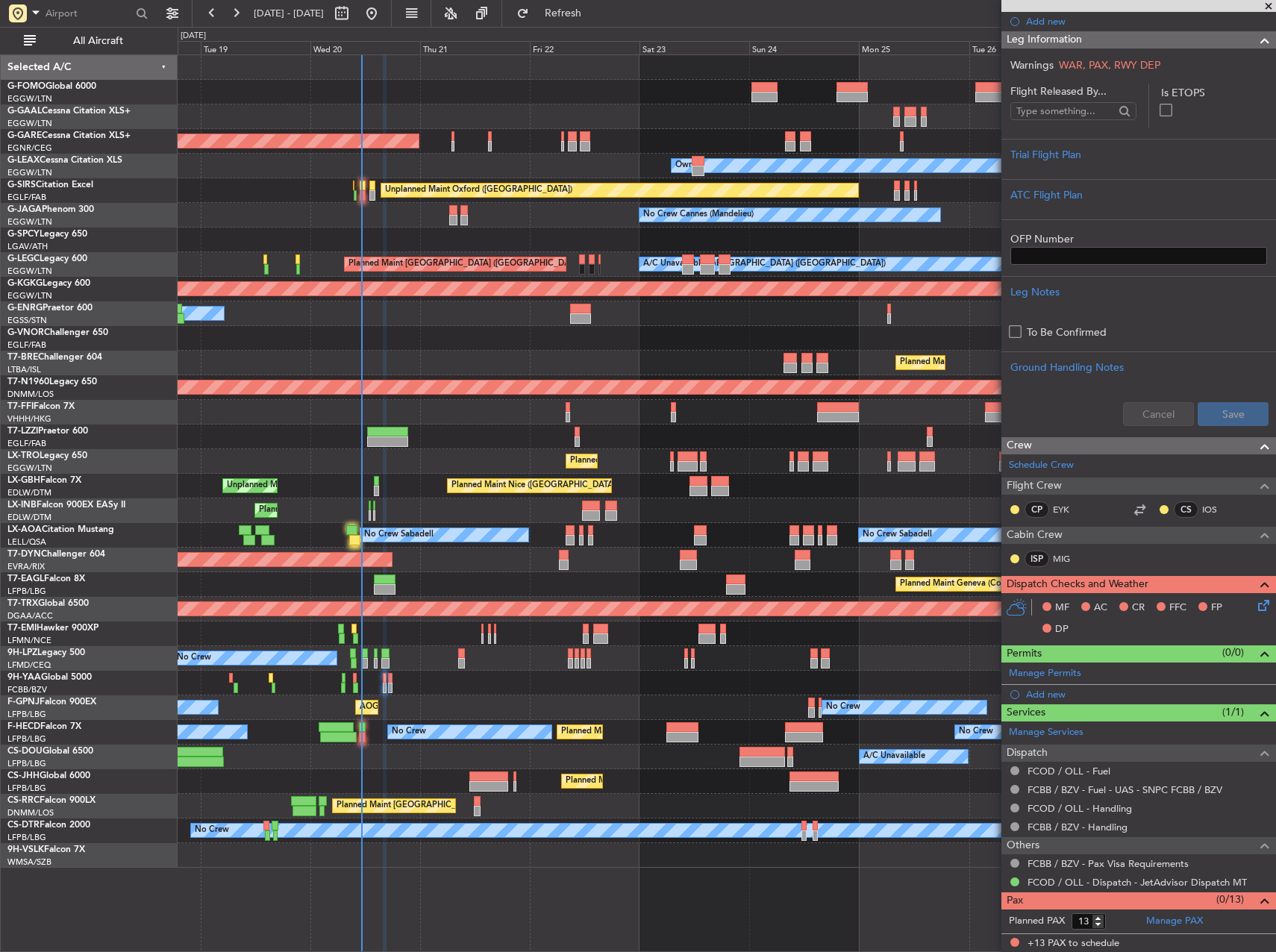
click at [1255, 609] on icon at bounding box center [1261, 603] width 12 height 12
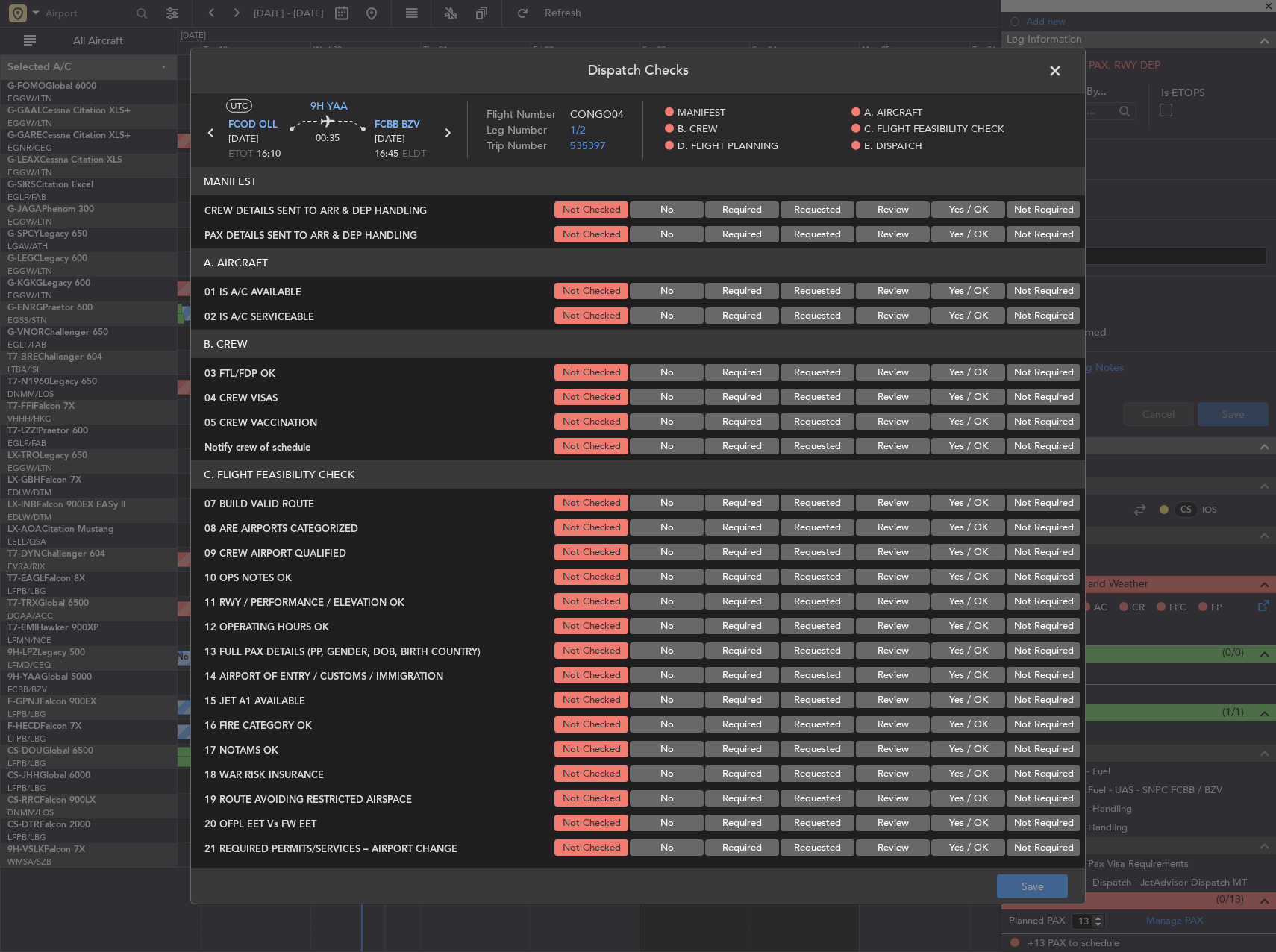
click at [953, 204] on button "Yes / OK" at bounding box center [968, 210] width 74 height 16
click at [957, 236] on button "Yes / OK" at bounding box center [968, 234] width 74 height 16
drag, startPoint x: 966, startPoint y: 292, endPoint x: 967, endPoint y: 301, distance: 9.1
click at [966, 293] on button "Yes / OK" at bounding box center [968, 291] width 74 height 16
click at [968, 318] on button "Yes / OK" at bounding box center [968, 315] width 74 height 16
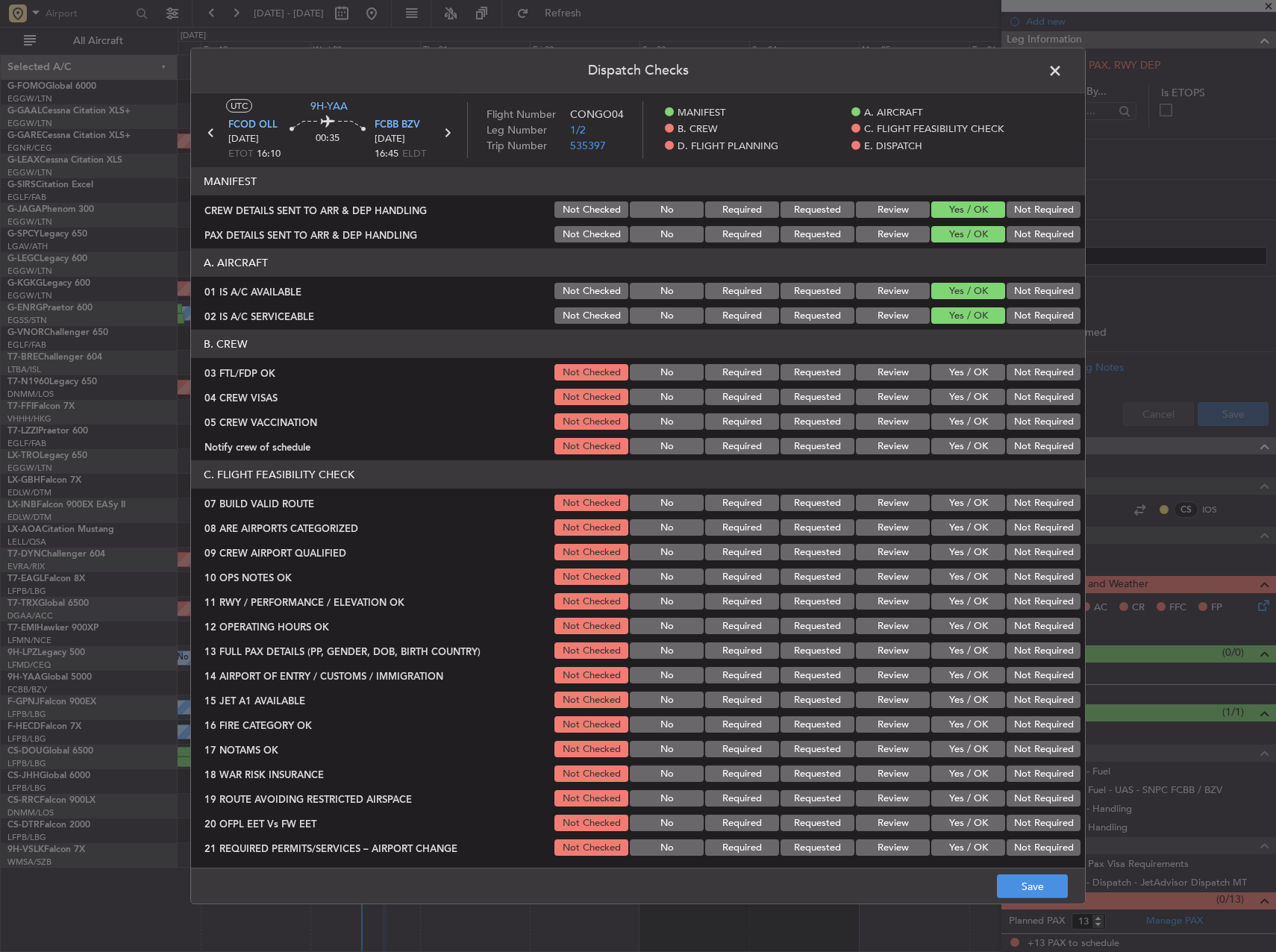
drag, startPoint x: 968, startPoint y: 360, endPoint x: 971, endPoint y: 375, distance: 15.3
click at [968, 360] on section "B. CREW 03 FTL/FDP OK Not Checked No Required Requested Review Yes / OK Not Req…" at bounding box center [637, 393] width 894 height 127
click at [971, 375] on button "Yes / OK" at bounding box center [968, 372] width 74 height 16
click at [971, 399] on button "Yes / OK" at bounding box center [968, 397] width 74 height 16
click at [970, 424] on button "Yes / OK" at bounding box center [968, 421] width 74 height 16
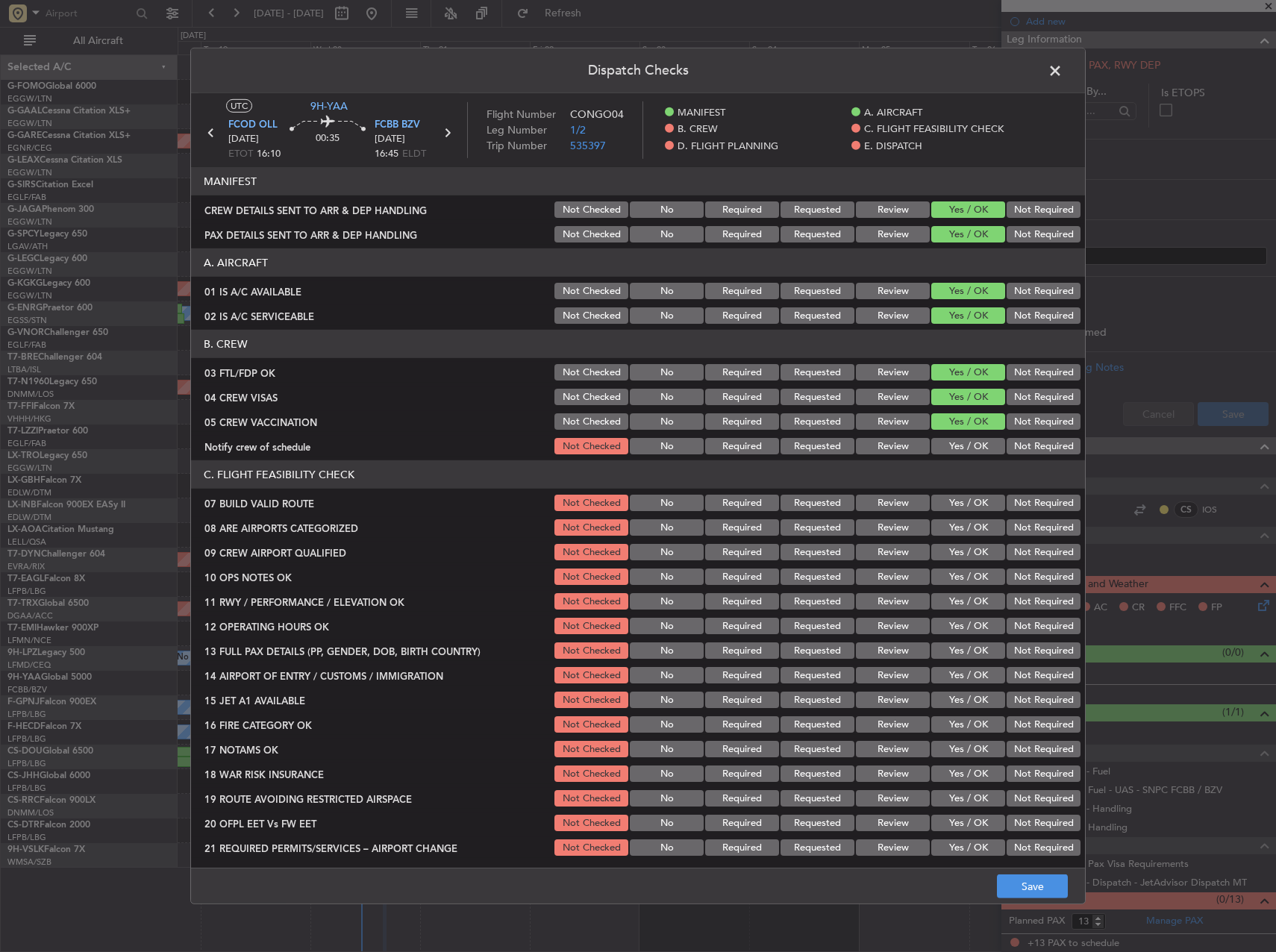
click at [975, 444] on button "Yes / OK" at bounding box center [968, 446] width 74 height 16
click at [964, 507] on button "Yes / OK" at bounding box center [968, 503] width 74 height 16
click at [963, 520] on button "Yes / OK" at bounding box center [968, 527] width 74 height 16
click at [967, 550] on button "Yes / OK" at bounding box center [968, 552] width 74 height 16
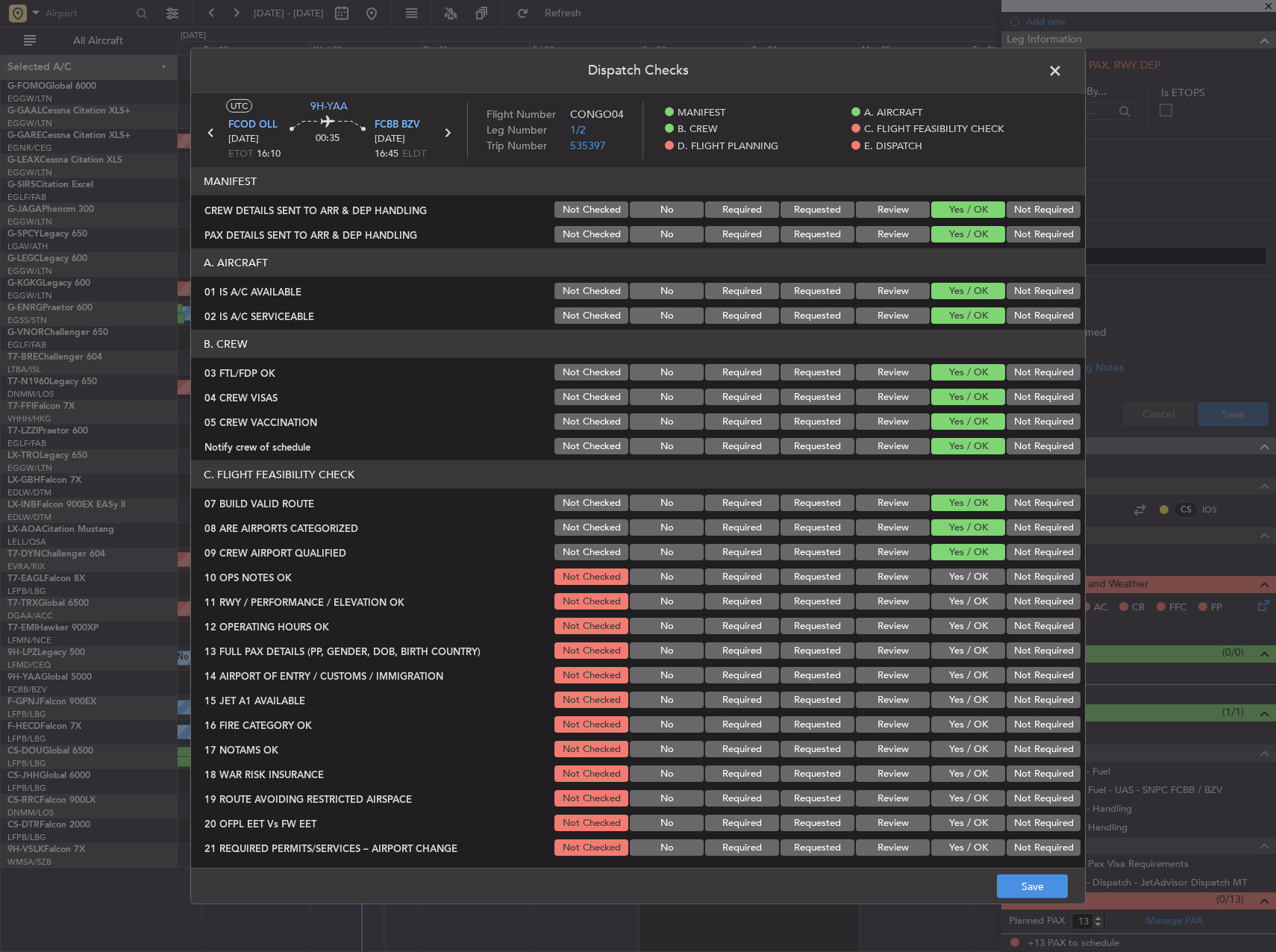
click at [969, 570] on button "Yes / OK" at bounding box center [968, 577] width 74 height 16
click at [970, 597] on button "Yes / OK" at bounding box center [968, 601] width 74 height 16
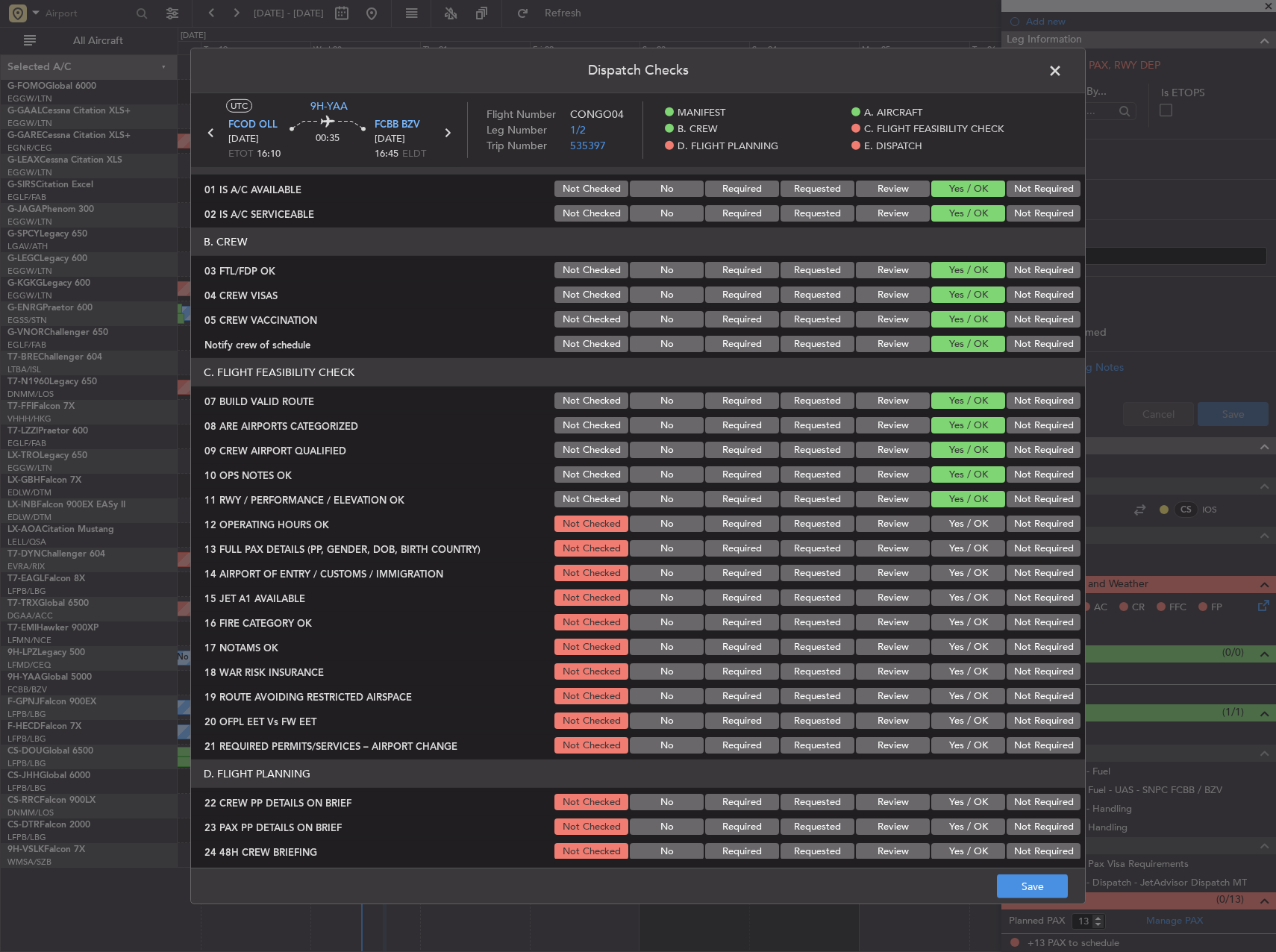
scroll to position [299, 0]
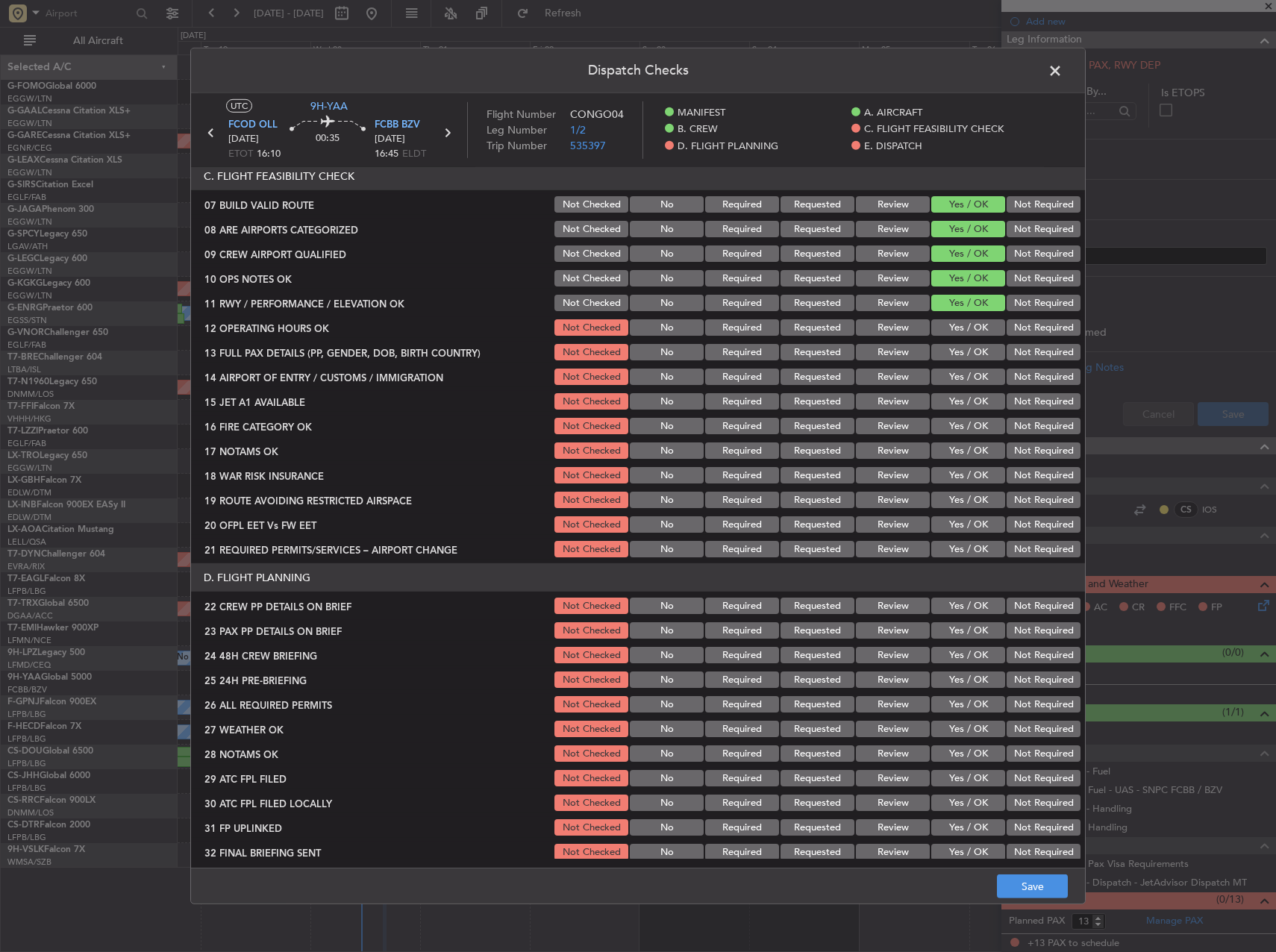
click at [954, 338] on div "Yes / OK" at bounding box center [966, 328] width 75 height 21
click at [954, 336] on div "Yes / OK" at bounding box center [966, 328] width 75 height 21
click at [957, 370] on button "Yes / OK" at bounding box center [968, 376] width 74 height 16
click at [957, 361] on div "Yes / OK" at bounding box center [966, 352] width 75 height 21
click at [954, 336] on div "Yes / OK" at bounding box center [966, 328] width 75 height 21
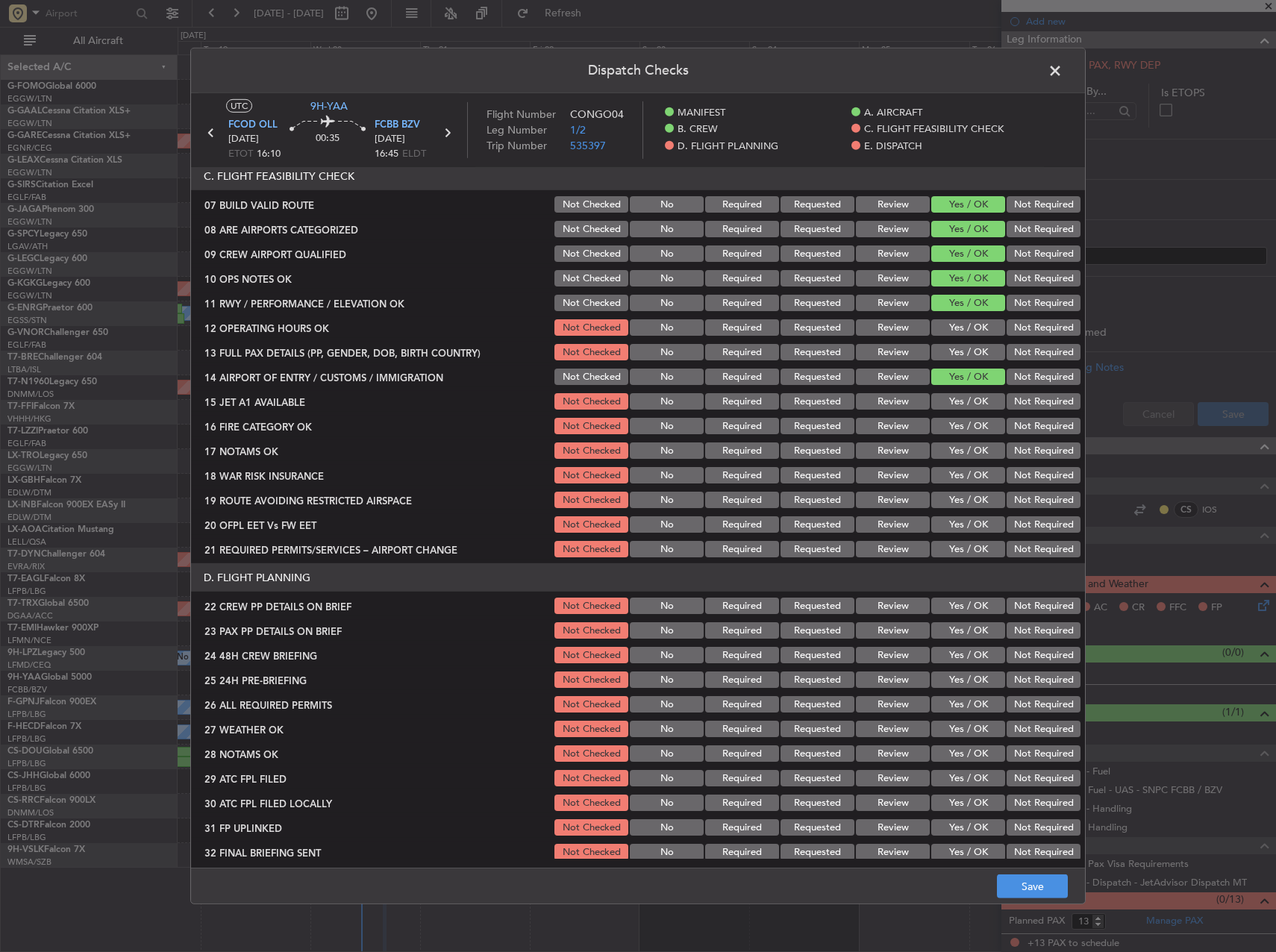
click at [952, 357] on button "Yes / OK" at bounding box center [968, 352] width 74 height 16
click at [952, 347] on button "Yes / OK" at bounding box center [968, 352] width 74 height 16
click at [948, 332] on button "Yes / OK" at bounding box center [968, 327] width 74 height 16
click at [958, 416] on div "Yes / OK" at bounding box center [966, 426] width 75 height 21
click at [957, 405] on button "Yes / OK" at bounding box center [968, 401] width 74 height 16
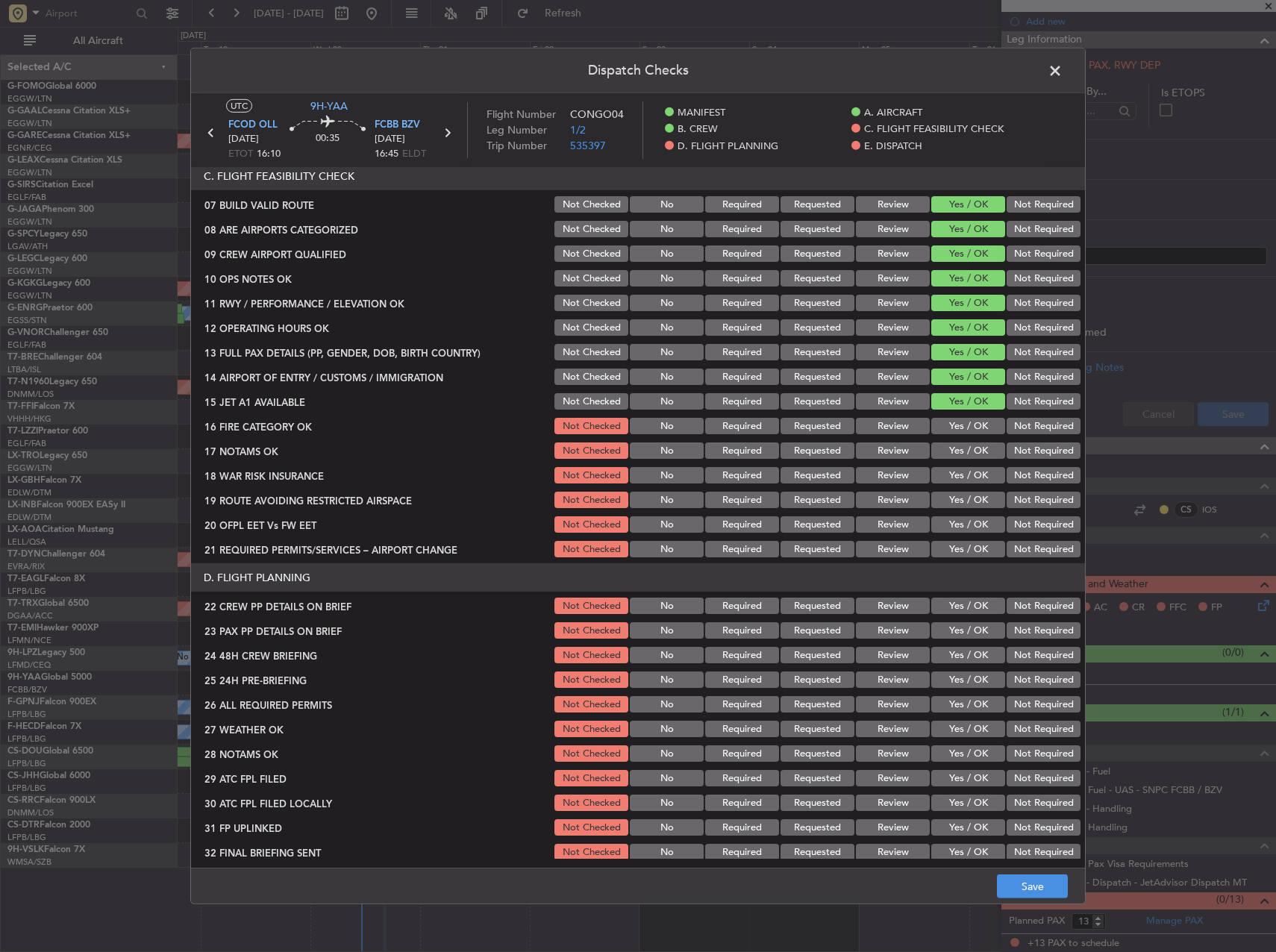
drag, startPoint x: 954, startPoint y: 424, endPoint x: 954, endPoint y: 435, distance: 11.0
click at [954, 424] on button "Yes / OK" at bounding box center [968, 426] width 74 height 16
drag, startPoint x: 957, startPoint y: 446, endPoint x: 961, endPoint y: 452, distance: 7.2
click at [957, 446] on button "Yes / OK" at bounding box center [968, 450] width 74 height 16
click at [970, 474] on button "Yes / OK" at bounding box center [968, 475] width 74 height 16
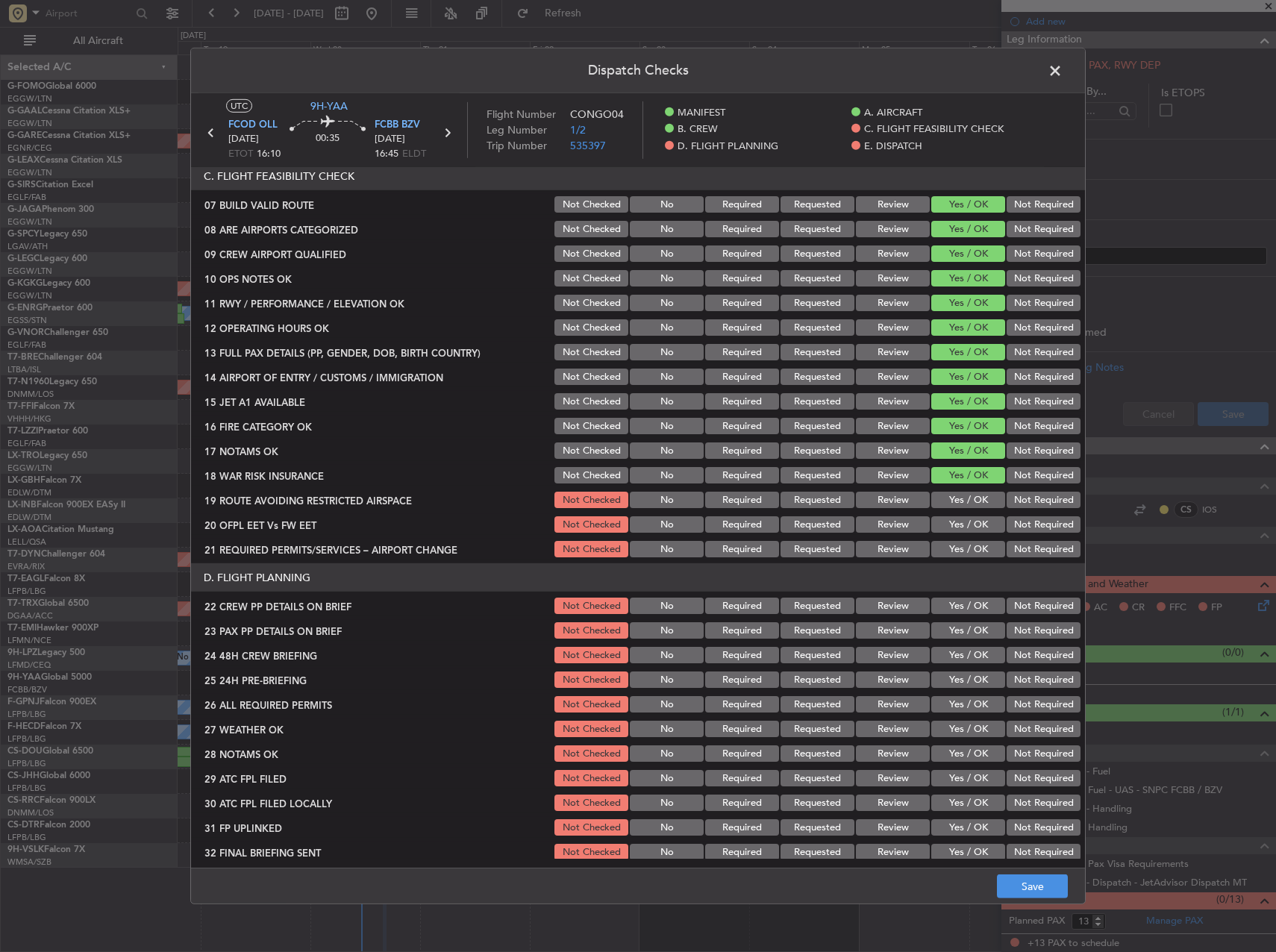
click at [969, 505] on button "Yes / OK" at bounding box center [968, 500] width 74 height 16
drag, startPoint x: 969, startPoint y: 518, endPoint x: 970, endPoint y: 528, distance: 10.0
click at [969, 518] on button "Yes / OK" at bounding box center [968, 524] width 74 height 16
click at [970, 541] on div "Yes / OK" at bounding box center [966, 549] width 75 height 21
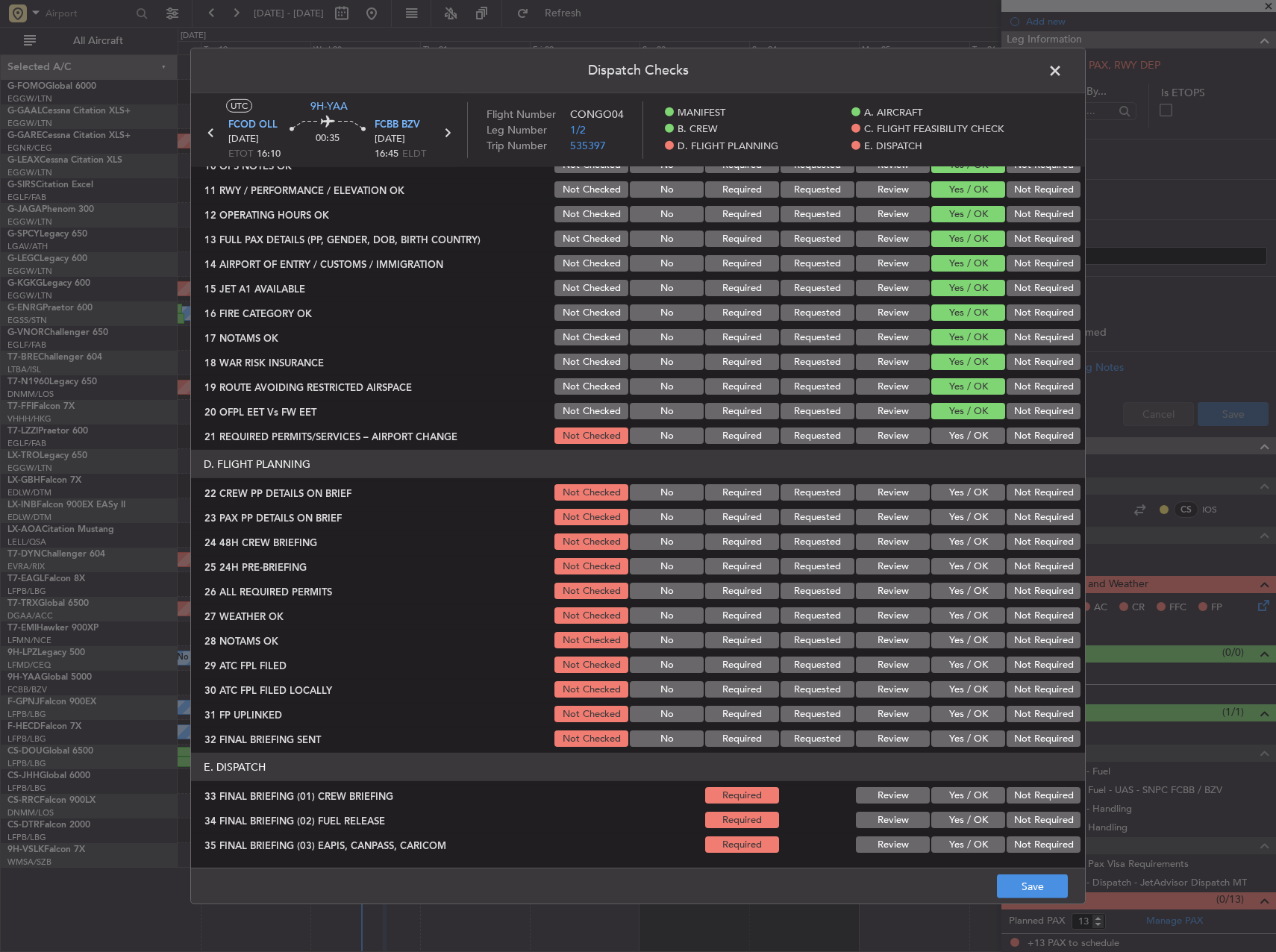
scroll to position [448, 0]
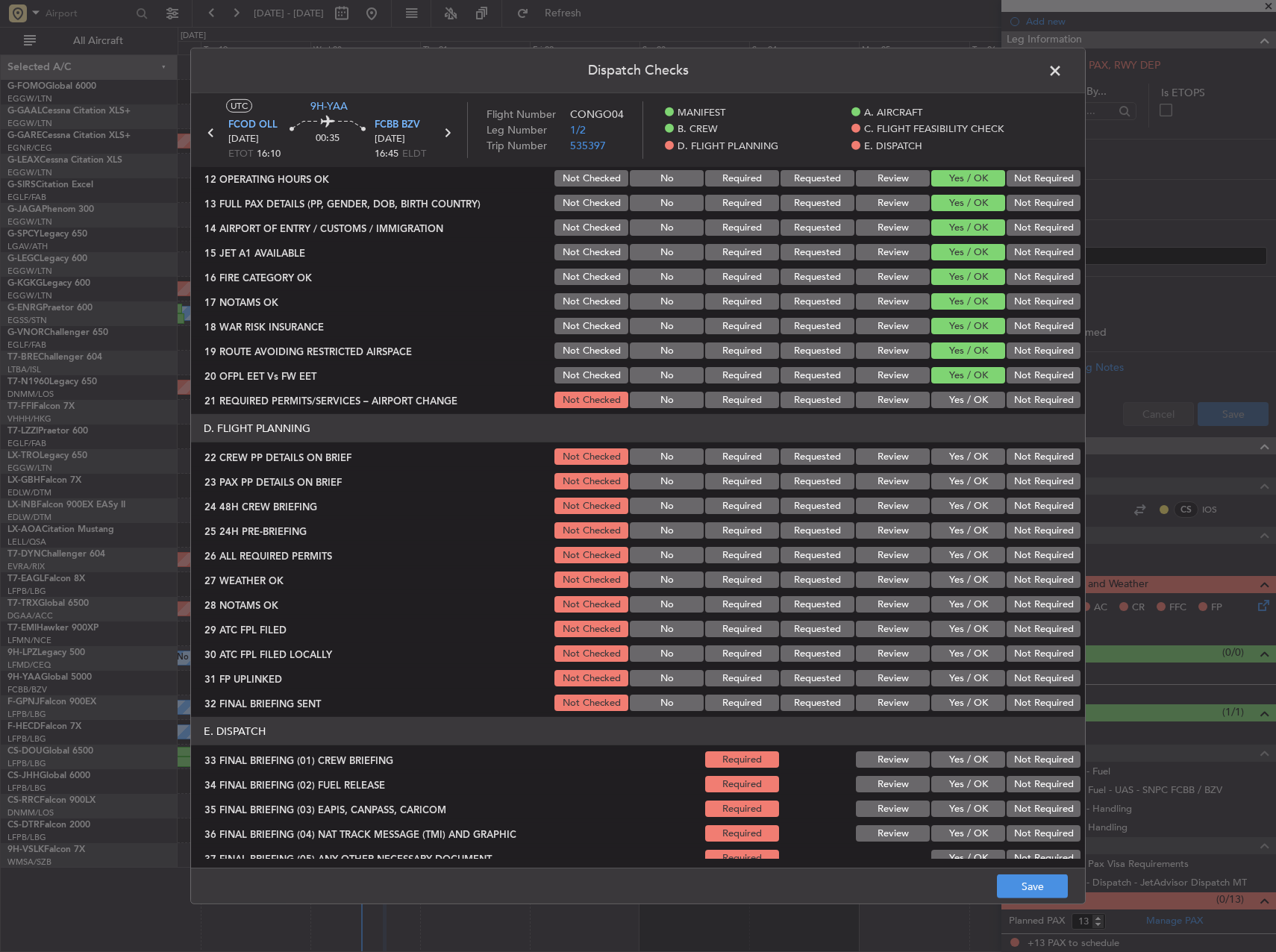
click at [957, 397] on button "Yes / OK" at bounding box center [968, 399] width 74 height 16
click at [959, 465] on div "Yes / OK" at bounding box center [966, 457] width 75 height 21
click at [961, 486] on button "Yes / OK" at bounding box center [968, 481] width 74 height 16
click at [965, 500] on button "Yes / OK" at bounding box center [968, 506] width 74 height 16
click at [963, 452] on button "Yes / OK" at bounding box center [968, 456] width 74 height 16
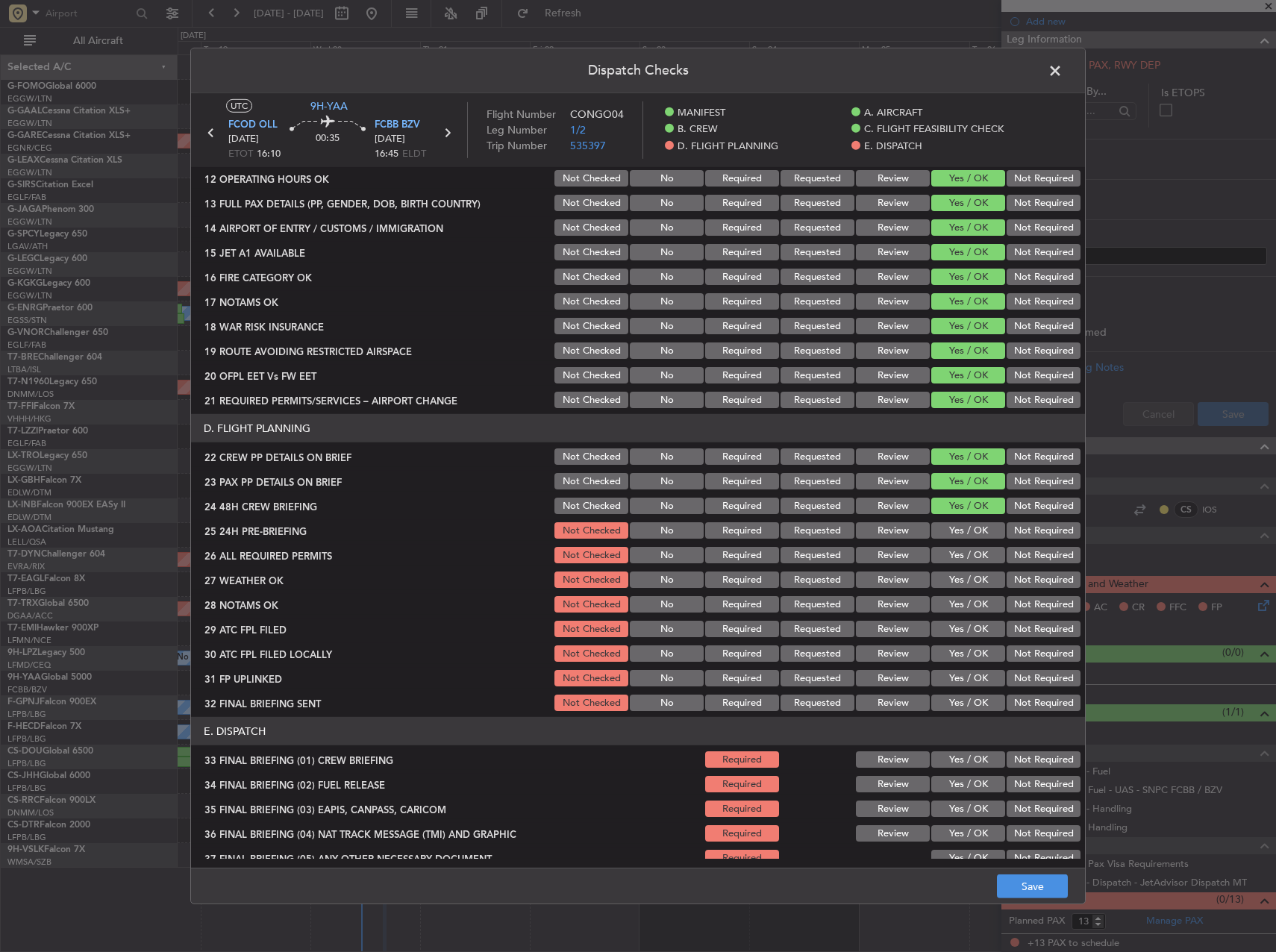
click at [1010, 526] on button "Not Required" at bounding box center [1043, 530] width 74 height 16
drag, startPoint x: 969, startPoint y: 553, endPoint x: 967, endPoint y: 562, distance: 9.2
click at [969, 553] on button "Yes / OK" at bounding box center [968, 555] width 74 height 16
click at [966, 569] on section "D. FLIGHT PLANNING 22 CREW PP DETAILS ON BRIEF Not Checked No Required Requeste…" at bounding box center [637, 564] width 894 height 299
click at [972, 582] on button "Yes / OK" at bounding box center [968, 579] width 74 height 16
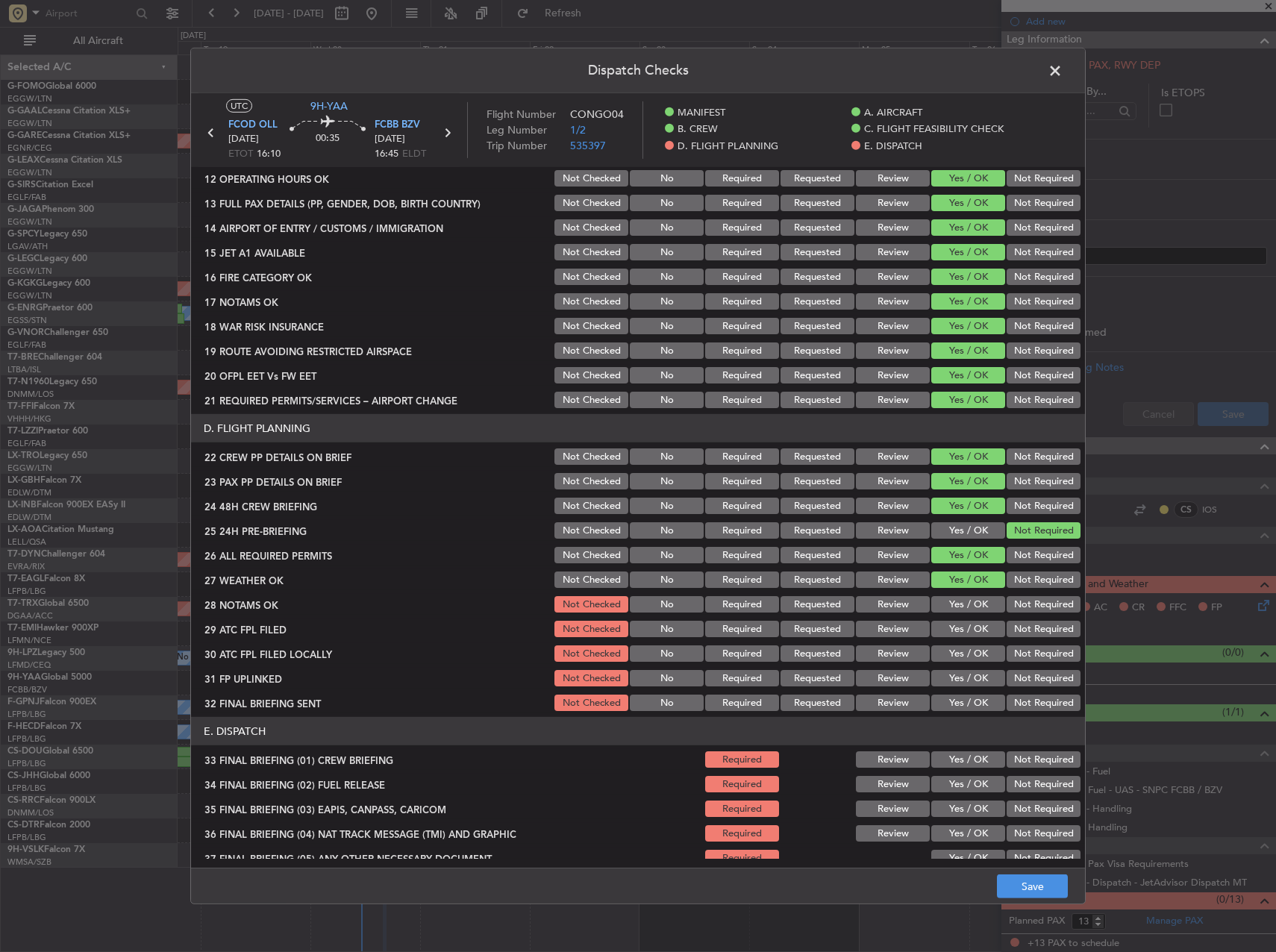
click at [973, 600] on button "Yes / OK" at bounding box center [968, 604] width 74 height 16
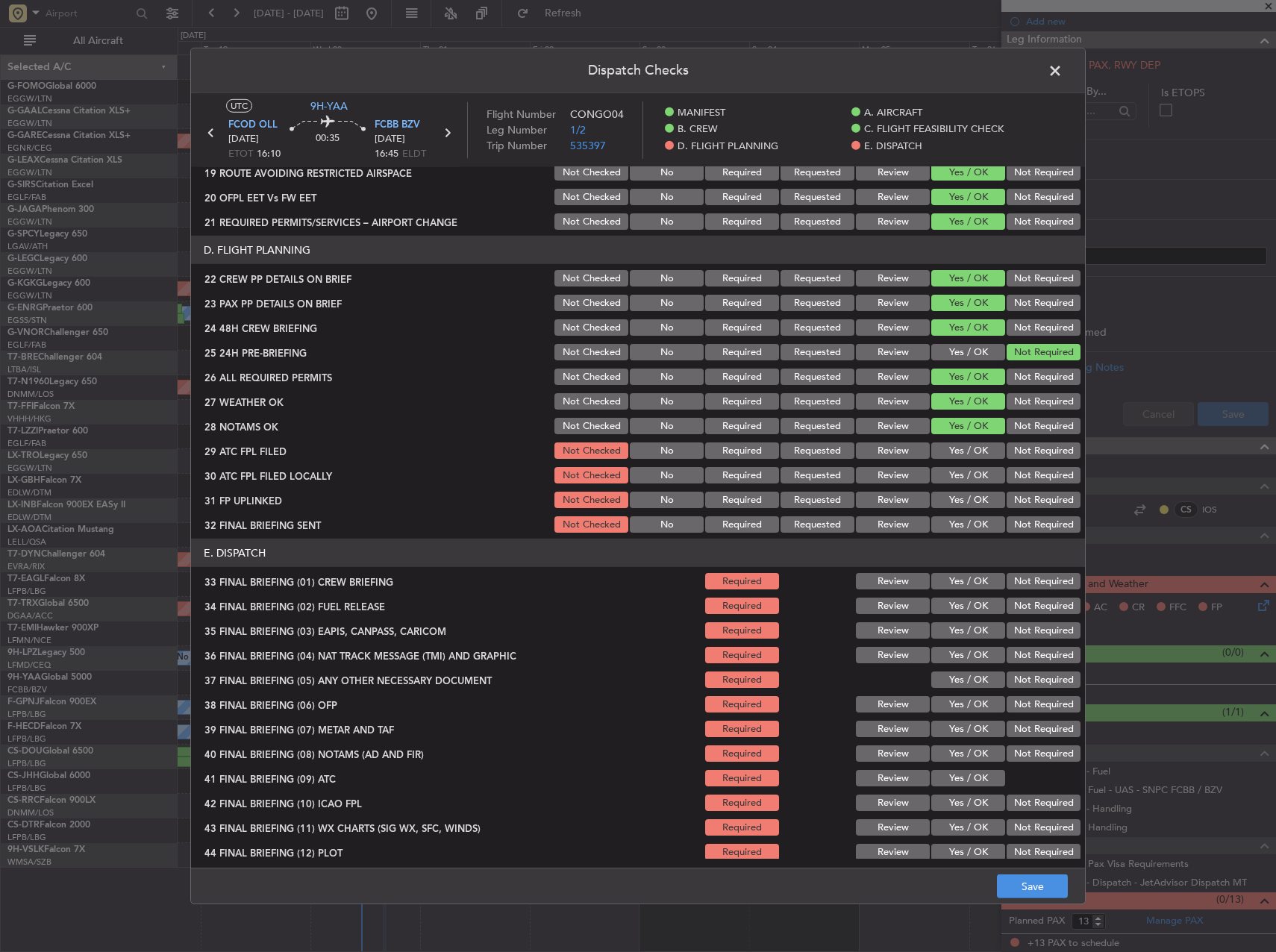
scroll to position [634, 0]
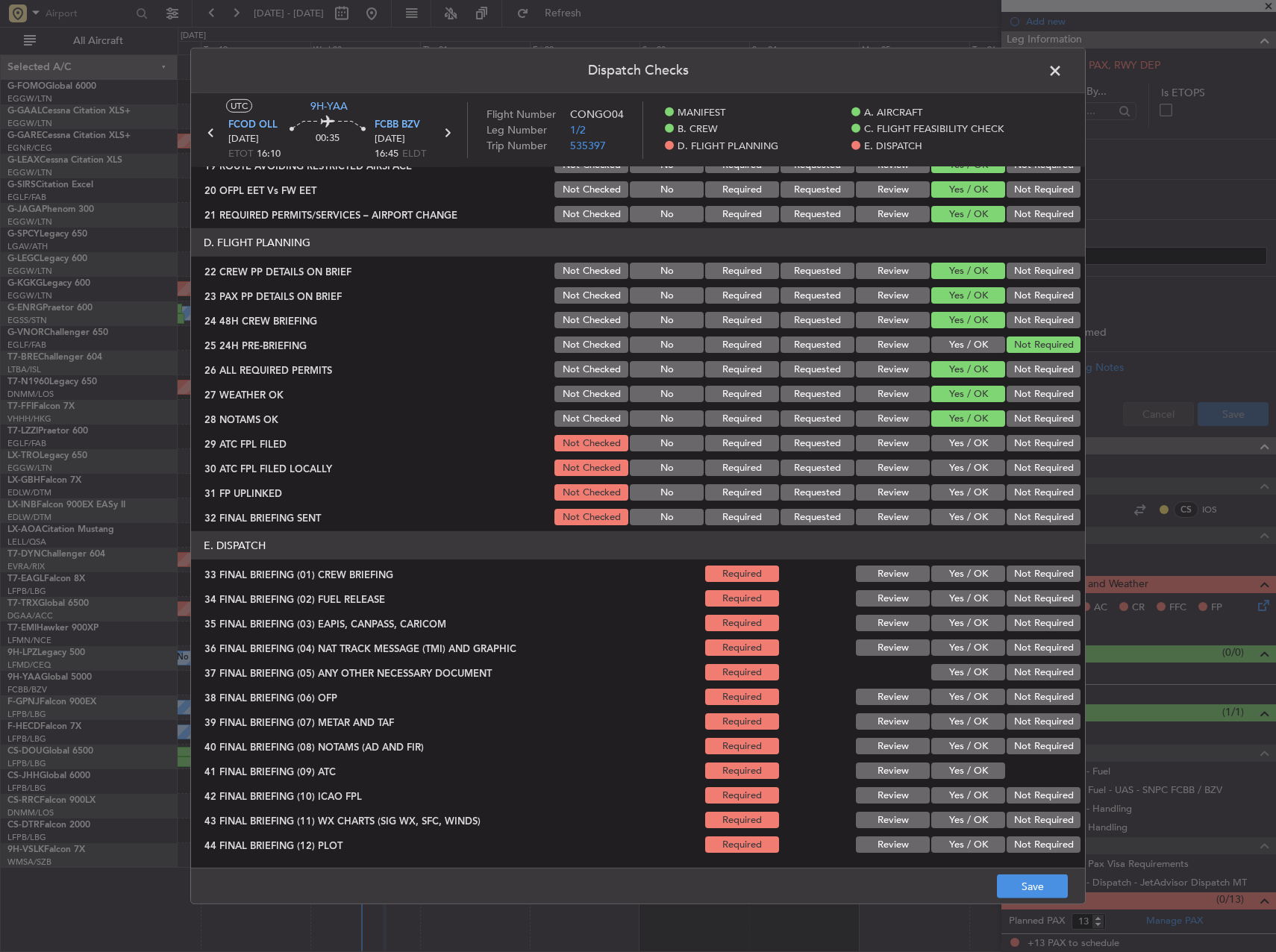
click at [966, 442] on button "Yes / OK" at bounding box center [968, 443] width 74 height 16
click at [966, 468] on button "Yes / OK" at bounding box center [968, 467] width 74 height 16
click at [1025, 466] on button "Not Required" at bounding box center [1043, 467] width 74 height 16
click at [967, 495] on button "Yes / OK" at bounding box center [968, 492] width 74 height 16
click at [1007, 510] on button "Not Required" at bounding box center [1043, 517] width 74 height 16
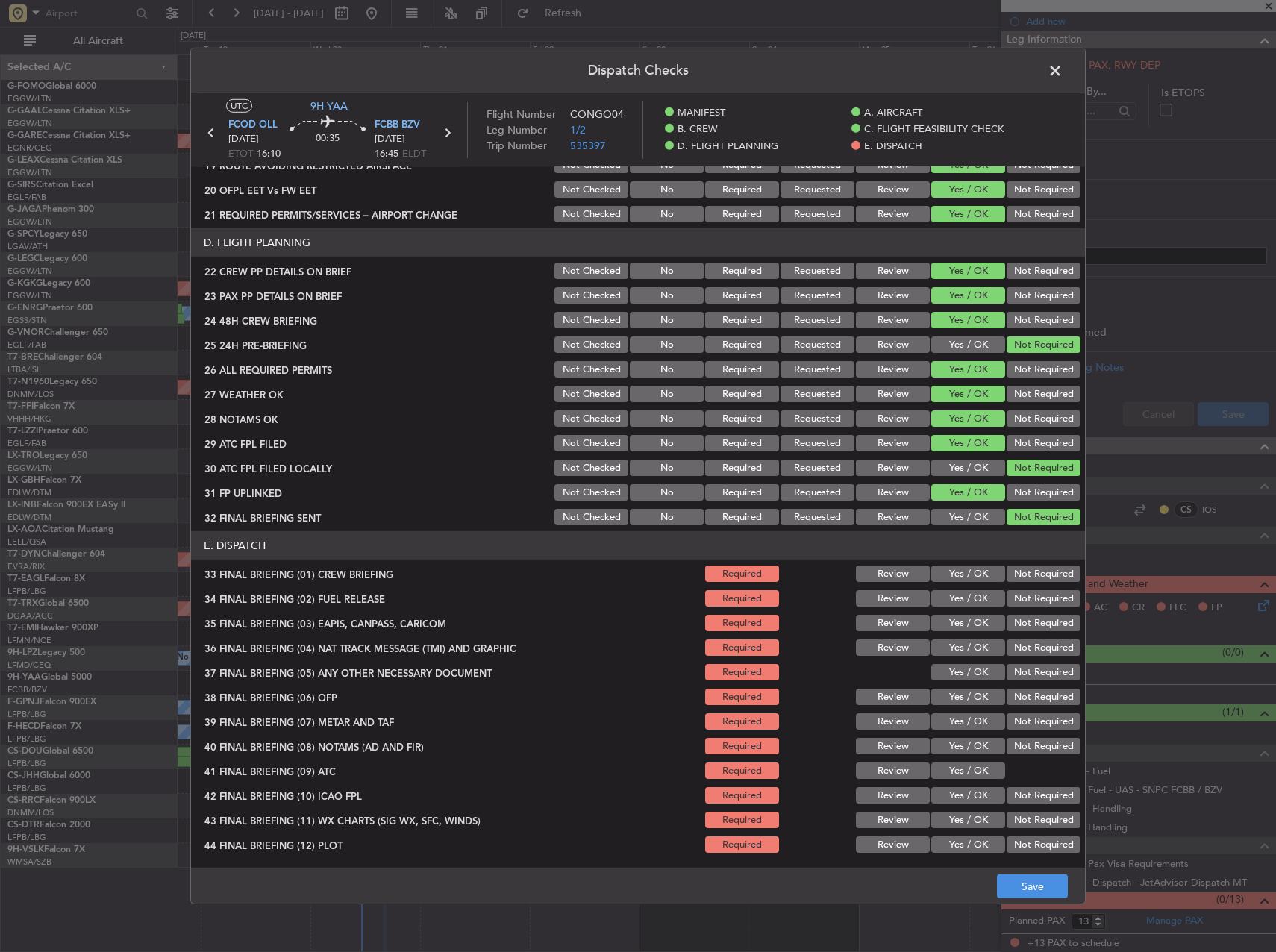
click at [975, 568] on button "Yes / OK" at bounding box center [968, 573] width 74 height 16
click at [975, 594] on button "Yes / OK" at bounding box center [968, 598] width 74 height 16
drag, startPoint x: 978, startPoint y: 616, endPoint x: 981, endPoint y: 636, distance: 20.2
click at [979, 619] on button "Yes / OK" at bounding box center [968, 623] width 74 height 16
click at [982, 650] on button "Yes / OK" at bounding box center [968, 647] width 74 height 16
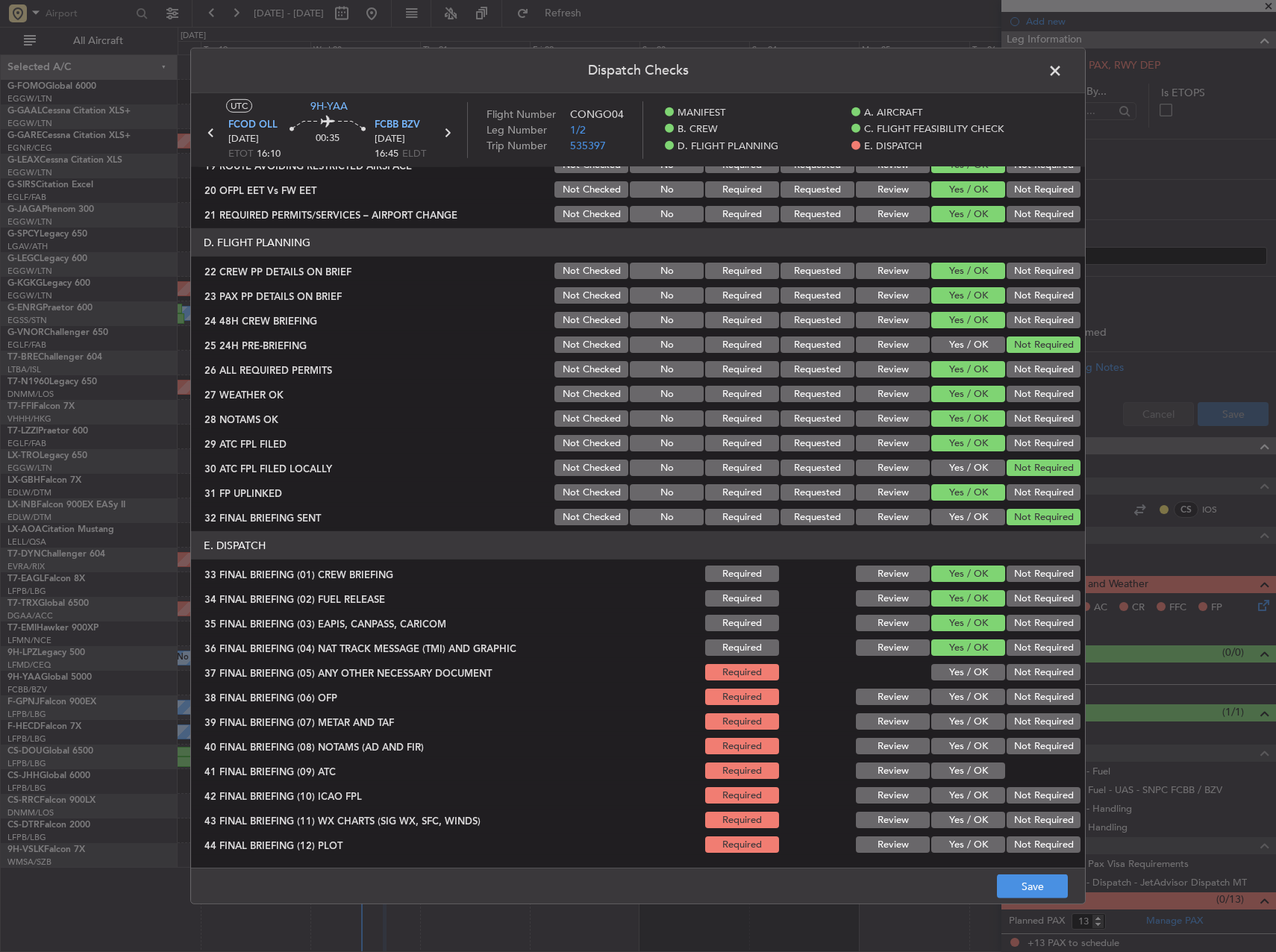
drag, startPoint x: 984, startPoint y: 671, endPoint x: 984, endPoint y: 689, distance: 18.0
click at [984, 674] on button "Yes / OK" at bounding box center [968, 672] width 74 height 16
drag, startPoint x: 982, startPoint y: 713, endPoint x: 978, endPoint y: 722, distance: 9.8
click at [982, 713] on div "Yes / OK" at bounding box center [966, 722] width 75 height 21
click at [977, 727] on button "Yes / OK" at bounding box center [968, 721] width 74 height 16
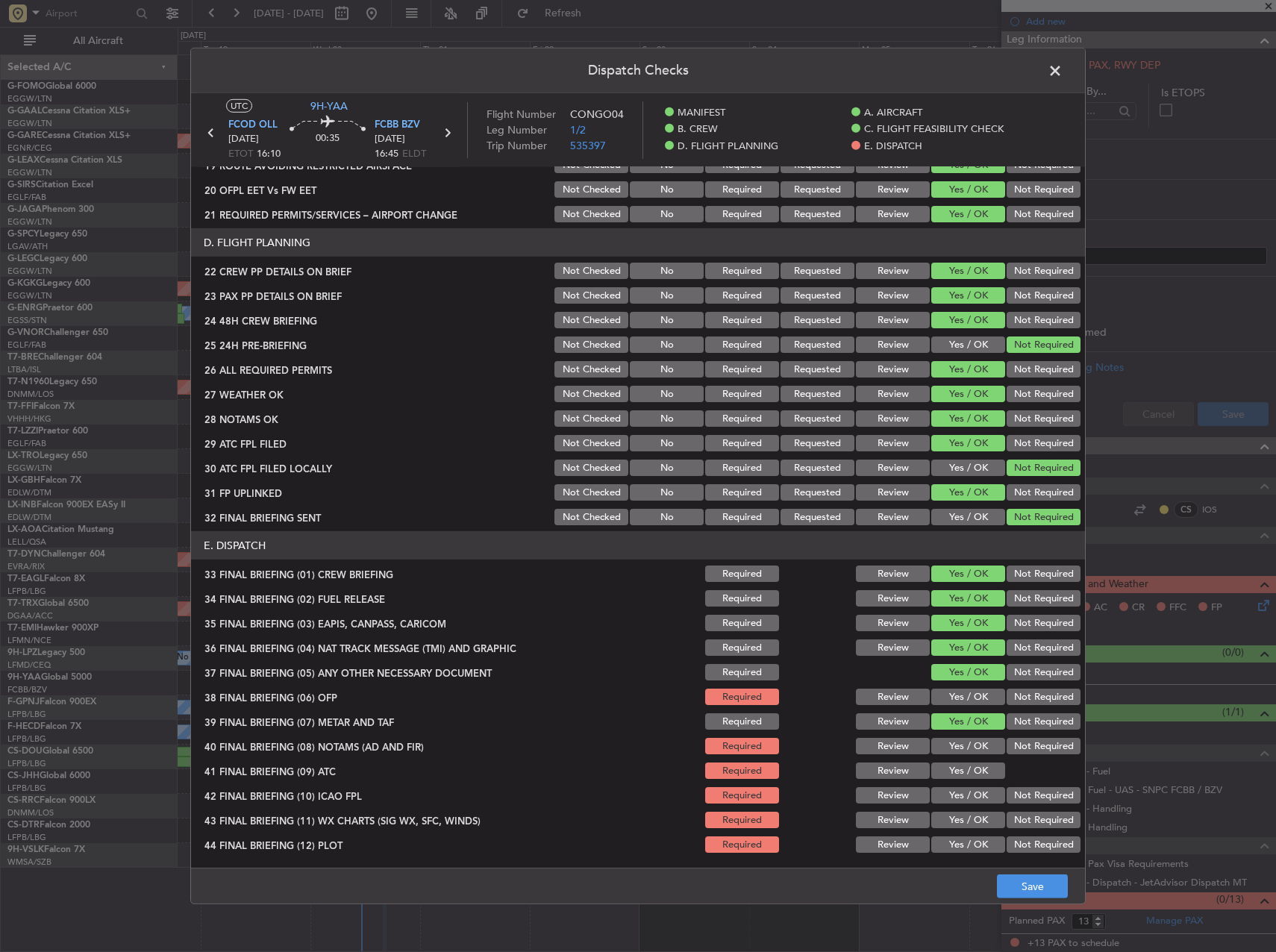
drag, startPoint x: 971, startPoint y: 697, endPoint x: 971, endPoint y: 726, distance: 29.0
click at [971, 699] on button "Yes / OK" at bounding box center [968, 696] width 74 height 16
click at [971, 741] on div "Yes / OK" at bounding box center [966, 746] width 75 height 21
click at [971, 757] on div "Yes / OK" at bounding box center [966, 746] width 75 height 21
click at [966, 749] on button "Yes / OK" at bounding box center [968, 746] width 74 height 16
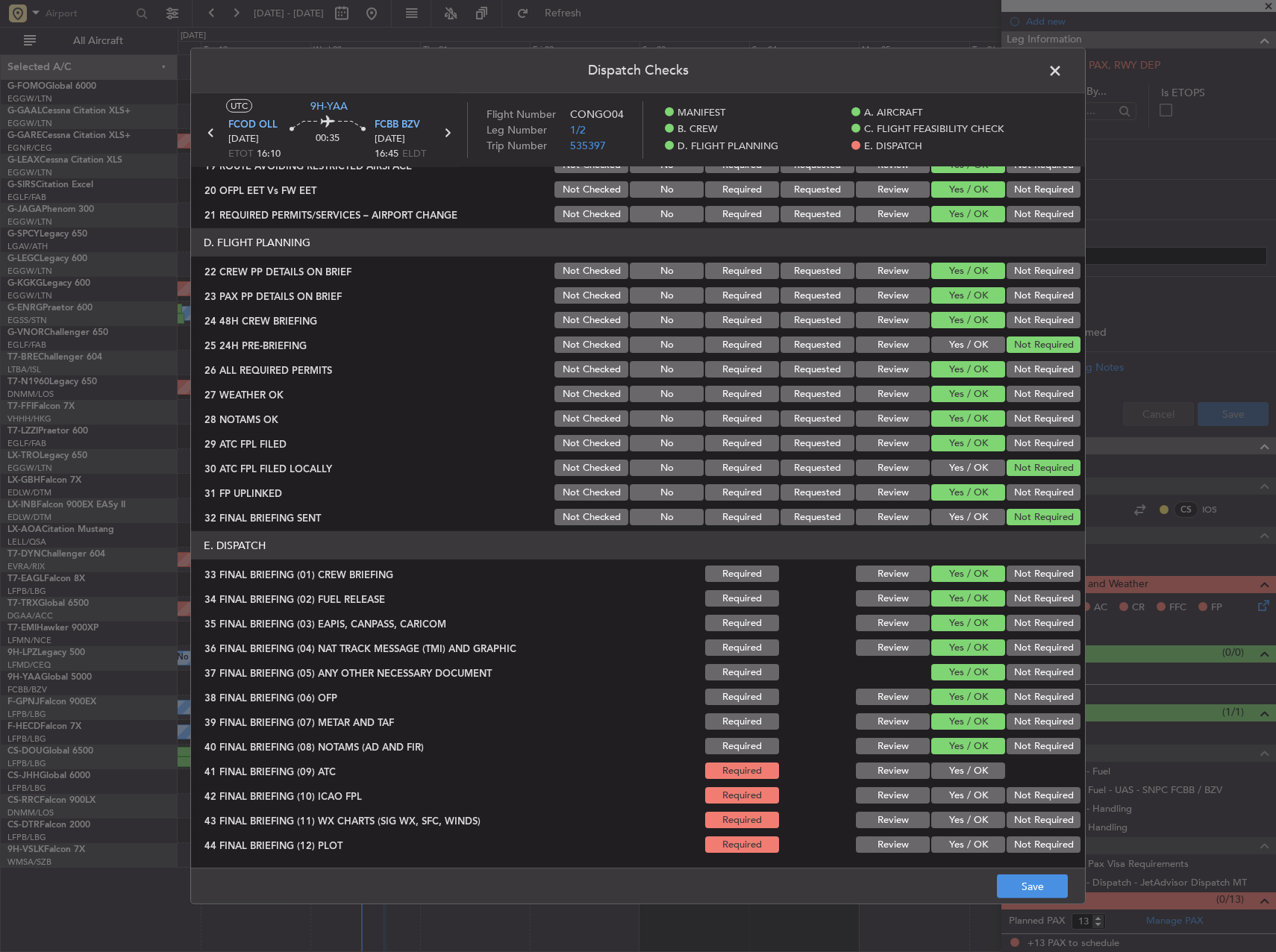
click at [969, 766] on button "Yes / OK" at bounding box center [968, 771] width 74 height 16
drag, startPoint x: 972, startPoint y: 788, endPoint x: 972, endPoint y: 801, distance: 13.0
click at [972, 789] on button "Yes / OK" at bounding box center [968, 795] width 74 height 16
click at [975, 816] on button "Yes / OK" at bounding box center [968, 819] width 74 height 16
click at [975, 844] on button "Yes / OK" at bounding box center [968, 844] width 74 height 16
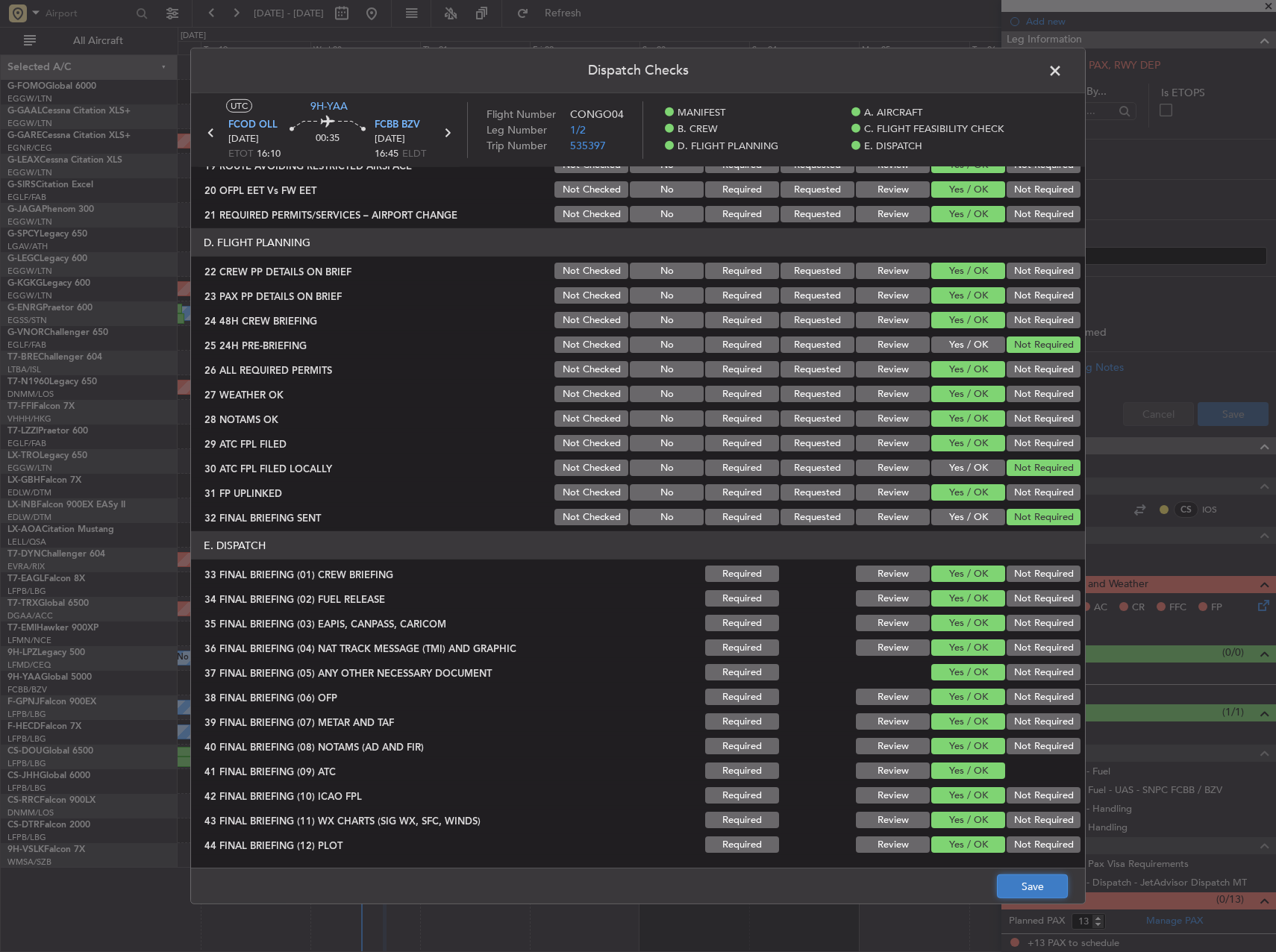
click at [1051, 887] on button "Save" at bounding box center [1032, 887] width 71 height 24
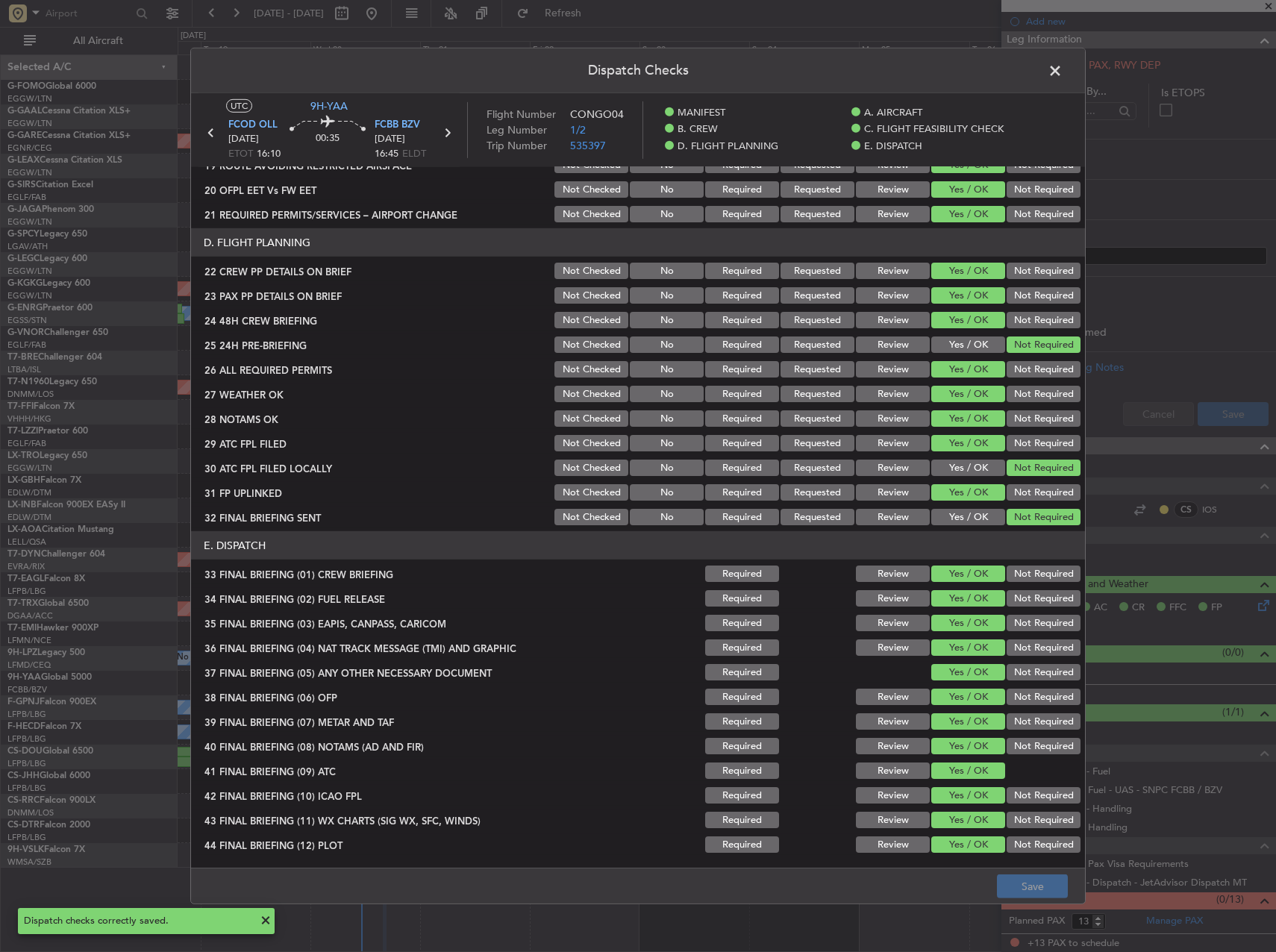
click at [969, 465] on button "Yes / OK" at bounding box center [968, 467] width 74 height 16
drag, startPoint x: 1048, startPoint y: 889, endPoint x: 1045, endPoint y: 877, distance: 12.4
click at [1047, 887] on button "Save" at bounding box center [1032, 887] width 71 height 24
click at [1063, 64] on span at bounding box center [1063, 74] width 0 height 30
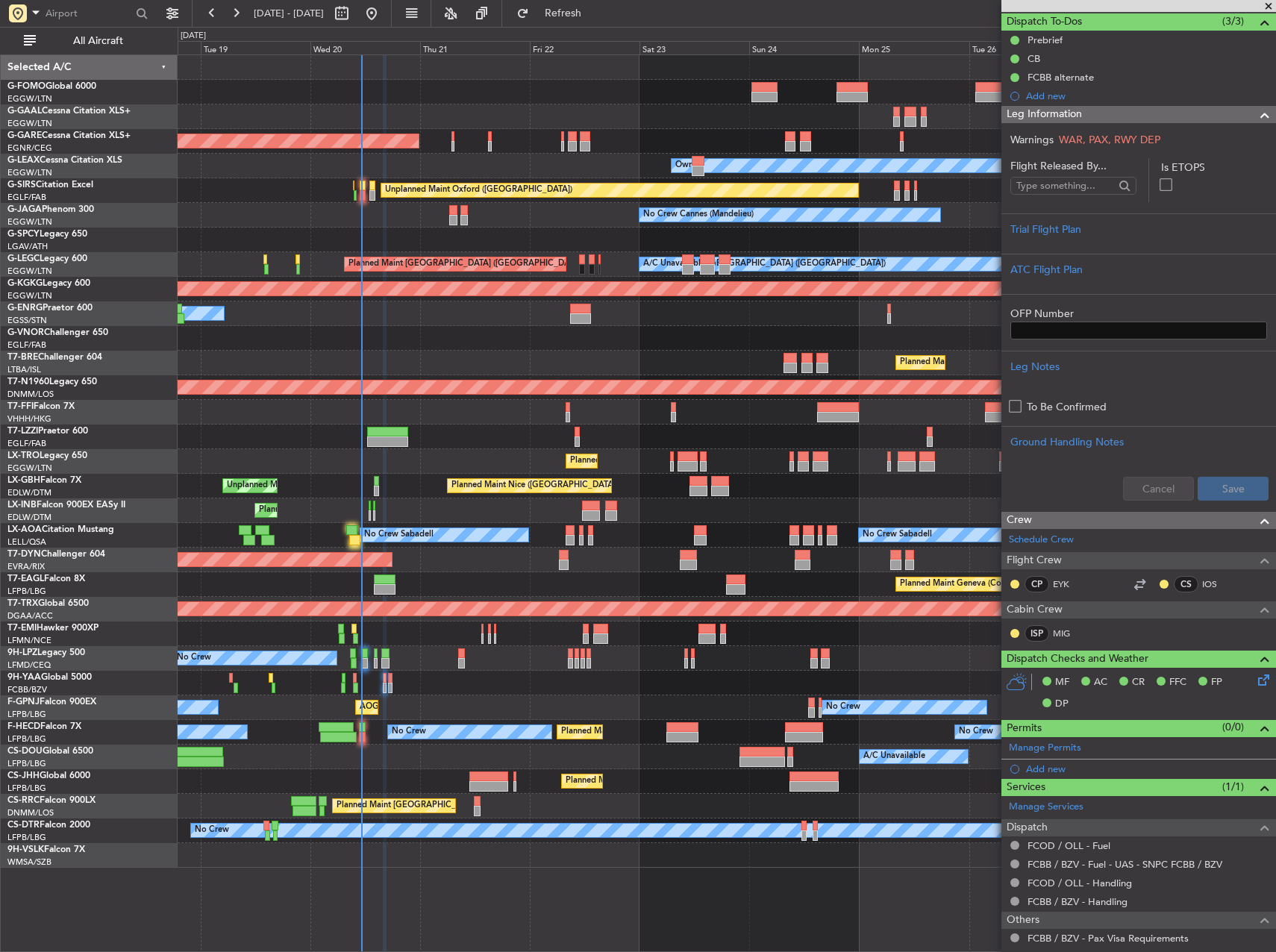
scroll to position [0, 0]
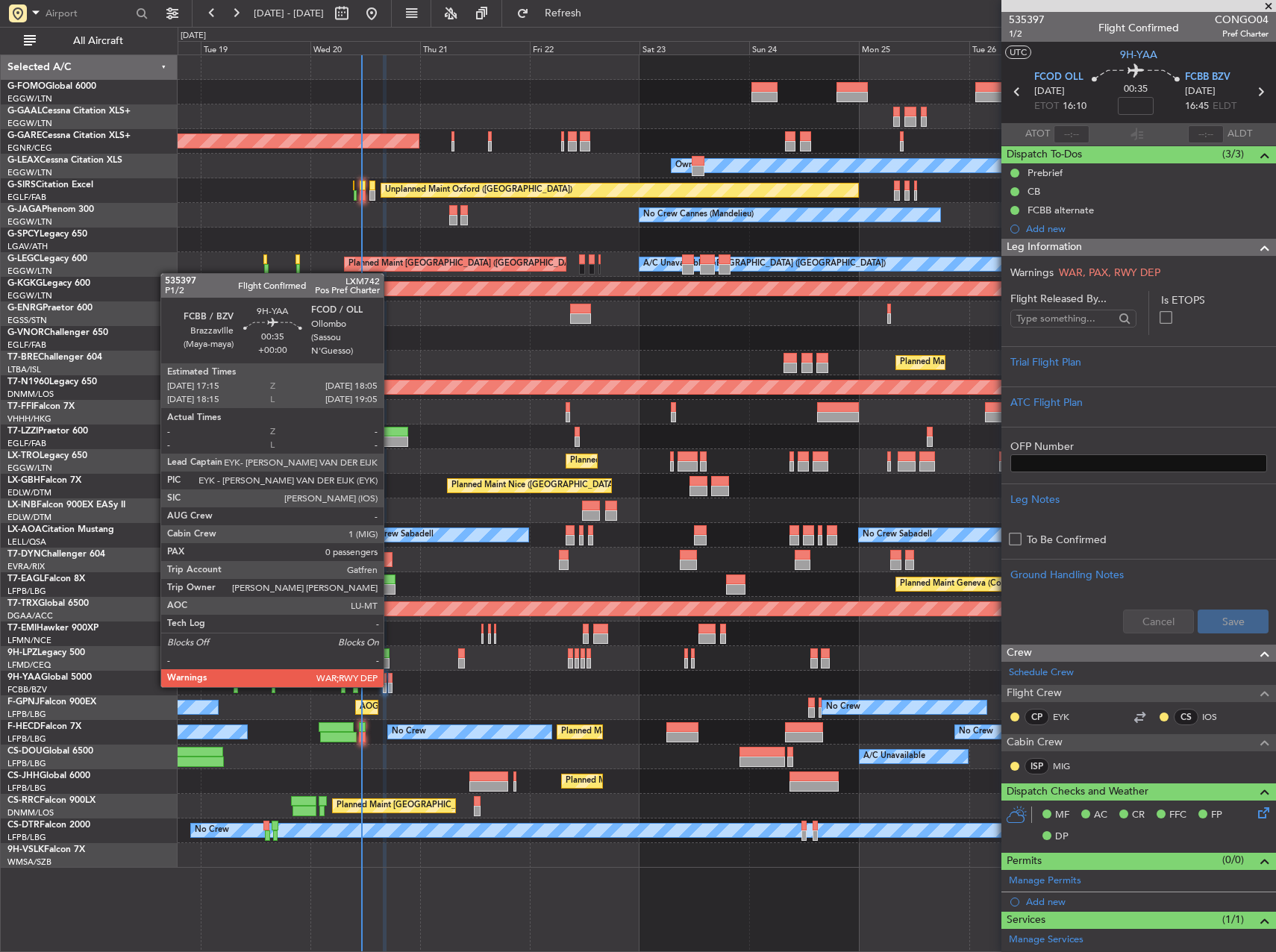
click at [390, 686] on div at bounding box center [390, 688] width 4 height 10
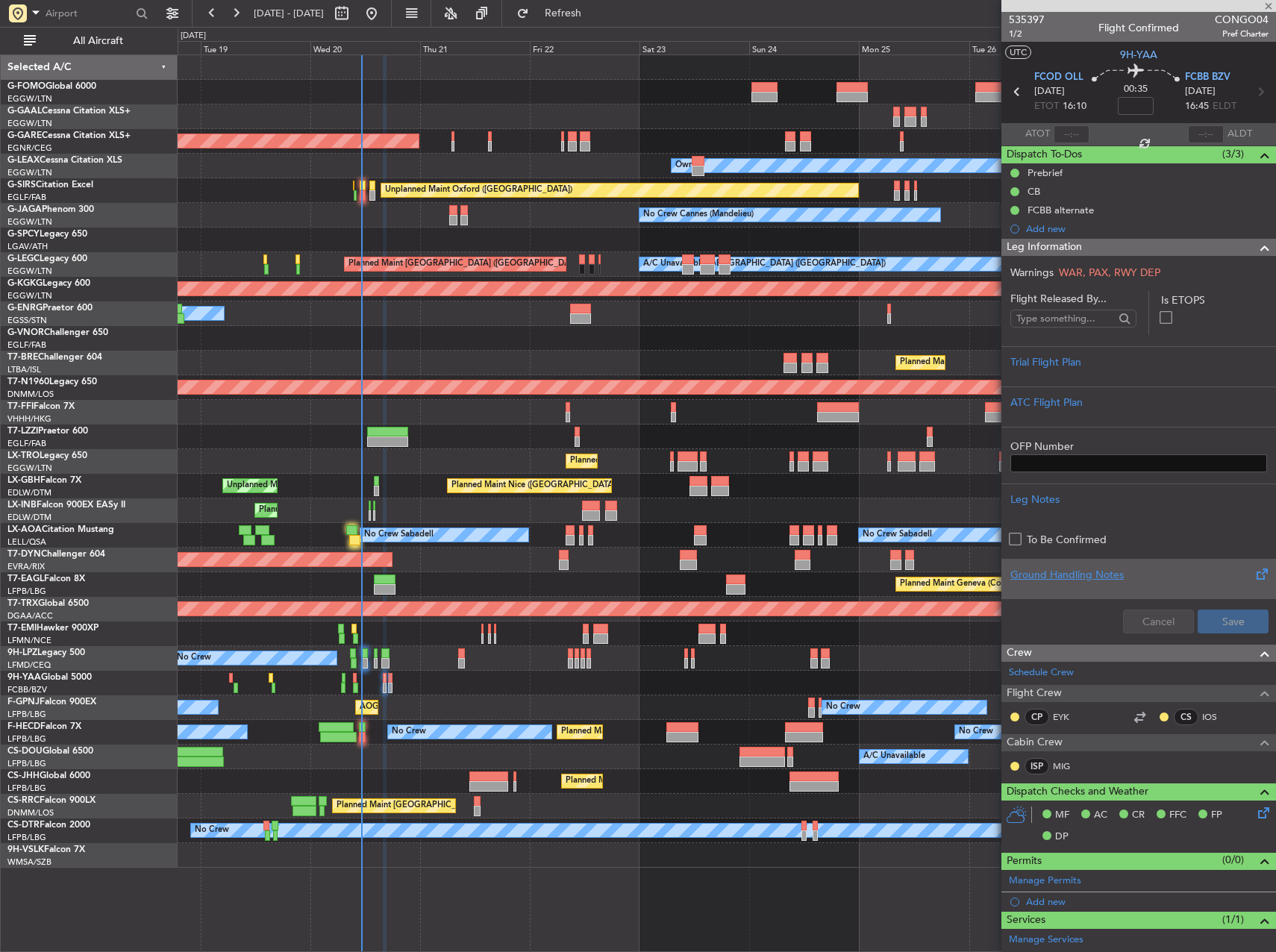
type input "0"
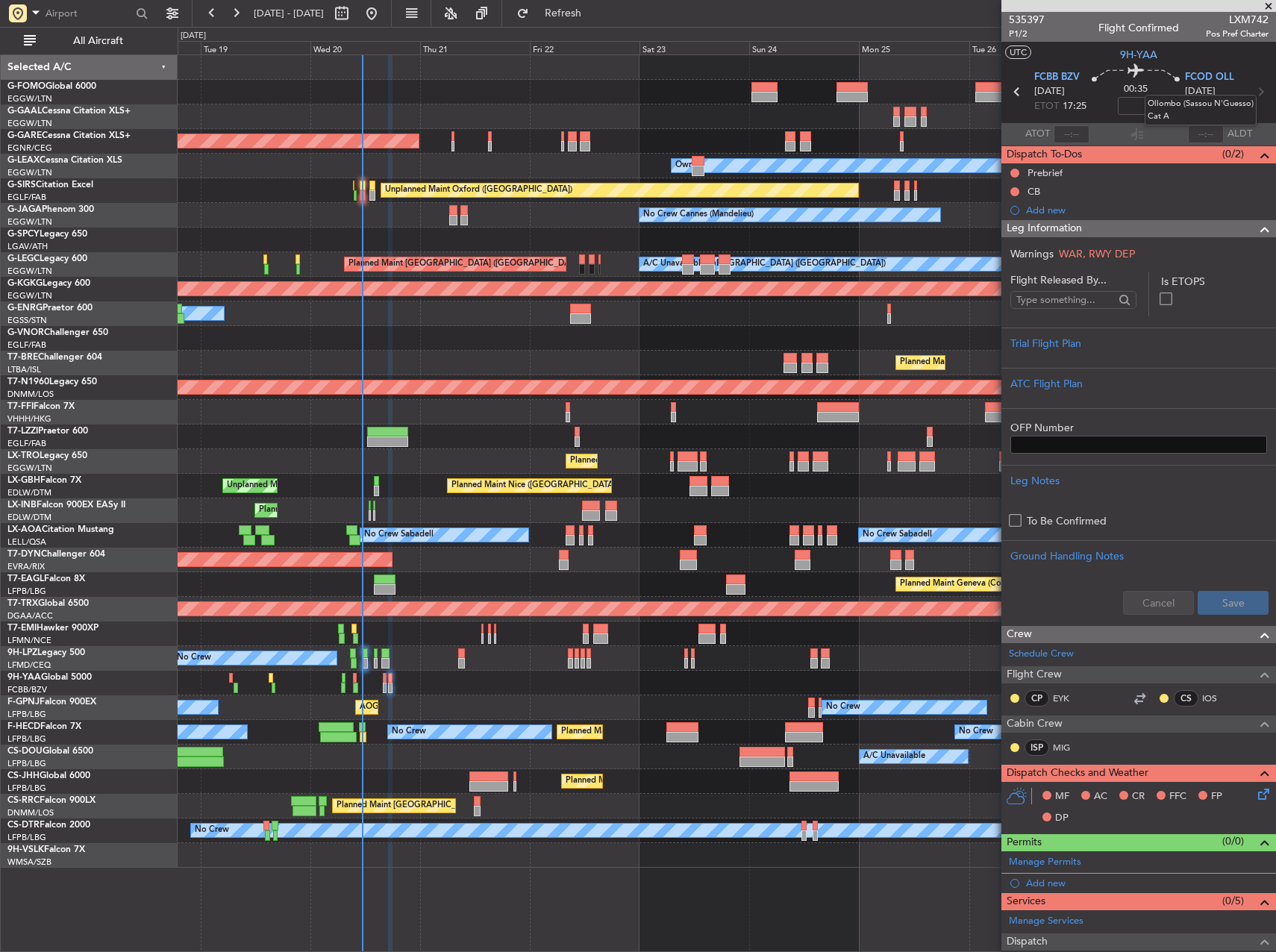
click at [1147, 105] on mat-tooltip-component "Ollombo (Sassou N'Guesso) Cat A" at bounding box center [1200, 110] width 133 height 51
click at [1135, 105] on mat-tooltip-component "Ollombo (Sassou N'Guesso) Cat A" at bounding box center [1200, 110] width 133 height 51
click at [1141, 105] on input at bounding box center [1136, 105] width 36 height 18
click at [606, 333] on div "Planned Maint London ([GEOGRAPHIC_DATA])" at bounding box center [727, 338] width 1098 height 25
type input "-00:05"
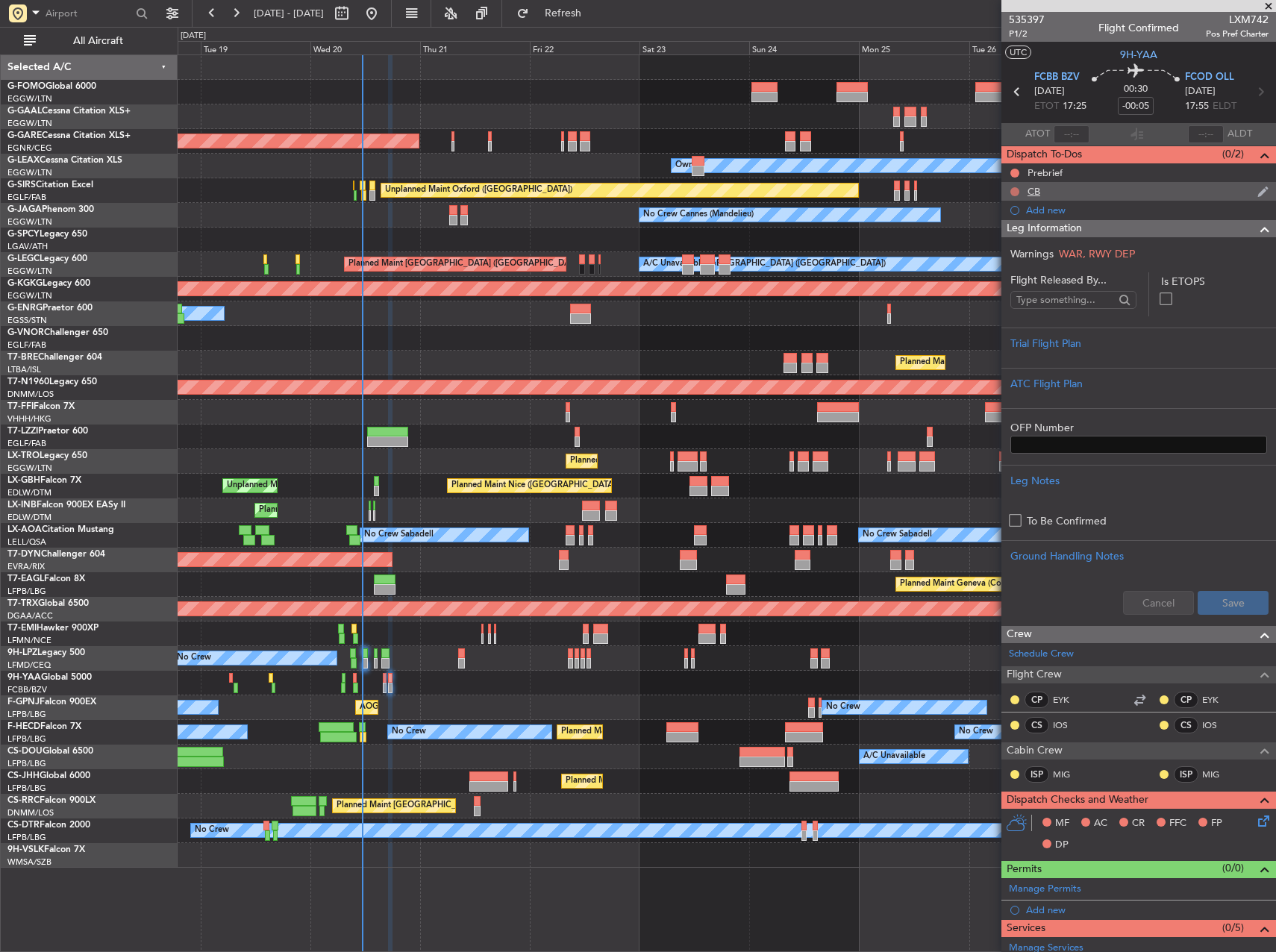
click at [1018, 190] on button at bounding box center [1014, 192] width 9 height 9
click at [1020, 257] on span "Completed" at bounding box center [1022, 257] width 50 height 15
click at [1016, 170] on button at bounding box center [1014, 173] width 9 height 9
click at [1016, 235] on span "Completed" at bounding box center [1022, 238] width 50 height 15
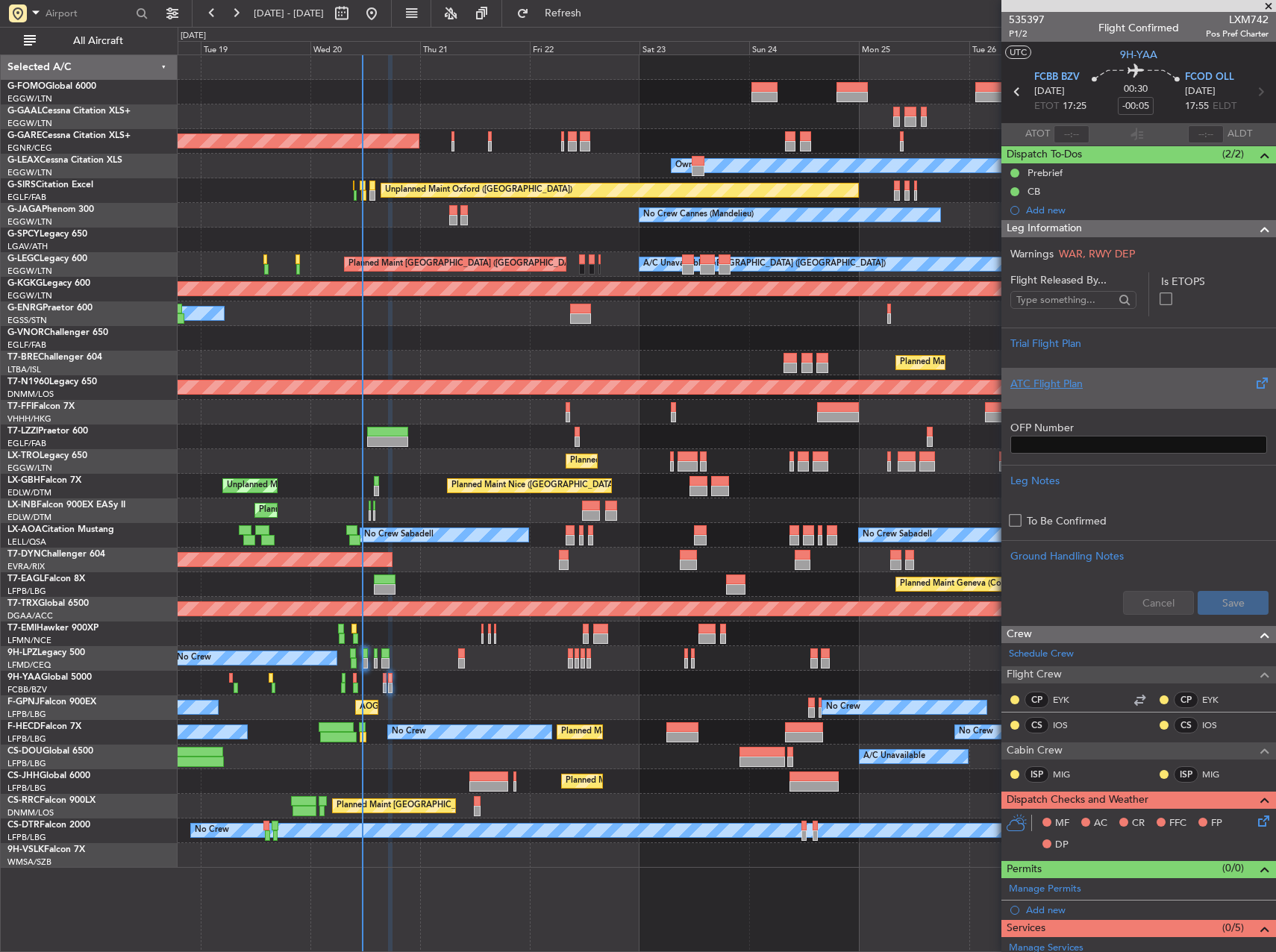
click at [1138, 389] on div "ATC Flight Plan" at bounding box center [1138, 384] width 257 height 15
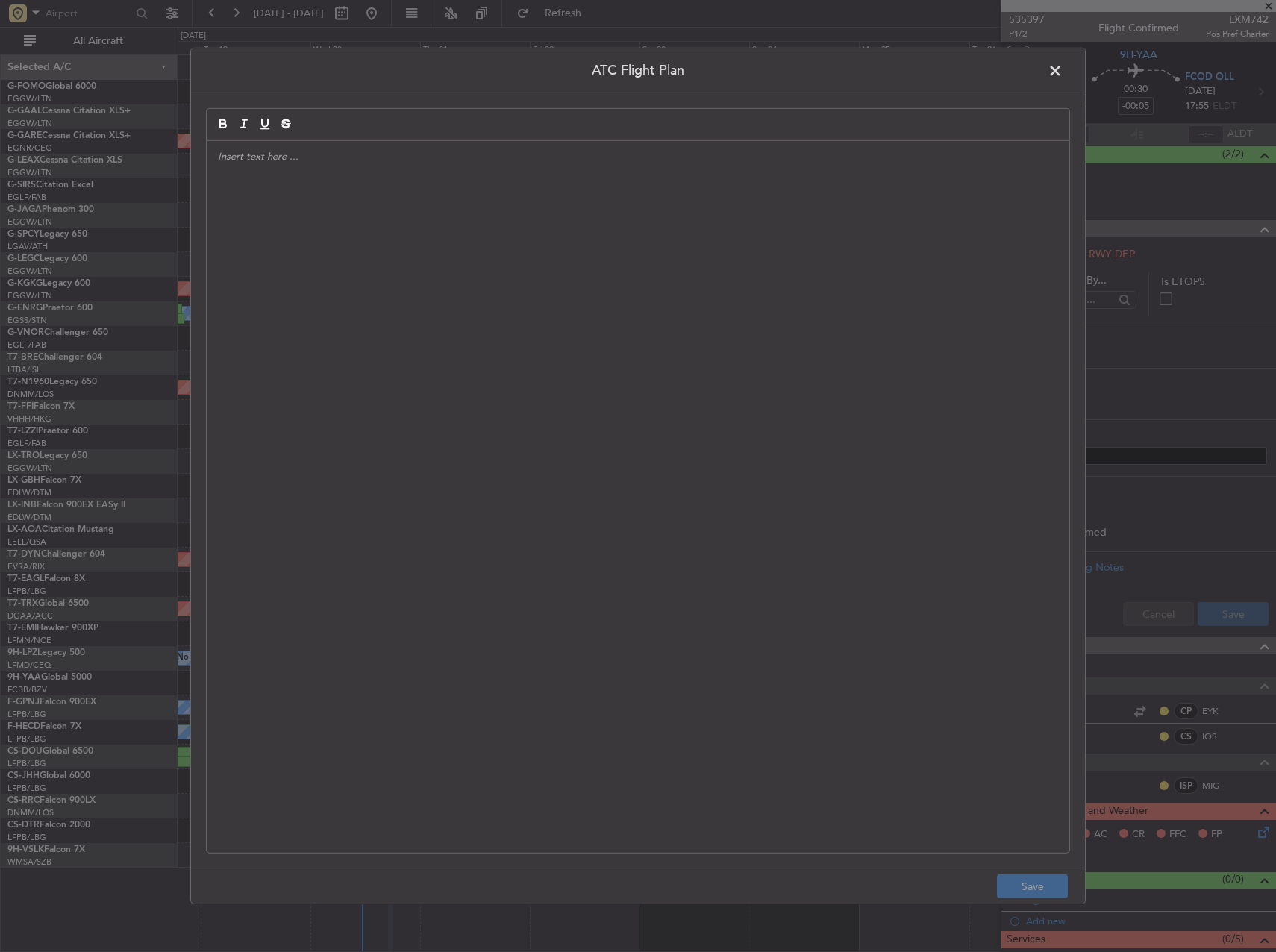
click at [472, 352] on div at bounding box center [638, 497] width 863 height 712
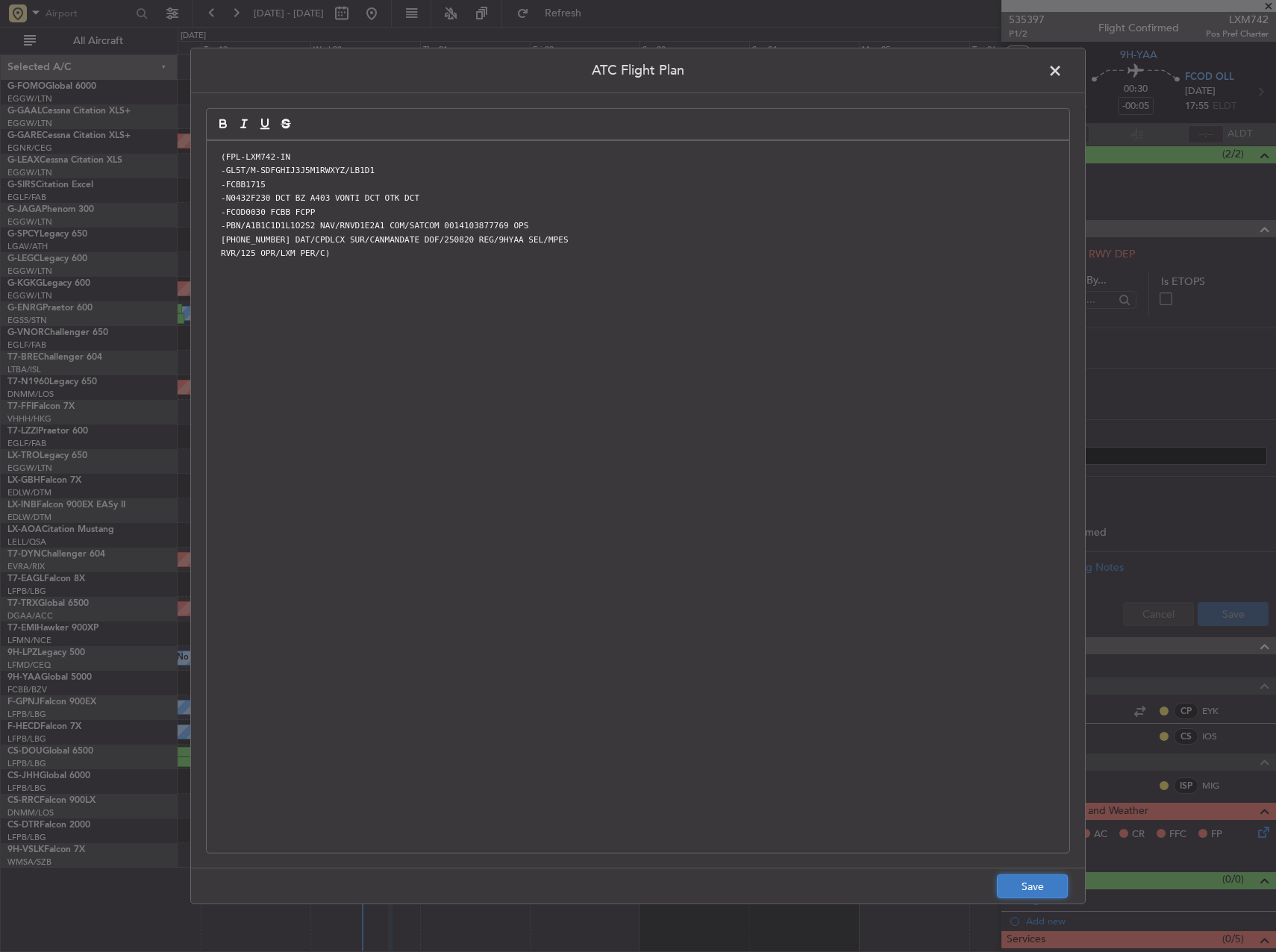
click at [1030, 887] on button "Save" at bounding box center [1032, 887] width 71 height 24
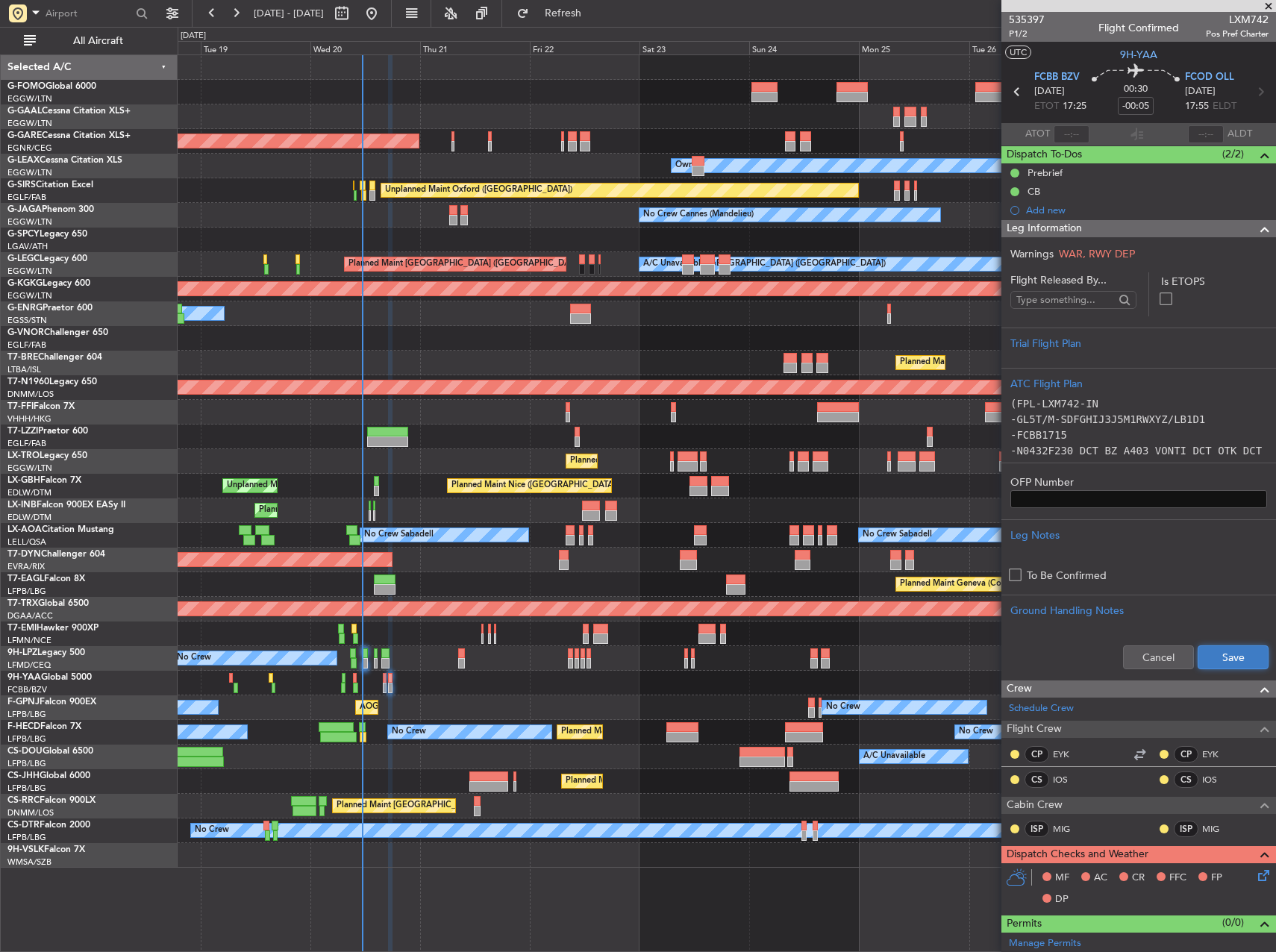
click at [1219, 654] on button "Save" at bounding box center [1232, 658] width 71 height 24
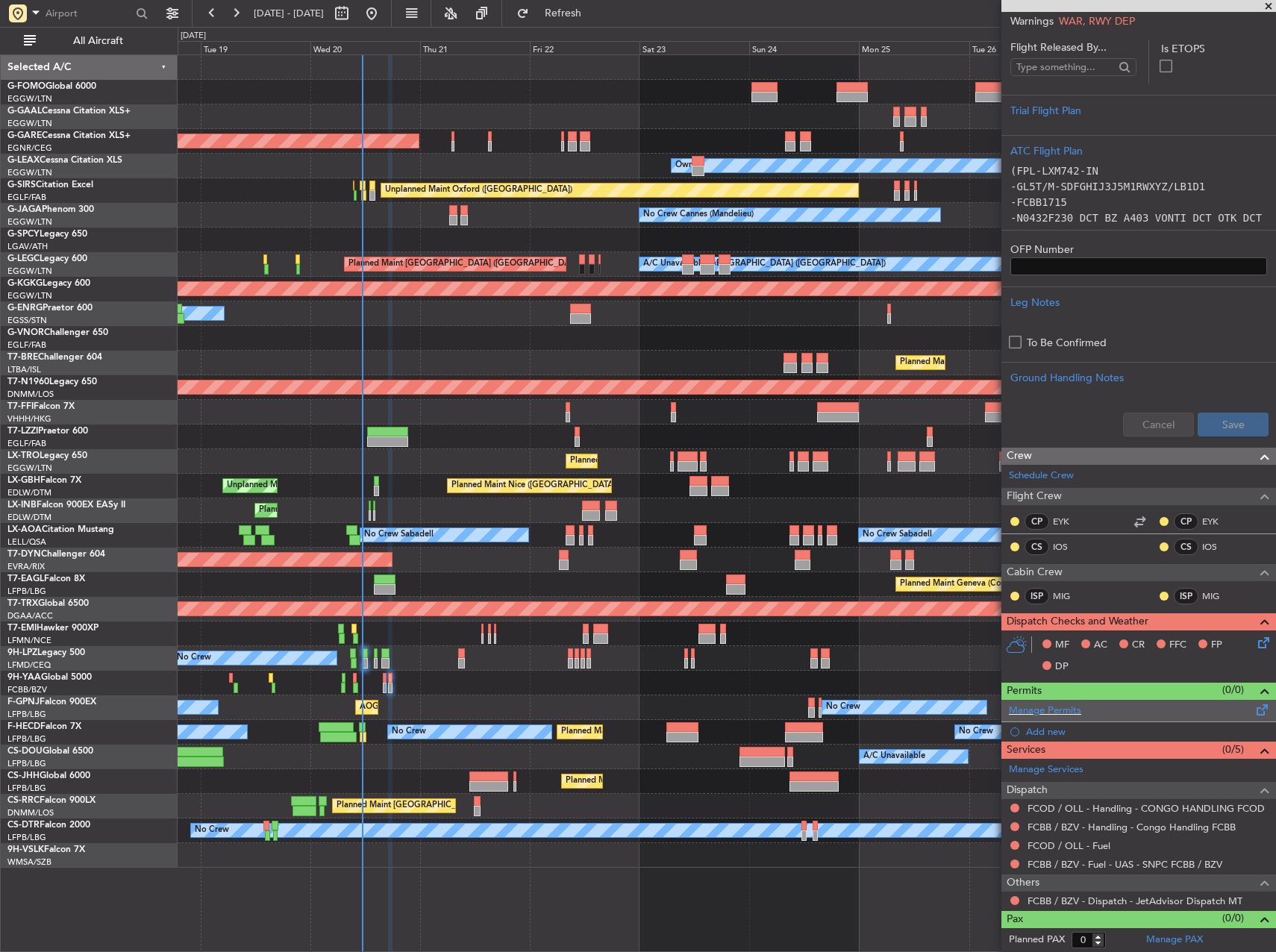
scroll to position [207, 0]
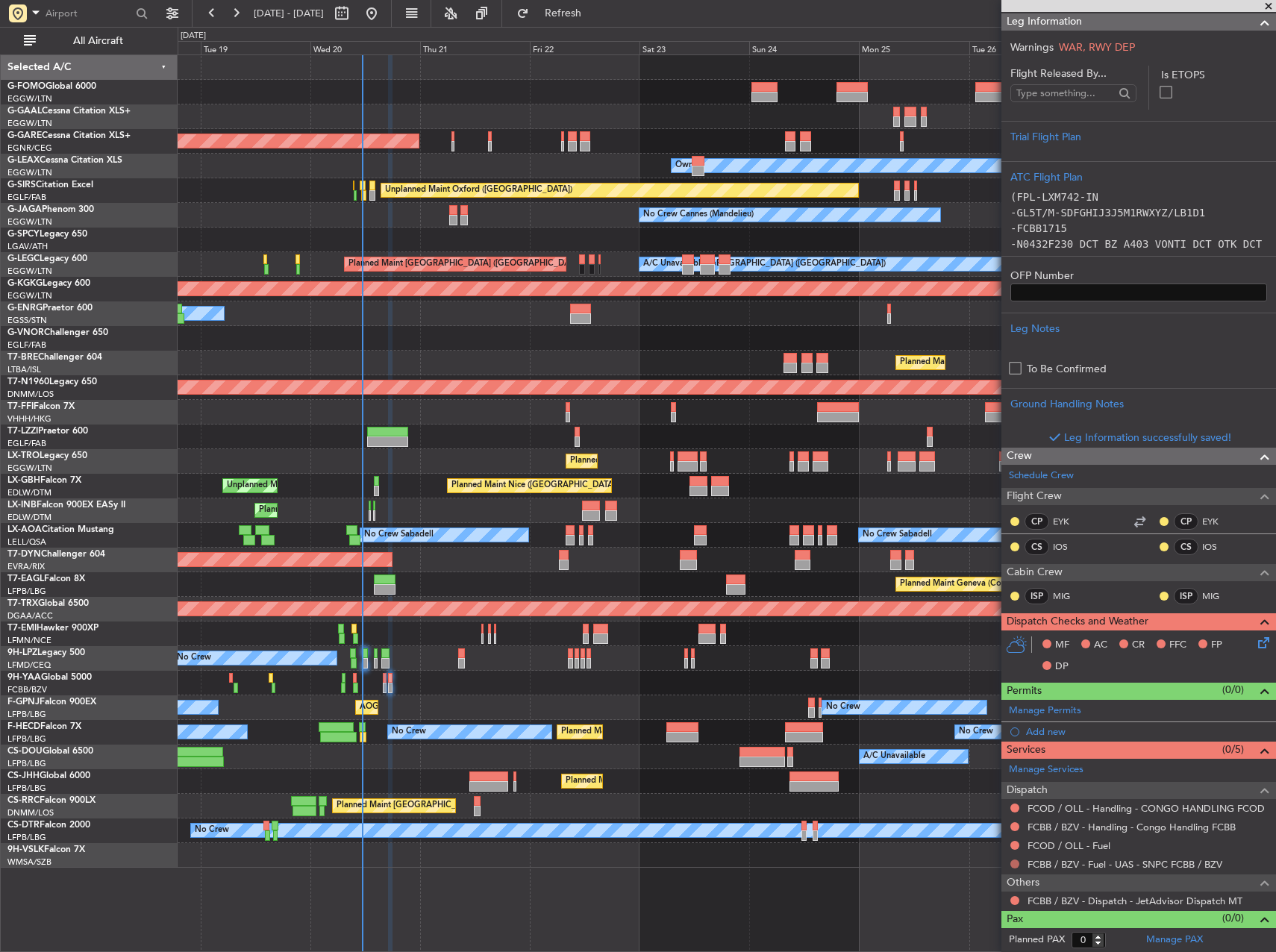
click at [1016, 860] on button at bounding box center [1014, 864] width 9 height 9
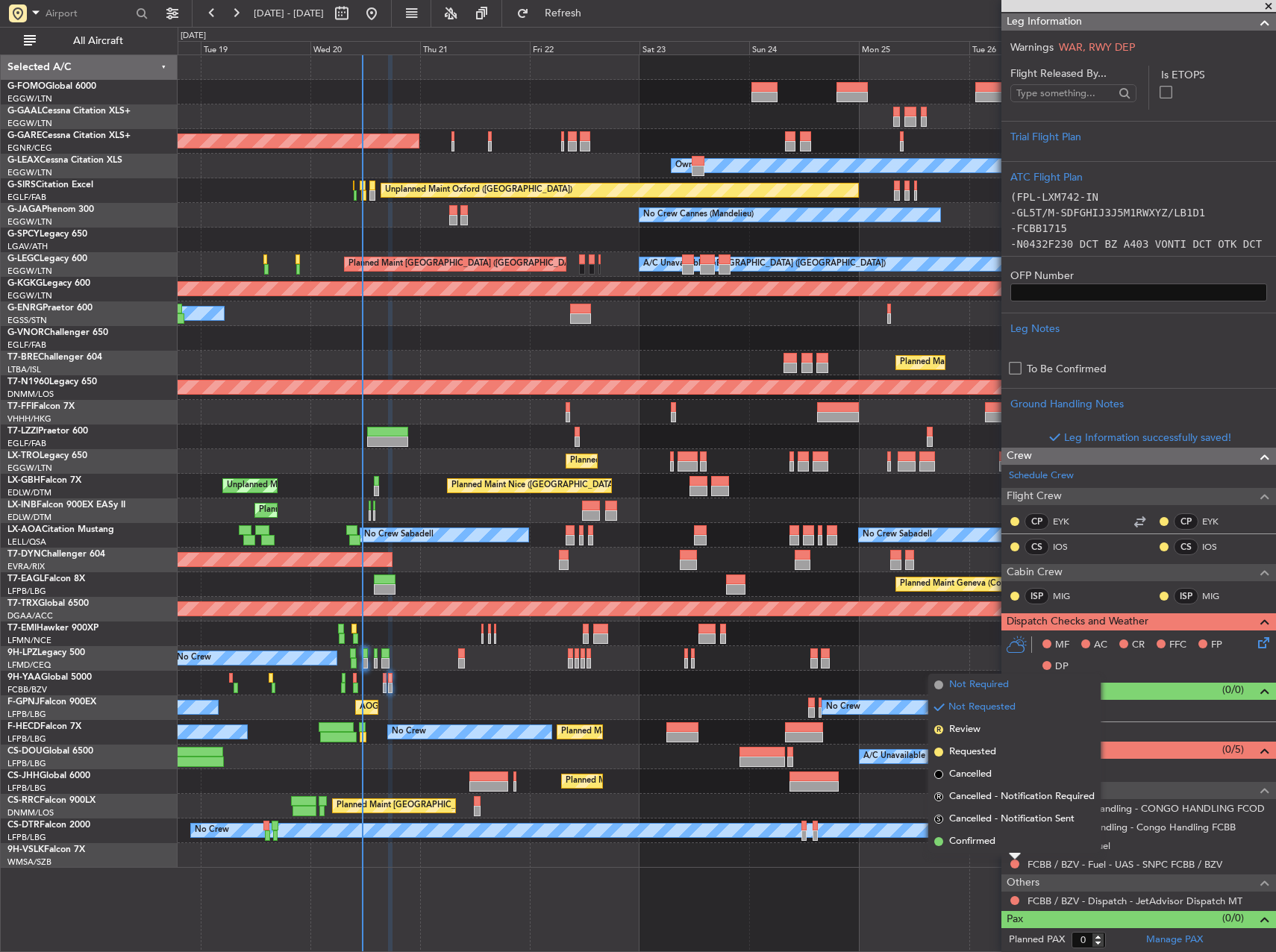
click at [978, 689] on span "Not Required" at bounding box center [979, 684] width 60 height 15
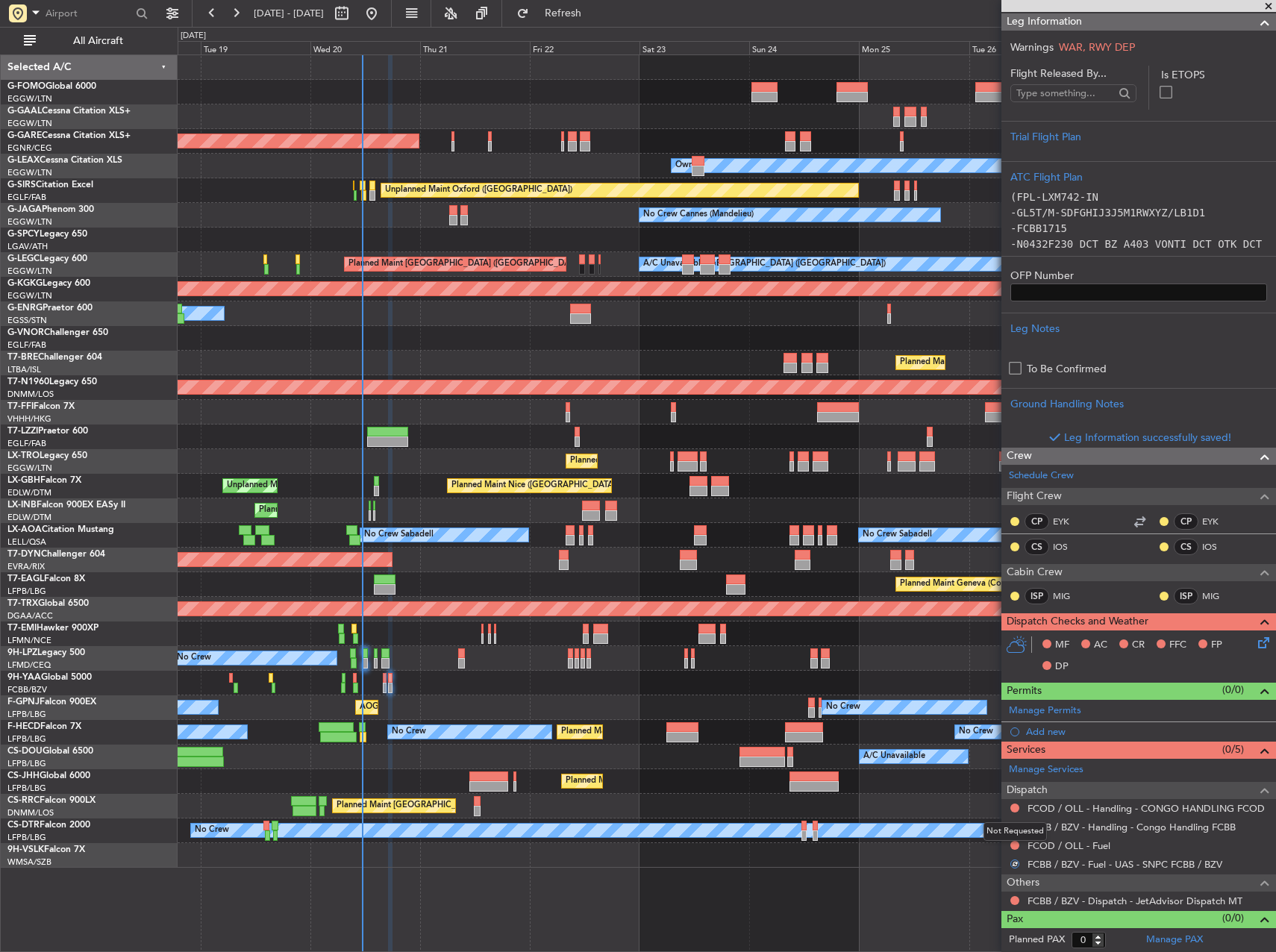
click at [1015, 843] on mat-tooltip-component "Not Requested" at bounding box center [1015, 831] width 85 height 39
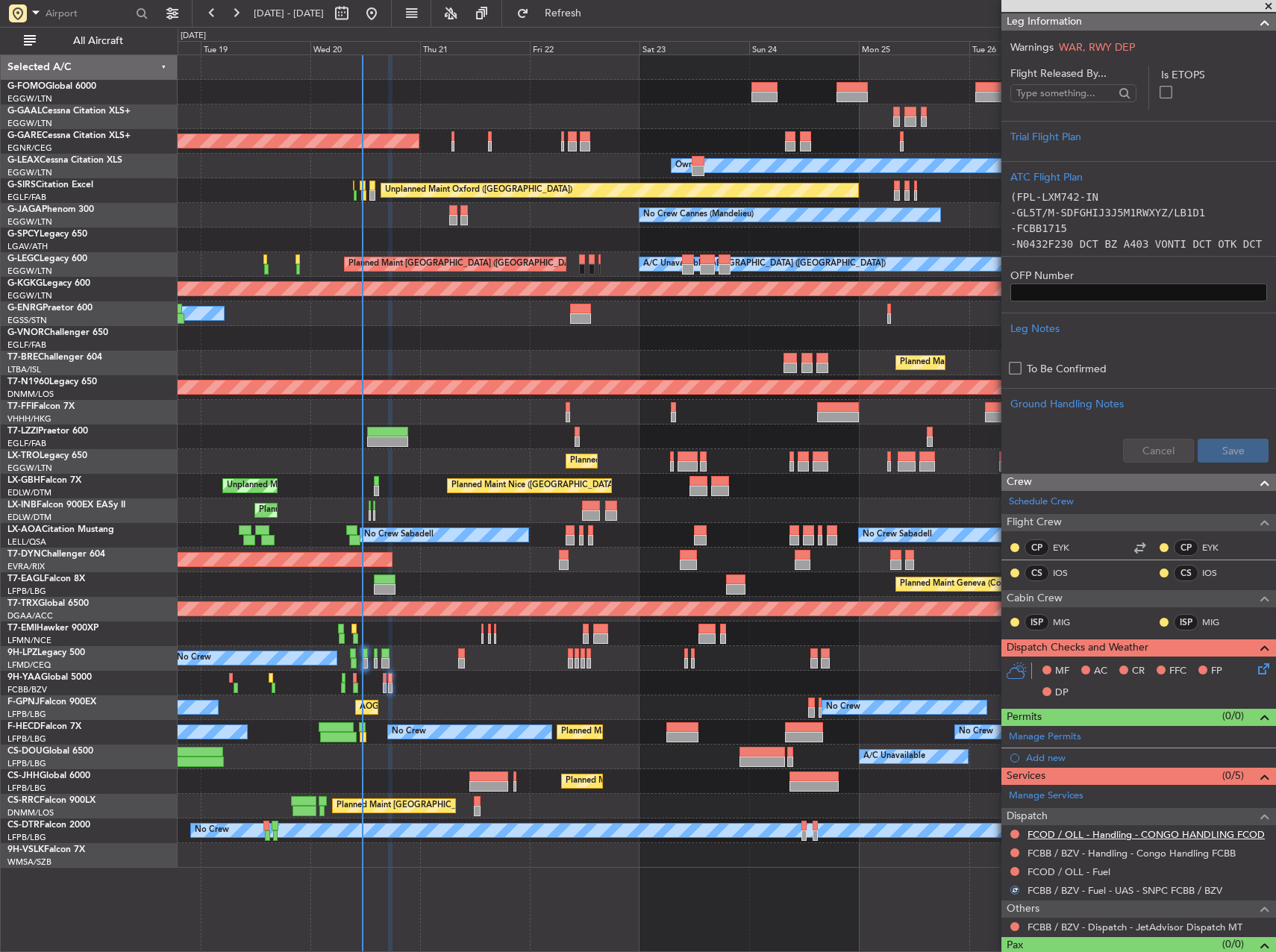
scroll to position [233, 0]
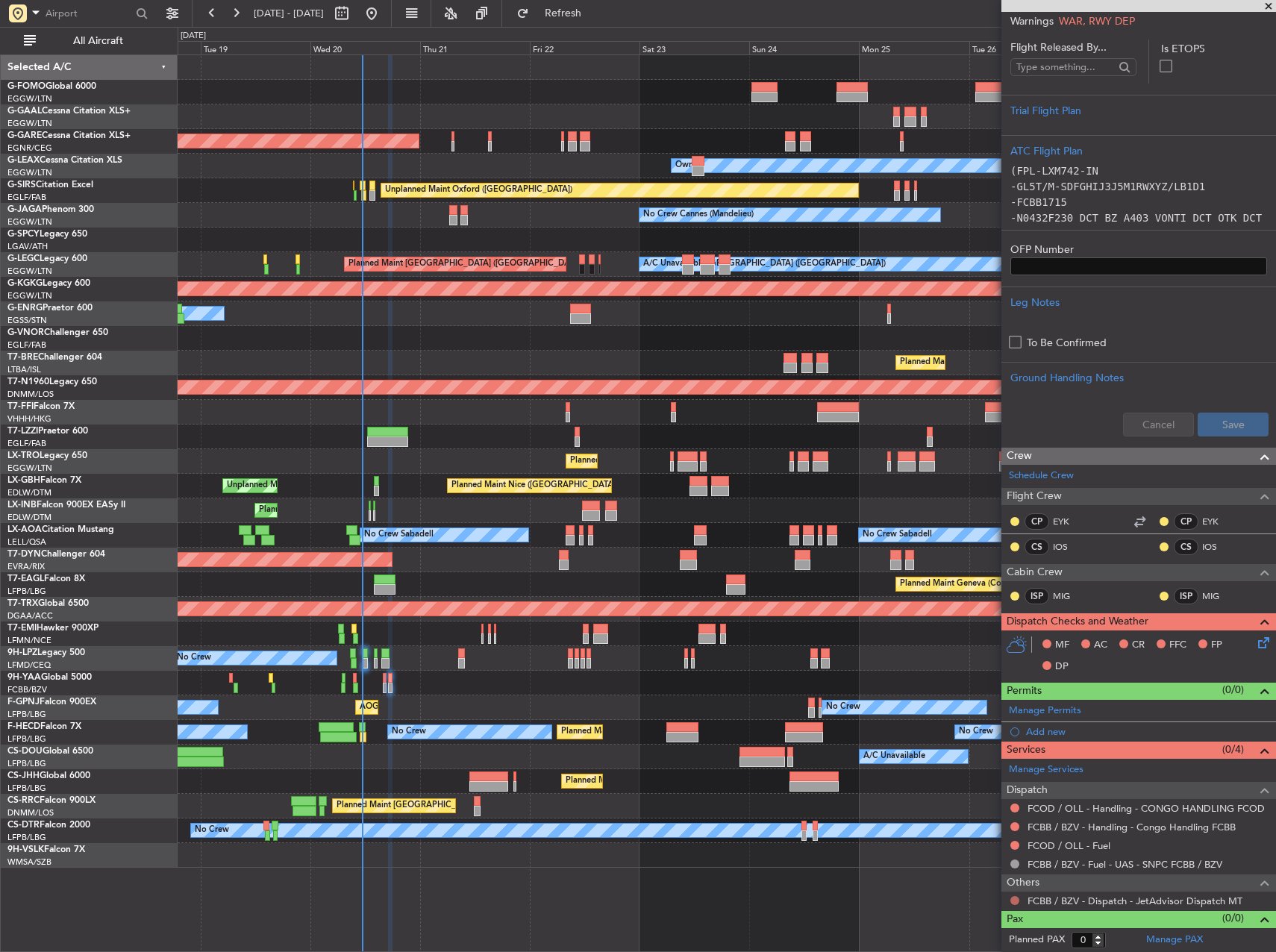
click at [1016, 899] on button at bounding box center [1014, 901] width 9 height 9
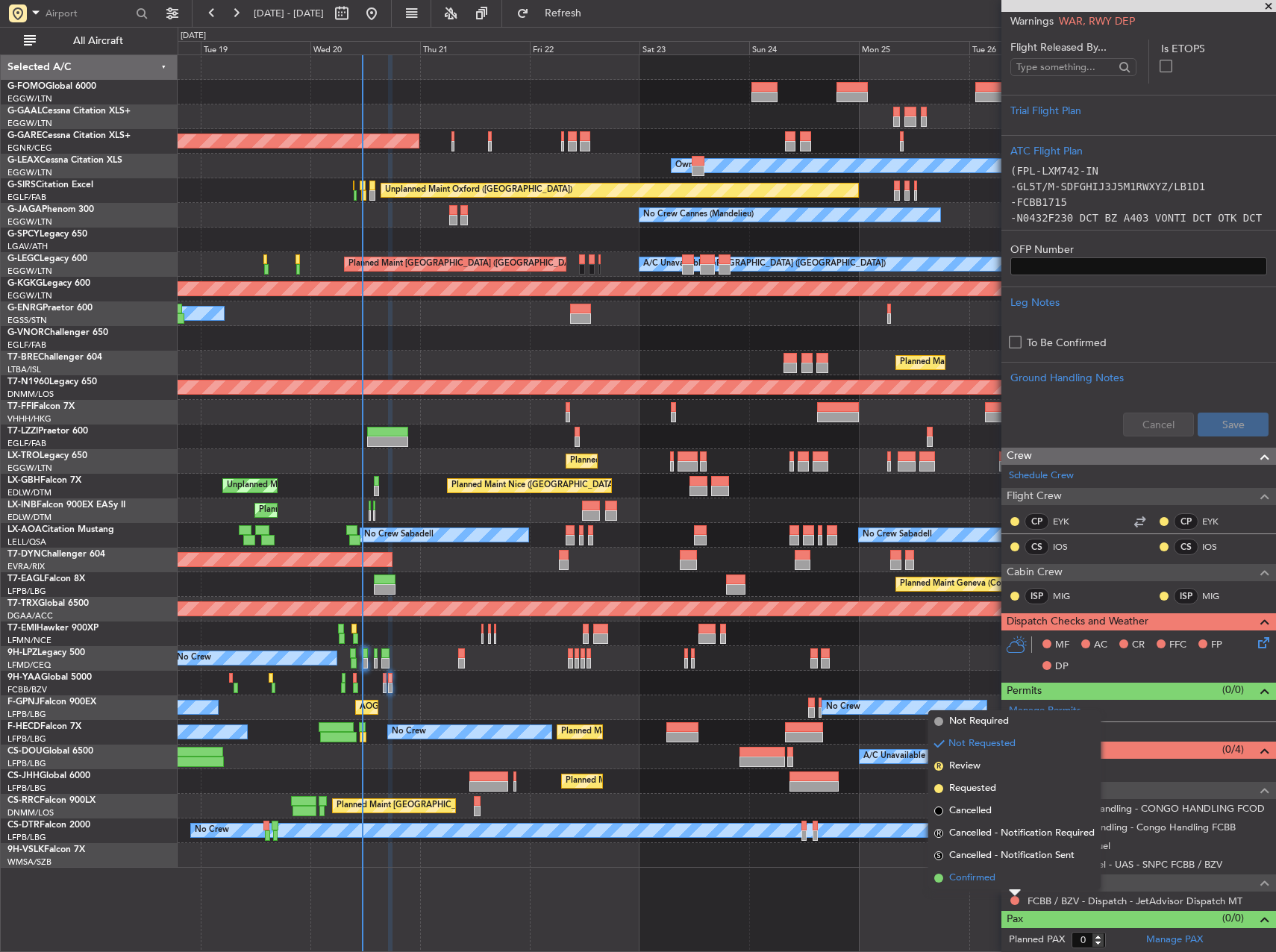
click at [954, 881] on span "Confirmed" at bounding box center [972, 878] width 46 height 15
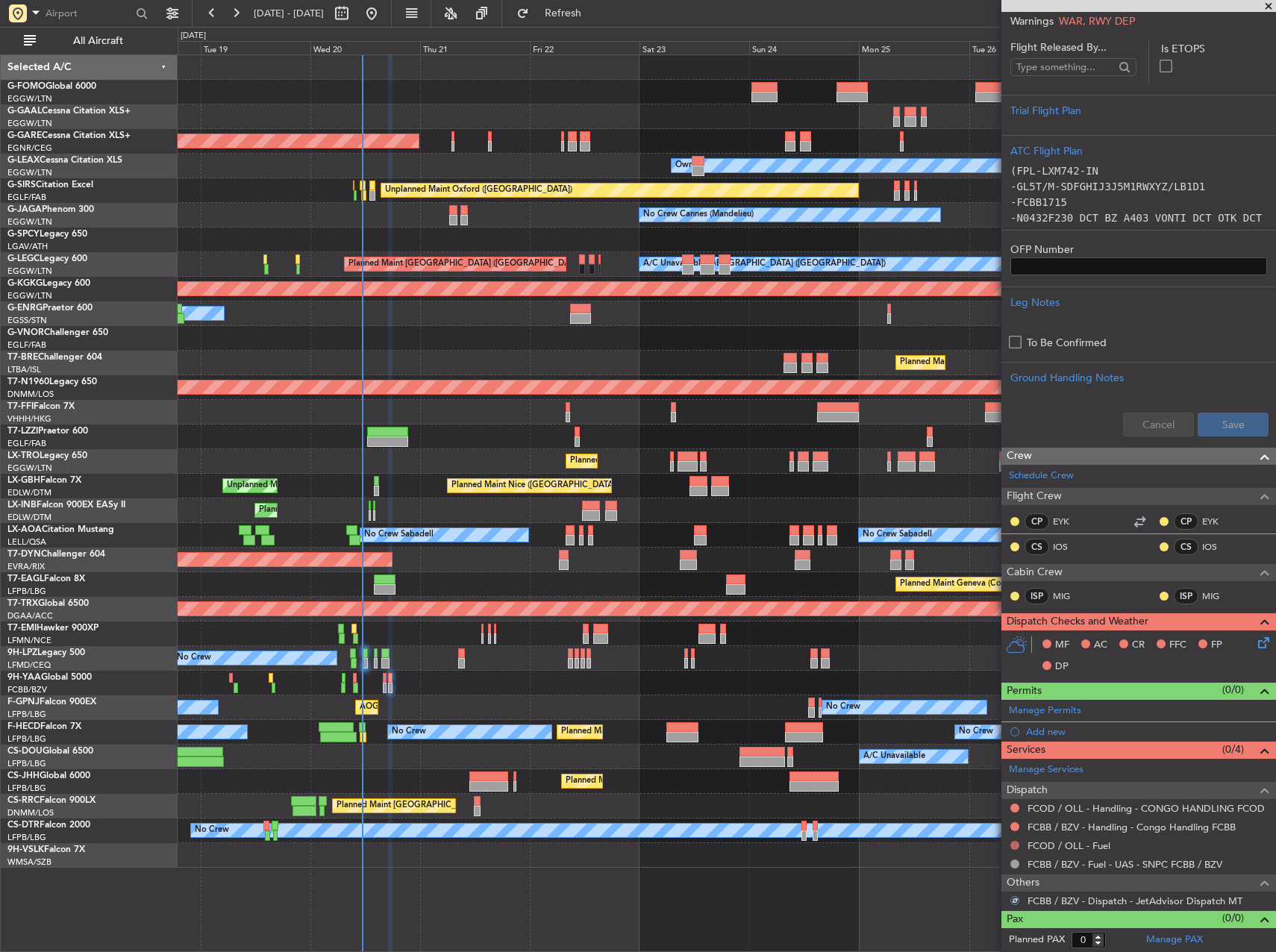
click at [1017, 843] on button at bounding box center [1014, 845] width 9 height 9
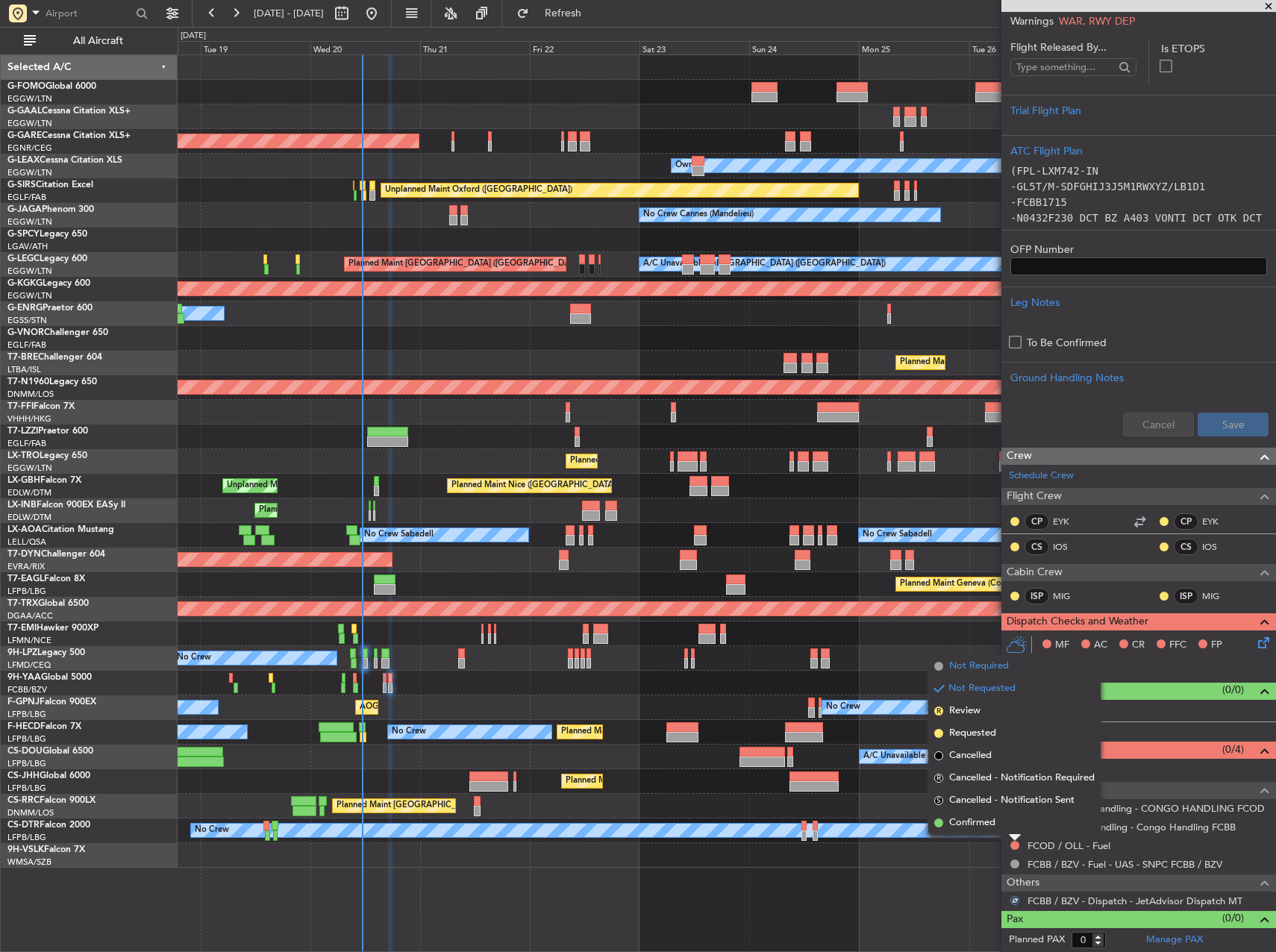
click at [968, 668] on span "Not Required" at bounding box center [979, 665] width 60 height 15
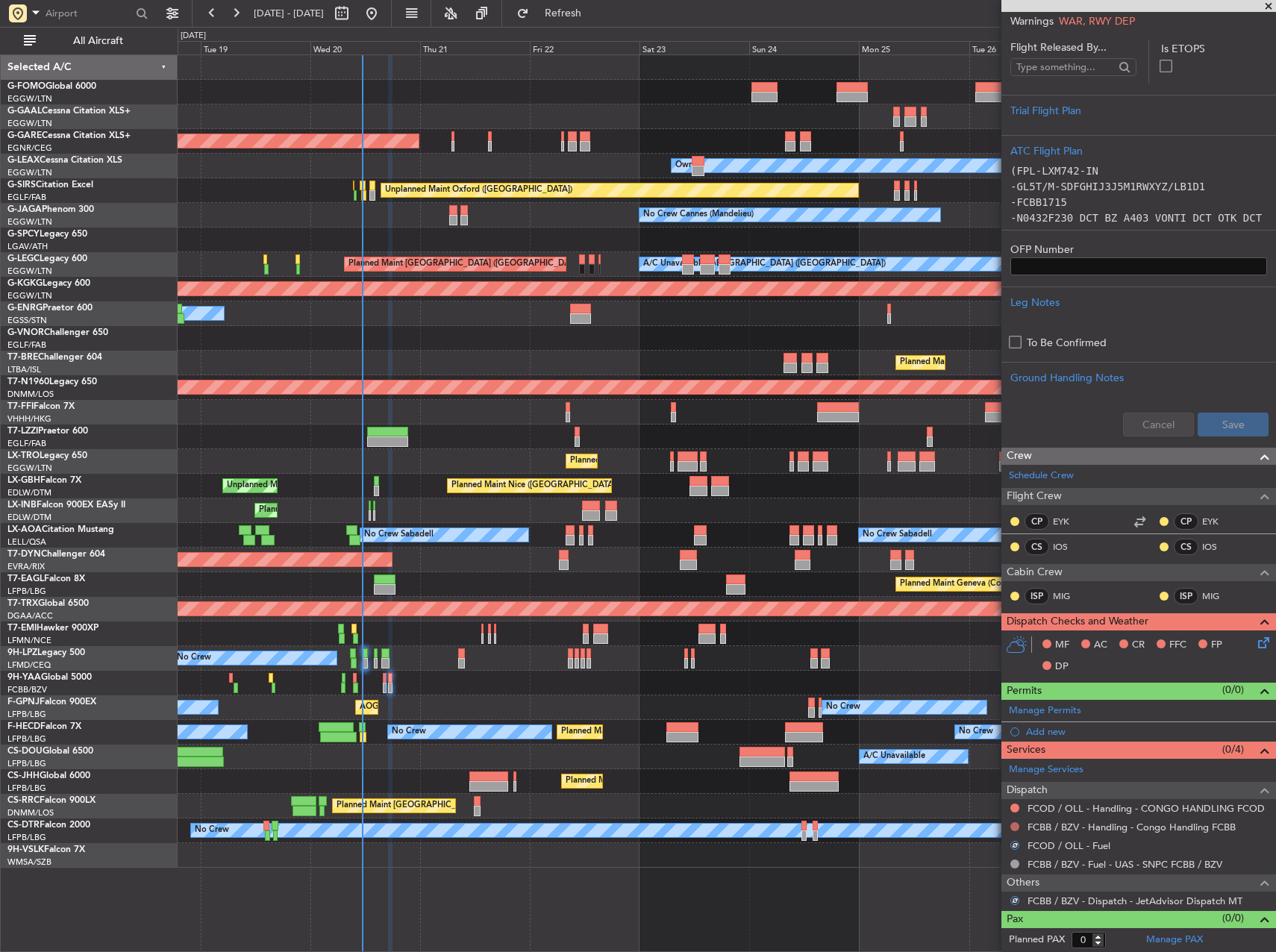
click at [1014, 829] on button at bounding box center [1014, 827] width 9 height 9
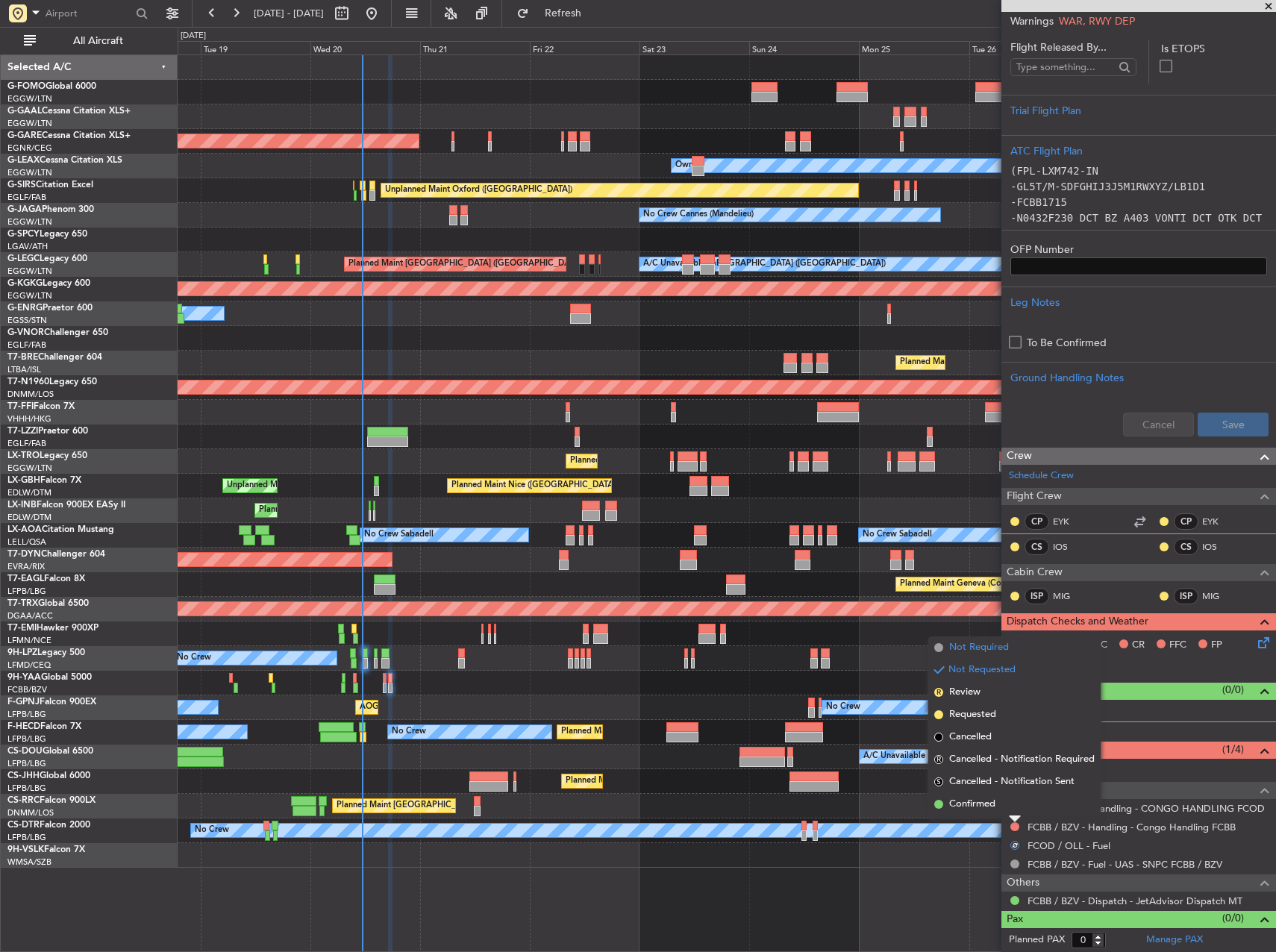
click at [962, 649] on span "Not Required" at bounding box center [979, 647] width 60 height 15
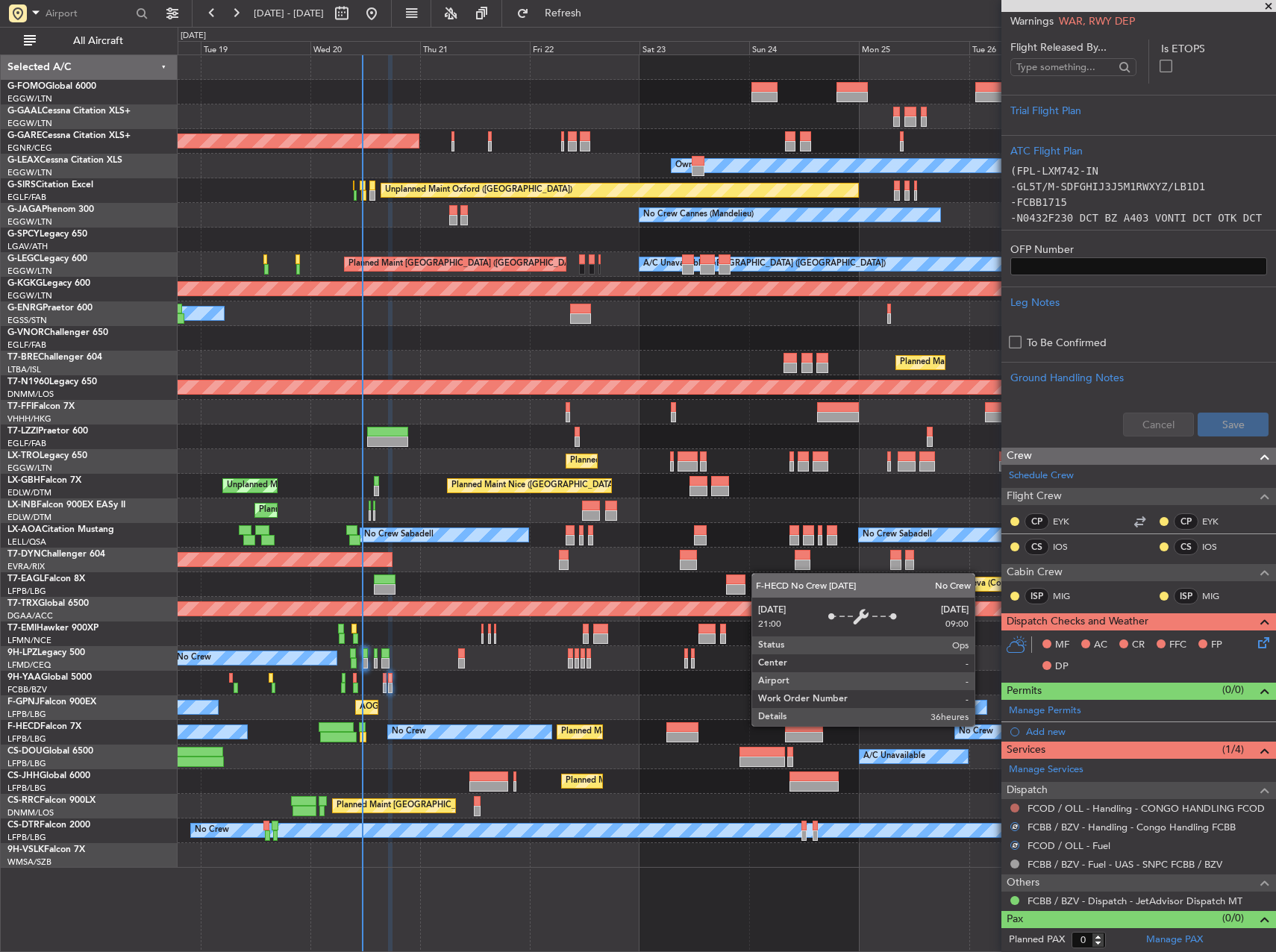
click at [1014, 811] on button at bounding box center [1014, 808] width 9 height 9
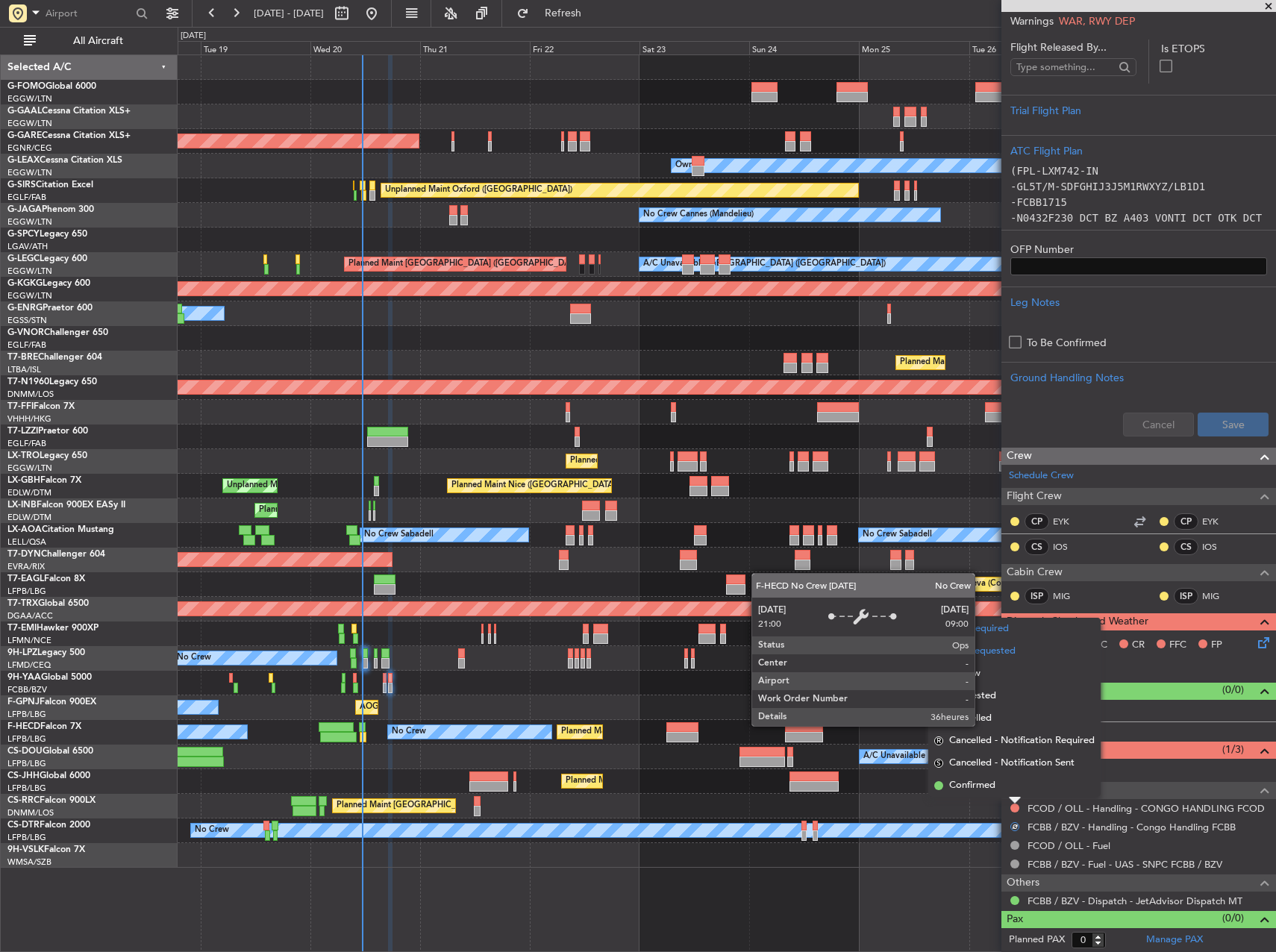
click at [1007, 629] on span "Not Required" at bounding box center [979, 629] width 60 height 15
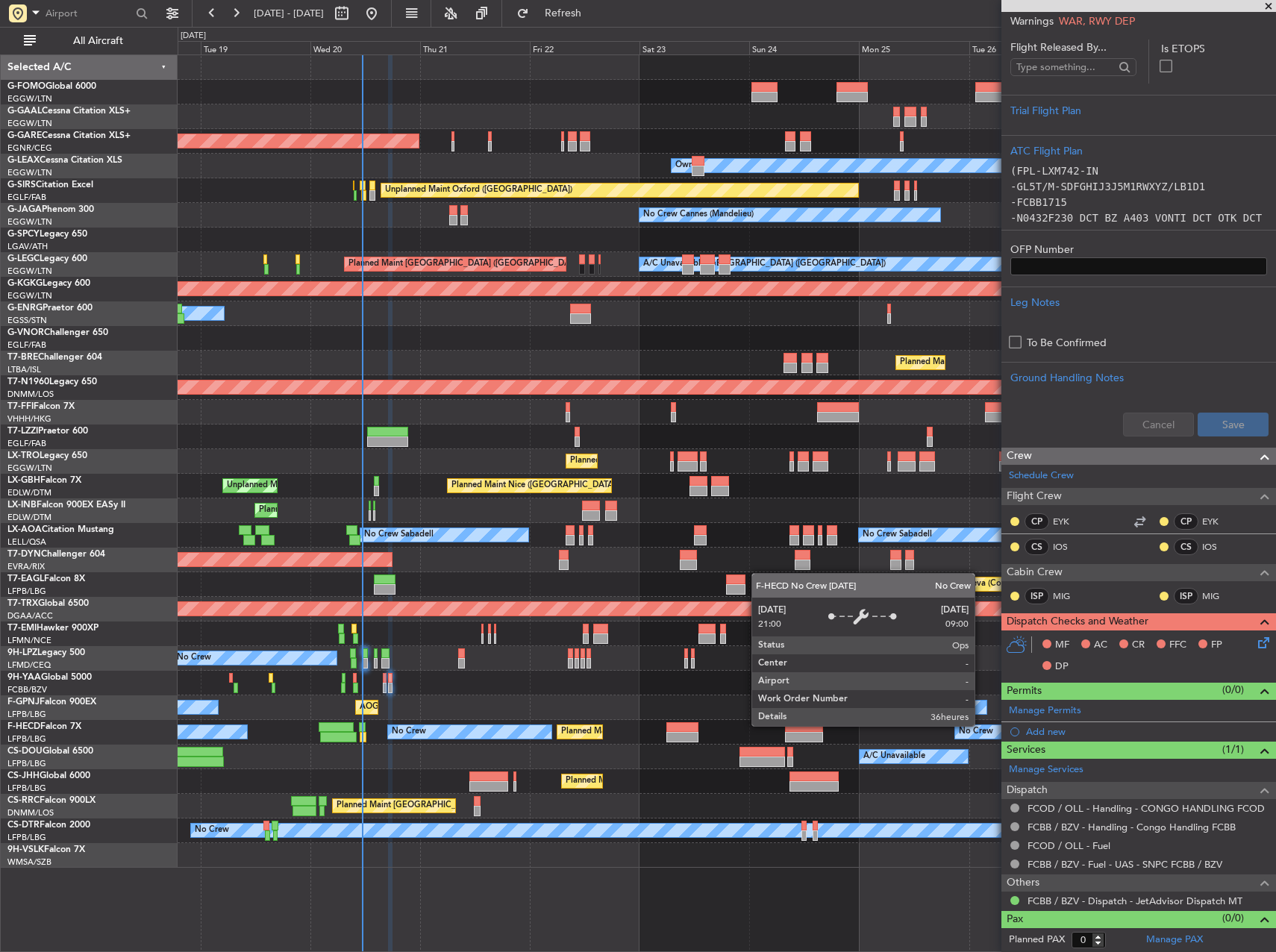
click at [1255, 642] on icon at bounding box center [1261, 641] width 12 height 12
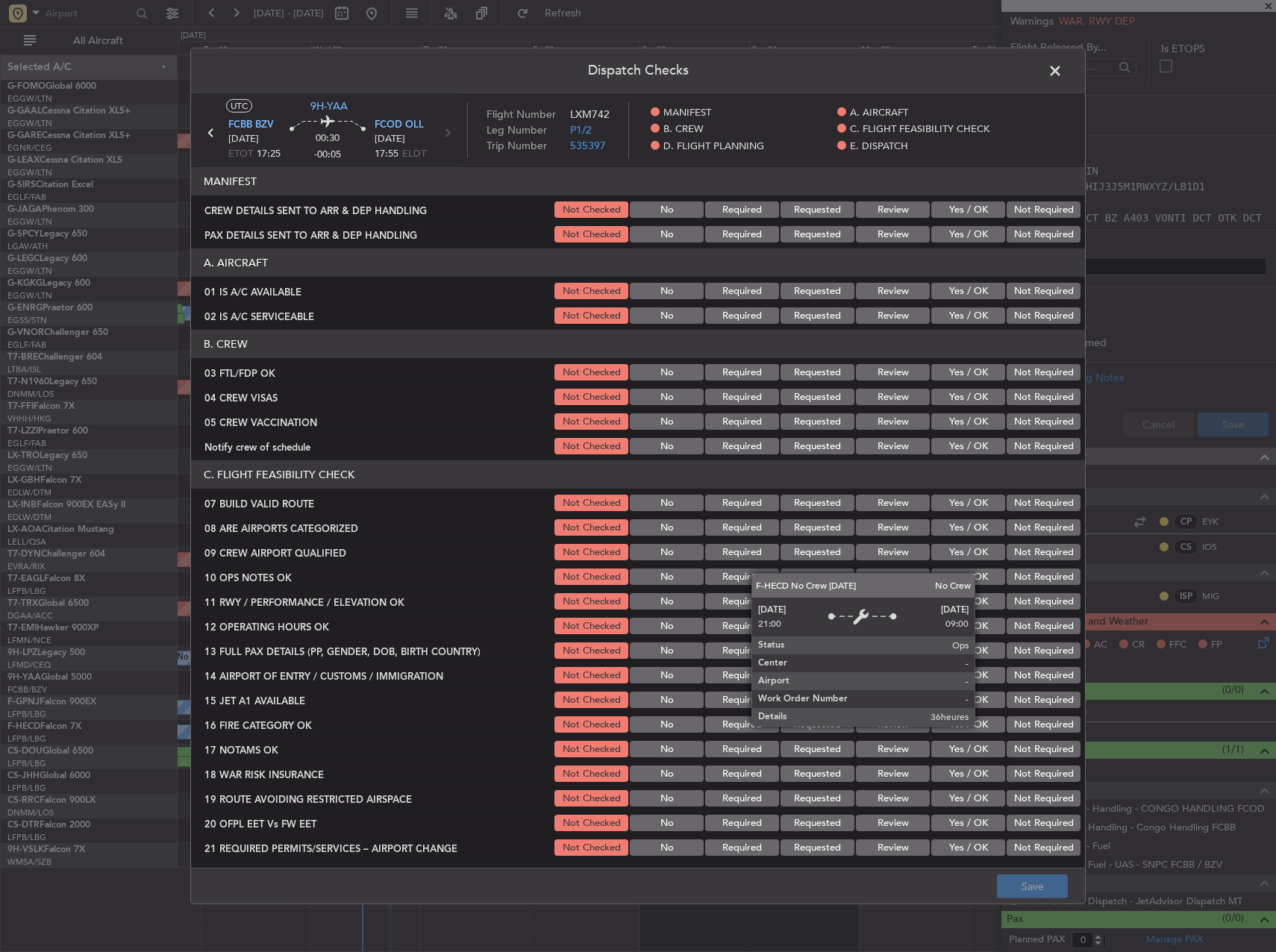
click at [907, 222] on section "MANIFEST CREW DETAILS SENT TO ARR & DEP HANDLING Not Checked No Required Reques…" at bounding box center [637, 205] width 894 height 78
click at [960, 216] on button "Yes / OK" at bounding box center [968, 210] width 74 height 16
click at [958, 236] on button "Yes / OK" at bounding box center [968, 234] width 74 height 16
drag, startPoint x: 930, startPoint y: 632, endPoint x: 913, endPoint y: 683, distance: 53.8
click at [921, 658] on section "C. FLIGHT FEASIBILITY CHECK 07 BUILD VALID ROUTE Not Checked No Required Reques…" at bounding box center [637, 659] width 894 height 398
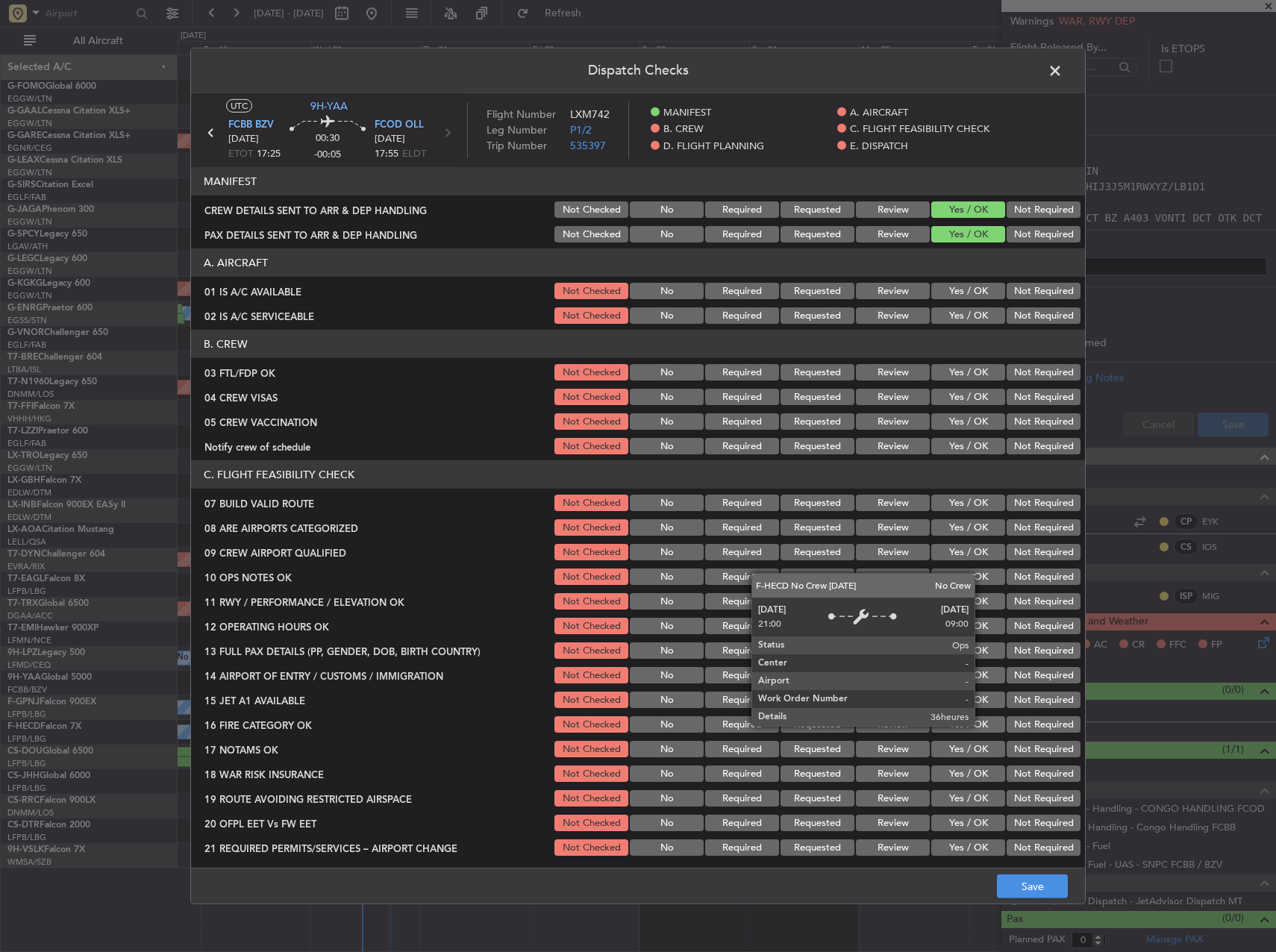
click at [952, 274] on header "A. AIRCRAFT" at bounding box center [637, 263] width 894 height 28
click at [958, 291] on button "Yes / OK" at bounding box center [968, 291] width 74 height 16
click at [965, 307] on button "Yes / OK" at bounding box center [968, 315] width 74 height 16
drag, startPoint x: 977, startPoint y: 354, endPoint x: 977, endPoint y: 363, distance: 9.0
click at [977, 358] on header "B. CREW" at bounding box center [637, 344] width 894 height 28
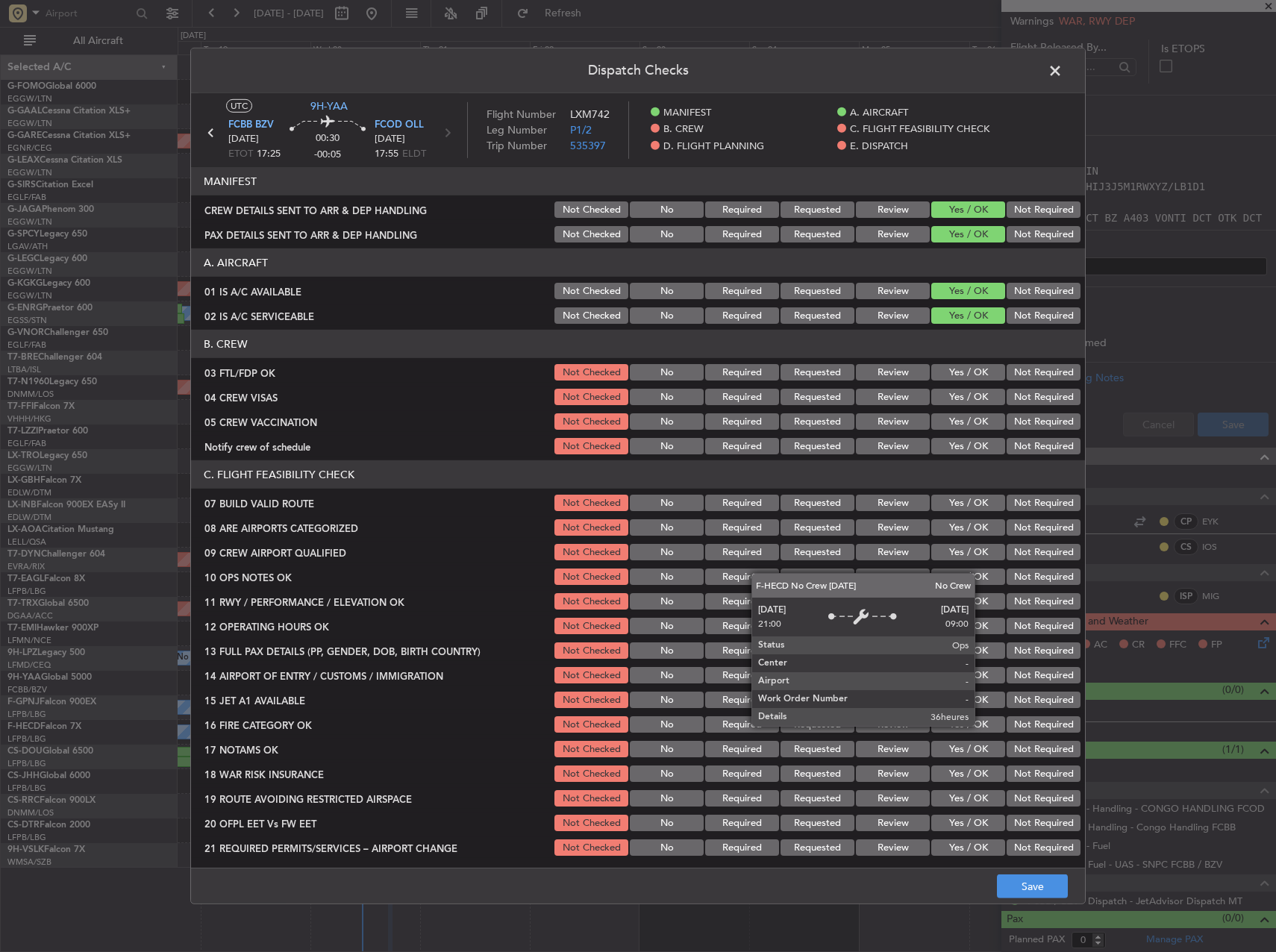
click at [977, 372] on button "Yes / OK" at bounding box center [968, 372] width 74 height 16
click at [979, 401] on button "Yes / OK" at bounding box center [968, 397] width 74 height 16
click at [979, 420] on button "Yes / OK" at bounding box center [968, 421] width 74 height 16
click at [978, 436] on div "Yes / OK" at bounding box center [966, 446] width 75 height 21
click at [976, 442] on button "Yes / OK" at bounding box center [968, 446] width 74 height 16
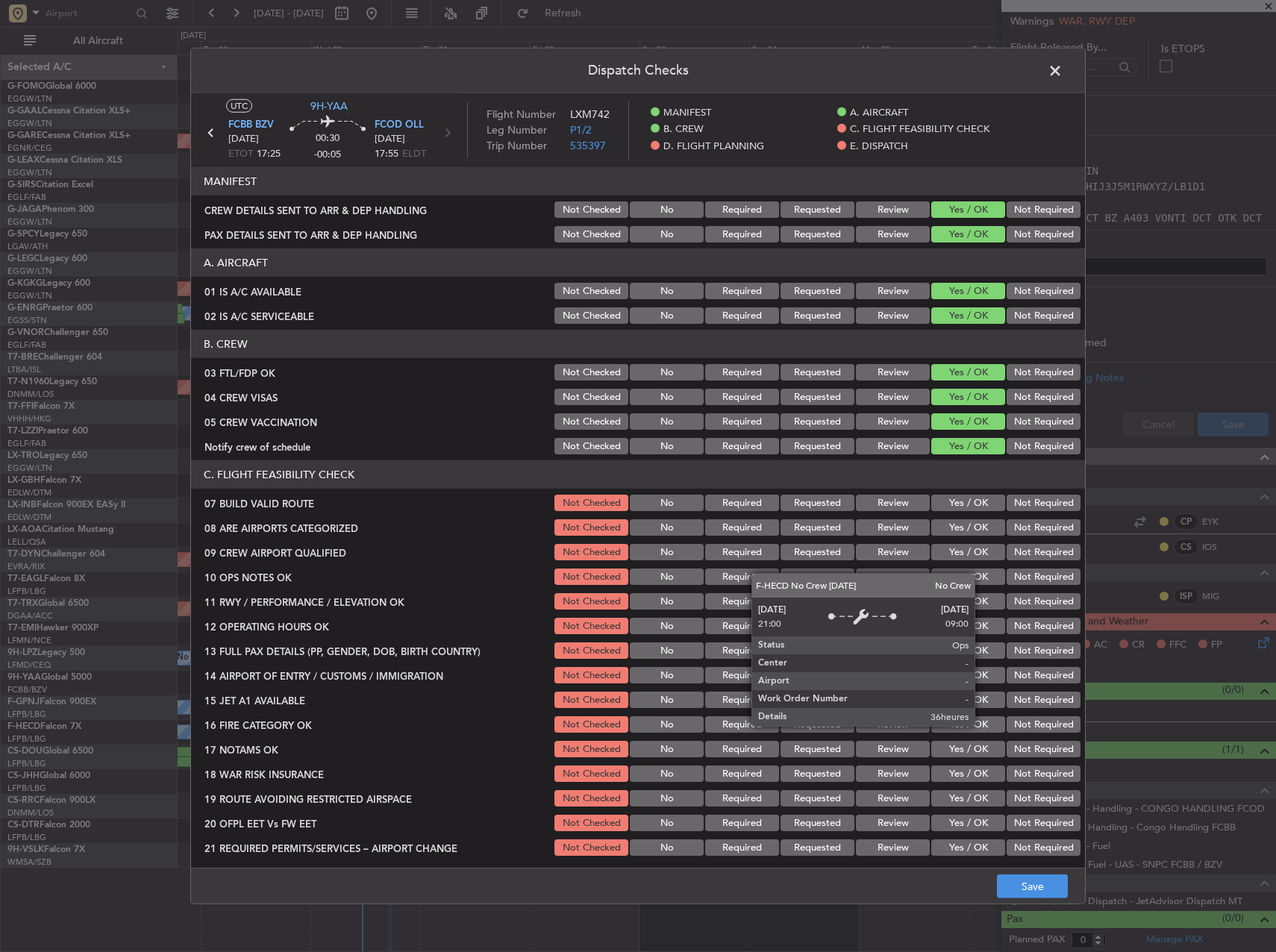
click at [991, 510] on button "Yes / OK" at bounding box center [968, 503] width 74 height 16
drag, startPoint x: 985, startPoint y: 506, endPoint x: 983, endPoint y: 520, distance: 14.1
click at [984, 506] on button "Yes / OK" at bounding box center [968, 503] width 74 height 16
drag, startPoint x: 983, startPoint y: 520, endPoint x: 982, endPoint y: 534, distance: 14.0
click at [983, 524] on button "Yes / OK" at bounding box center [968, 527] width 74 height 16
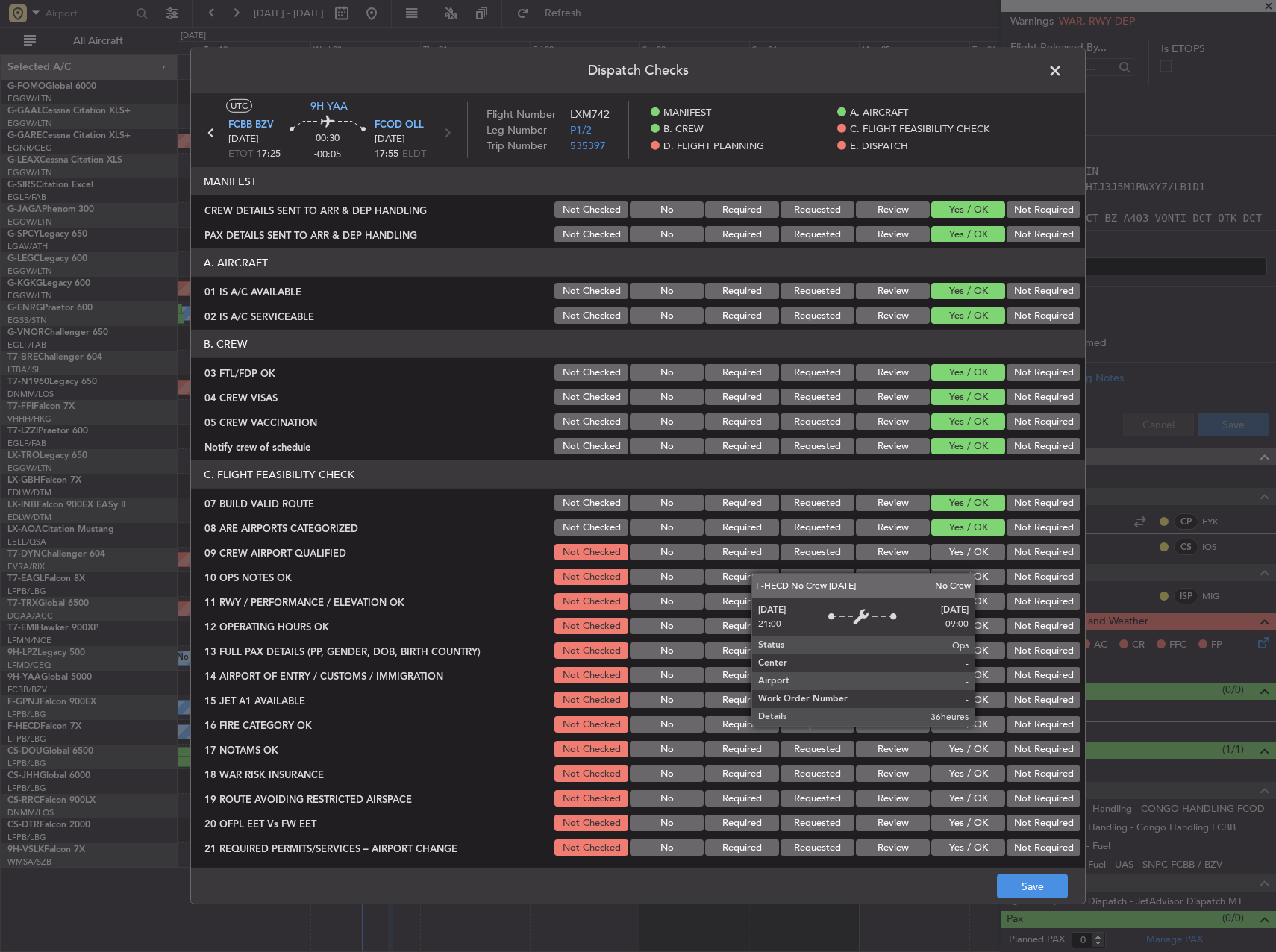
drag, startPoint x: 982, startPoint y: 534, endPoint x: 985, endPoint y: 555, distance: 21.2
click at [982, 535] on button "Yes / OK" at bounding box center [968, 527] width 74 height 16
drag, startPoint x: 985, startPoint y: 555, endPoint x: 983, endPoint y: 577, distance: 22.1
click at [984, 565] on section "C. FLIGHT FEASIBILITY CHECK 07 BUILD VALID ROUTE Not Checked No Required Reques…" at bounding box center [637, 659] width 894 height 398
click at [983, 577] on button "Yes / OK" at bounding box center [968, 577] width 74 height 16
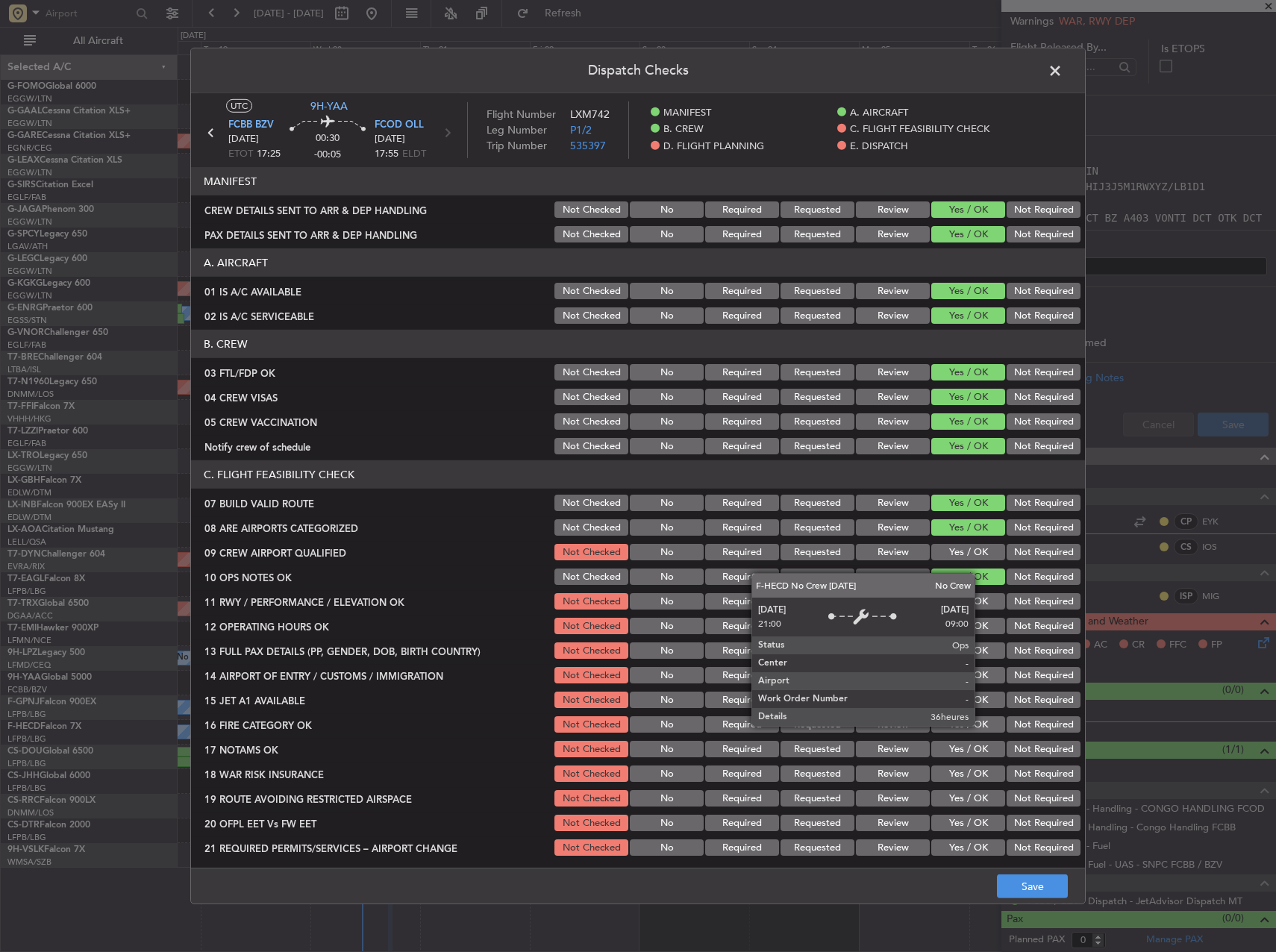
click at [987, 594] on div "Yes / OK" at bounding box center [966, 601] width 75 height 21
drag, startPoint x: 988, startPoint y: 608, endPoint x: 988, endPoint y: 579, distance: 29.0
click at [988, 607] on button "Yes / OK" at bounding box center [968, 601] width 74 height 16
click at [986, 556] on button "Yes / OK" at bounding box center [968, 552] width 74 height 16
click at [986, 623] on button "Yes / OK" at bounding box center [968, 625] width 74 height 16
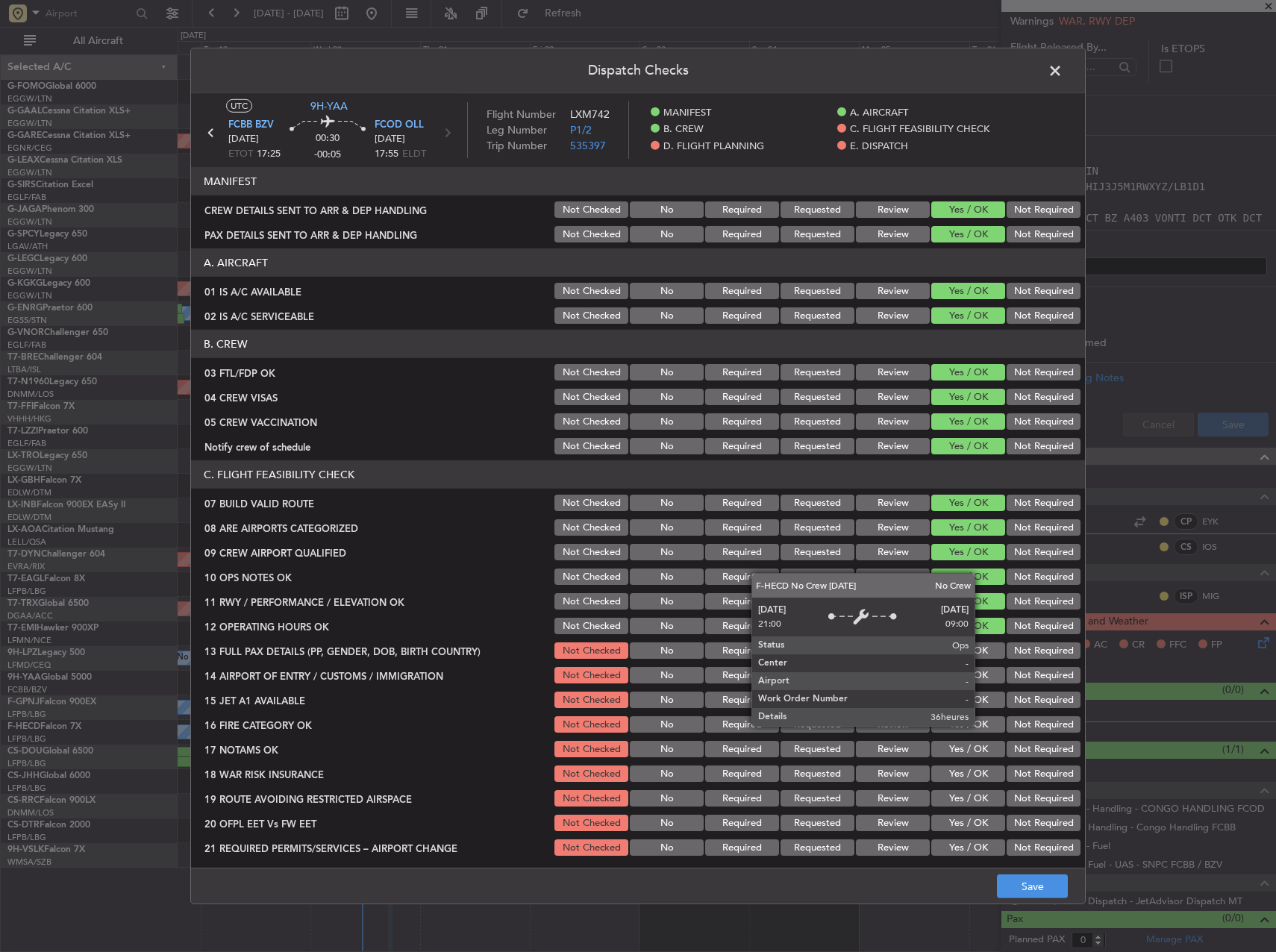
drag, startPoint x: 987, startPoint y: 644, endPoint x: 987, endPoint y: 653, distance: 9.0
click at [987, 645] on button "Yes / OK" at bounding box center [968, 650] width 74 height 16
click at [987, 674] on button "Yes / OK" at bounding box center [968, 675] width 74 height 16
click at [986, 696] on button "Yes / OK" at bounding box center [968, 700] width 74 height 16
click at [983, 719] on div "Yes / OK" at bounding box center [966, 724] width 75 height 21
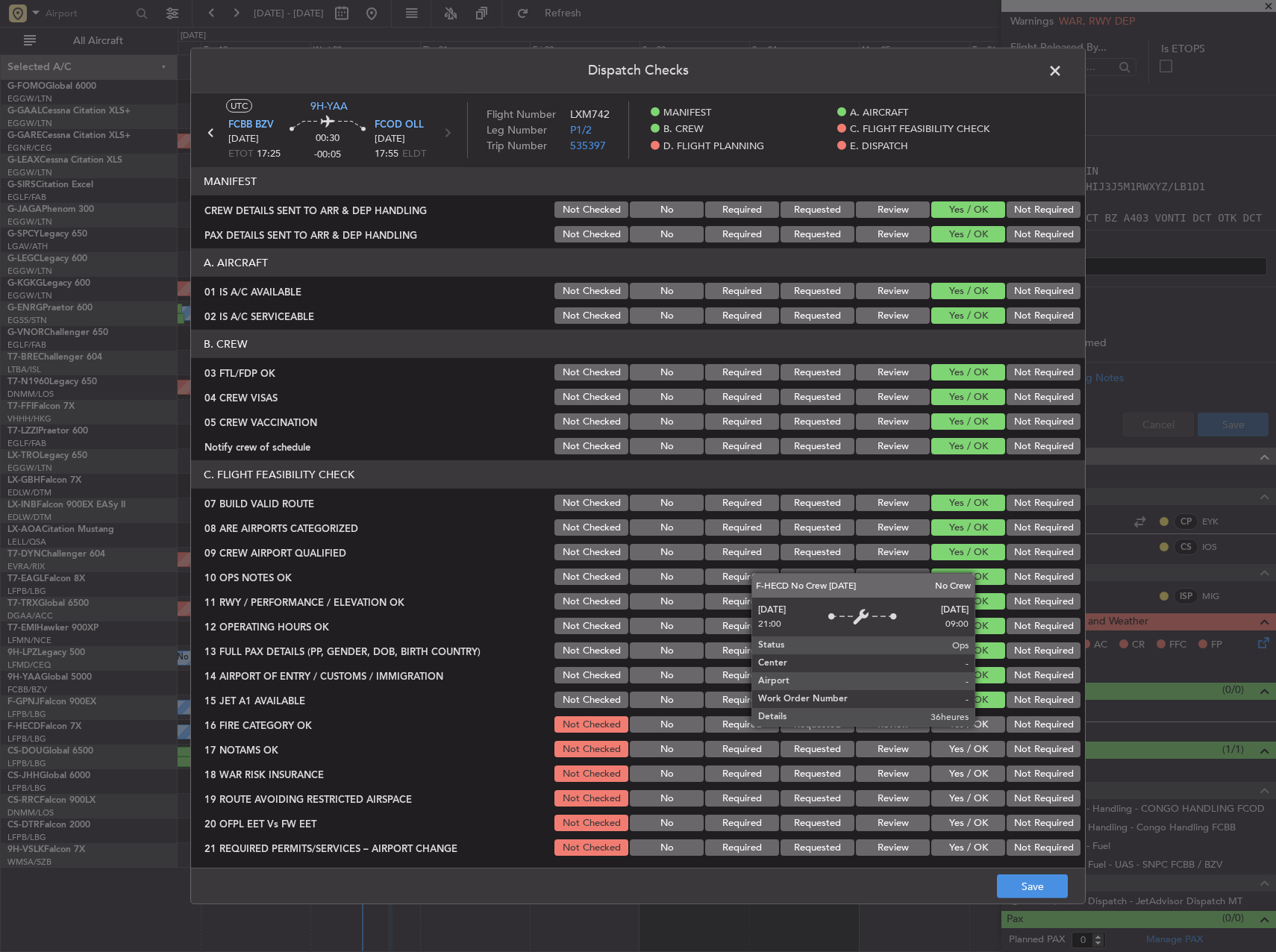
click at [983, 720] on button "Yes / OK" at bounding box center [968, 724] width 74 height 16
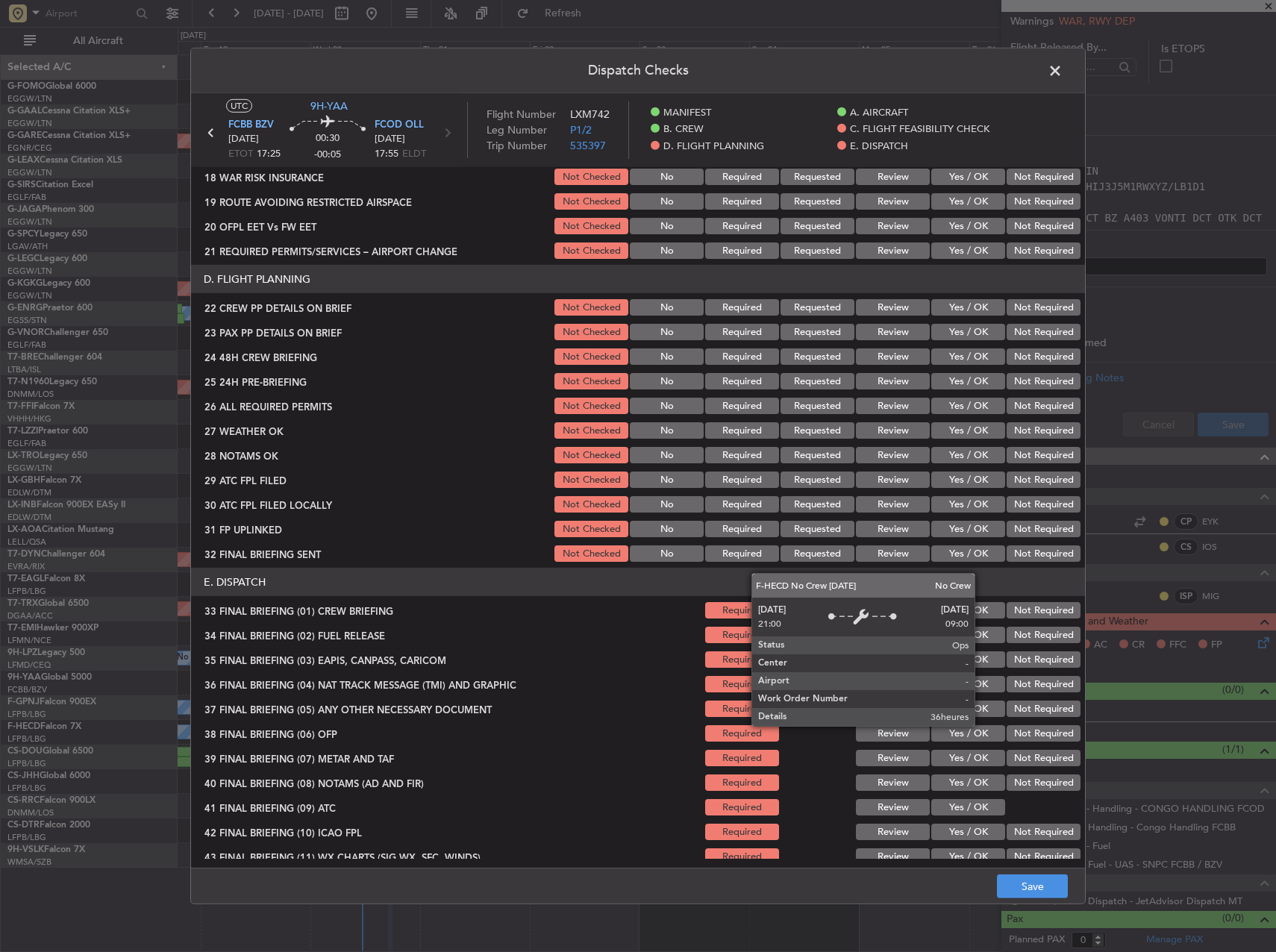
scroll to position [448, 0]
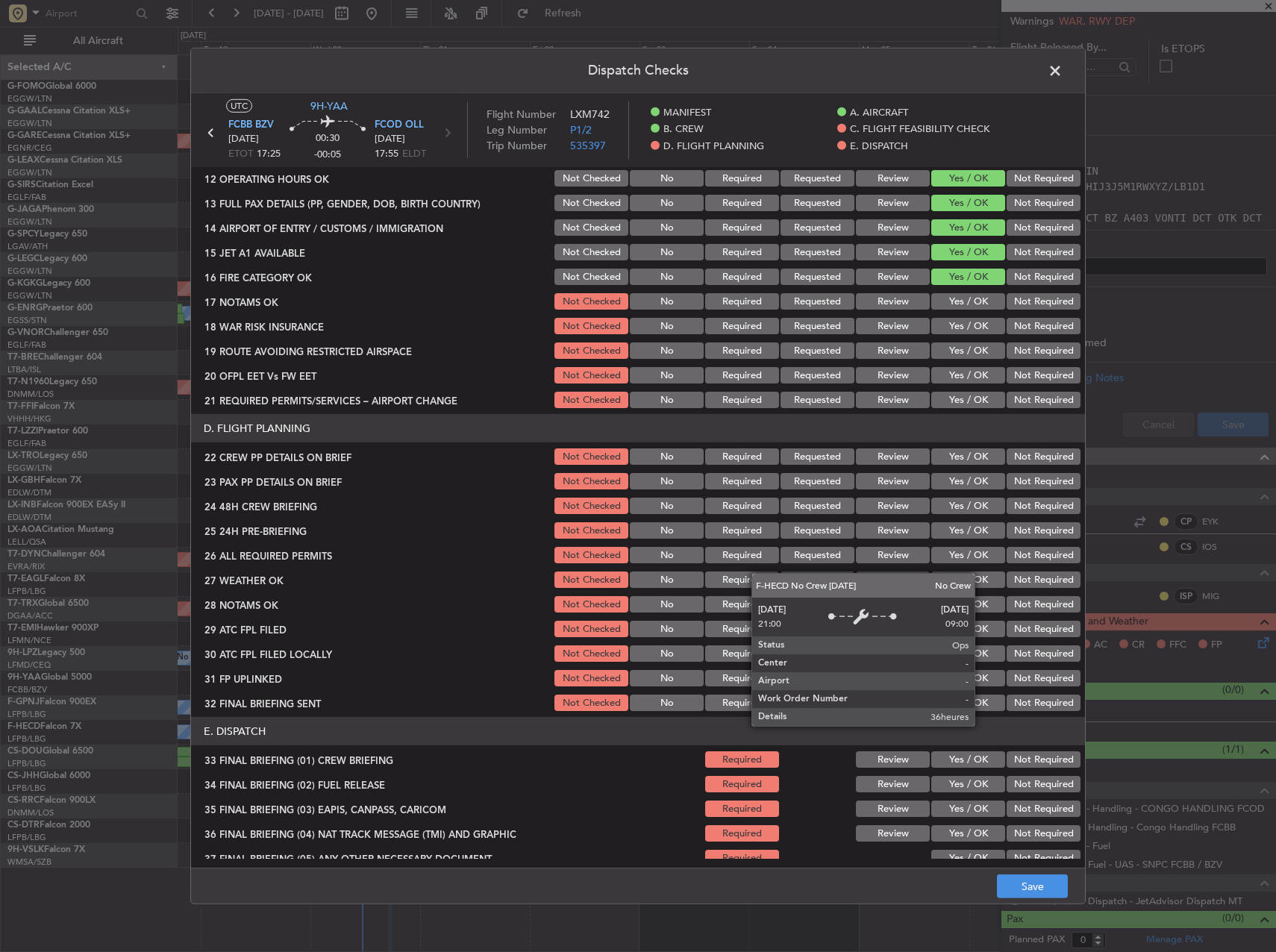
click at [975, 297] on button "Yes / OK" at bounding box center [968, 301] width 74 height 16
click at [974, 320] on div "Yes / OK" at bounding box center [966, 326] width 75 height 21
click at [977, 328] on button "Yes / OK" at bounding box center [968, 326] width 74 height 16
click at [976, 350] on button "Yes / OK" at bounding box center [968, 351] width 74 height 16
click at [979, 376] on button "Yes / OK" at bounding box center [968, 375] width 74 height 16
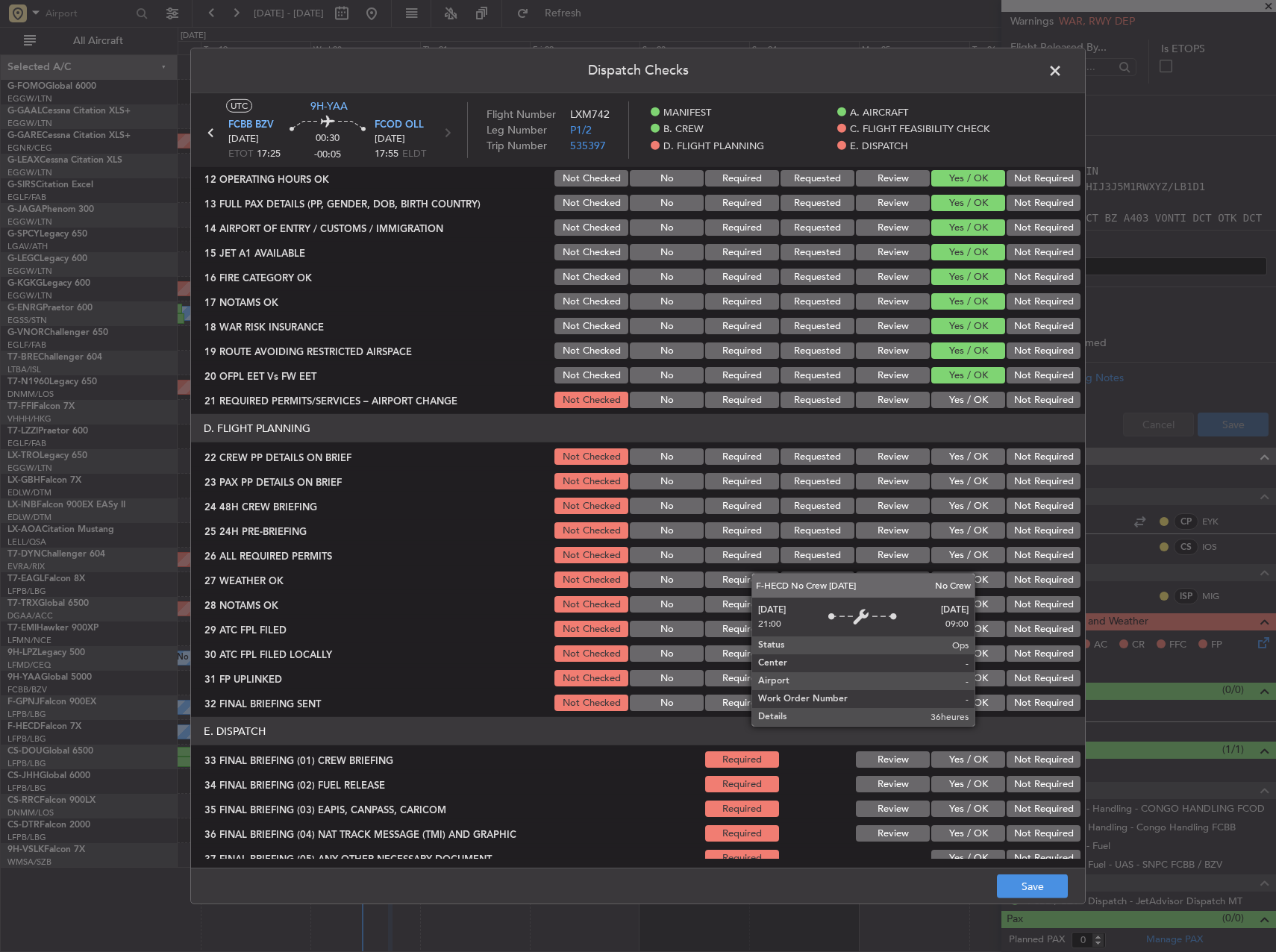
drag, startPoint x: 979, startPoint y: 395, endPoint x: 981, endPoint y: 417, distance: 22.1
click at [979, 396] on button "Yes / OK" at bounding box center [968, 399] width 74 height 16
click at [978, 485] on button "Yes / OK" at bounding box center [968, 481] width 74 height 16
click at [974, 465] on div "Yes / OK" at bounding box center [966, 457] width 75 height 21
click at [974, 464] on button "Yes / OK" at bounding box center [968, 456] width 74 height 16
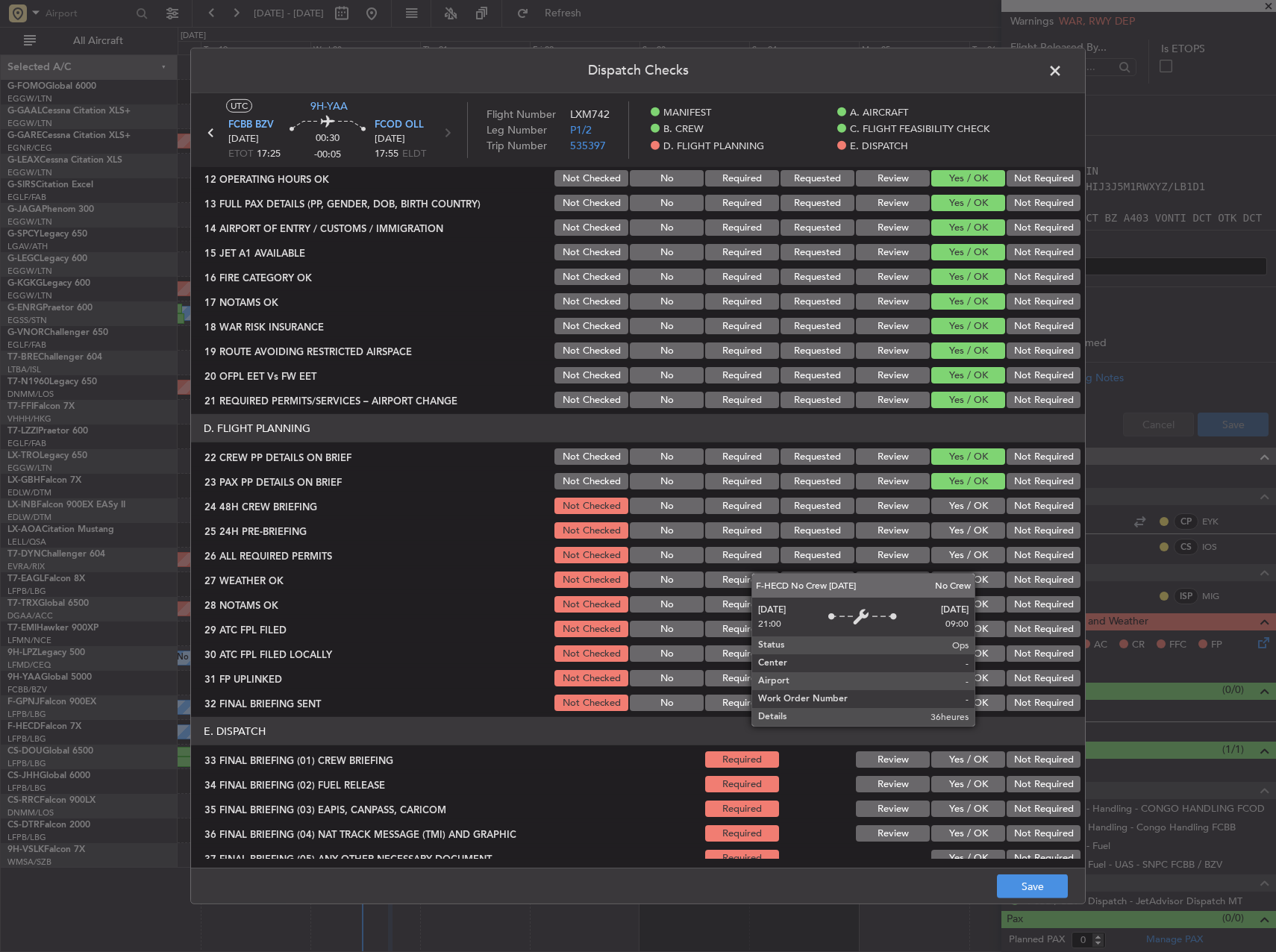
drag, startPoint x: 979, startPoint y: 495, endPoint x: 986, endPoint y: 508, distance: 14.8
click at [979, 498] on div "Yes / OK" at bounding box center [966, 506] width 75 height 21
click at [987, 508] on button "Yes / OK" at bounding box center [968, 506] width 74 height 16
drag, startPoint x: 1016, startPoint y: 534, endPoint x: 1011, endPoint y: 543, distance: 10.3
click at [1016, 535] on button "Not Required" at bounding box center [1043, 530] width 74 height 16
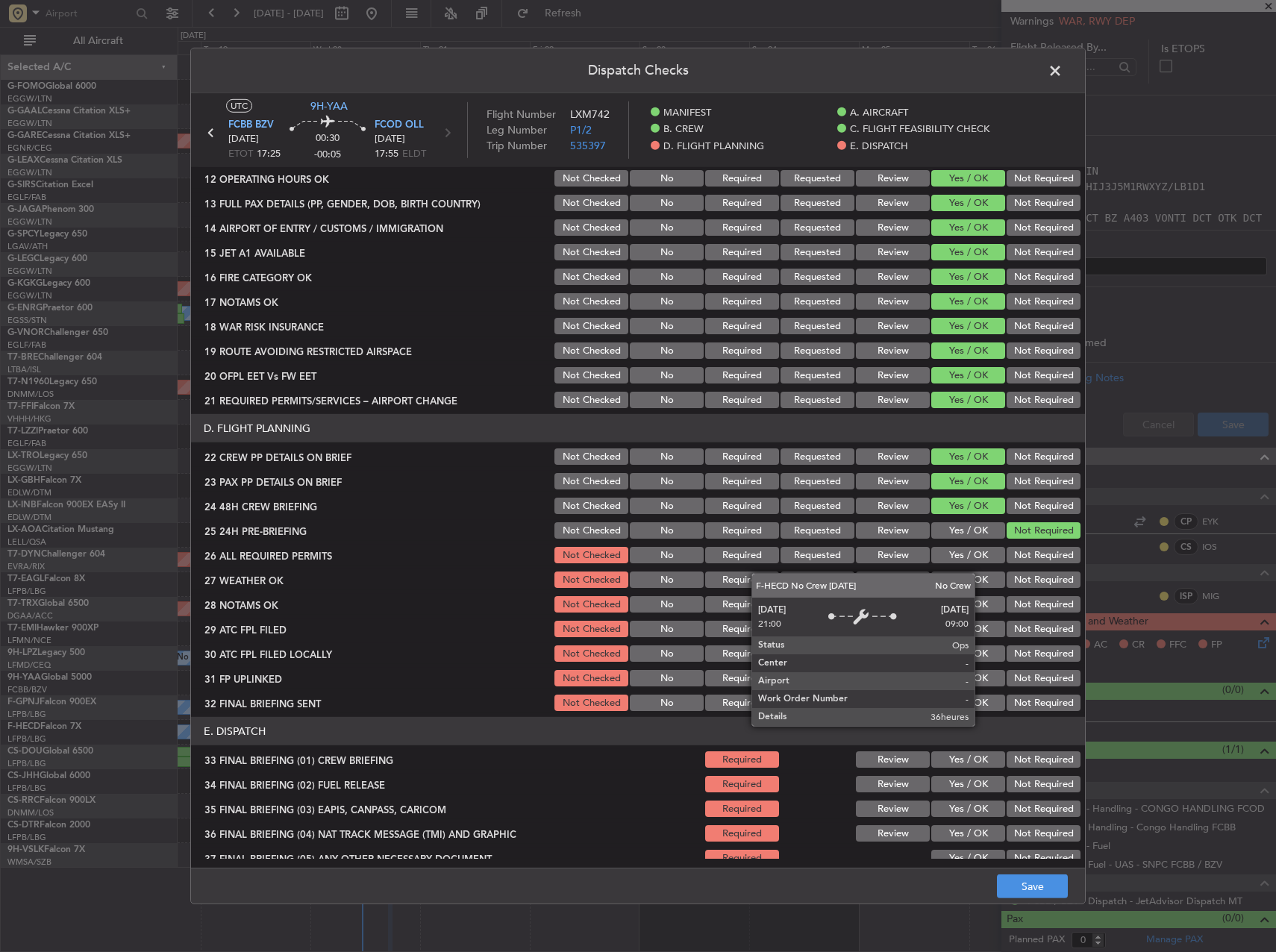
drag, startPoint x: 987, startPoint y: 550, endPoint x: 983, endPoint y: 557, distance: 8.1
click at [984, 552] on button "Yes / OK" at bounding box center [968, 555] width 74 height 16
click at [982, 575] on button "Yes / OK" at bounding box center [968, 579] width 74 height 16
drag, startPoint x: 984, startPoint y: 598, endPoint x: 984, endPoint y: 608, distance: 10.0
click at [984, 600] on button "Yes / OK" at bounding box center [968, 604] width 74 height 16
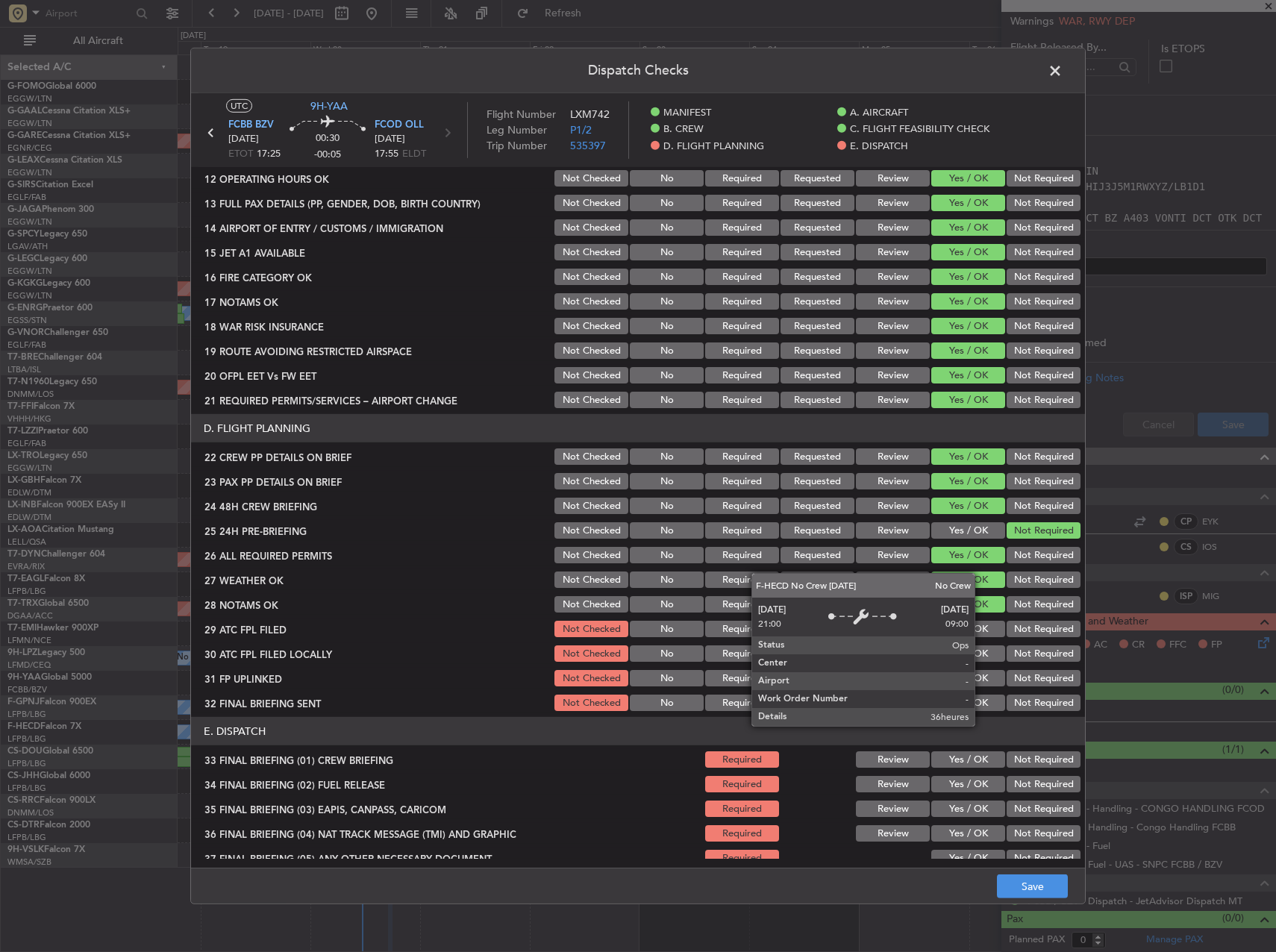
click at [978, 626] on button "Yes / OK" at bounding box center [968, 629] width 74 height 16
click at [986, 642] on section "D. FLIGHT PLANNING 22 CREW PP DETAILS ON BRIEF Not Checked No Required Requeste…" at bounding box center [637, 564] width 894 height 299
click at [1022, 647] on button "Not Required" at bounding box center [1043, 653] width 74 height 16
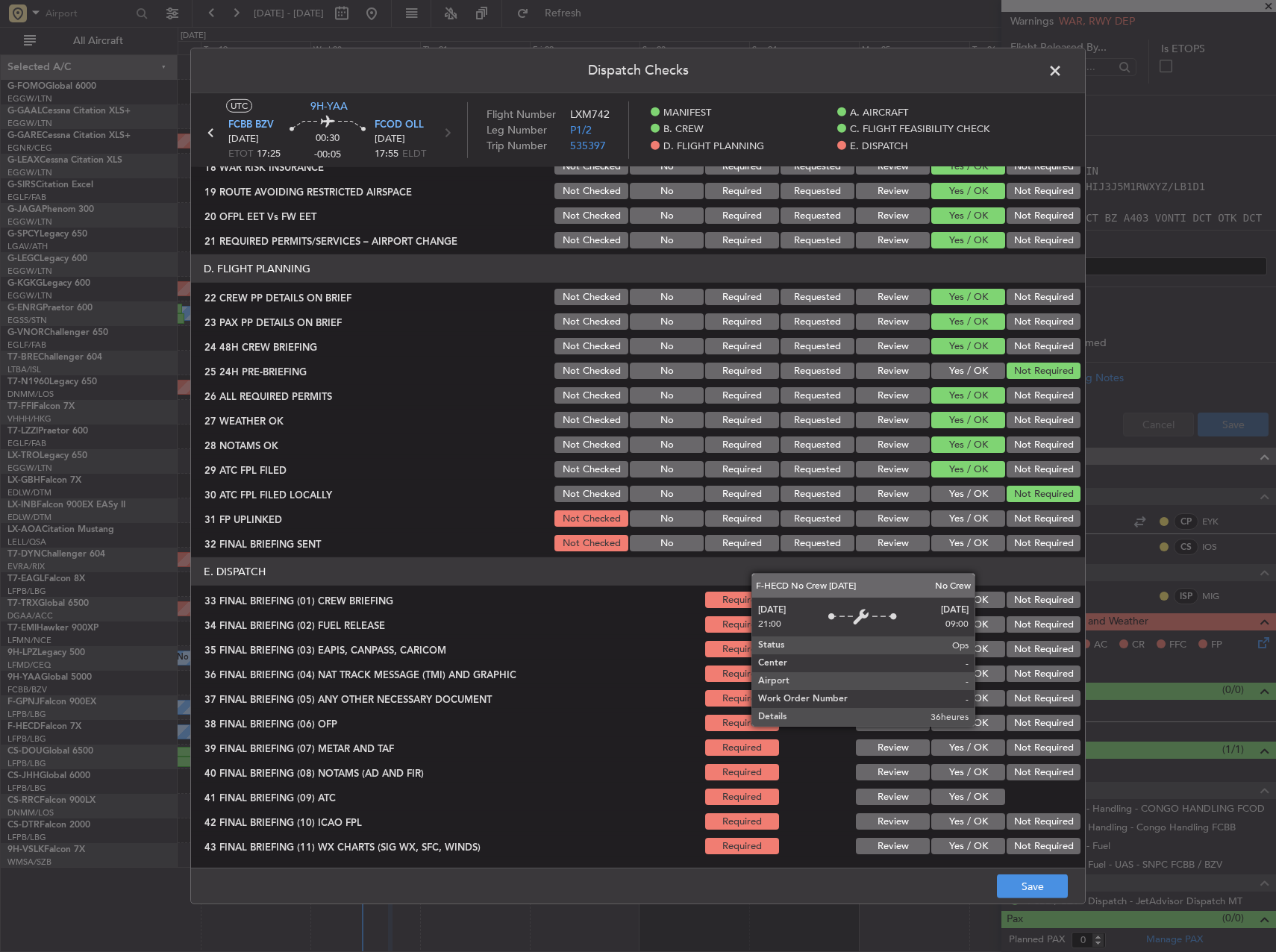
scroll to position [634, 0]
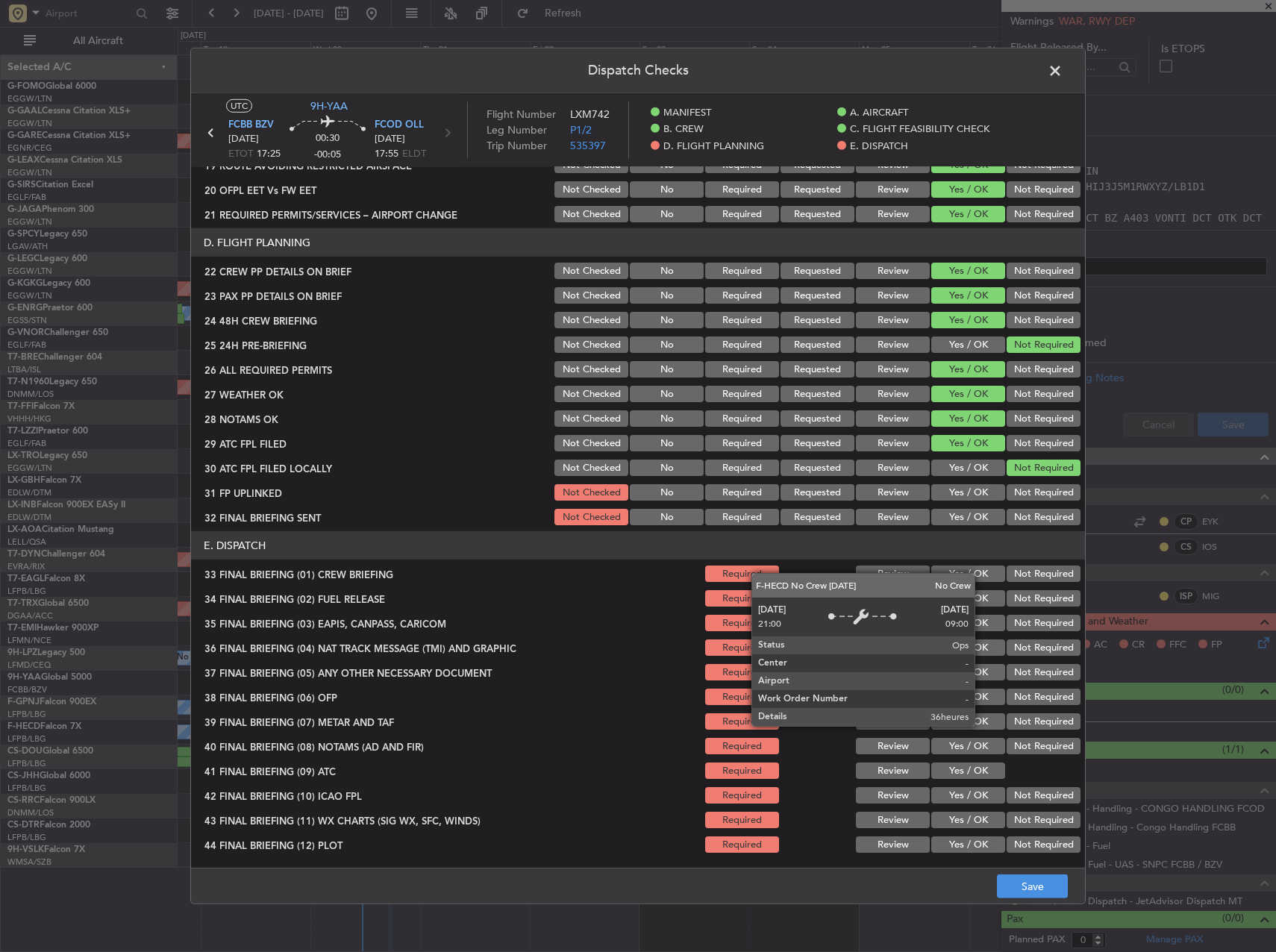
drag, startPoint x: 972, startPoint y: 456, endPoint x: 969, endPoint y: 465, distance: 9.5
click at [970, 458] on section "D. FLIGHT PLANNING 22 CREW PP DETAILS ON BRIEF Not Checked No Required Requeste…" at bounding box center [637, 378] width 894 height 299
click at [969, 465] on button "Yes / OK" at bounding box center [968, 467] width 74 height 16
click at [978, 490] on button "Yes / OK" at bounding box center [968, 492] width 74 height 16
click at [1007, 517] on button "Not Required" at bounding box center [1043, 517] width 74 height 16
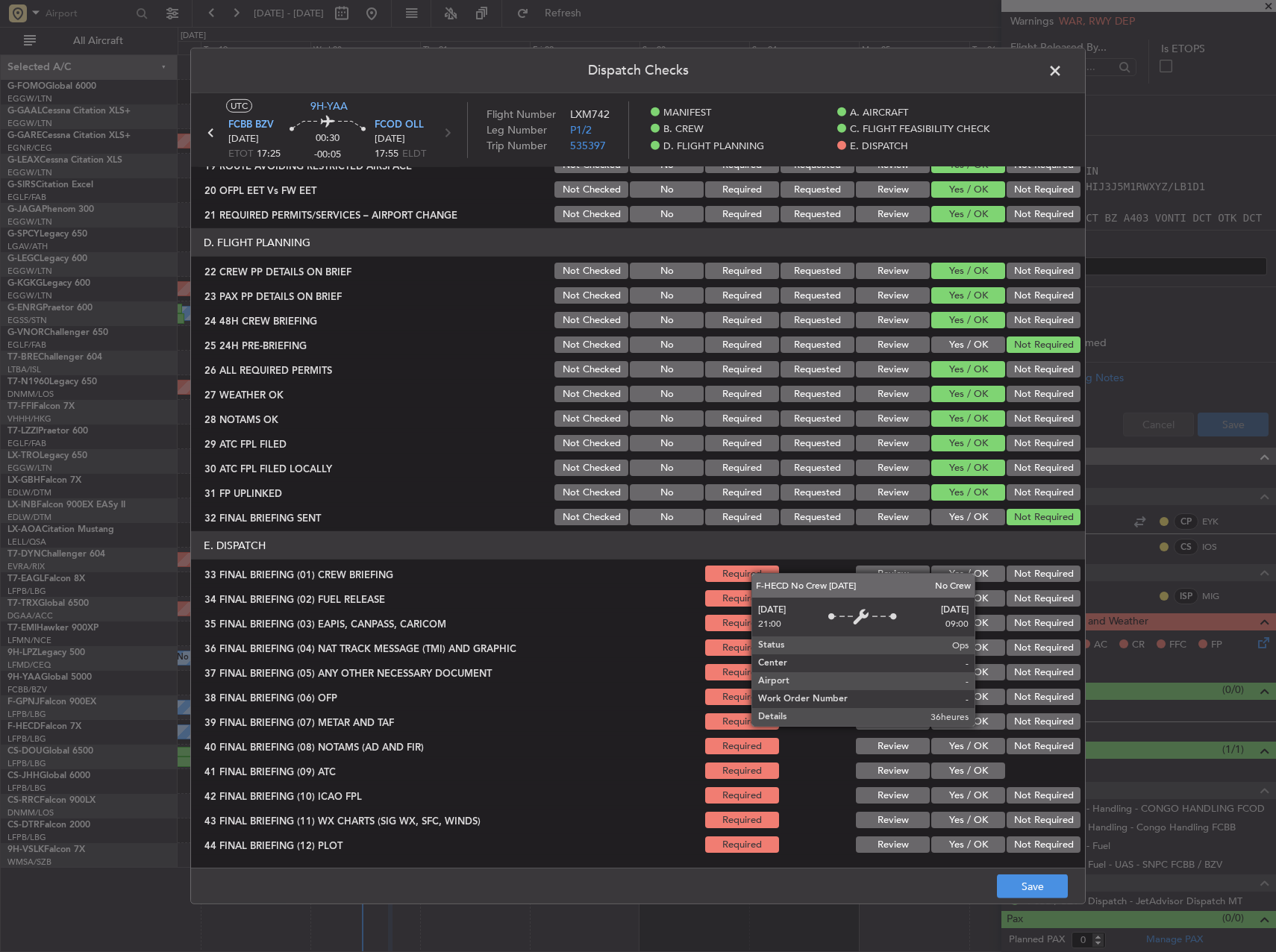
click at [989, 582] on button "Yes / OK" at bounding box center [968, 573] width 74 height 16
click at [987, 593] on button "Yes / OK" at bounding box center [968, 598] width 74 height 16
drag, startPoint x: 1007, startPoint y: 620, endPoint x: 1018, endPoint y: 636, distance: 19.4
click at [1008, 620] on button "Not Required" at bounding box center [1043, 623] width 74 height 16
click at [1023, 644] on button "Not Required" at bounding box center [1043, 647] width 74 height 16
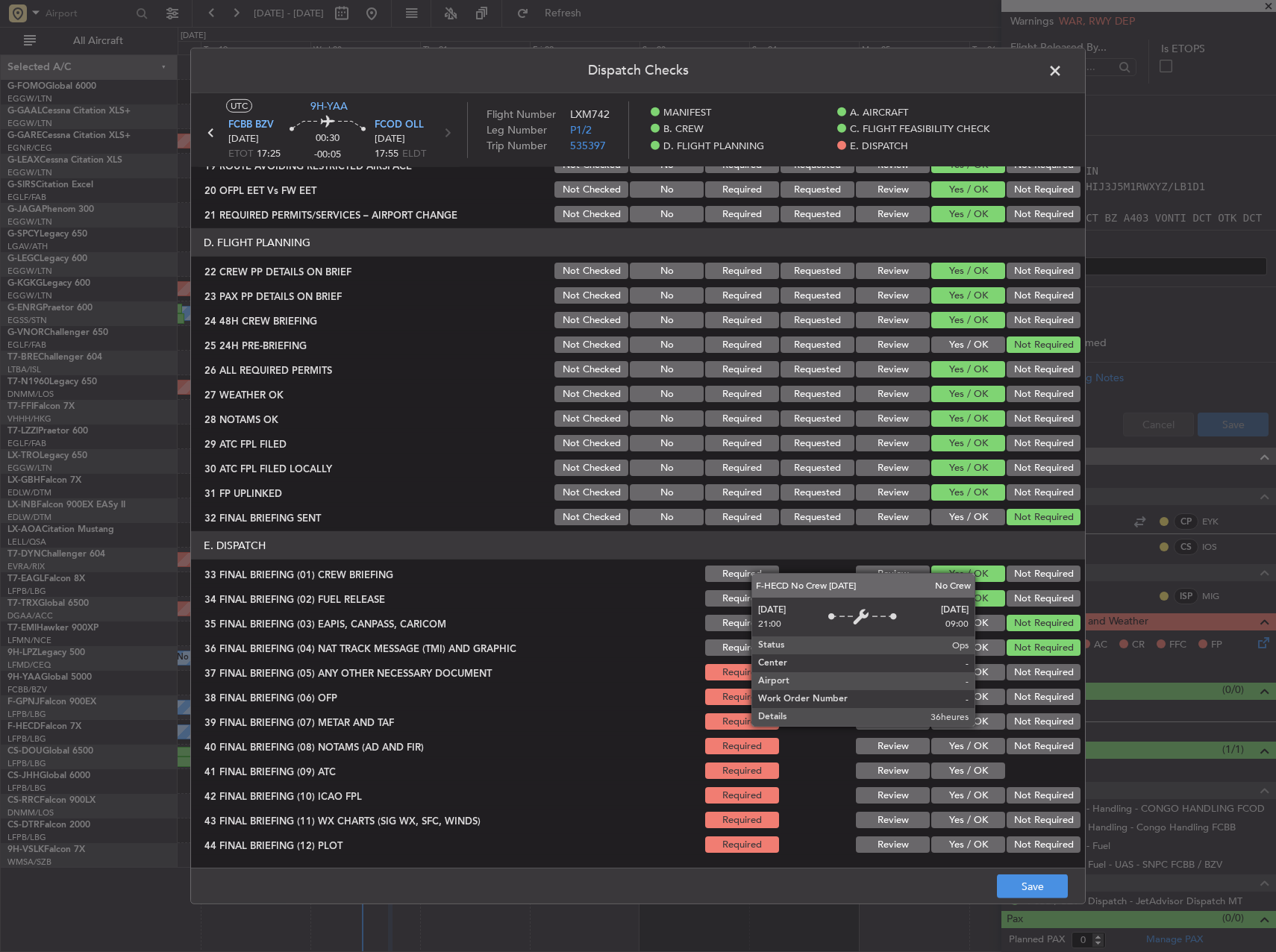
click at [1027, 671] on button "Not Required" at bounding box center [1043, 672] width 74 height 16
click at [990, 703] on button "Yes / OK" at bounding box center [968, 696] width 74 height 16
drag, startPoint x: 984, startPoint y: 721, endPoint x: 975, endPoint y: 738, distance: 19.2
click at [984, 722] on button "Yes / OK" at bounding box center [968, 721] width 74 height 16
click at [973, 744] on button "Yes / OK" at bounding box center [968, 746] width 74 height 16
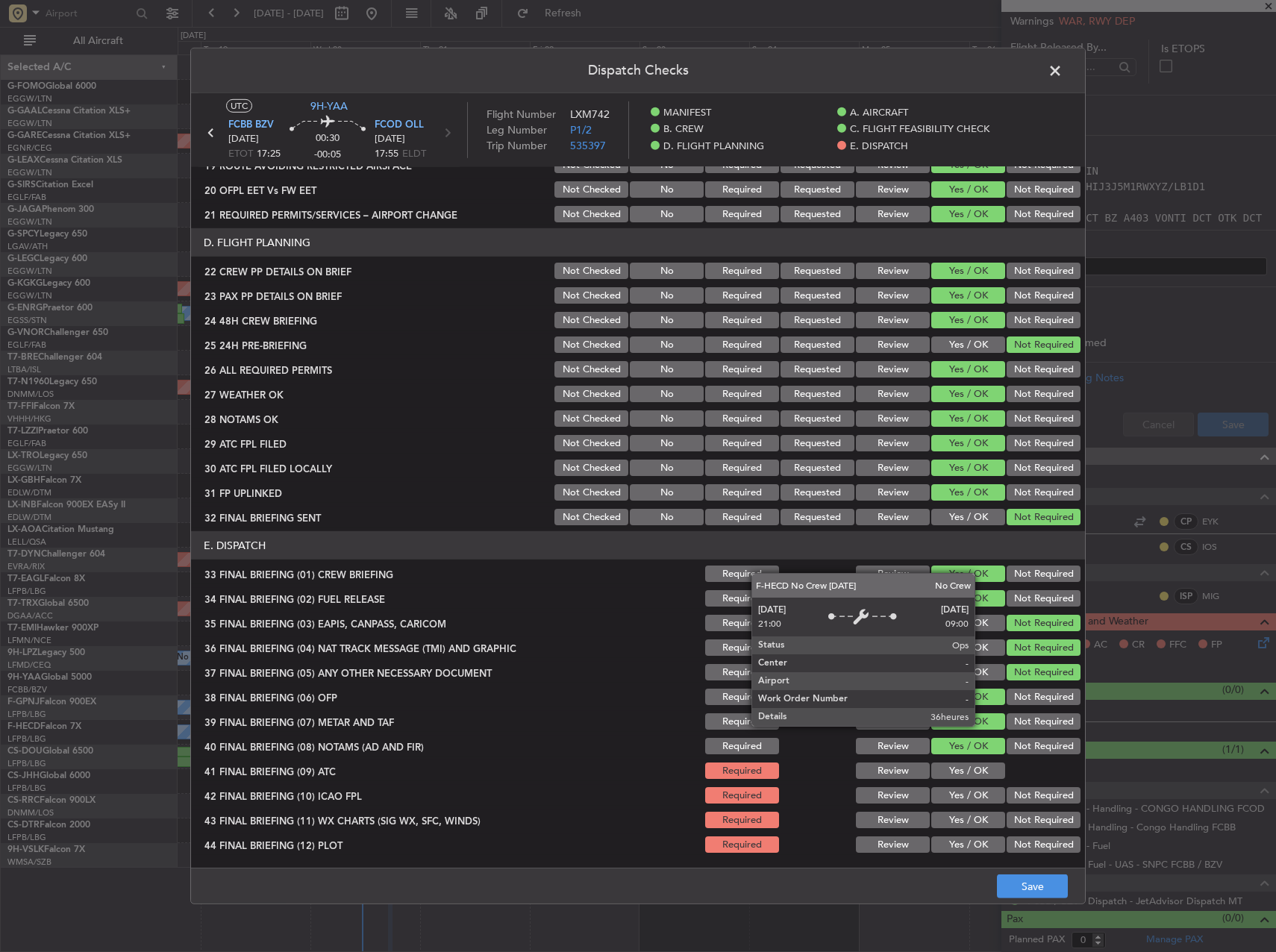
click at [985, 778] on button "Yes / OK" at bounding box center [968, 771] width 74 height 16
click at [1014, 799] on button "Not Required" at bounding box center [1043, 795] width 74 height 16
click at [970, 801] on button "Yes / OK" at bounding box center [968, 795] width 74 height 16
click at [986, 835] on div "Yes / OK" at bounding box center [966, 845] width 75 height 21
click at [980, 822] on button "Yes / OK" at bounding box center [968, 819] width 74 height 16
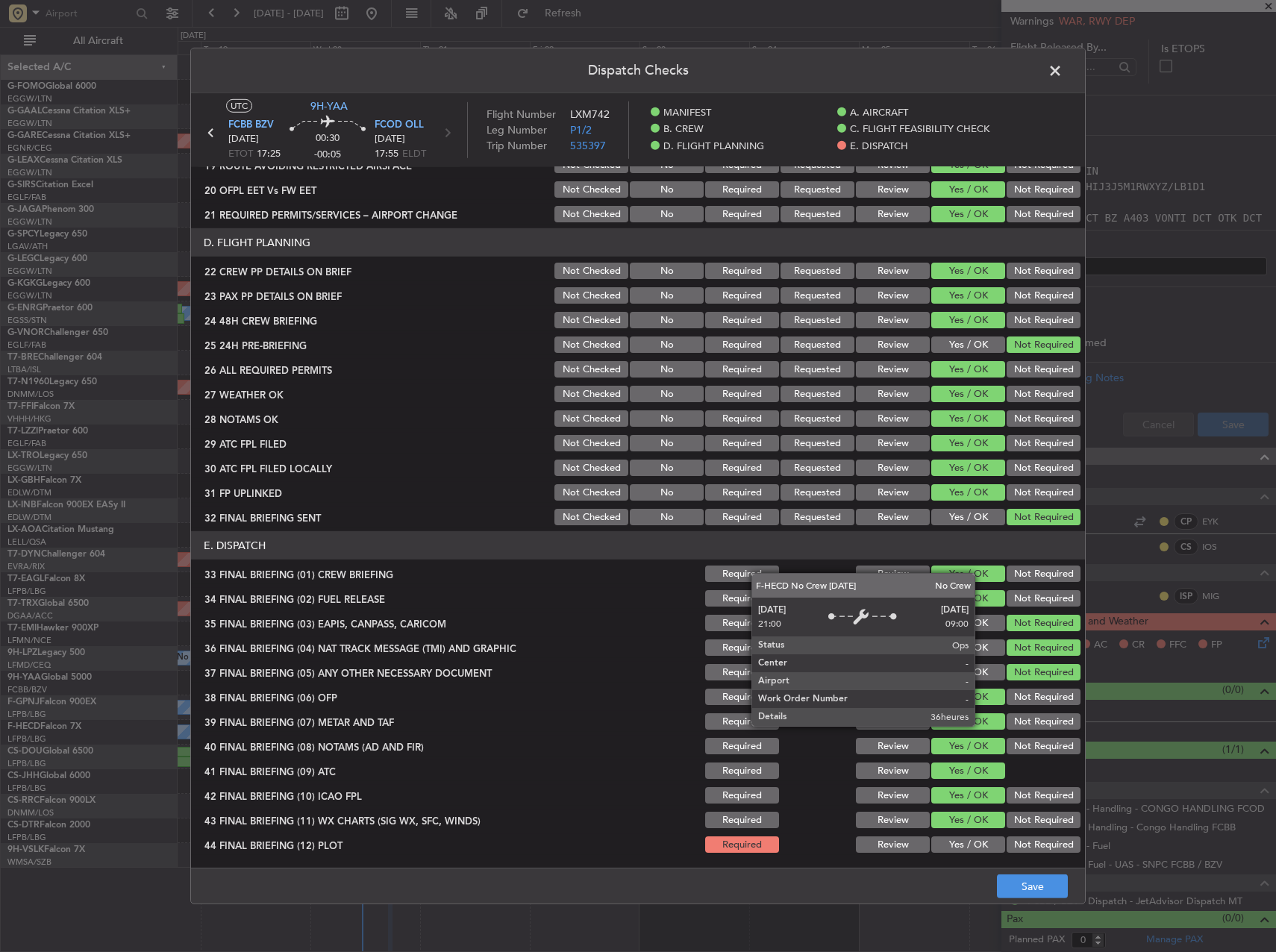
click at [978, 840] on button "Yes / OK" at bounding box center [968, 844] width 74 height 16
click at [1030, 887] on button "Save" at bounding box center [1032, 887] width 71 height 24
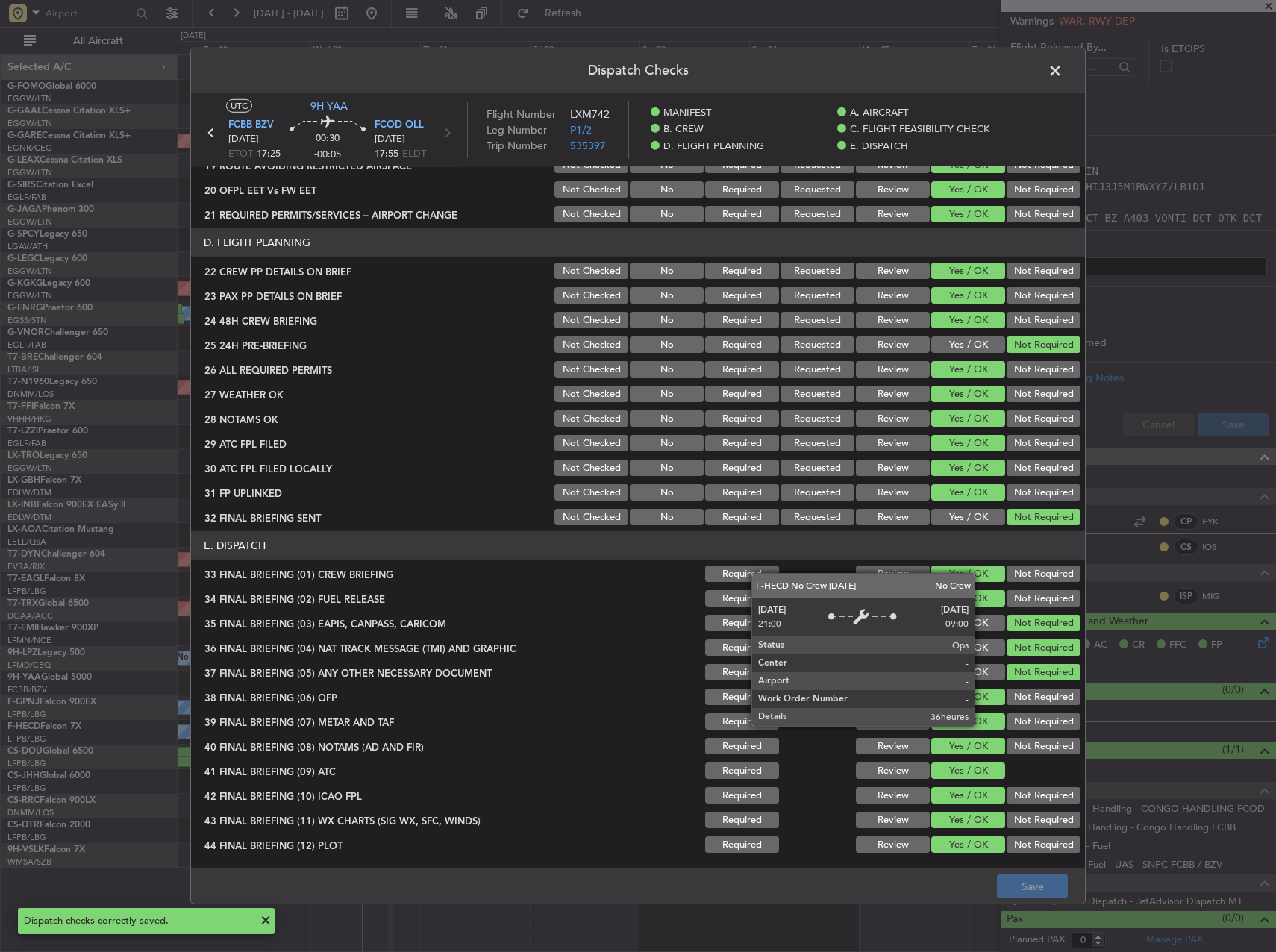
click at [1063, 68] on span at bounding box center [1063, 74] width 0 height 30
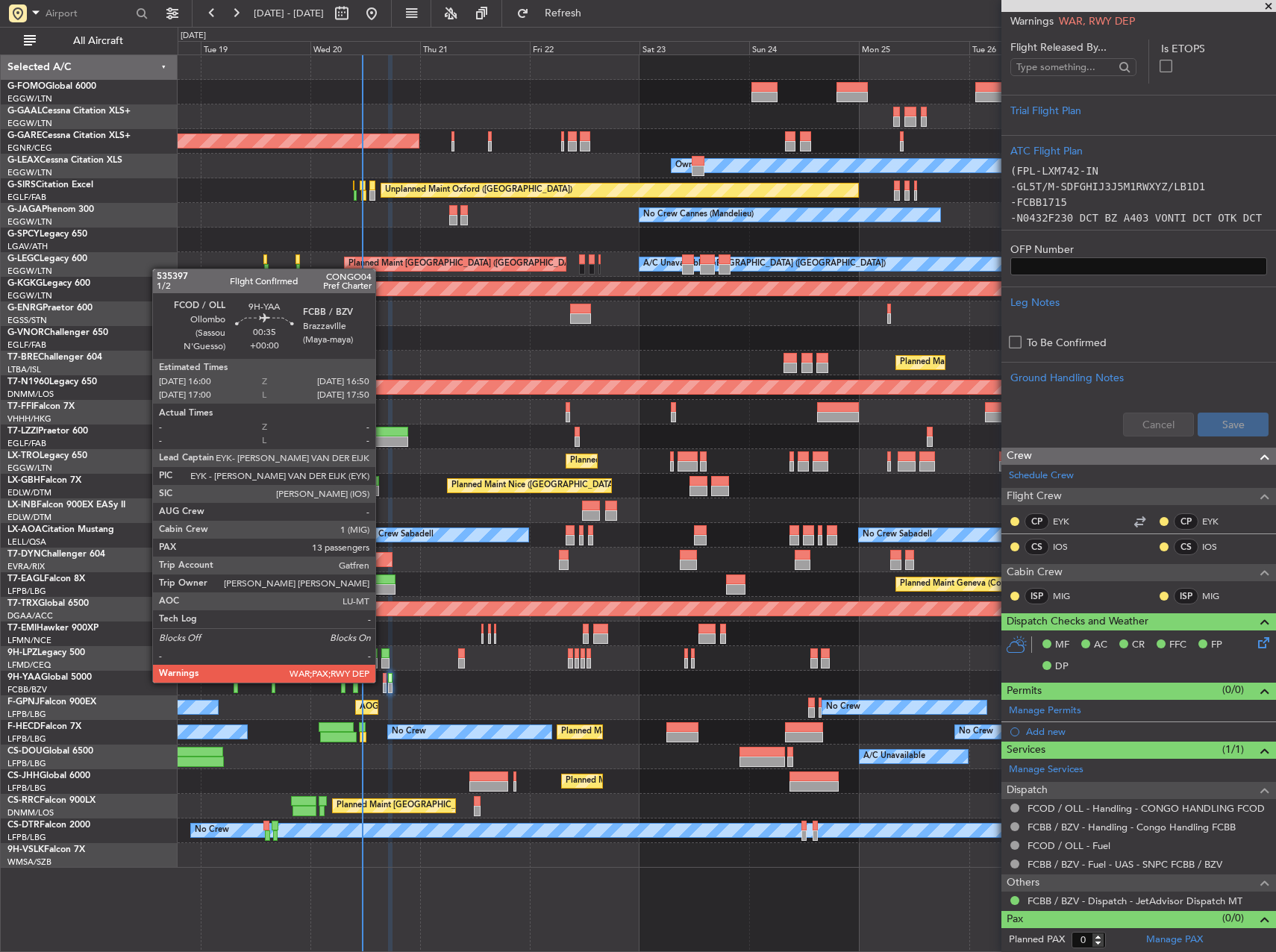
click at [383, 682] on div at bounding box center [385, 678] width 4 height 10
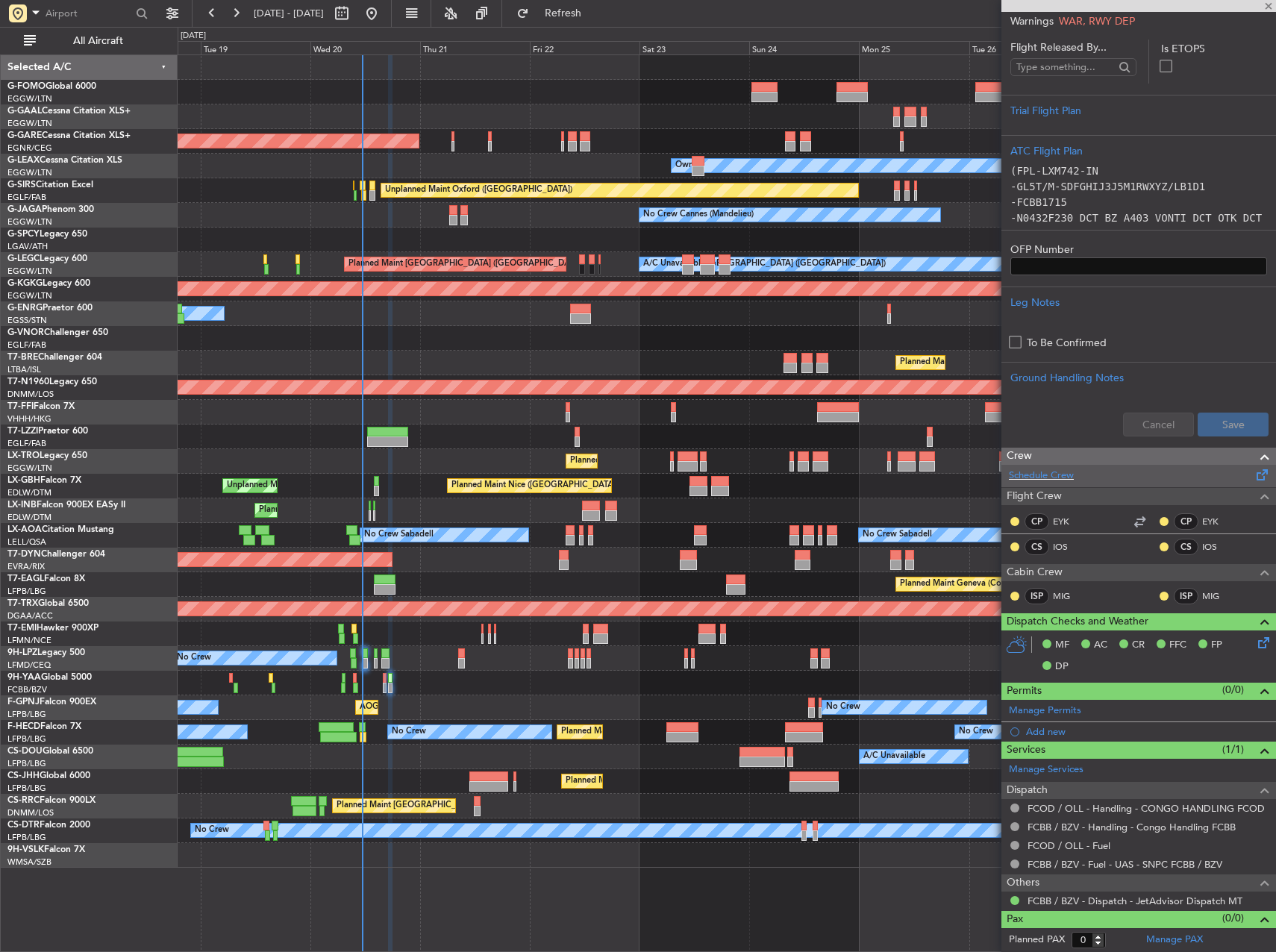
type input "13"
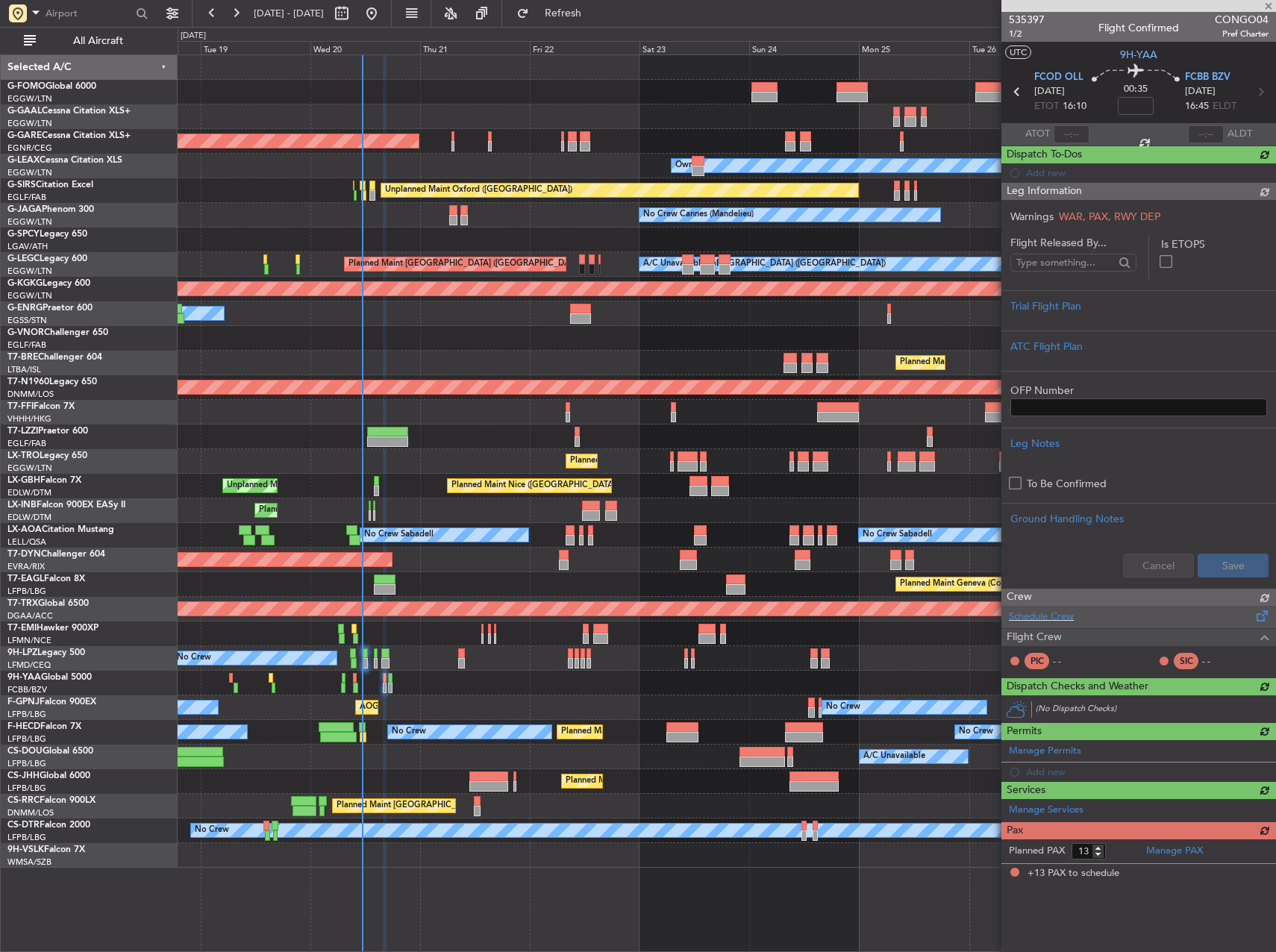
scroll to position [0, 0]
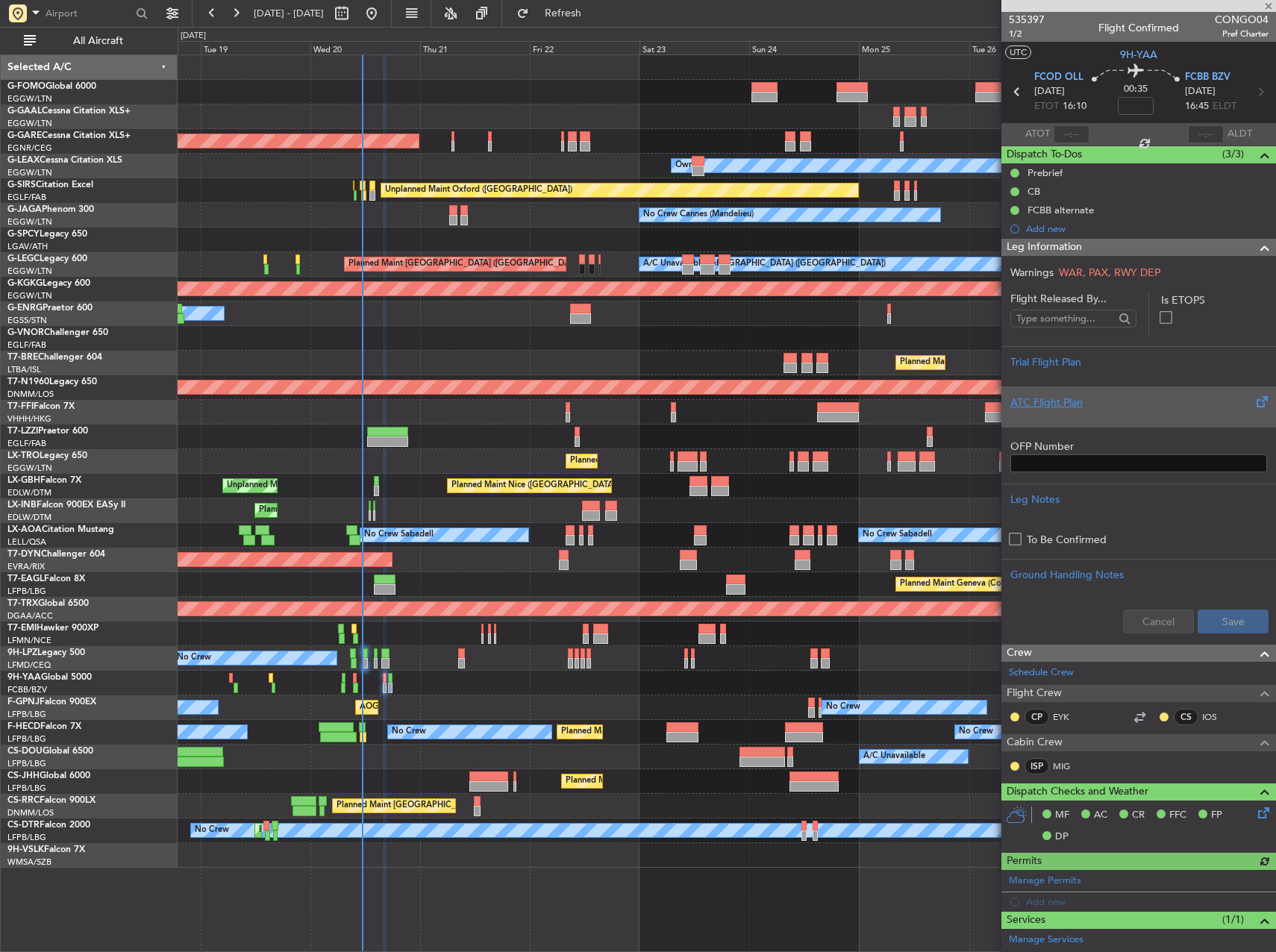
click at [1108, 403] on div "ATC Flight Plan" at bounding box center [1138, 403] width 257 height 15
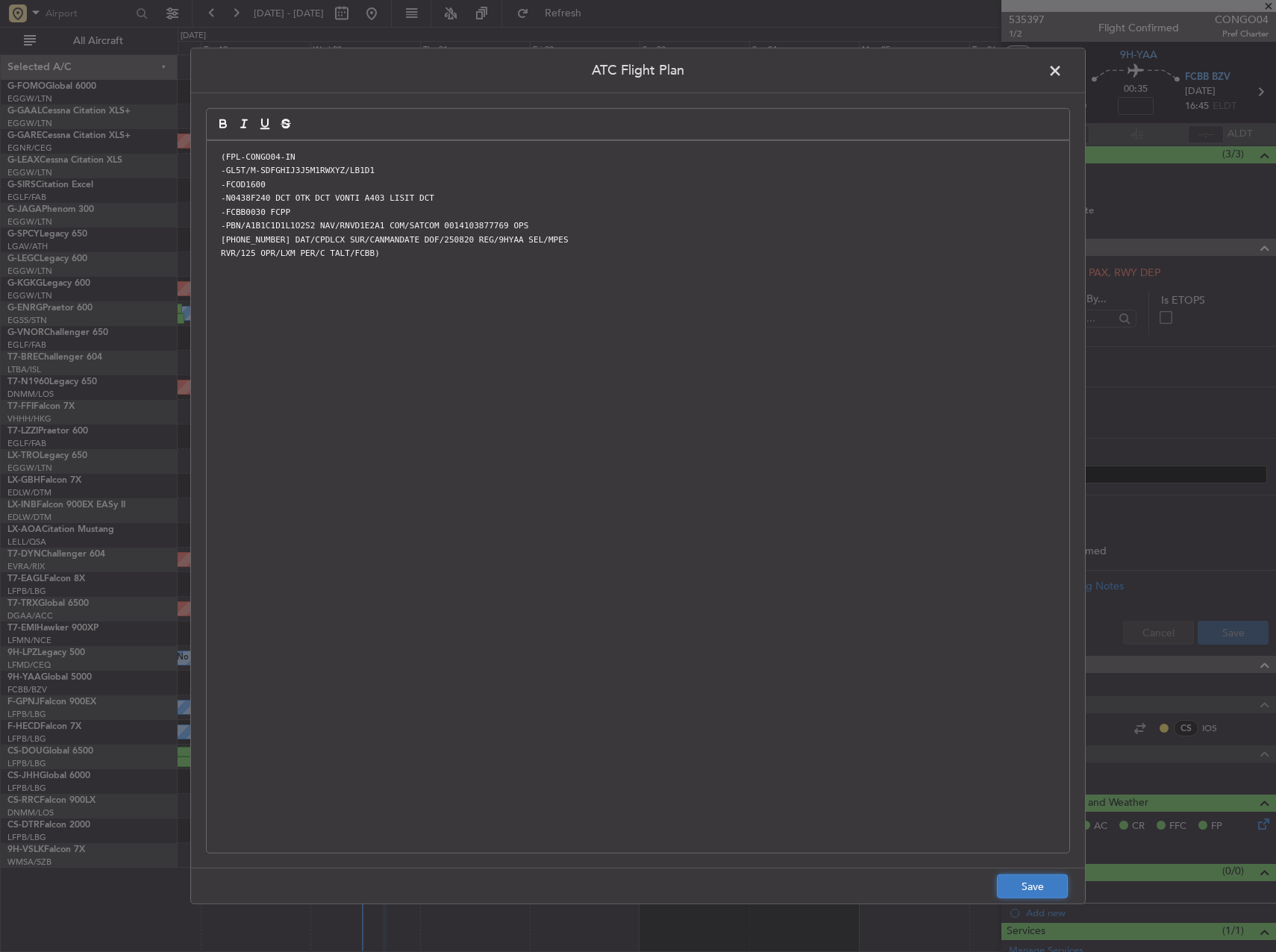
click at [1043, 883] on button "Save" at bounding box center [1032, 887] width 71 height 24
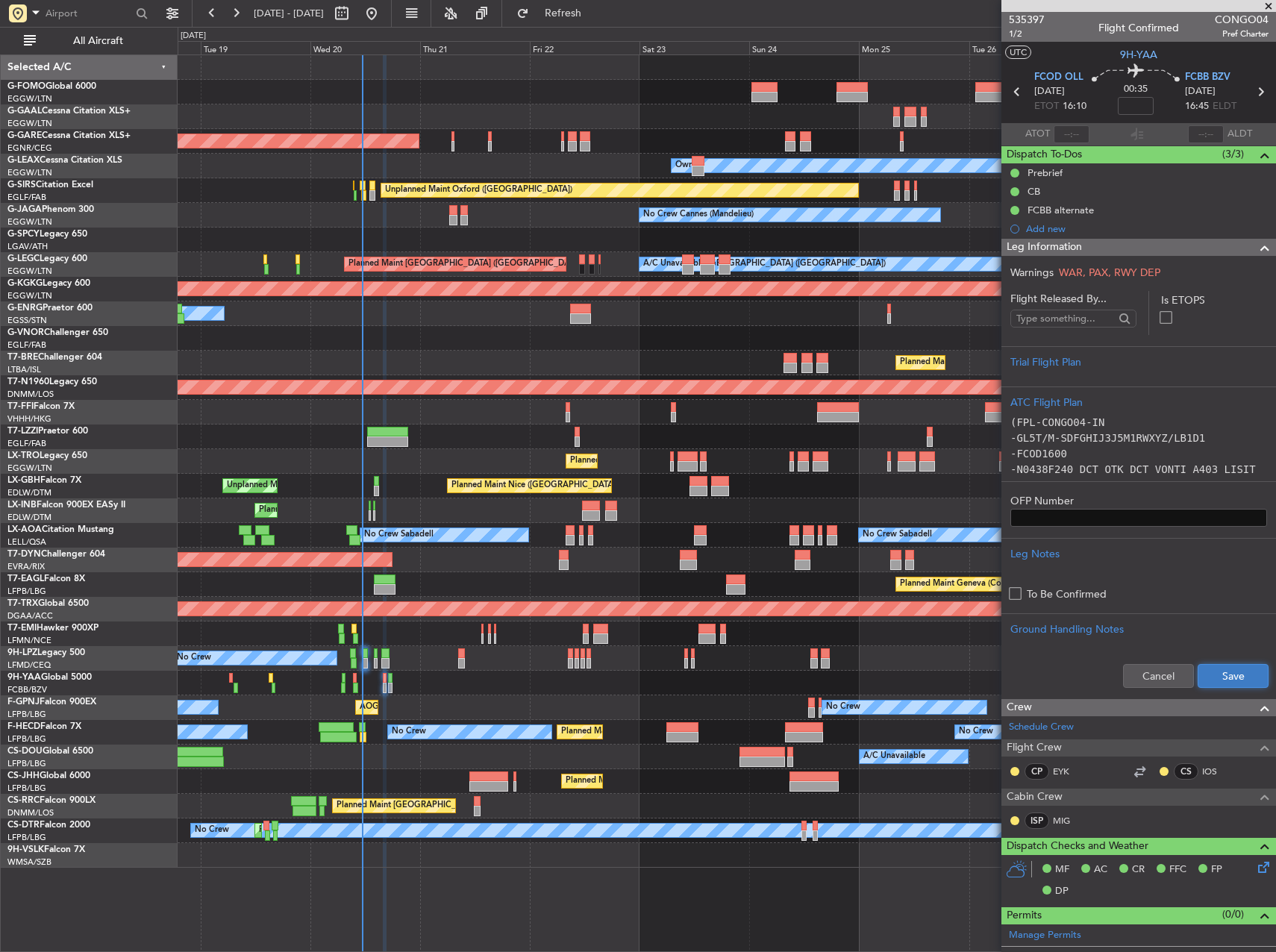
click at [1232, 678] on button "Save" at bounding box center [1232, 677] width 71 height 24
click at [1012, 34] on span "1/2" at bounding box center [1027, 33] width 36 height 13
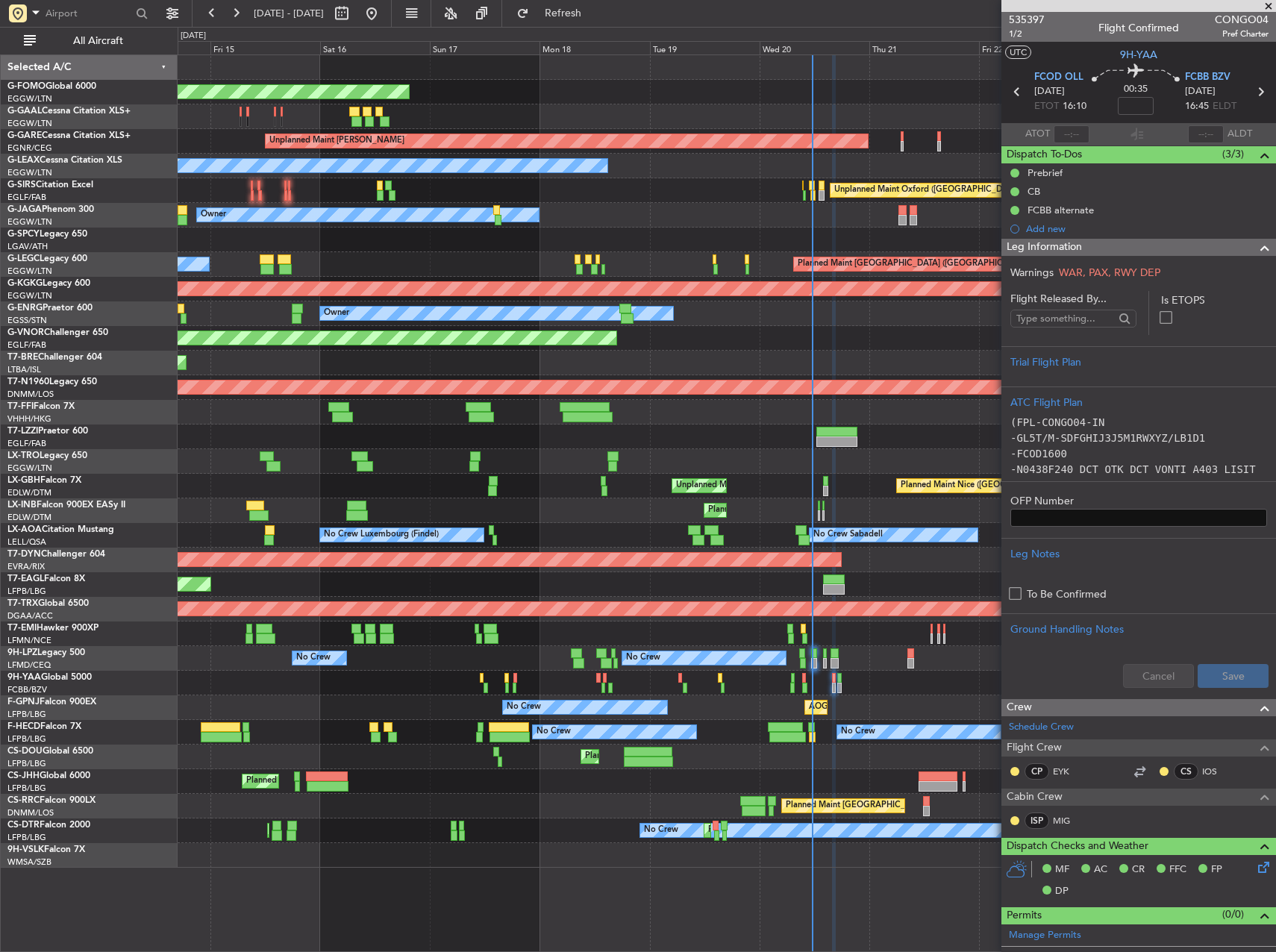
click at [950, 603] on div "Planned Maint Berlin (Brandenburg)" at bounding box center [452, 609] width 2744 height 14
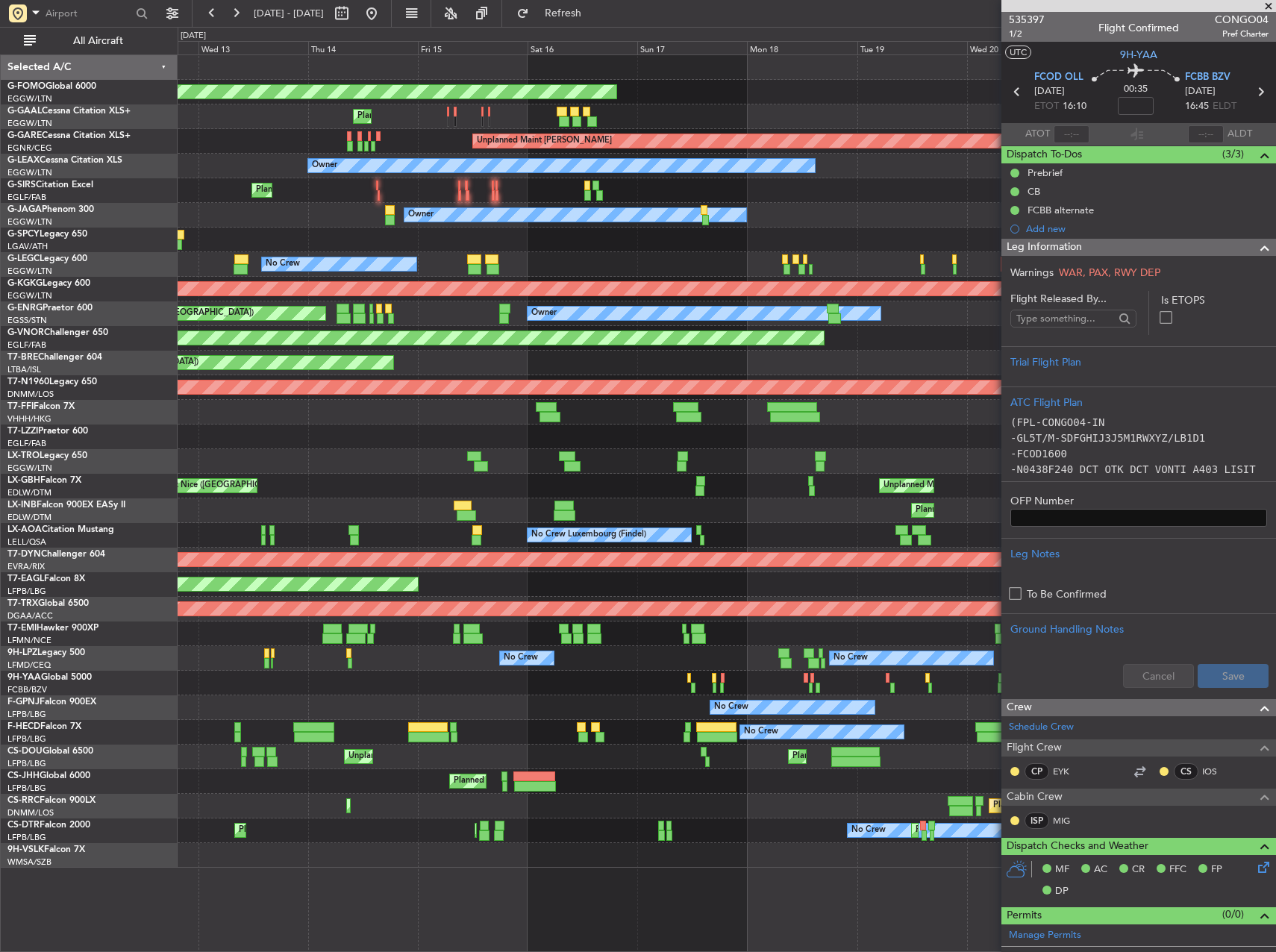
click at [694, 758] on div "Planned Maint London (Luton) Unplanned Maint Paris (Le Bourget) Planned Maint P…" at bounding box center [727, 757] width 1098 height 25
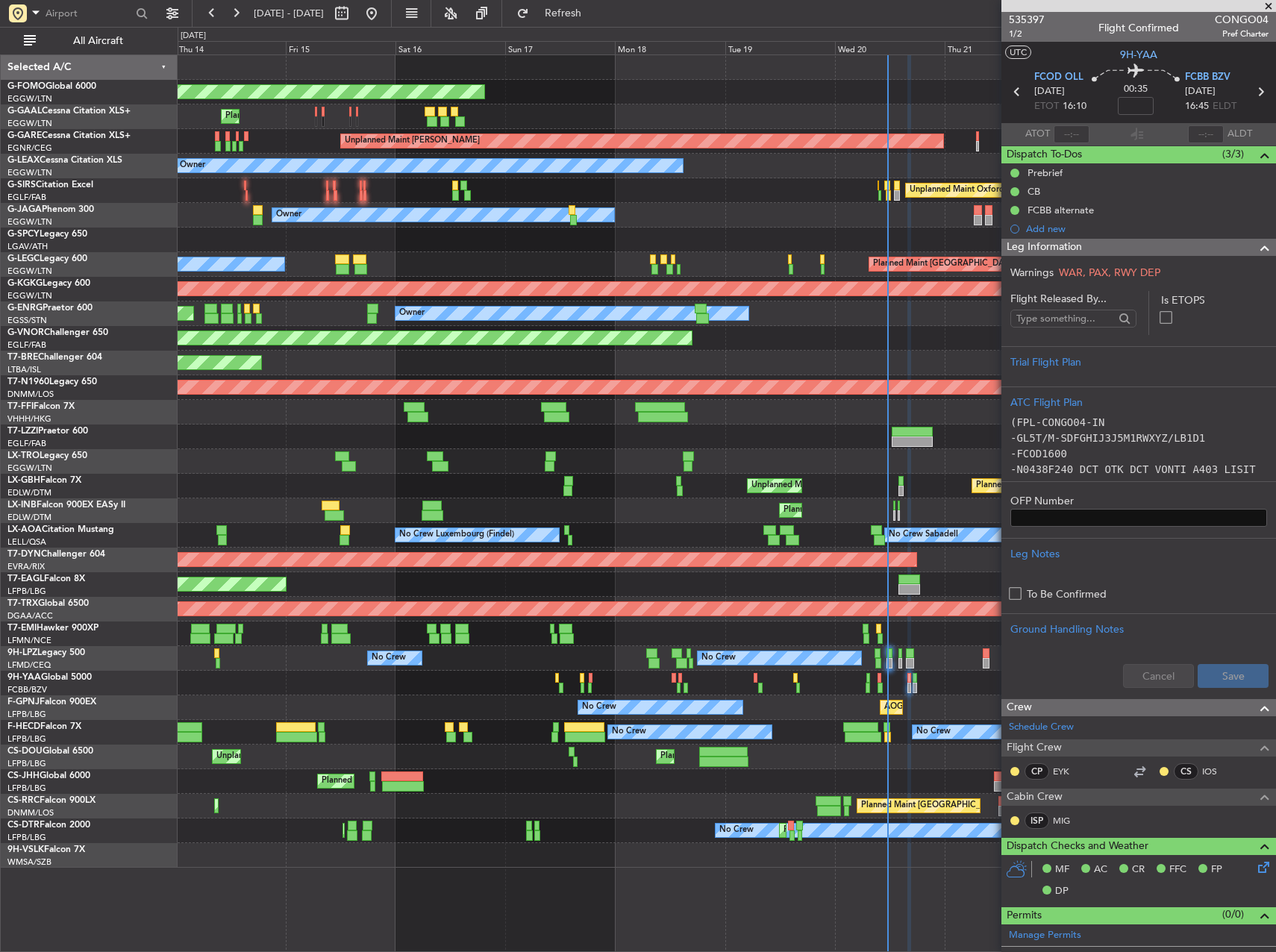
click at [542, 803] on div "Planned Maint Paris (Le Bourget) Planned Maint Lagos (Murtala Muhammed)" at bounding box center [727, 806] width 1098 height 25
click at [471, 232] on div "Planned Maint Windsor Locks (Bradley Intl) Planned Maint Planned Maint Dusseldo…" at bounding box center [727, 462] width 1098 height 813
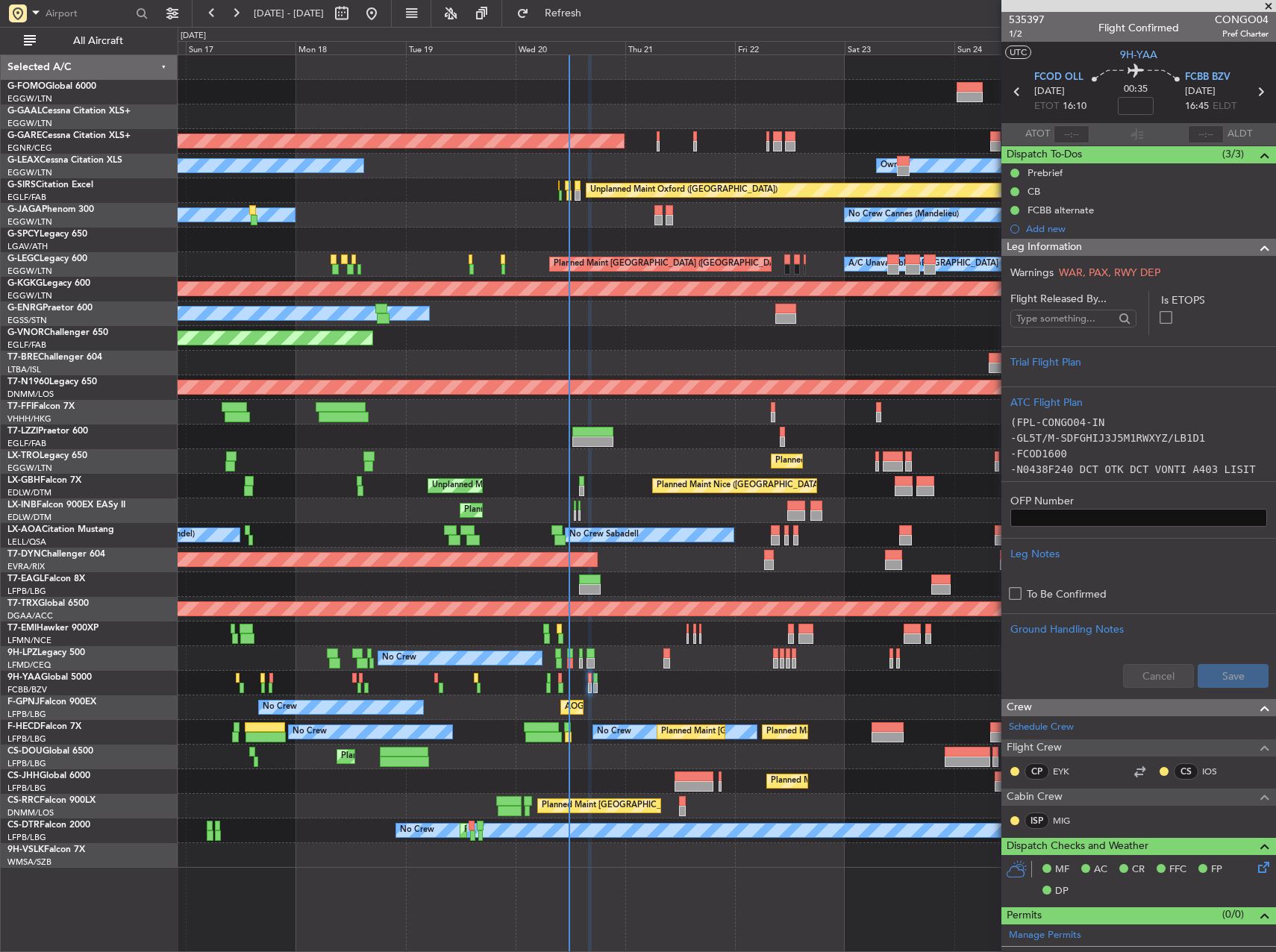
click at [436, 222] on div "Owner No Crew Cannes (Mandelieu)" at bounding box center [727, 215] width 1098 height 25
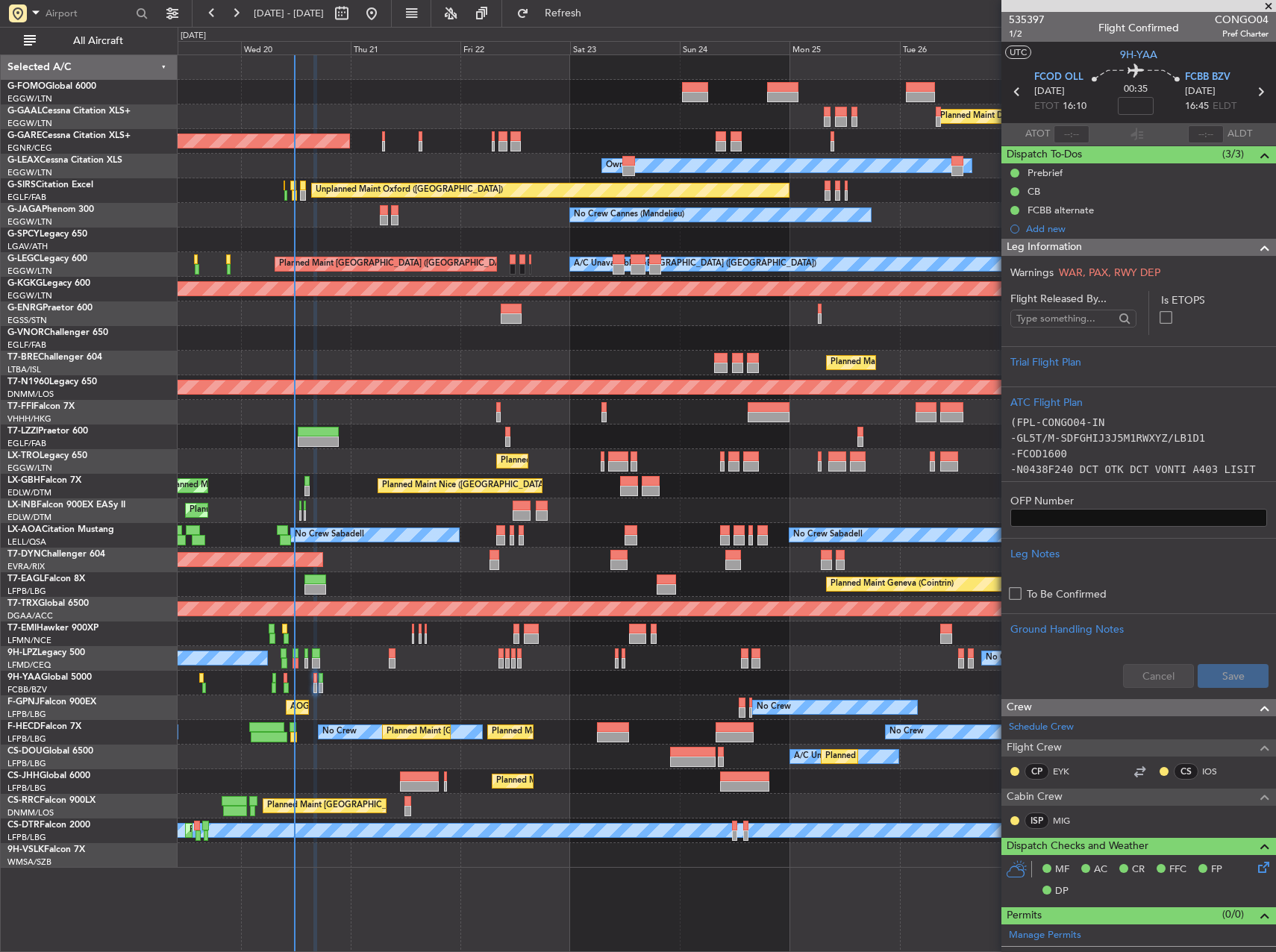
click at [493, 317] on div "Owner" at bounding box center [727, 314] width 1098 height 25
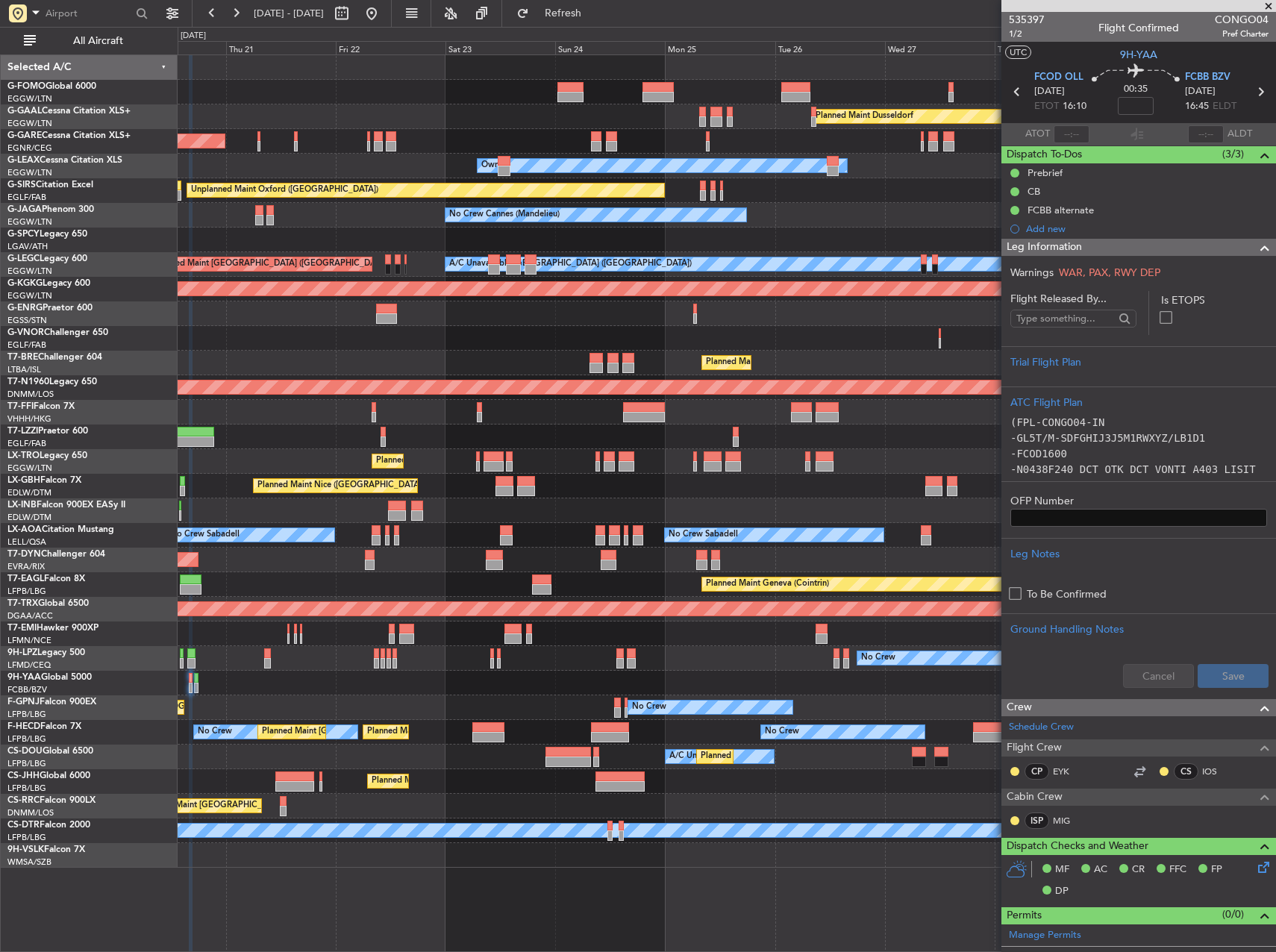
click at [594, 318] on div "Owner" at bounding box center [727, 314] width 1098 height 25
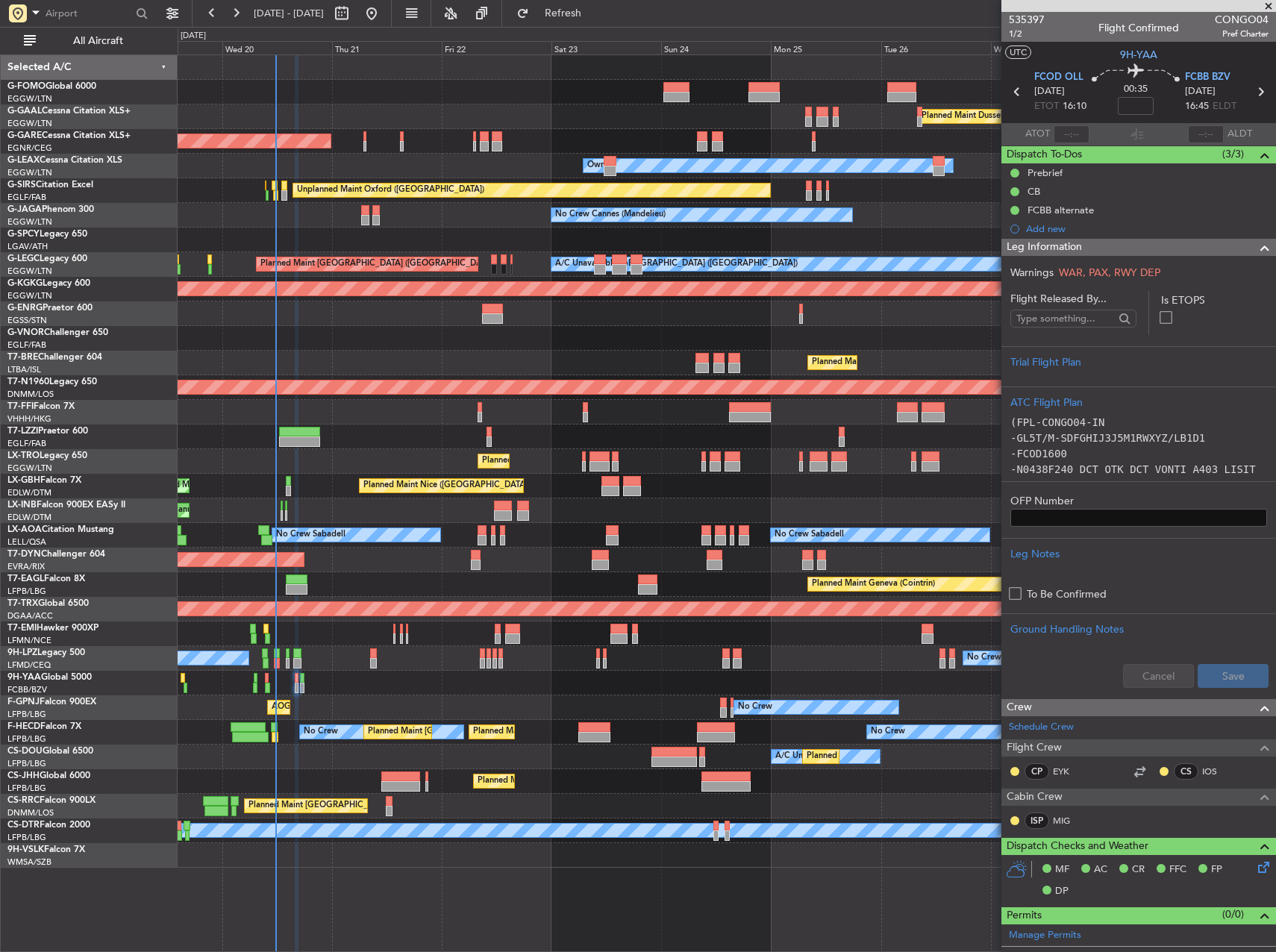
click at [470, 216] on div "No Crew Cannes (Mandelieu) Owner" at bounding box center [727, 215] width 1098 height 25
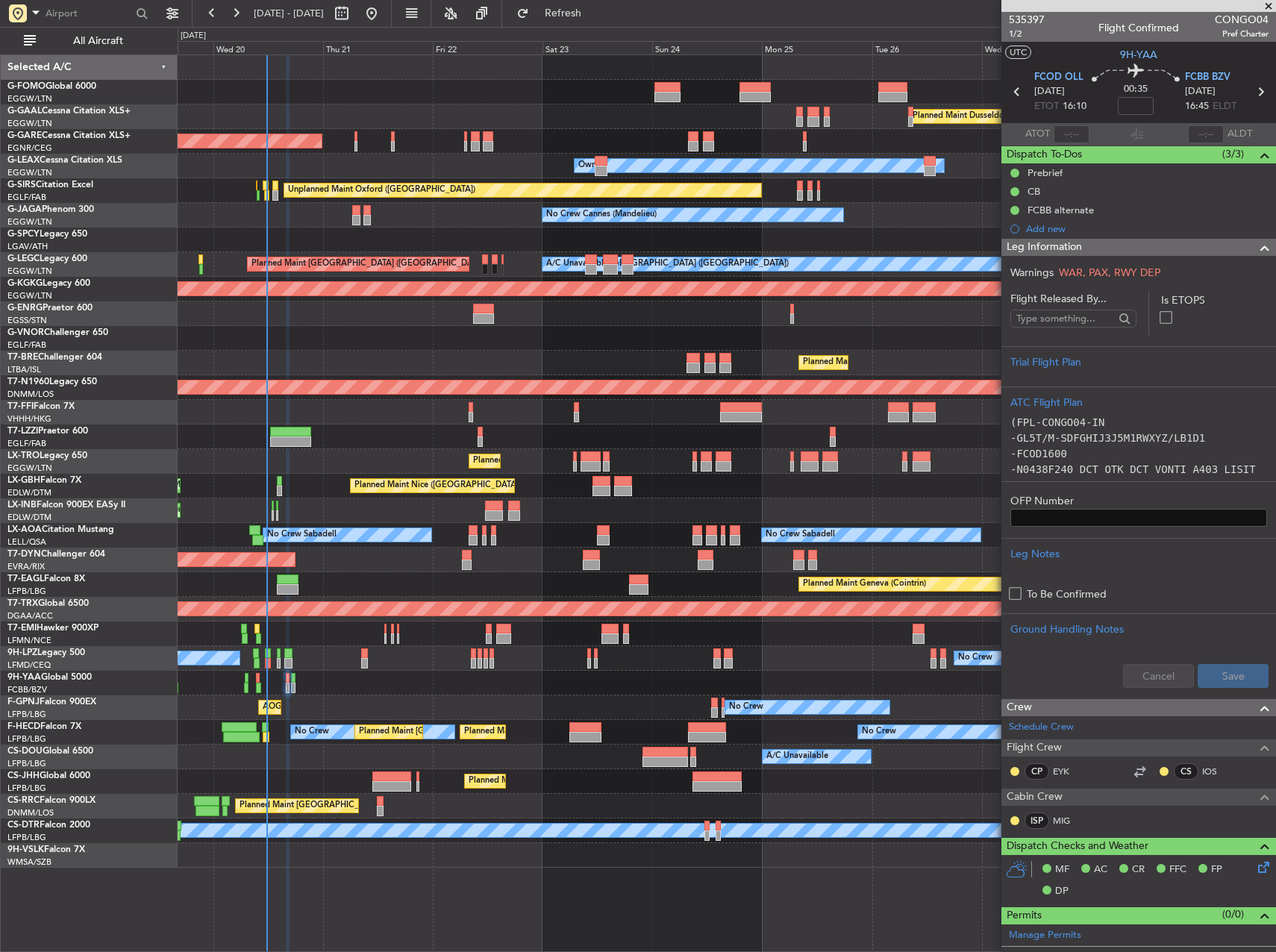
click at [776, 243] on div at bounding box center [727, 239] width 1098 height 25
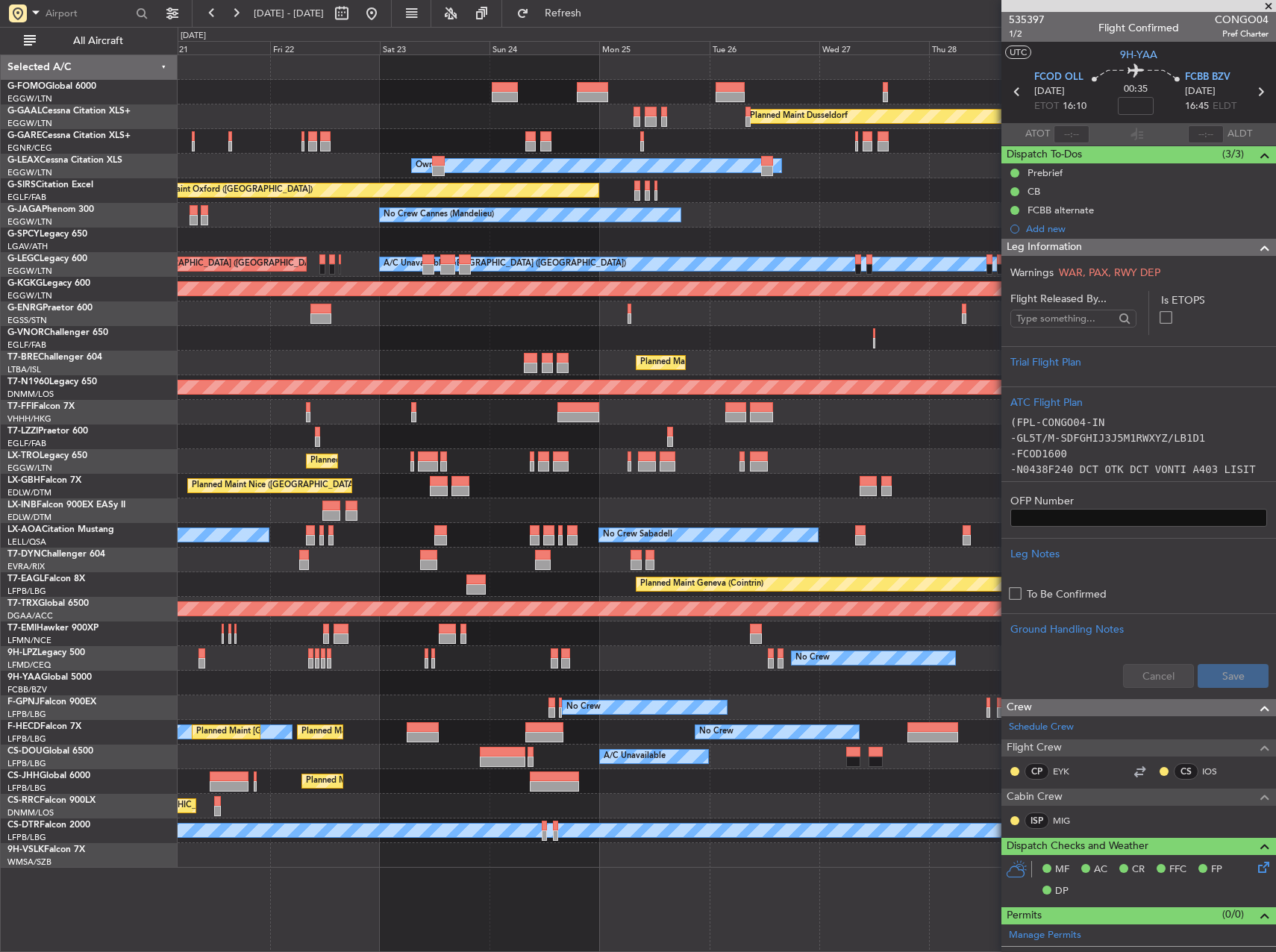
click at [512, 238] on div at bounding box center [727, 239] width 1098 height 25
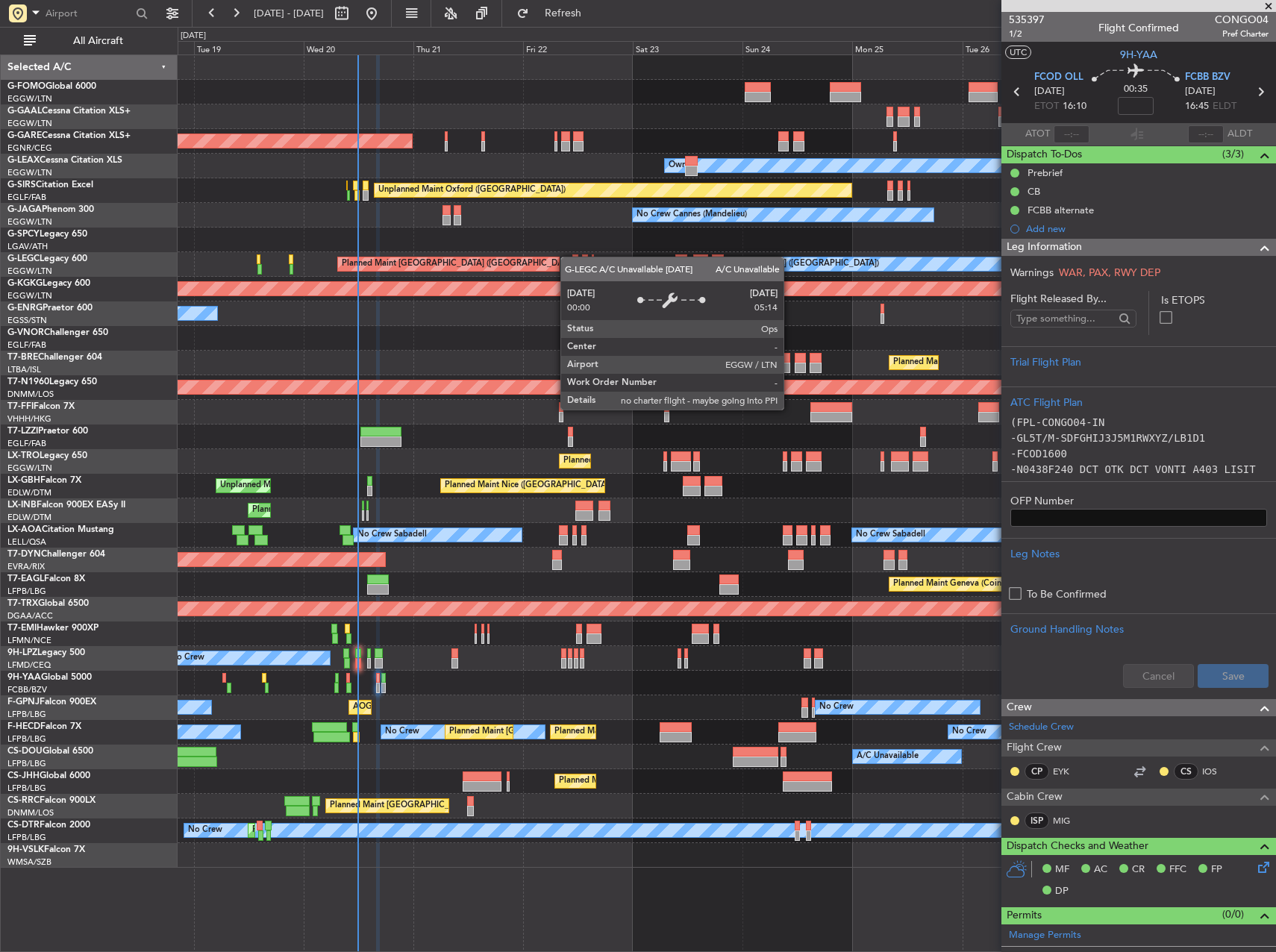
click at [806, 275] on div "Planned Maint Windsor Locks (Bradley Intl) Planned Maint Dusseldorf Unplanned M…" at bounding box center [727, 462] width 1098 height 813
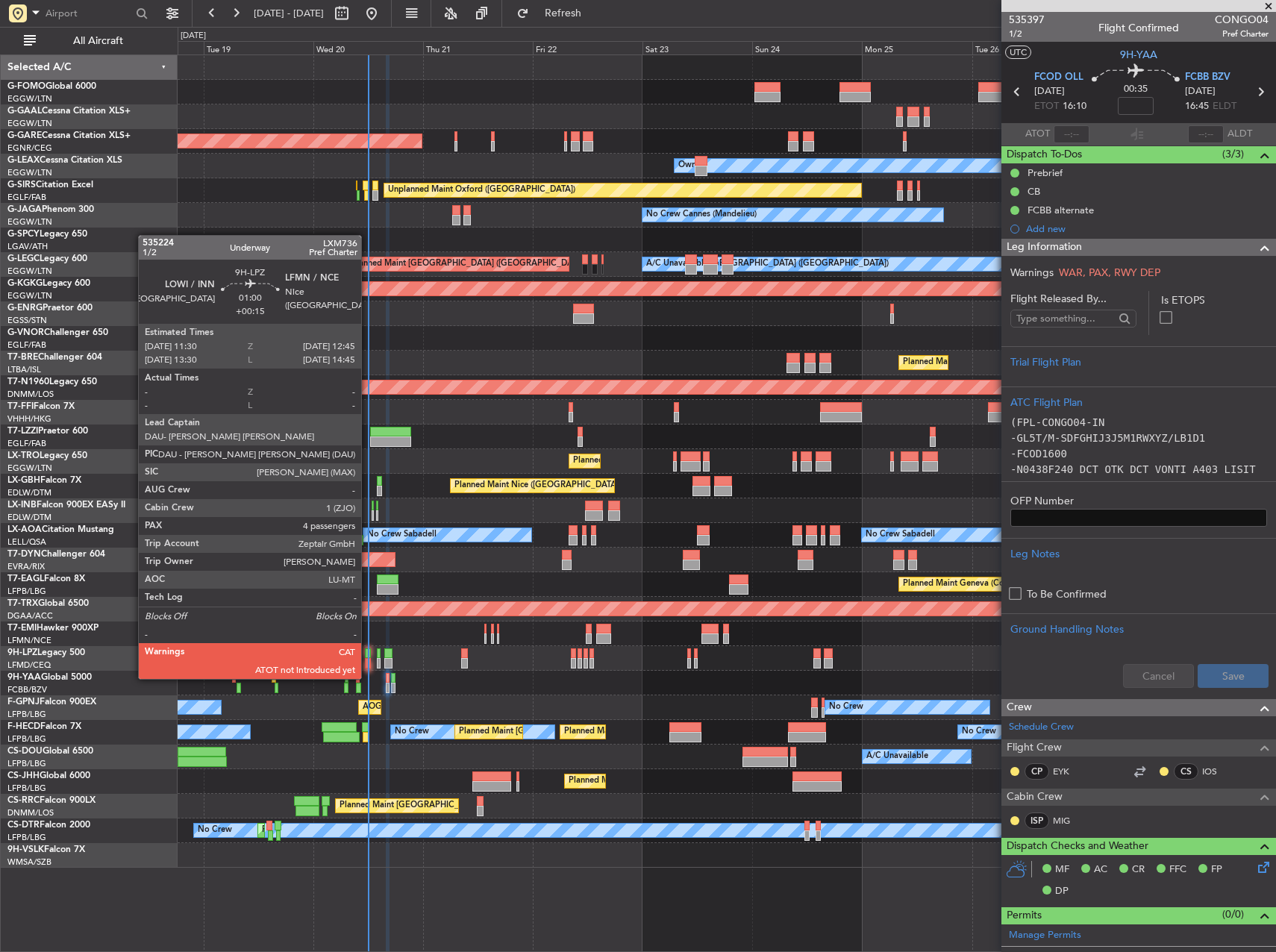
click at [368, 665] on div at bounding box center [368, 664] width 6 height 10
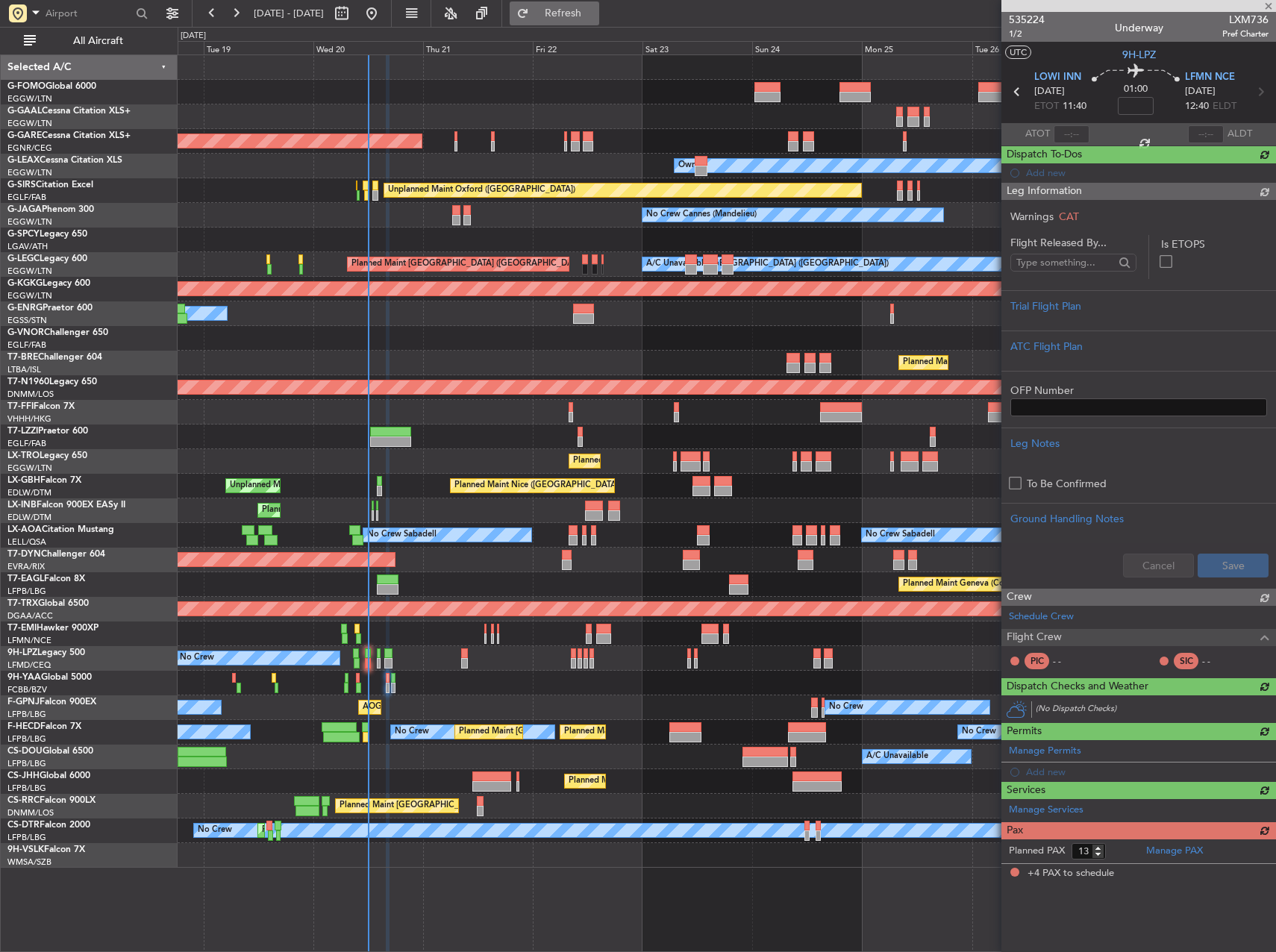
type input "+00:15"
type input "4"
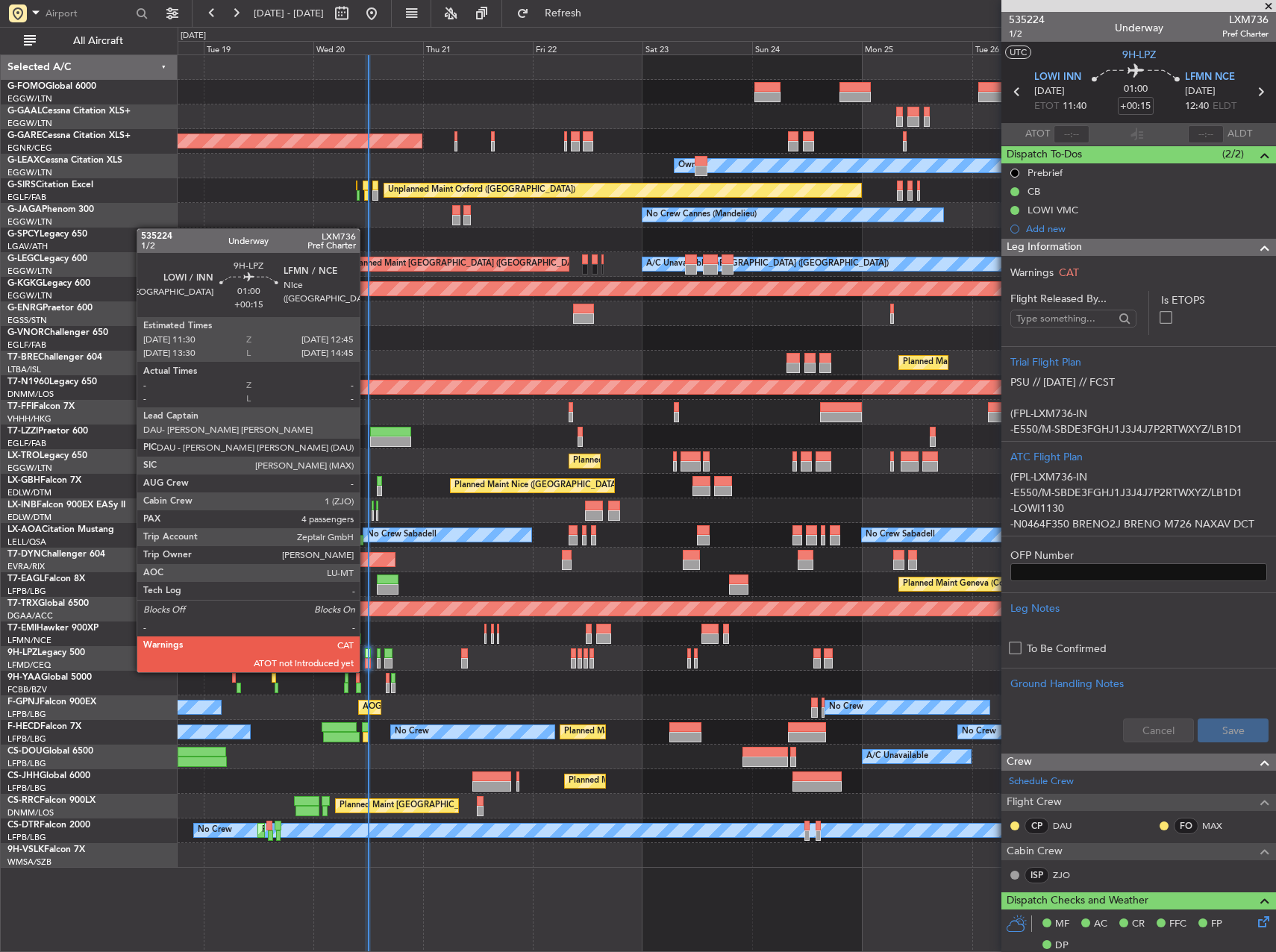
click at [366, 658] on div at bounding box center [368, 653] width 6 height 10
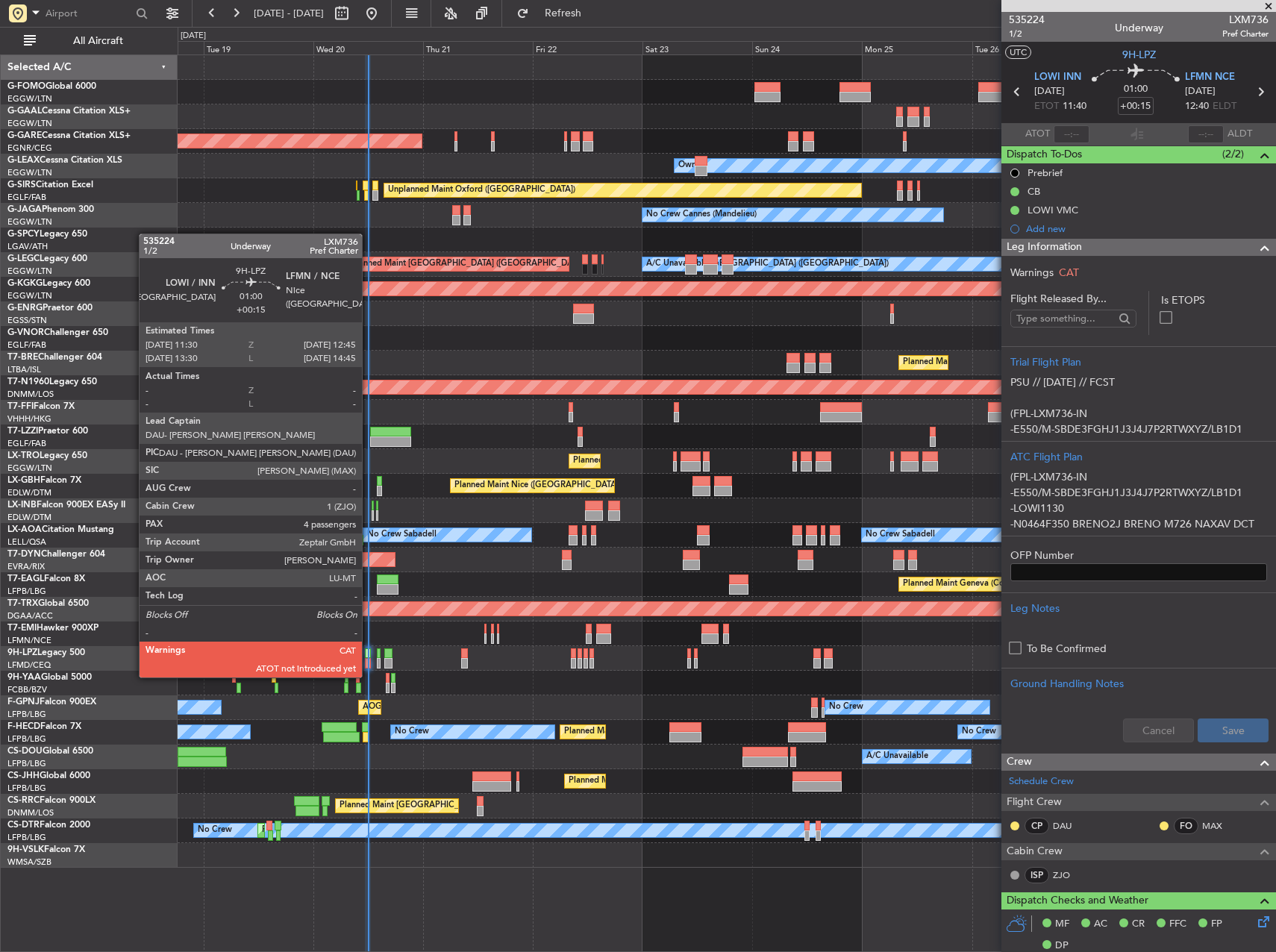
click at [369, 663] on div at bounding box center [368, 664] width 6 height 10
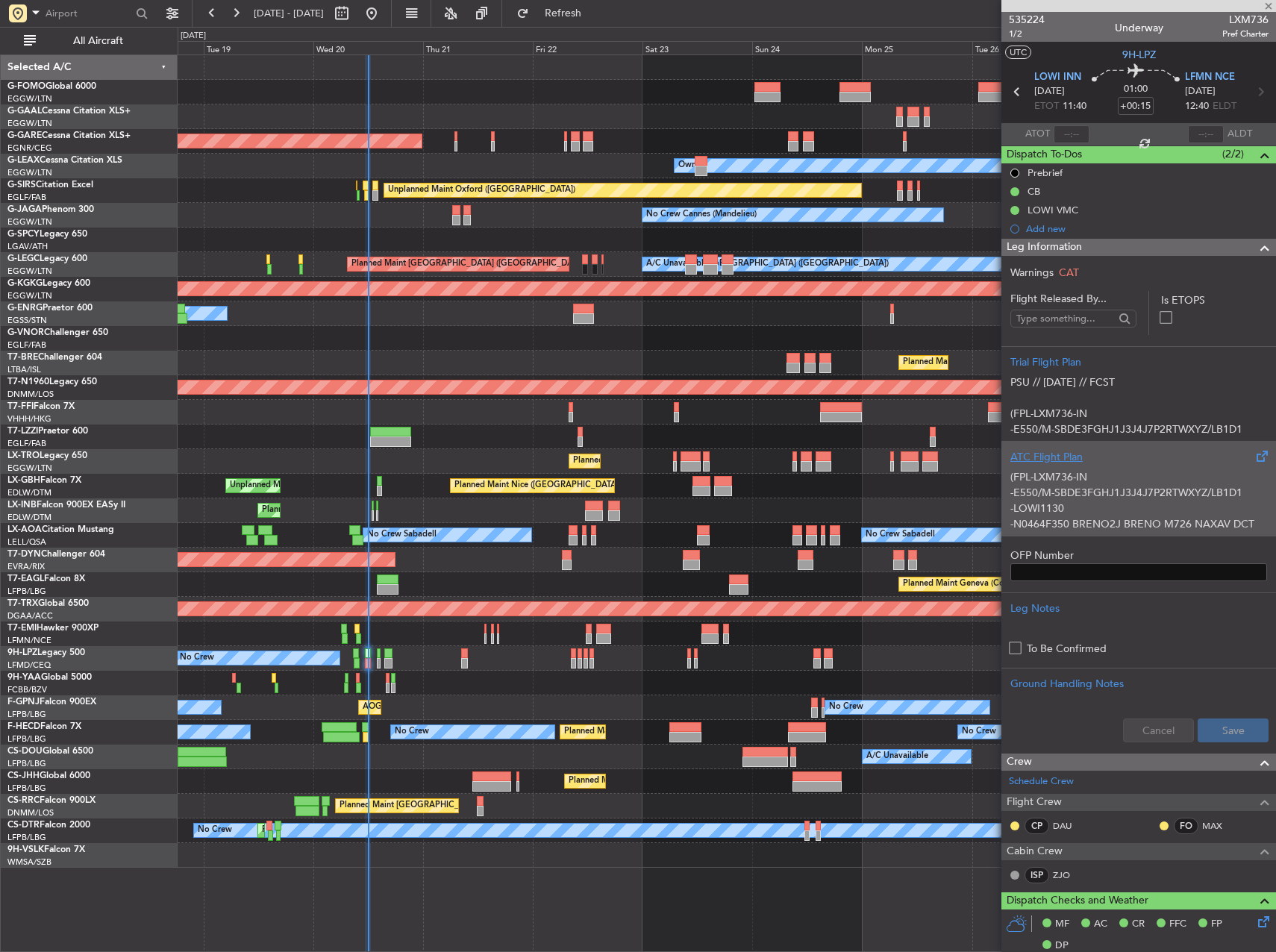
click at [1133, 494] on p "-E550/M-SBDE3FGHJ1J3J4J7P2RTWXYZ/LB1D1" at bounding box center [1138, 493] width 257 height 15
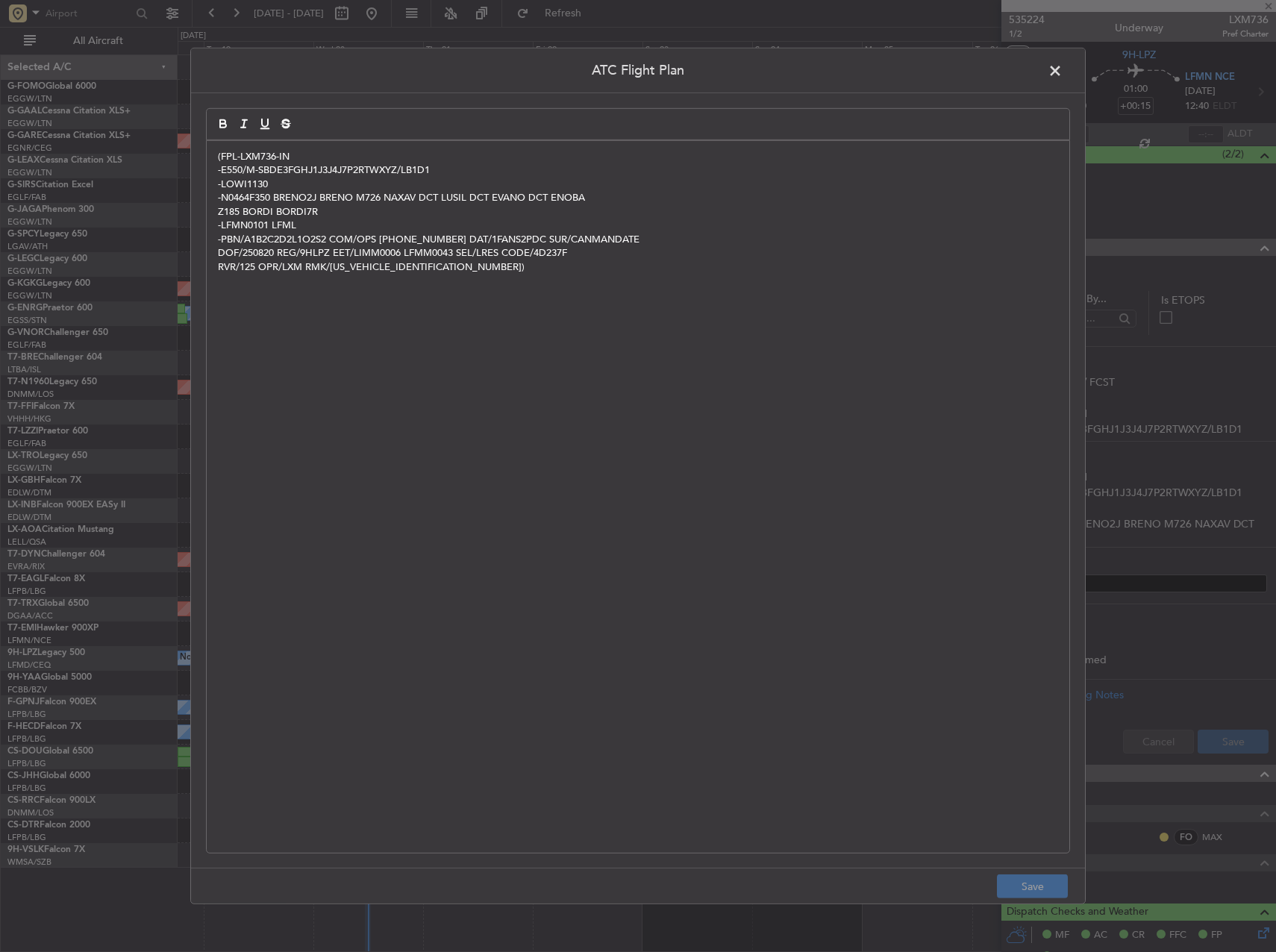
click at [621, 334] on div "(FPL-LXM736-IN -E550/M-SBDE3FGHJ1J3J4J7P2RTWXYZ/LB1D1 -LOWI1130 -N0464F350 BREN…" at bounding box center [638, 497] width 863 height 712
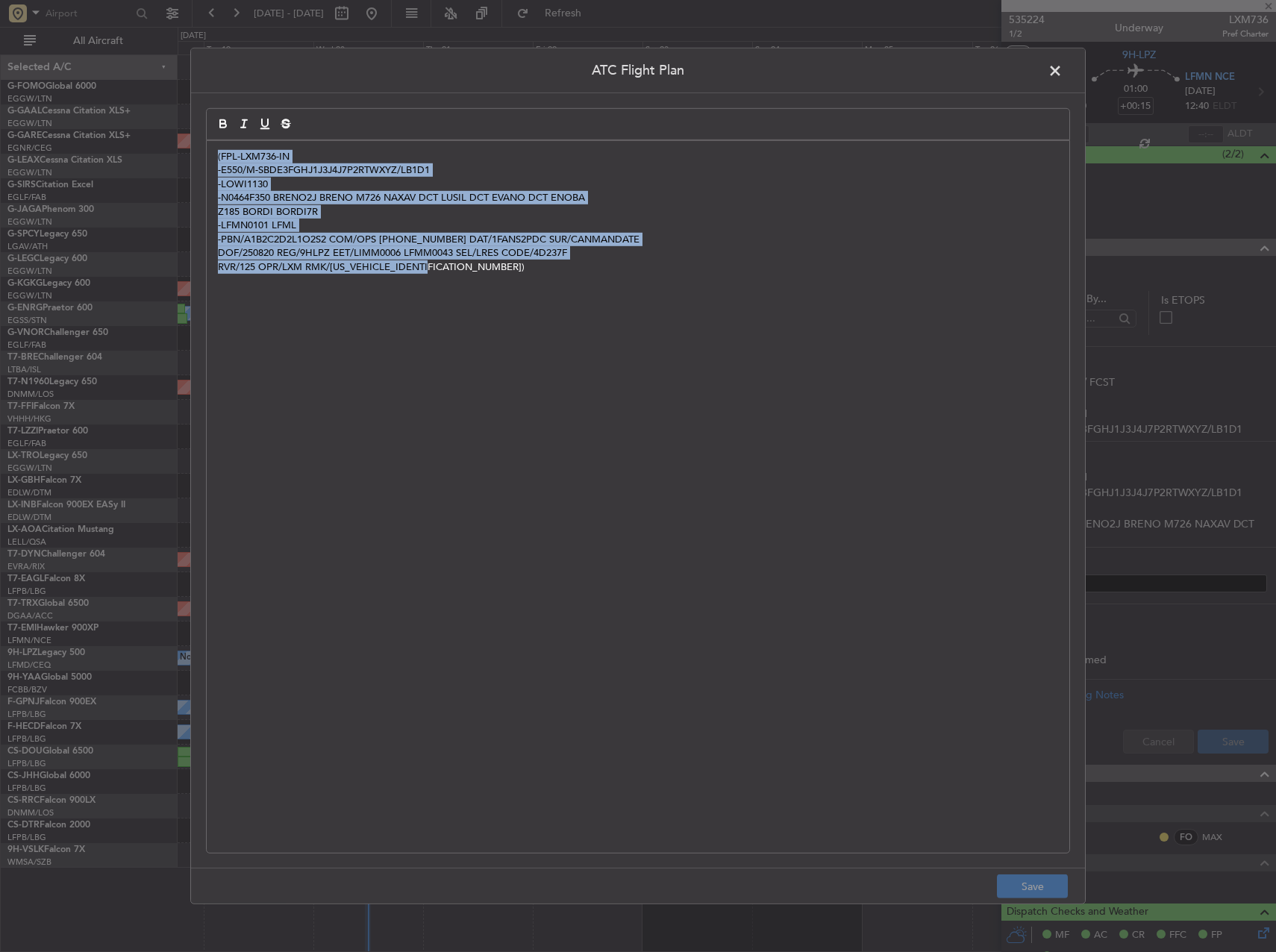
copy div "(FPL-LXM736-IN -E550/M-SBDE3FGHJ1J3J4J7P2RTWXYZ/LB1D1 -LOWI1130 -N0464F350 BREN…"
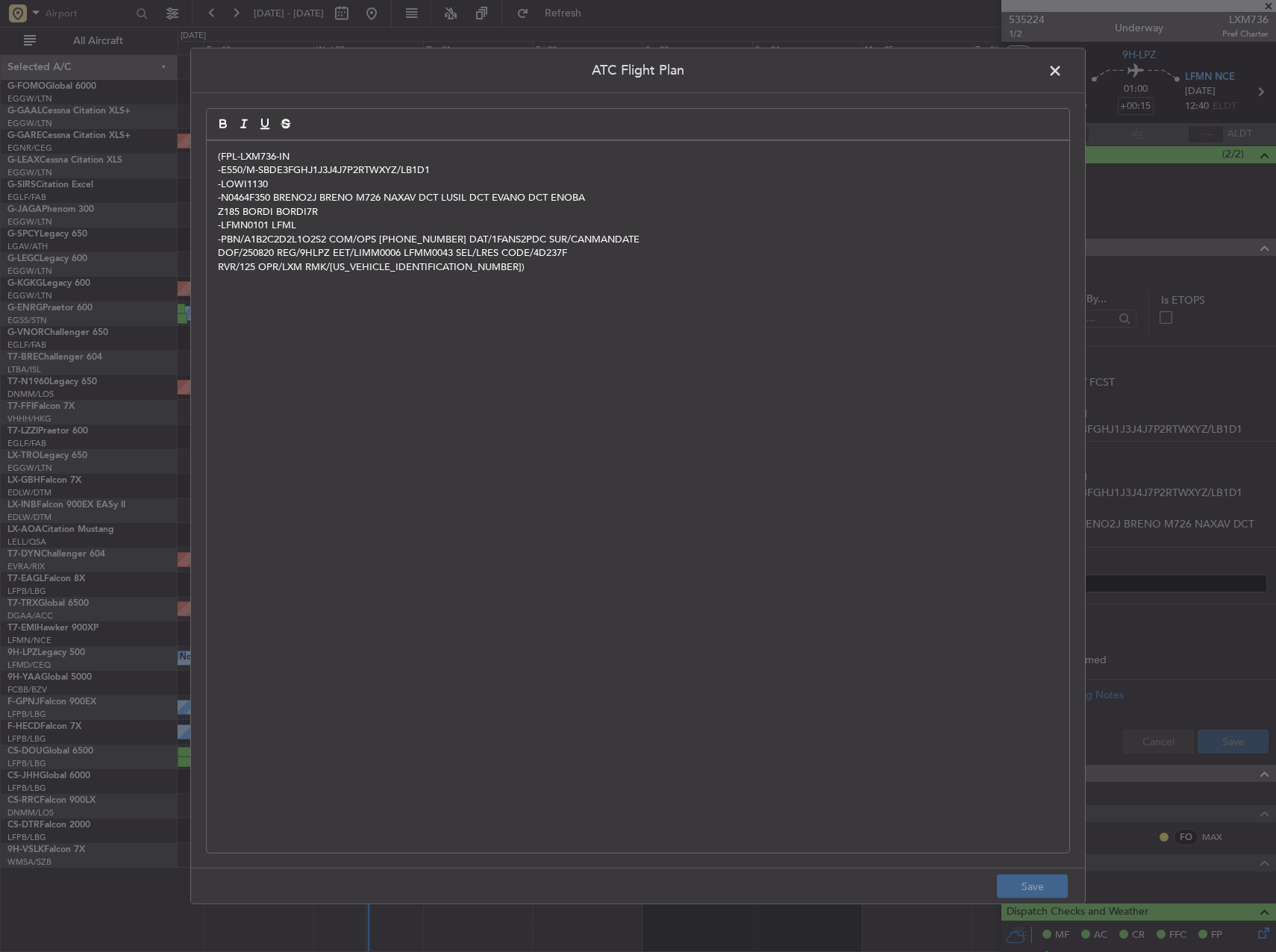
click at [1063, 70] on span at bounding box center [1063, 74] width 0 height 30
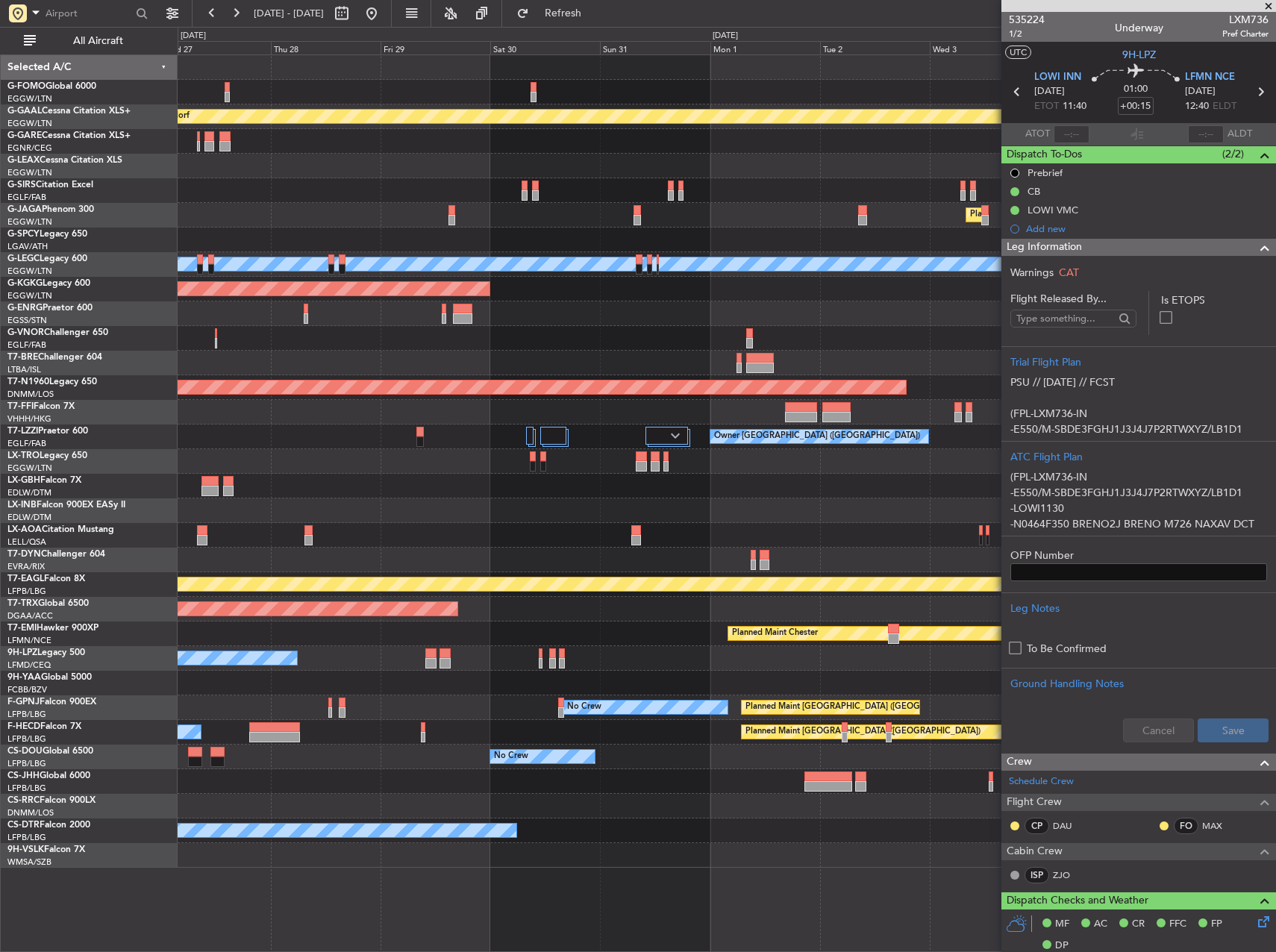
click at [123, 245] on div "Planned Maint Dusseldorf Owner Unplanned Maint [GEOGRAPHIC_DATA] ([GEOGRAPHIC_D…" at bounding box center [638, 489] width 1276 height 925
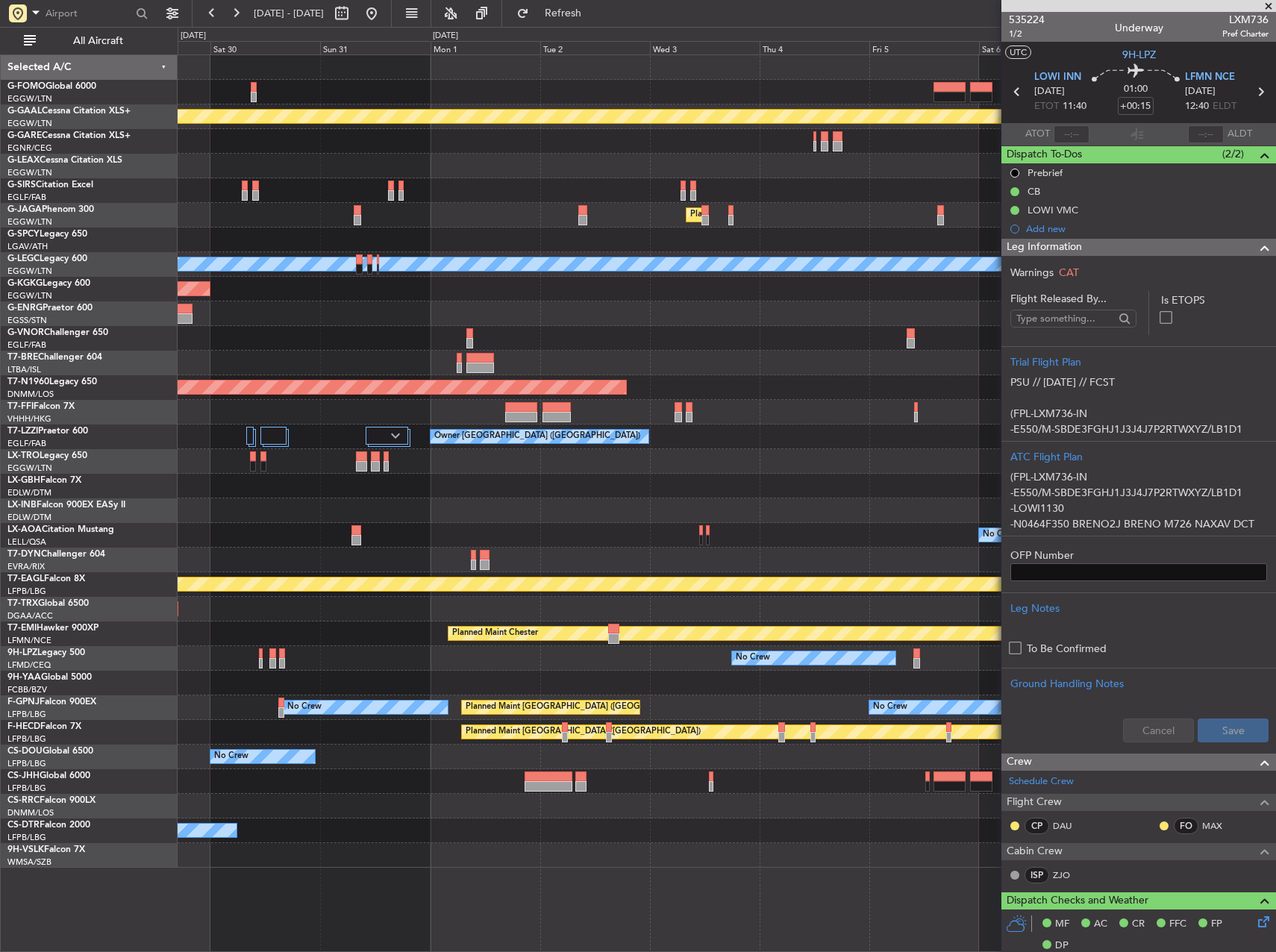
click at [91, 258] on div "Planned Maint Dusseldorf Planned Maint [GEOGRAPHIC_DATA] ([GEOGRAPHIC_DATA]) A/…" at bounding box center [638, 489] width 1276 height 925
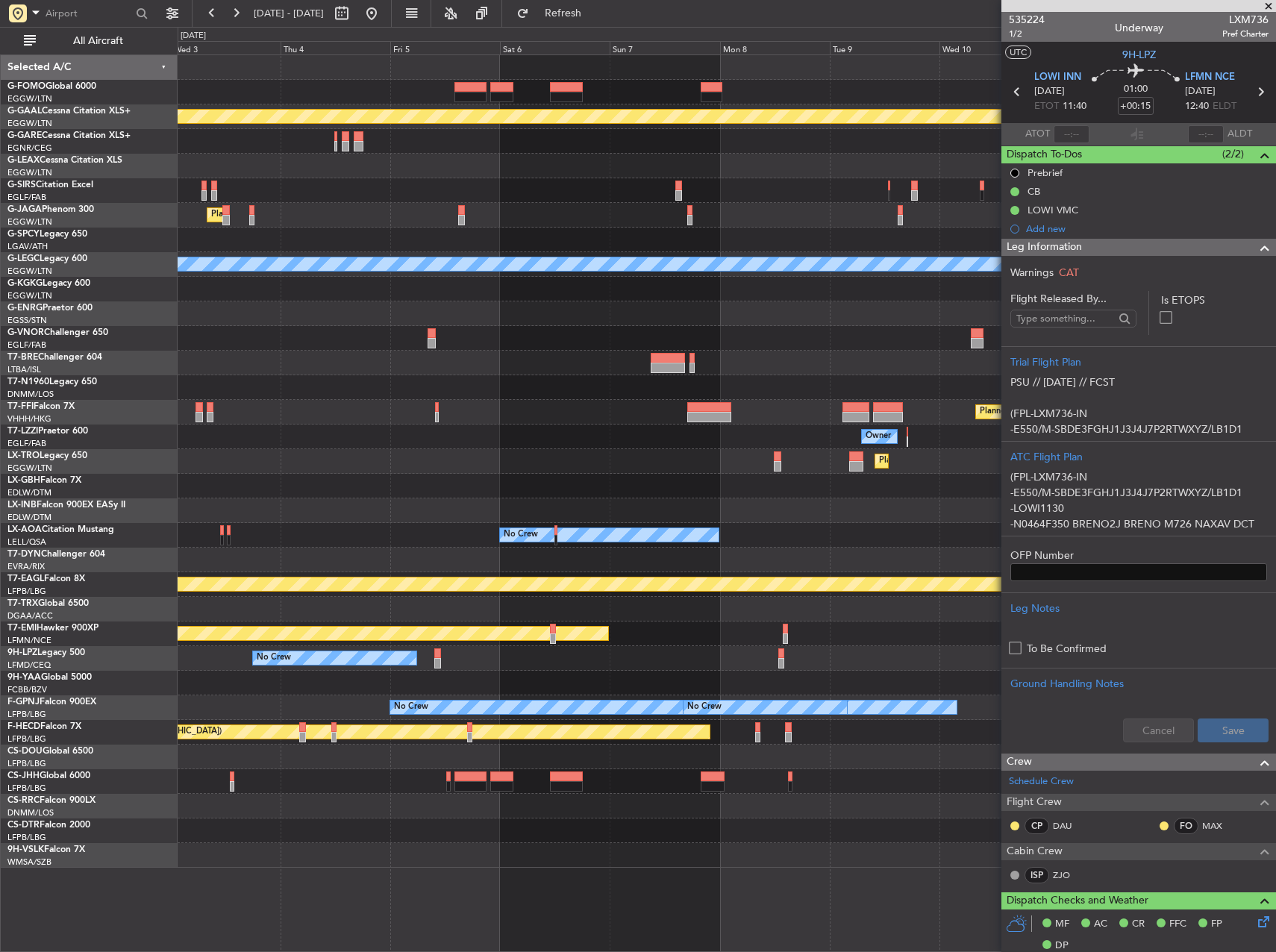
click at [208, 278] on div "Planned Maint Dusseldorf Planned Maint [GEOGRAPHIC_DATA] ([GEOGRAPHIC_DATA]) A/…" at bounding box center [727, 462] width 1098 height 813
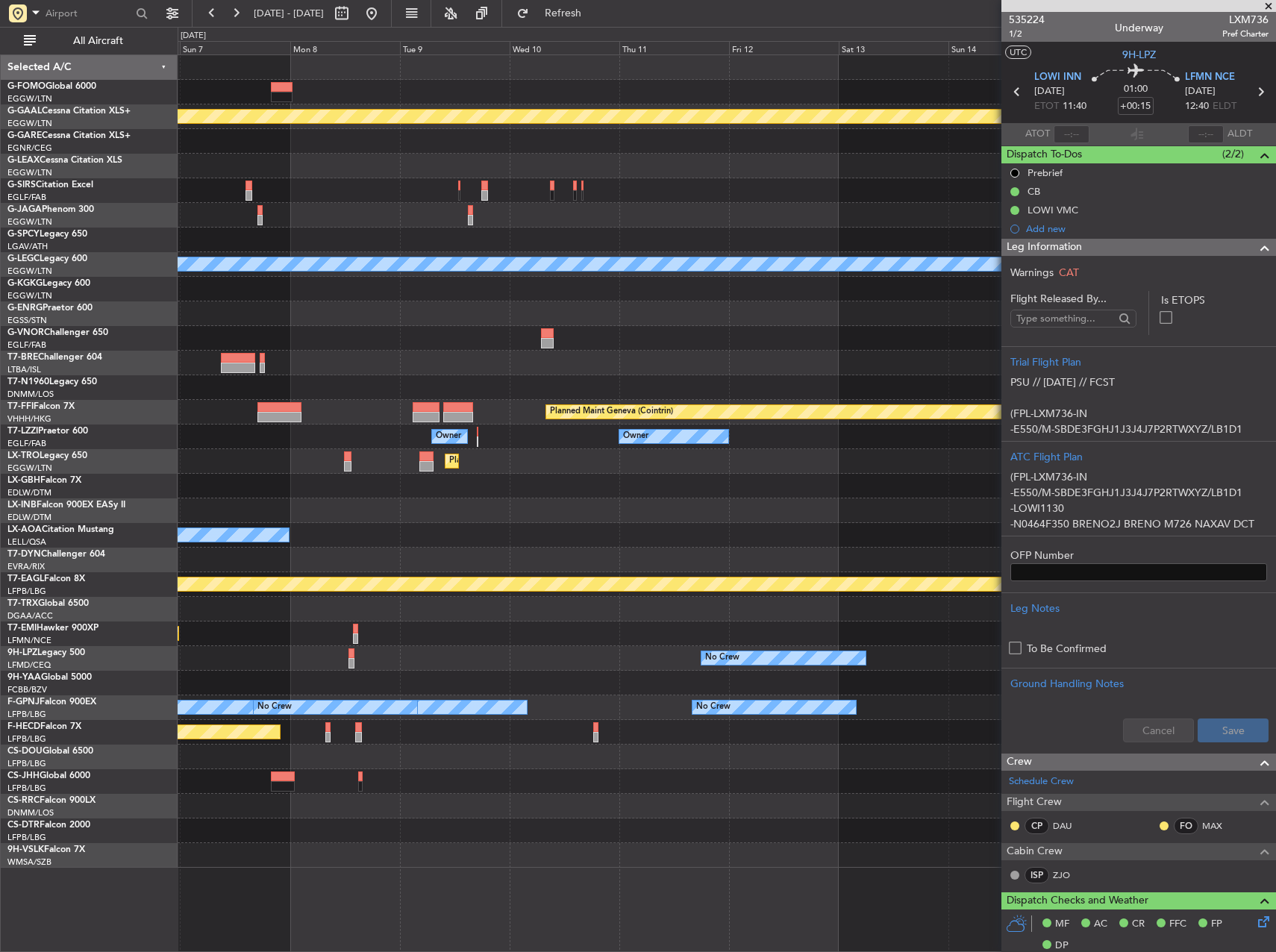
click at [269, 257] on div "A/C Unavailable [GEOGRAPHIC_DATA] ([GEOGRAPHIC_DATA])" at bounding box center [727, 264] width 1098 height 25
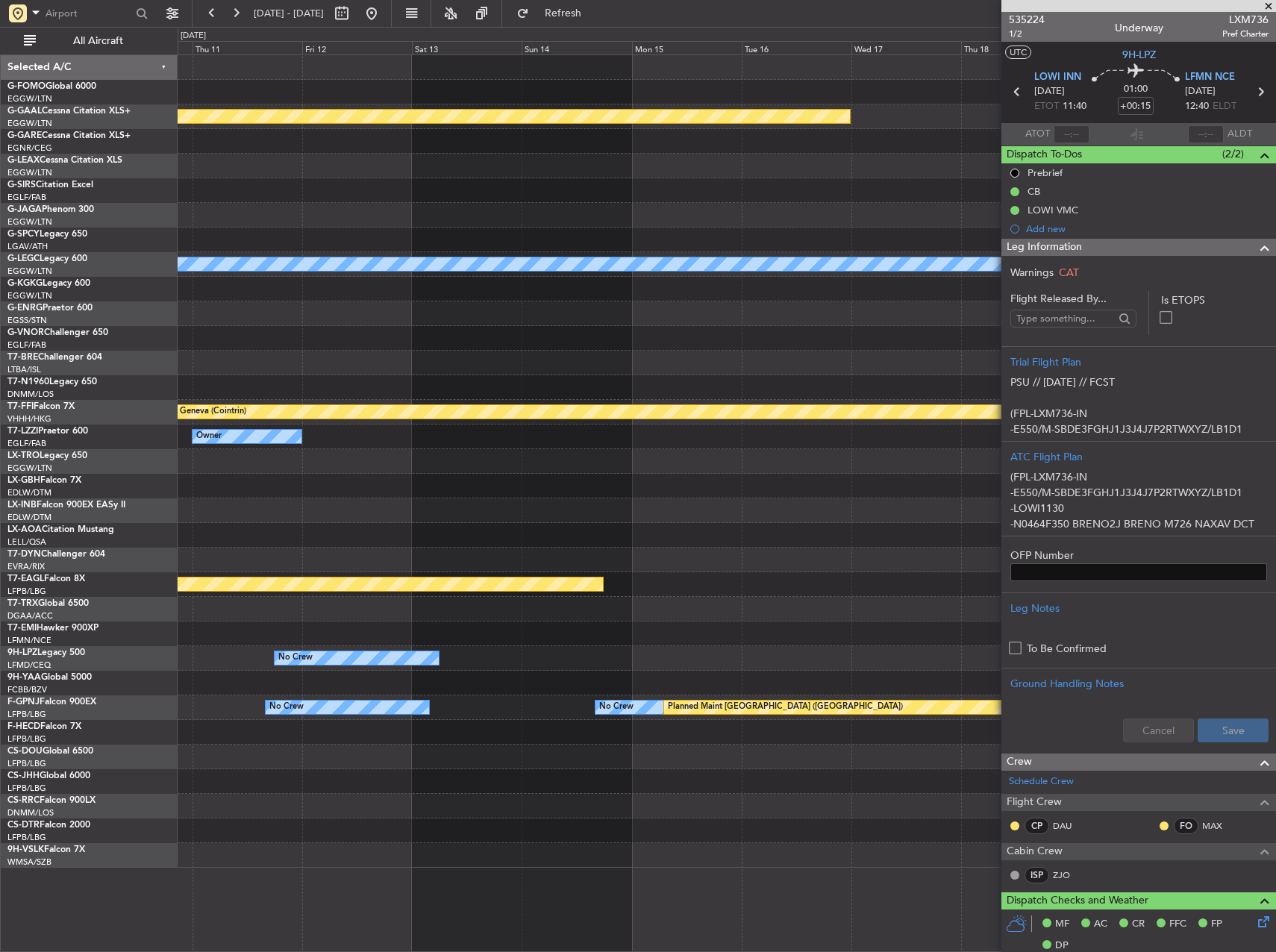
click at [373, 243] on div at bounding box center [727, 239] width 1098 height 25
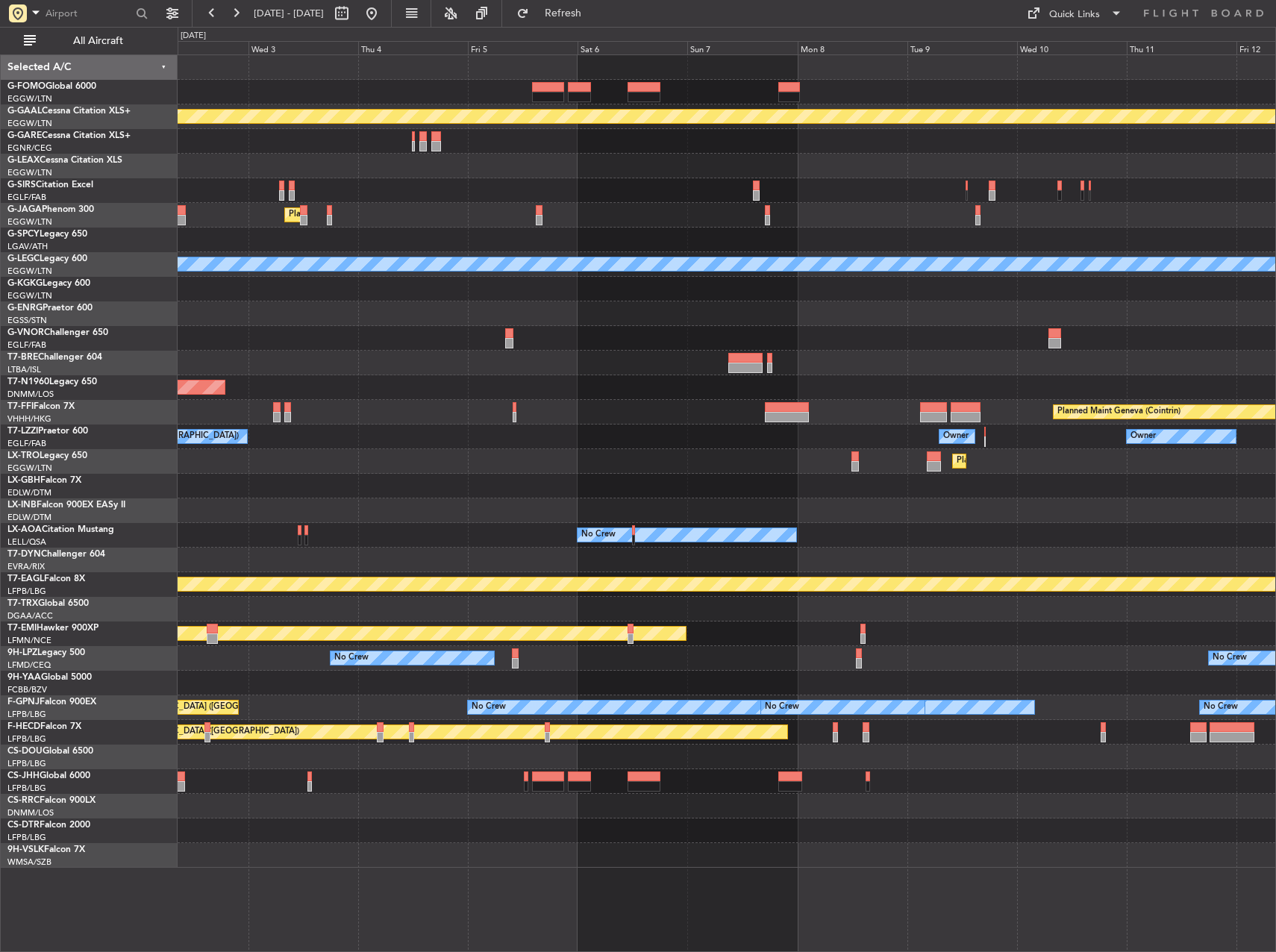
click at [1275, 304] on html "[DATE] - [DATE] Refresh Quick Links All Aircraft Planned [GEOGRAPHIC_DATA] Plan…" at bounding box center [638, 476] width 1276 height 952
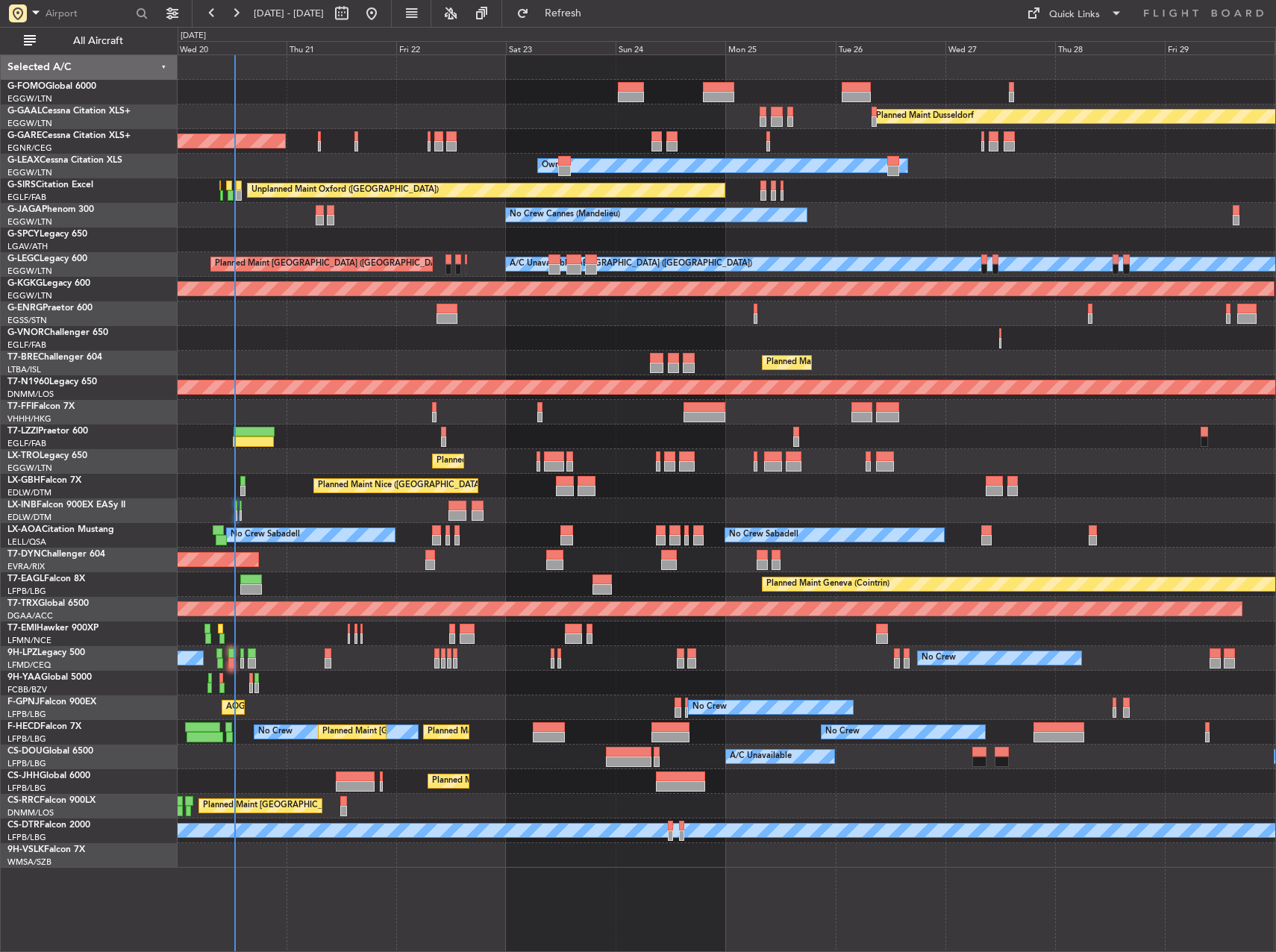
click at [803, 463] on div "Planned Maint [GEOGRAPHIC_DATA] ([GEOGRAPHIC_DATA])" at bounding box center [727, 461] width 1098 height 25
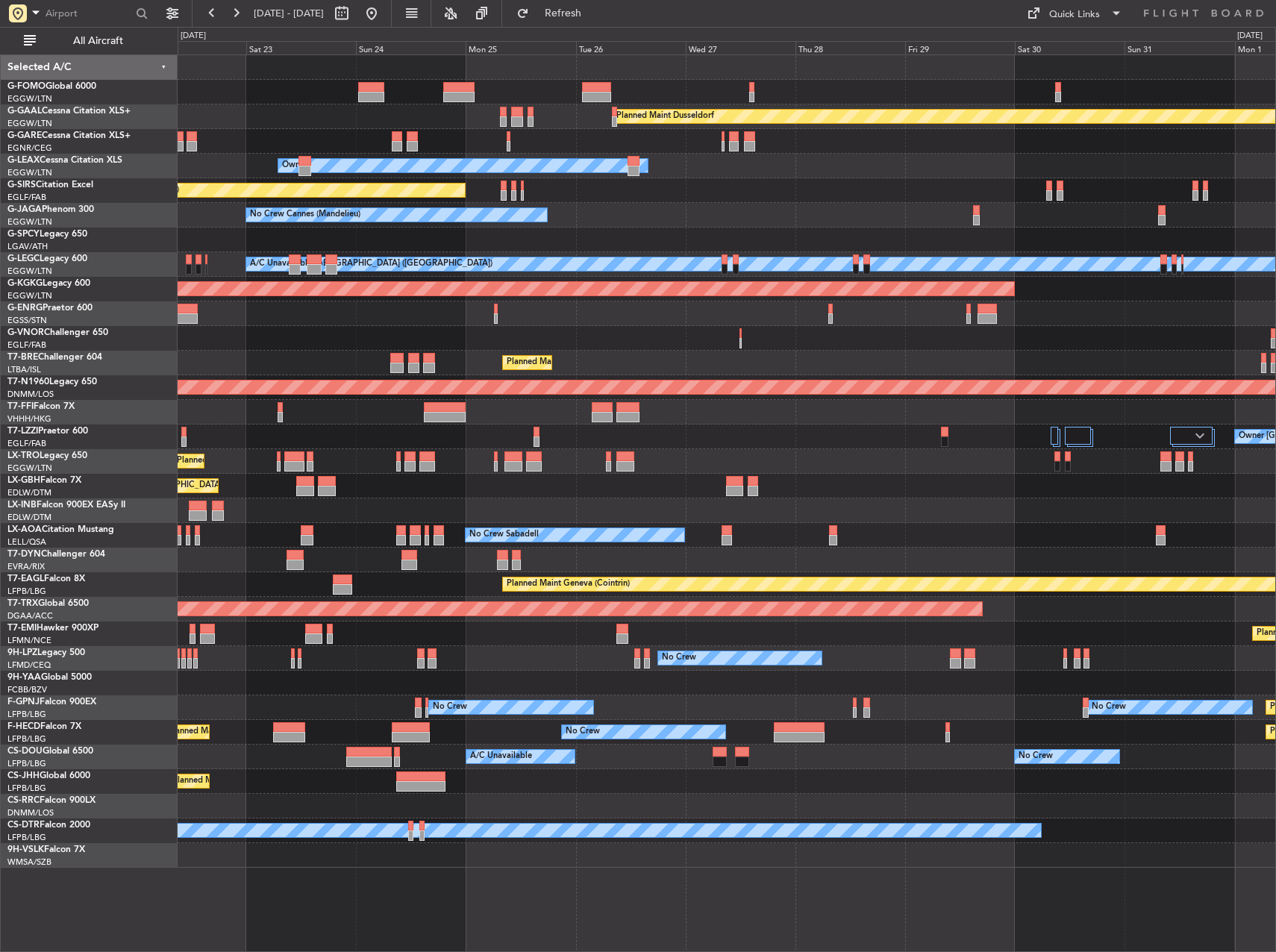
click at [398, 446] on div "Planned Maint Dusseldorf Unplanned Maint [PERSON_NAME] Owner Unplanned Maint [G…" at bounding box center [727, 462] width 1098 height 813
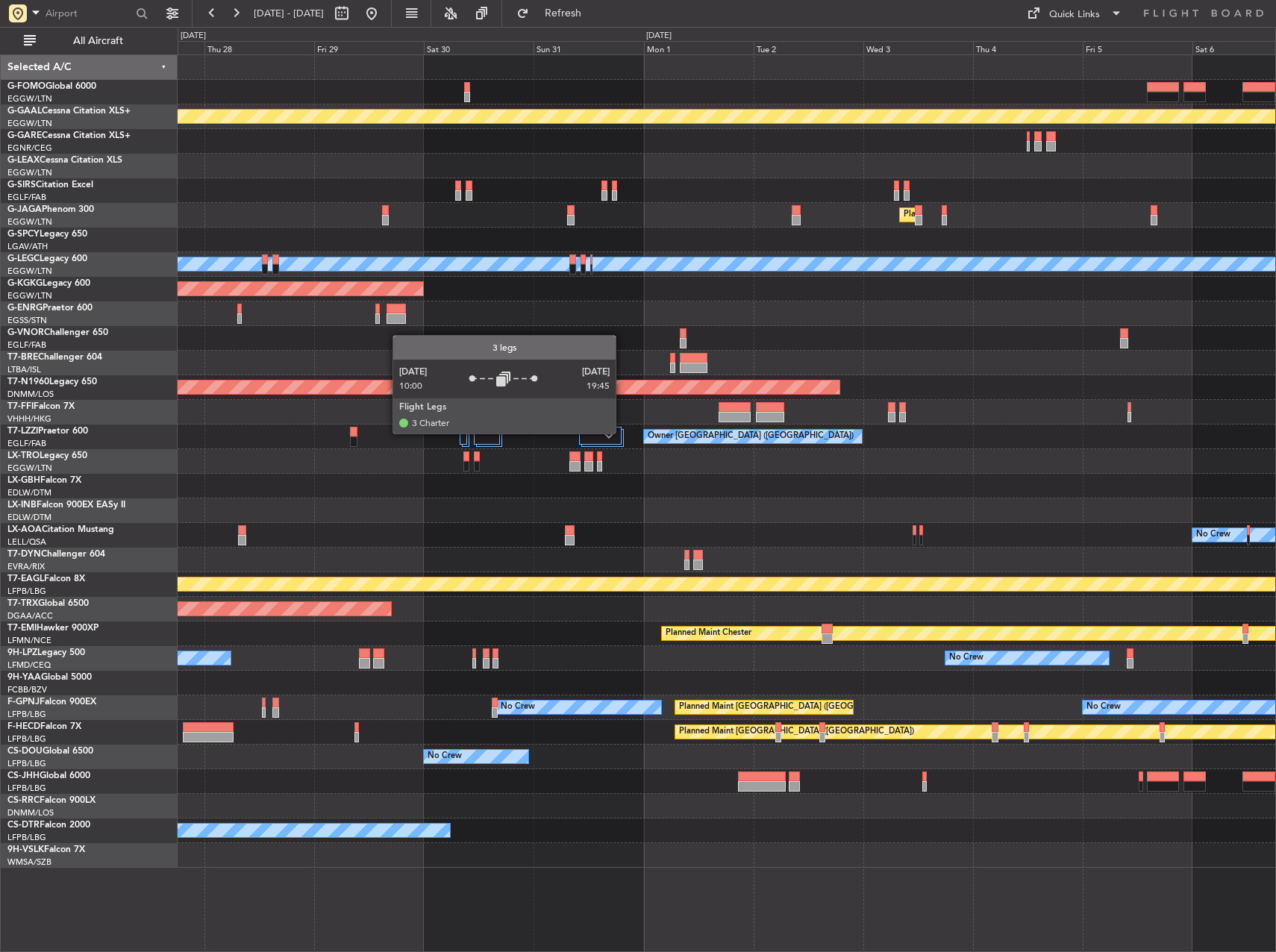
click at [644, 433] on div "Owner [GEOGRAPHIC_DATA] ([GEOGRAPHIC_DATA])" at bounding box center [753, 437] width 219 height 14
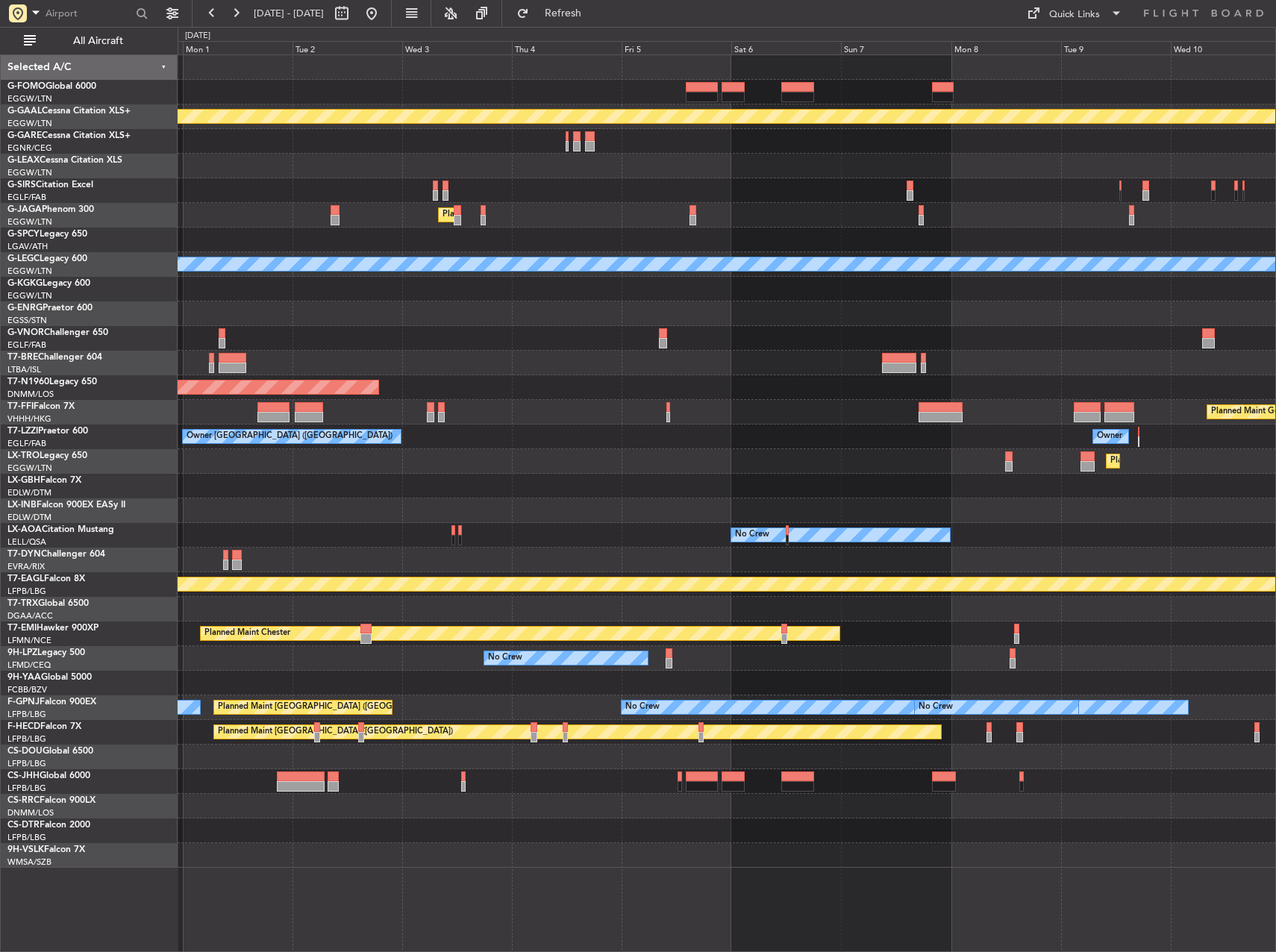
click at [637, 419] on div "Planned Maint Geneva (Cointrin)" at bounding box center [727, 412] width 1098 height 25
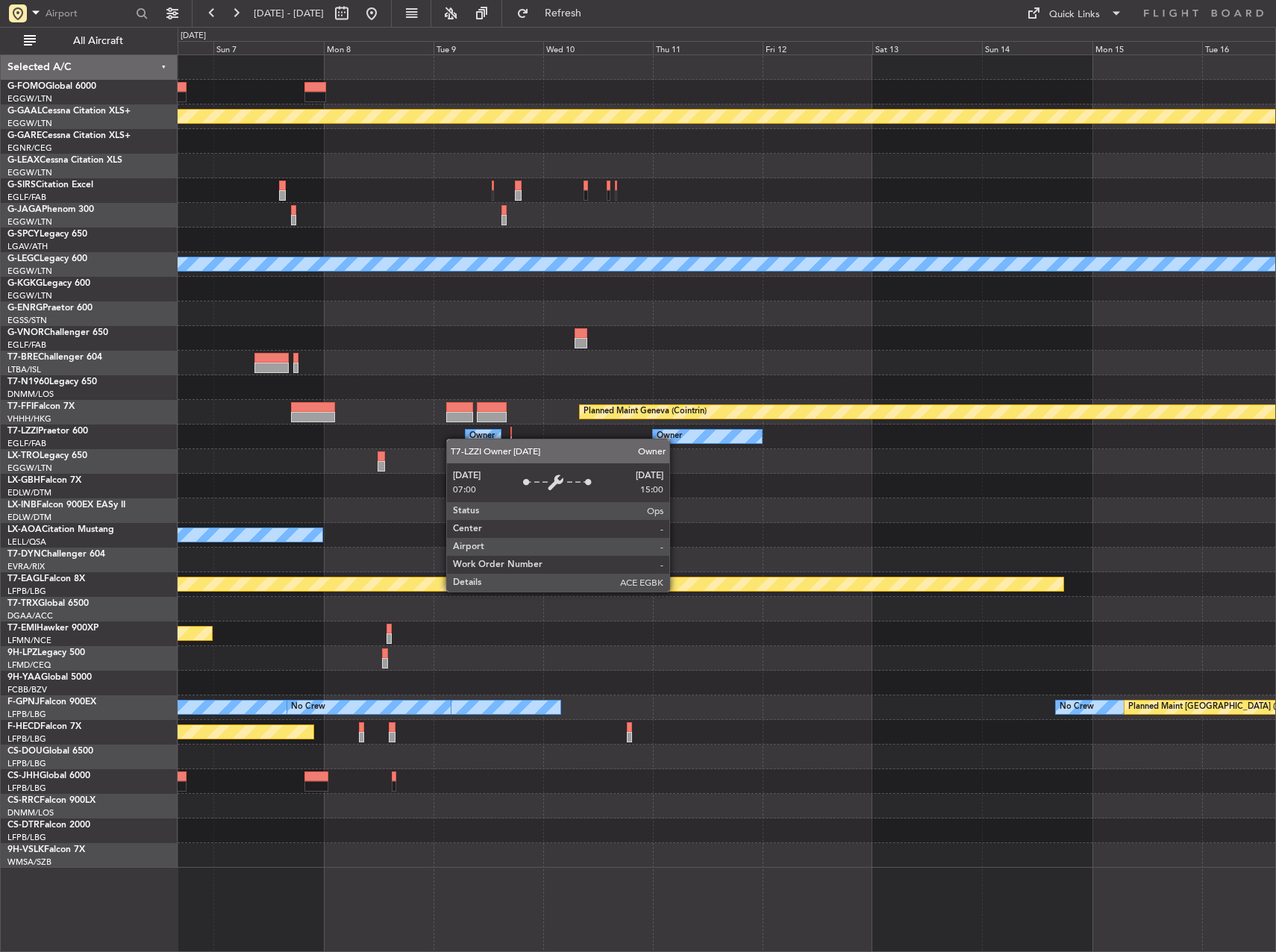
click at [473, 414] on div at bounding box center [459, 417] width 27 height 10
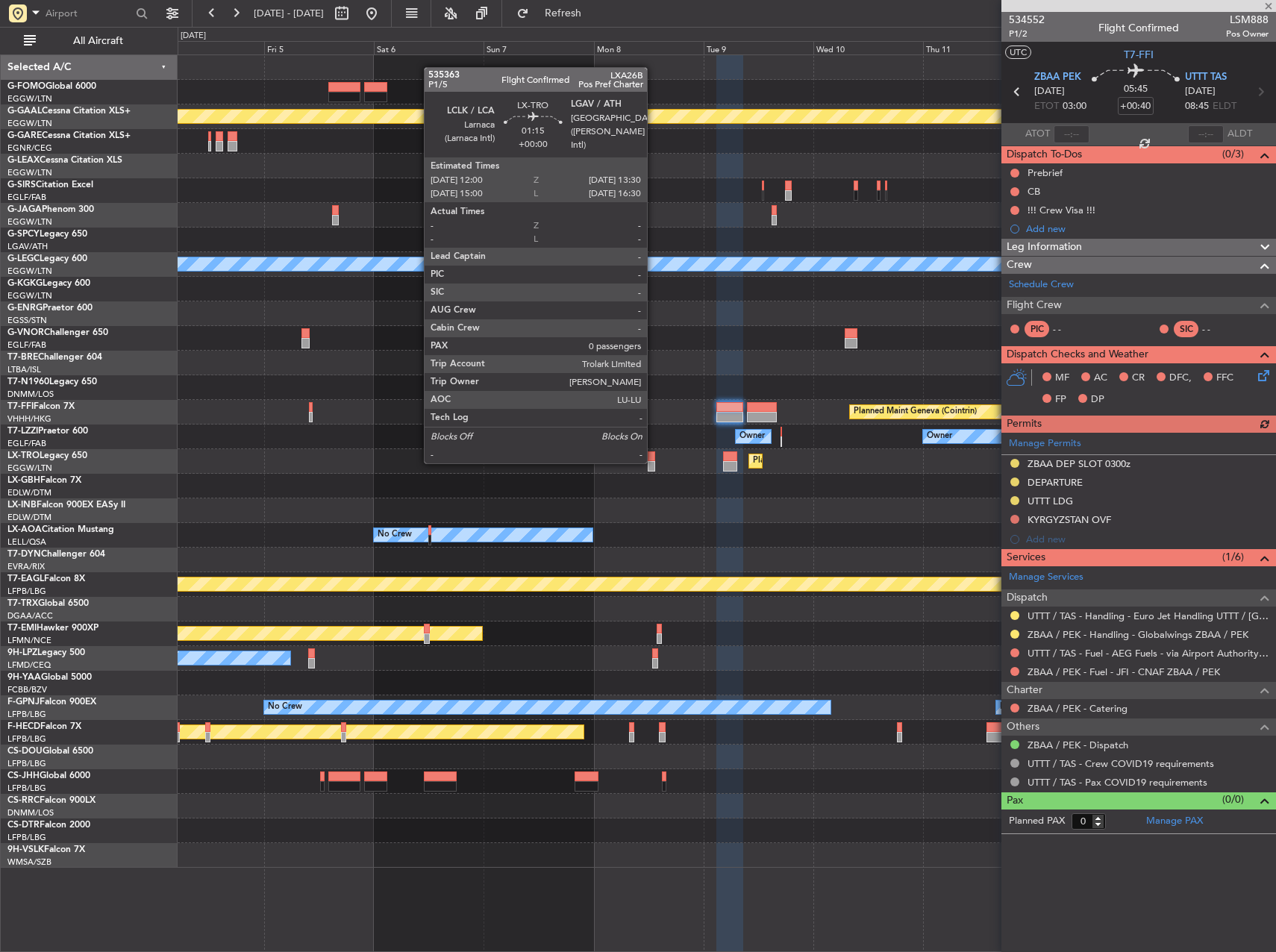
click at [653, 462] on div at bounding box center [651, 466] width 8 height 10
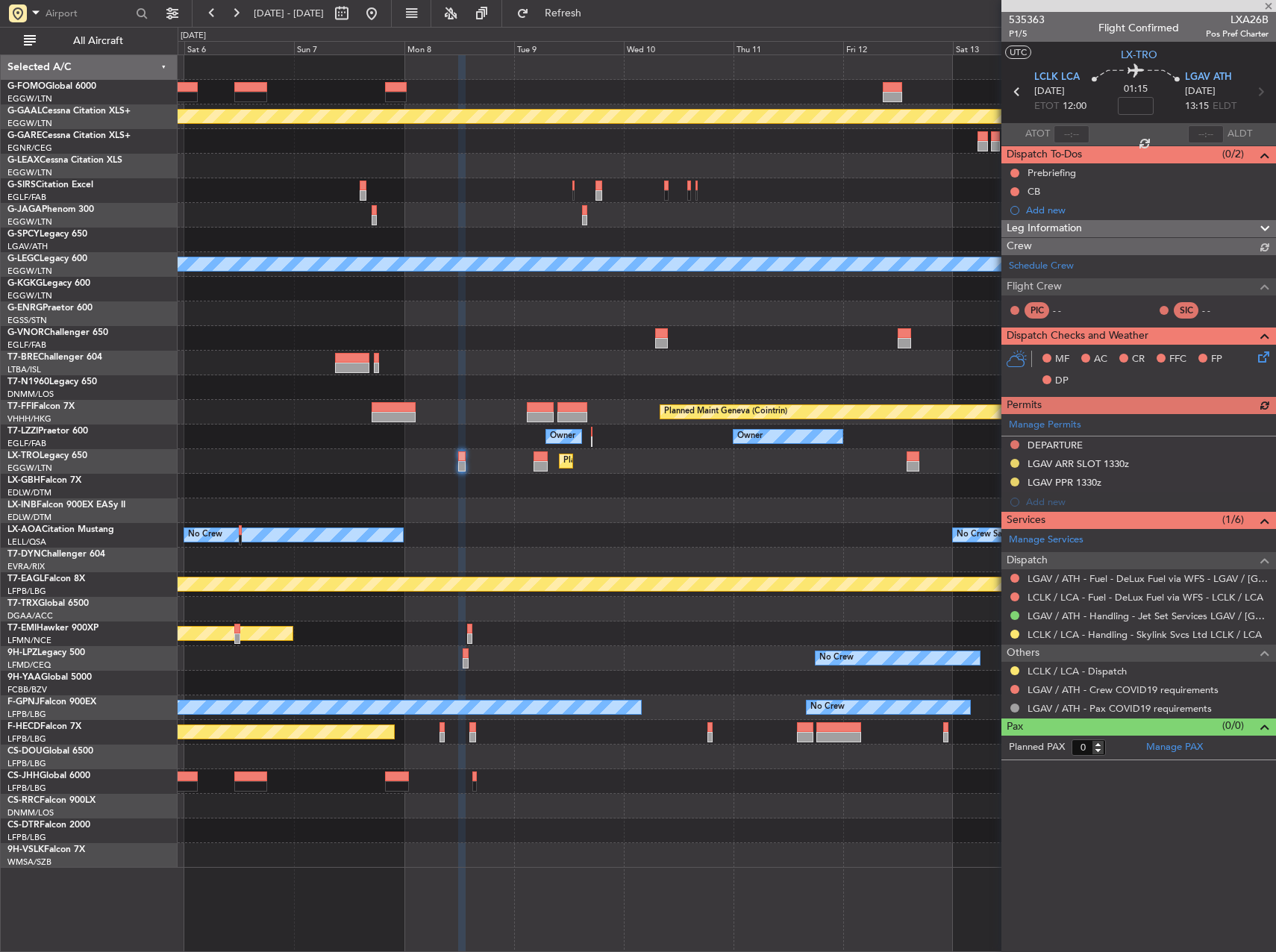
click at [627, 487] on div "Planned Maint Nurnberg" at bounding box center [727, 486] width 1098 height 25
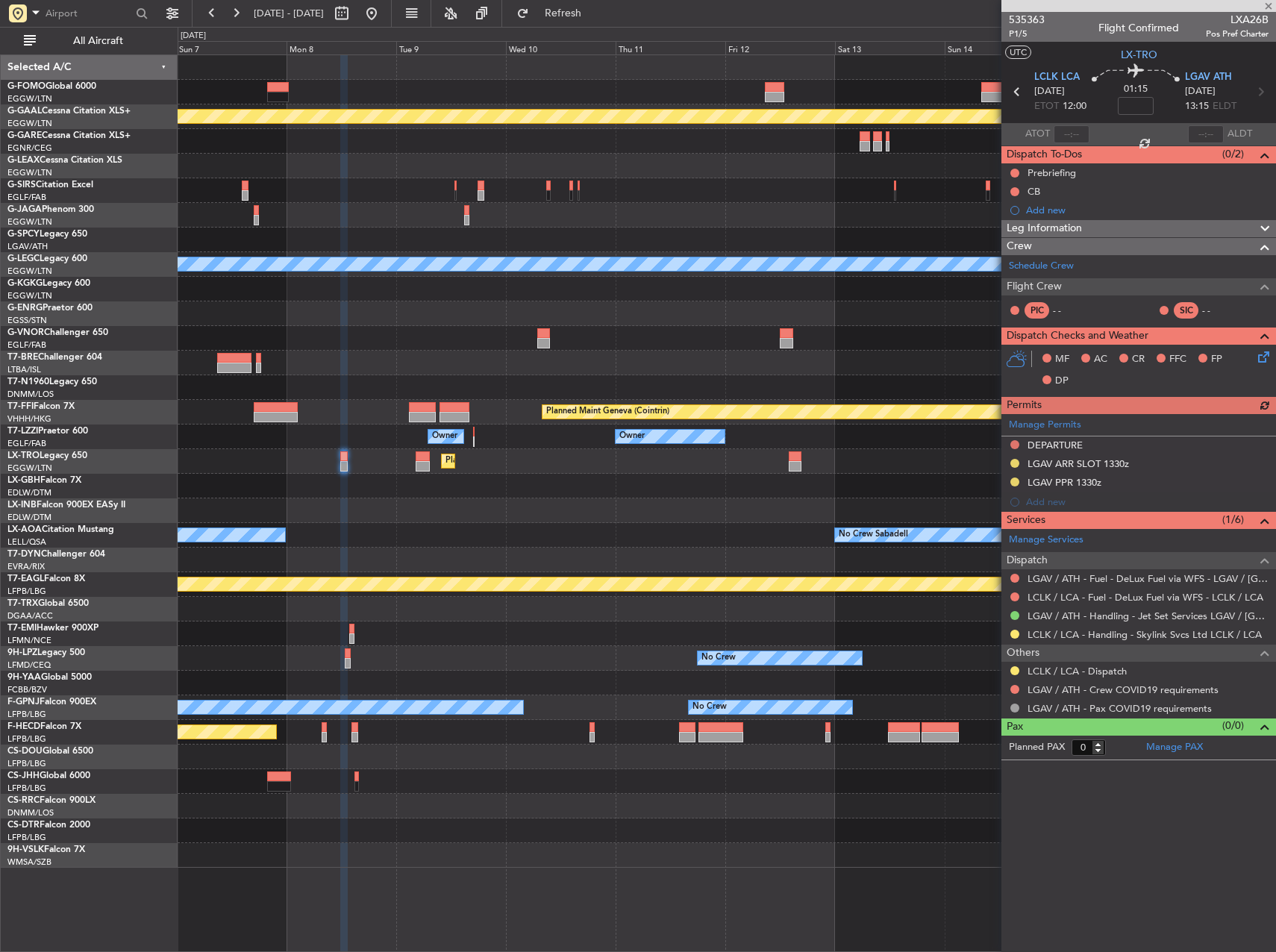
click at [532, 482] on div "Planned Maint Nurnberg" at bounding box center [727, 486] width 1098 height 25
click at [489, 482] on div "Planned Maint Nurnberg" at bounding box center [727, 486] width 1098 height 25
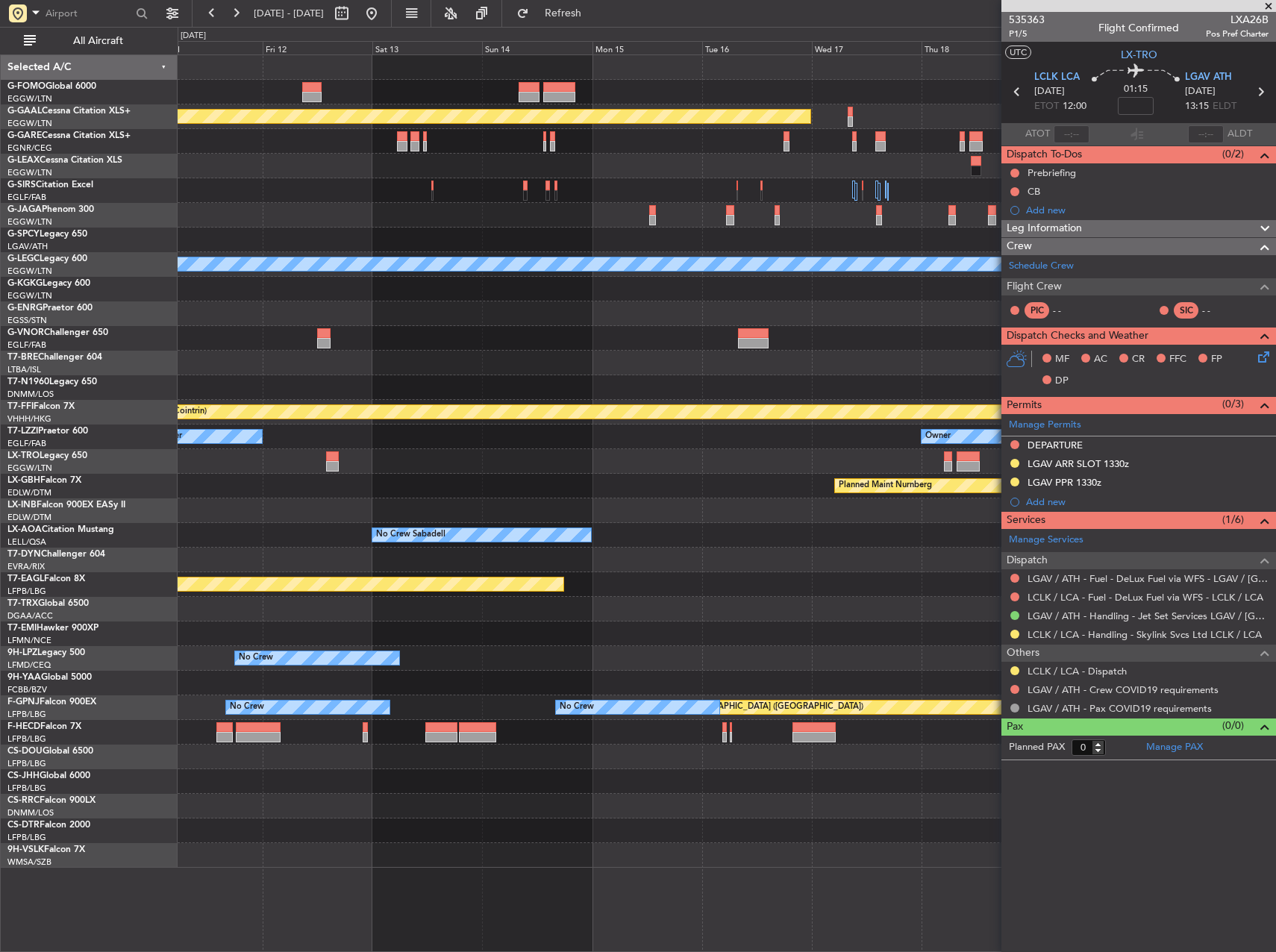
click at [408, 467] on div "Planned Maint Dusseldorf" at bounding box center [727, 461] width 1098 height 25
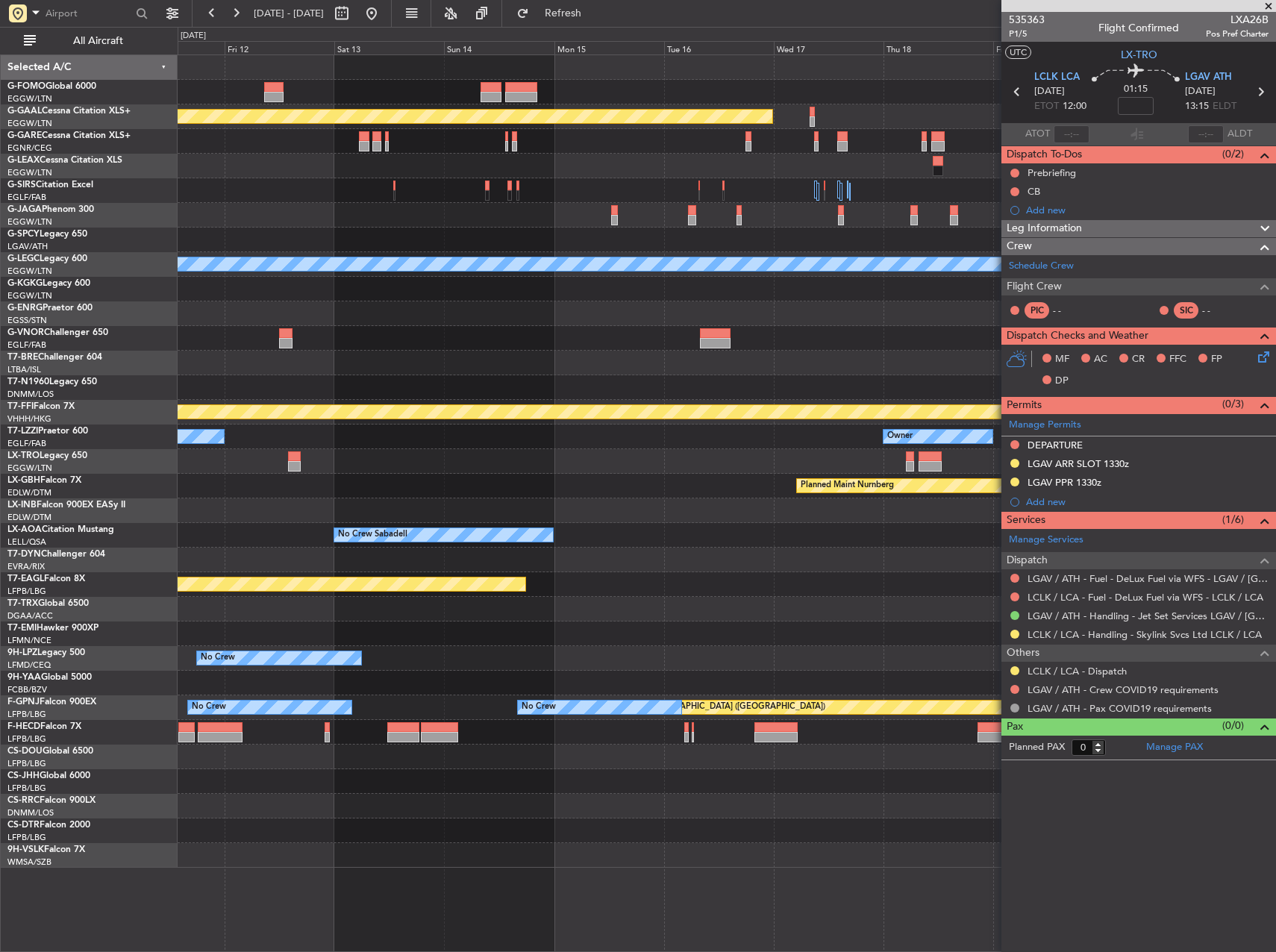
click at [402, 466] on div "Planned Maint Dusseldorf" at bounding box center [727, 461] width 1098 height 25
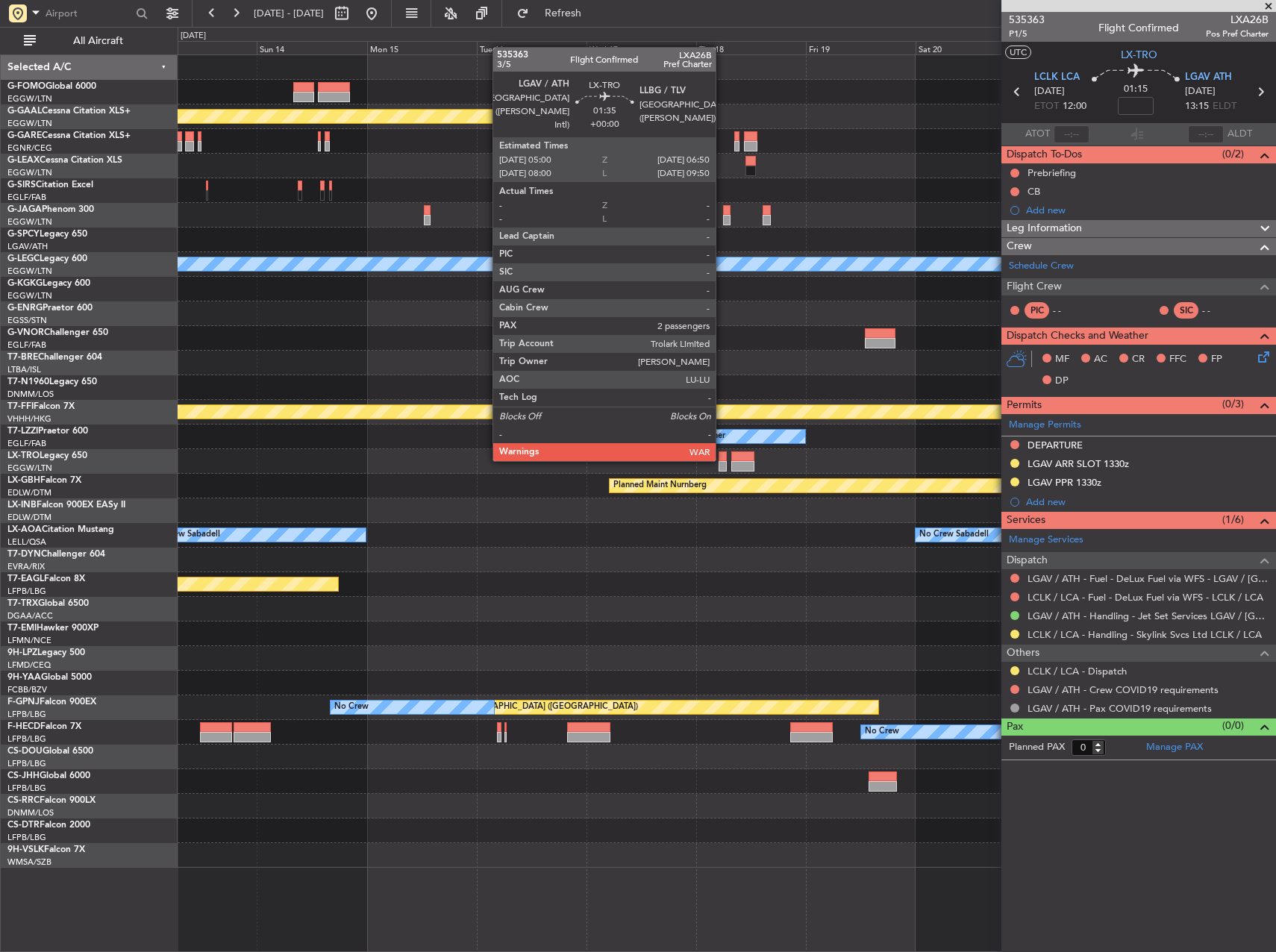
click at [723, 459] on div at bounding box center [723, 457] width 9 height 10
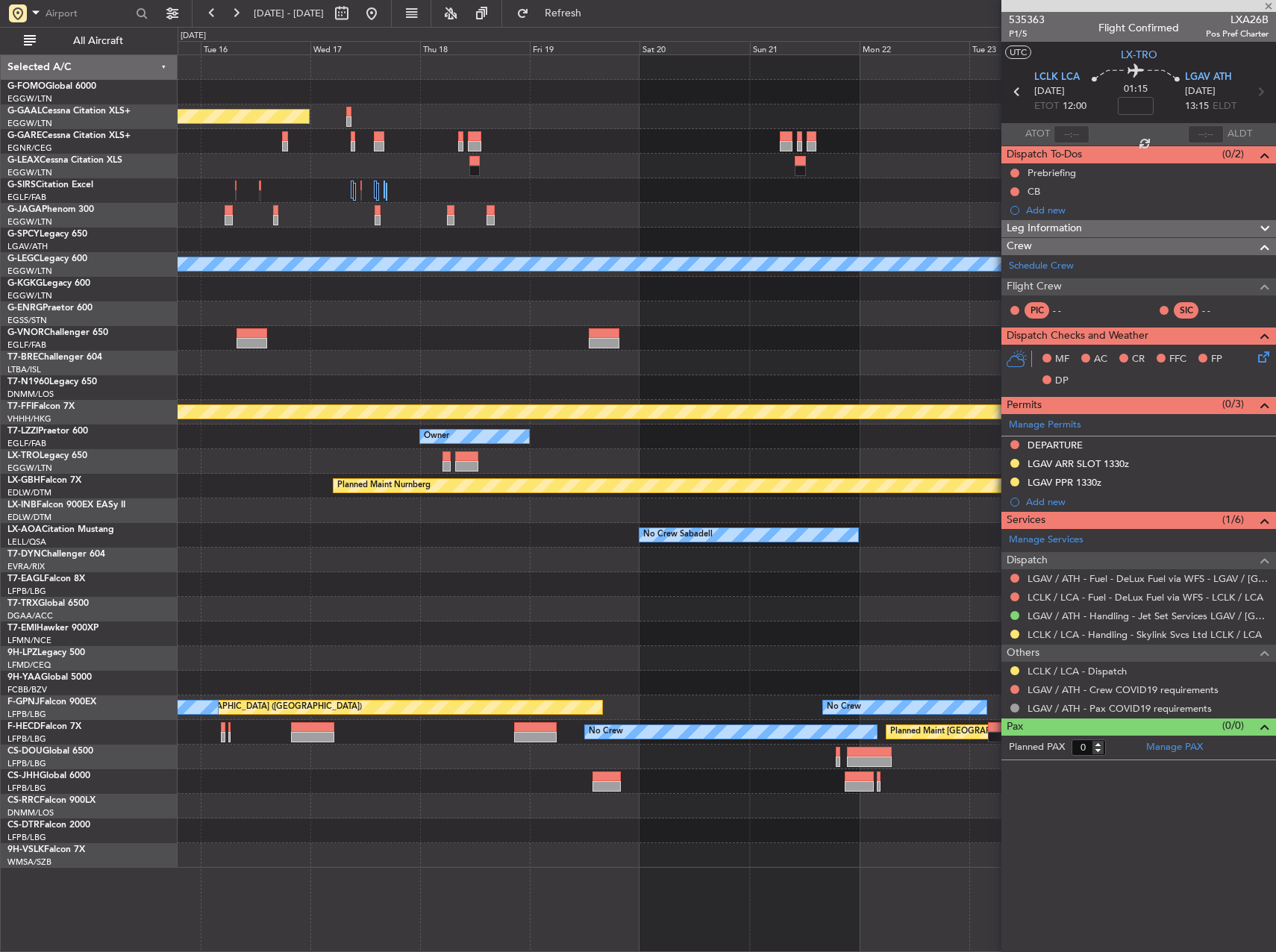
type input "2"
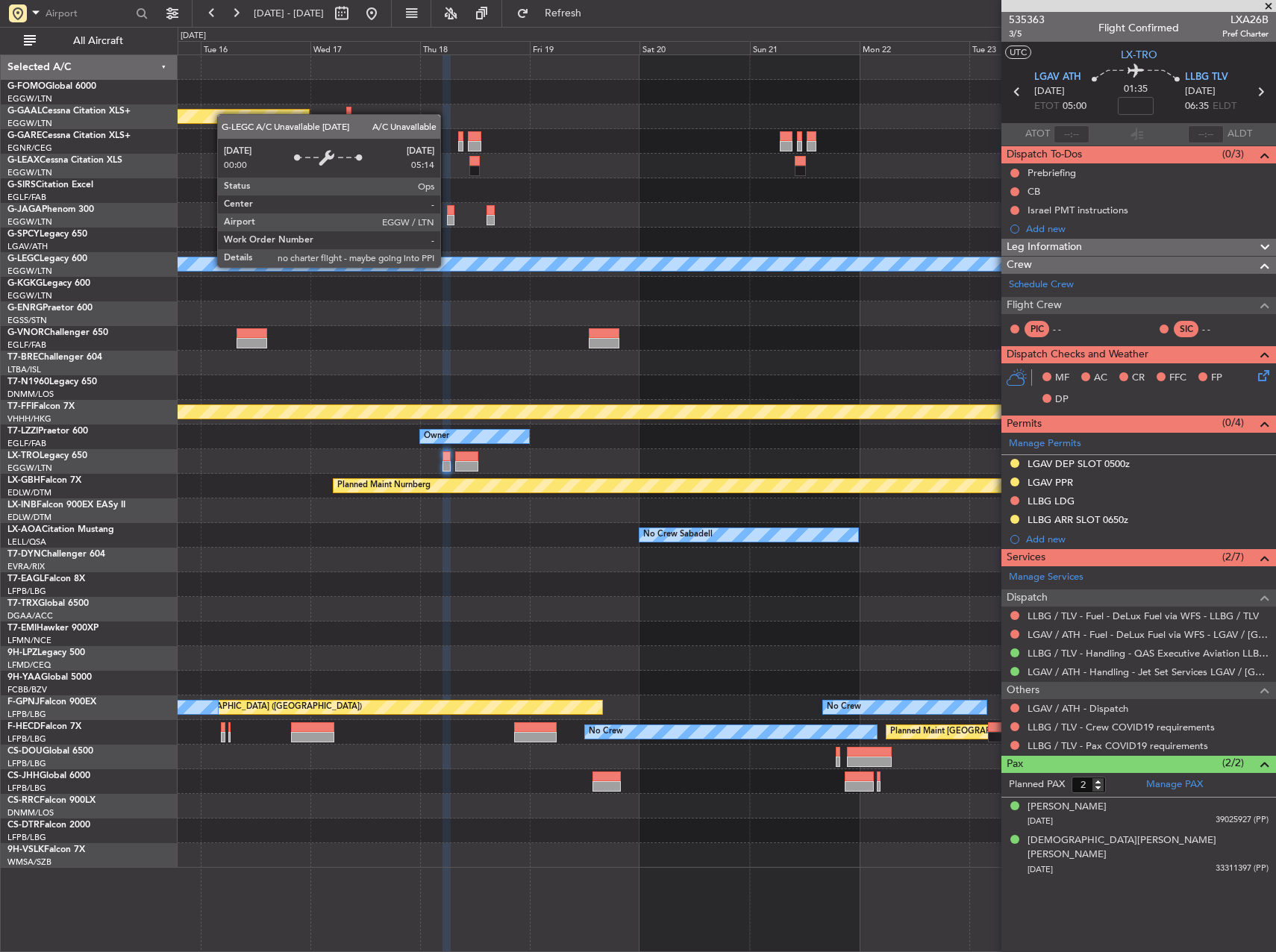
click at [1010, 280] on fb-app "[DATE] - [DATE] Refresh Quick Links All Aircraft Planned [GEOGRAPHIC_DATA] A/C …" at bounding box center [638, 482] width 1276 height 941
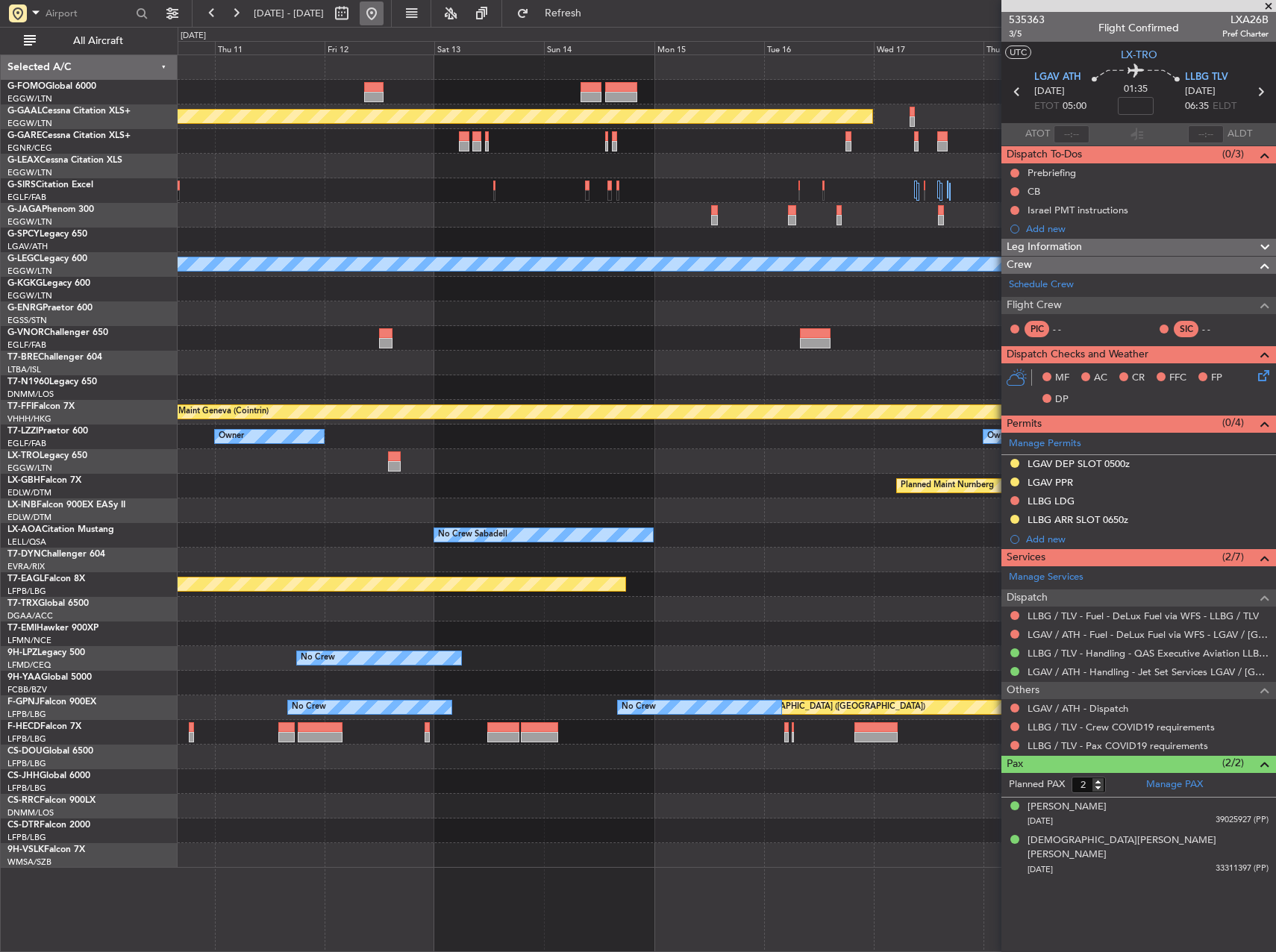
click at [383, 10] on button at bounding box center [372, 14] width 24 height 24
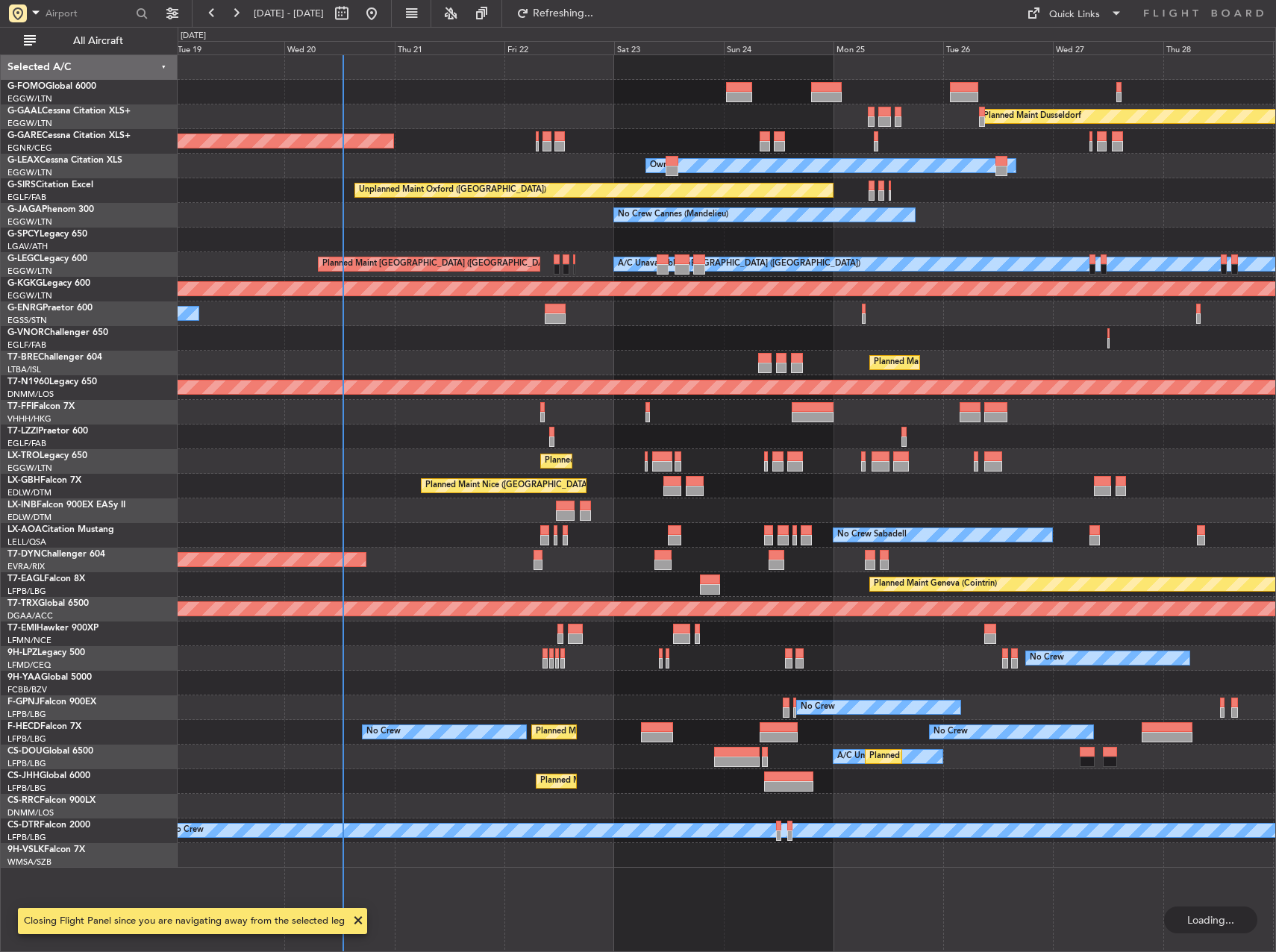
click at [361, 429] on div at bounding box center [727, 436] width 1098 height 25
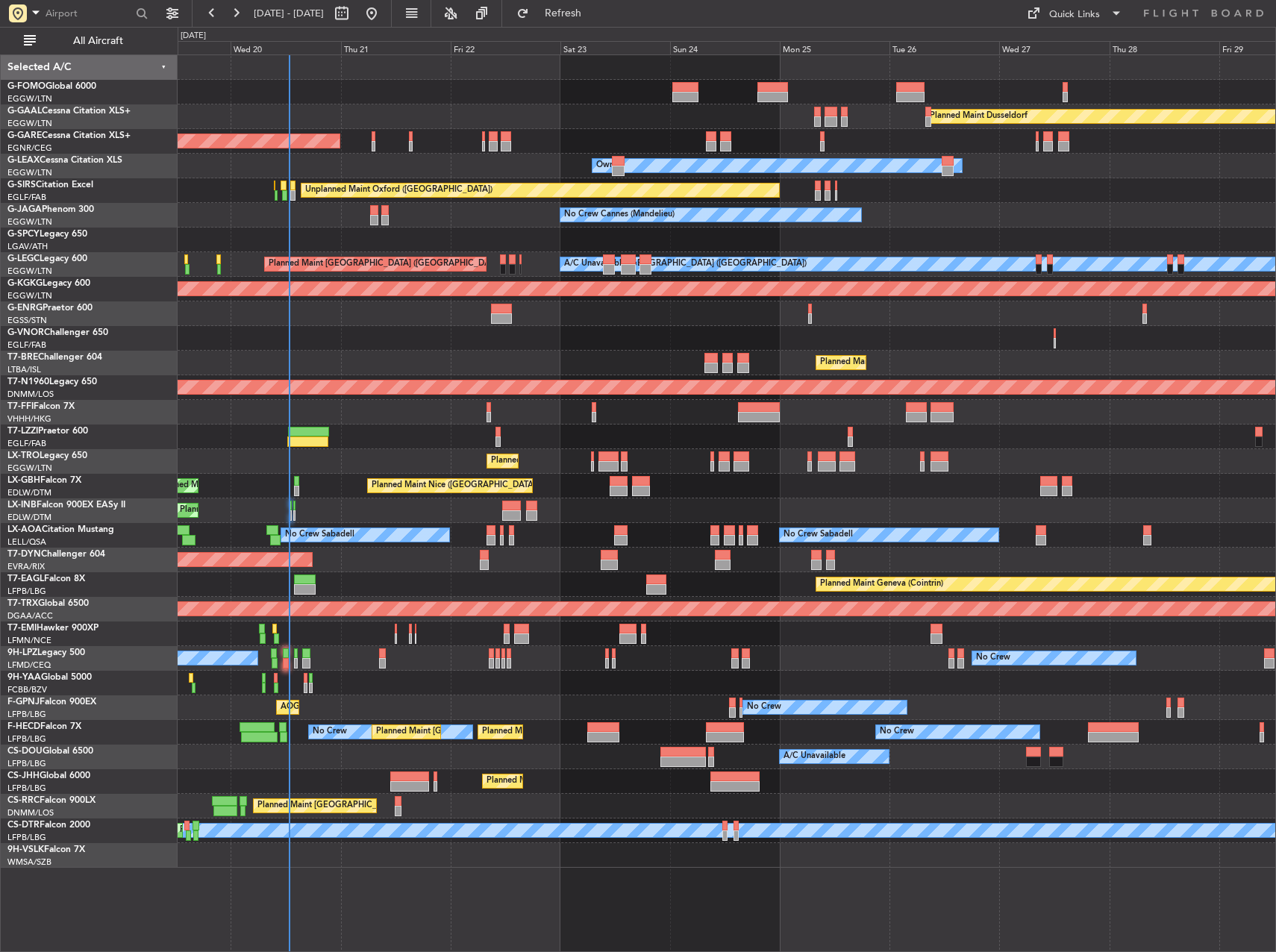
click at [580, 329] on div "Planned Maint Dusseldorf Unplanned Maint [PERSON_NAME] Owner Owner Unplanned Ma…" at bounding box center [727, 462] width 1098 height 813
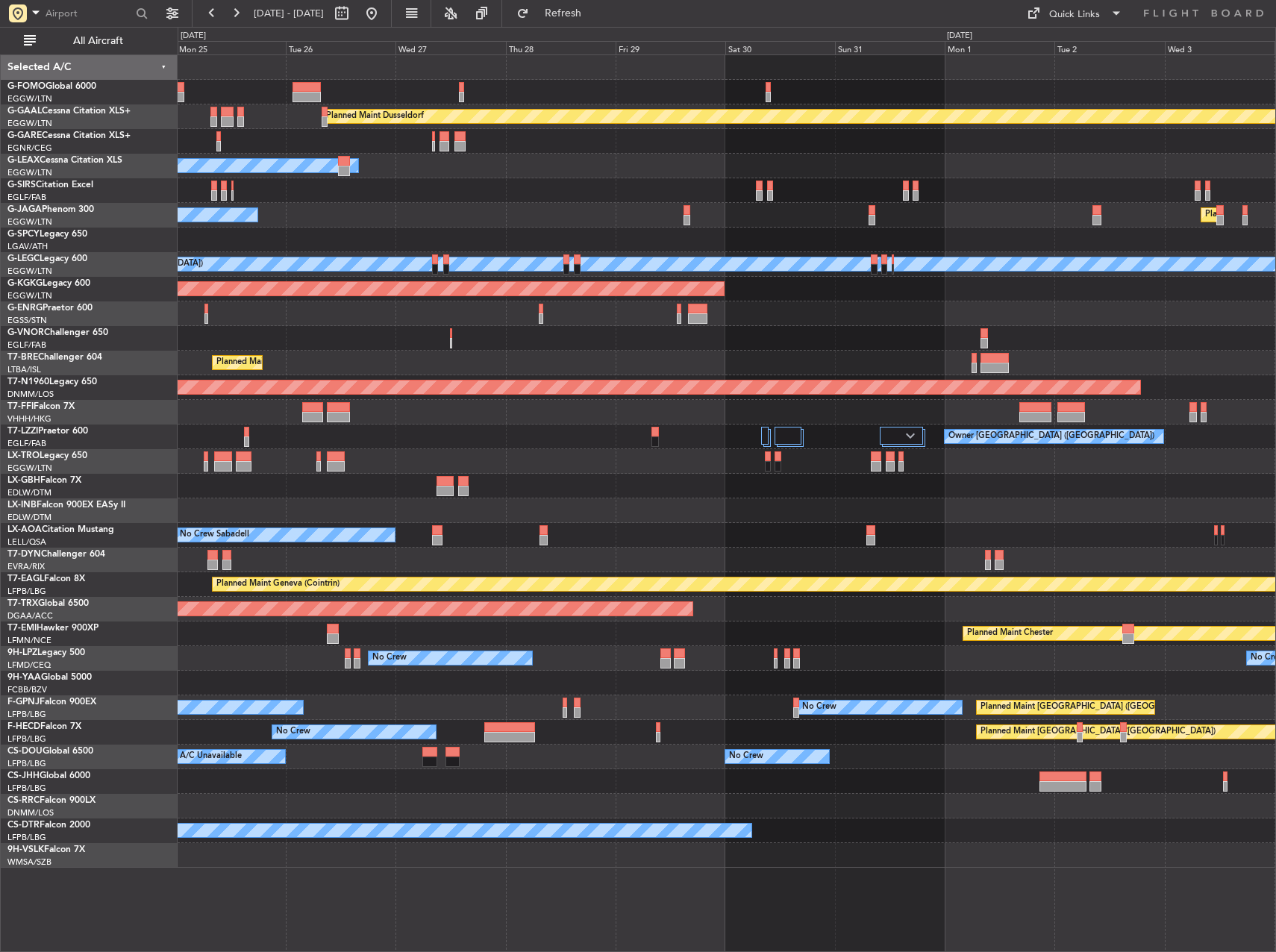
click at [480, 340] on div "Planned Maint Dusseldorf Owner Unplanned Maint [GEOGRAPHIC_DATA] ([GEOGRAPHIC_D…" at bounding box center [727, 462] width 1098 height 813
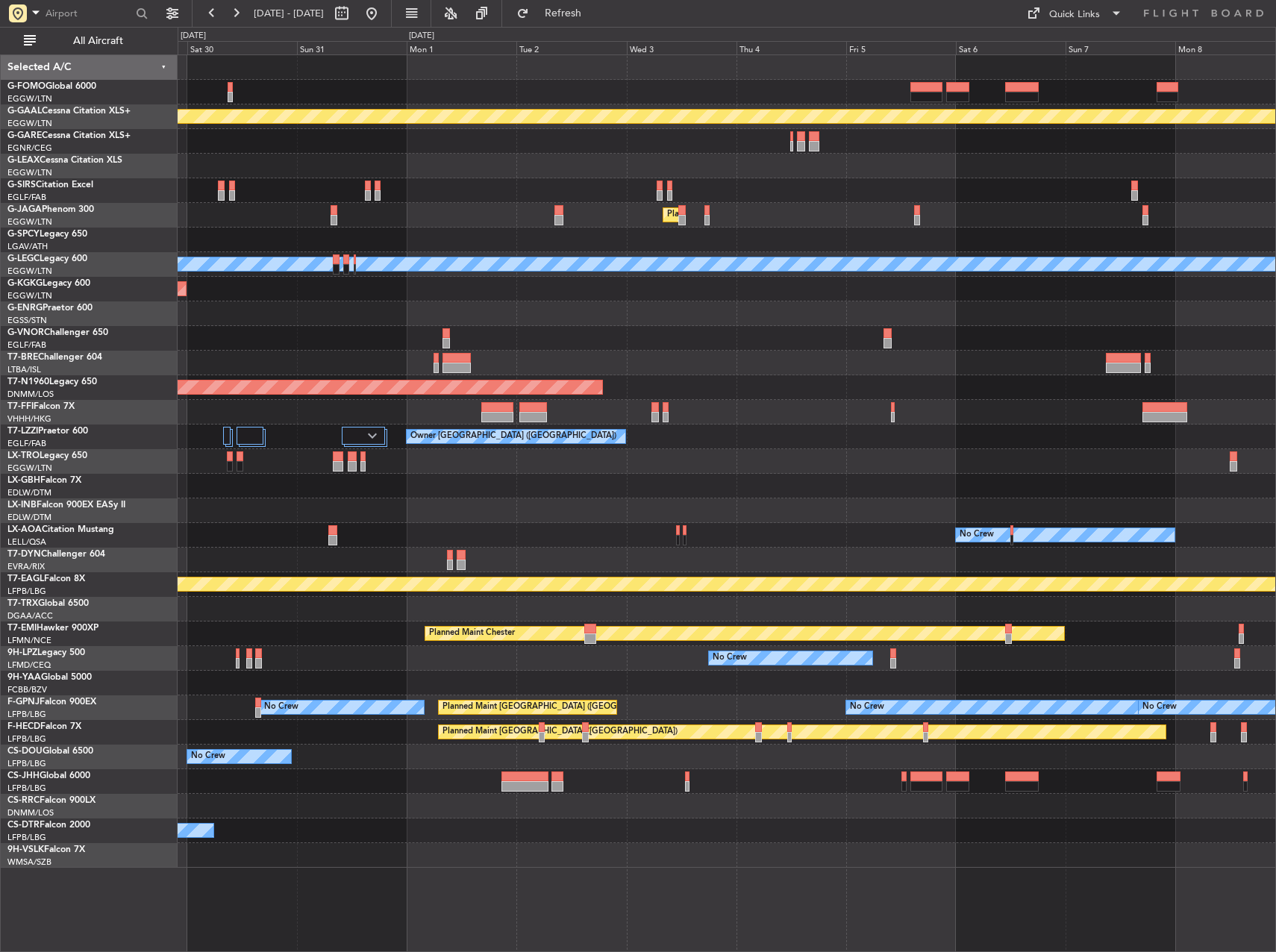
click at [377, 343] on div "Planned Maint Dusseldorf Planned Maint [GEOGRAPHIC_DATA] ([GEOGRAPHIC_DATA]) A/…" at bounding box center [727, 462] width 1098 height 813
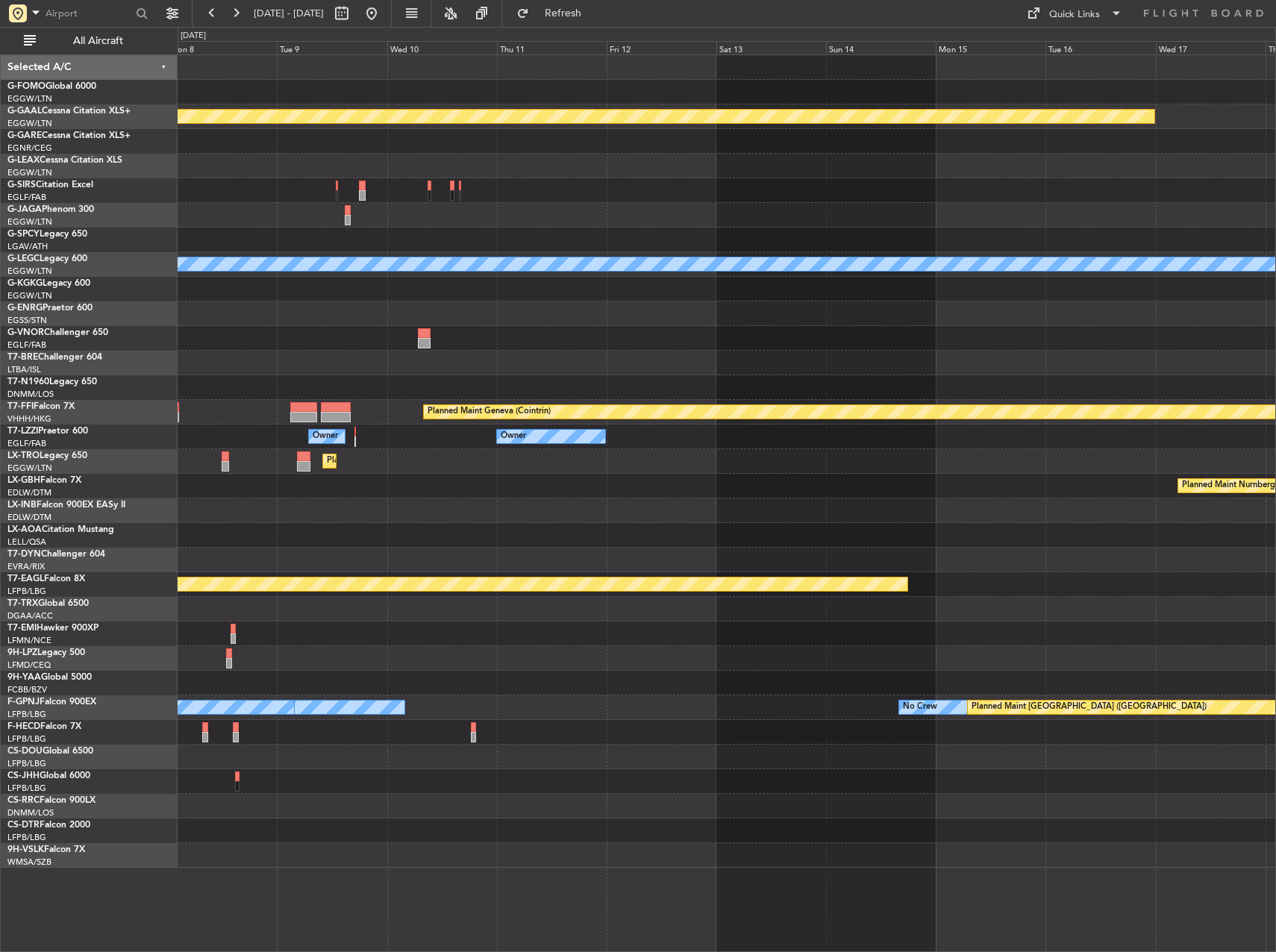
click at [227, 349] on div "Planned Maint Dusseldorf A/C Unavailable [GEOGRAPHIC_DATA] ([GEOGRAPHIC_DATA]) …" at bounding box center [727, 462] width 1098 height 813
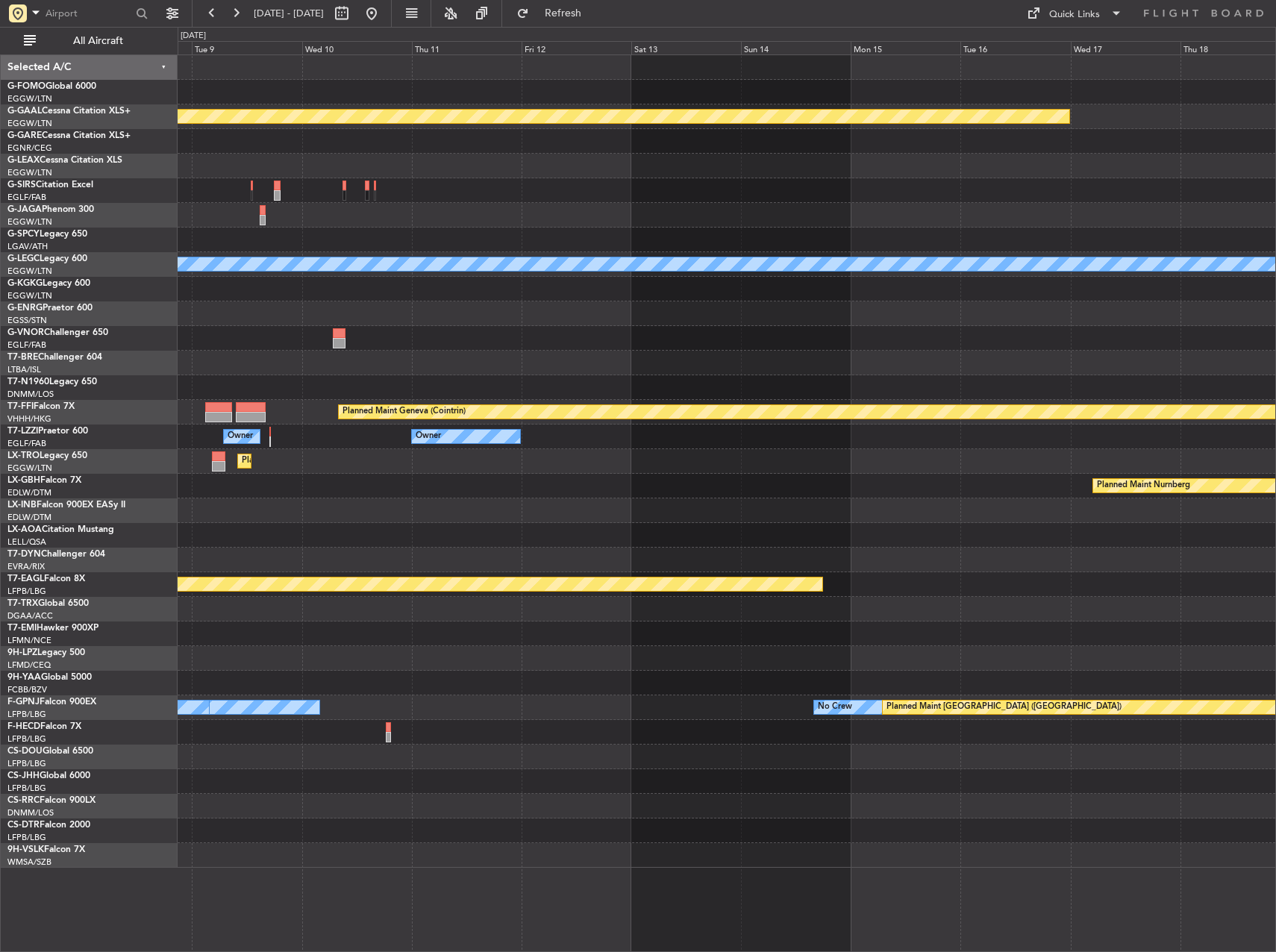
click at [150, 366] on div "Planned Maint Dusseldorf A/C Unavailable [GEOGRAPHIC_DATA] ([GEOGRAPHIC_DATA]) …" at bounding box center [638, 489] width 1276 height 925
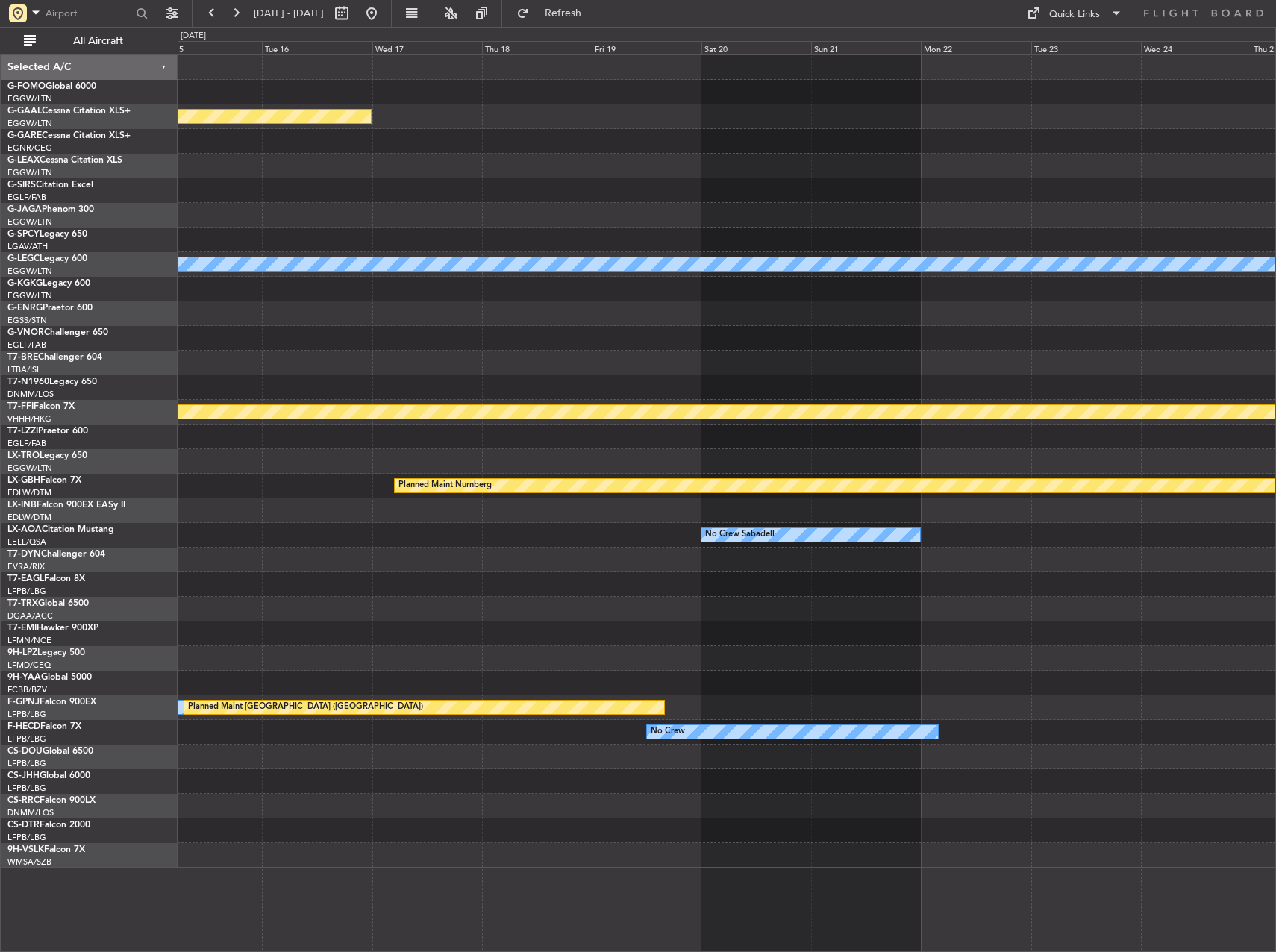
click at [555, 299] on div at bounding box center [727, 289] width 1098 height 25
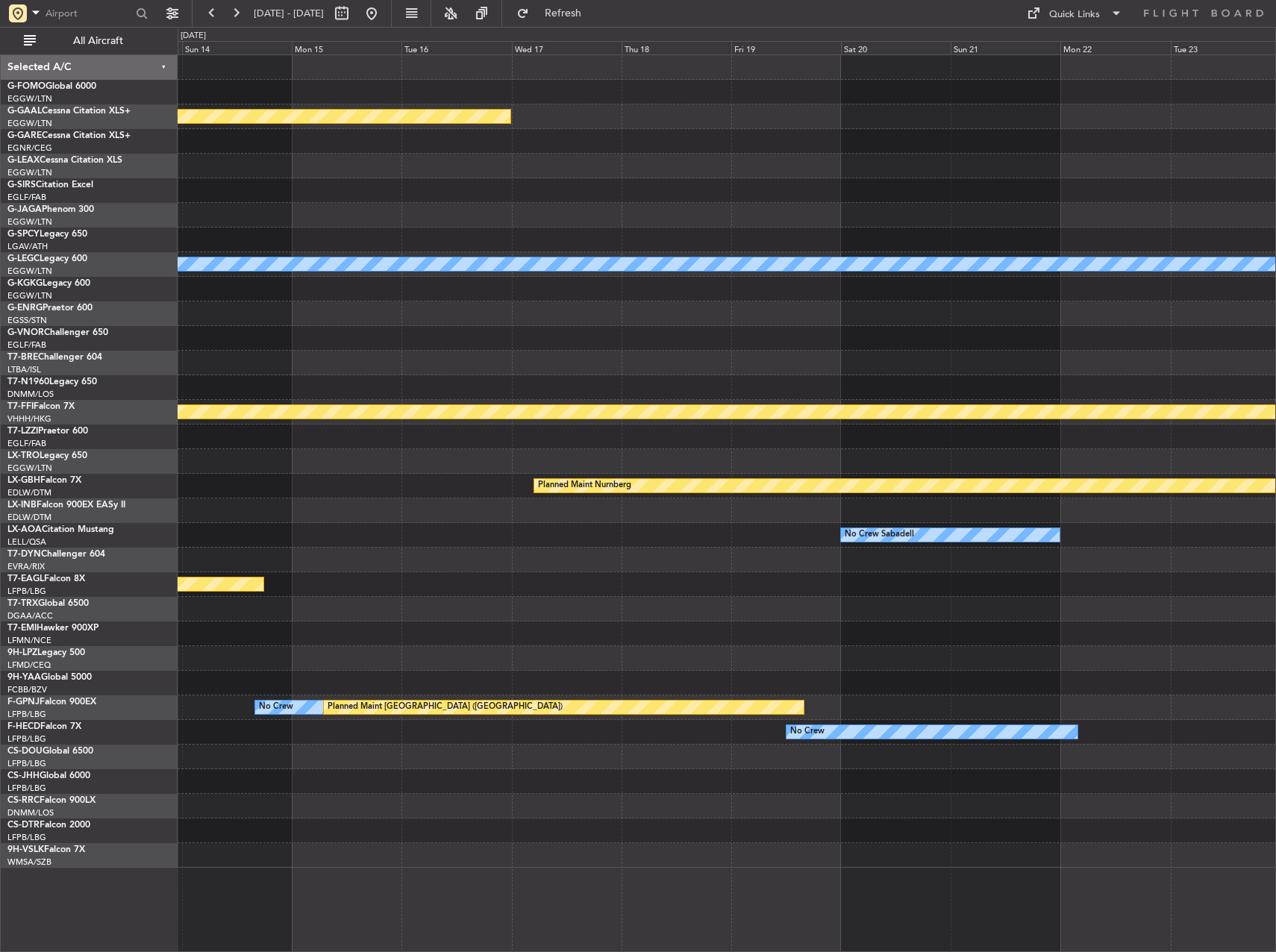
click at [794, 281] on div at bounding box center [727, 289] width 1098 height 25
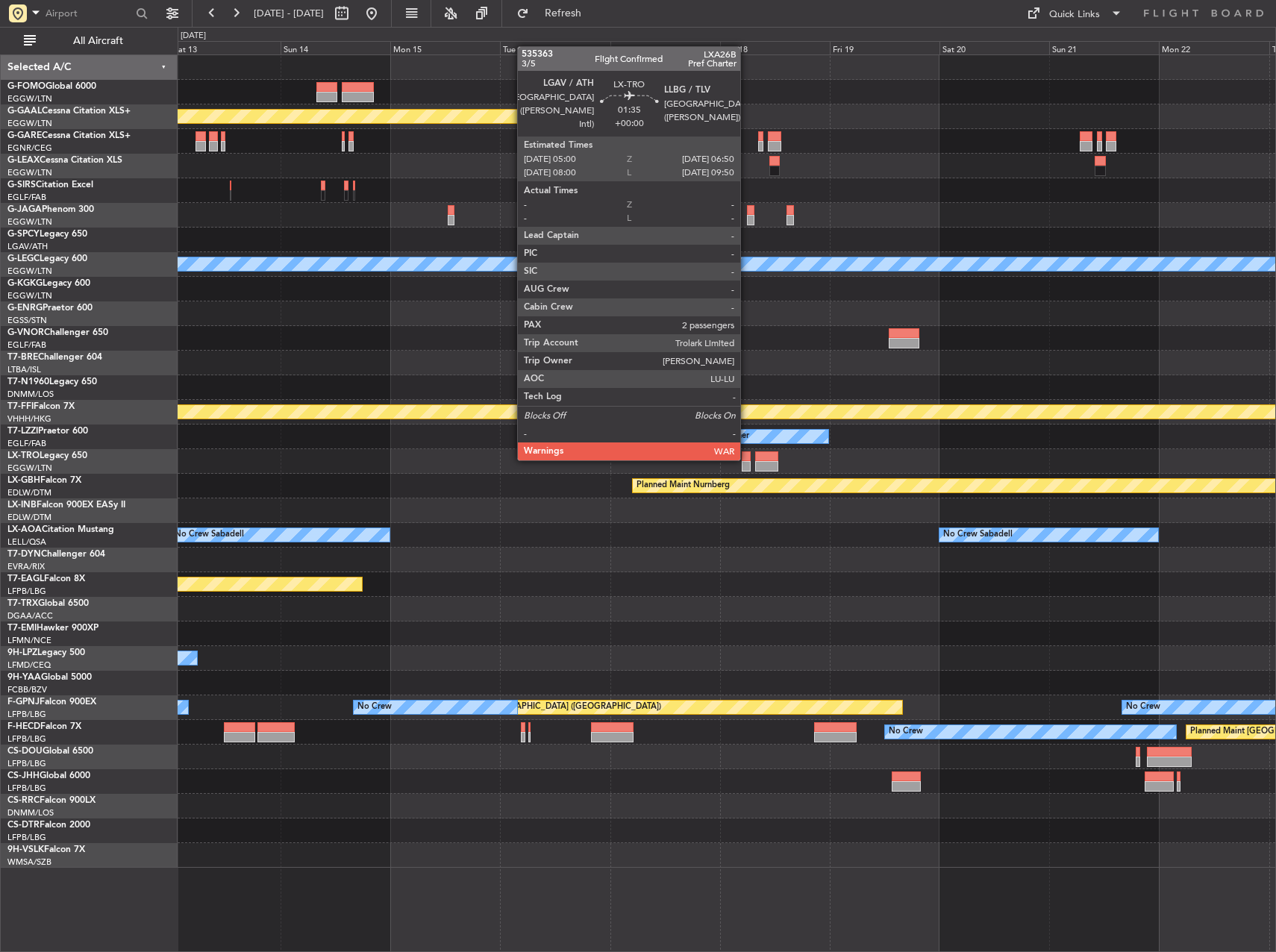
click at [747, 459] on div at bounding box center [746, 457] width 9 height 10
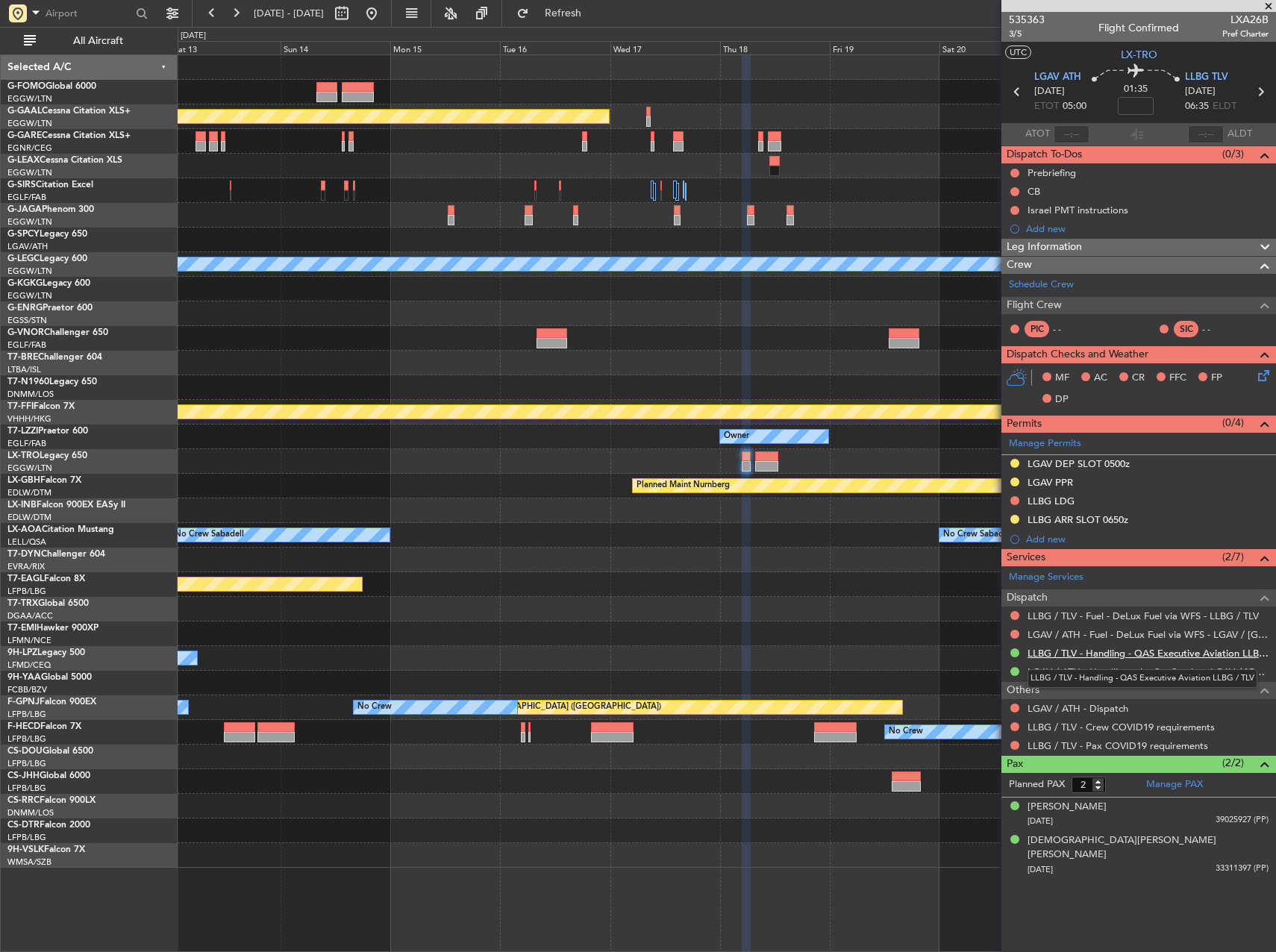
click at [1054, 657] on link "LLBG / TLV - Handling - QAS Executive Aviation LLBG / TLV" at bounding box center [1149, 653] width 241 height 13
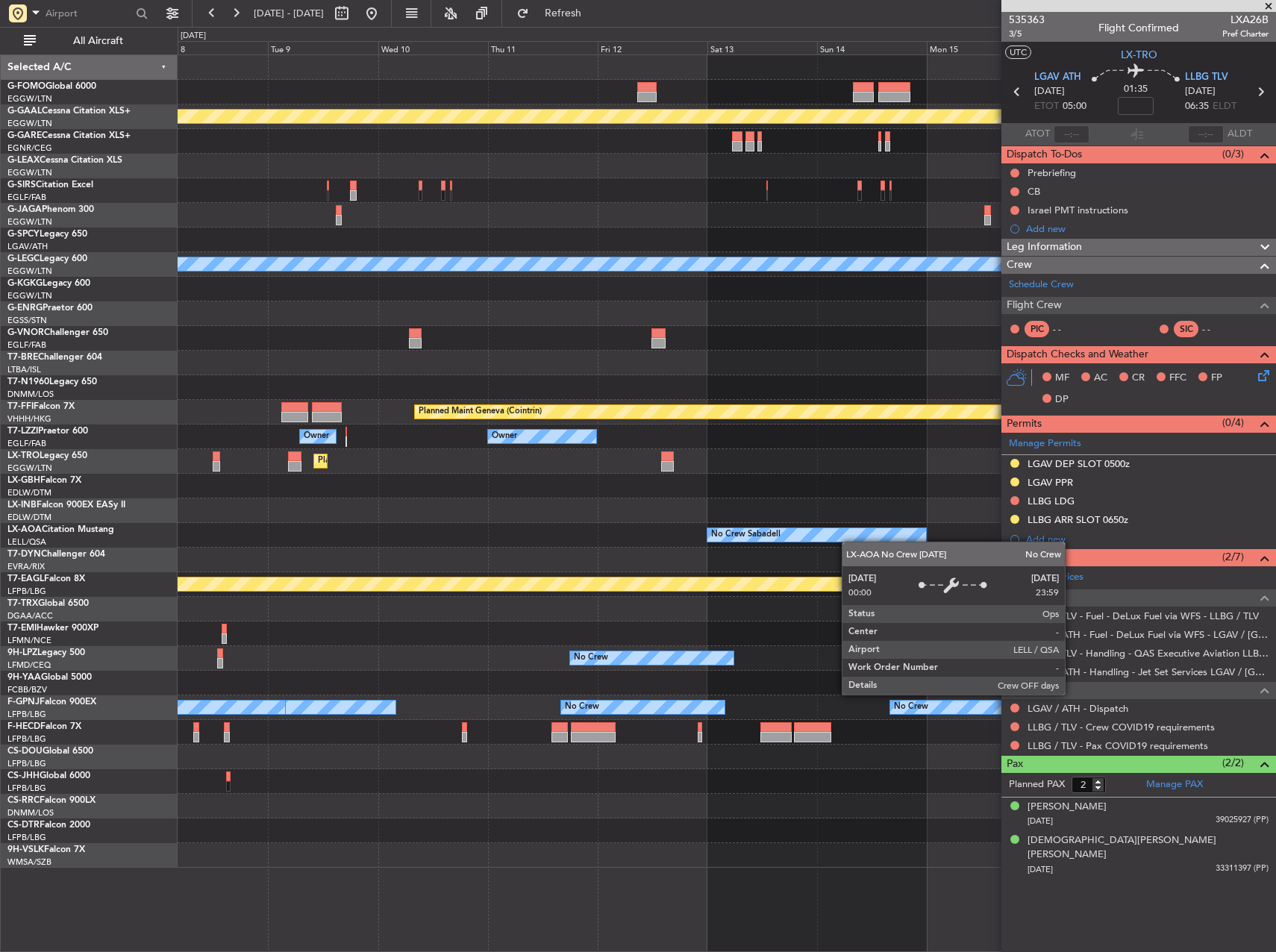
click at [887, 537] on div "No Crew Sabadell" at bounding box center [817, 535] width 219 height 14
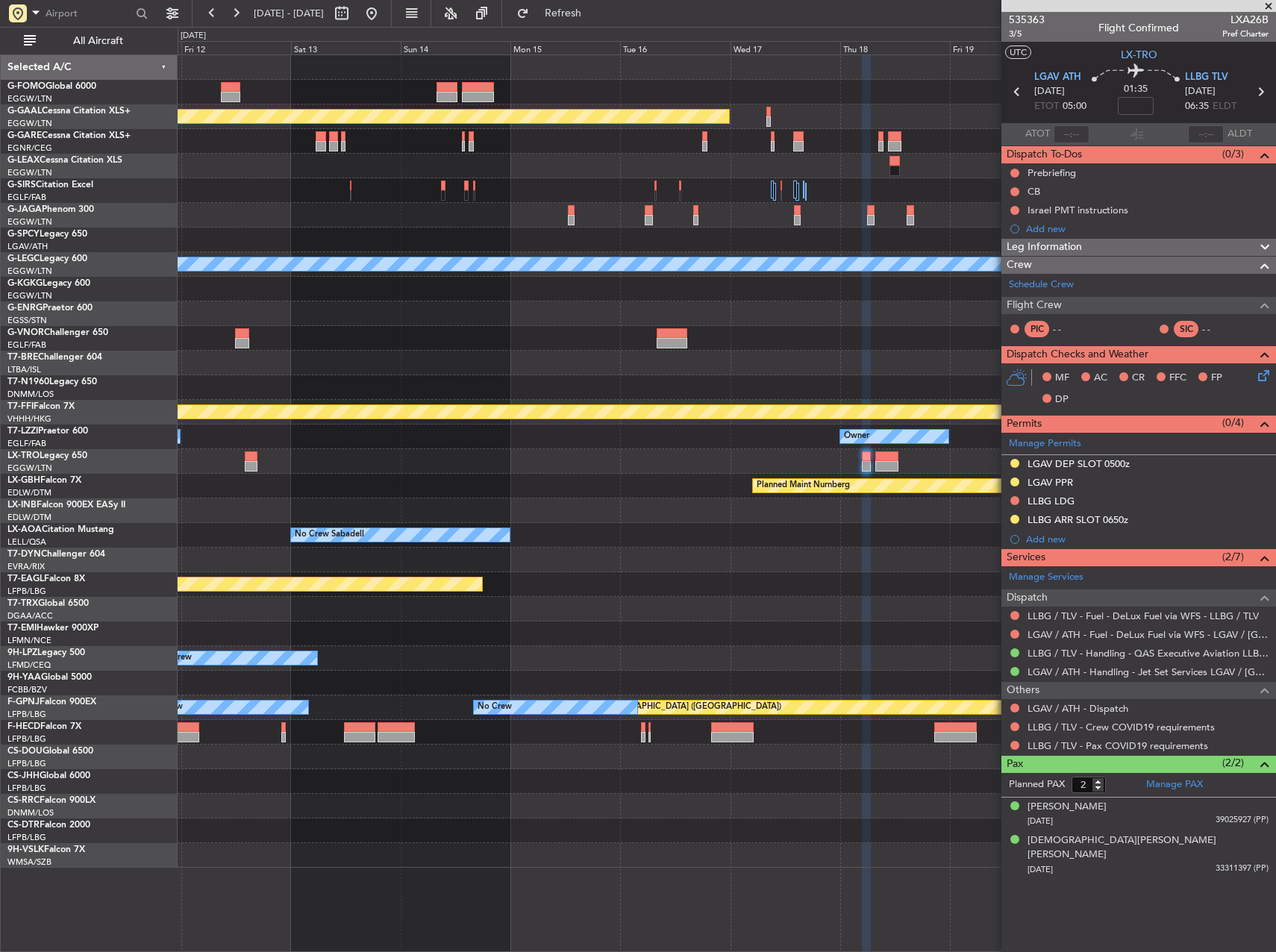
click at [408, 385] on div "Planned Maint Dusseldorf A/C Unavailable [GEOGRAPHIC_DATA] ([GEOGRAPHIC_DATA]) …" at bounding box center [727, 462] width 1098 height 813
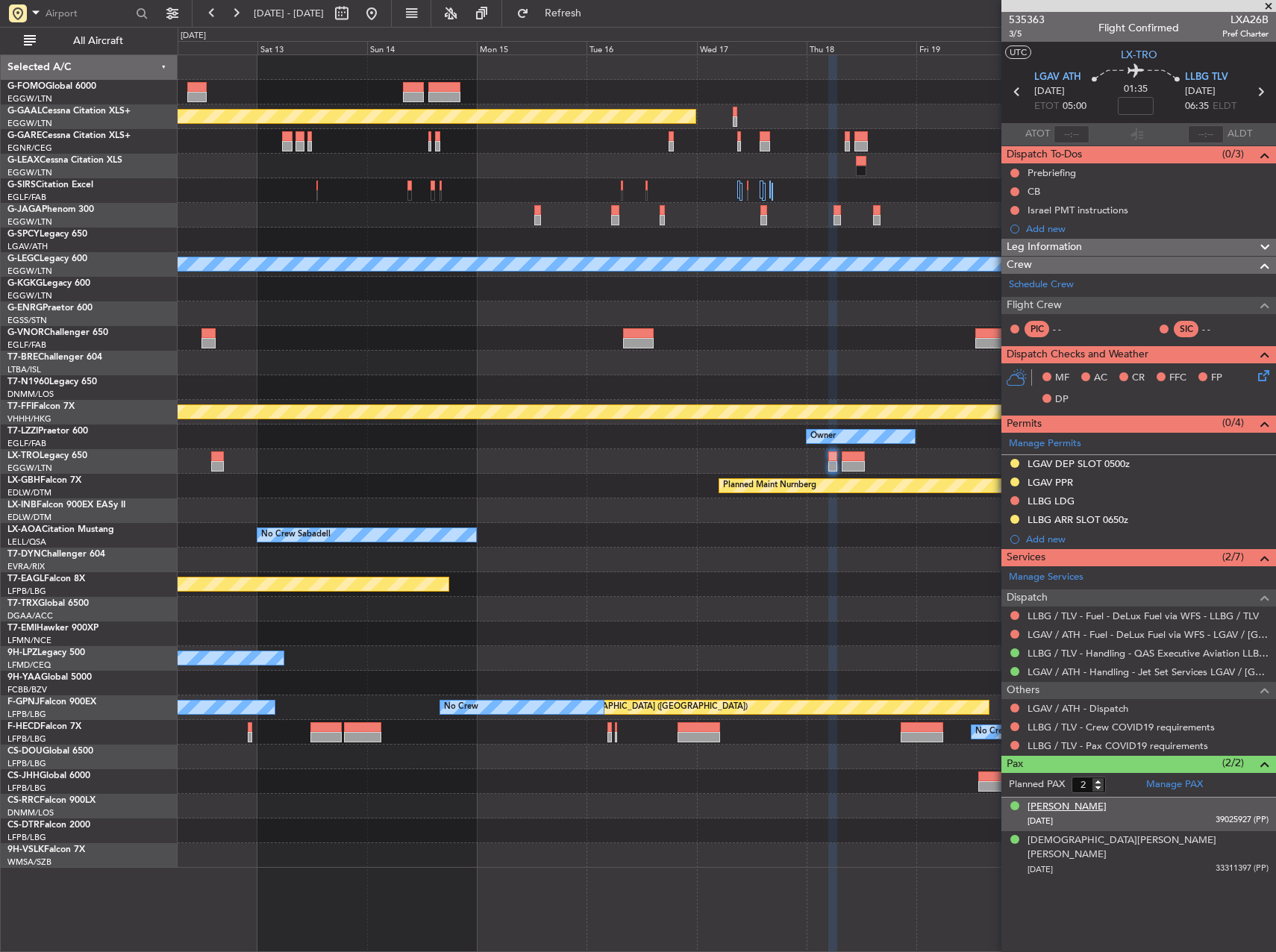
click at [1052, 807] on div "[PERSON_NAME]" at bounding box center [1067, 807] width 79 height 15
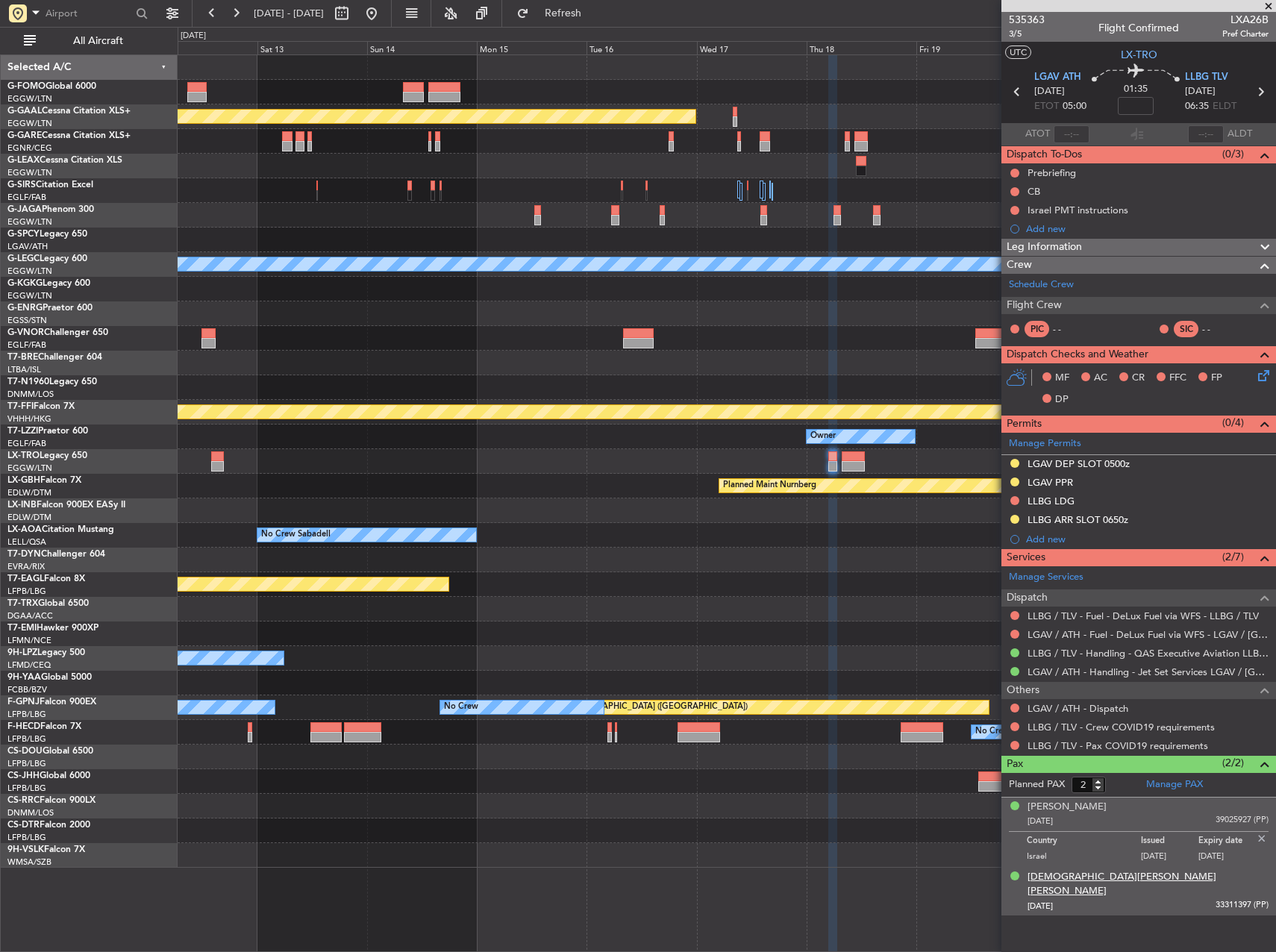
click at [1063, 873] on div "[DEMOGRAPHIC_DATA][PERSON_NAME] [PERSON_NAME]" at bounding box center [1149, 884] width 241 height 29
click at [1049, 807] on div "[PERSON_NAME]" at bounding box center [1067, 807] width 79 height 15
click at [1067, 872] on div "[DEMOGRAPHIC_DATA][PERSON_NAME] [PERSON_NAME]" at bounding box center [1149, 884] width 241 height 29
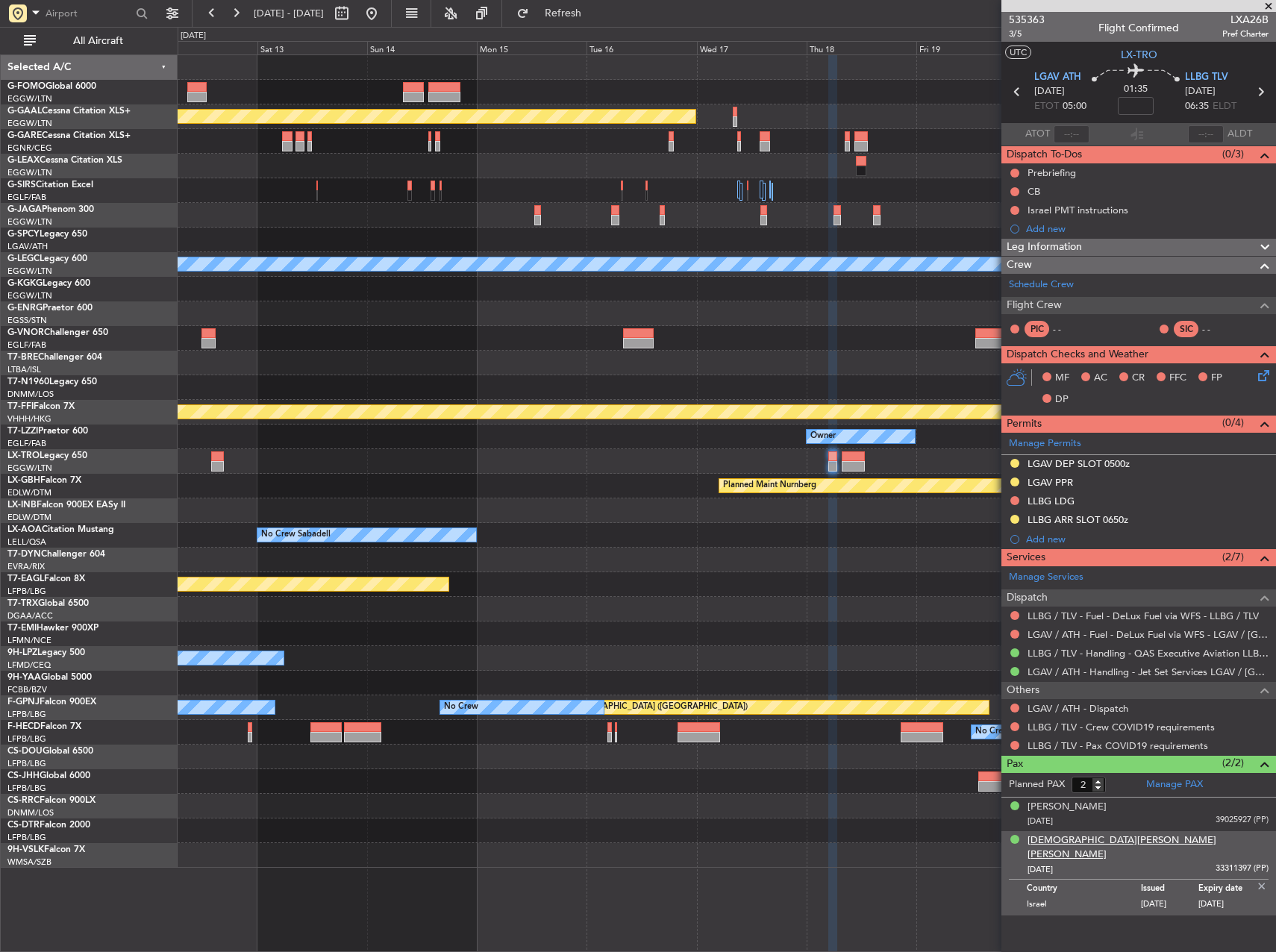
click at [1083, 842] on div "[DEMOGRAPHIC_DATA][PERSON_NAME] [PERSON_NAME]" at bounding box center [1149, 849] width 241 height 29
click at [578, 343] on div at bounding box center [727, 338] width 1098 height 25
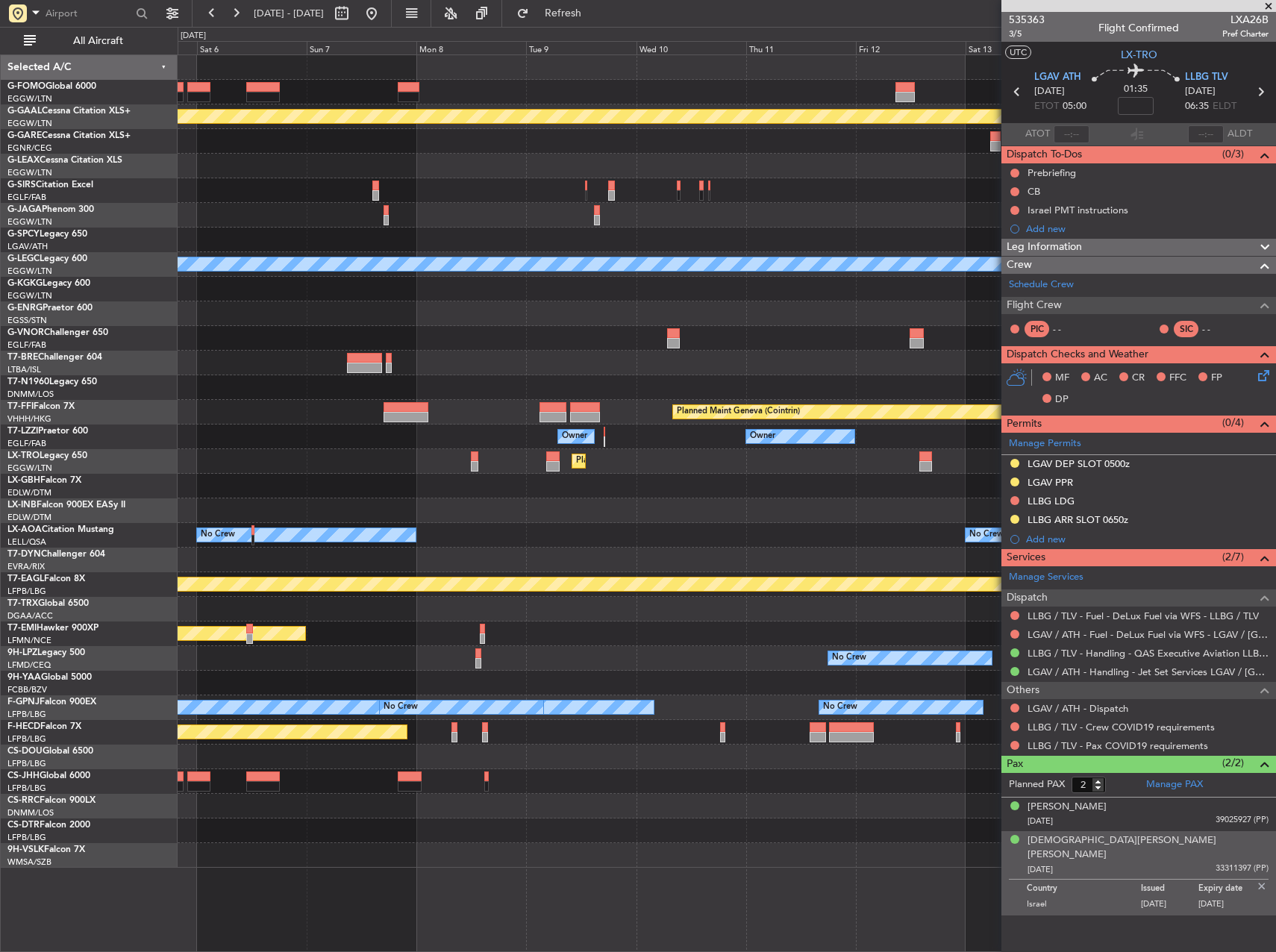
click at [1275, 412] on html "[DATE] - [DATE] Refresh Quick Links All Aircraft Planned [GEOGRAPHIC_DATA] Plan…" at bounding box center [638, 476] width 1276 height 952
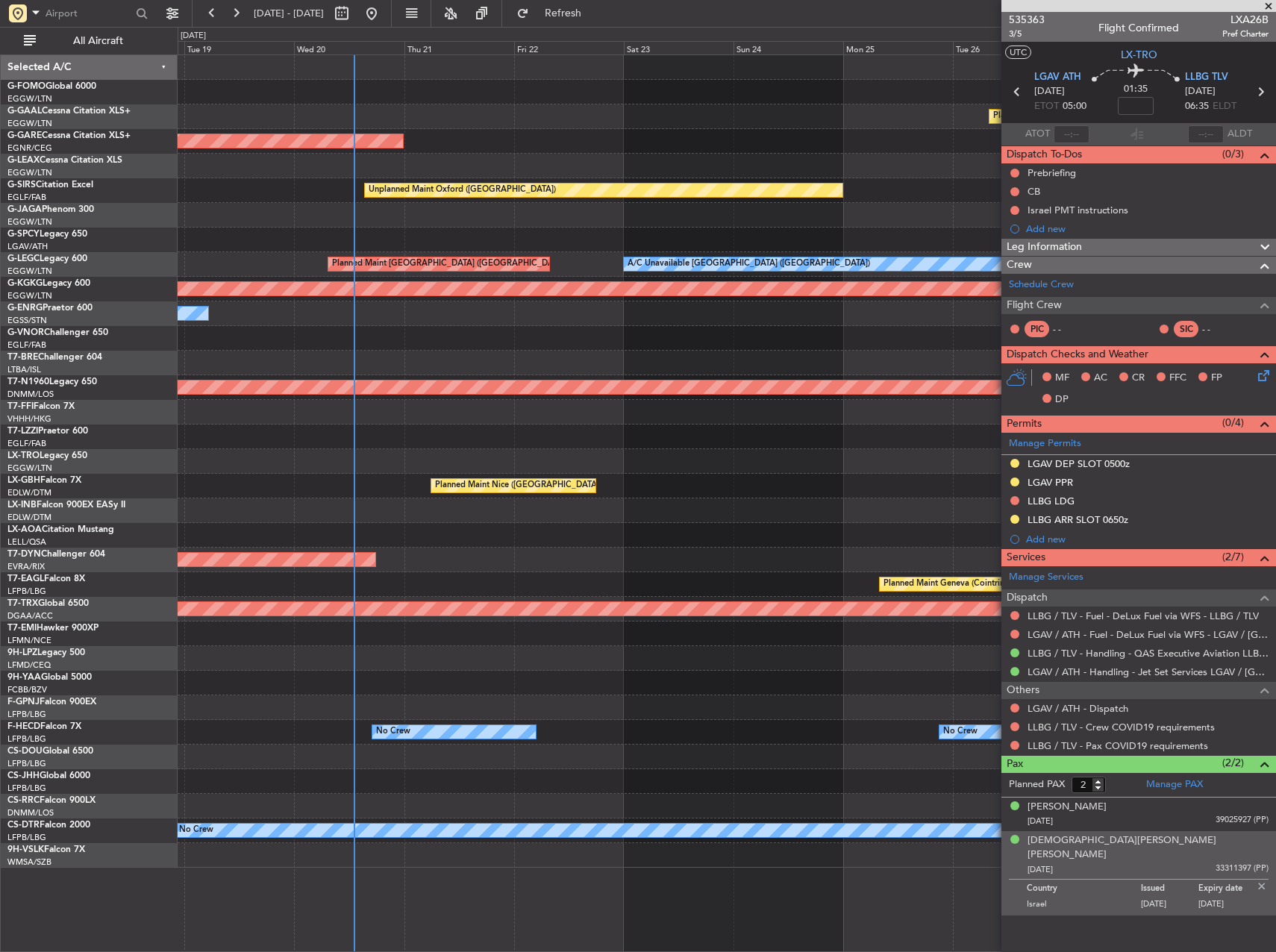
click at [1275, 375] on html "[DATE] - [DATE] Refresh Quick Links All Aircraft Planned Maint Windsor Locks ([…" at bounding box center [638, 476] width 1276 height 952
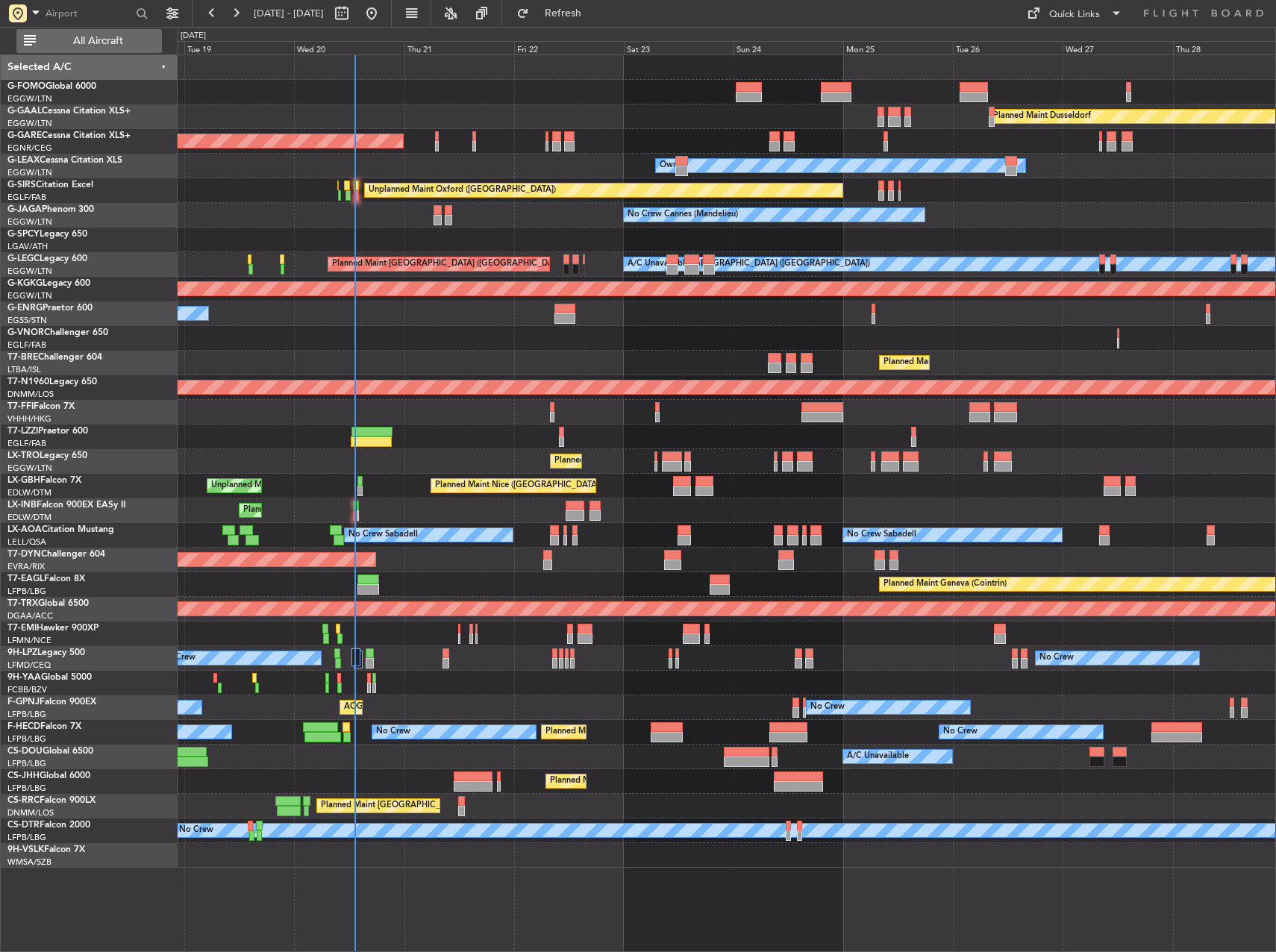
click at [110, 44] on span "All Aircraft" at bounding box center [97, 41] width 119 height 10
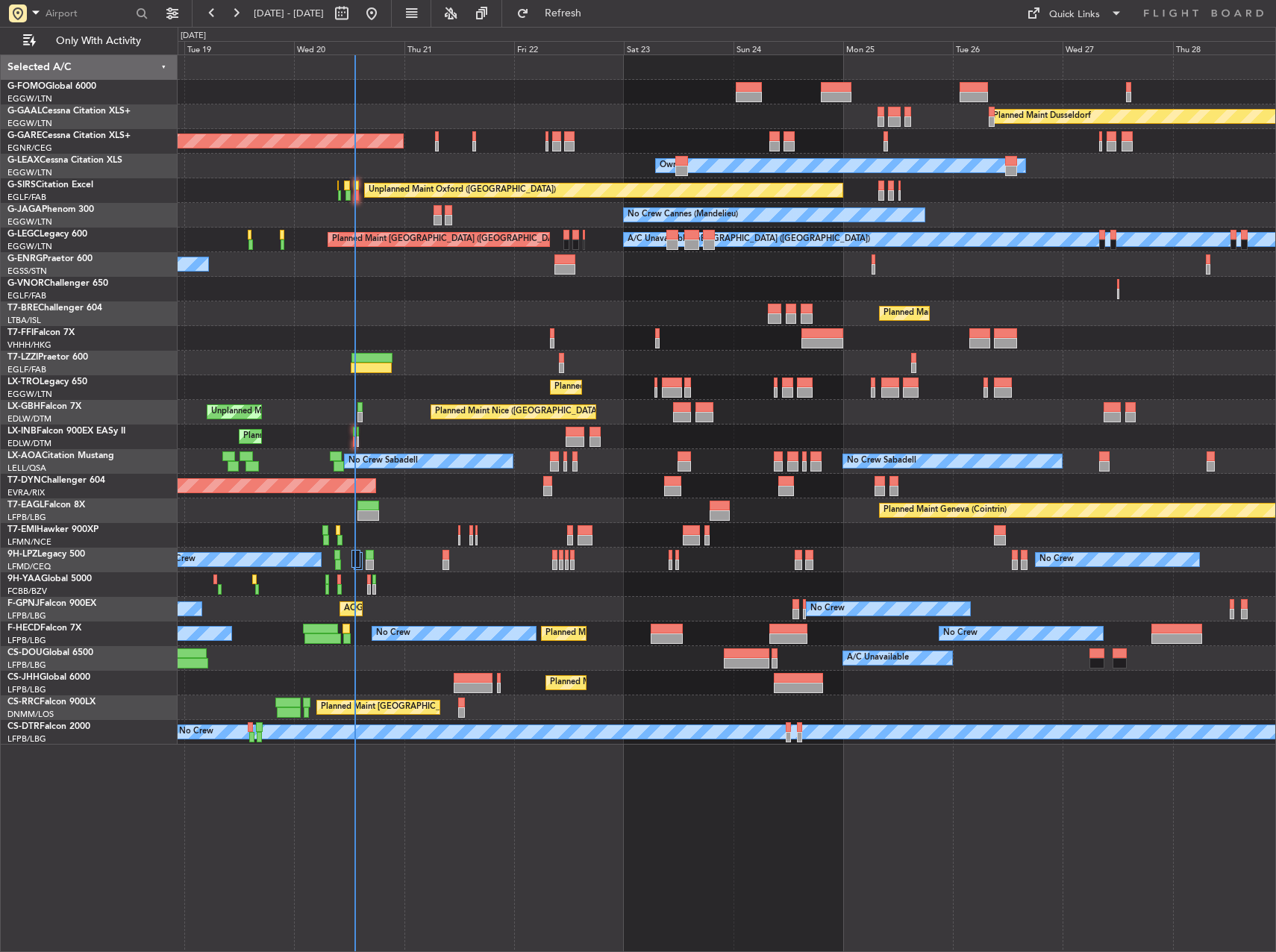
click at [351, 556] on div "No Crew No Crew" at bounding box center [727, 559] width 1098 height 25
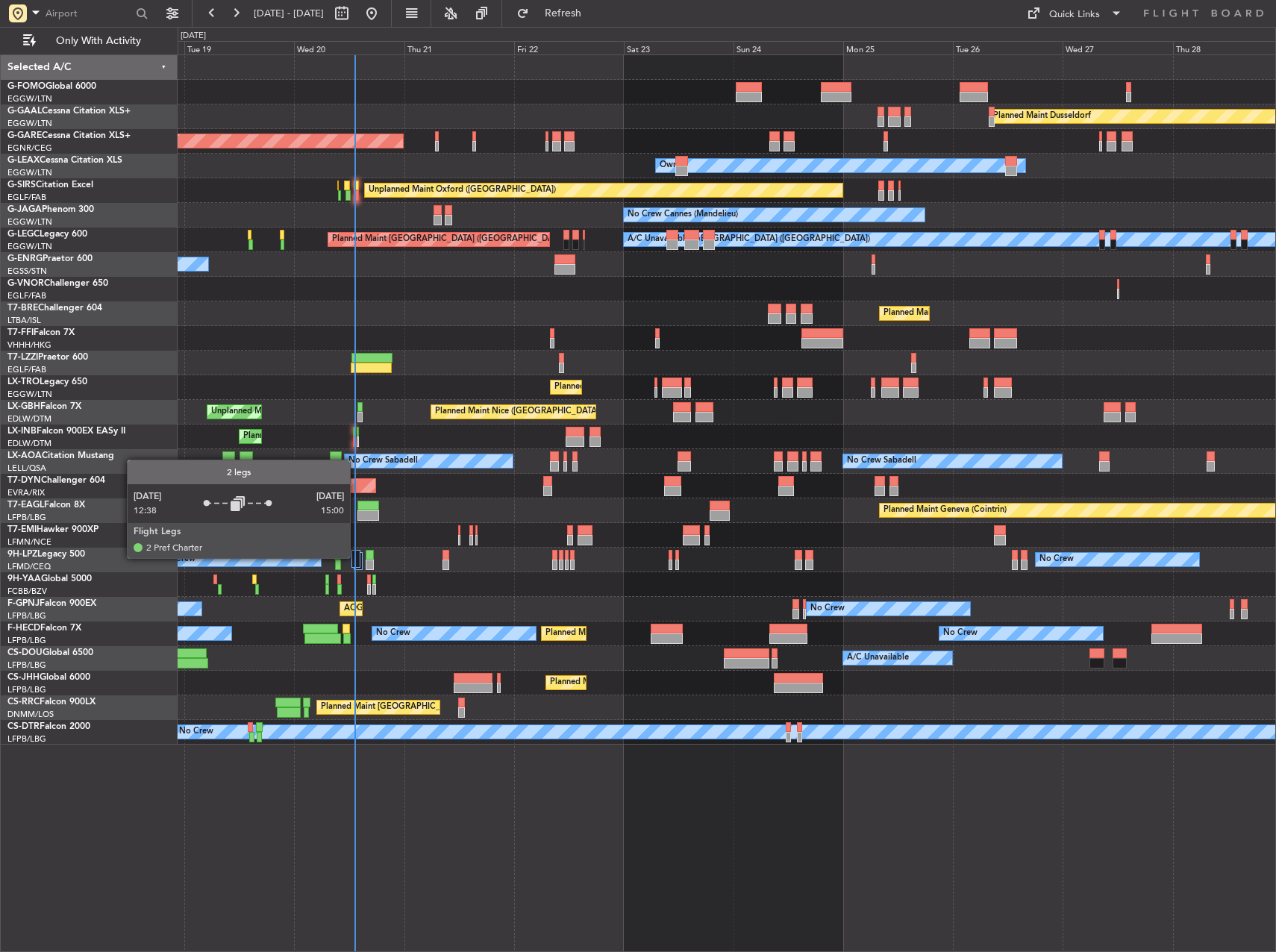
click at [357, 558] on div at bounding box center [356, 559] width 9 height 18
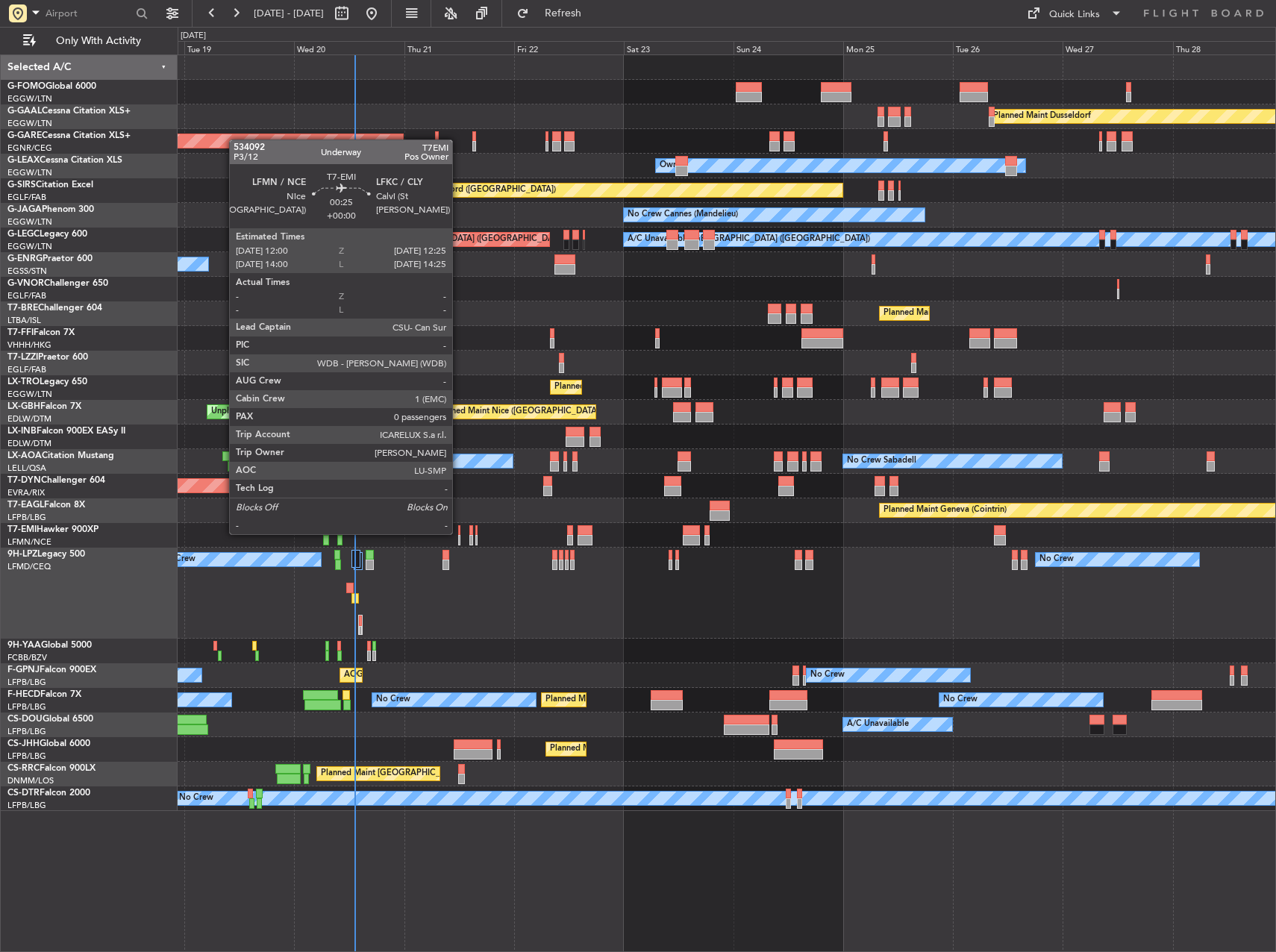
click at [459, 533] on div at bounding box center [459, 530] width 3 height 10
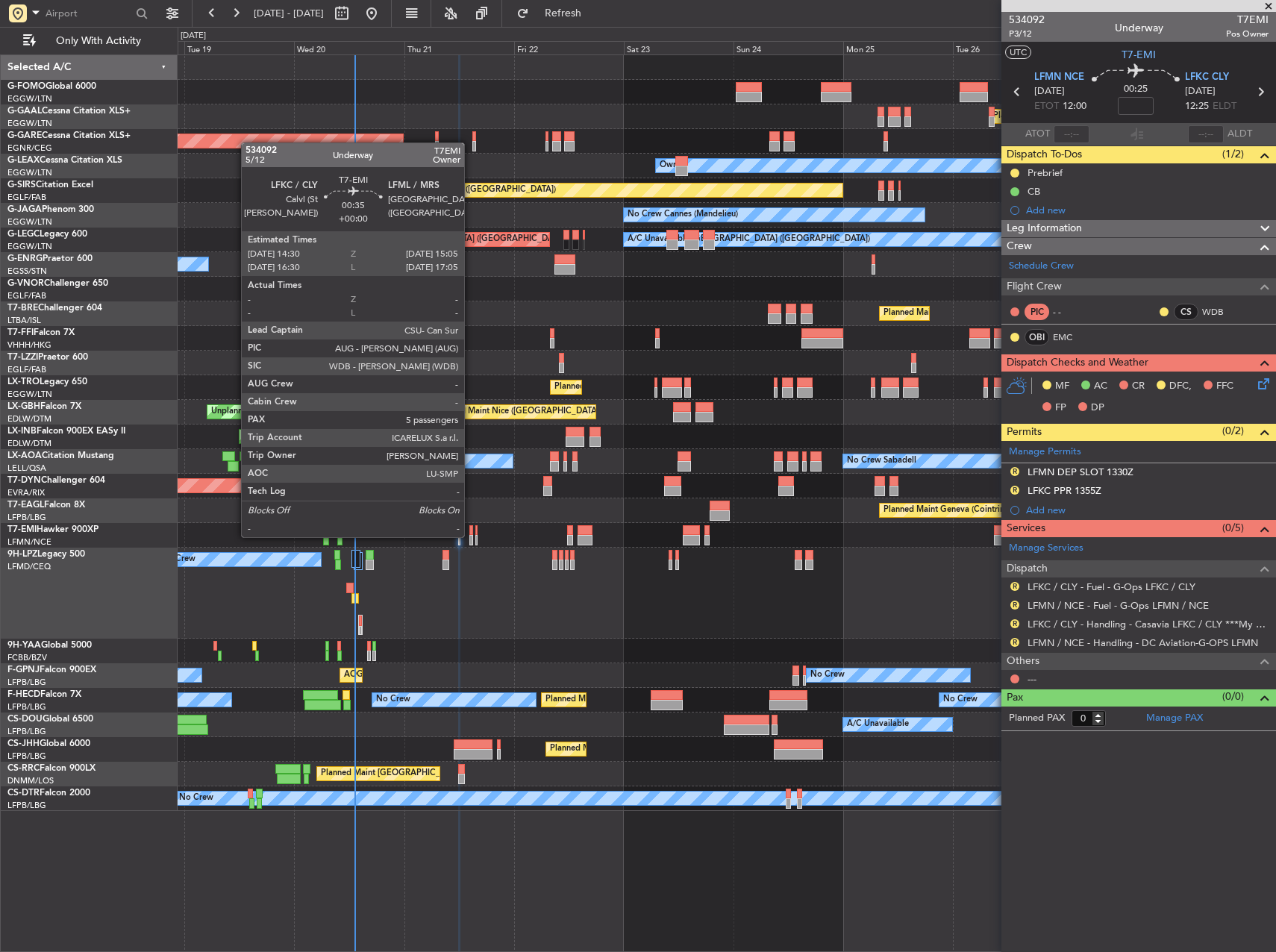
click at [471, 535] on div at bounding box center [470, 541] width 3 height 10
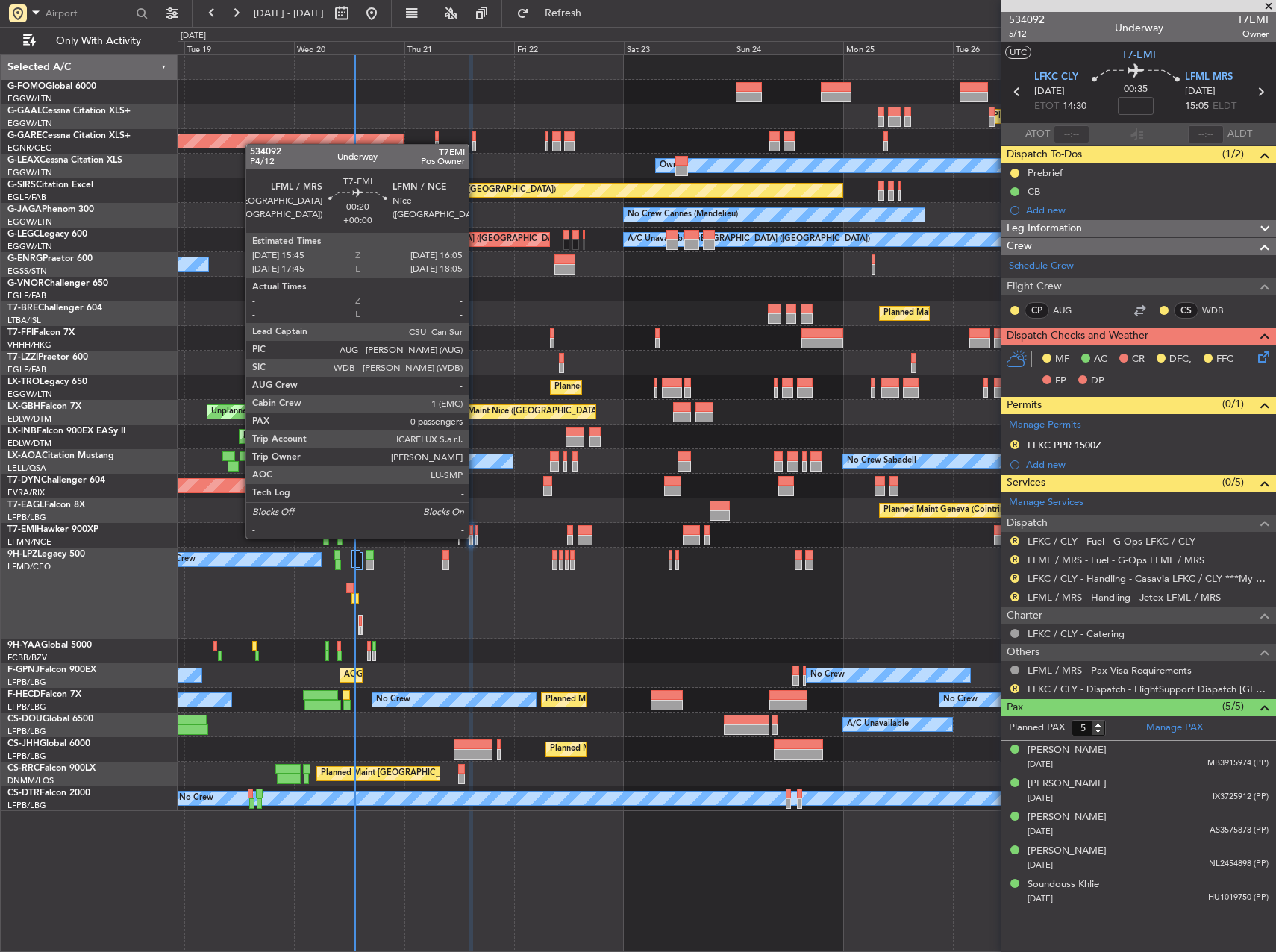
click at [476, 537] on div at bounding box center [476, 541] width 3 height 10
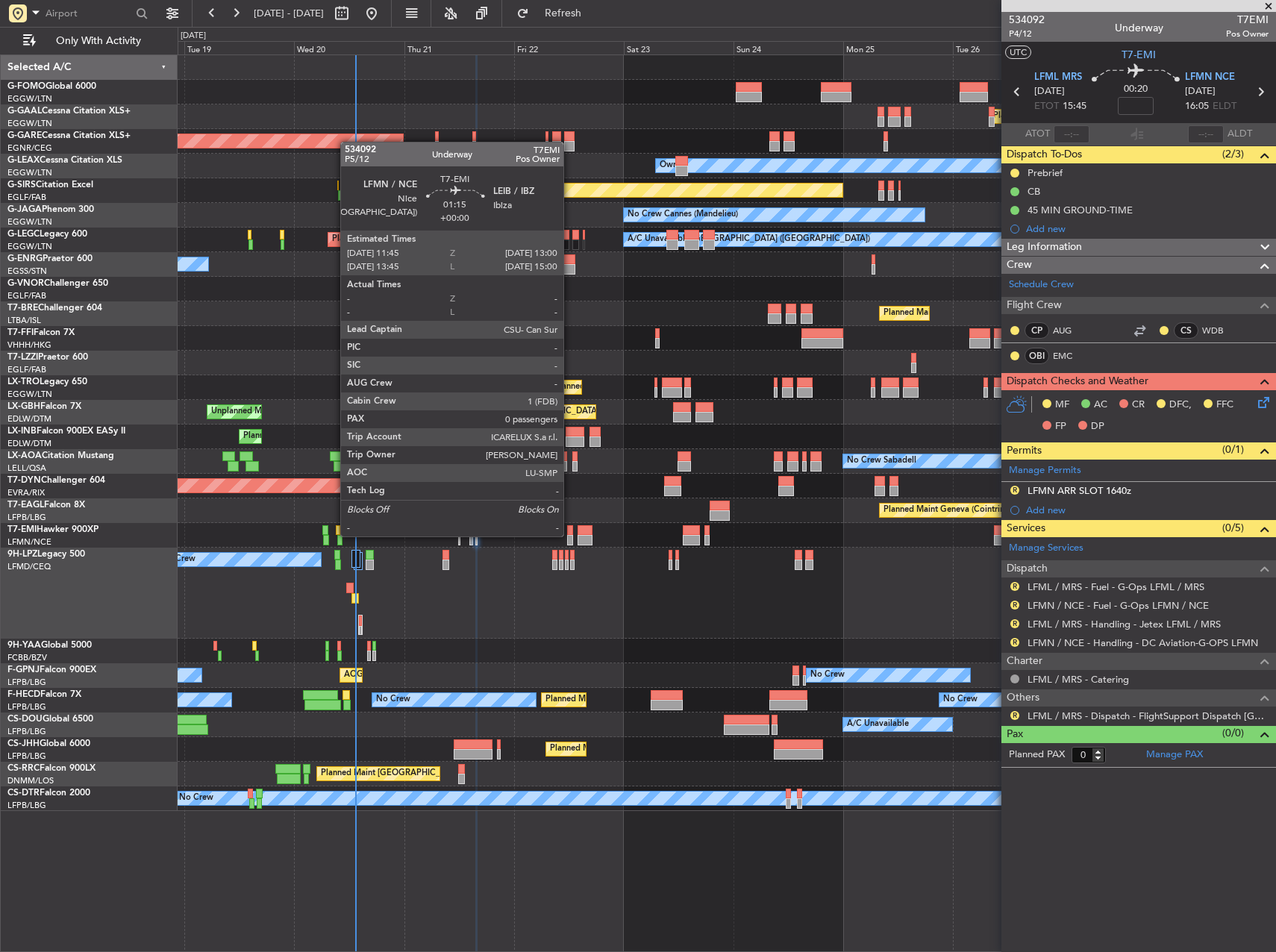
click at [570, 535] on div at bounding box center [570, 541] width 6 height 10
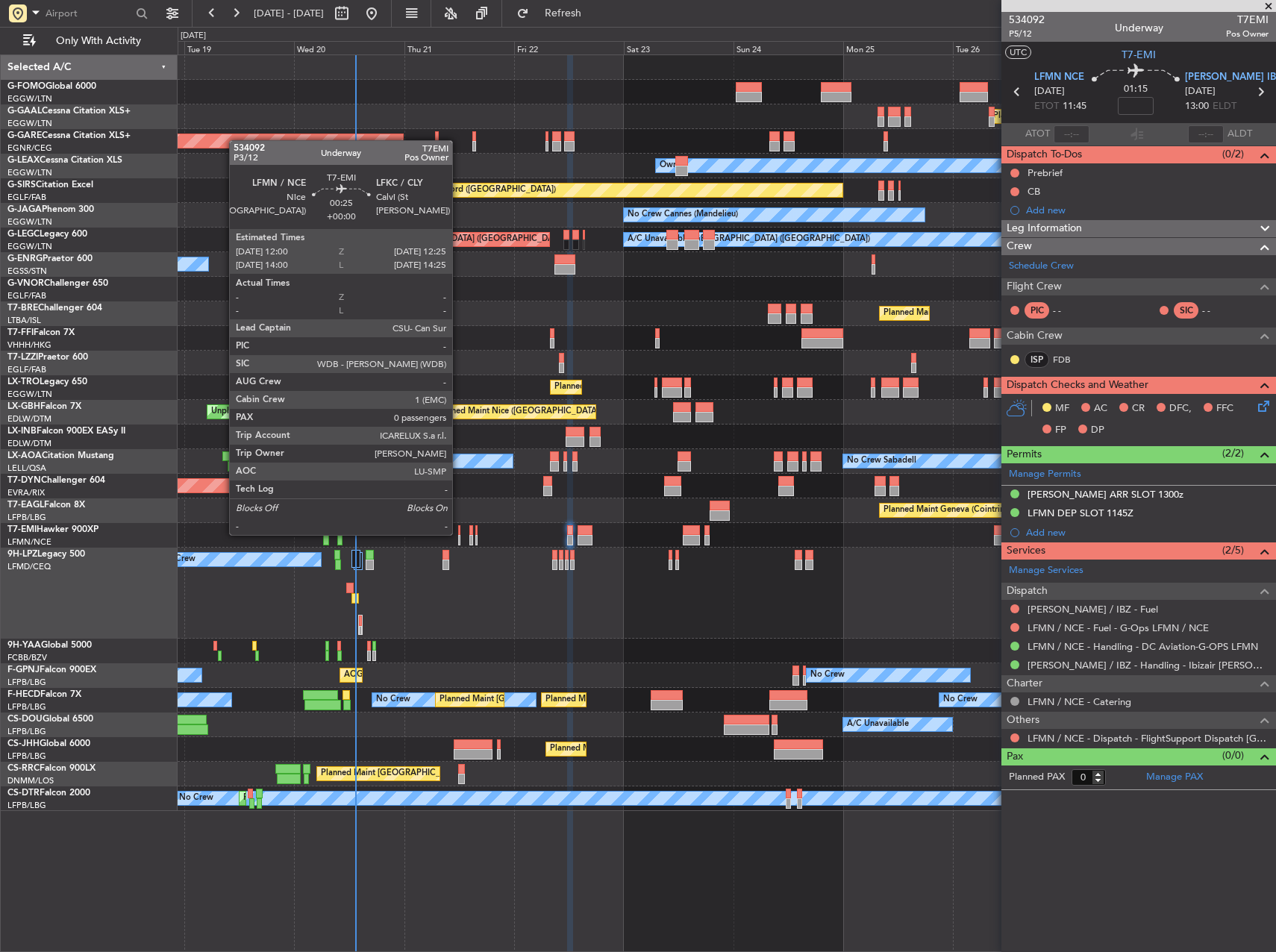
click at [459, 534] on div at bounding box center [459, 530] width 3 height 10
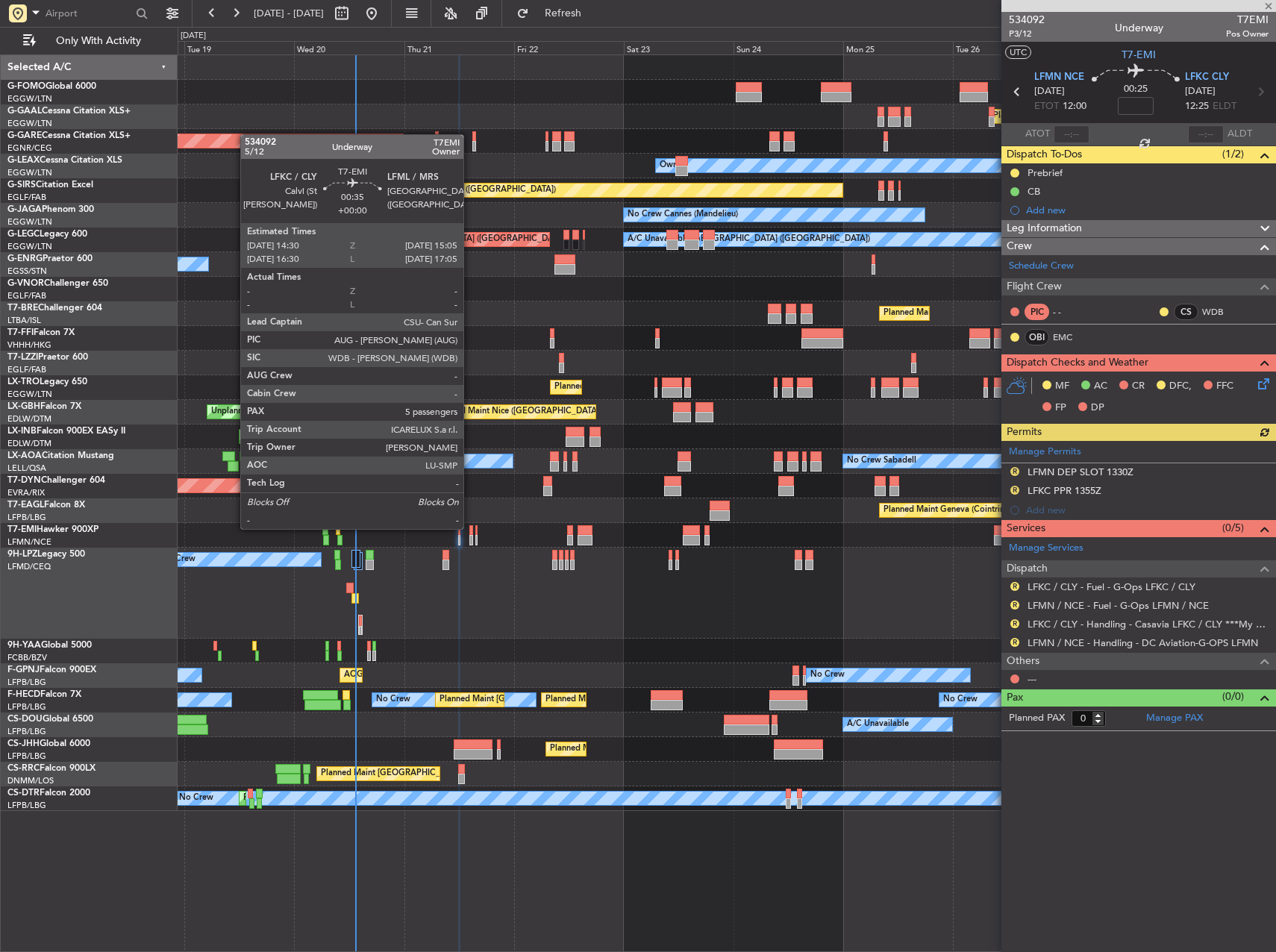
click at [470, 528] on div at bounding box center [470, 530] width 3 height 10
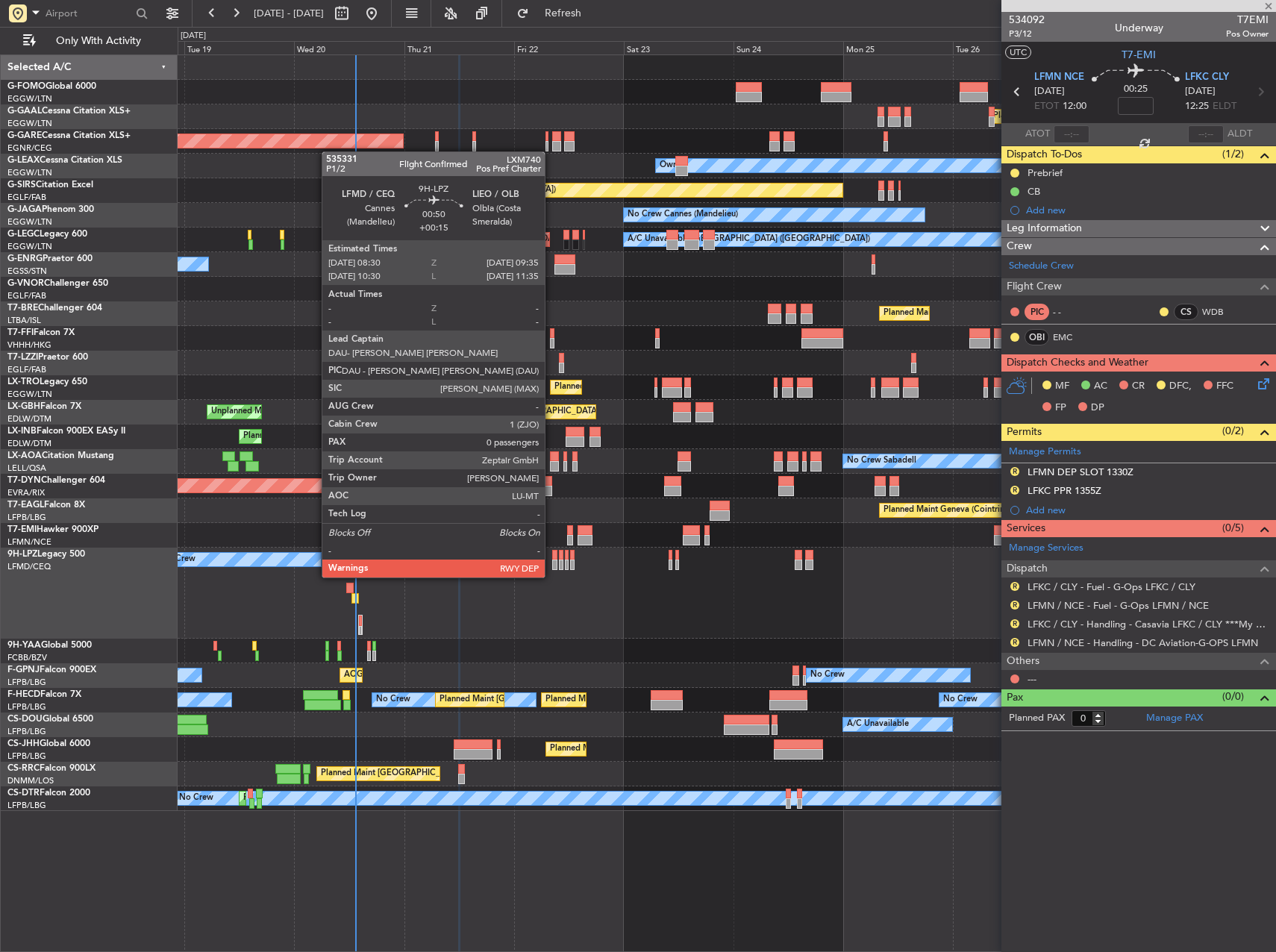
type input "5"
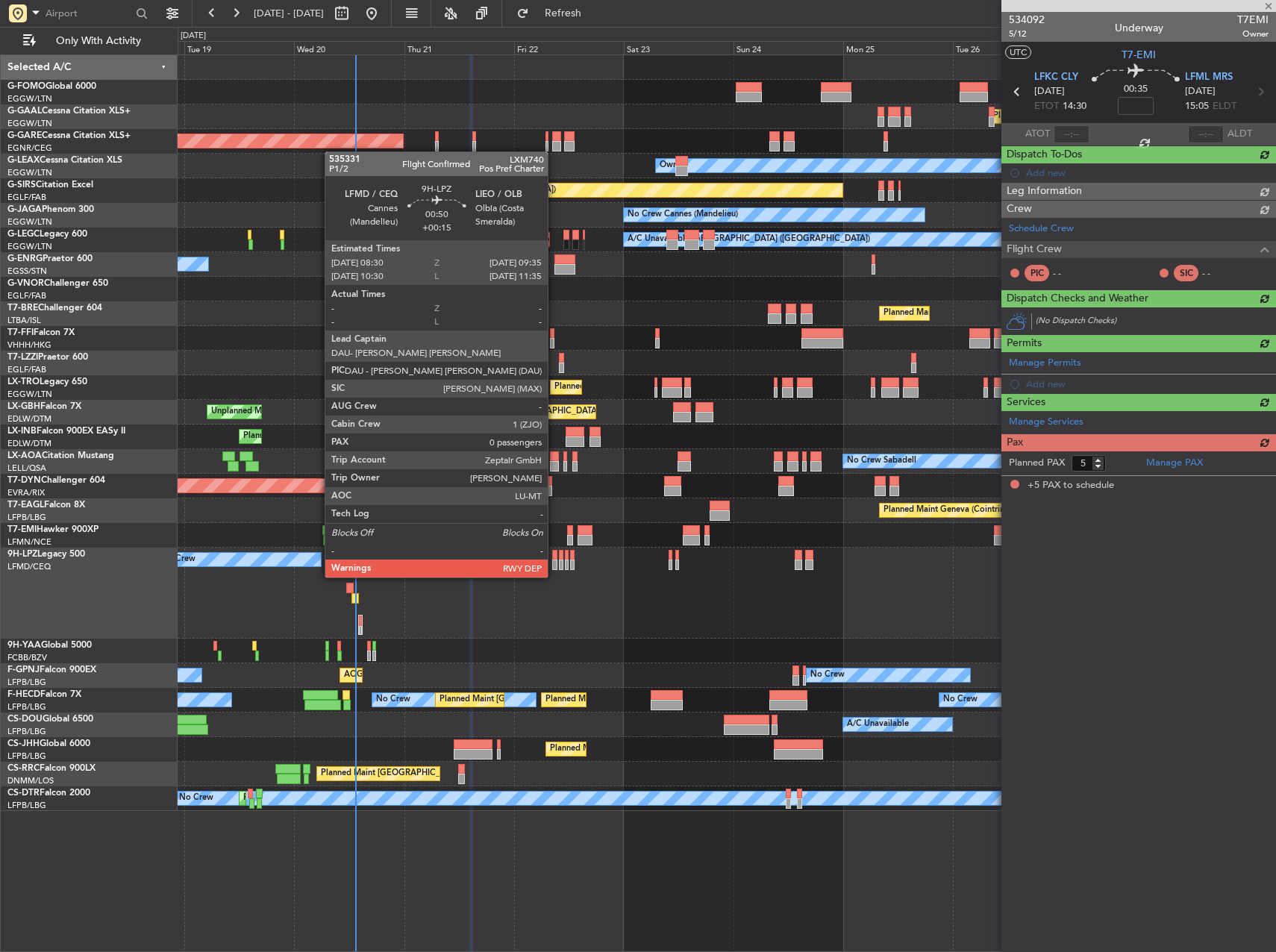
click at [554, 563] on div at bounding box center [555, 565] width 5 height 10
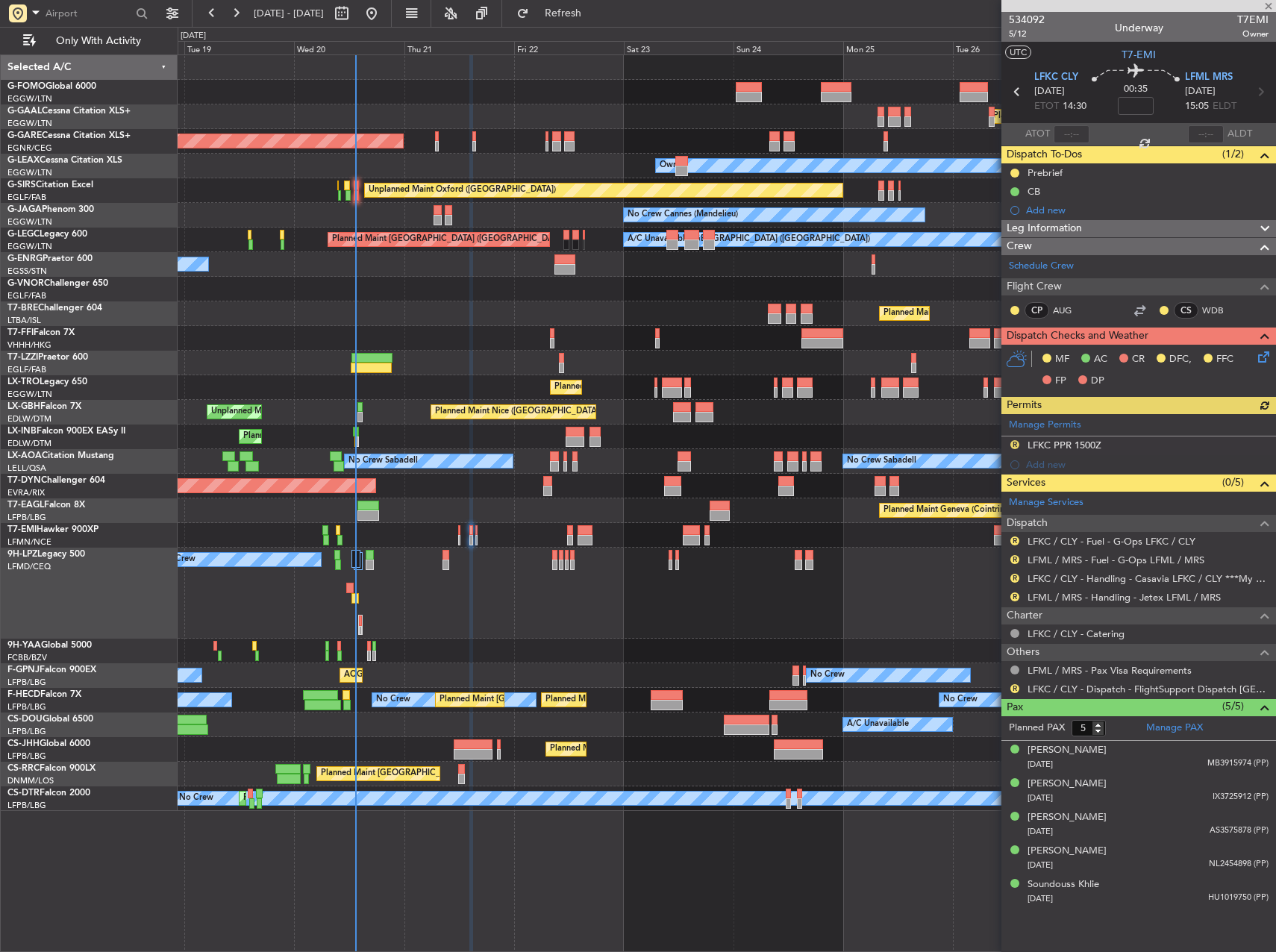
type input "+00:15"
type input "0"
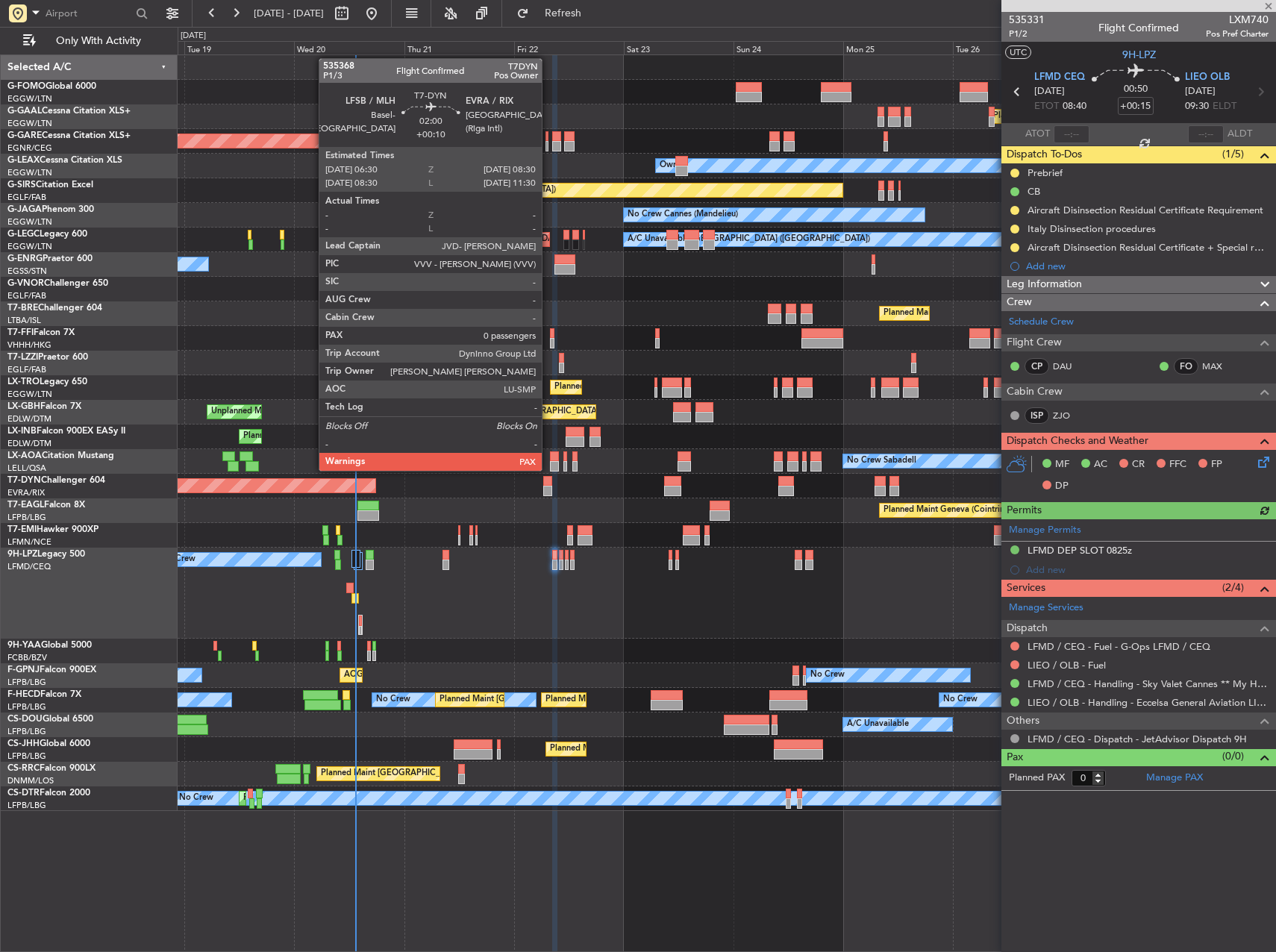
click at [548, 483] on div at bounding box center [547, 482] width 9 height 10
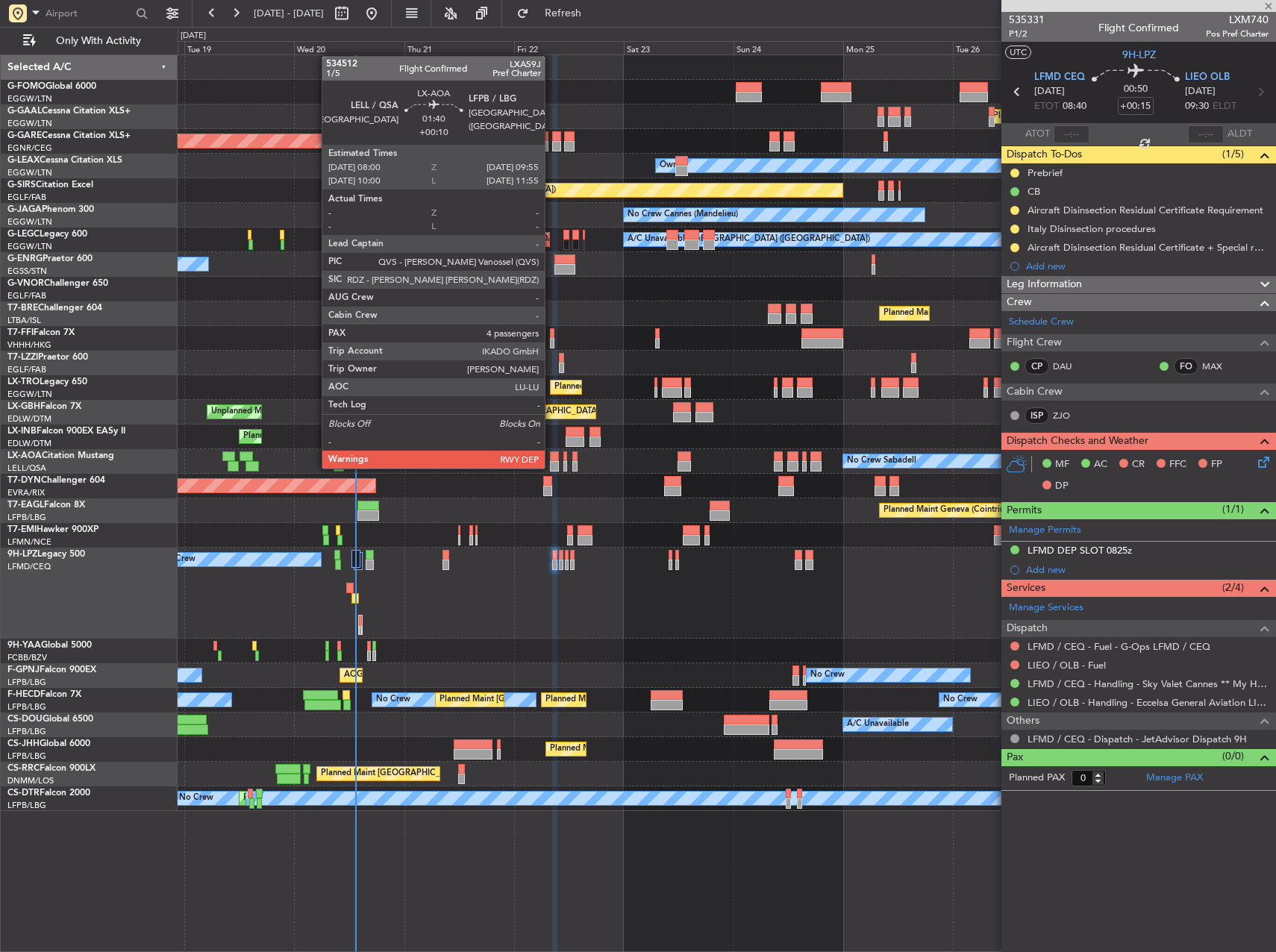
type input "+00:10"
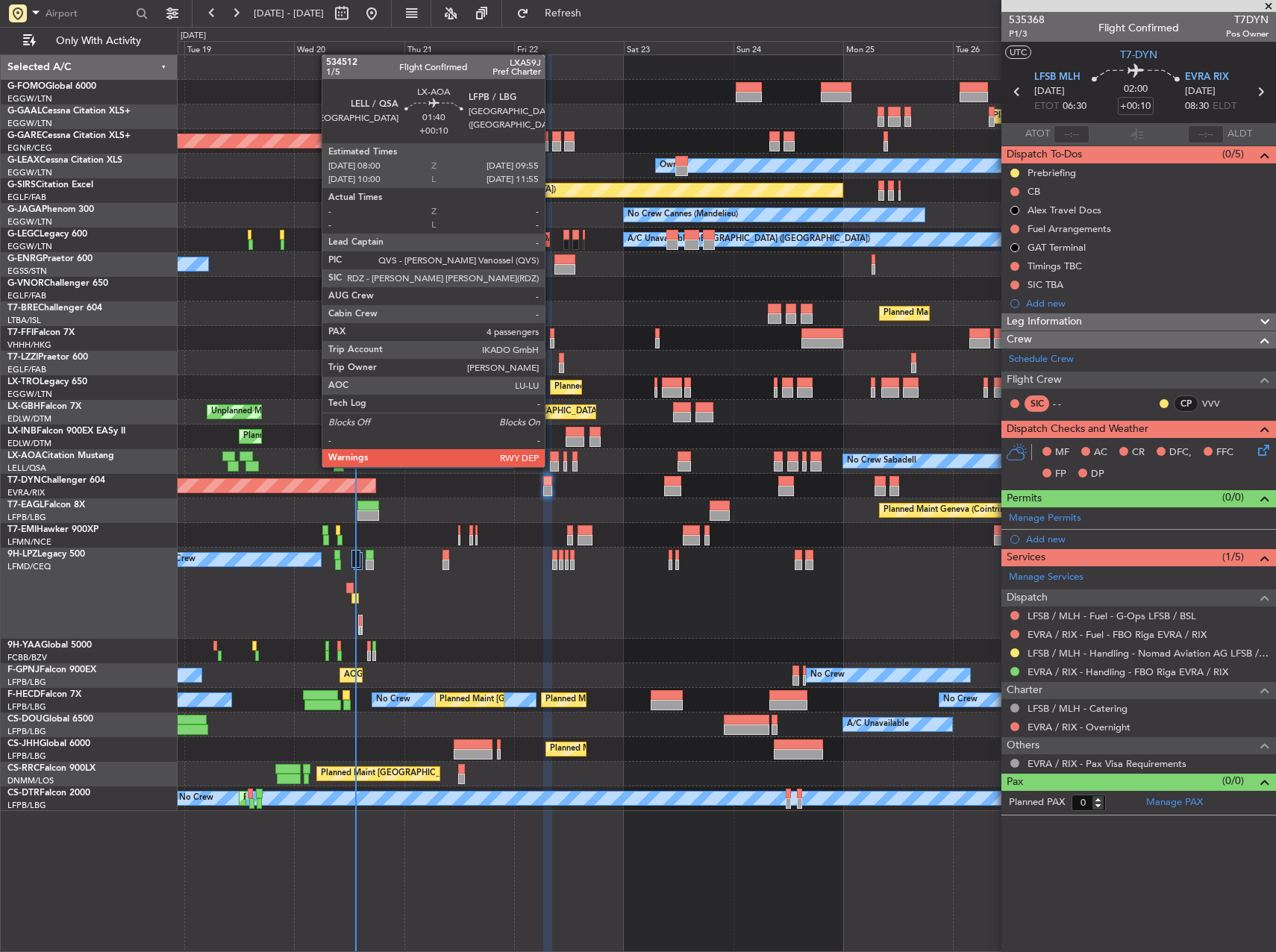
click at [552, 465] on div at bounding box center [554, 466] width 9 height 10
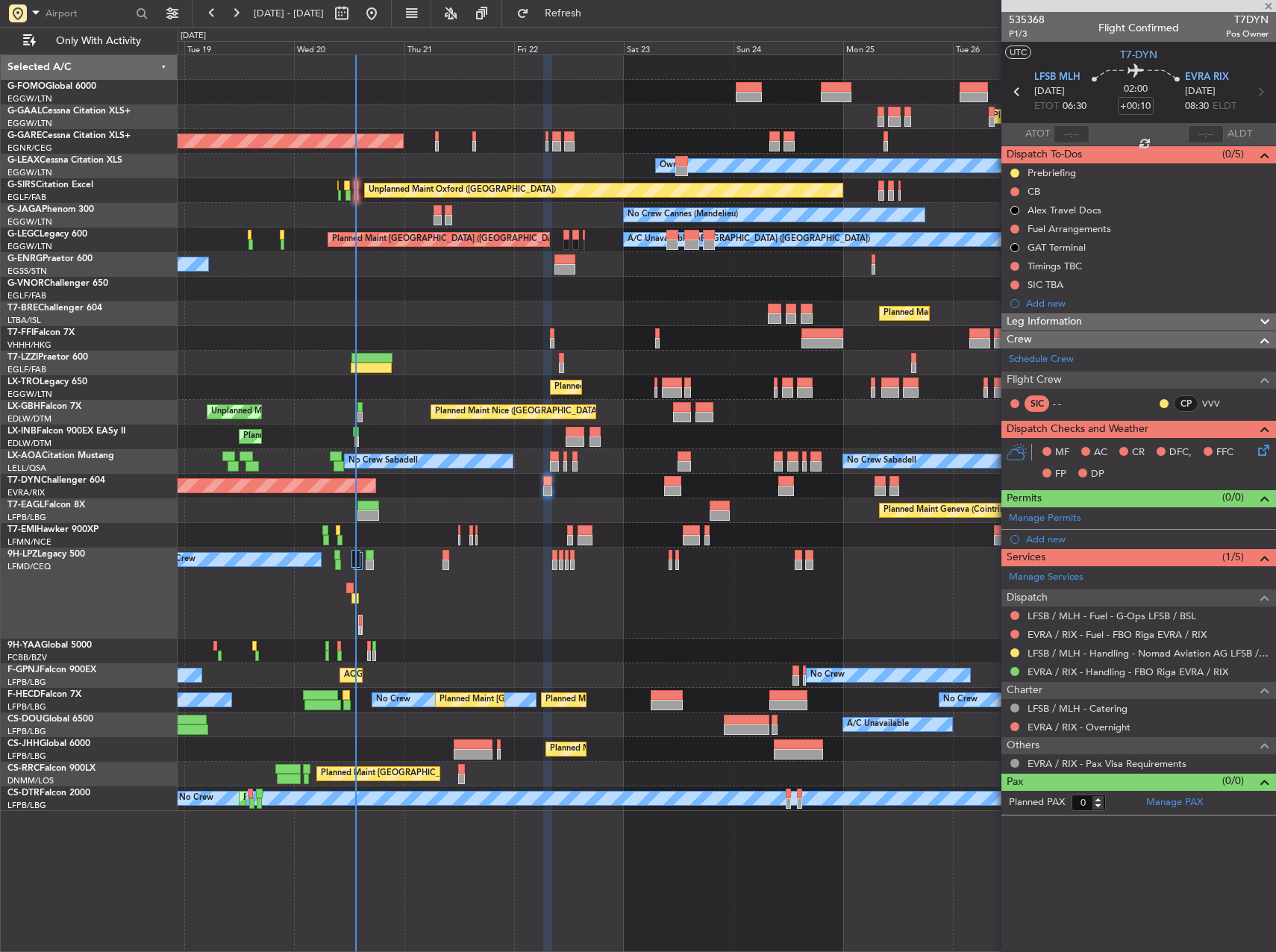
type input "4"
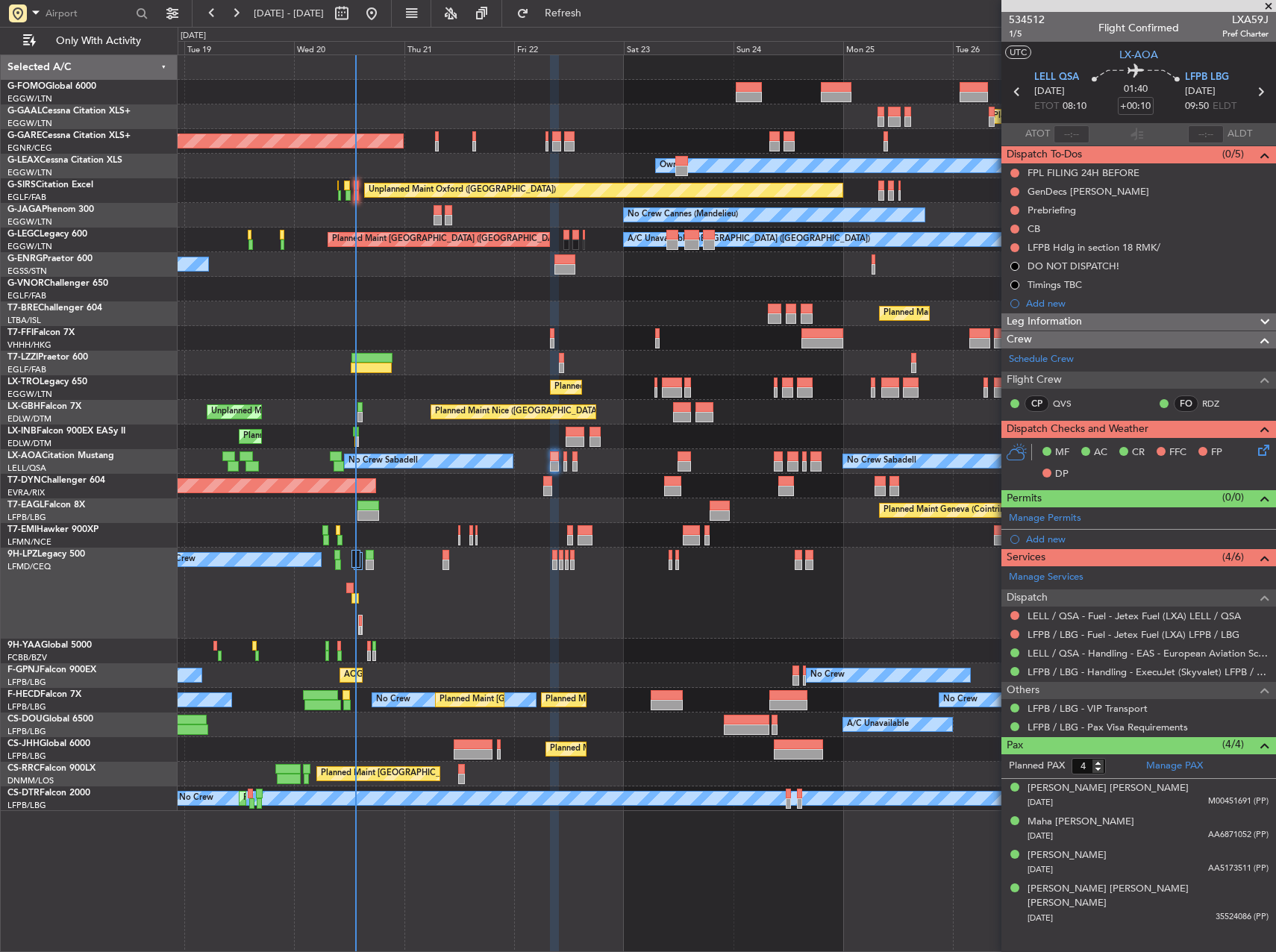
click at [1089, 324] on div "Leg Information" at bounding box center [1138, 322] width 275 height 17
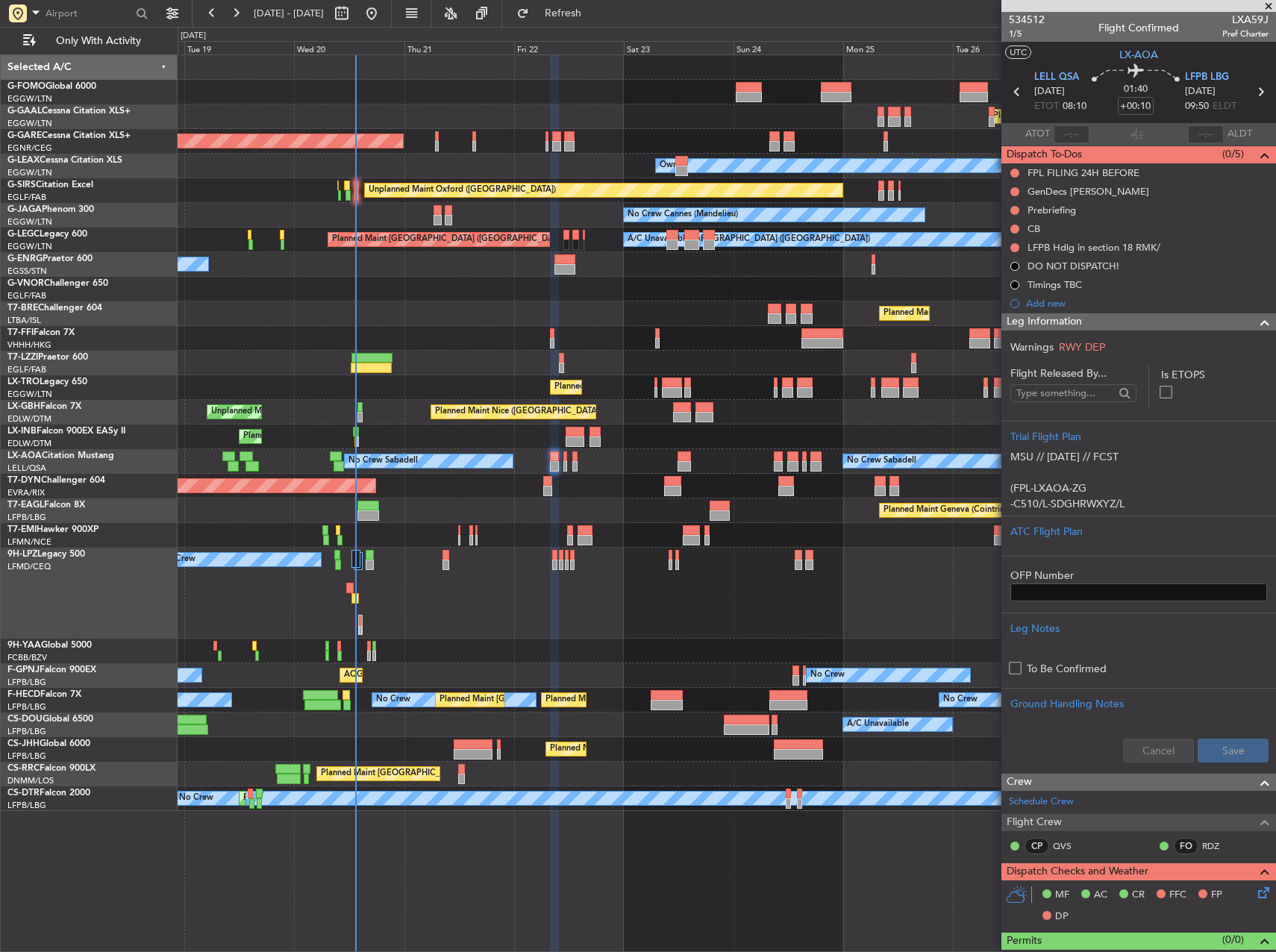
click at [1088, 322] on div "Leg Information" at bounding box center [1138, 322] width 275 height 17
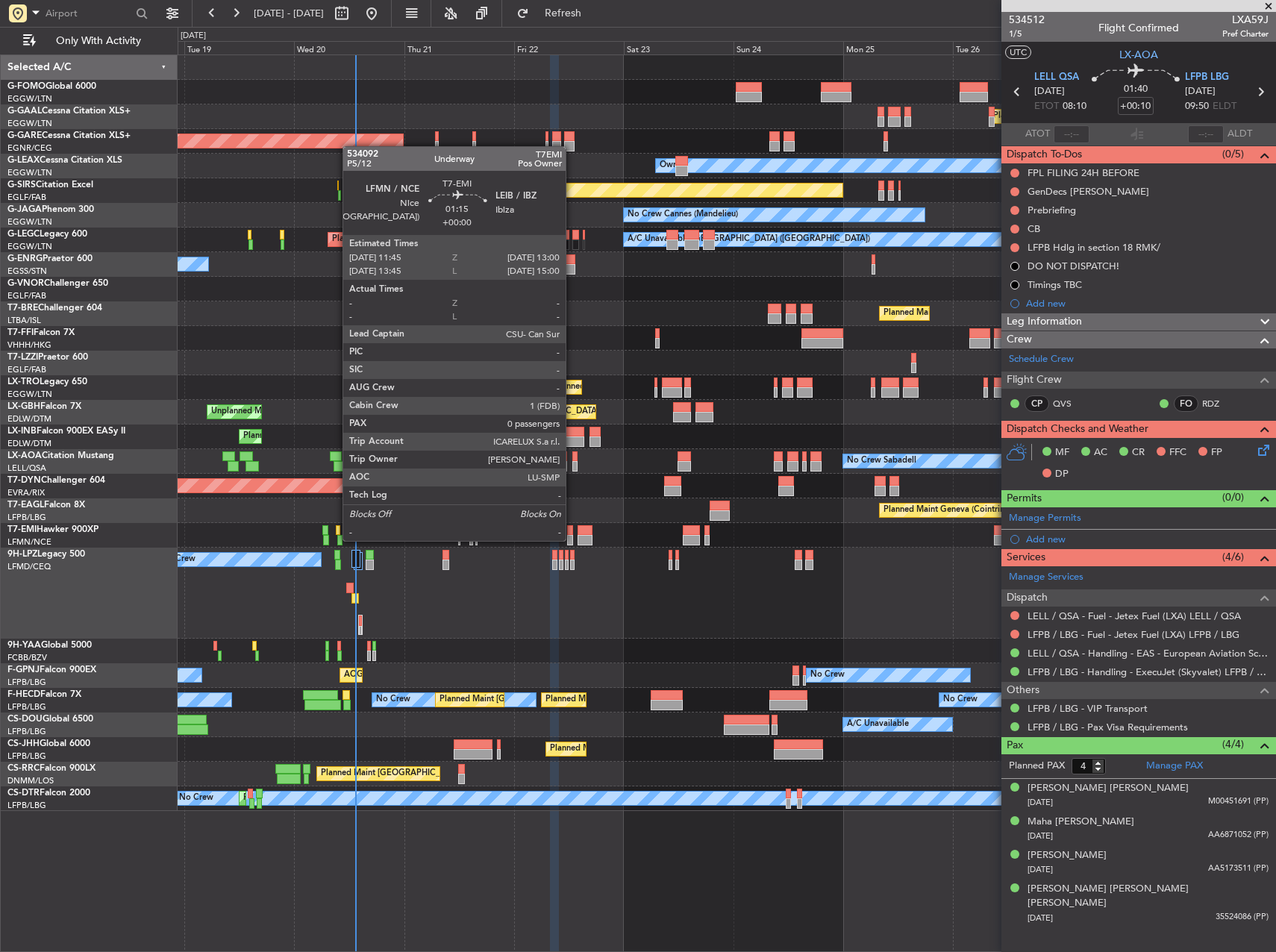
click at [572, 540] on div at bounding box center [570, 541] width 6 height 10
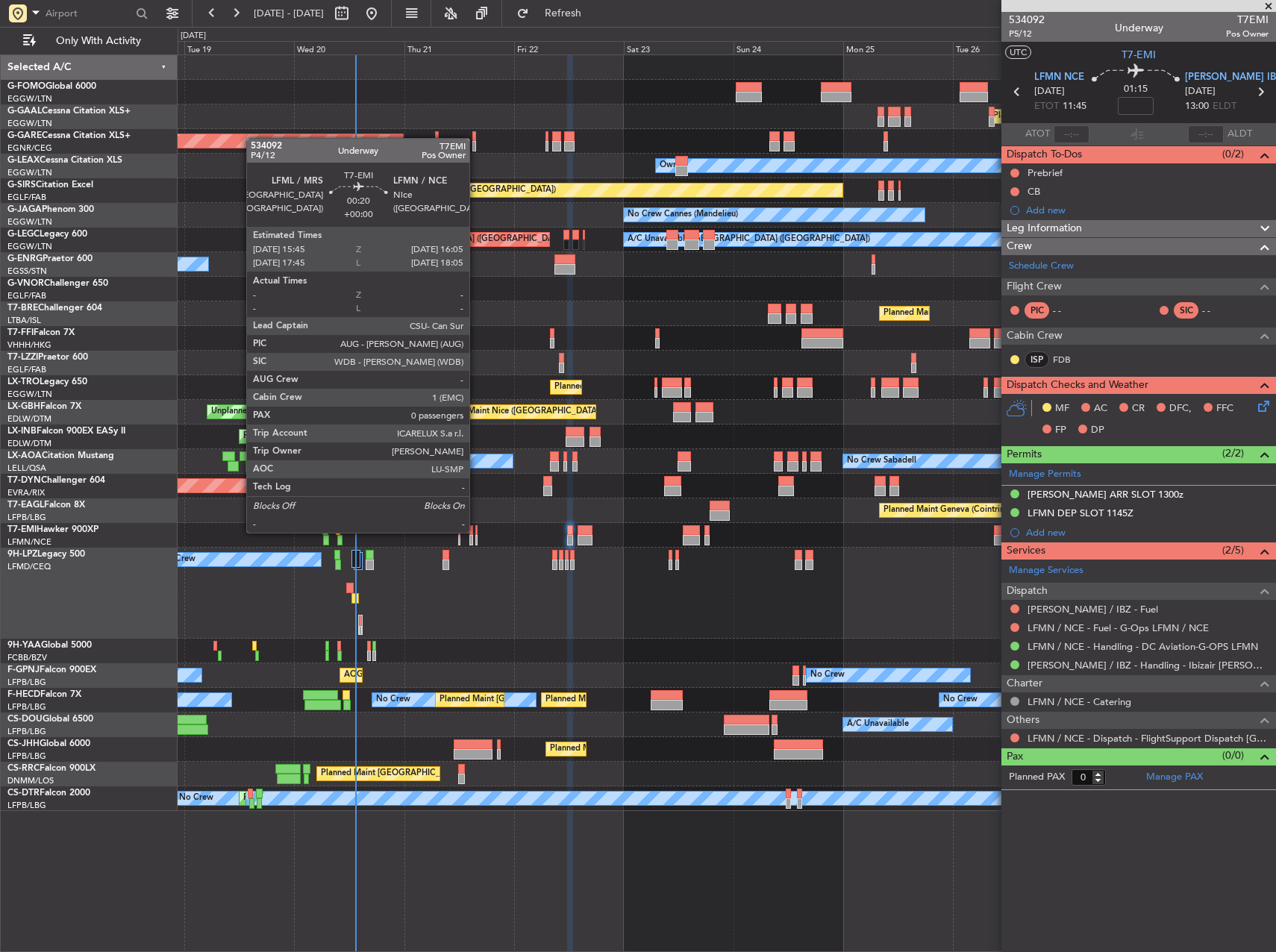
click at [476, 531] on div at bounding box center [476, 530] width 3 height 10
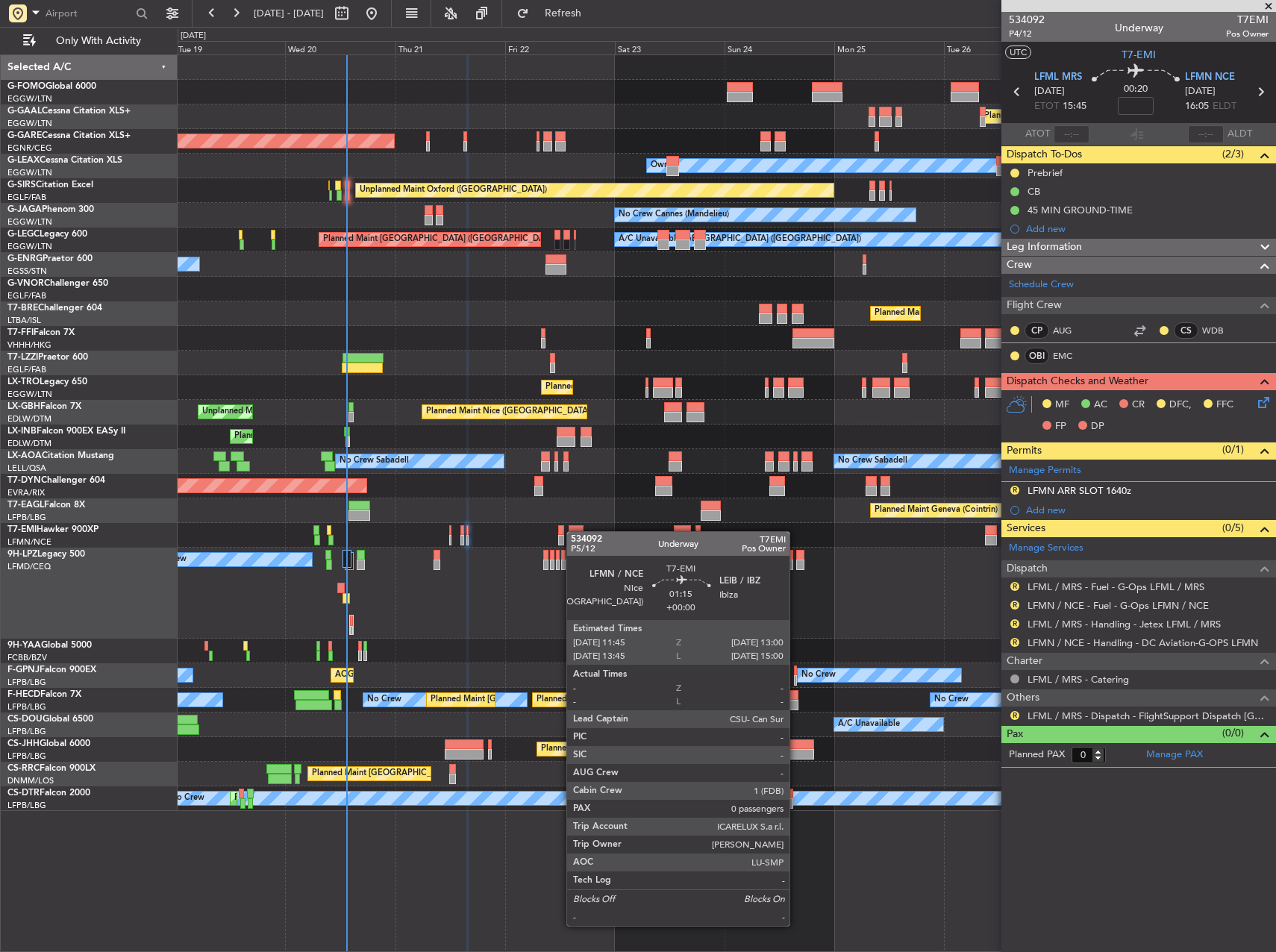
click at [564, 534] on div at bounding box center [561, 530] width 6 height 10
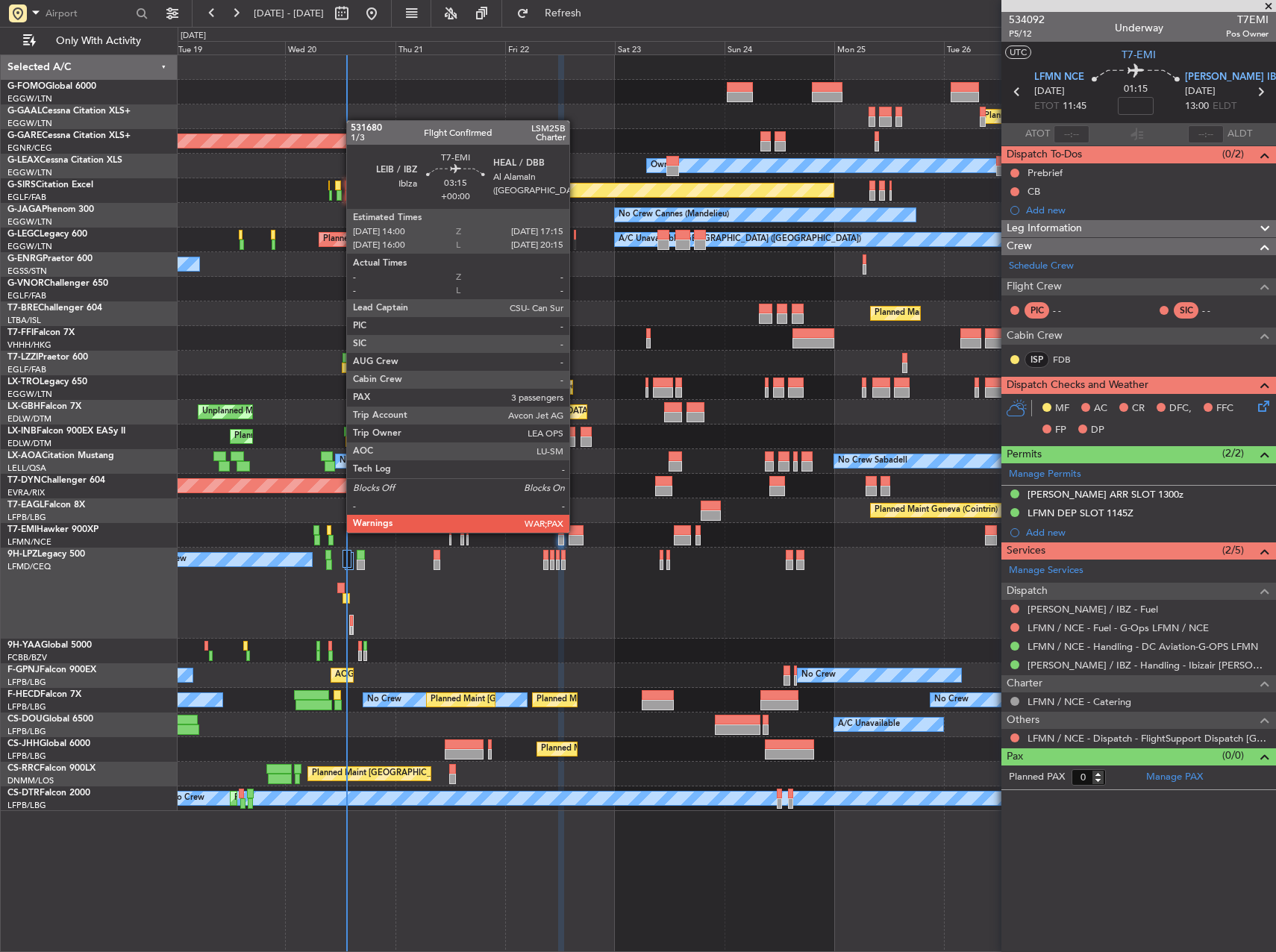
click at [576, 531] on div at bounding box center [576, 530] width 15 height 10
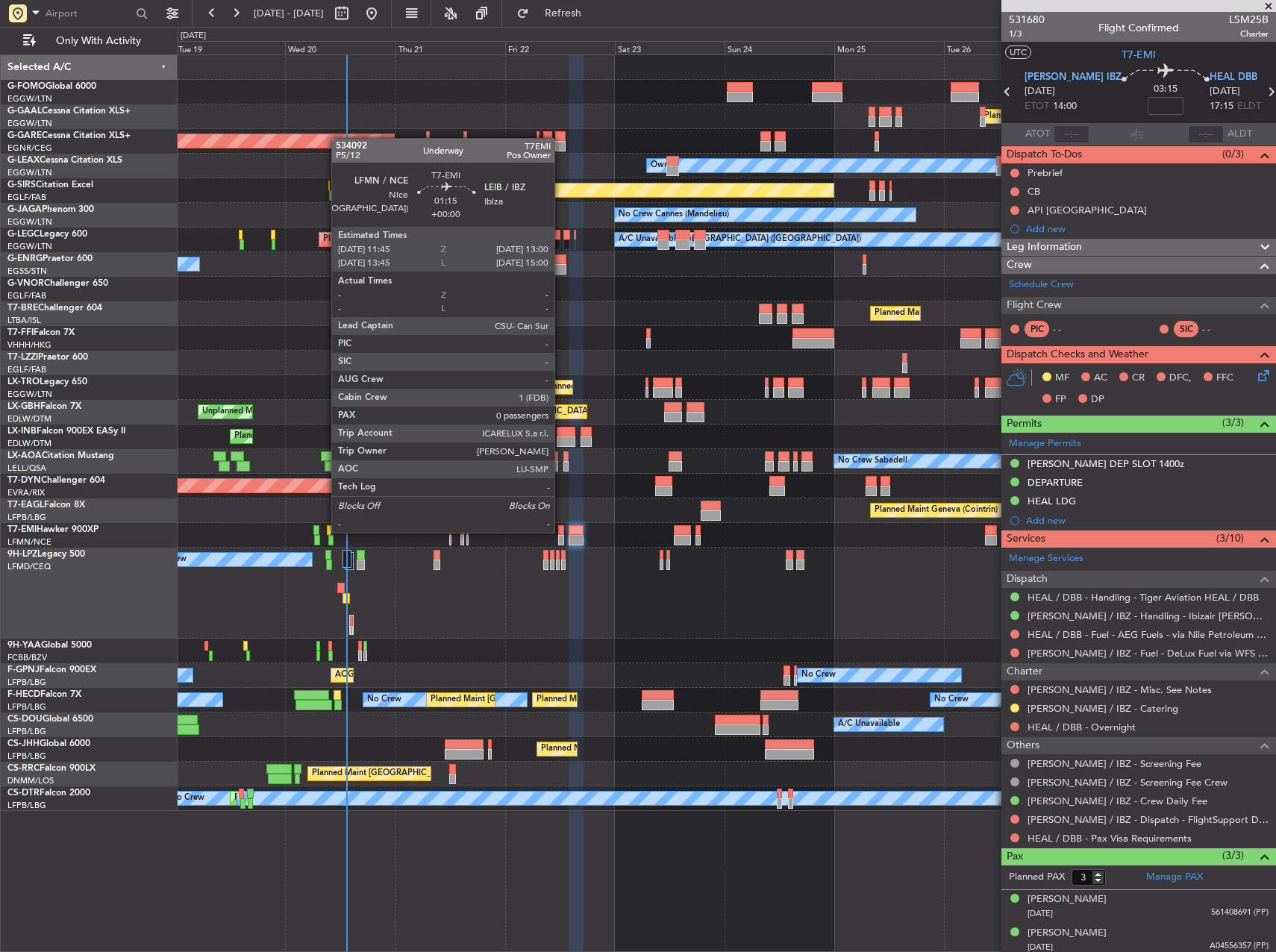
click at [561, 531] on div at bounding box center [561, 530] width 6 height 10
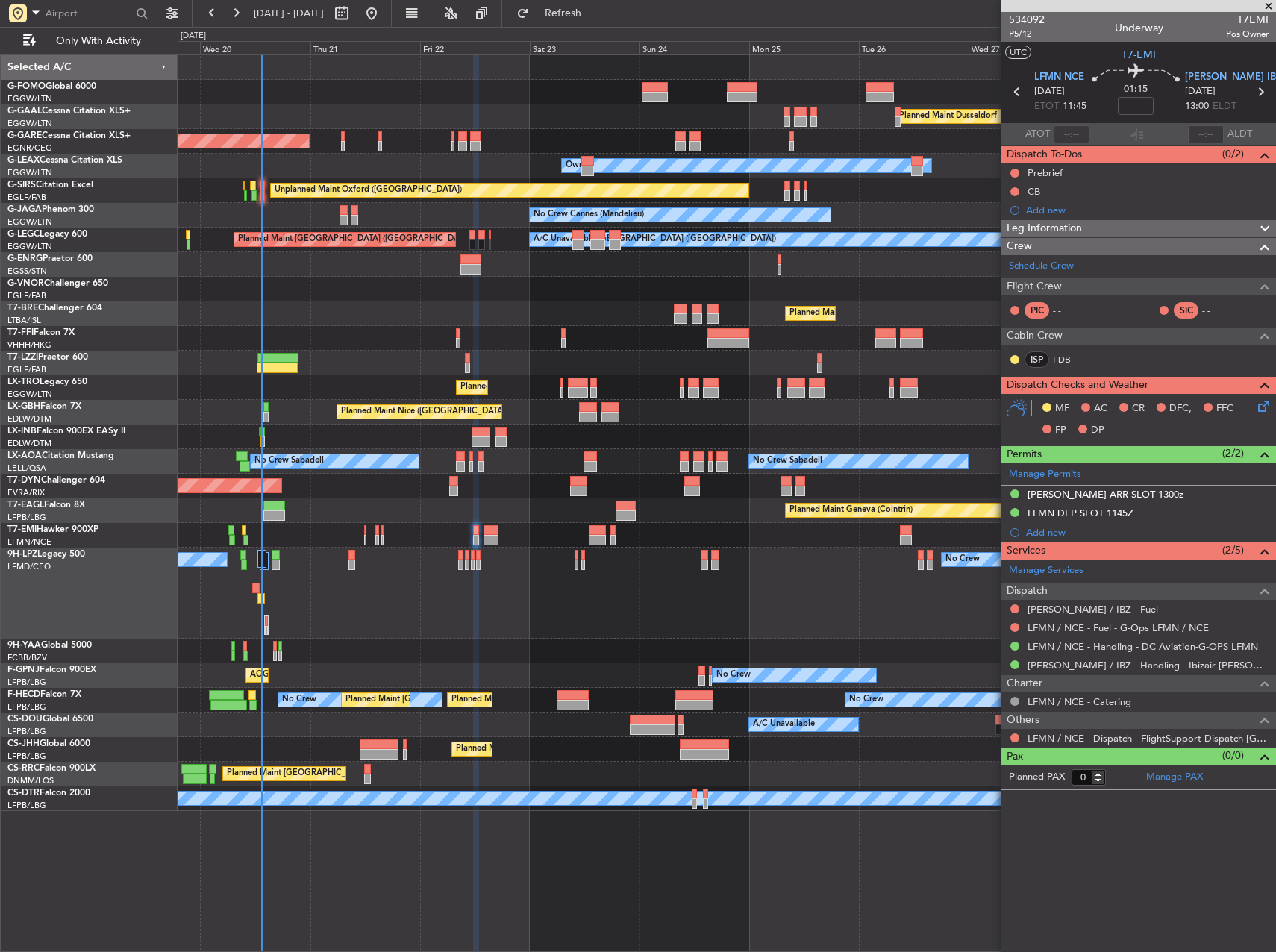
click at [510, 485] on div "Planned Maint Dusseldorf Unplanned Maint [PERSON_NAME] Owner Owner Unplanned Ma…" at bounding box center [727, 434] width 1098 height 756
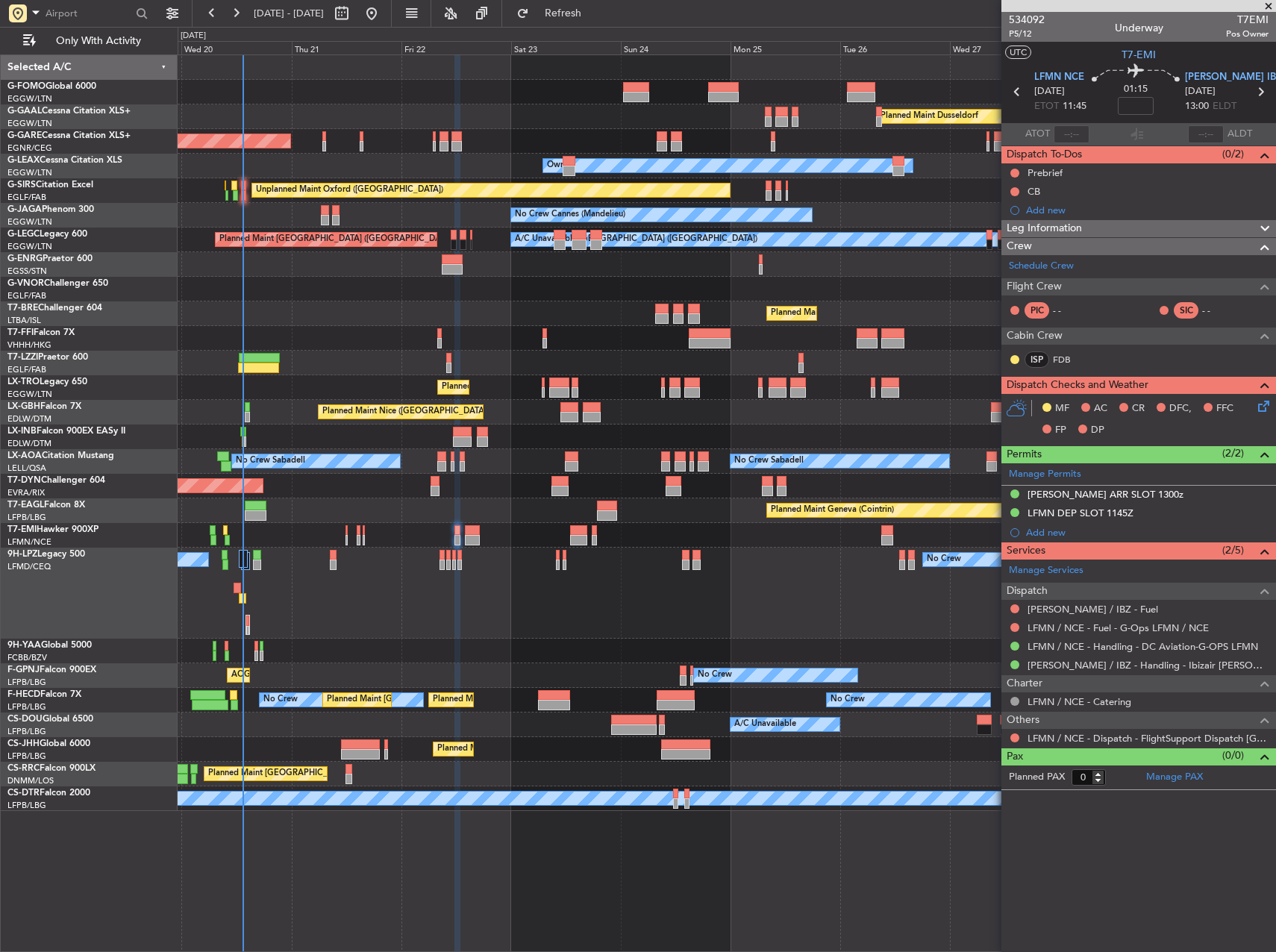
click at [520, 665] on div "No Crew AOG Maint Hyères (Toulon-Hyères) No Crew No Crew Planned Maint Paris (L…" at bounding box center [727, 676] width 1098 height 25
click at [1048, 269] on link "Schedule Crew" at bounding box center [1042, 266] width 65 height 15
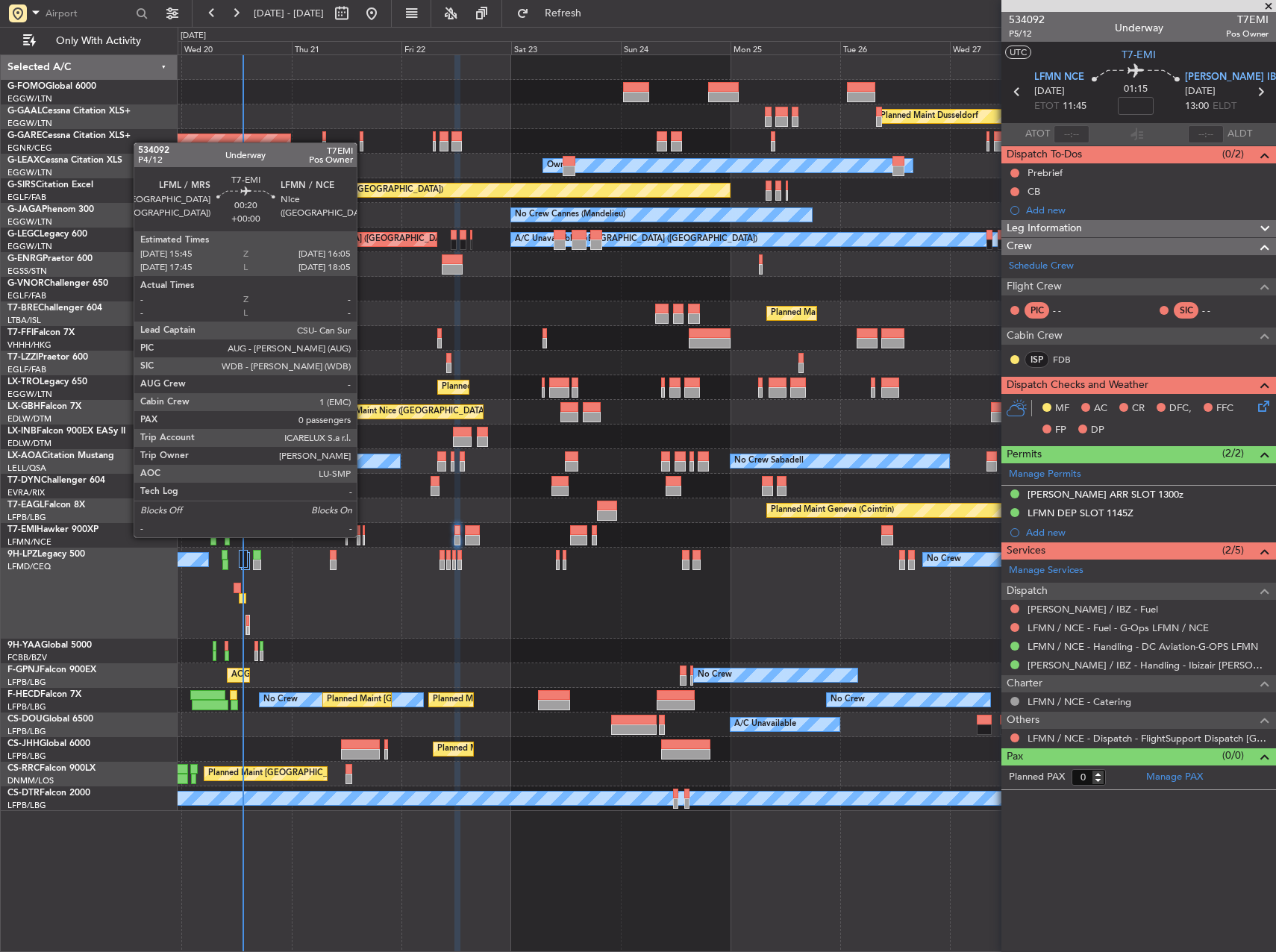
click at [363, 535] on div at bounding box center [363, 541] width 3 height 10
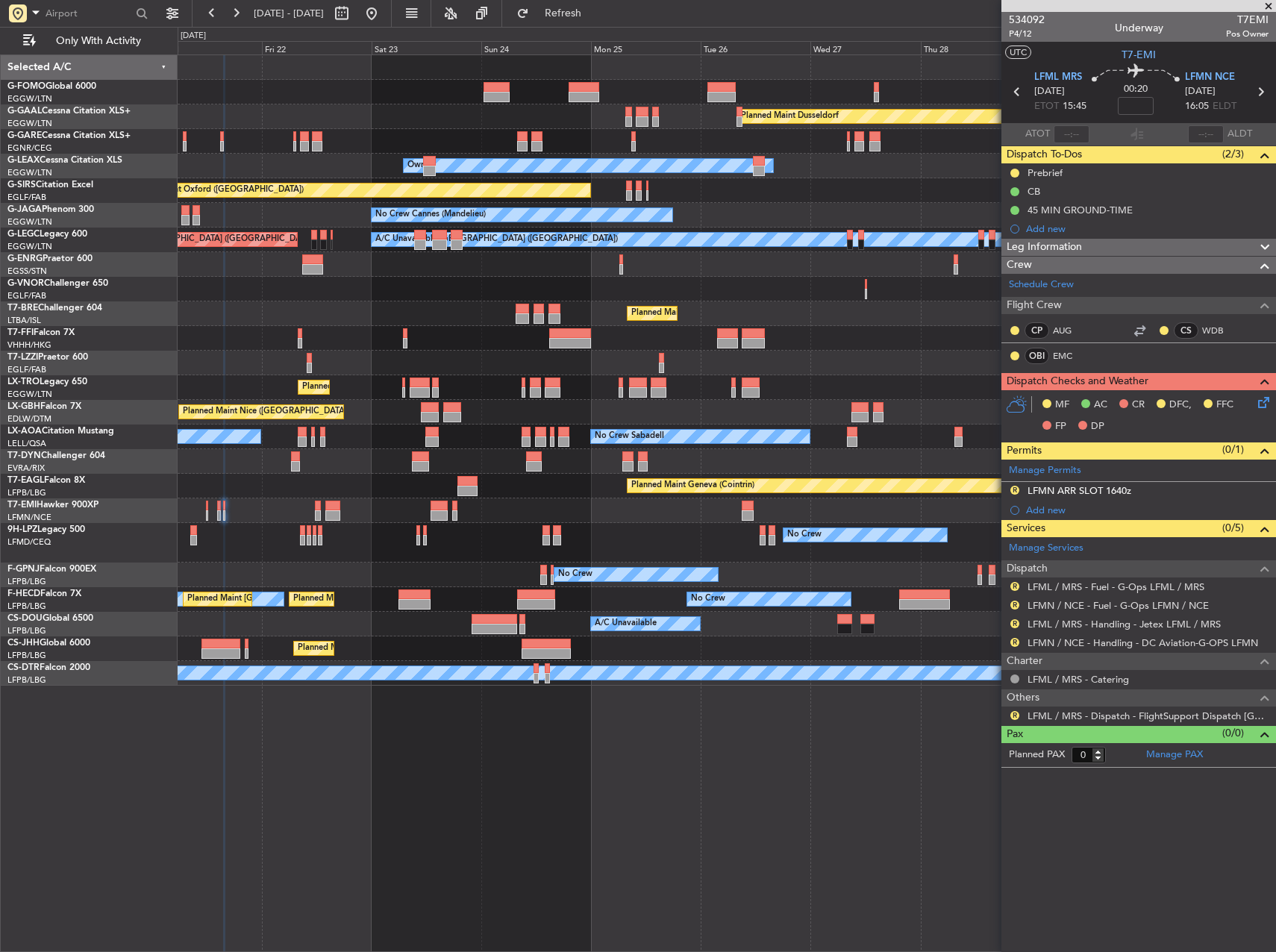
click at [664, 736] on div "Planned Maint Dusseldorf Unplanned Maint Chester Owner Unplanned Maint Oxford (…" at bounding box center [727, 504] width 1098 height 898
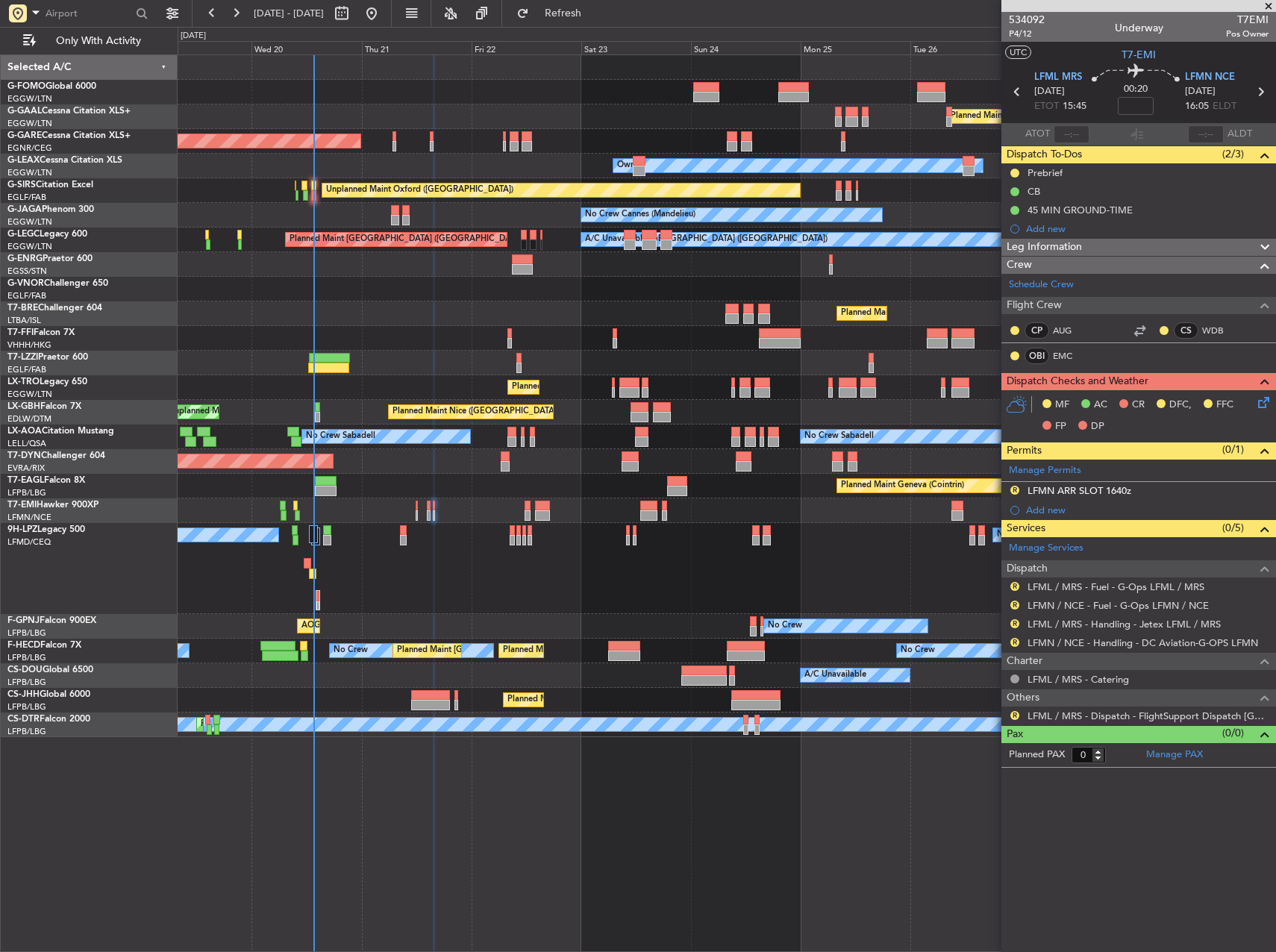
click at [433, 553] on div "No Crew No Crew" at bounding box center [727, 569] width 1098 height 91
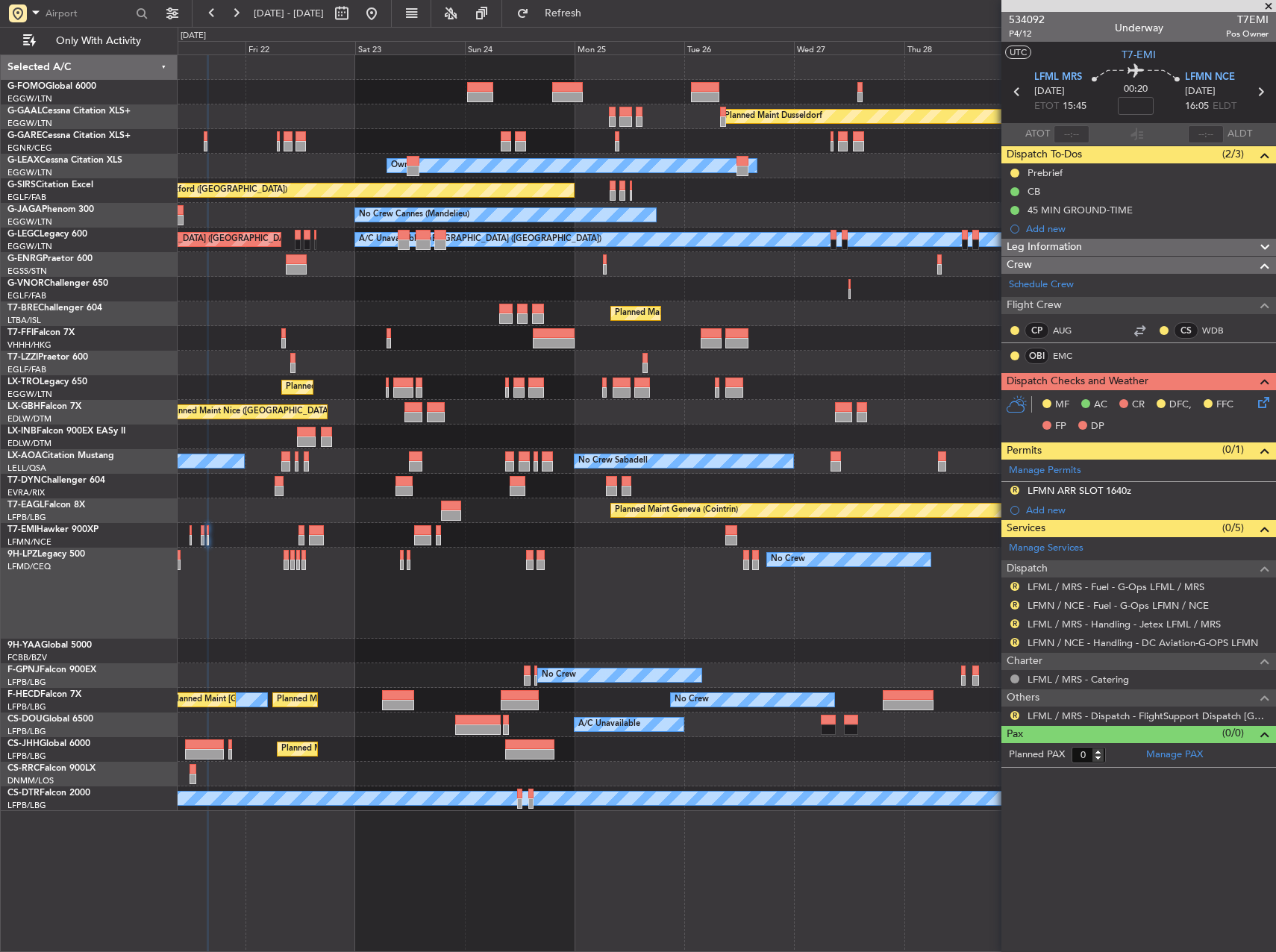
click at [622, 424] on div "Planned Maint Geneva (Cointrin)" at bounding box center [727, 436] width 1098 height 25
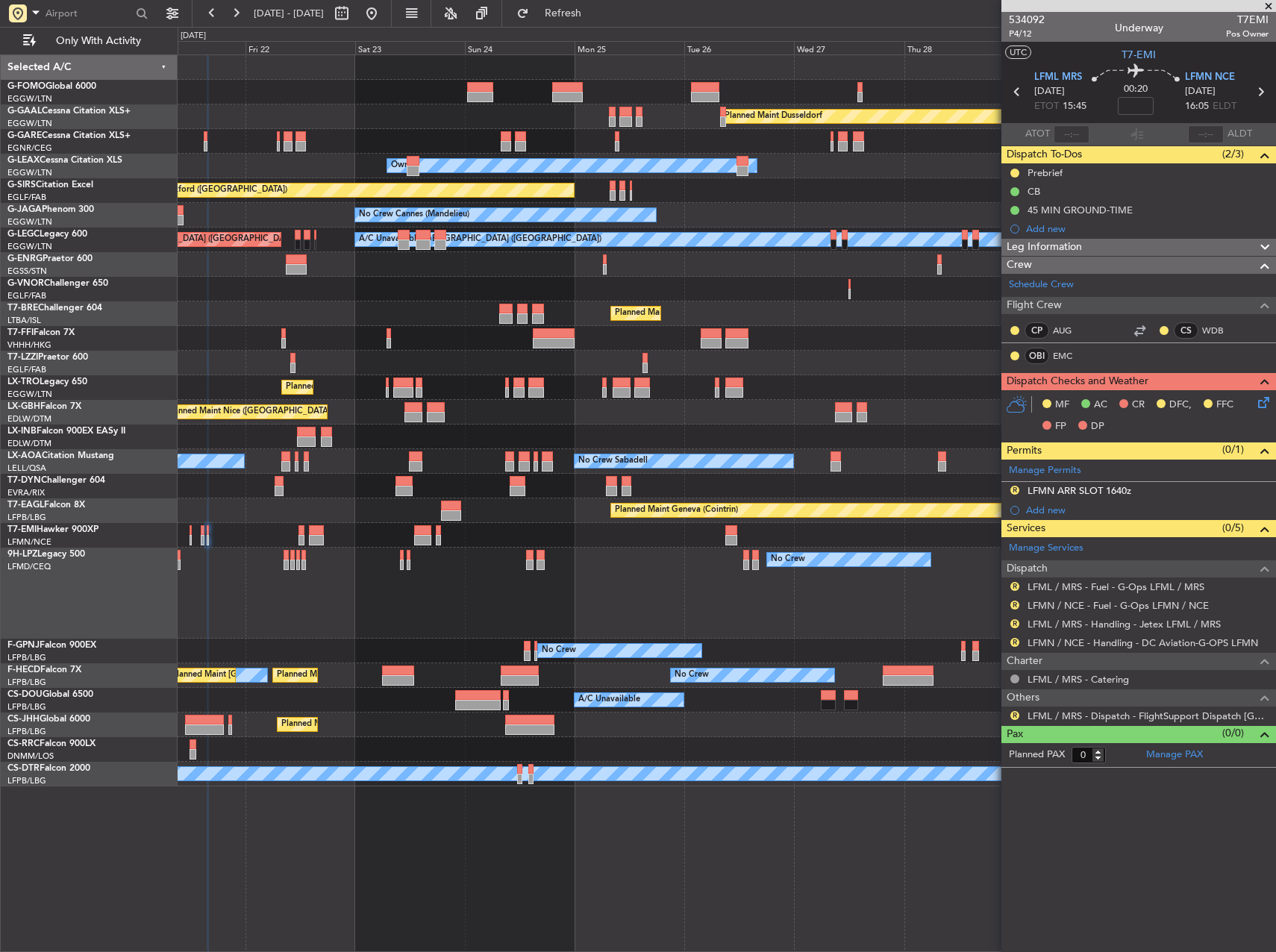
click at [741, 308] on div "Planned Maint [GEOGRAPHIC_DATA] ([GEOGRAPHIC_DATA])" at bounding box center [727, 314] width 1098 height 25
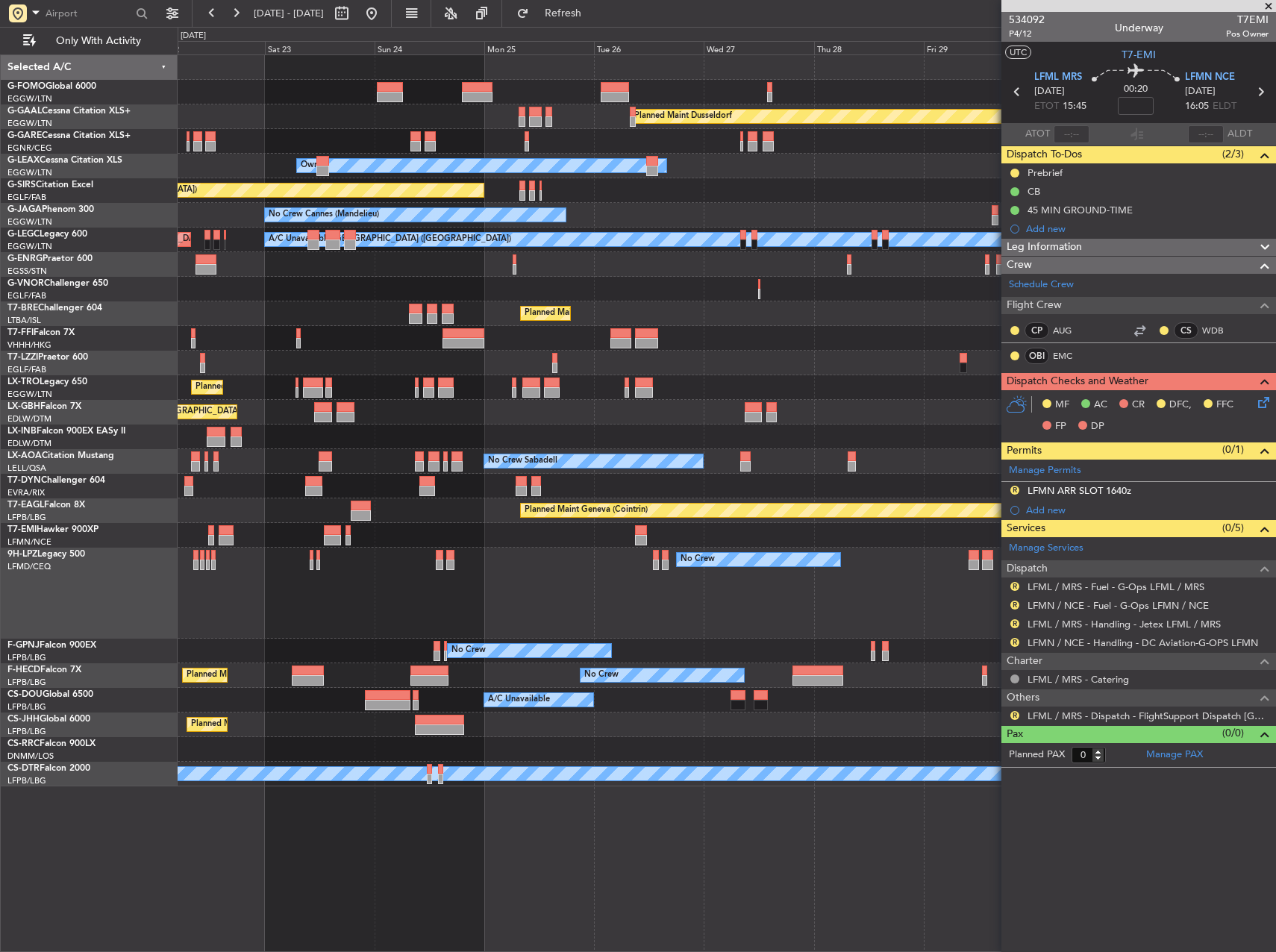
click at [805, 272] on div at bounding box center [727, 264] width 1098 height 25
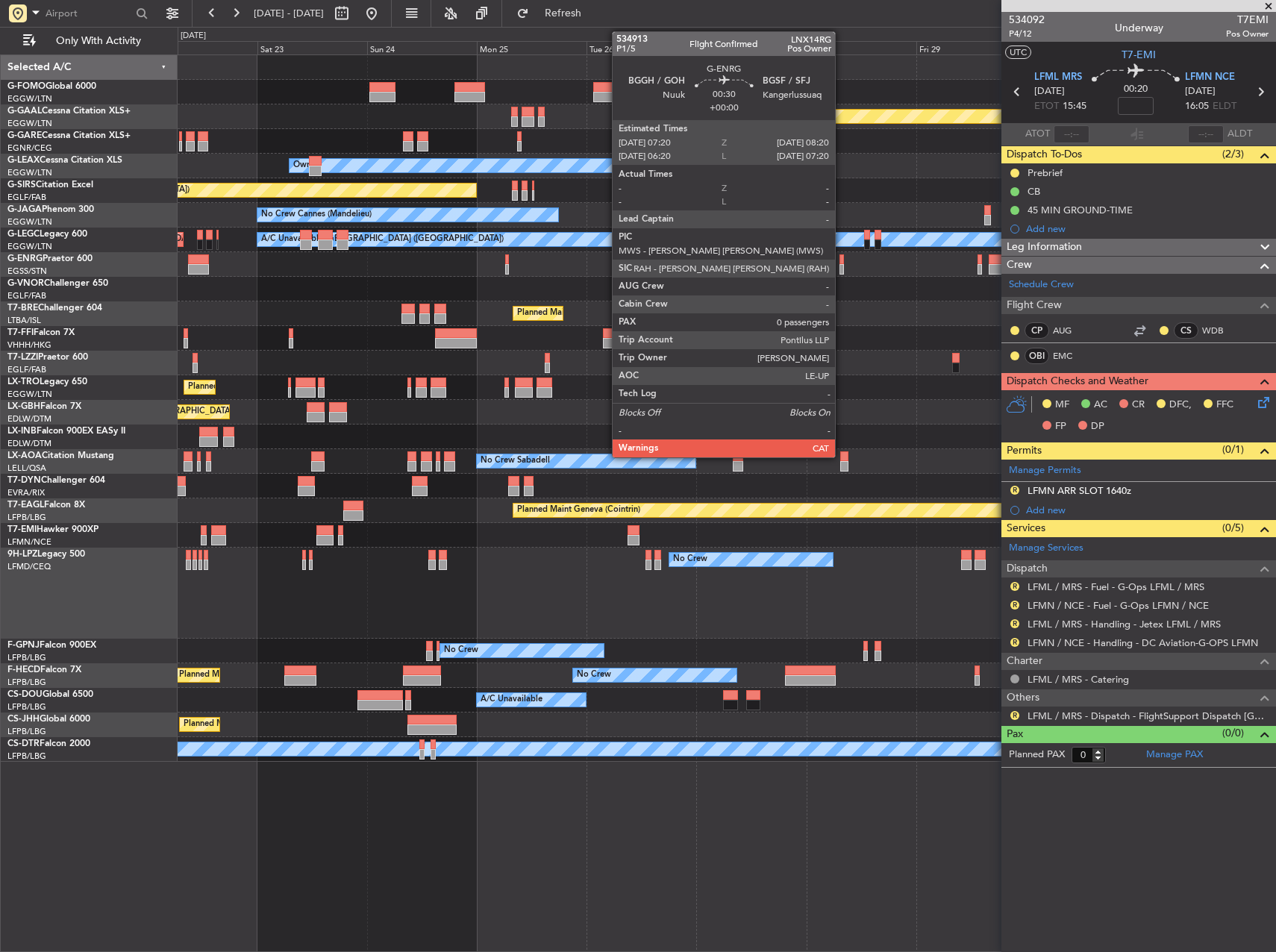
click at [842, 263] on div at bounding box center [842, 260] width 5 height 10
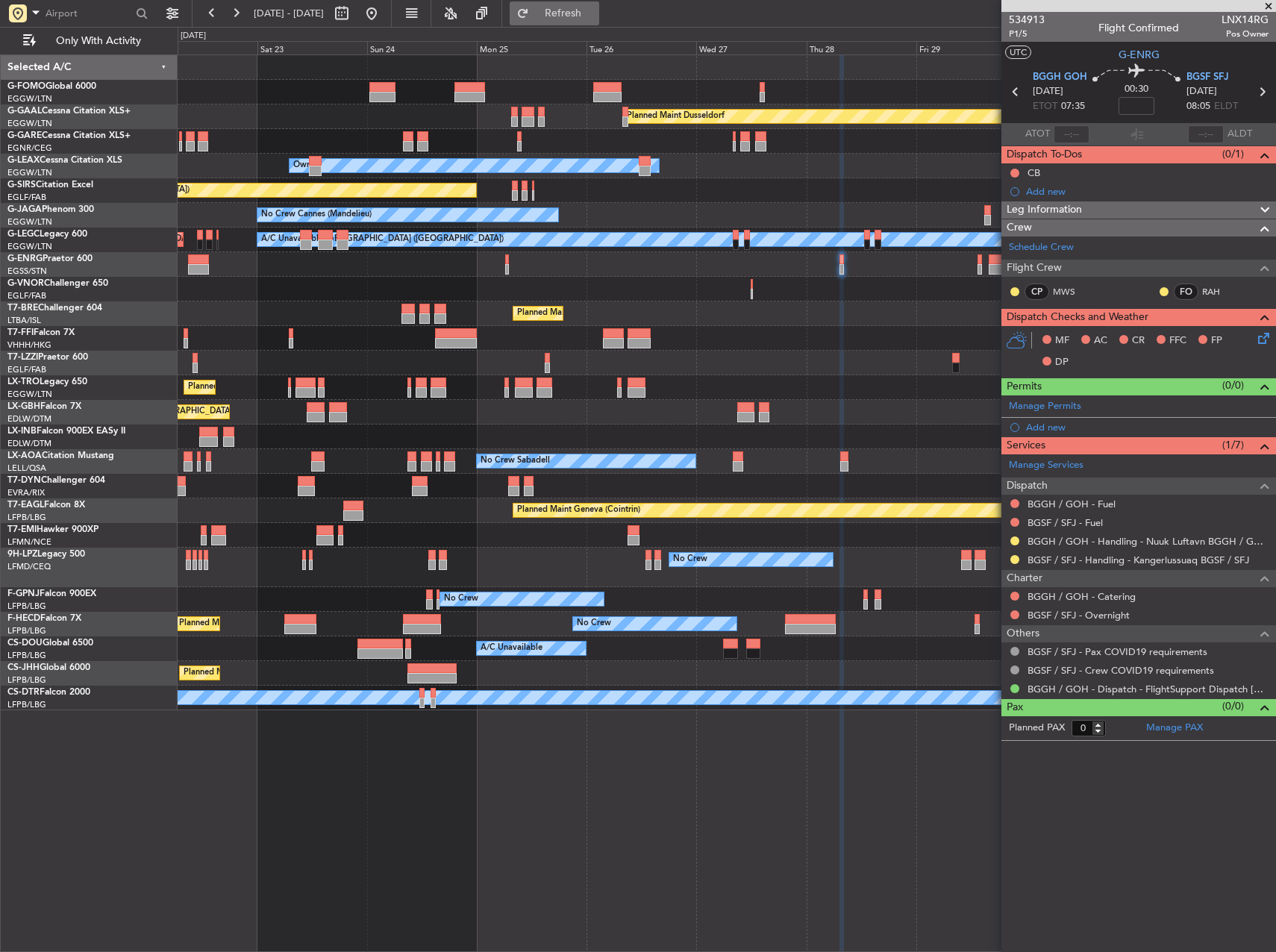
click at [588, 20] on button "Refresh" at bounding box center [554, 14] width 90 height 24
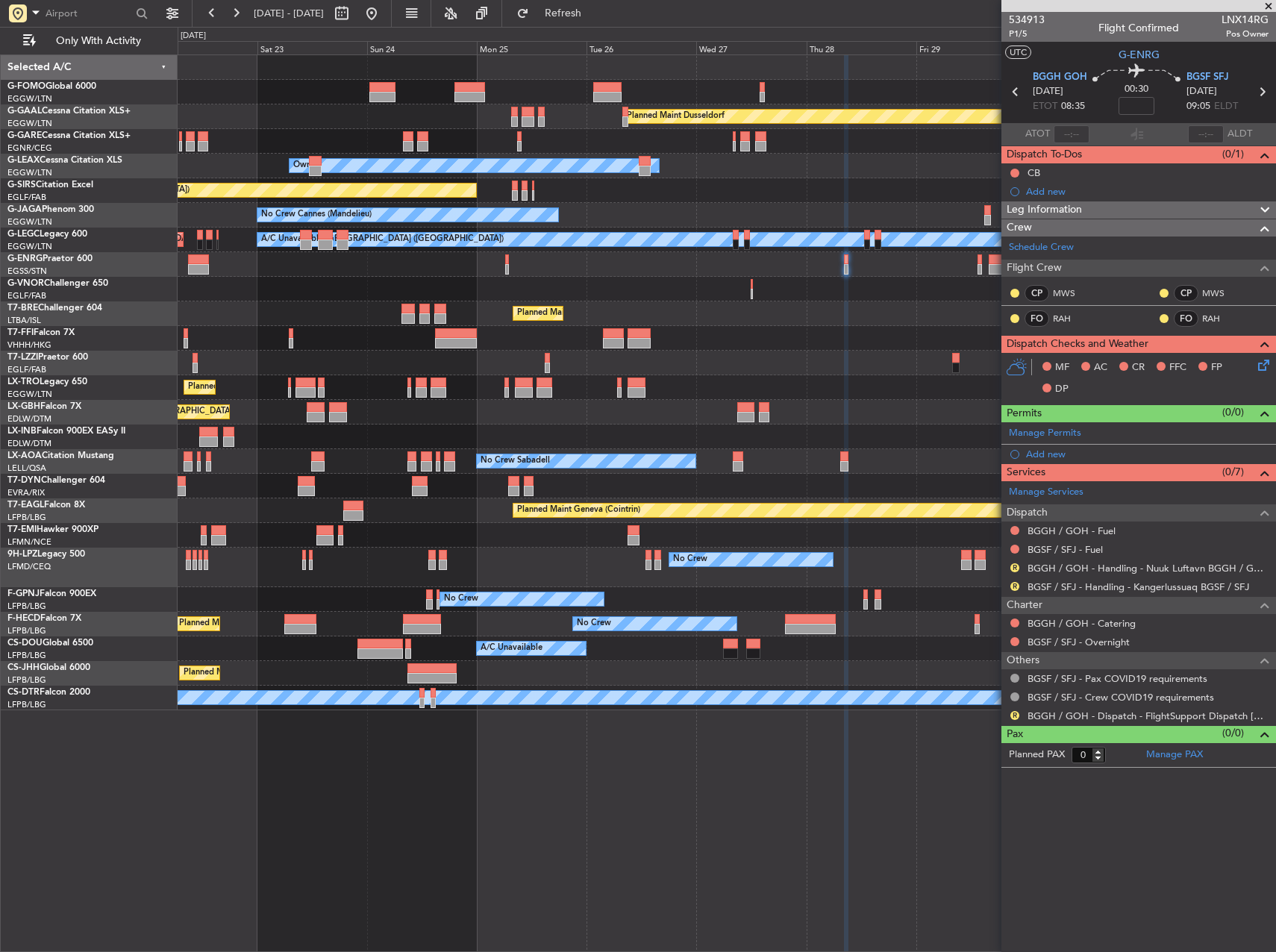
click at [1013, 562] on div "R" at bounding box center [1015, 568] width 12 height 12
click at [1011, 565] on button "R" at bounding box center [1014, 568] width 9 height 9
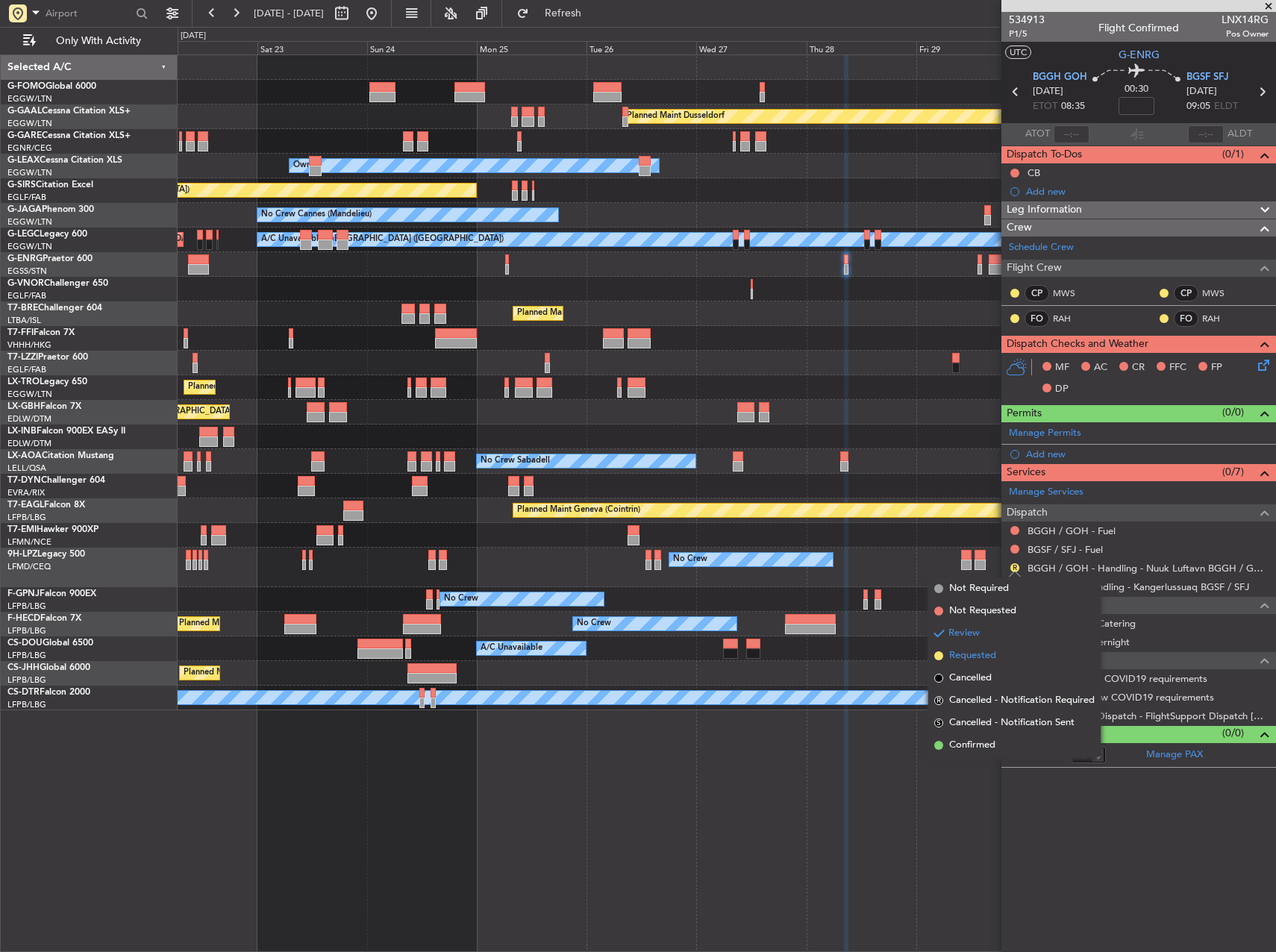
click at [969, 653] on span "Requested" at bounding box center [972, 655] width 47 height 15
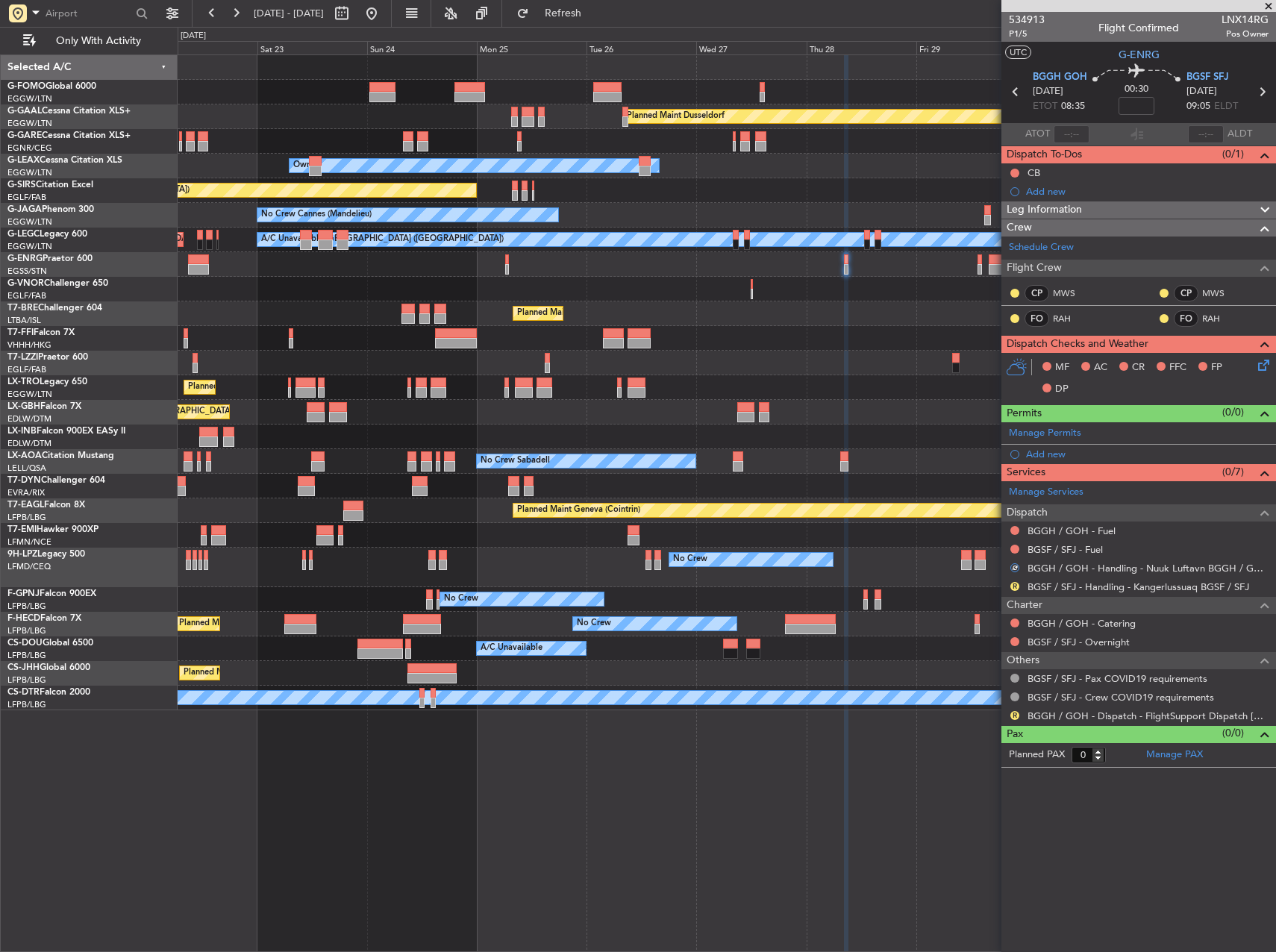
click at [1018, 581] on nimbus-traffic-light "R" at bounding box center [1015, 587] width 12 height 12
click at [1016, 582] on button "R" at bounding box center [1014, 587] width 9 height 9
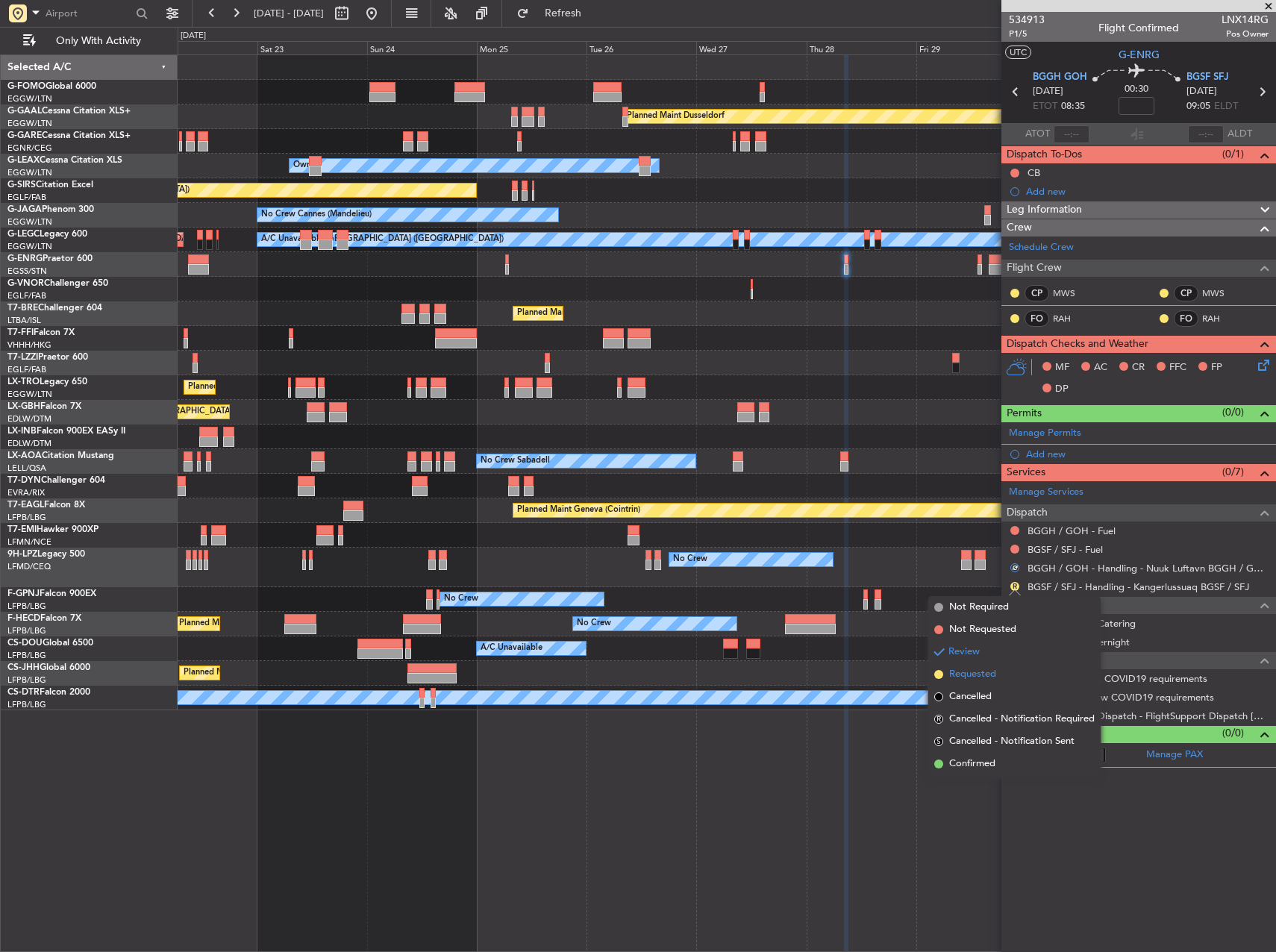
click at [996, 671] on span "Requested" at bounding box center [972, 674] width 47 height 15
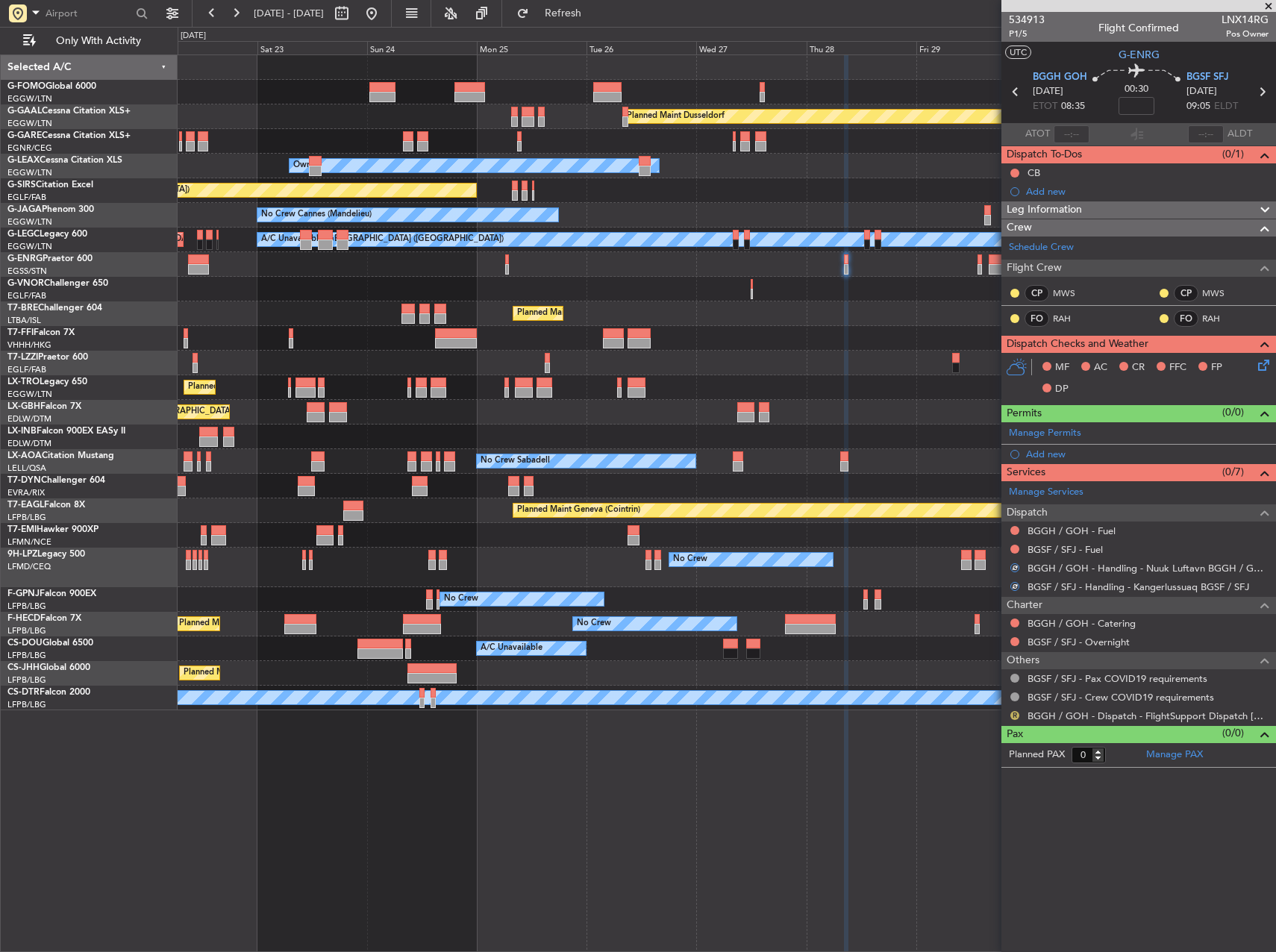
click at [1016, 717] on button "R" at bounding box center [1014, 716] width 9 height 9
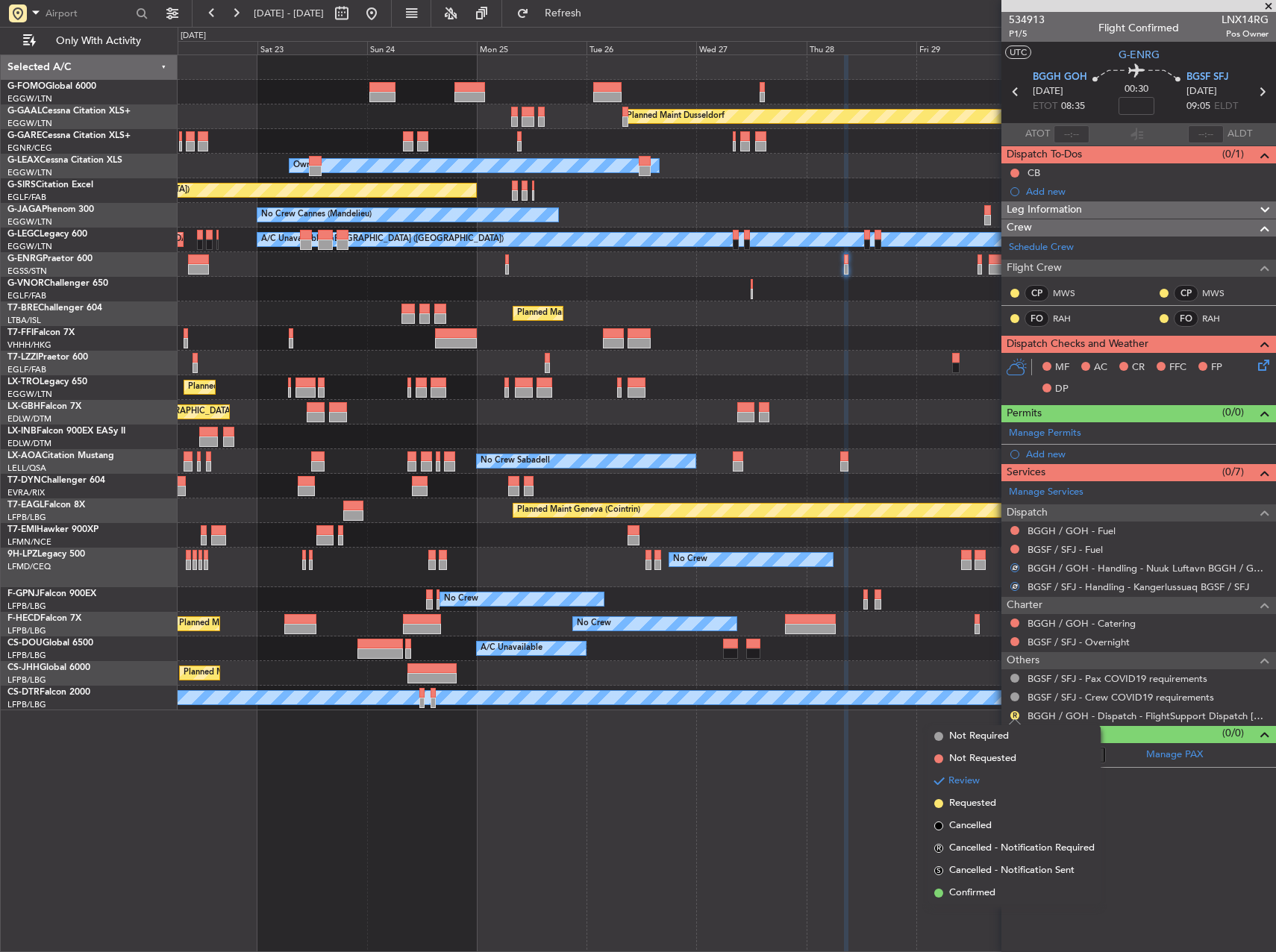
drag, startPoint x: 993, startPoint y: 890, endPoint x: 975, endPoint y: 868, distance: 28.4
click at [993, 890] on span "Confirmed" at bounding box center [972, 893] width 46 height 15
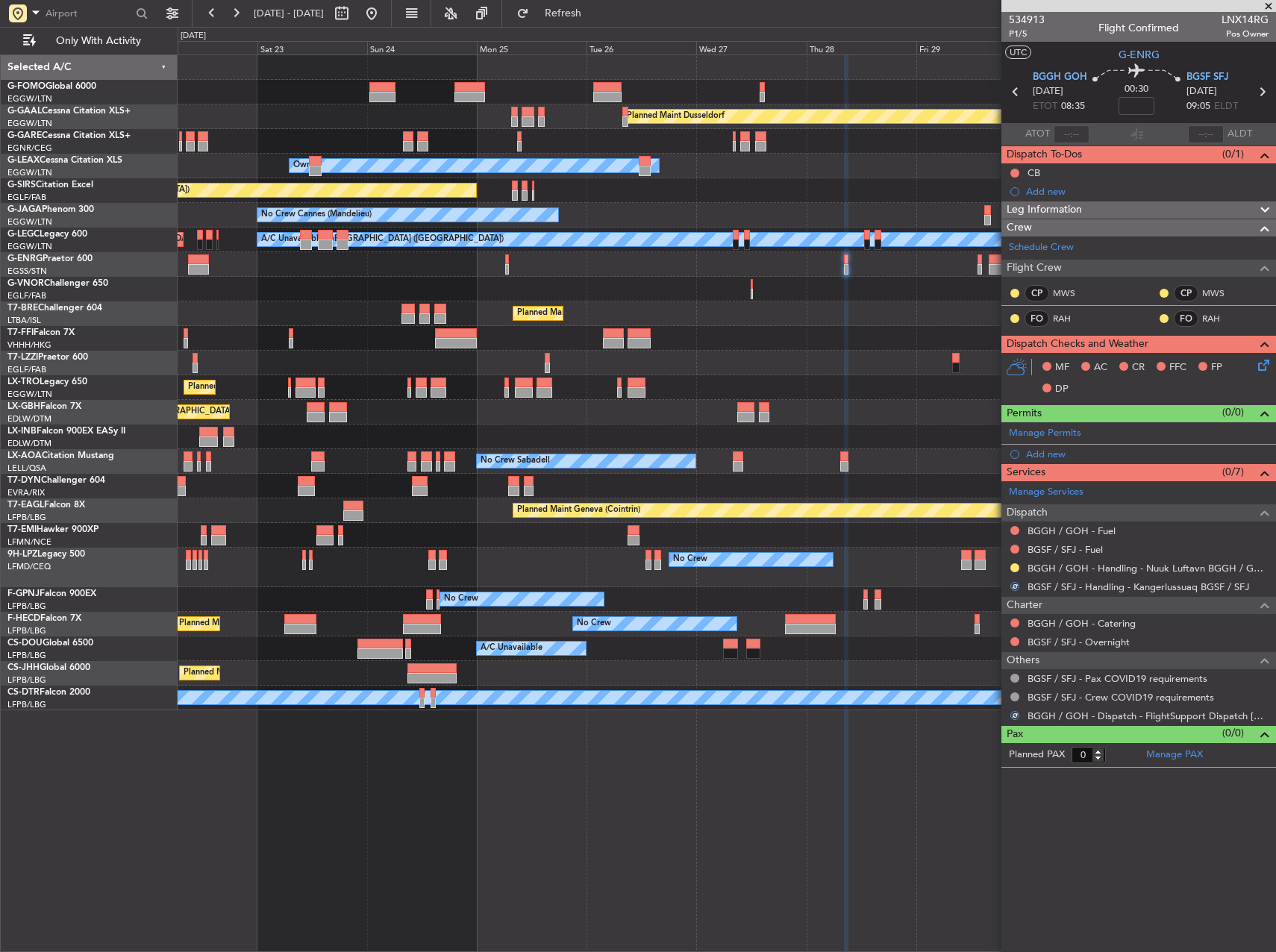
click at [890, 799] on div "Planned Maint Dusseldorf Unplanned Maint Chester Owner Unplanned Maint Oxford (…" at bounding box center [727, 504] width 1098 height 898
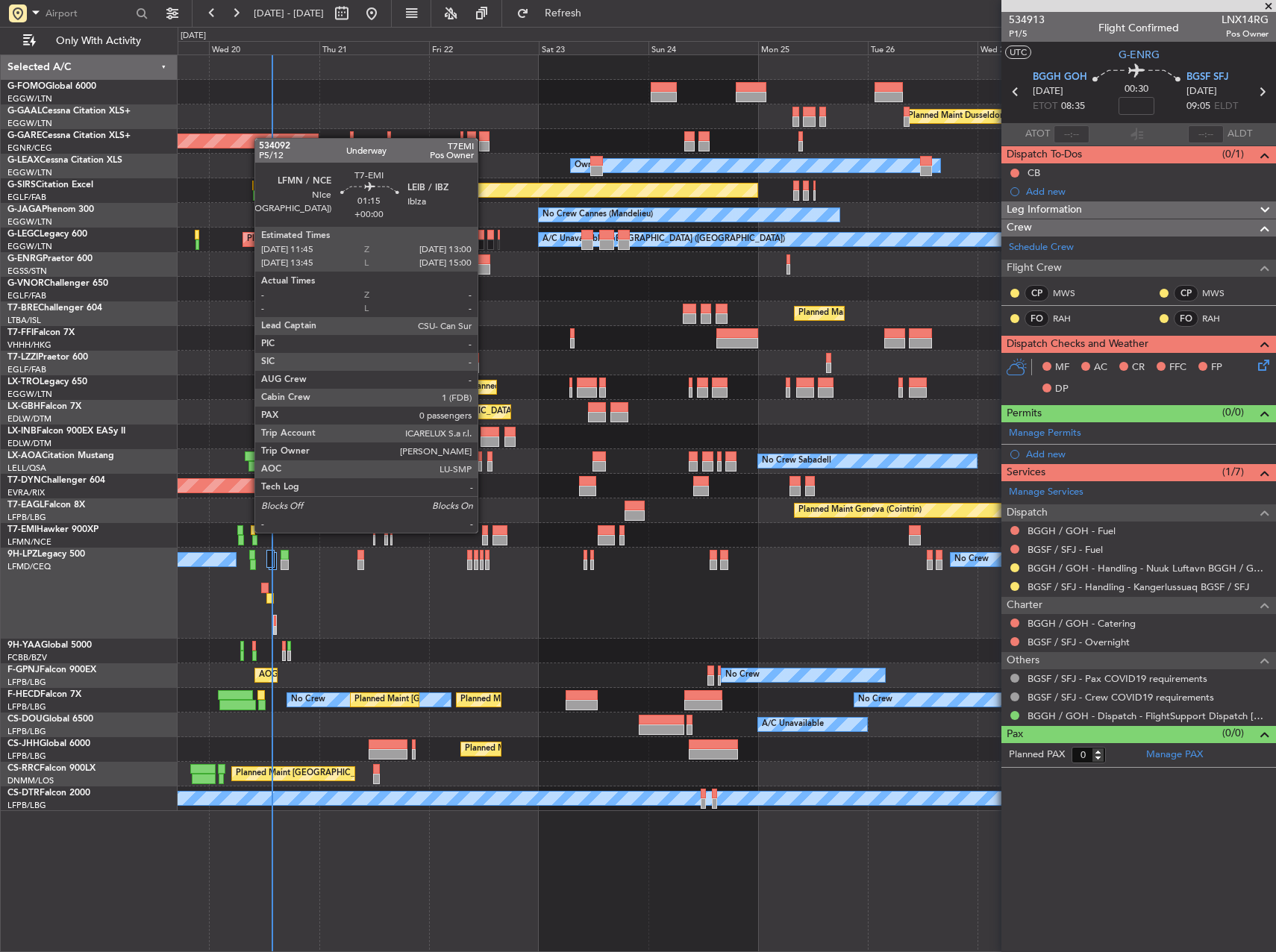
click at [484, 531] on div at bounding box center [485, 530] width 6 height 10
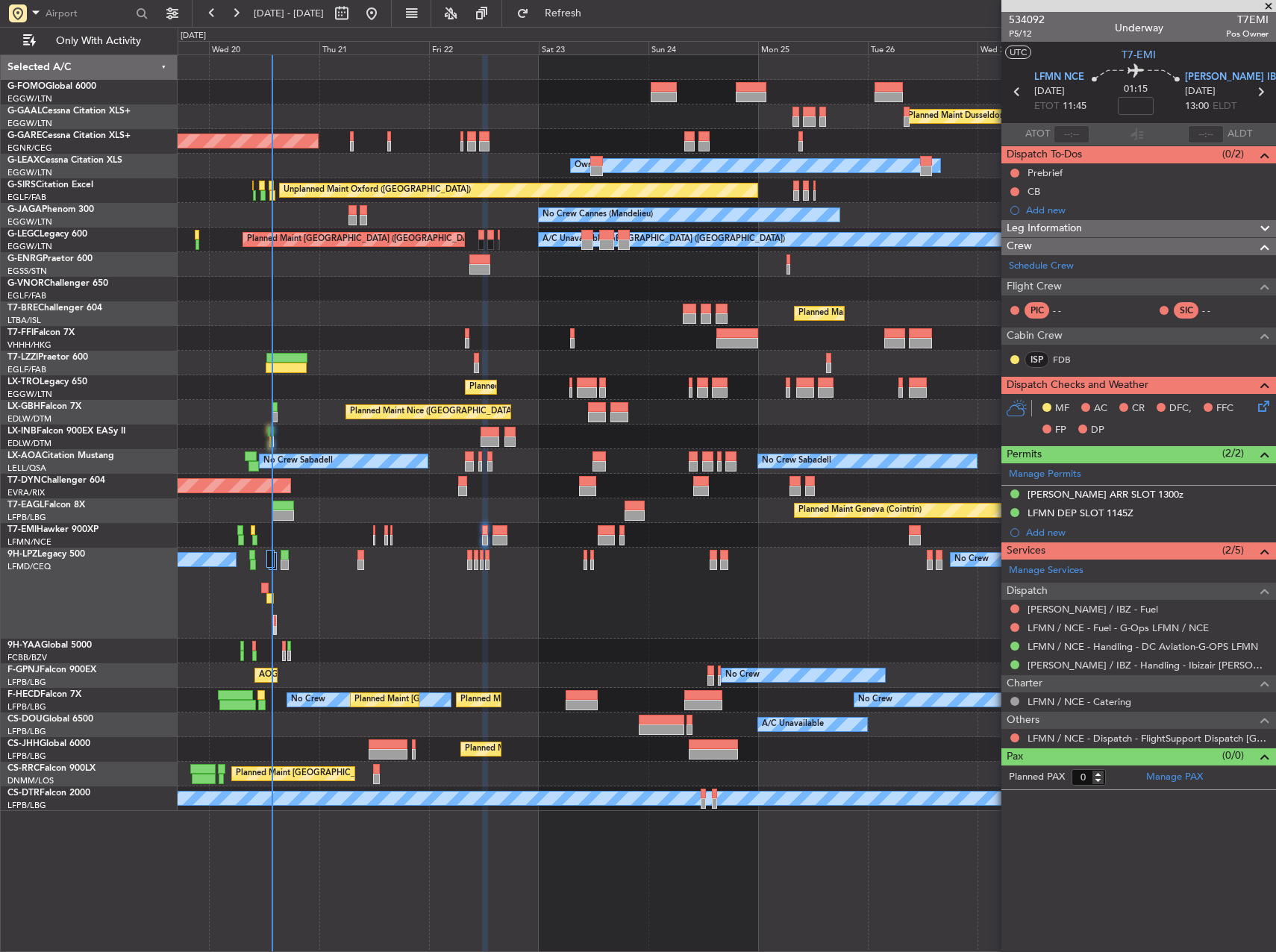
click at [830, 620] on div "No Crew No Crew" at bounding box center [727, 593] width 1098 height 91
click at [1051, 261] on link "Schedule Crew" at bounding box center [1042, 266] width 65 height 15
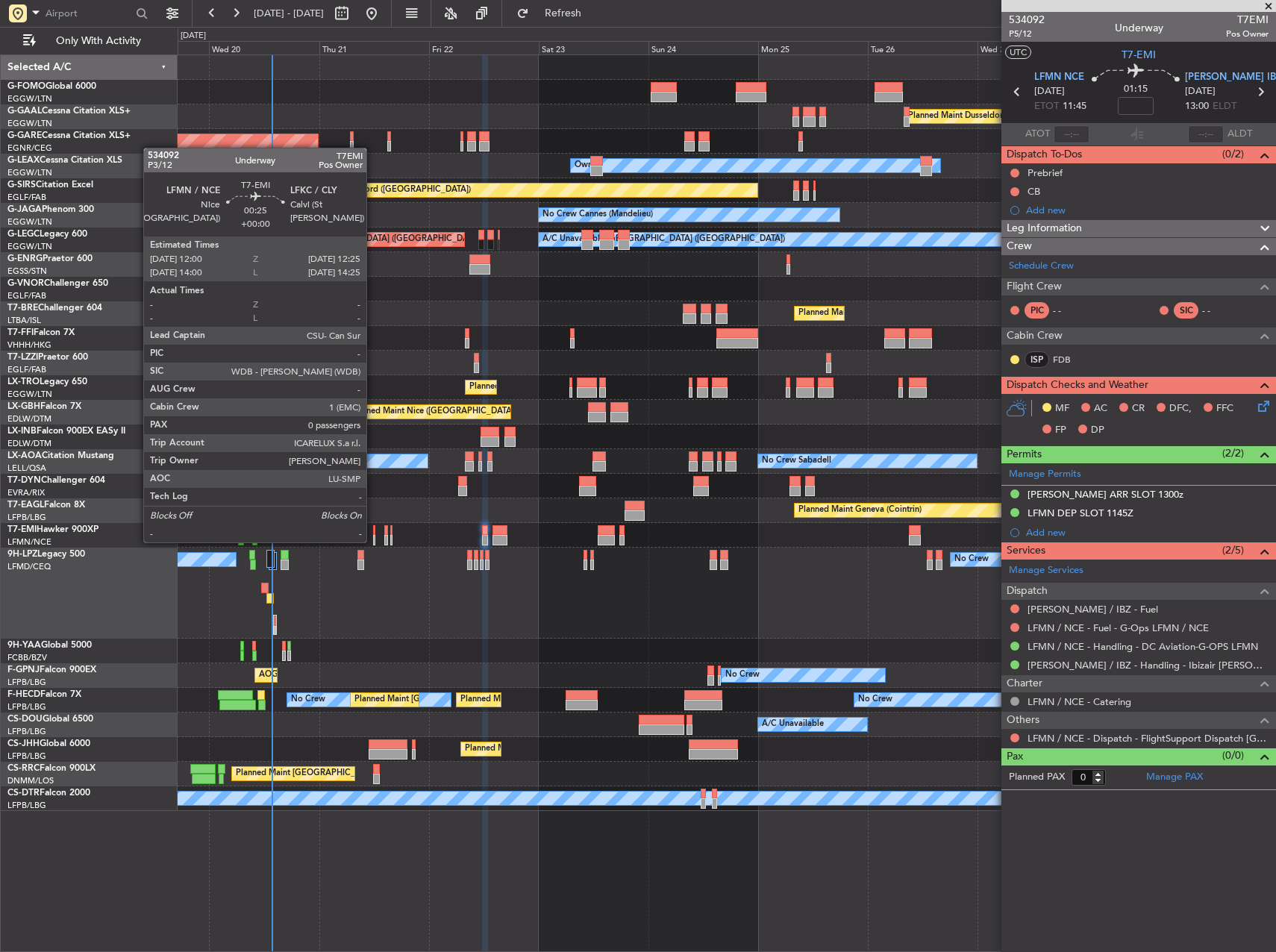
click at [373, 541] on div at bounding box center [374, 541] width 3 height 10
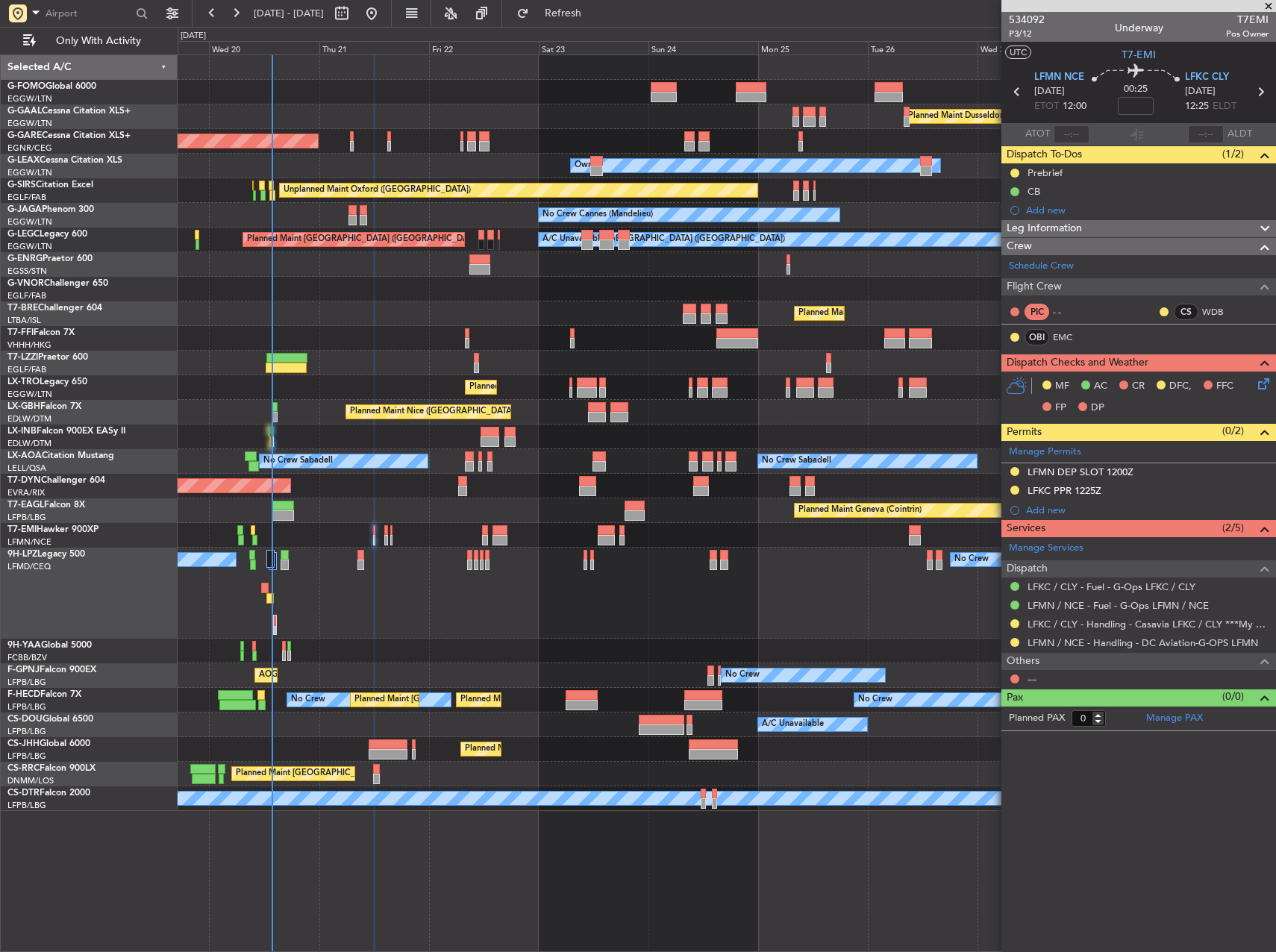
click at [489, 535] on div "Planned Maint Chester" at bounding box center [727, 535] width 1098 height 25
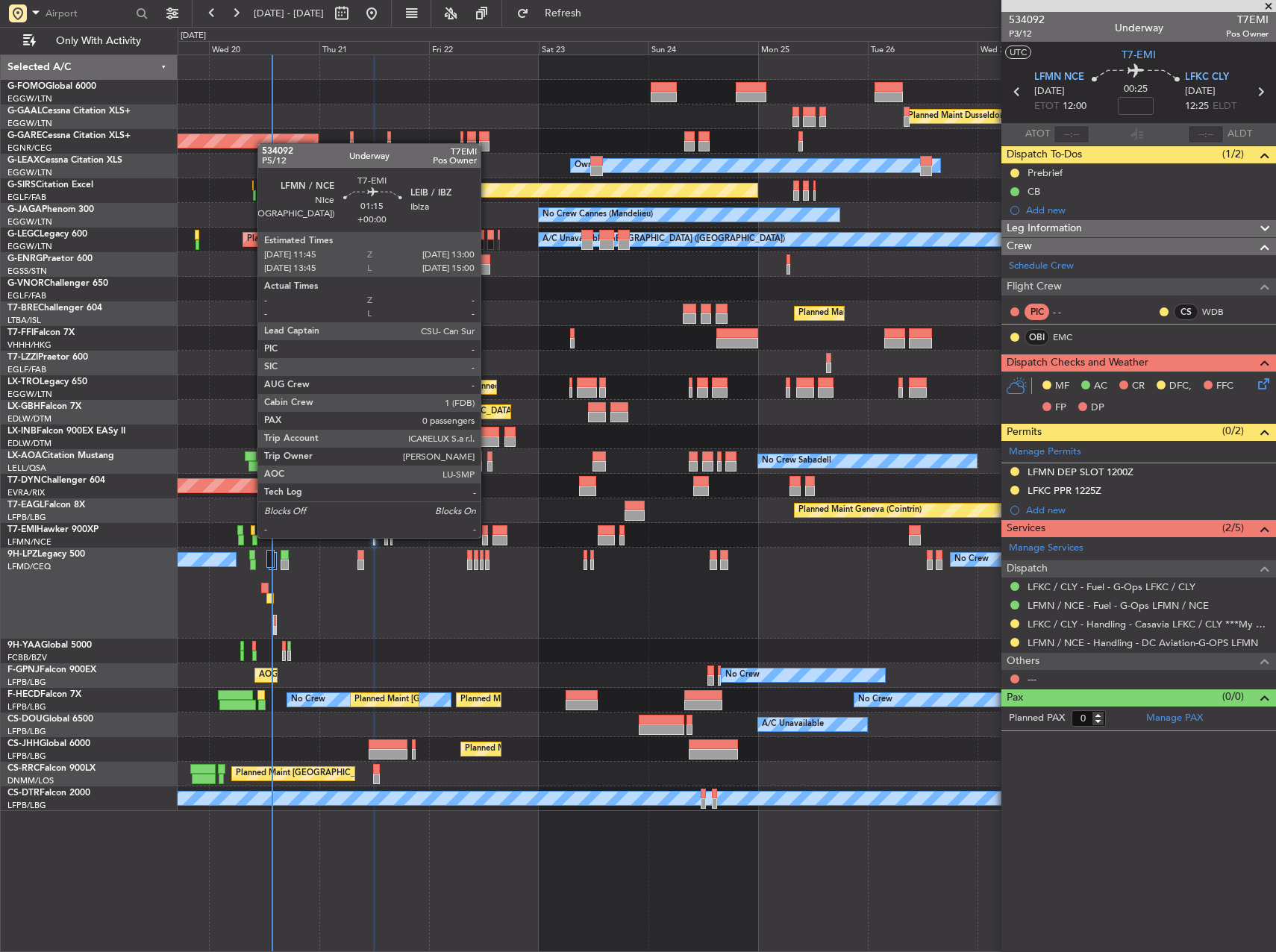
click at [487, 536] on div at bounding box center [485, 541] width 6 height 10
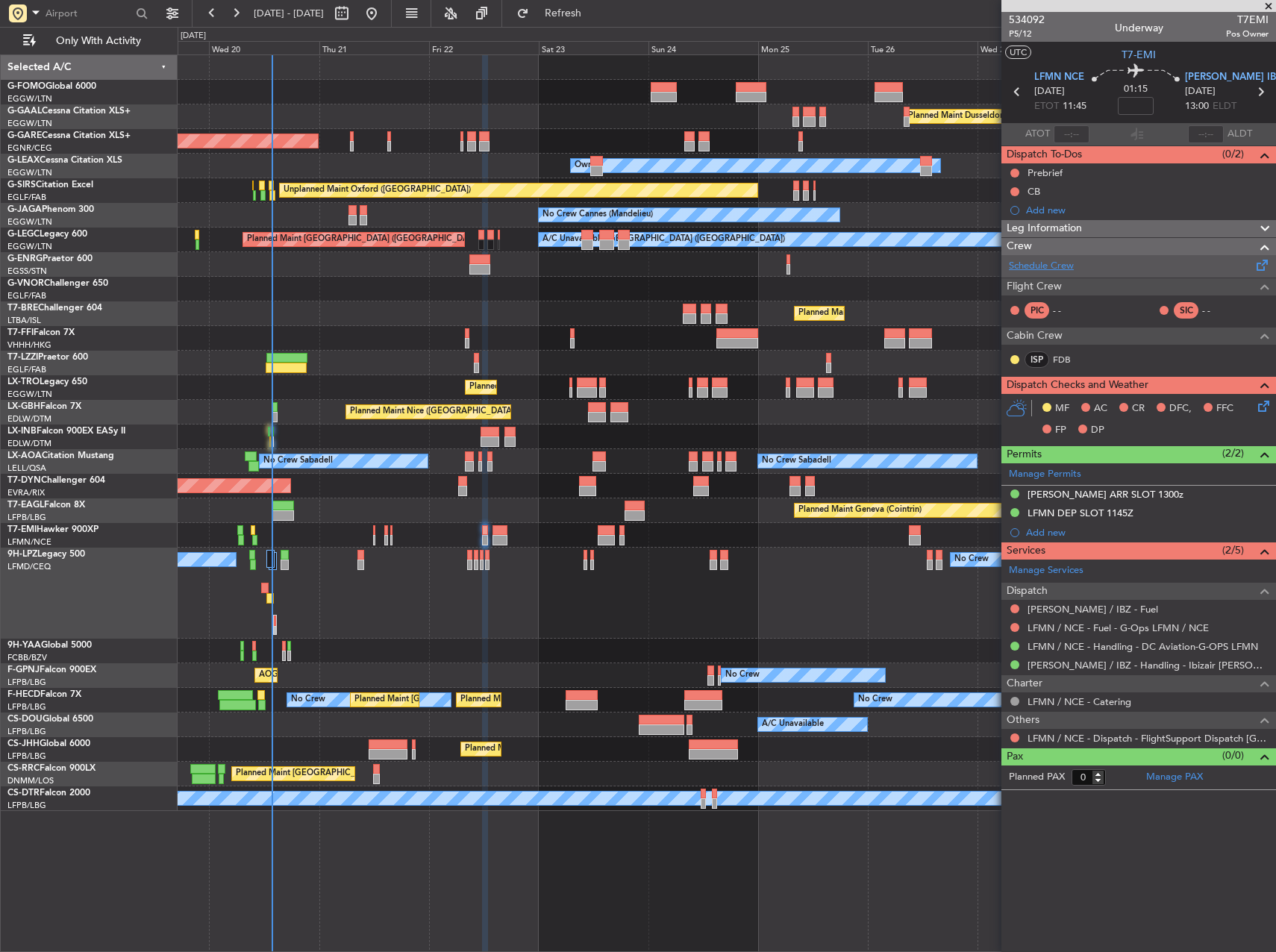
click at [1036, 264] on link "Schedule Crew" at bounding box center [1042, 266] width 65 height 15
click at [406, 521] on div "Planned Maint Geneva (Cointrin)" at bounding box center [727, 511] width 1098 height 25
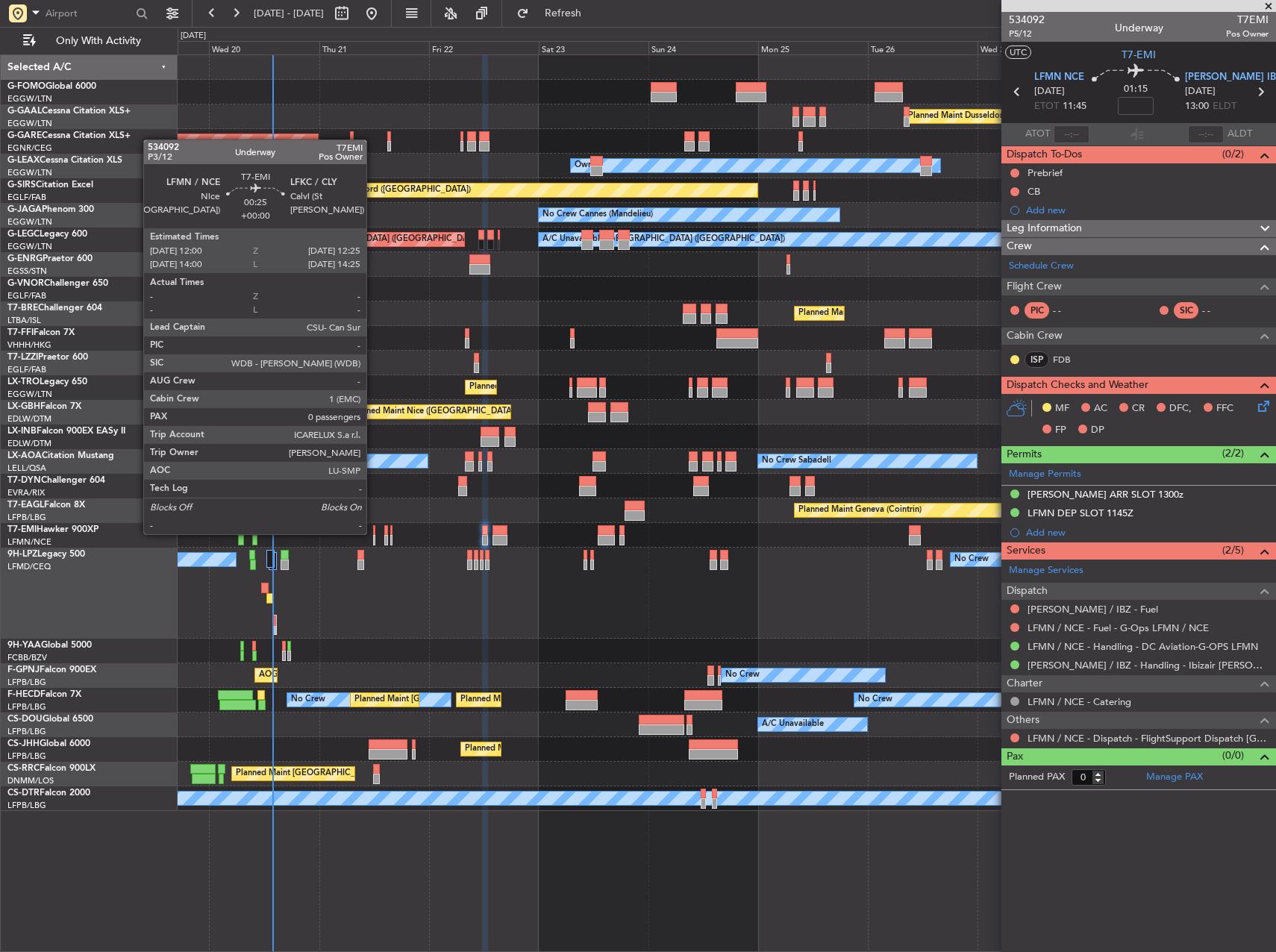
click at [373, 533] on div at bounding box center [374, 530] width 3 height 10
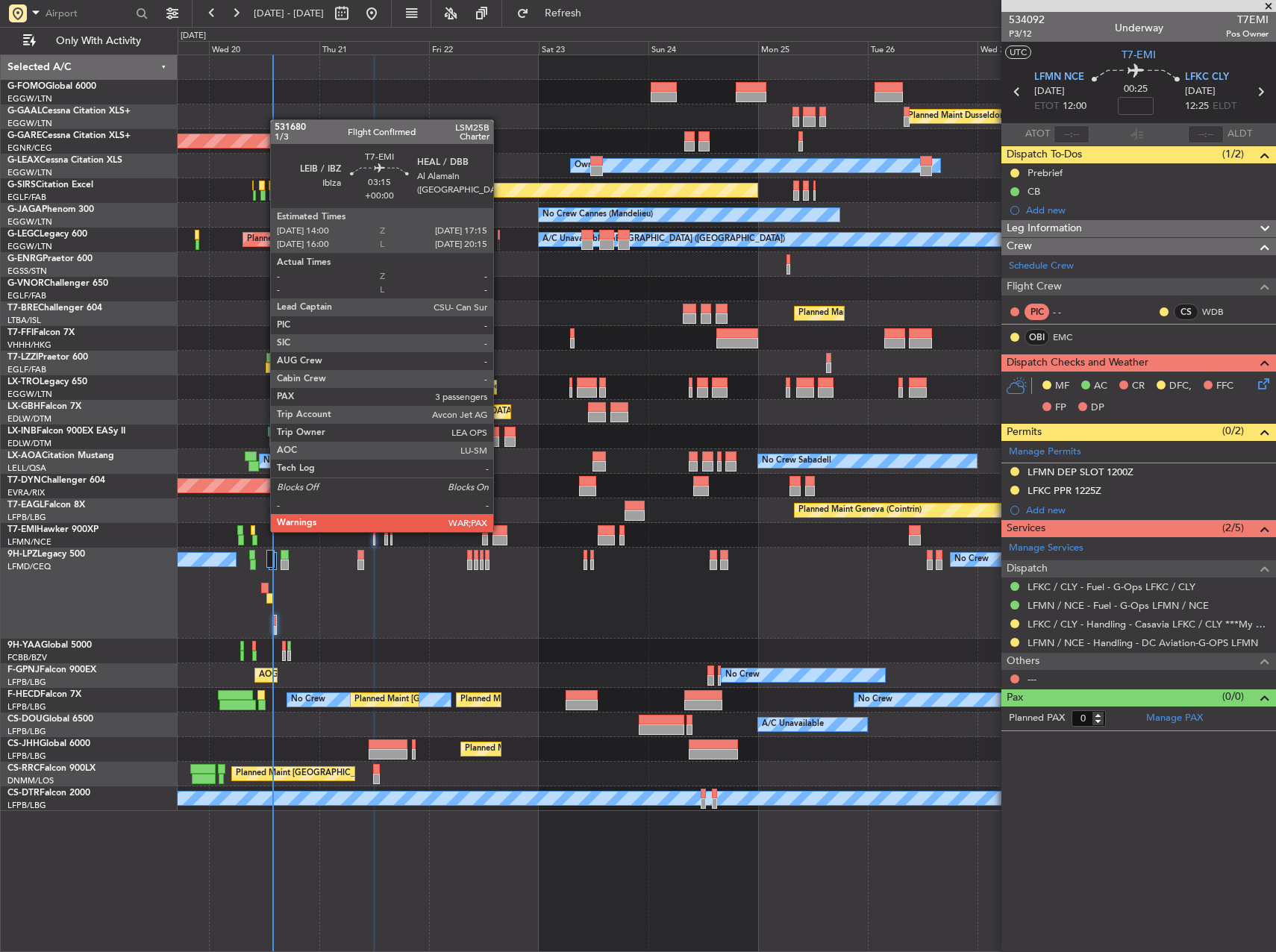
click at [500, 530] on div at bounding box center [499, 530] width 15 height 10
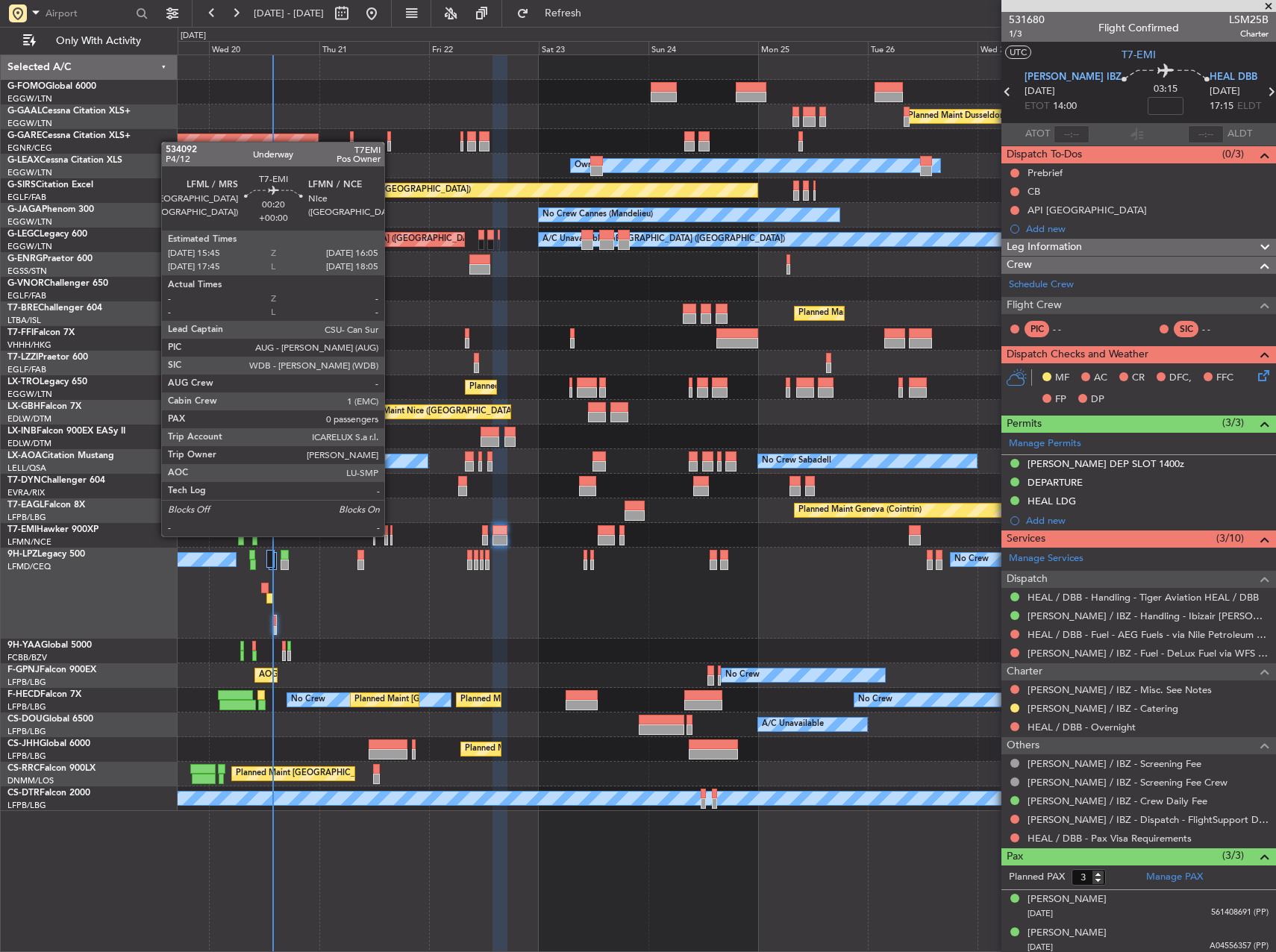
click at [391, 535] on div at bounding box center [391, 541] width 3 height 10
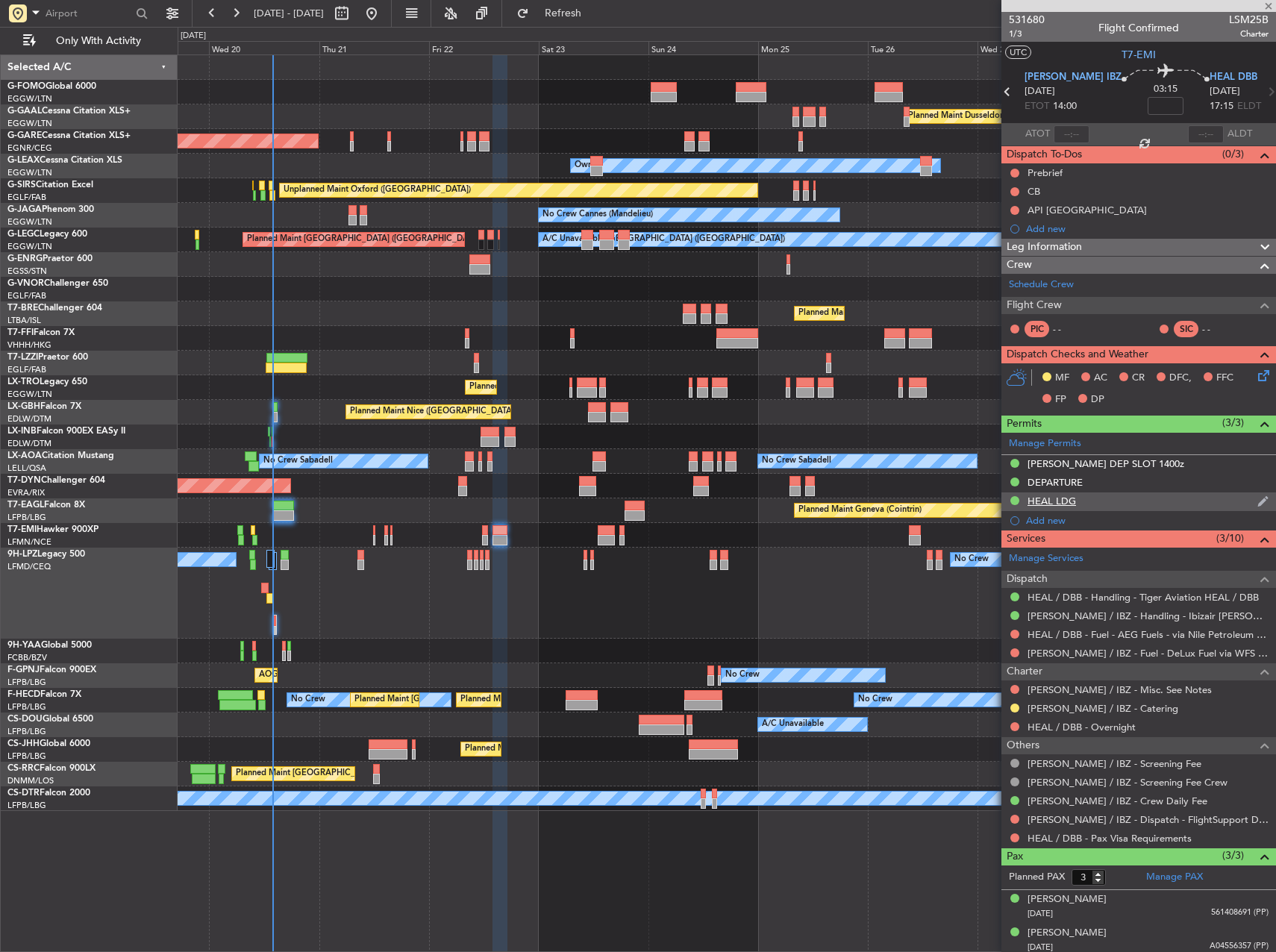
type input "0"
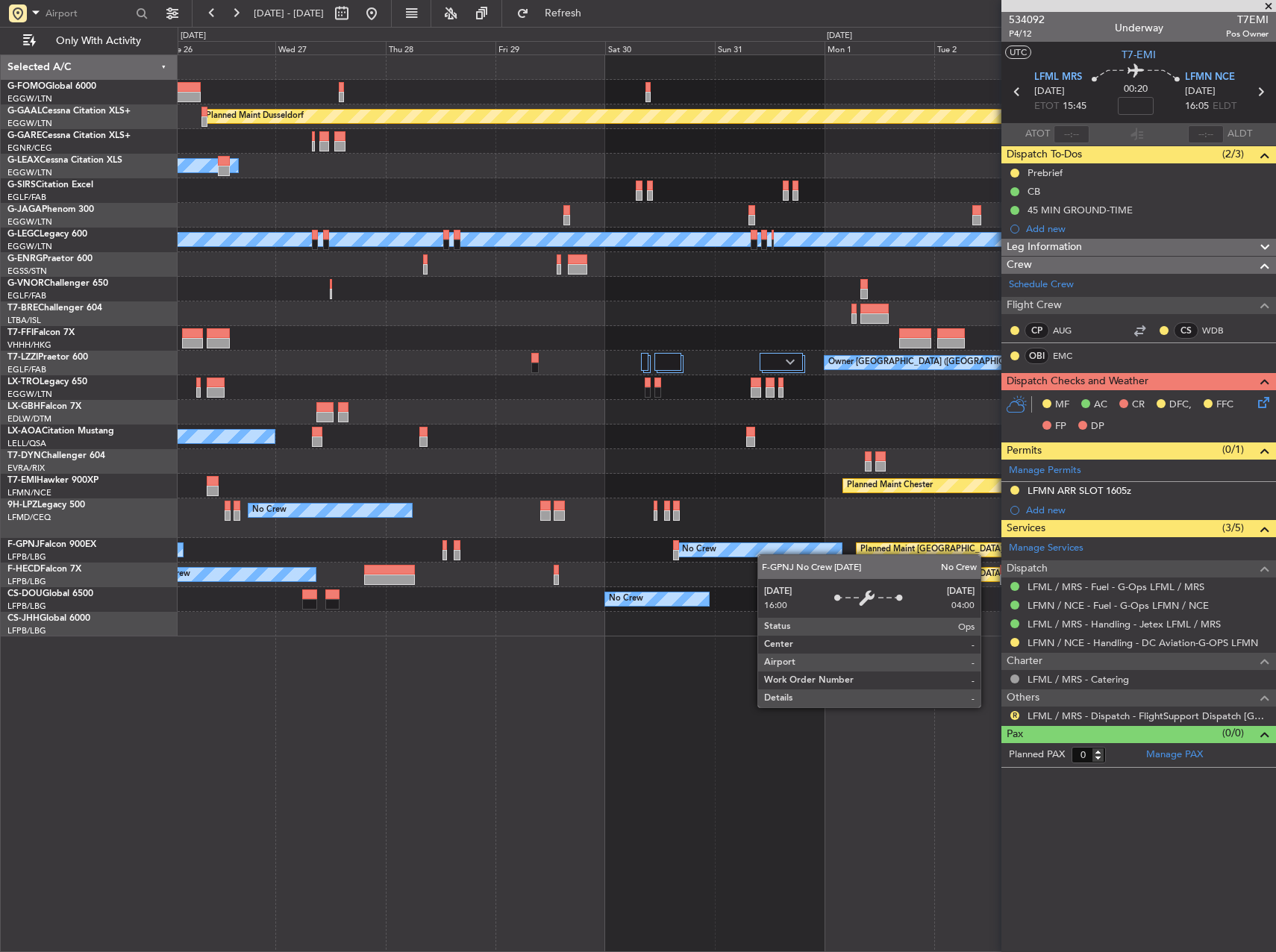
click at [752, 553] on div "Planned Maint Dusseldorf Owner Unplanned Maint Oxford (Kidlington) Planned Main…" at bounding box center [727, 346] width 1098 height 582
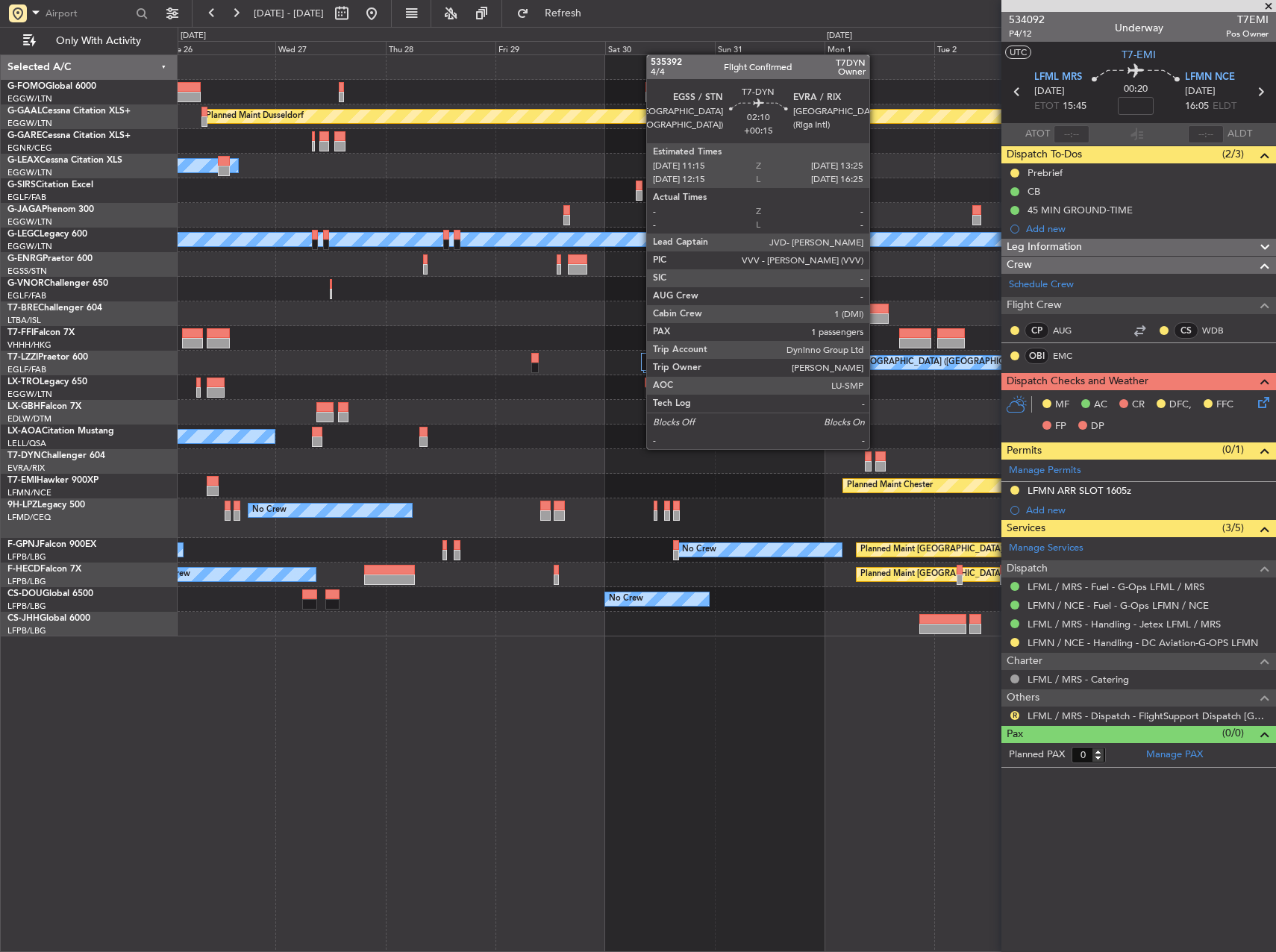
click at [876, 461] on div at bounding box center [881, 466] width 10 height 10
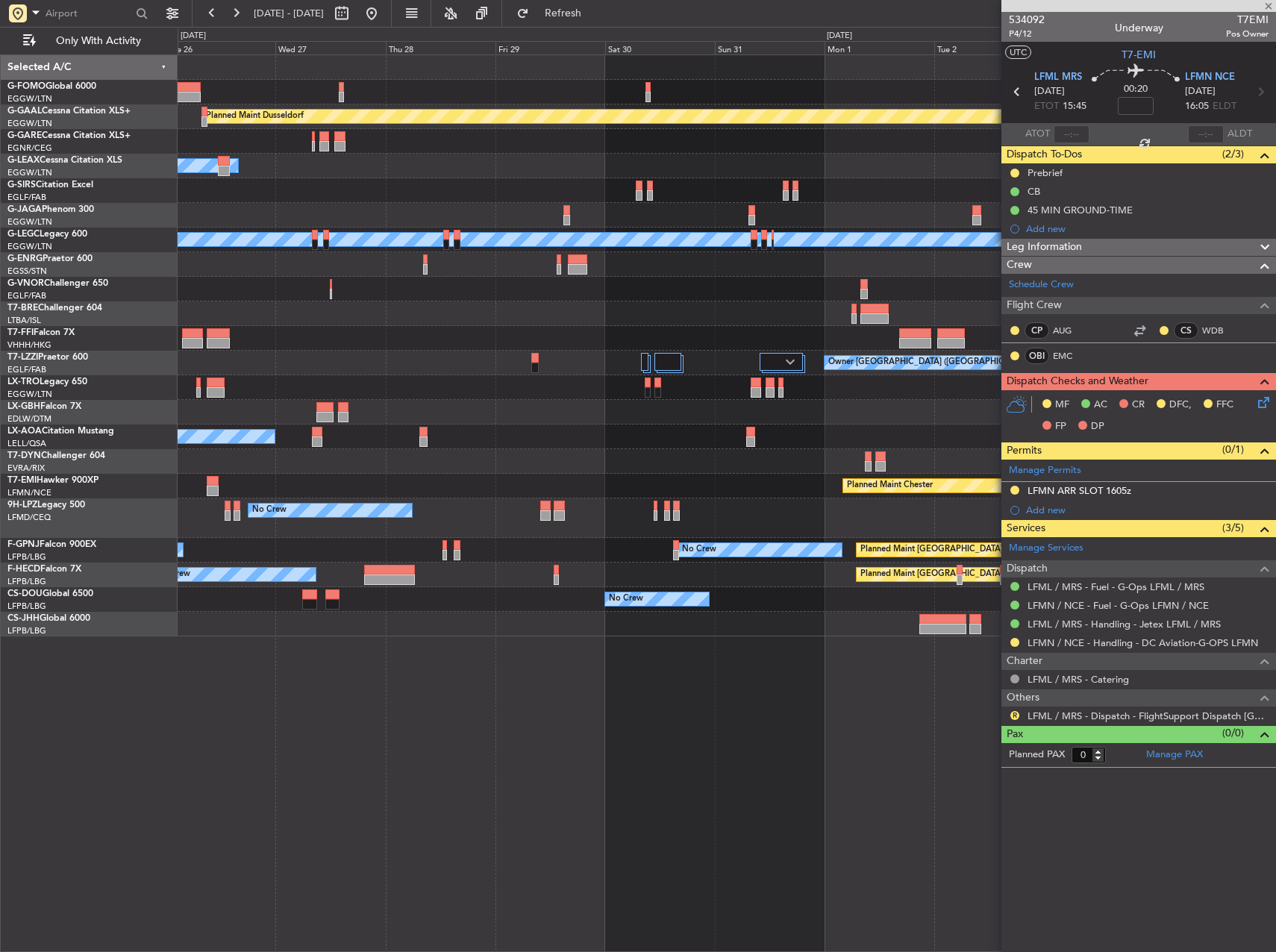
type input "+00:15"
type input "1"
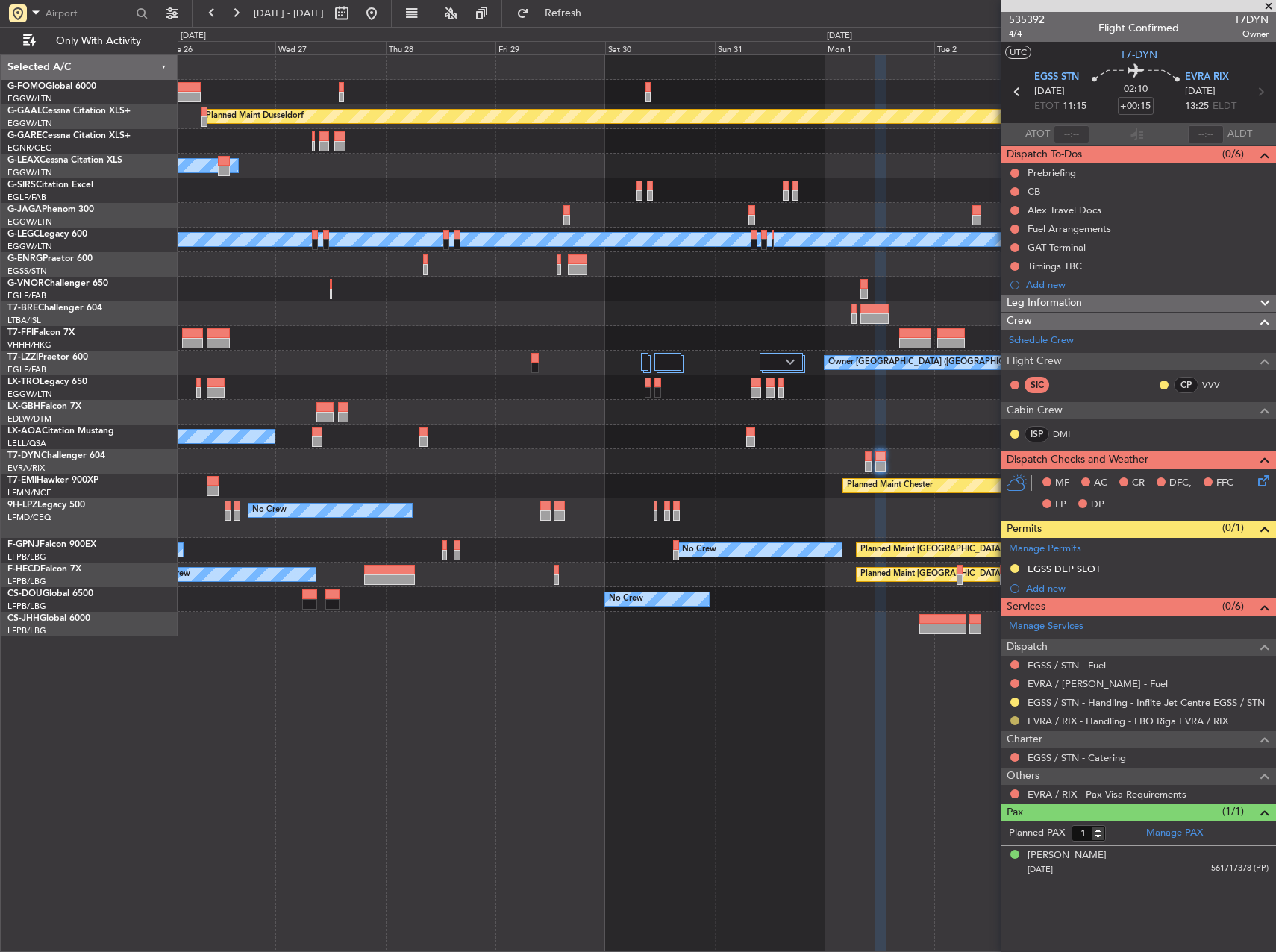
click at [1017, 722] on button at bounding box center [1014, 721] width 9 height 9
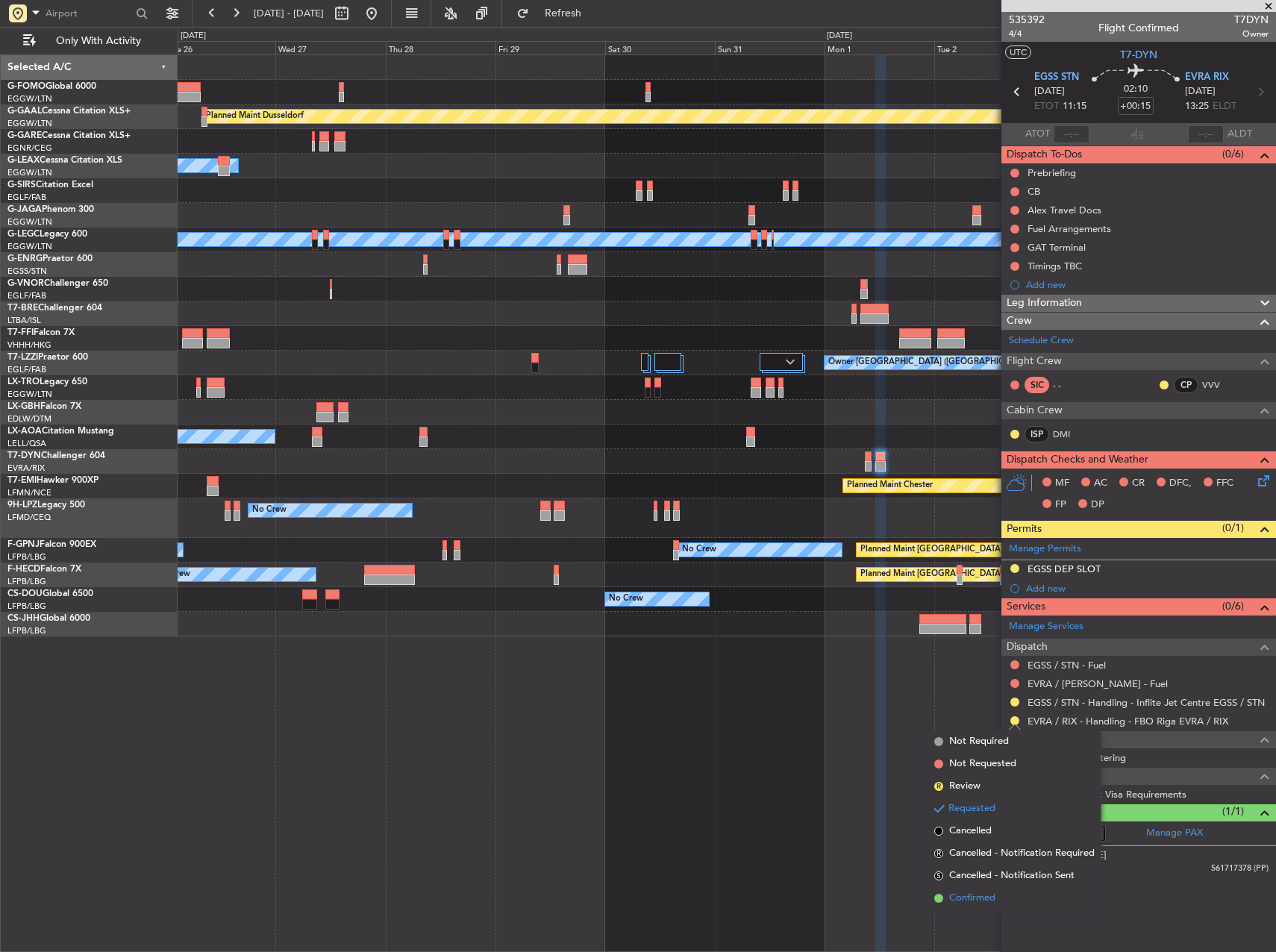
click at [995, 901] on span "Confirmed" at bounding box center [972, 898] width 46 height 15
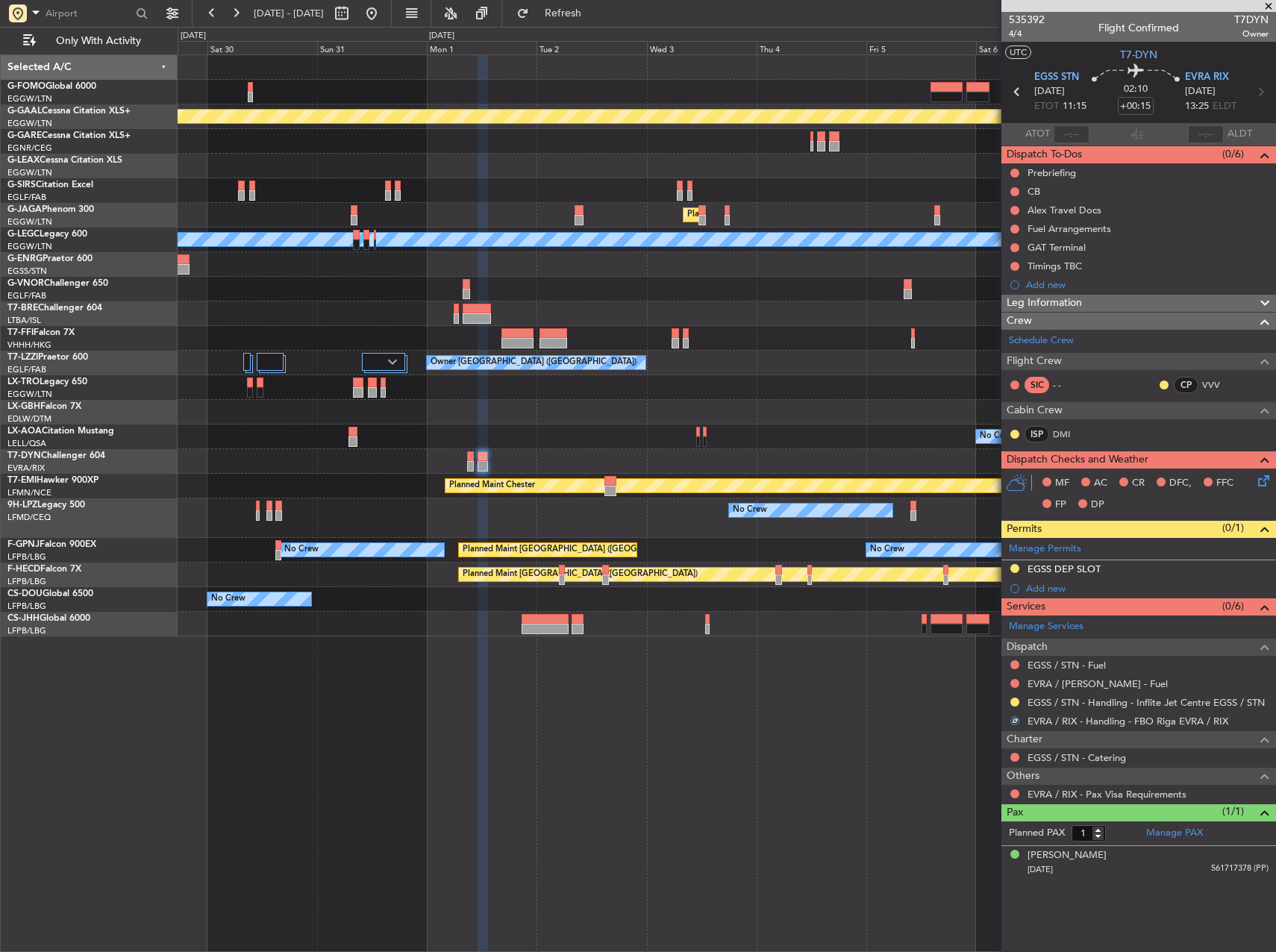
click at [434, 707] on div "Planned Maint Dusseldorf Planned Maint London (Luton) A/C Unavailable London (L…" at bounding box center [727, 504] width 1098 height 898
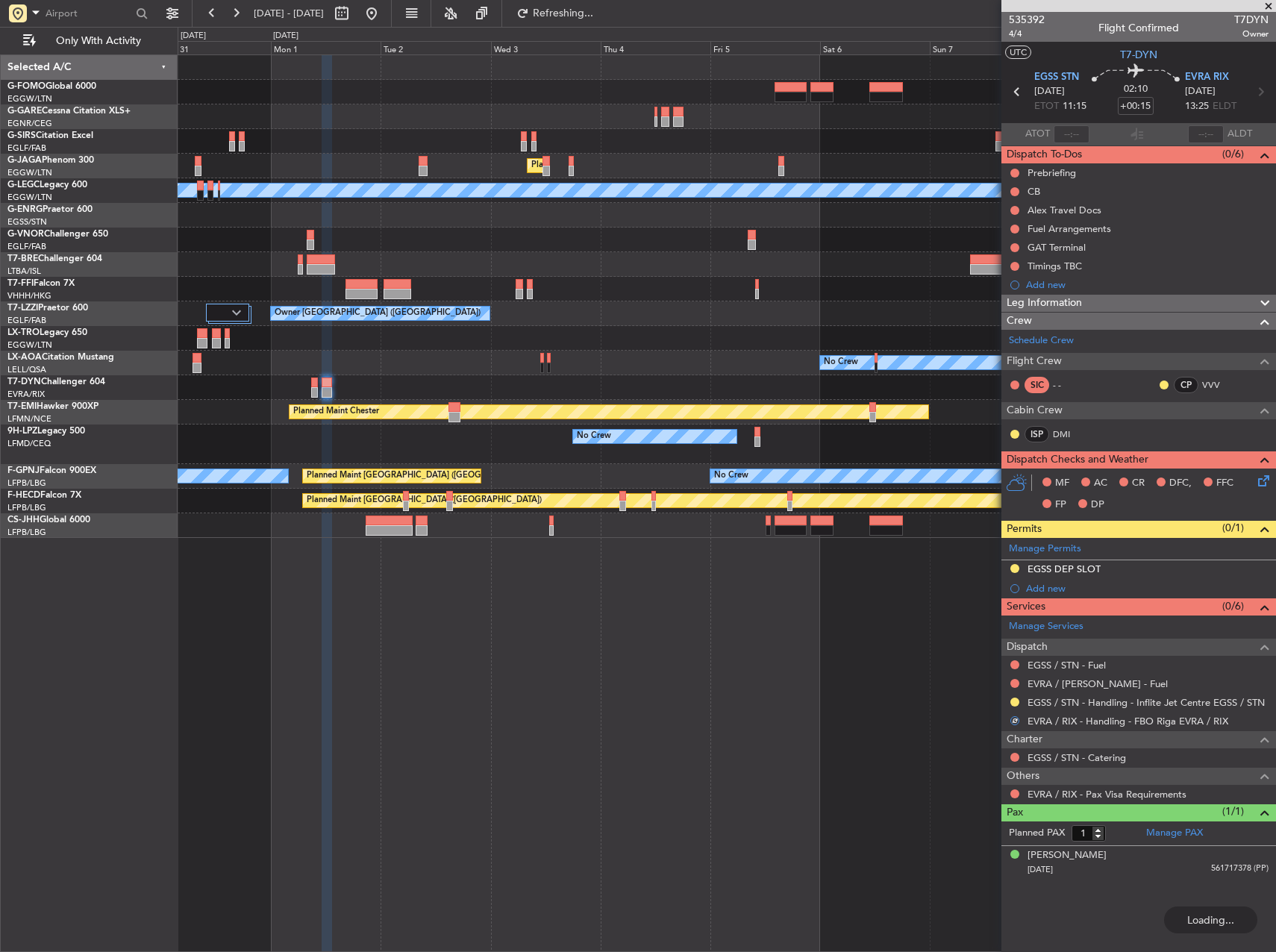
click at [639, 694] on div "Planned Maint London (Luton) A/C Unavailable London (Luton) Planned Maint Genev…" at bounding box center [727, 504] width 1098 height 898
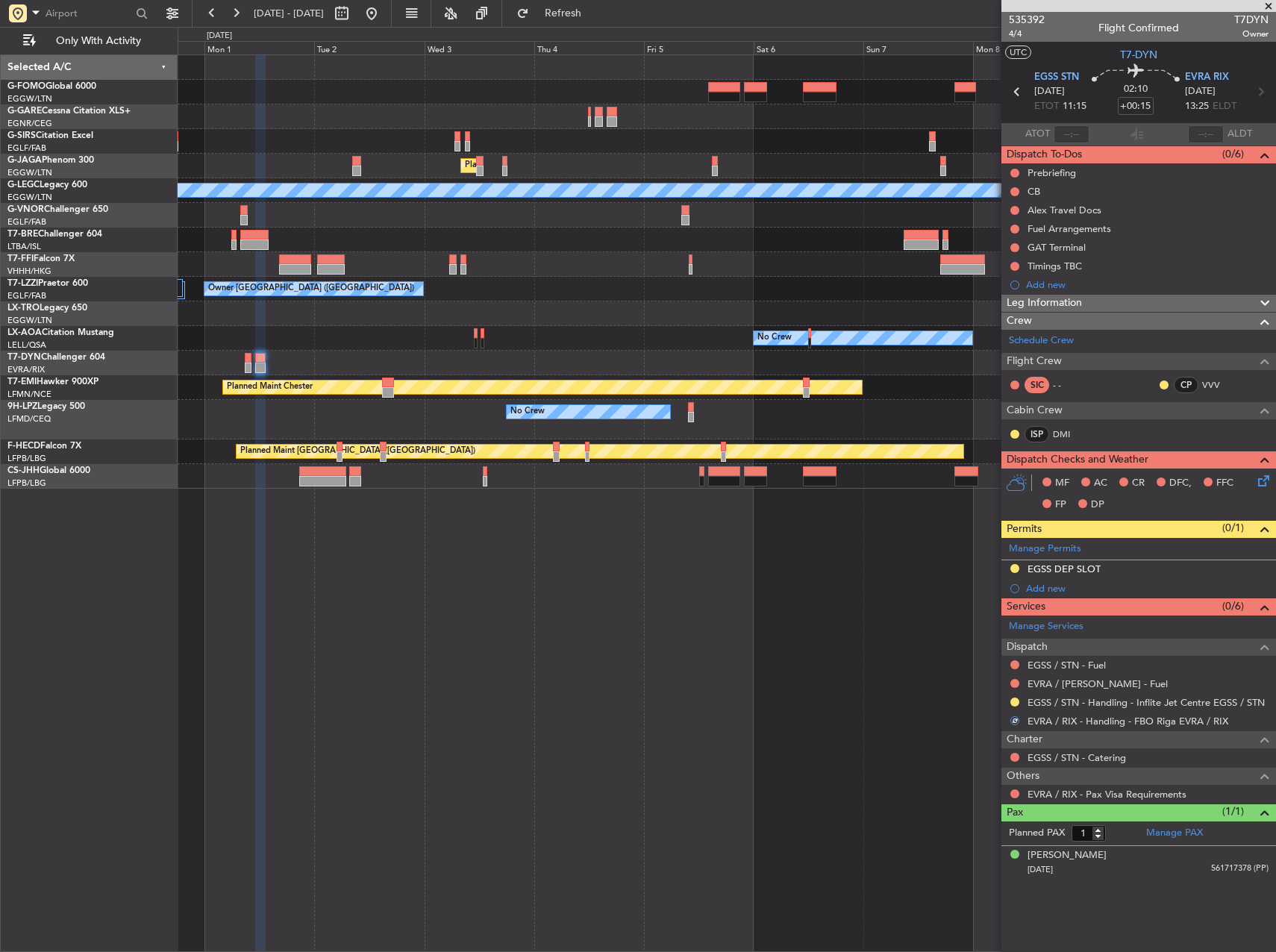
click at [670, 694] on div "Planned Maint London (Luton) A/C Unavailable London (Luton) Planned Maint Genev…" at bounding box center [727, 504] width 1098 height 898
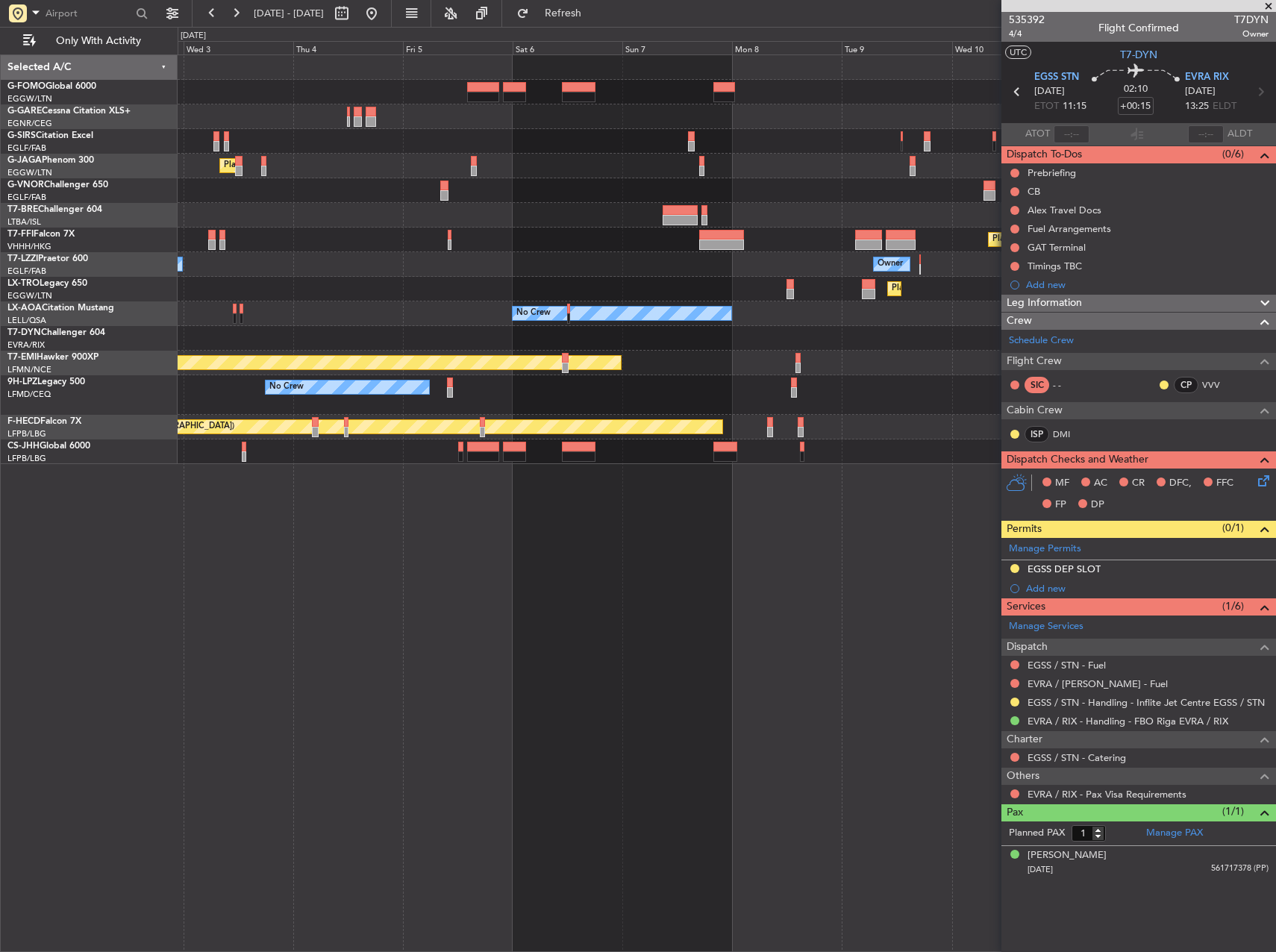
click at [390, 531] on div "Planned Maint London (Luton) Planned Maint Geneva (Cointrin) Owner Owner London…" at bounding box center [727, 504] width 1098 height 898
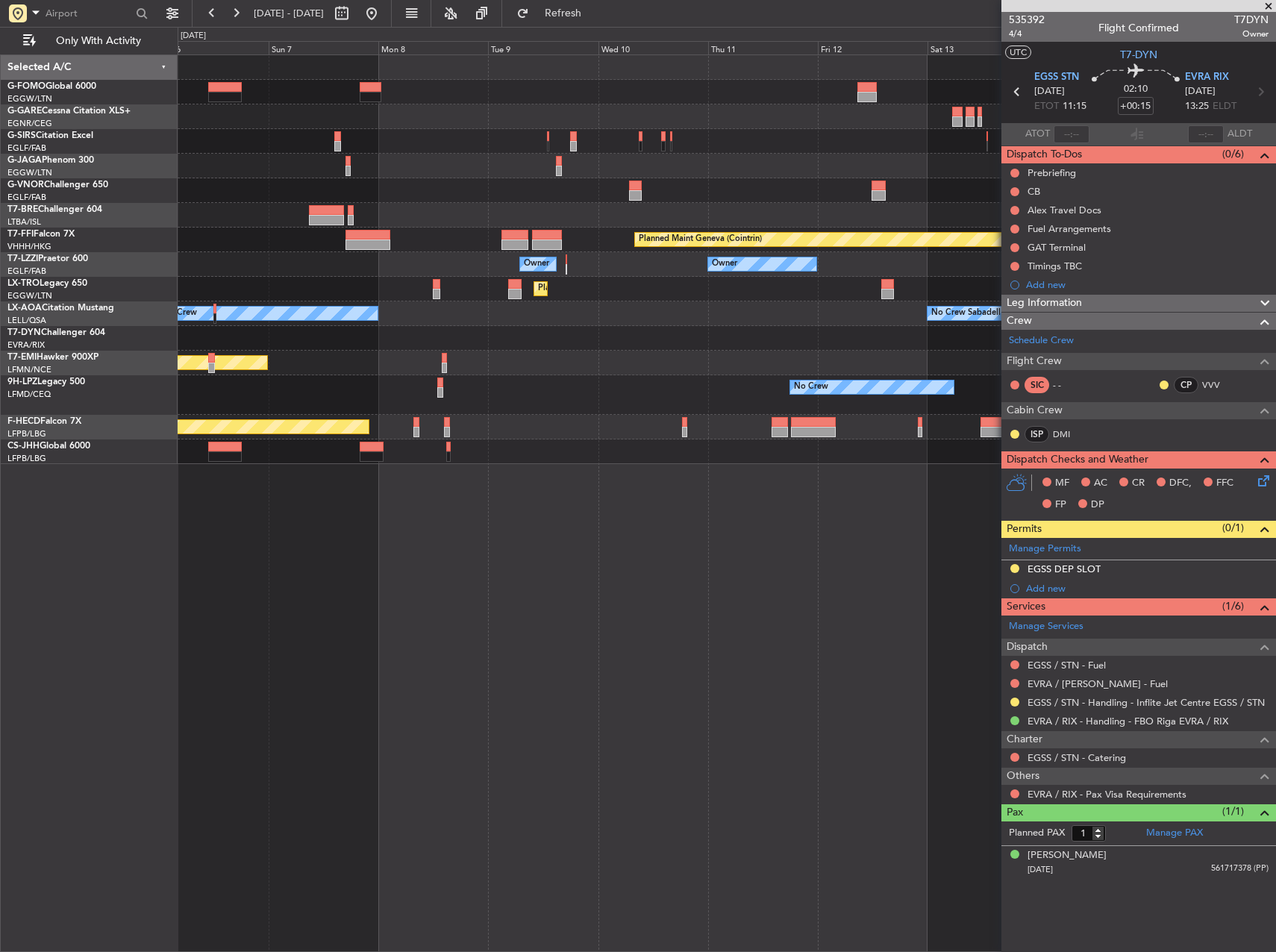
click at [340, 351] on div "Planned Maint Geneva (Cointrin) Owner Owner Planned Maint Dusseldorf No Crew No…" at bounding box center [727, 260] width 1098 height 409
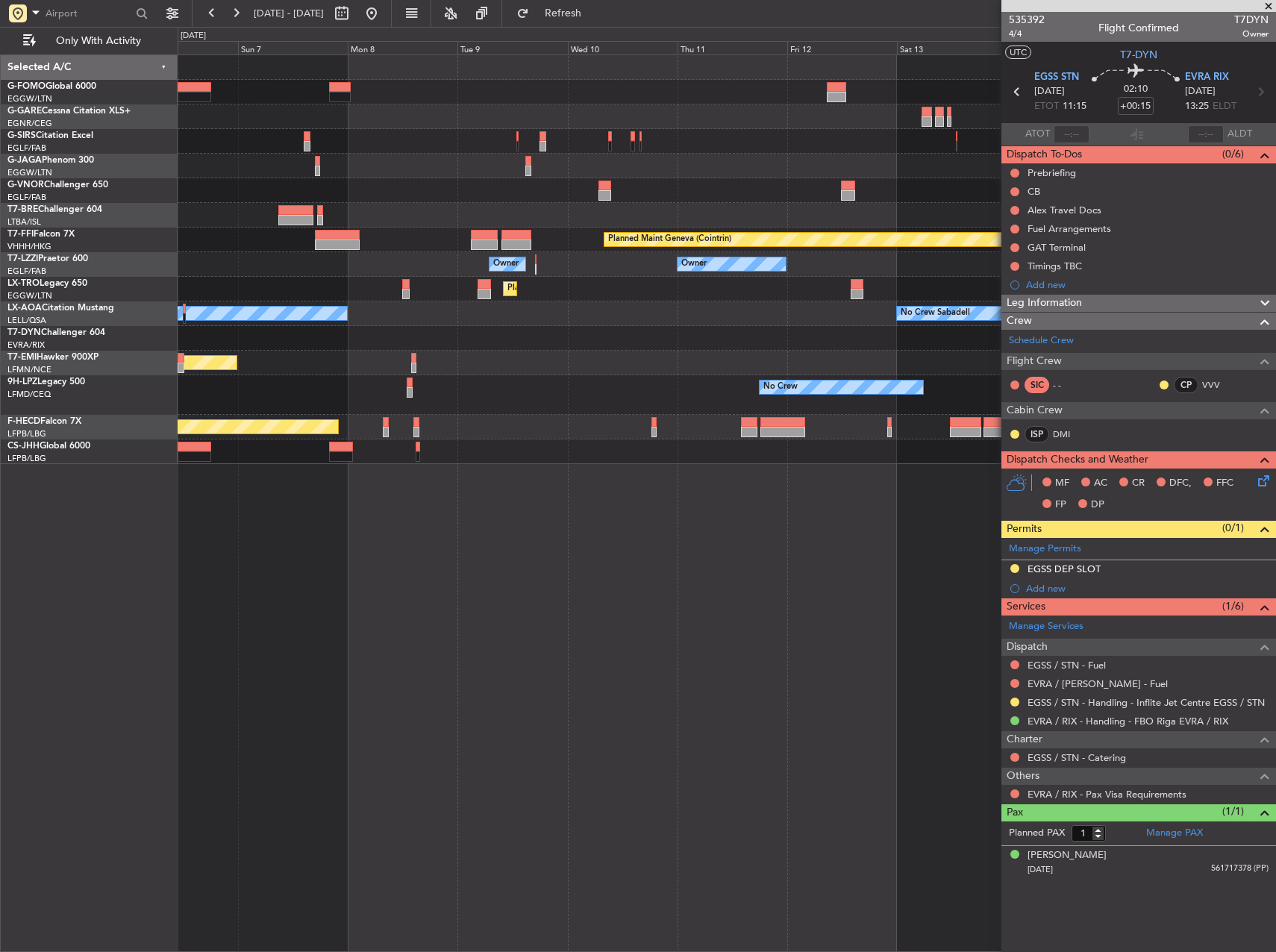
click at [302, 352] on div "Planned Maint Geneva (Cointrin) Owner Owner Planned Maint Dusseldorf No Crew No…" at bounding box center [727, 260] width 1098 height 409
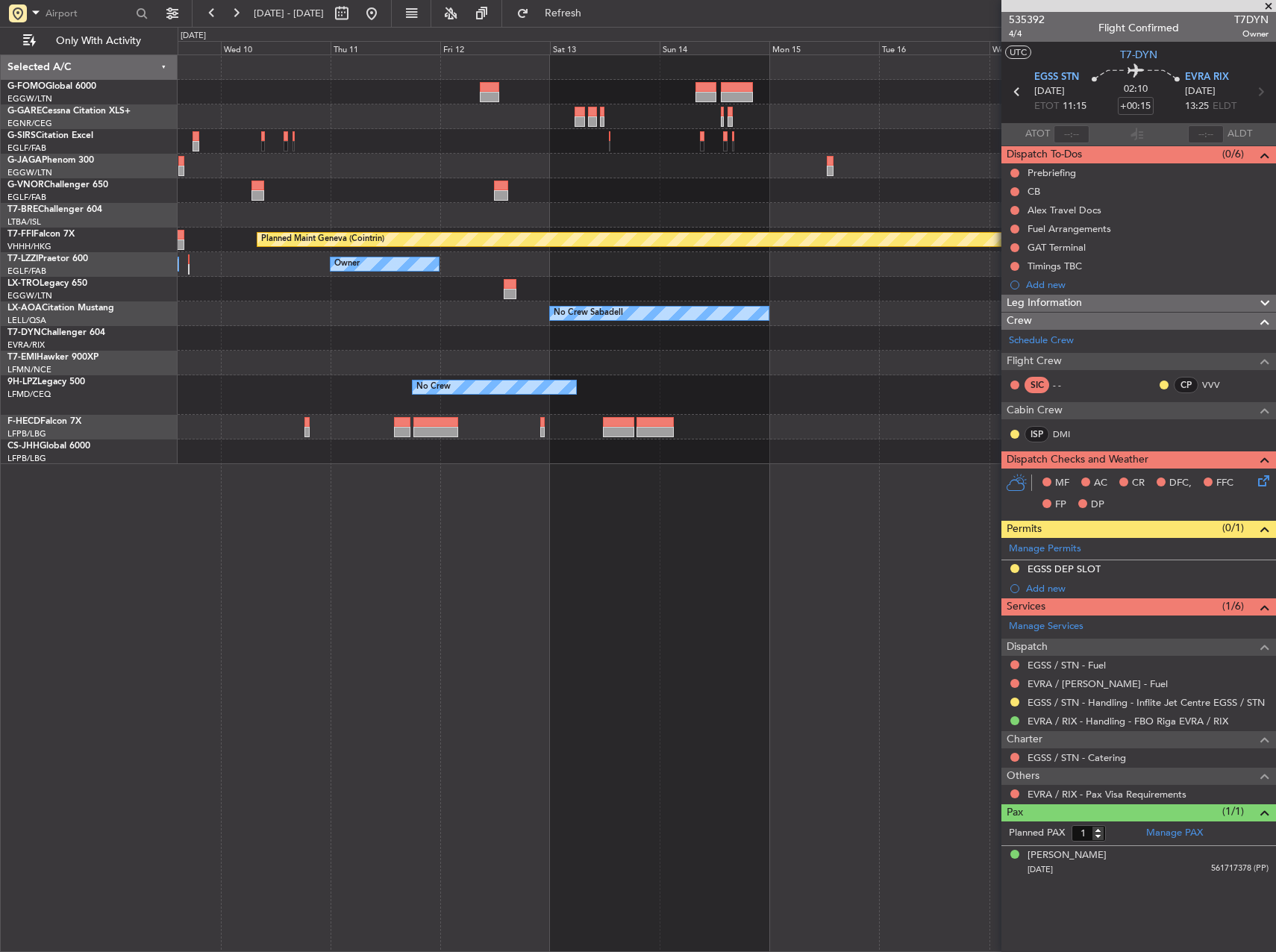
click at [198, 358] on div at bounding box center [727, 363] width 1098 height 25
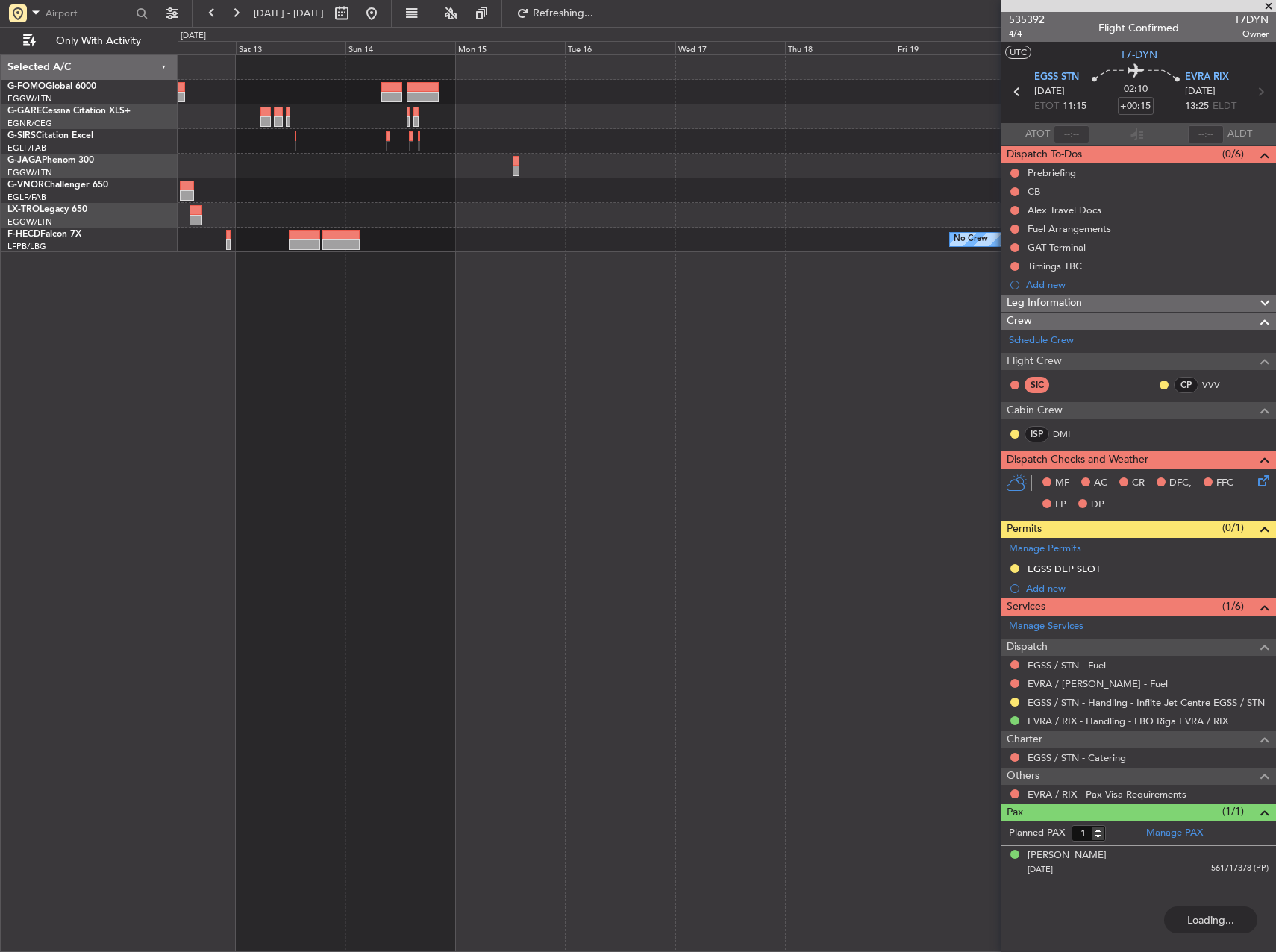
click at [301, 366] on div "No Crew" at bounding box center [727, 504] width 1098 height 898
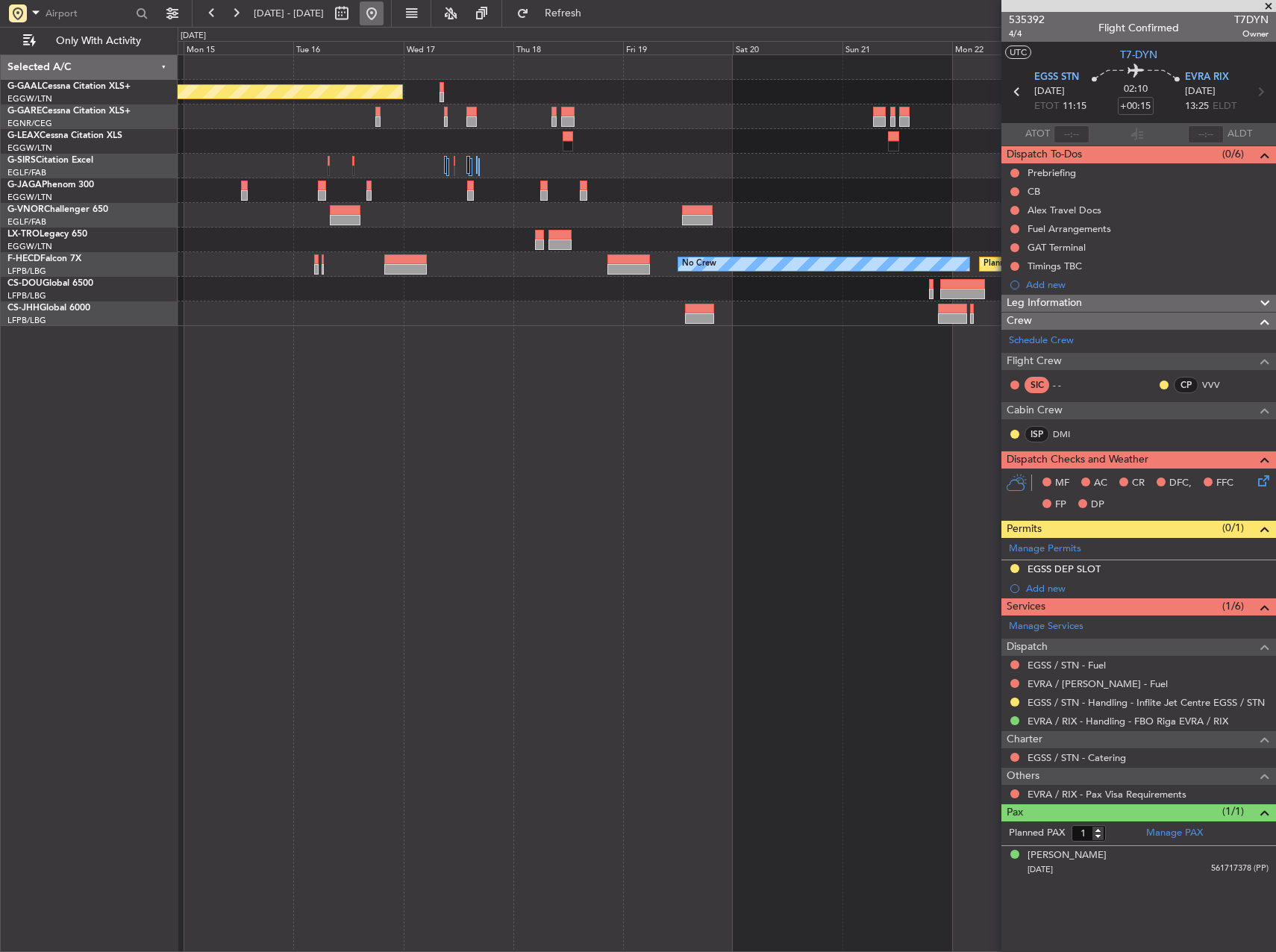
click at [383, 14] on button at bounding box center [372, 14] width 24 height 24
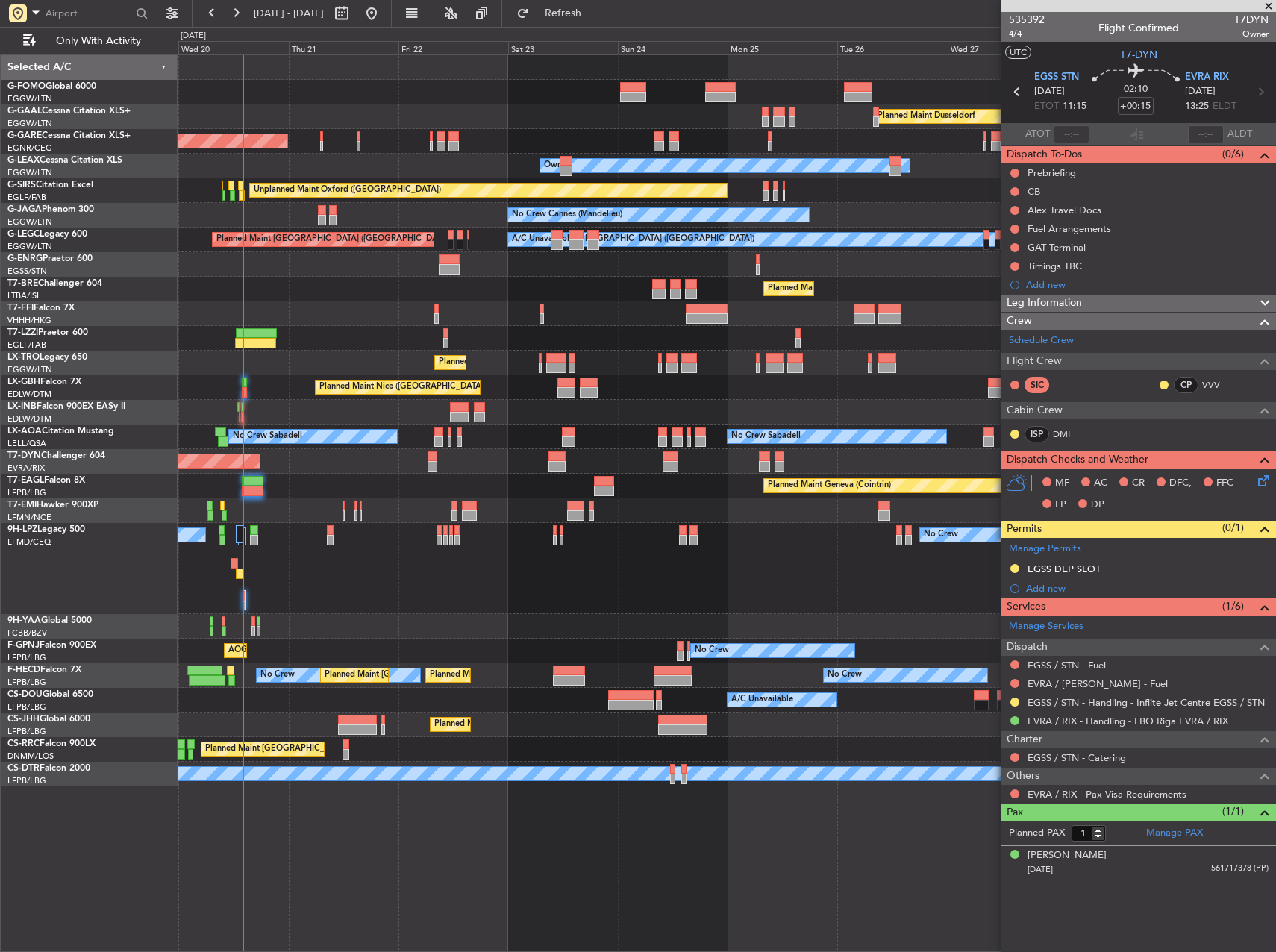
click at [369, 509] on div "Planned Maint Dusseldorf Unplanned Maint Chester Owner Owner Unplanned Maint Ox…" at bounding box center [727, 421] width 1098 height 731
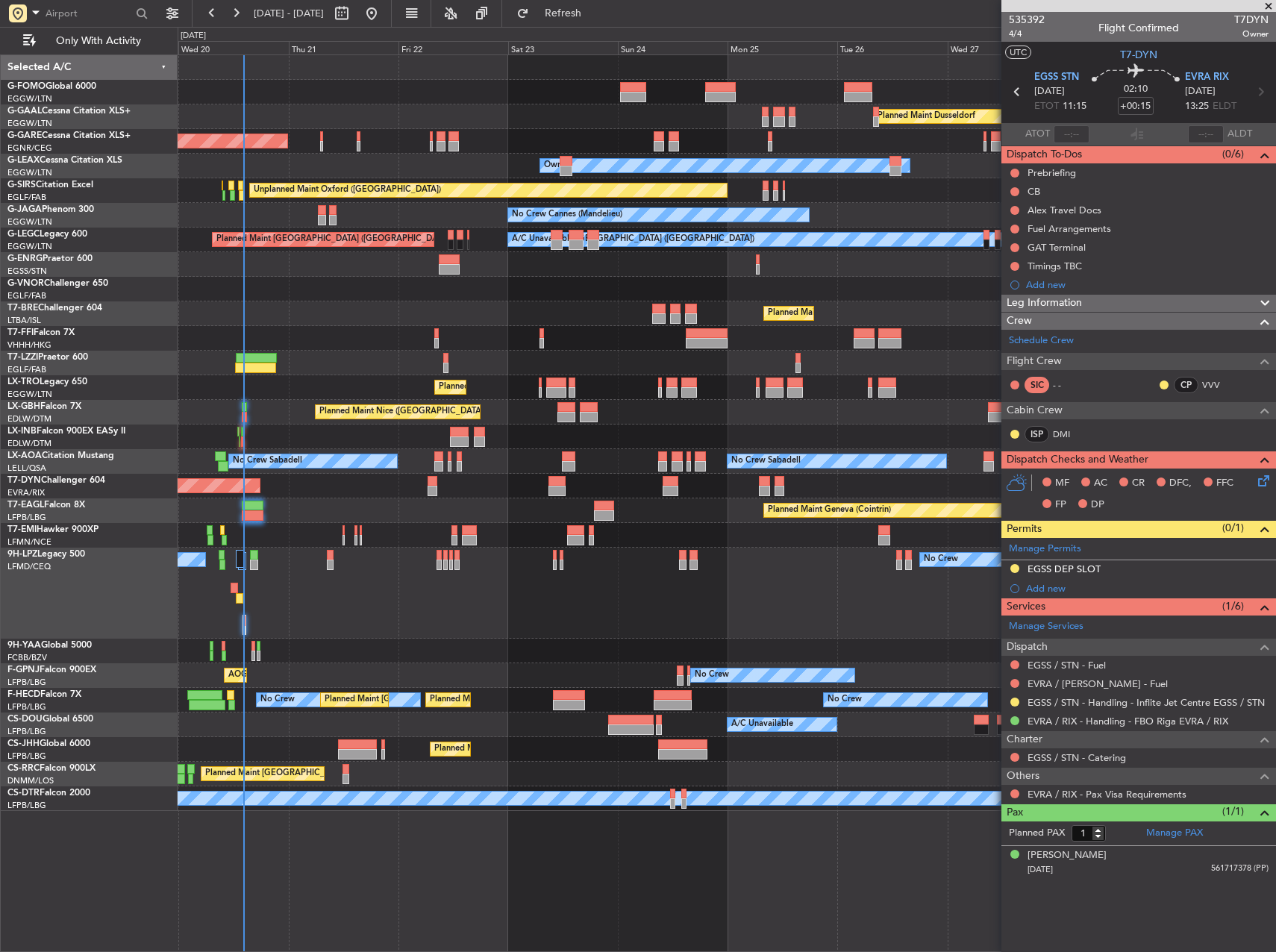
click at [440, 631] on div "No Crew No Crew" at bounding box center [727, 593] width 1098 height 91
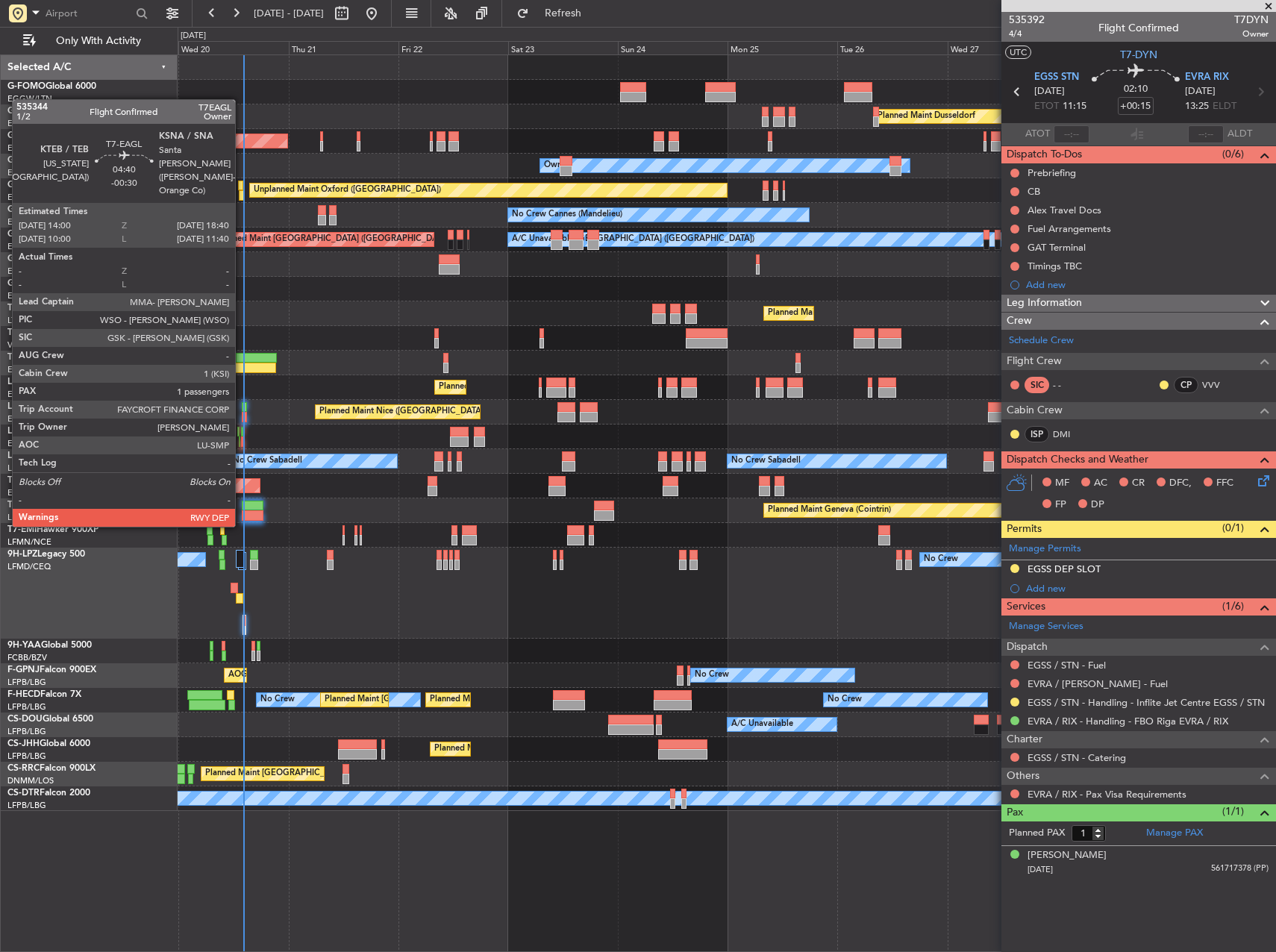
click at [242, 512] on div at bounding box center [252, 516] width 21 height 10
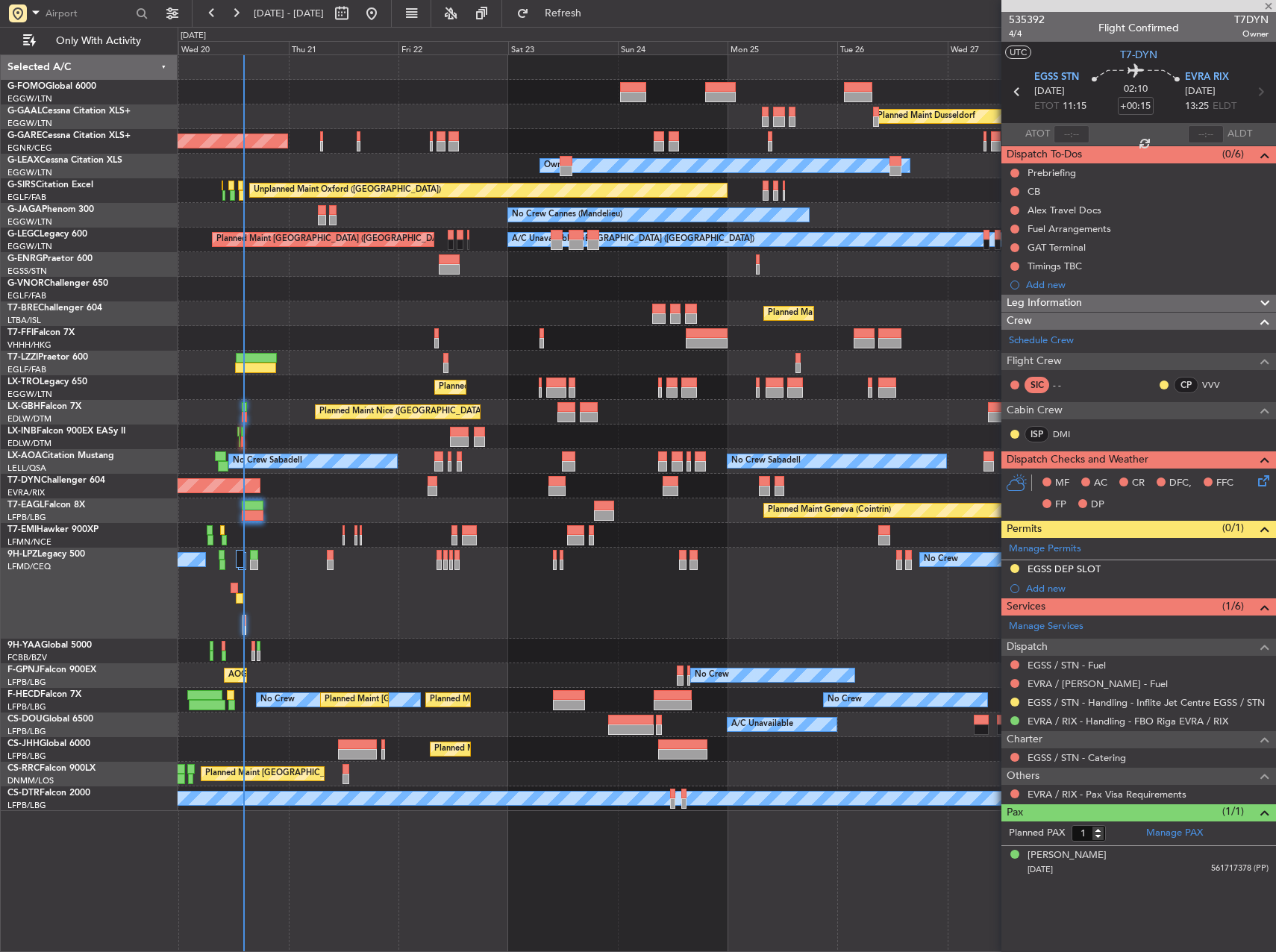
type input "-00:30"
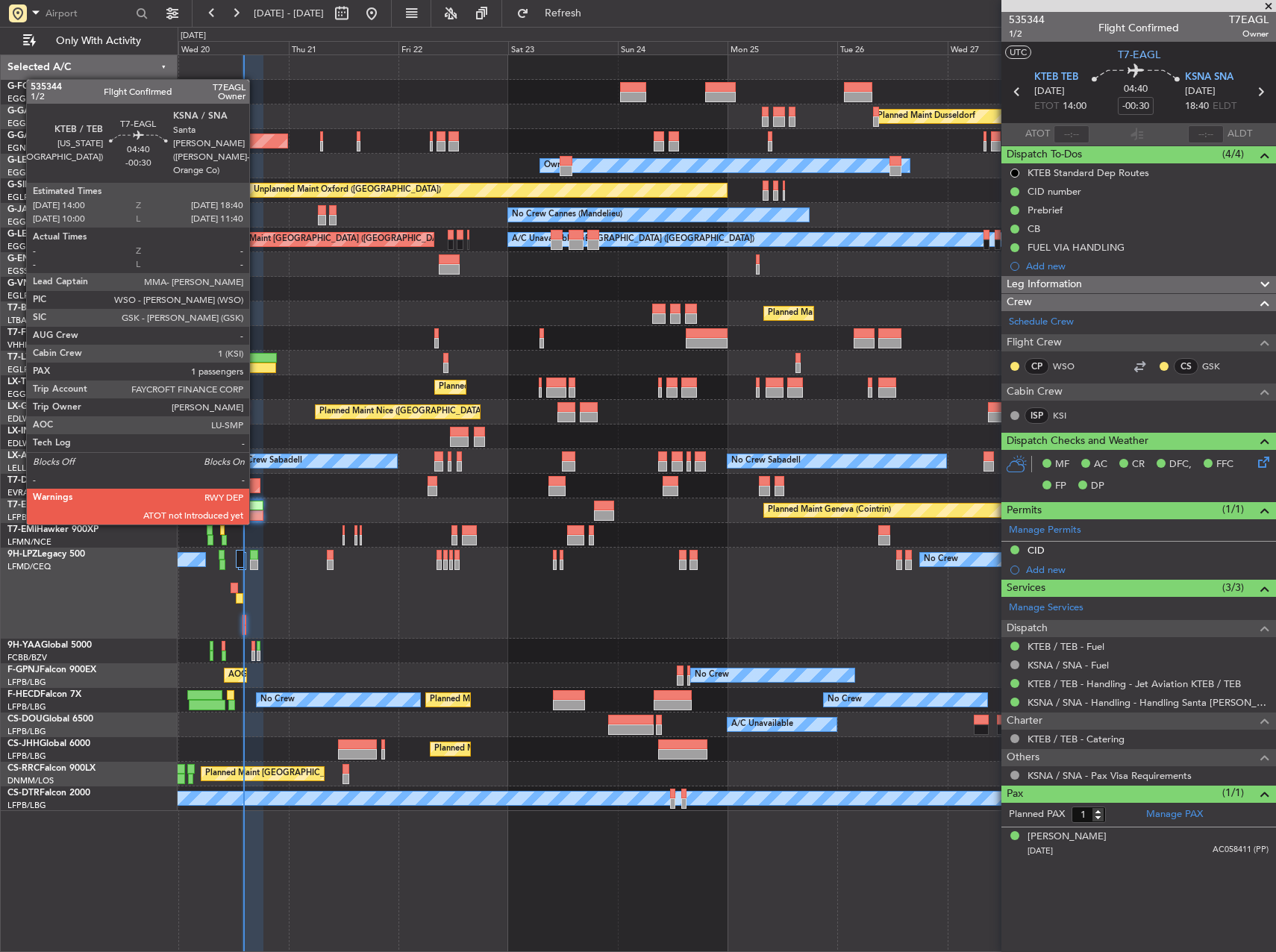
click at [256, 510] on div at bounding box center [252, 506] width 21 height 10
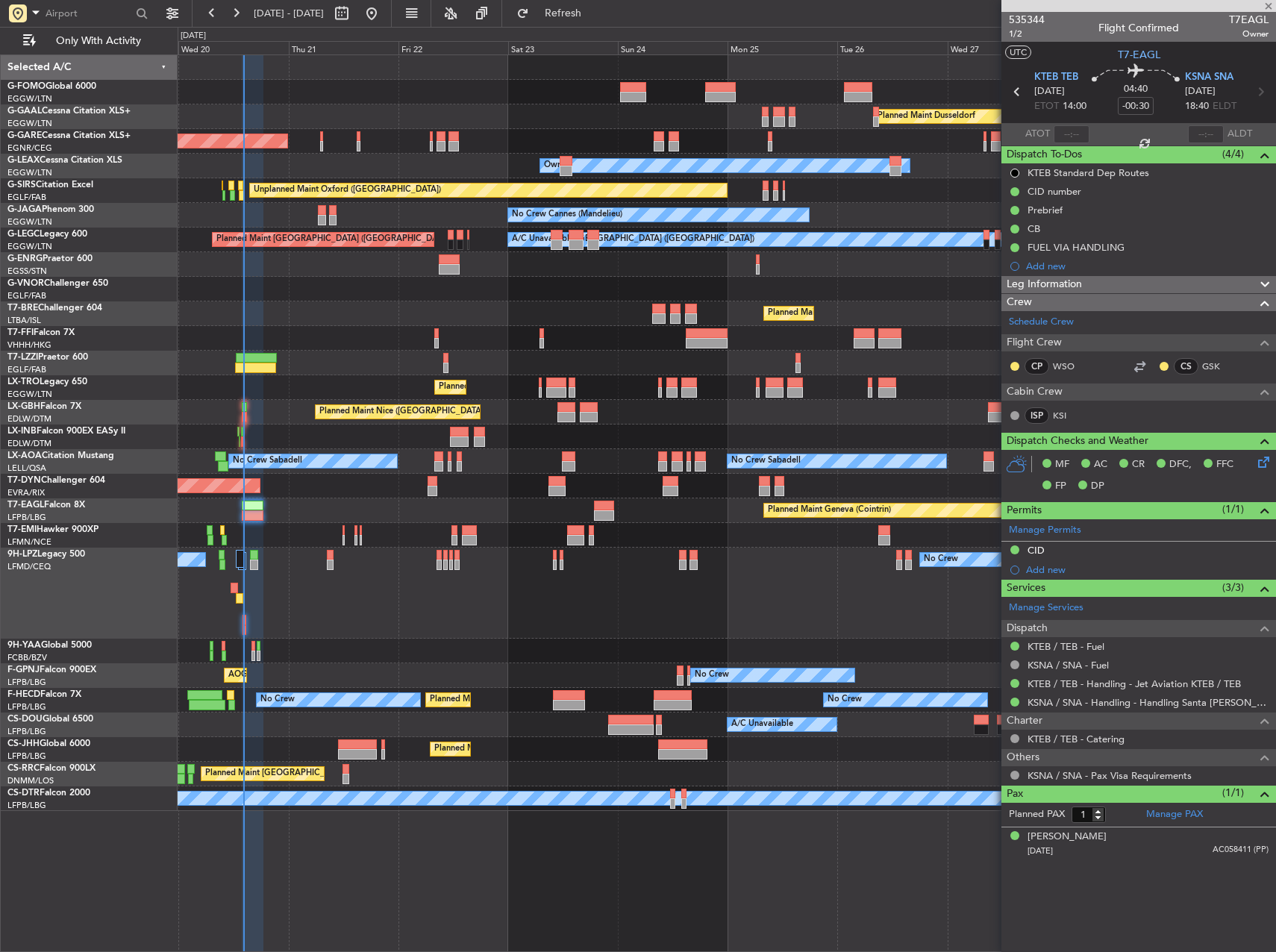
click at [1073, 701] on mat-tooltip-component "KTEB / TEB - Handling - Jet Aviation KTEB / TEB" at bounding box center [1134, 709] width 208 height 39
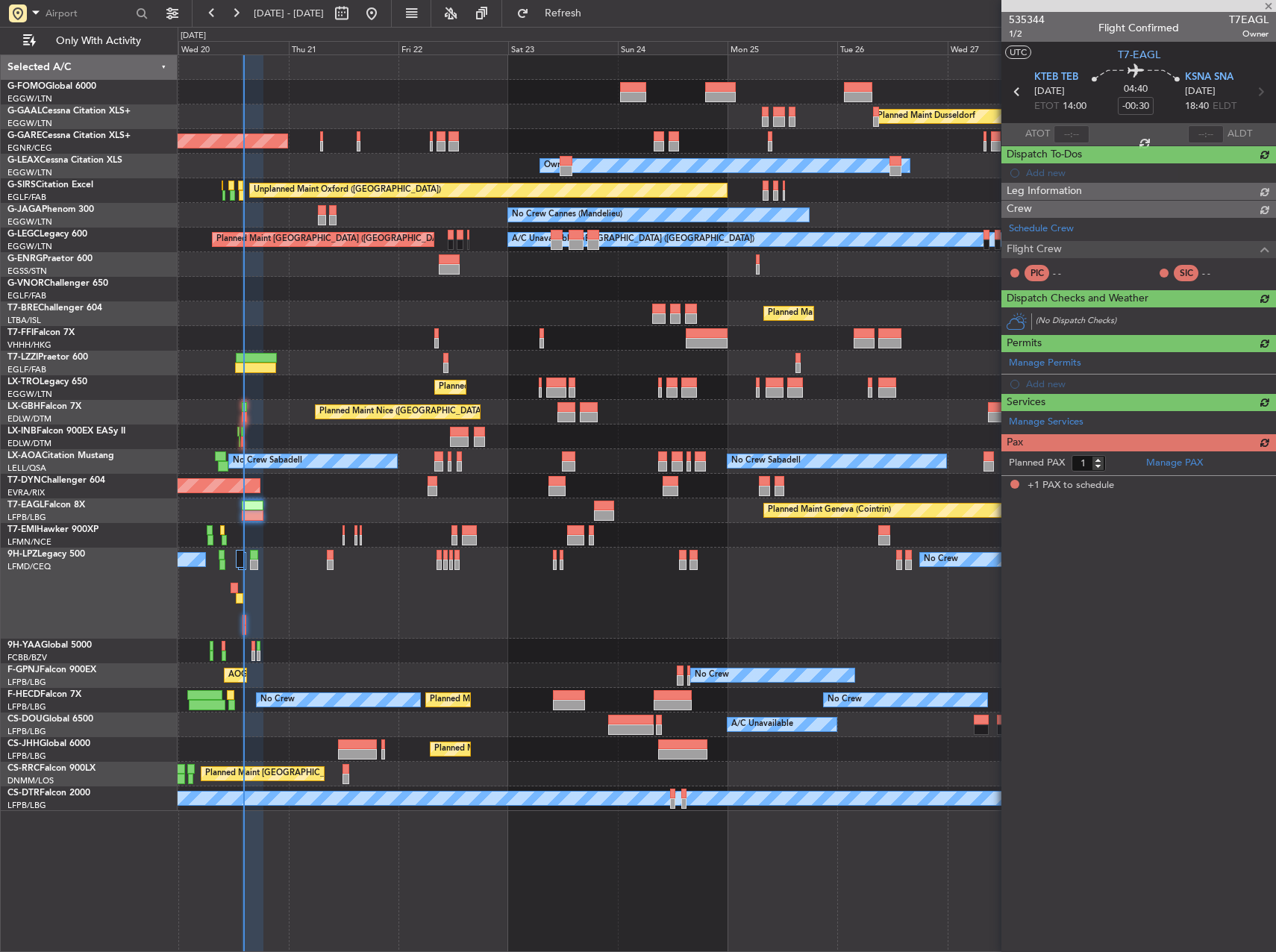
click at [1225, 707] on article "535344 1/2 Flight Confirmed T7EAGL Owner UTC T7-EAGL KTEB TEB 20/08/2025 ETOT 1…" at bounding box center [1138, 482] width 275 height 940
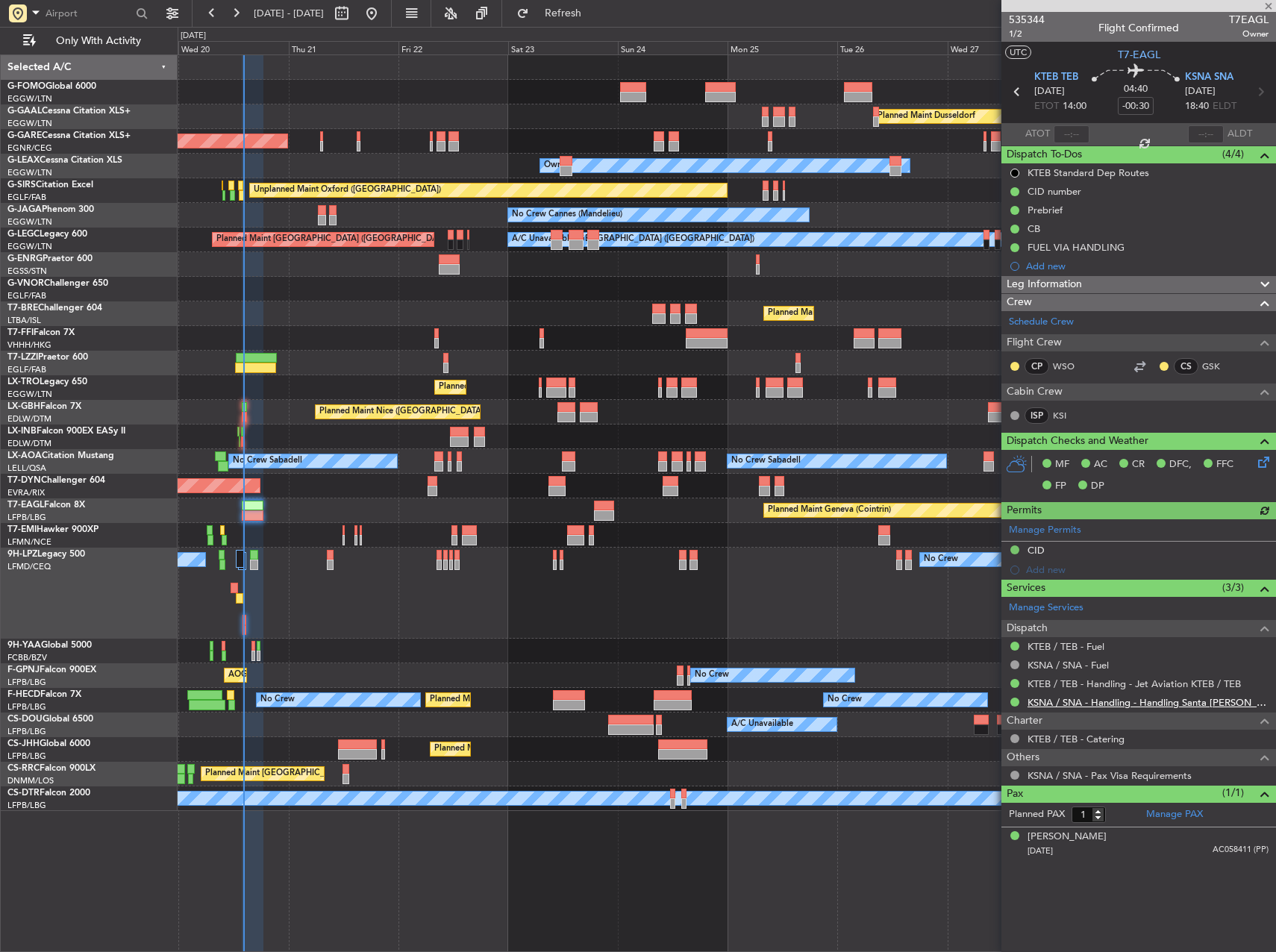
click at [1058, 703] on link "KSNA / SNA - Handling - Handling Santa Ana KSNA - ACI Jet South" at bounding box center [1149, 702] width 241 height 13
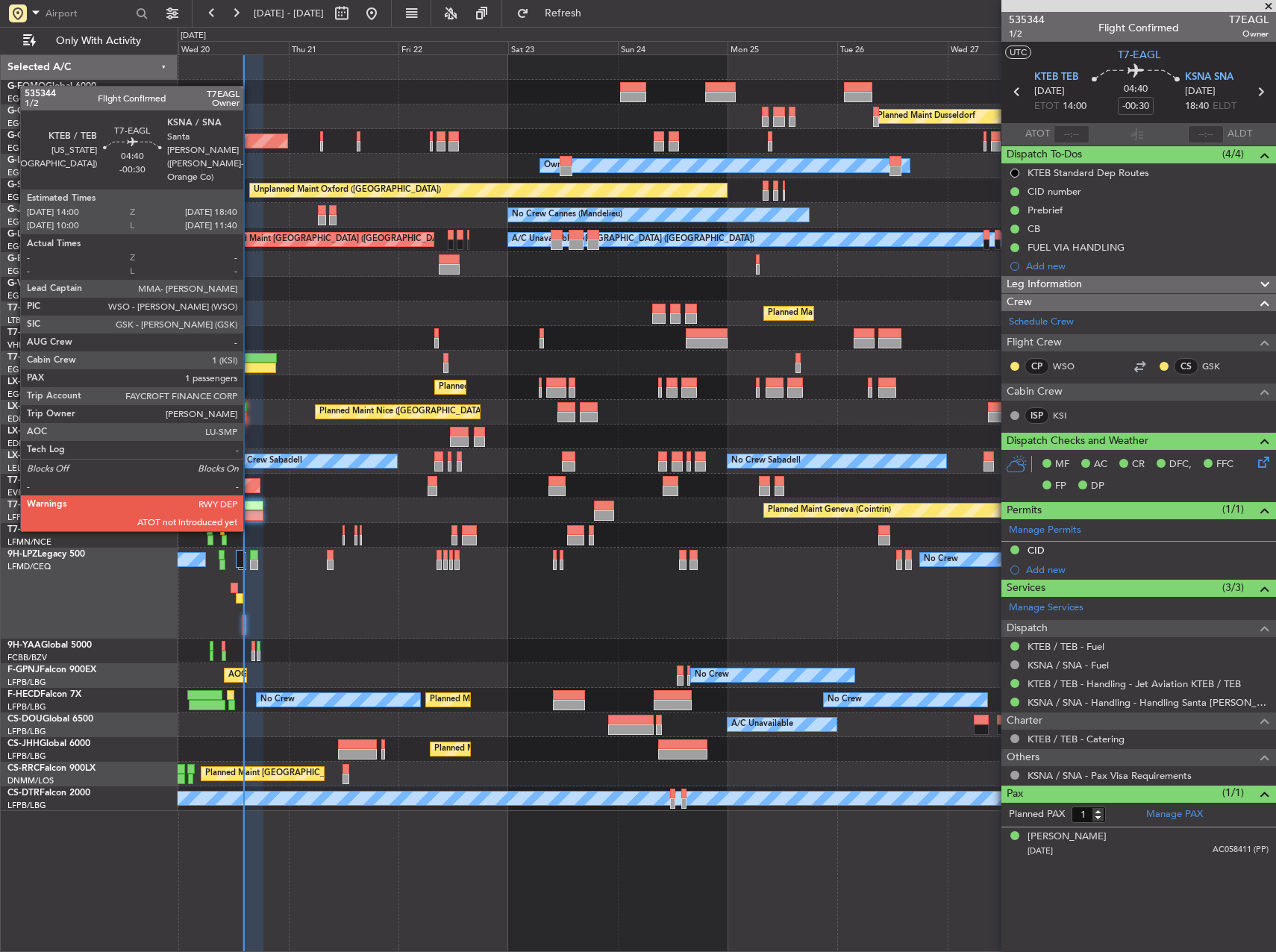
click at [250, 517] on div at bounding box center [252, 516] width 21 height 10
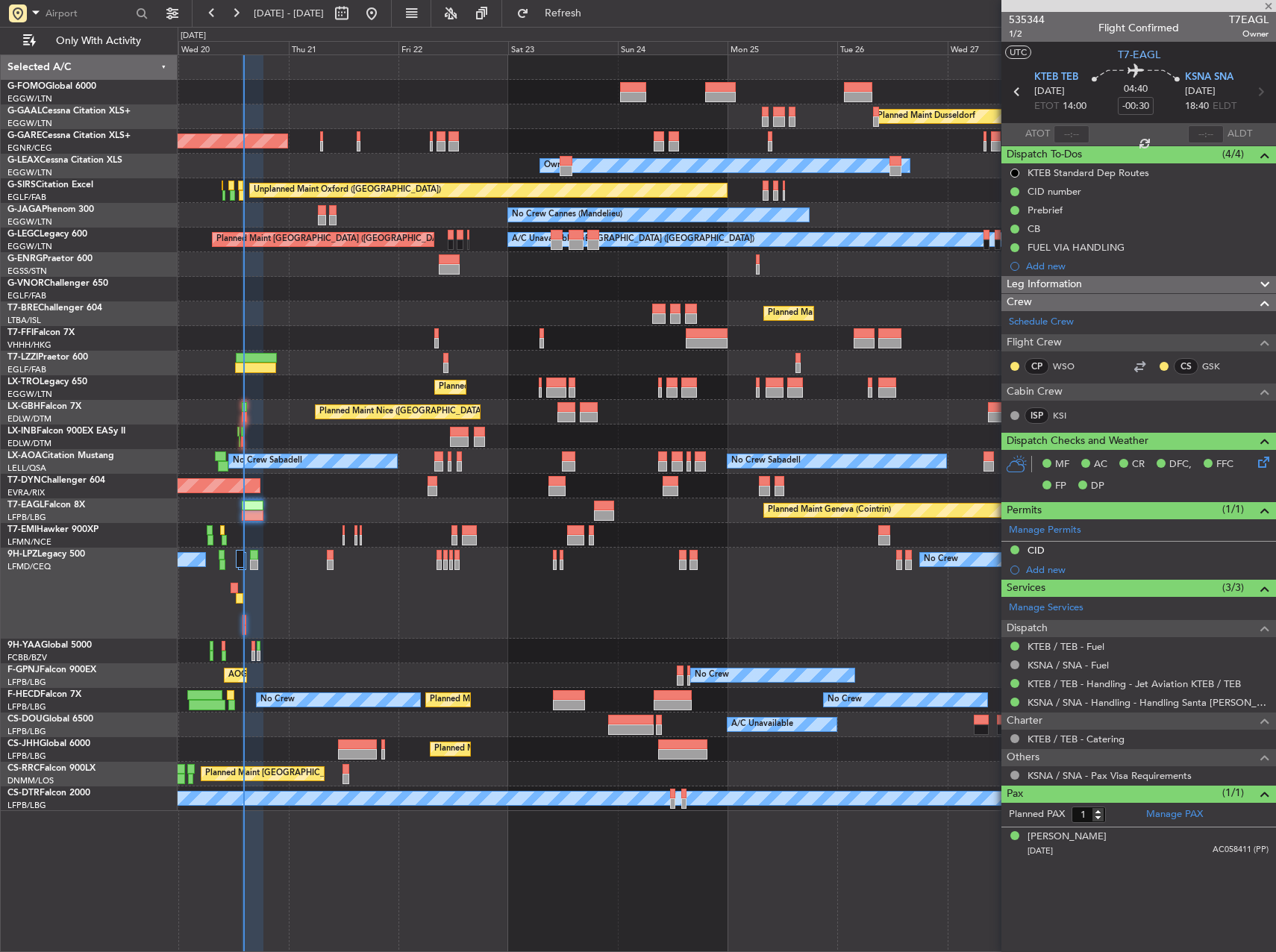
click at [258, 507] on div at bounding box center [252, 506] width 21 height 10
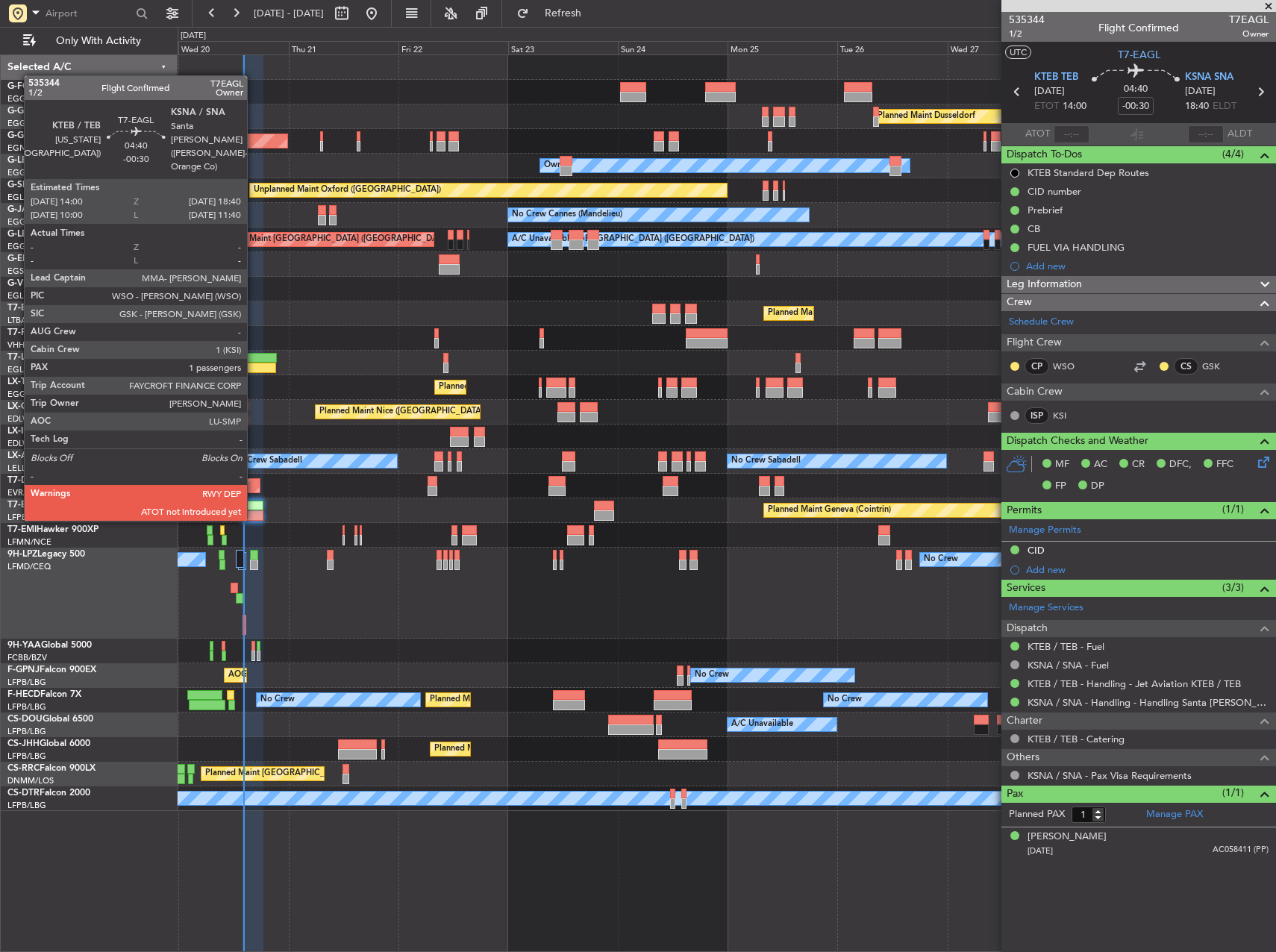
click at [254, 506] on div at bounding box center [252, 506] width 21 height 10
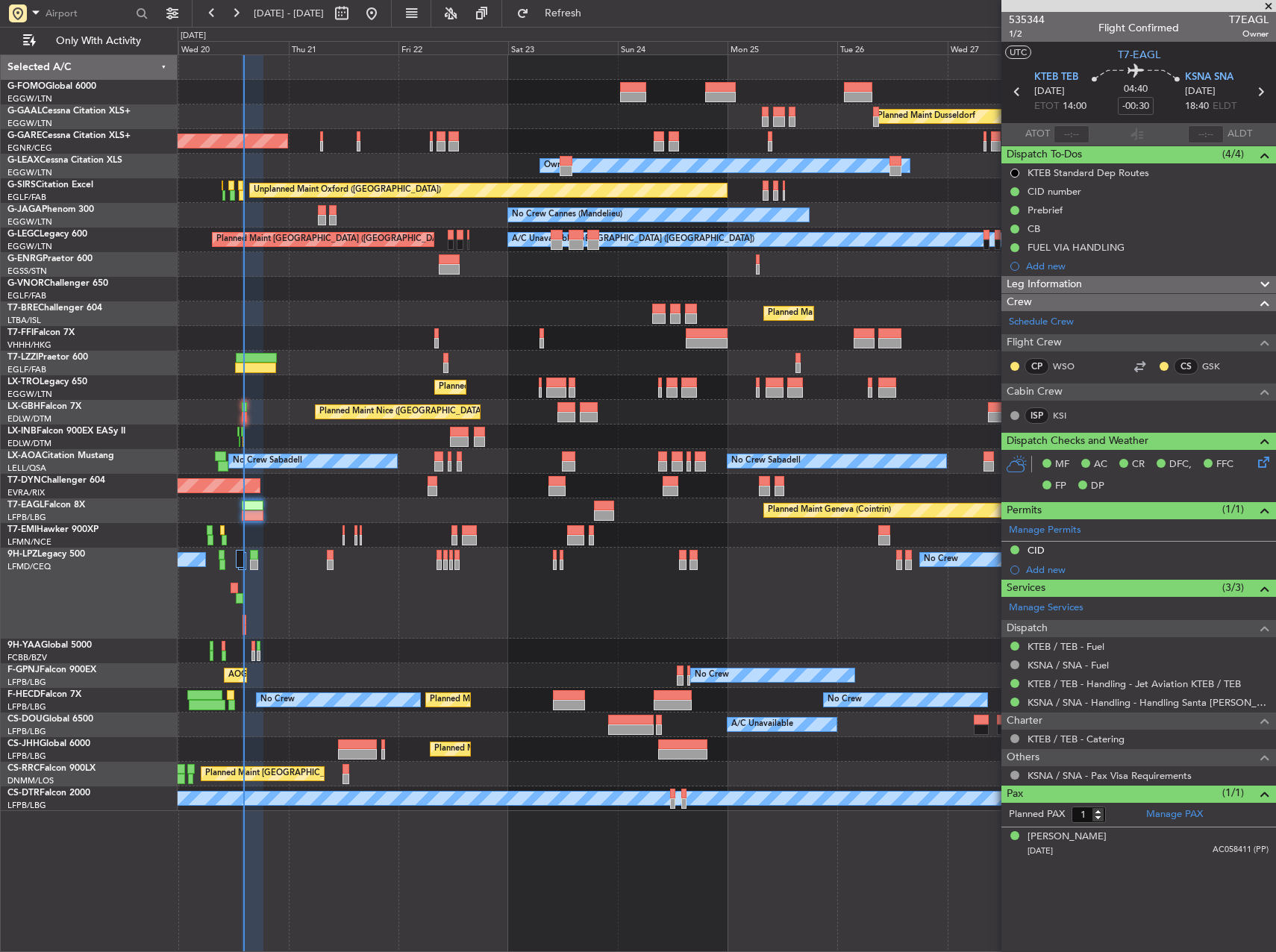
click at [454, 613] on div "No Crew No Crew" at bounding box center [727, 593] width 1098 height 91
click at [1133, 705] on div "KTEB / TEB - Handling - Jet Aviation KTEB / TEB" at bounding box center [1134, 709] width 186 height 19
click at [1150, 701] on link "KSNA / SNA - Handling - Handling Santa Ana KSNA - ACI Jet South" at bounding box center [1149, 702] width 241 height 13
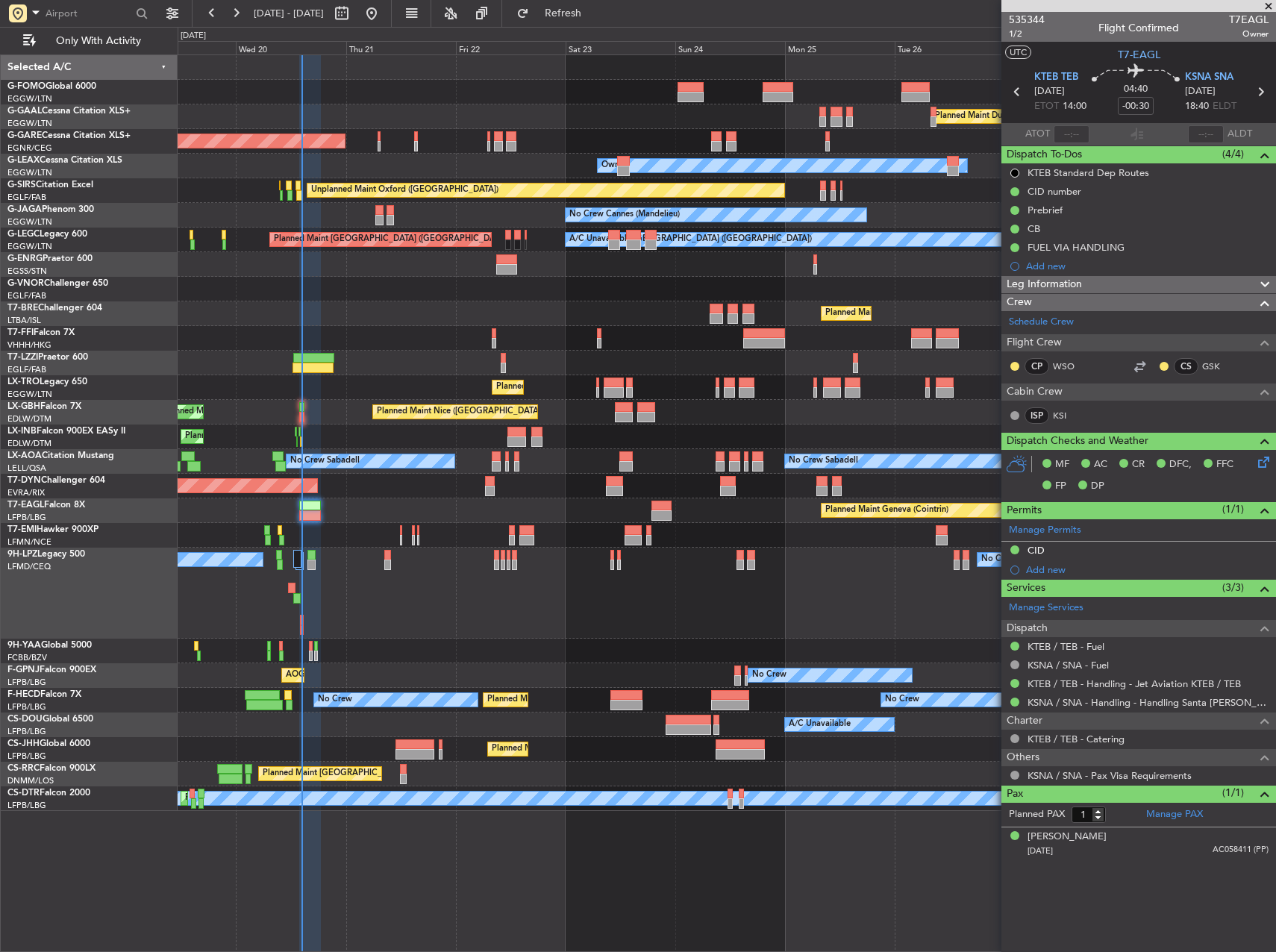
click at [477, 580] on div "No Crew No Crew" at bounding box center [727, 593] width 1098 height 91
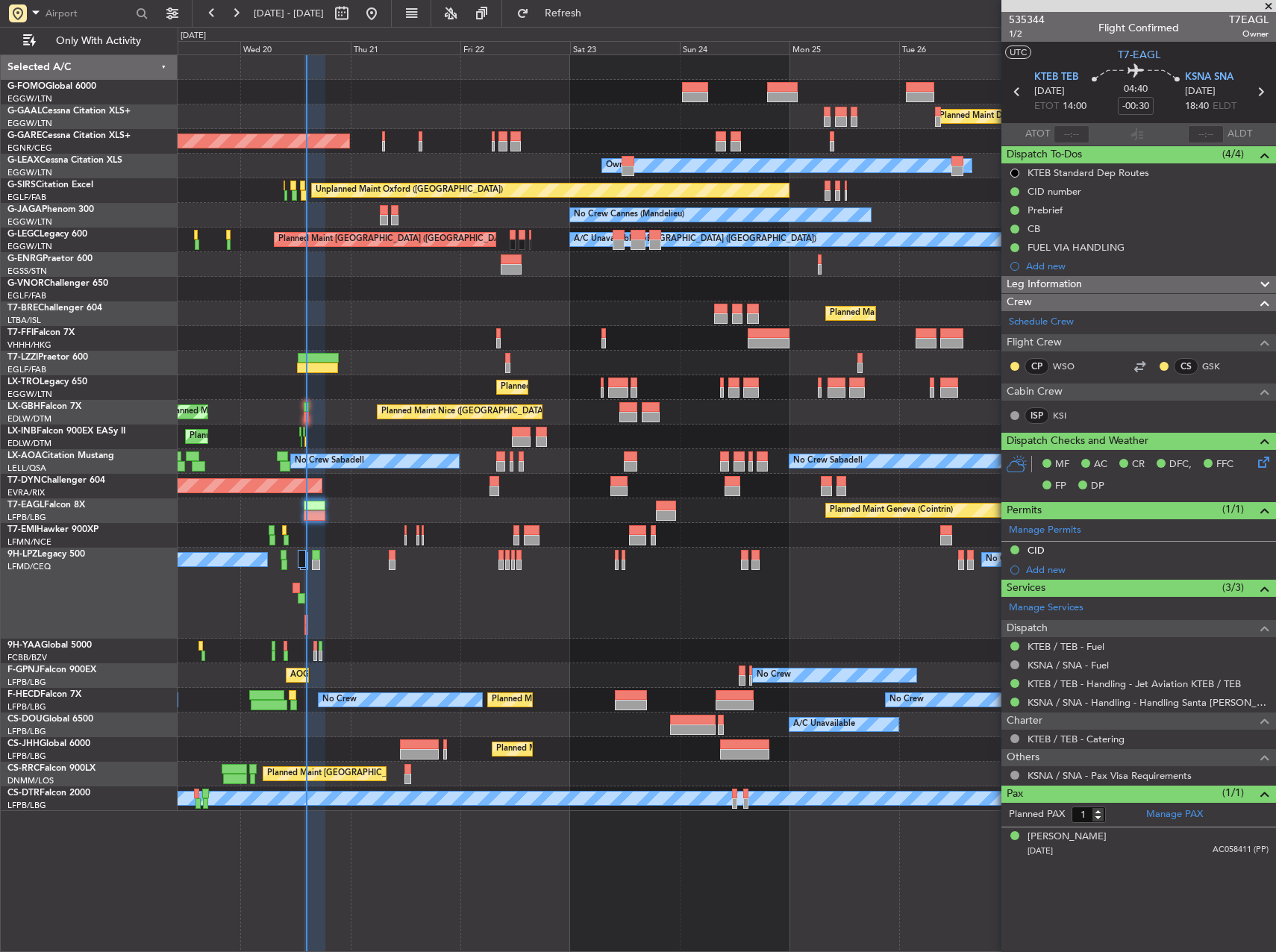
click at [730, 600] on div "No Crew No Crew" at bounding box center [727, 593] width 1098 height 91
click at [664, 636] on div "No Crew No Crew" at bounding box center [727, 593] width 1098 height 91
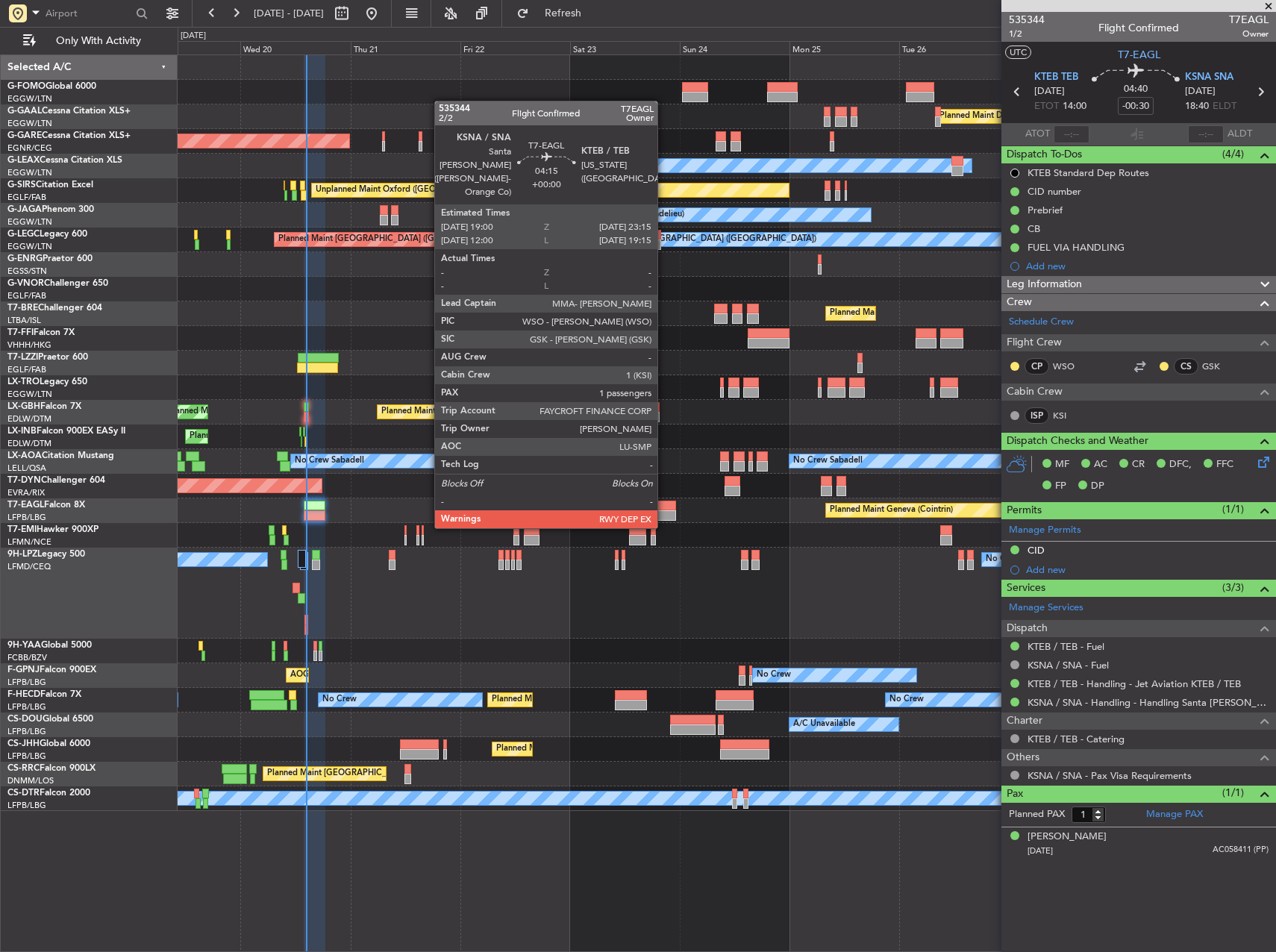
click at [665, 513] on div at bounding box center [666, 516] width 21 height 10
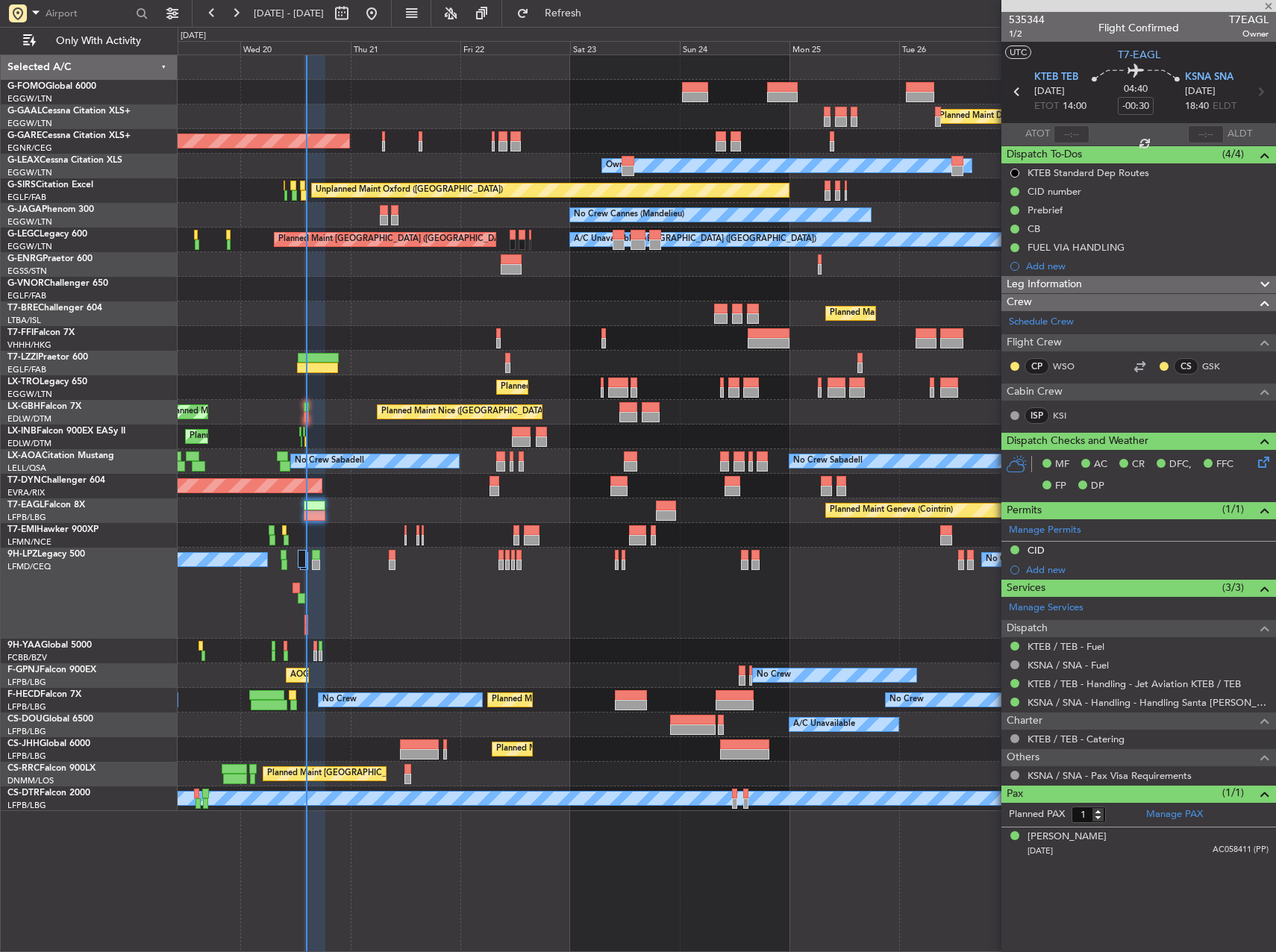
click at [718, 644] on div at bounding box center [727, 651] width 1098 height 25
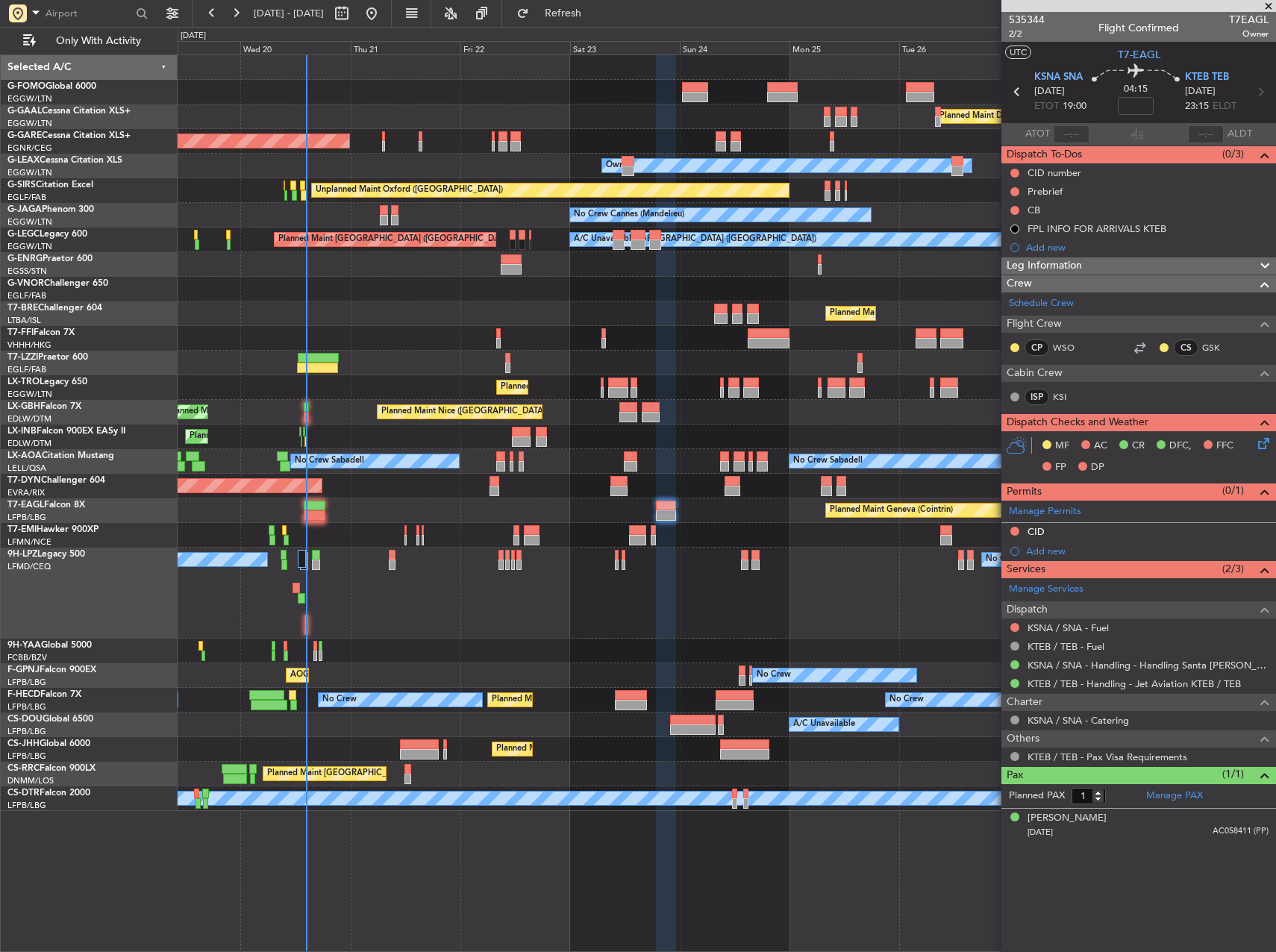
click at [711, 582] on div "No Crew No Crew" at bounding box center [727, 593] width 1098 height 91
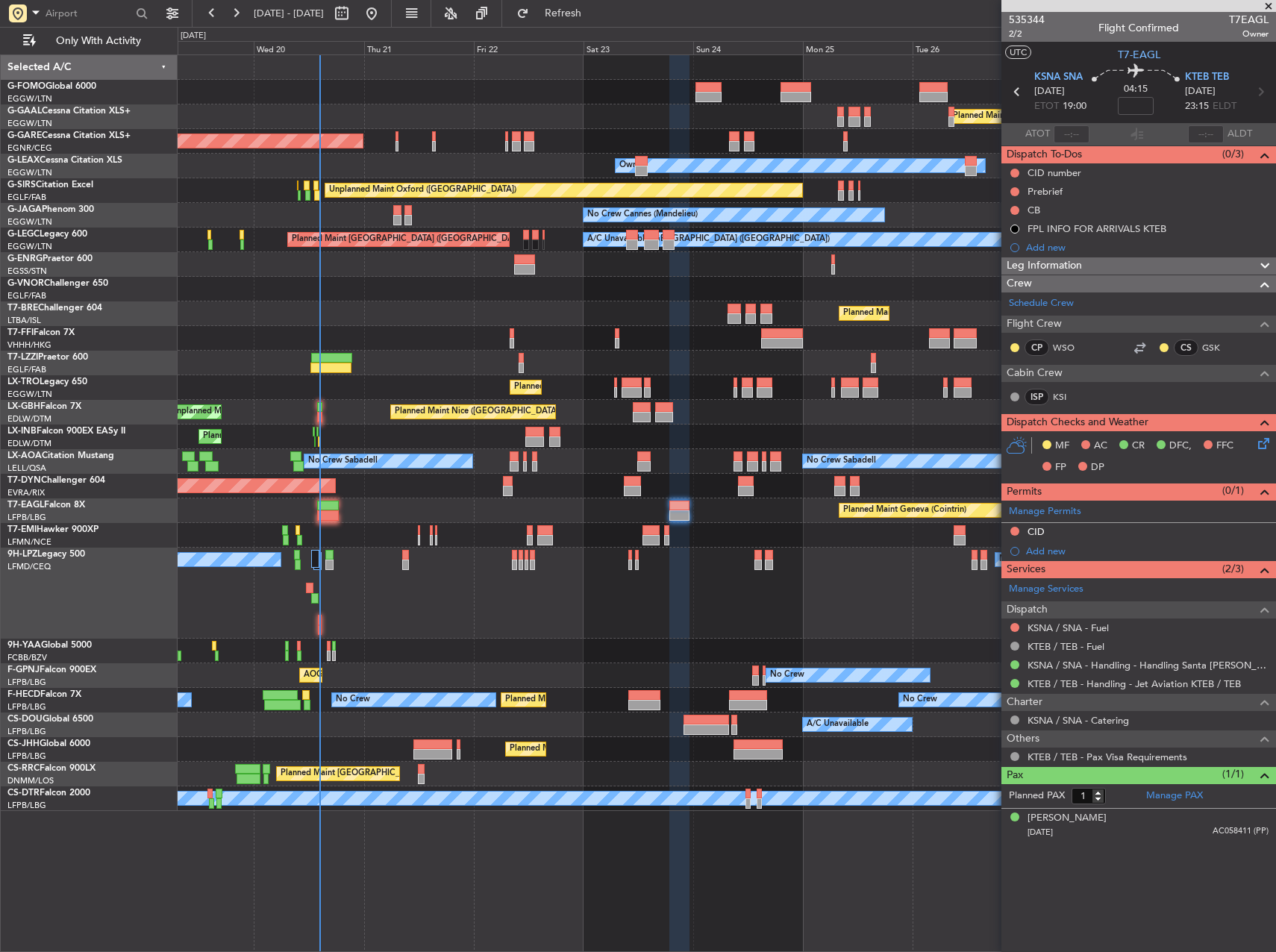
click at [548, 508] on div "Planned Maint Geneva (Cointrin)" at bounding box center [727, 511] width 1098 height 25
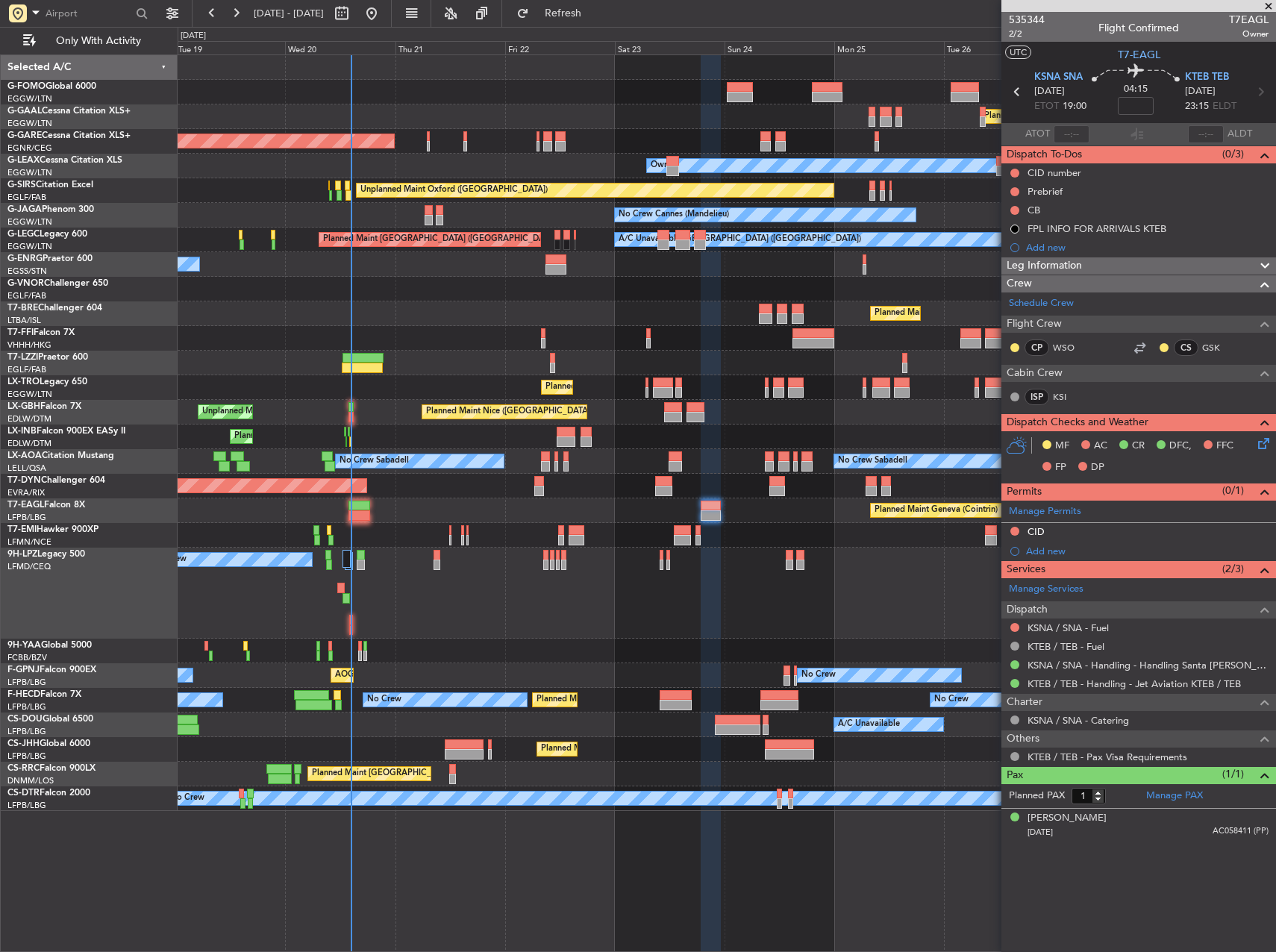
click at [836, 630] on div "No Crew No Crew" at bounding box center [727, 593] width 1098 height 91
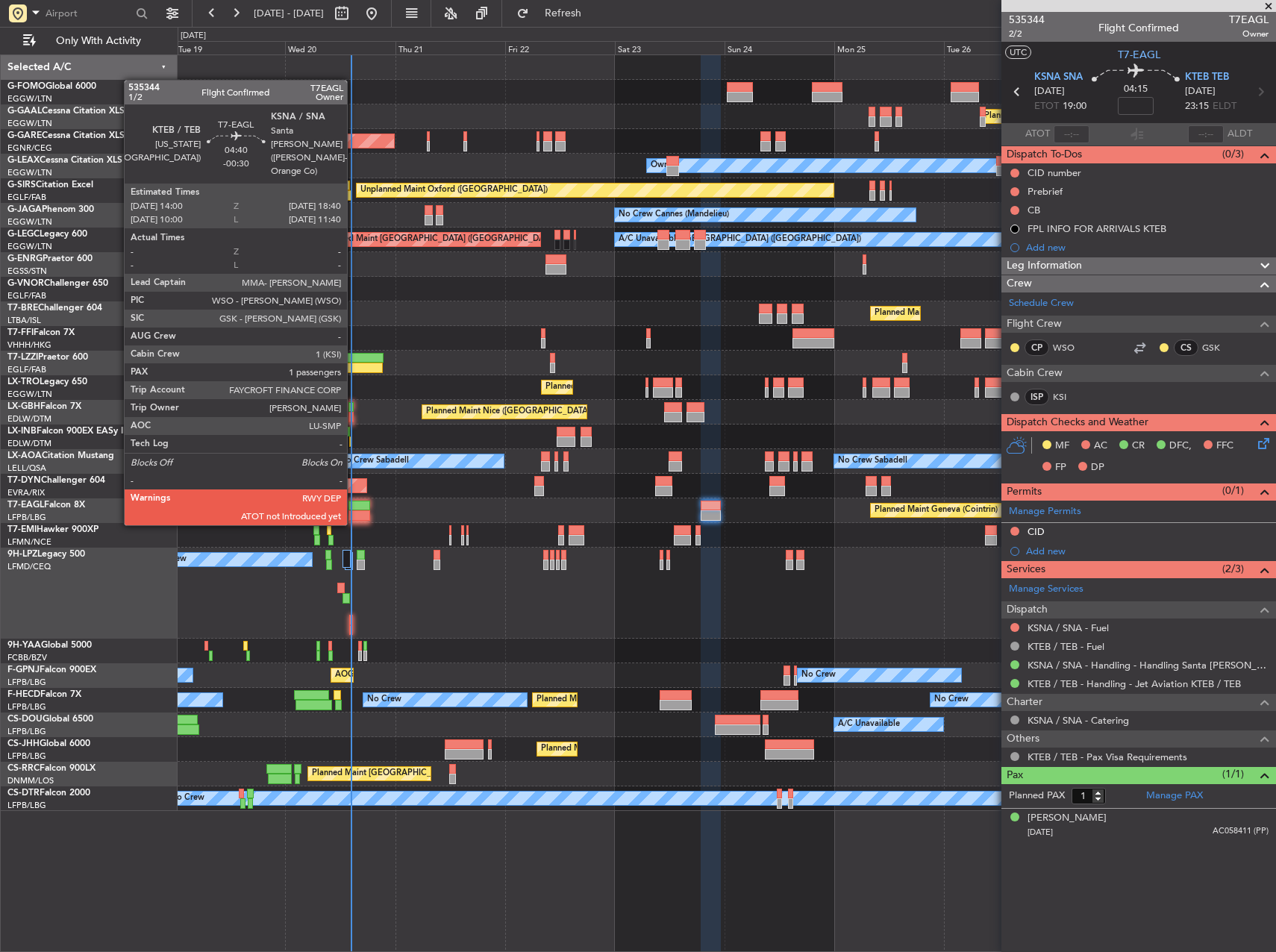
click at [354, 511] on div at bounding box center [358, 516] width 21 height 10
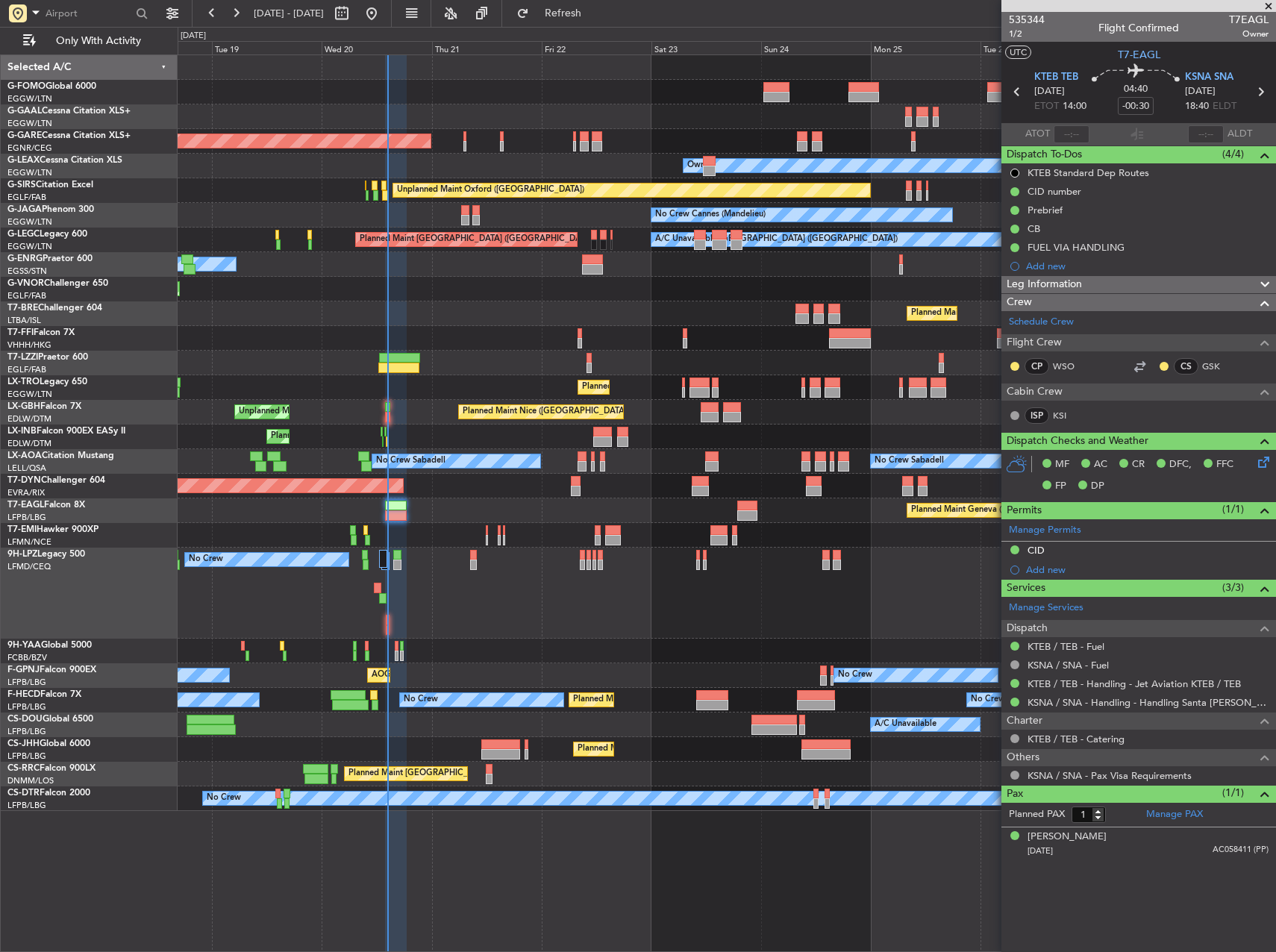
click at [724, 507] on div "Planned Maint Geneva (Cointrin)" at bounding box center [727, 511] width 1098 height 25
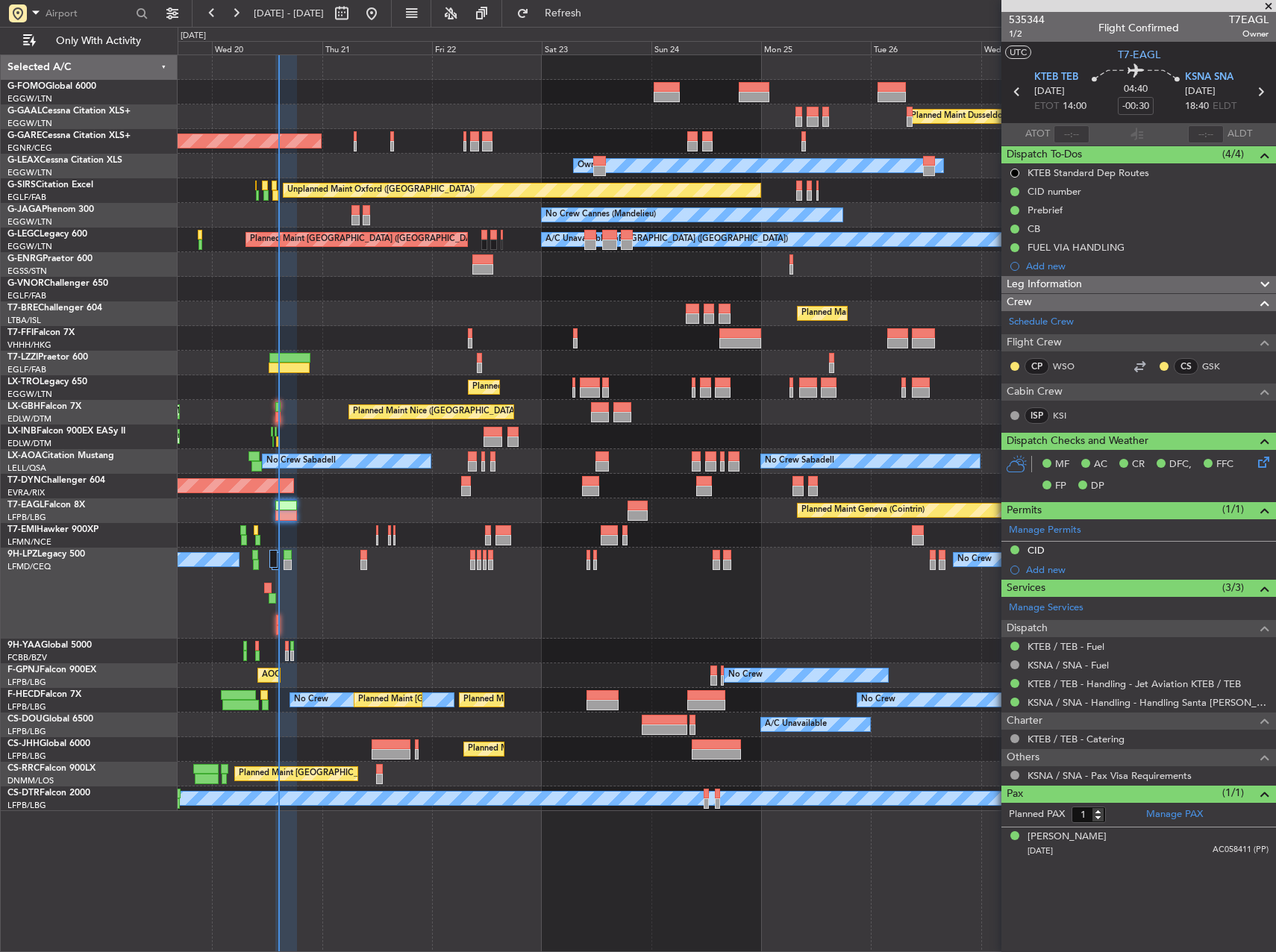
click at [652, 642] on div at bounding box center [727, 651] width 1098 height 25
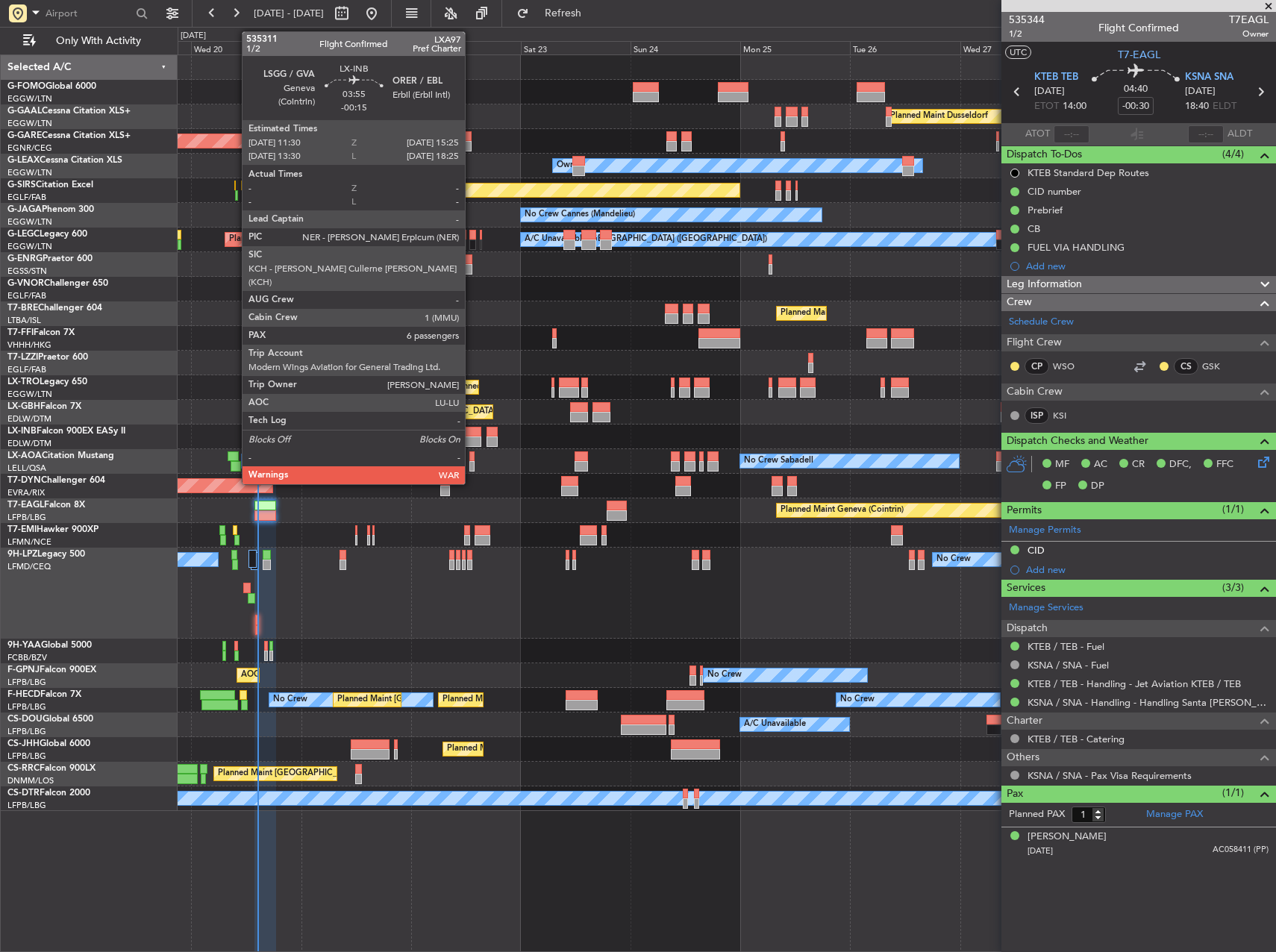
click at [471, 435] on div at bounding box center [472, 432] width 19 height 10
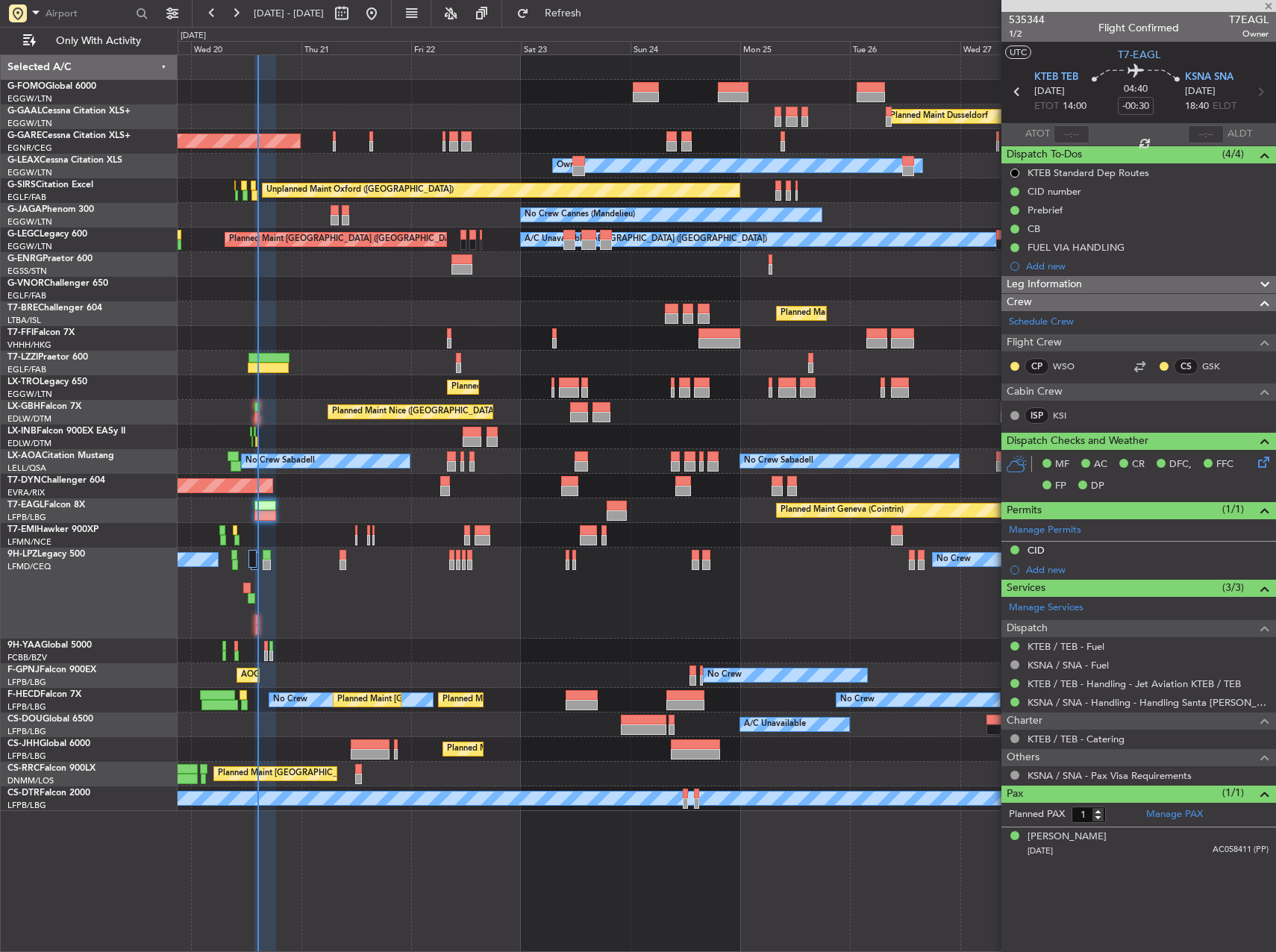
type input "-00:15"
type input "6"
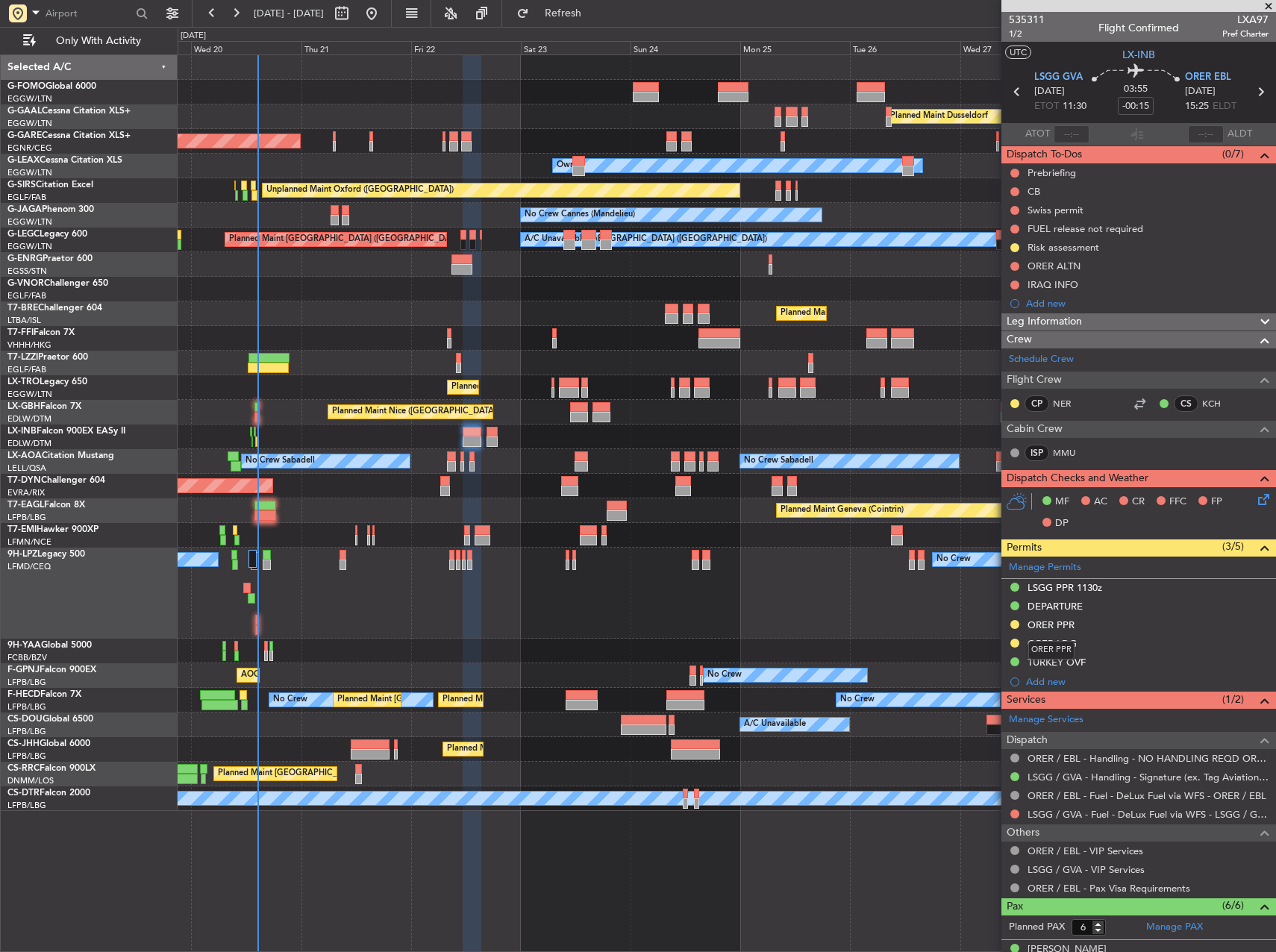
click at [1064, 647] on div "ORER PPR" at bounding box center [1051, 651] width 46 height 19
click at [1049, 643] on div "ORER LDG" at bounding box center [1053, 643] width 50 height 13
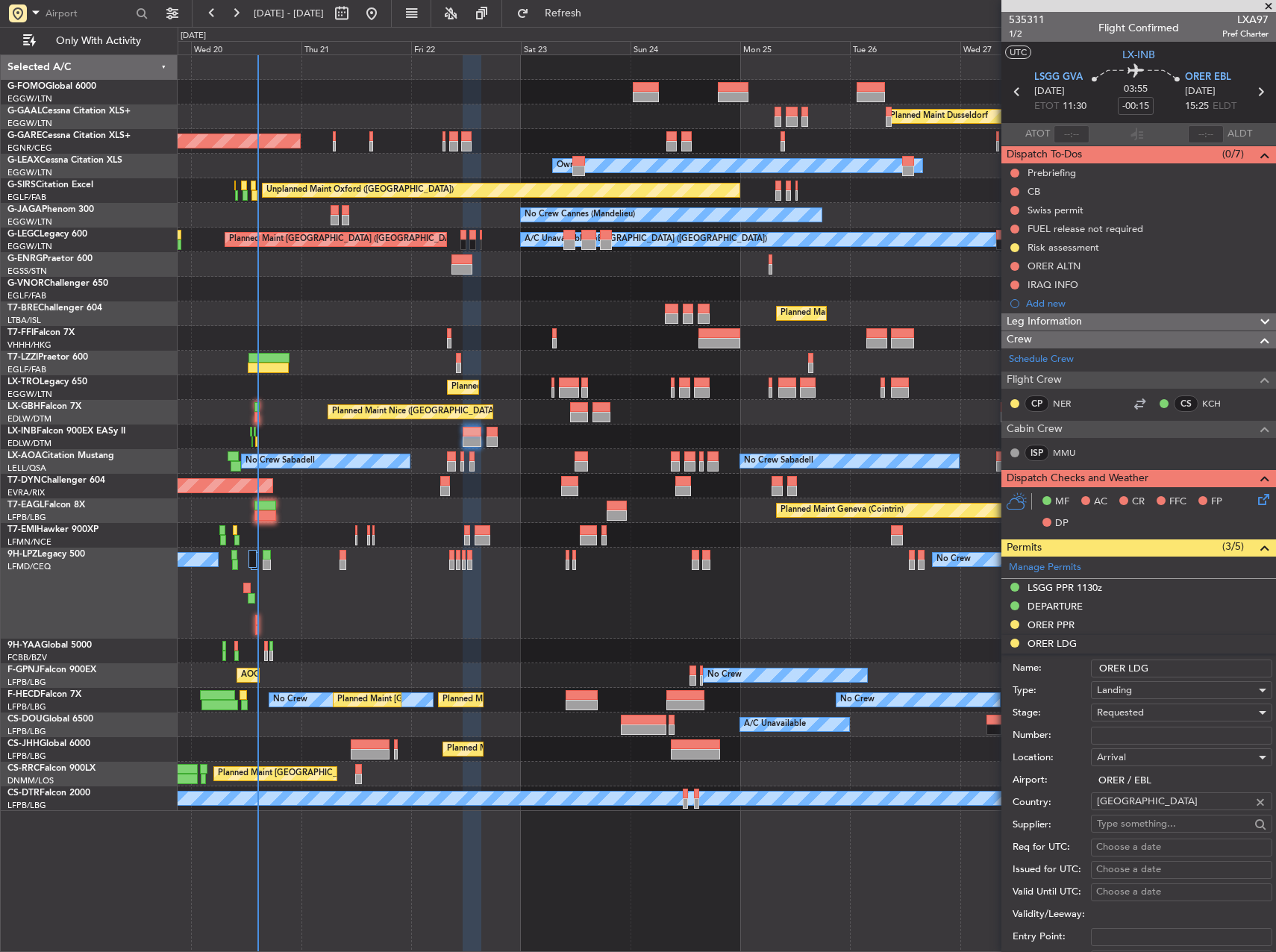
click at [1126, 739] on input "Number:" at bounding box center [1182, 736] width 181 height 18
paste input "LND 49850"
type input "LND 49850"
click at [1125, 713] on span "Requested" at bounding box center [1120, 713] width 47 height 14
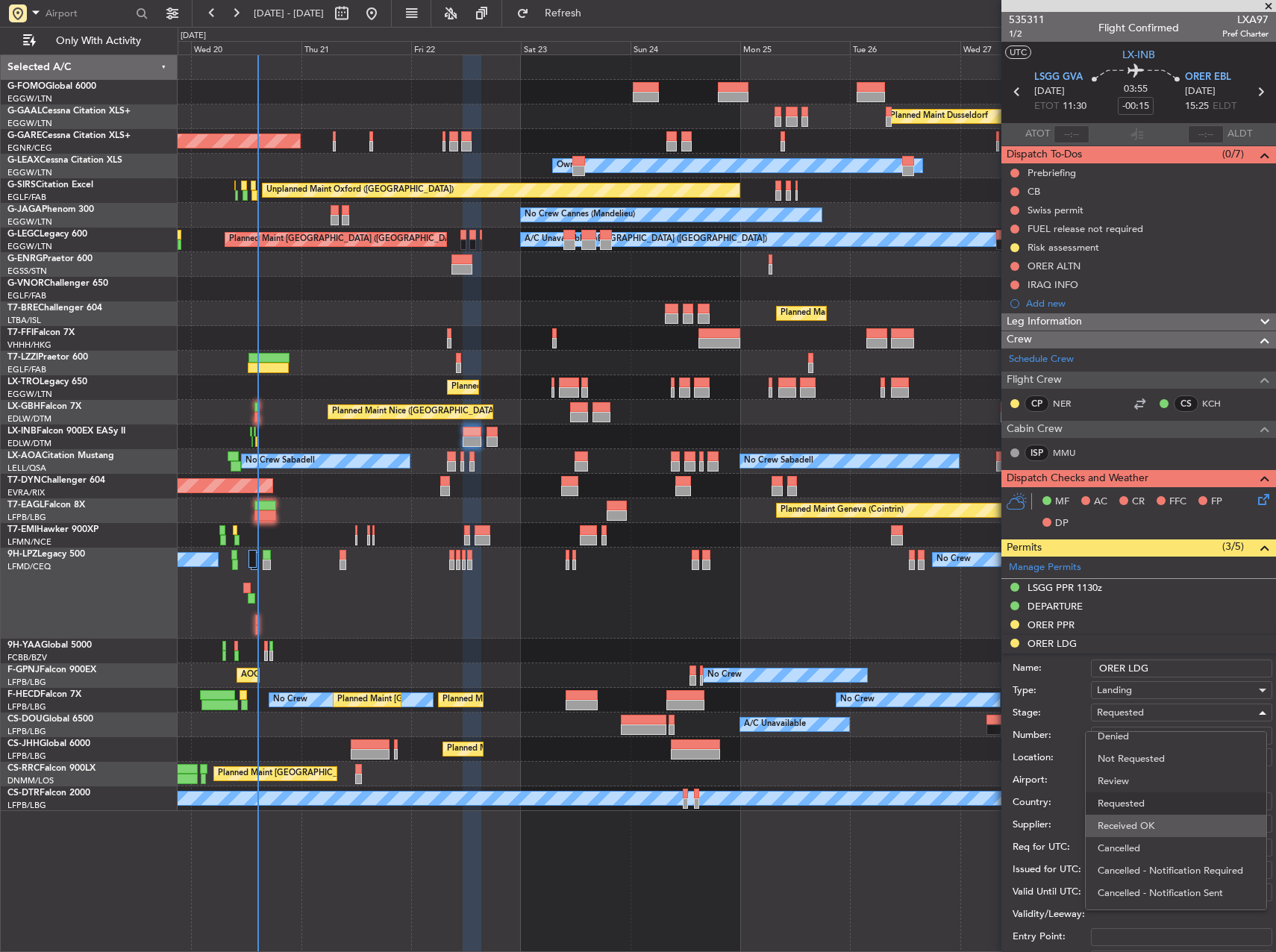
click at [1149, 825] on span "Received OK" at bounding box center [1176, 826] width 157 height 22
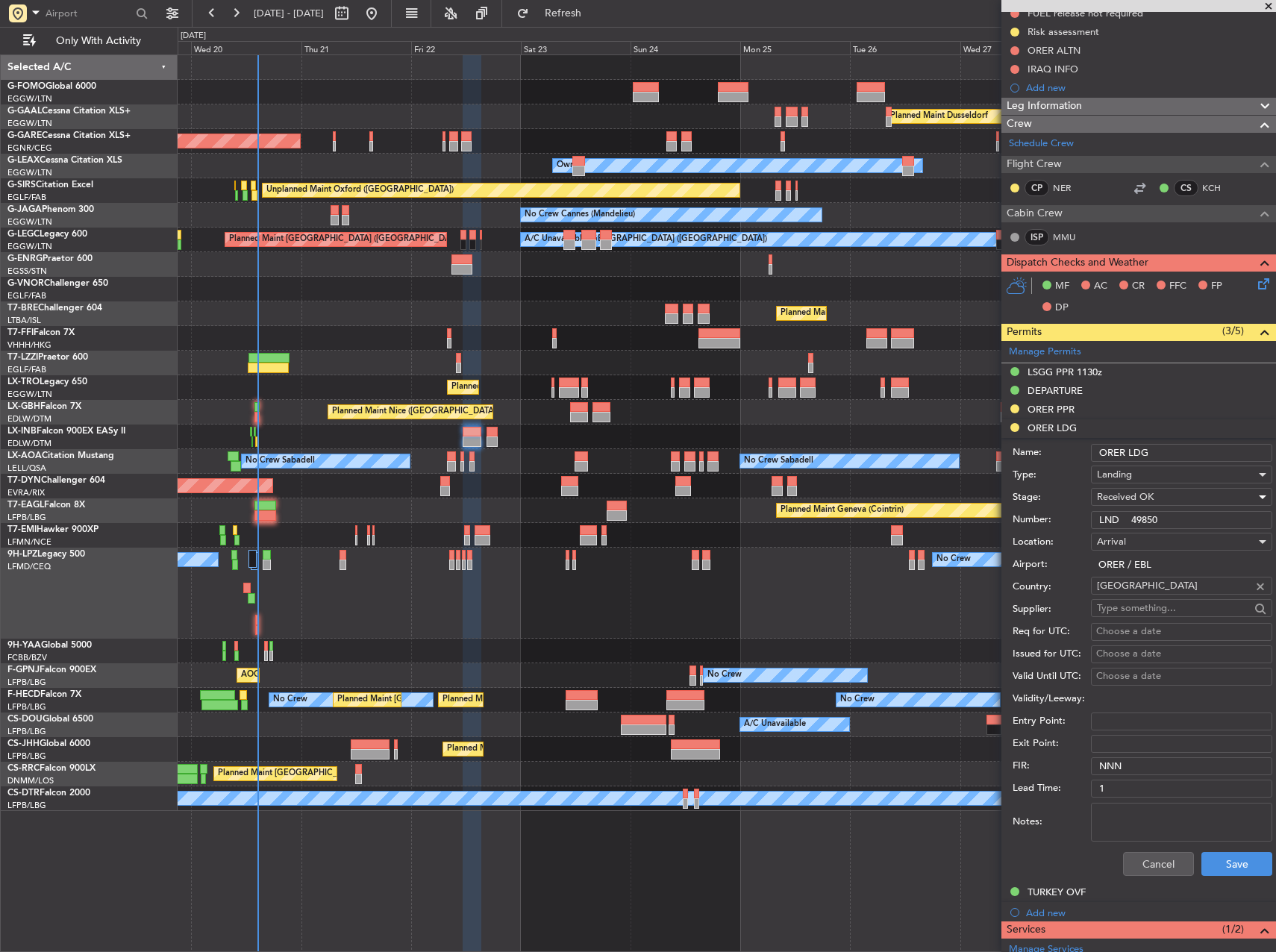
scroll to position [224, 0]
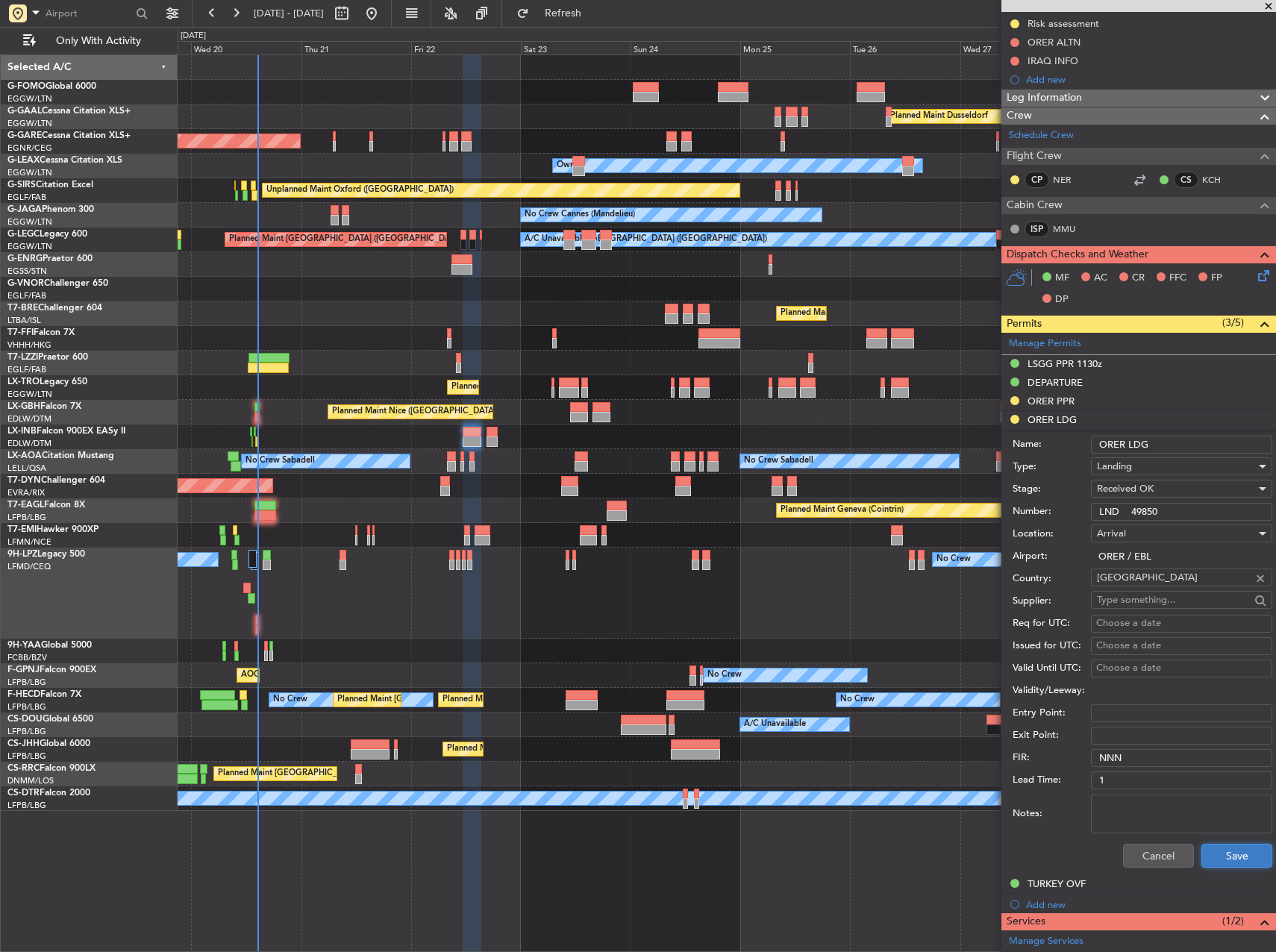
click at [1241, 846] on button "Save" at bounding box center [1237, 856] width 71 height 24
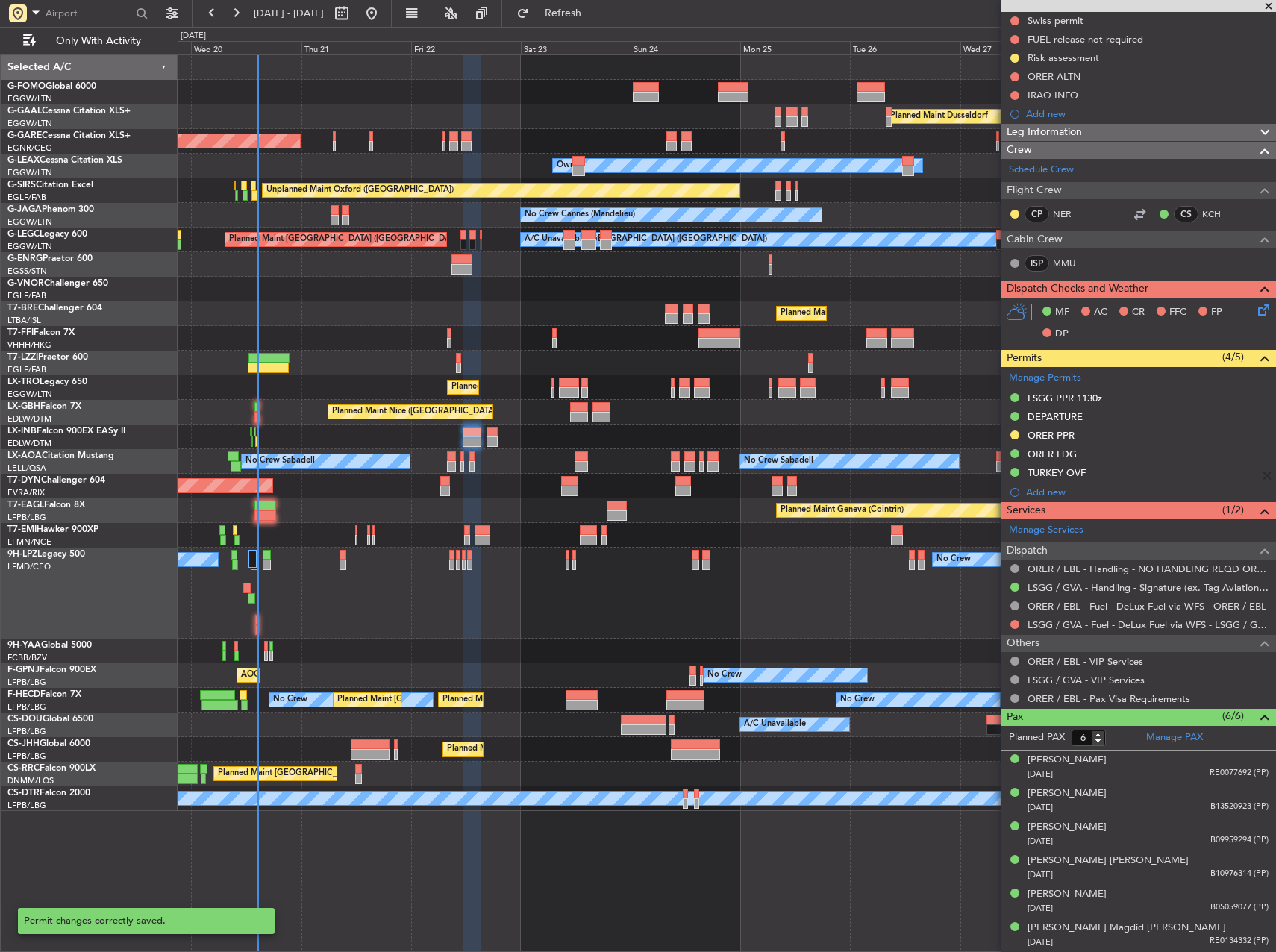
scroll to position [189, 0]
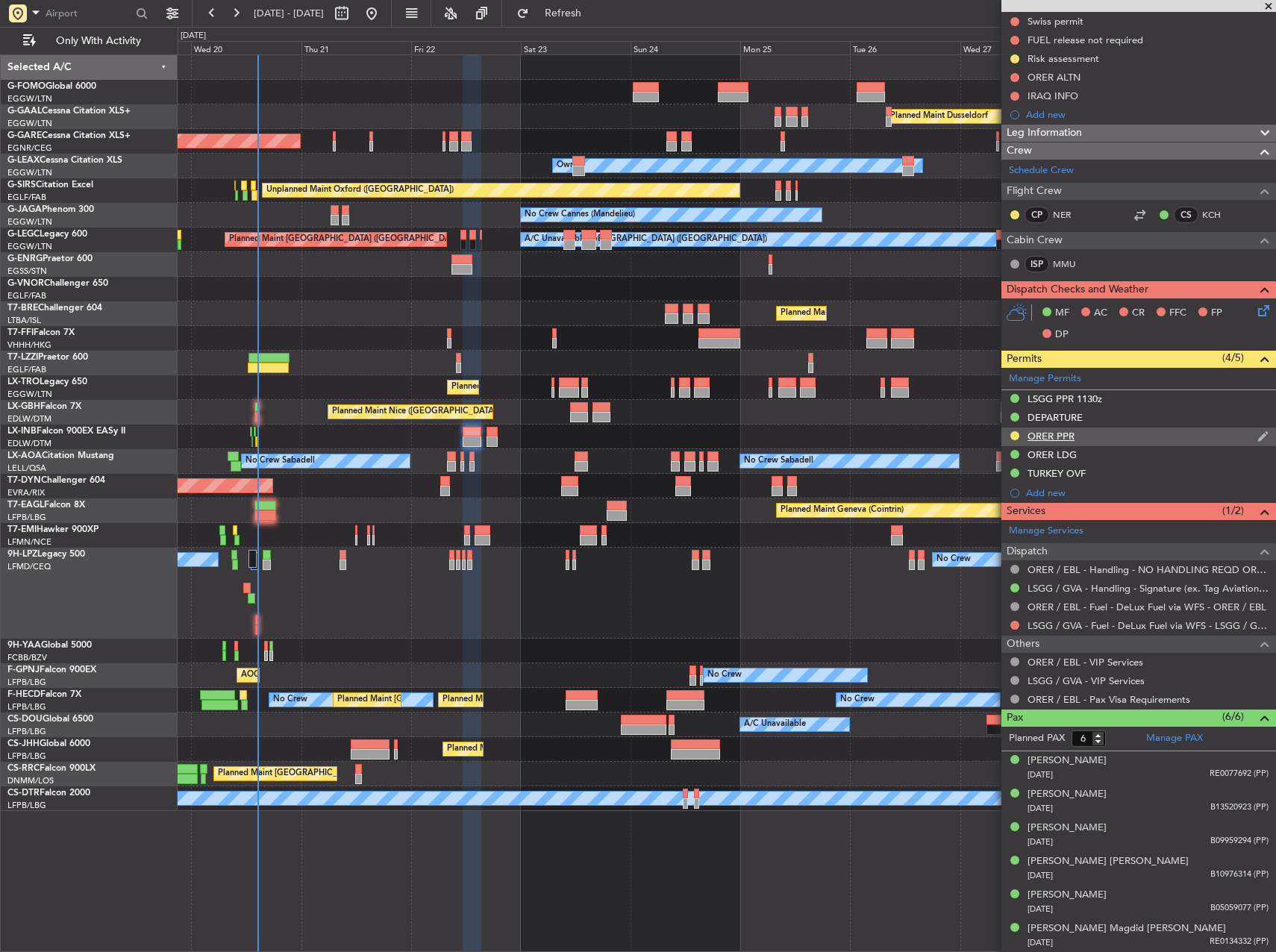
click at [1064, 437] on div "ORER PPR" at bounding box center [1051, 436] width 47 height 13
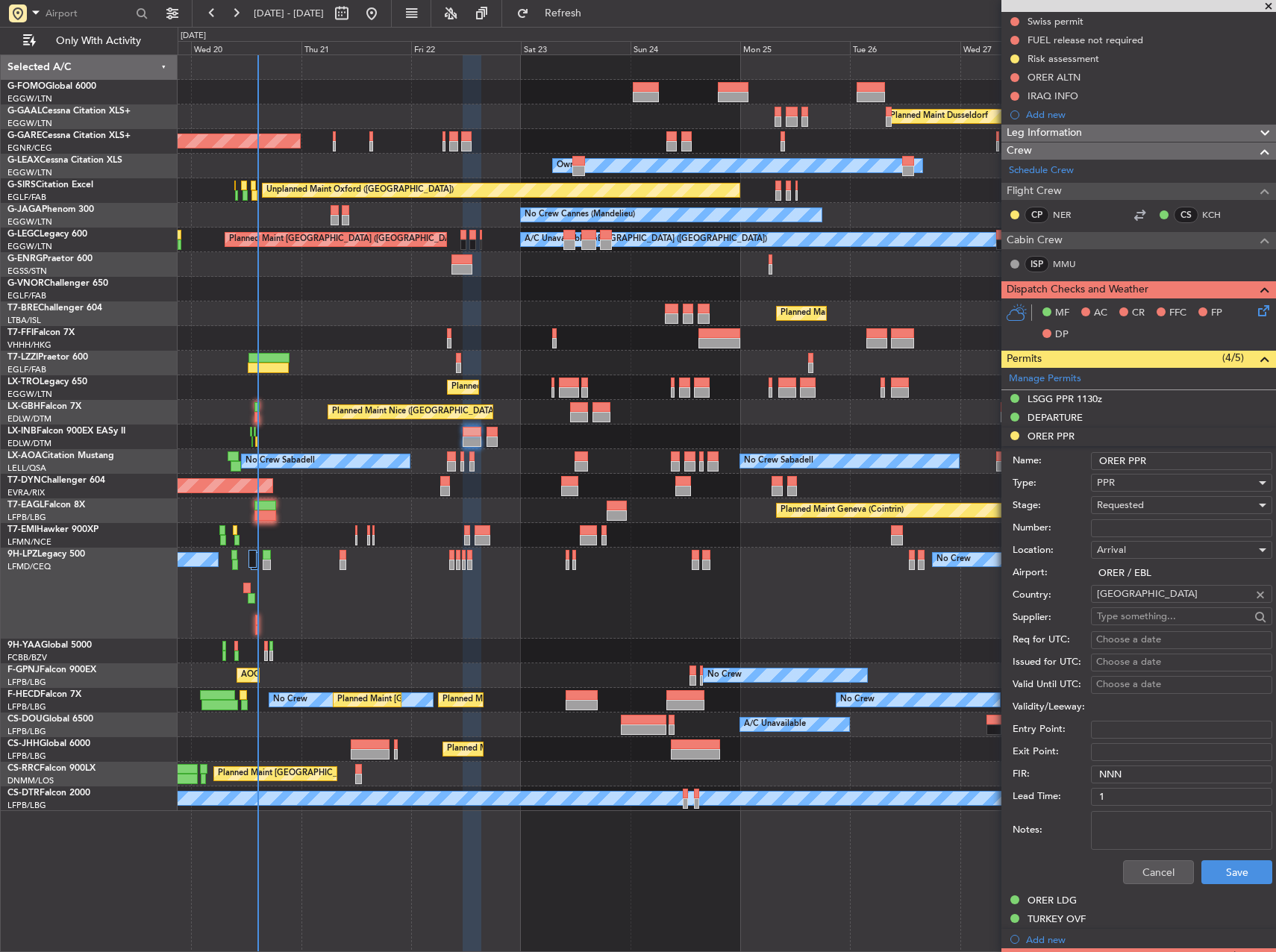
scroll to position [224, 0]
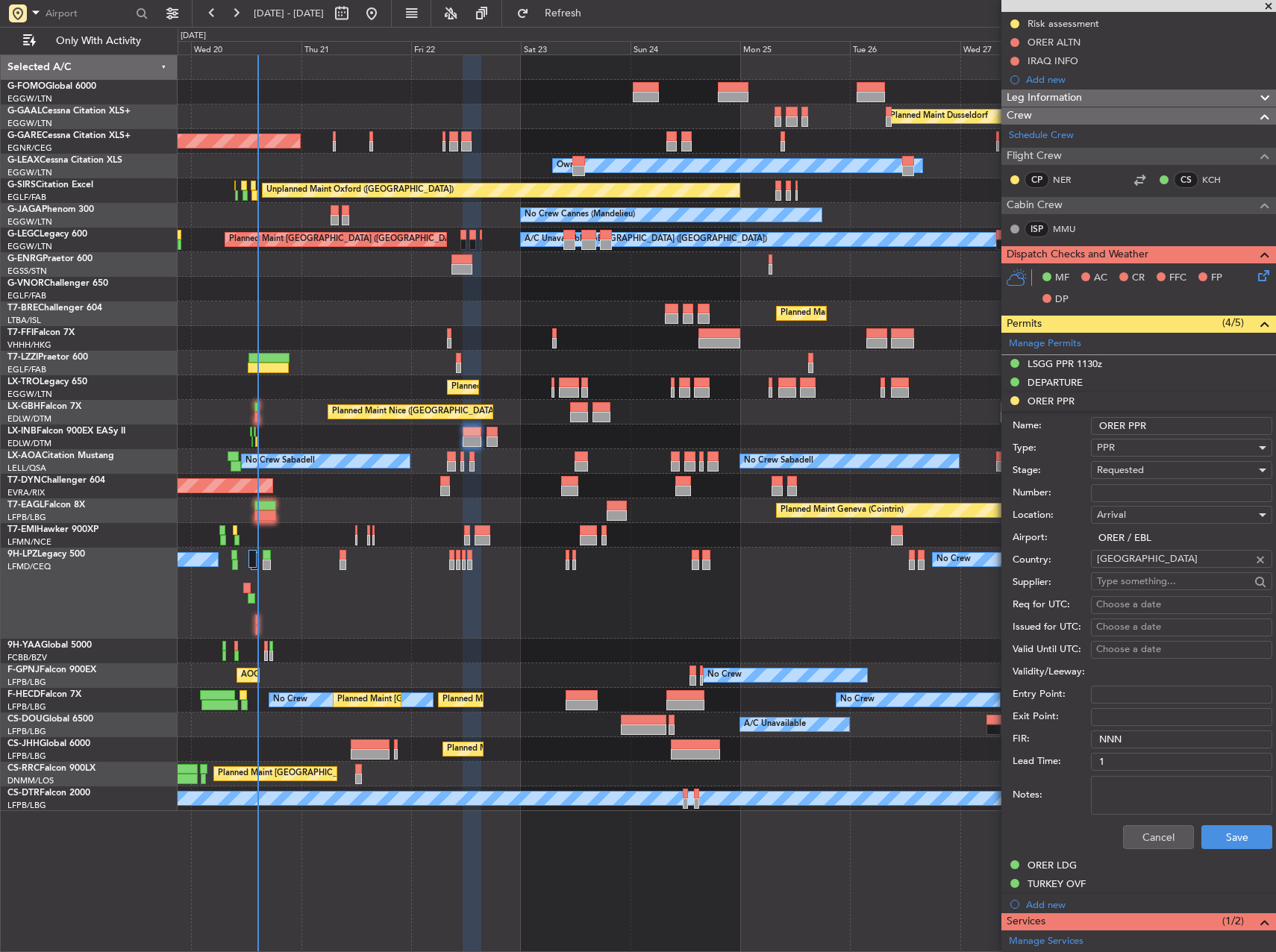
click at [1134, 494] on input "Number:" at bounding box center [1182, 493] width 181 height 18
paste input "3391/08/22"
type input "3391/08/22"
click at [1137, 476] on span "Requested" at bounding box center [1120, 470] width 47 height 14
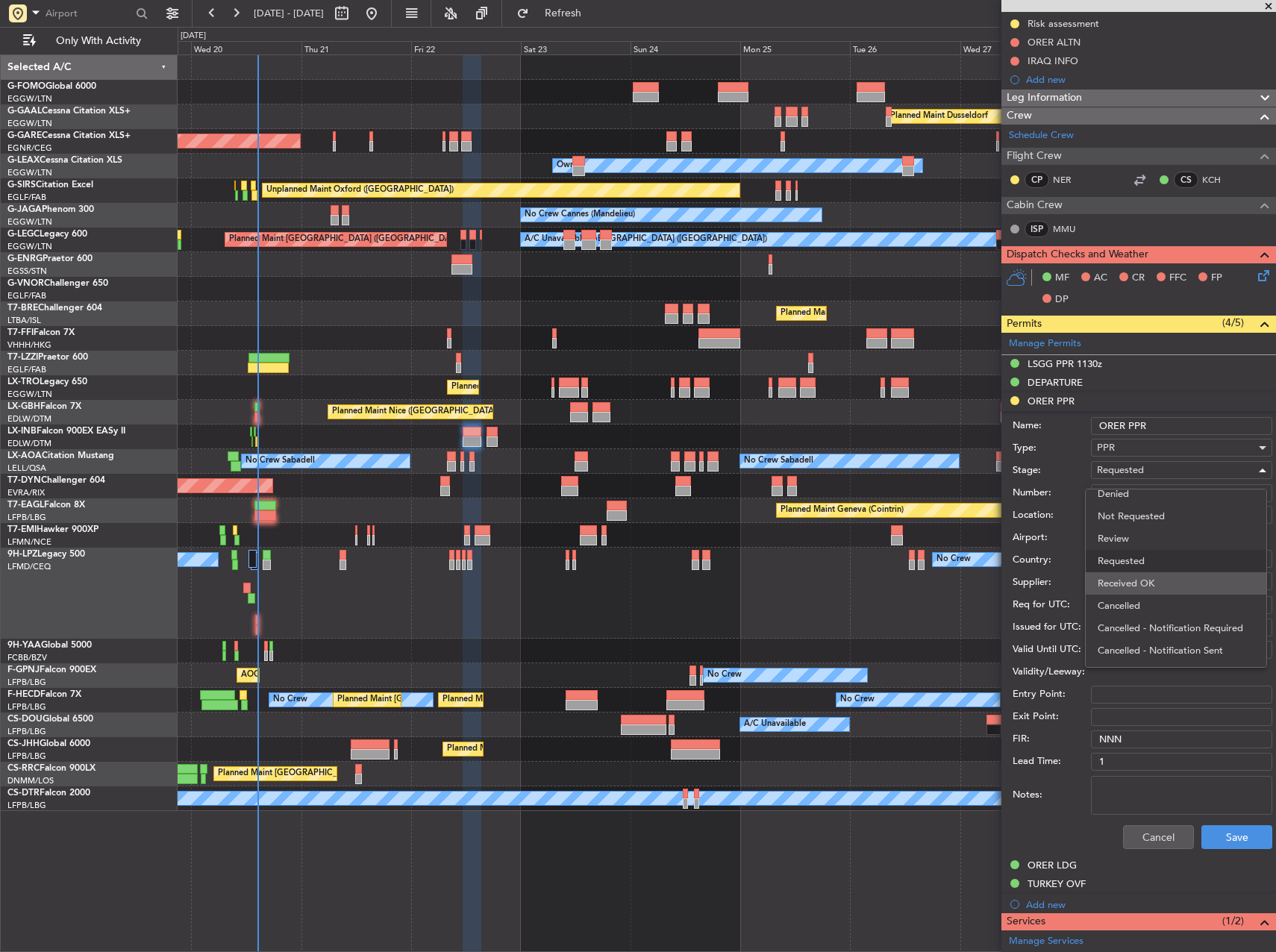
click at [1164, 587] on span "Received OK" at bounding box center [1176, 583] width 157 height 22
click at [1220, 841] on button "Save" at bounding box center [1237, 837] width 71 height 24
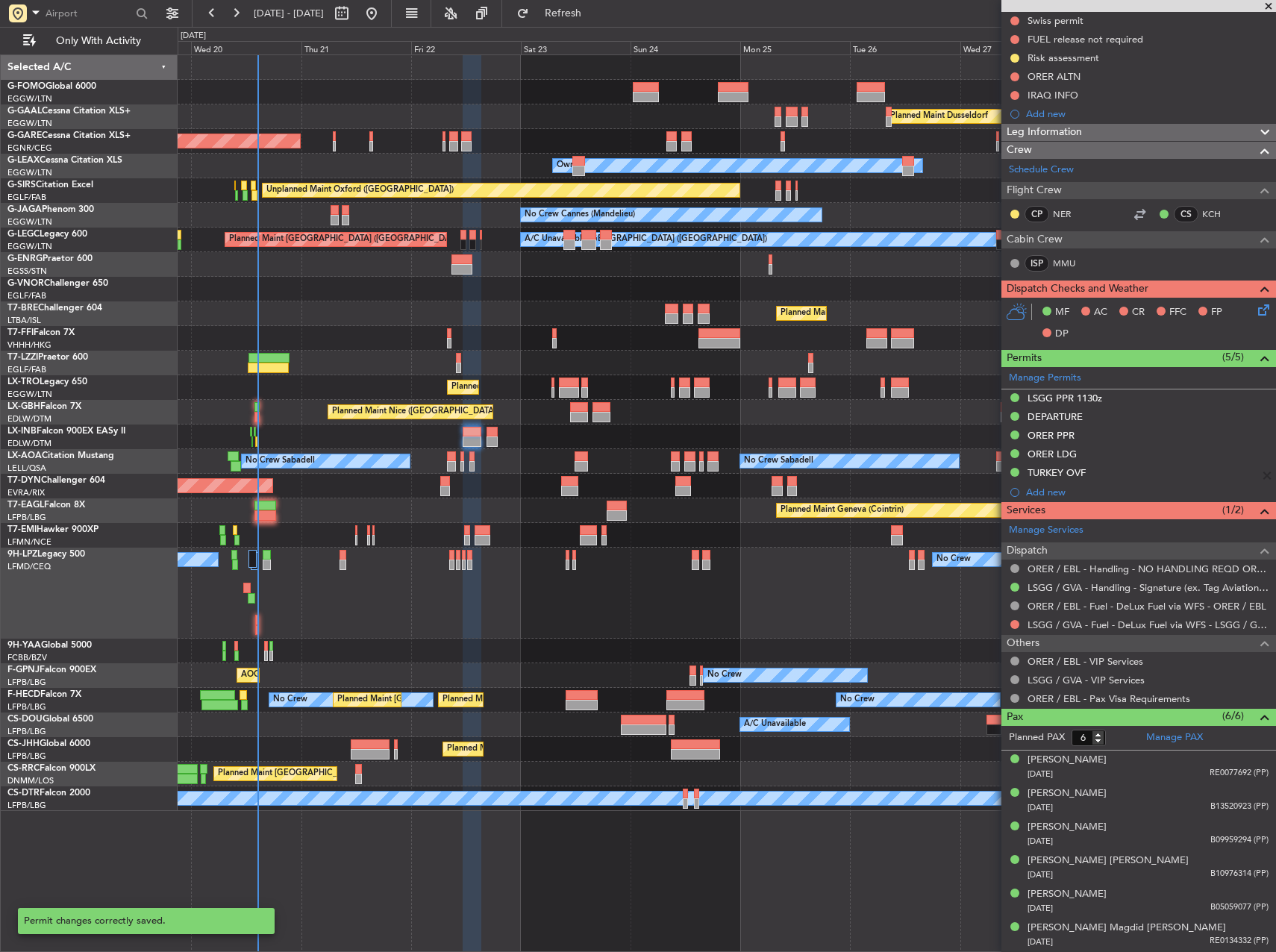
scroll to position [189, 0]
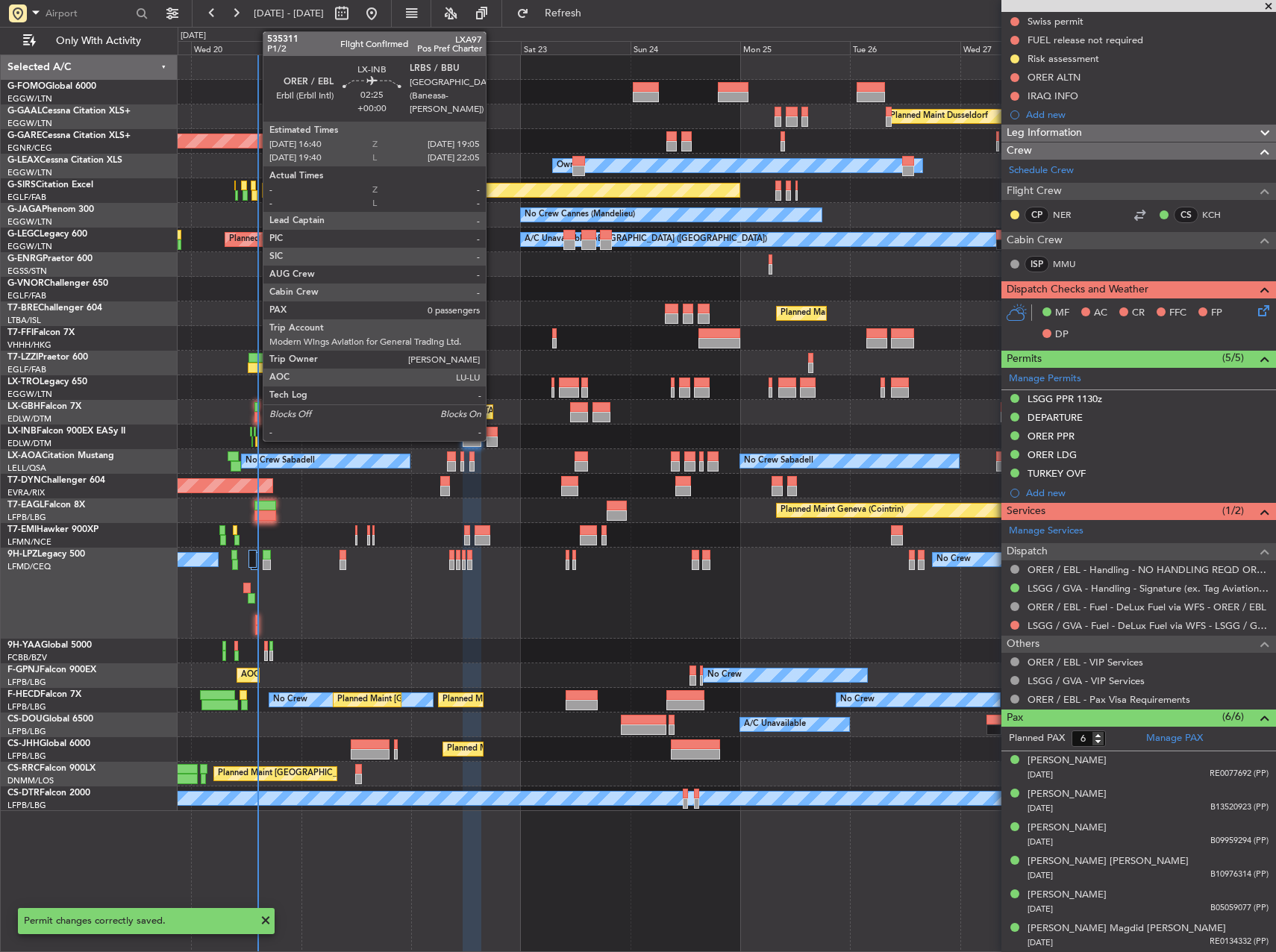
click at [493, 439] on div at bounding box center [492, 441] width 11 height 10
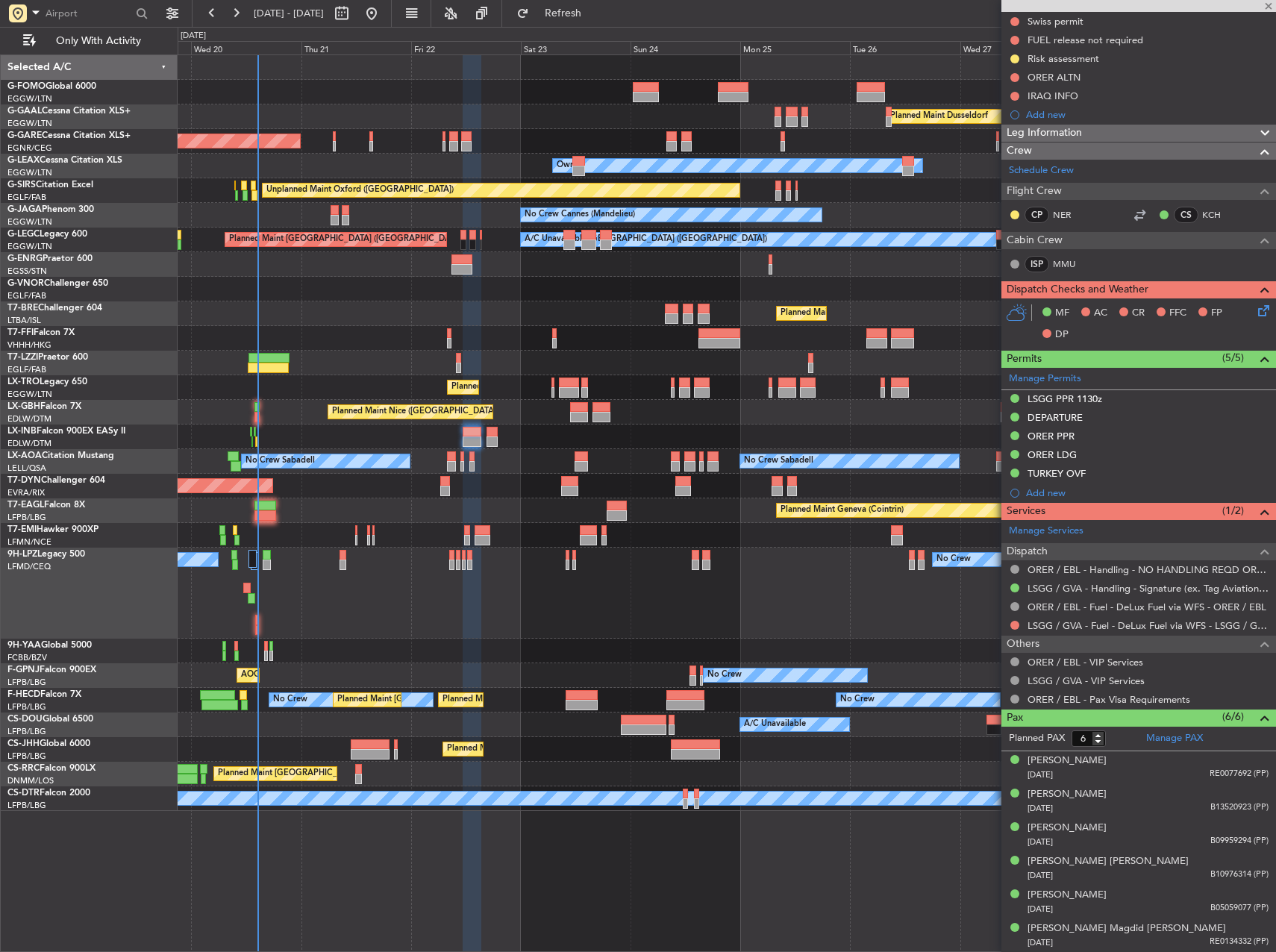
type input "0"
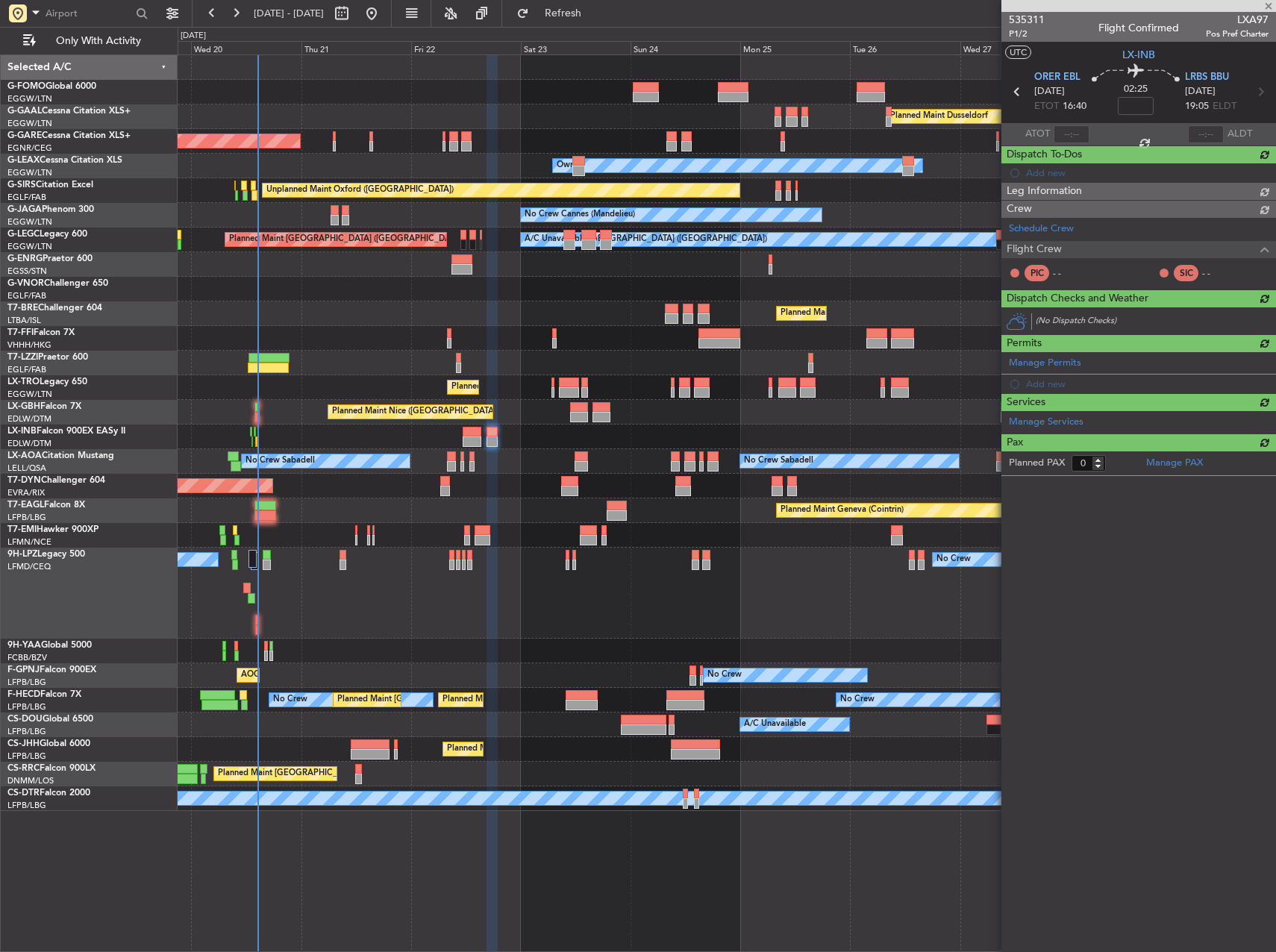
scroll to position [0, 0]
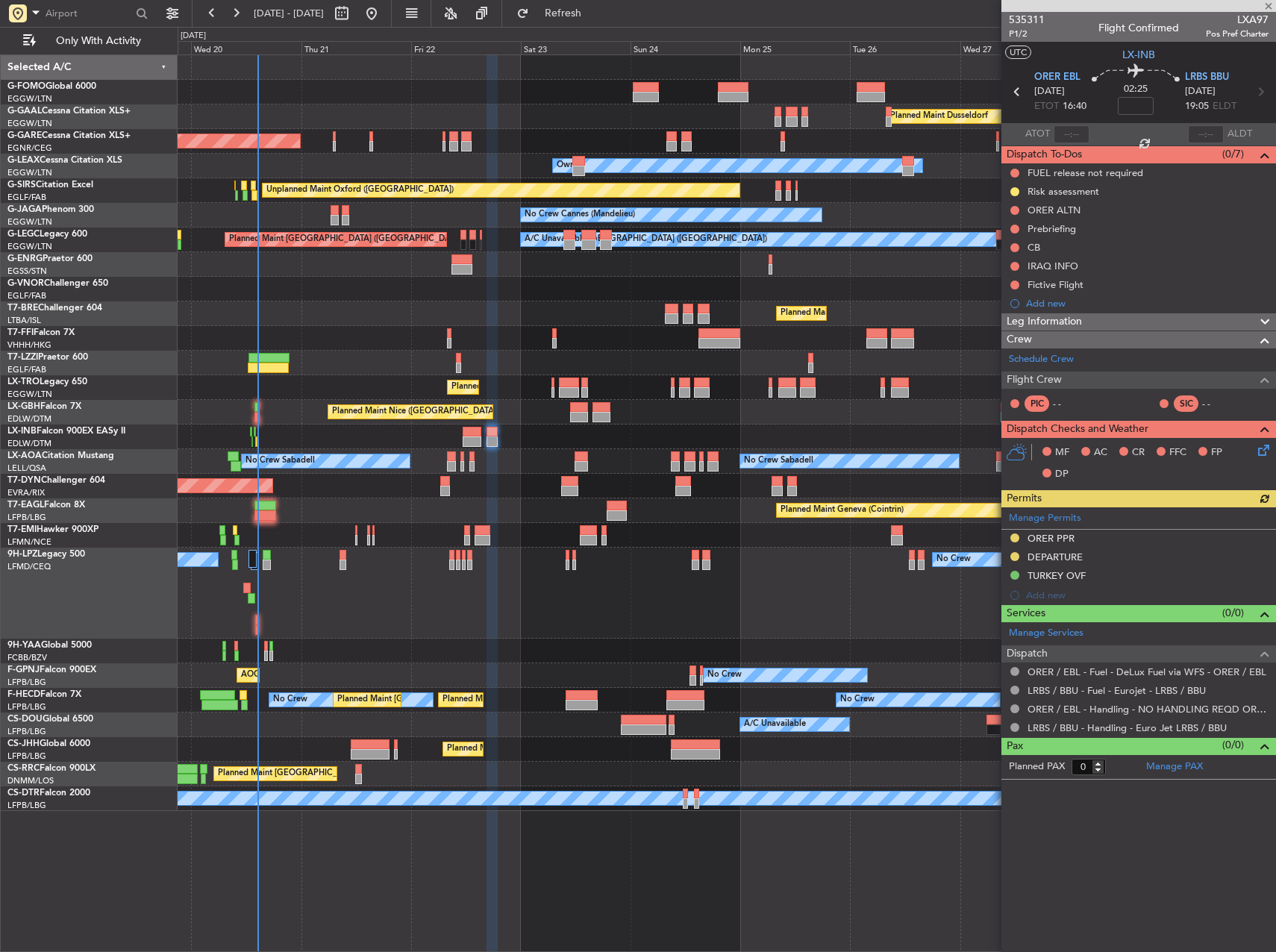
click at [1057, 537] on div "Manage Permits ORER PPR DEPARTURE TURKEY OVF Add new" at bounding box center [1138, 556] width 275 height 98
click at [1043, 533] on div "Manage Permits ORER PPR DEPARTURE TURKEY OVF Add new" at bounding box center [1138, 556] width 275 height 98
click at [1039, 541] on div "ORER PPR" at bounding box center [1051, 538] width 47 height 13
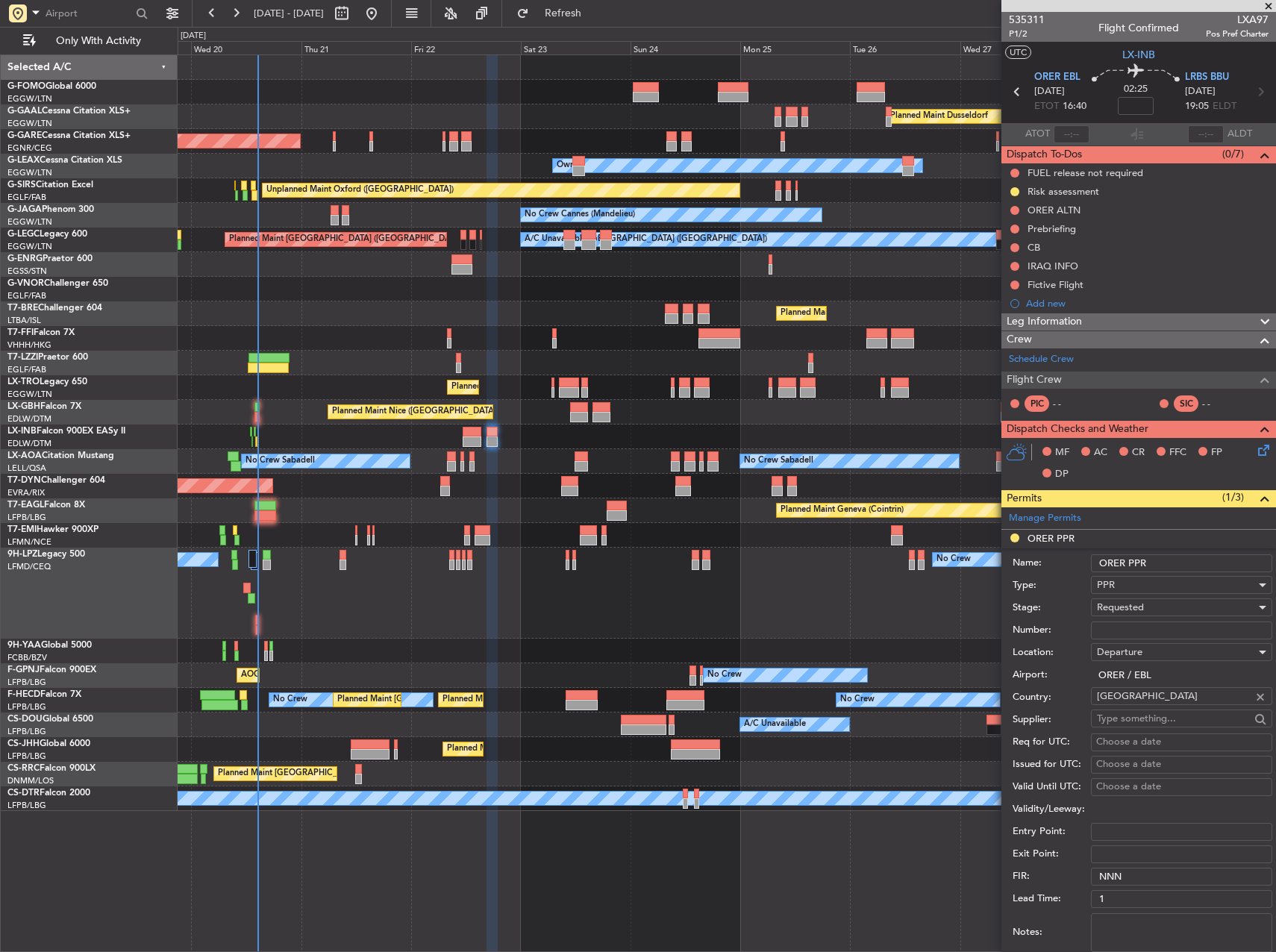
click at [1144, 630] on input "Number:" at bounding box center [1182, 630] width 181 height 18
paste input "3391/08/22"
type input "3391/08/22"
click at [1140, 606] on span "Requested" at bounding box center [1120, 607] width 47 height 14
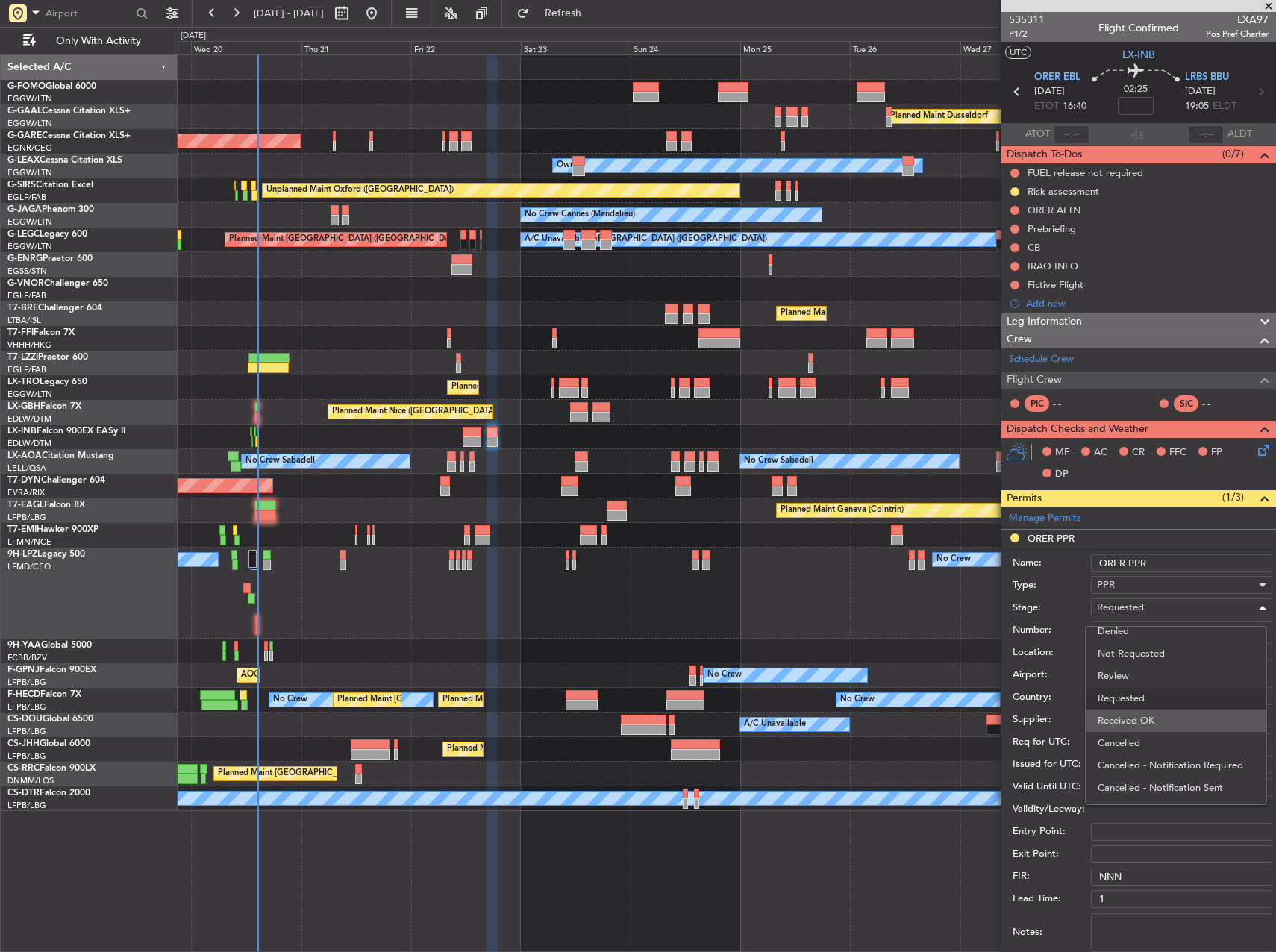
click at [1168, 720] on span "Received OK" at bounding box center [1176, 721] width 157 height 22
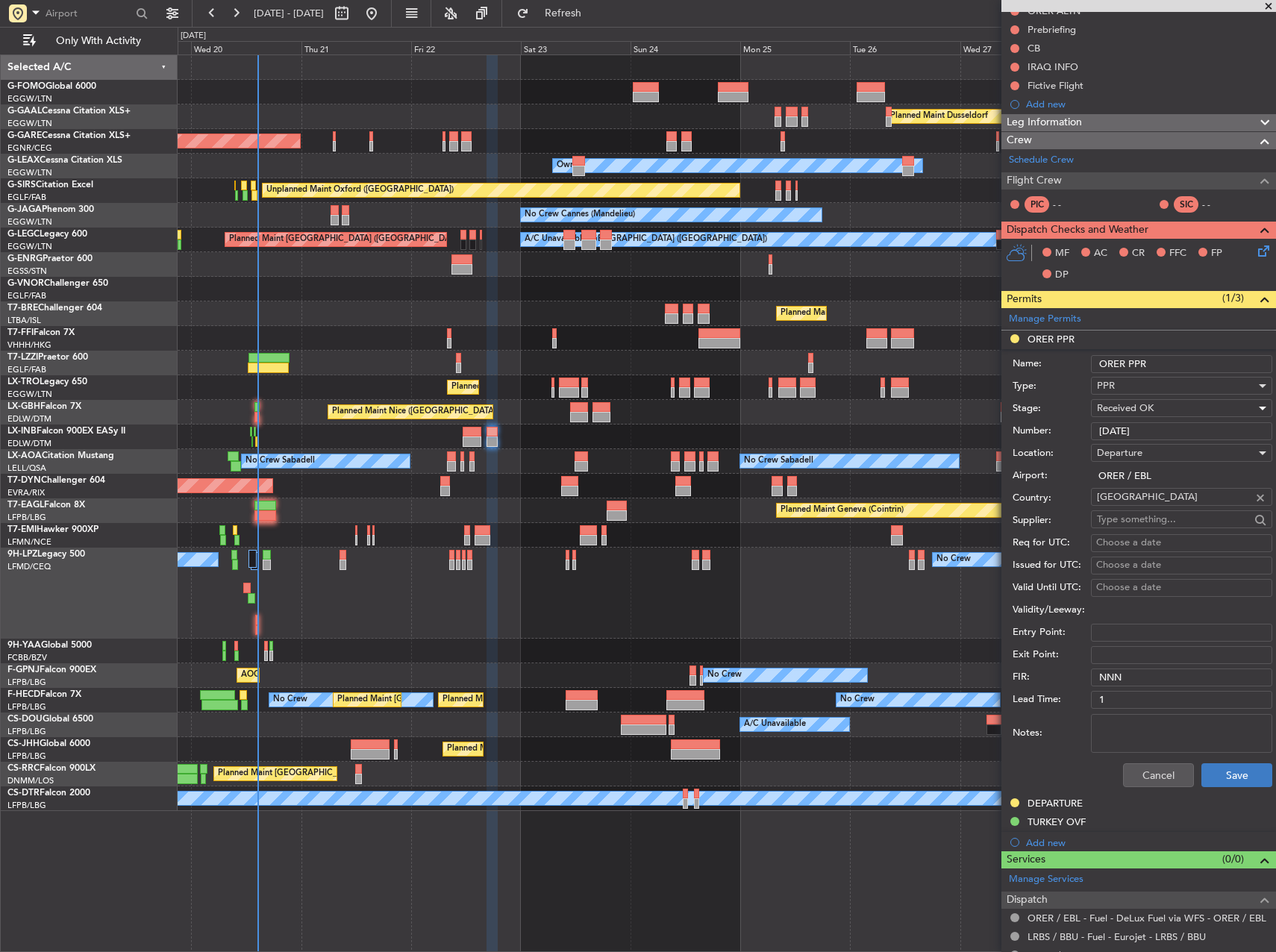
scroll to position [224, 0]
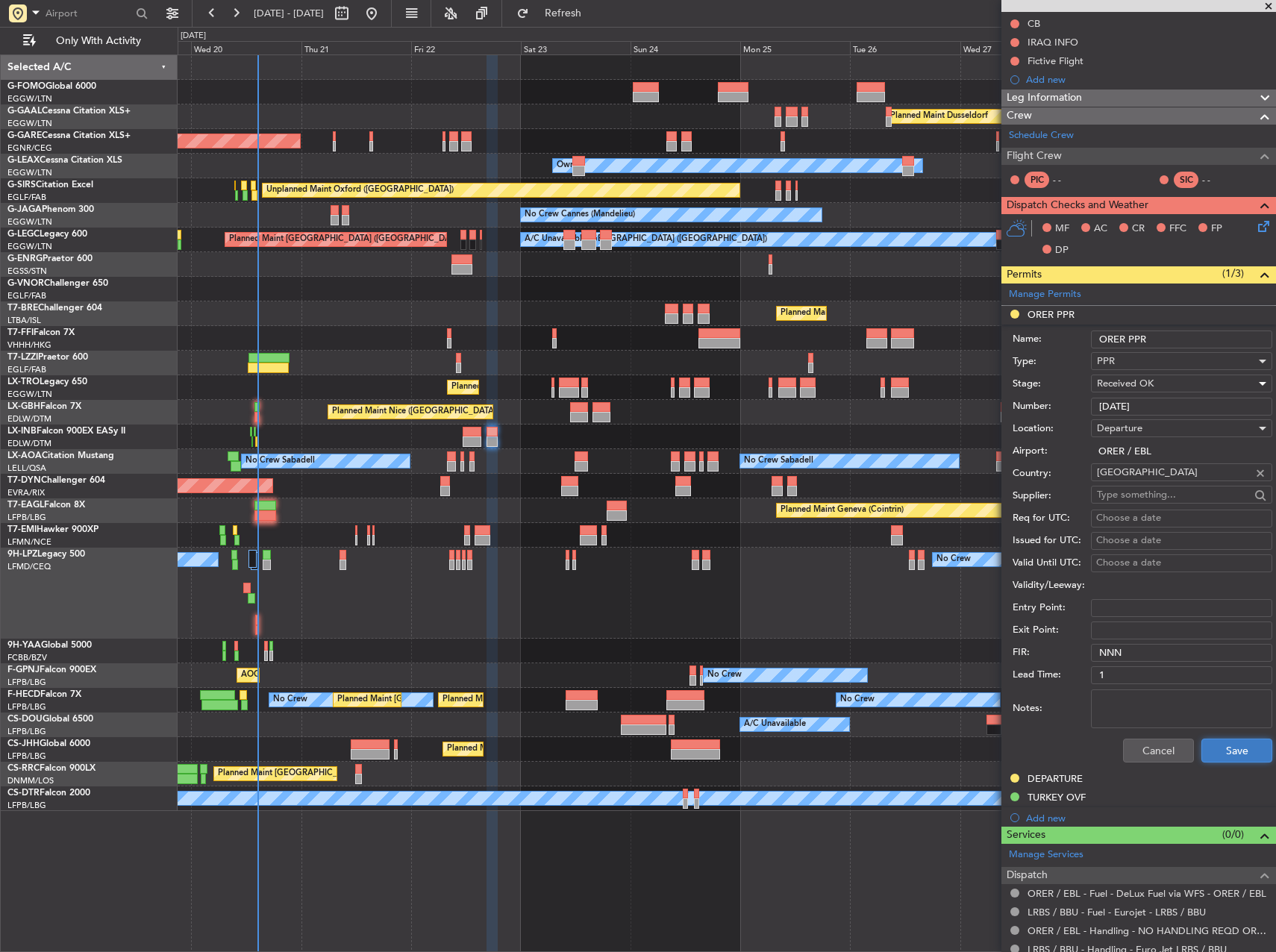
click at [1209, 752] on button "Save" at bounding box center [1237, 751] width 71 height 24
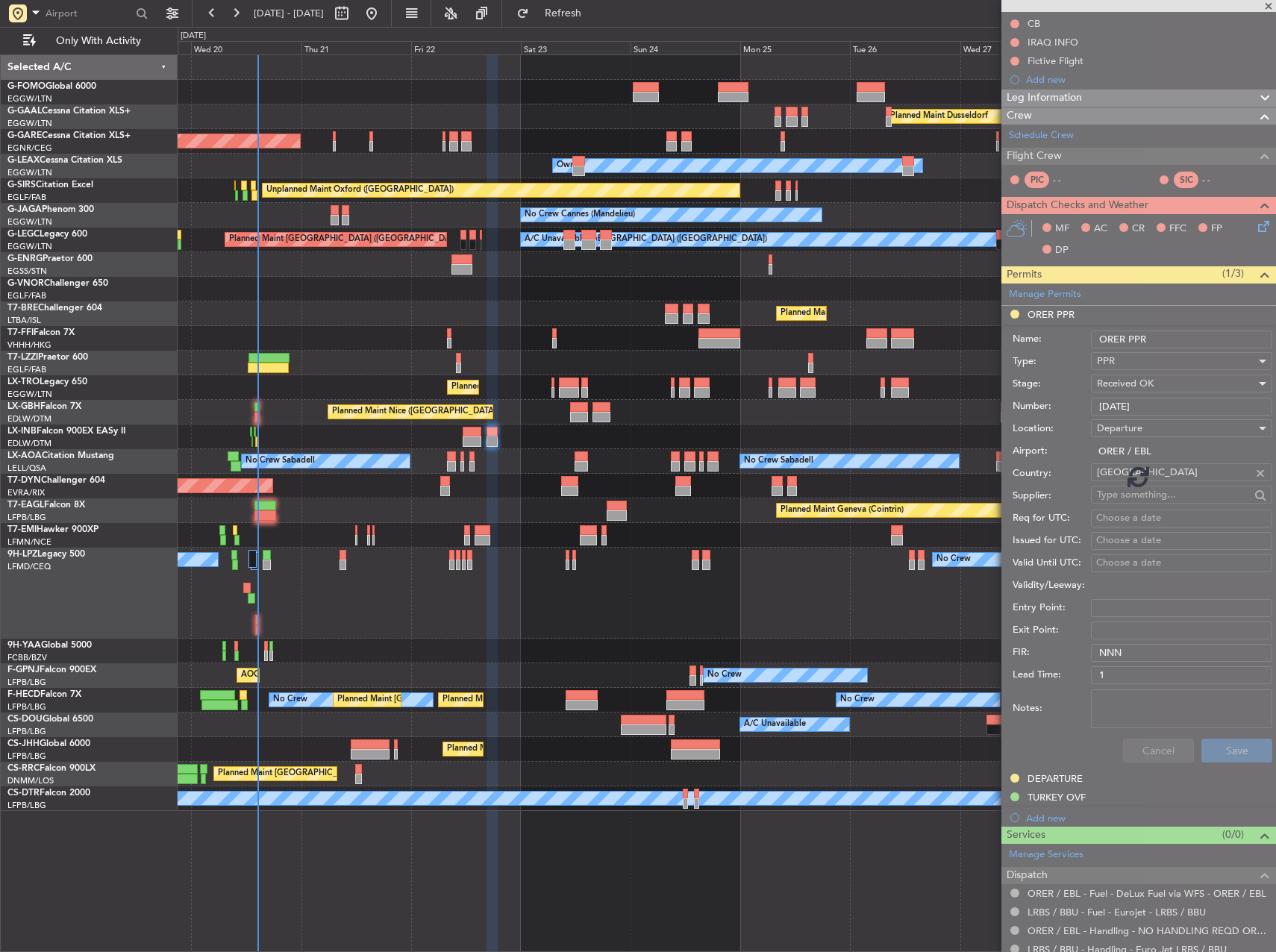
scroll to position [0, 0]
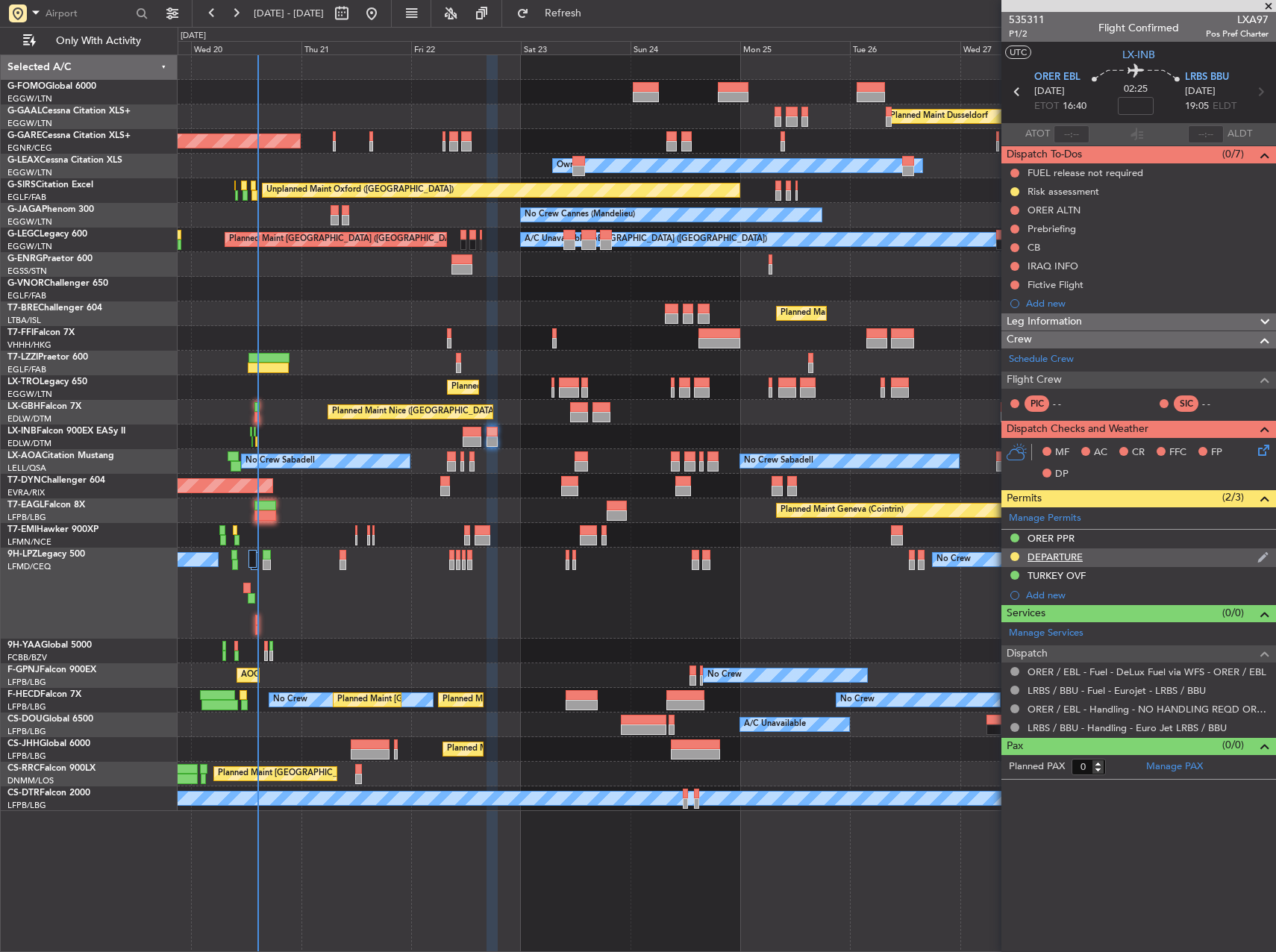
click at [1078, 559] on div "DEPARTURE" at bounding box center [1055, 557] width 56 height 13
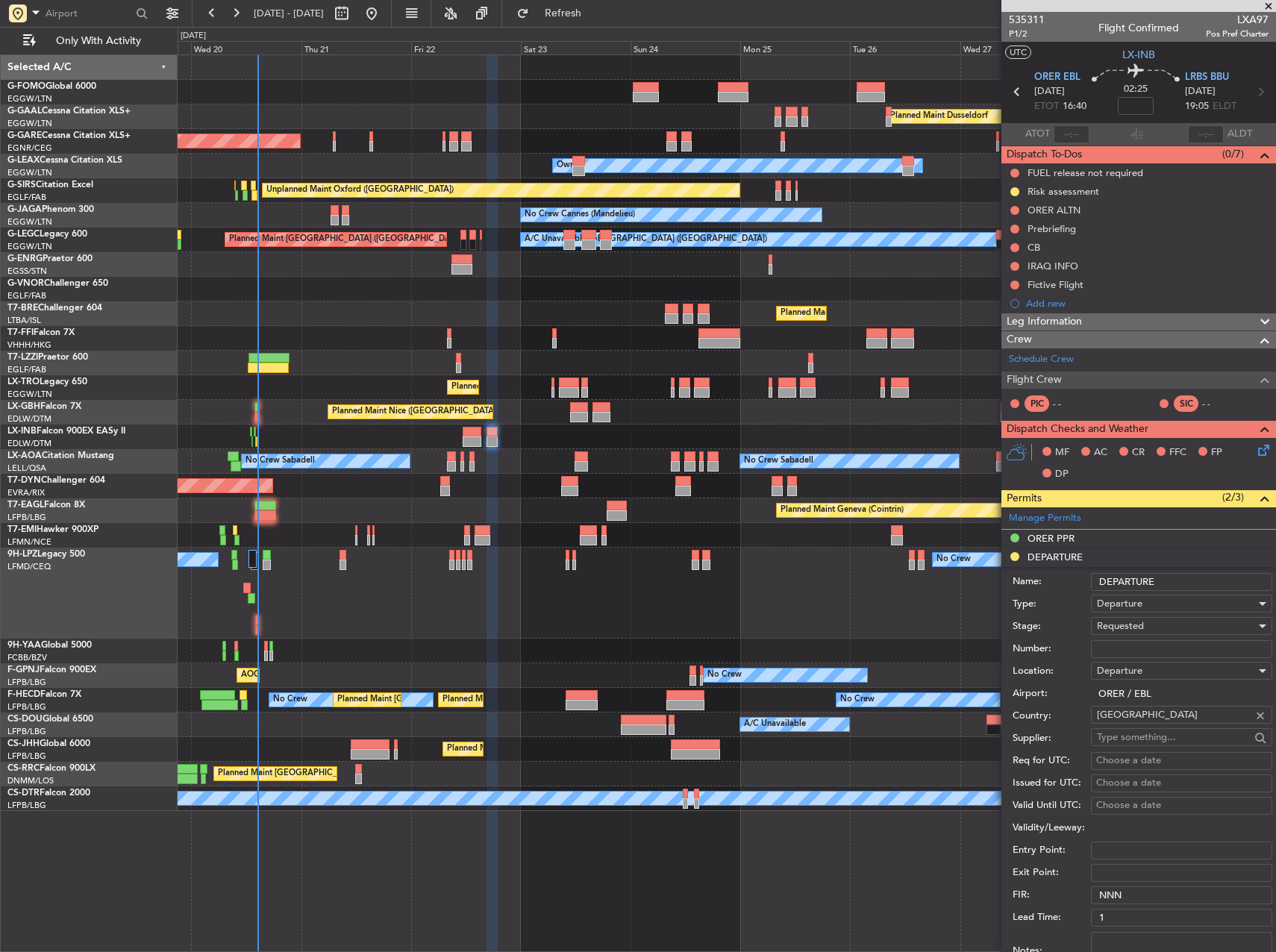
click at [1139, 653] on input "Number:" at bounding box center [1182, 649] width 181 height 18
paste input "LND 49850"
type input "LND 49850"
click at [1131, 624] on span "Requested" at bounding box center [1120, 626] width 47 height 14
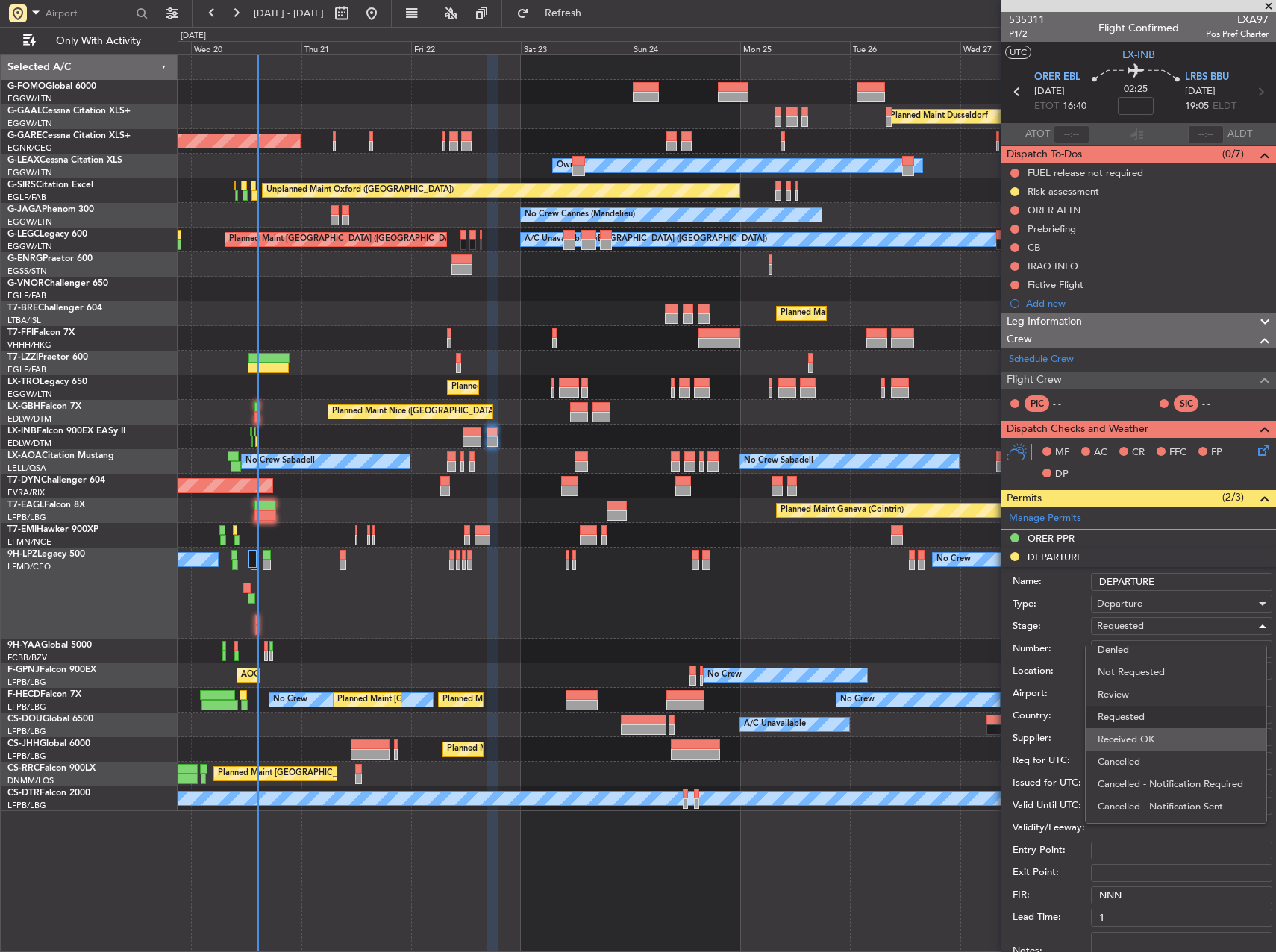
click at [1155, 739] on span "Received OK" at bounding box center [1176, 740] width 157 height 22
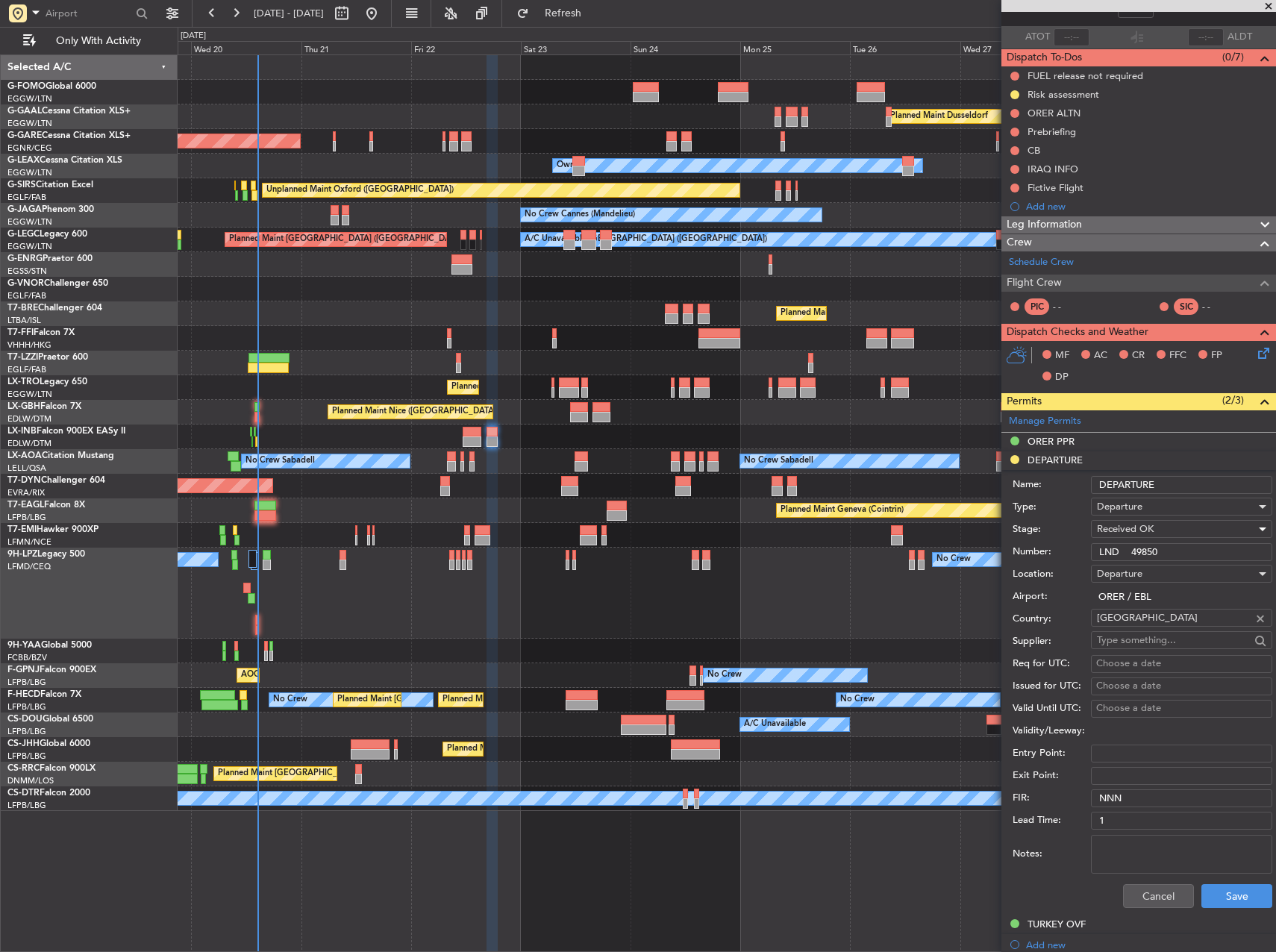
scroll to position [224, 0]
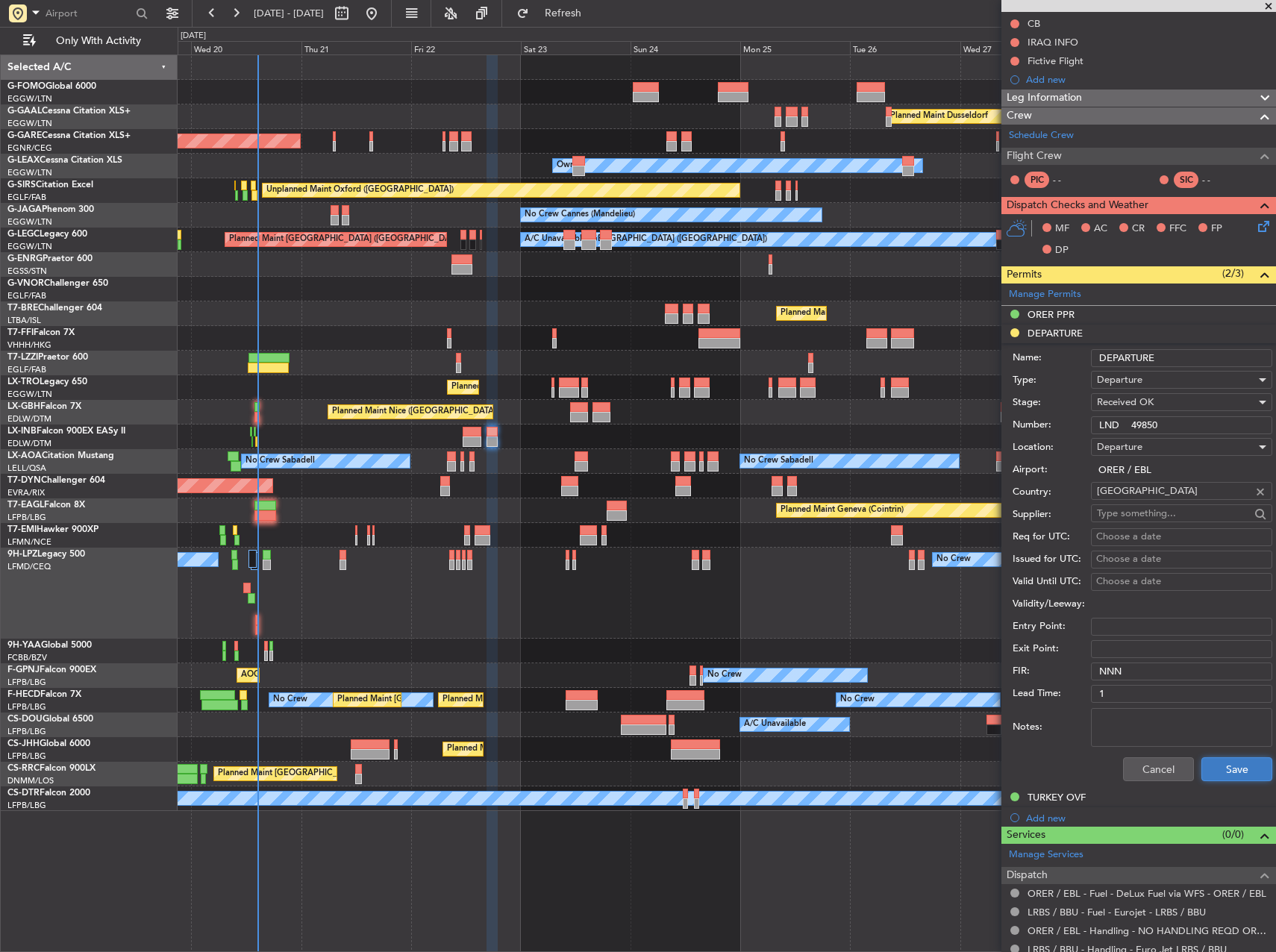
click at [1231, 766] on button "Save" at bounding box center [1237, 770] width 71 height 24
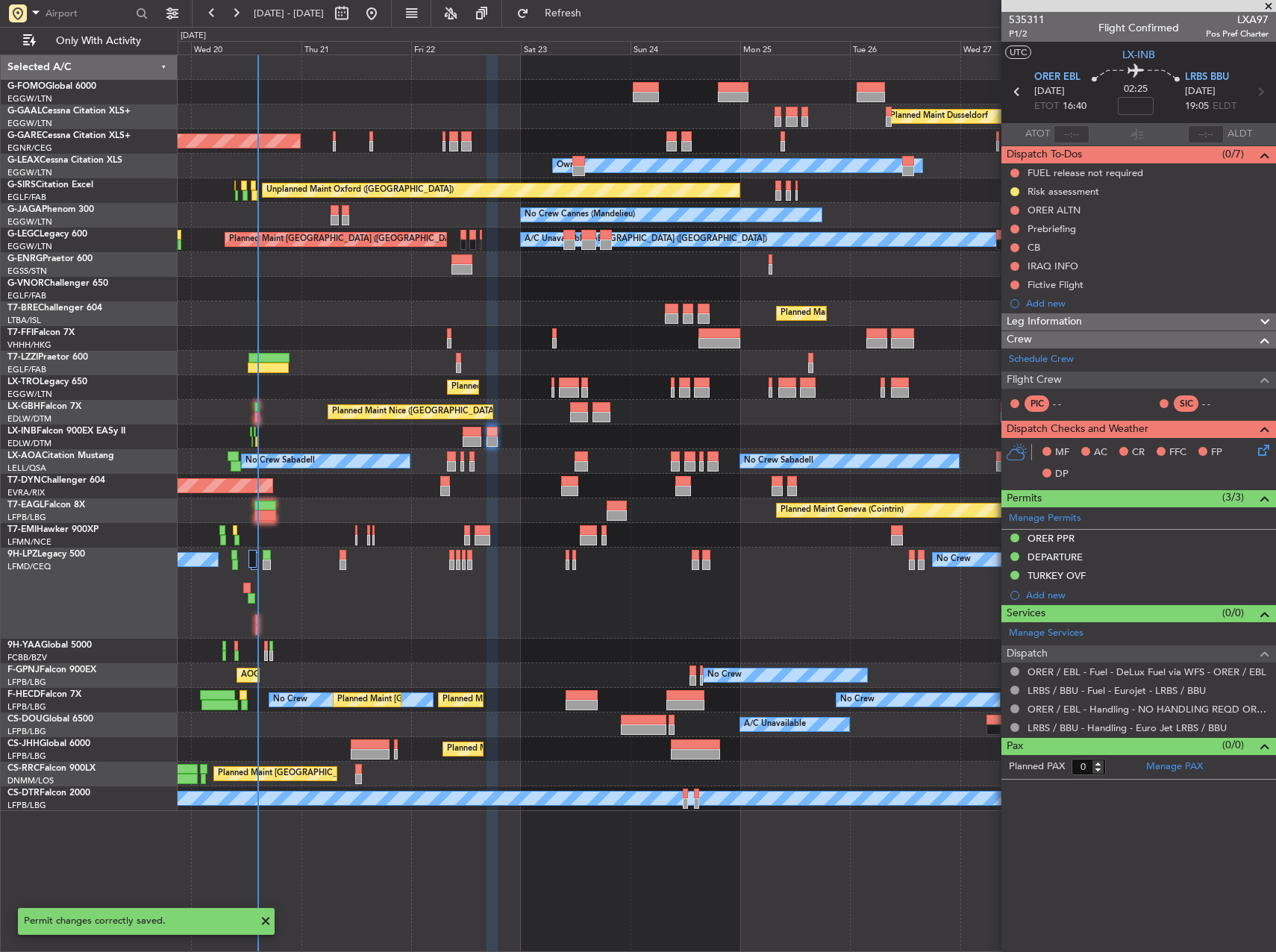
scroll to position [0, 0]
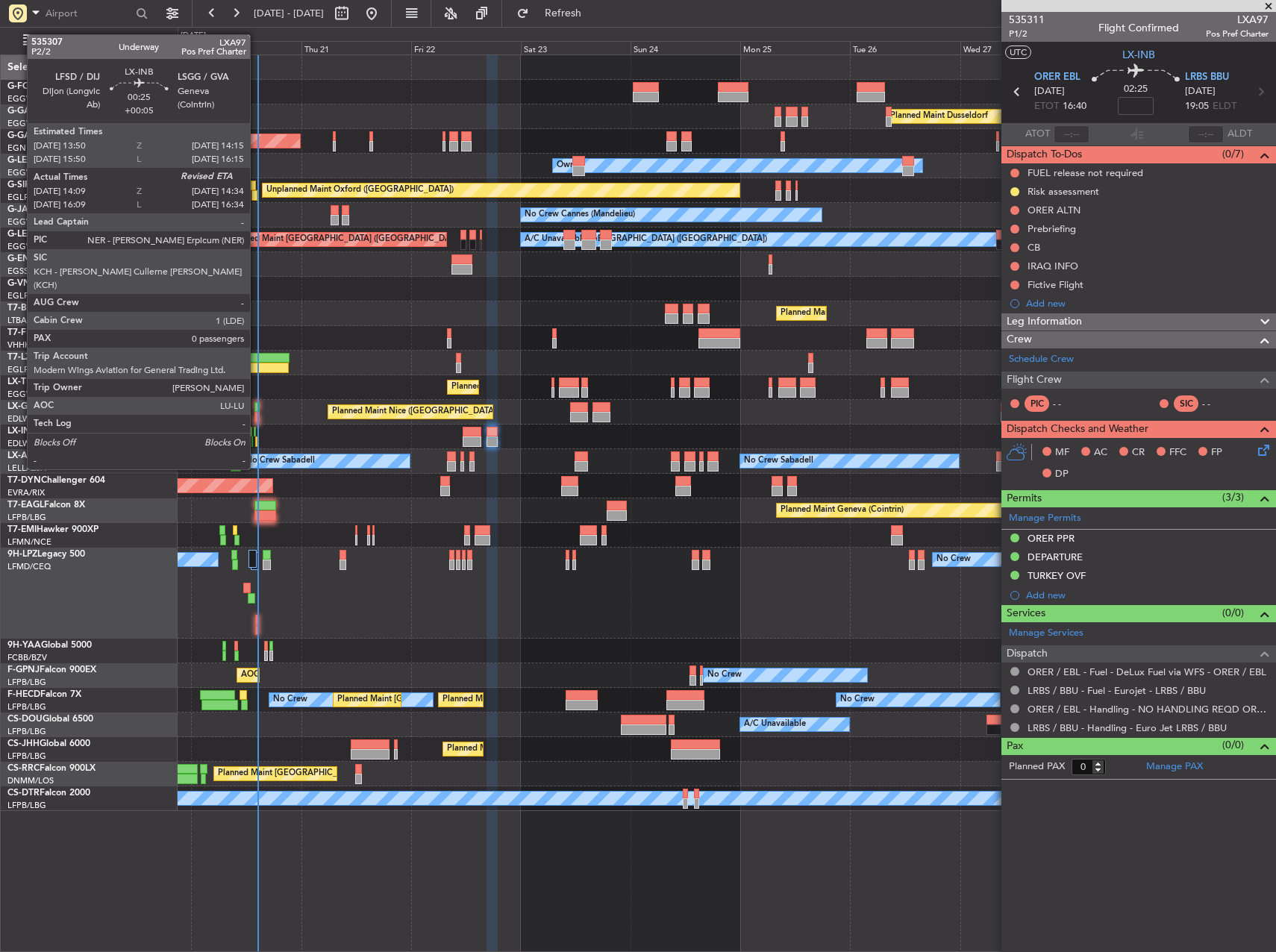
click at [257, 441] on div at bounding box center [256, 441] width 3 height 10
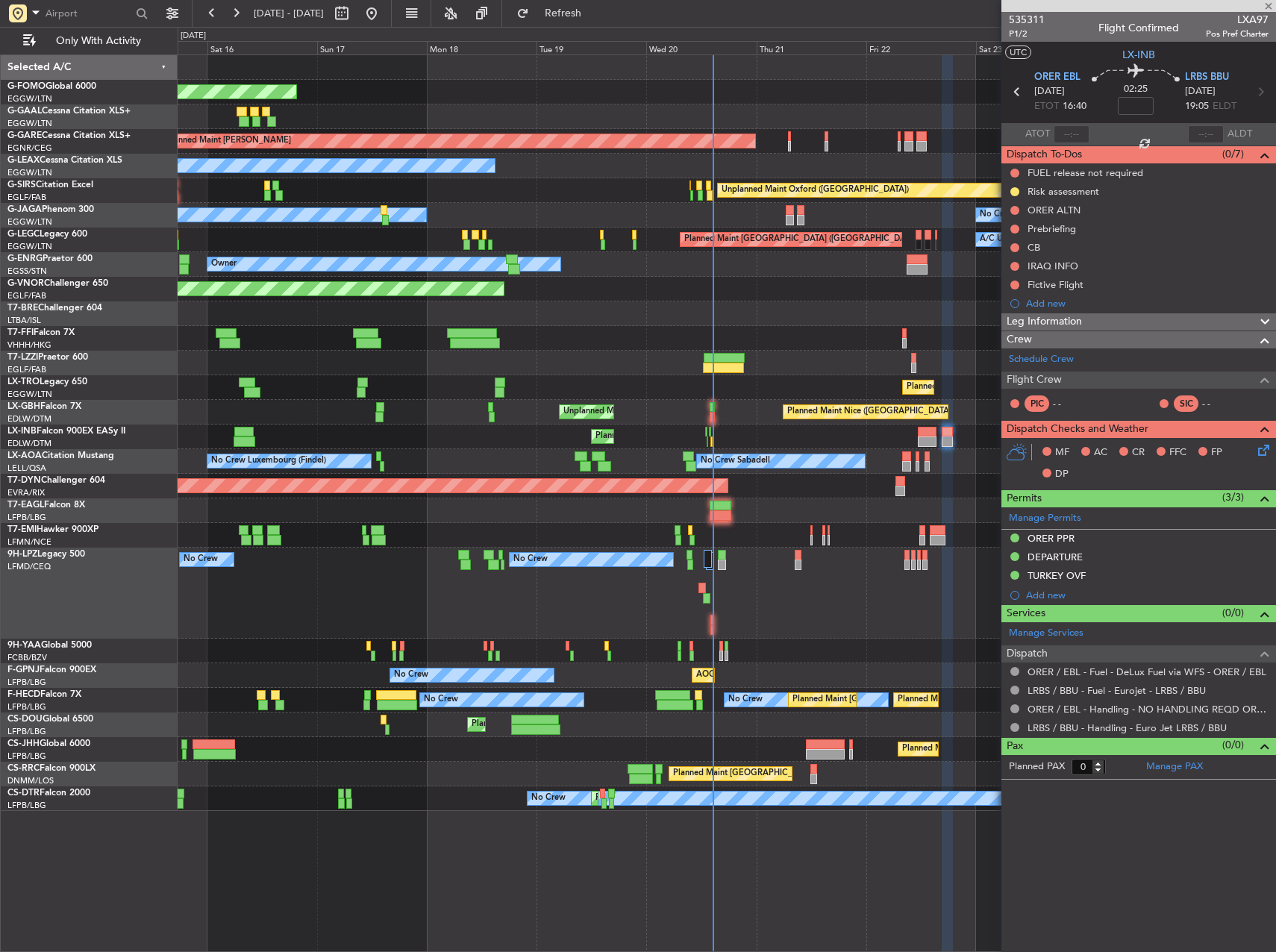
click at [845, 629] on div "No Crew No Crew No Crew" at bounding box center [727, 593] width 1098 height 91
click at [735, 604] on div "No Crew No Crew No Crew" at bounding box center [727, 593] width 1098 height 91
type input "+00:05"
type input "14:09"
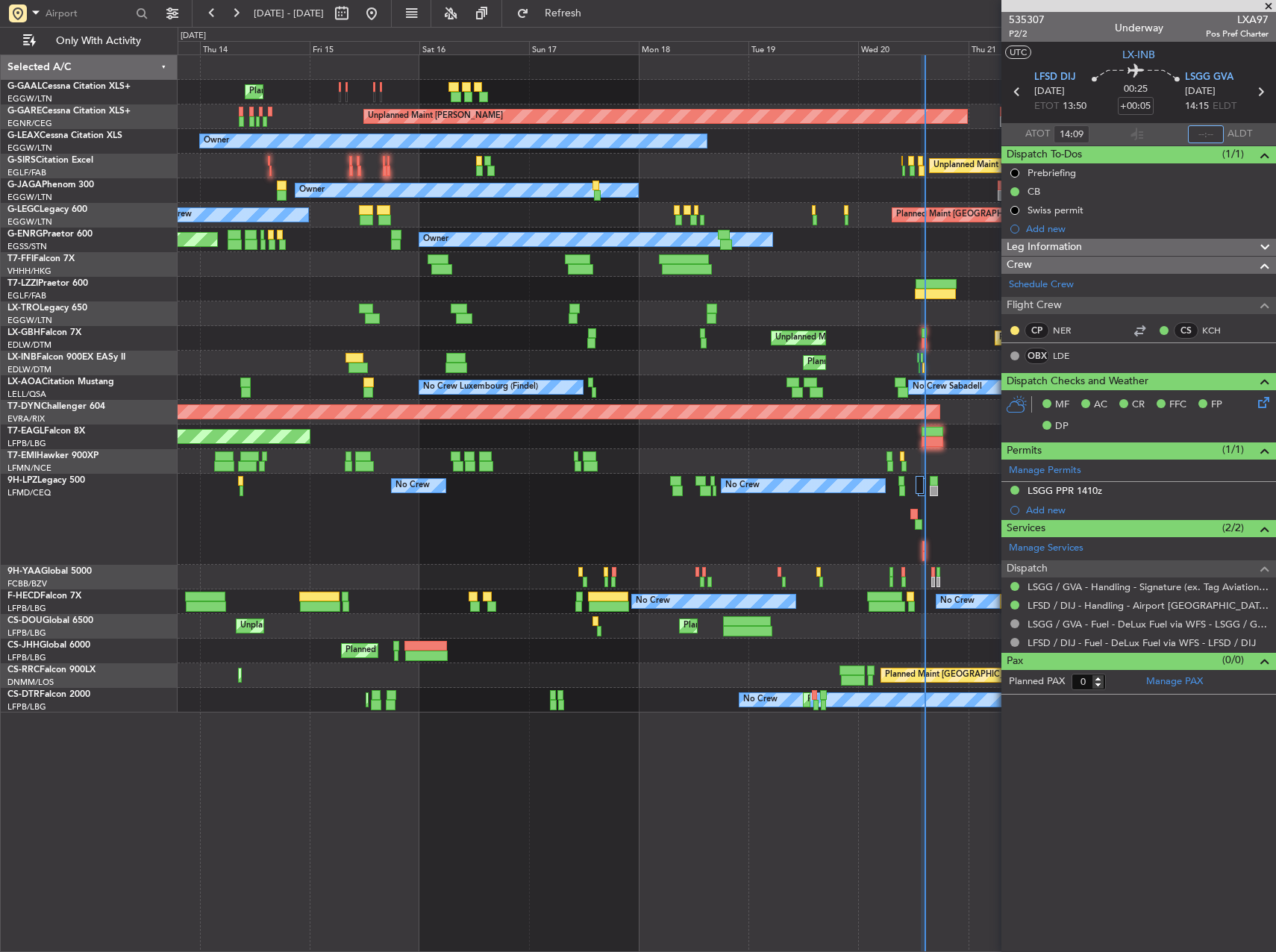
click at [1202, 131] on input "text" at bounding box center [1206, 134] width 36 height 18
type input "1"
type input "14:27"
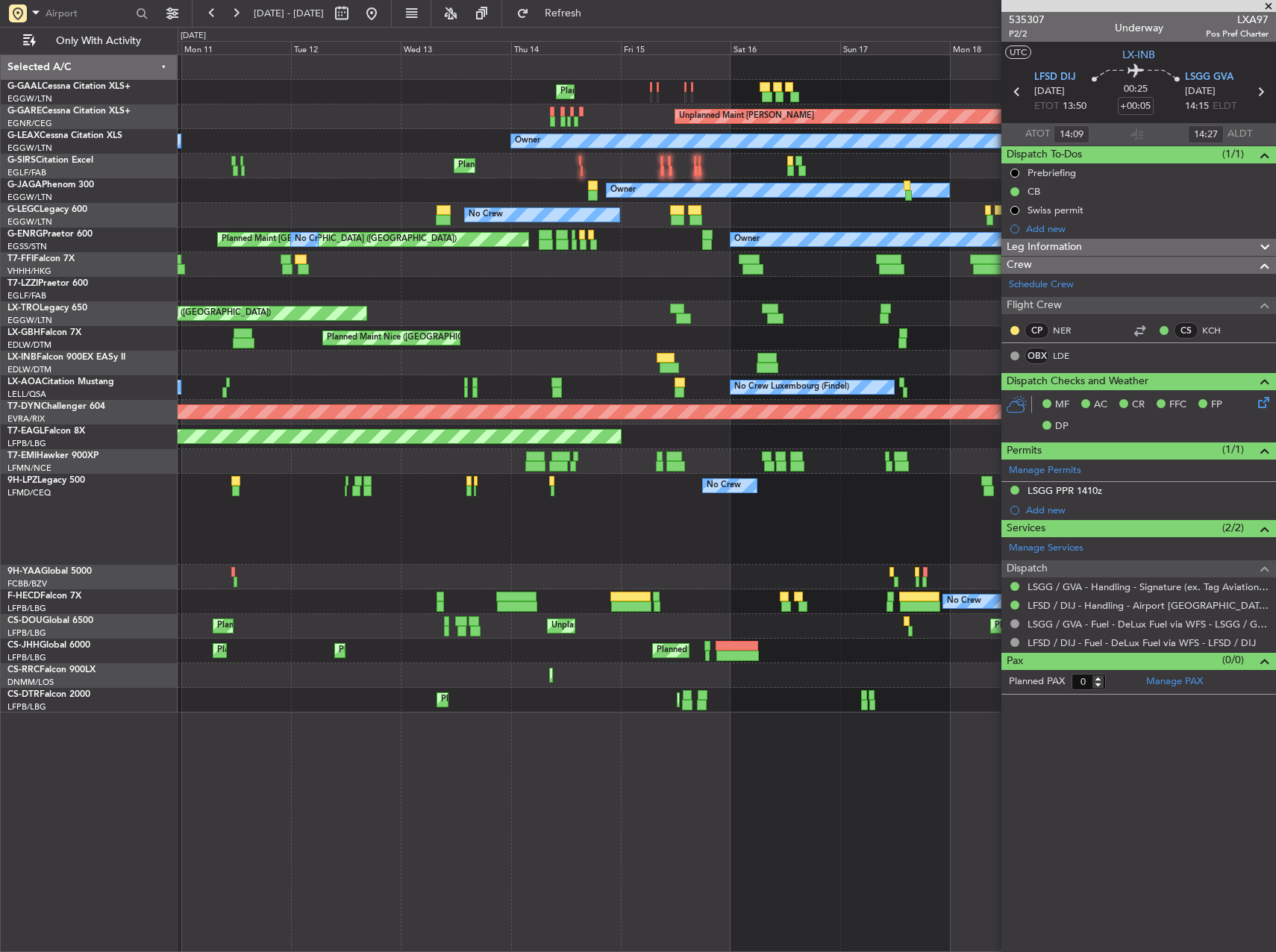
click at [613, 585] on div at bounding box center [727, 577] width 1098 height 25
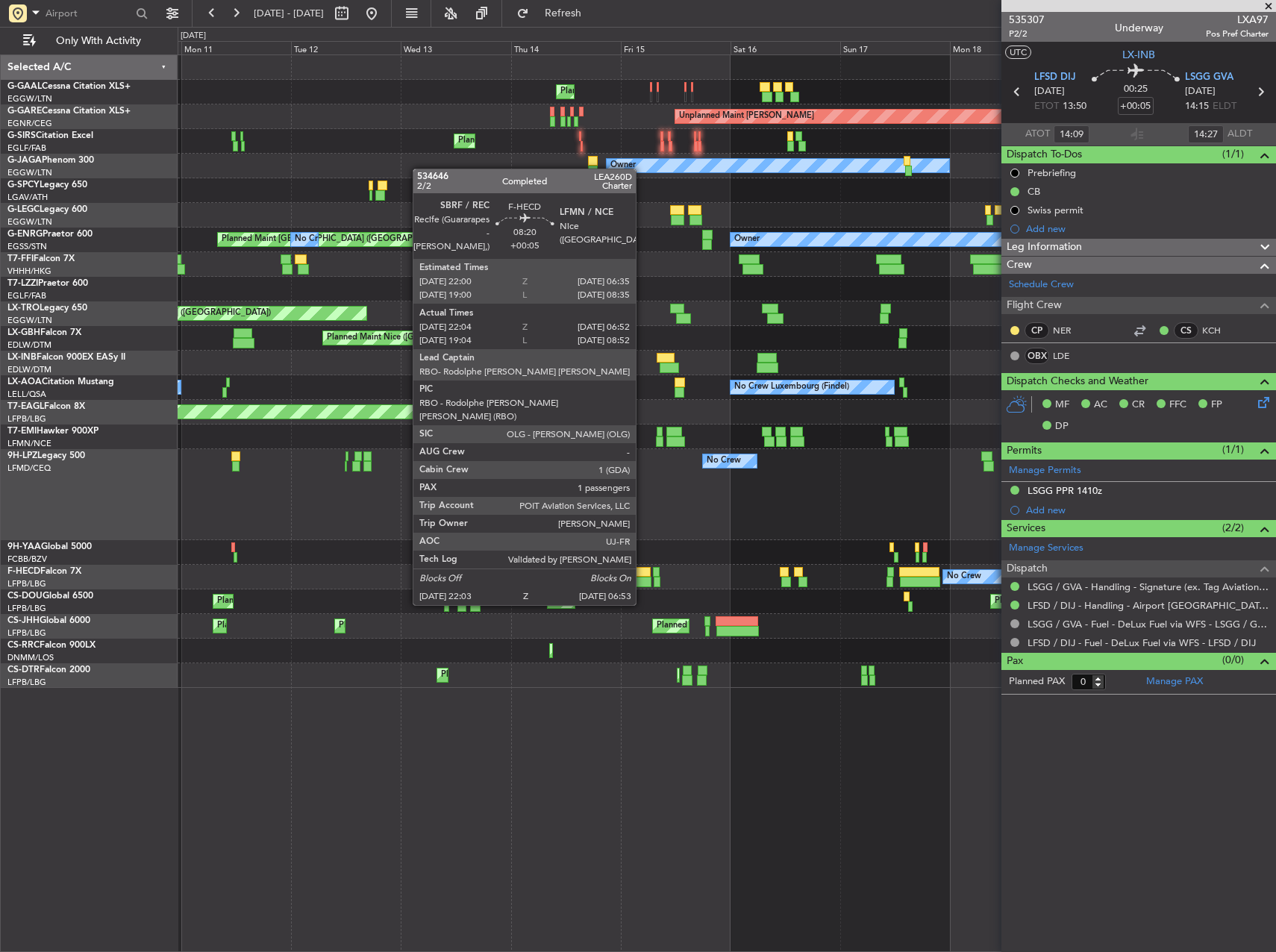
click at [642, 577] on div at bounding box center [632, 582] width 41 height 10
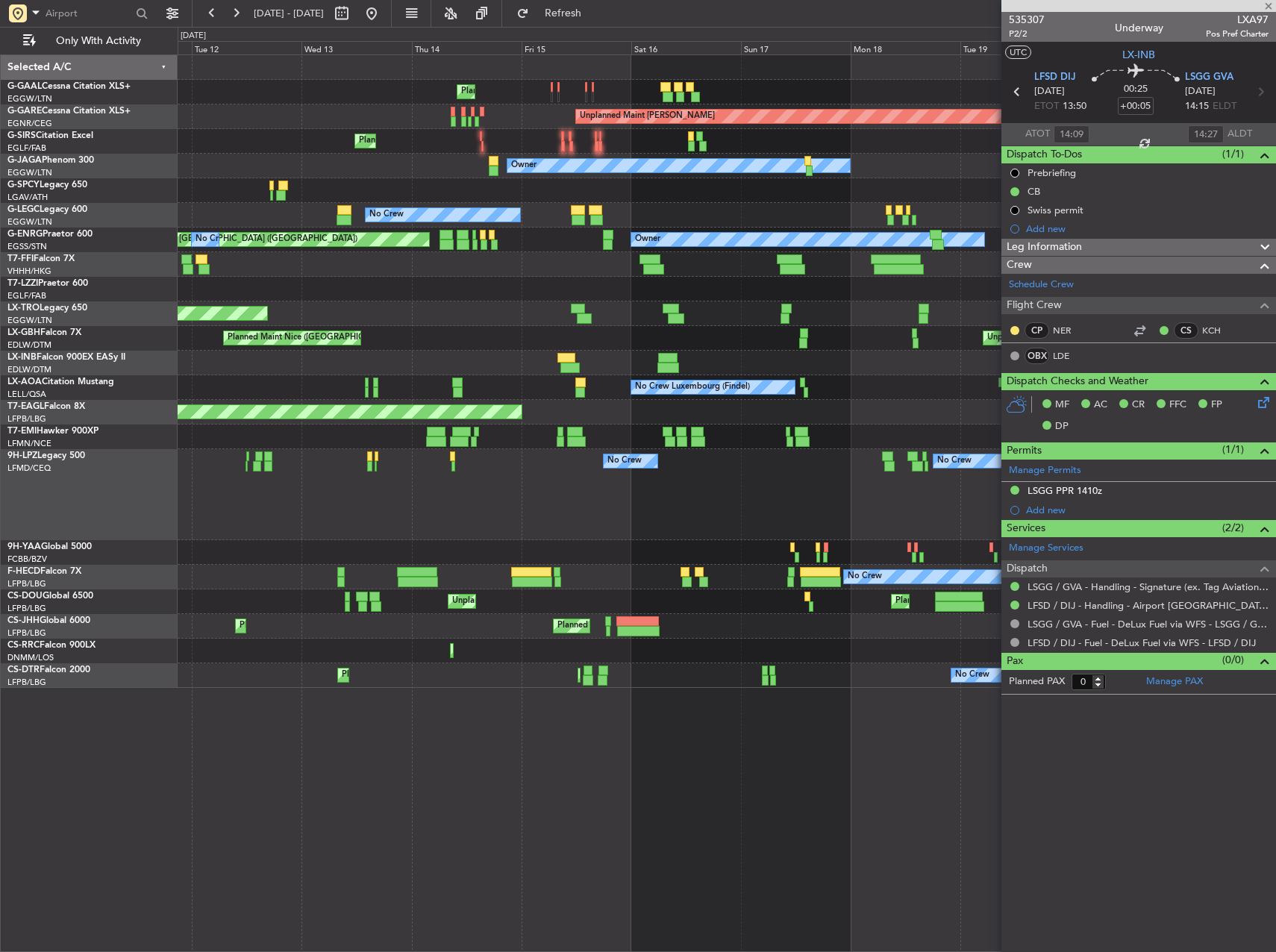
click at [592, 535] on div "No Crew No Crew" at bounding box center [727, 494] width 1098 height 91
type input "22:14"
type input "06:47"
type input "1"
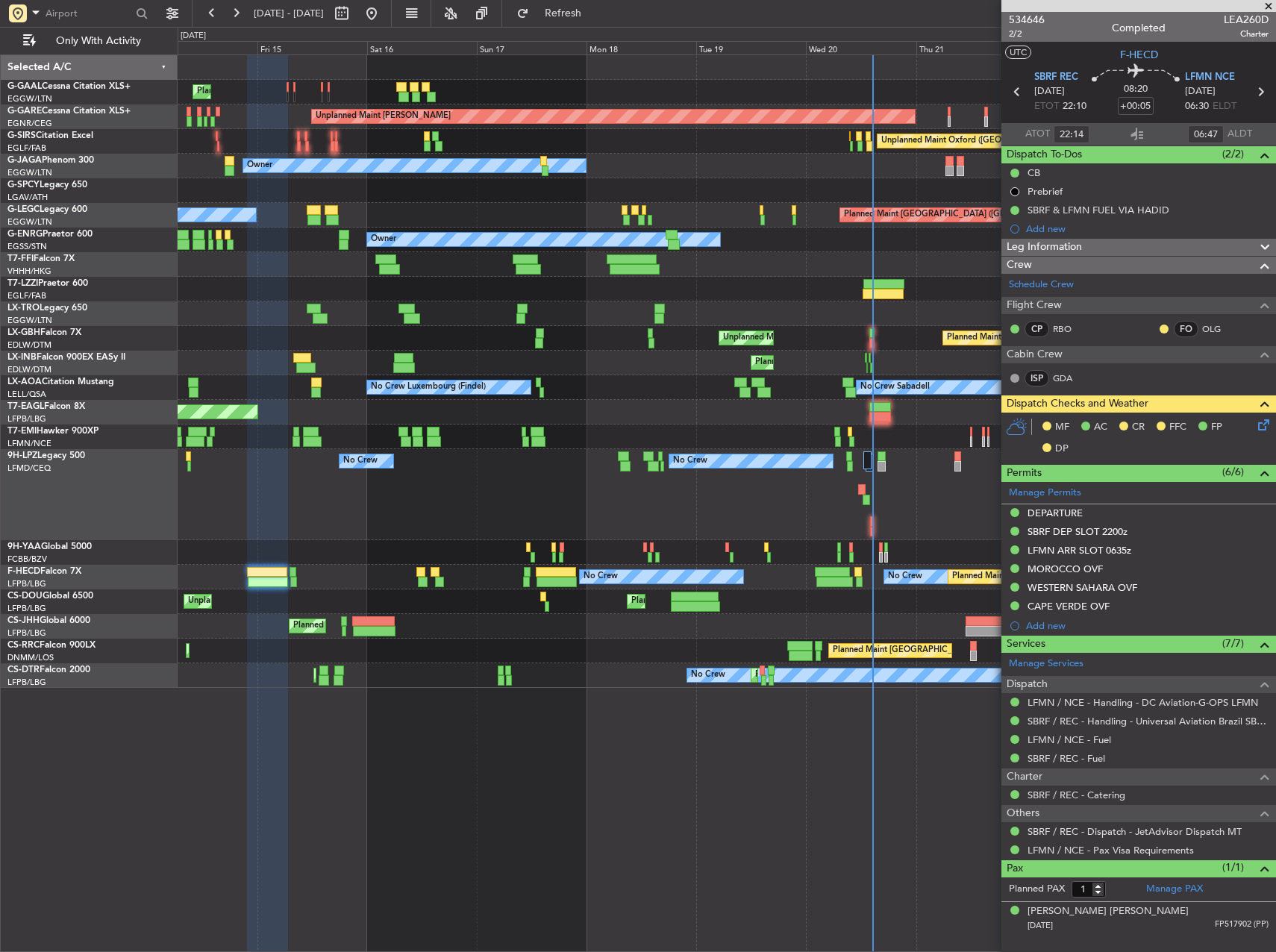
click at [424, 509] on div "No Crew No Crew No Crew" at bounding box center [727, 494] width 1098 height 91
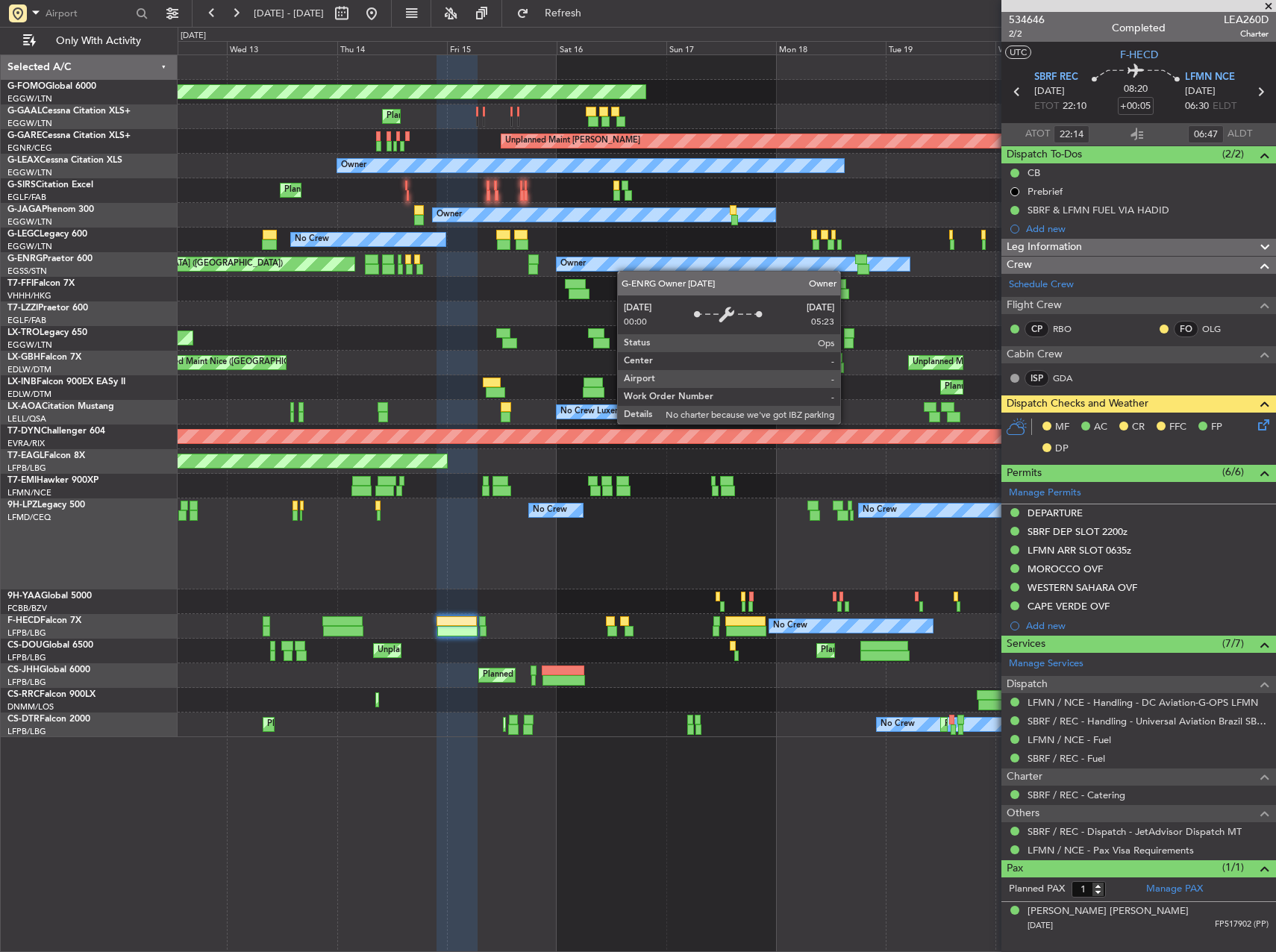
click at [641, 271] on div "Owner" at bounding box center [733, 263] width 354 height 15
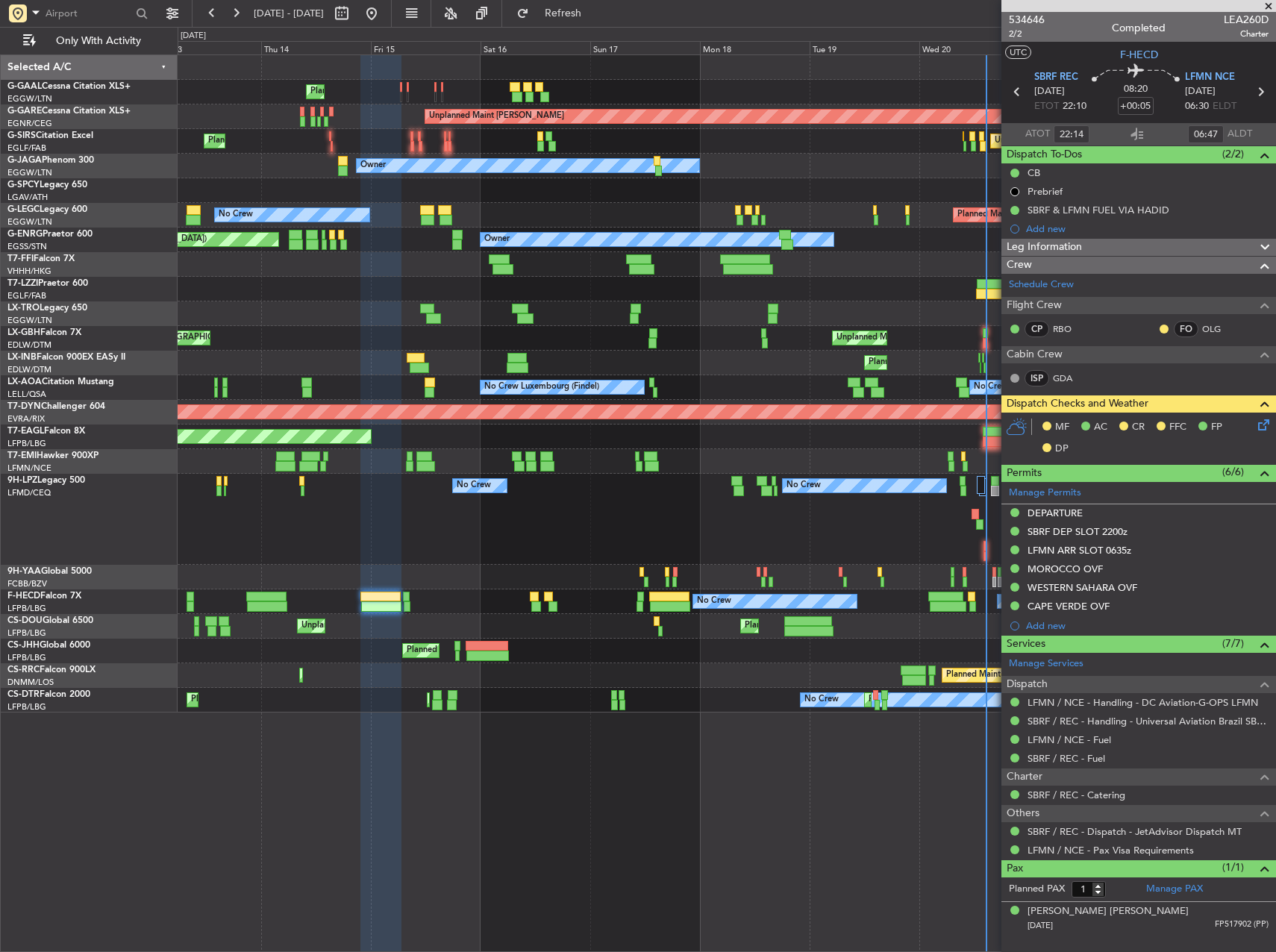
click at [732, 526] on div "No Crew No Crew" at bounding box center [727, 519] width 1098 height 91
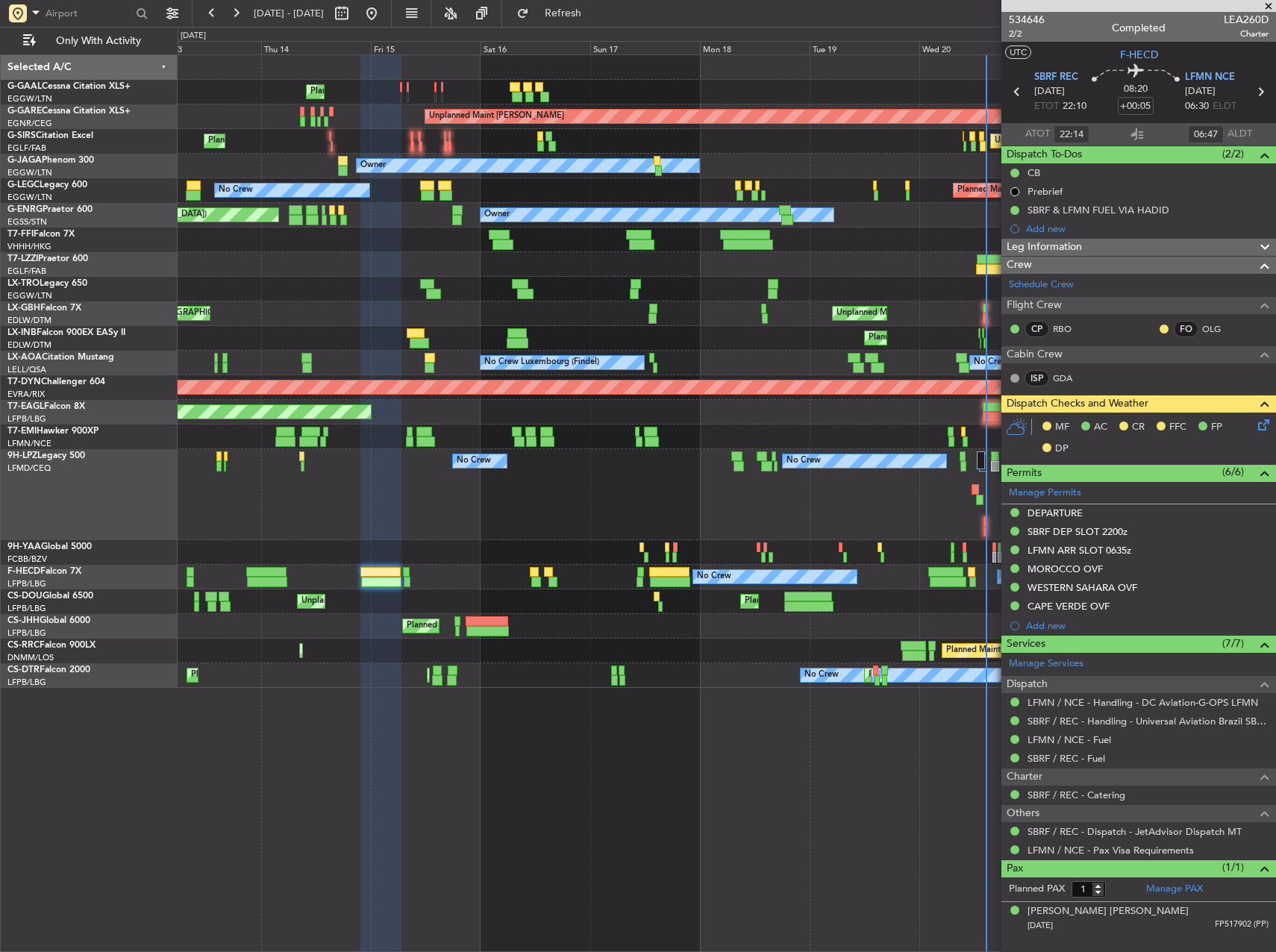
click at [1045, 245] on span "Leg Information" at bounding box center [1044, 247] width 75 height 17
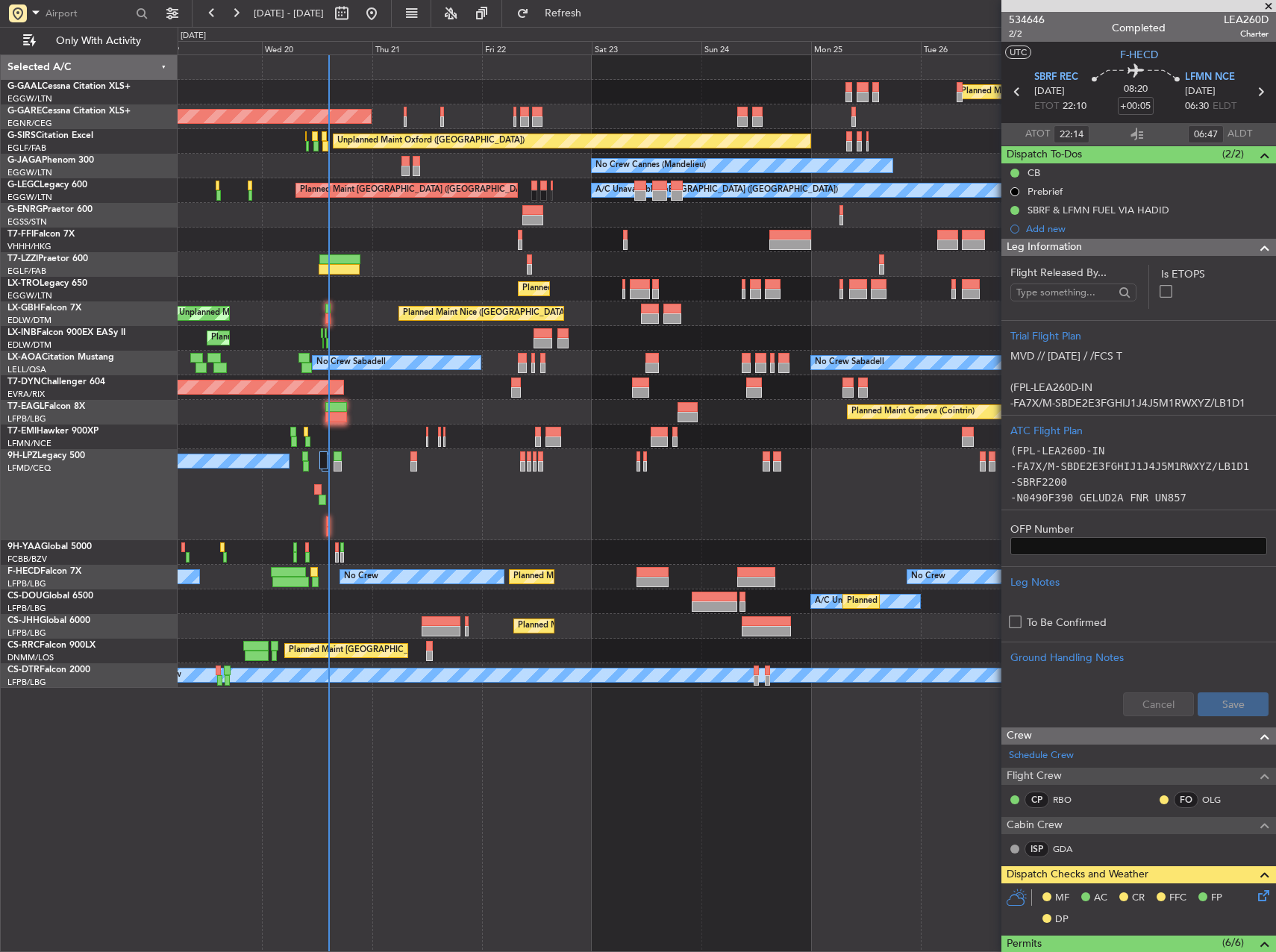
click at [234, 238] on div "Planned Maint Dusseldorf Unplanned Maint [PERSON_NAME] Unplanned Maint [GEOGRAP…" at bounding box center [727, 372] width 1098 height 633
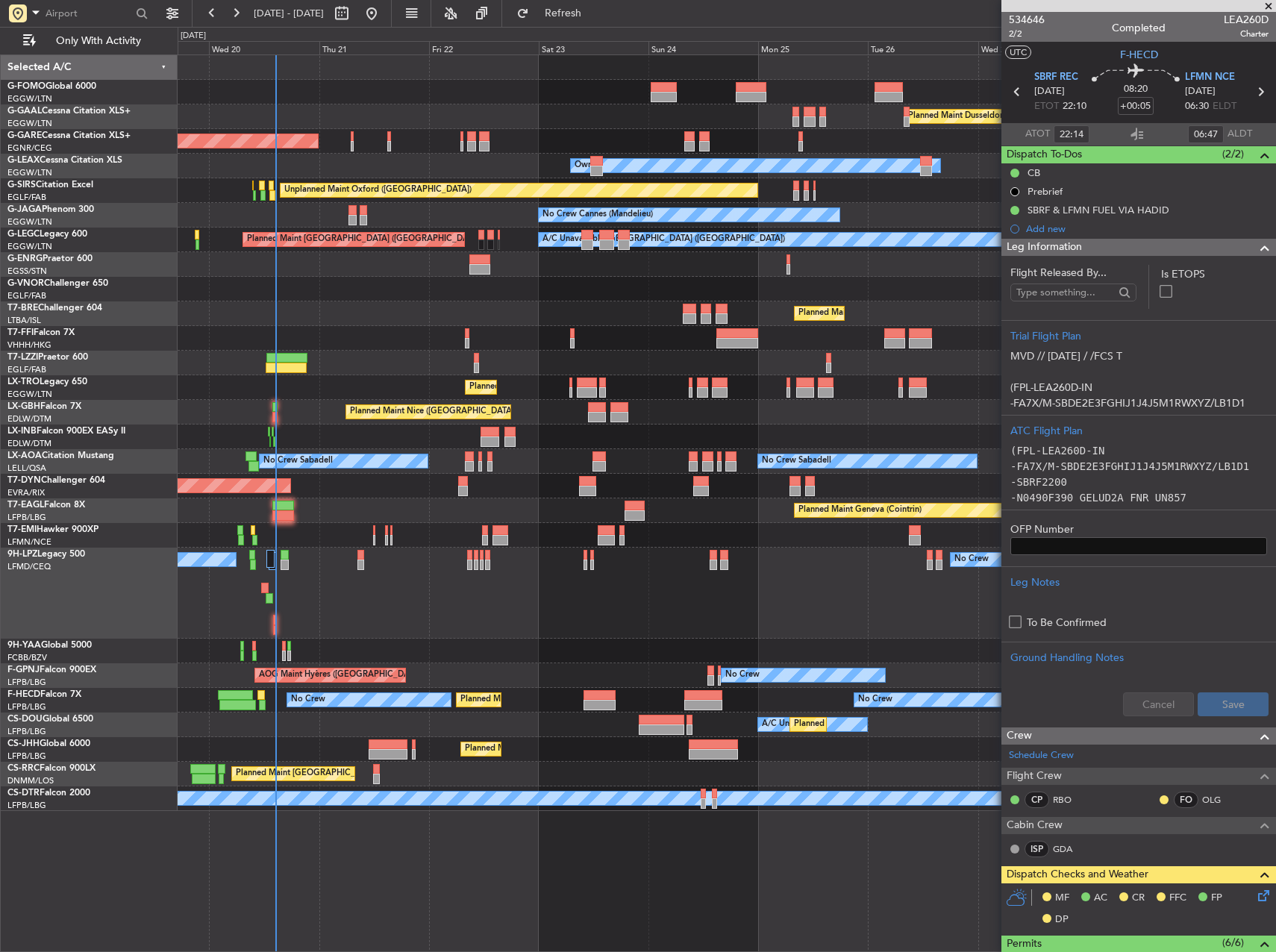
click at [503, 269] on div "Owner" at bounding box center [727, 264] width 1098 height 25
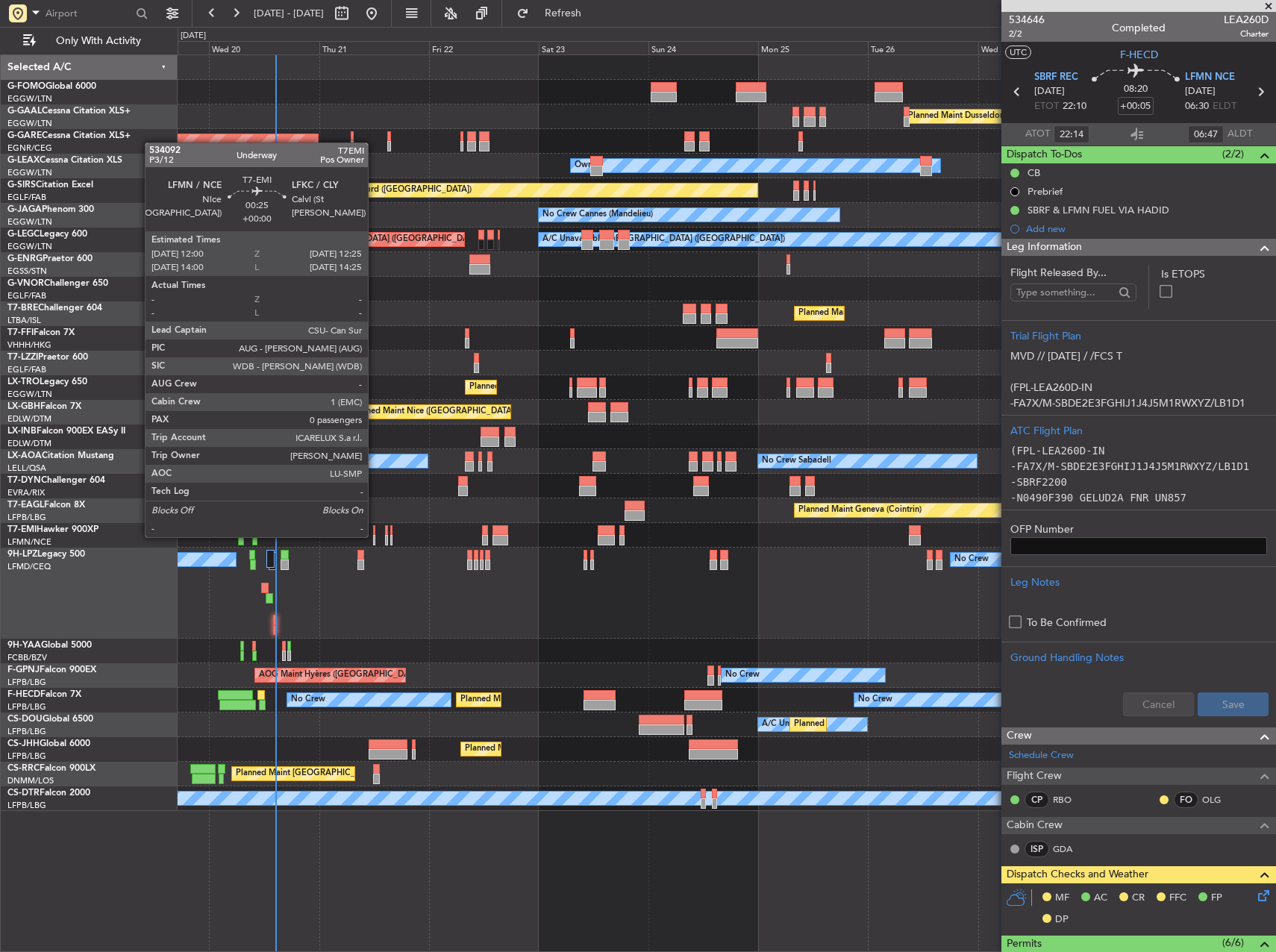
click at [375, 535] on div at bounding box center [374, 541] width 3 height 10
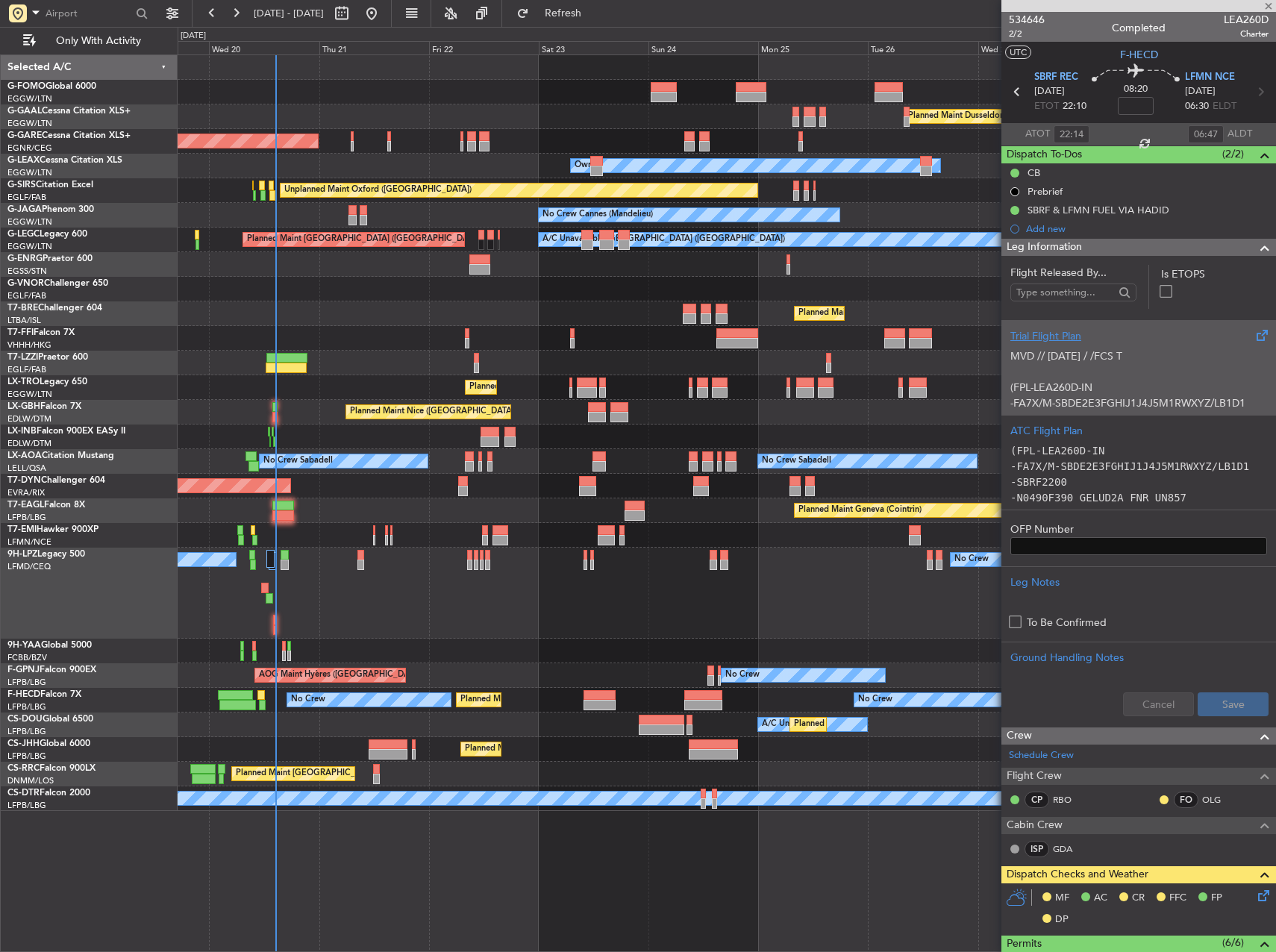
type input "0"
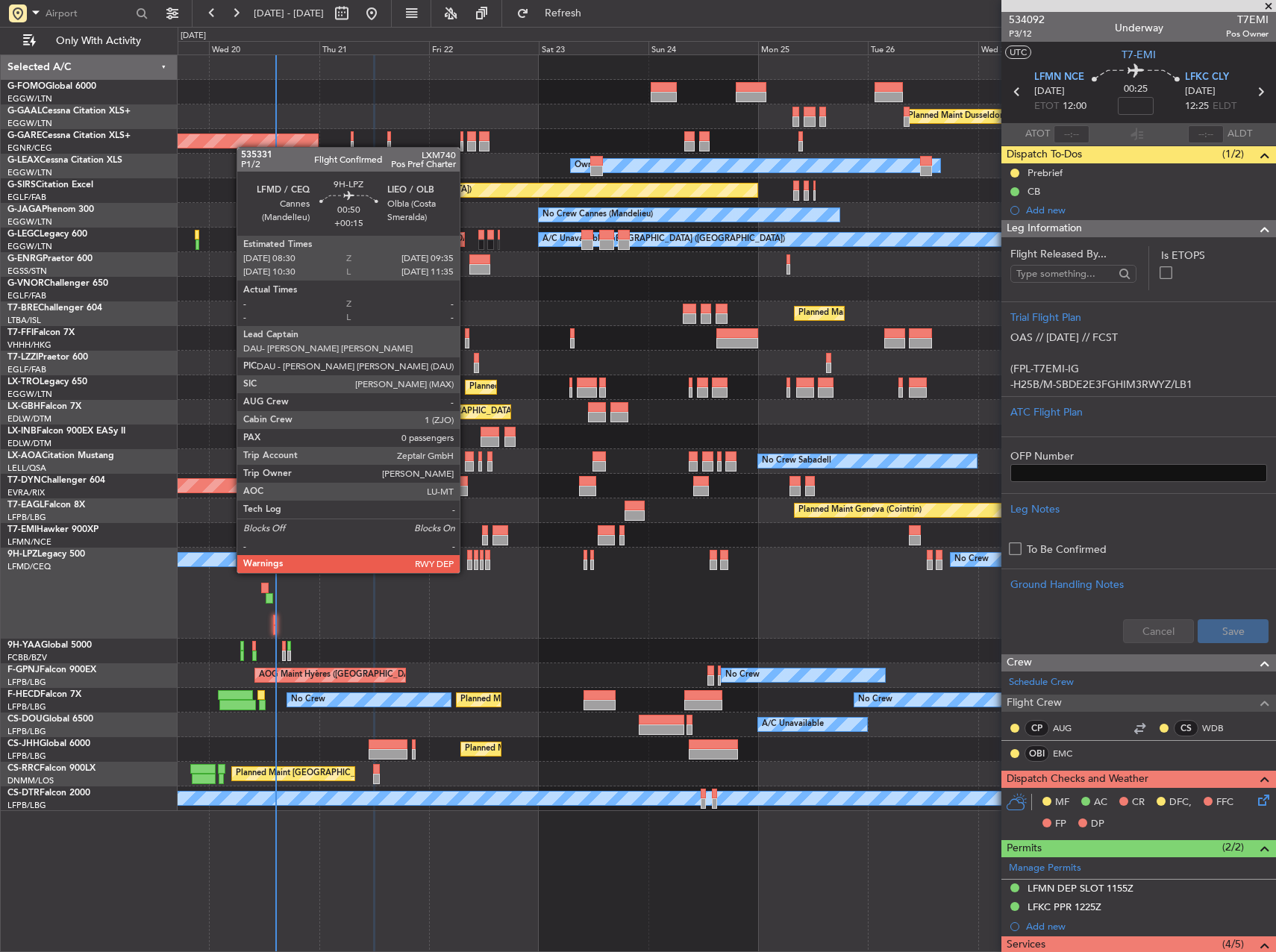
click at [467, 559] on div at bounding box center [470, 555] width 5 height 10
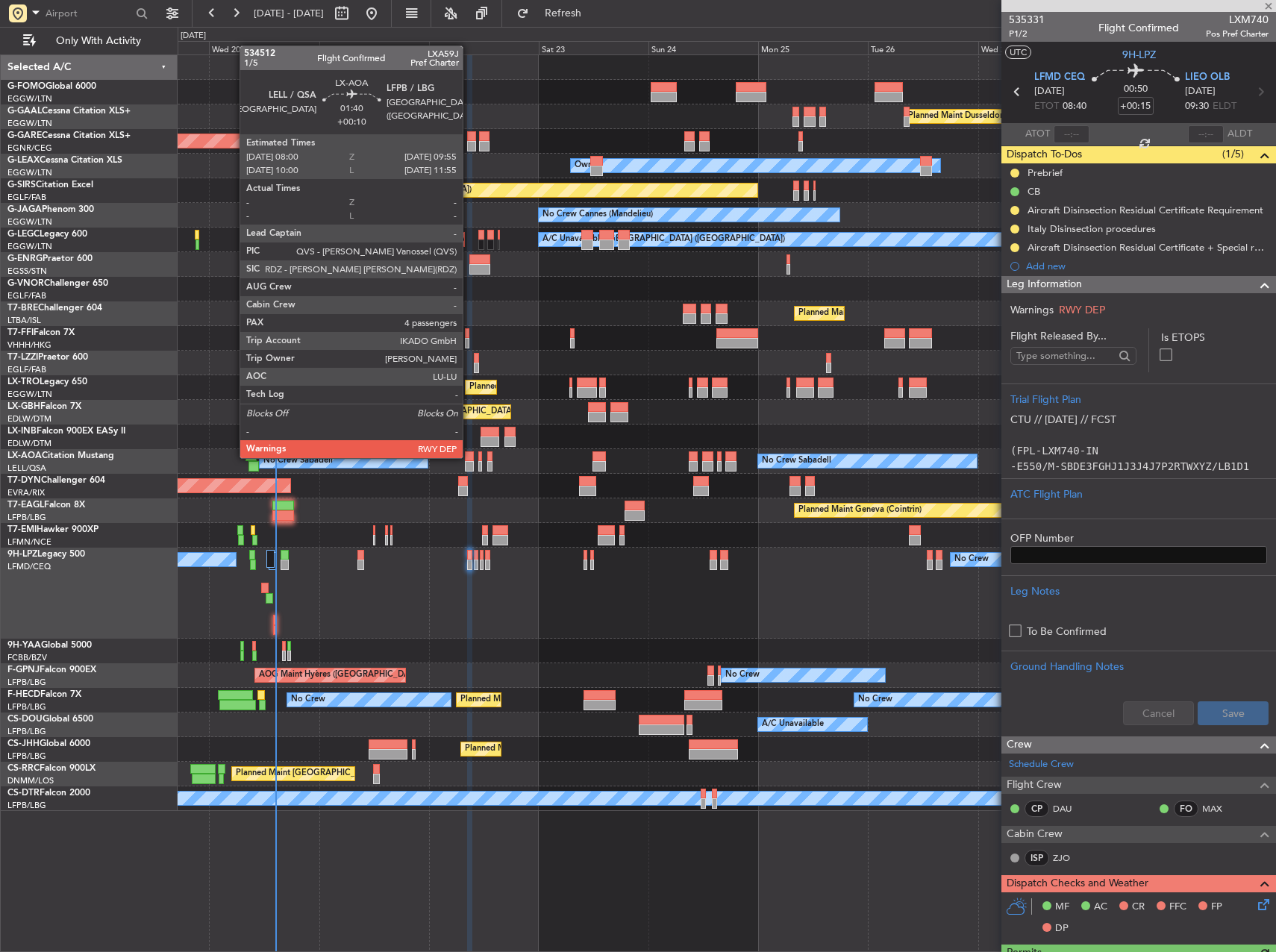
click at [468, 457] on div at bounding box center [470, 457] width 9 height 10
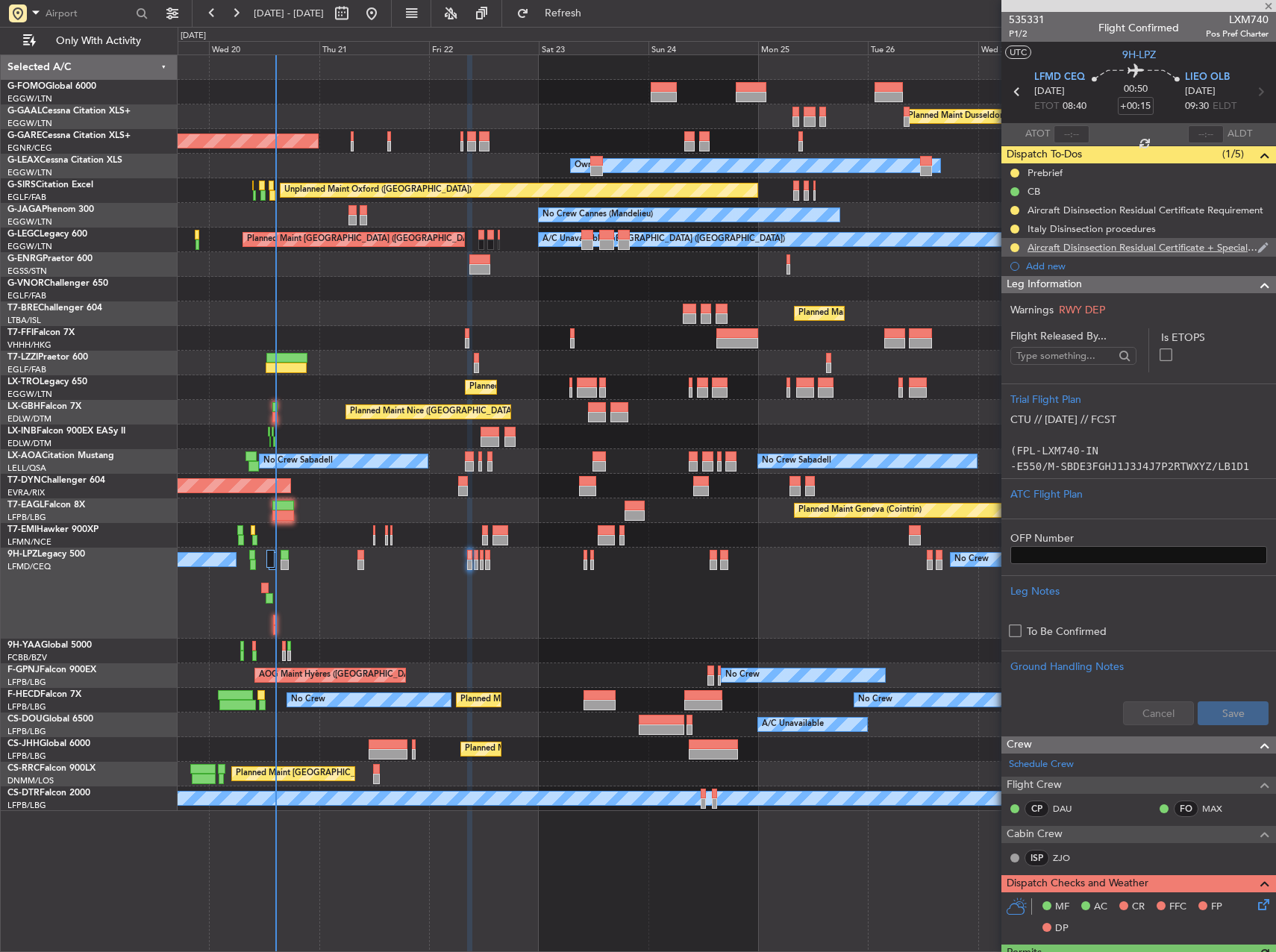
type input "+00:10"
type input "4"
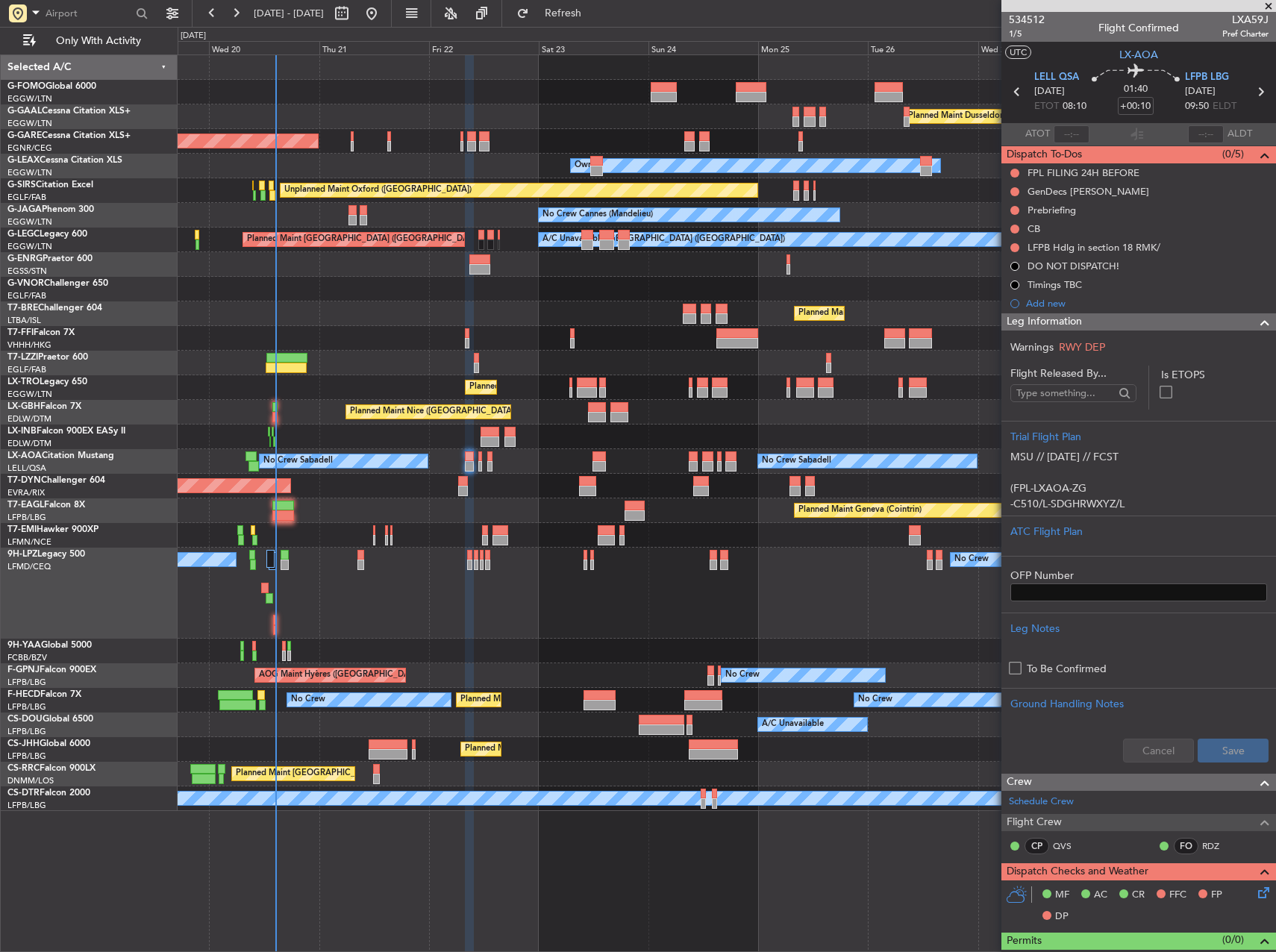
click at [1241, 13] on span "LXA59J" at bounding box center [1245, 20] width 46 height 15
copy span "LXA59J"
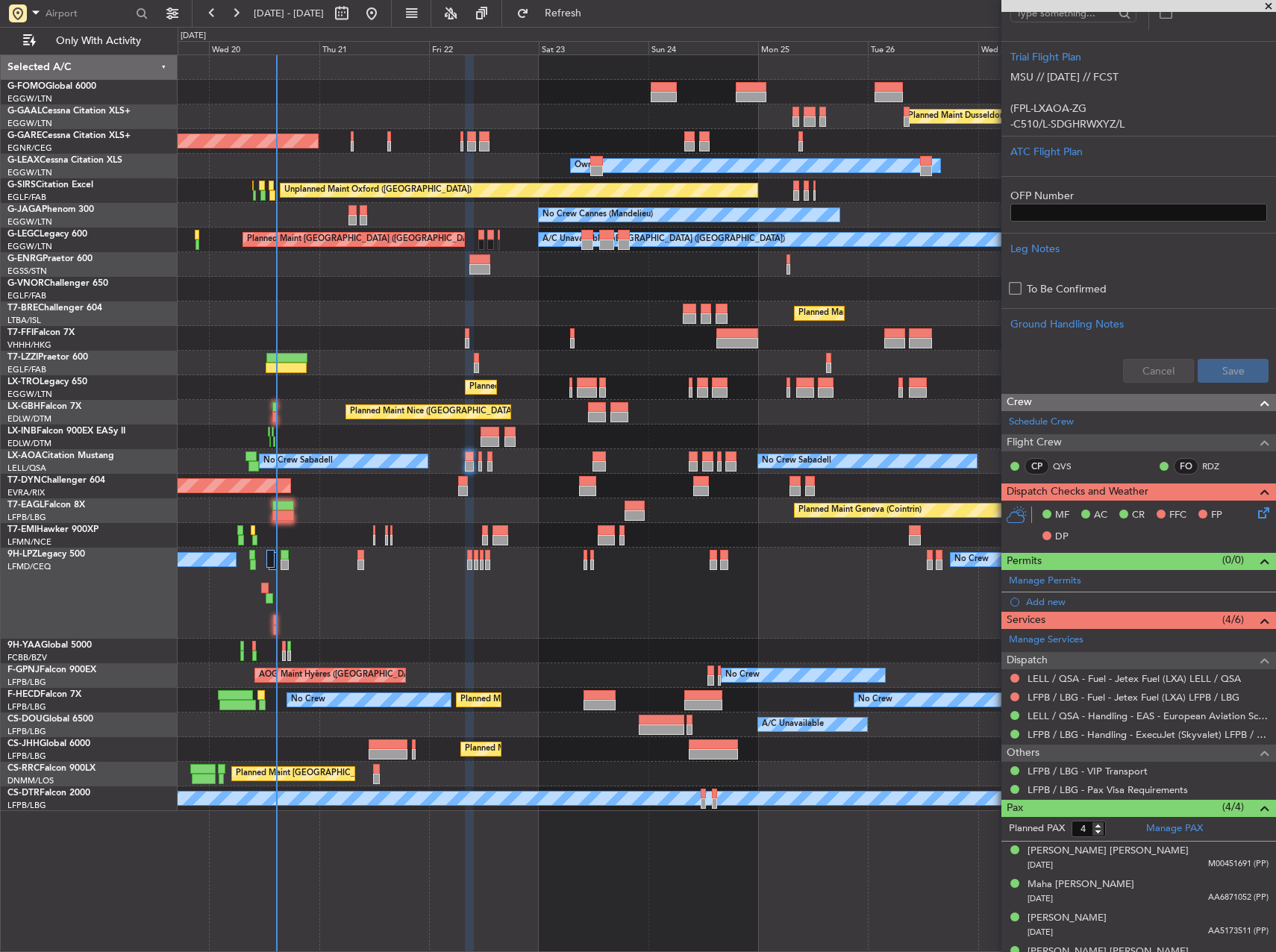
scroll to position [403, 0]
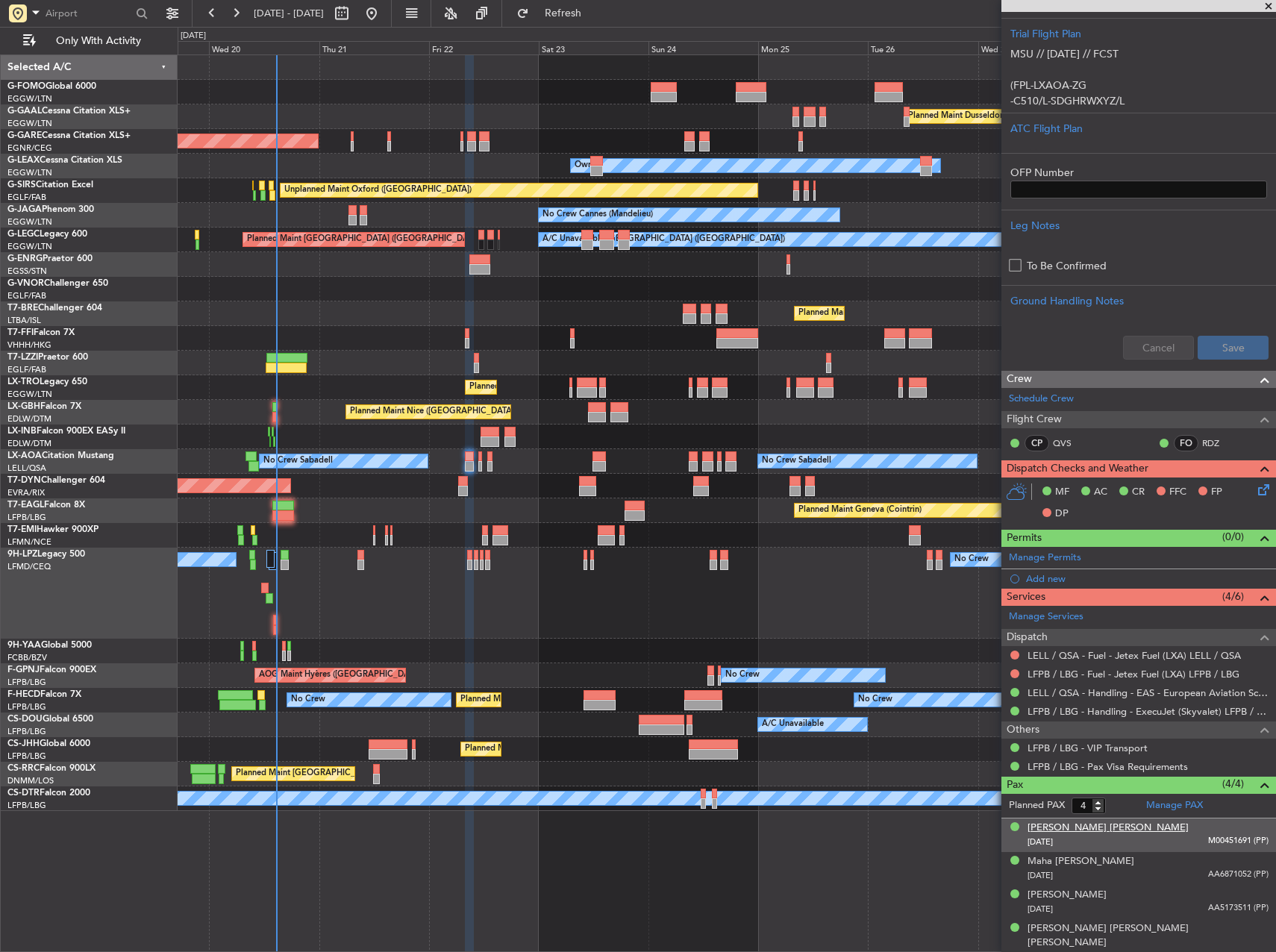
click at [1098, 828] on div "[PERSON_NAME] [PERSON_NAME]" at bounding box center [1108, 828] width 161 height 15
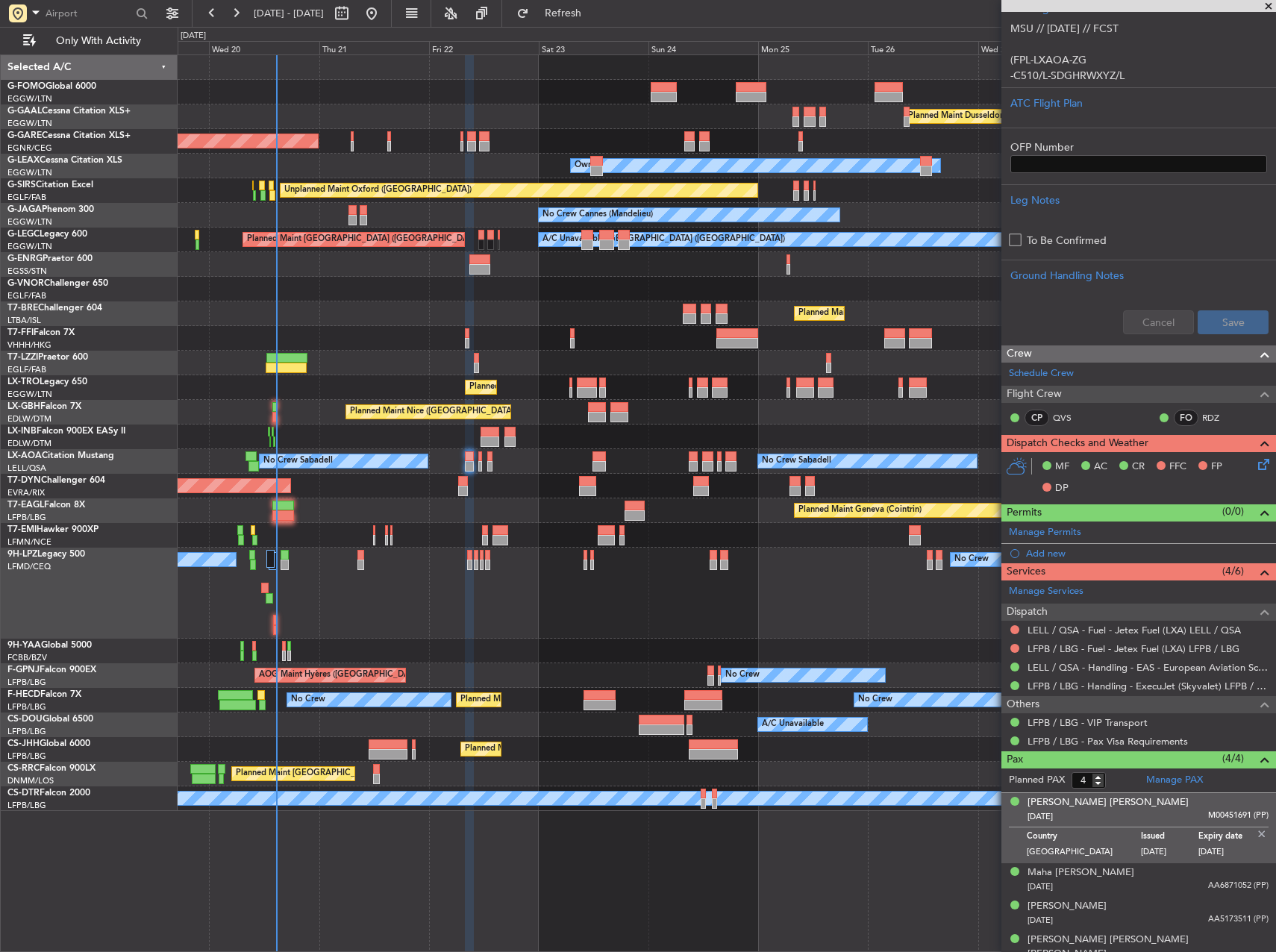
scroll to position [440, 0]
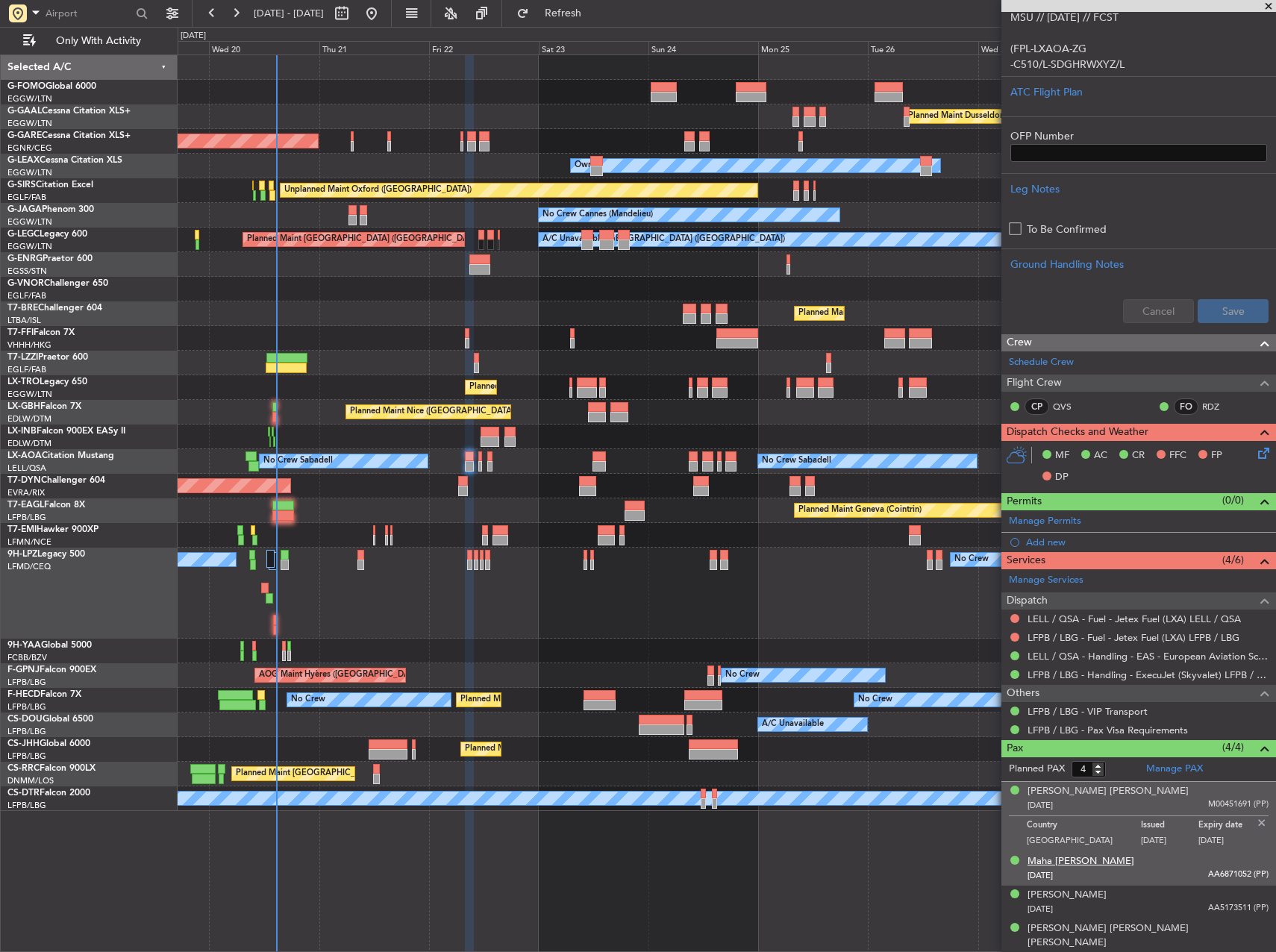
click at [1075, 858] on div "Maha [PERSON_NAME]" at bounding box center [1081, 861] width 107 height 15
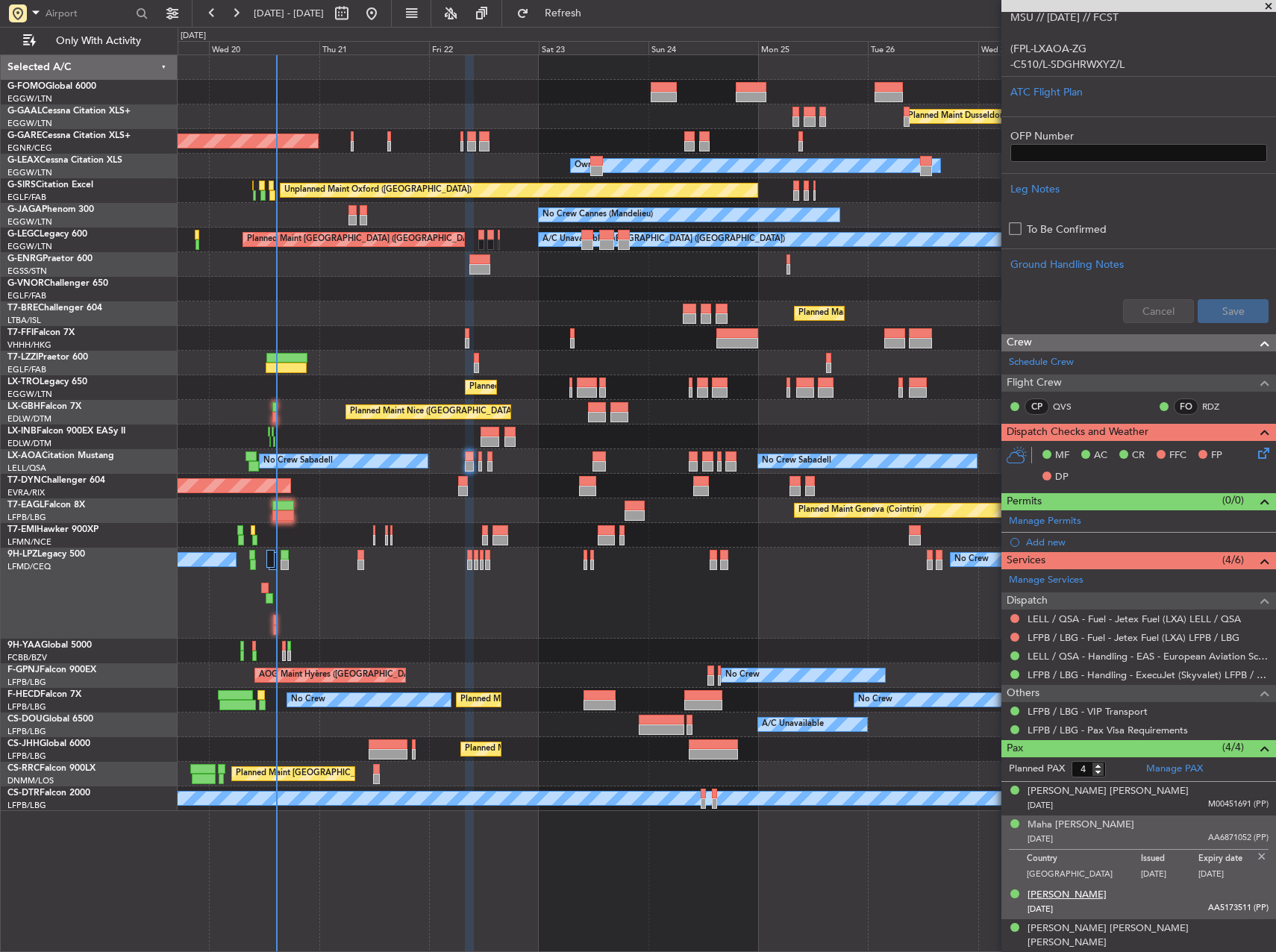
click at [1092, 897] on div "[PERSON_NAME]" at bounding box center [1067, 895] width 79 height 15
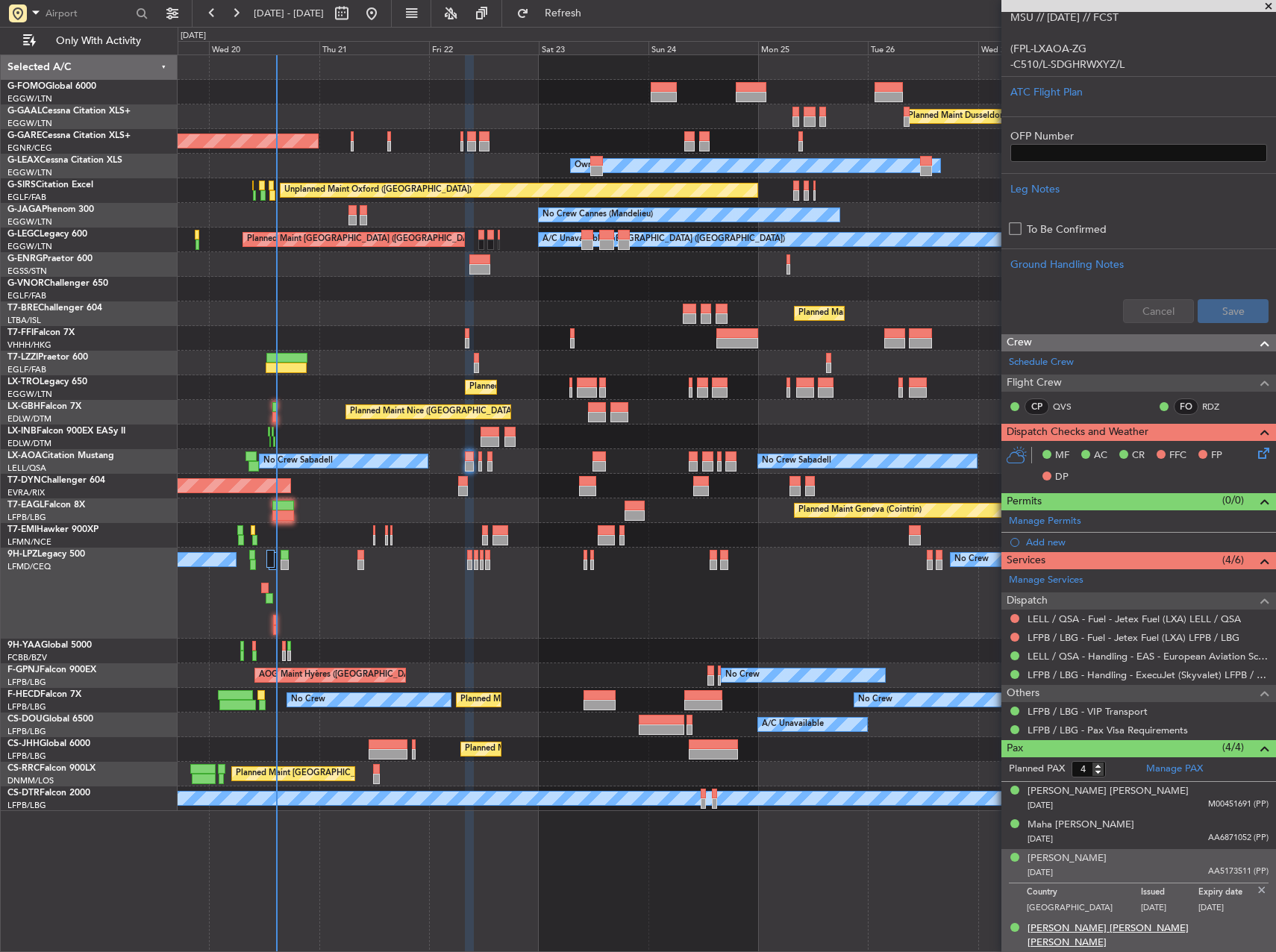
click at [1086, 926] on div "[PERSON_NAME] [PERSON_NAME] [PERSON_NAME]" at bounding box center [1149, 937] width 241 height 29
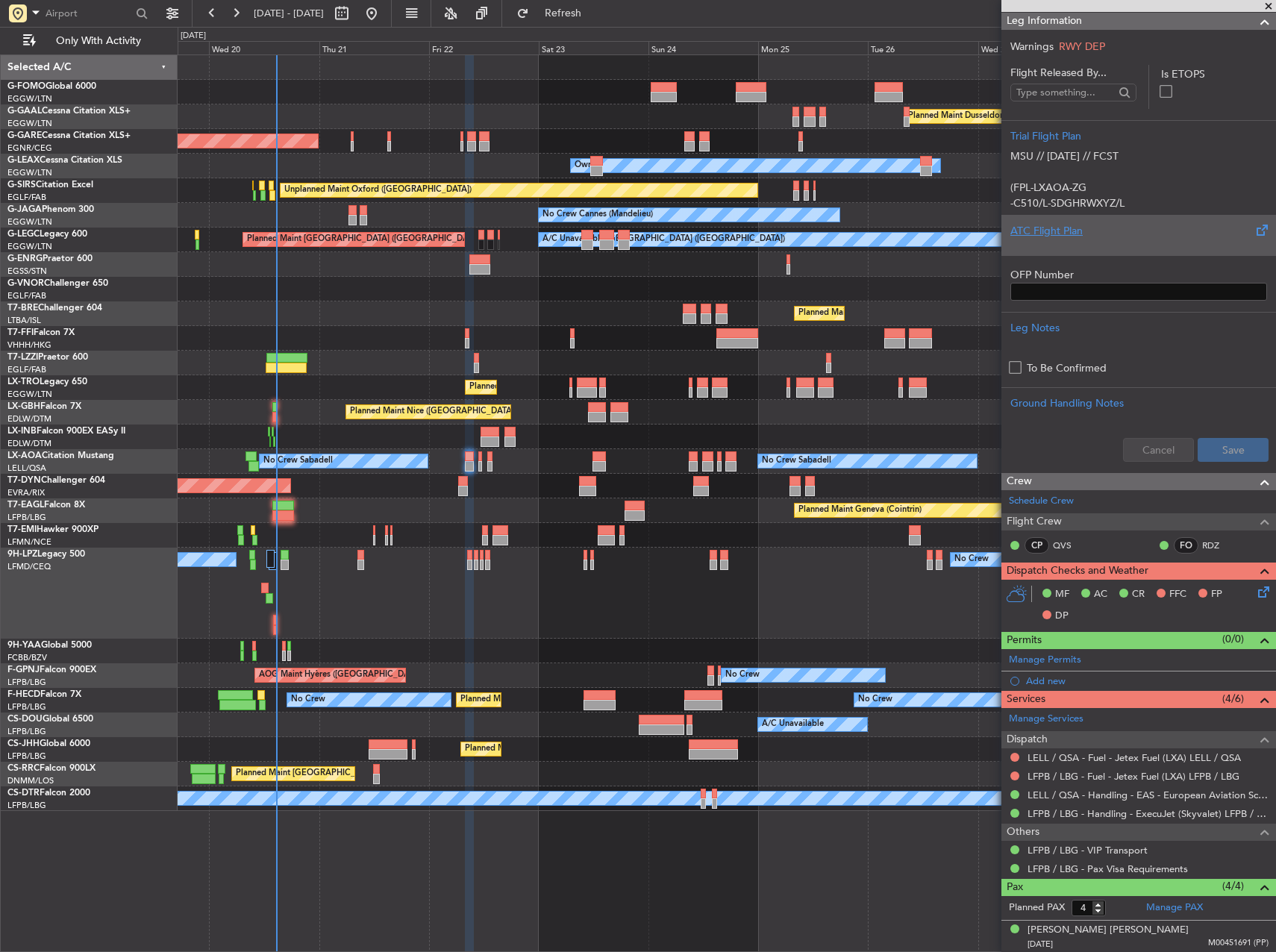
scroll to position [0, 0]
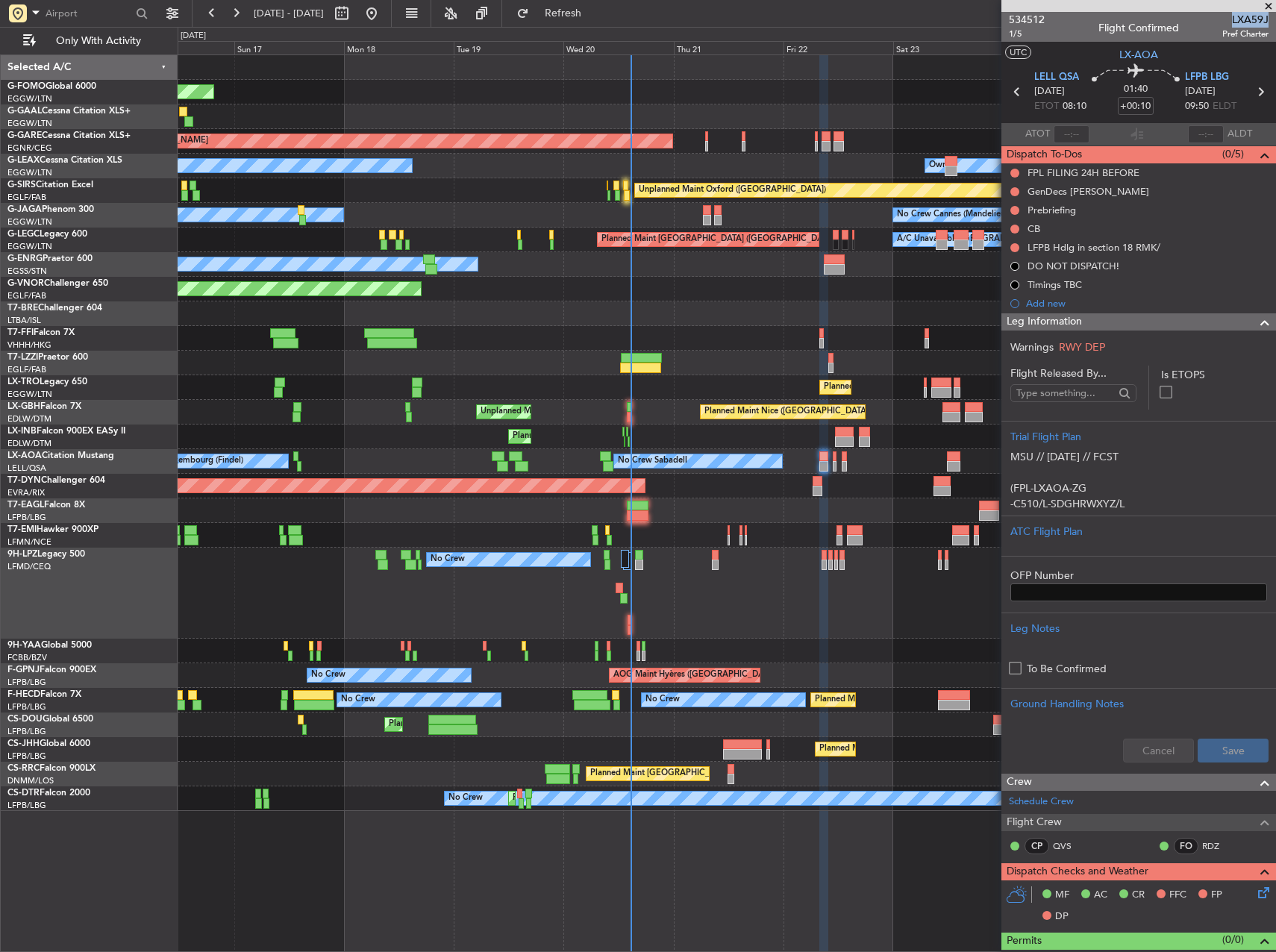
click at [959, 430] on div "Planned Maint Windsor Locks (Bradley Intl) Planned Maint Dusseldorf Planned Mai…" at bounding box center [727, 434] width 1098 height 756
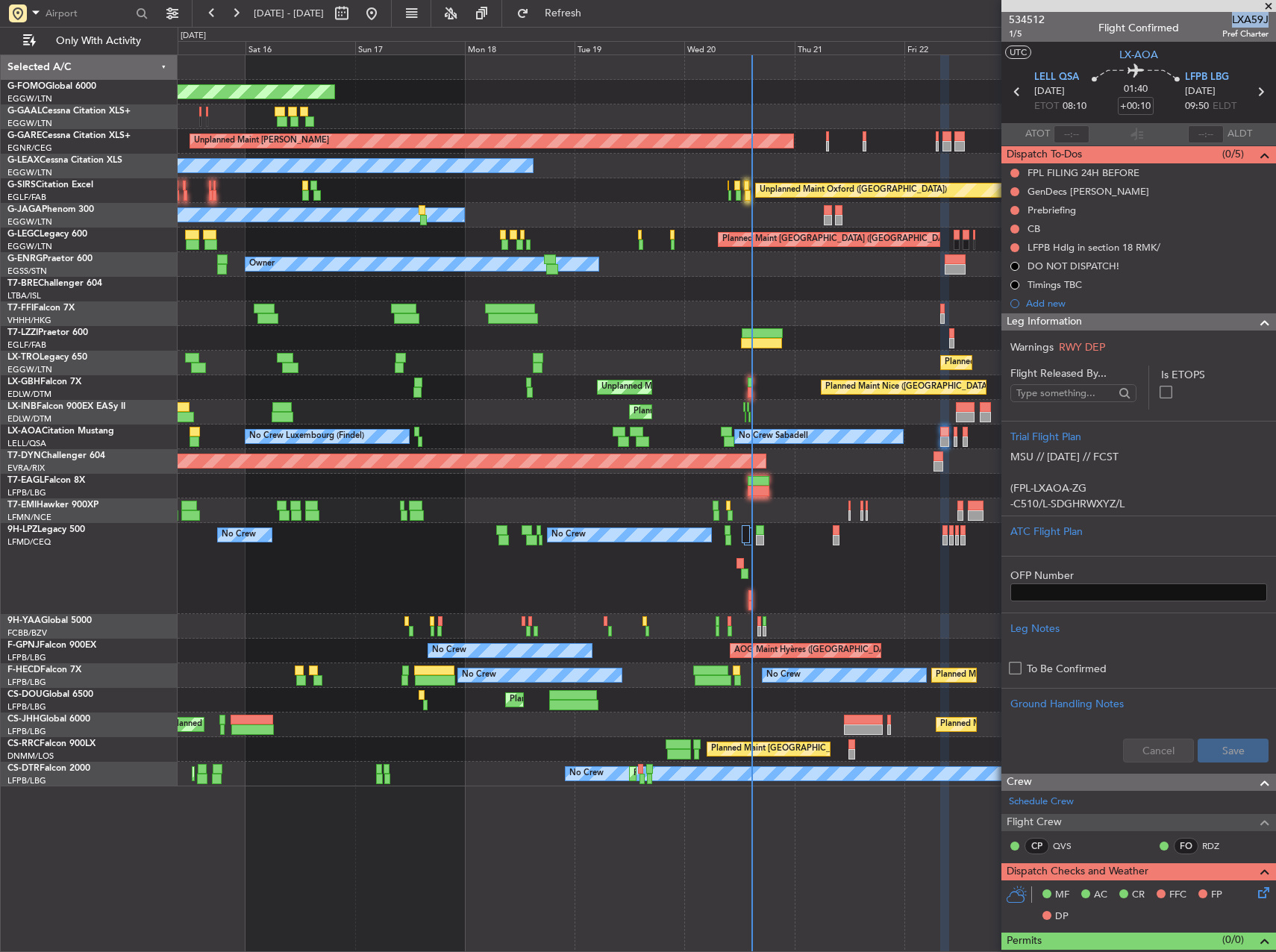
click at [872, 415] on div "Planned Maint Windsor Locks (Bradley Intl) Planned Maint Planned Maint Dusseldo…" at bounding box center [727, 421] width 1098 height 731
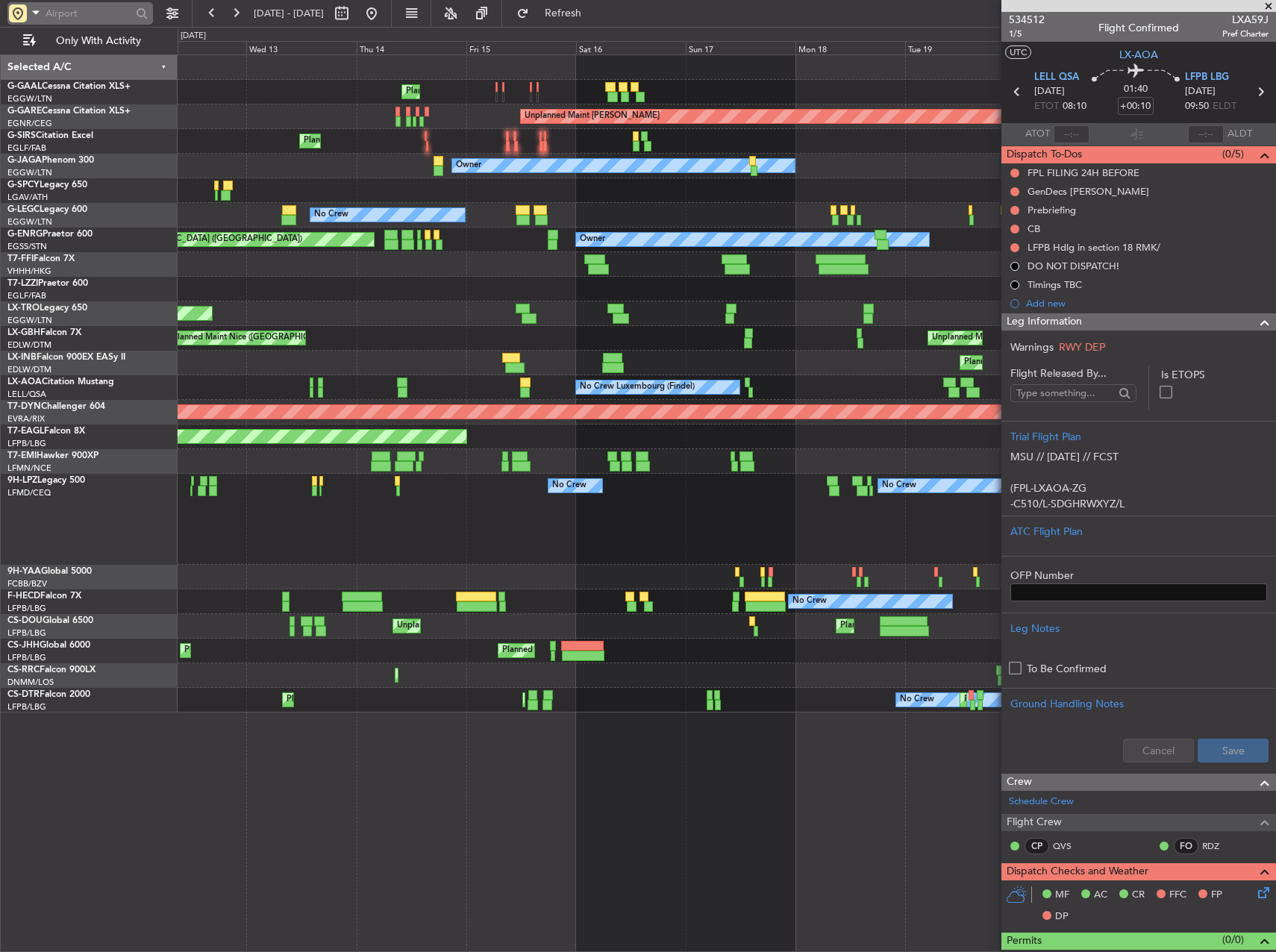
click at [25, 14] on div at bounding box center [17, 13] width 18 height 18
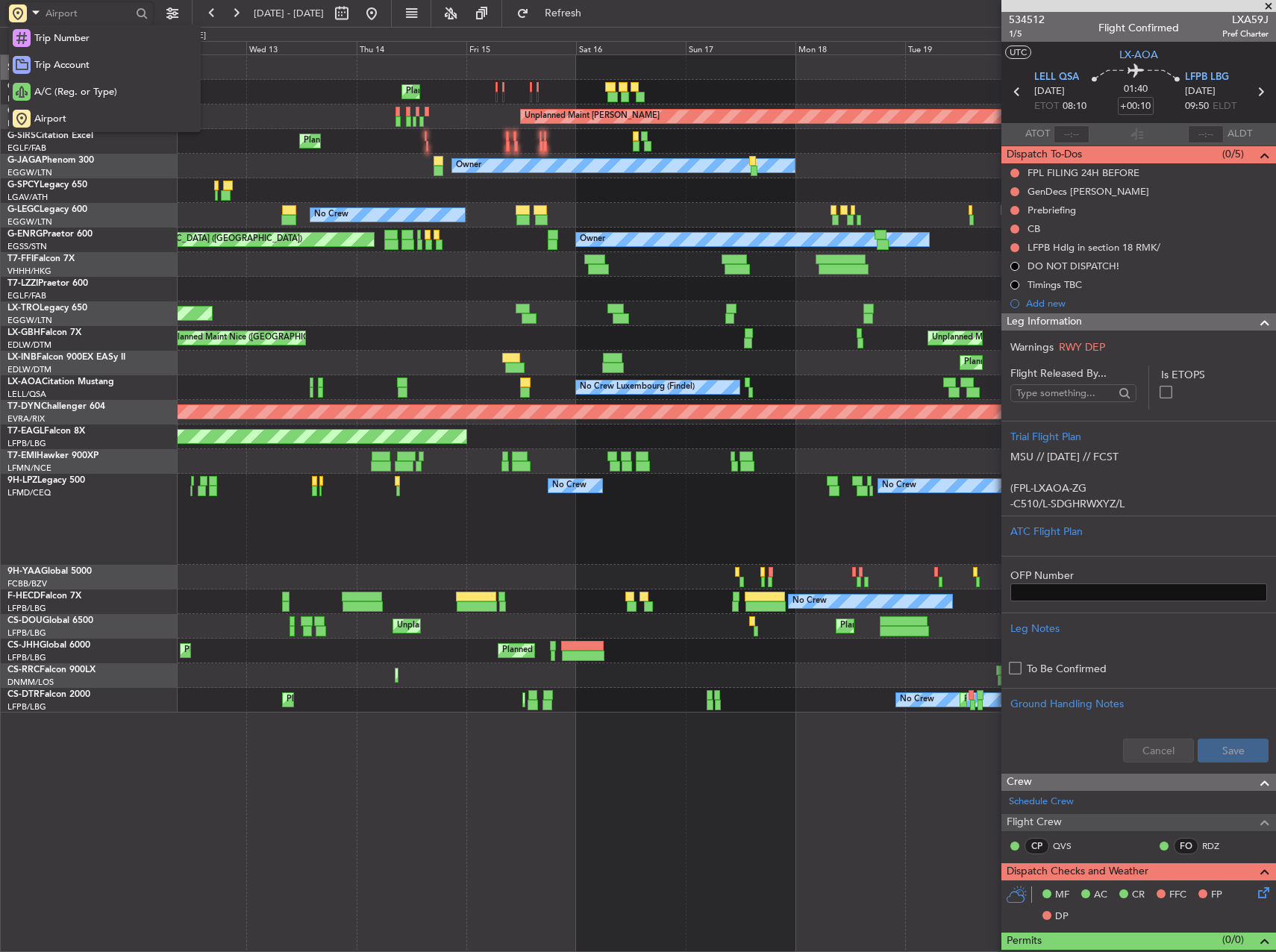
click at [72, 12] on div at bounding box center [638, 476] width 1276 height 952
click at [77, 14] on input "text" at bounding box center [88, 14] width 86 height 22
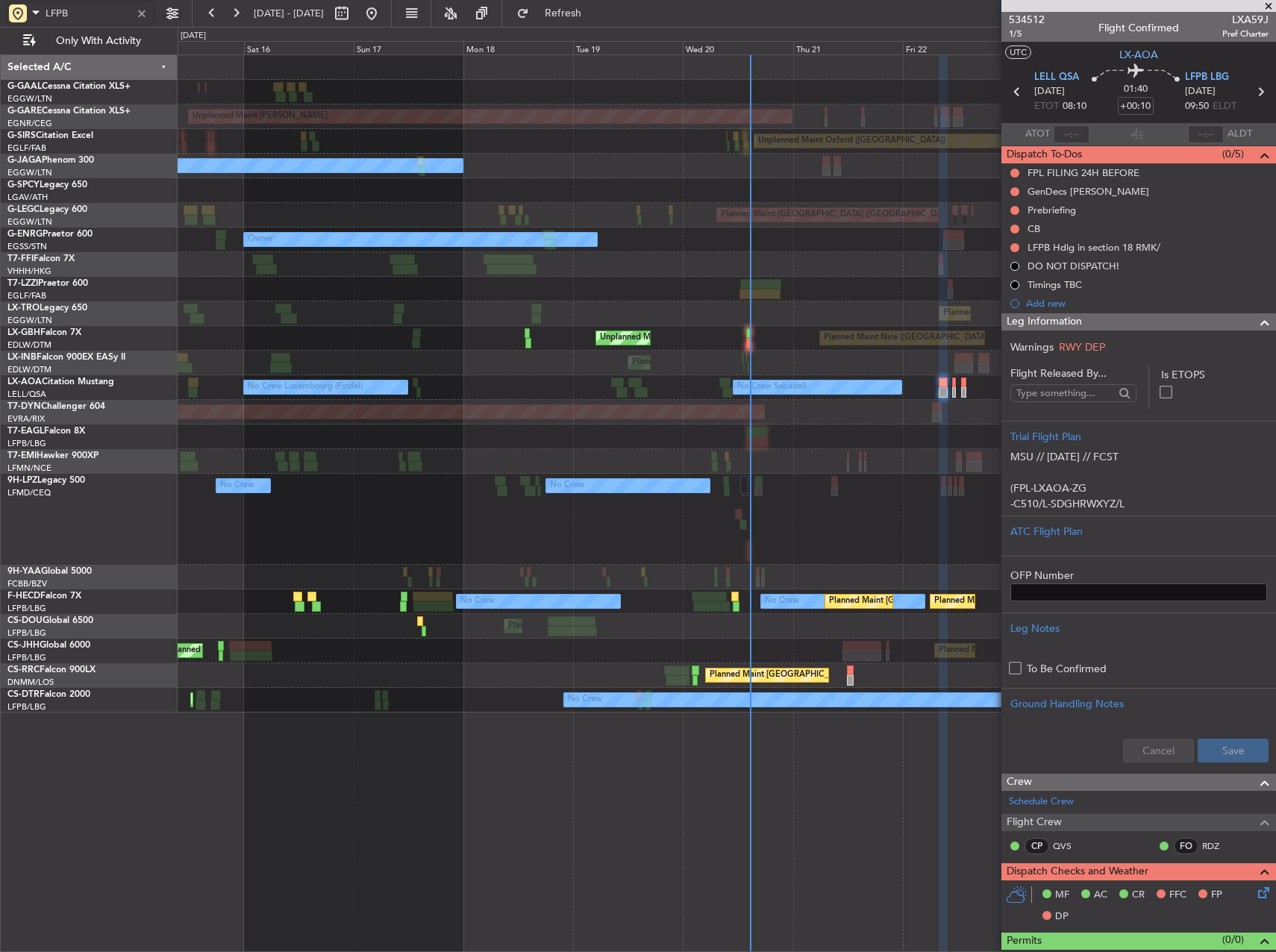
click at [115, 333] on div "Planned Maint Planned Maint Dusseldorf Unplanned Maint Chester Unplanned Maint …" at bounding box center [638, 489] width 1276 height 925
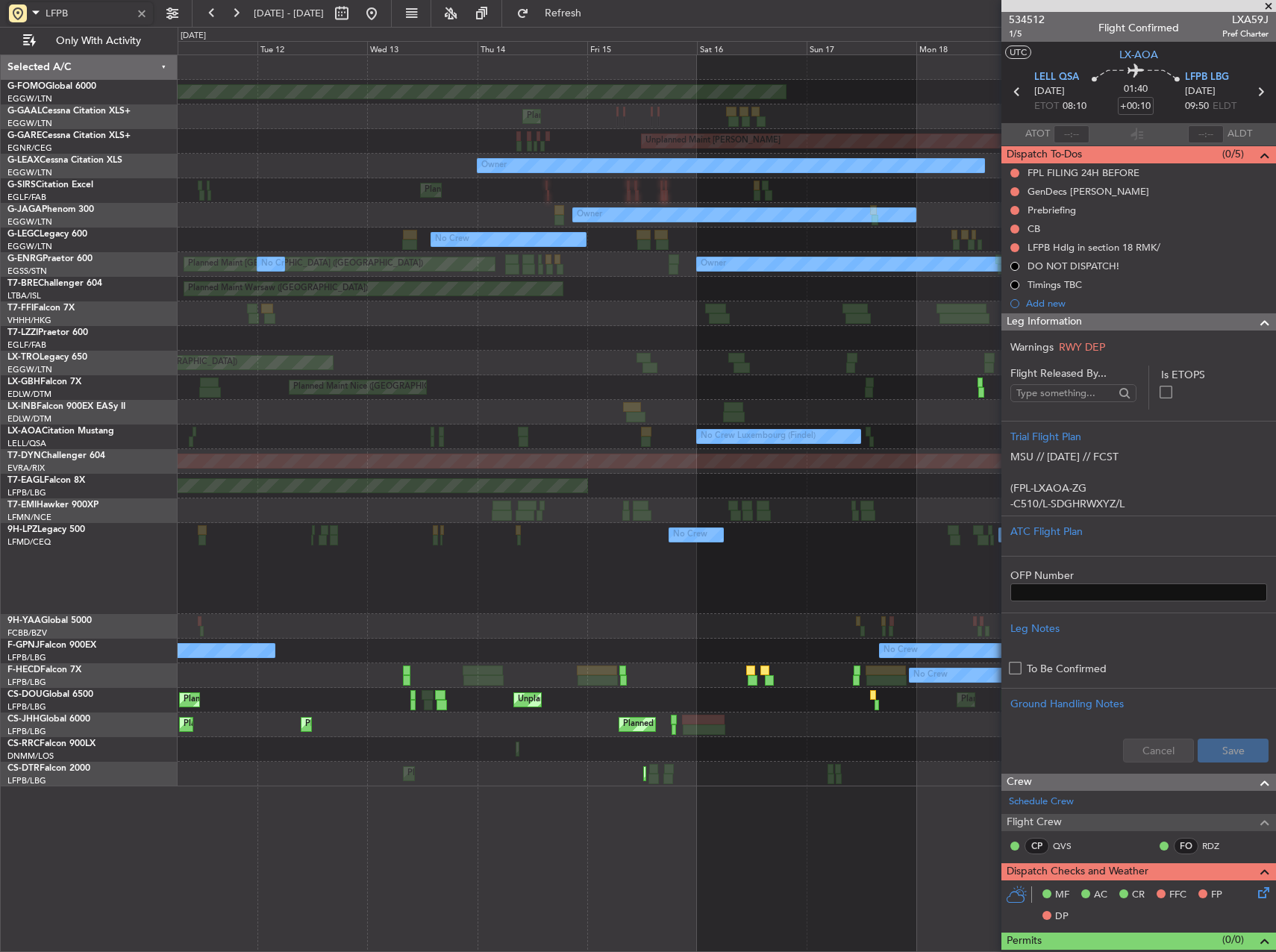
click at [706, 338] on div at bounding box center [727, 338] width 1098 height 25
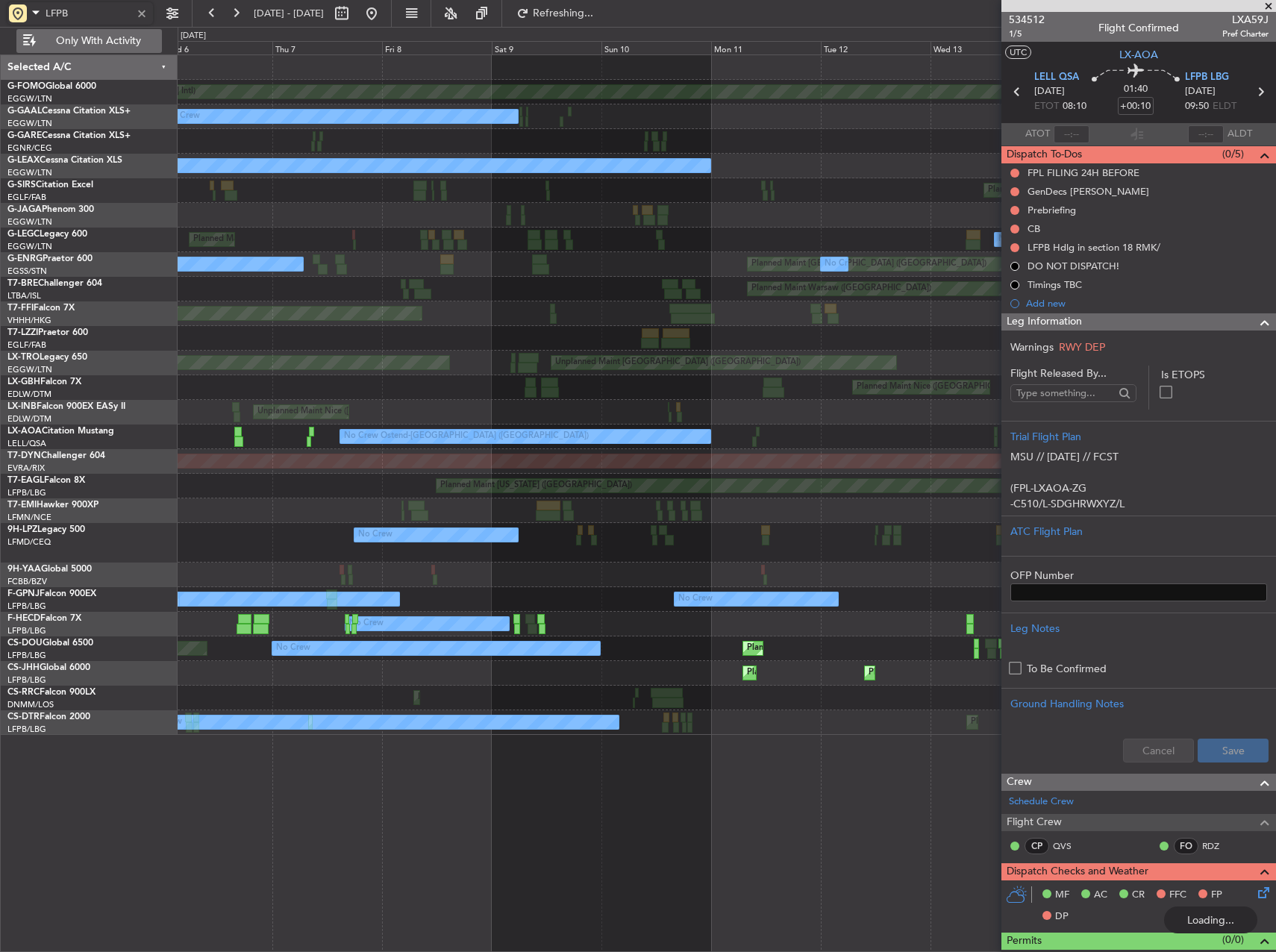
type input "LFPB"
click at [68, 29] on button "Only With Activity" at bounding box center [89, 41] width 145 height 24
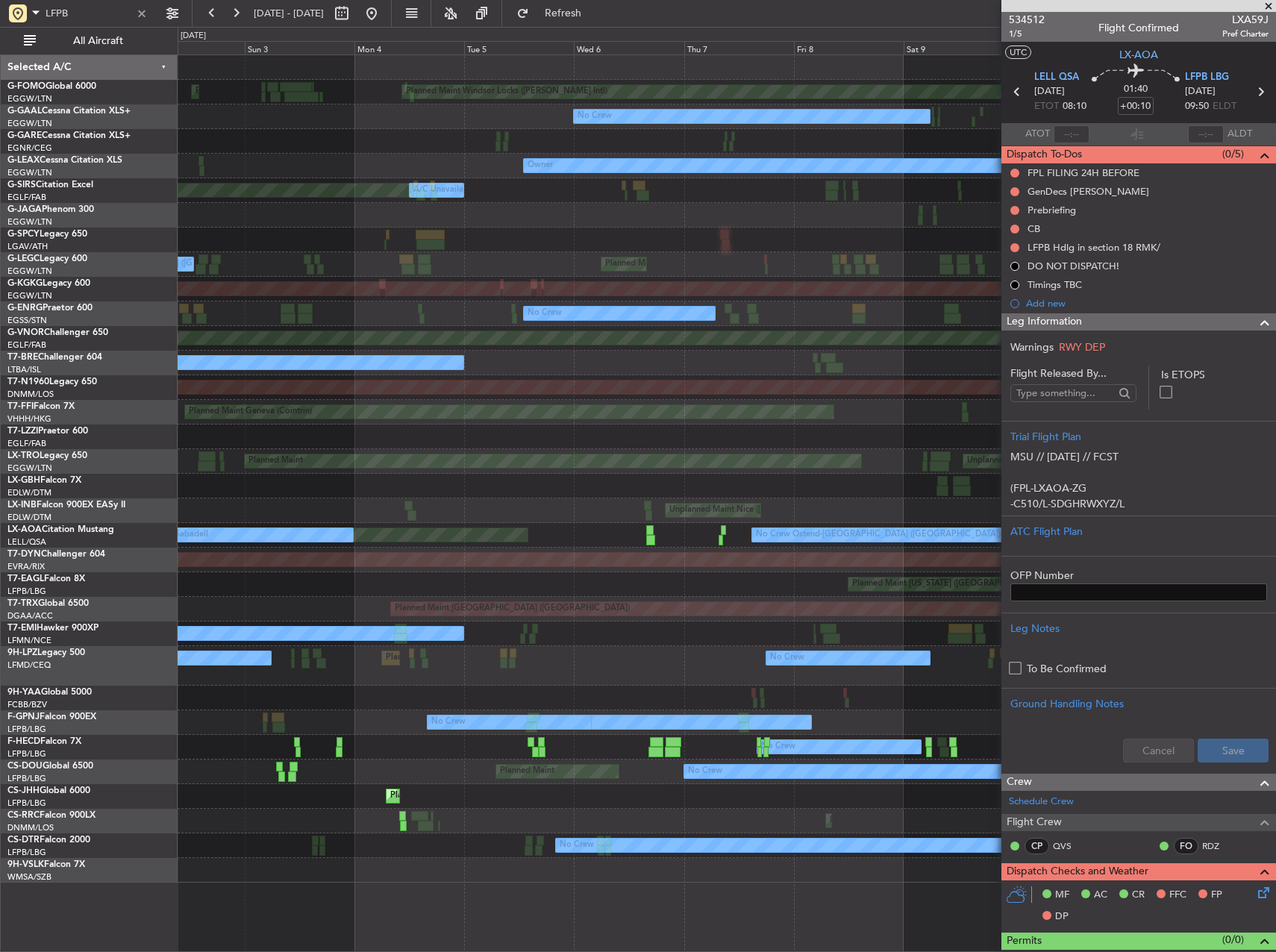
click at [707, 519] on div "Planned Maint Windsor Locks (Bradley Intl) Planned Maint Palma De Mallorca No C…" at bounding box center [727, 470] width 1098 height 828
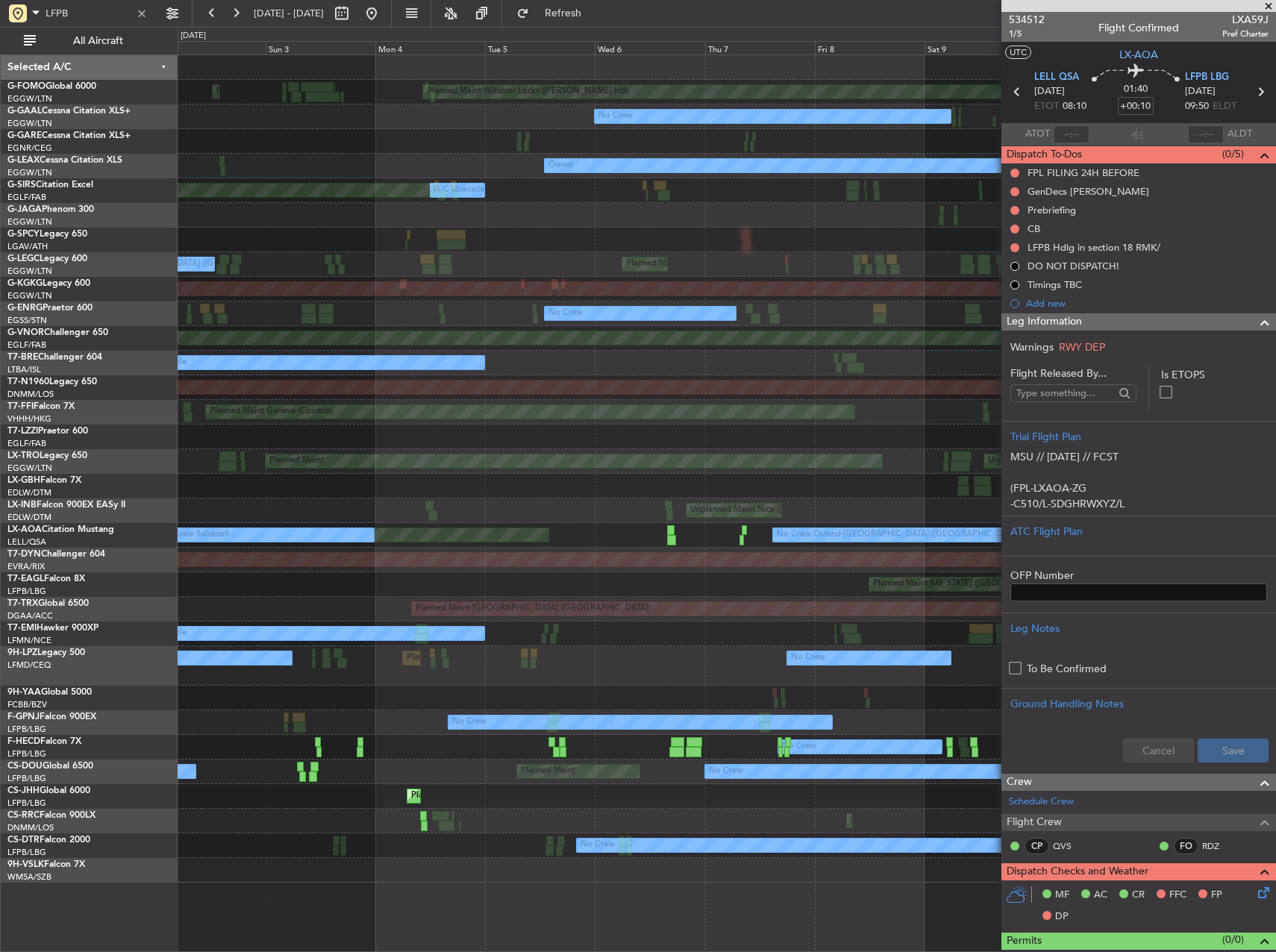
click at [905, 526] on div "Planned Maint Windsor Locks (Bradley Intl) Planned Maint Palma De Mallorca No C…" at bounding box center [727, 470] width 1098 height 828
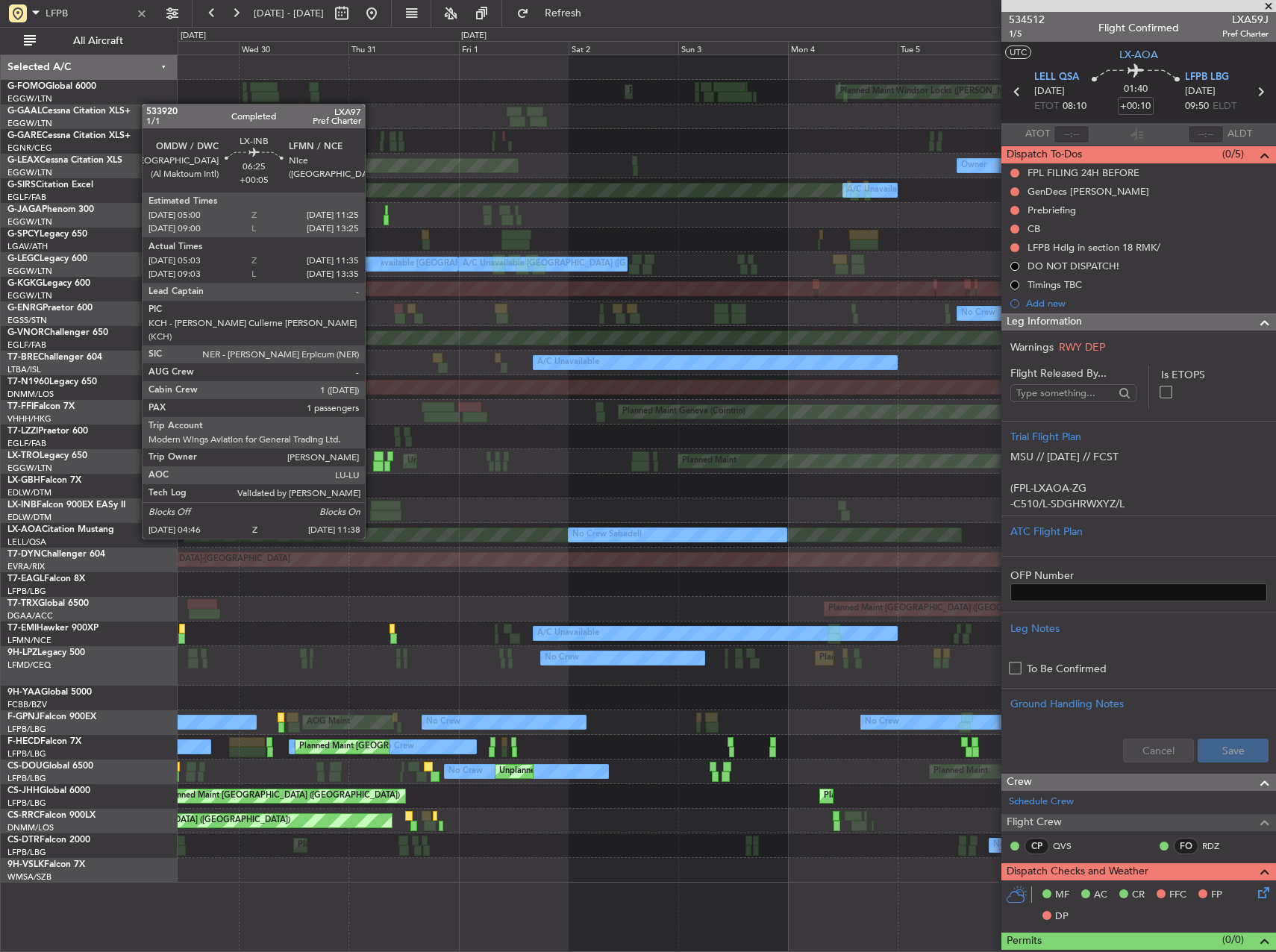
click at [780, 515] on div "Unplanned Maint Nice ([GEOGRAPHIC_DATA])" at bounding box center [727, 511] width 1098 height 25
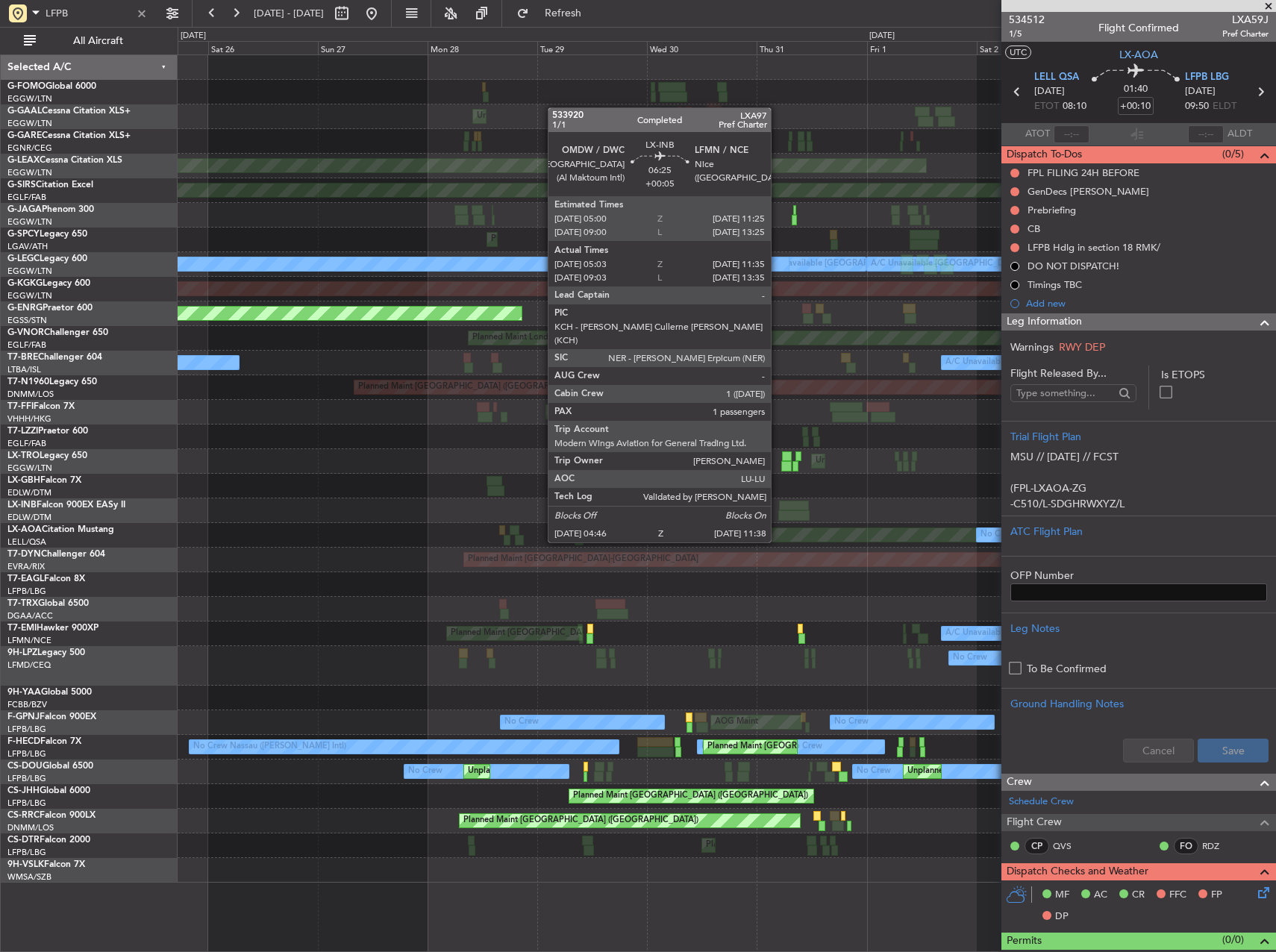
click at [807, 501] on div "Unplanned Maint Nice ([GEOGRAPHIC_DATA])" at bounding box center [727, 511] width 1098 height 25
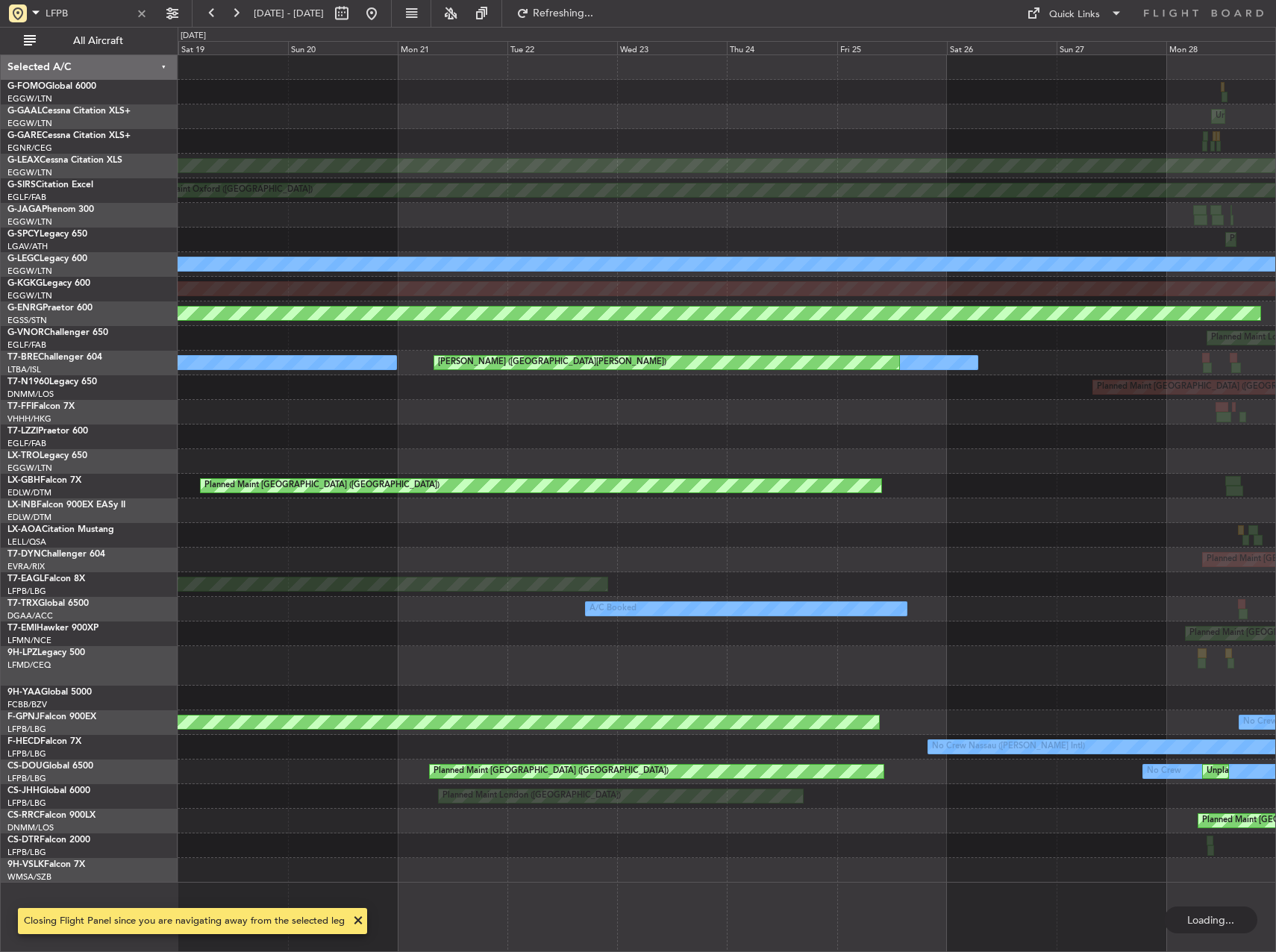
click at [830, 517] on div "Unplanned Maint London (Luton) Planned Maint Dusseldorf Planned Maint Oxford (K…" at bounding box center [727, 470] width 1098 height 828
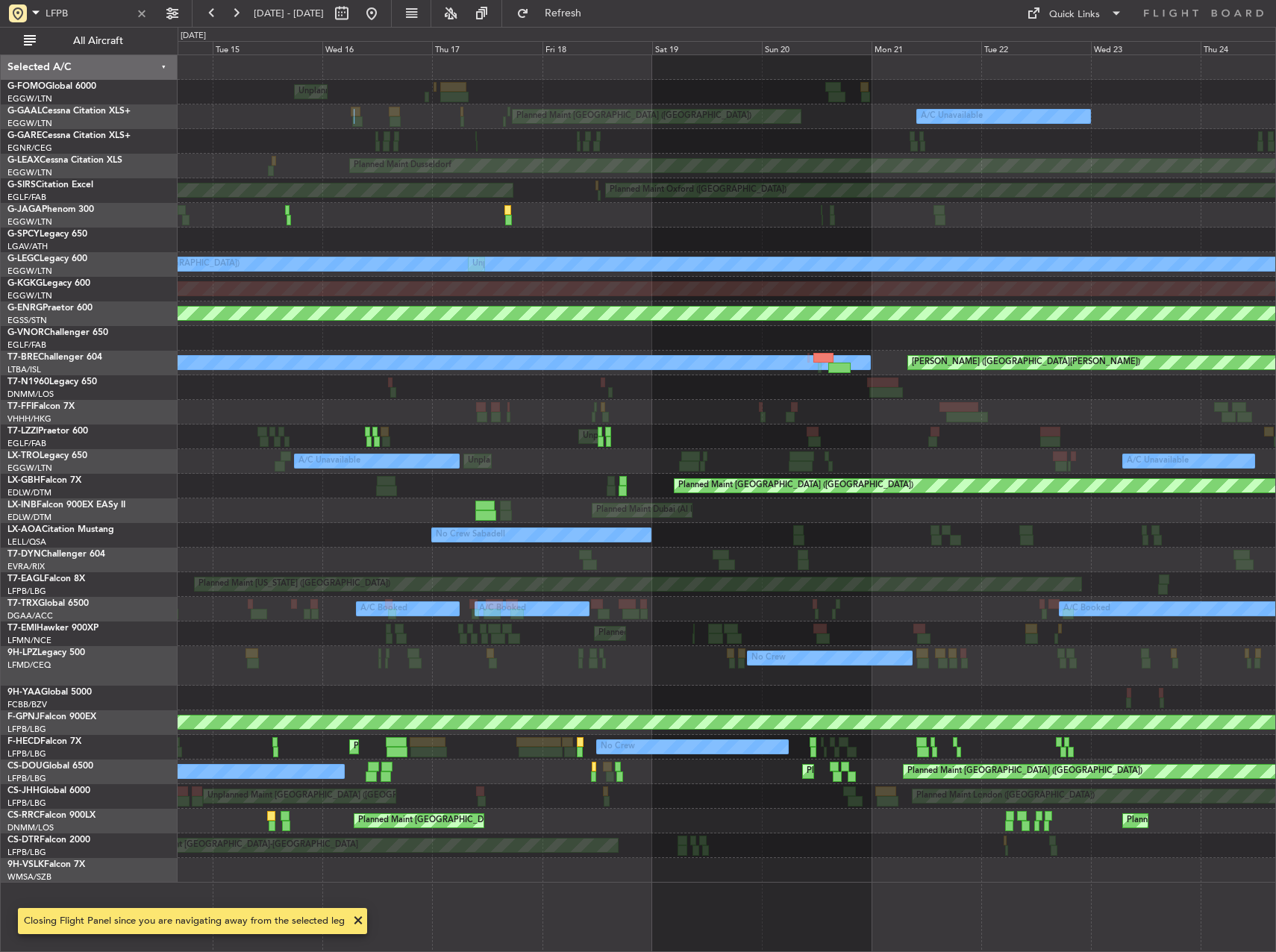
click at [961, 514] on div "Unplanned Maint New York (Teterboro) Planned Maint London (Luton) A/C Unavailab…" at bounding box center [727, 470] width 1098 height 828
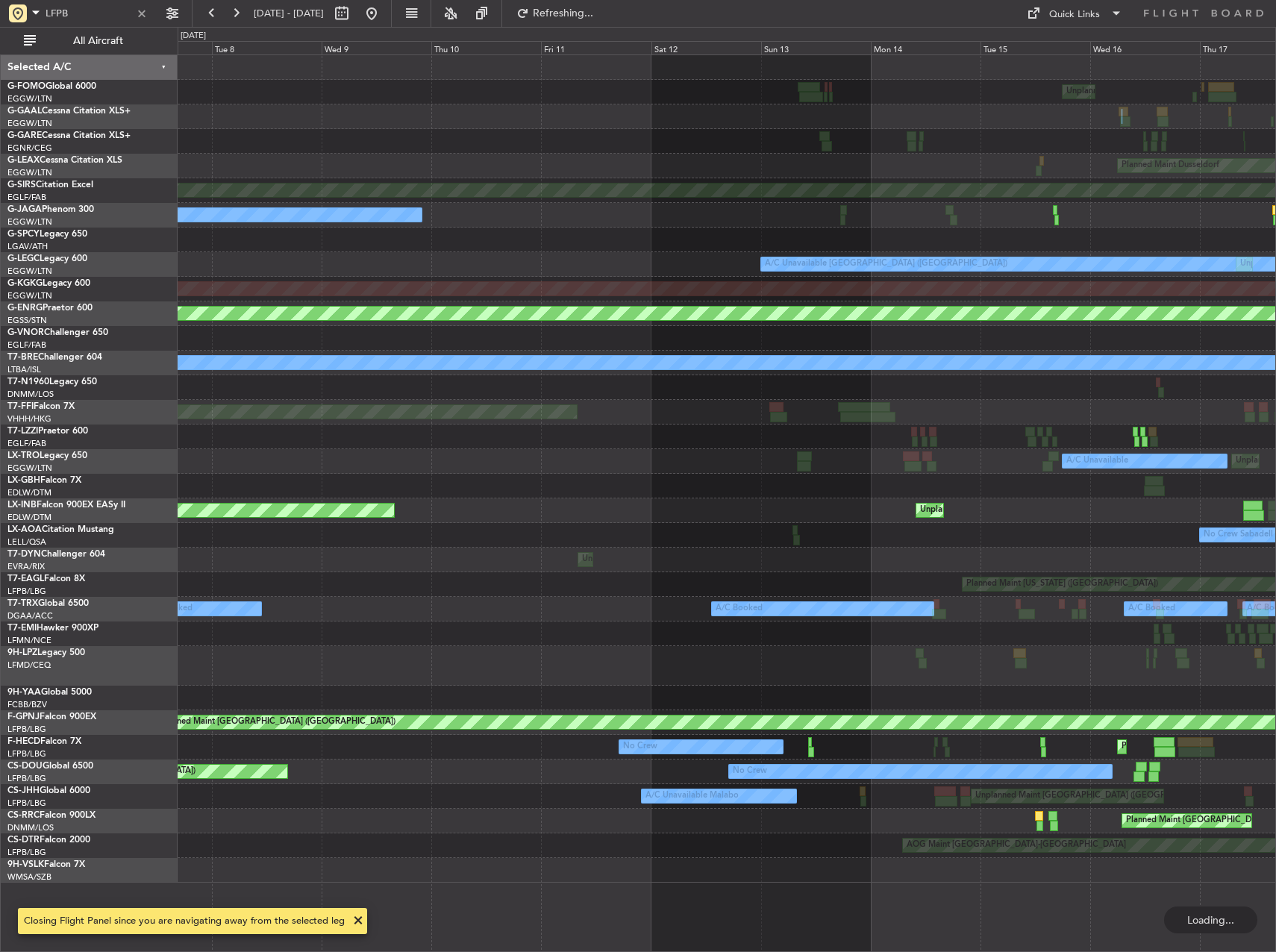
click at [1167, 506] on div "Unplanned Maint Paris (Le Bourget) Planned Maint Paris (Le Bourget) Planned Mai…" at bounding box center [727, 511] width 1098 height 25
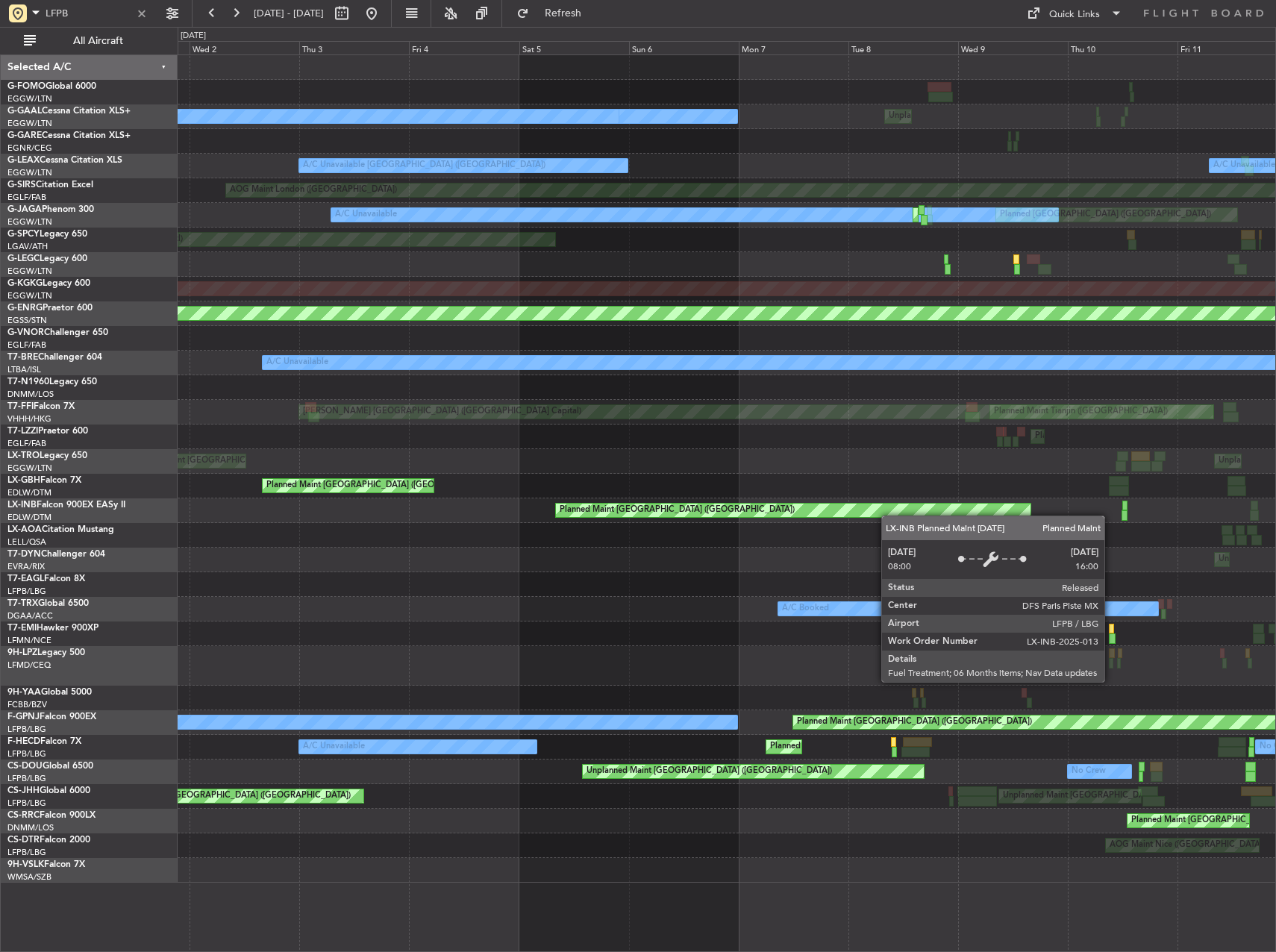
click at [1225, 499] on div "Unplanned Maint London (Luton) Owner London (Luton) A/C Unavailable A/C Unavail…" at bounding box center [727, 470] width 1098 height 828
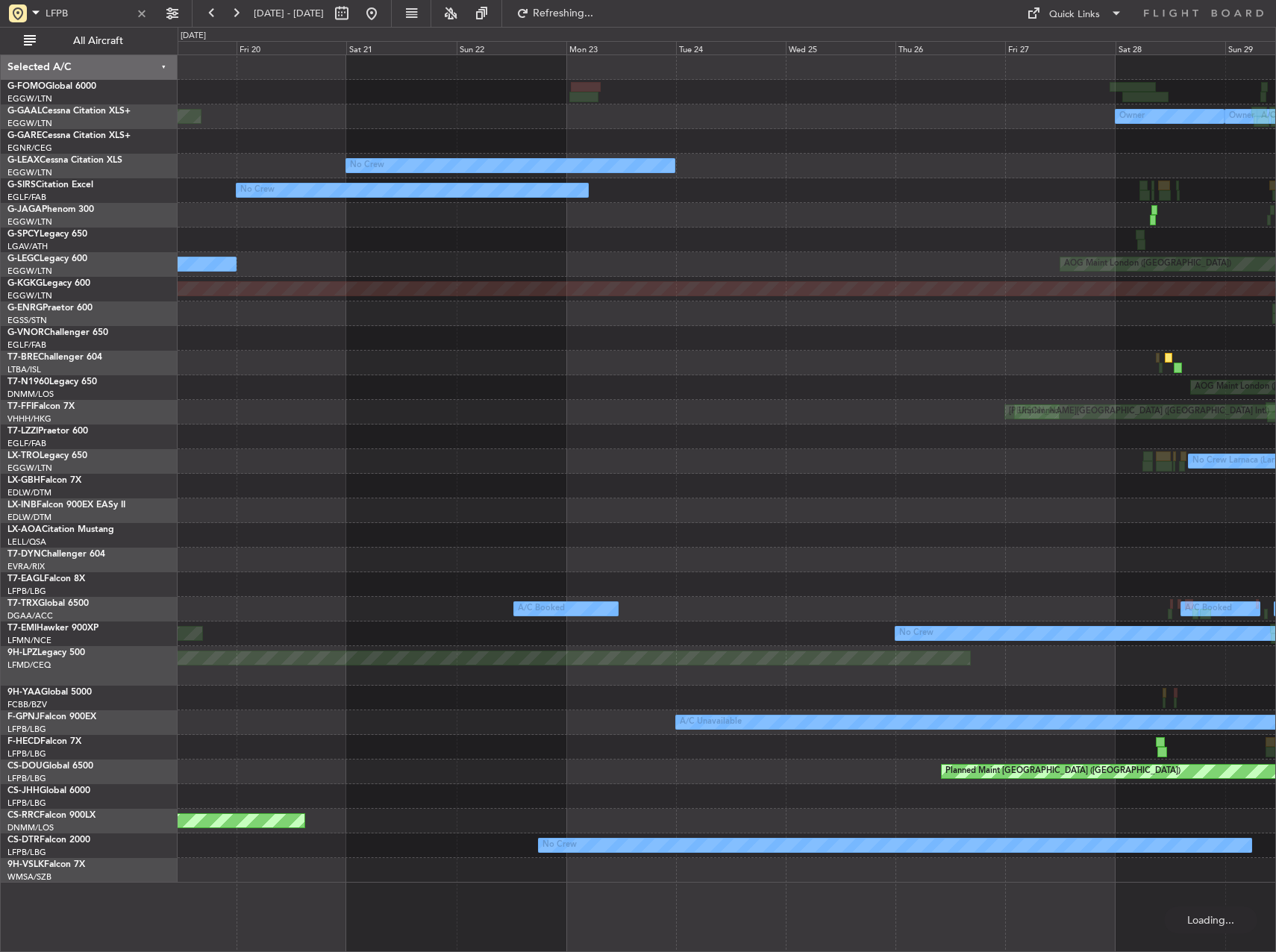
click at [1275, 500] on html "LFPB 28 Jun 2025 - 08 Jul 2025 Refreshing... Quick Links All Aircraft Owner Lon…" at bounding box center [638, 476] width 1276 height 952
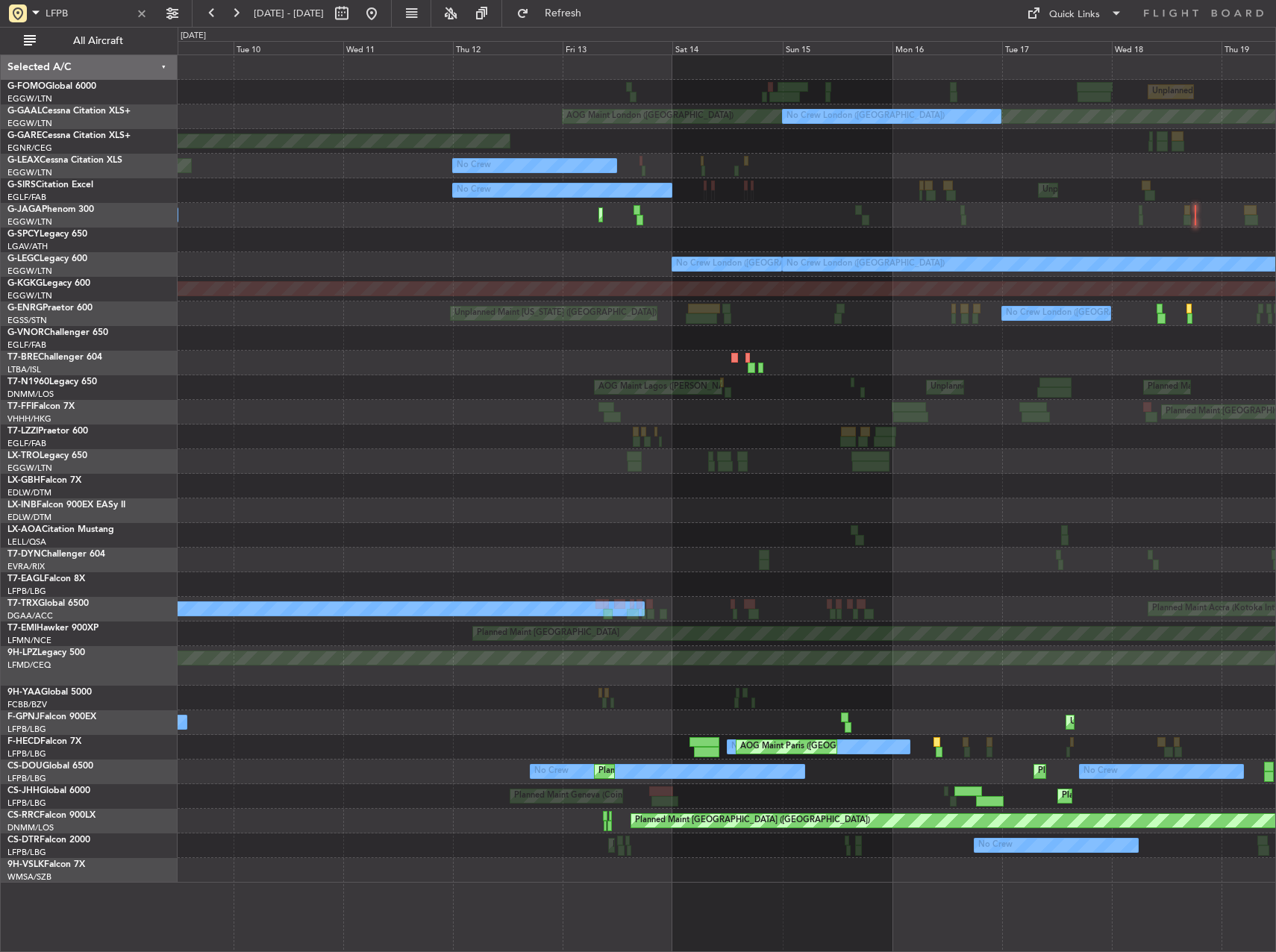
click at [1275, 514] on html "LFPB 18 Jun 2025 - 28 Jun 2025 Refresh Quick Links All Aircraft Unplanned Maint…" at bounding box center [638, 476] width 1276 height 952
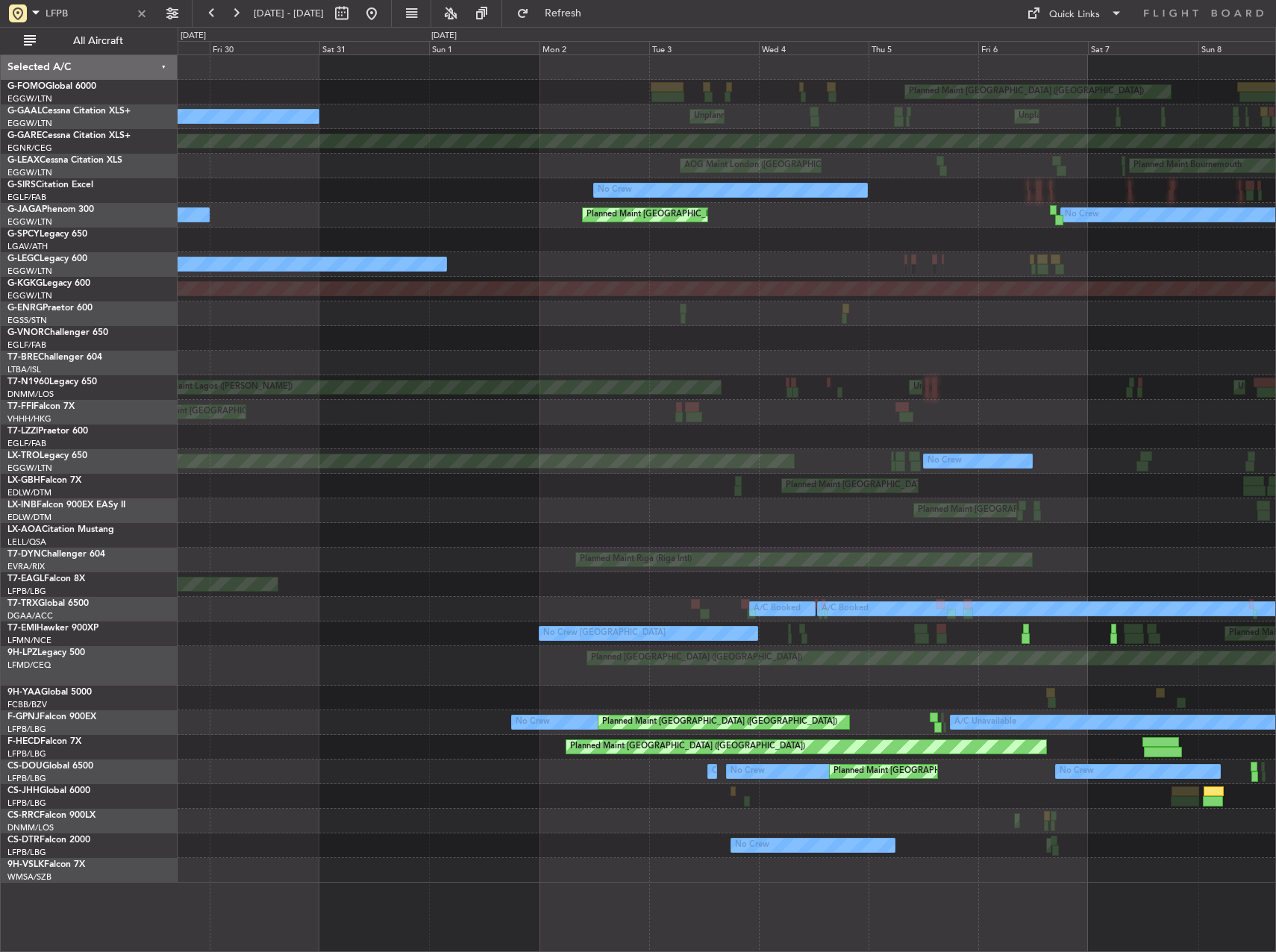
click at [1275, 476] on html "LFPB 09 Jun 2025 - 19 Jun 2025 Refresh Quick Links All Aircraft Planned Maint L…" at bounding box center [638, 476] width 1276 height 952
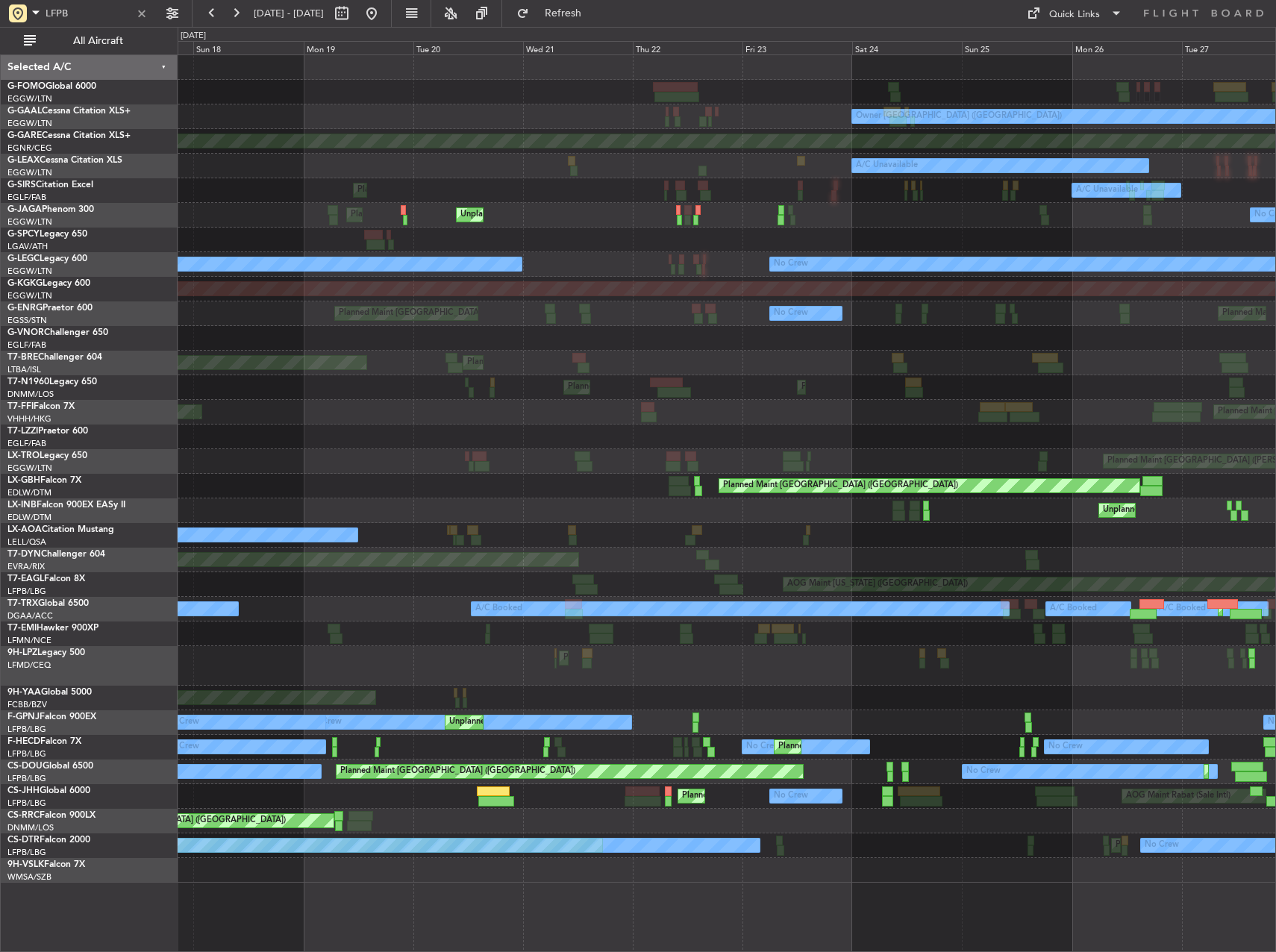
click at [1275, 538] on html "LFPB 28 May 2025 - 07 Jun 2025 Refresh Quick Links All Aircraft Owner London (L…" at bounding box center [638, 476] width 1276 height 952
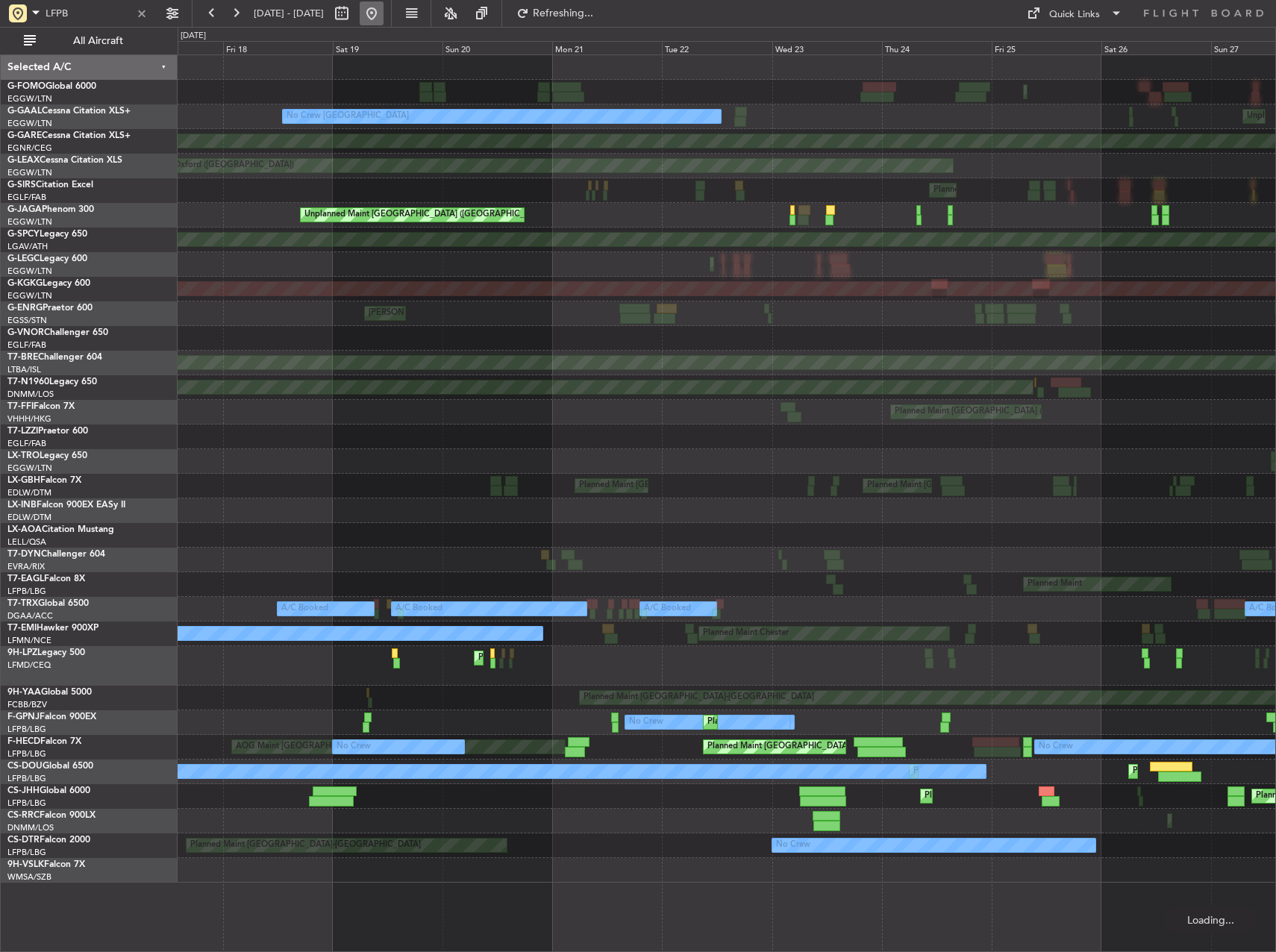
click at [383, 12] on button at bounding box center [372, 14] width 24 height 24
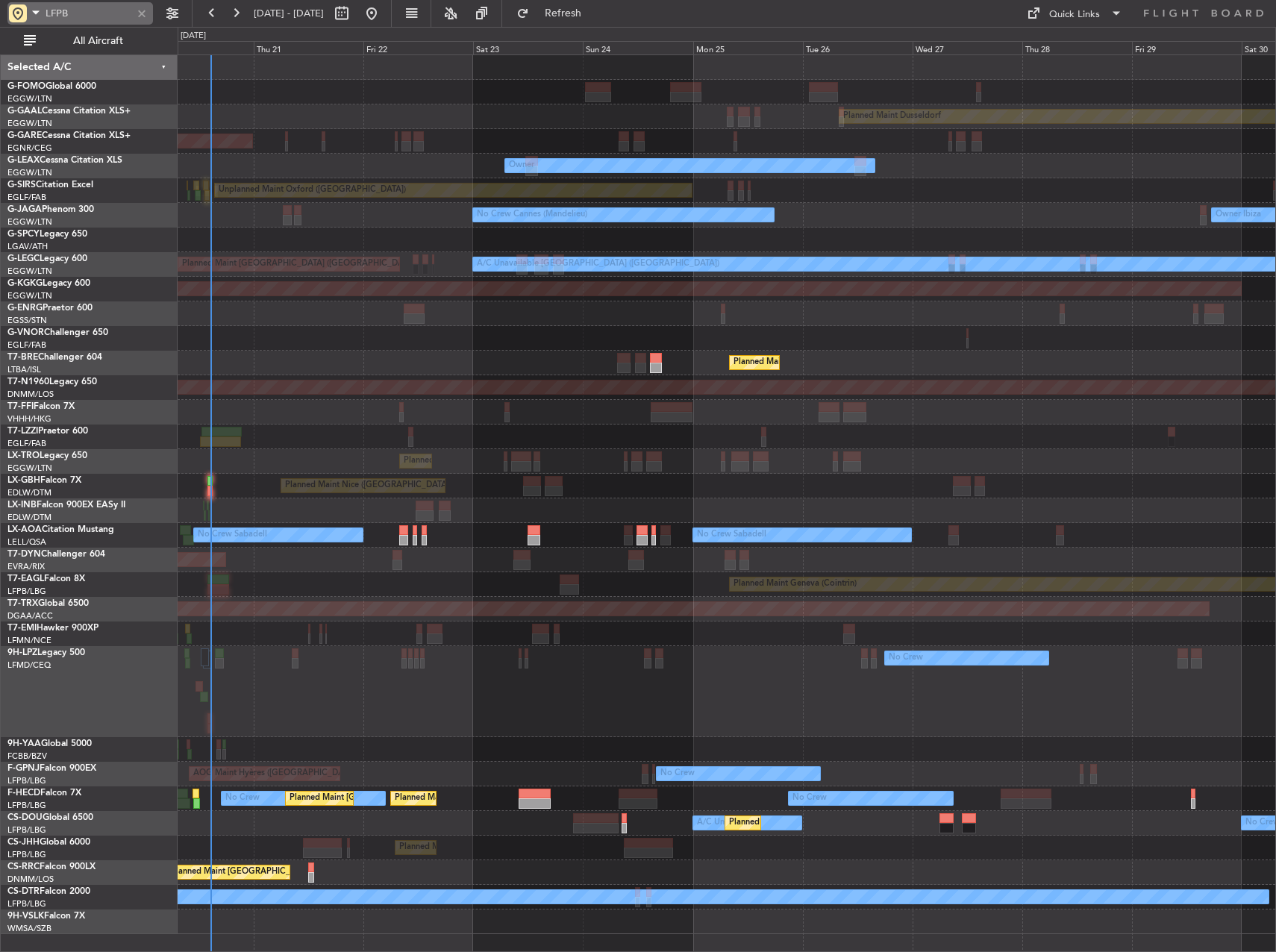
click at [142, 9] on div at bounding box center [141, 13] width 16 height 16
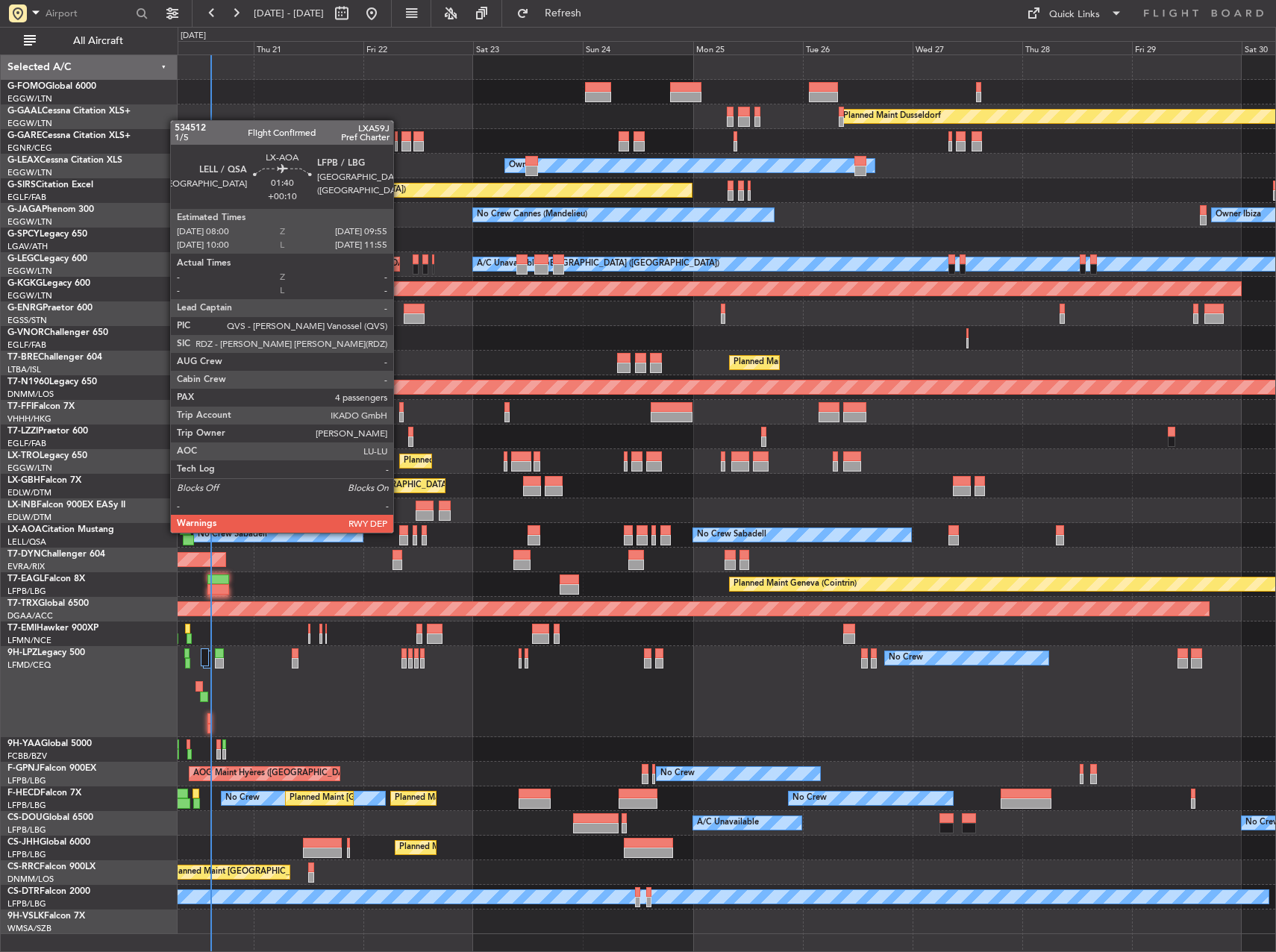
click at [401, 532] on div at bounding box center [404, 530] width 9 height 10
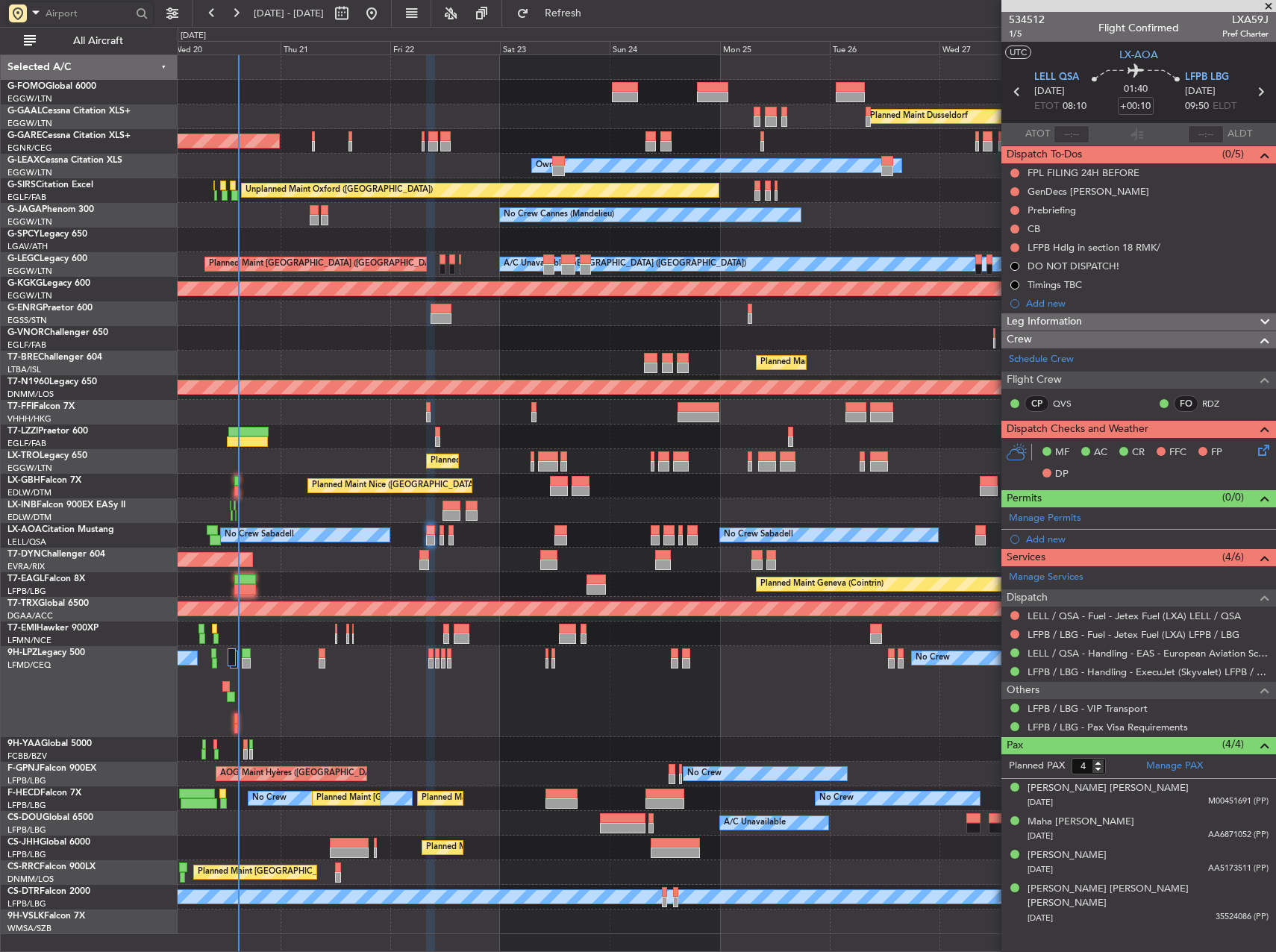
click at [594, 477] on div "Planned Maint Nice ([GEOGRAPHIC_DATA]) Unplanned Maint [GEOGRAPHIC_DATA] ([GEOG…" at bounding box center [727, 486] width 1098 height 25
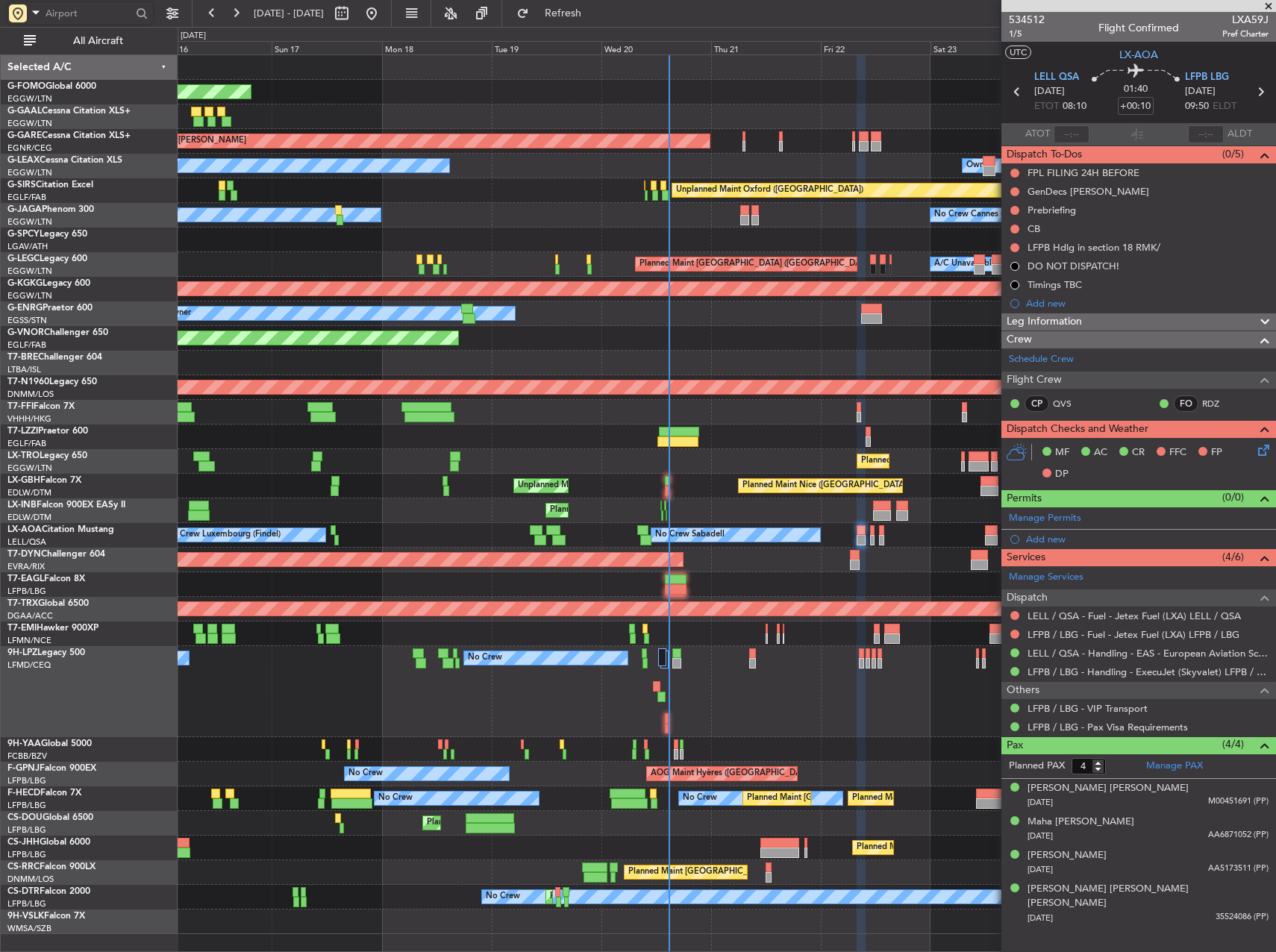
click at [795, 549] on div "Planned Maint [GEOGRAPHIC_DATA]-[GEOGRAPHIC_DATA]" at bounding box center [727, 559] width 1098 height 25
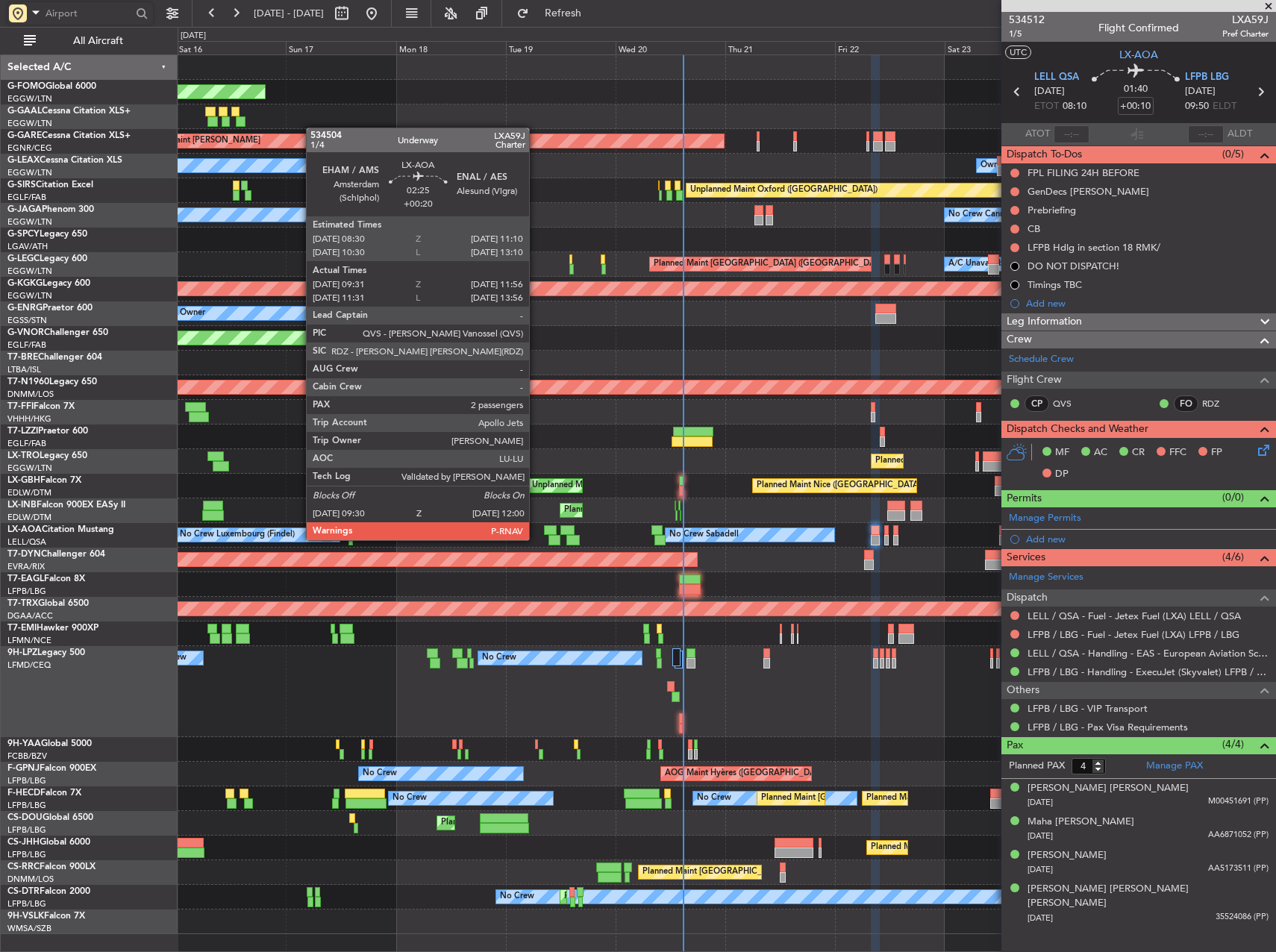
click at [550, 541] on div at bounding box center [554, 541] width 12 height 10
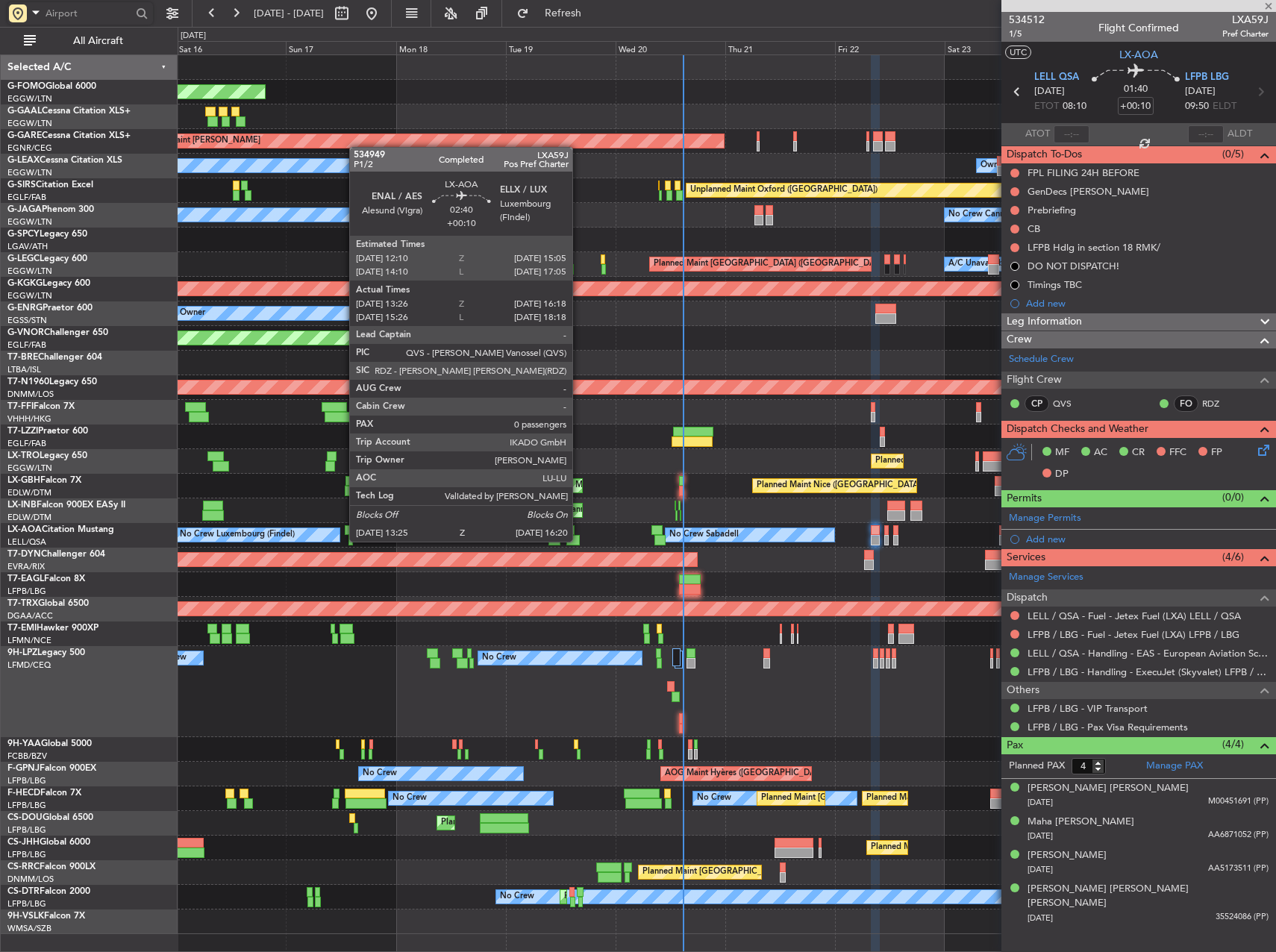
type input "+00:20"
type input "09:41"
type input "11:51"
type input "2"
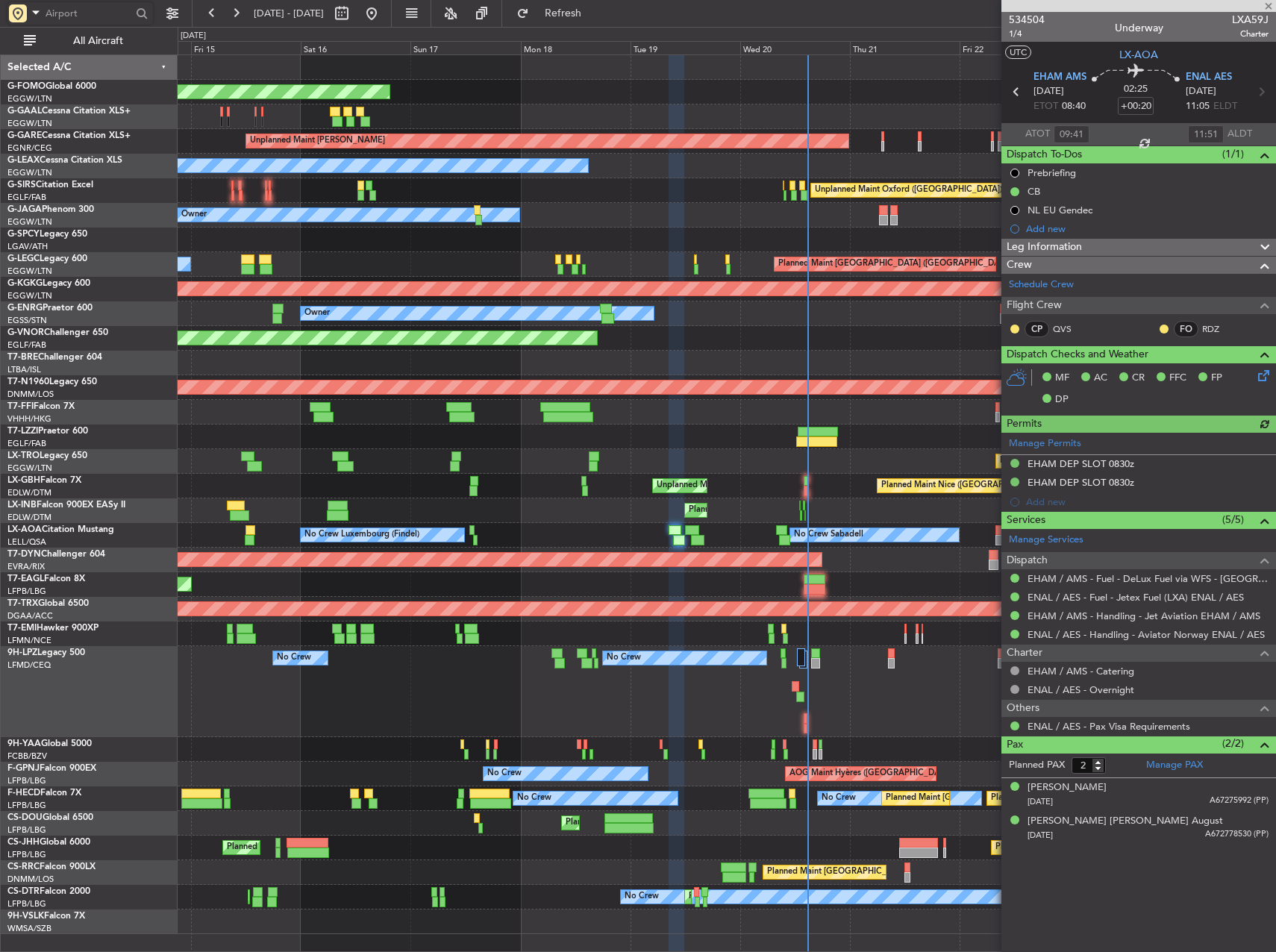
click at [585, 542] on div "No Crew Luxembourg (Findel) No Crew Sabadell No Crew Sabadell" at bounding box center [727, 535] width 1098 height 25
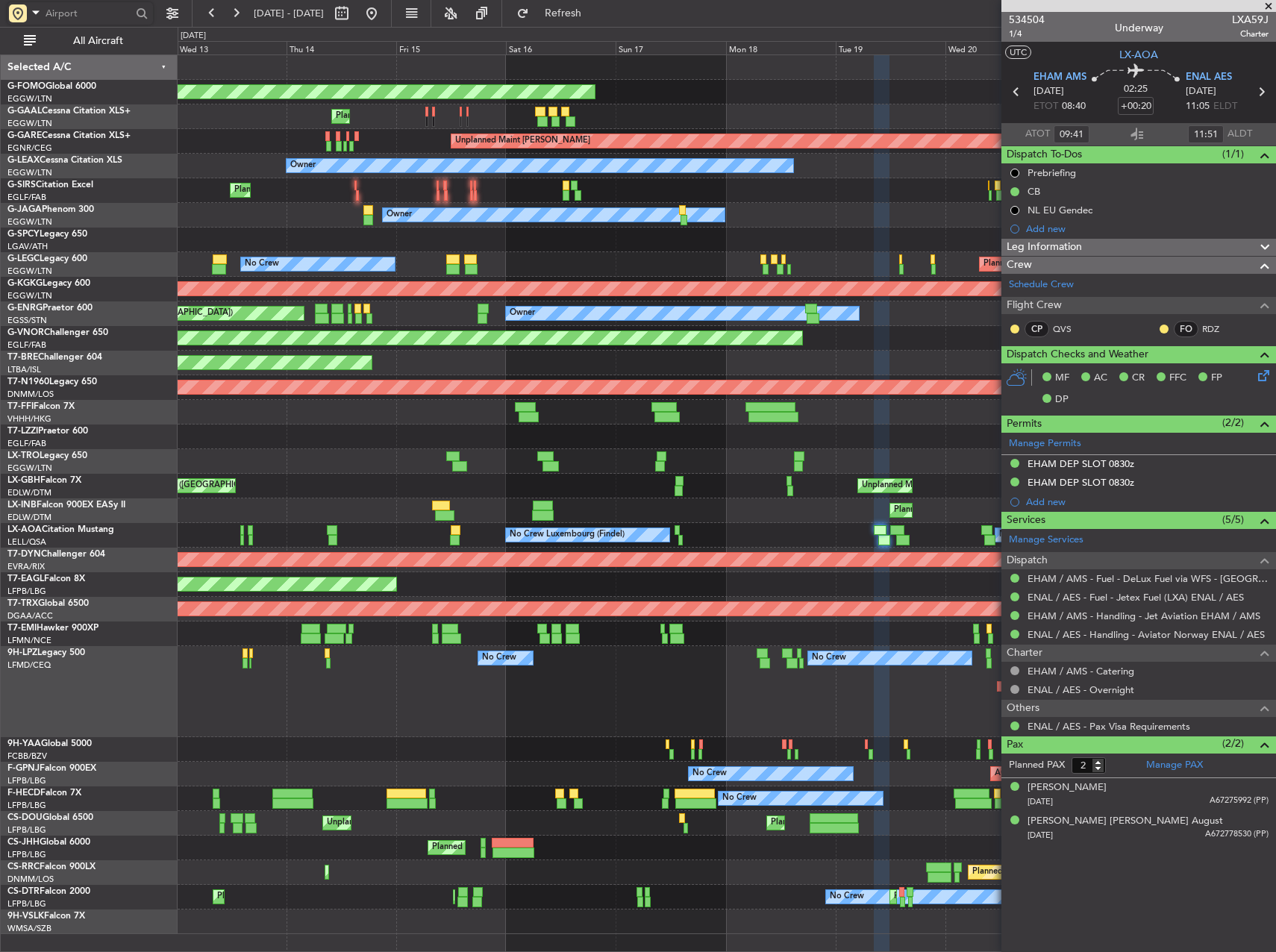
click at [434, 544] on div "No Crew Luxembourg (Findel) No Crew Sabadell No Crew Sabadell No Crew Ostend-br…" at bounding box center [727, 535] width 1098 height 25
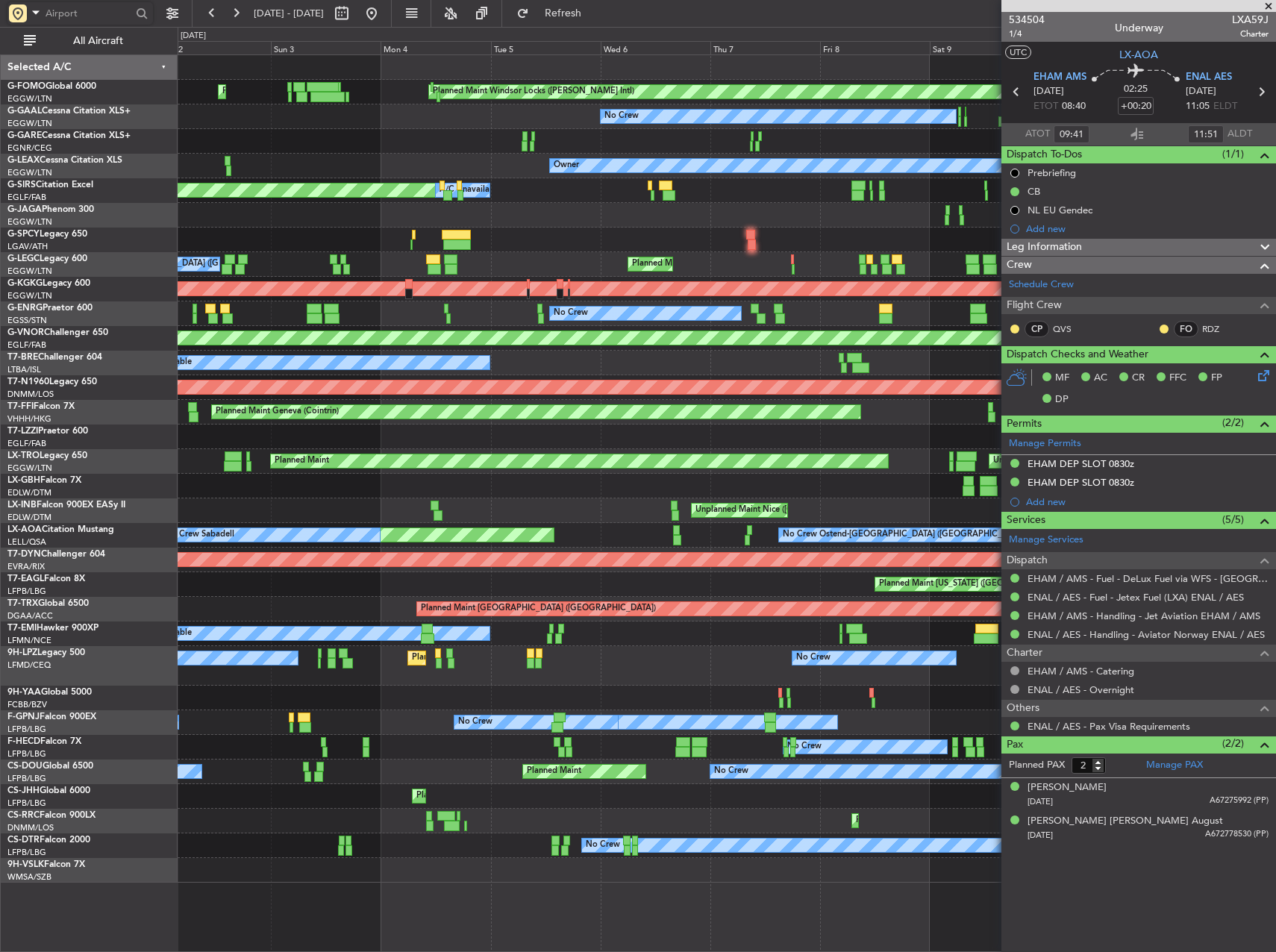
click at [1080, 529] on fb-app "03 Aug 2025 - 13 Aug 2025 Refresh Quick Links All Aircraft Planned Maint Windso…" at bounding box center [638, 482] width 1276 height 941
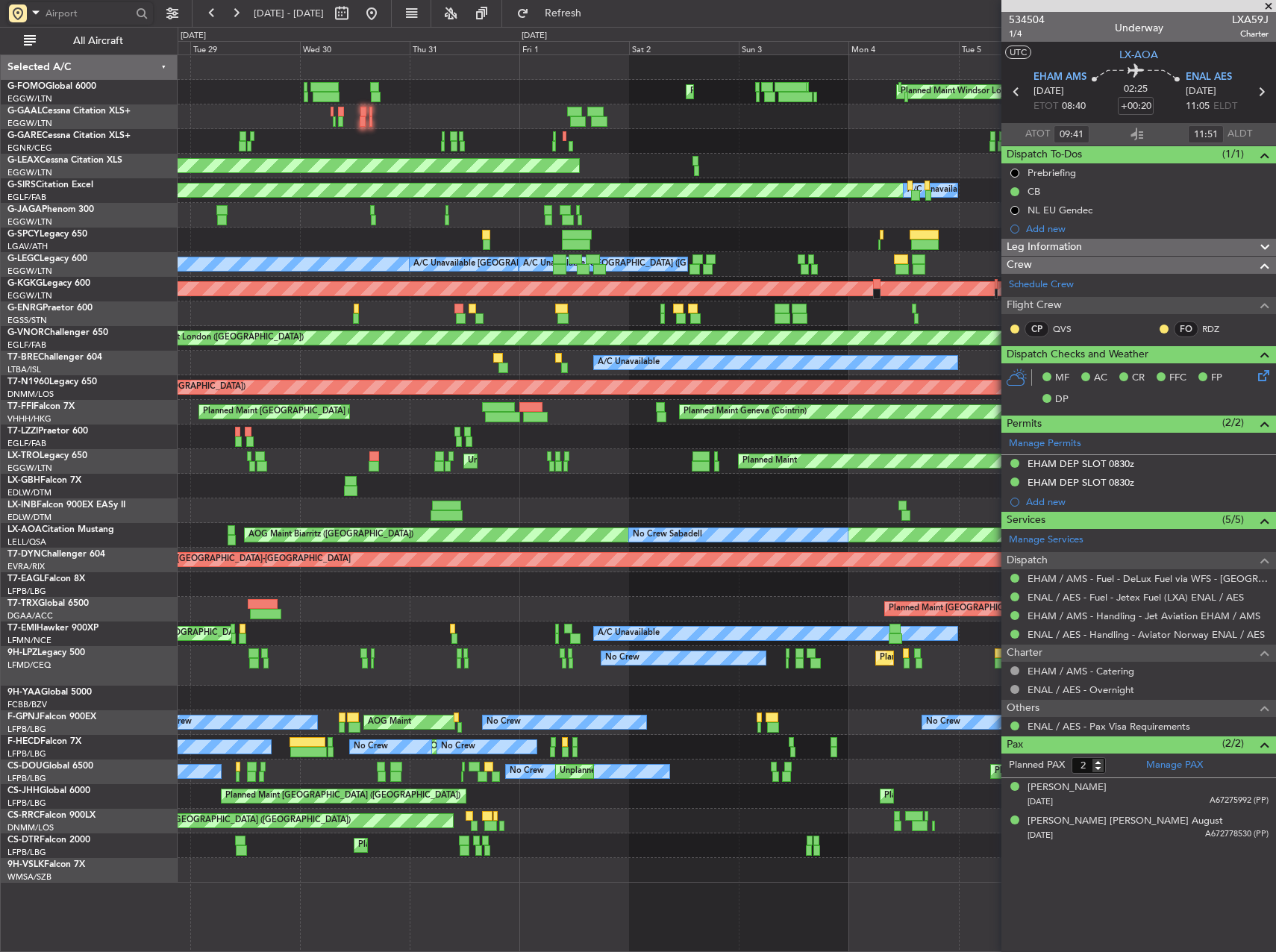
click at [724, 510] on div "Unplanned Maint Nice (Côte d'Azur Airport)" at bounding box center [727, 511] width 1098 height 25
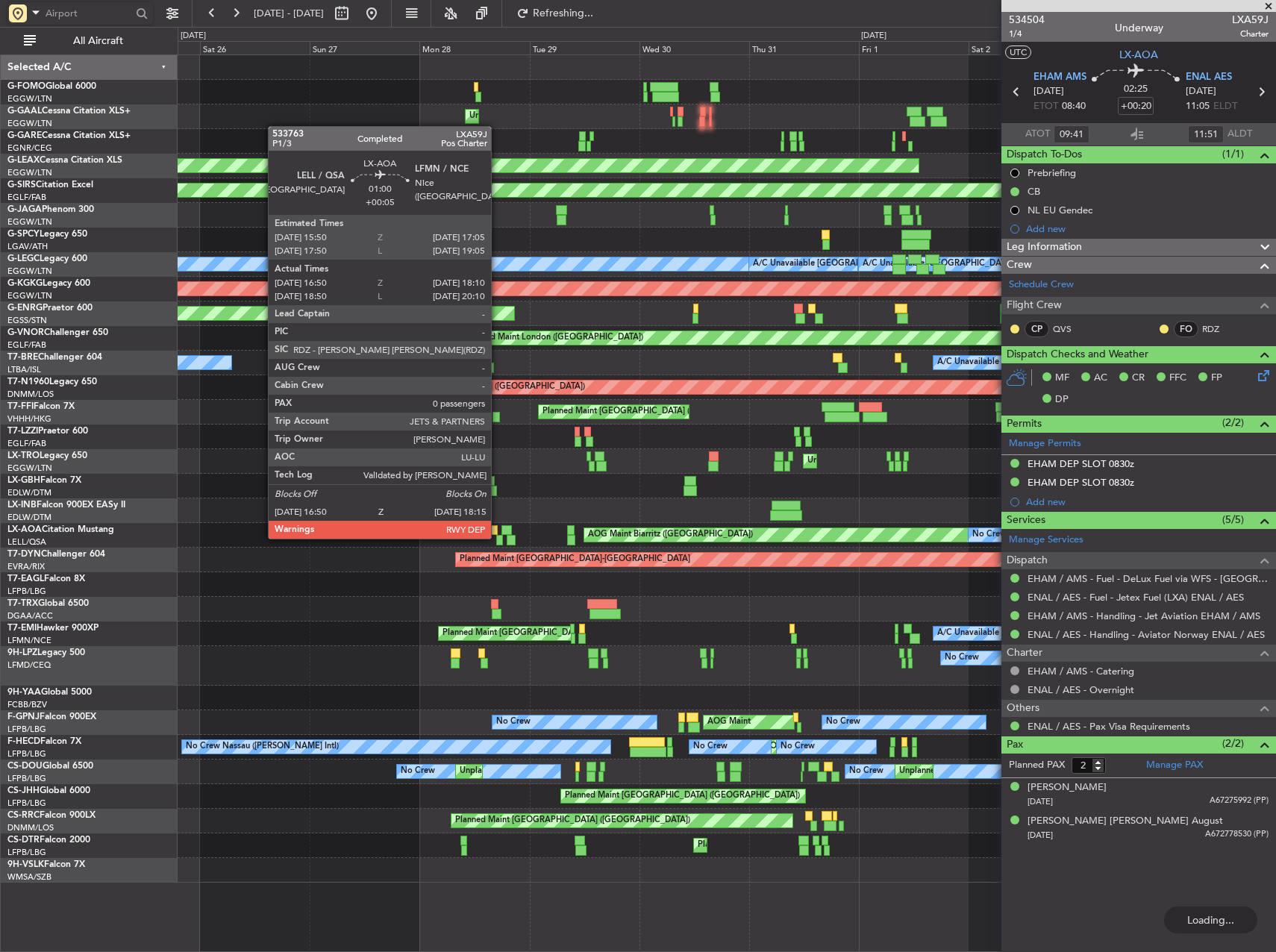
click at [498, 537] on div at bounding box center [499, 541] width 7 height 10
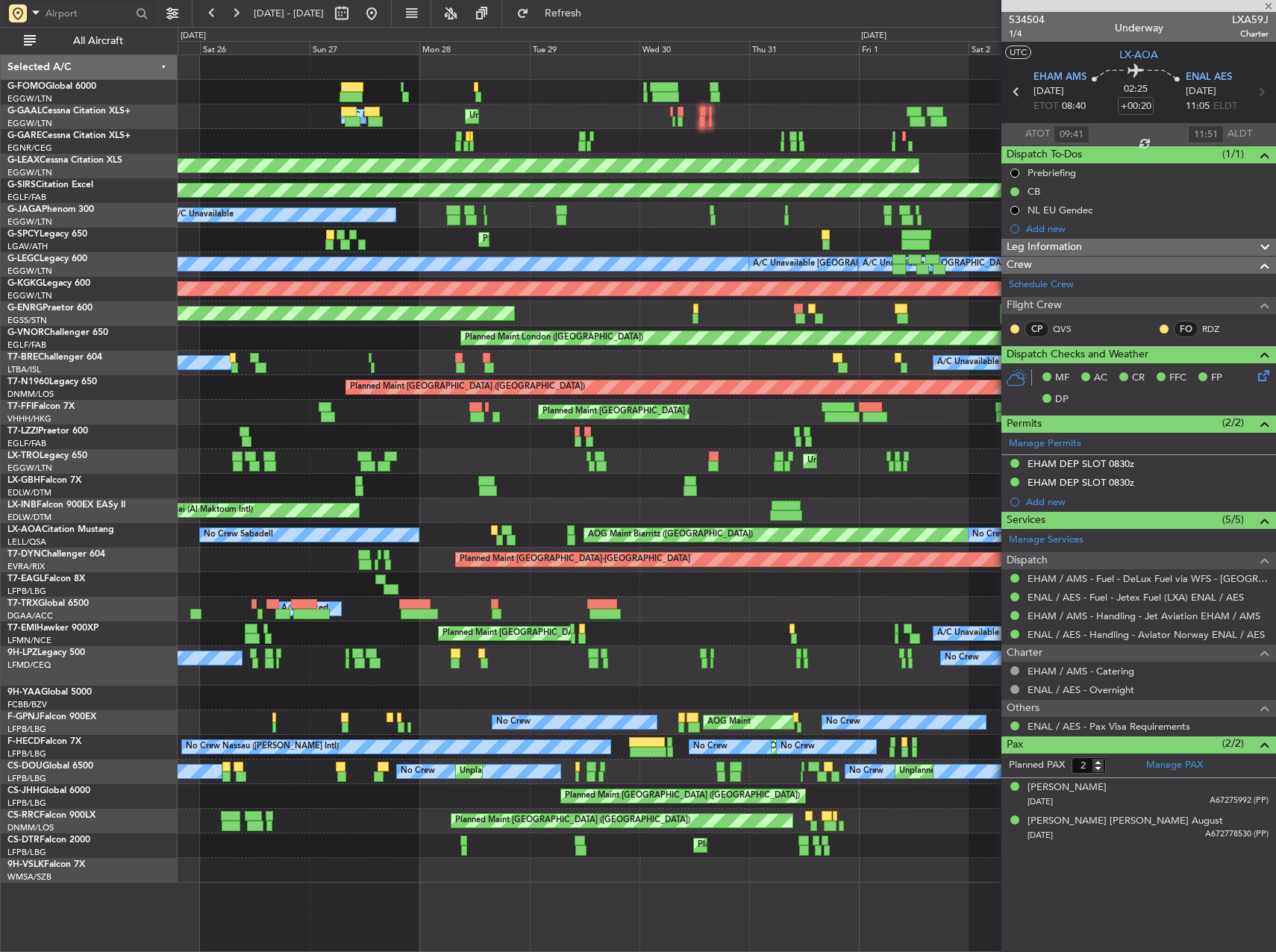
type input "+00:05"
type input "17:00"
type input "18:05"
type input "0"
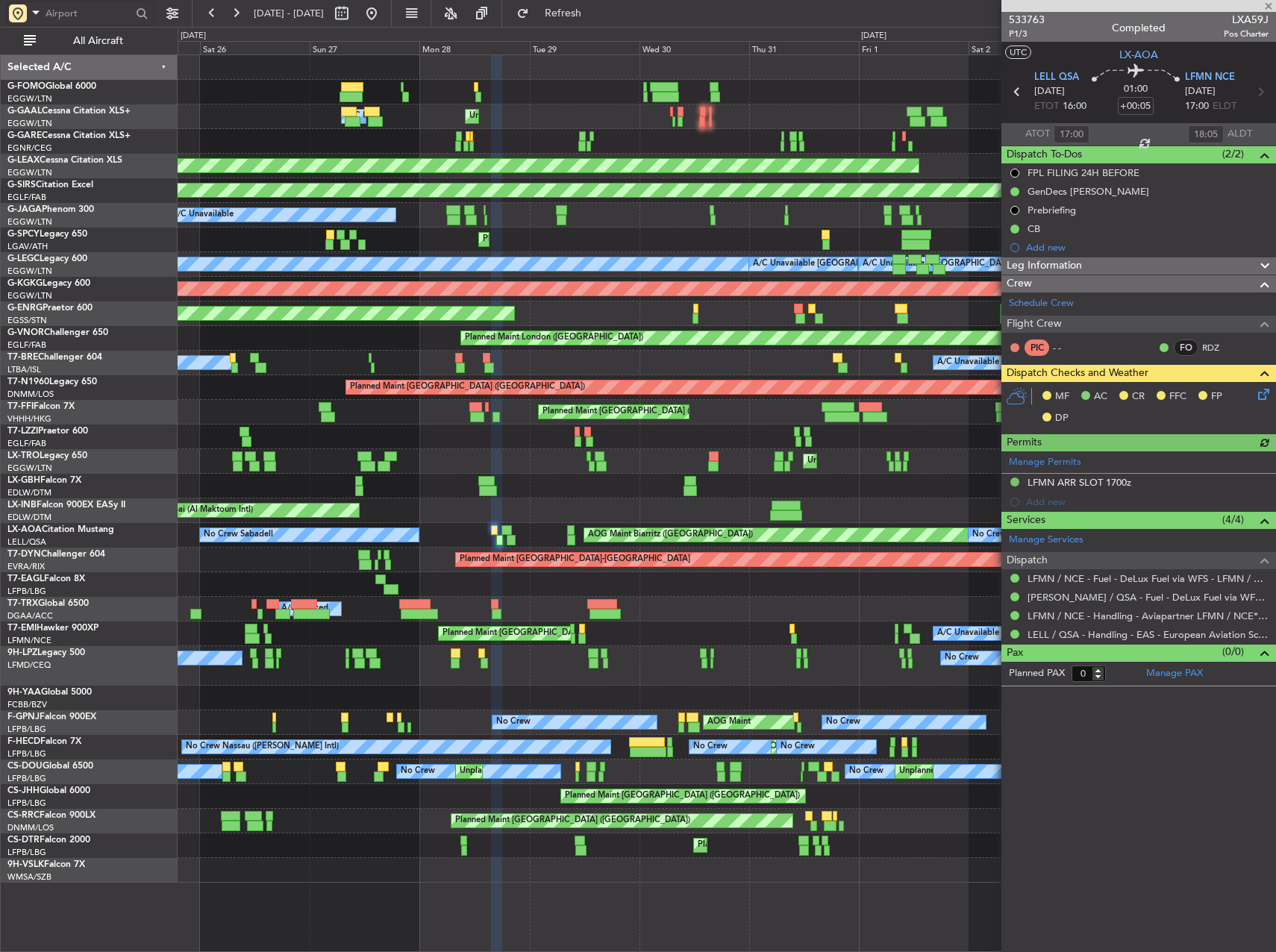
click at [1086, 266] on div "Leg Information" at bounding box center [1138, 266] width 275 height 17
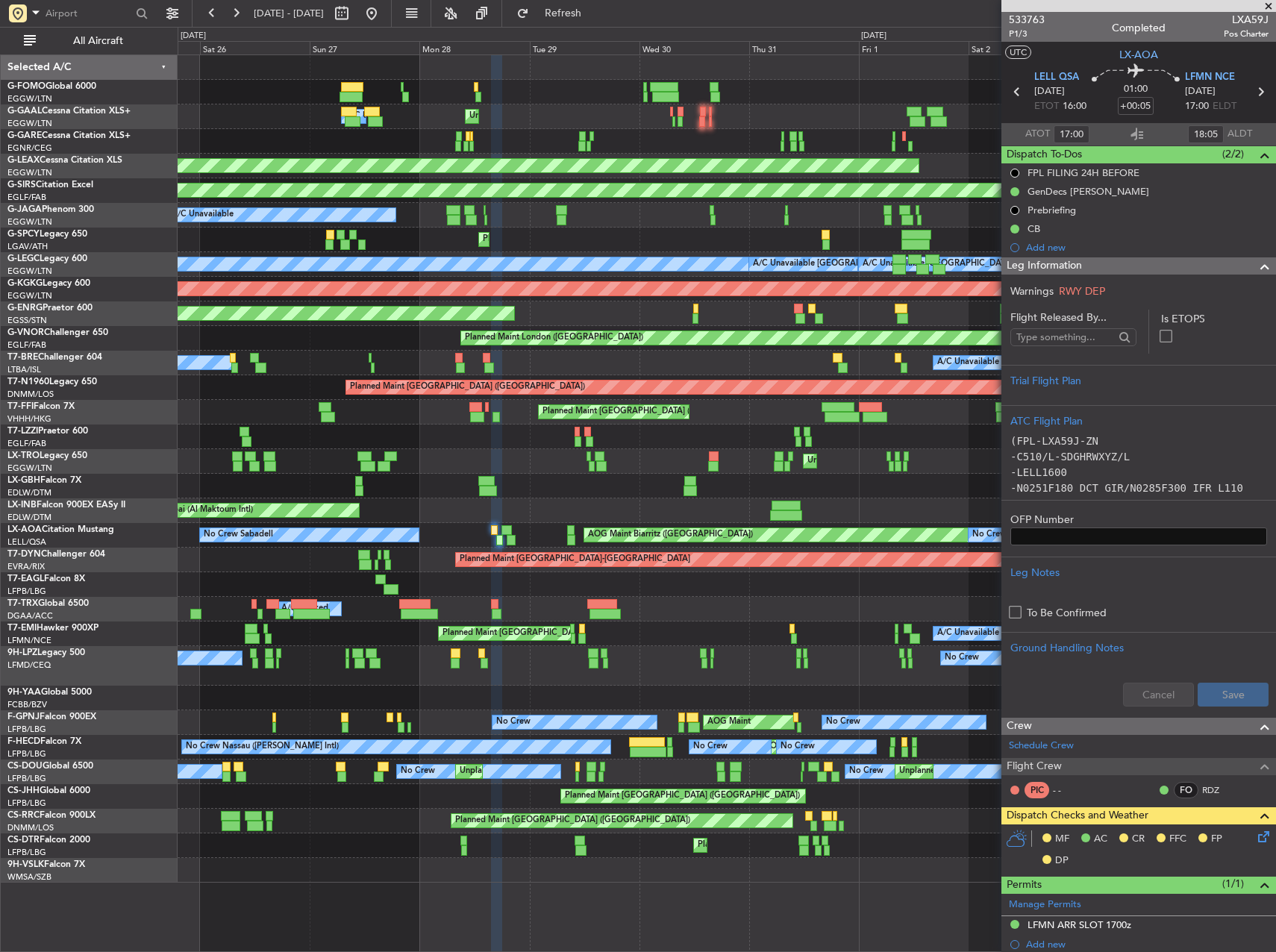
click at [1086, 266] on div "Leg Information" at bounding box center [1138, 266] width 275 height 17
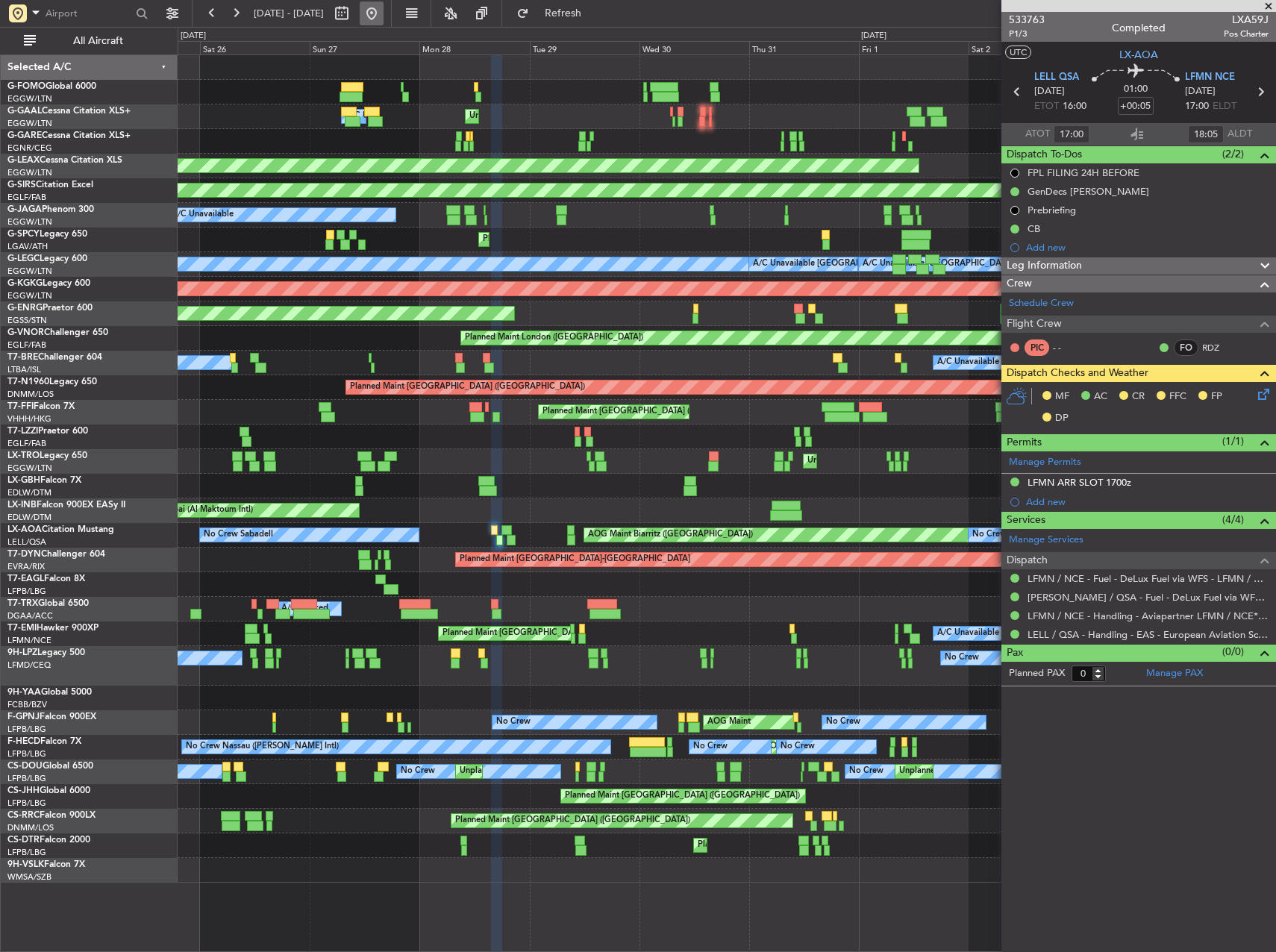
click at [383, 12] on button at bounding box center [372, 14] width 24 height 24
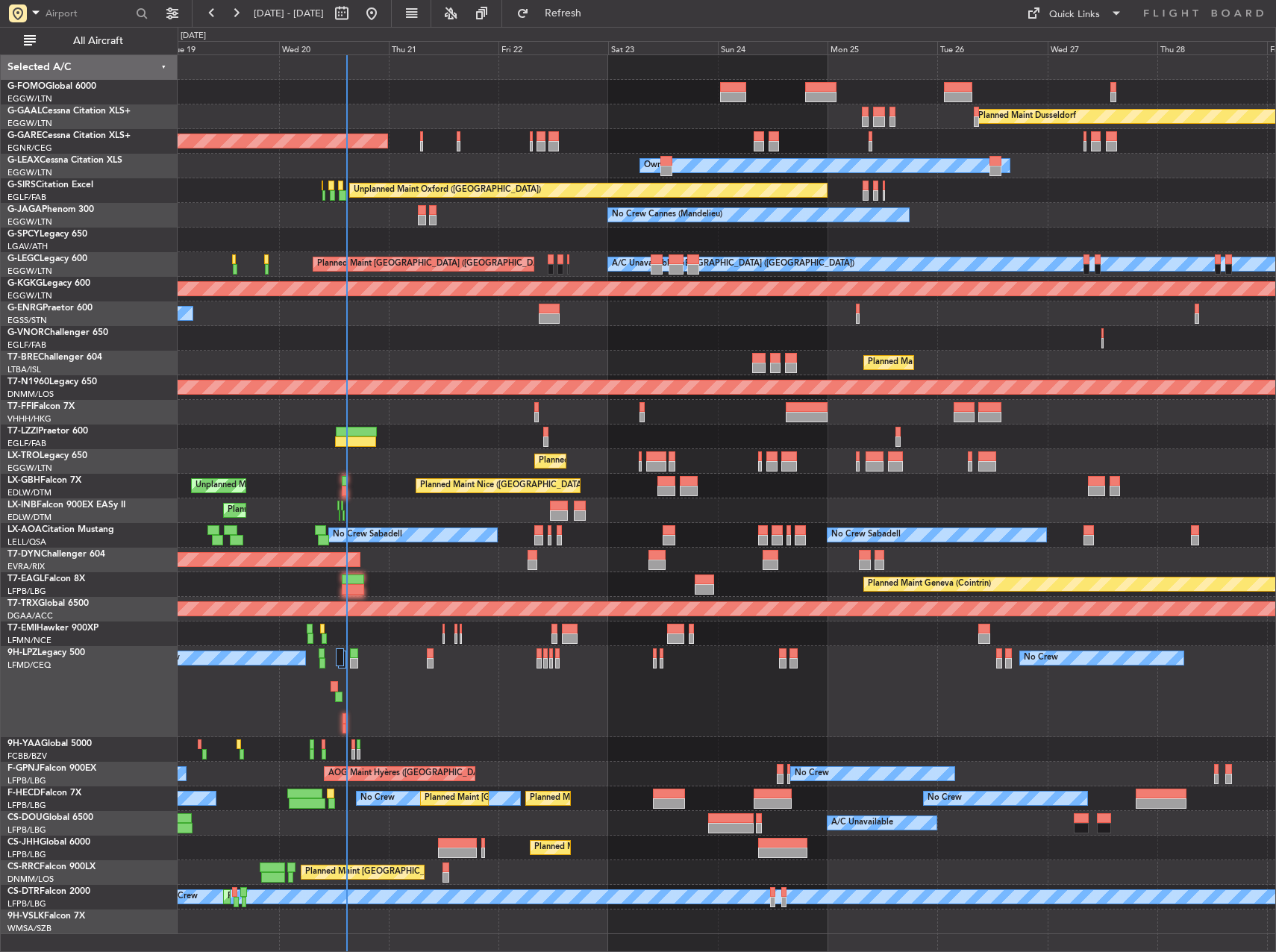
click at [704, 699] on div "No Crew No Crew" at bounding box center [727, 692] width 1098 height 91
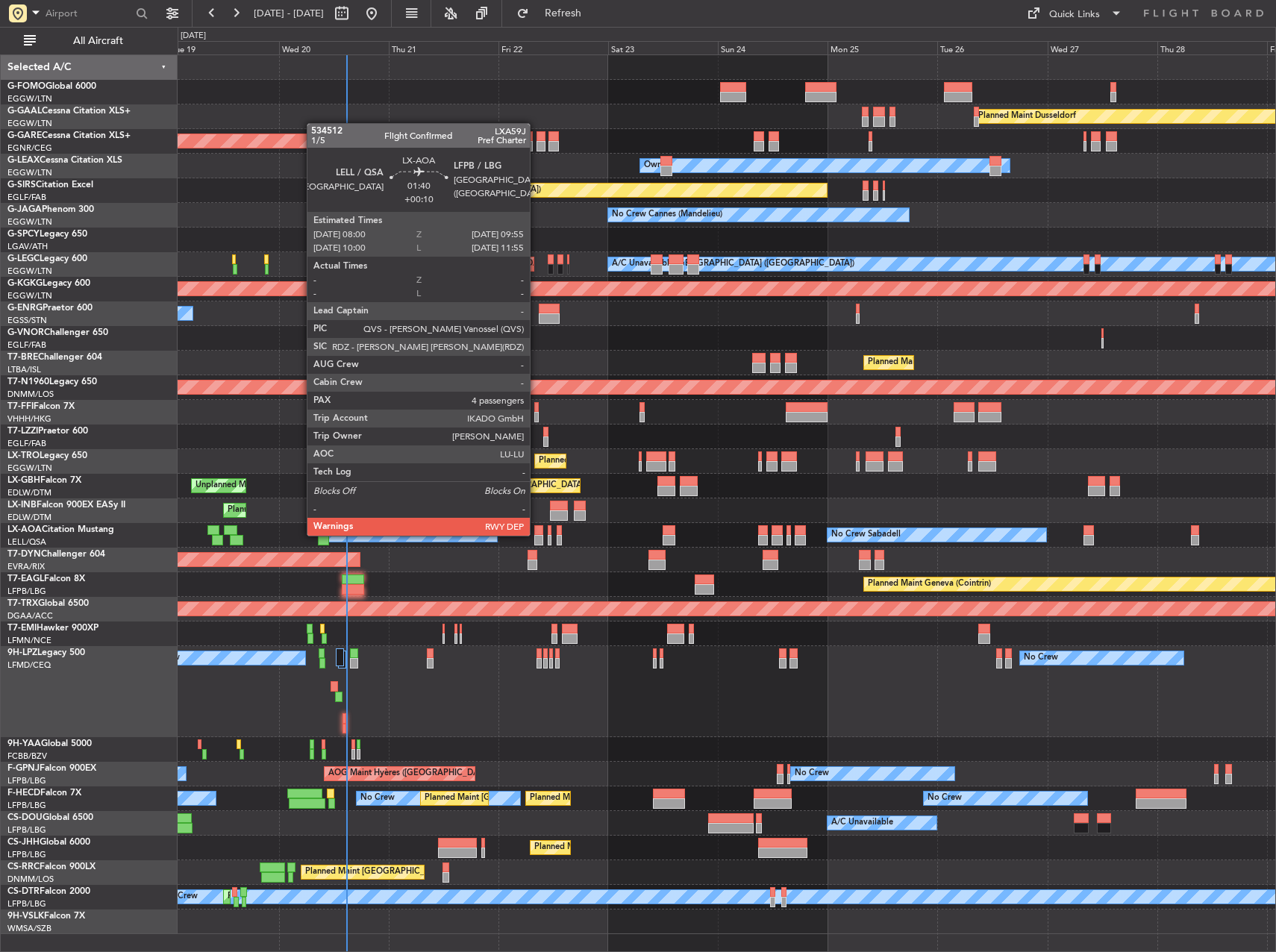
click at [536, 535] on div at bounding box center [539, 530] width 9 height 10
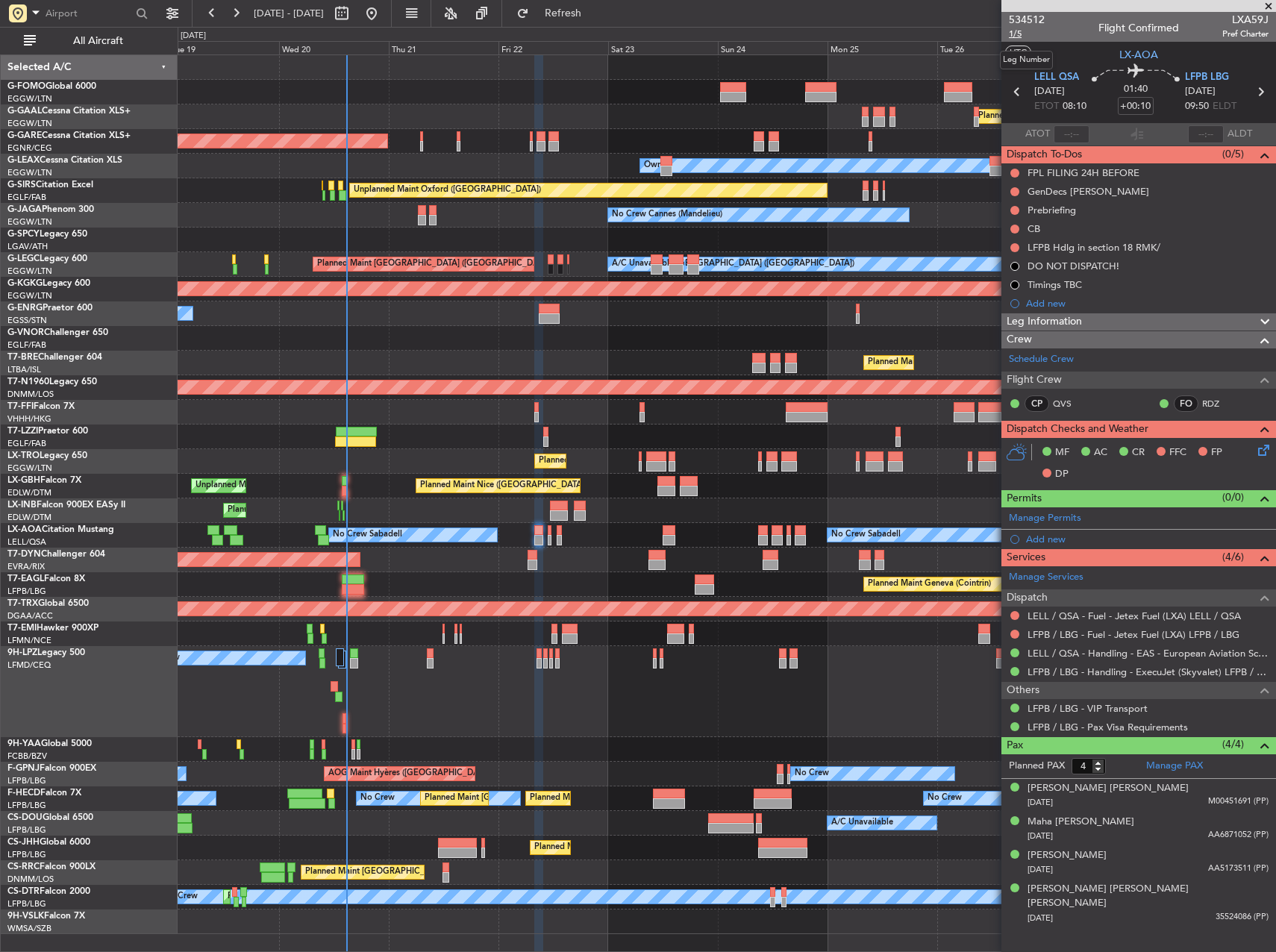
click at [1013, 38] on span "1/5" at bounding box center [1027, 33] width 36 height 13
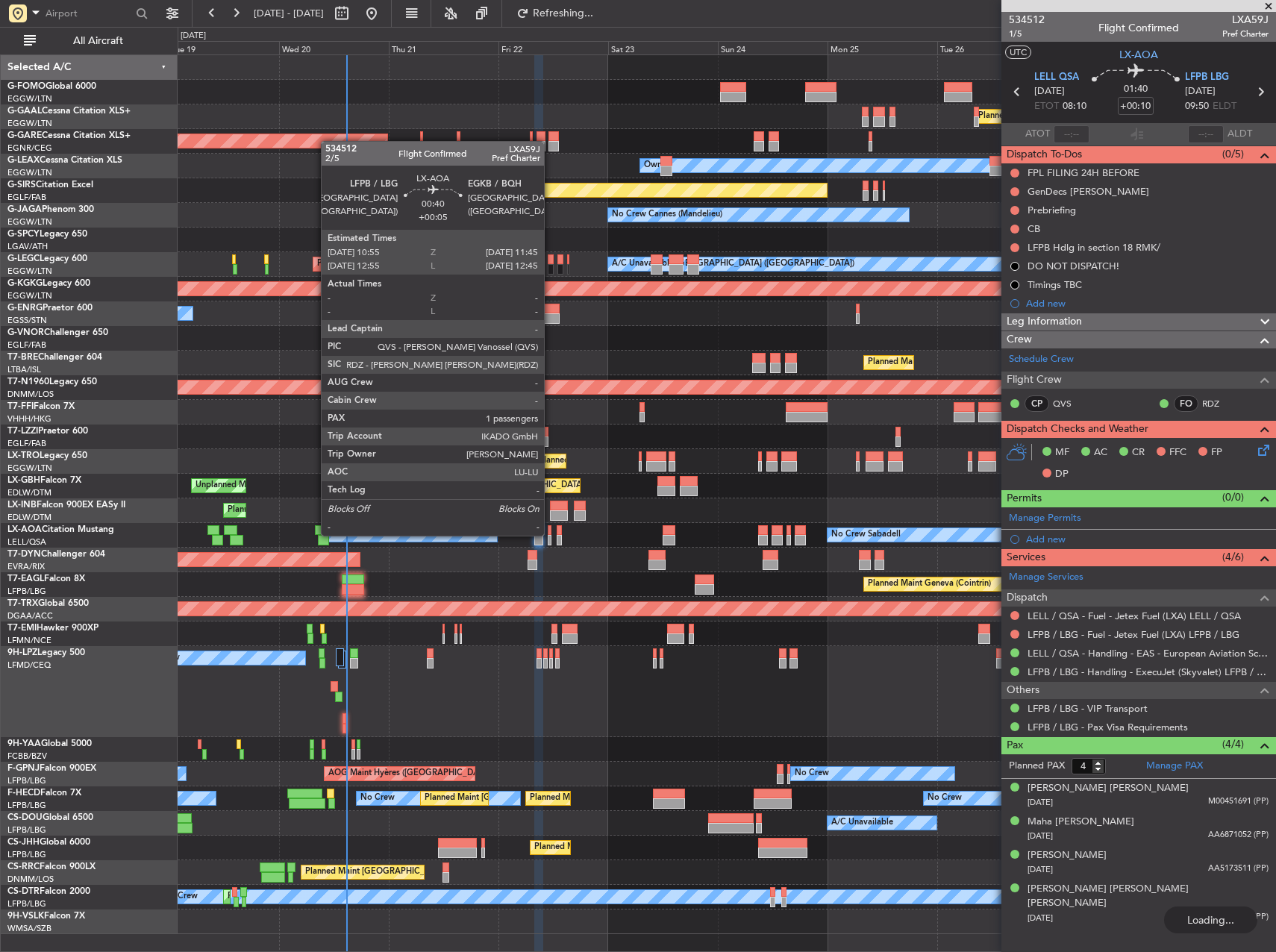
click at [551, 535] on div at bounding box center [549, 530] width 4 height 10
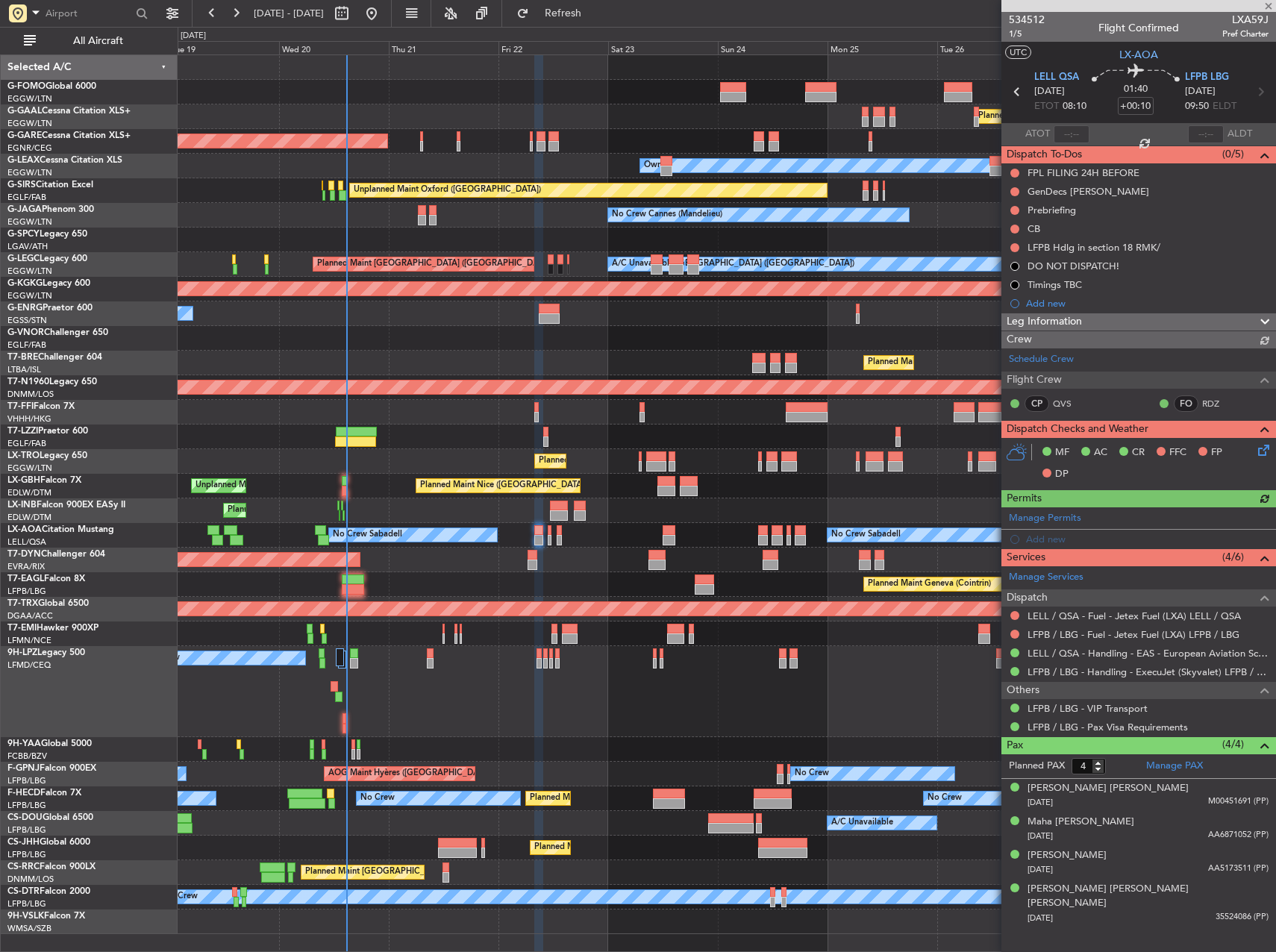
type input "+00:05"
type input "1"
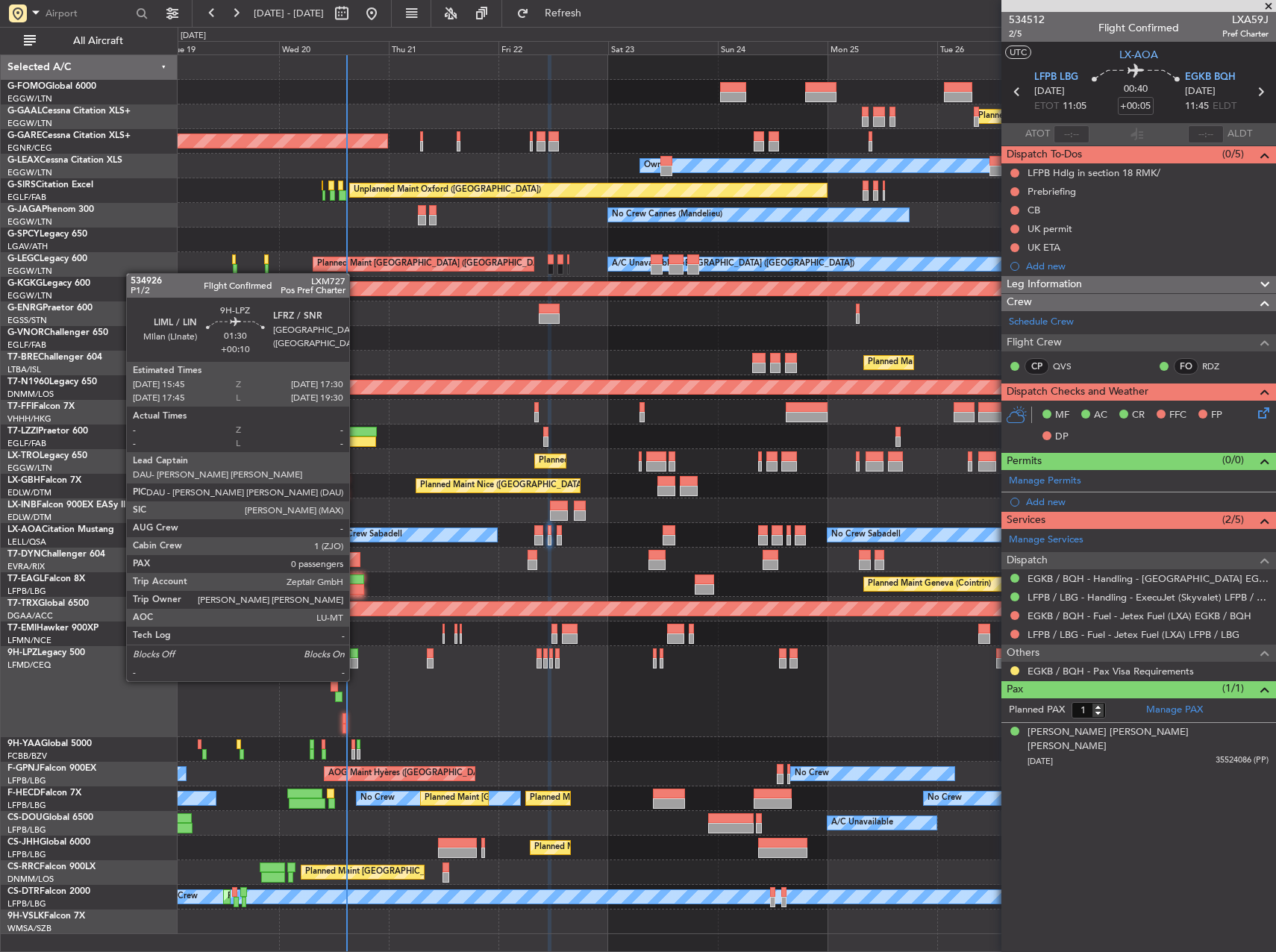
click at [356, 666] on div at bounding box center [354, 664] width 9 height 10
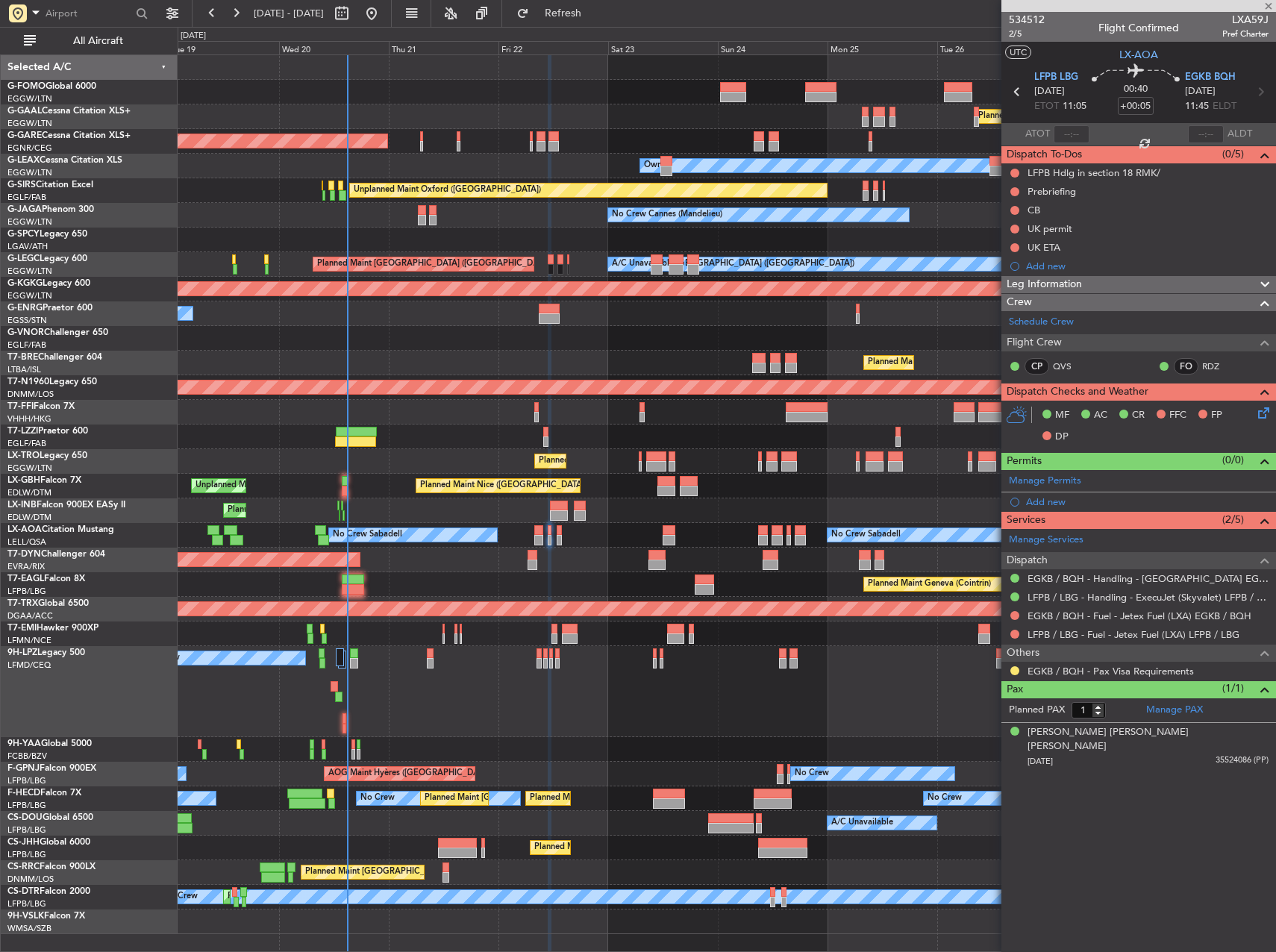
type input "+00:10"
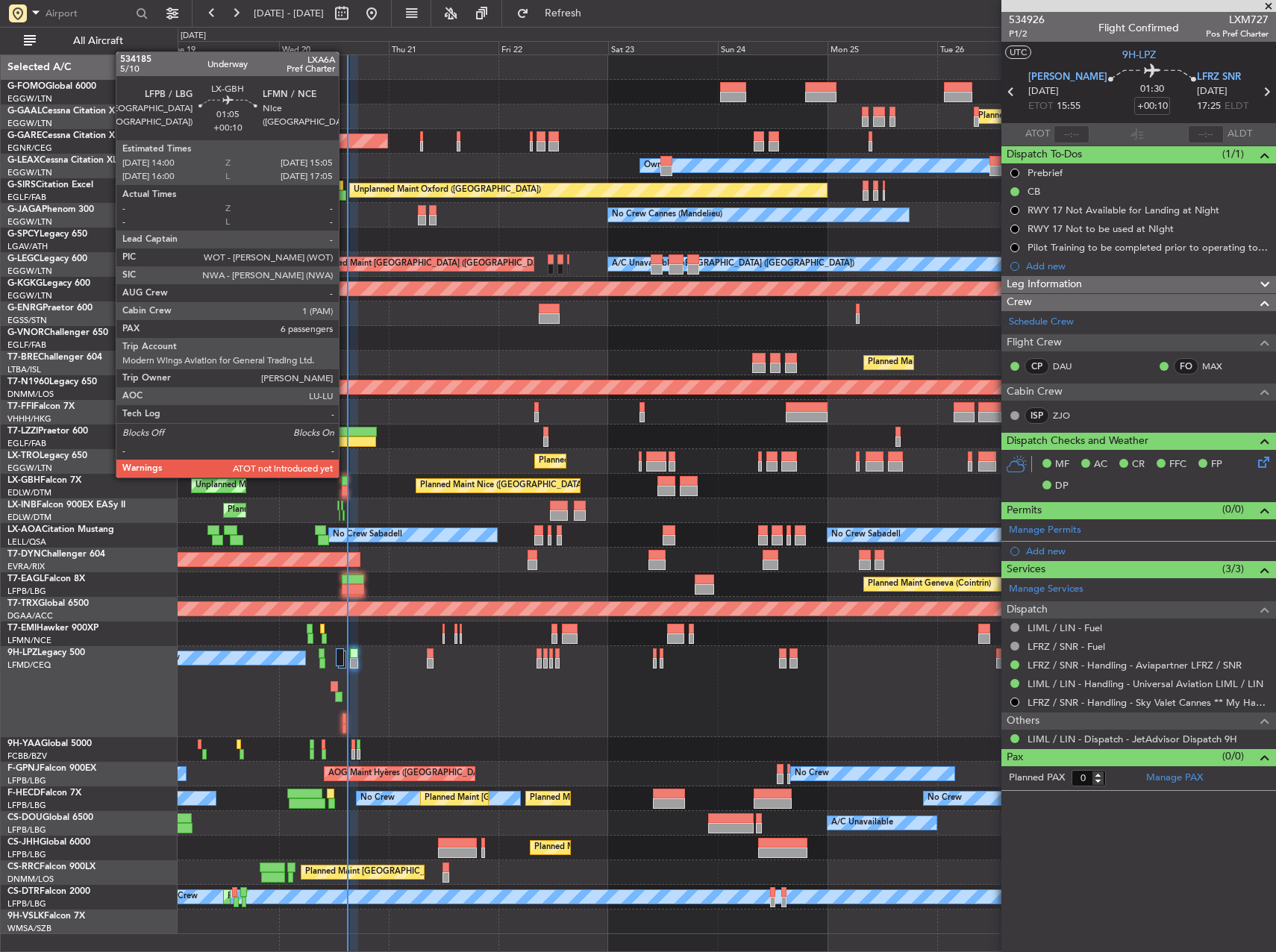
click at [346, 476] on div at bounding box center [345, 482] width 5 height 10
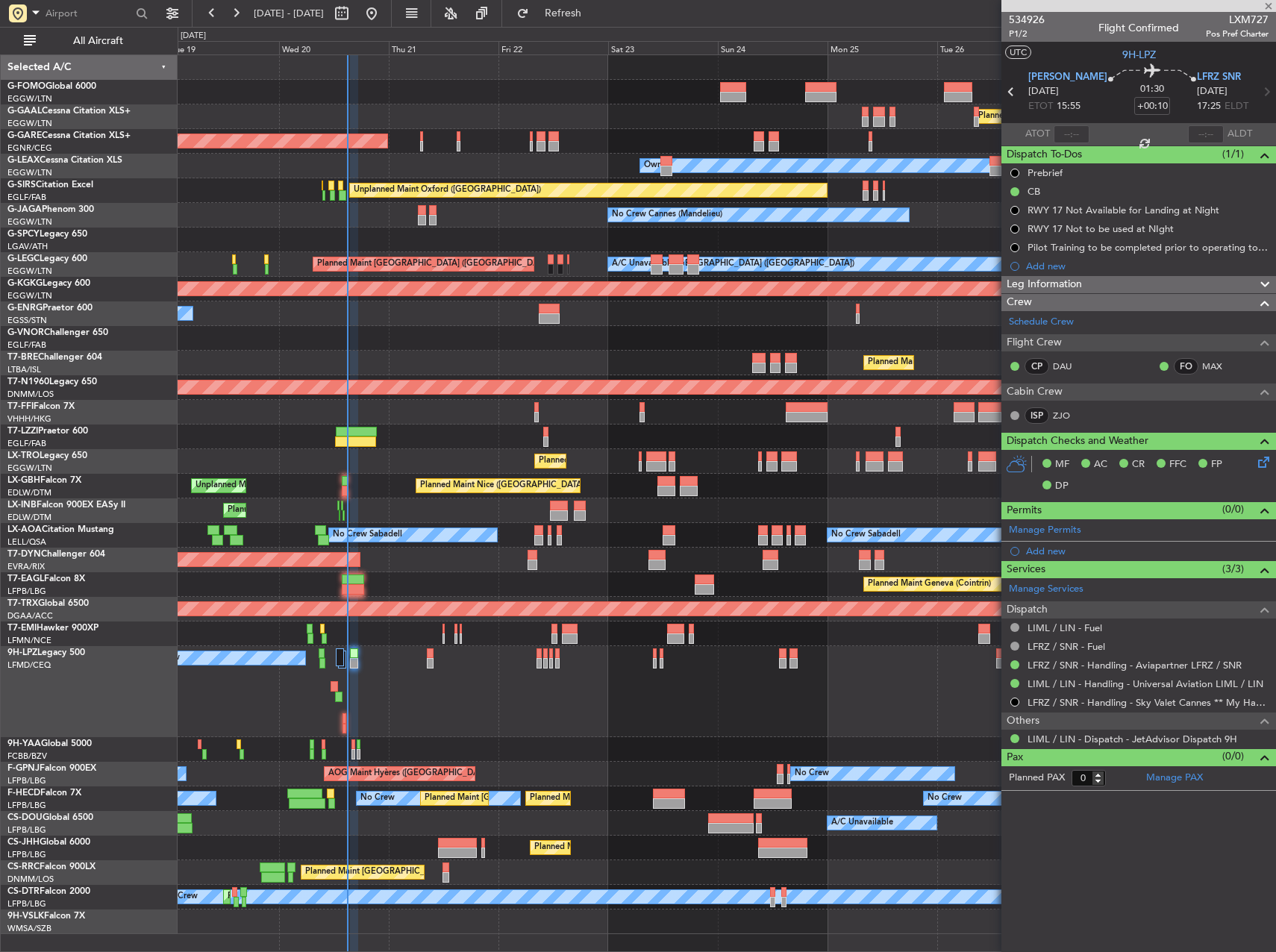
type input "6"
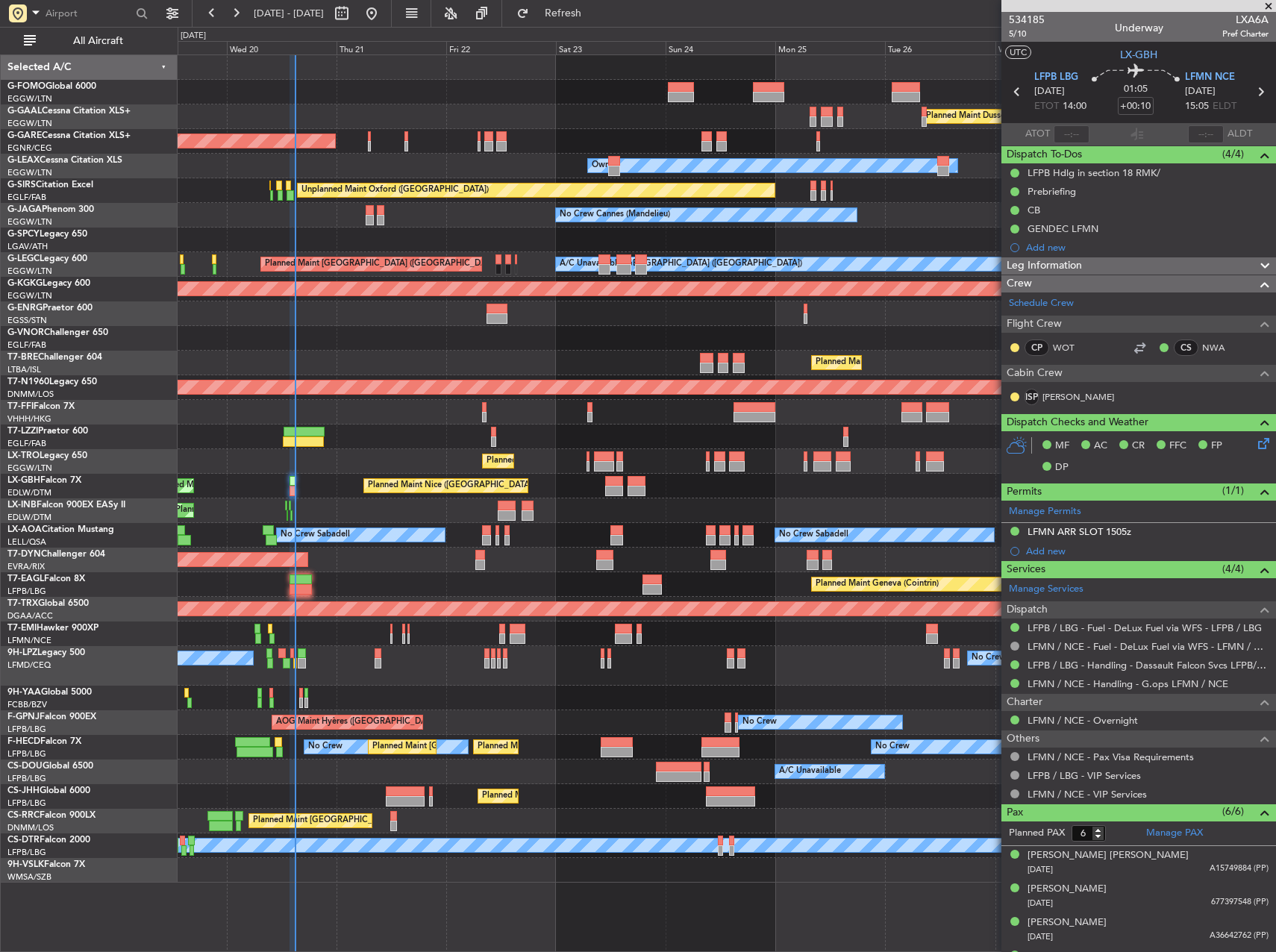
click at [694, 485] on div "Planned Maint Nice (Côte d'Azur Airport) Unplanned Maint Paris (Le Bourget)" at bounding box center [727, 486] width 1098 height 25
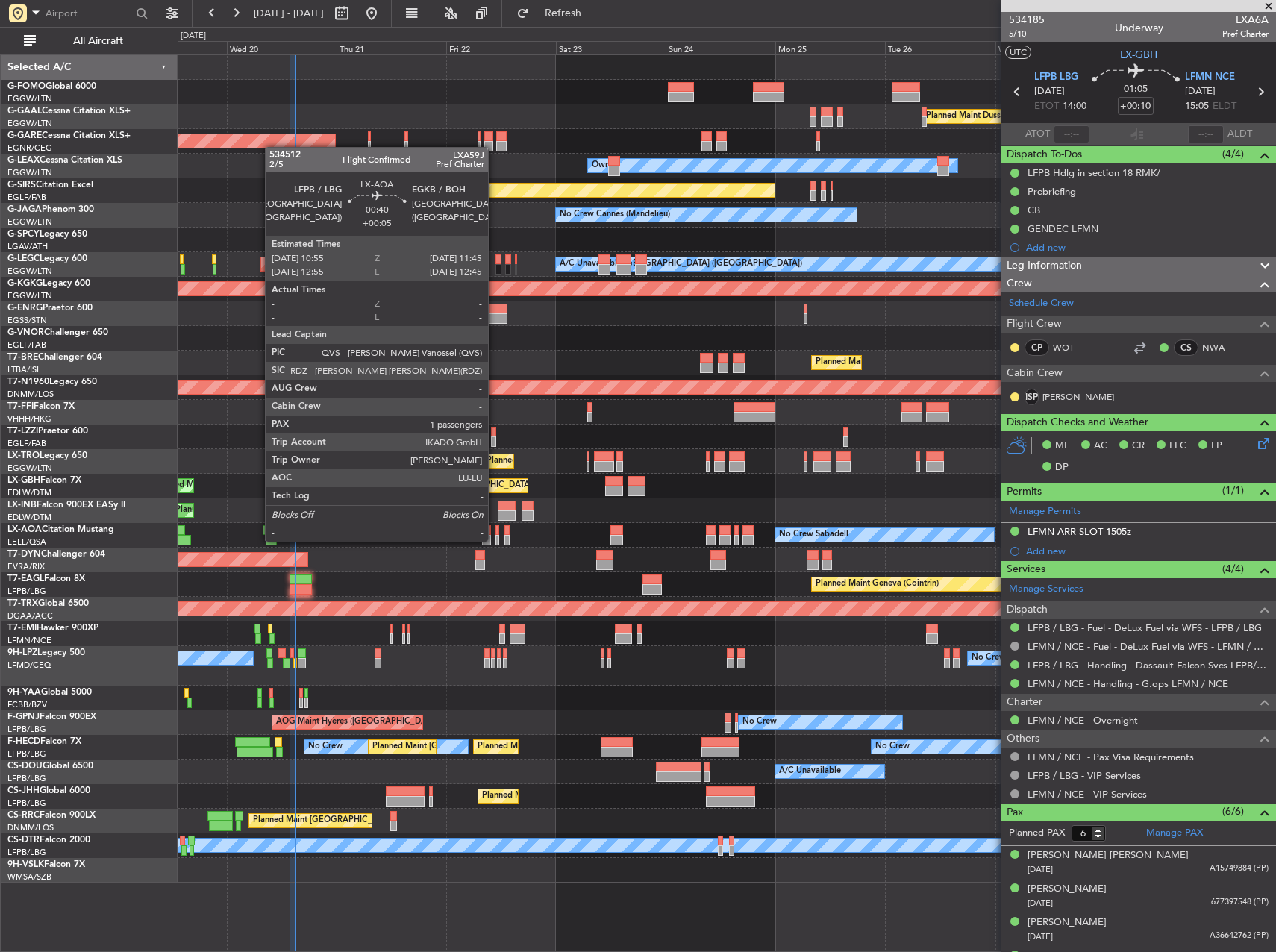
click at [495, 541] on div at bounding box center [497, 541] width 4 height 10
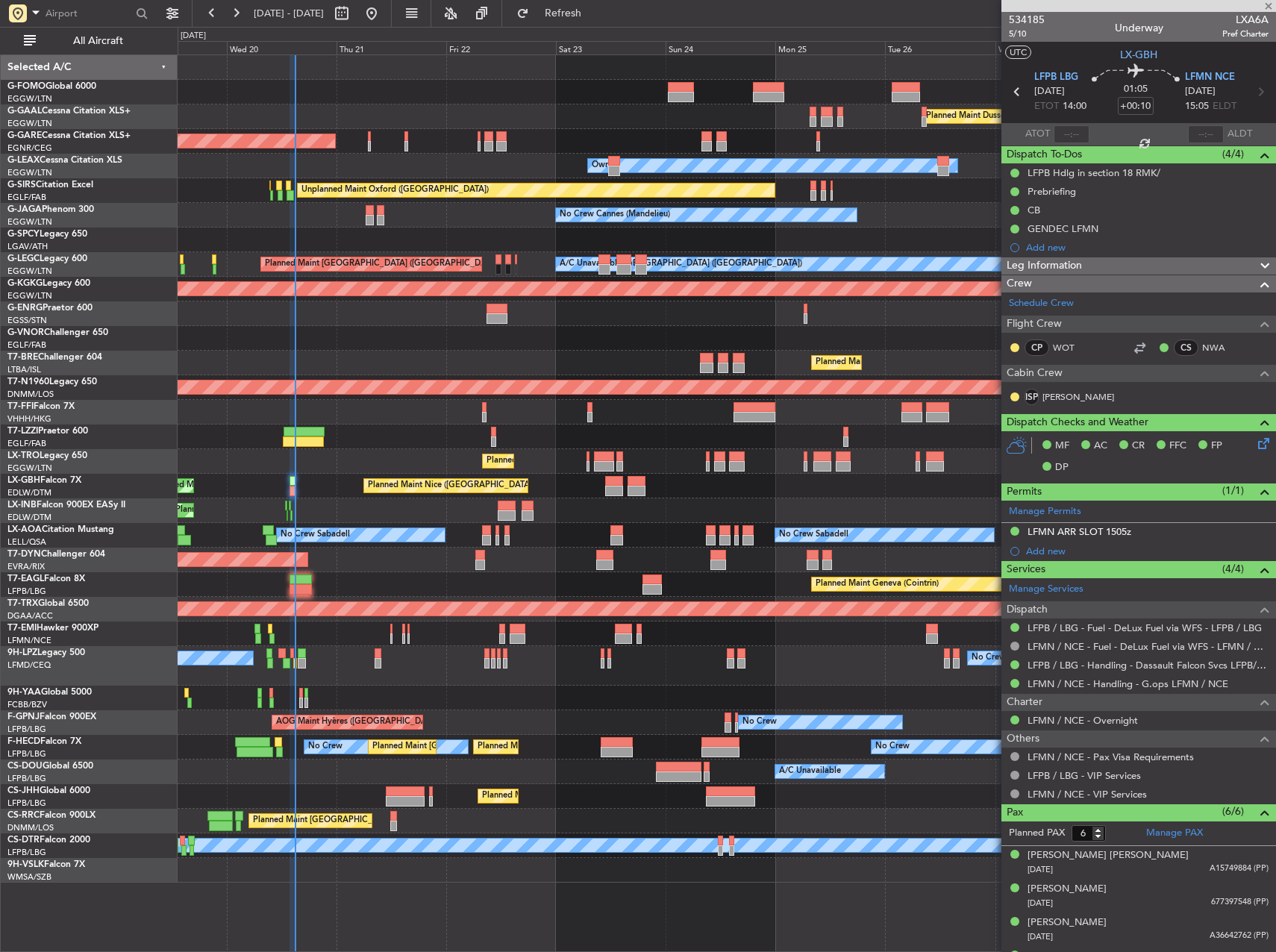
type input "+00:05"
type input "1"
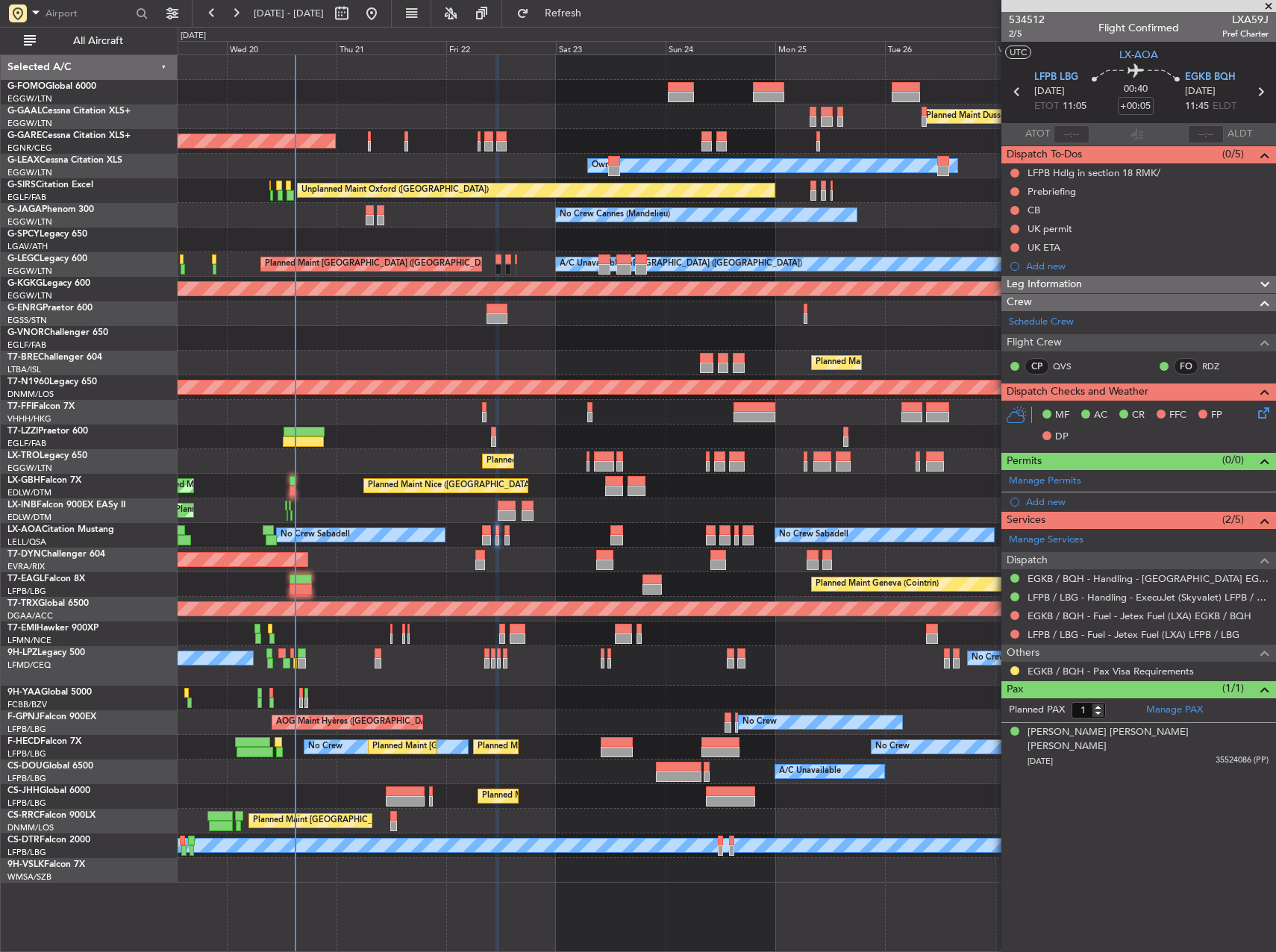
click at [1125, 284] on div "Leg Information" at bounding box center [1138, 285] width 275 height 17
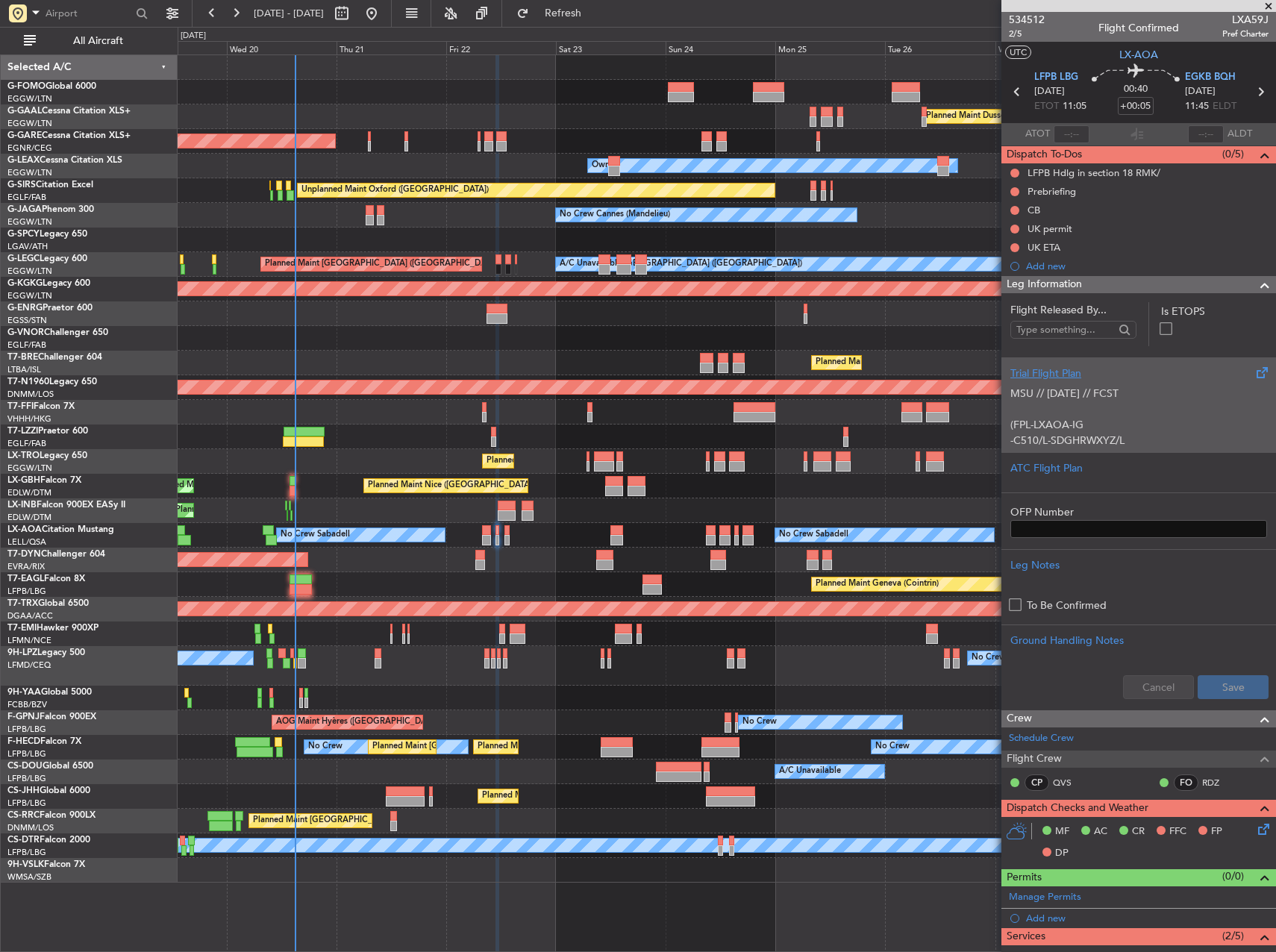
click at [1198, 436] on p "-C510/L-SDGHRWXYZ/L" at bounding box center [1138, 441] width 257 height 15
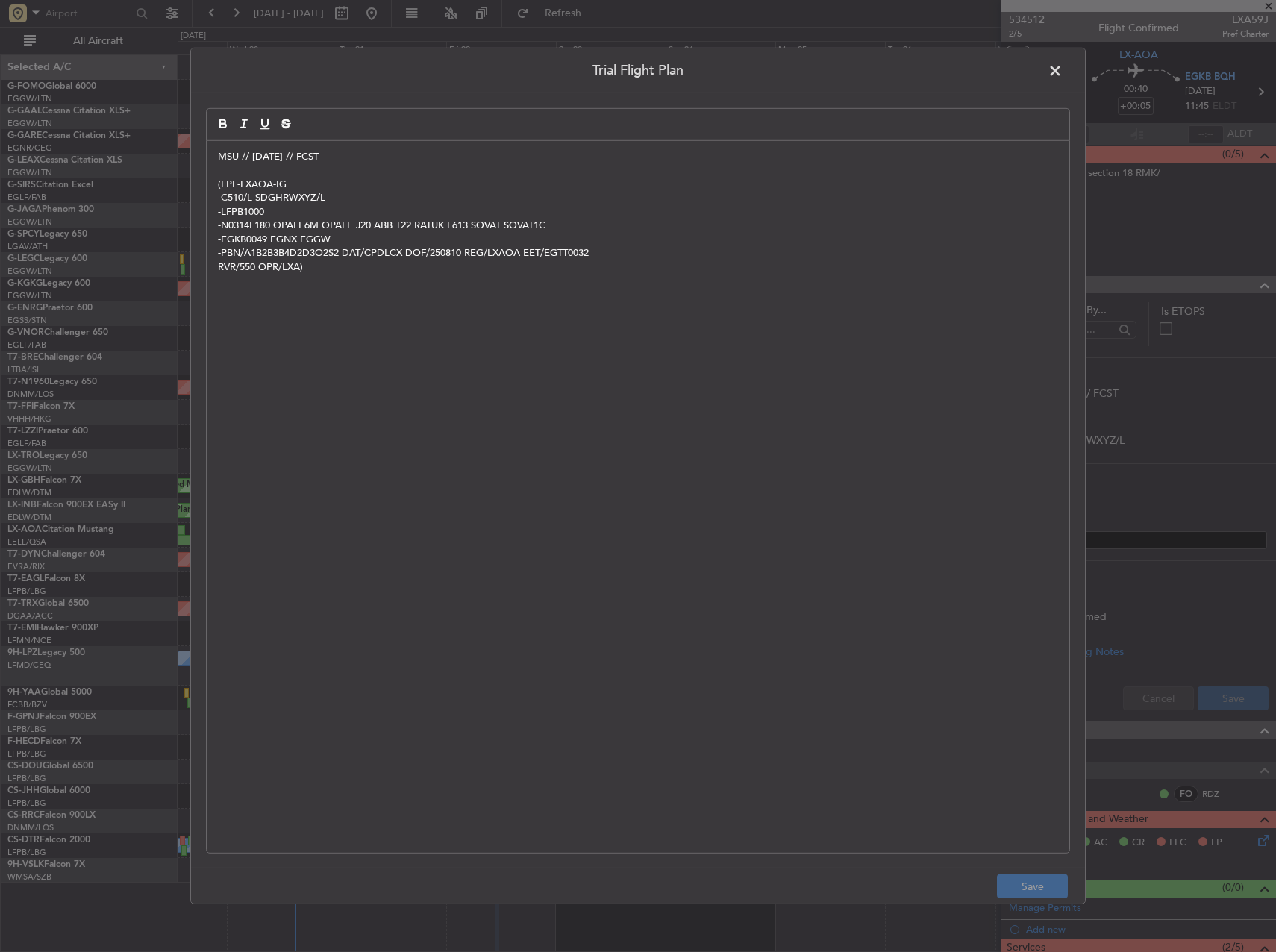
click at [218, 154] on p "MSU // 10AUG // FCST" at bounding box center [638, 157] width 840 height 14
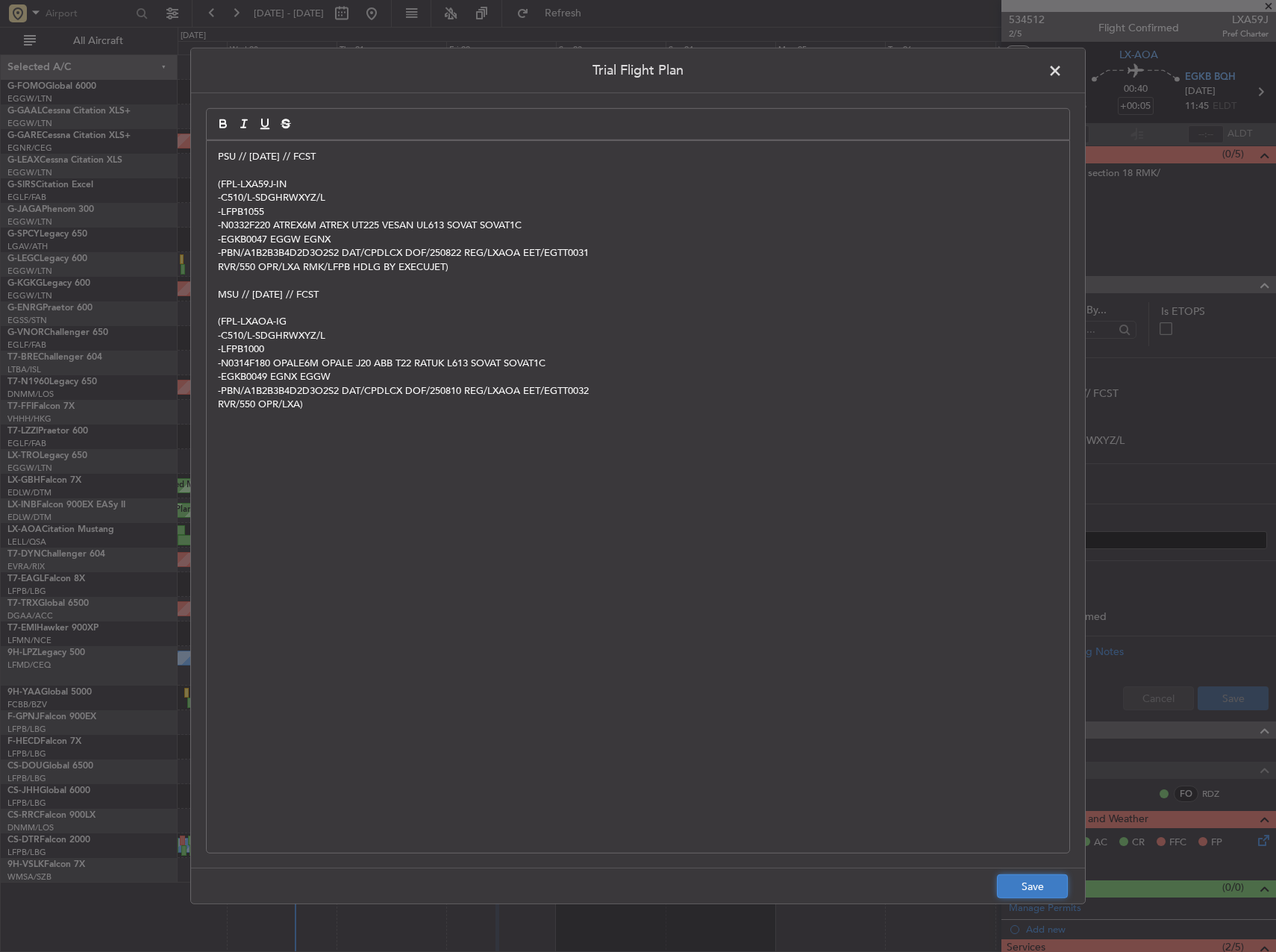
click at [1041, 882] on button "Save" at bounding box center [1032, 887] width 71 height 24
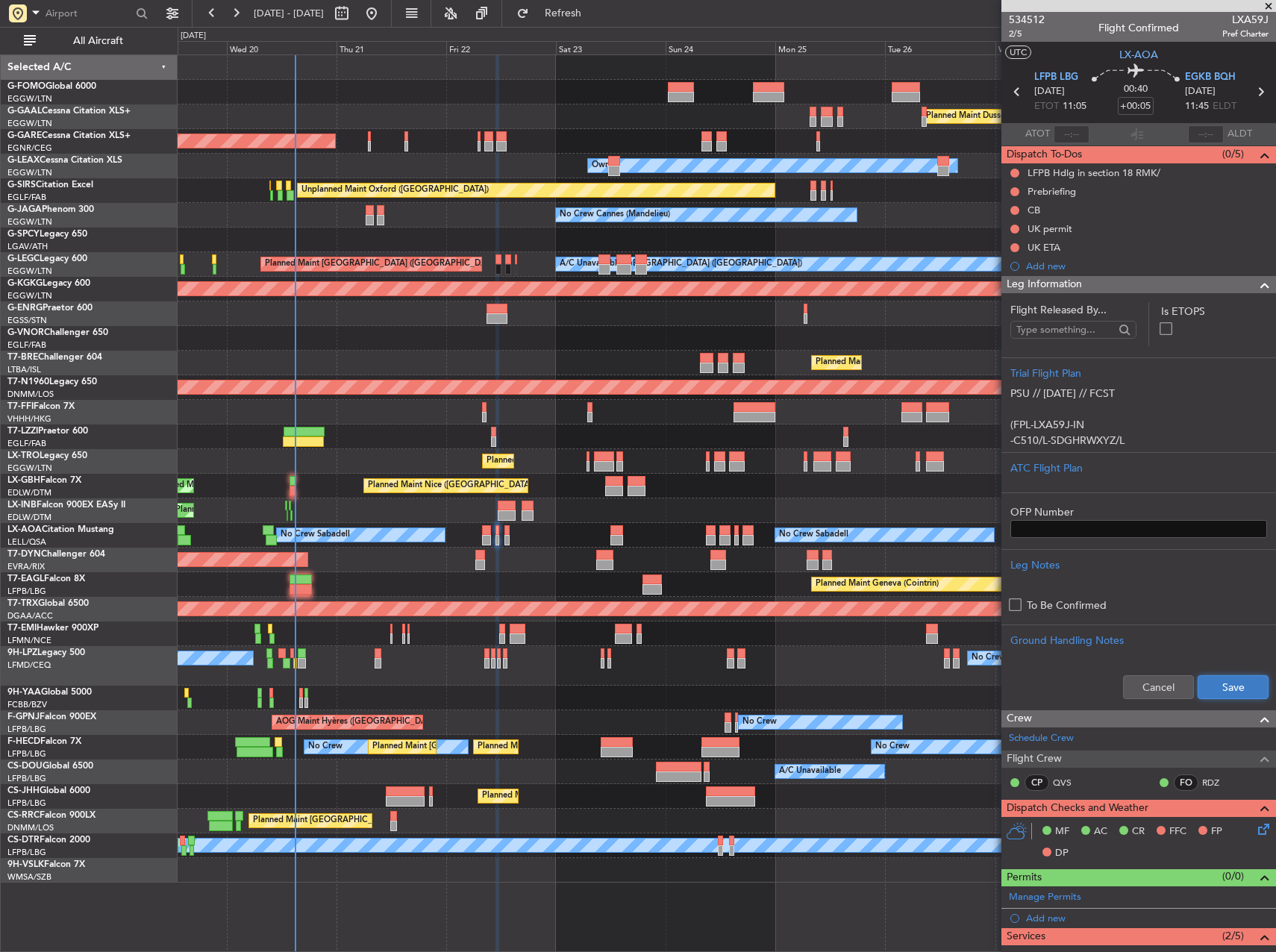
click at [1222, 695] on button "Save" at bounding box center [1232, 688] width 71 height 24
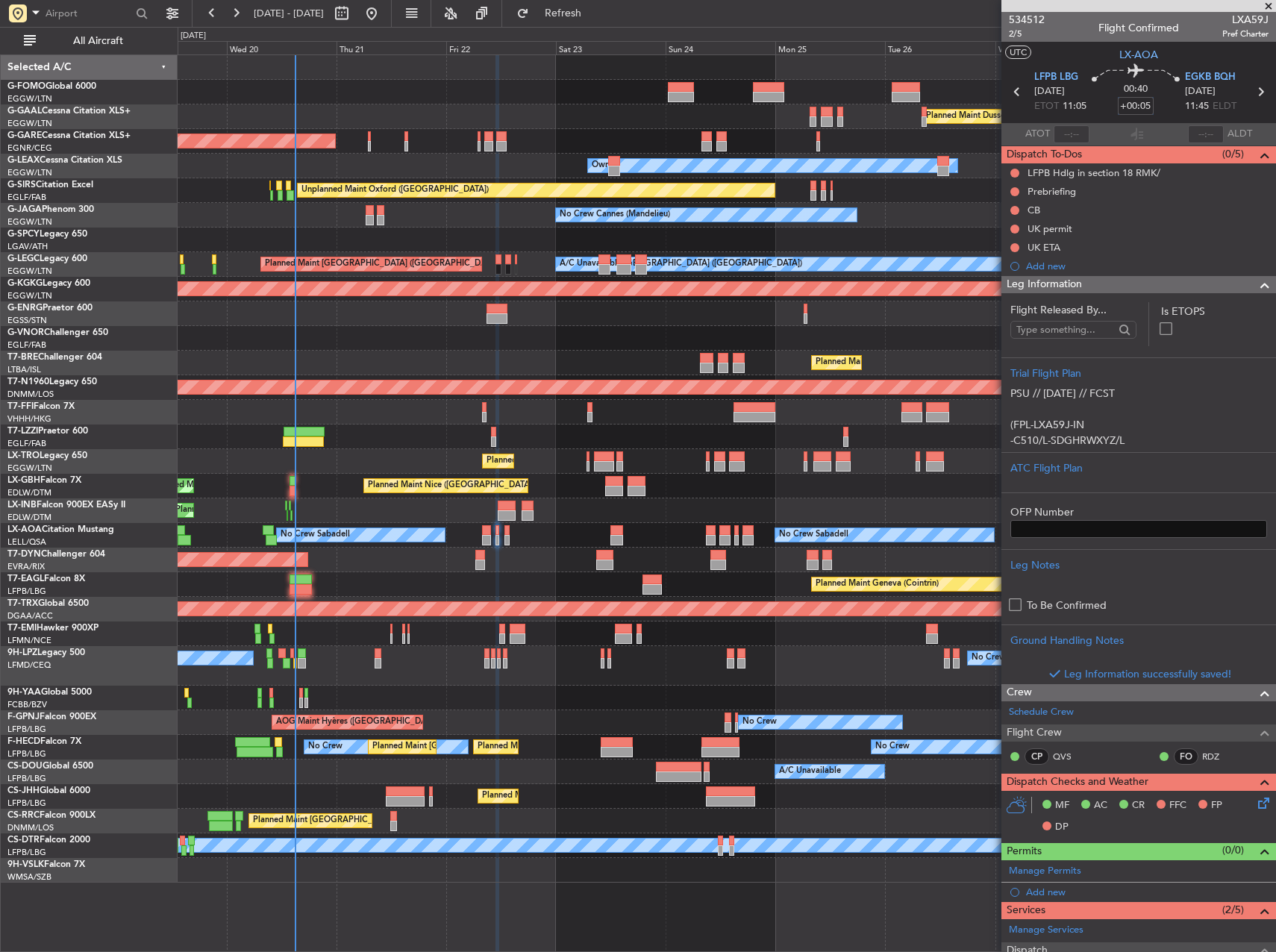
click at [1131, 107] on input "+00:05" at bounding box center [1136, 105] width 36 height 18
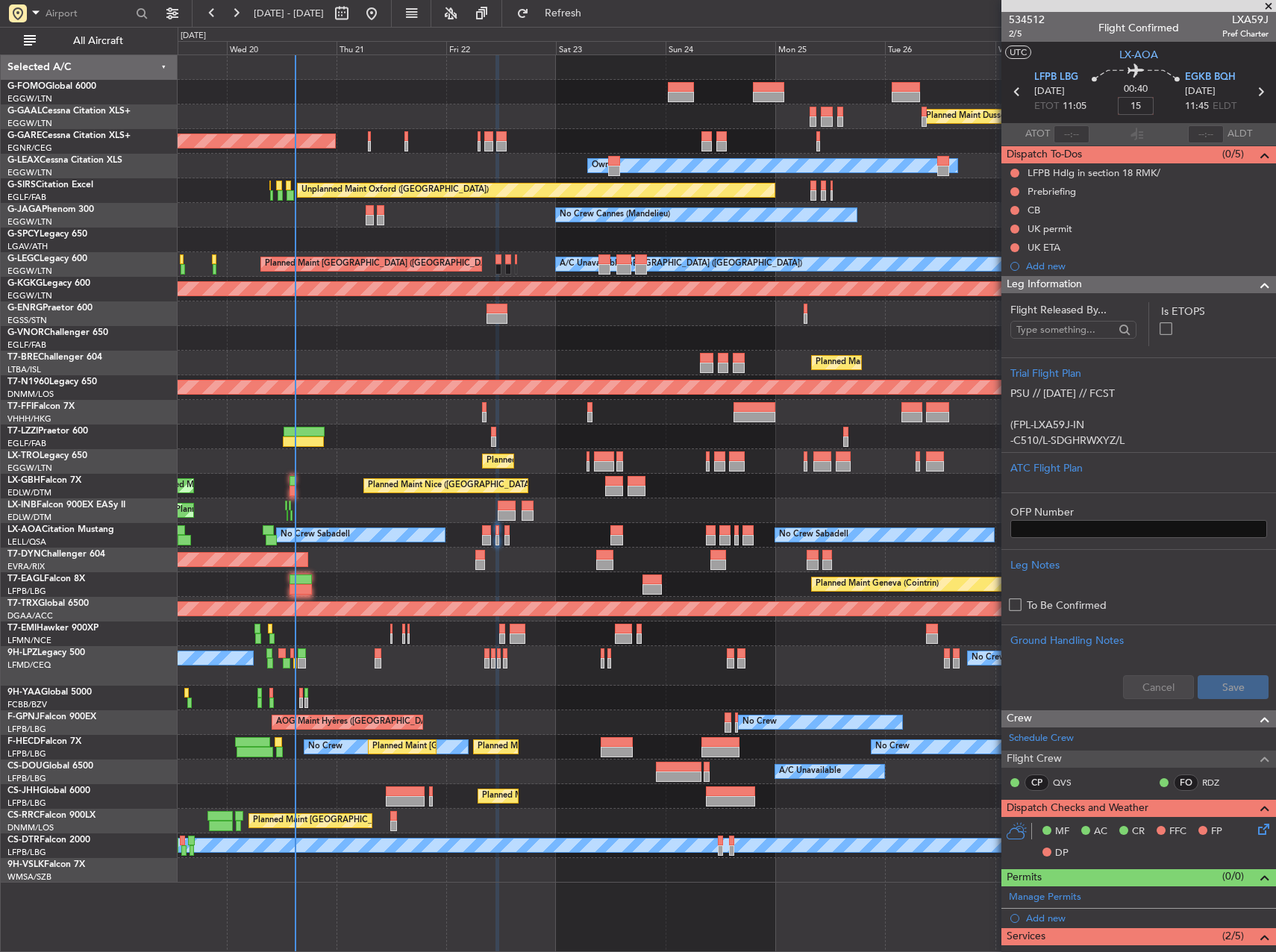
click at [956, 214] on div "No Crew Cannes (Mandelieu) Owner Ibiza Owner" at bounding box center [727, 215] width 1098 height 25
type input "+00:15"
click at [1014, 209] on button at bounding box center [1014, 210] width 9 height 9
drag, startPoint x: 996, startPoint y: 278, endPoint x: 1004, endPoint y: 264, distance: 16.1
click at [998, 278] on li "Completed" at bounding box center [1015, 276] width 79 height 22
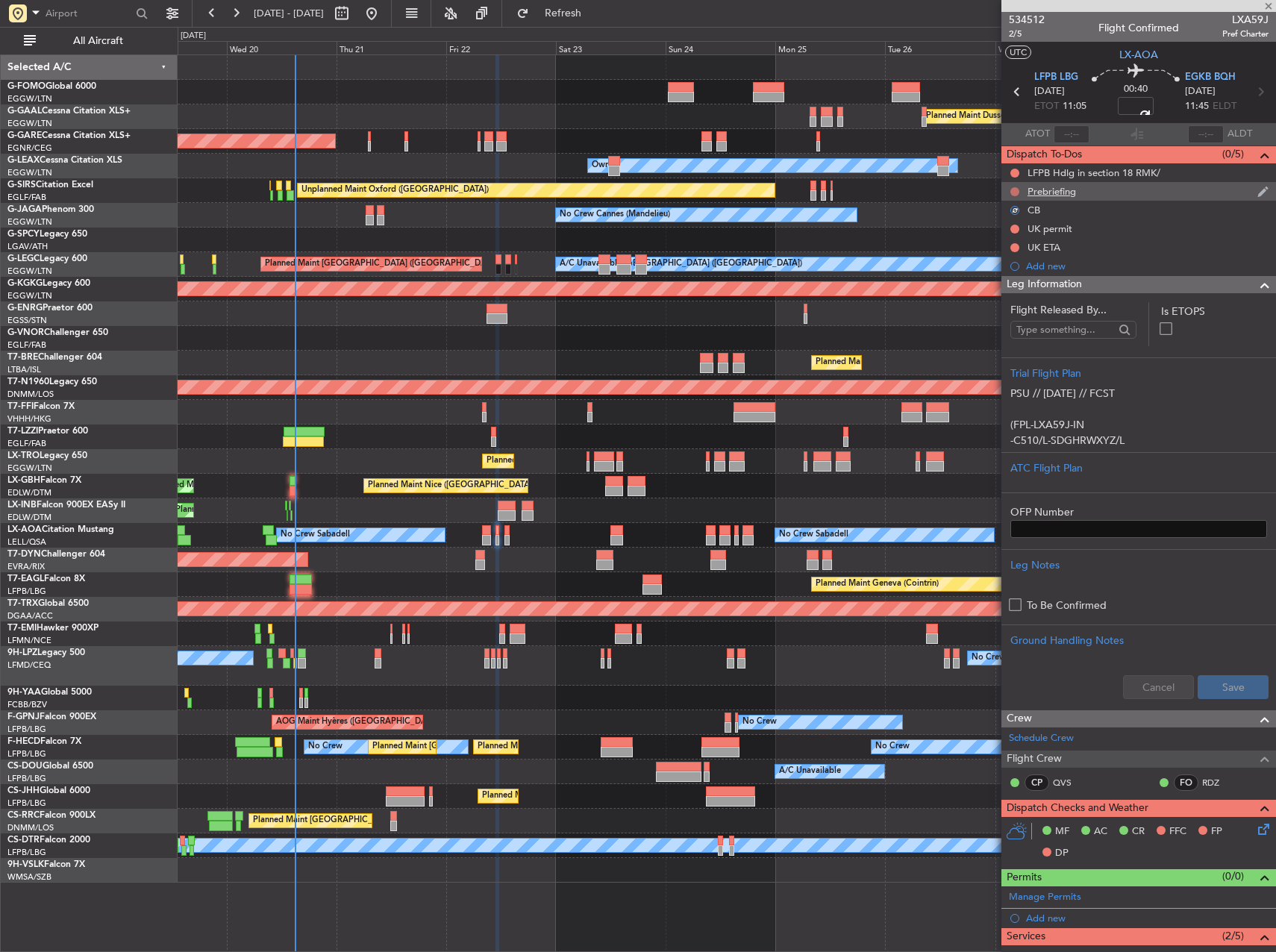
click at [1016, 191] on button at bounding box center [1014, 192] width 9 height 9
click at [1002, 235] on span "In Progress" at bounding box center [1022, 234] width 50 height 15
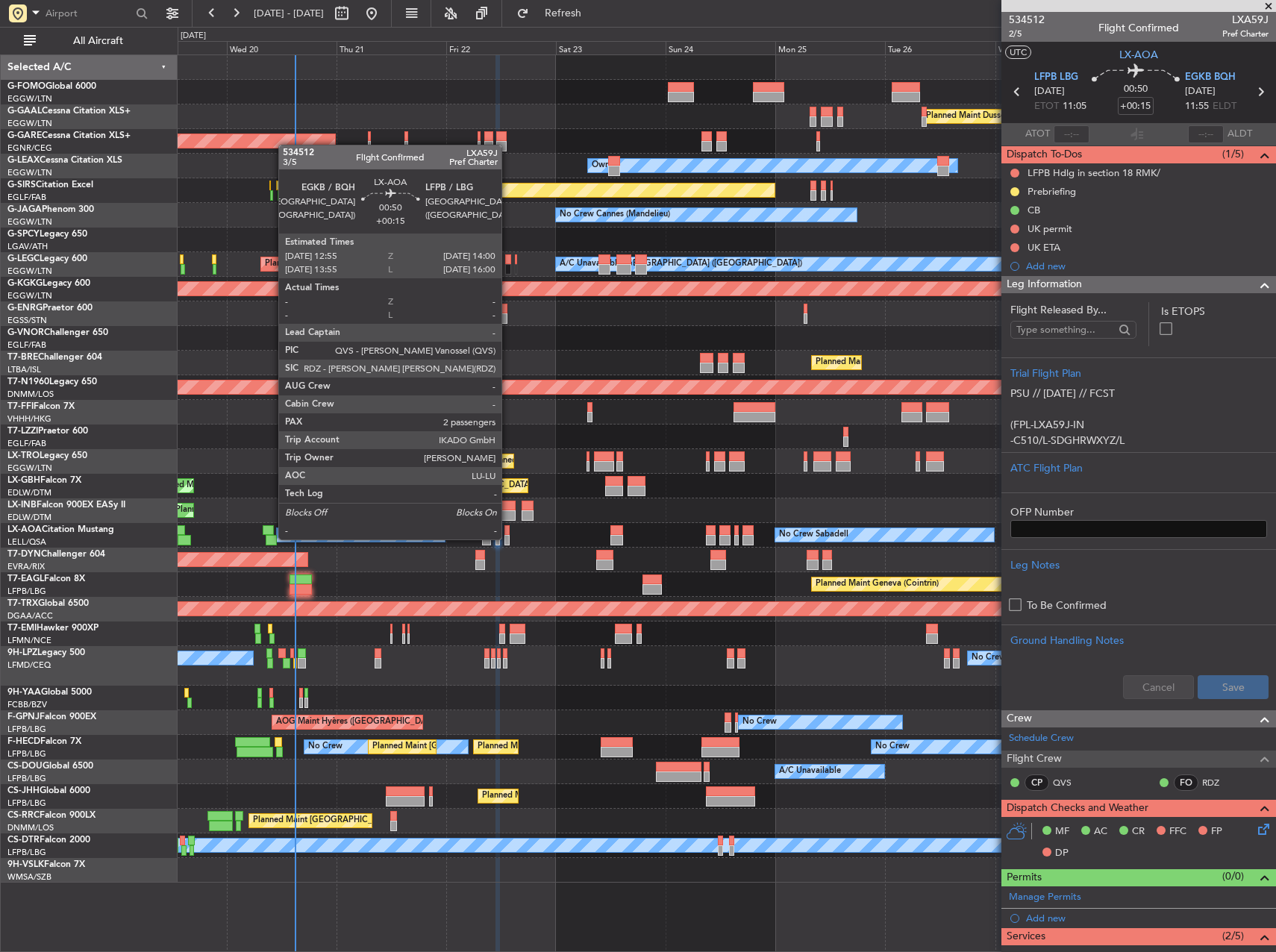
click at [508, 538] on div at bounding box center [507, 541] width 5 height 10
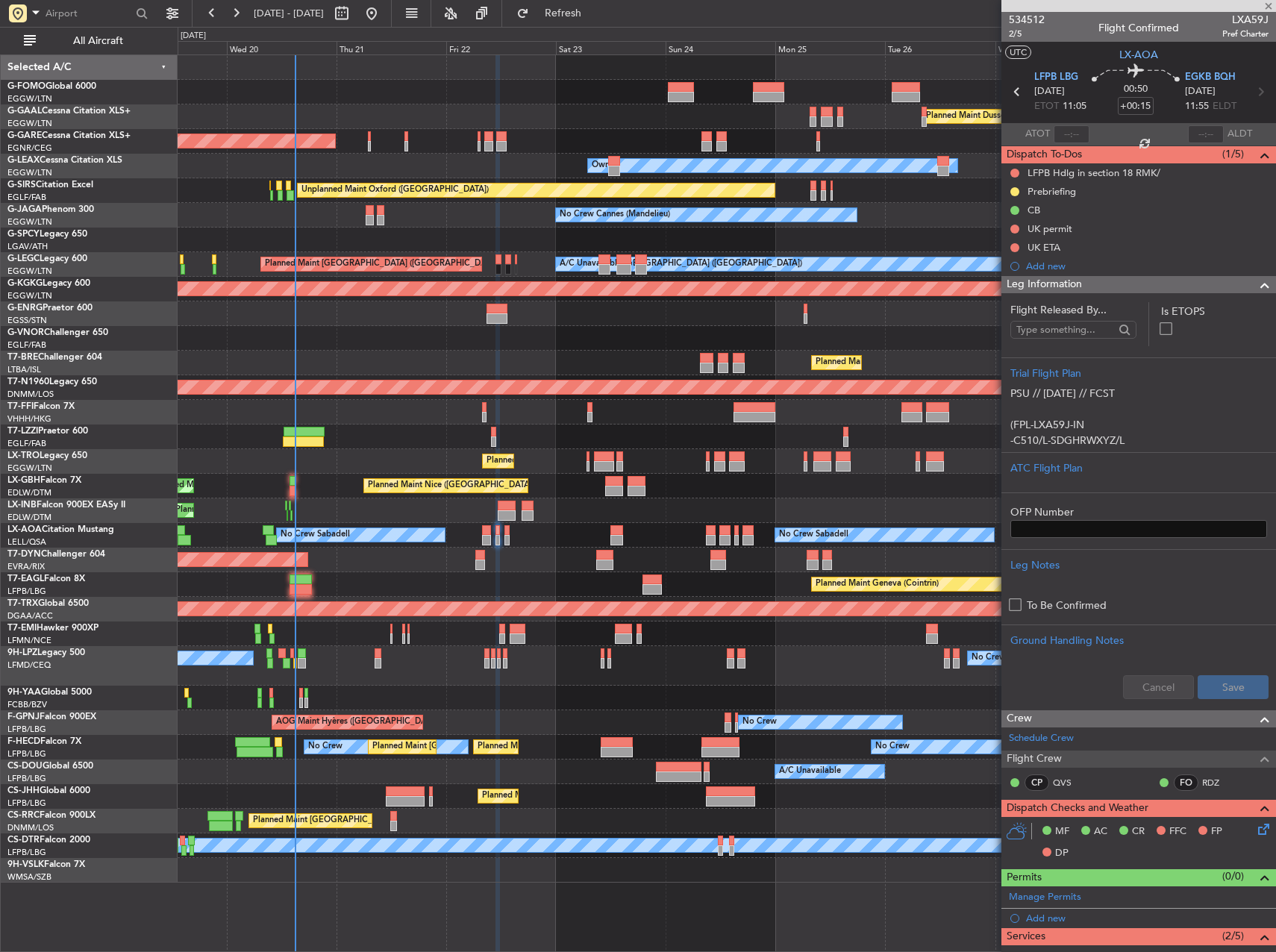
type input "2"
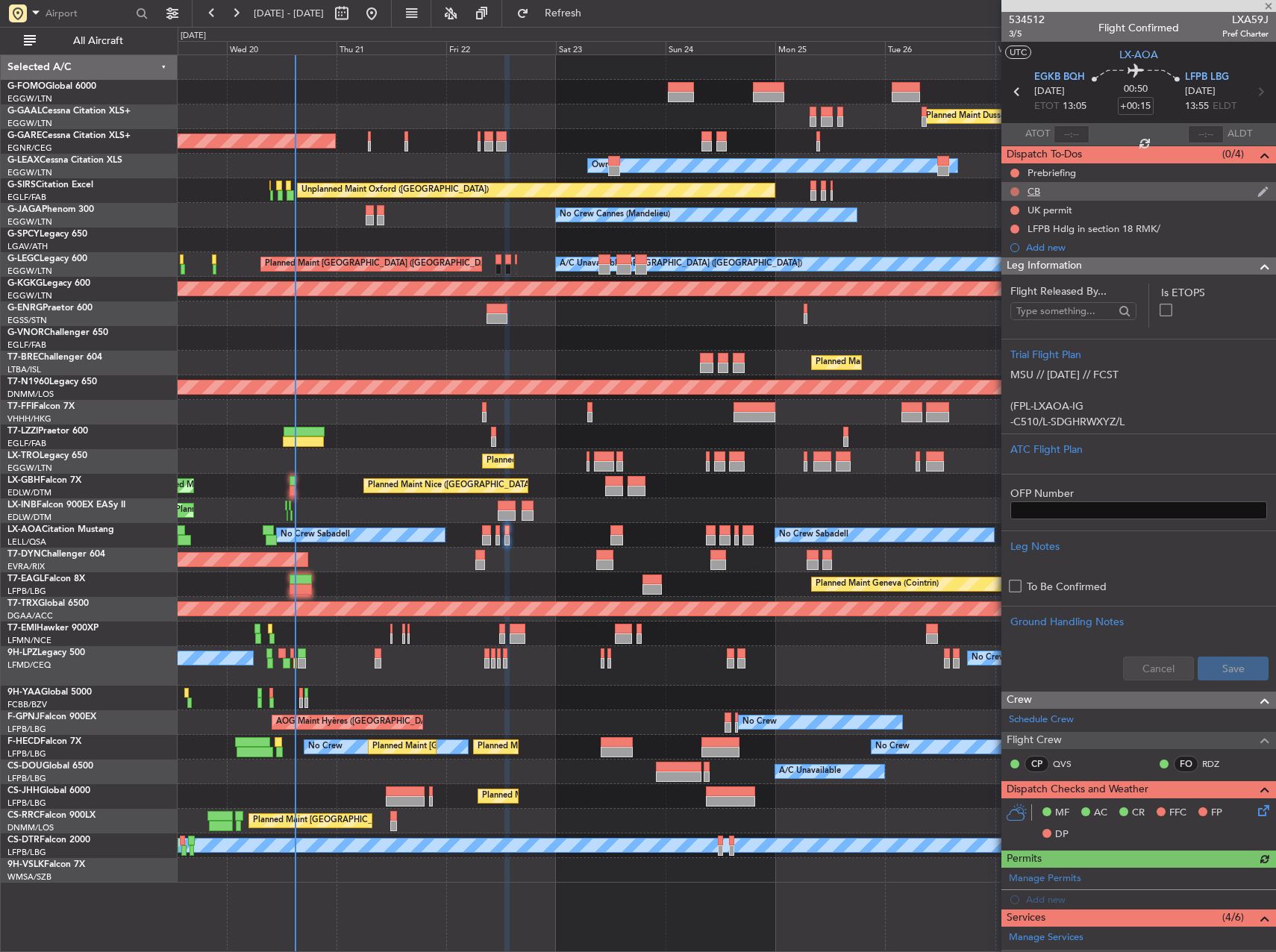
click at [1014, 190] on button at bounding box center [1014, 192] width 9 height 9
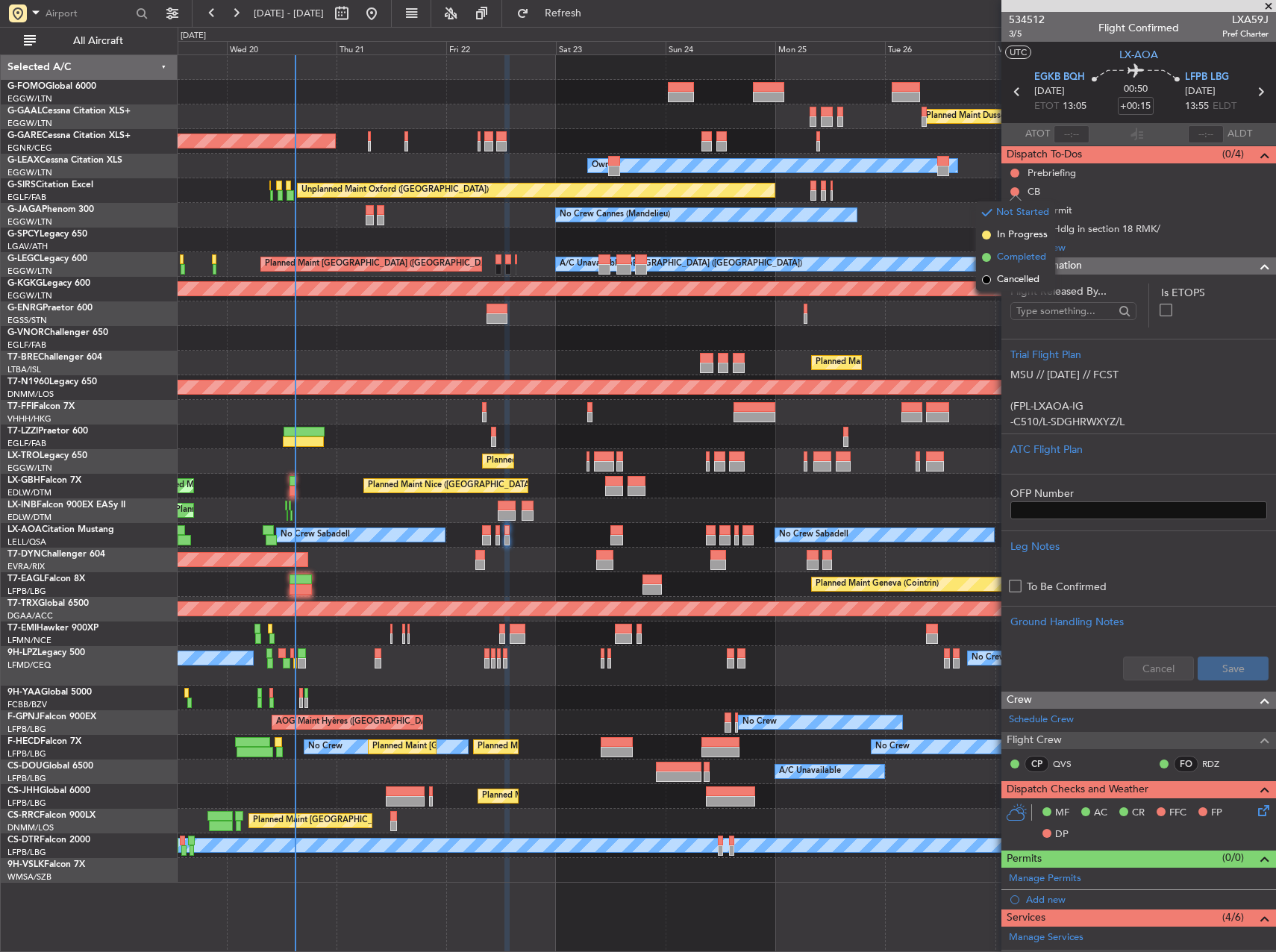
click at [1022, 263] on span "Completed" at bounding box center [1022, 257] width 50 height 15
click at [1017, 174] on button at bounding box center [1014, 173] width 9 height 9
click at [1007, 214] on span "In Progress" at bounding box center [1022, 216] width 50 height 15
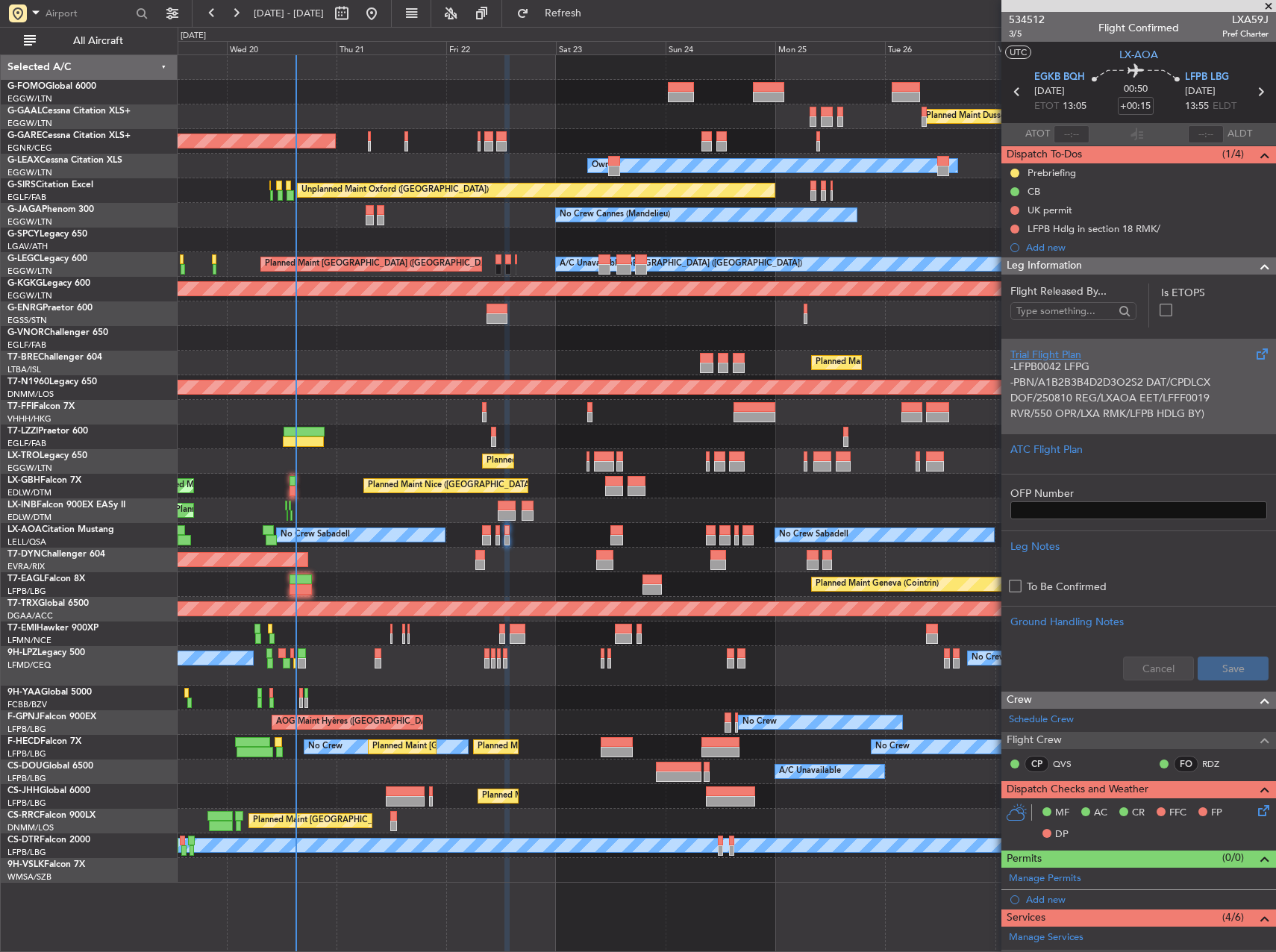
click at [1134, 396] on p "-PBN/A1B2B3B4D2D3O2S2 DAT/CPDLCX DOF/250810 REG/LXAOA EET/LFFF0019" at bounding box center [1138, 390] width 257 height 32
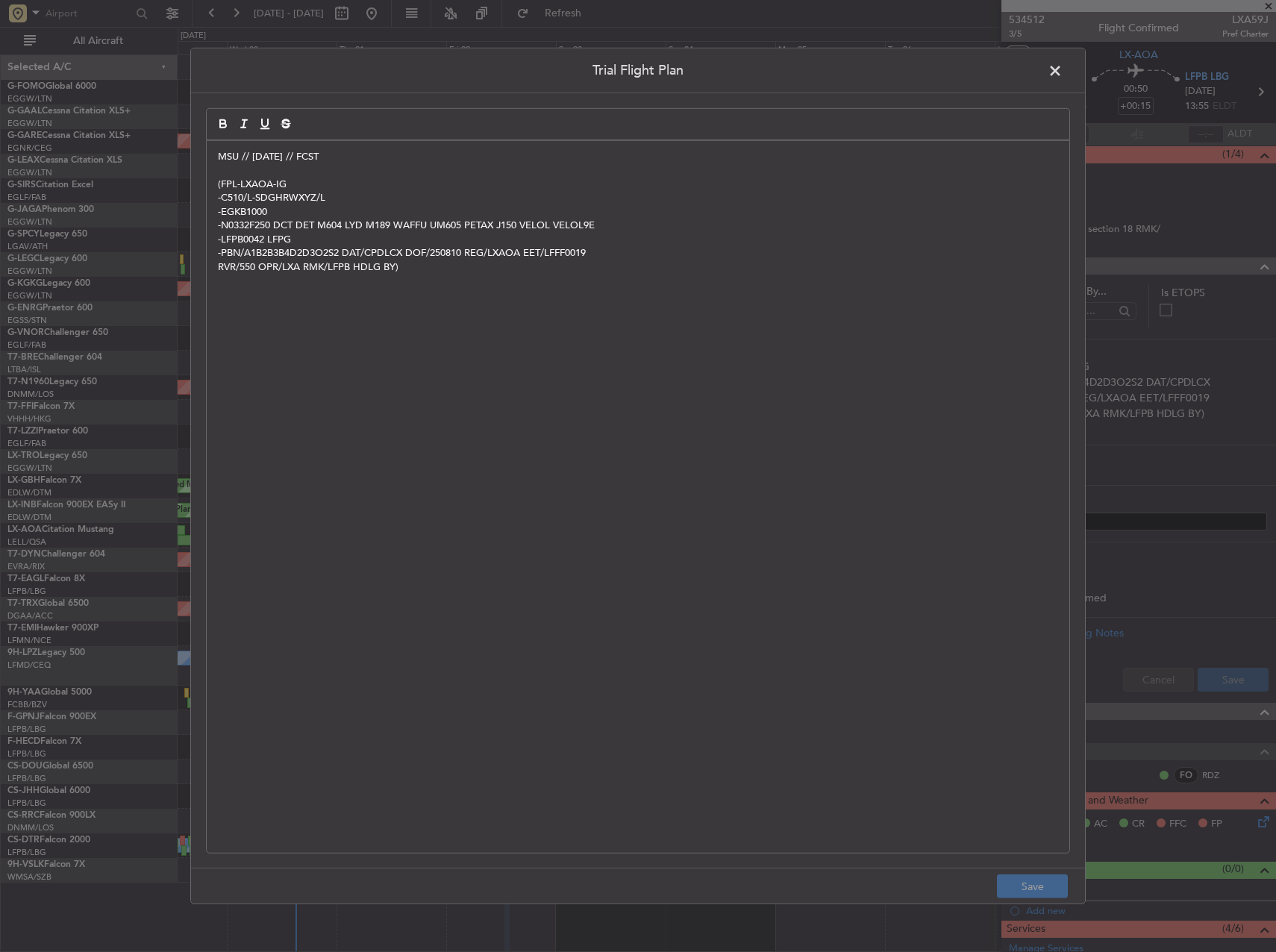
click at [217, 158] on div "MSU // 10AUG // FCST (FPL-LXAOA-IG -C510/L-SDGHRWXYZ/L -EGKB1000 -N0332F250 DCT…" at bounding box center [638, 497] width 863 height 712
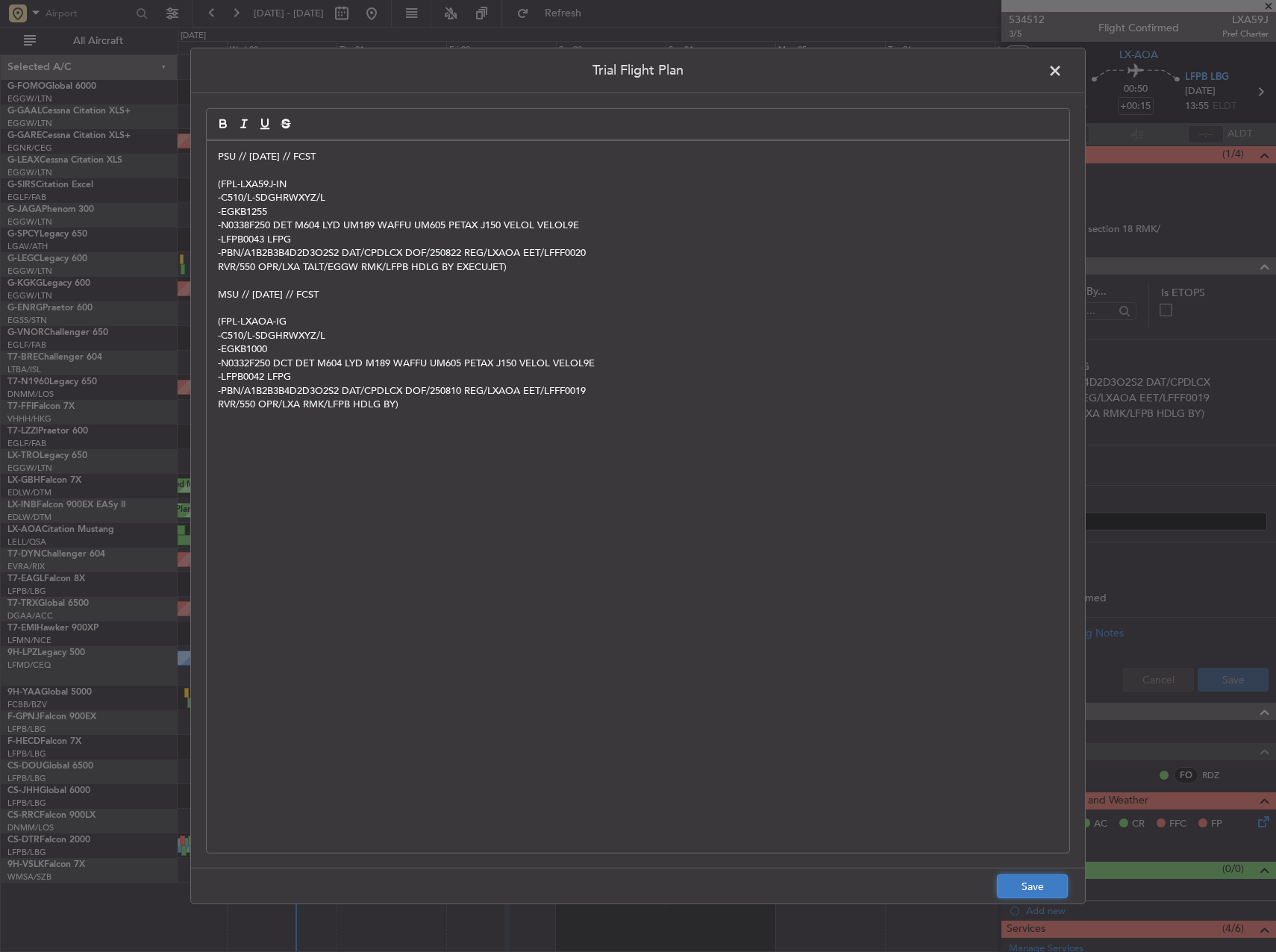
click at [1043, 896] on button "Save" at bounding box center [1032, 887] width 71 height 24
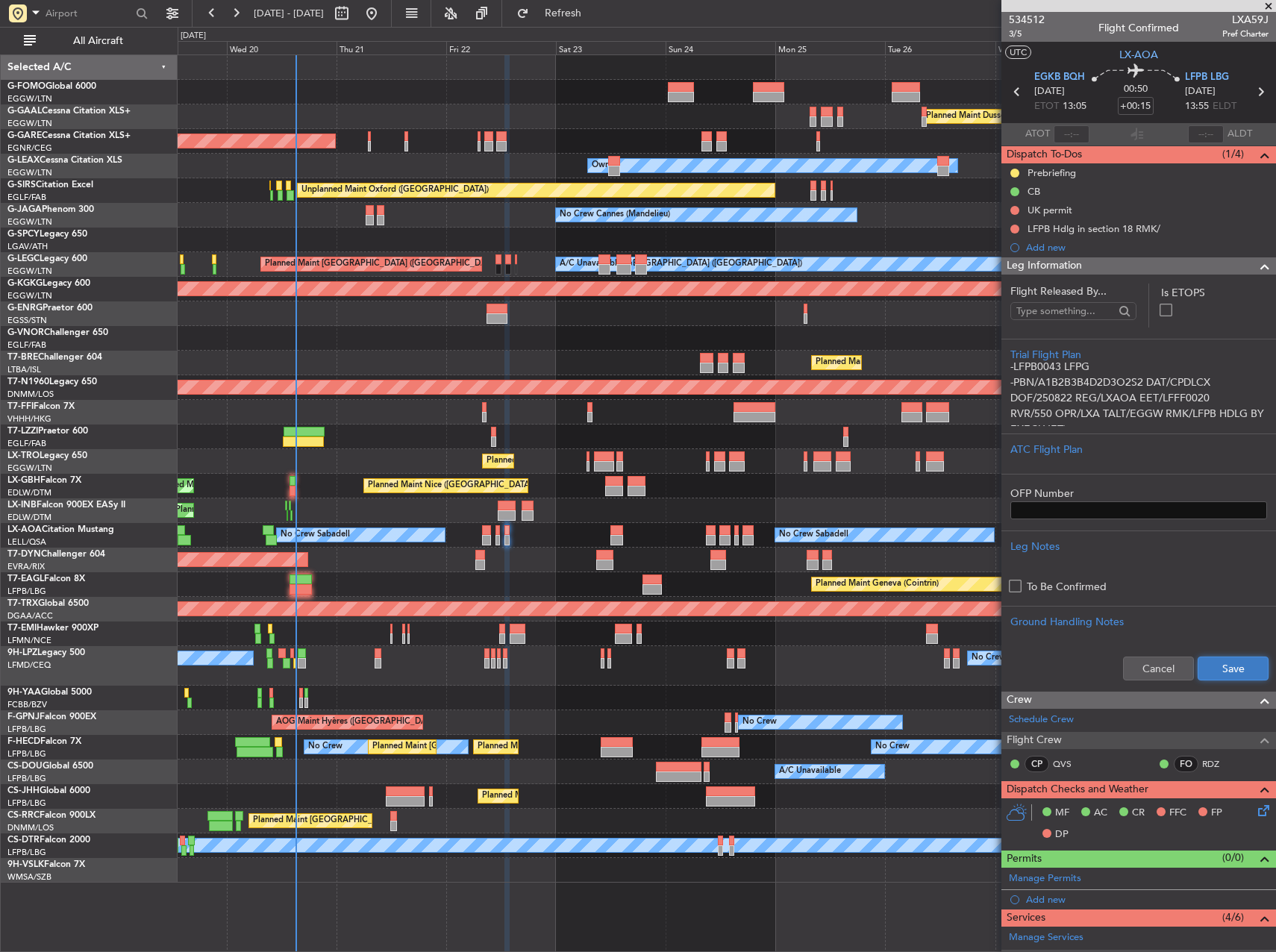
click at [1232, 661] on button "Save" at bounding box center [1232, 669] width 71 height 24
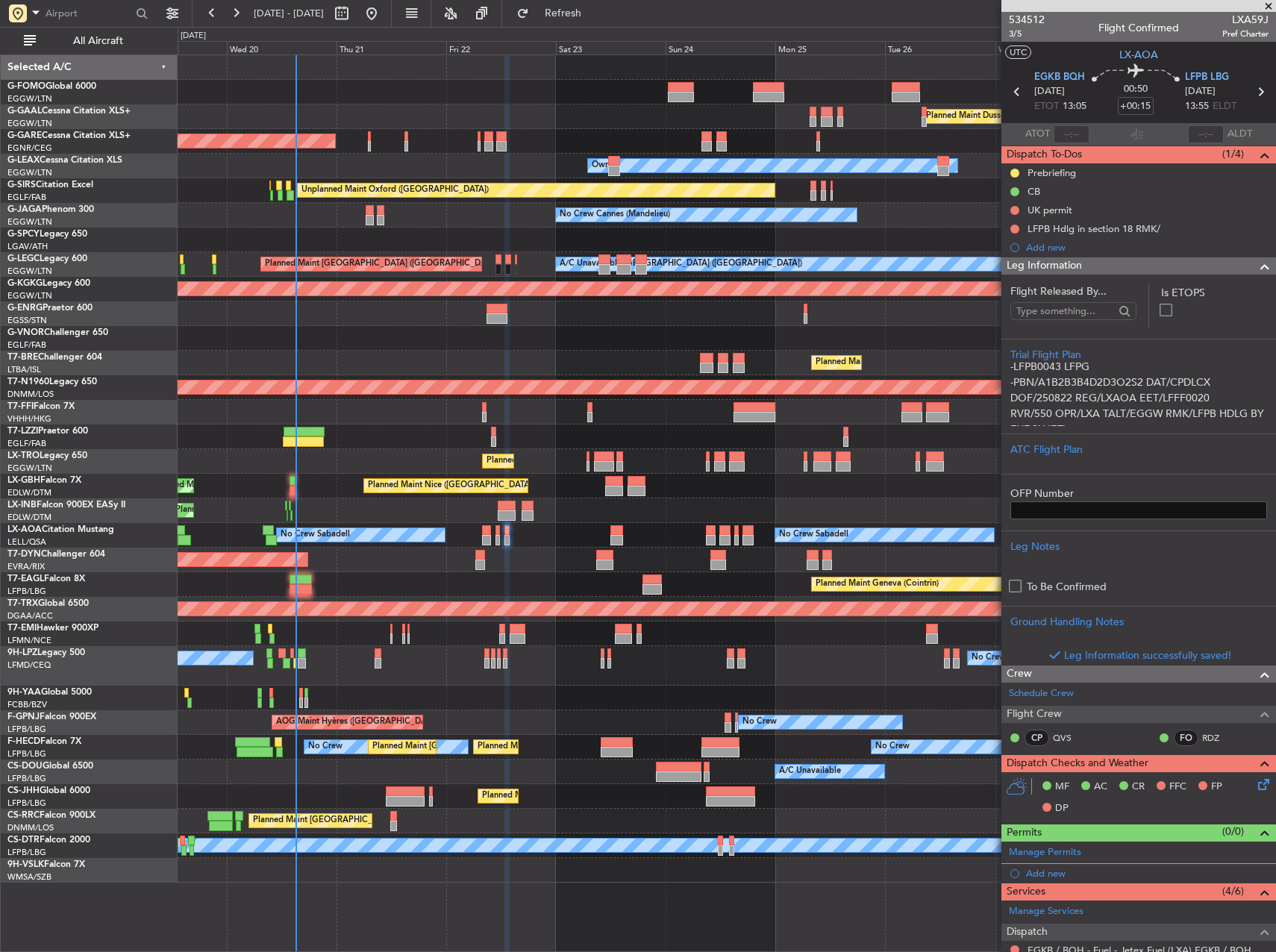
click at [629, 350] on div "Planned Maint London ([GEOGRAPHIC_DATA])" at bounding box center [727, 338] width 1098 height 25
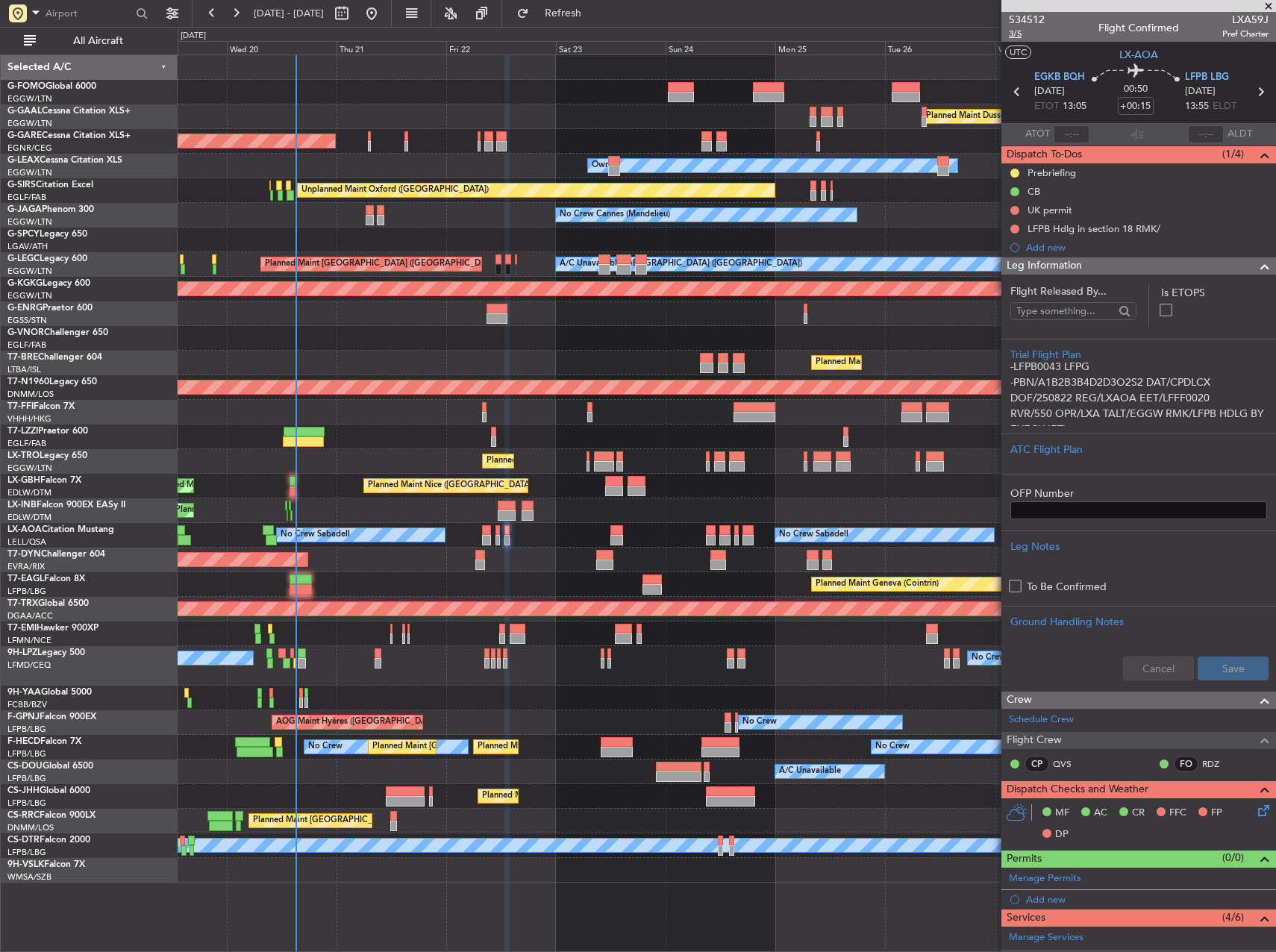
click at [1017, 32] on span "3/5" at bounding box center [1027, 33] width 36 height 13
click at [758, 662] on div "Planned Maint Dusseldorf Unplanned Maint Chester Owner Owner Unplanned Maint Ox…" at bounding box center [727, 470] width 1098 height 828
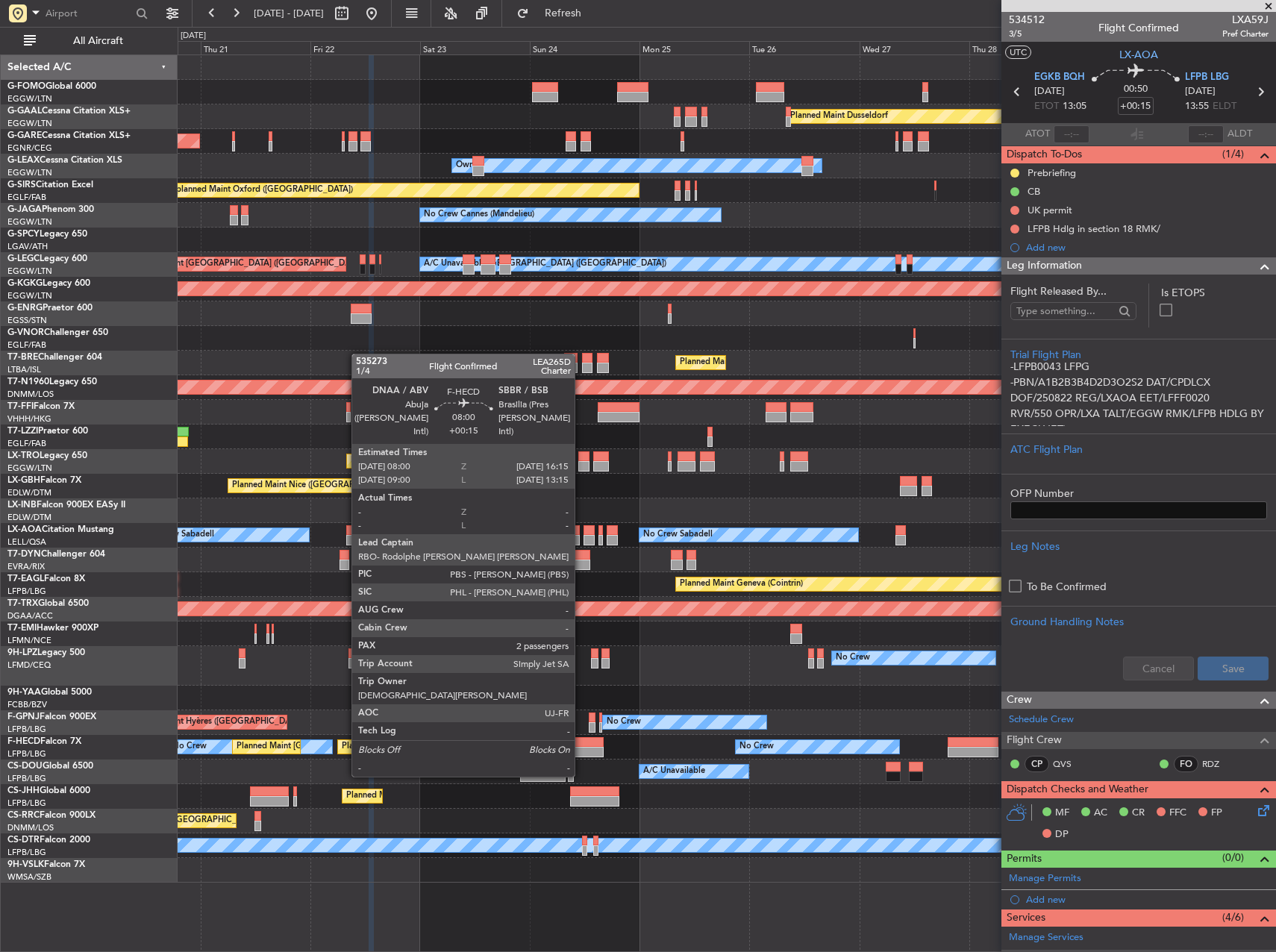
click at [582, 748] on div at bounding box center [584, 752] width 38 height 10
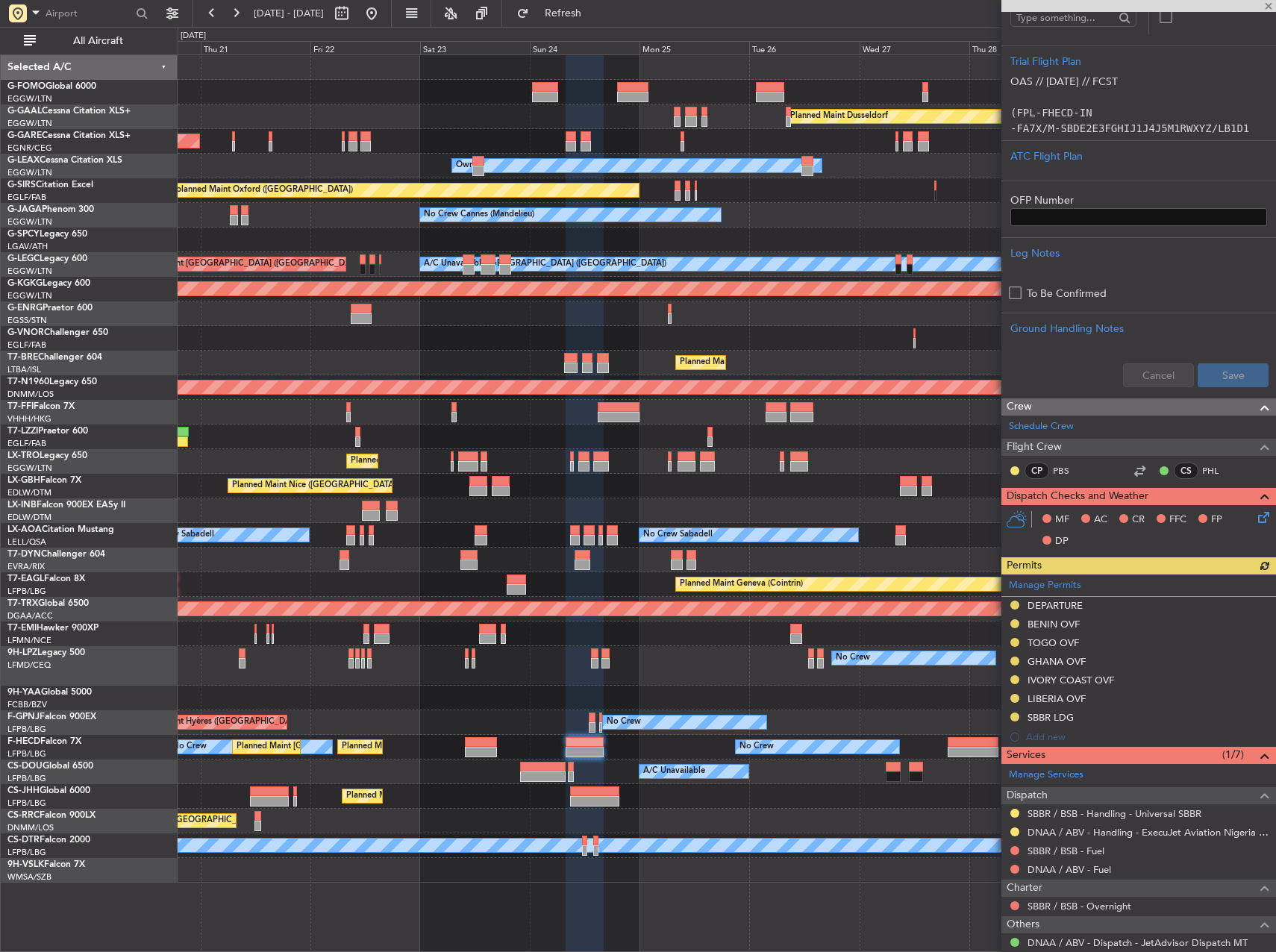
scroll to position [299, 0]
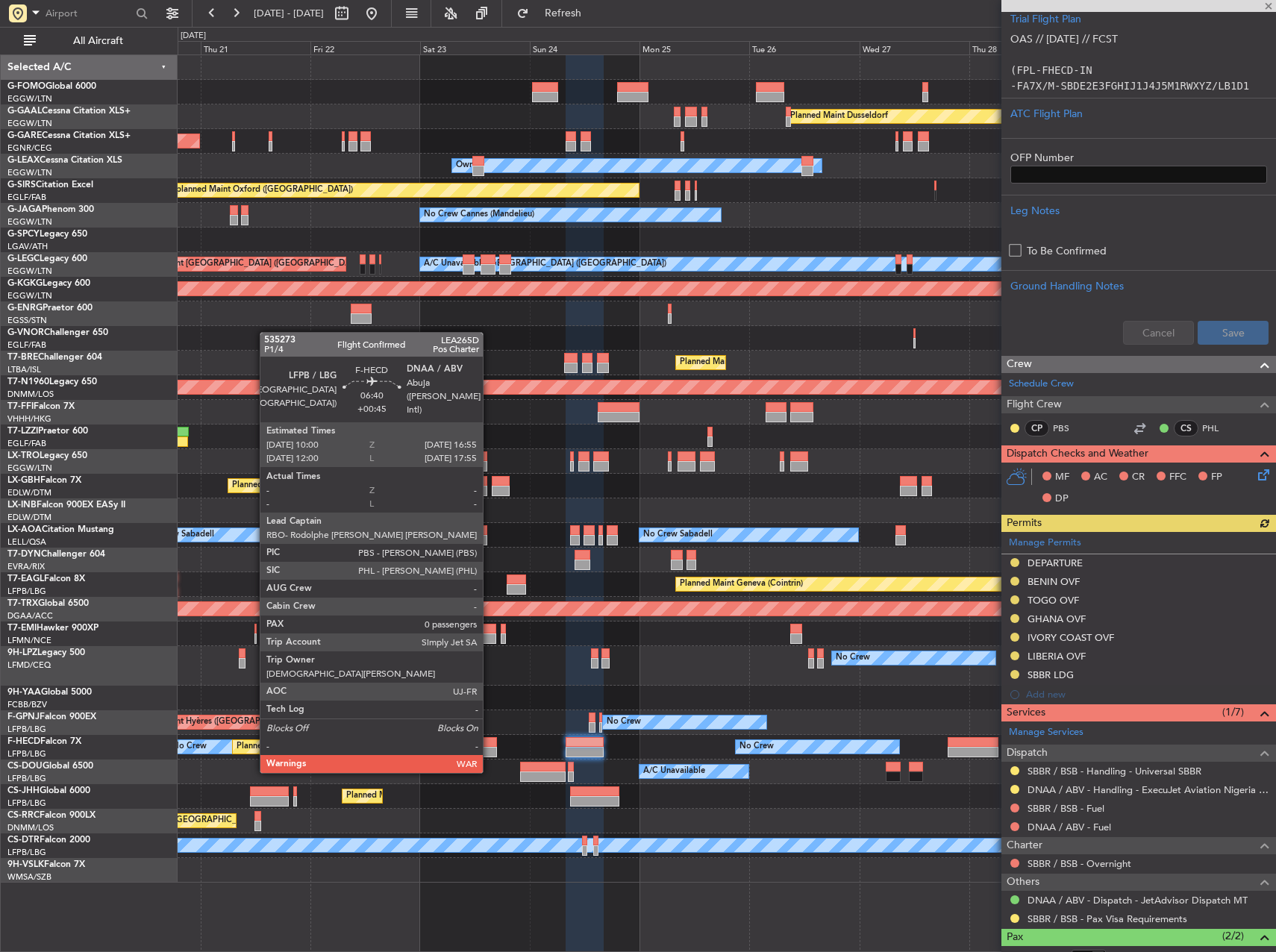
click at [489, 743] on div at bounding box center [481, 742] width 32 height 10
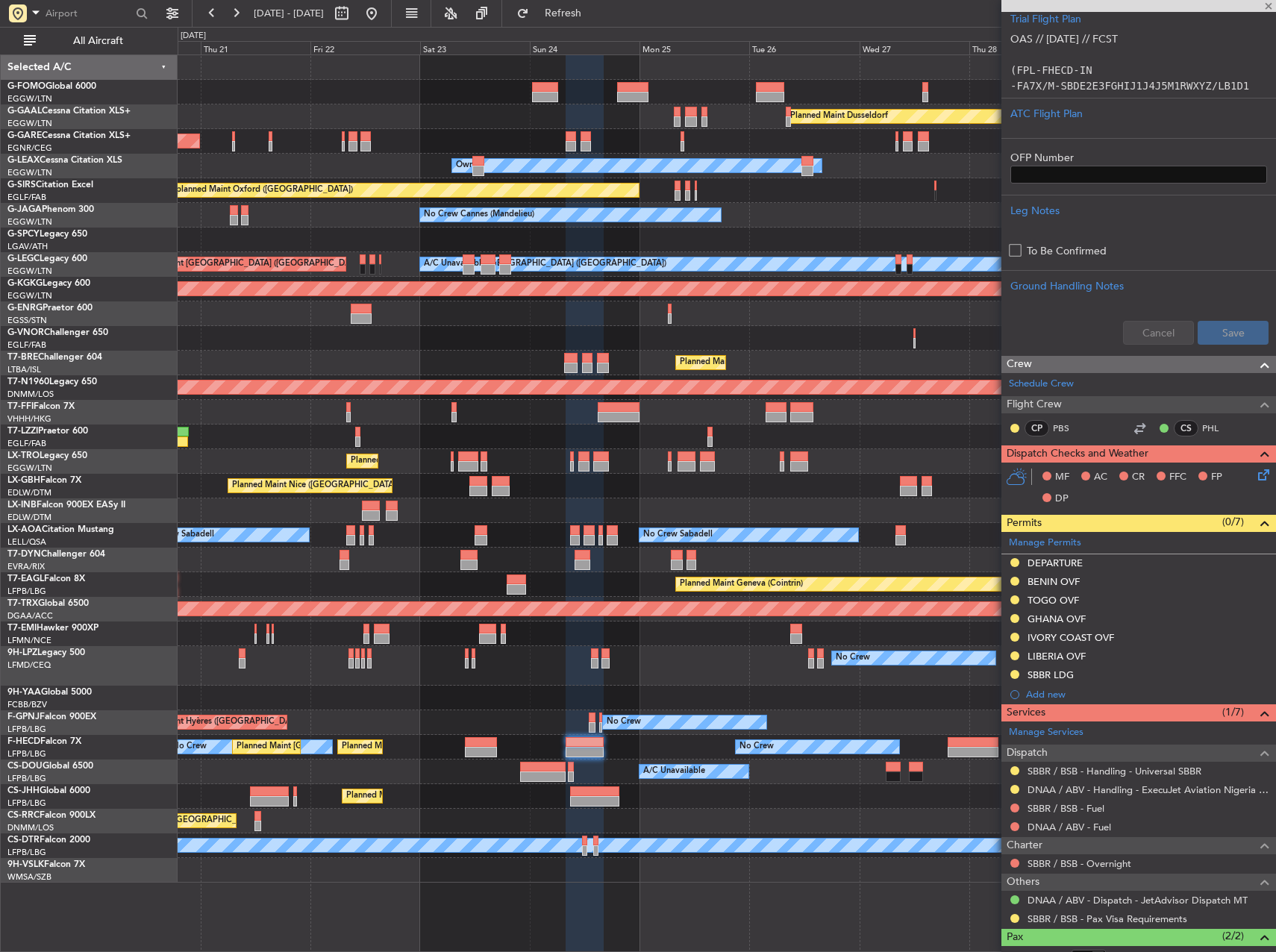
type input "+00:45"
type input "0"
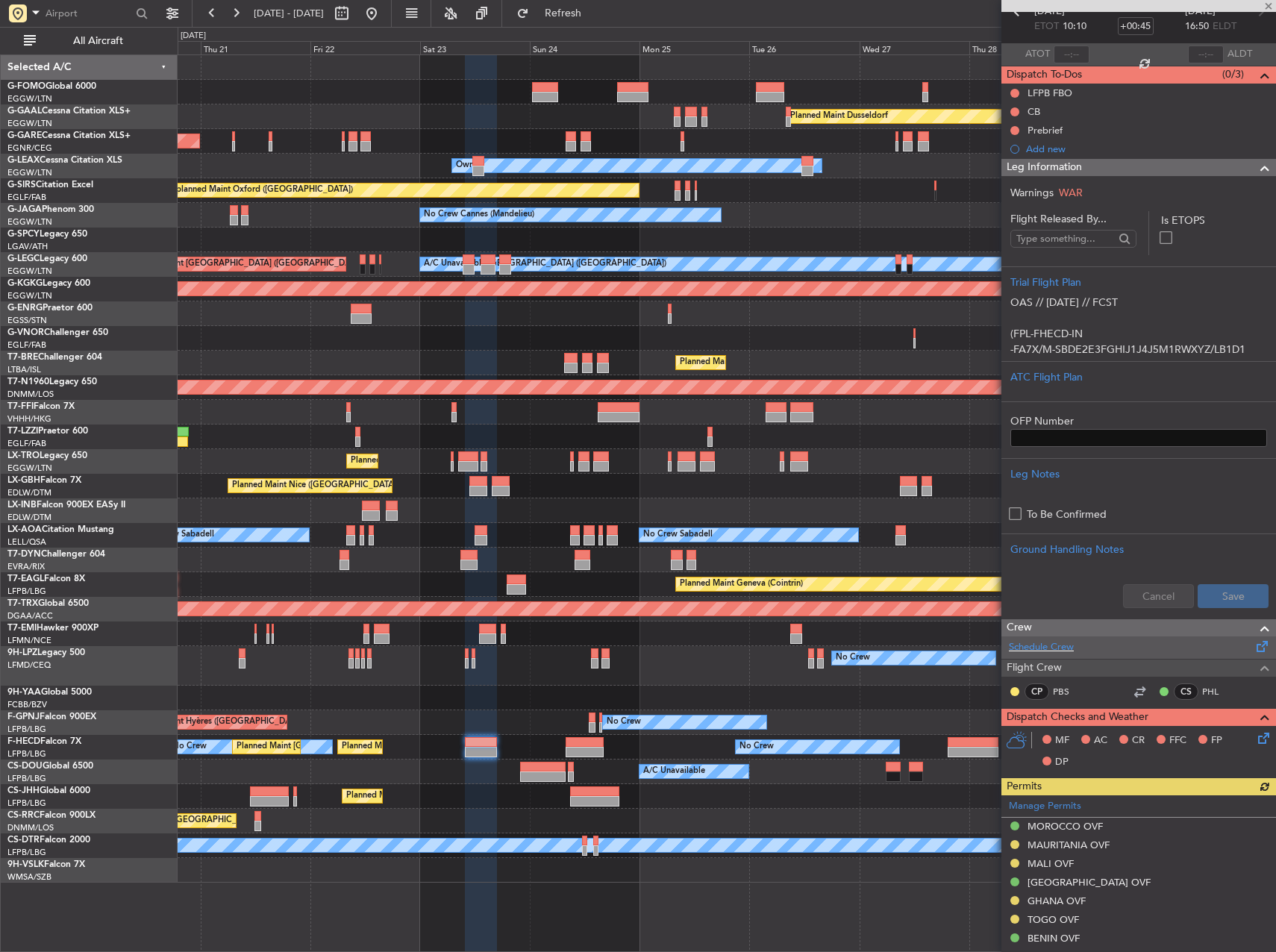
scroll to position [224, 0]
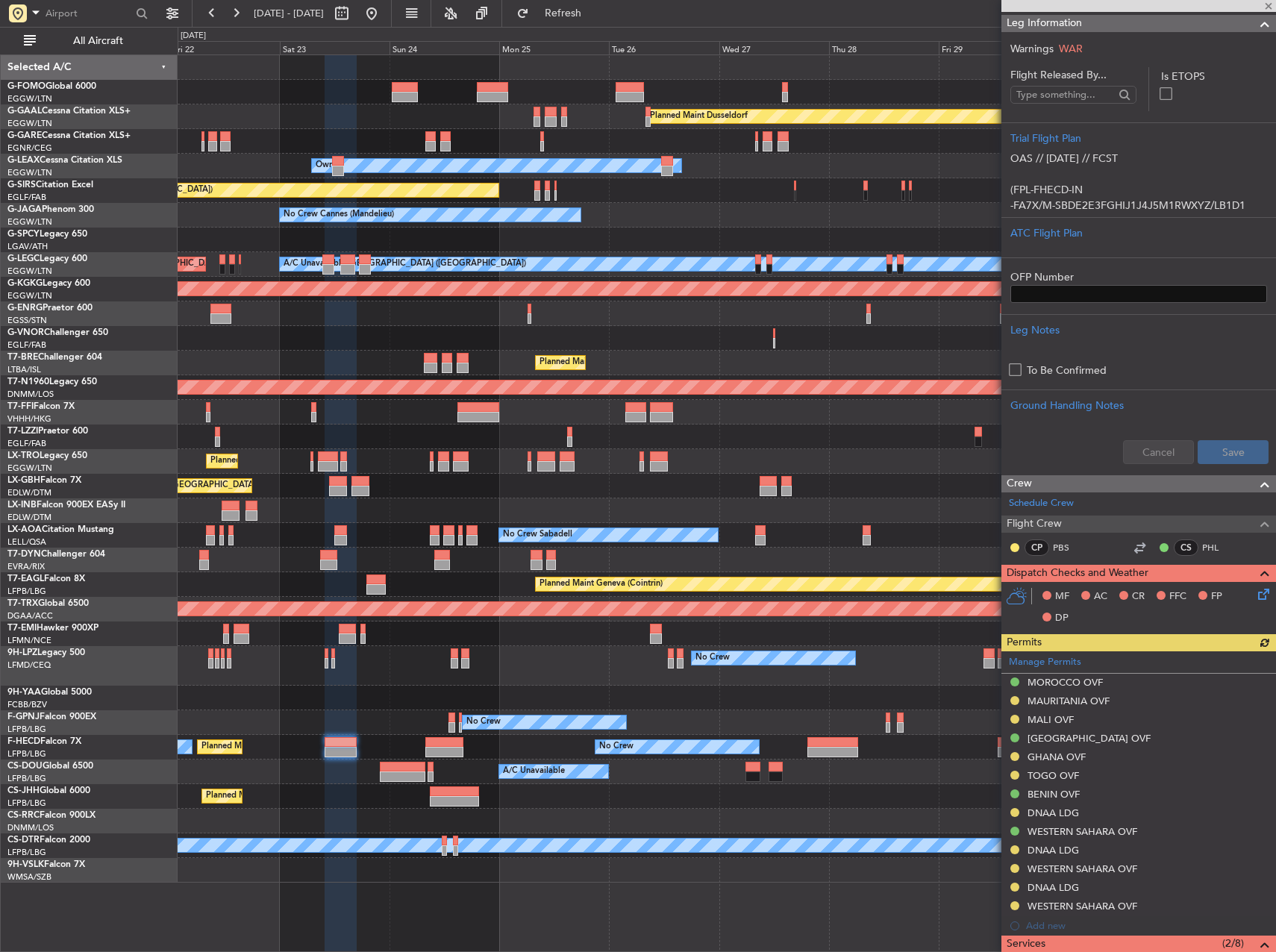
click at [715, 689] on div at bounding box center [727, 698] width 1098 height 25
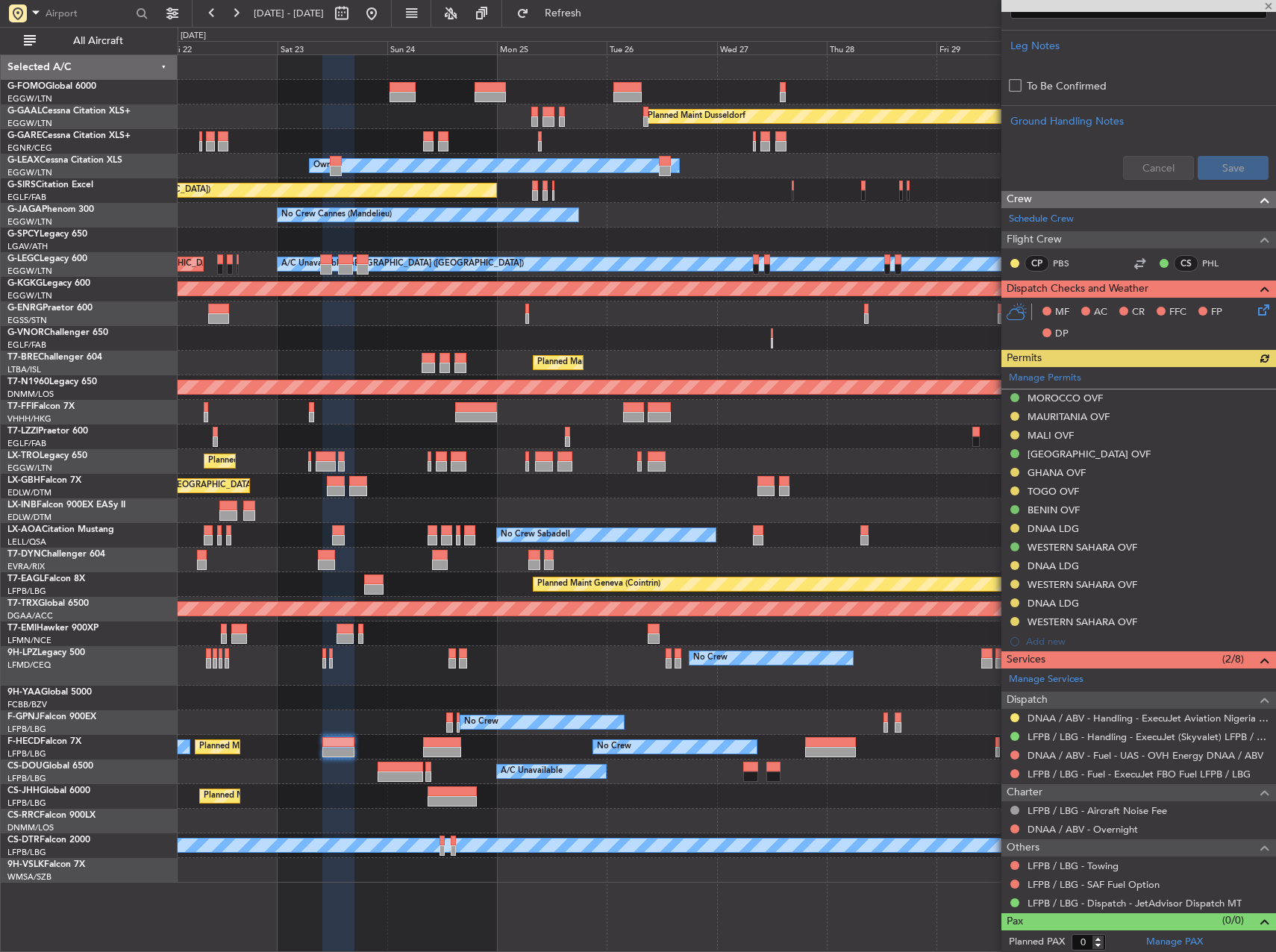
scroll to position [511, 0]
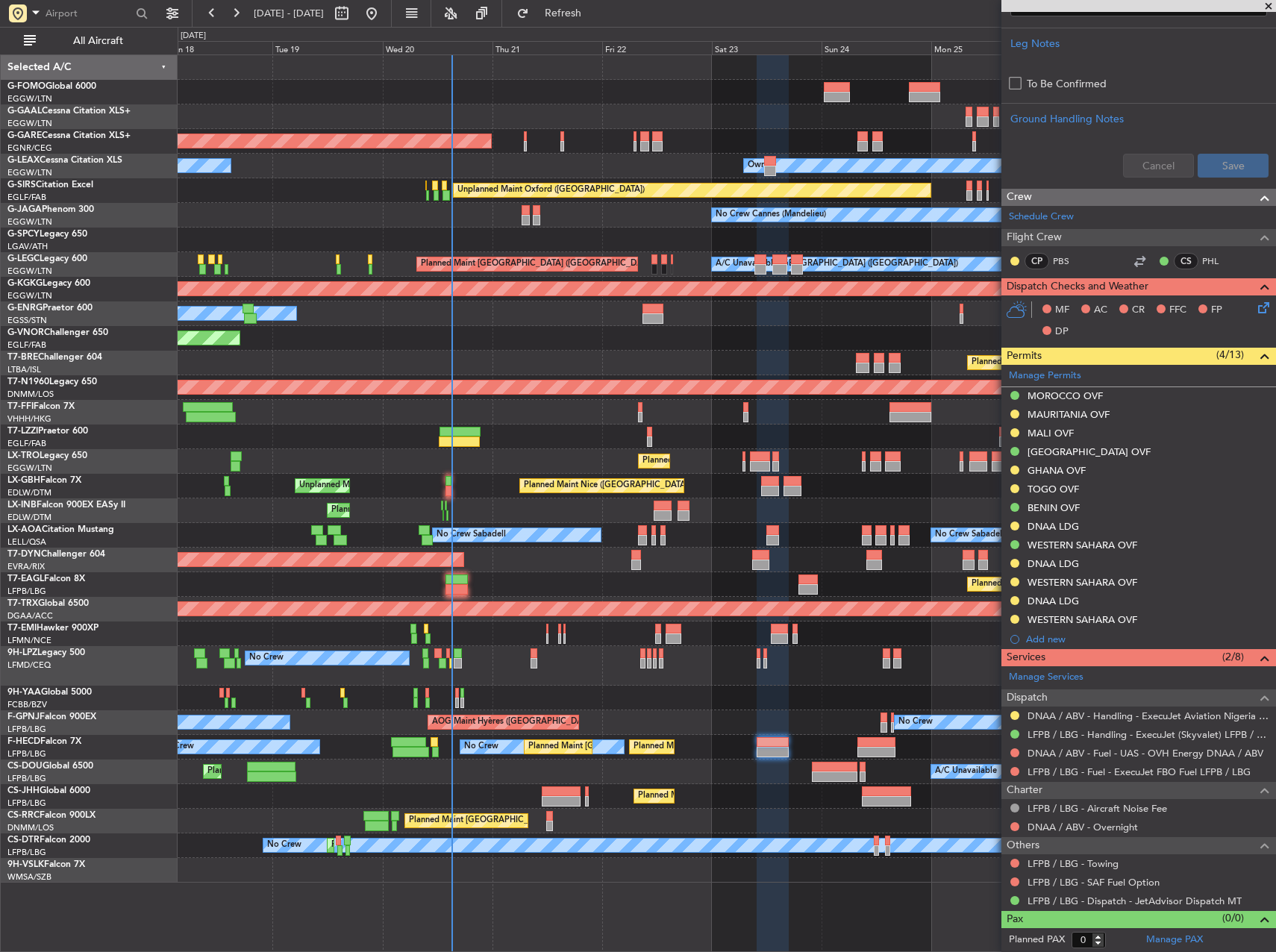
click at [973, 854] on div "No Crew Planned Maint Sofia" at bounding box center [727, 846] width 1098 height 25
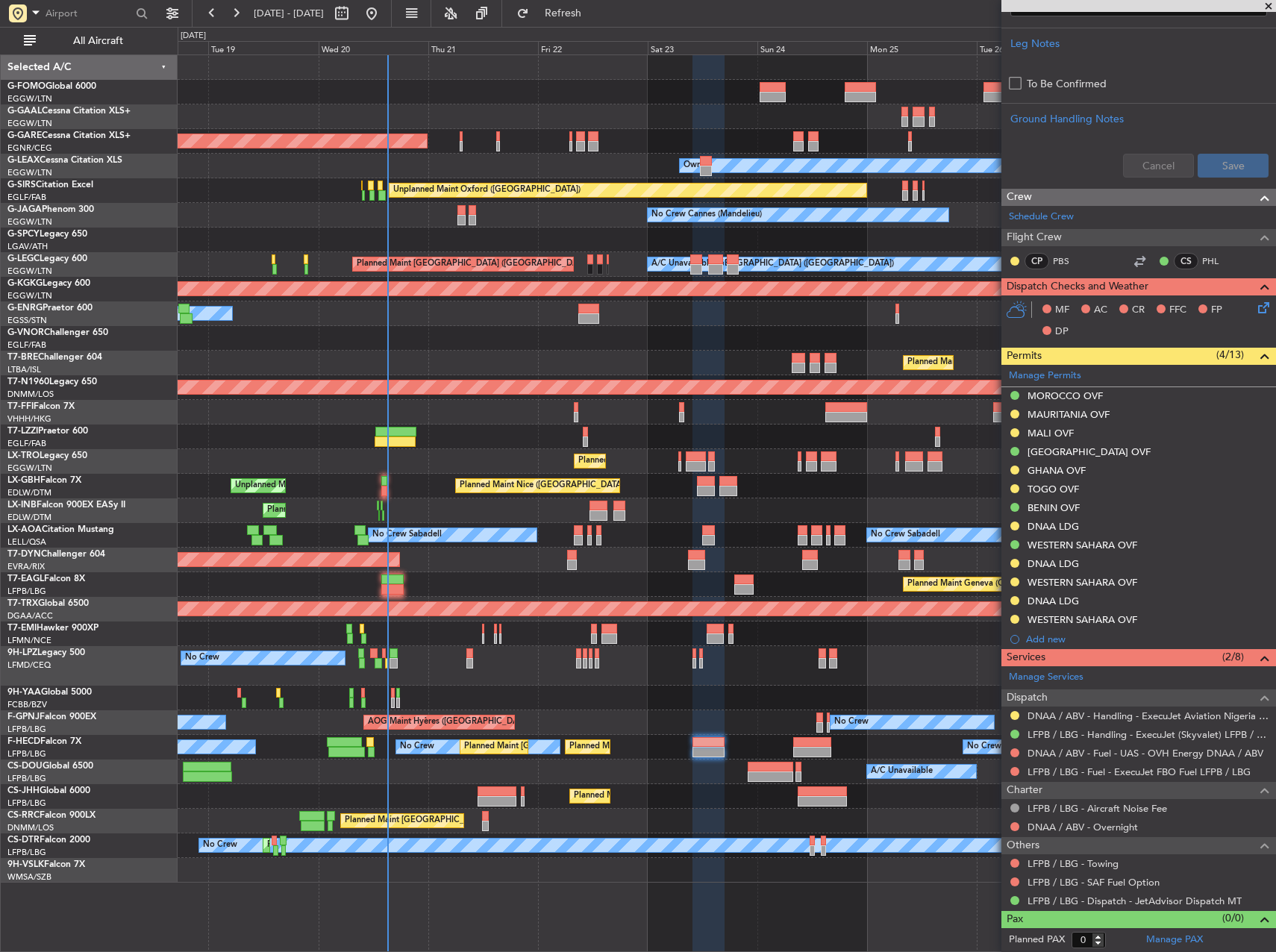
click at [818, 874] on div at bounding box center [727, 870] width 1098 height 25
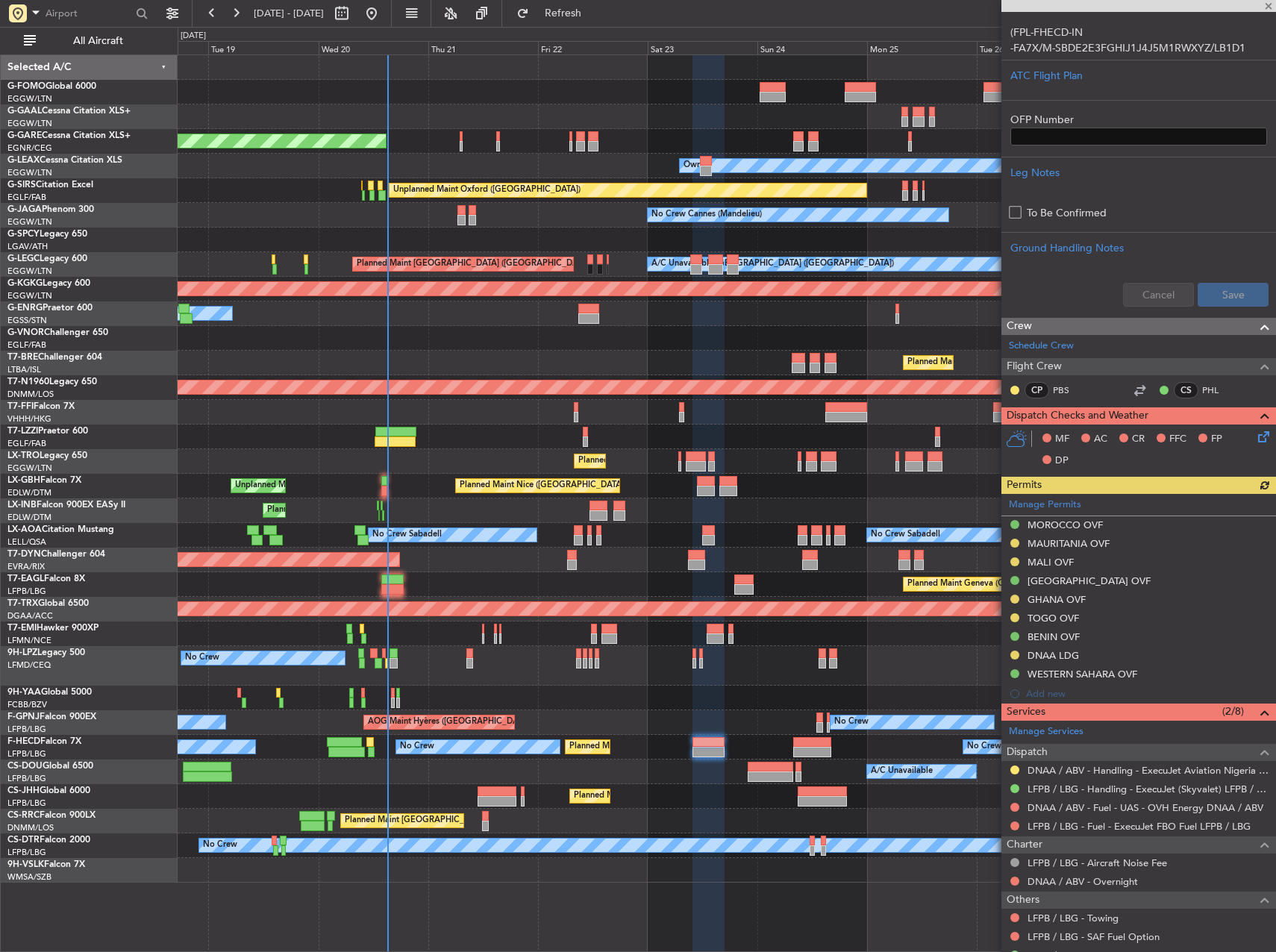
scroll to position [436, 0]
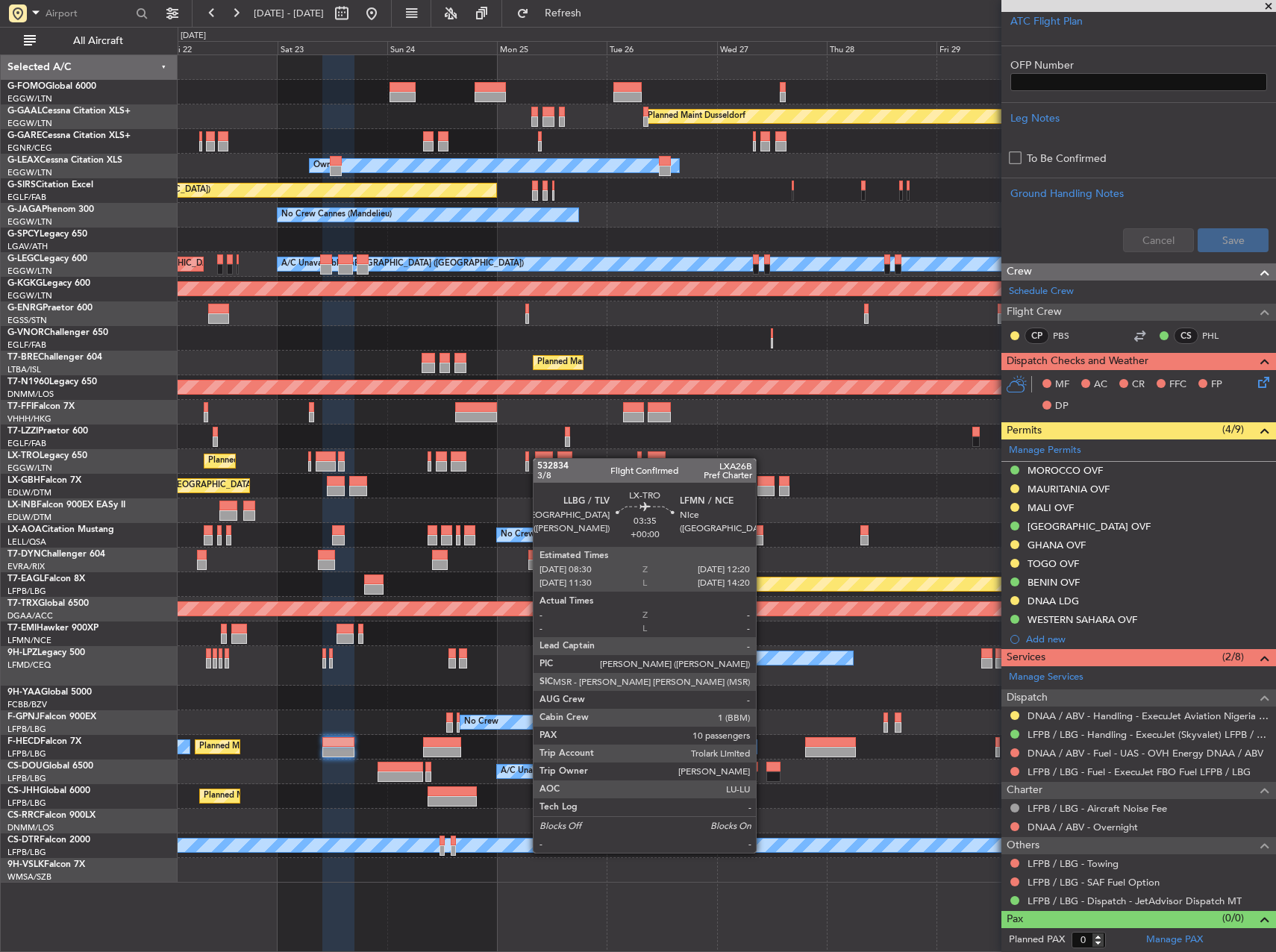
click at [535, 458] on div "Planned Maint Dusseldorf Unplanned Maint Chester Owner Unplanned Maint Oxford (…" at bounding box center [727, 470] width 1098 height 828
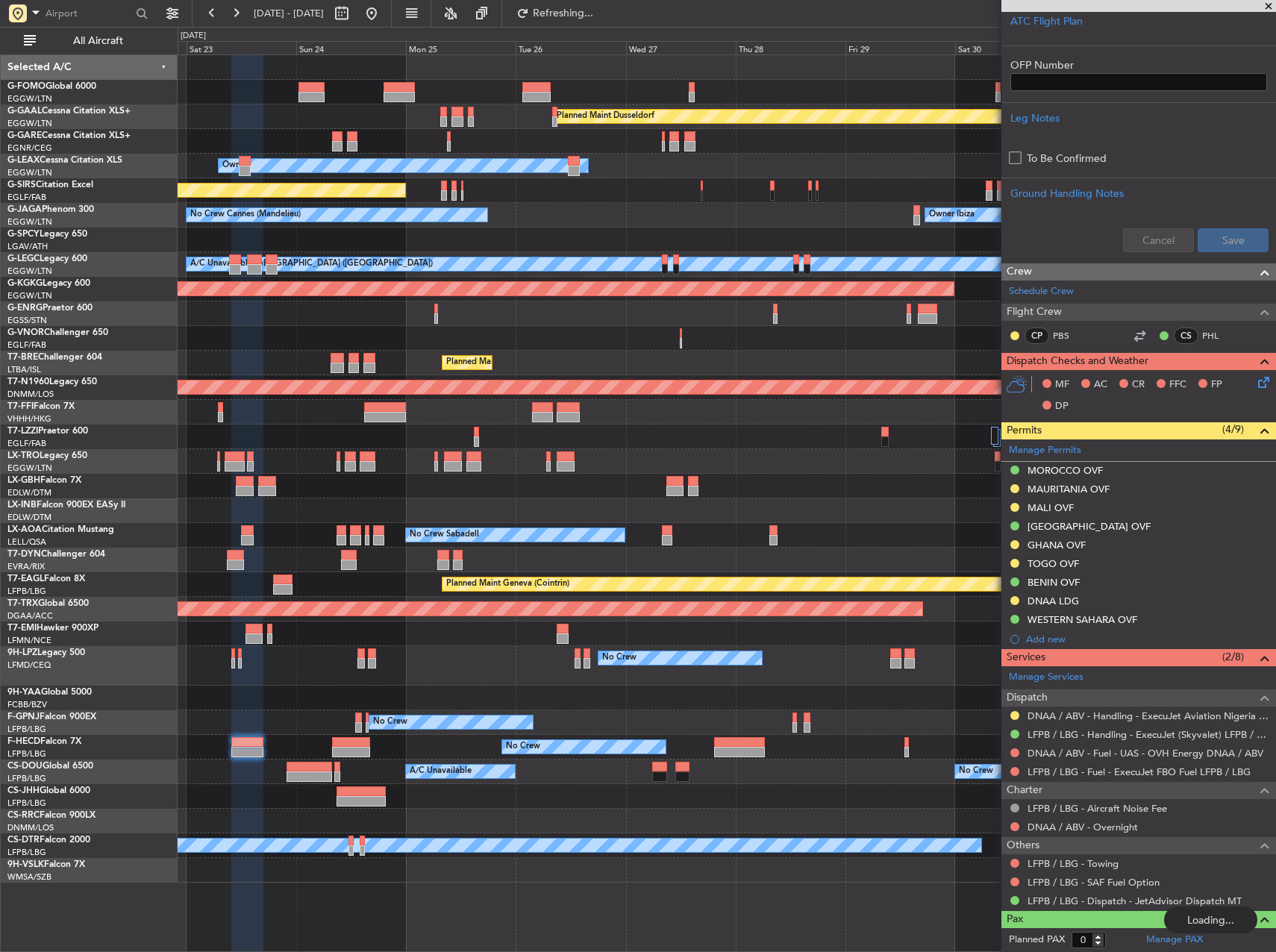
click at [445, 472] on div "Planned Maint [GEOGRAPHIC_DATA] ([GEOGRAPHIC_DATA])" at bounding box center [727, 461] width 1098 height 25
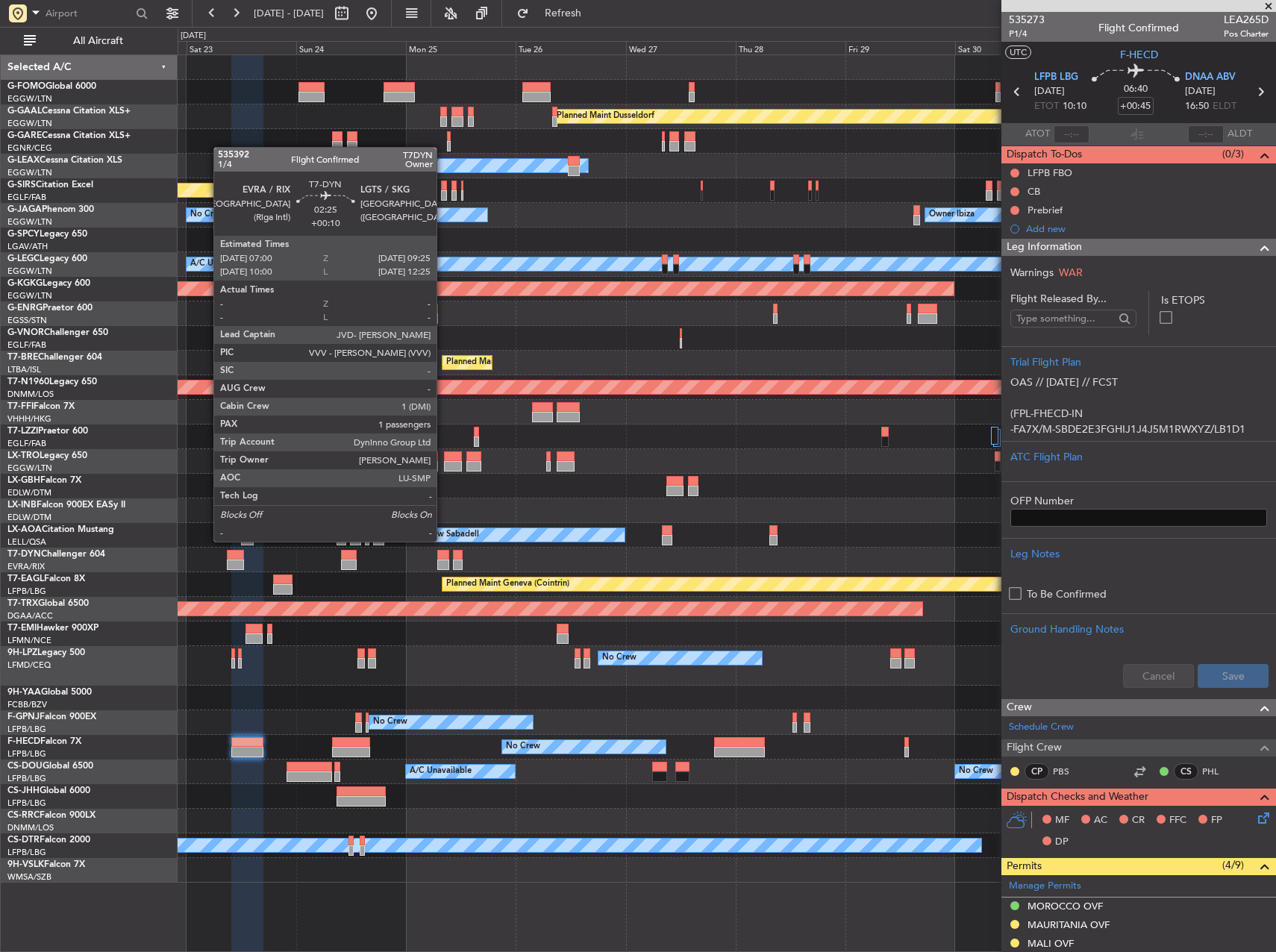
scroll to position [436, 0]
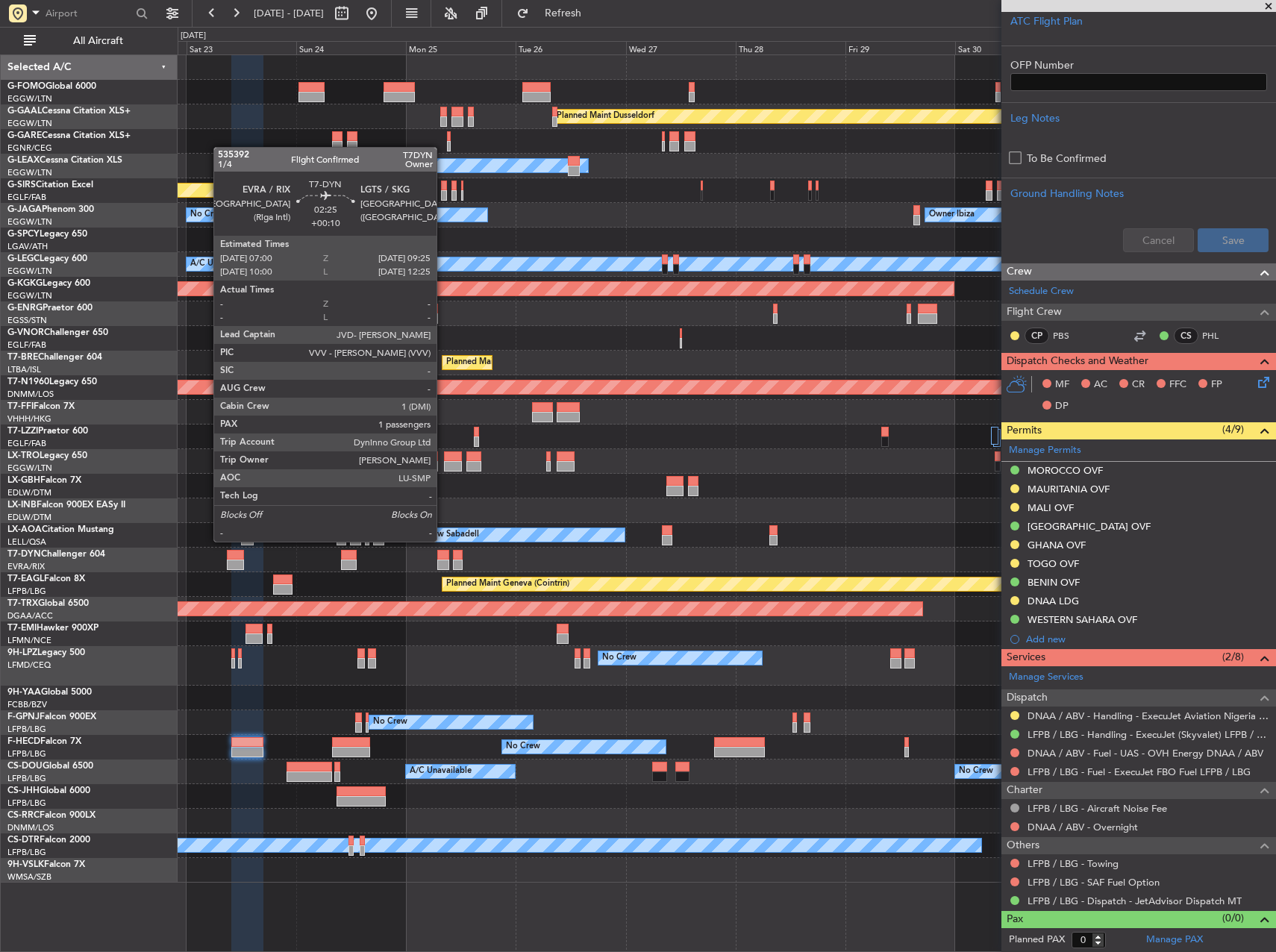
click at [443, 554] on div at bounding box center [442, 555] width 11 height 10
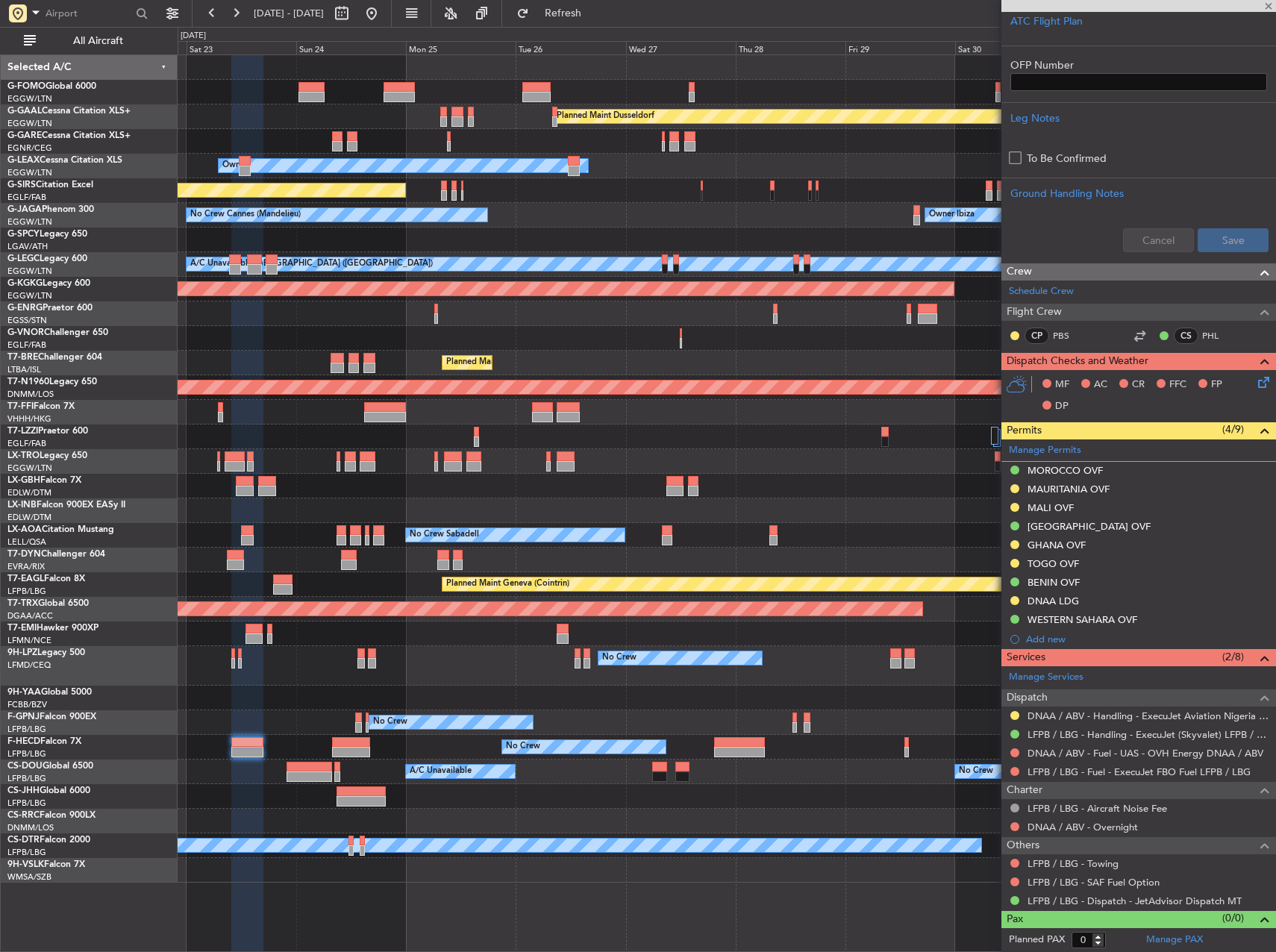
type input "+00:10"
type input "1"
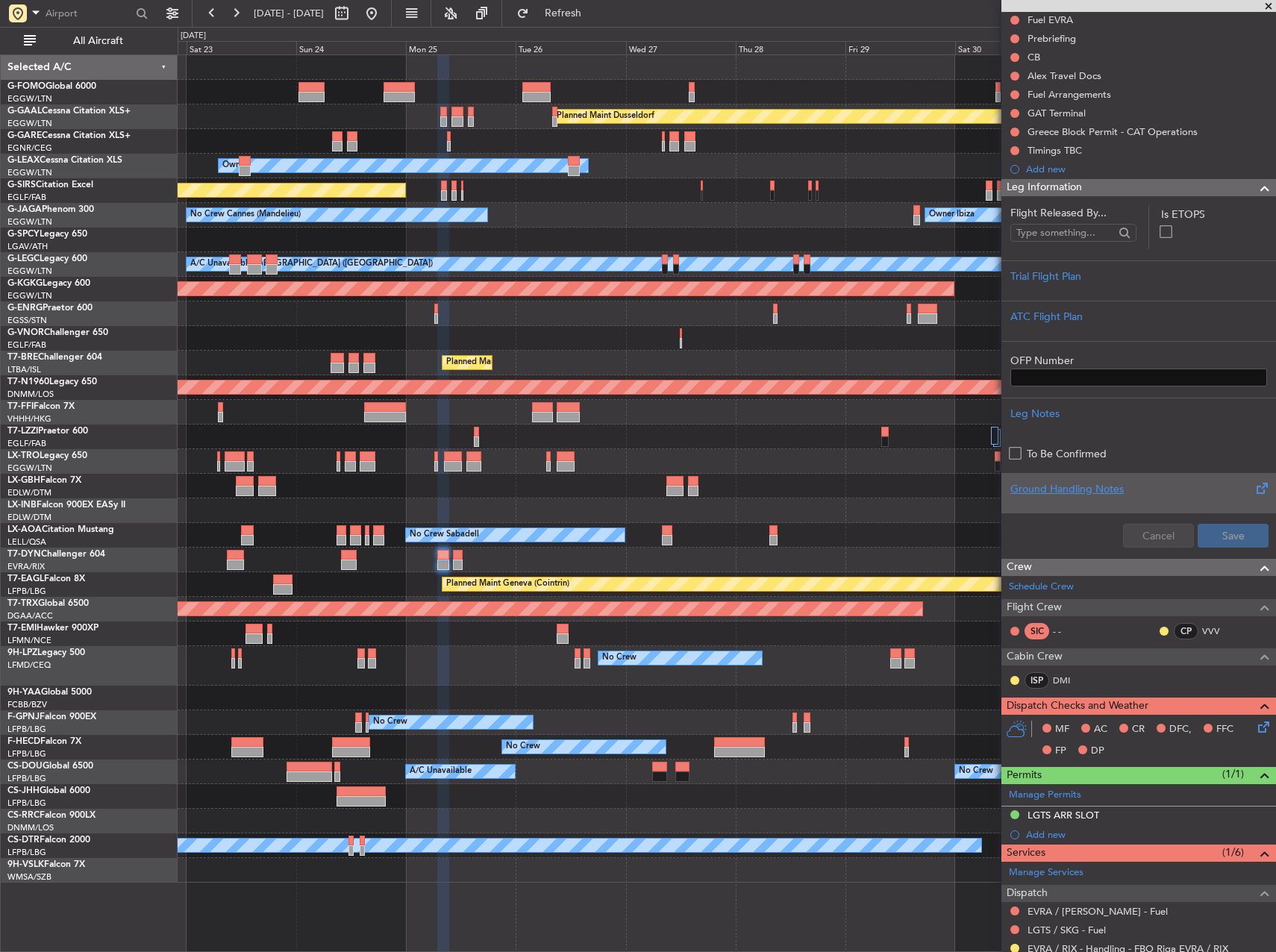
scroll to position [326, 0]
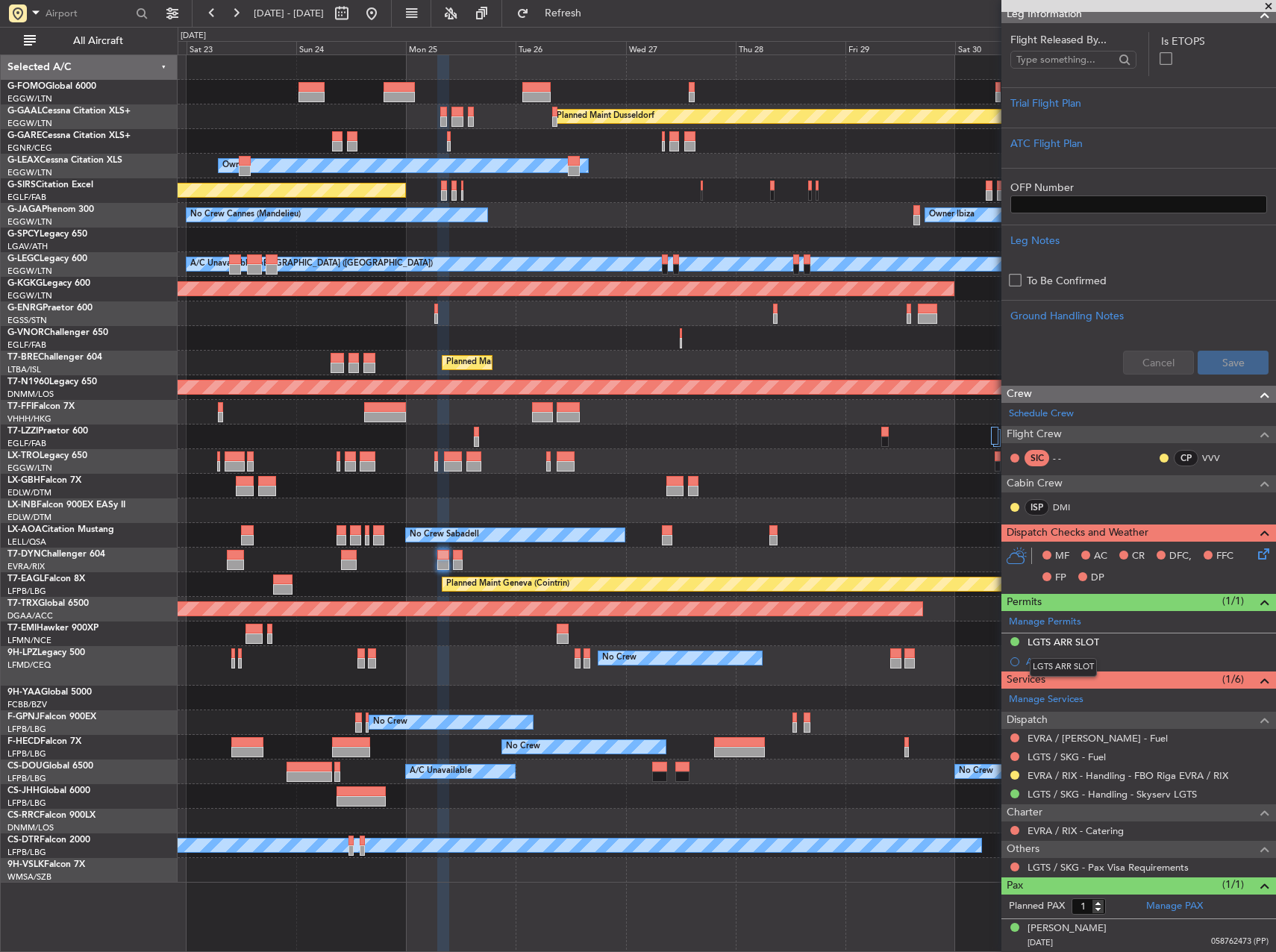
click at [1051, 659] on mat-tooltip-component "LGTS ARR SLOT" at bounding box center [1063, 667] width 88 height 39
click at [1040, 659] on div "Add new" at bounding box center [1141, 661] width 229 height 13
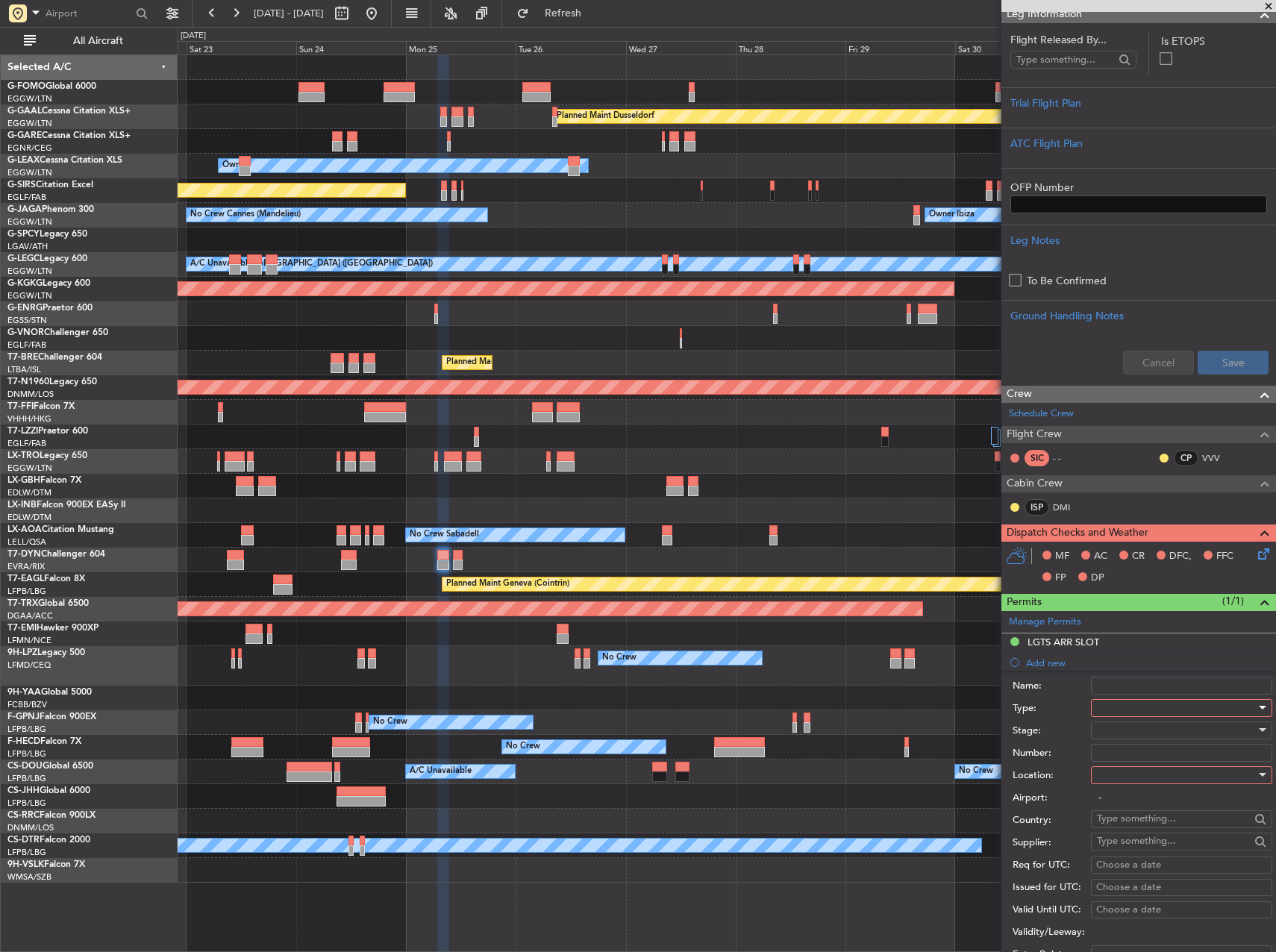
click at [1108, 704] on div at bounding box center [1177, 708] width 159 height 22
click at [1142, 782] on span "PPR" at bounding box center [1176, 781] width 157 height 22
click at [1124, 725] on div at bounding box center [1177, 730] width 159 height 22
click at [1152, 846] on span "Received OK" at bounding box center [1176, 850] width 157 height 22
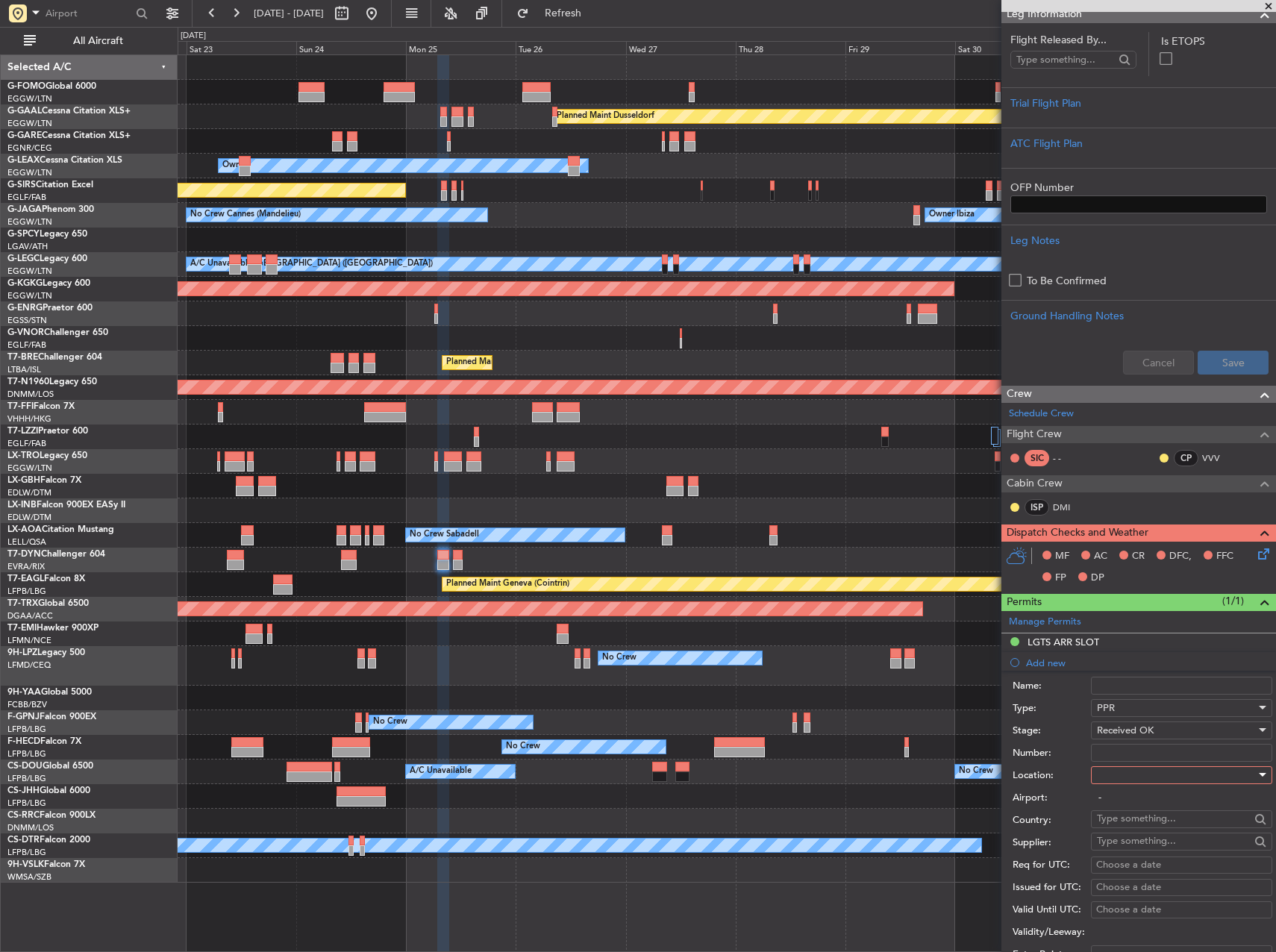
click at [1137, 782] on div at bounding box center [1177, 775] width 159 height 22
click at [1134, 844] on span "Arrival" at bounding box center [1176, 850] width 157 height 22
type input "LGTS / SKG"
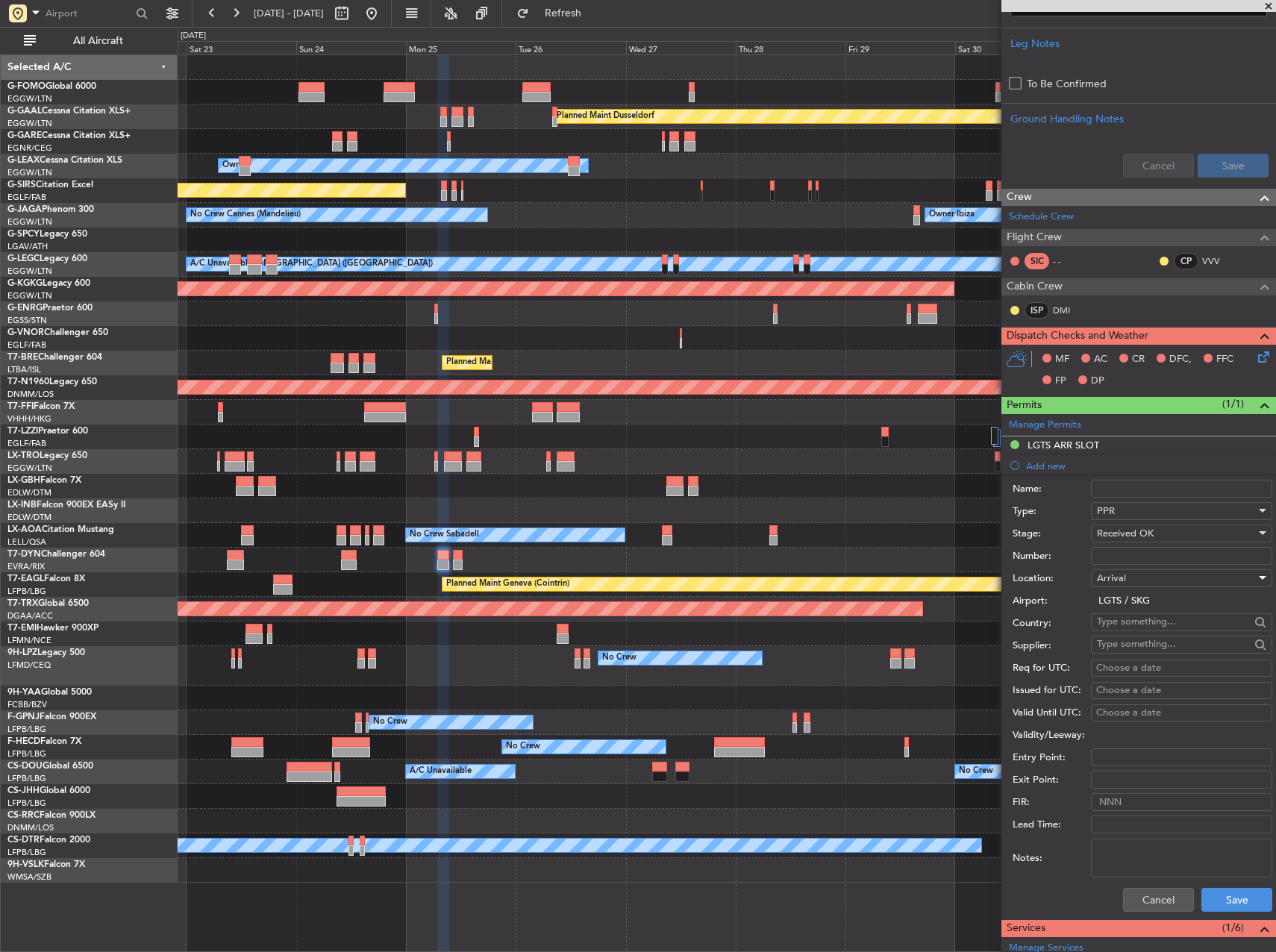
scroll to position [550, 0]
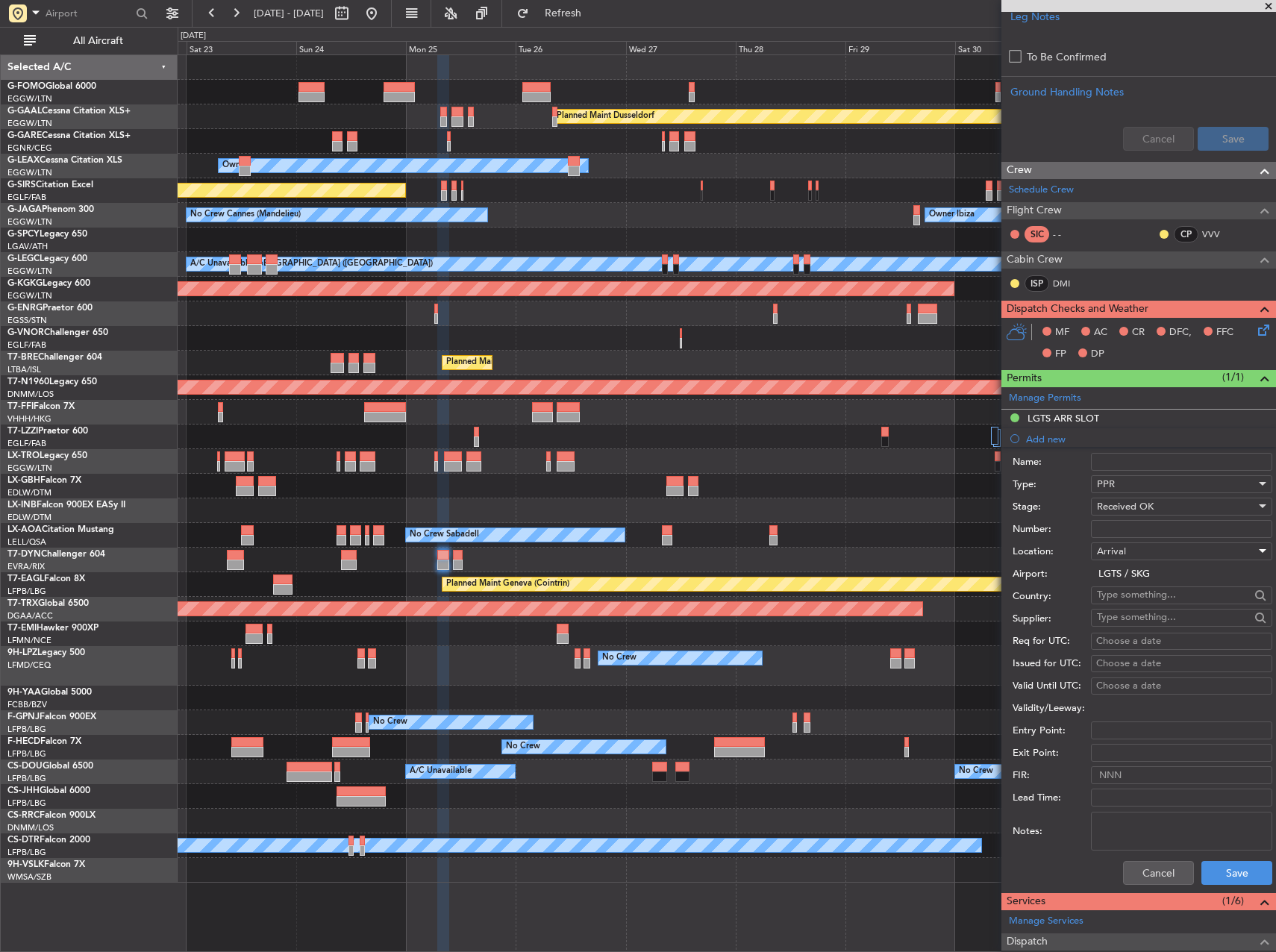
click at [1121, 524] on input "Number:" at bounding box center [1182, 529] width 181 height 18
paste input "LGTS09465200825"
type input "LGTS09465200825"
click at [1225, 876] on button "Save" at bounding box center [1237, 873] width 71 height 24
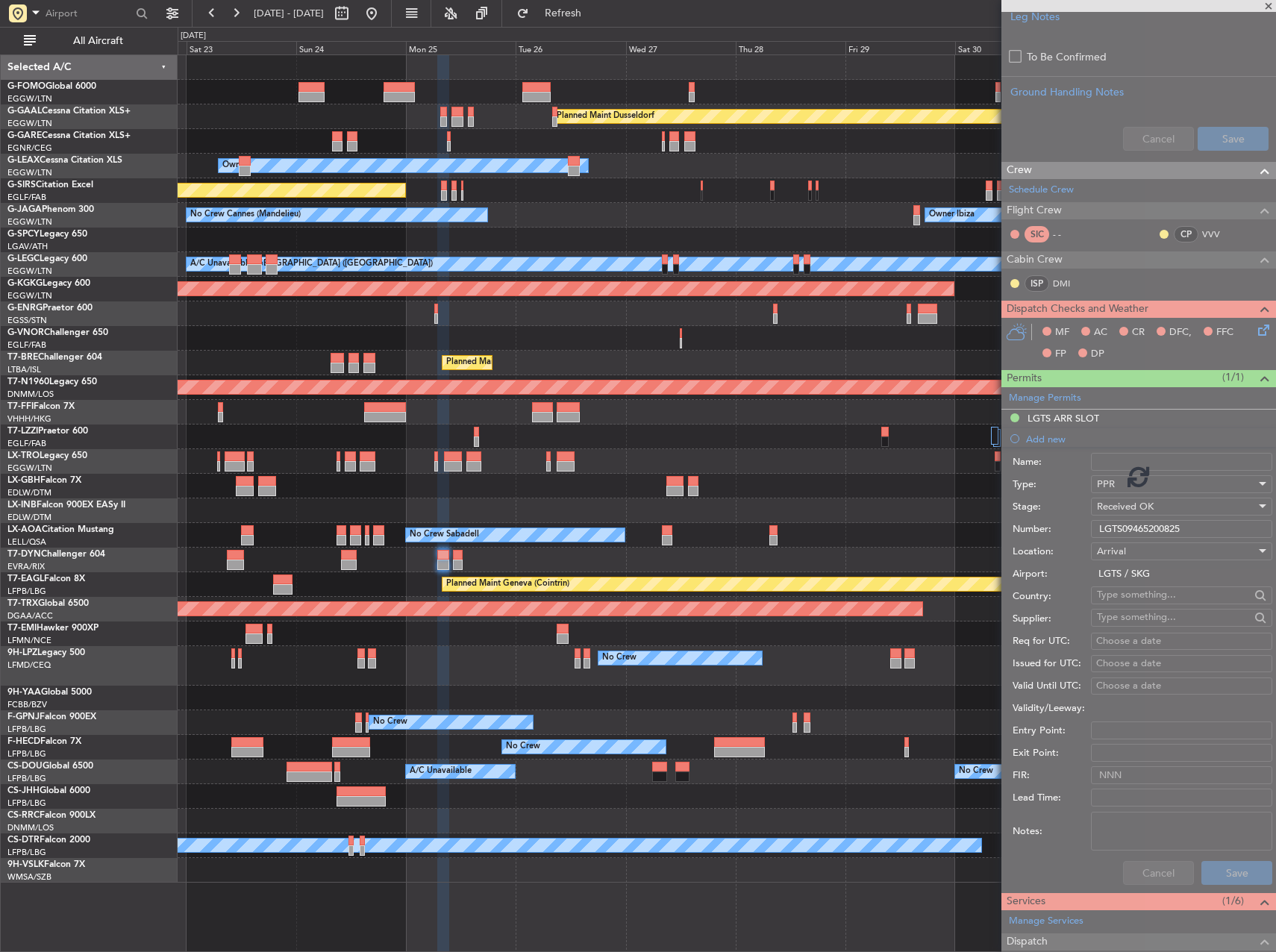
scroll to position [345, 0]
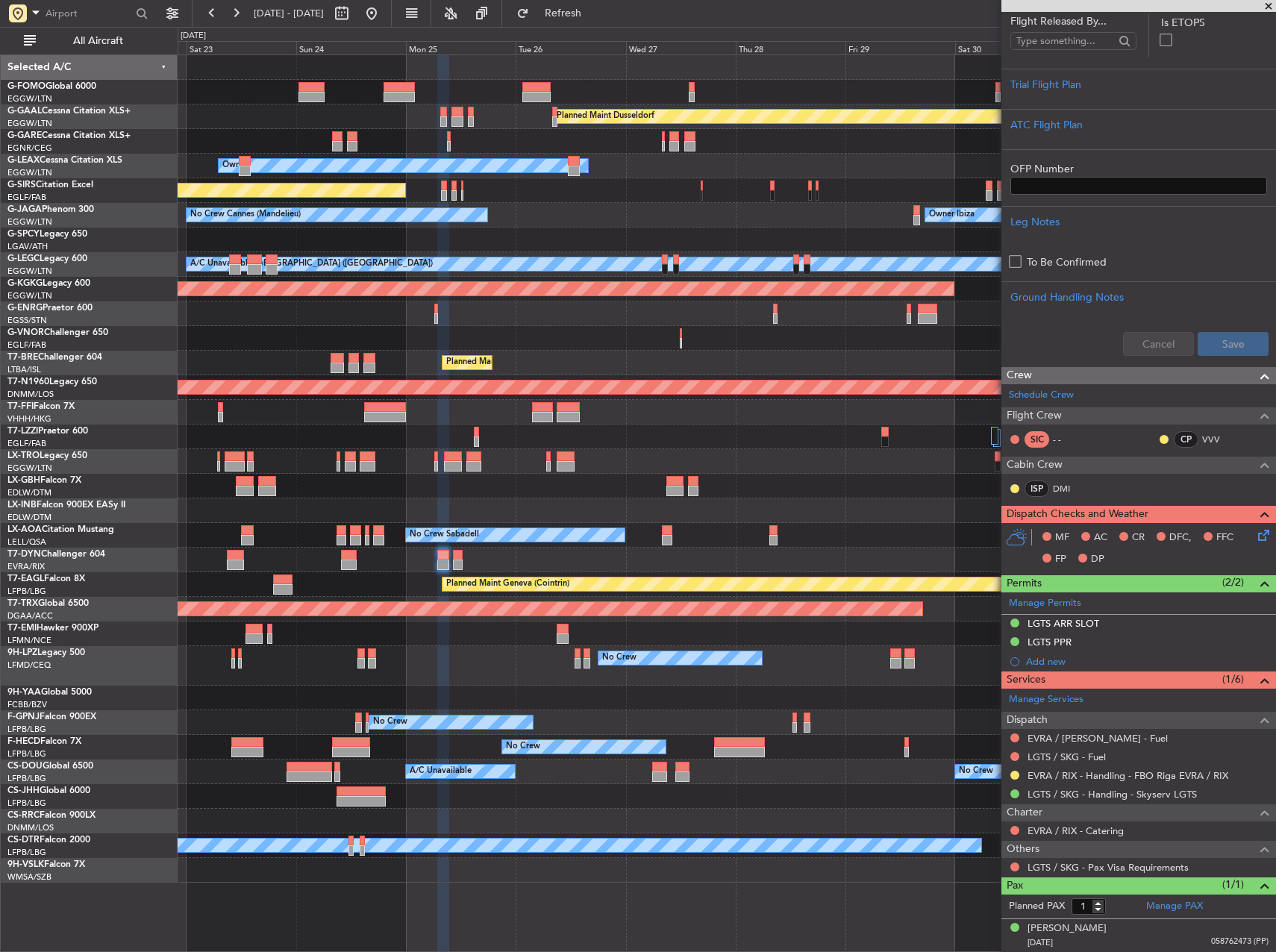
drag, startPoint x: 1051, startPoint y: 624, endPoint x: 1095, endPoint y: 633, distance: 44.9
click at [1051, 624] on div "LGTS ARR SLOT" at bounding box center [1064, 624] width 72 height 13
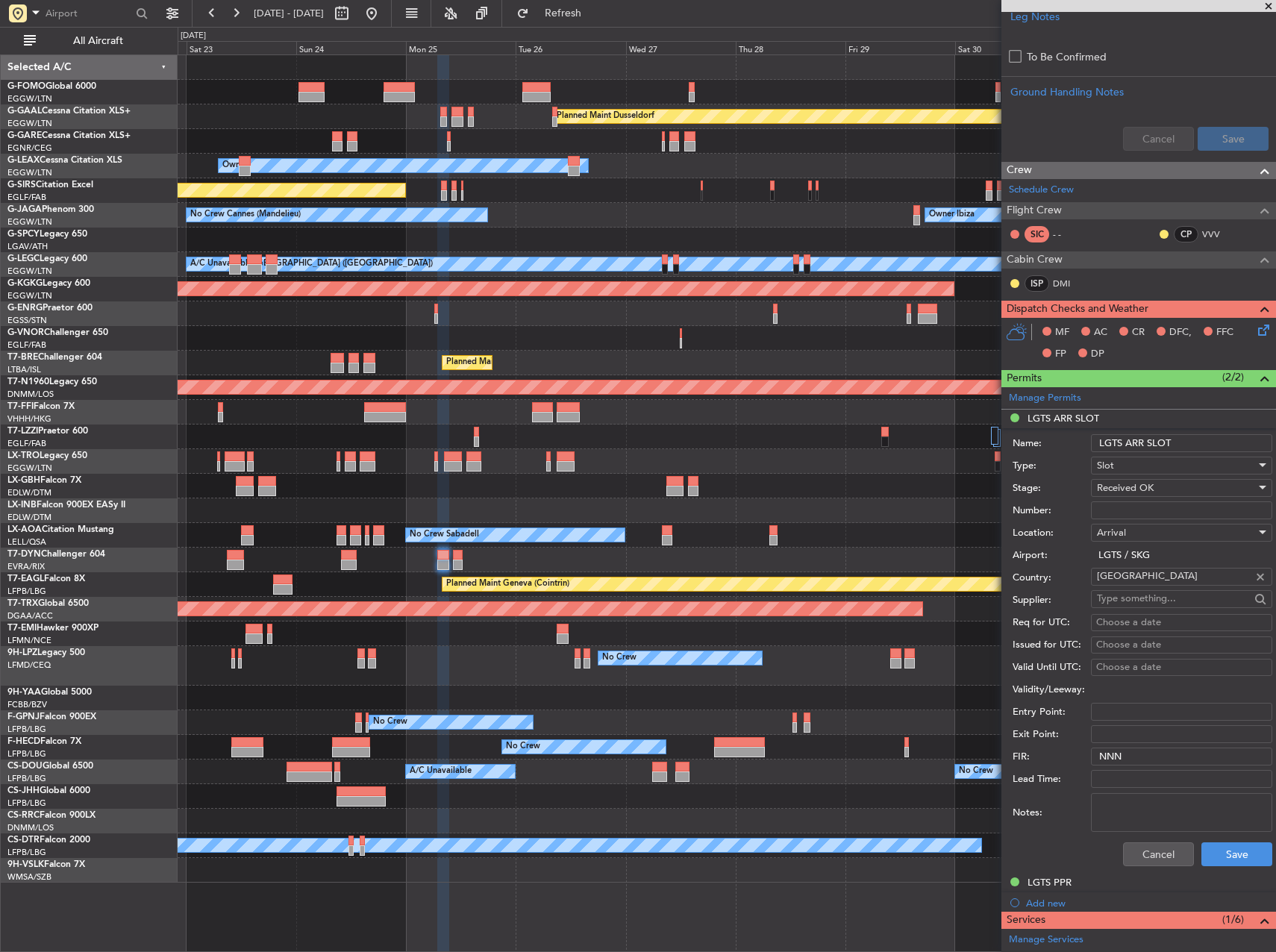
click at [1137, 516] on input "Number:" at bounding box center [1182, 510] width 181 height 18
paste input "LGTSAKRV060100"
type input "LGTSAKRV060100"
click at [1184, 441] on input "LGTS ARR SLOT" at bounding box center [1182, 443] width 181 height 18
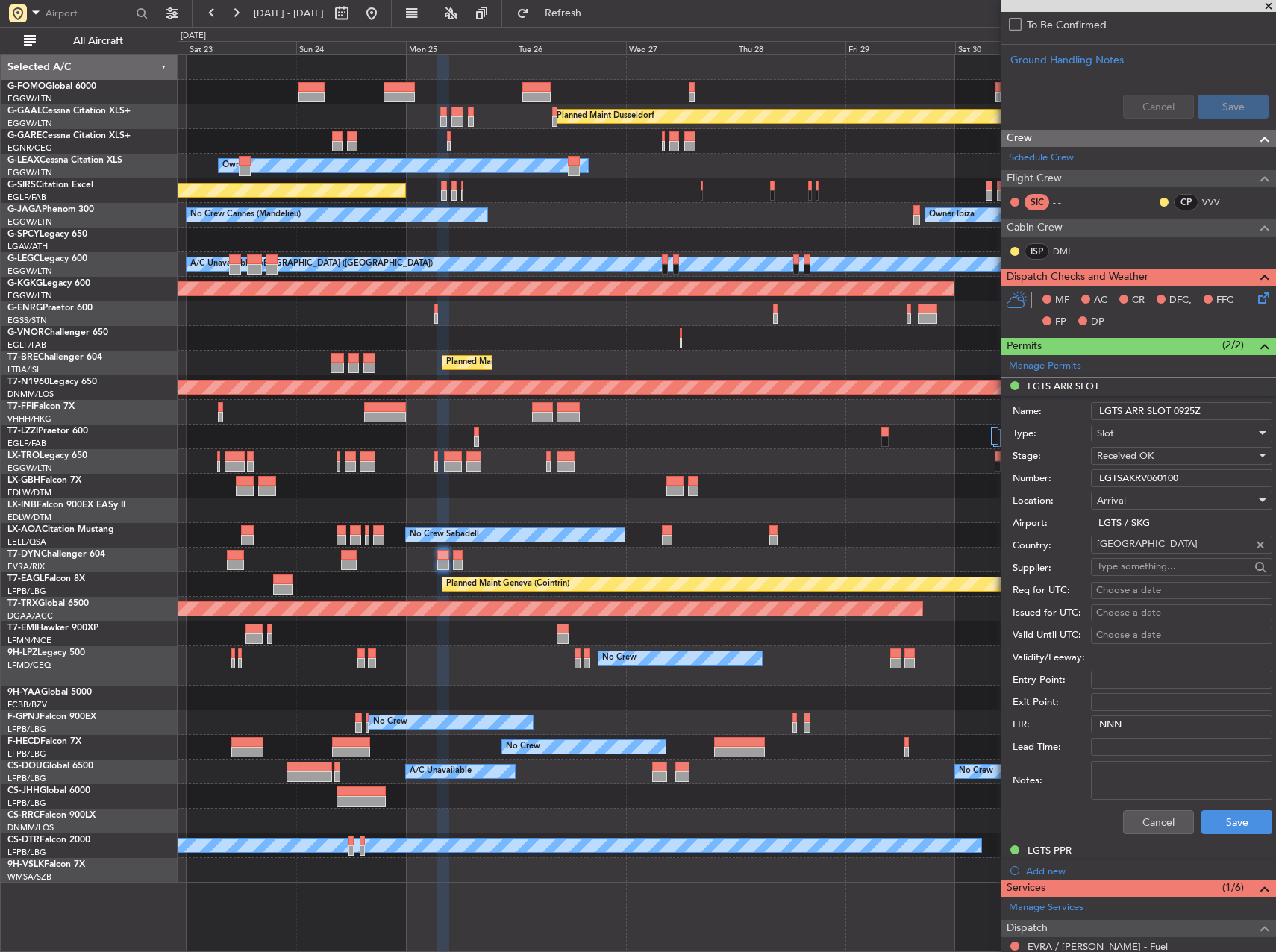
scroll to position [597, 0]
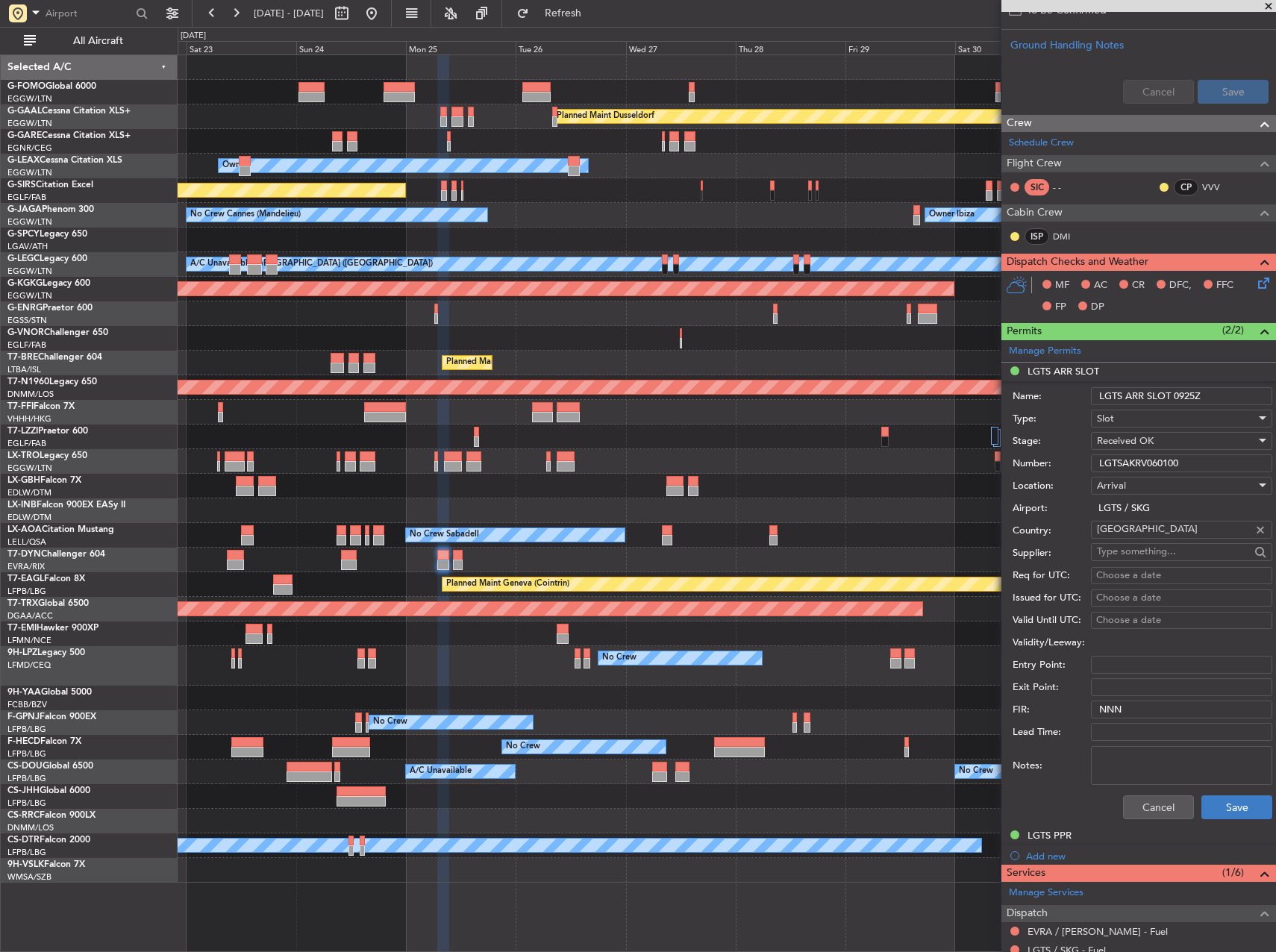
type input "LGTS ARR SLOT 0925Z"
click at [1234, 807] on button "Save" at bounding box center [1237, 807] width 71 height 24
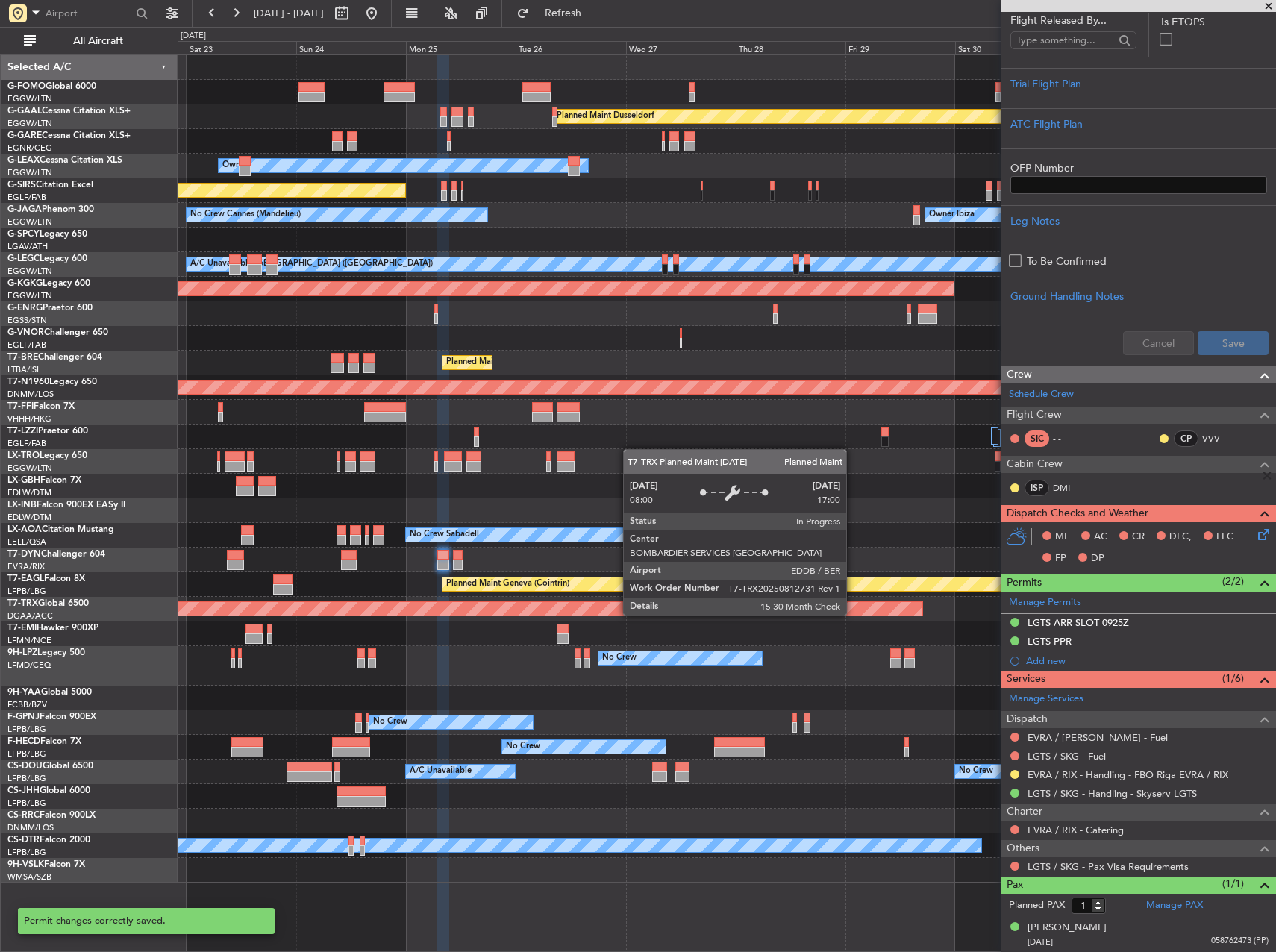
scroll to position [345, 0]
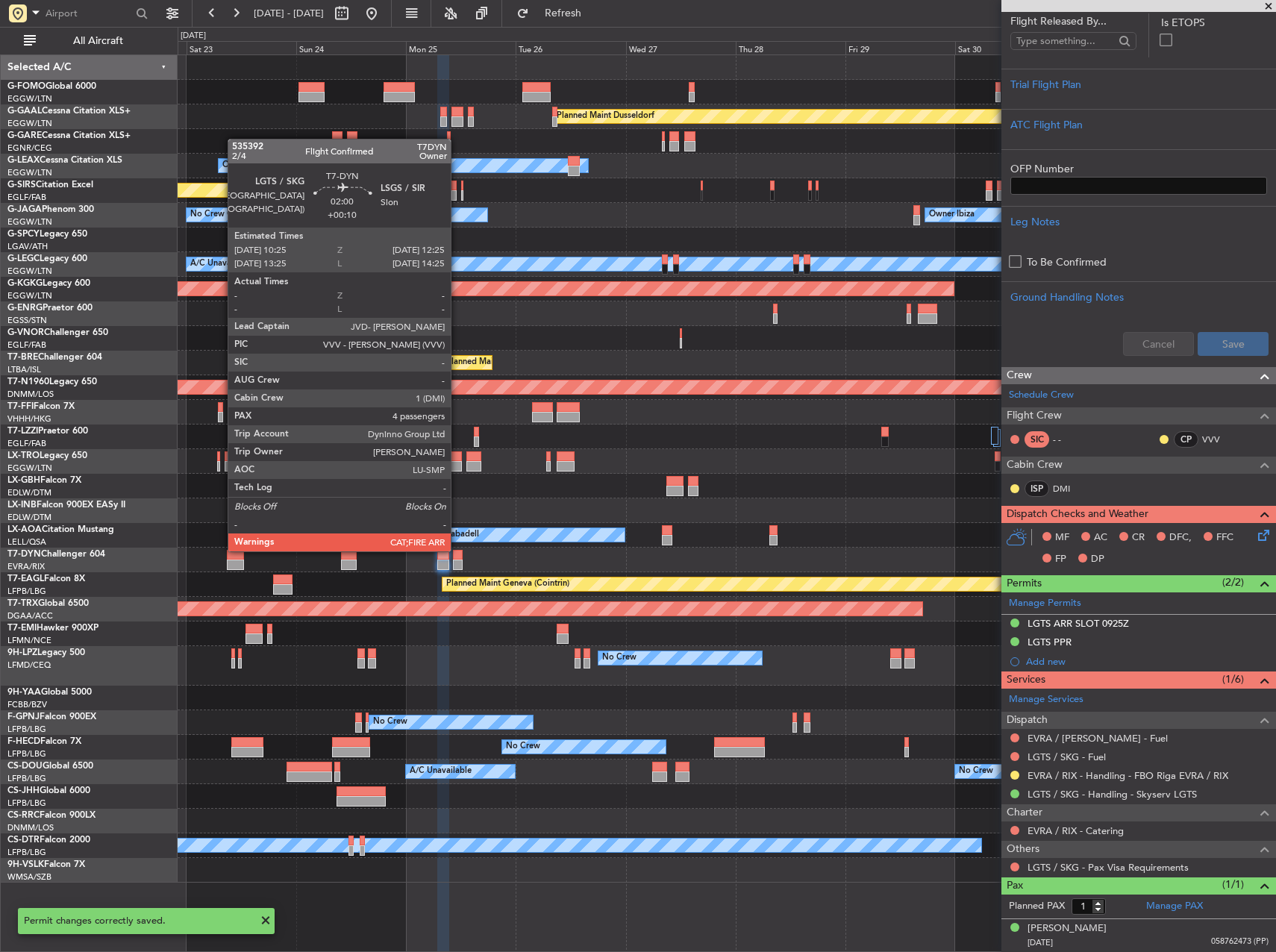
click at [458, 564] on div at bounding box center [458, 565] width 9 height 10
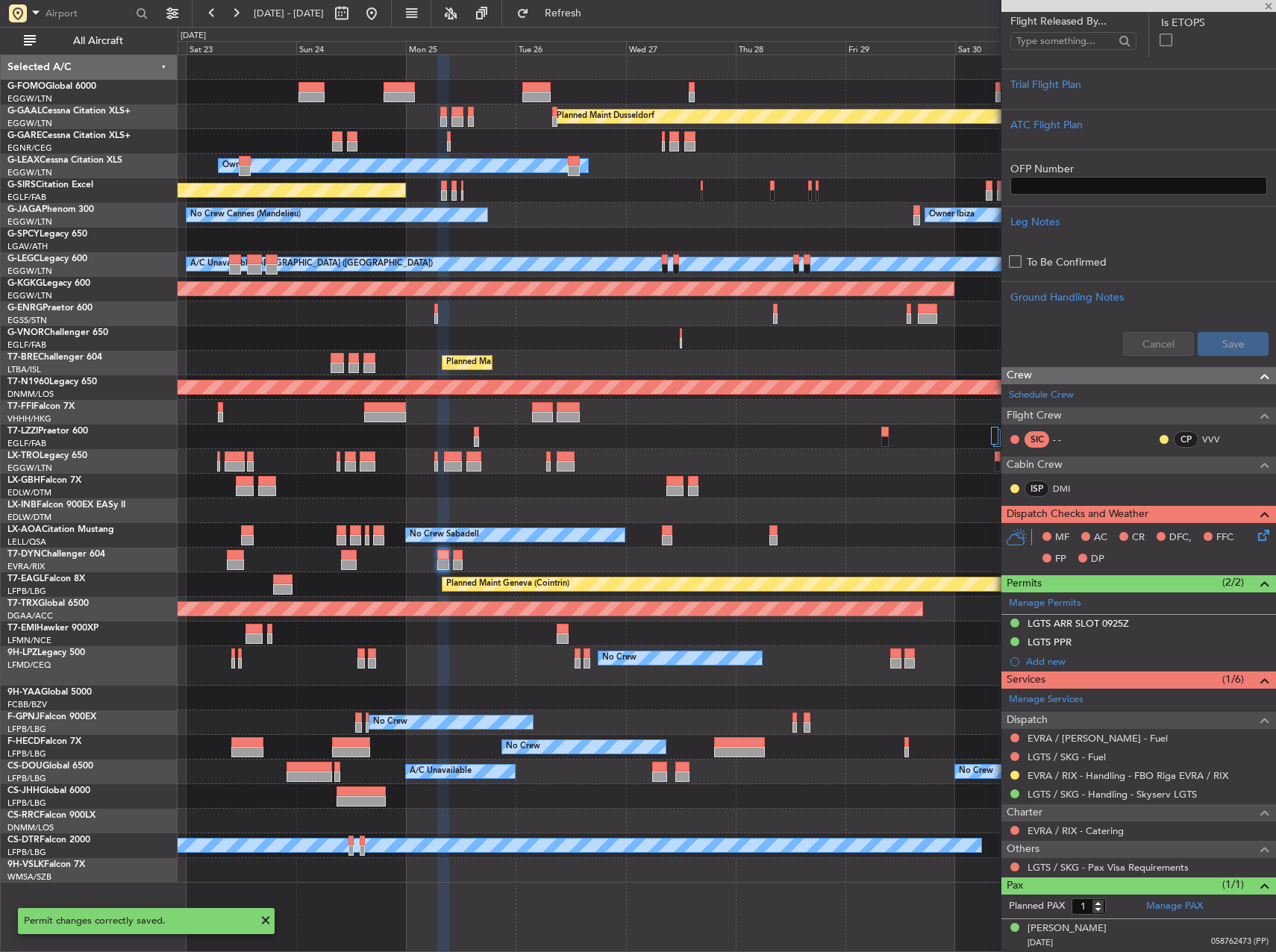
type input "4"
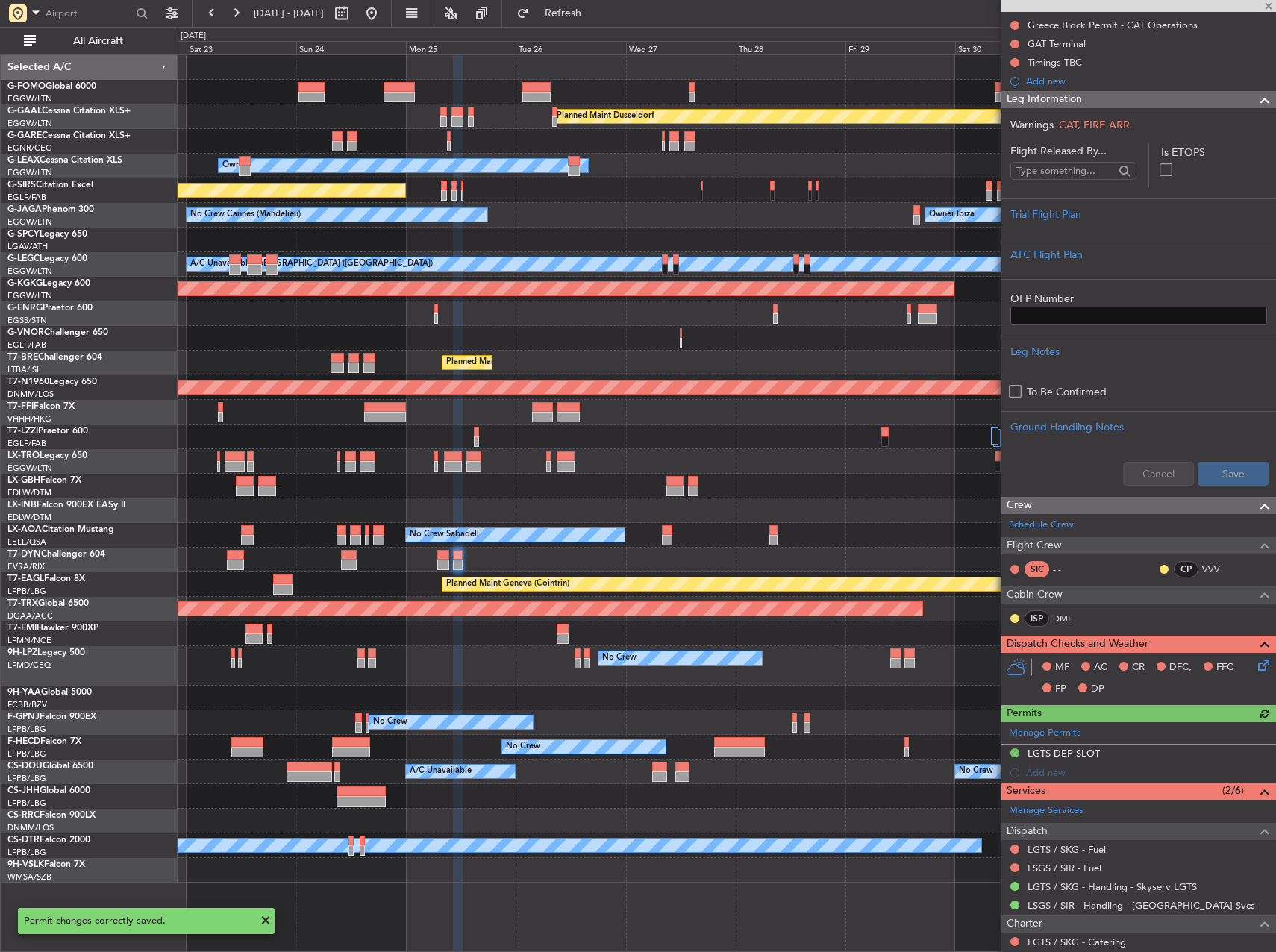
scroll to position [224, 0]
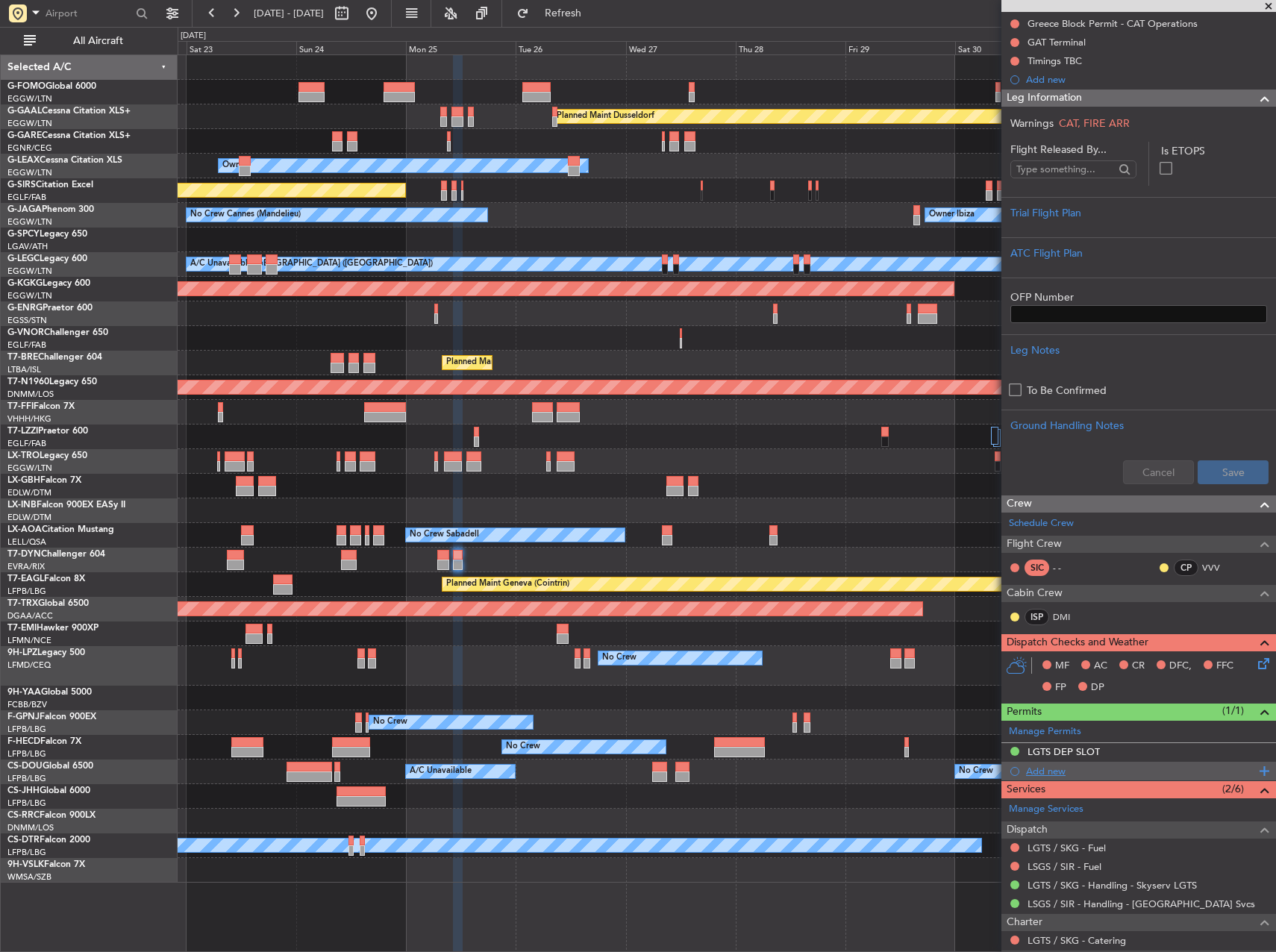
click at [1039, 765] on div "Add new" at bounding box center [1141, 771] width 229 height 13
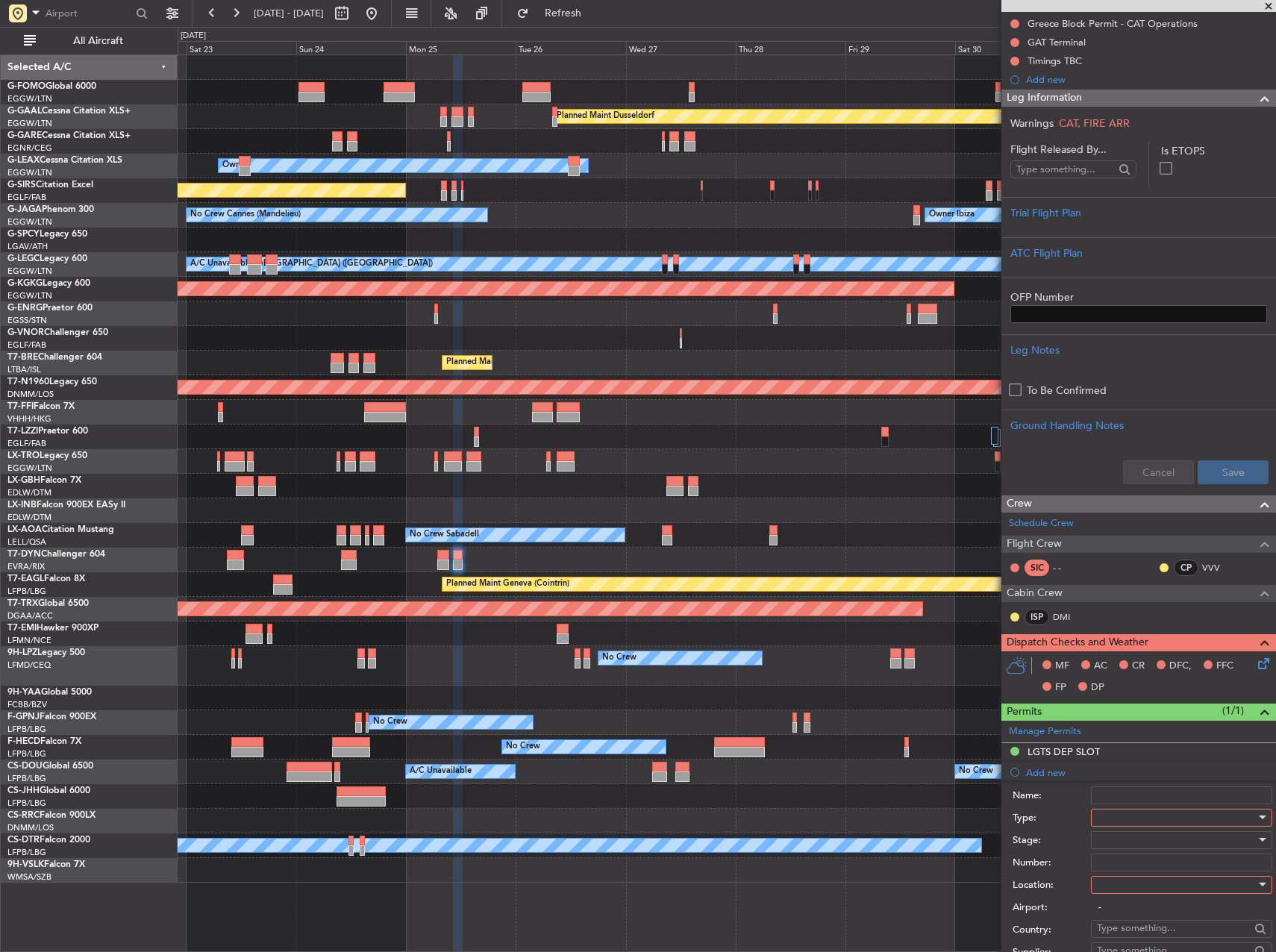
click at [1150, 819] on div at bounding box center [1177, 818] width 159 height 22
click at [1057, 897] on div at bounding box center [638, 476] width 1276 height 952
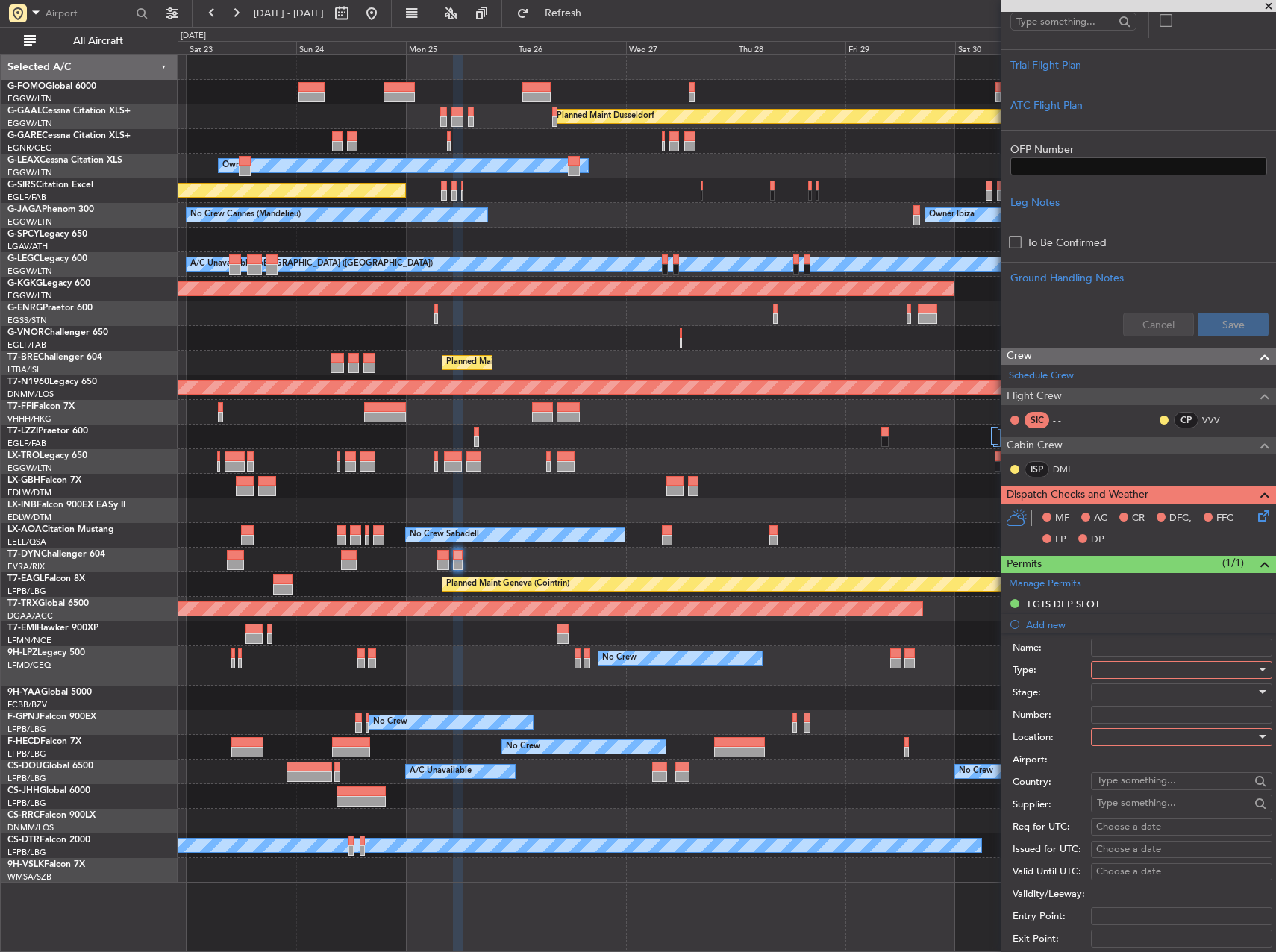
scroll to position [373, 0]
click at [1122, 671] on div at bounding box center [1177, 669] width 159 height 22
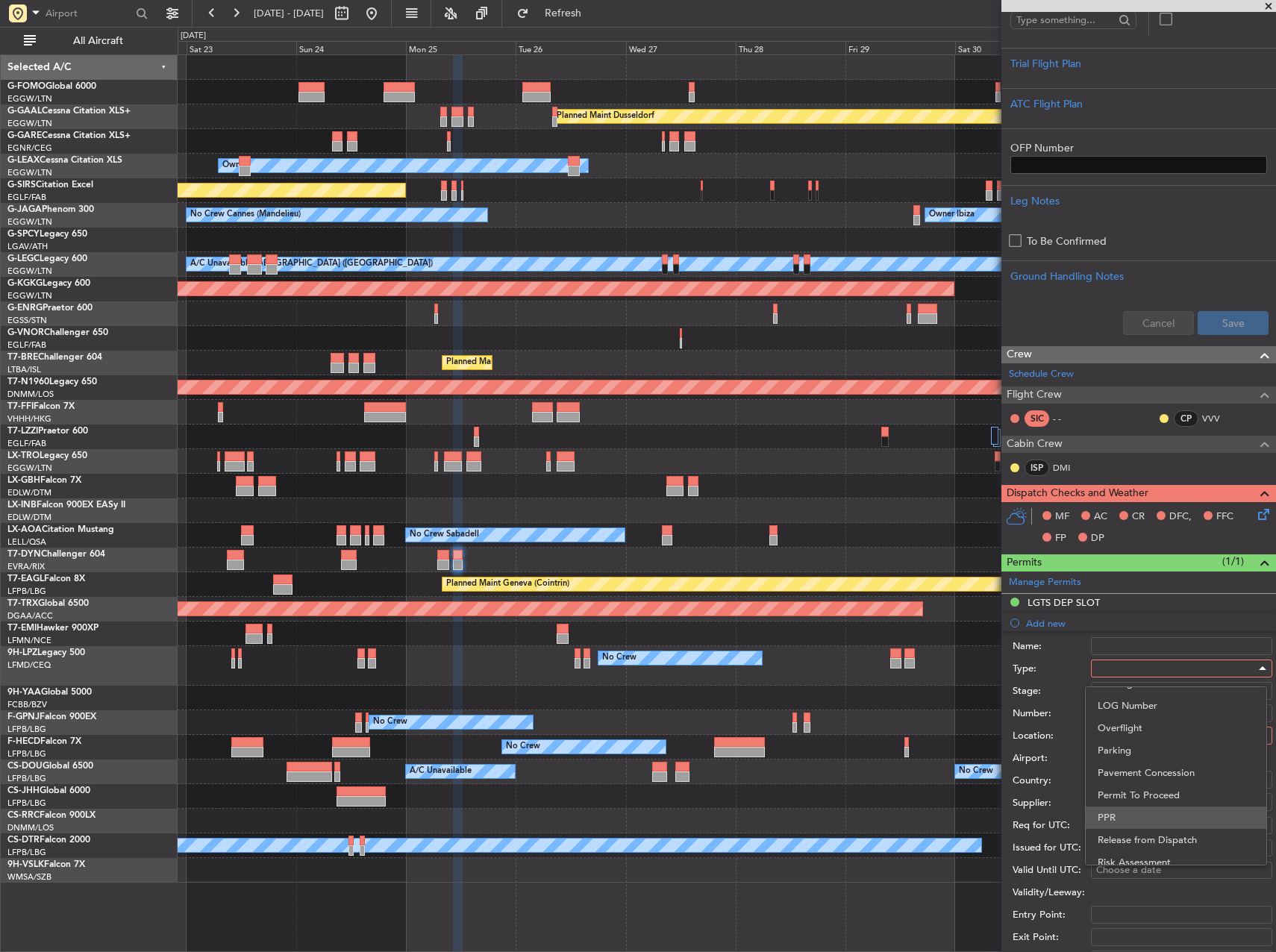
click at [1139, 813] on span "PPR" at bounding box center [1176, 818] width 157 height 22
click at [1140, 691] on div at bounding box center [1177, 691] width 159 height 22
click at [1142, 807] on span "Received OK" at bounding box center [1176, 811] width 157 height 22
click at [1120, 711] on input "Number:" at bounding box center [1182, 713] width 181 height 18
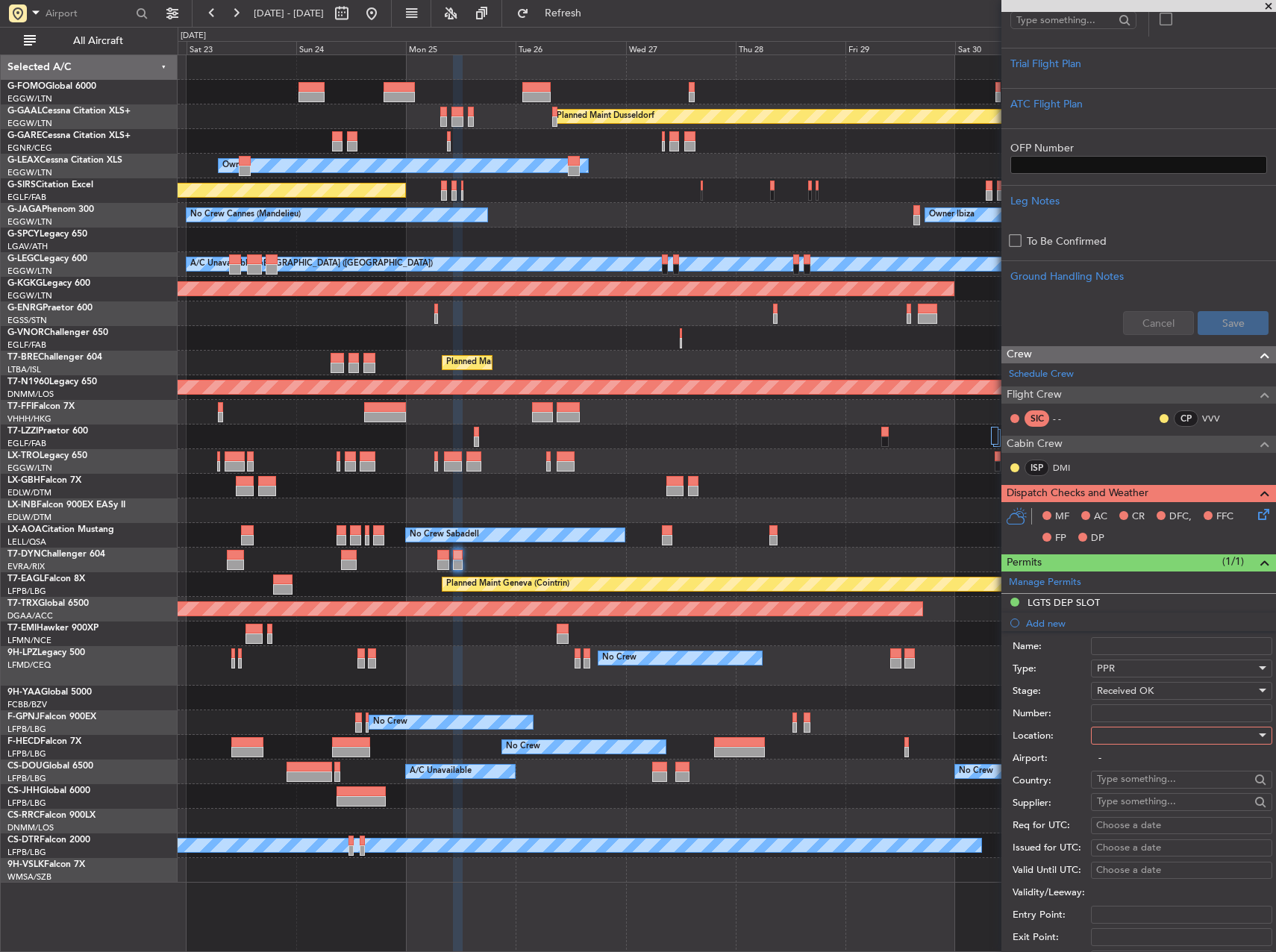
paste input "LGTS09465200825"
type input "LGTS09465200825"
click at [1111, 741] on div at bounding box center [1177, 736] width 159 height 22
click at [1112, 770] on span "Departure" at bounding box center [1176, 766] width 157 height 22
type input "LGTS / SKG"
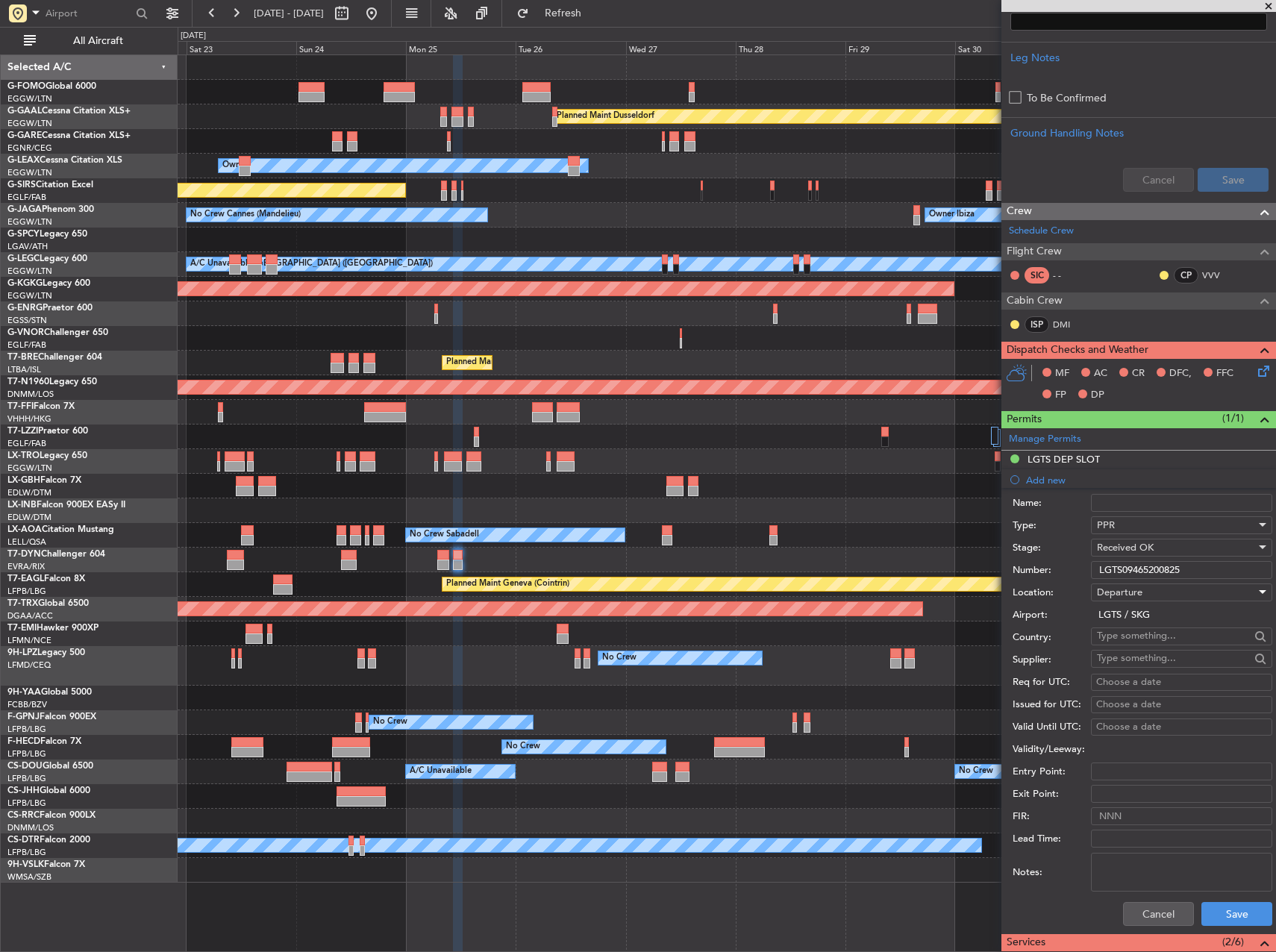
scroll to position [523, 0]
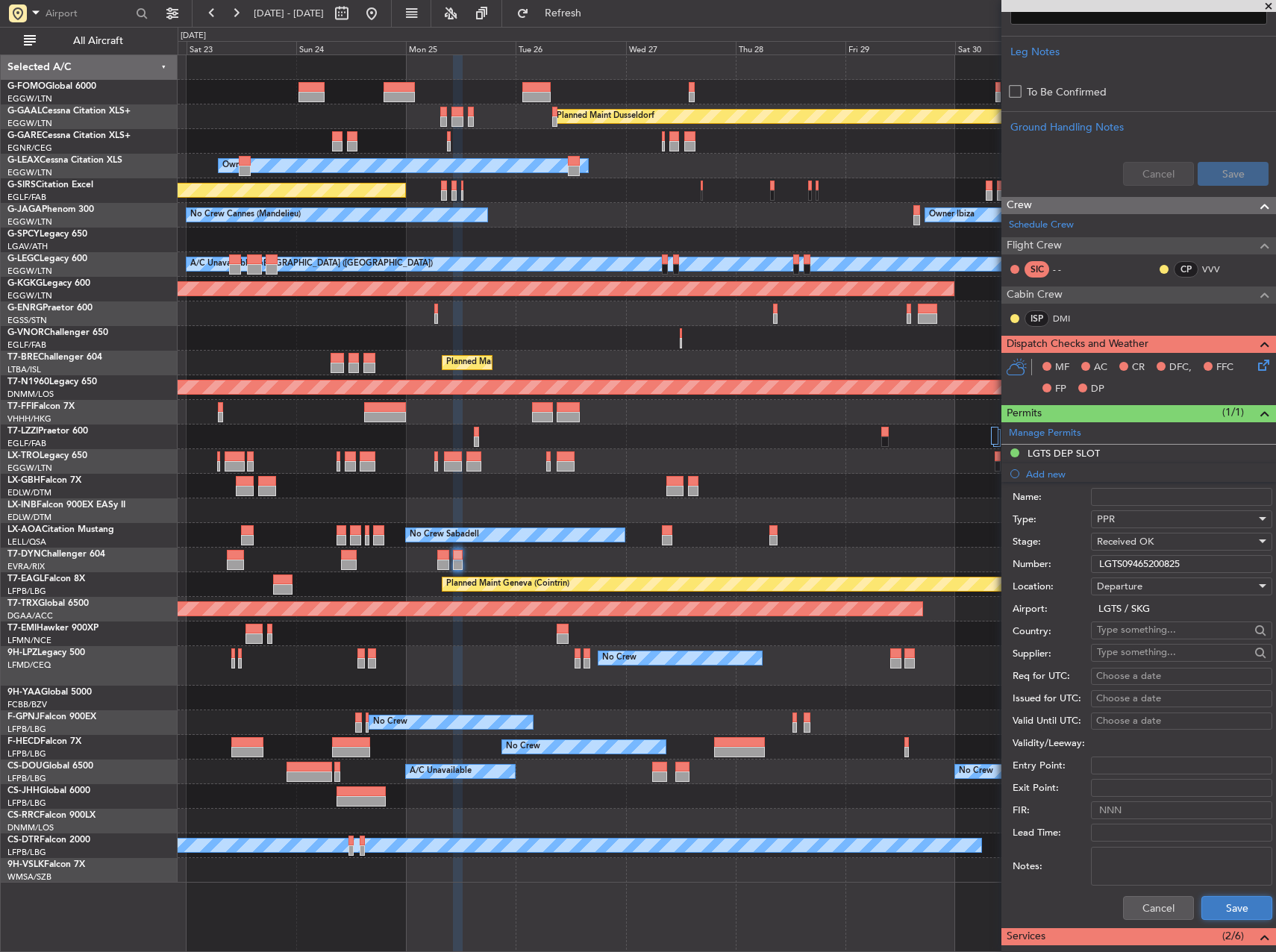
click at [1209, 905] on button "Save" at bounding box center [1237, 908] width 71 height 24
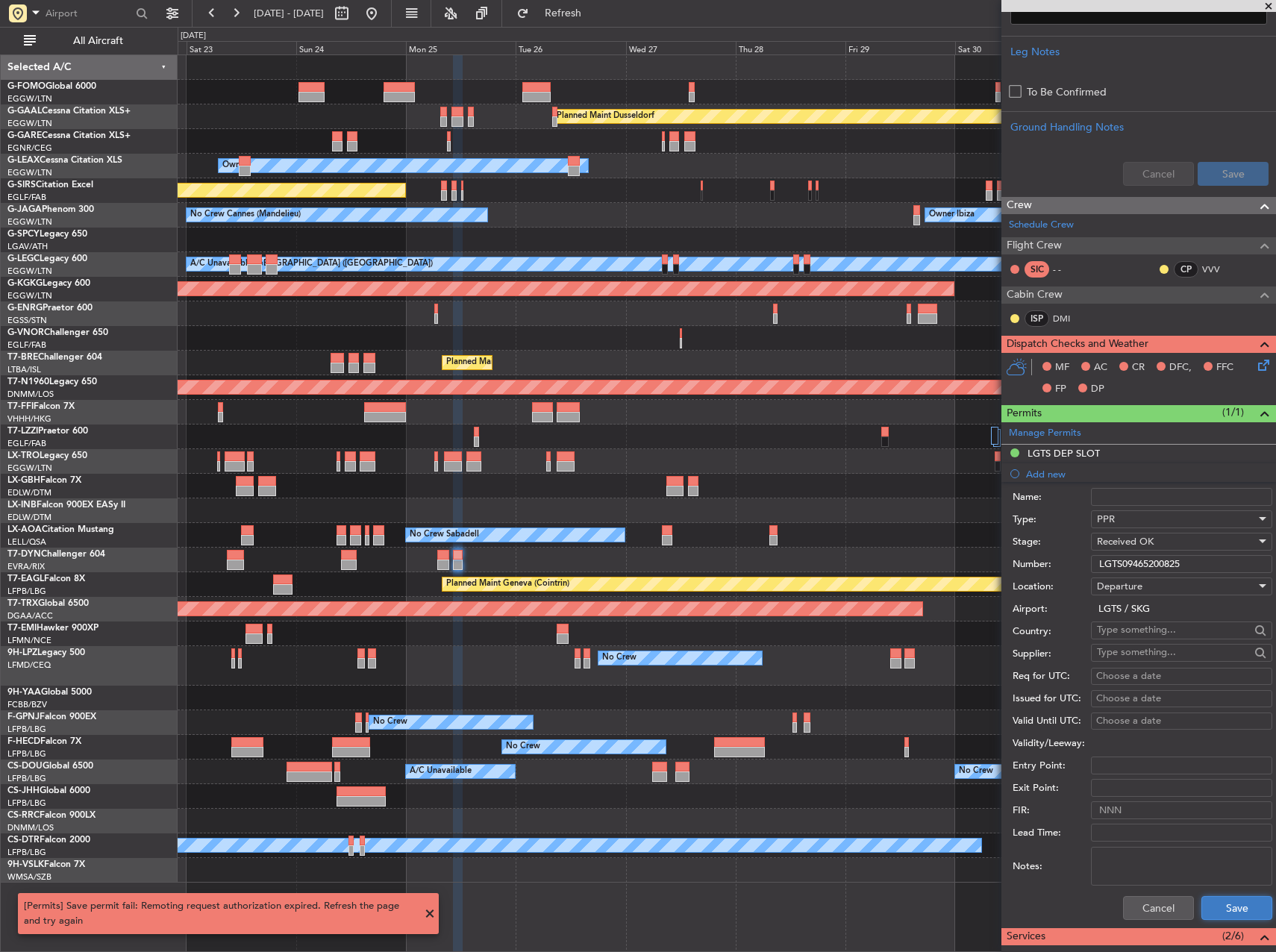
click at [1238, 914] on button "Save" at bounding box center [1237, 908] width 71 height 24
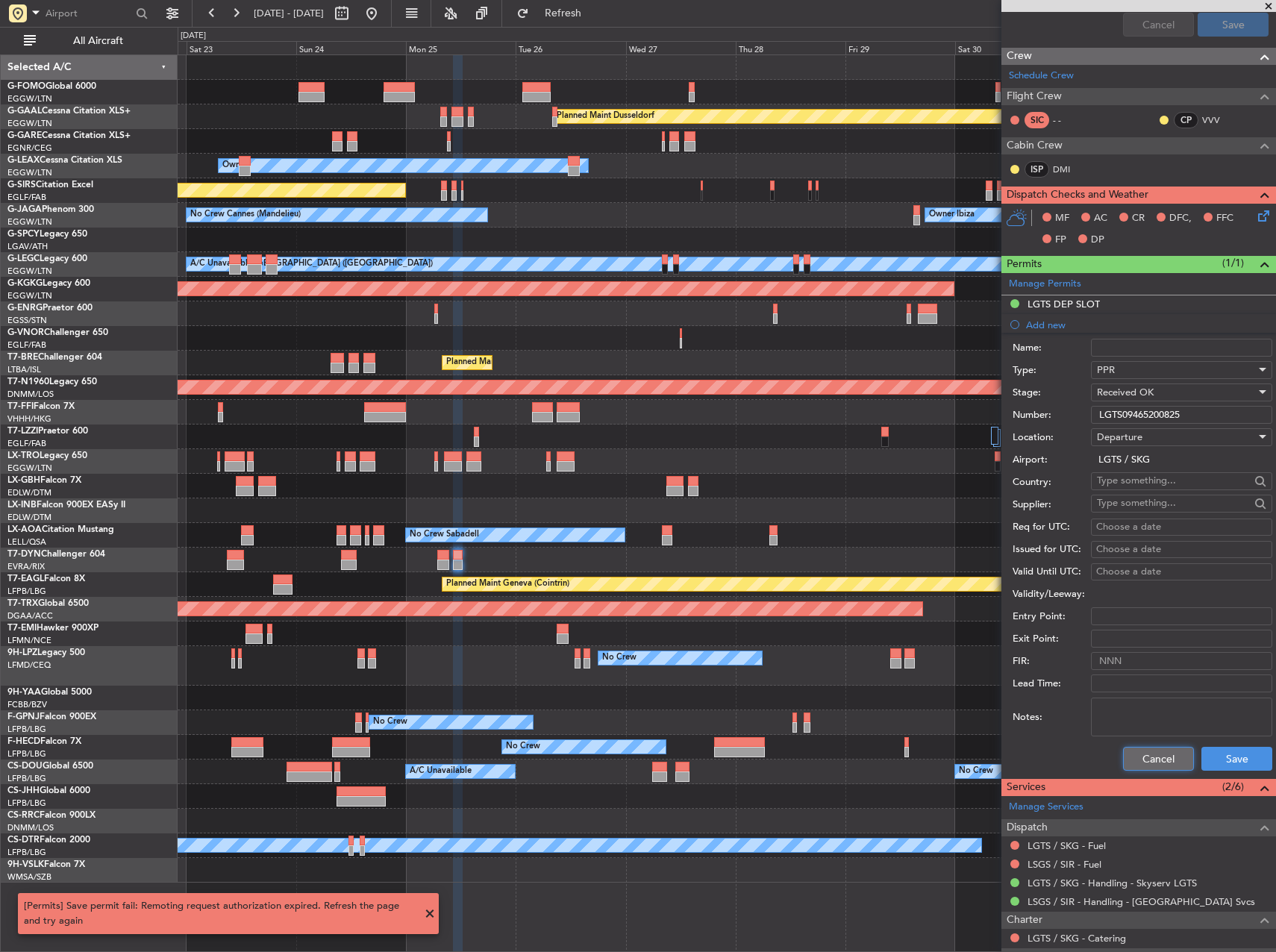
click at [1139, 762] on button "Cancel" at bounding box center [1158, 759] width 71 height 24
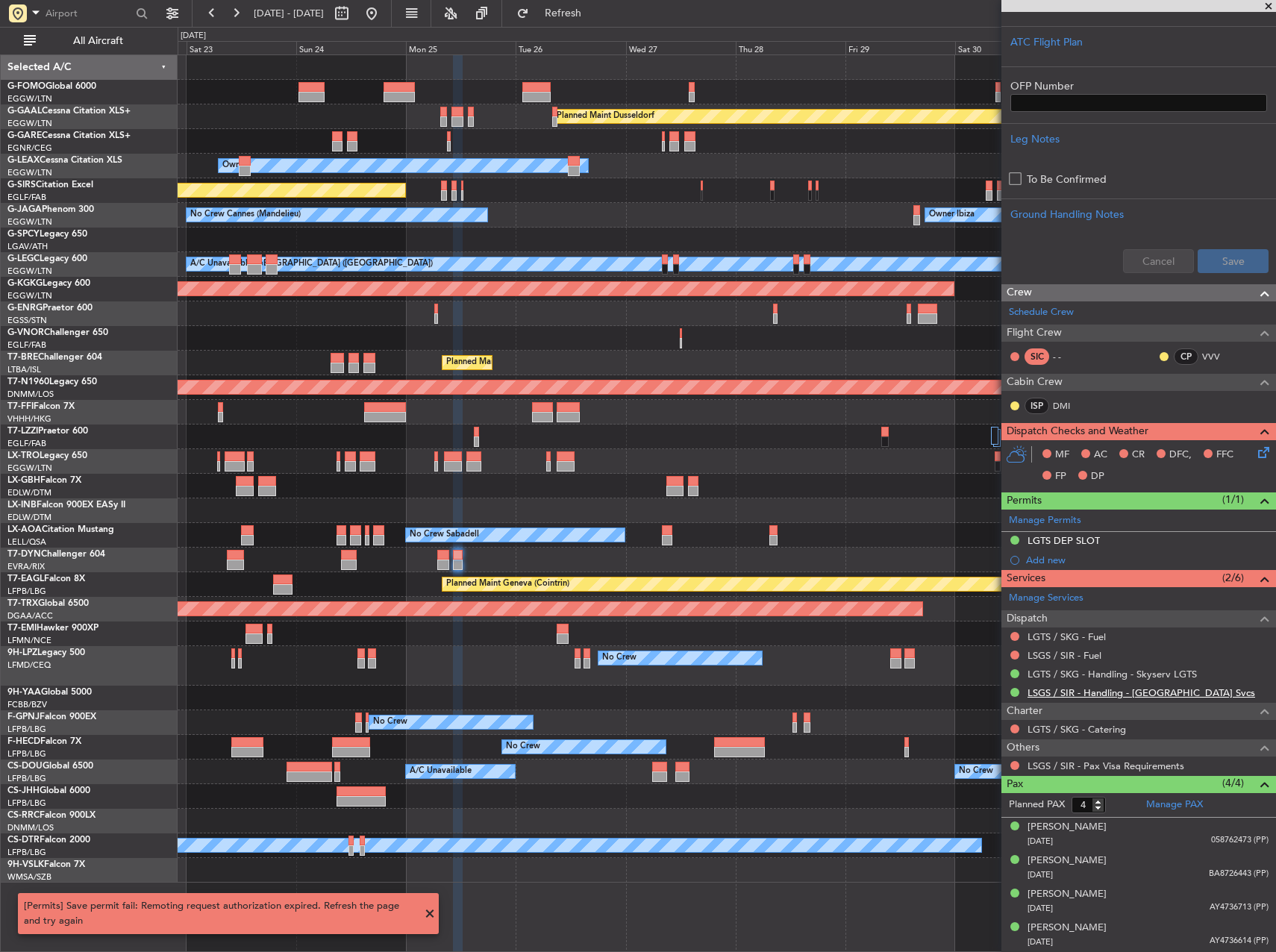
scroll to position [435, 0]
click at [1051, 563] on mat-tooltip-component "LGTS DEP SLOT" at bounding box center [1063, 567] width 88 height 39
click at [1028, 558] on div "Add new" at bounding box center [1141, 560] width 229 height 13
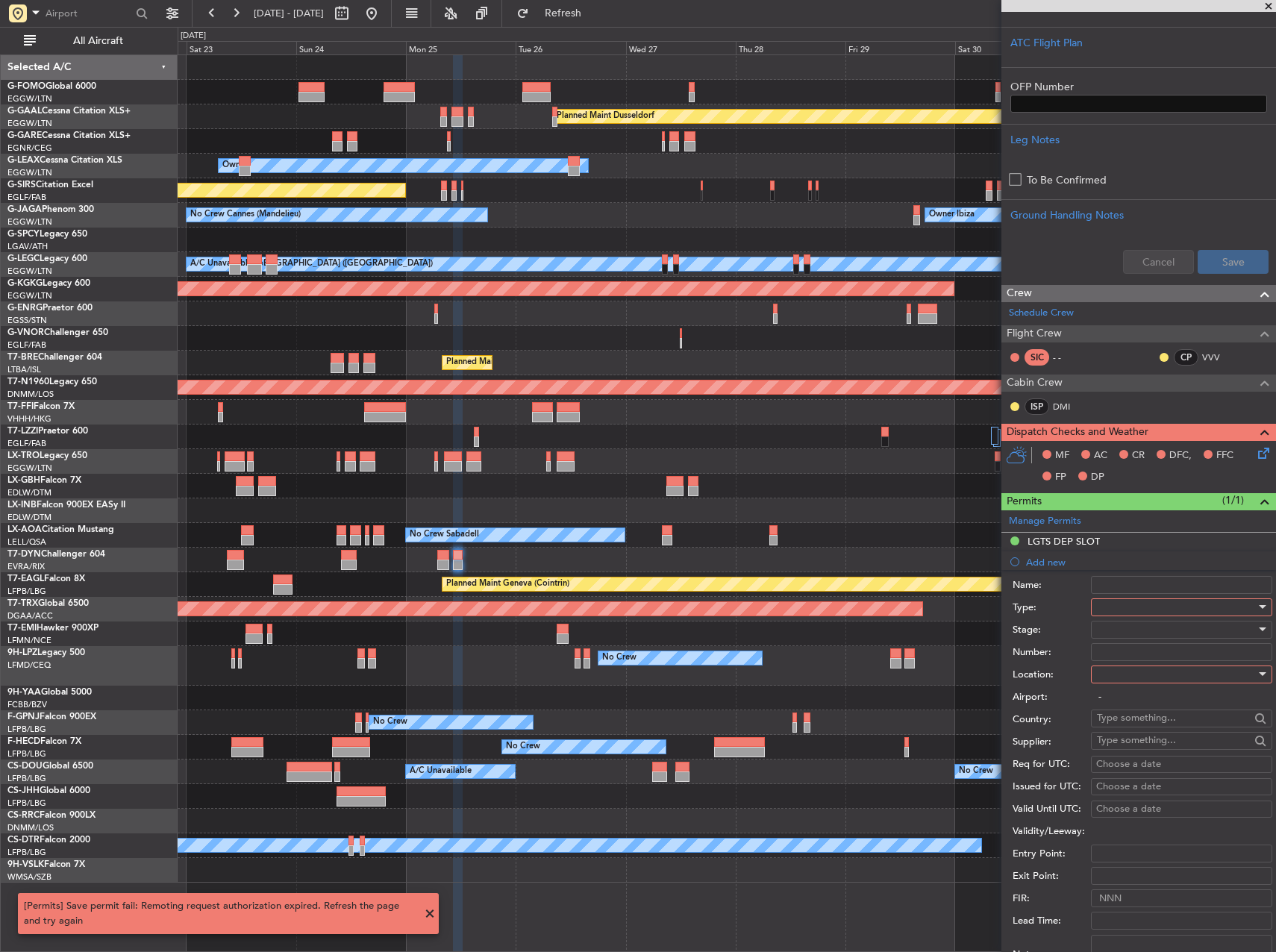
scroll to position [671, 0]
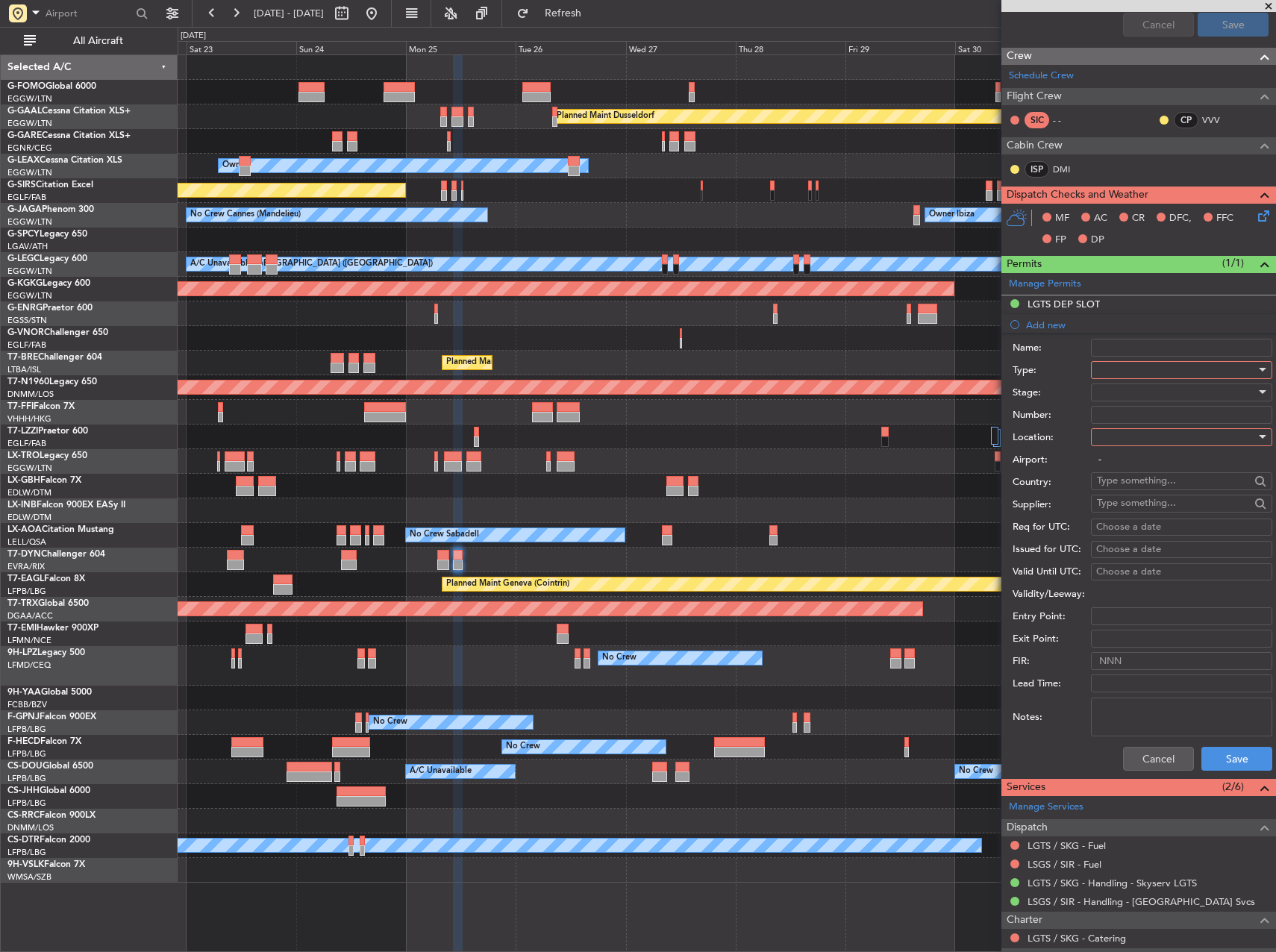
click at [1114, 373] on div at bounding box center [1177, 370] width 159 height 22
click at [1125, 517] on span "PPR" at bounding box center [1176, 519] width 157 height 22
click at [1129, 393] on div at bounding box center [1177, 393] width 159 height 22
click at [1140, 506] on span "Received OK" at bounding box center [1176, 511] width 157 height 22
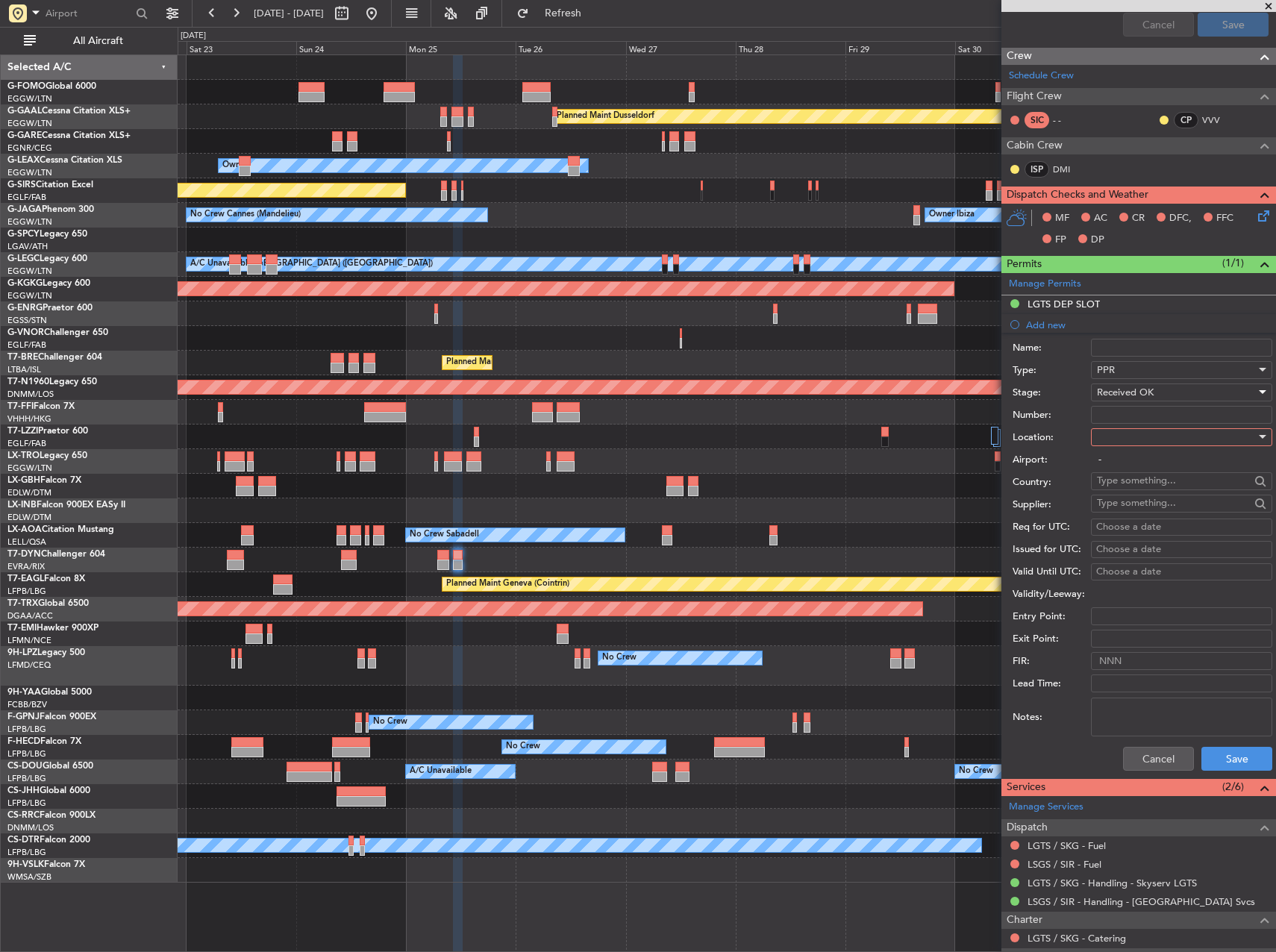
click at [1135, 435] on div at bounding box center [1177, 437] width 159 height 22
click at [1131, 471] on span "Departure" at bounding box center [1176, 467] width 157 height 22
type input "LGTS / SKG"
click at [1152, 410] on input "Number:" at bounding box center [1182, 415] width 181 height 18
paste input "LGTS09465200825"
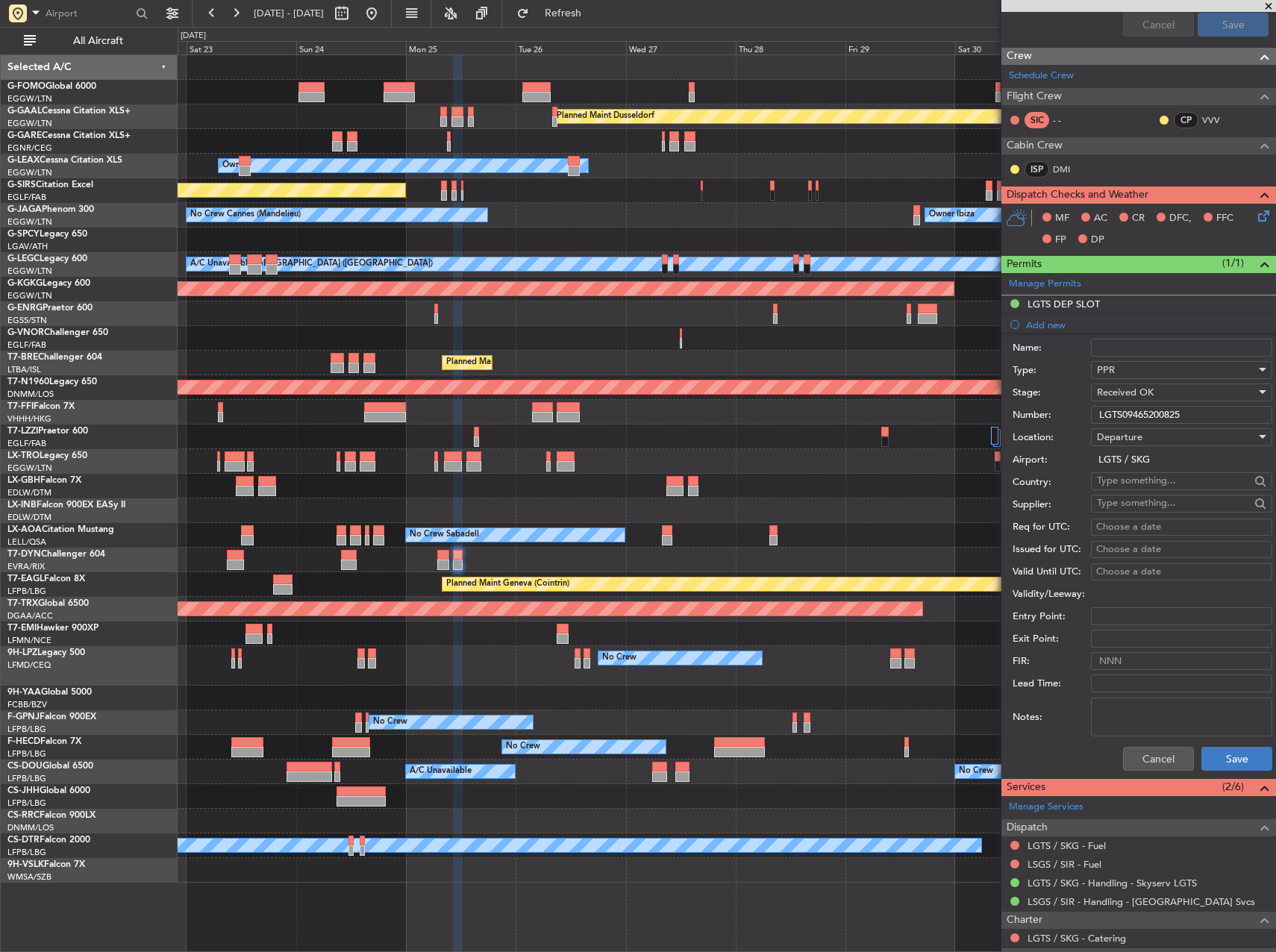
type input "LGTS09465200825"
click at [1232, 760] on button "Save" at bounding box center [1237, 759] width 71 height 24
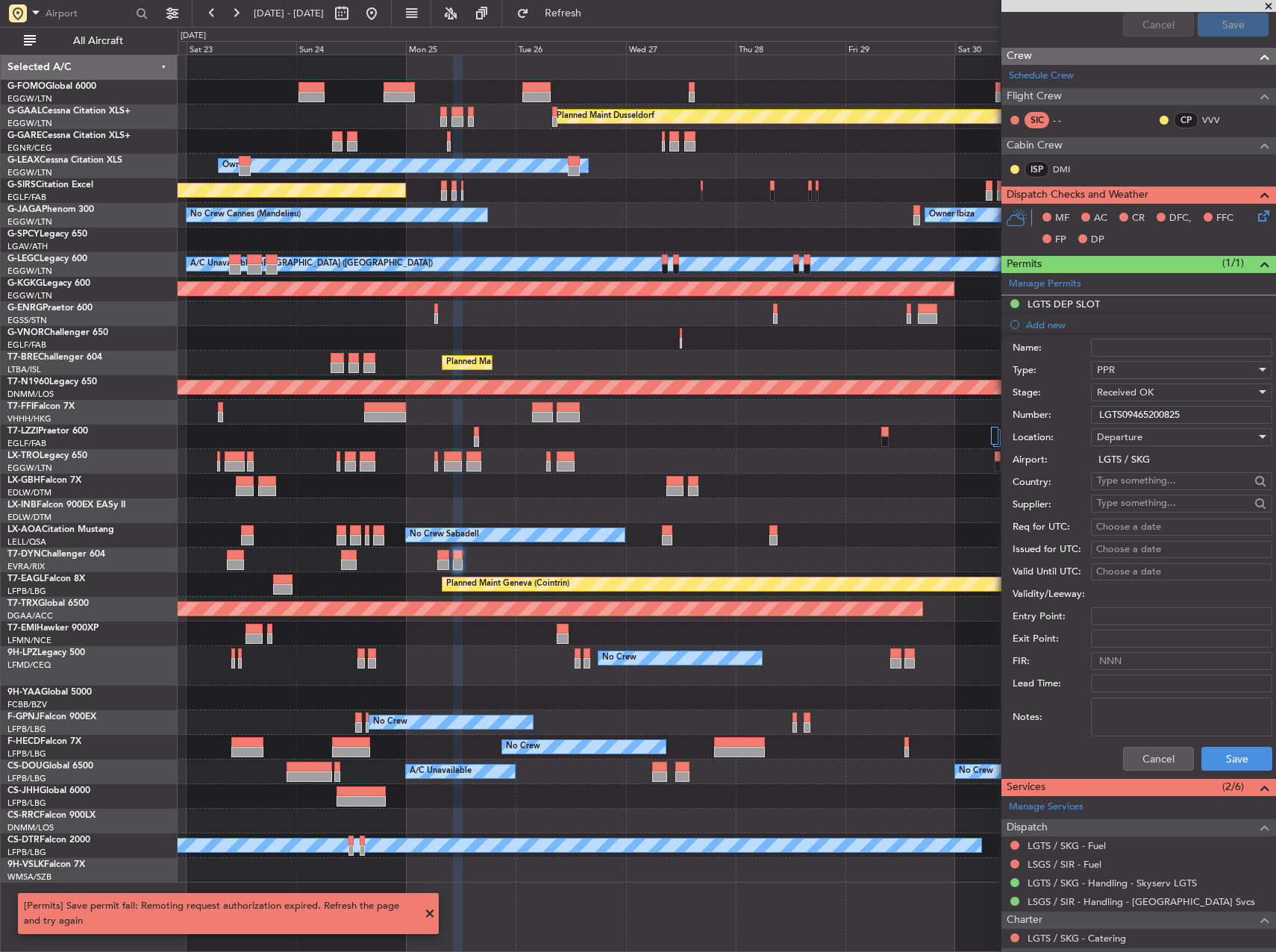
click at [1155, 405] on div "Number: LGTS09465200825" at bounding box center [1143, 415] width 260 height 22
click at [1155, 407] on input "LGTS09465200825" at bounding box center [1182, 415] width 181 height 18
click at [1232, 770] on button "Save" at bounding box center [1237, 759] width 71 height 24
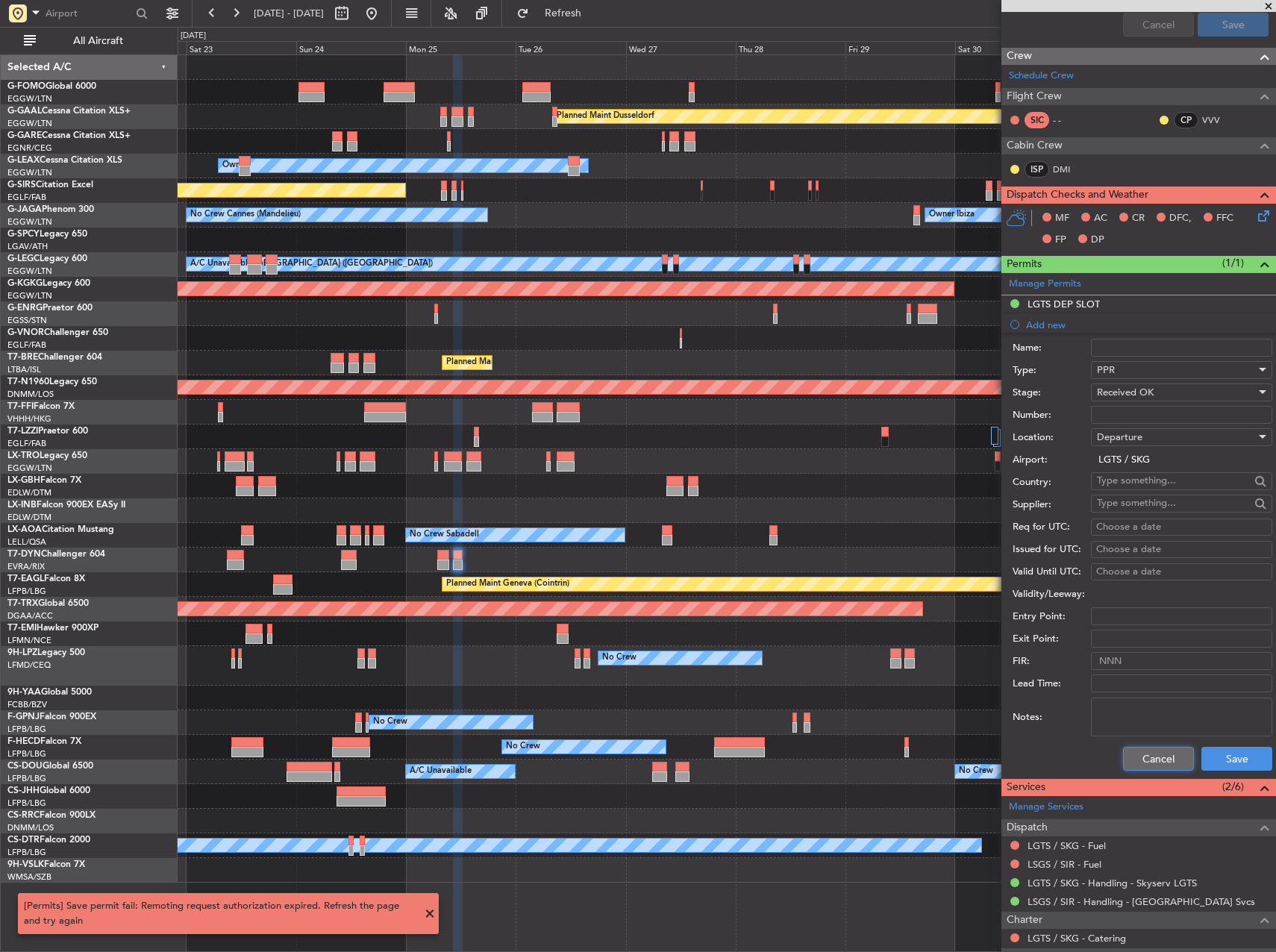
click at [1167, 760] on button "Cancel" at bounding box center [1158, 759] width 71 height 24
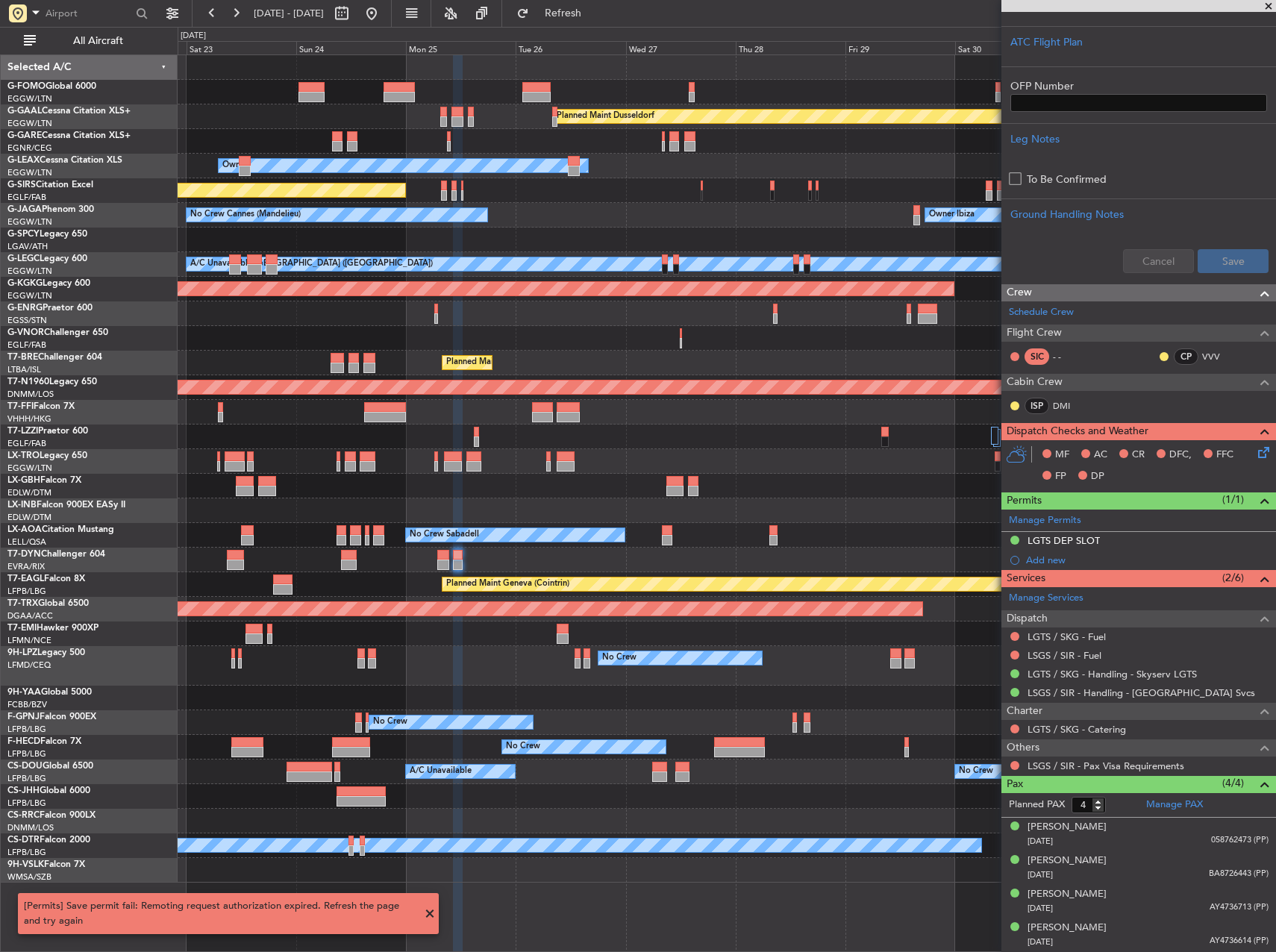
scroll to position [435, 0]
click at [818, 493] on div "Planned Maint Nice ([GEOGRAPHIC_DATA])" at bounding box center [727, 486] width 1098 height 25
click at [1082, 545] on div "LGTS DEP SLOT" at bounding box center [1064, 541] width 73 height 13
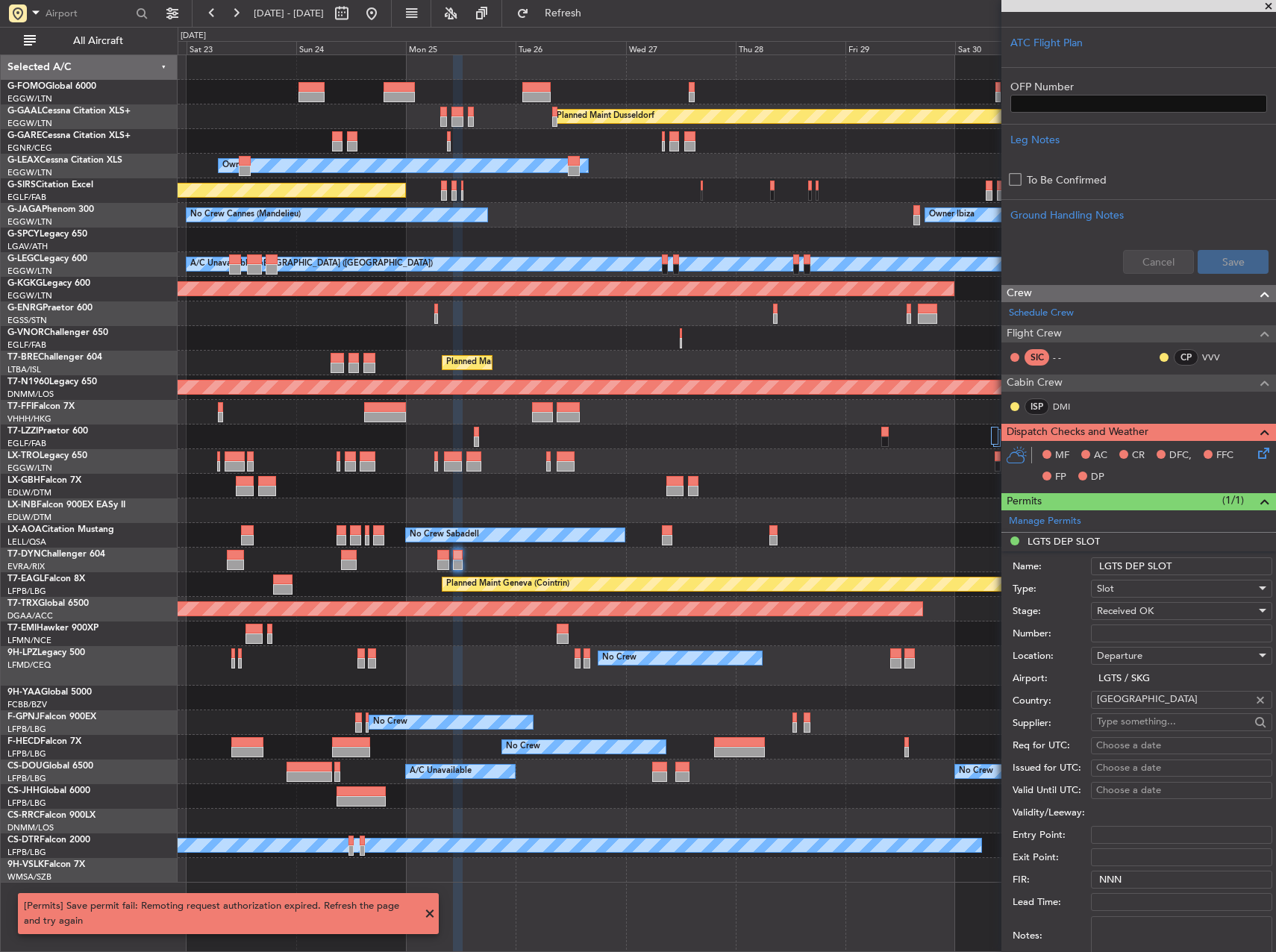
scroll to position [671, 0]
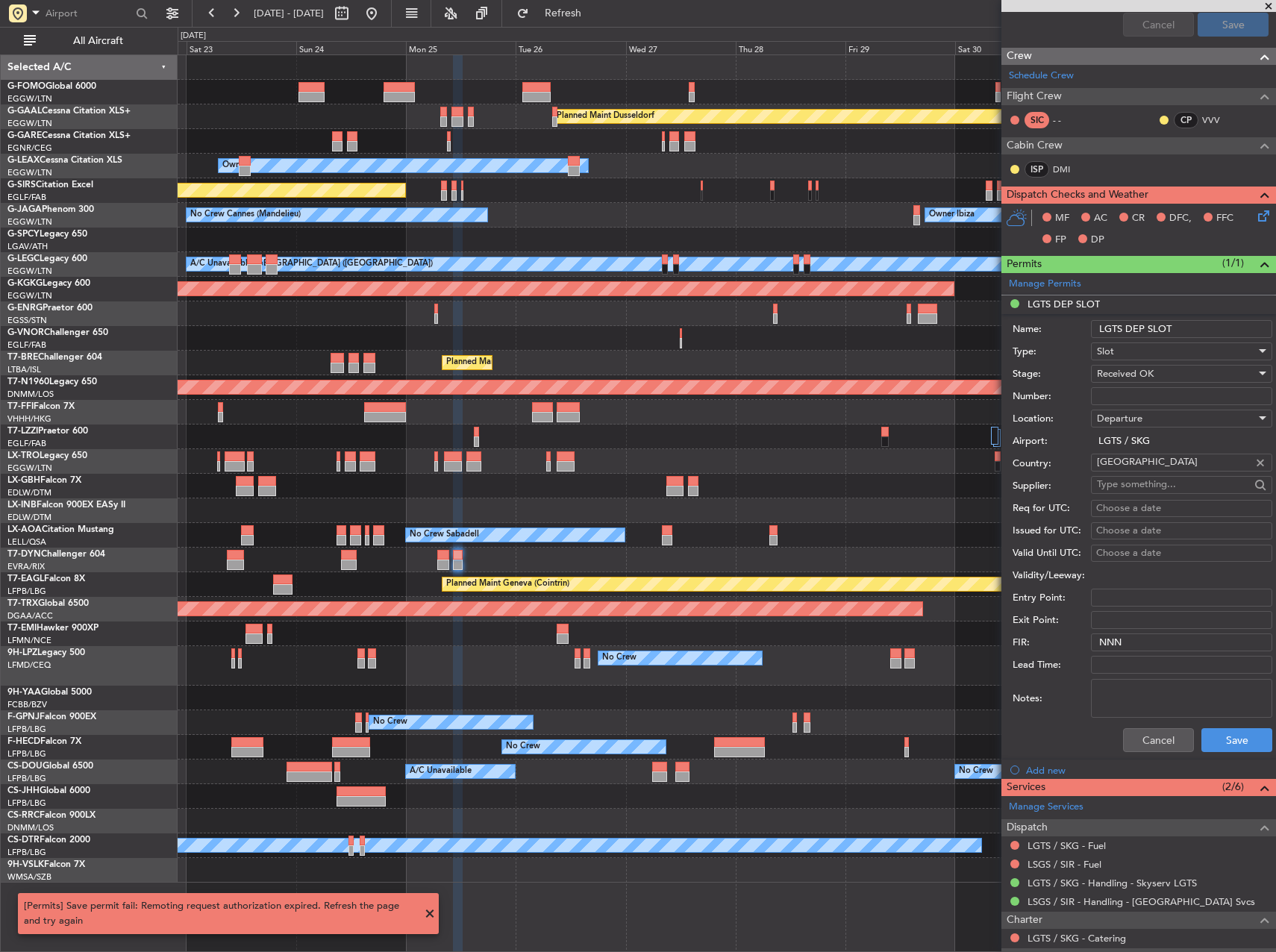
click at [1149, 399] on input "Number:" at bounding box center [1182, 396] width 181 height 18
paste input "LGTSDKRV060200"
type input "LGTSDKRV060200"
click at [1230, 741] on button "Save" at bounding box center [1237, 741] width 71 height 24
click at [1232, 741] on button "Save" at bounding box center [1237, 741] width 71 height 24
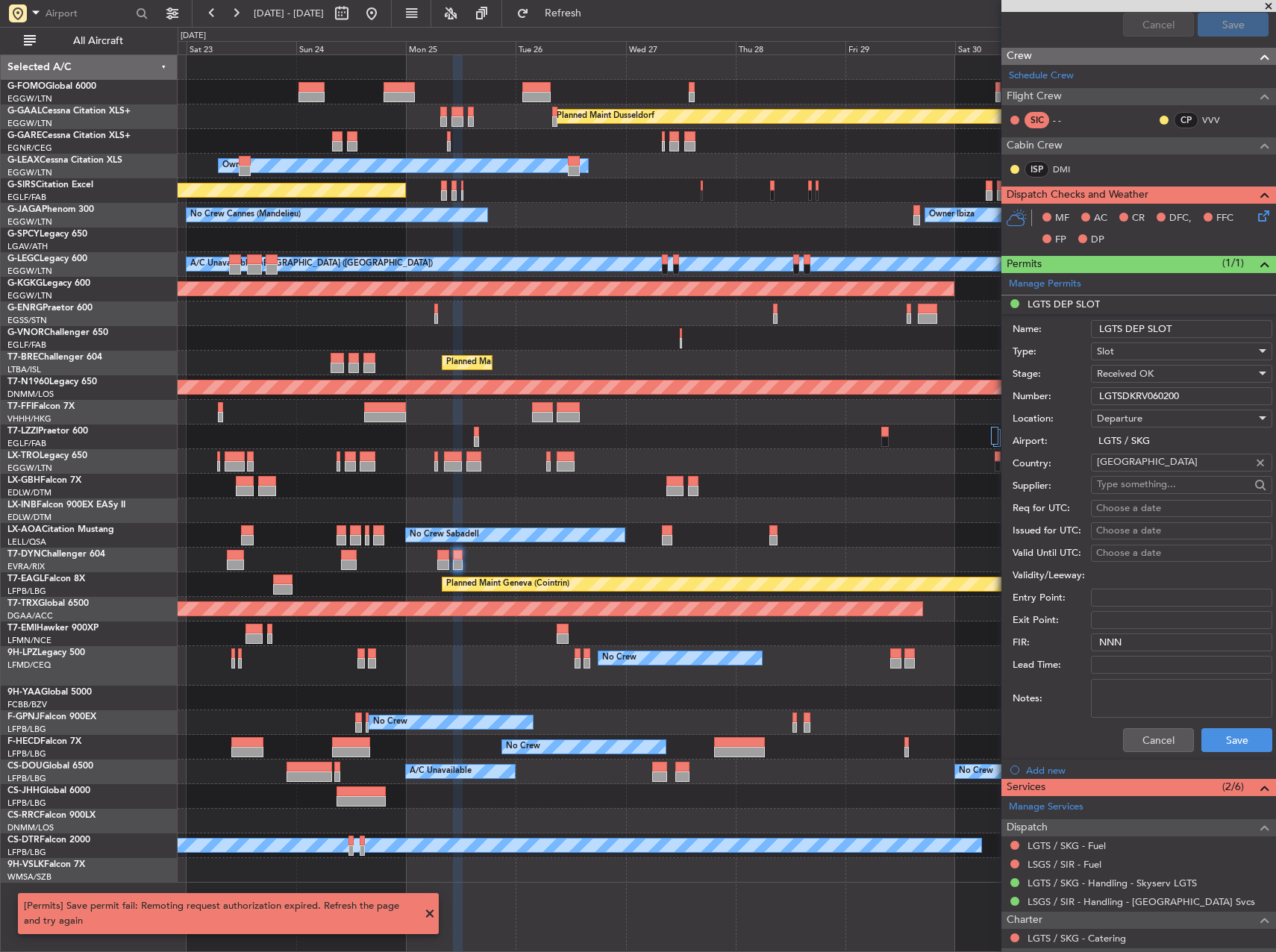
drag, startPoint x: 1236, startPoint y: 723, endPoint x: 1228, endPoint y: 713, distance: 12.8
click at [1228, 713] on form "Name: LGTS DEP SLOT Type: Slot Stage: Received OK Number: LGTSDKRV060200 Locati…" at bounding box center [1138, 536] width 275 height 446
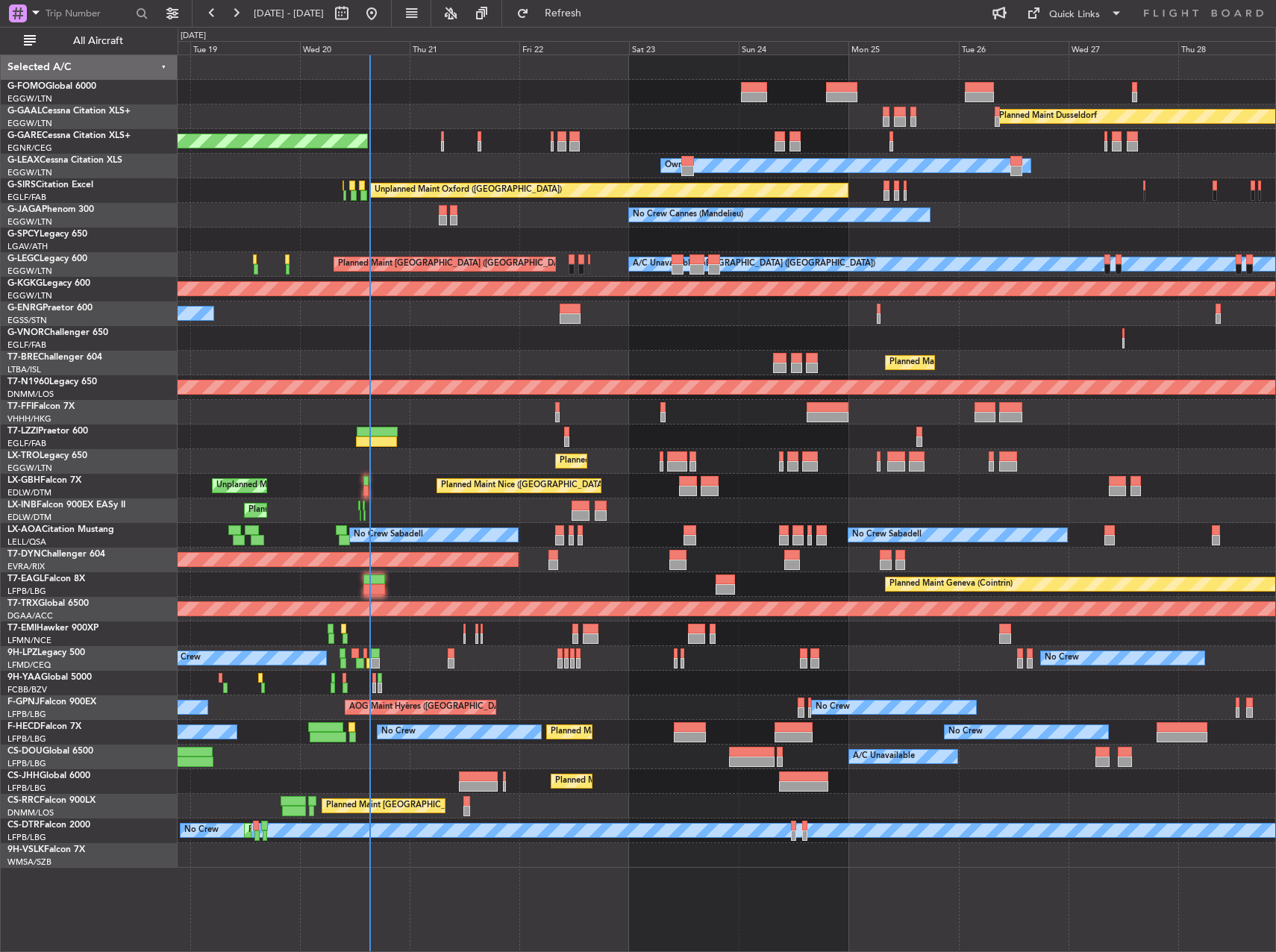
click at [697, 497] on div "Planned Maint Windsor Locks ([PERSON_NAME] Intl) Planned [GEOGRAPHIC_DATA] Unpl…" at bounding box center [727, 462] width 1098 height 813
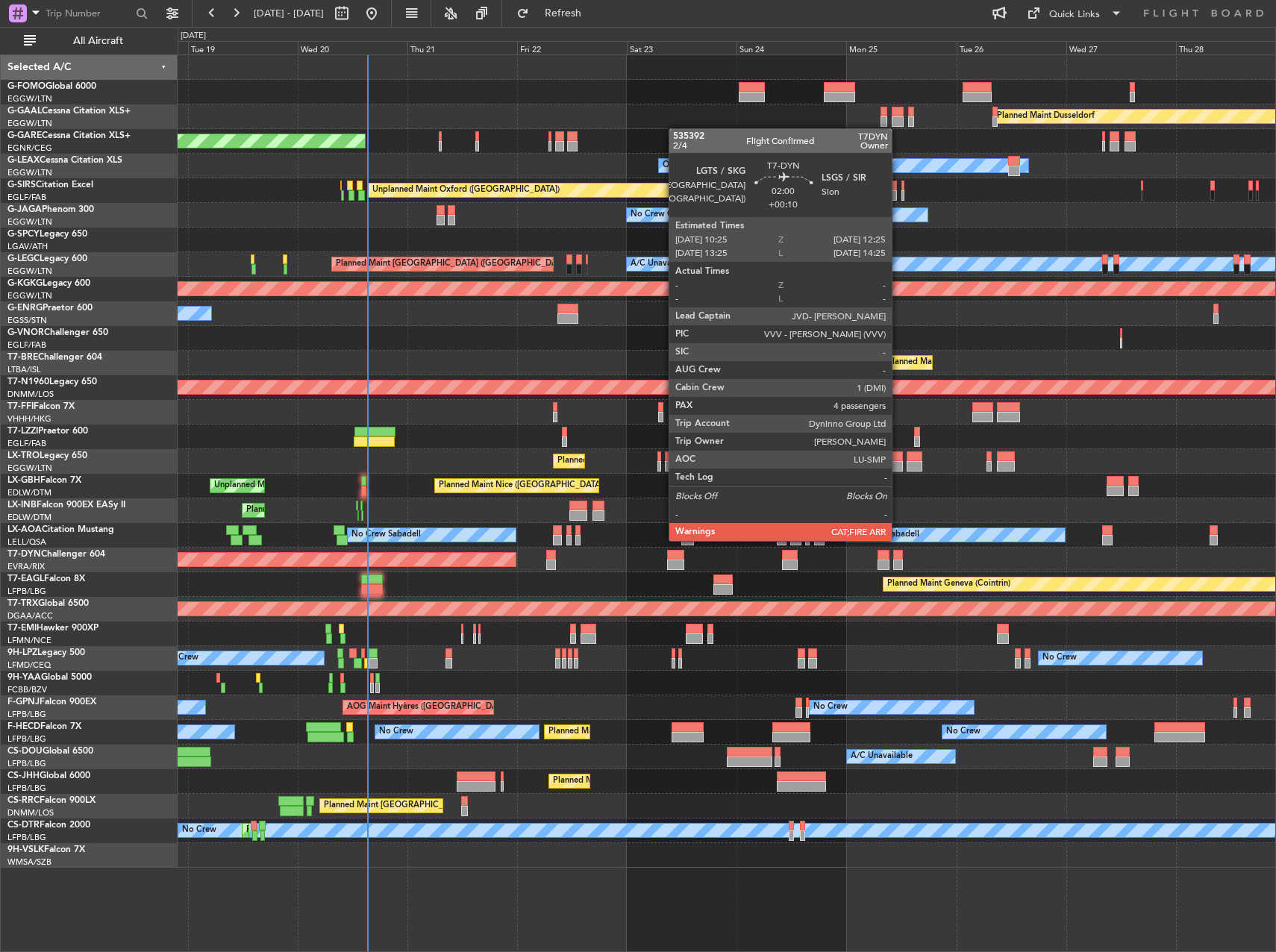
click at [899, 553] on div at bounding box center [897, 555] width 9 height 10
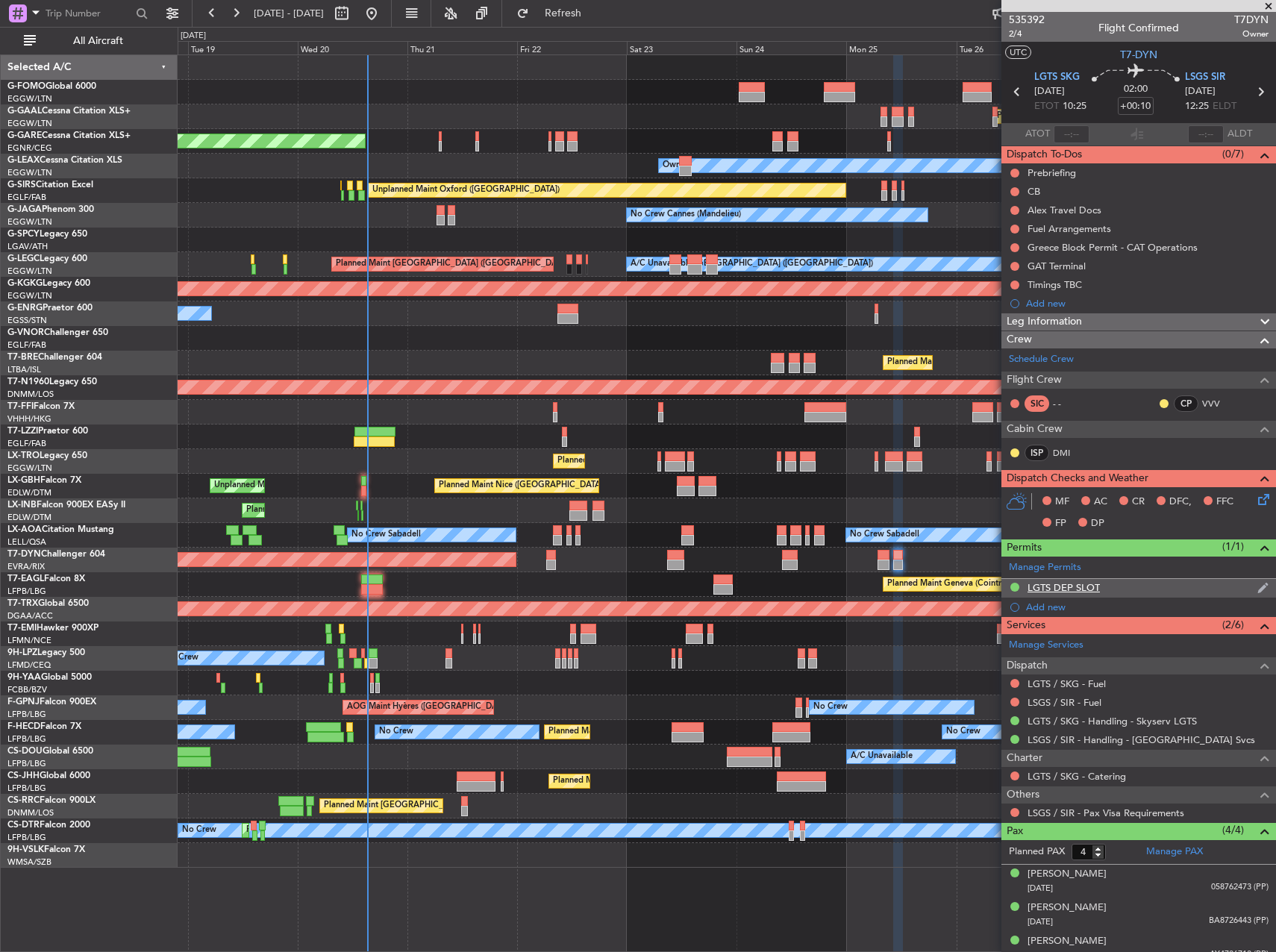
click at [1086, 592] on div "LGTS DEP SLOT" at bounding box center [1064, 588] width 73 height 13
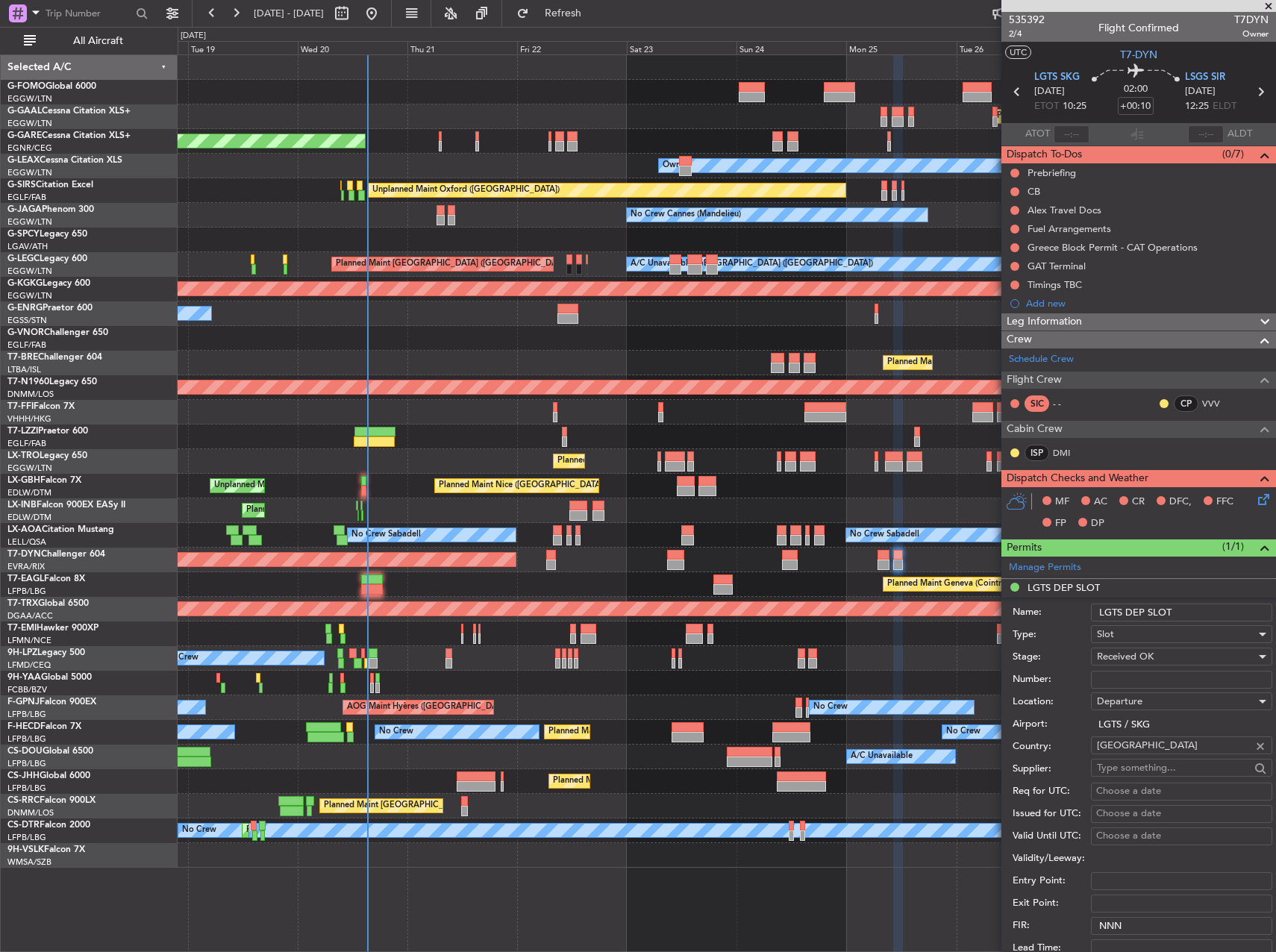
click at [1145, 689] on div "Number:" at bounding box center [1143, 680] width 260 height 22
click at [1143, 685] on input "Number:" at bounding box center [1182, 679] width 181 height 18
paste input "LGTSDKRV060200"
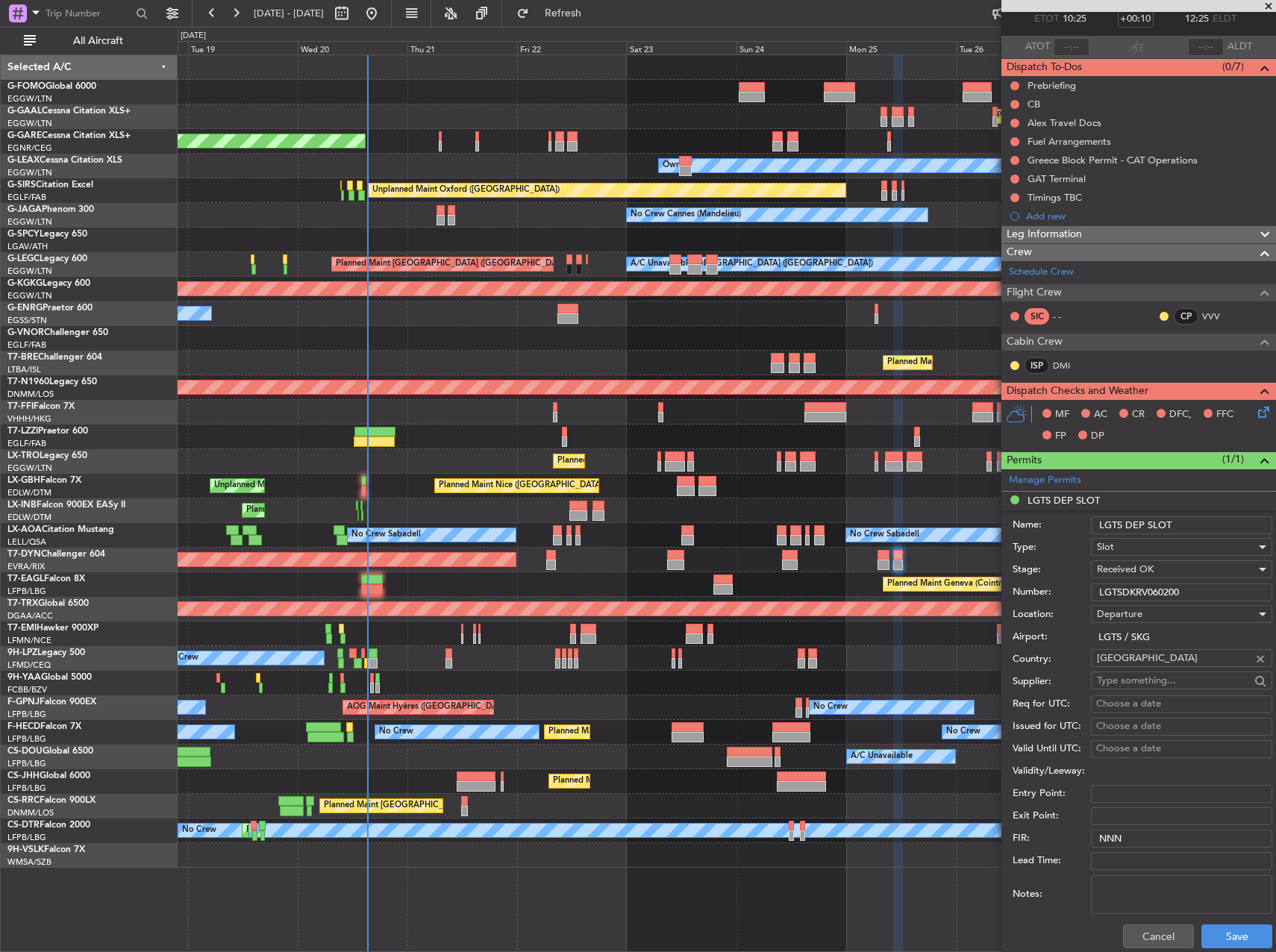
scroll to position [224, 0]
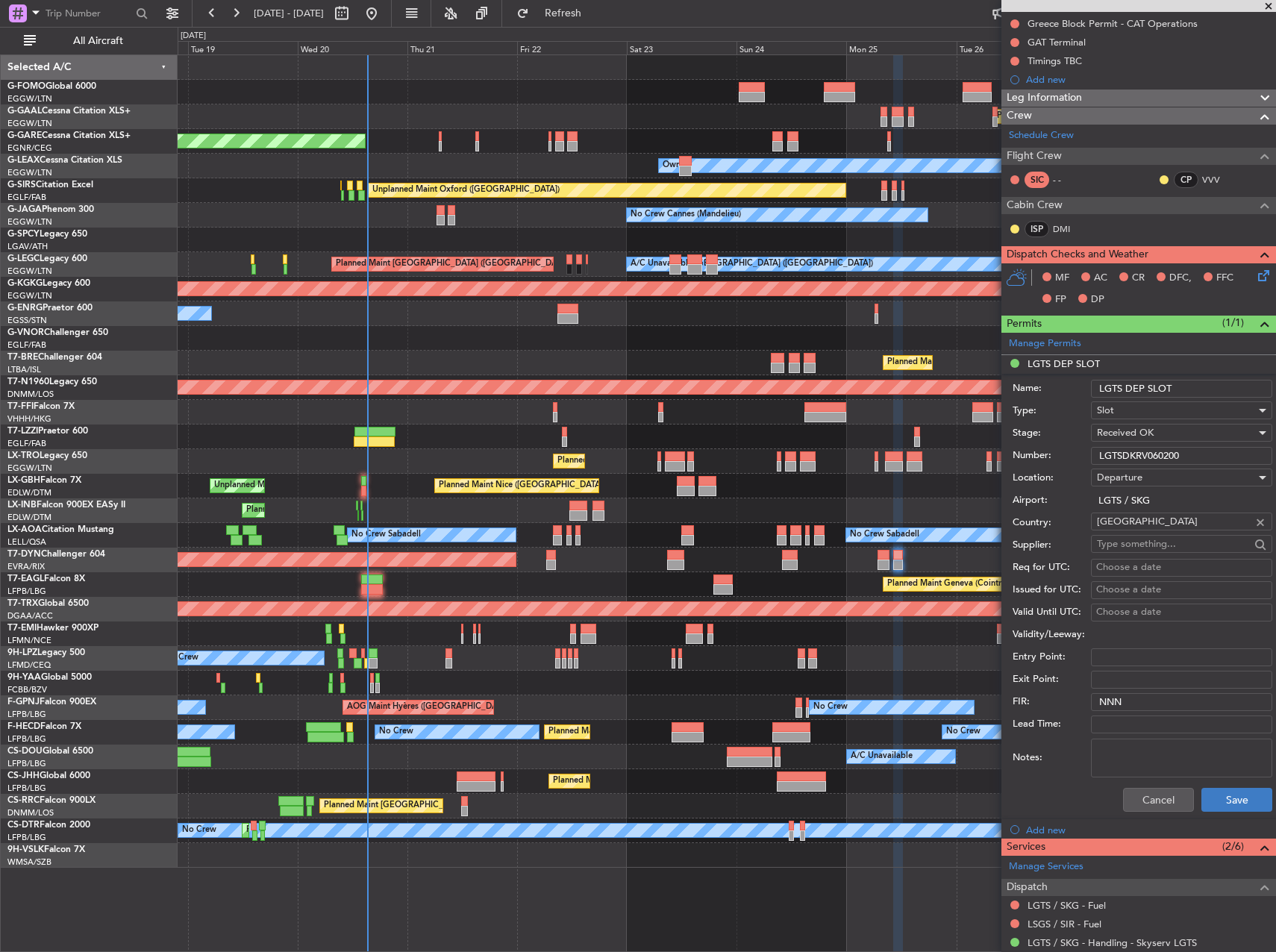
type input "LGTSDKRV060200"
click at [1238, 794] on button "Save" at bounding box center [1237, 800] width 71 height 24
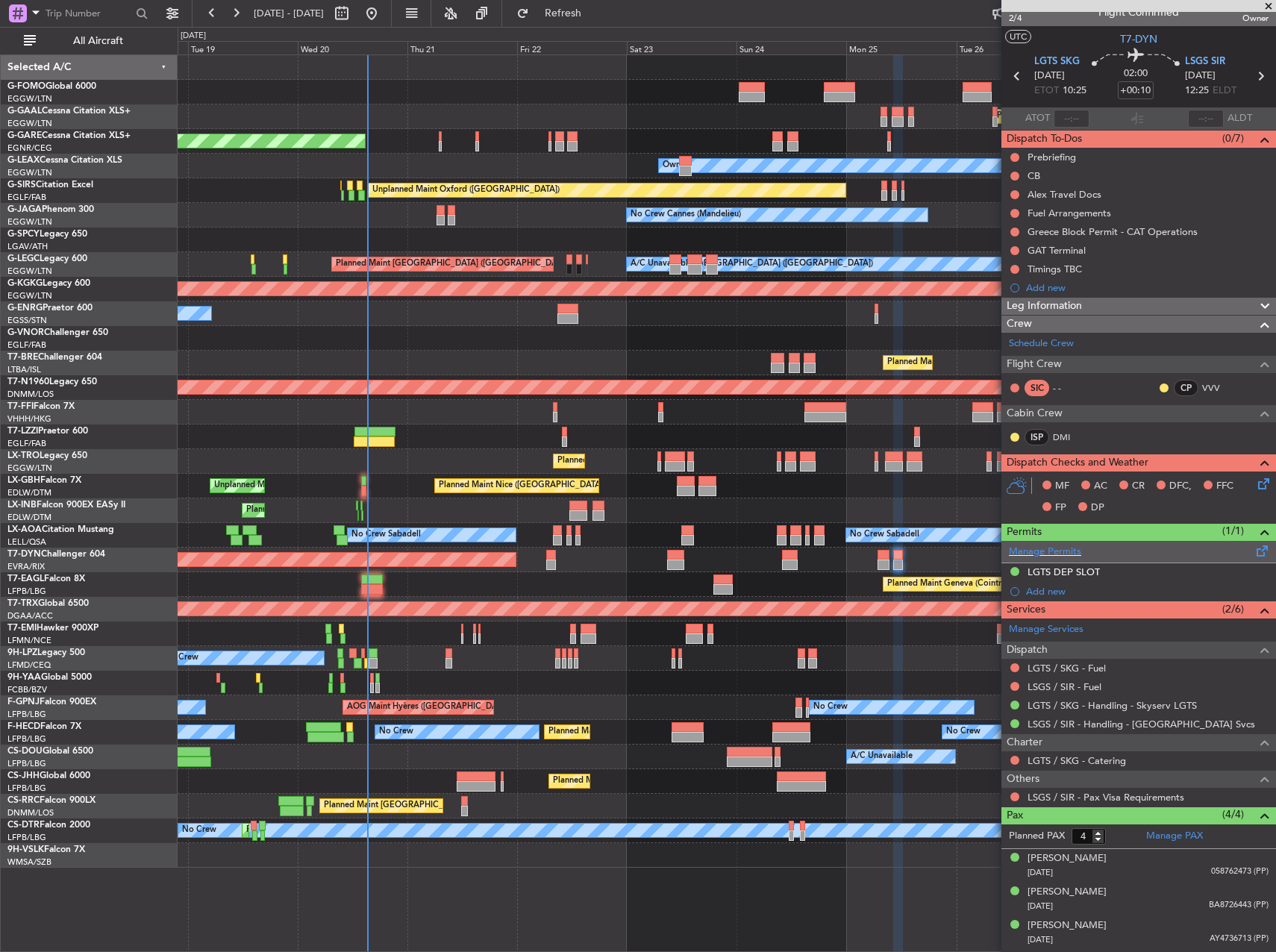
scroll to position [0, 0]
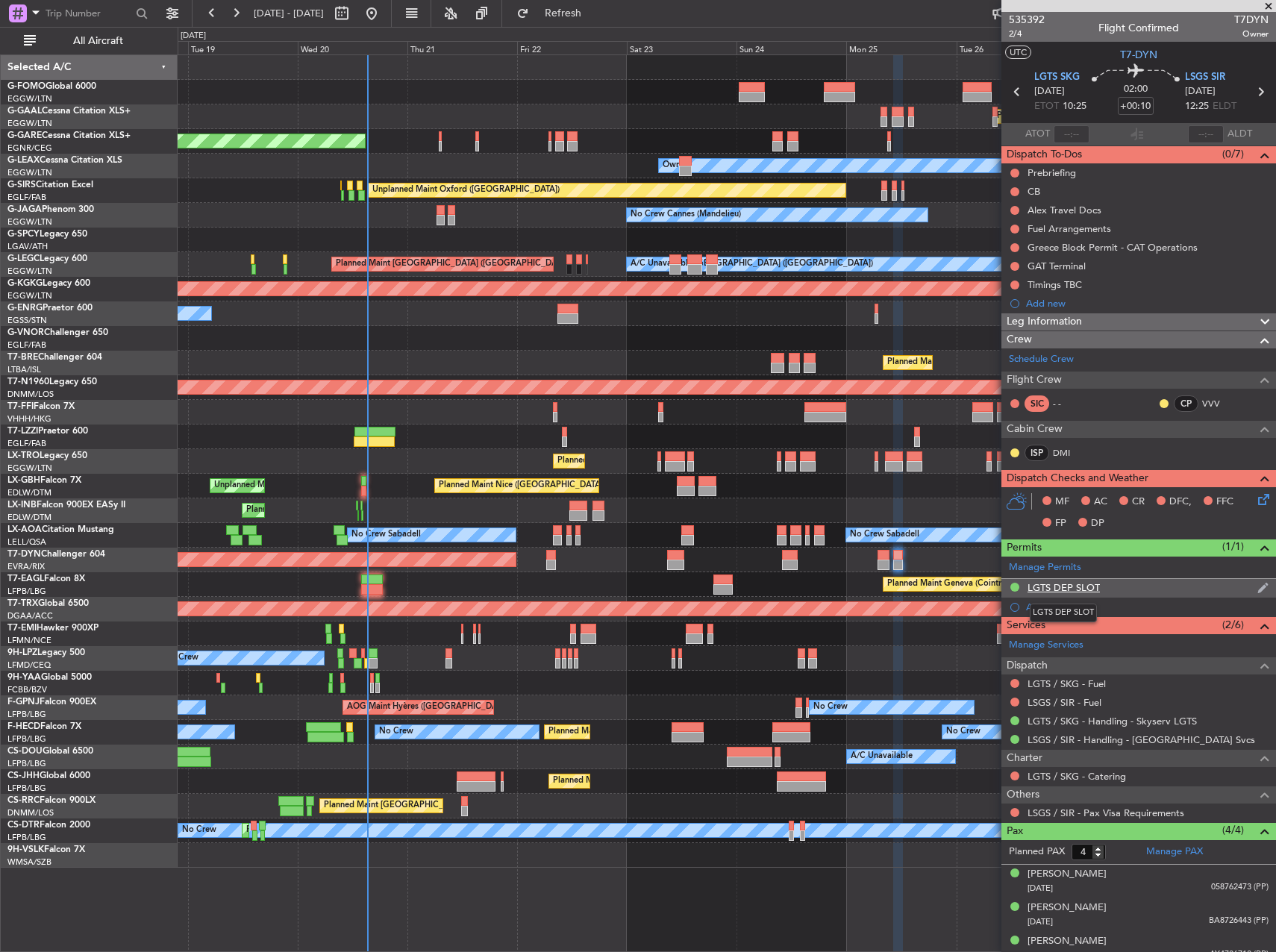
click at [1090, 586] on div "LGTS DEP SLOT" at bounding box center [1064, 588] width 73 height 13
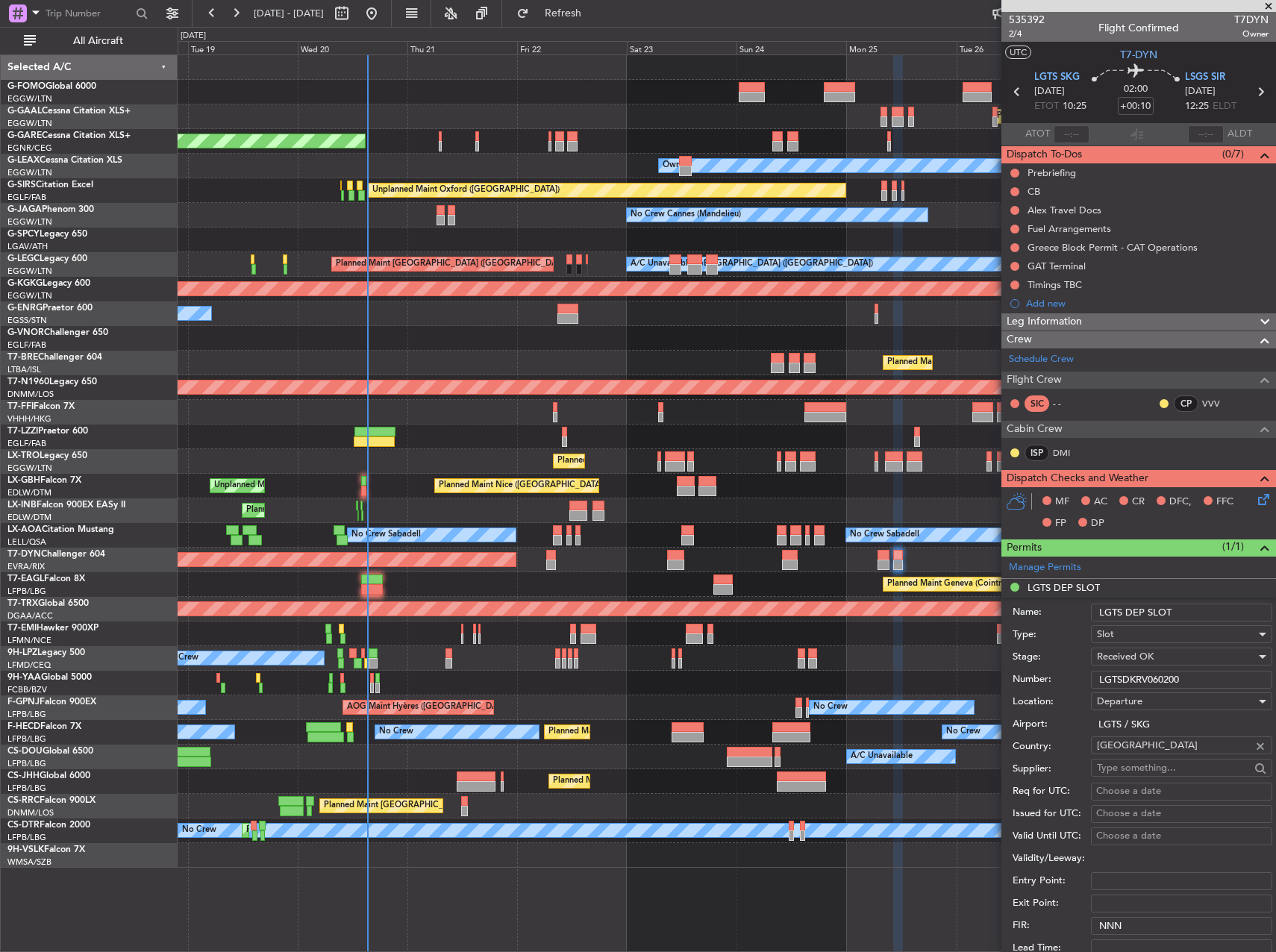
click at [1211, 611] on input "LGTS DEP SLOT" at bounding box center [1182, 612] width 181 height 18
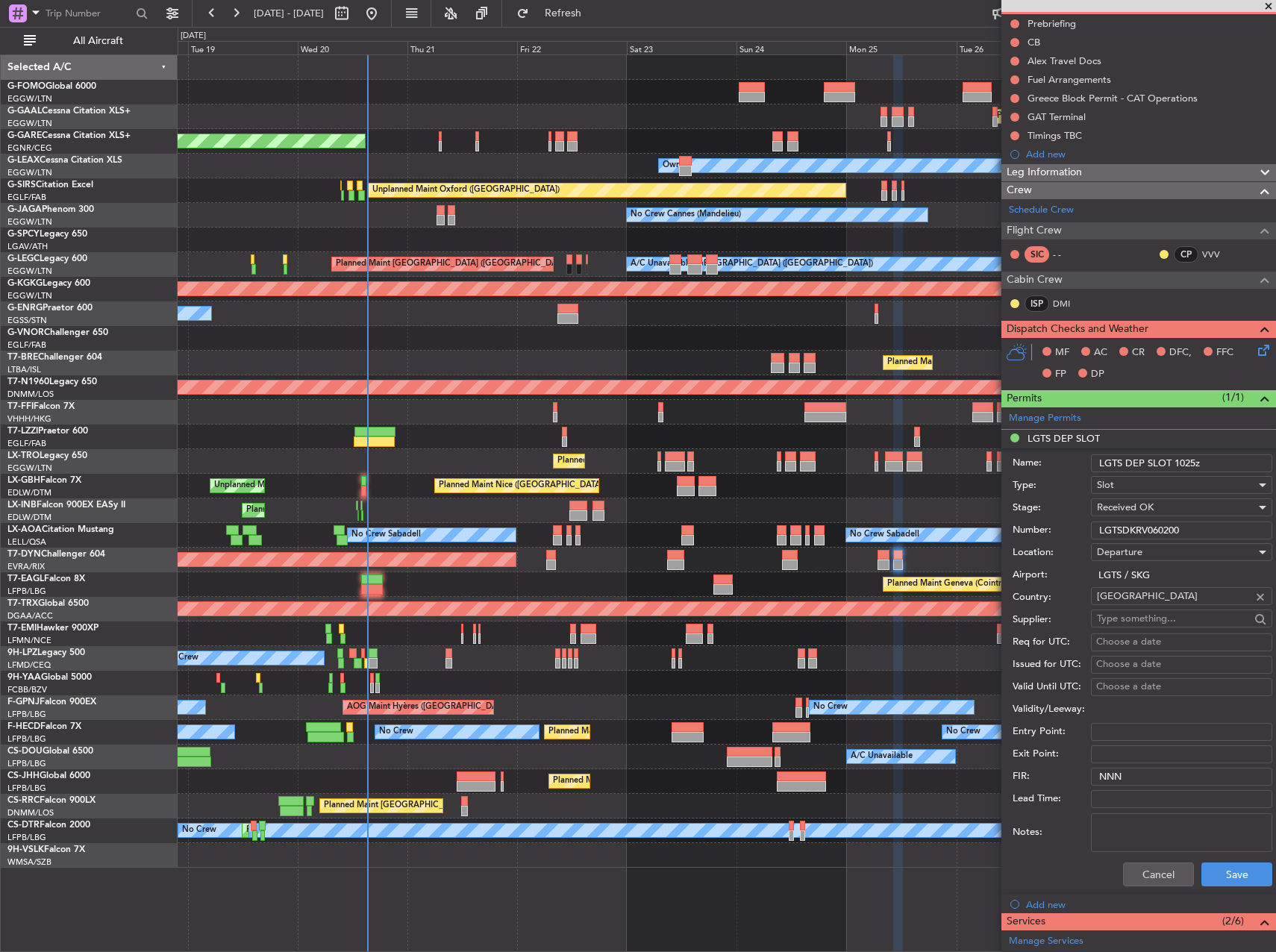
scroll to position [224, 0]
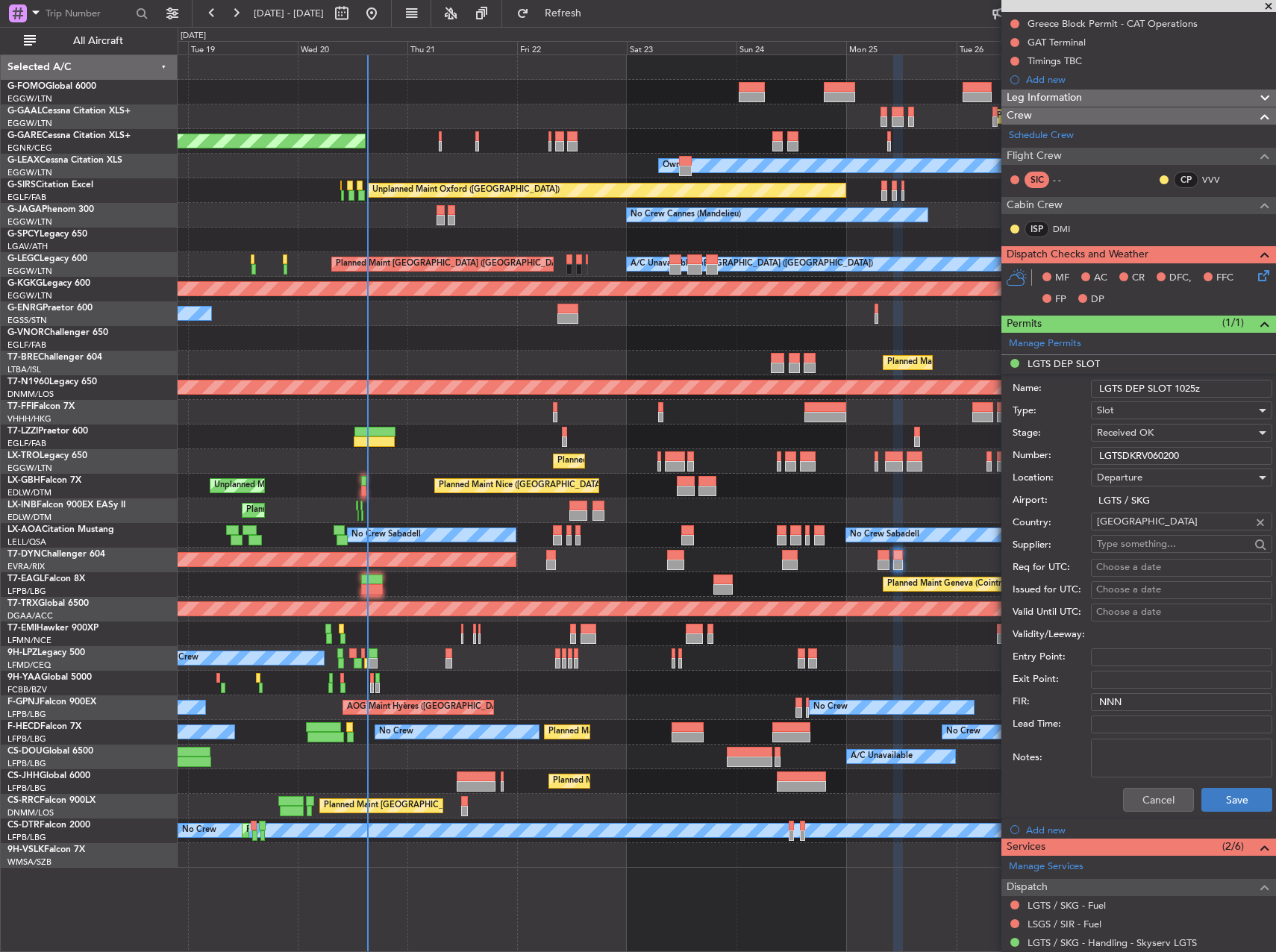
type input "LGTS DEP SLOT 1025z"
click at [1235, 798] on button "Save" at bounding box center [1237, 800] width 71 height 24
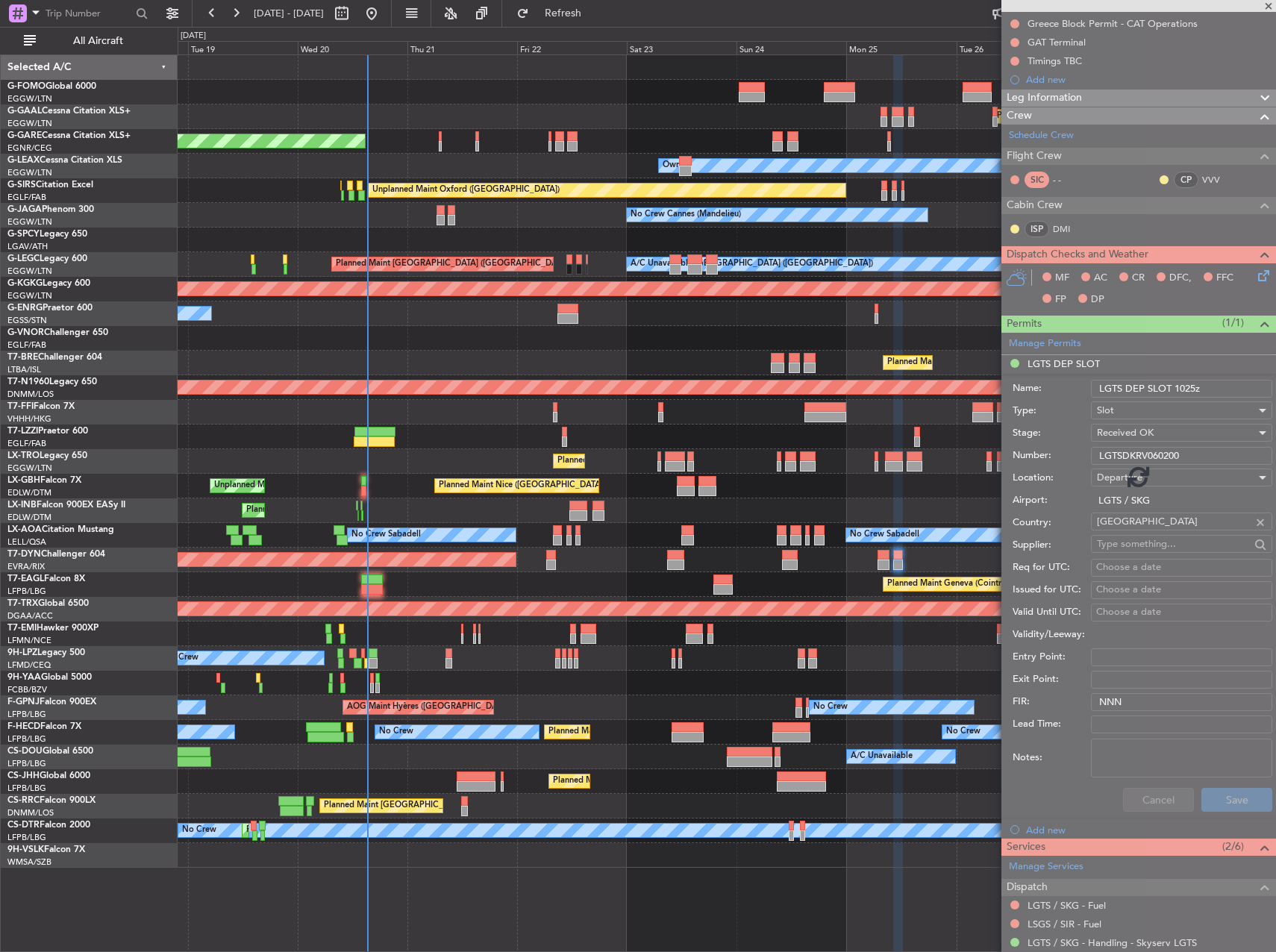
scroll to position [46, 0]
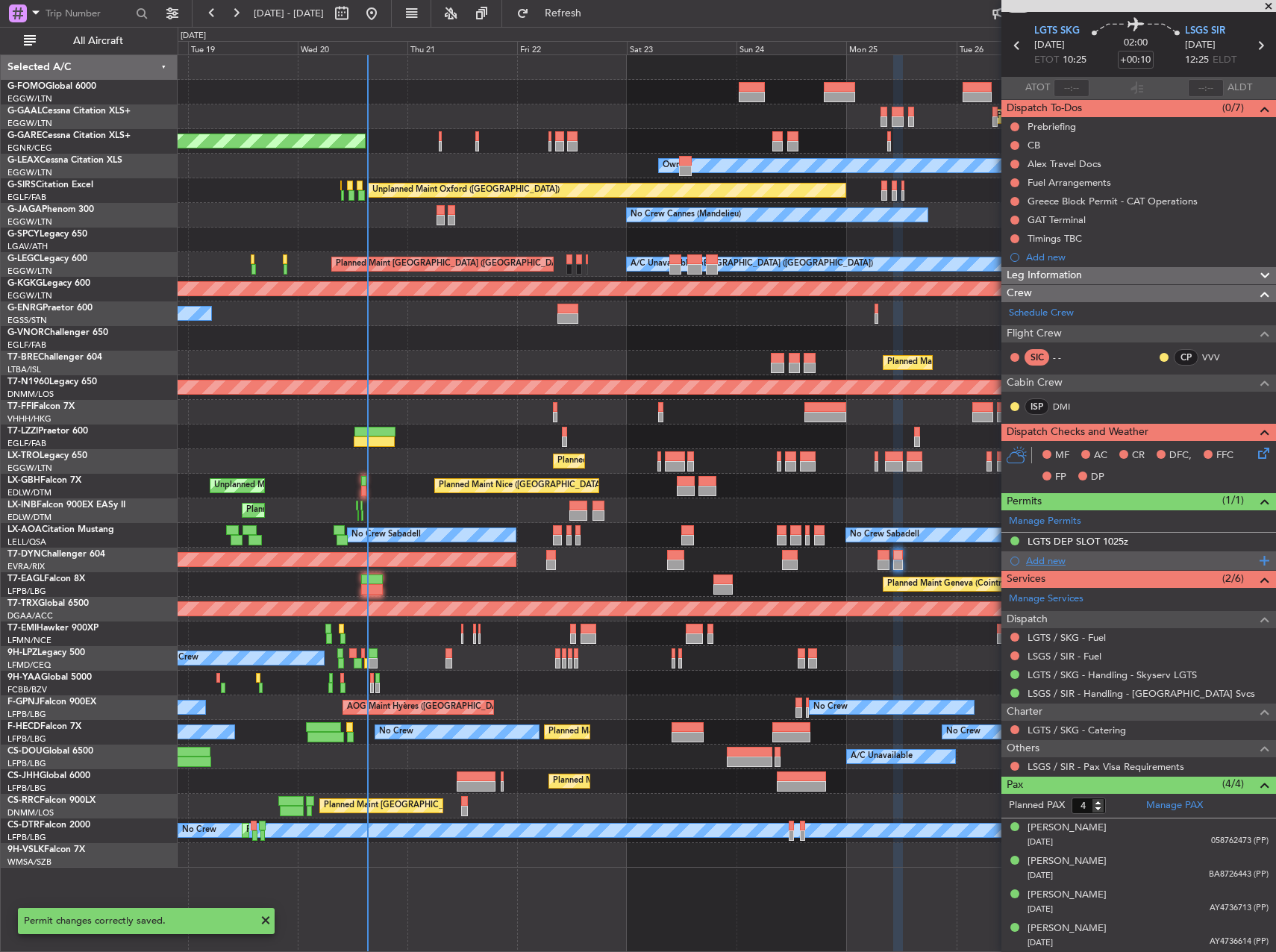
click at [1052, 554] on div "Add new" at bounding box center [1141, 560] width 229 height 13
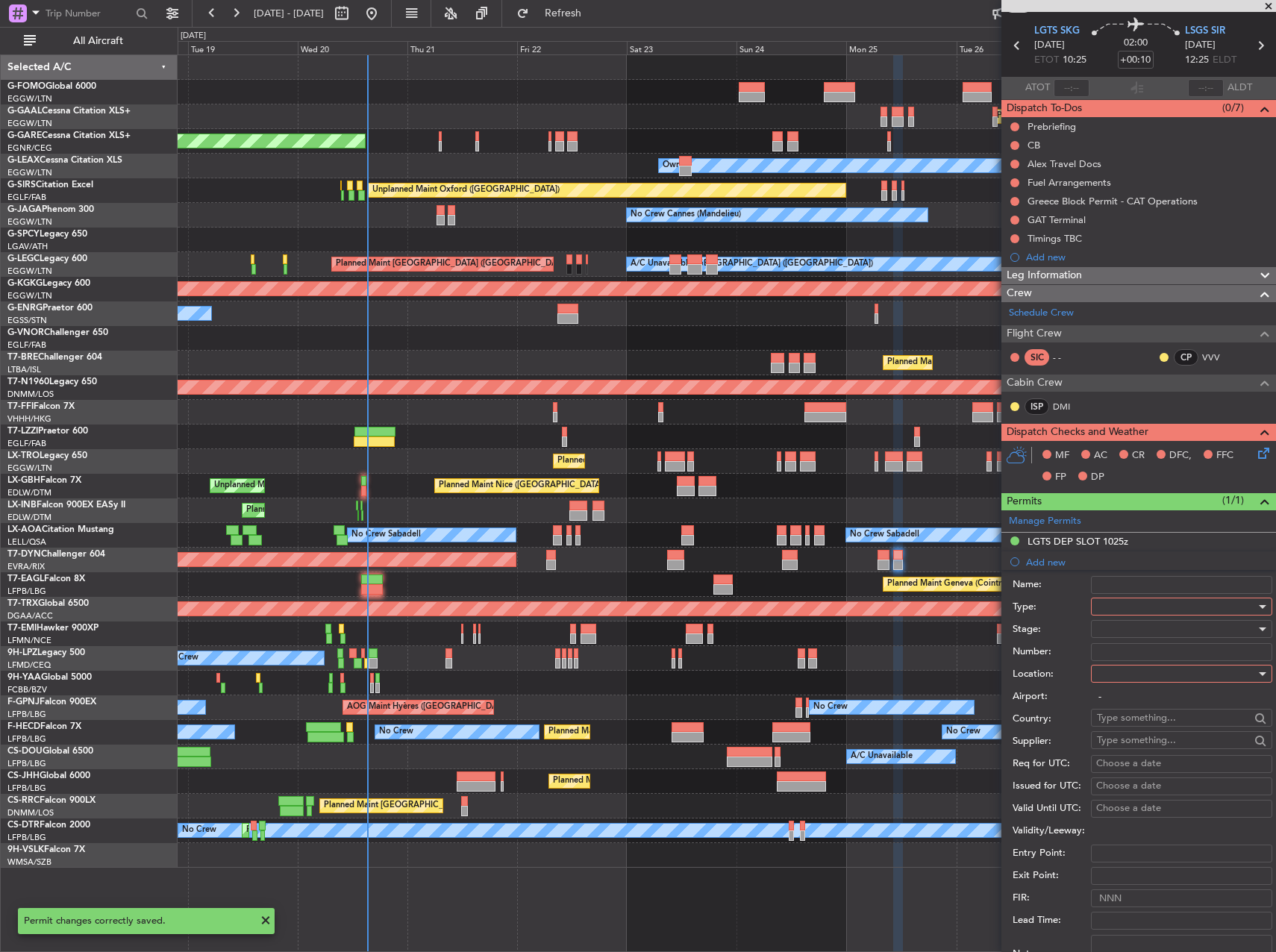
scroll to position [224, 0]
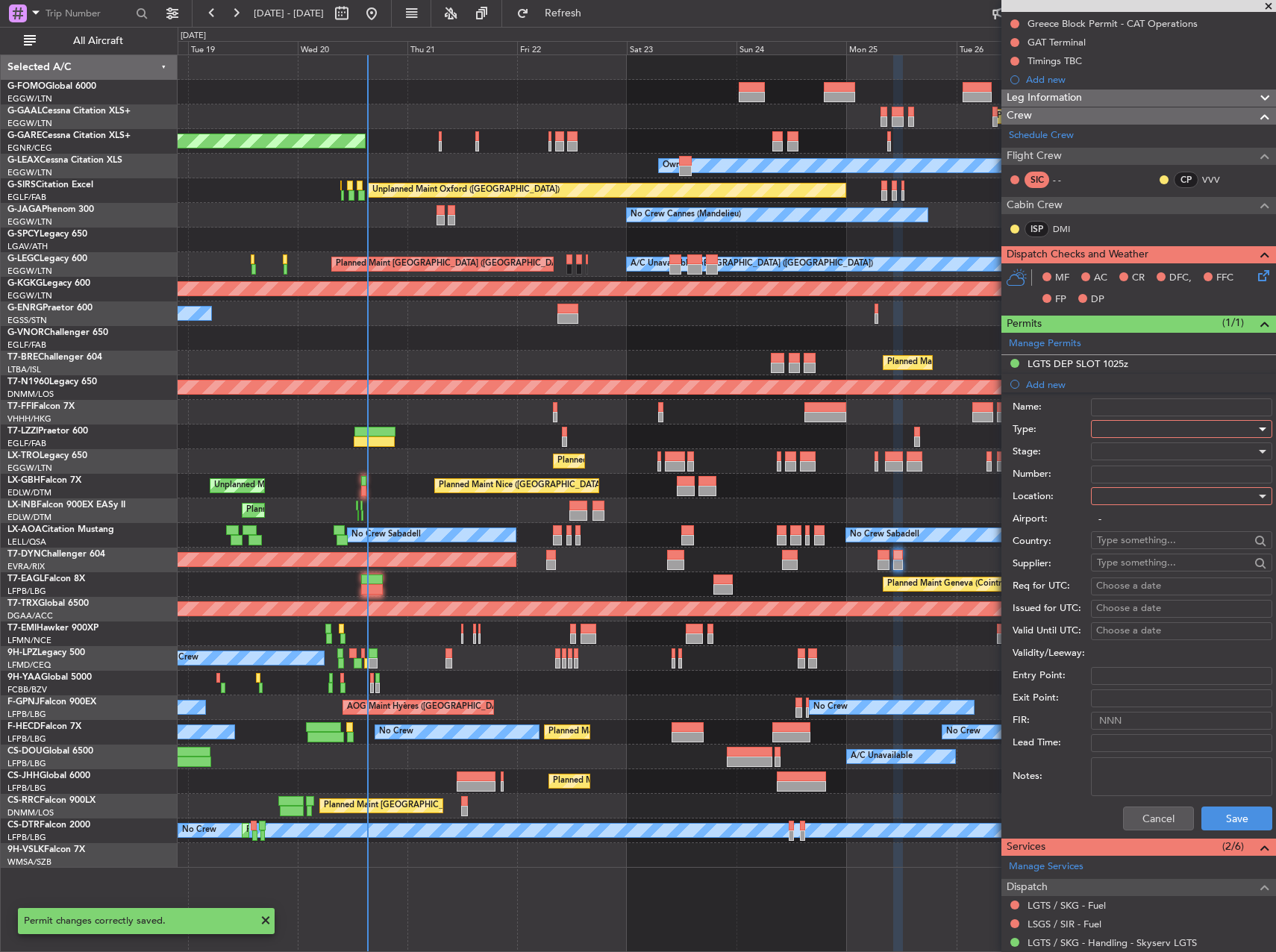
click at [1127, 429] on div at bounding box center [1177, 429] width 159 height 22
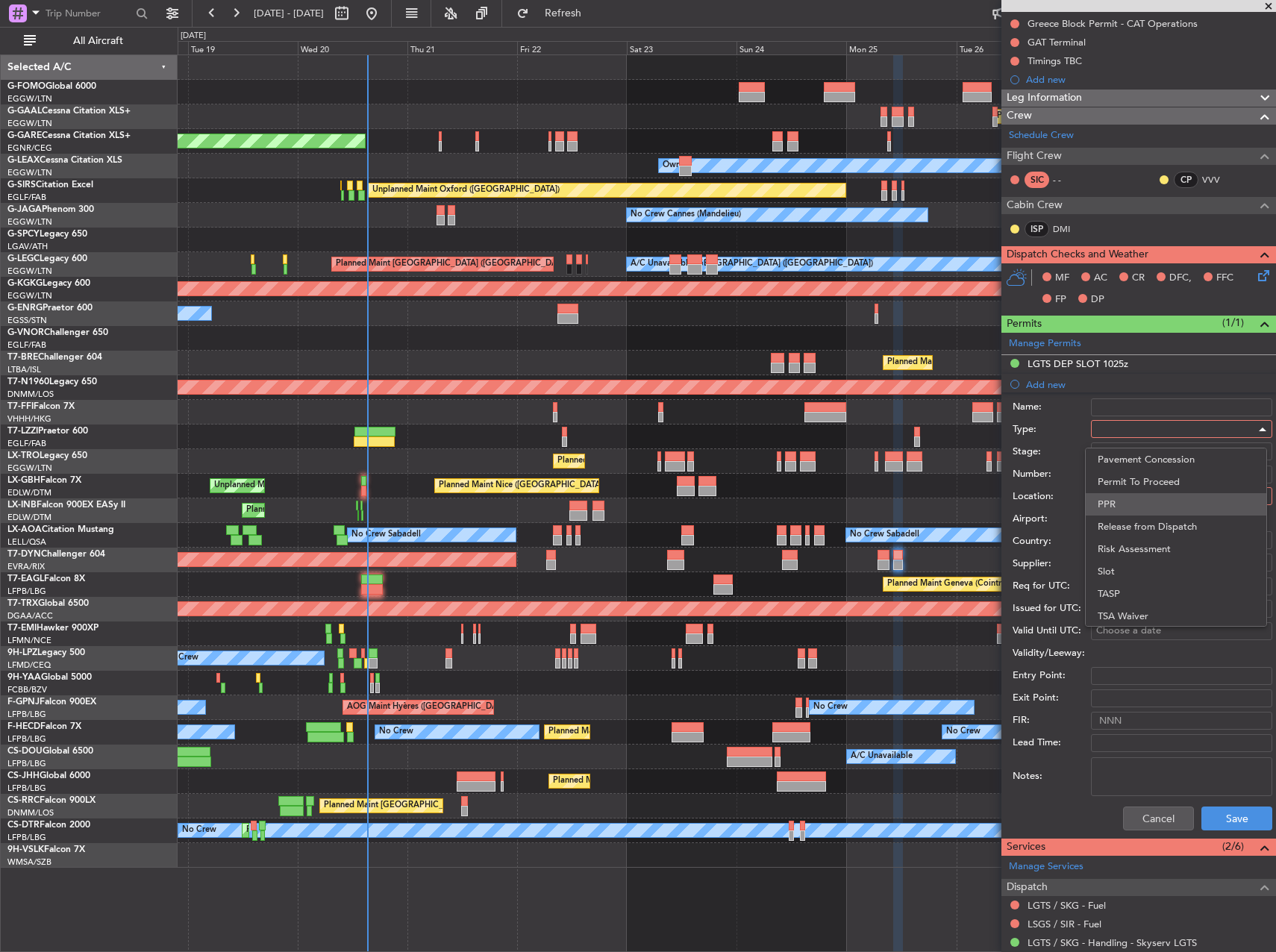
drag, startPoint x: 1134, startPoint y: 520, endPoint x: 1123, endPoint y: 506, distance: 17.8
click at [1124, 506] on div "ADC ADNC API CANPASS CARICOM CID COBT CUSTOMS Departure DOT Approval EAPIS Ferr…" at bounding box center [1176, 537] width 182 height 179
drag, startPoint x: 1123, startPoint y: 506, endPoint x: 1098, endPoint y: 504, distance: 25.1
click at [1098, 504] on span "PPR" at bounding box center [1176, 505] width 157 height 22
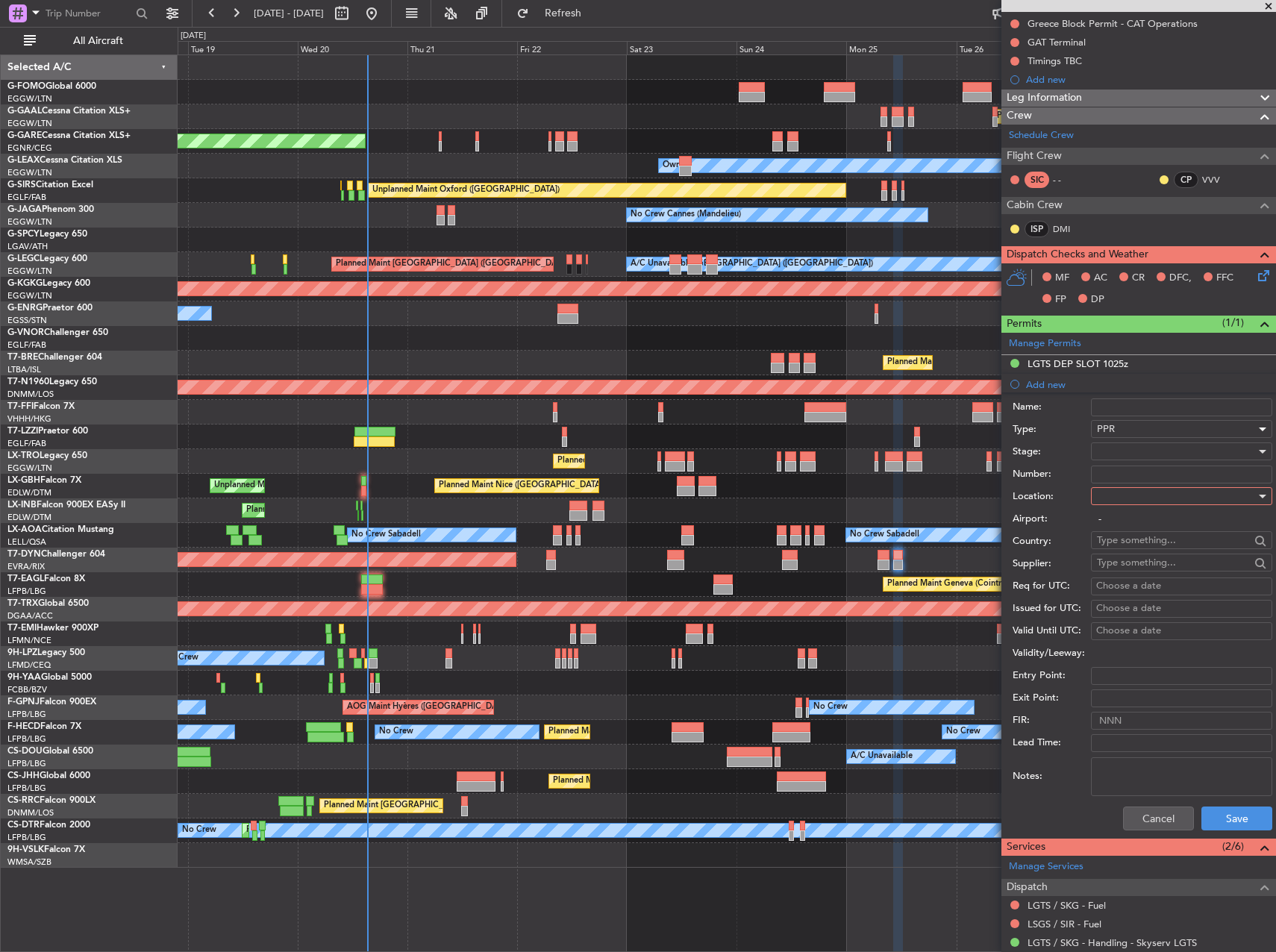
click at [1144, 457] on div at bounding box center [1177, 452] width 159 height 22
click at [1149, 565] on span "Received OK" at bounding box center [1176, 571] width 157 height 22
click at [1134, 472] on input "Number:" at bounding box center [1182, 474] width 181 height 18
paste input "LGTS09465200825"
type input "LGTS09465200825"
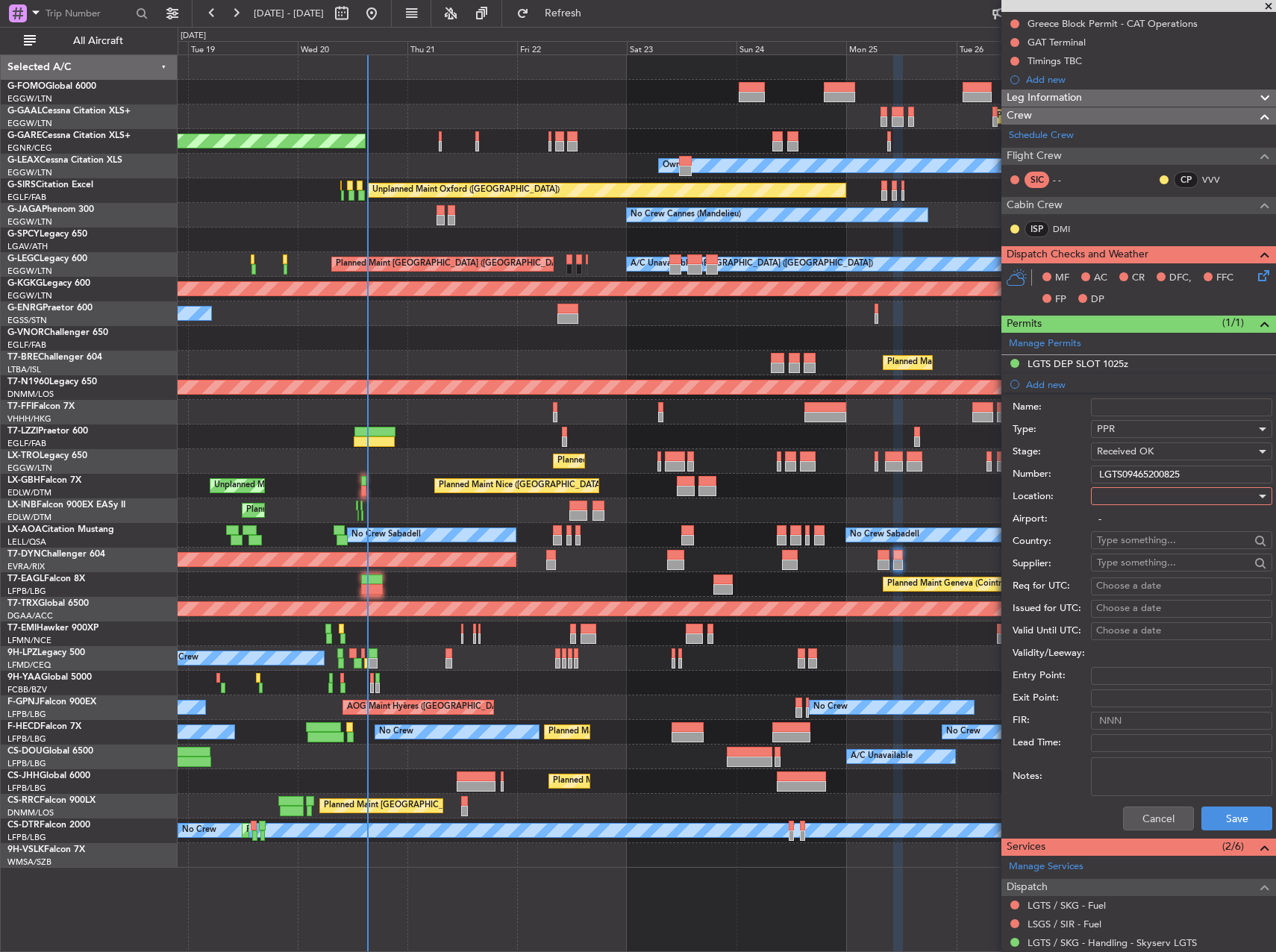
click at [1127, 495] on div at bounding box center [1177, 496] width 159 height 22
click at [1125, 528] on span "Departure" at bounding box center [1176, 527] width 157 height 22
type input "LGTS / SKG"
click at [1230, 823] on button "Save" at bounding box center [1237, 819] width 71 height 24
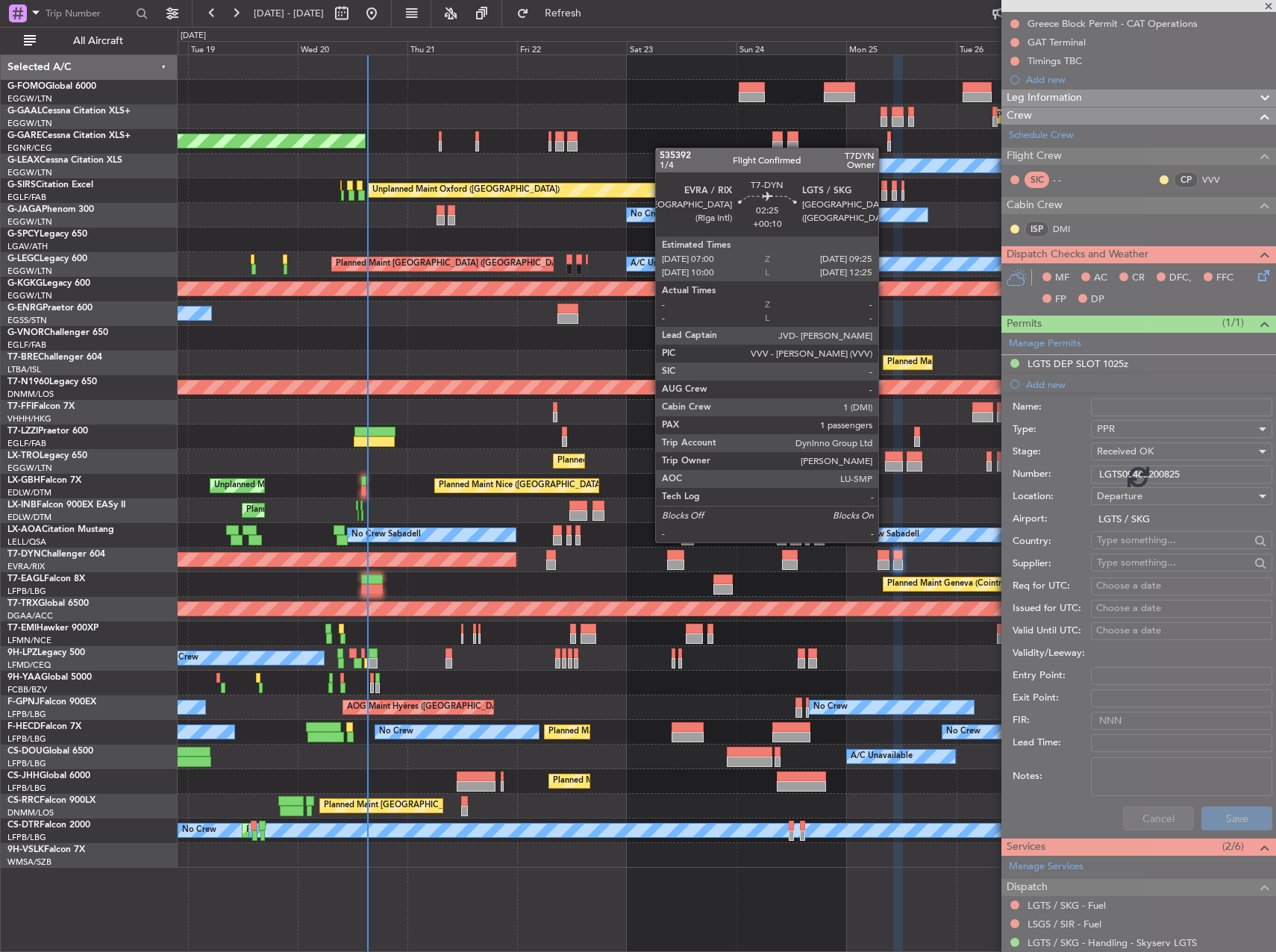
scroll to position [65, 0]
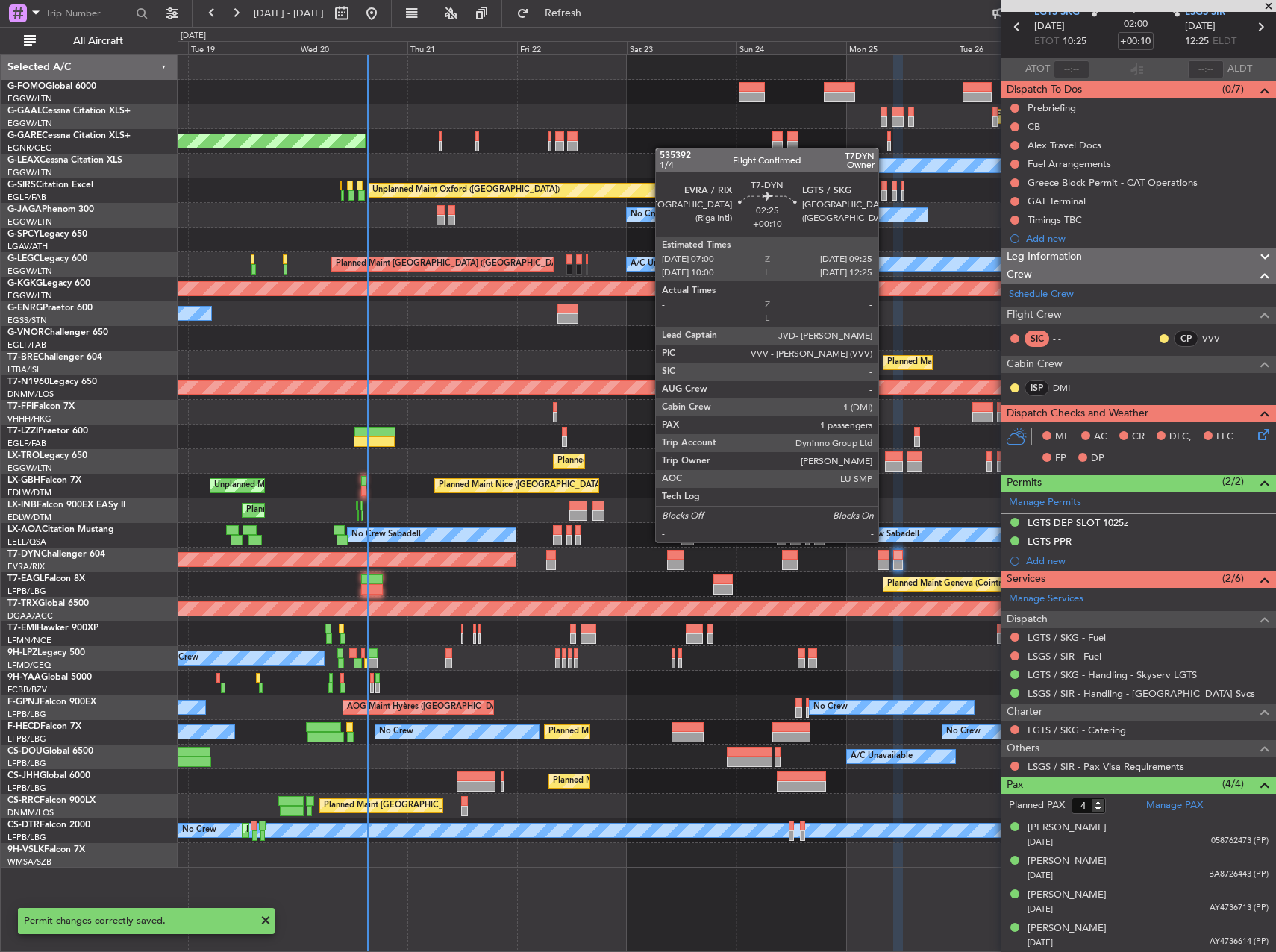
click at [885, 554] on div at bounding box center [883, 555] width 11 height 10
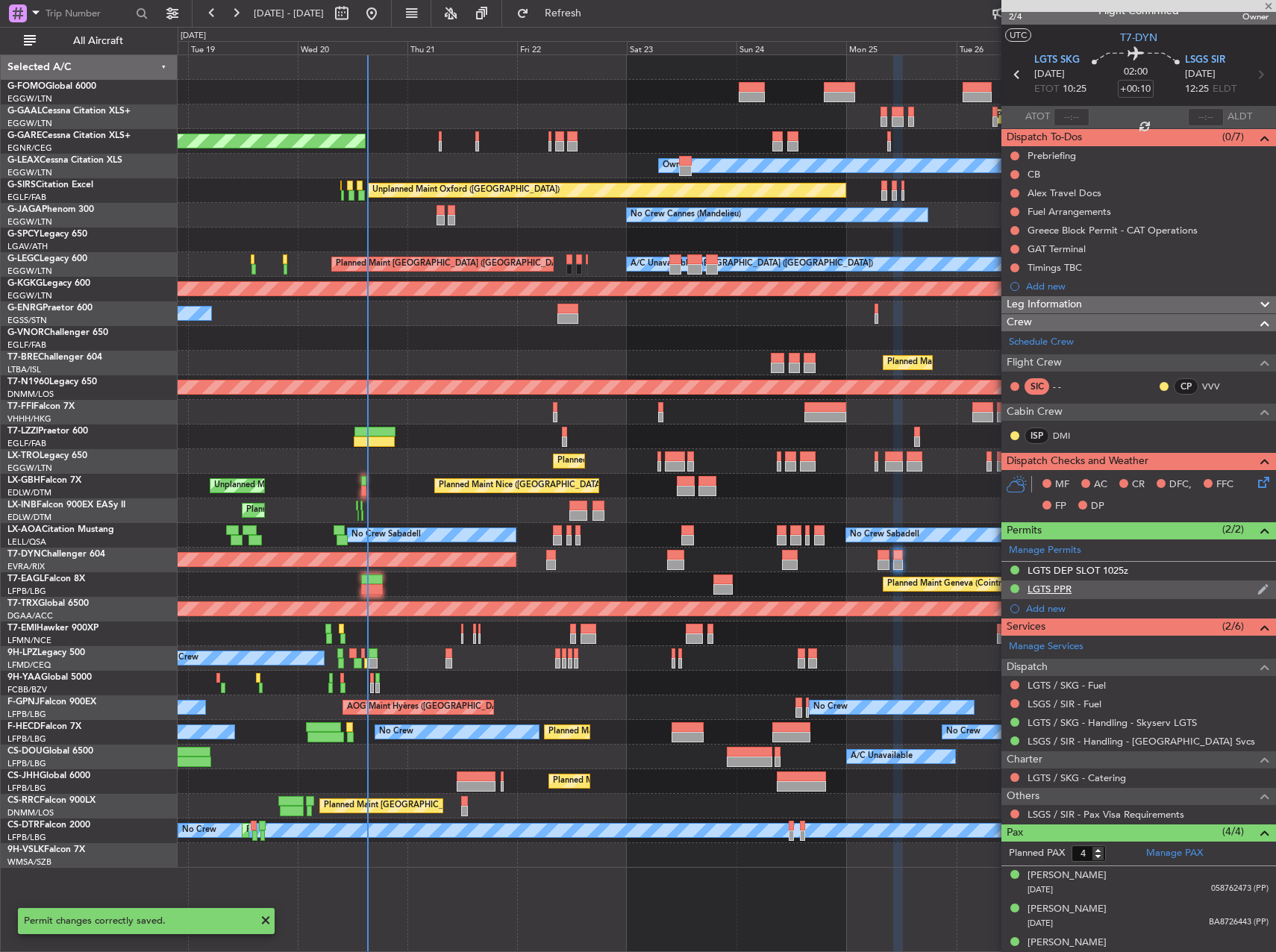
scroll to position [0, 0]
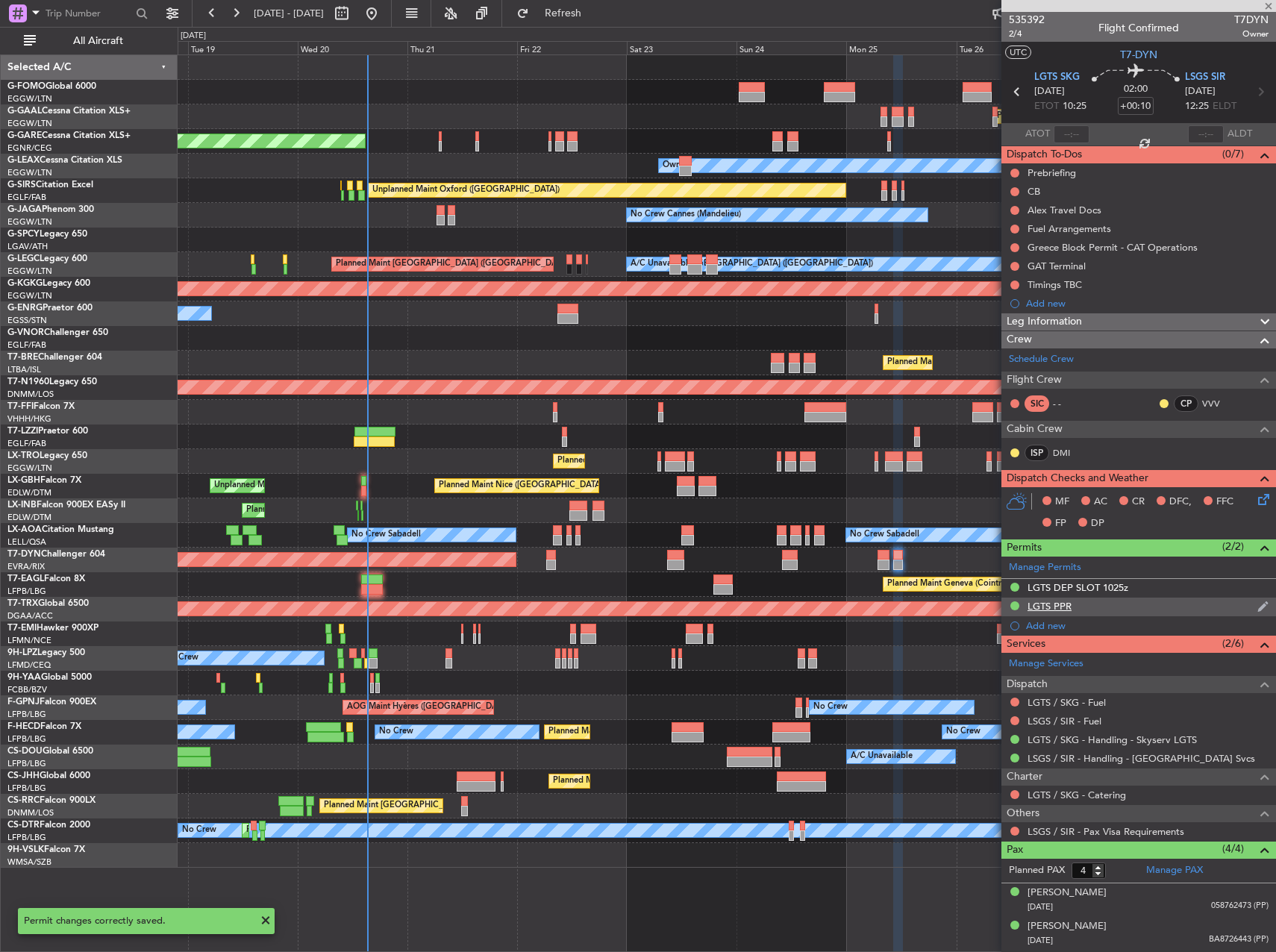
type input "1"
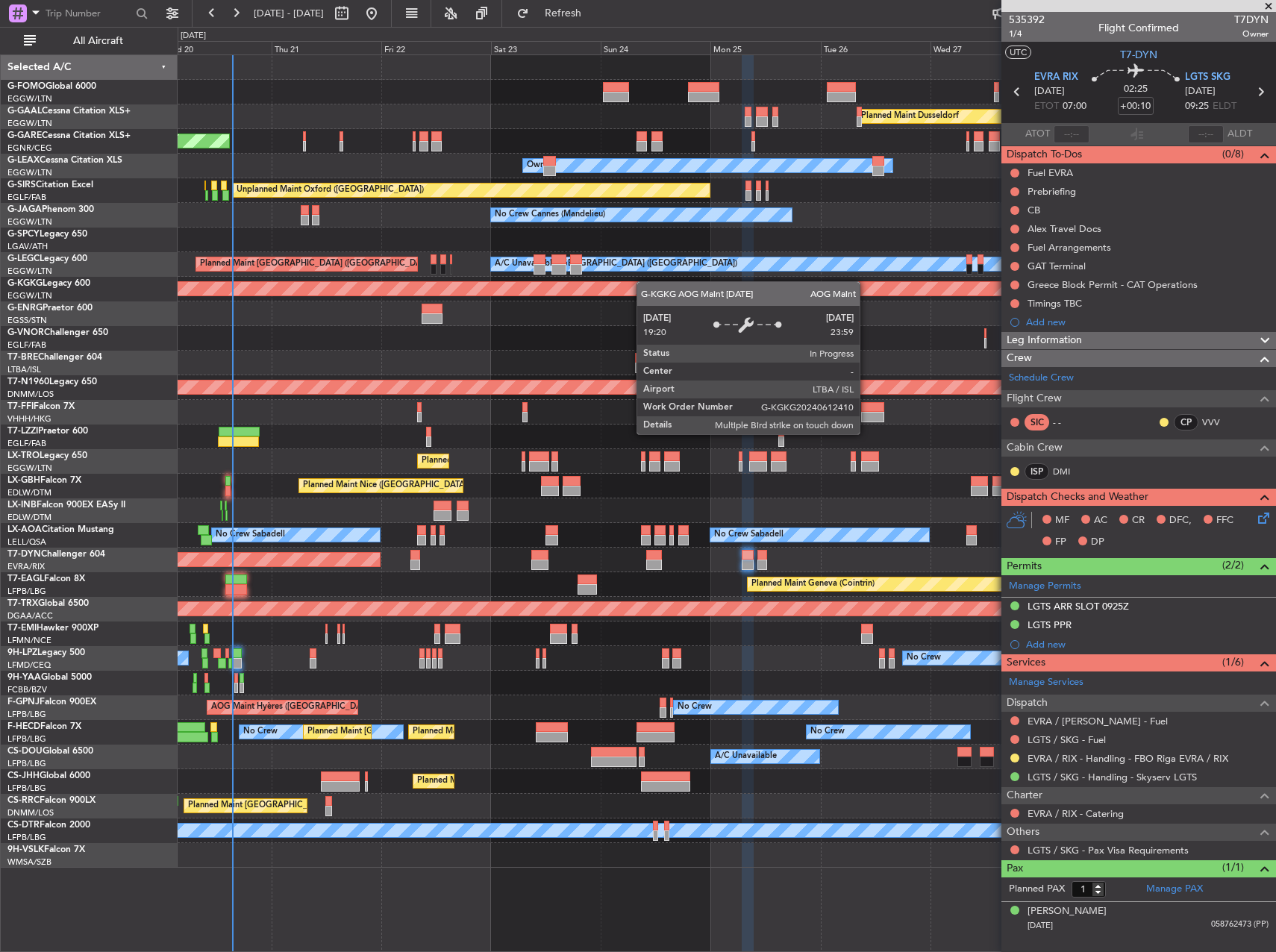
click at [603, 289] on div "Planned Maint Dusseldorf Unplanned Maint [PERSON_NAME] Owner Owner Unplanned Ma…" at bounding box center [727, 462] width 1098 height 813
